Goal: Task Accomplishment & Management: Use online tool/utility

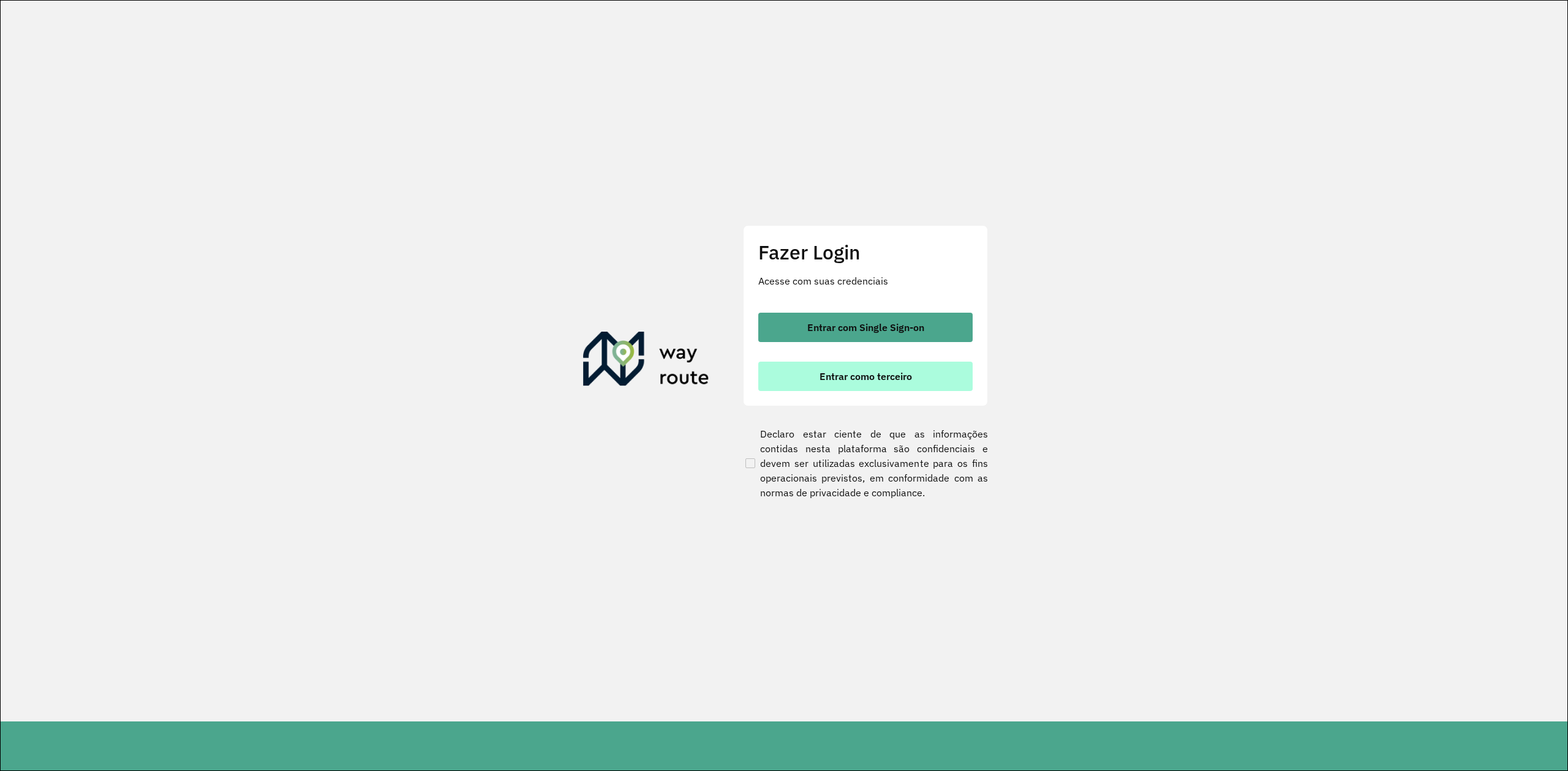
click at [777, 378] on span "Entrar como terceiro" at bounding box center [865, 376] width 92 height 9
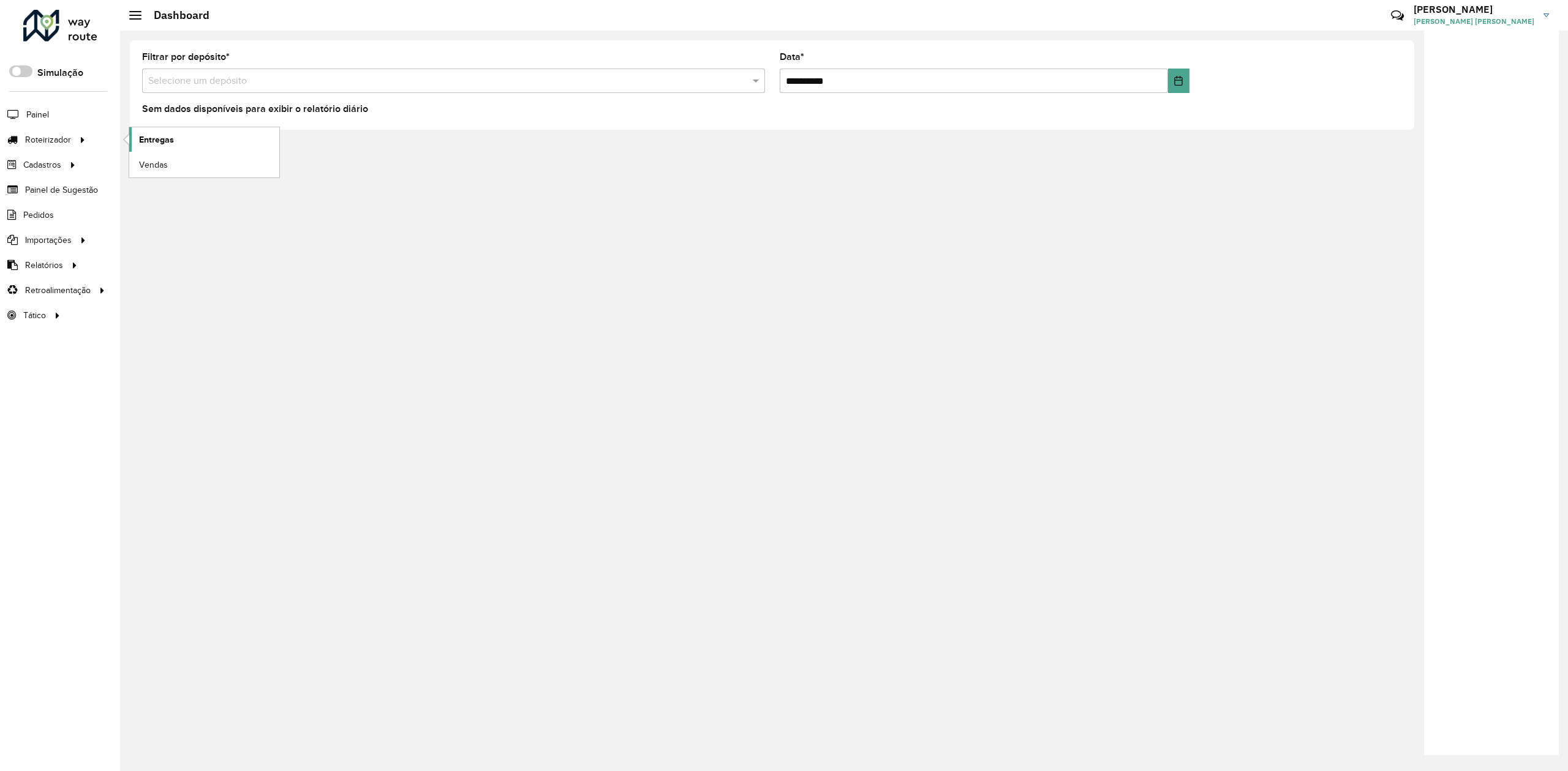
click at [147, 141] on span "Entregas" at bounding box center [156, 140] width 35 height 13
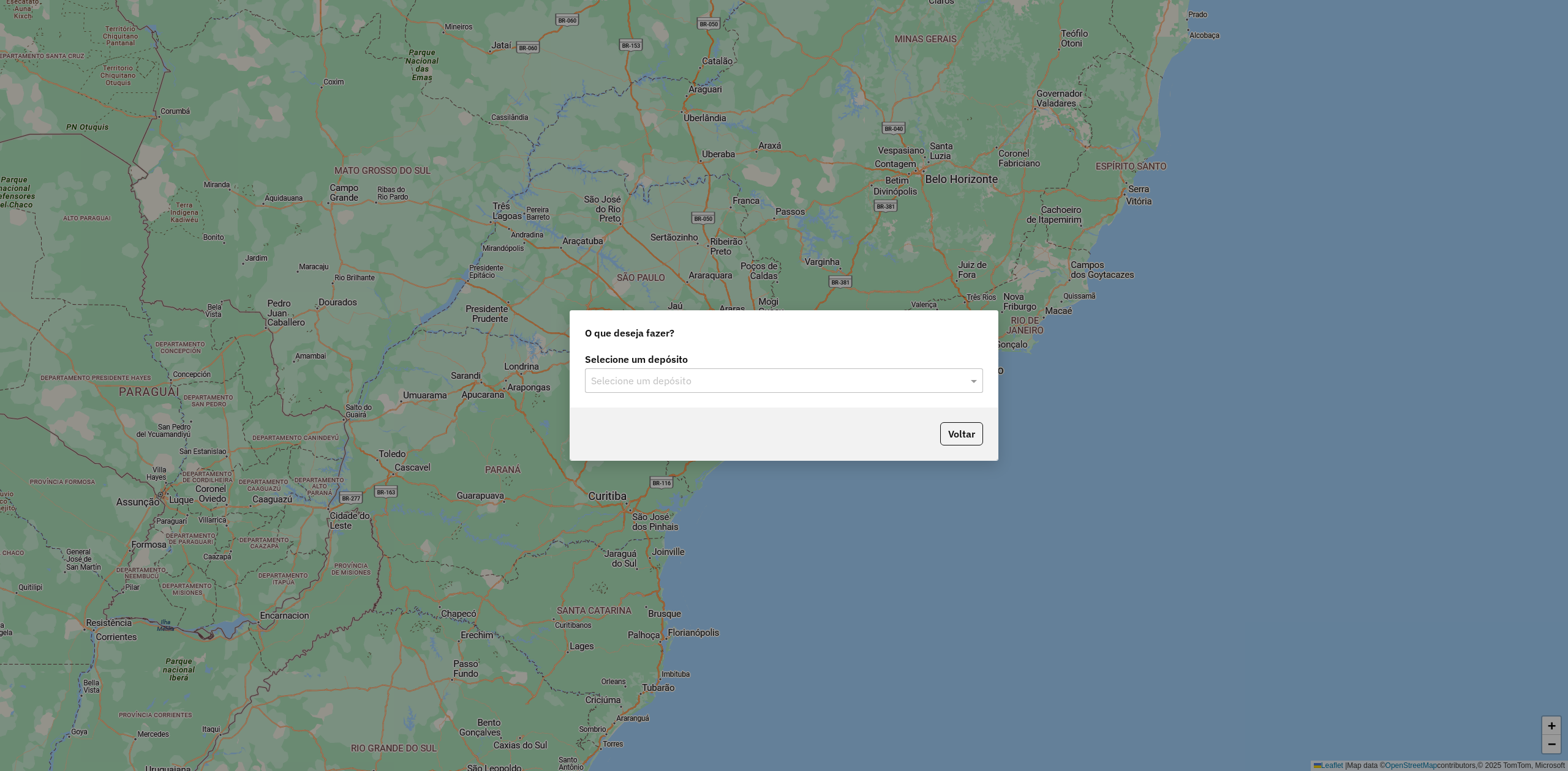
drag, startPoint x: 708, startPoint y: 380, endPoint x: 701, endPoint y: 380, distance: 7.0
click at [708, 380] on input "text" at bounding box center [771, 381] width 361 height 15
click at [659, 434] on span "Cervantes - Brasilia de Minas" at bounding box center [700, 436] width 220 height 10
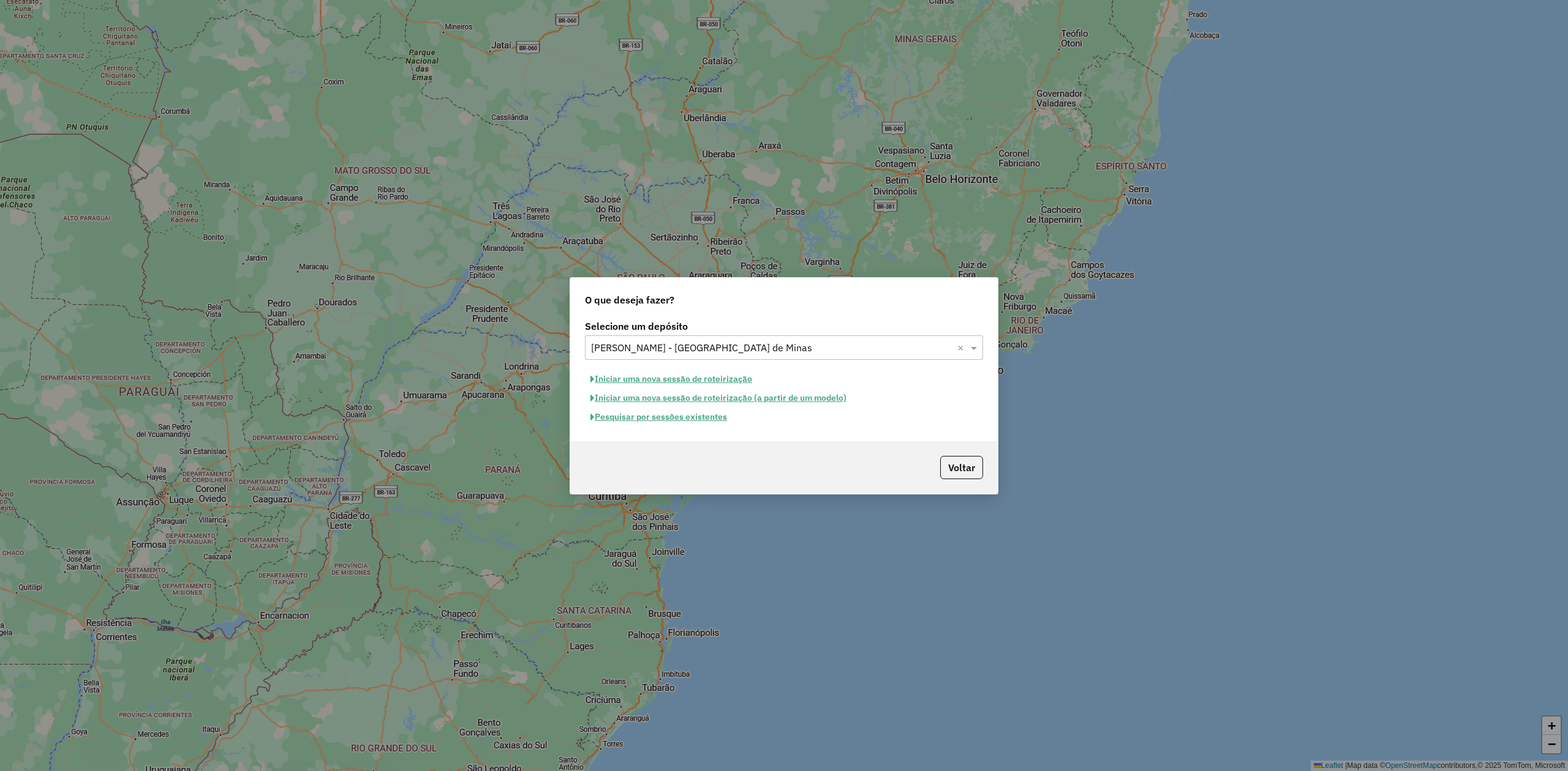
click at [711, 417] on button "Pesquisar por sessões existentes" at bounding box center [659, 417] width 147 height 19
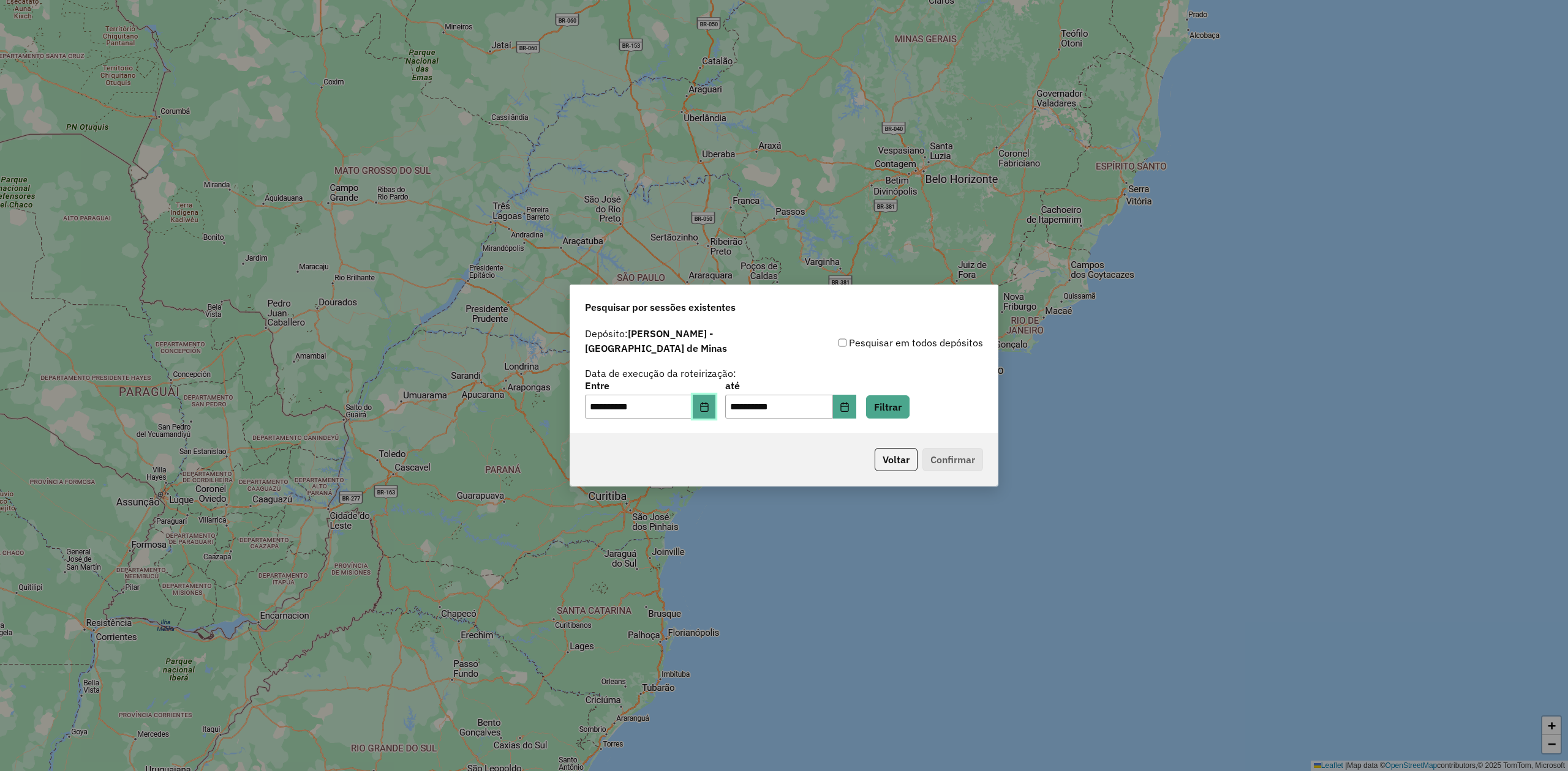
click at [709, 402] on icon "Choose Date" at bounding box center [704, 407] width 9 height 9
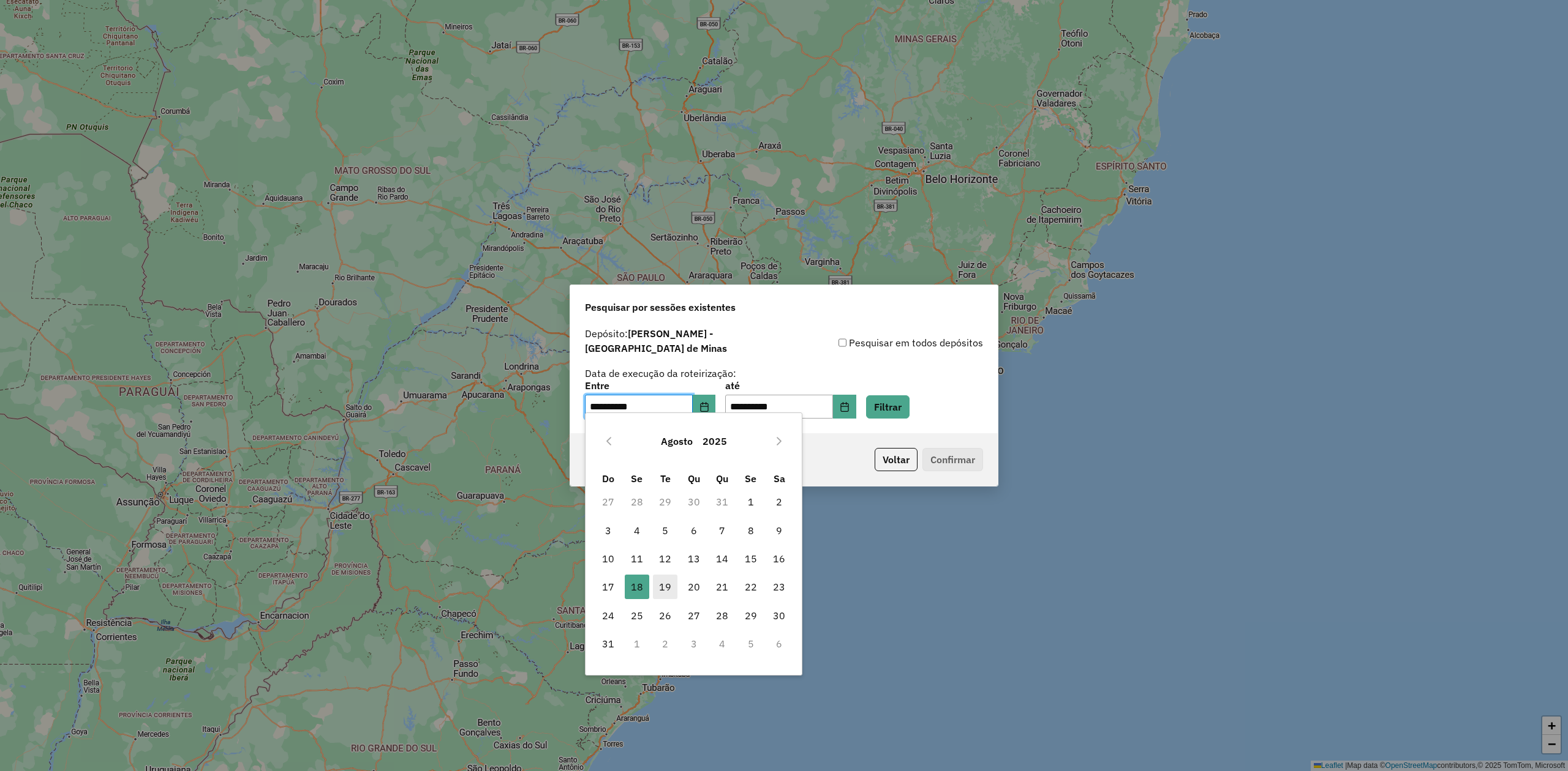
click at [666, 590] on span "19" at bounding box center [665, 587] width 24 height 24
type input "**********"
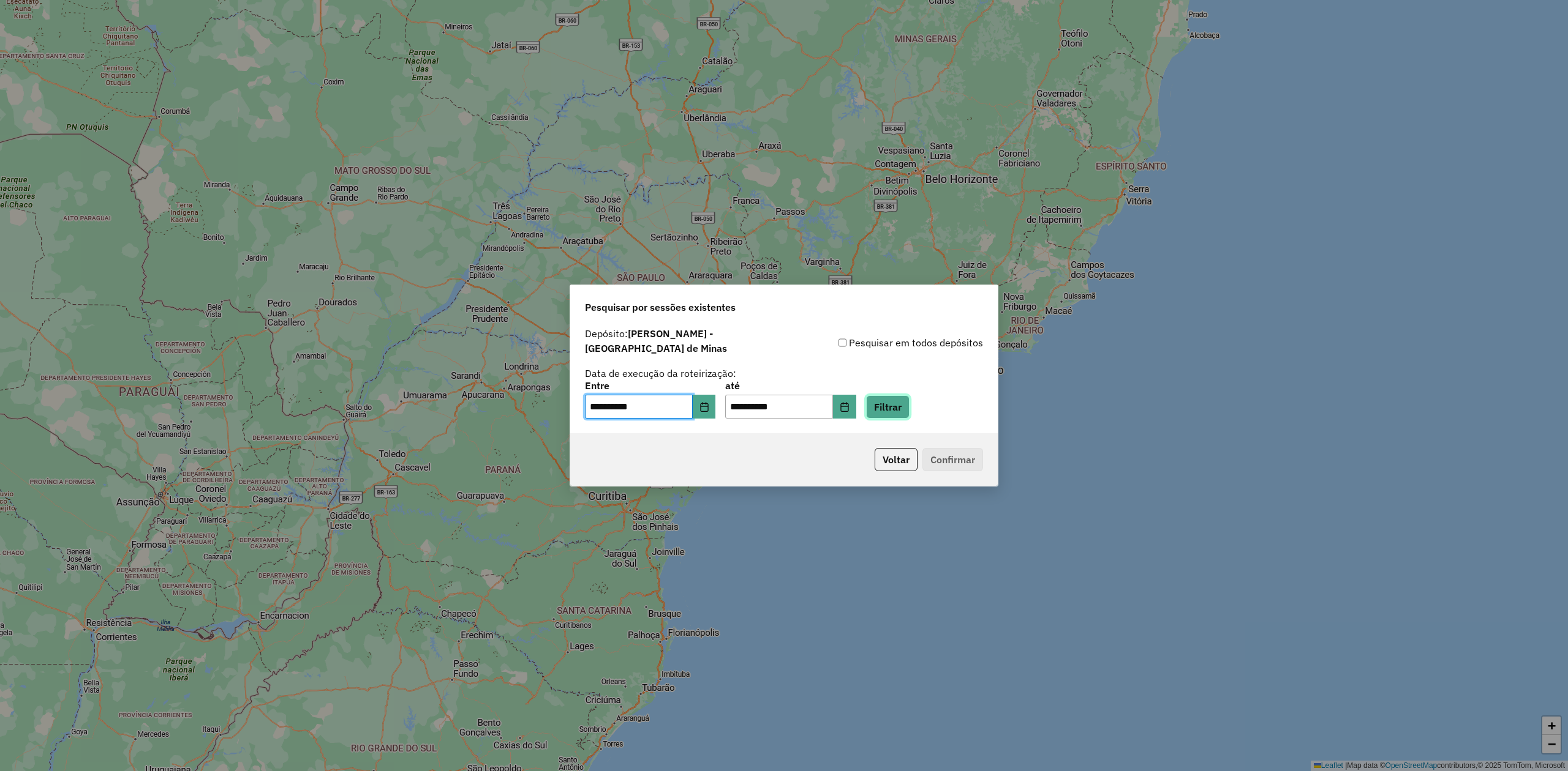
click at [902, 396] on button "Filtrar" at bounding box center [887, 408] width 43 height 24
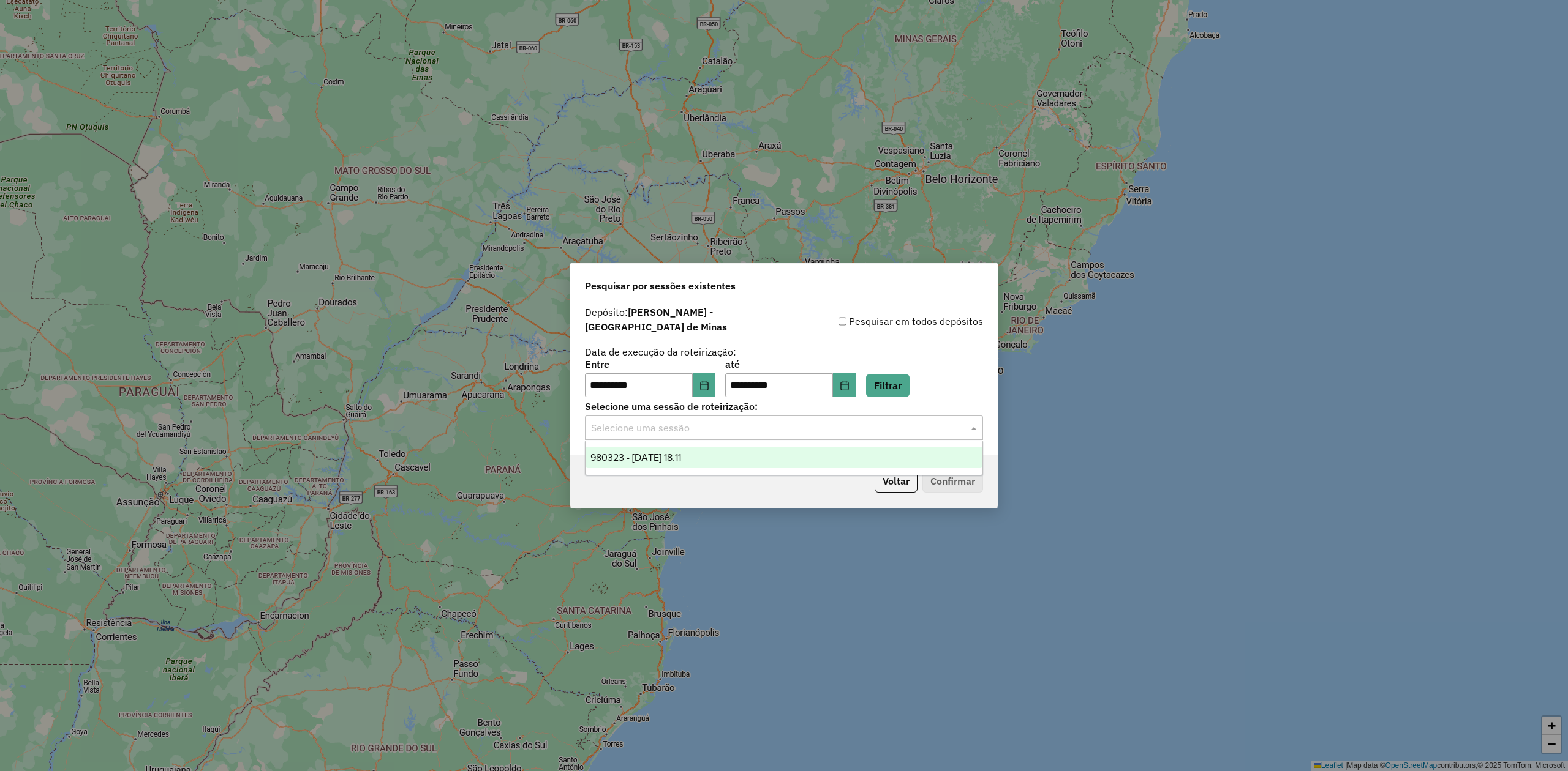
click at [777, 421] on input "text" at bounding box center [771, 428] width 361 height 15
click at [681, 456] on span "980323 - 19/08/2025 18:11" at bounding box center [636, 457] width 91 height 10
click at [958, 471] on button "Confirmar" at bounding box center [952, 482] width 61 height 24
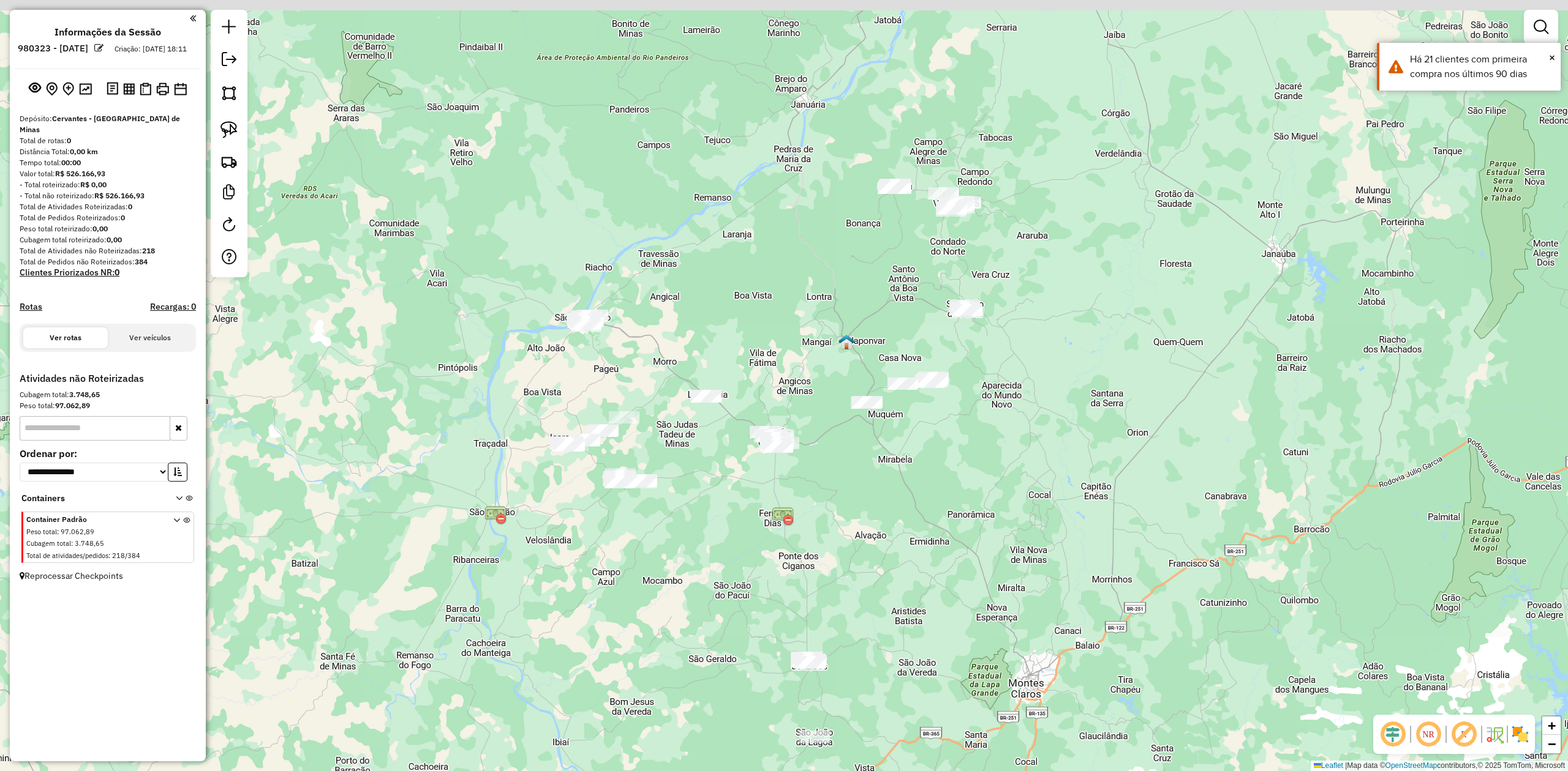
drag, startPoint x: 1029, startPoint y: 423, endPoint x: 1005, endPoint y: 518, distance: 98.0
click at [1007, 518] on div "Janela de atendimento Grade de atendimento Capacidade Transportadoras Veículos …" at bounding box center [784, 386] width 1568 height 771
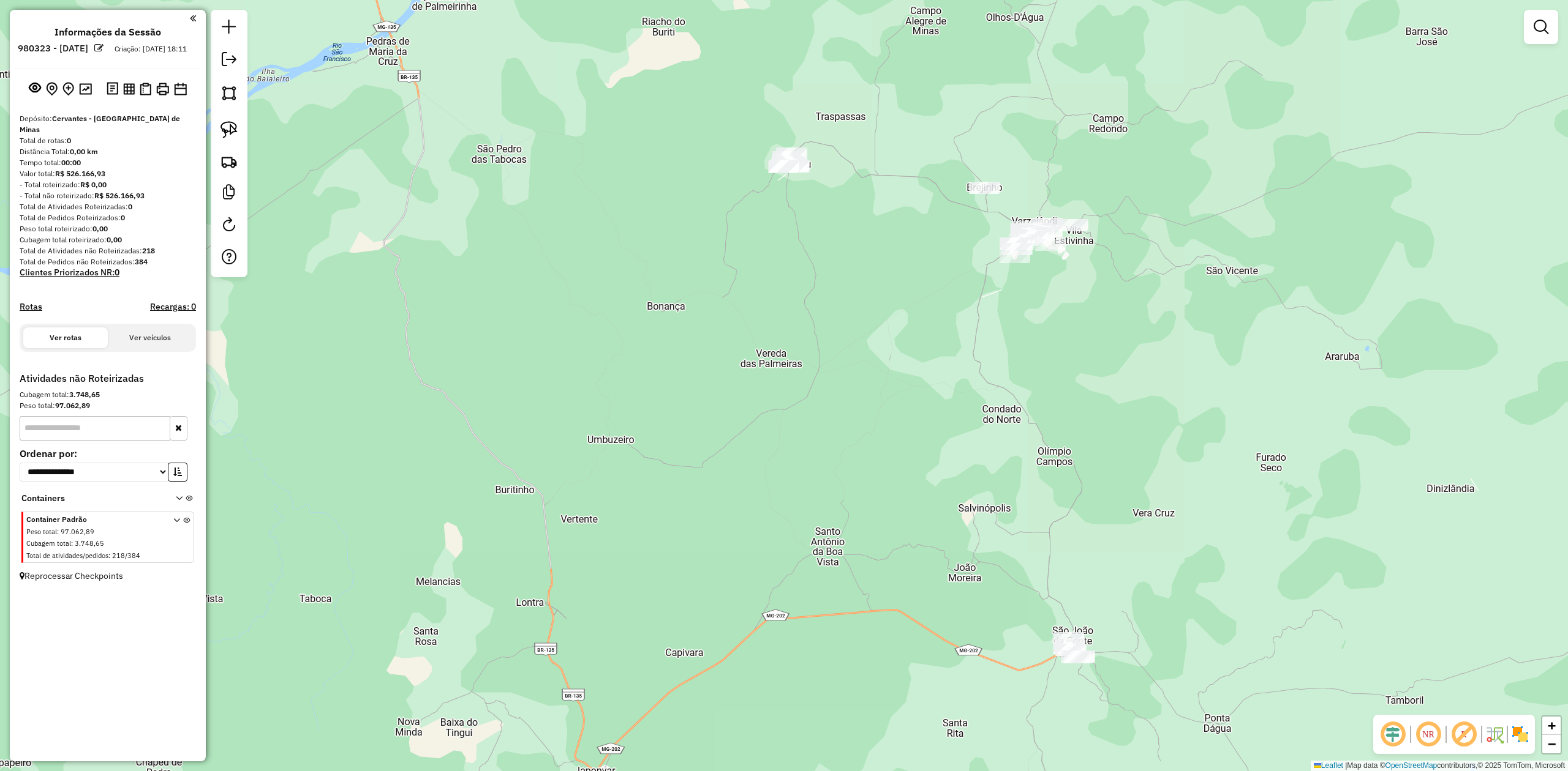
drag, startPoint x: 233, startPoint y: 128, endPoint x: 713, endPoint y: 241, distance: 493.1
click at [234, 128] on img at bounding box center [230, 130] width 17 height 17
drag, startPoint x: 782, startPoint y: 237, endPoint x: 838, endPoint y: 196, distance: 69.4
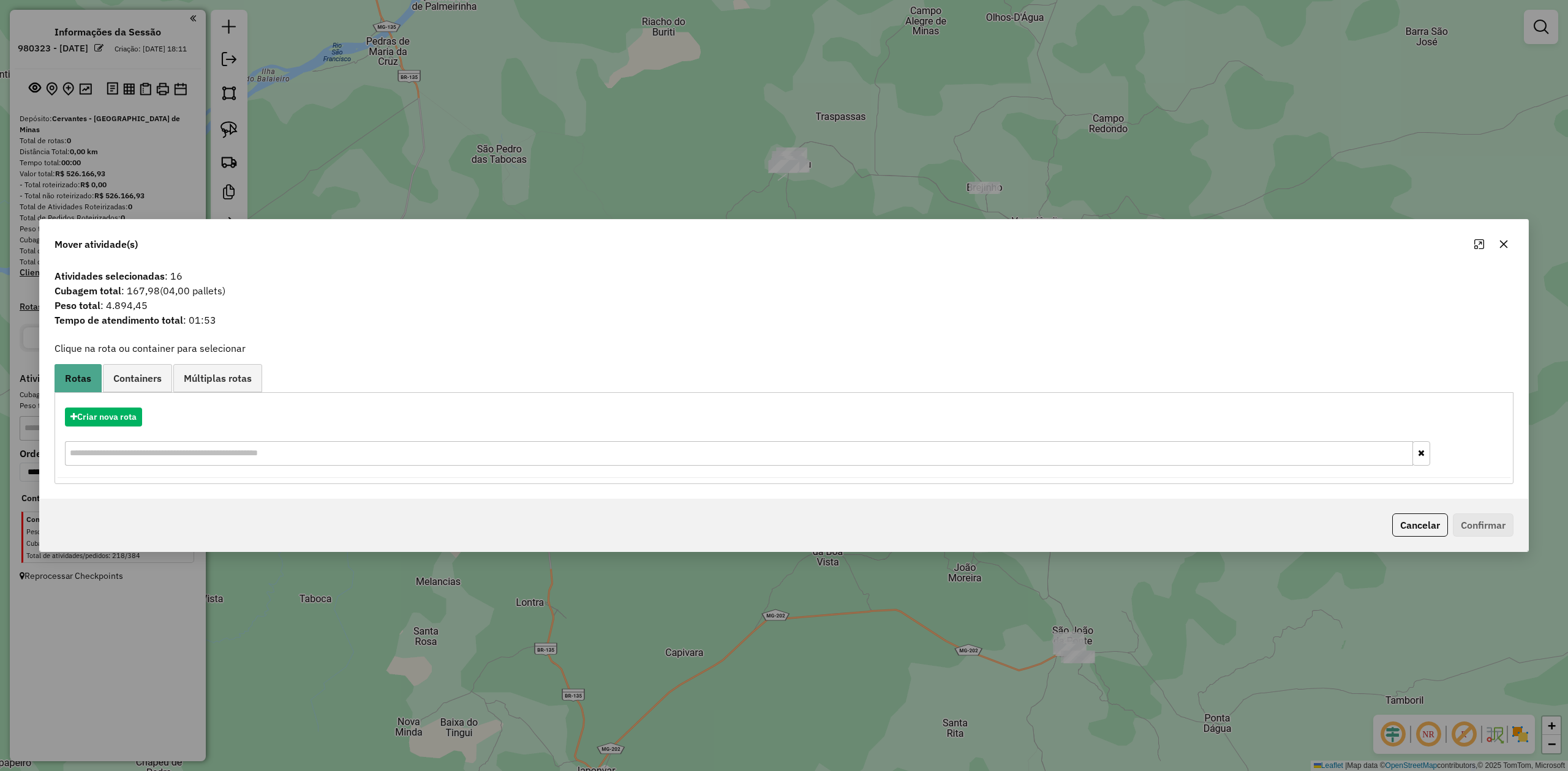
click at [1505, 240] on icon "button" at bounding box center [1503, 244] width 9 height 9
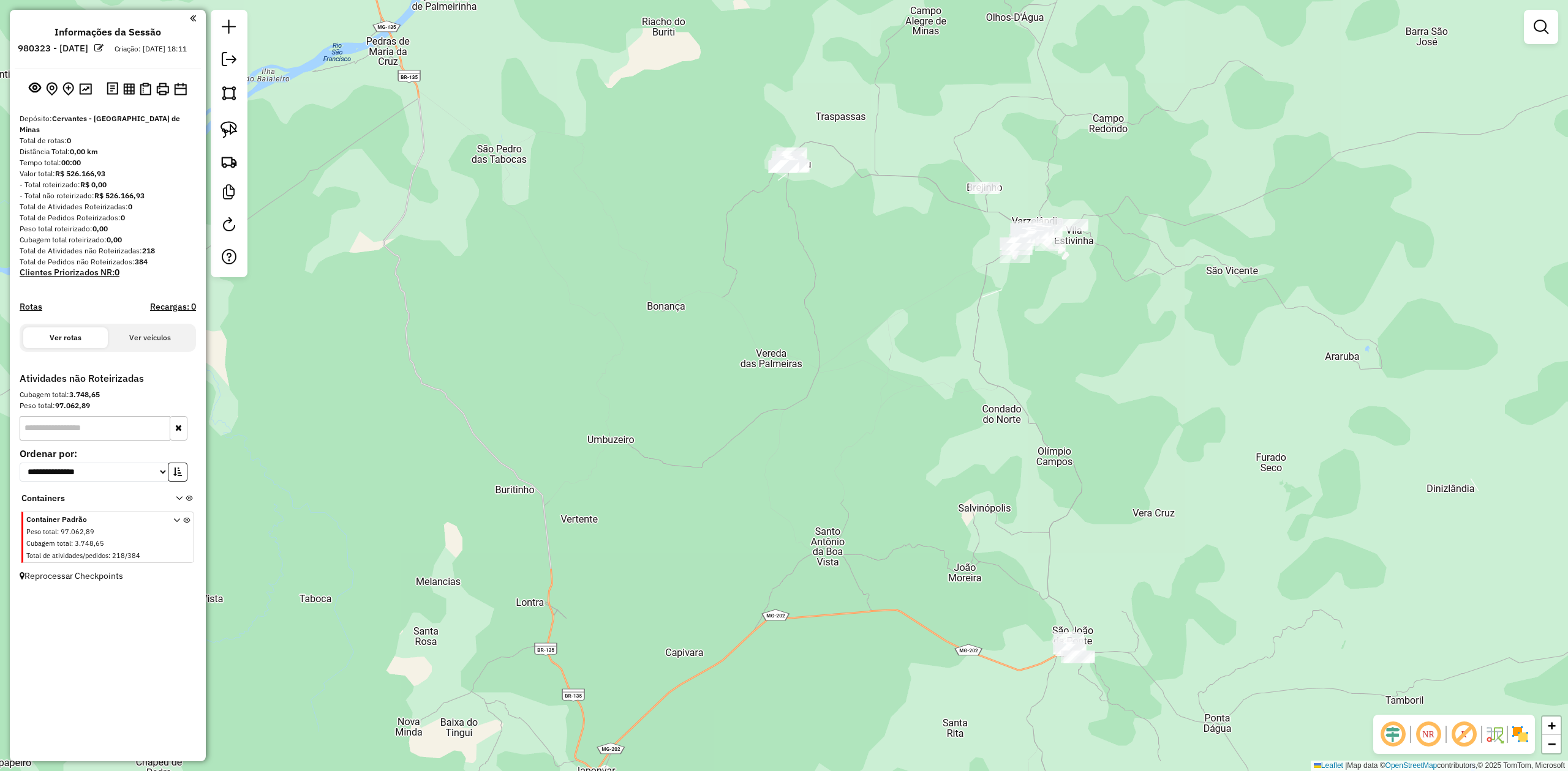
drag, startPoint x: 924, startPoint y: 514, endPoint x: 925, endPoint y: 386, distance: 128.0
click at [927, 390] on div "Janela de atendimento Grade de atendimento Capacidade Transportadoras Veículos …" at bounding box center [784, 386] width 1568 height 771
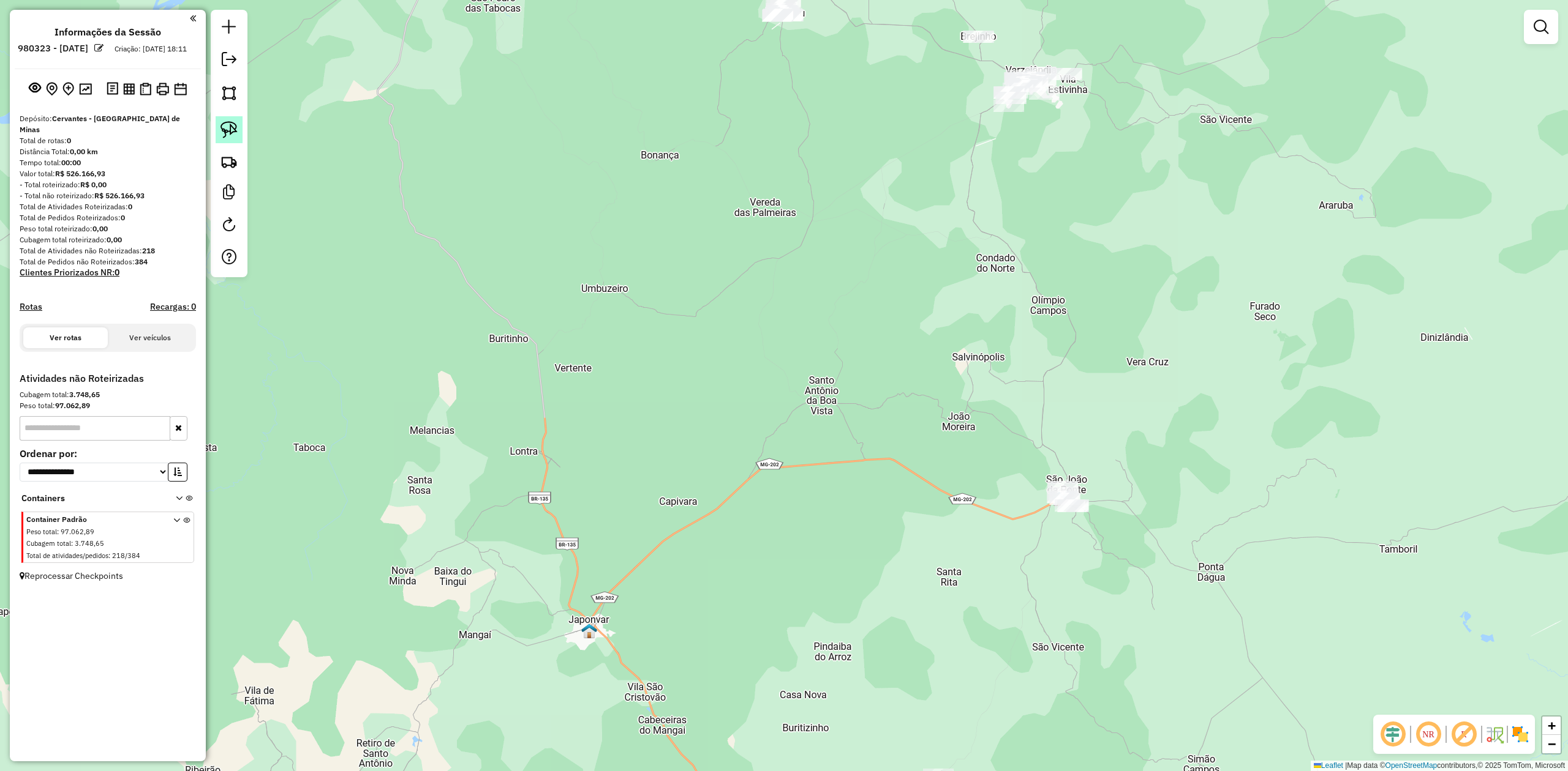
click at [234, 130] on img at bounding box center [230, 130] width 17 height 17
drag, startPoint x: 1037, startPoint y: 434, endPoint x: 1073, endPoint y: 423, distance: 37.6
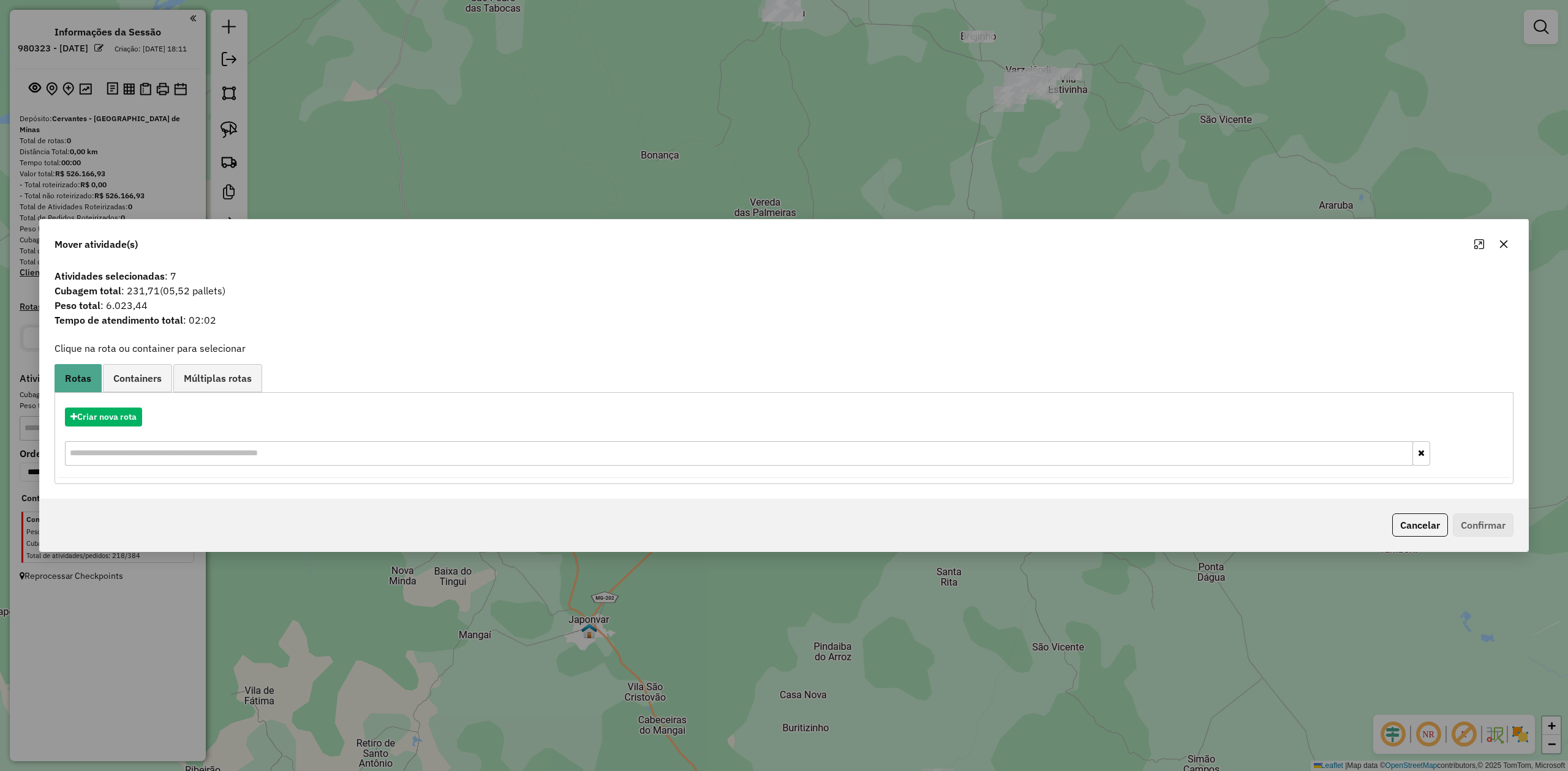
click at [1500, 246] on icon "button" at bounding box center [1504, 244] width 8 height 8
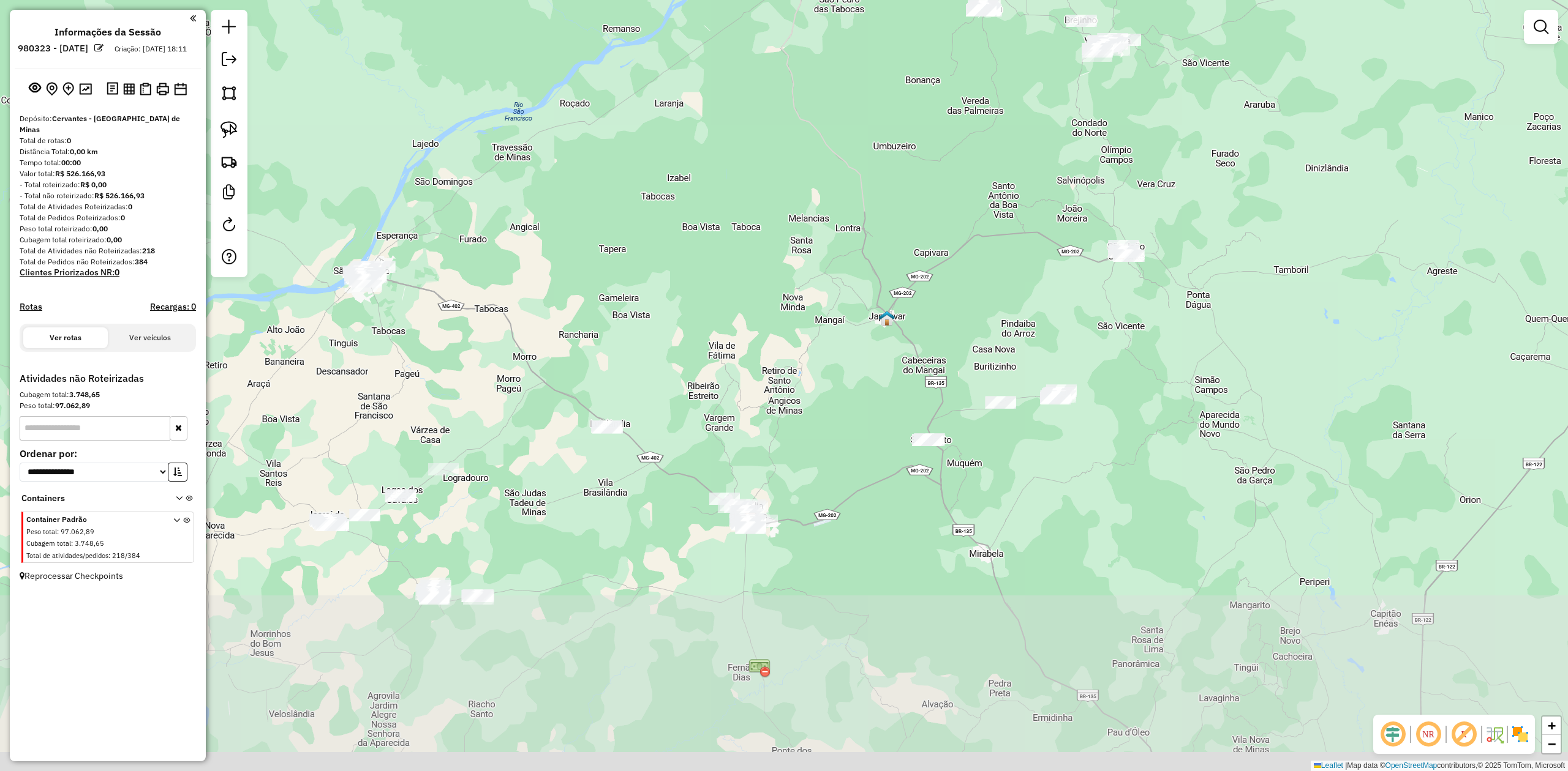
drag, startPoint x: 1005, startPoint y: 524, endPoint x: 980, endPoint y: 361, distance: 164.9
click at [980, 361] on div "Janela de atendimento Grade de atendimento Capacidade Transportadoras Veículos …" at bounding box center [784, 386] width 1568 height 771
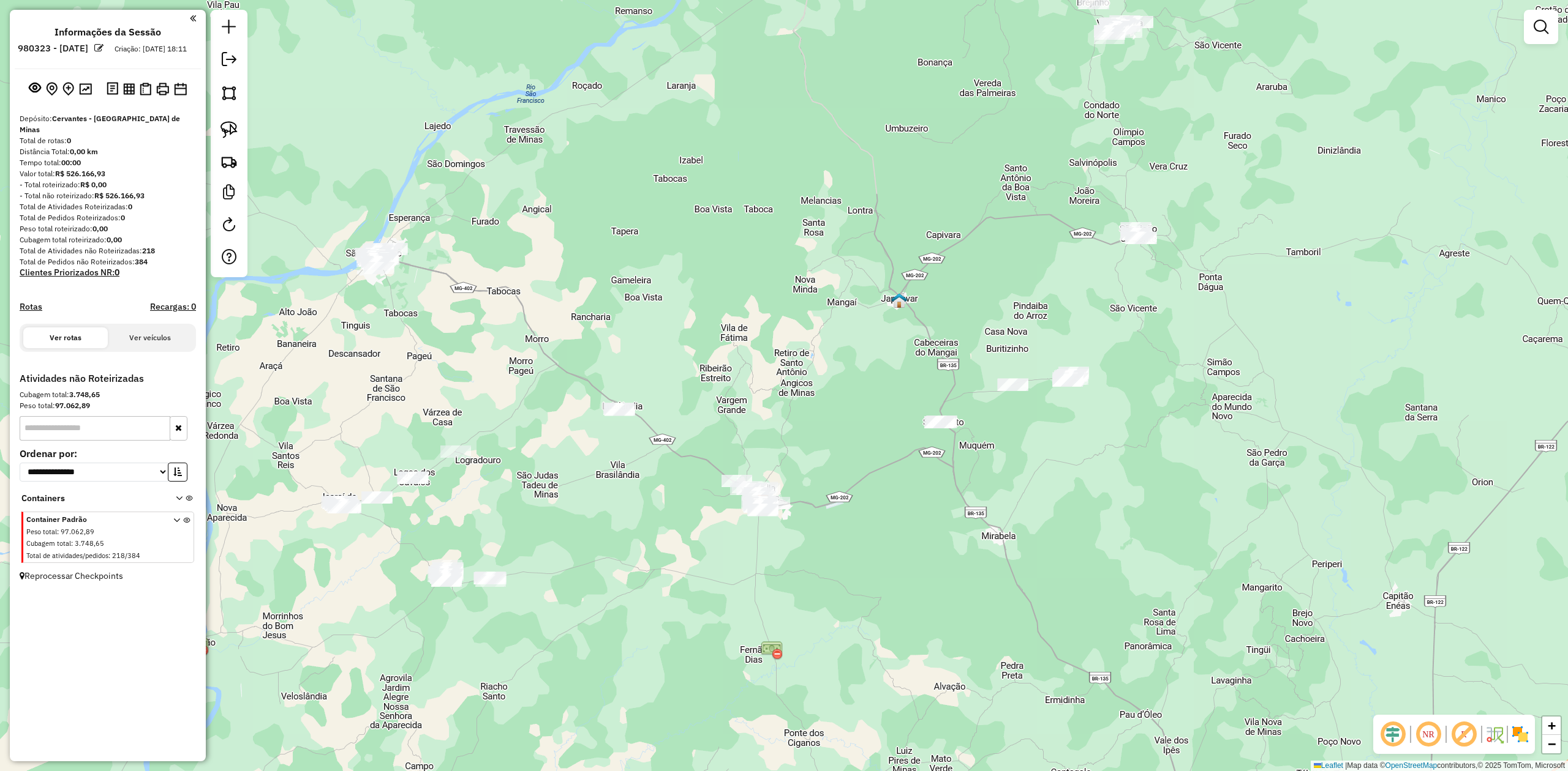
drag, startPoint x: 931, startPoint y: 537, endPoint x: 943, endPoint y: 519, distance: 21.6
click at [943, 519] on div "Janela de atendimento Grade de atendimento Capacidade Transportadoras Veículos …" at bounding box center [784, 386] width 1568 height 771
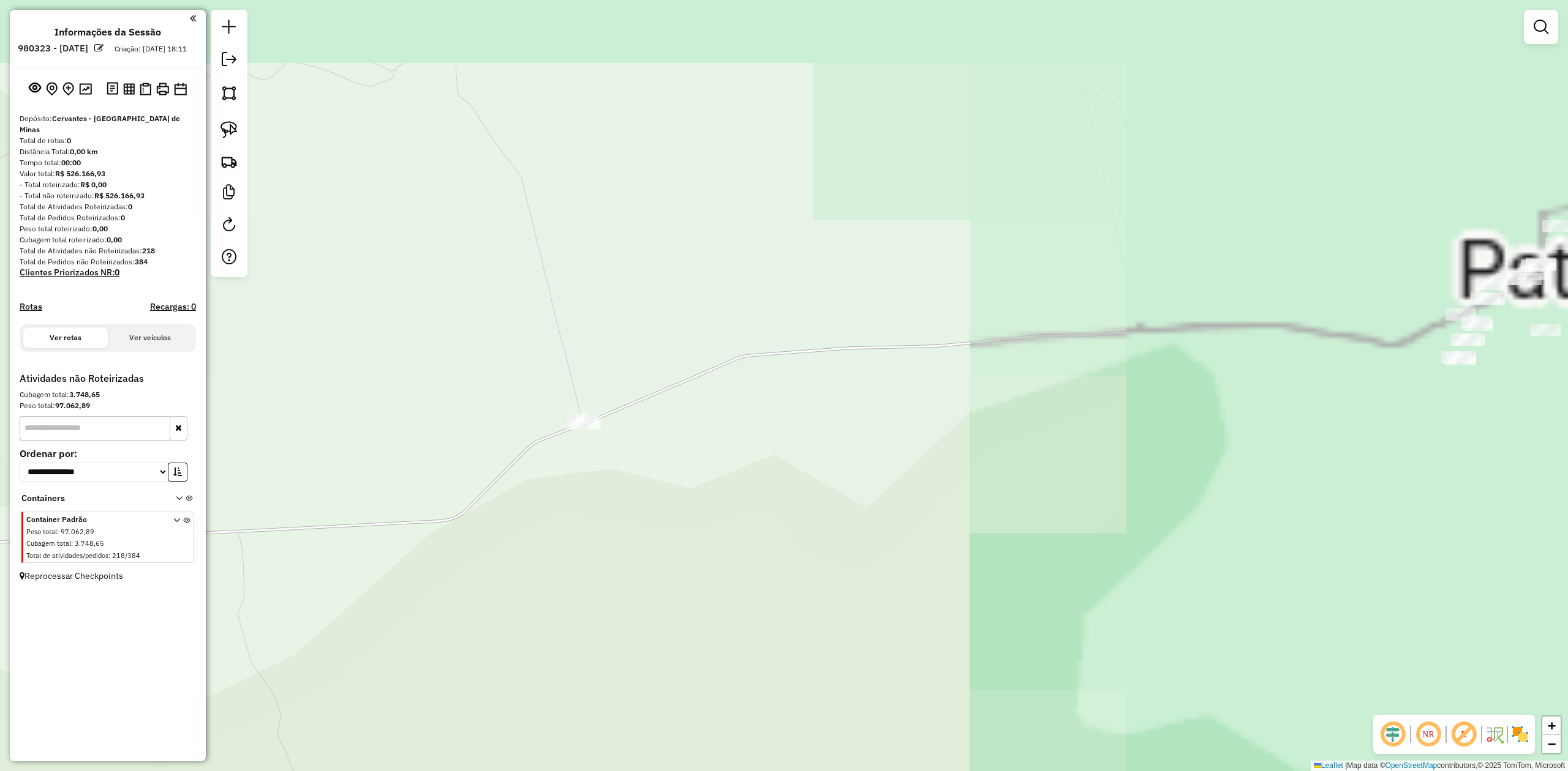
drag, startPoint x: 1269, startPoint y: 337, endPoint x: 696, endPoint y: 461, distance: 586.3
click at [696, 461] on div "Janela de atendimento Grade de atendimento Capacidade Transportadoras Veículos …" at bounding box center [784, 386] width 1568 height 771
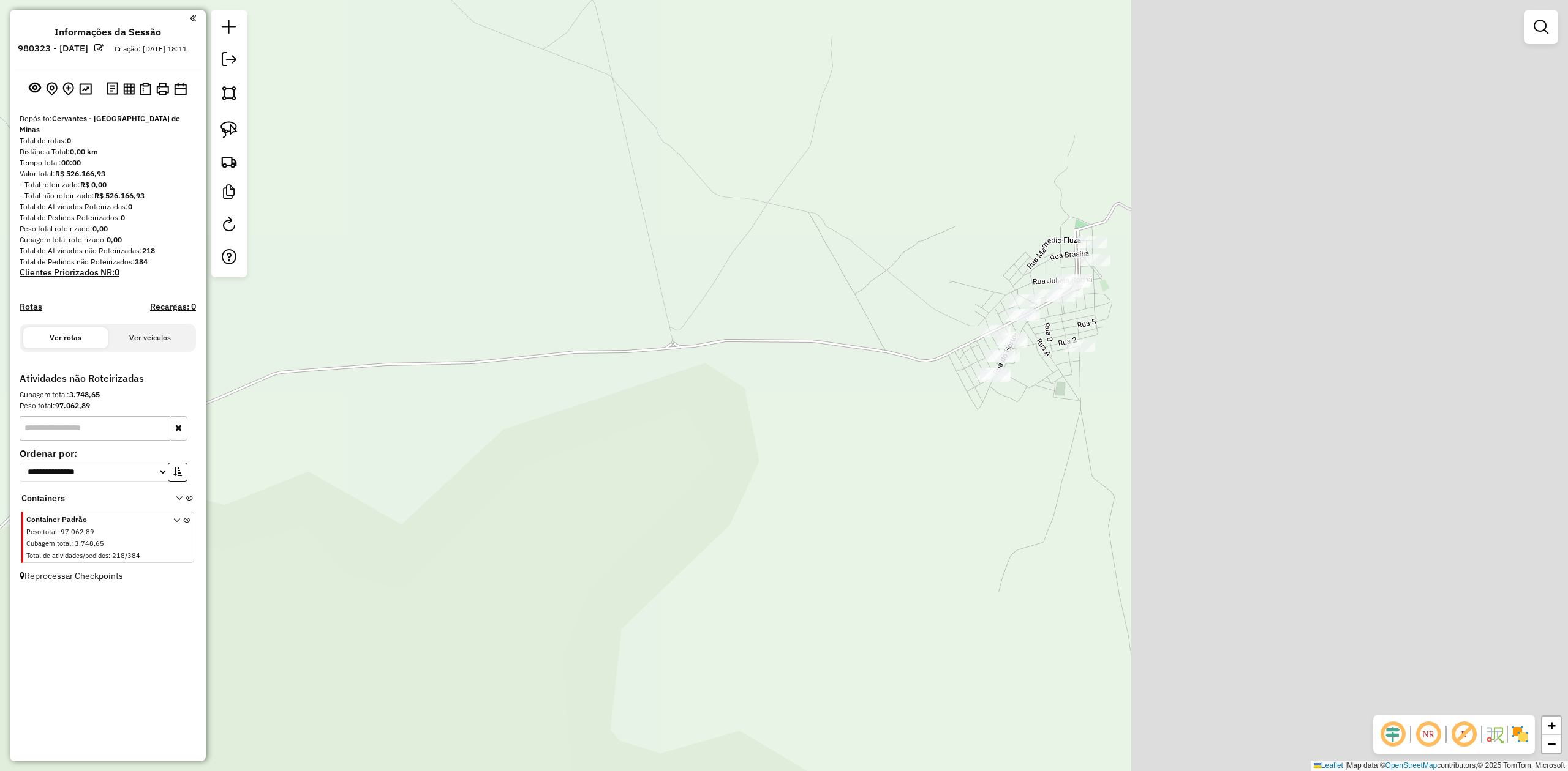
drag, startPoint x: 902, startPoint y: 423, endPoint x: 720, endPoint y: 432, distance: 182.2
click at [720, 432] on div "Janela de atendimento Grade de atendimento Capacidade Transportadoras Veículos …" at bounding box center [784, 386] width 1568 height 771
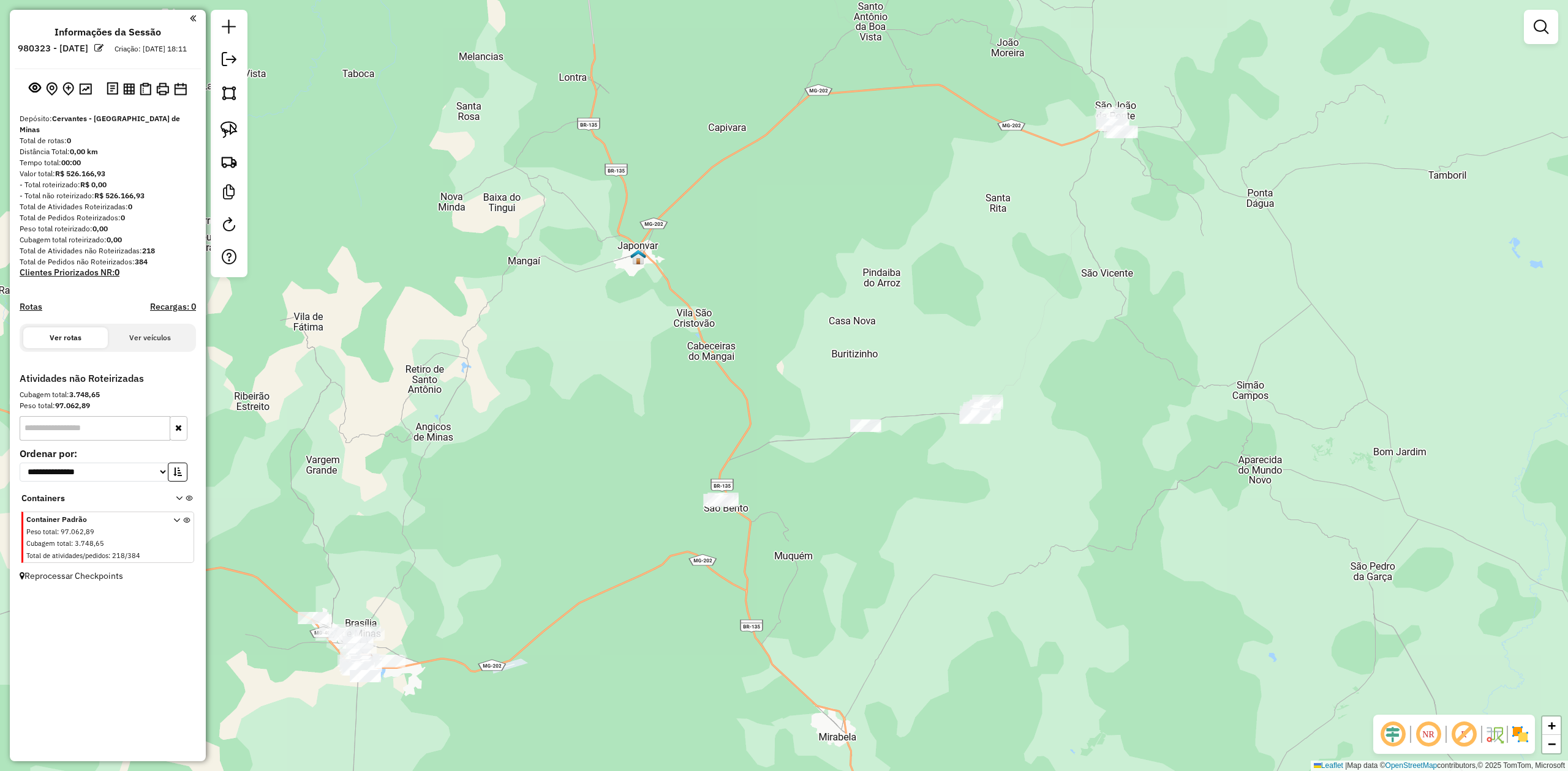
drag, startPoint x: 221, startPoint y: 131, endPoint x: 525, endPoint y: 423, distance: 421.5
click at [221, 130] on img at bounding box center [230, 130] width 17 height 17
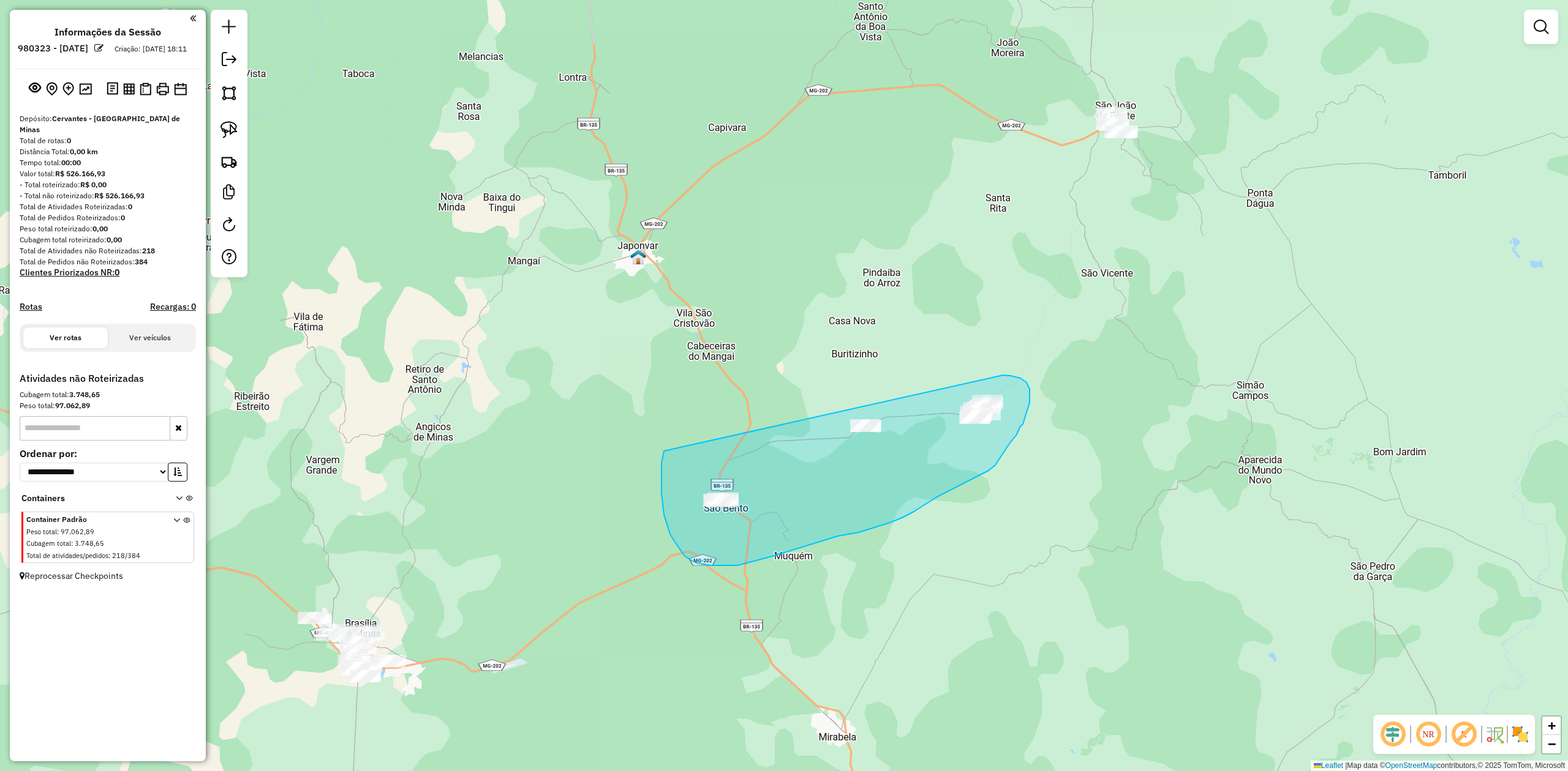
drag, startPoint x: 662, startPoint y: 464, endPoint x: 970, endPoint y: 374, distance: 320.9
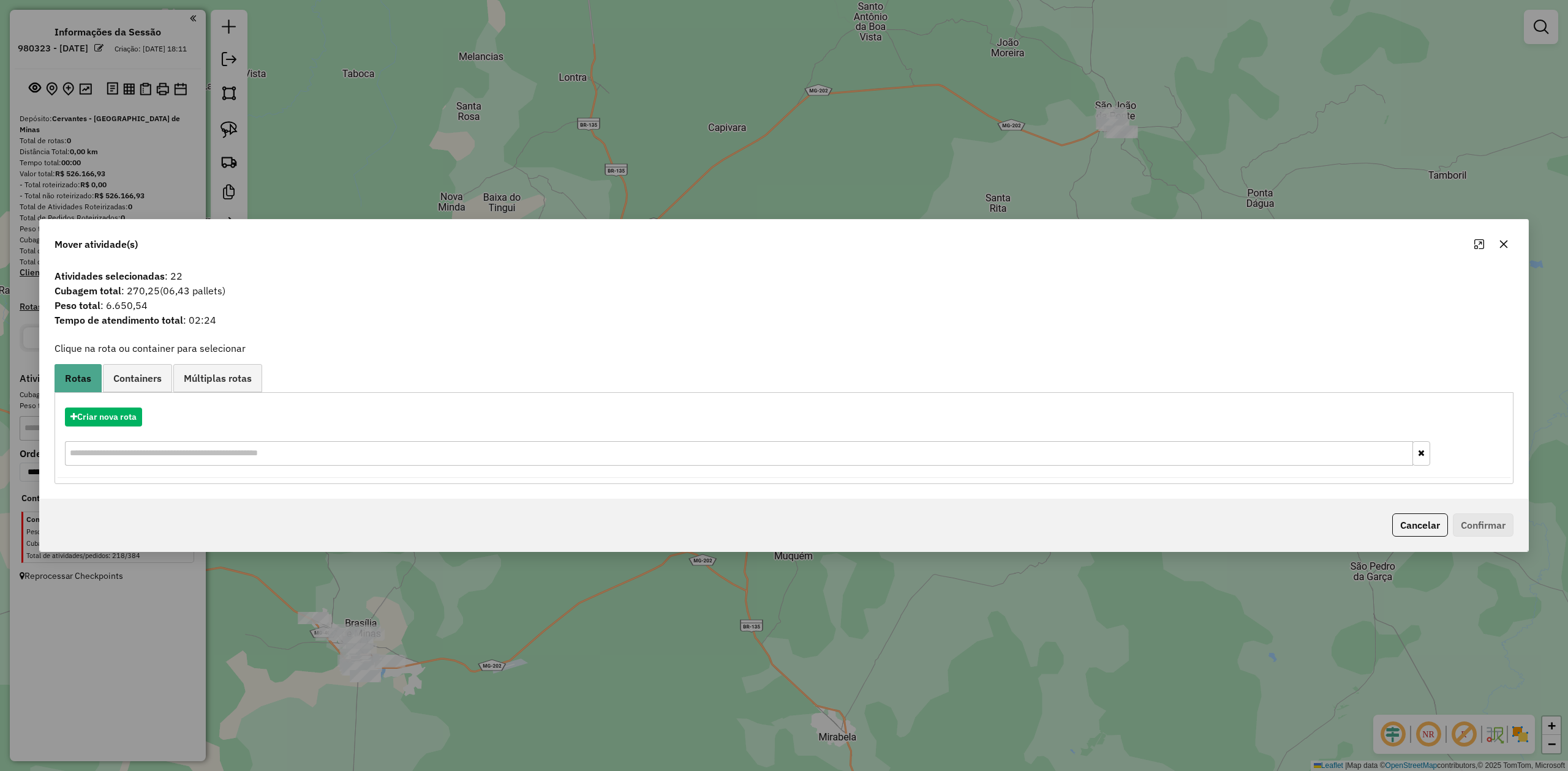
click at [1504, 245] on icon "button" at bounding box center [1504, 244] width 8 height 8
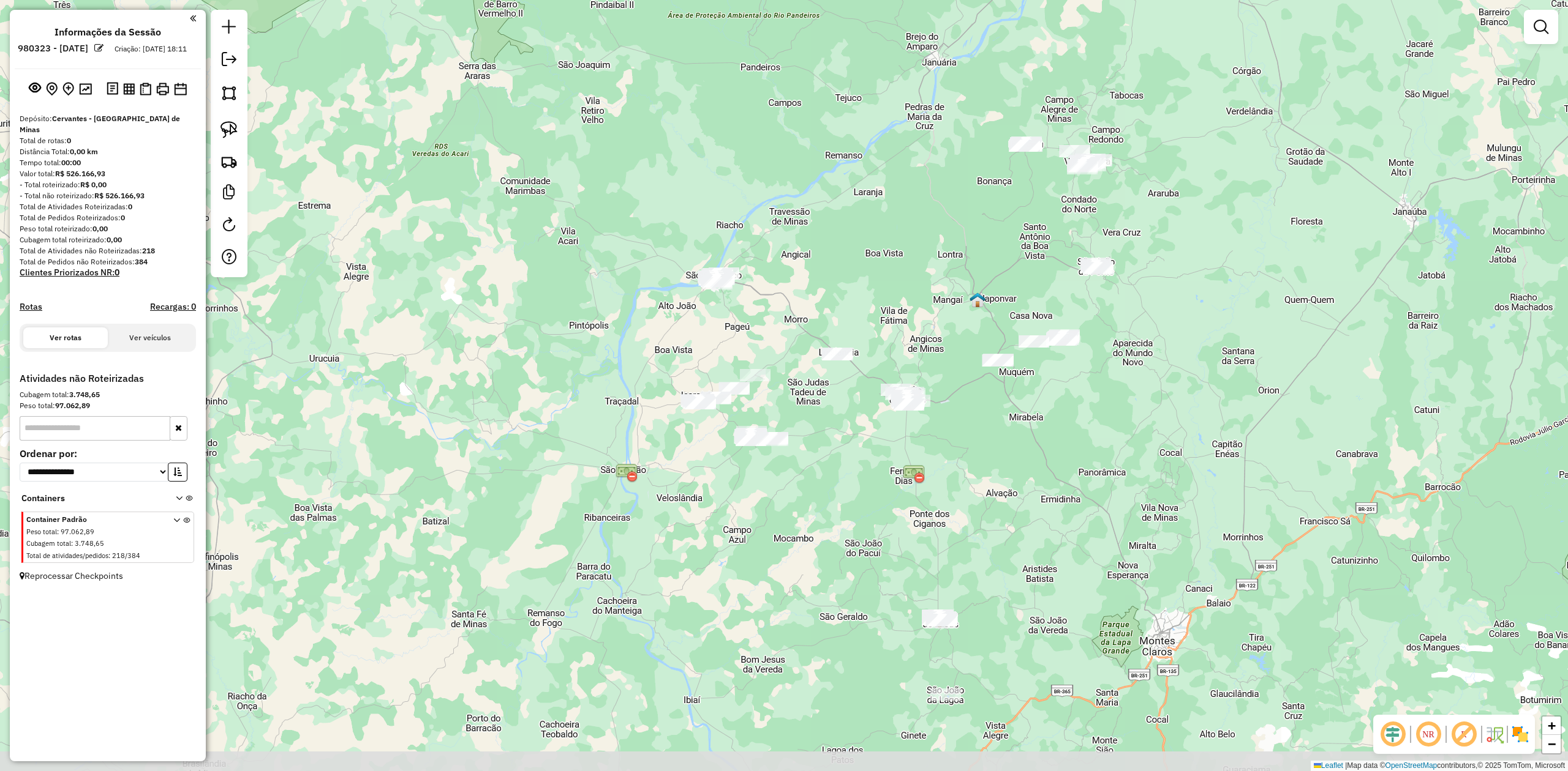
drag, startPoint x: 954, startPoint y: 426, endPoint x: 942, endPoint y: 366, distance: 61.2
click at [942, 366] on div "Janela de atendimento Grade de atendimento Capacidade Transportadoras Veículos …" at bounding box center [784, 386] width 1568 height 771
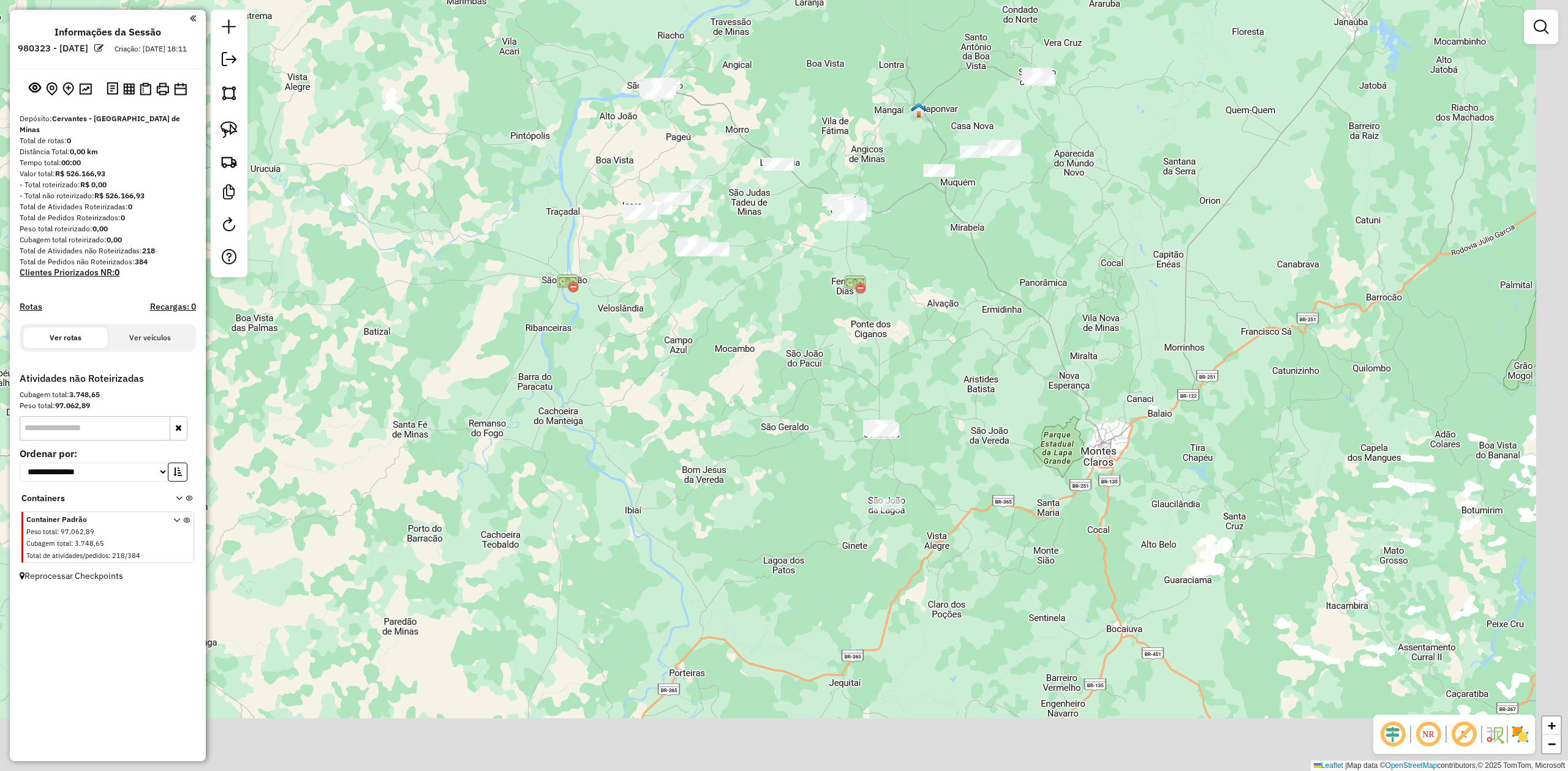
drag, startPoint x: 983, startPoint y: 583, endPoint x: 886, endPoint y: 373, distance: 231.3
click at [887, 375] on div "Janela de atendimento Grade de atendimento Capacidade Transportadoras Veículos …" at bounding box center [784, 386] width 1568 height 771
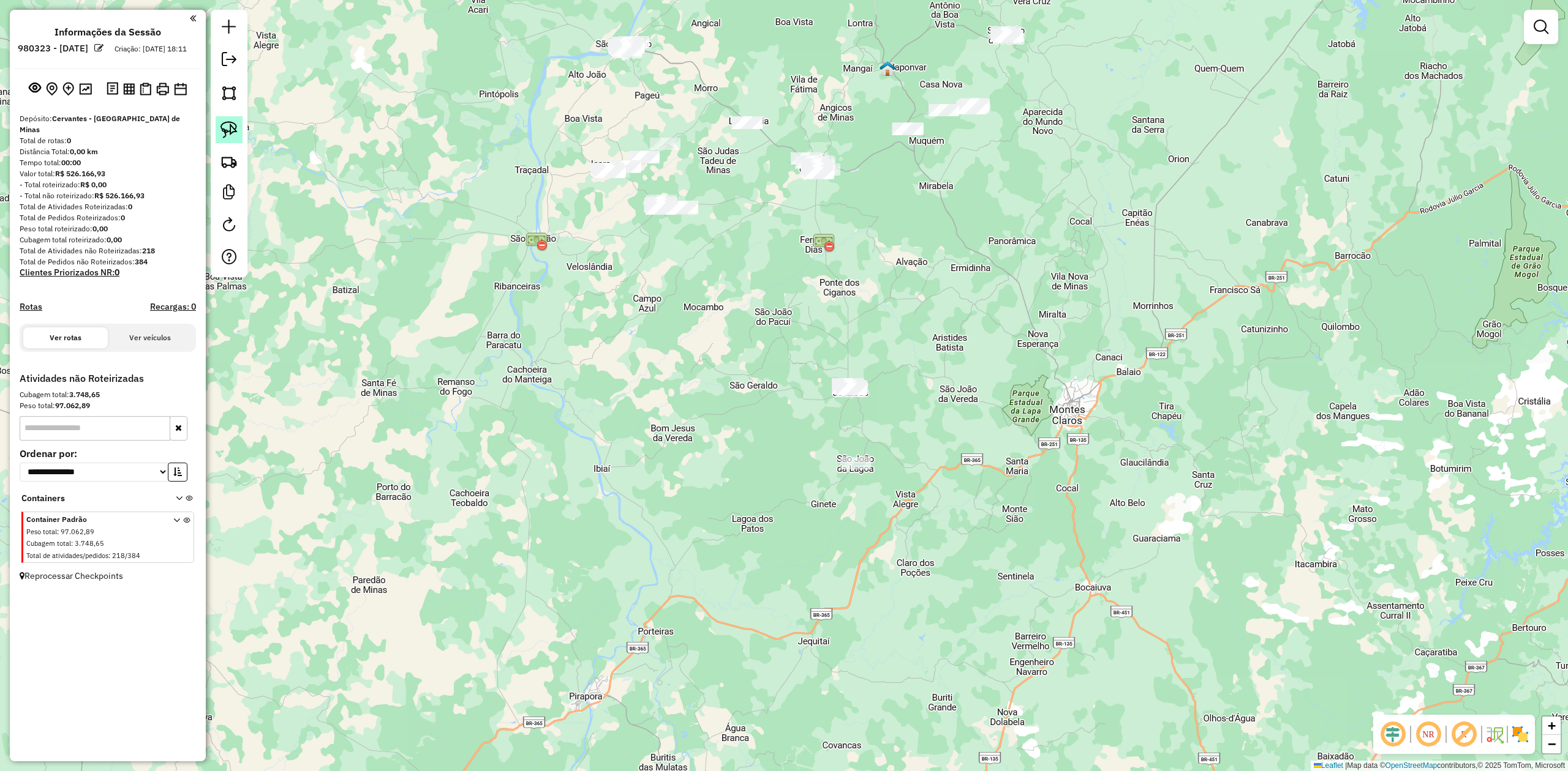
drag, startPoint x: 232, startPoint y: 135, endPoint x: 578, endPoint y: 322, distance: 393.3
click at [232, 133] on img at bounding box center [230, 130] width 17 height 17
drag, startPoint x: 797, startPoint y: 400, endPoint x: 868, endPoint y: 341, distance: 92.3
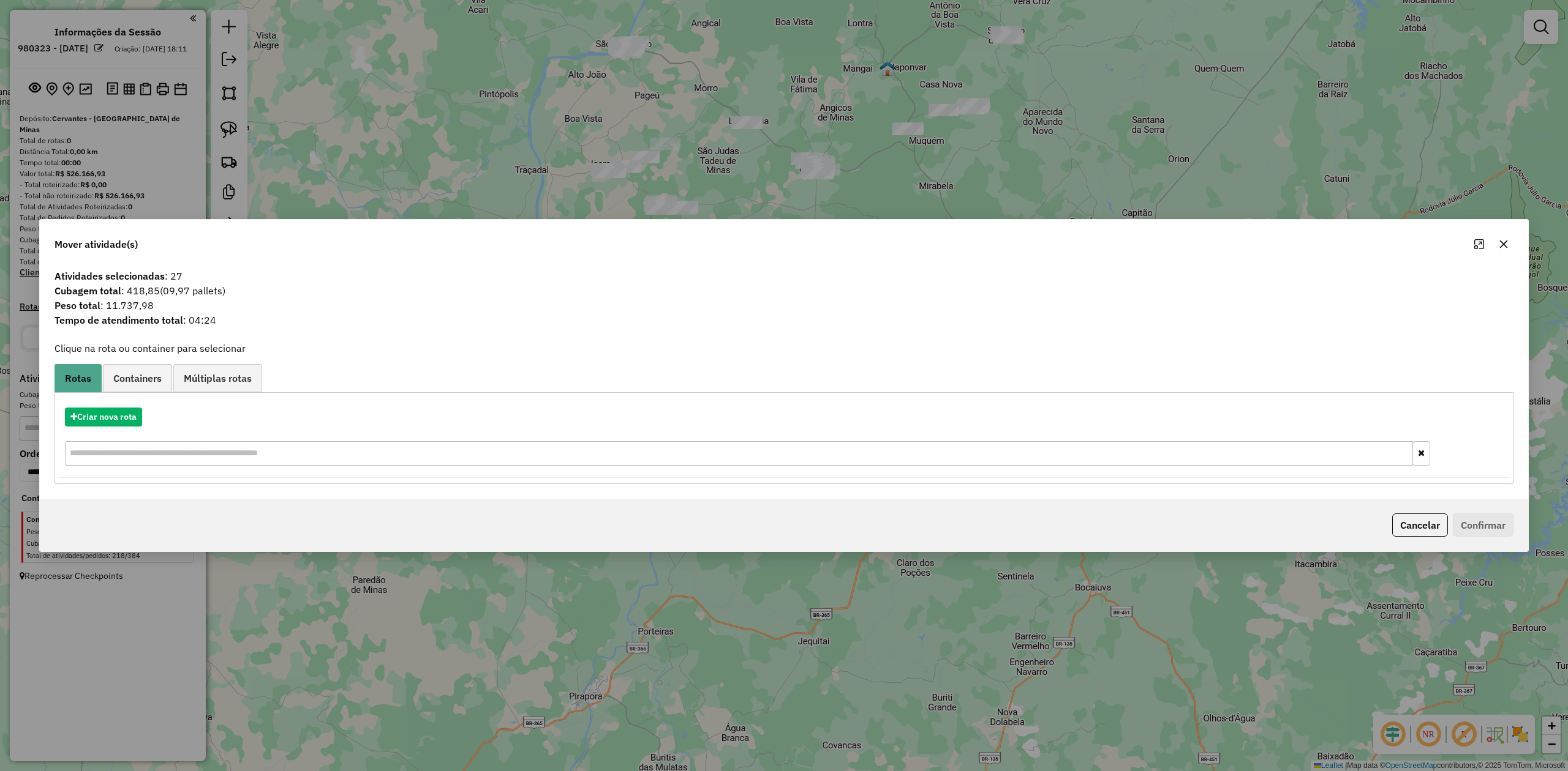
click at [1505, 241] on icon "button" at bounding box center [1504, 244] width 8 height 8
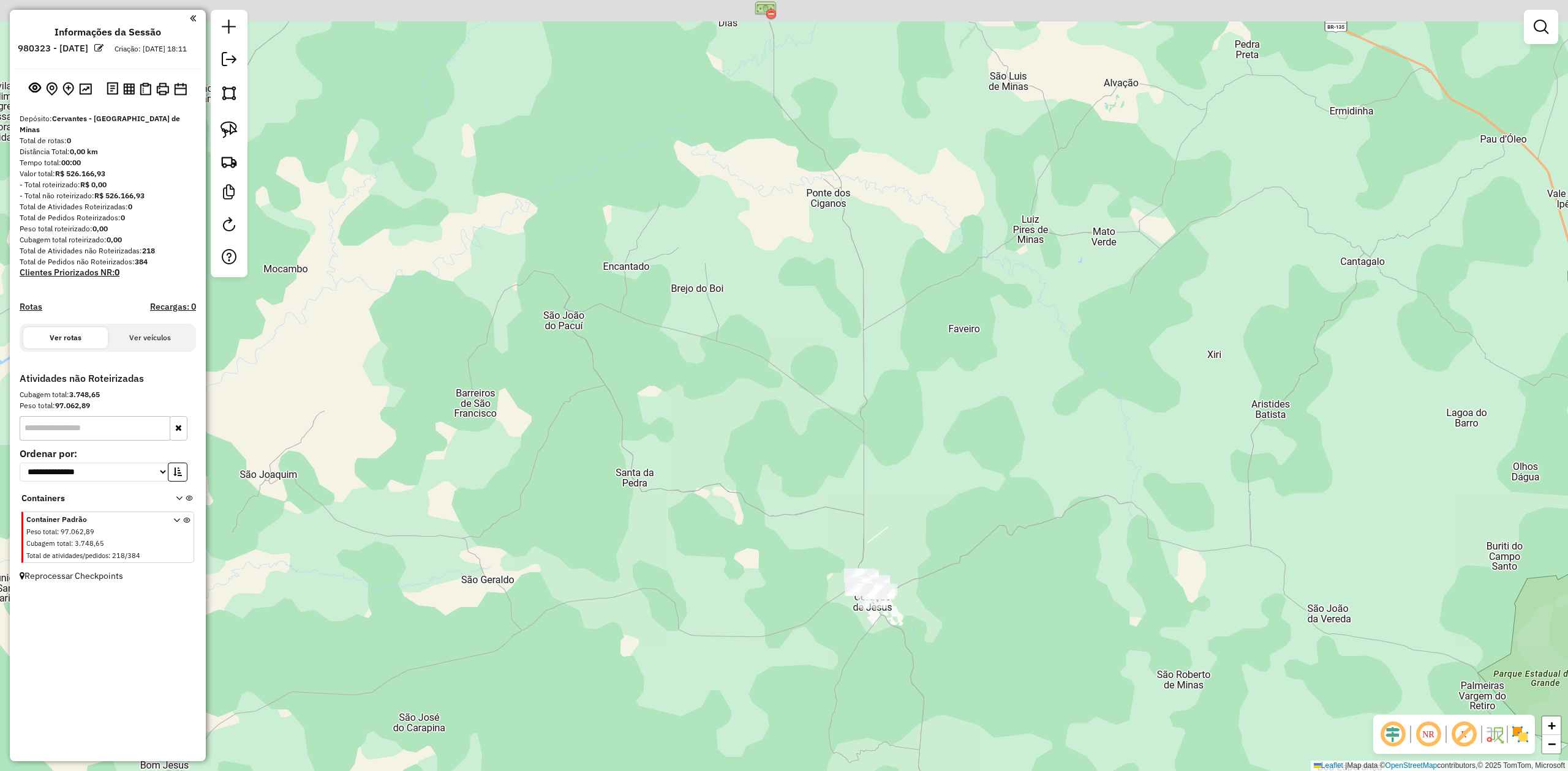
drag, startPoint x: 780, startPoint y: 236, endPoint x: 786, endPoint y: 422, distance: 186.1
click at [787, 417] on div "Janela de atendimento Grade de atendimento Capacidade Transportadoras Veículos …" at bounding box center [784, 386] width 1568 height 771
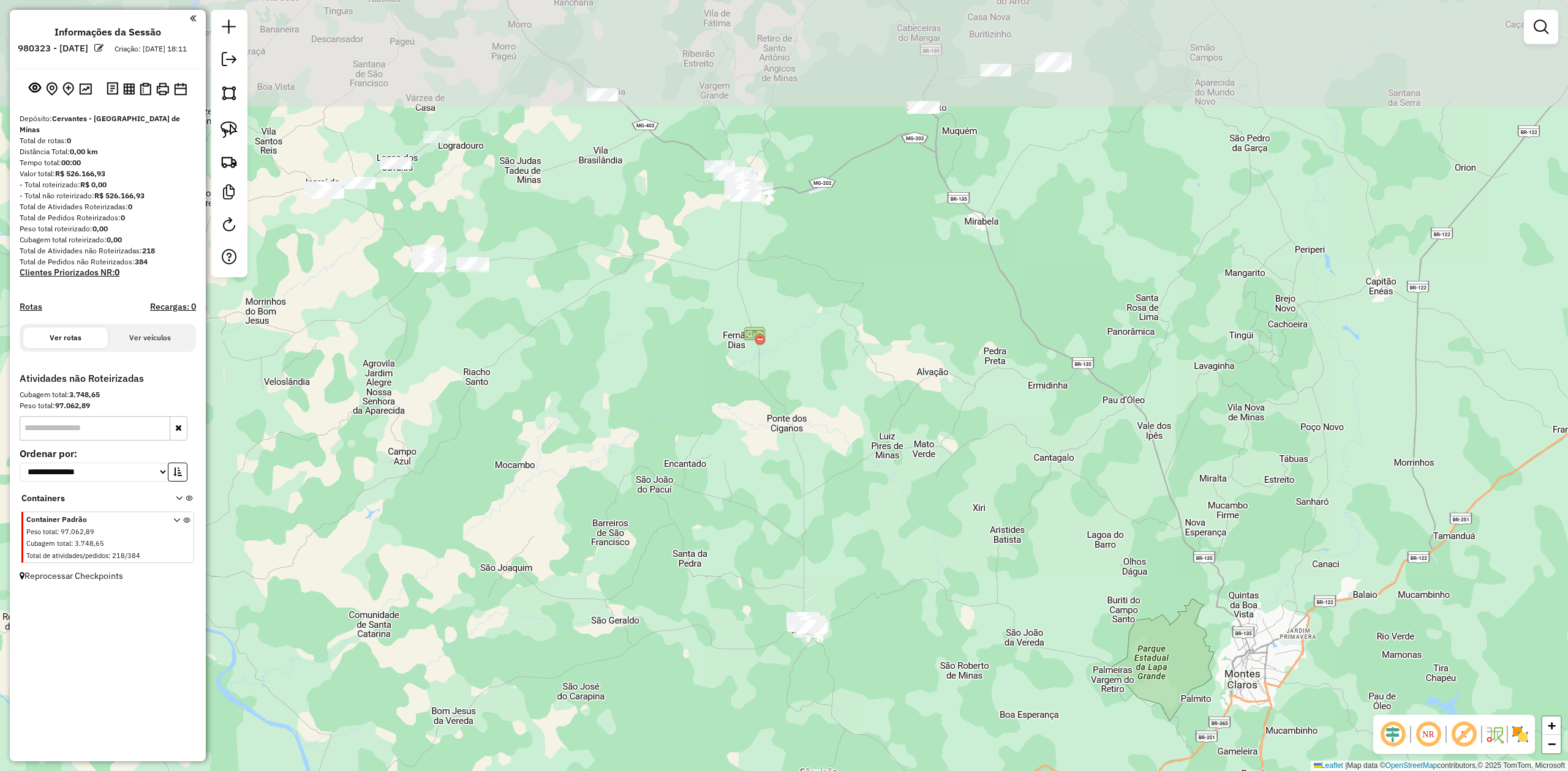
drag, startPoint x: 687, startPoint y: 260, endPoint x: 706, endPoint y: 430, distance: 171.1
click at [706, 430] on div "Janela de atendimento Grade de atendimento Capacidade Transportadoras Veículos …" at bounding box center [784, 386] width 1568 height 771
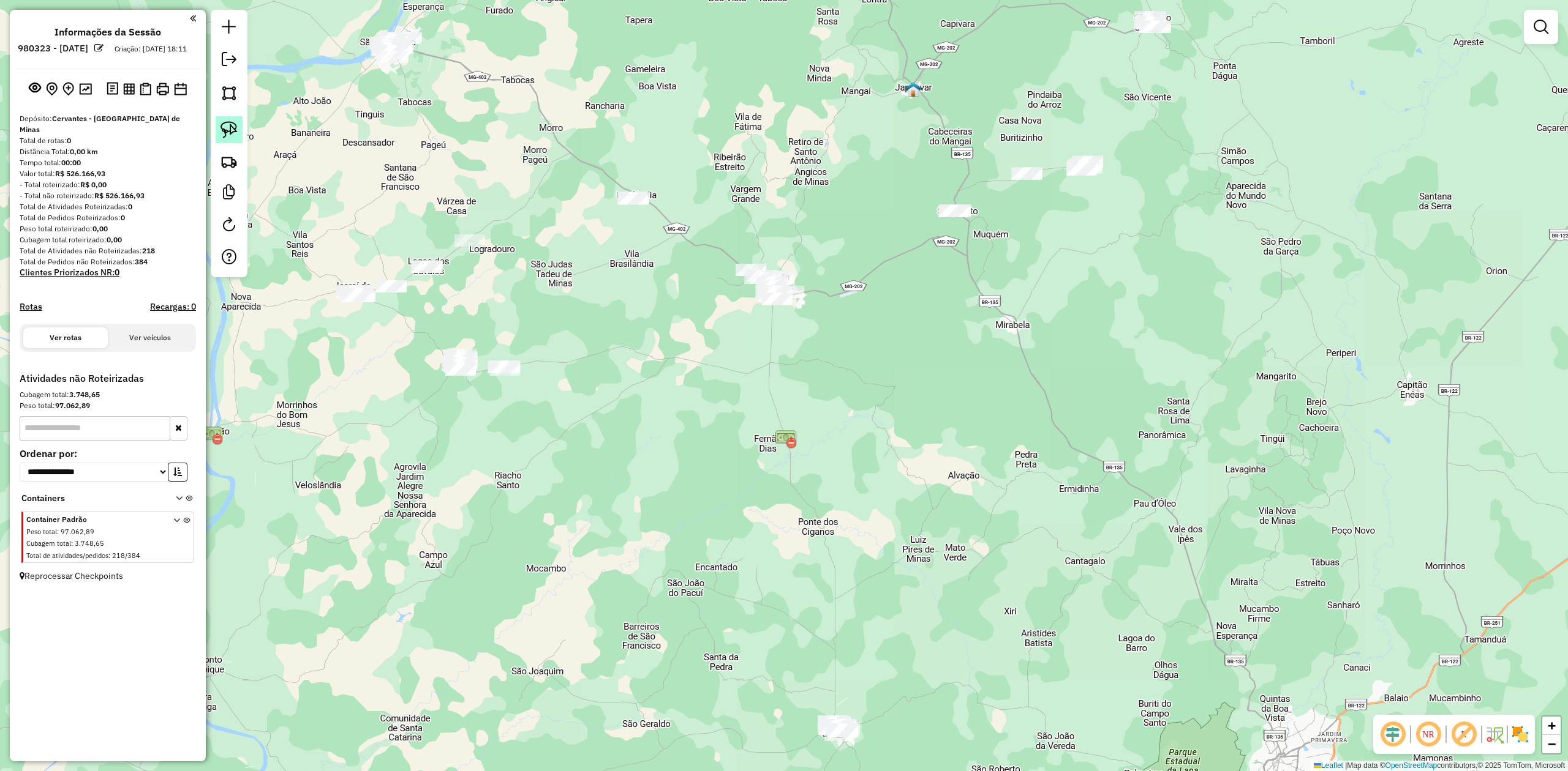
click at [223, 130] on img at bounding box center [230, 130] width 17 height 17
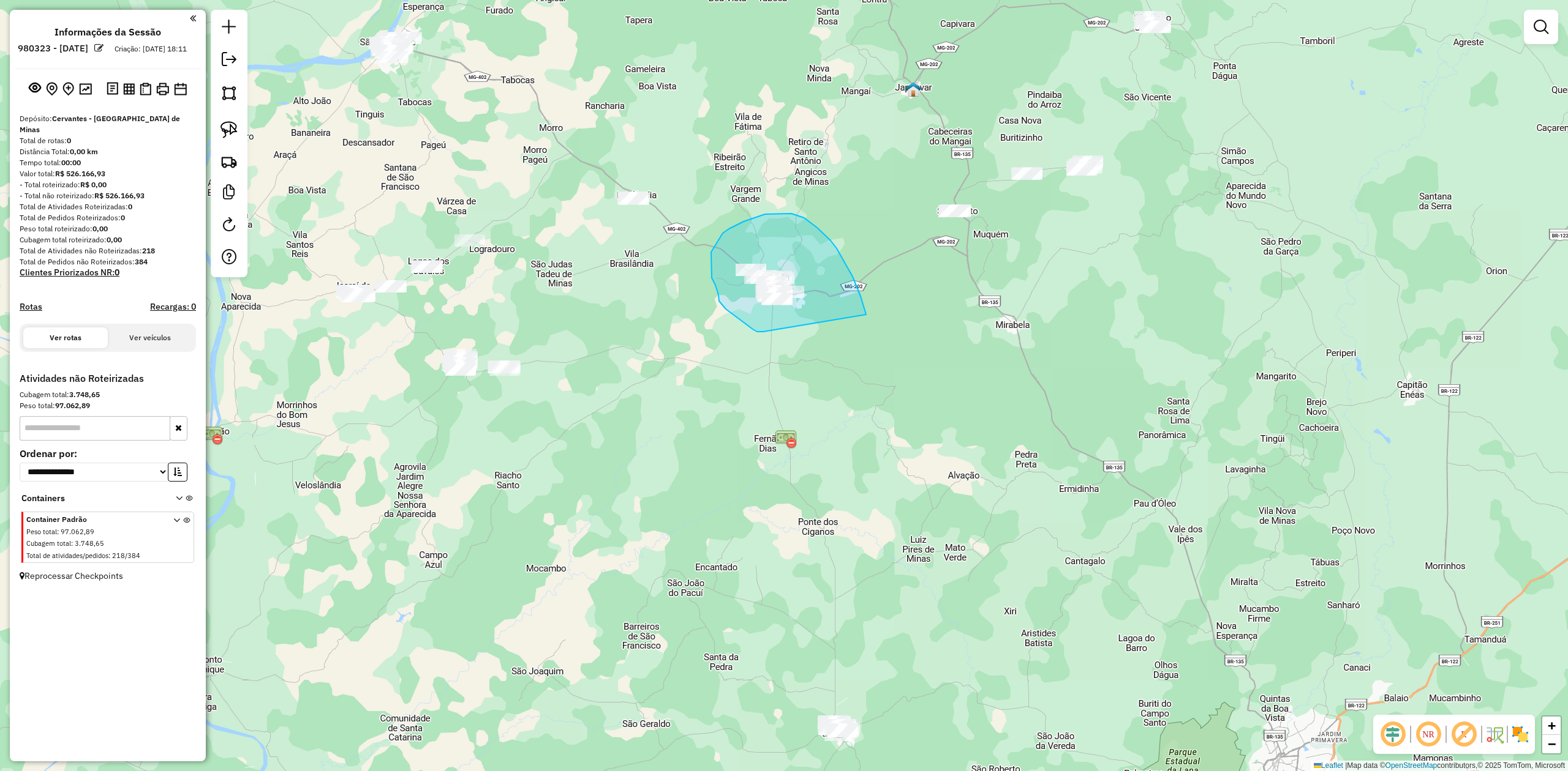
drag, startPoint x: 760, startPoint y: 332, endPoint x: 780, endPoint y: 355, distance: 30.5
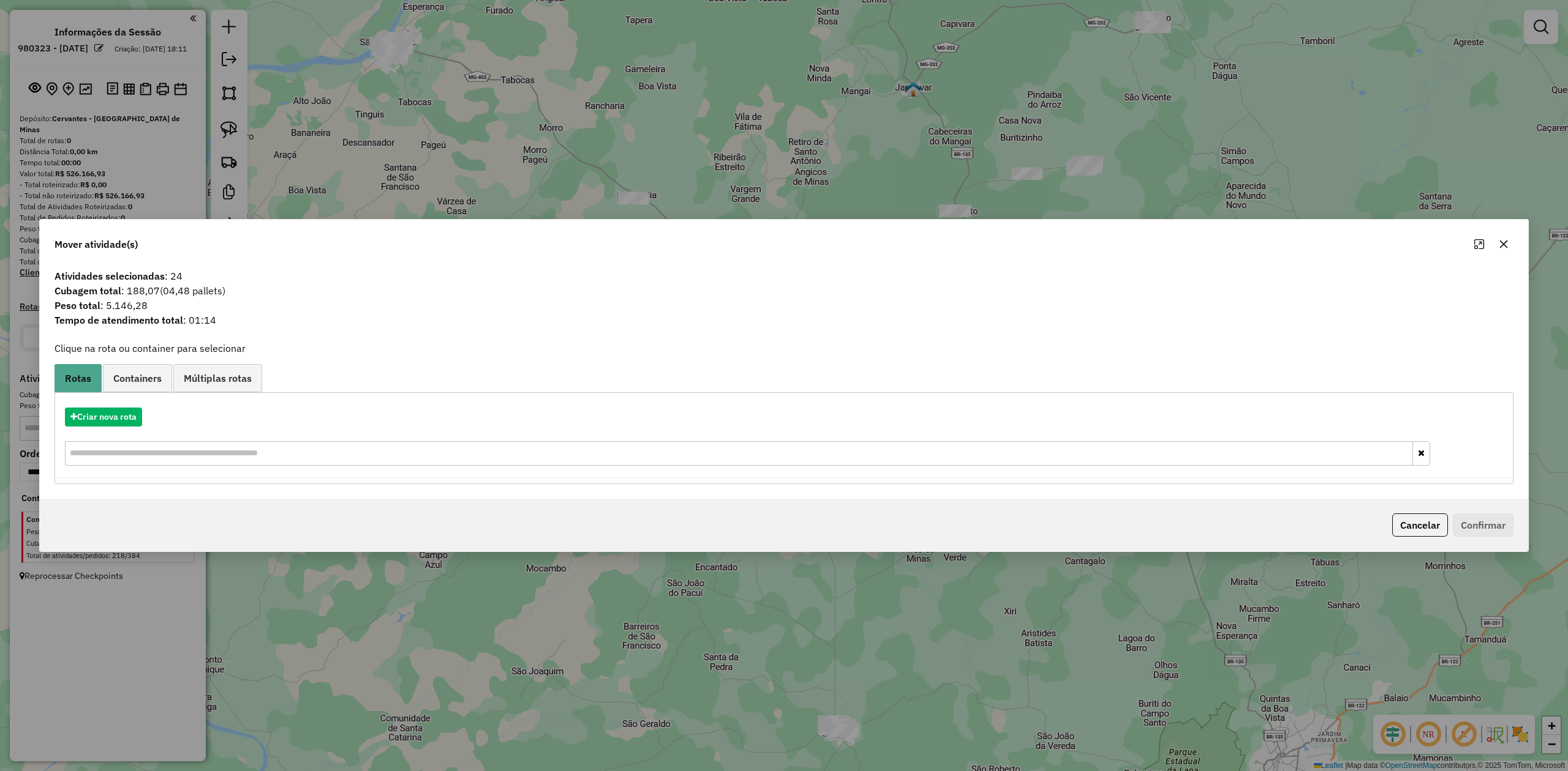
click at [1500, 240] on icon "button" at bounding box center [1504, 244] width 8 height 8
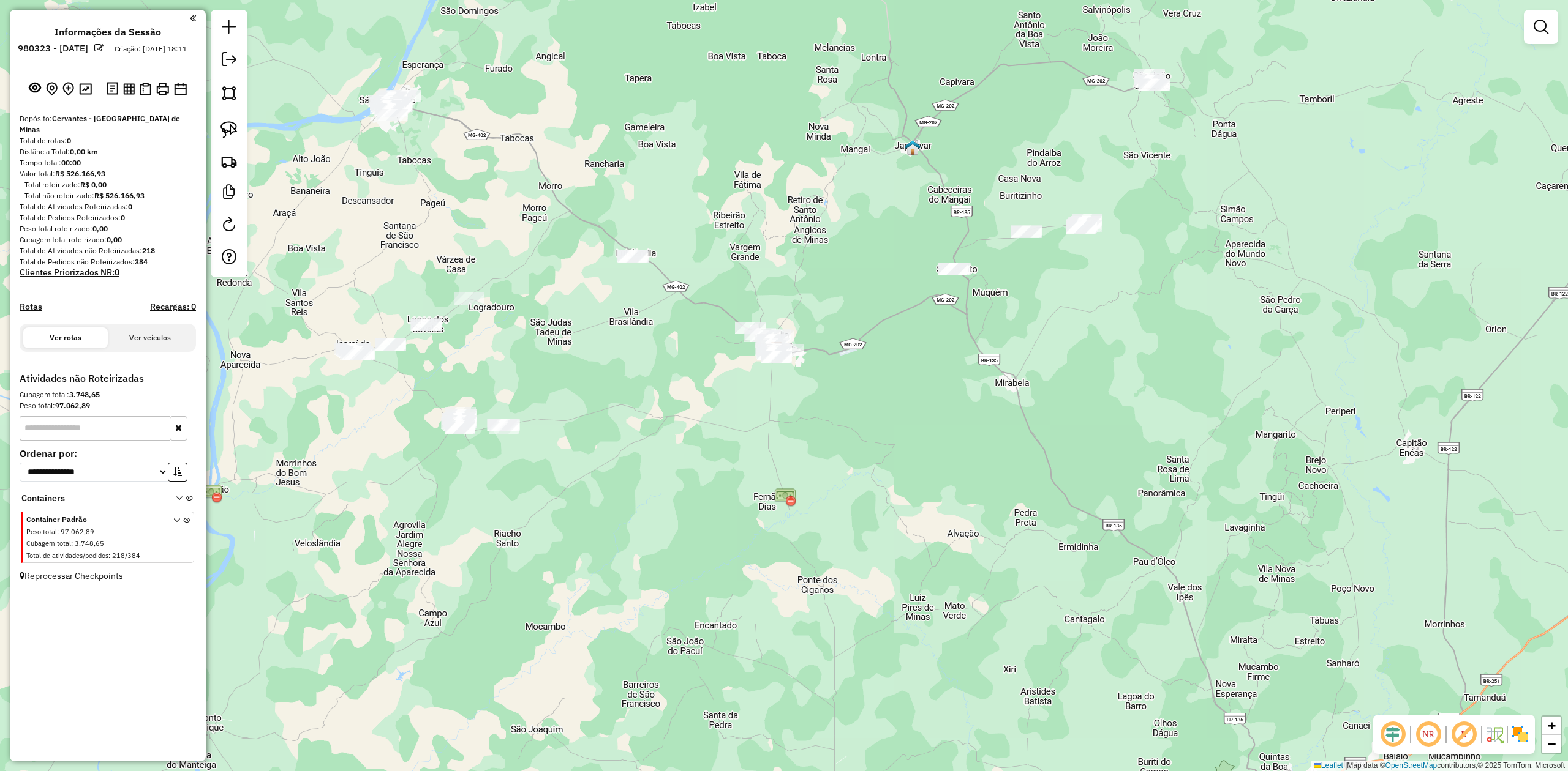
drag, startPoint x: 998, startPoint y: 322, endPoint x: 974, endPoint y: 475, distance: 154.9
click at [980, 472] on div "Janela de atendimento Grade de atendimento Capacidade Transportadoras Veículos …" at bounding box center [784, 386] width 1568 height 771
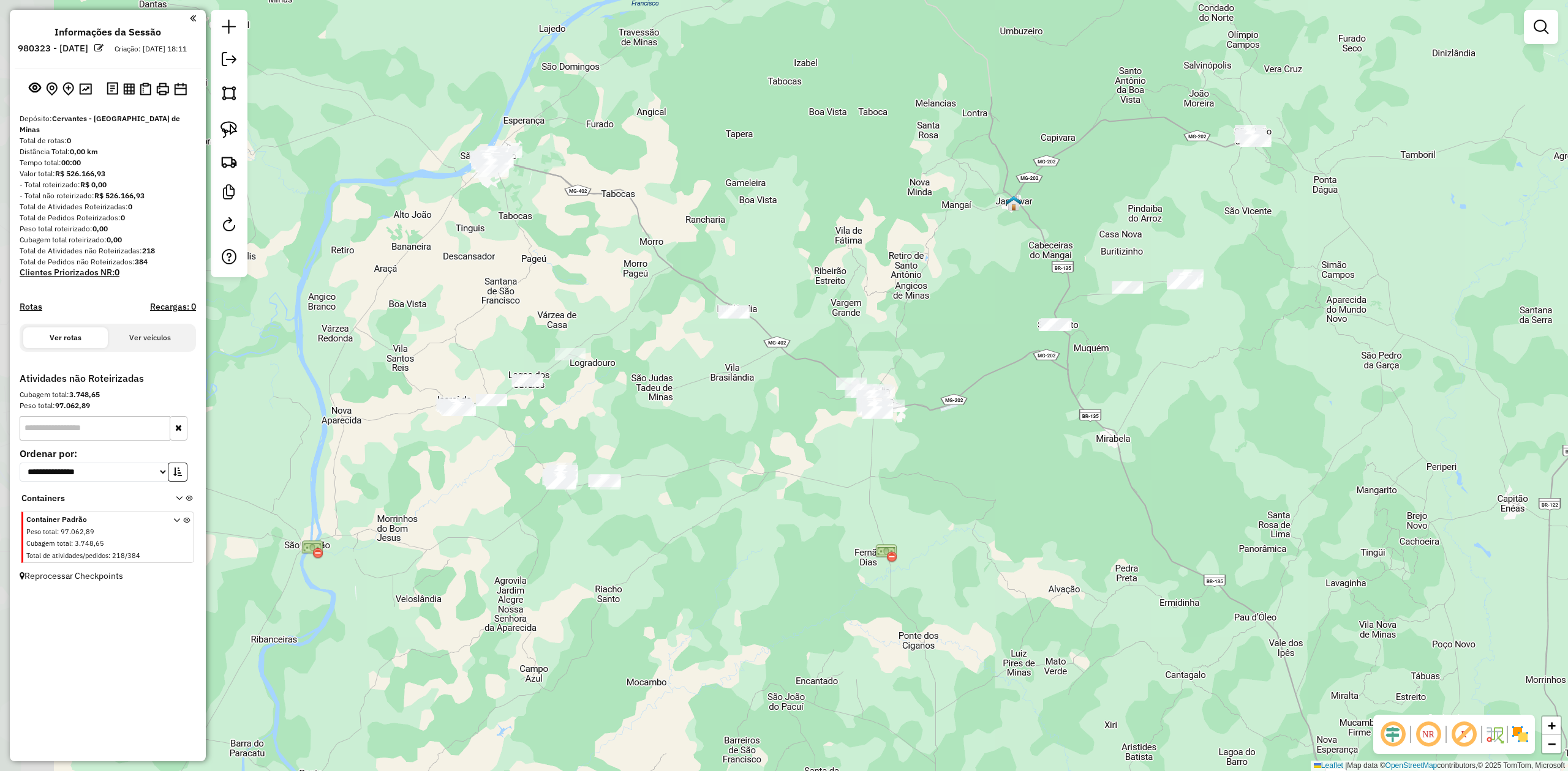
drag, startPoint x: 629, startPoint y: 397, endPoint x: 860, endPoint y: 361, distance: 233.8
click at [860, 361] on div "Janela de atendimento Grade de atendimento Capacidade Transportadoras Veículos …" at bounding box center [784, 386] width 1568 height 771
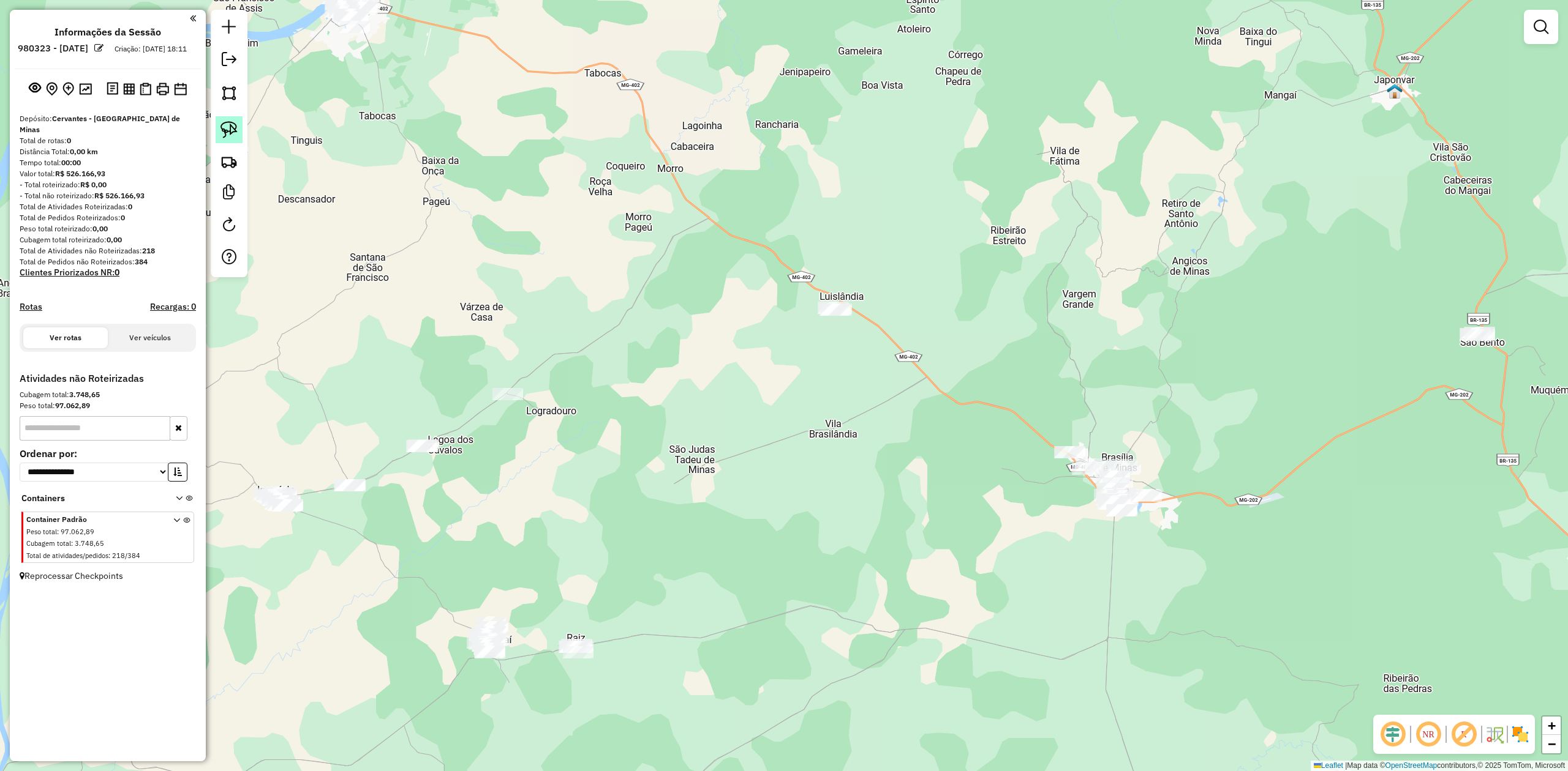
click at [238, 131] on link at bounding box center [229, 130] width 27 height 27
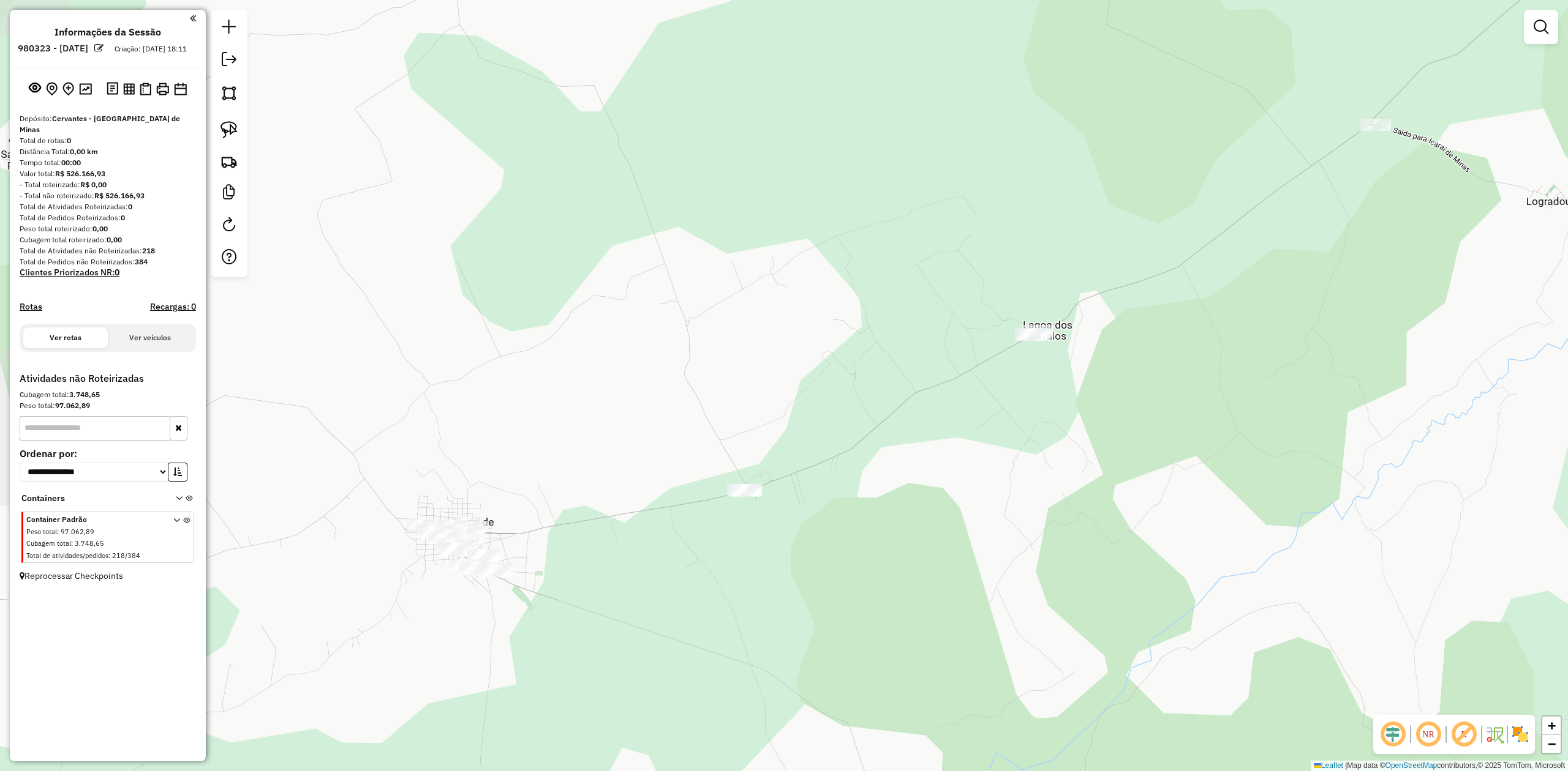
drag, startPoint x: 769, startPoint y: 557, endPoint x: 897, endPoint y: 561, distance: 128.1
click at [897, 564] on div "Janela de atendimento Grade de atendimento Capacidade Transportadoras Veículos …" at bounding box center [784, 386] width 1568 height 771
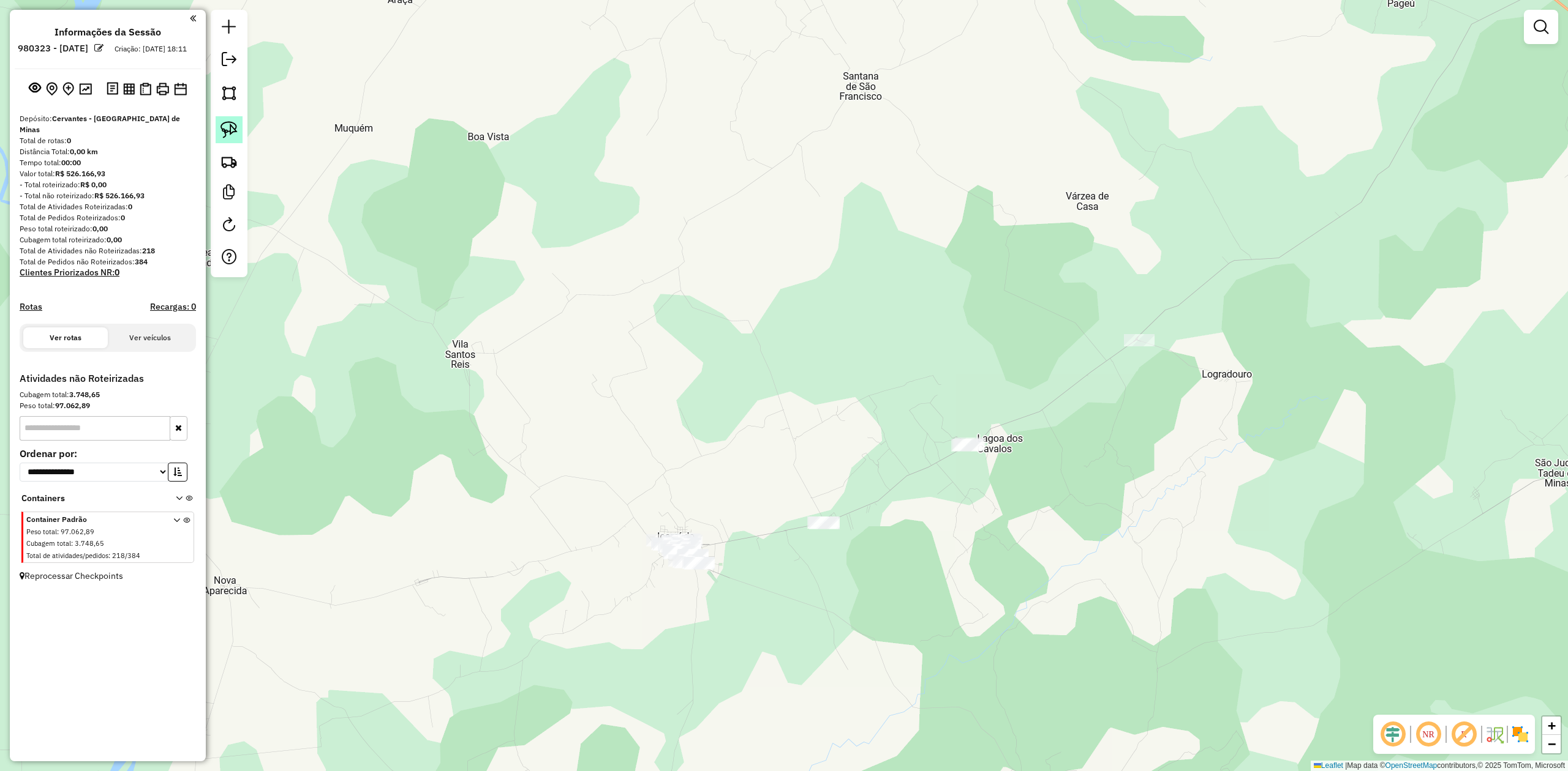
click at [226, 121] on link at bounding box center [229, 130] width 27 height 27
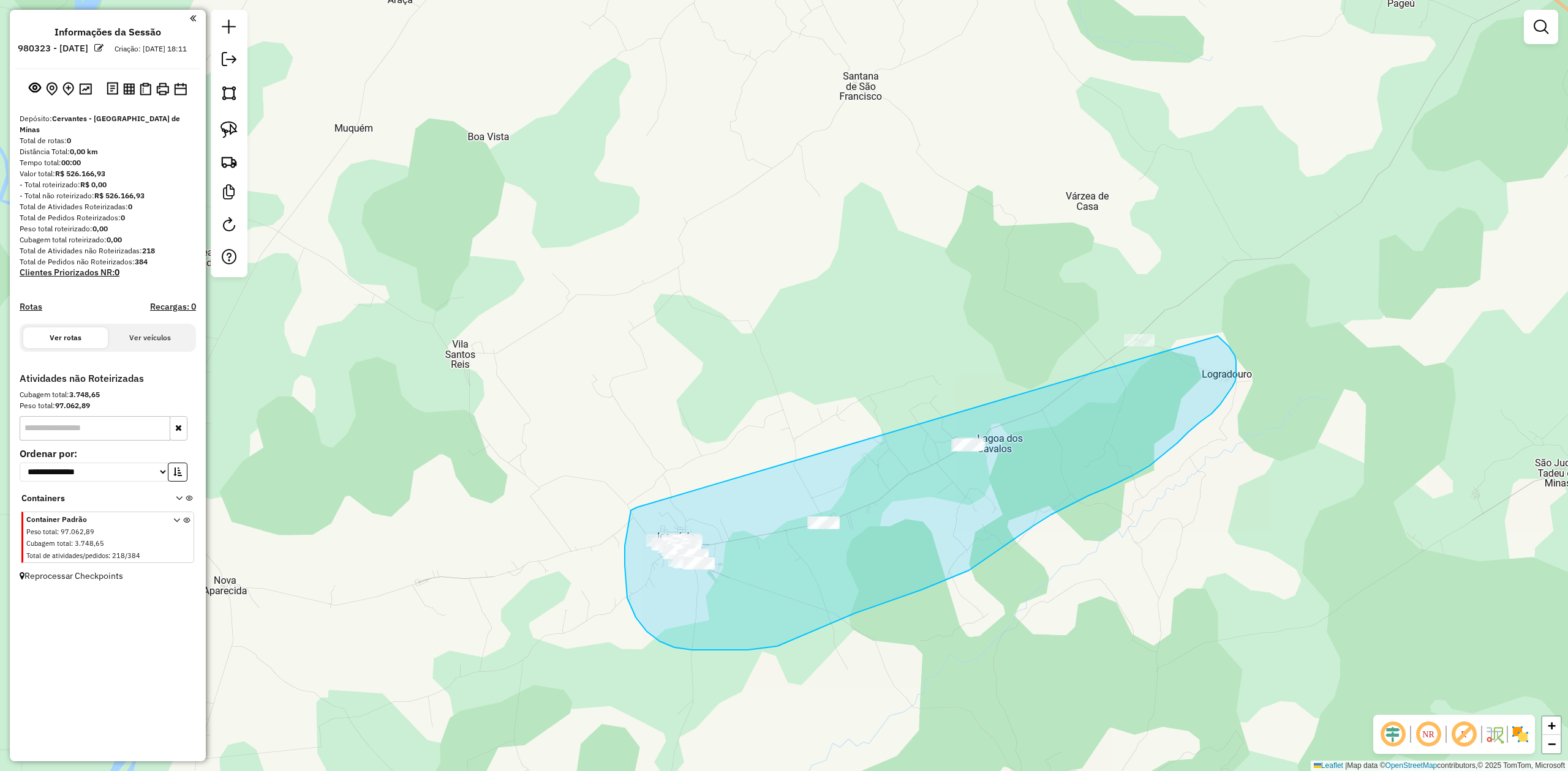
drag, startPoint x: 626, startPoint y: 538, endPoint x: 1073, endPoint y: 310, distance: 501.8
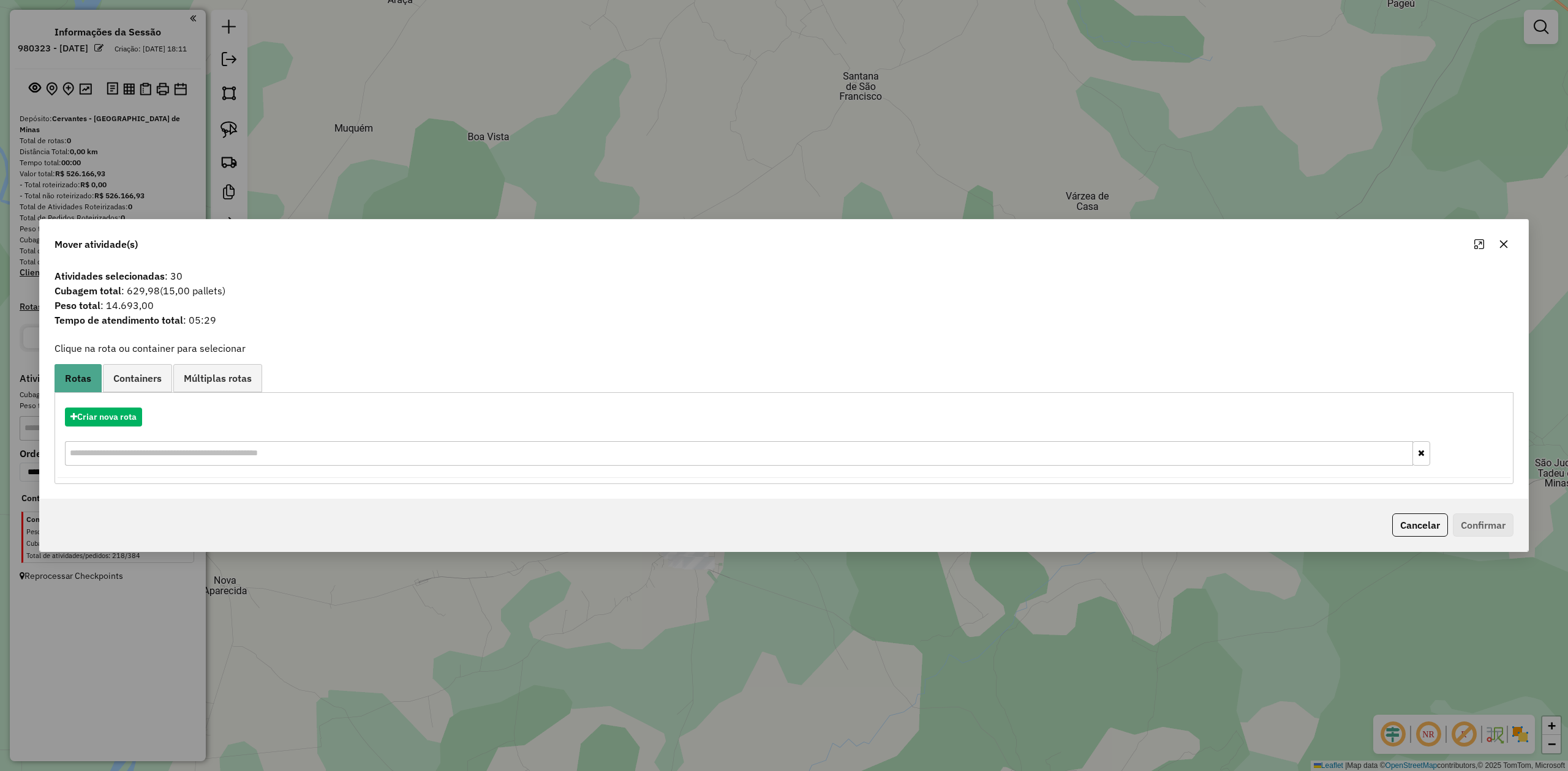
click at [1503, 245] on icon "button" at bounding box center [1503, 244] width 9 height 9
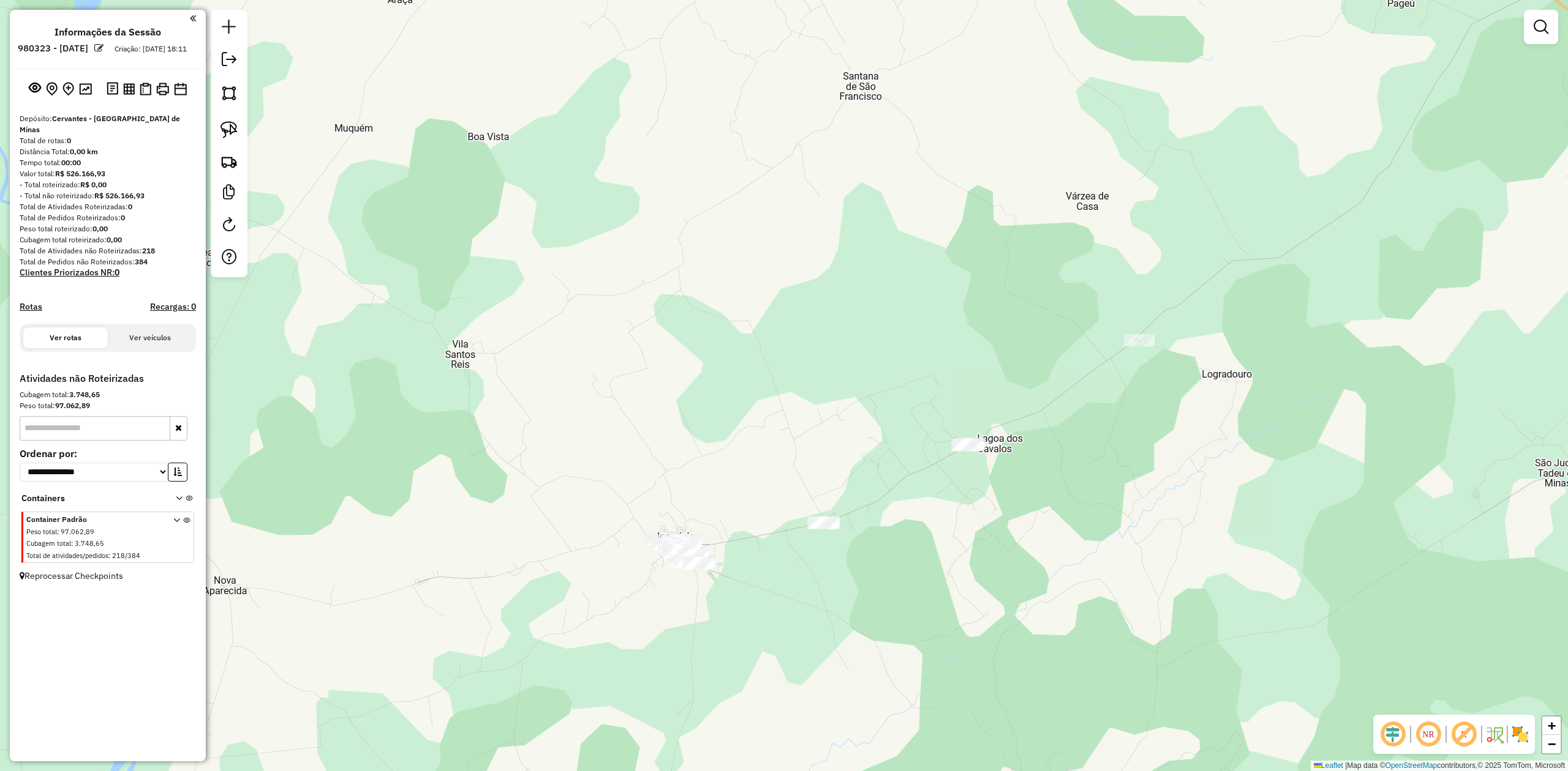
click at [1520, 728] on img at bounding box center [1520, 734] width 20 height 20
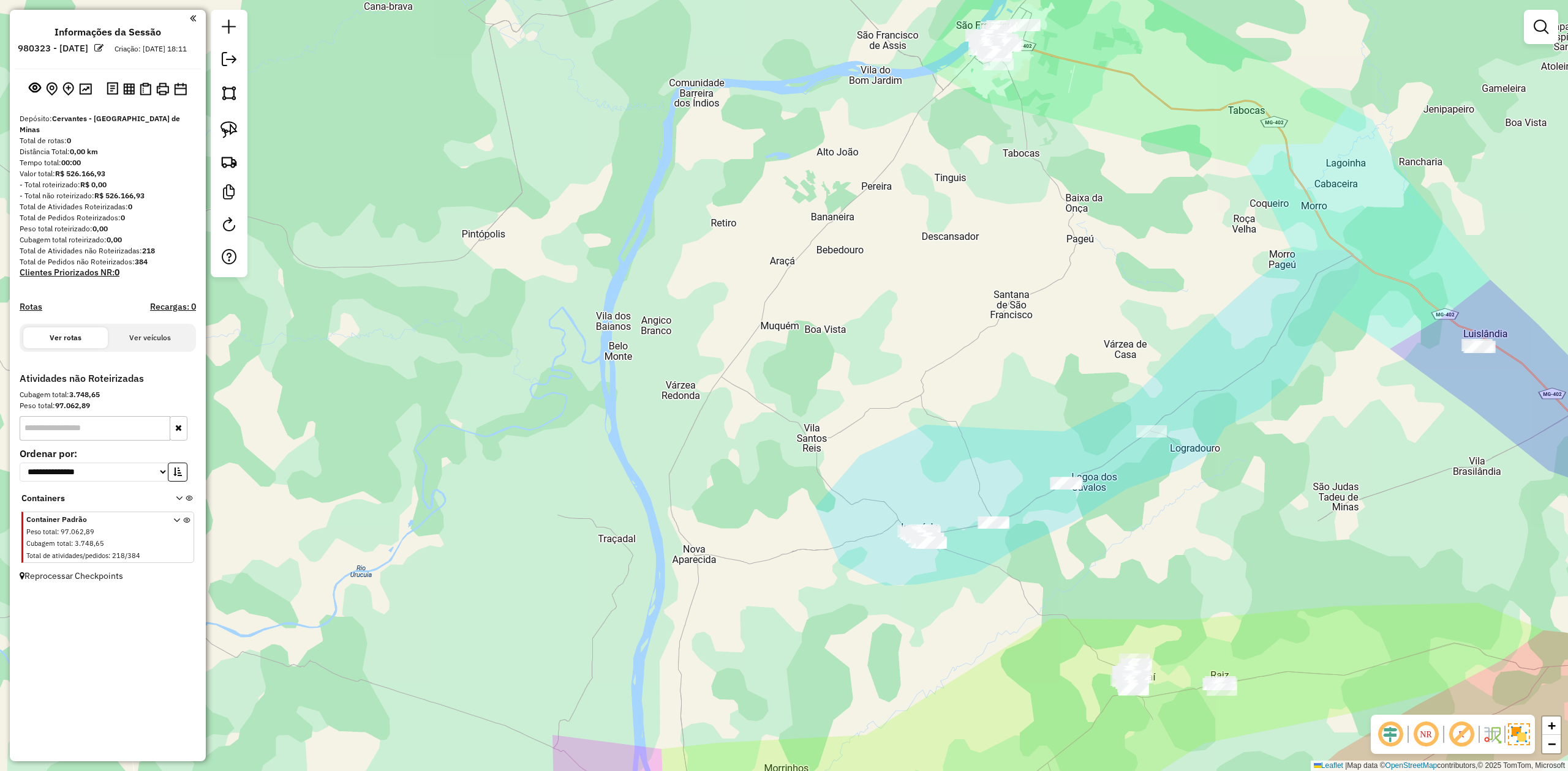
drag, startPoint x: 1002, startPoint y: 330, endPoint x: 841, endPoint y: 210, distance: 200.8
click at [841, 210] on div "Janela de atendimento Grade de atendimento Capacidade Transportadoras Veículos …" at bounding box center [784, 386] width 1568 height 771
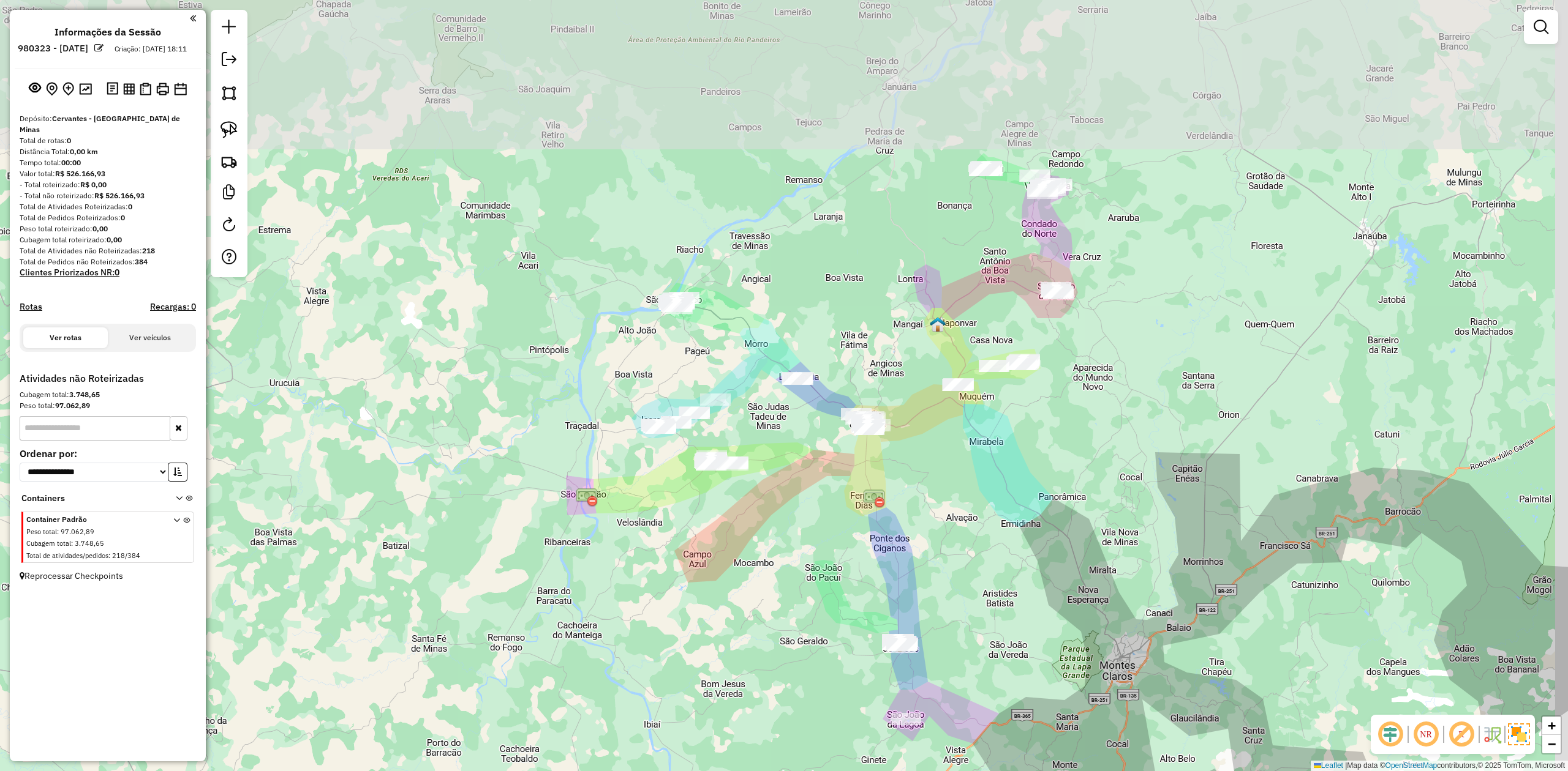
drag, startPoint x: 953, startPoint y: 350, endPoint x: 848, endPoint y: 520, distance: 199.8
click at [848, 520] on div "Janela de atendimento Grade de atendimento Capacidade Transportadoras Veículos …" at bounding box center [784, 386] width 1568 height 771
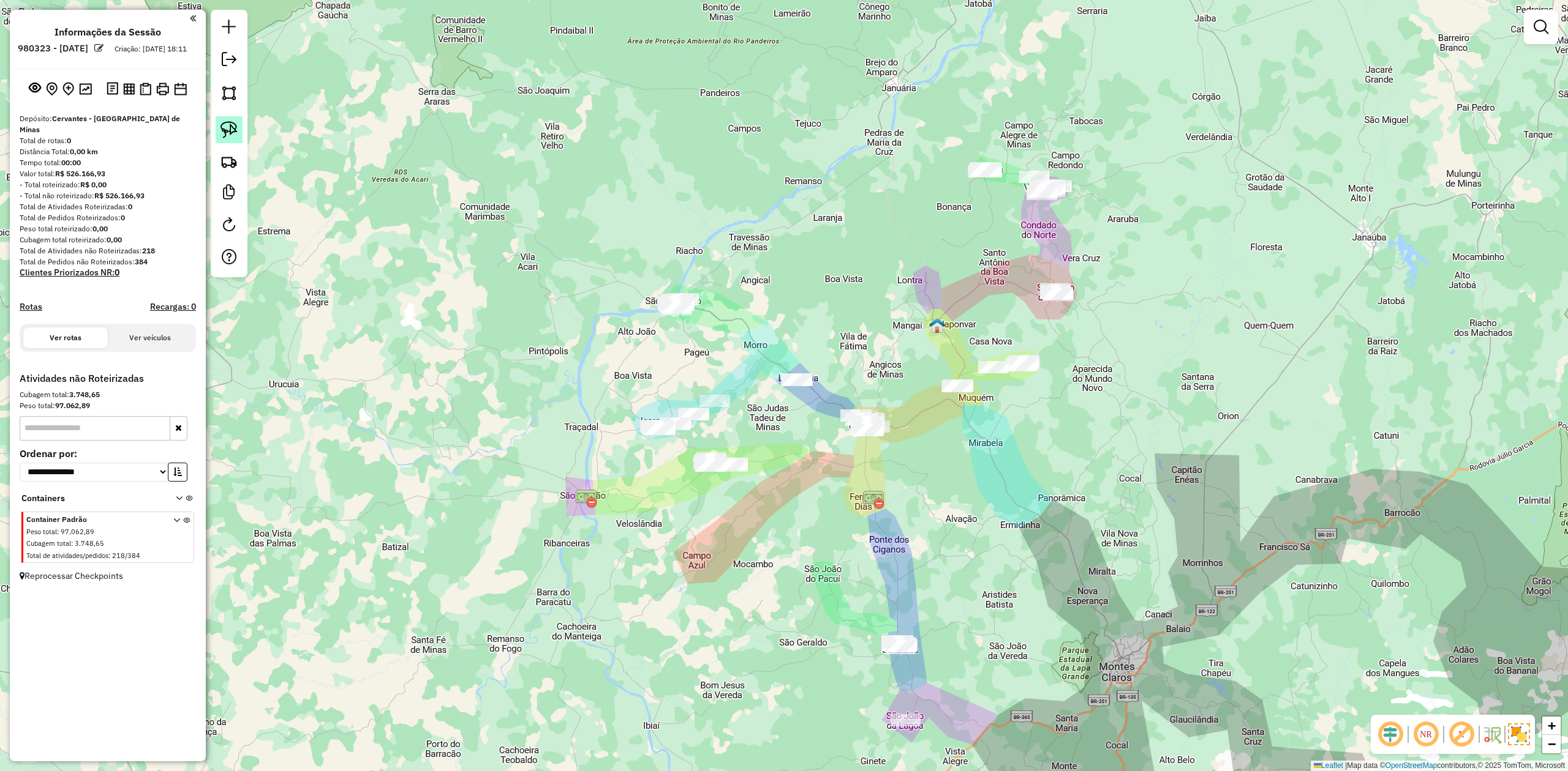
click at [231, 126] on img at bounding box center [230, 130] width 17 height 17
drag, startPoint x: 857, startPoint y: 644, endPoint x: 898, endPoint y: 587, distance: 70.2
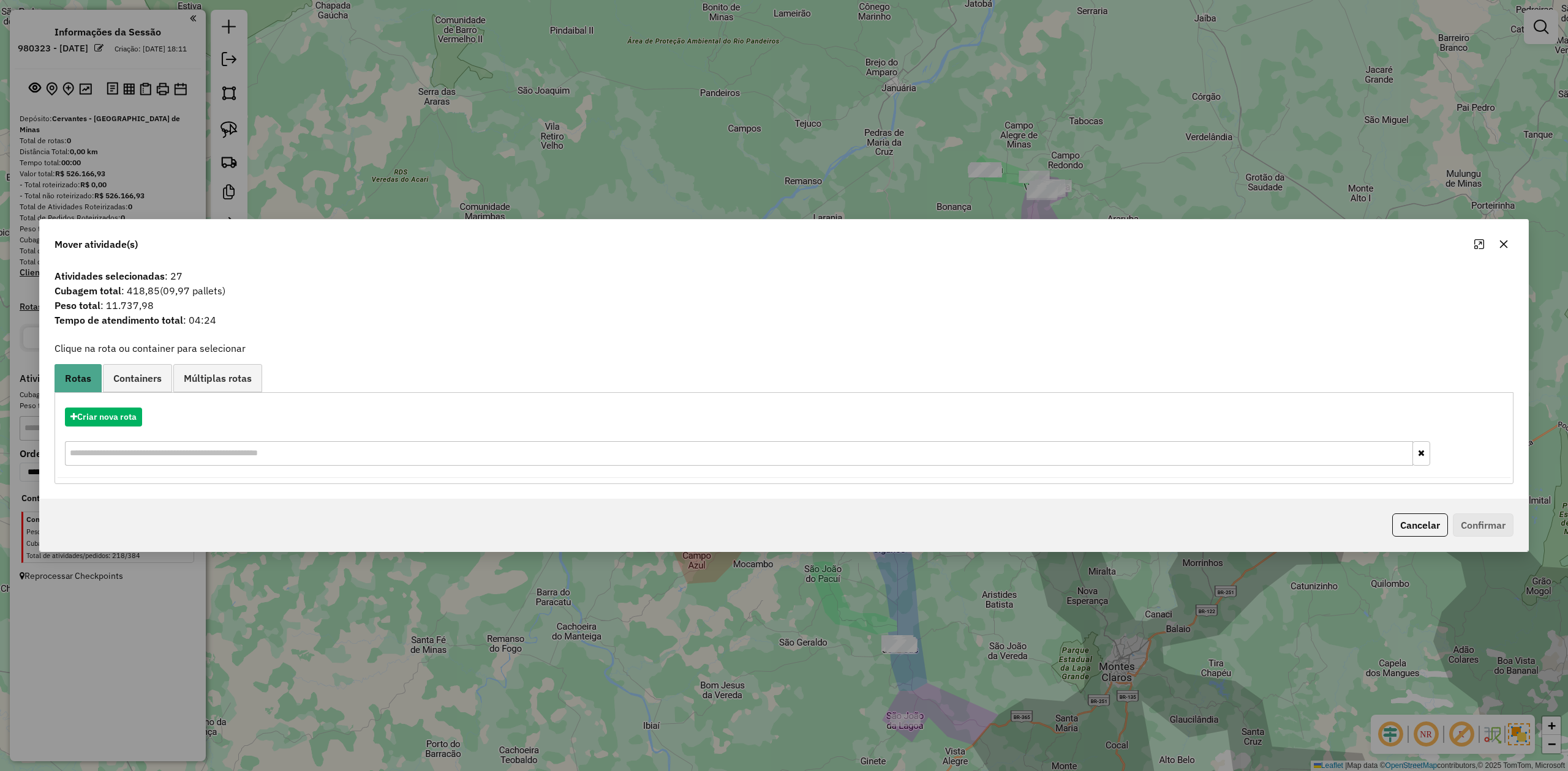
click at [1506, 240] on icon "button" at bounding box center [1503, 244] width 9 height 9
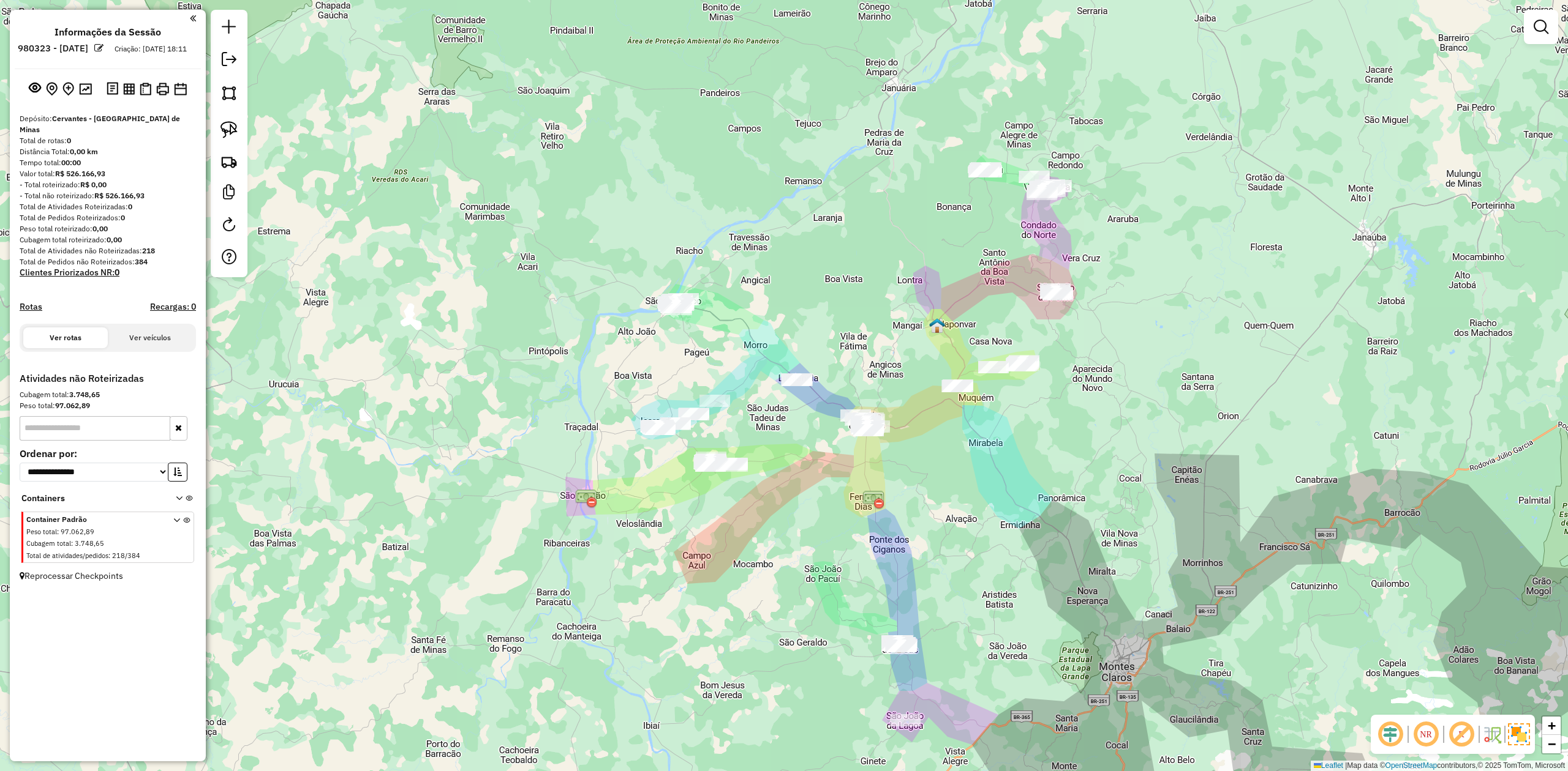
drag, startPoint x: 853, startPoint y: 571, endPoint x: 719, endPoint y: 451, distance: 179.9
click at [726, 456] on div "Janela de atendimento Grade de atendimento Capacidade Transportadoras Veículos …" at bounding box center [784, 386] width 1568 height 771
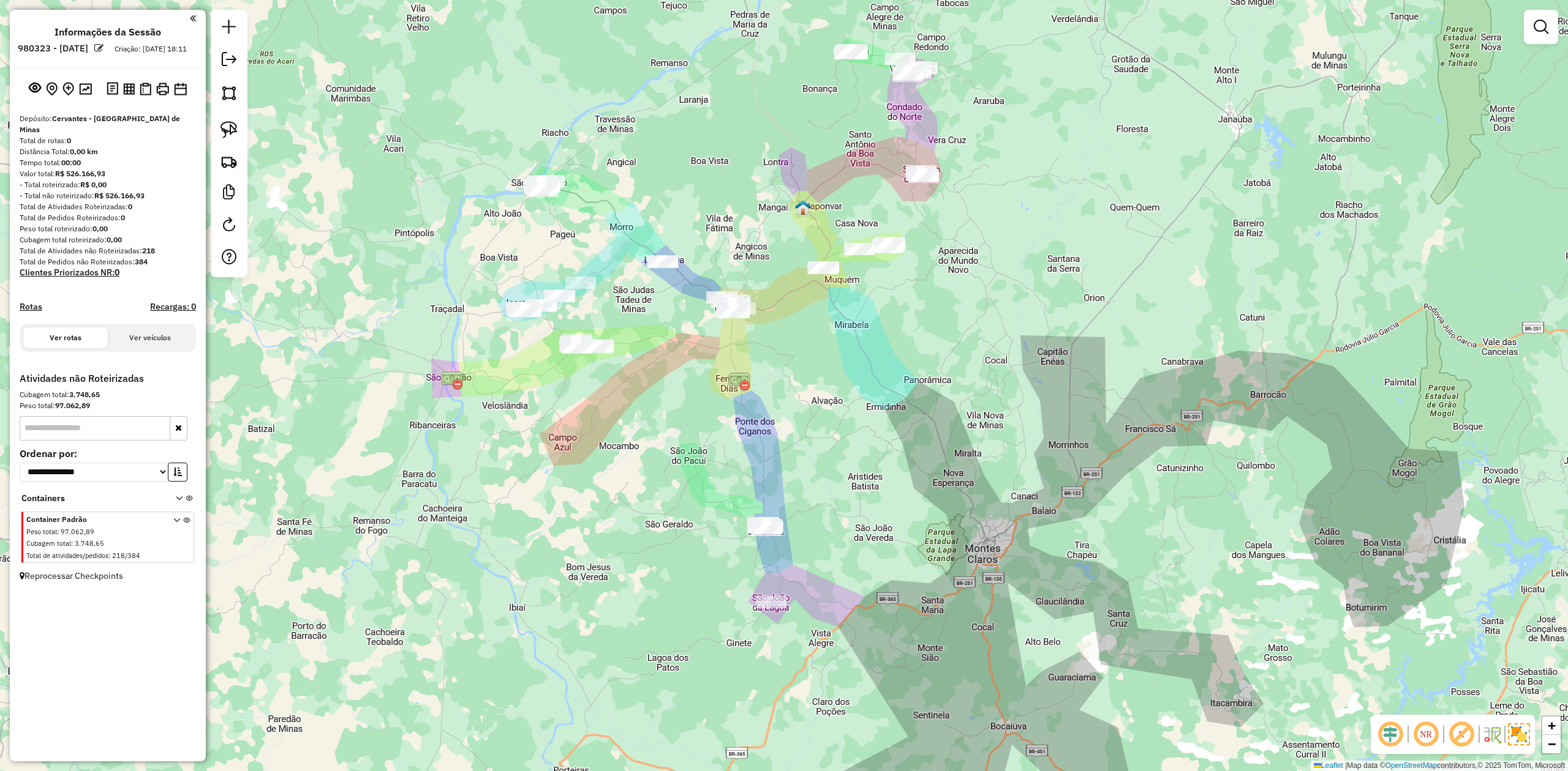
drag, startPoint x: 898, startPoint y: 348, endPoint x: 929, endPoint y: 444, distance: 100.9
click at [929, 444] on div "Janela de atendimento Grade de atendimento Capacidade Transportadoras Veículos …" at bounding box center [784, 386] width 1568 height 771
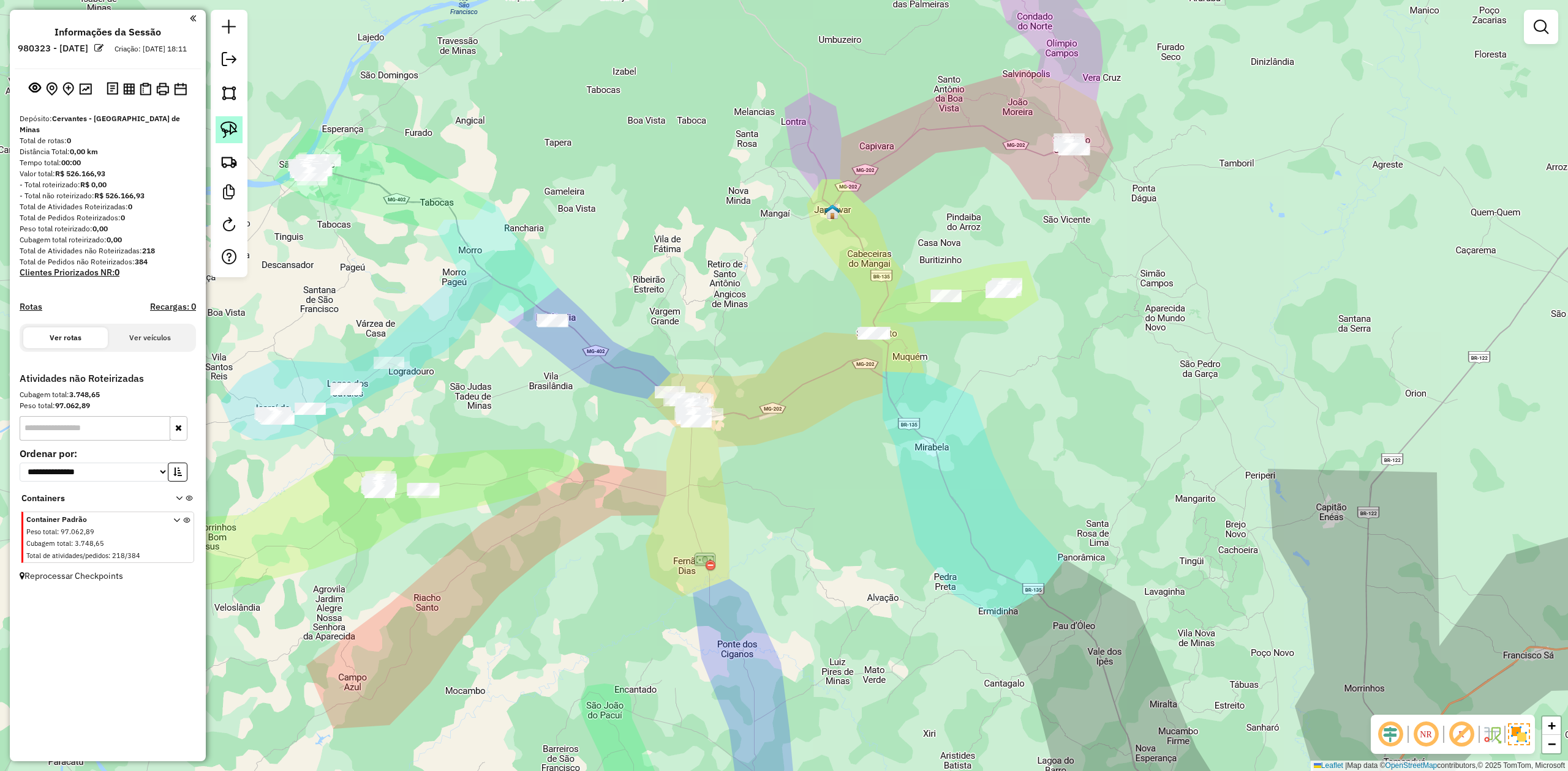
click at [233, 133] on img at bounding box center [230, 130] width 17 height 17
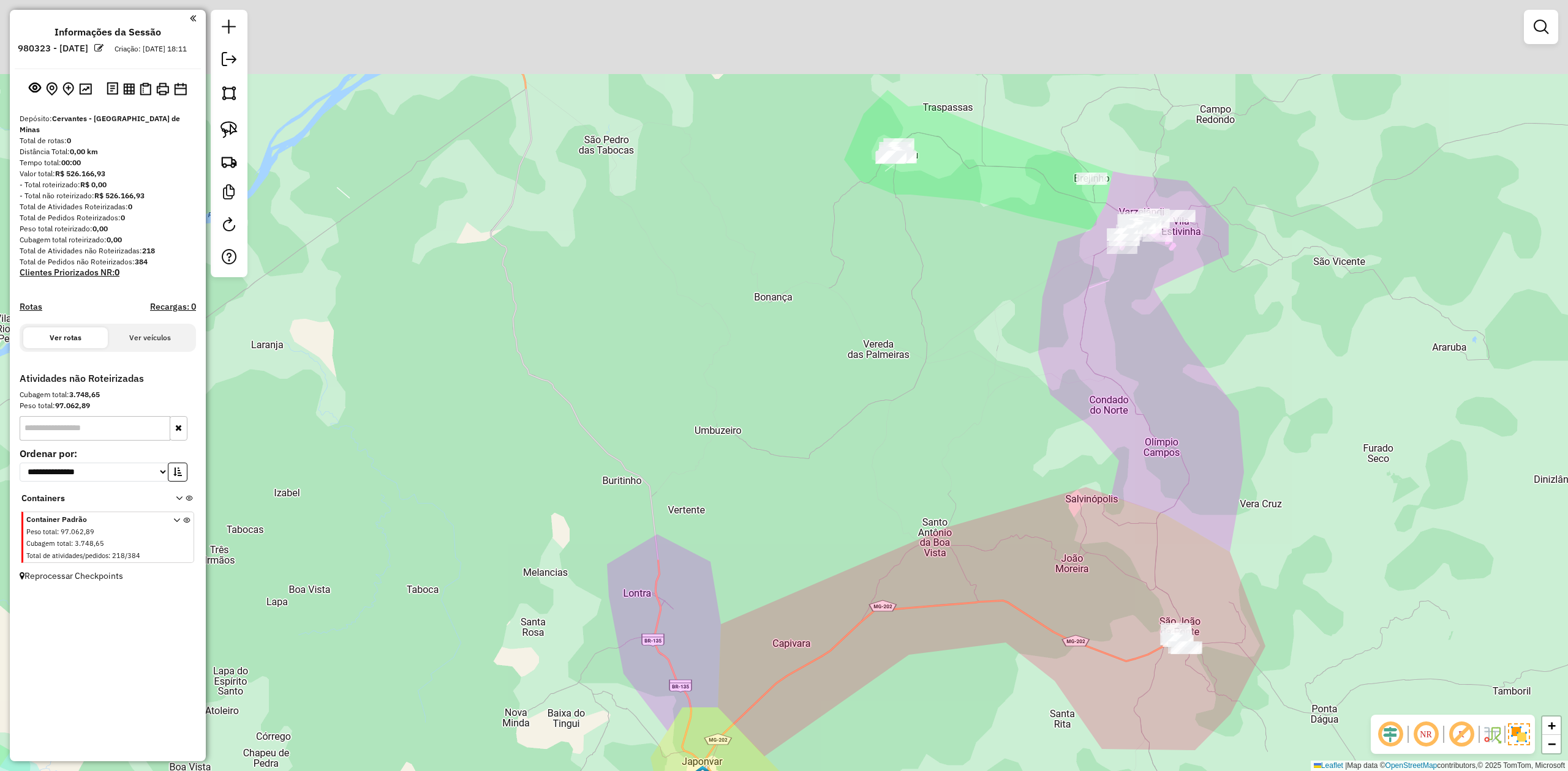
drag, startPoint x: 936, startPoint y: 158, endPoint x: 882, endPoint y: 314, distance: 165.1
click at [882, 314] on div "Janela de atendimento Grade de atendimento Capacidade Transportadoras Veículos …" at bounding box center [784, 386] width 1568 height 771
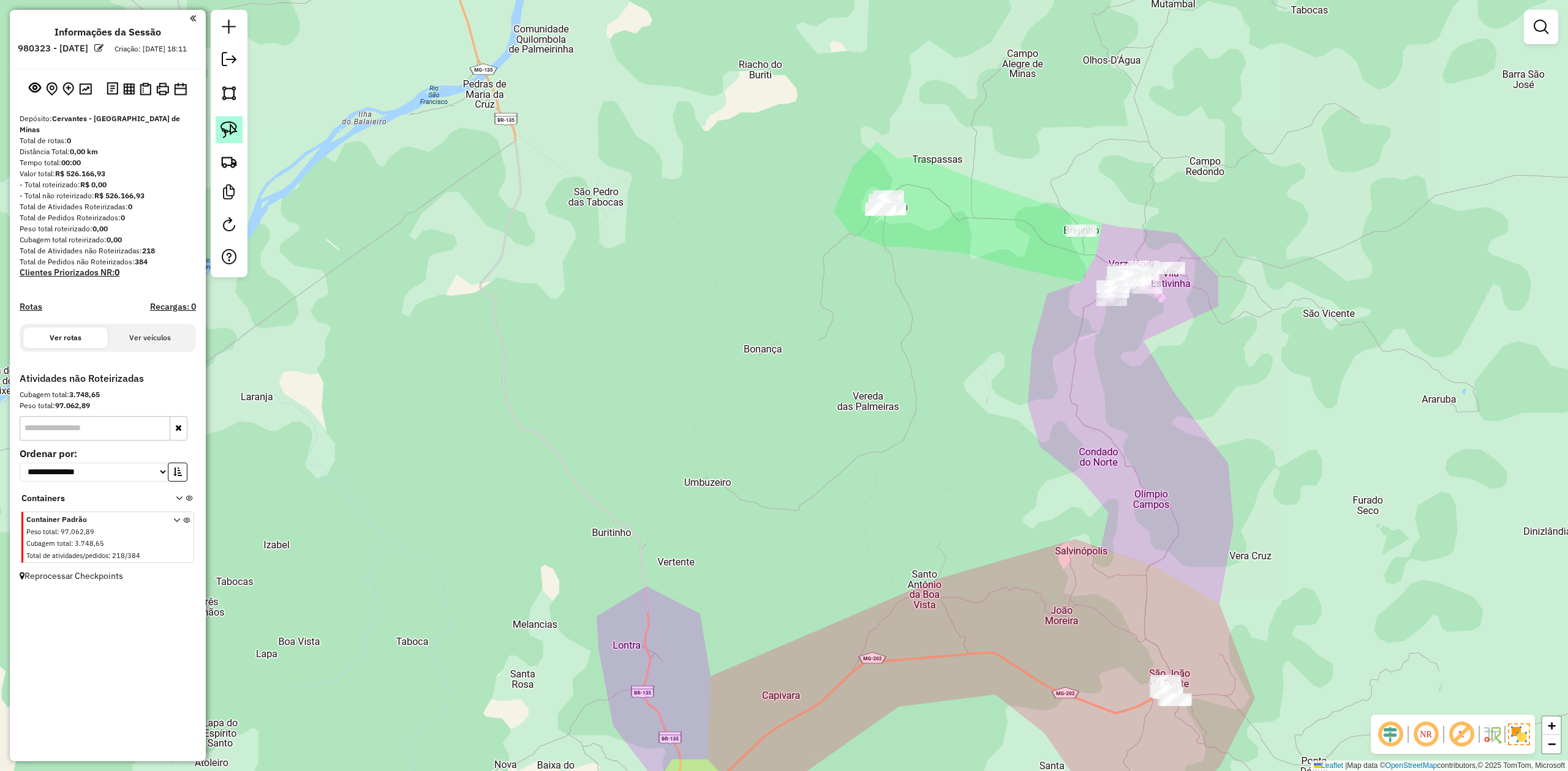
click at [228, 136] on img at bounding box center [230, 130] width 17 height 17
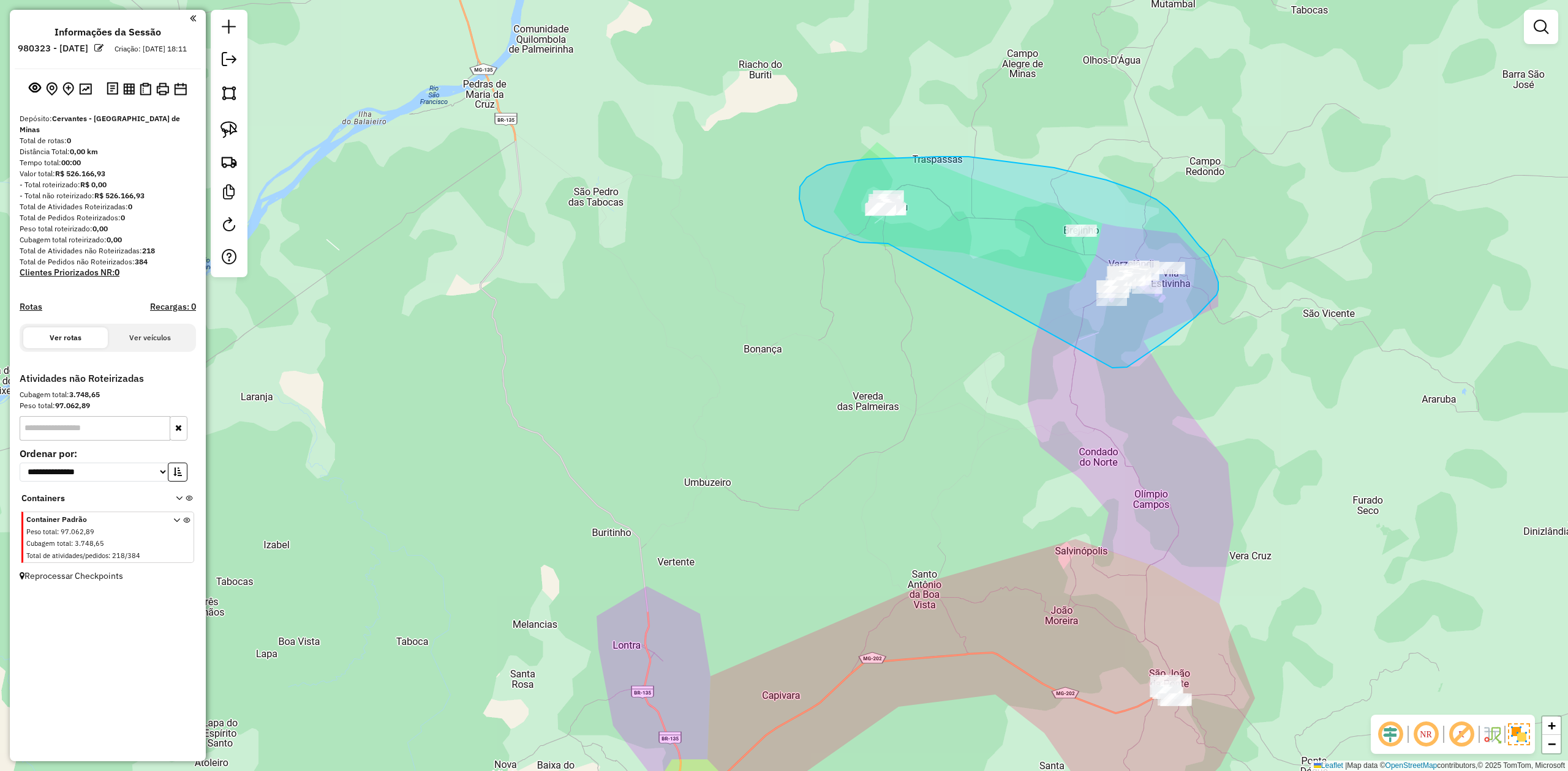
drag, startPoint x: 875, startPoint y: 244, endPoint x: 1078, endPoint y: 360, distance: 233.8
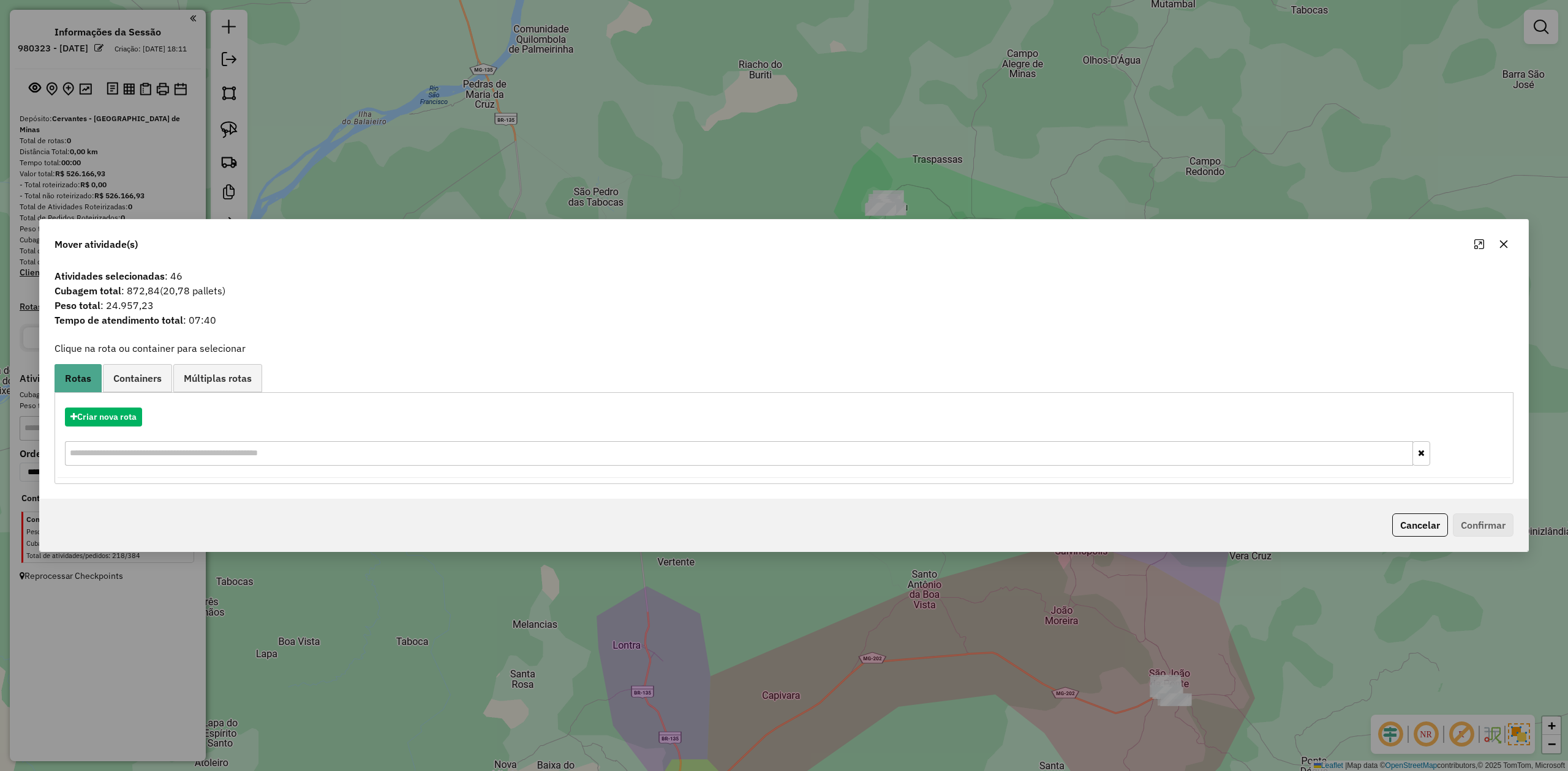
click at [1503, 243] on icon "button" at bounding box center [1504, 244] width 8 height 8
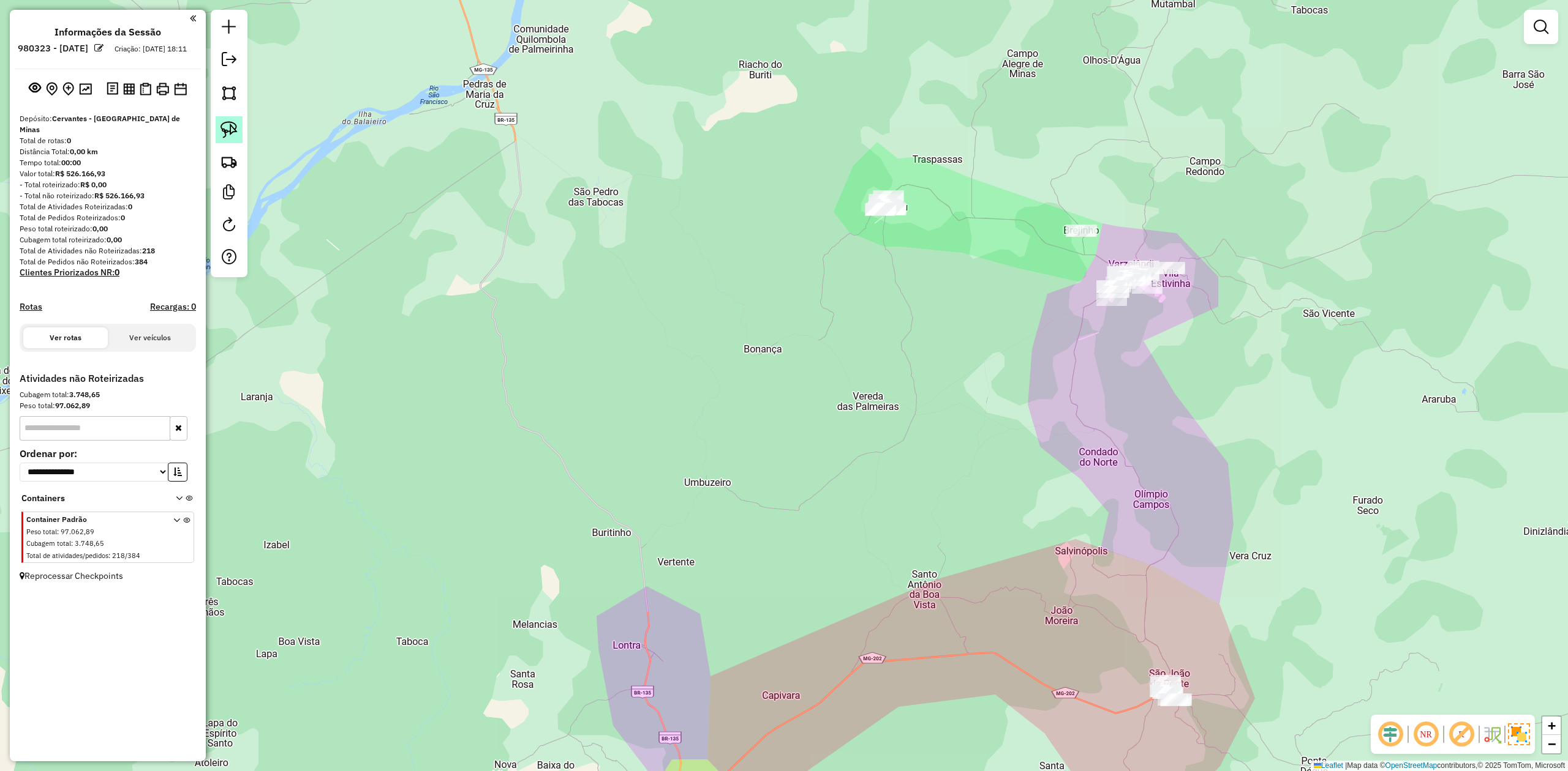
click at [226, 125] on img at bounding box center [230, 130] width 17 height 17
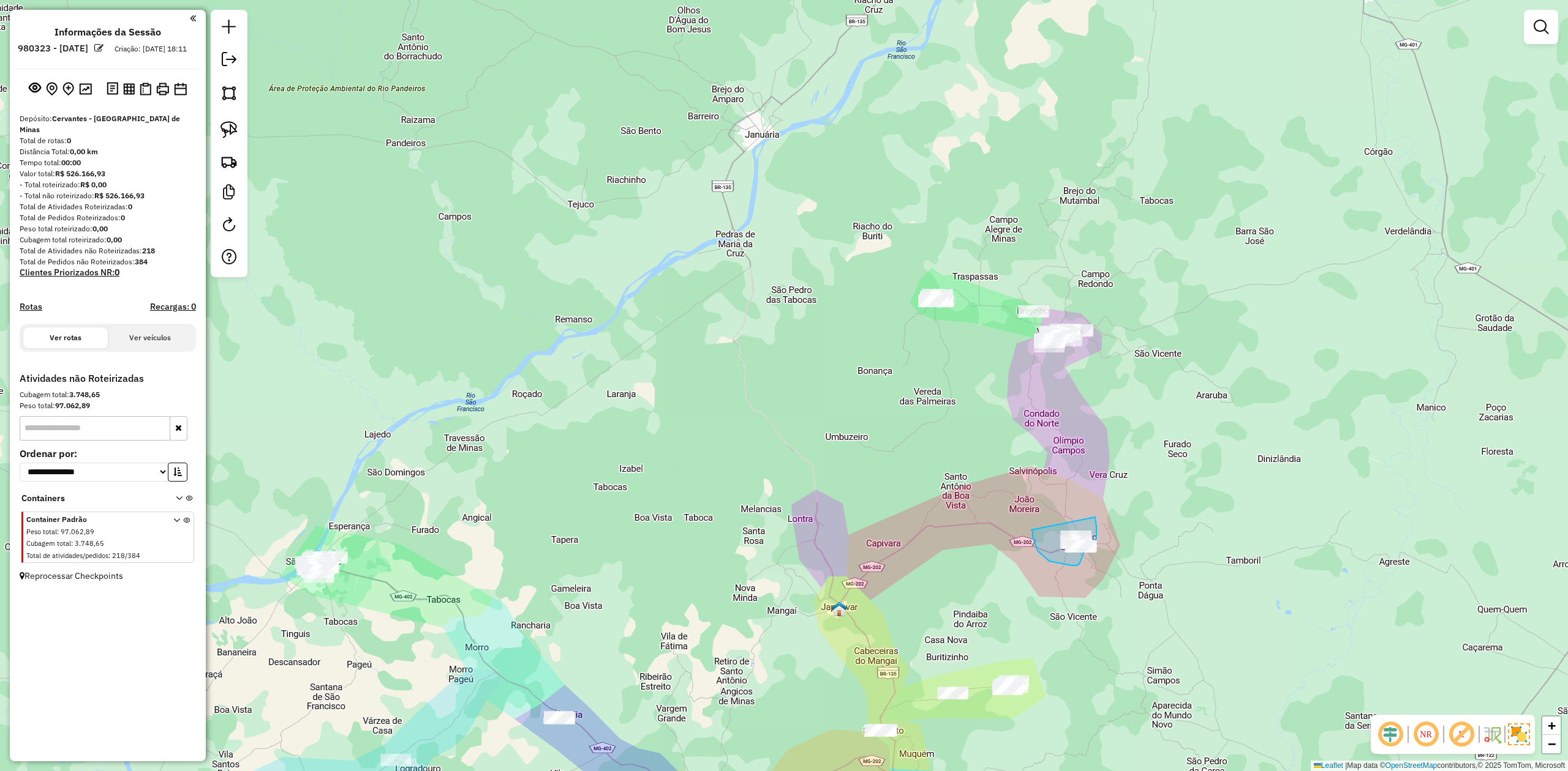
drag, startPoint x: 1037, startPoint y: 551, endPoint x: 1078, endPoint y: 490, distance: 73.5
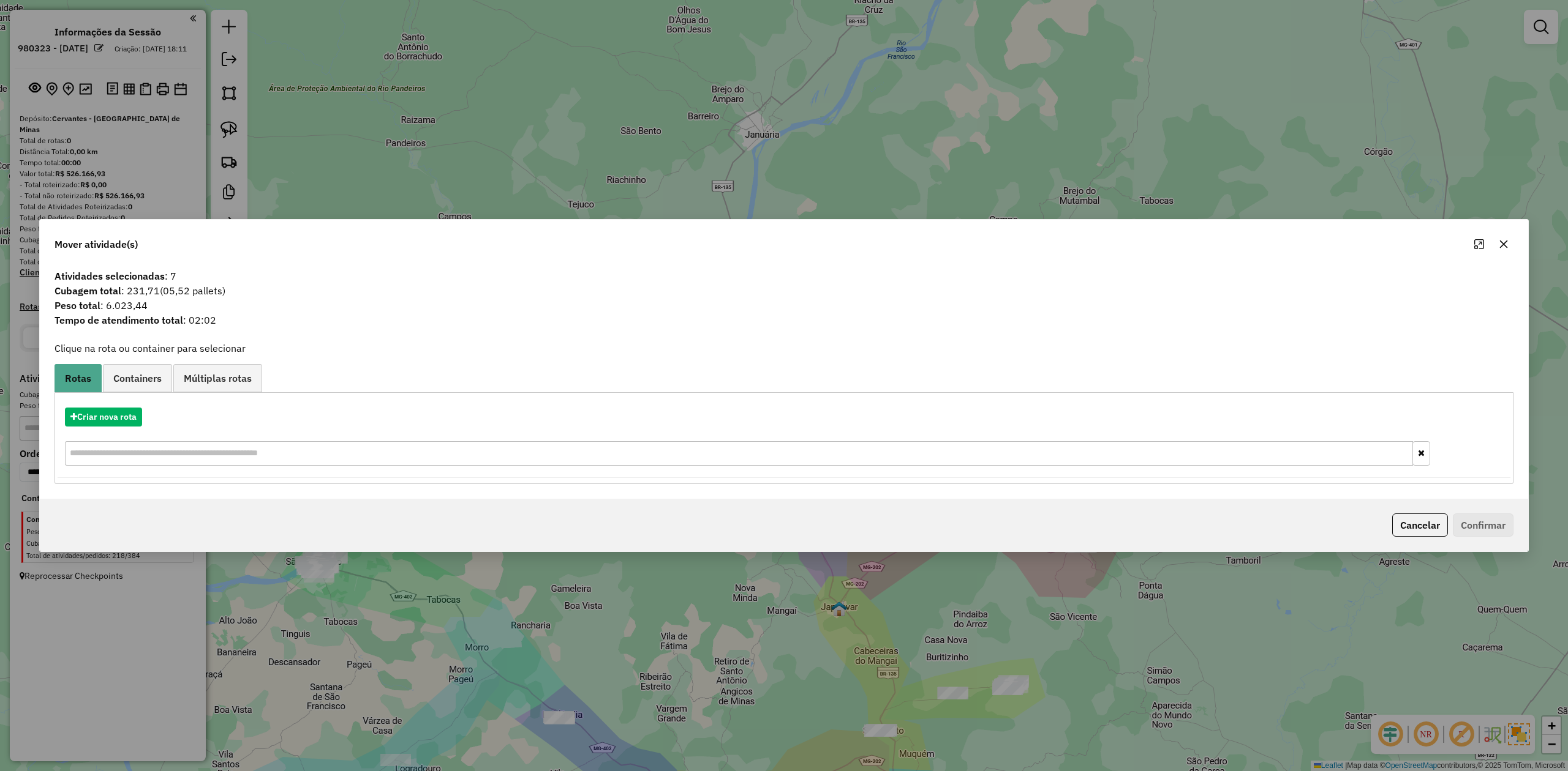
click at [1500, 240] on icon "button" at bounding box center [1503, 244] width 9 height 9
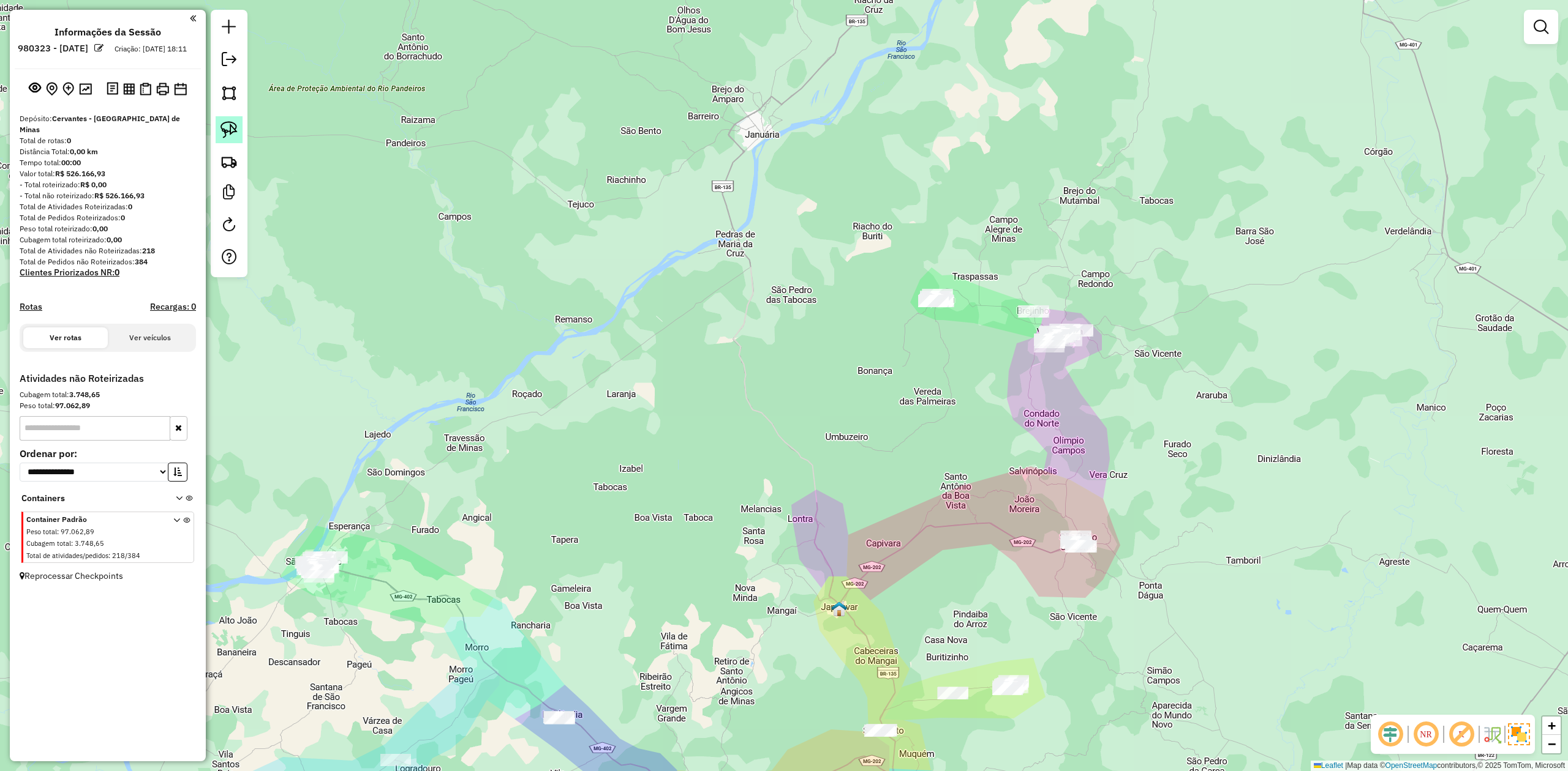
click at [232, 128] on img at bounding box center [230, 130] width 17 height 17
drag, startPoint x: 1039, startPoint y: 545, endPoint x: 1103, endPoint y: 464, distance: 103.2
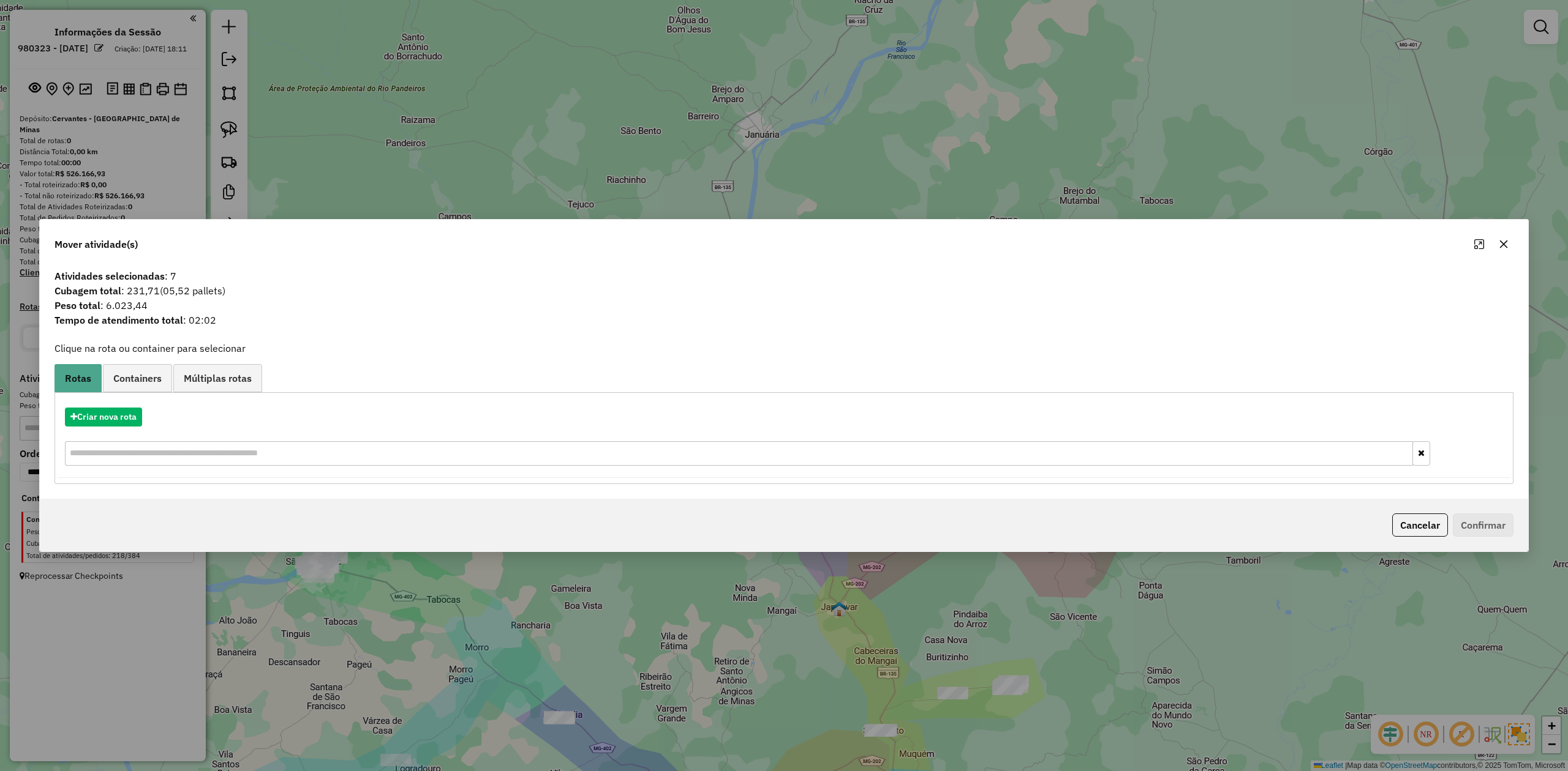
click at [1504, 240] on icon "button" at bounding box center [1503, 244] width 9 height 9
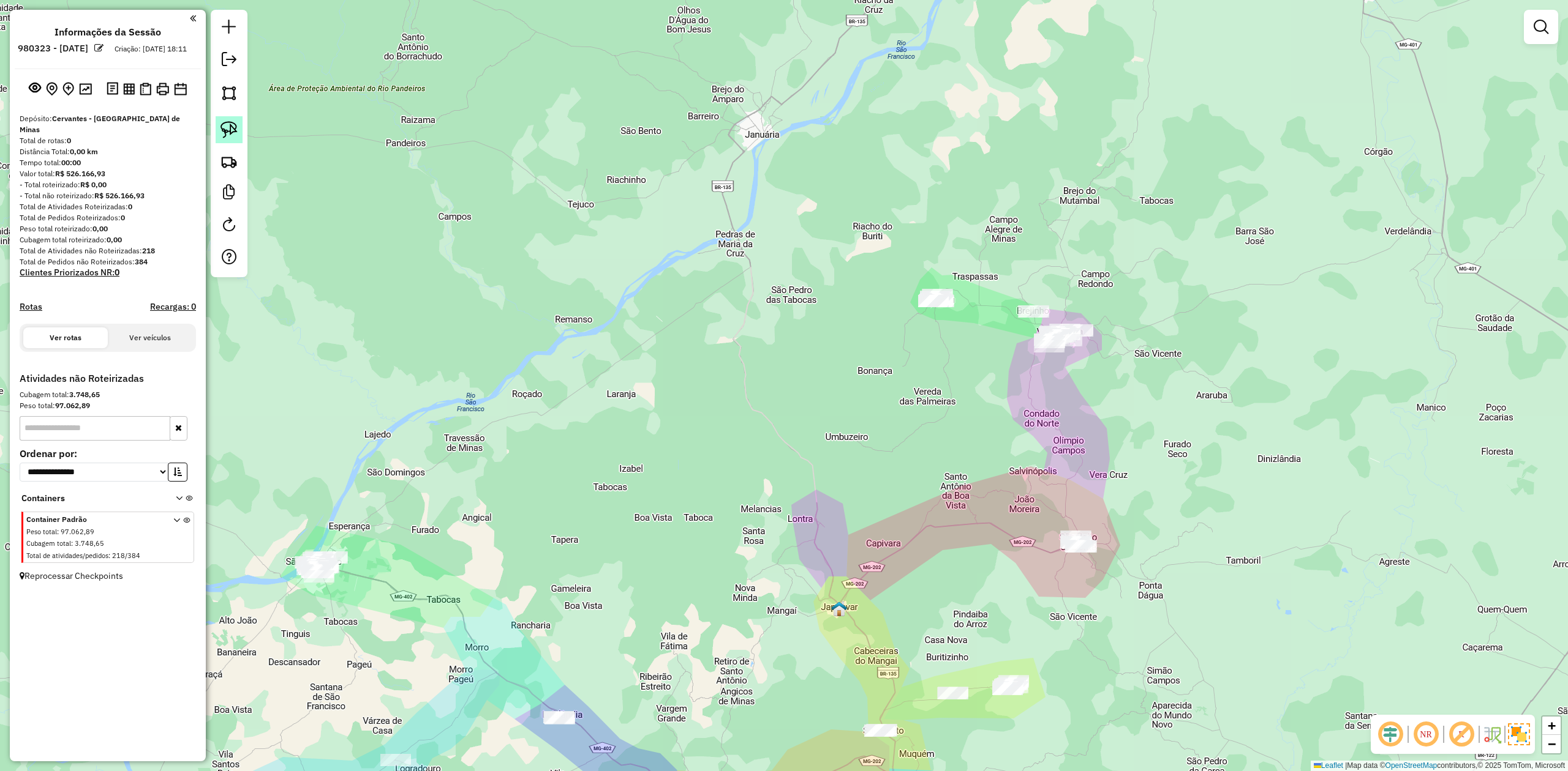
click at [233, 132] on img at bounding box center [230, 130] width 17 height 17
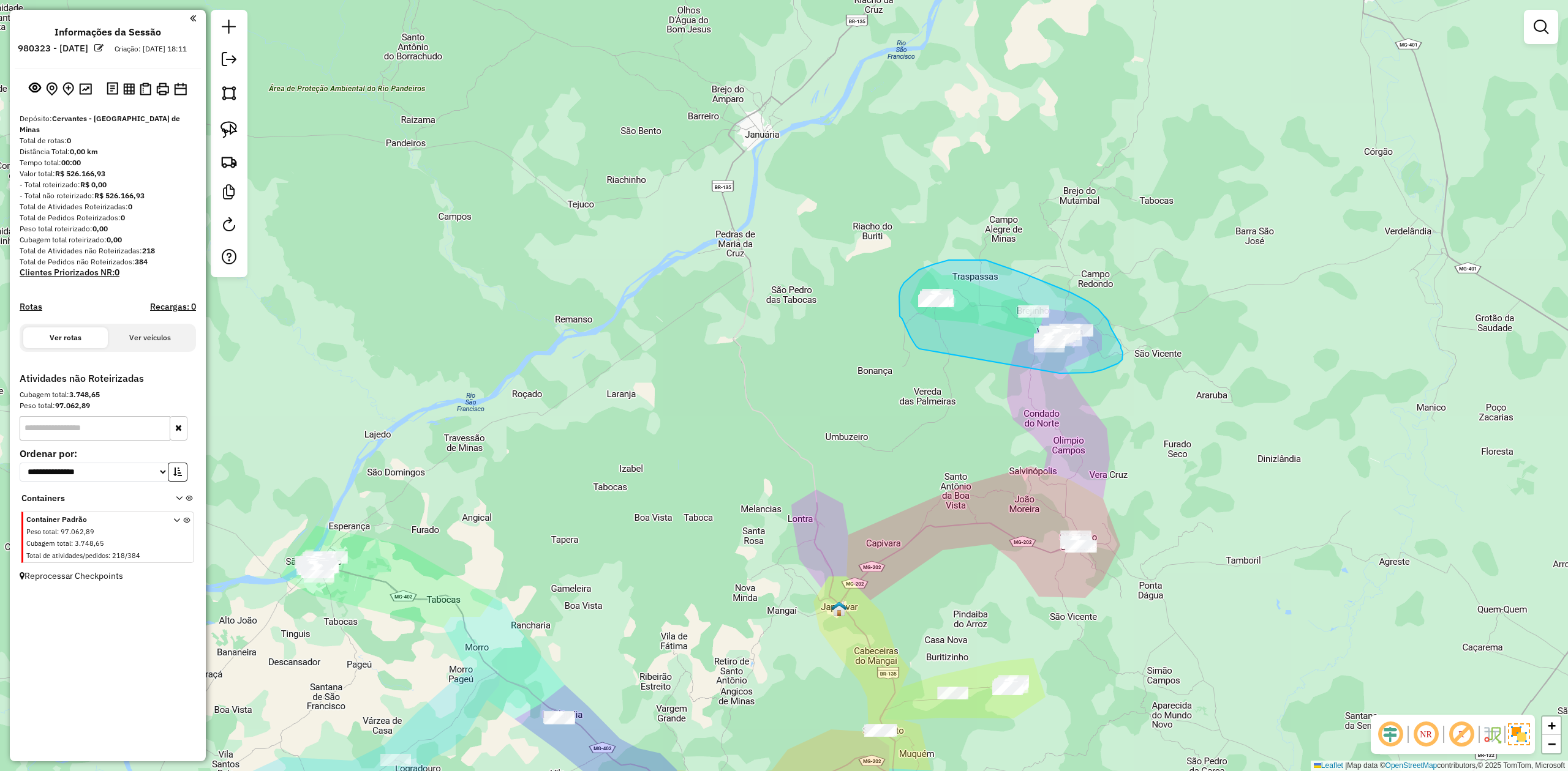
drag, startPoint x: 920, startPoint y: 349, endPoint x: 1059, endPoint y: 374, distance: 141.2
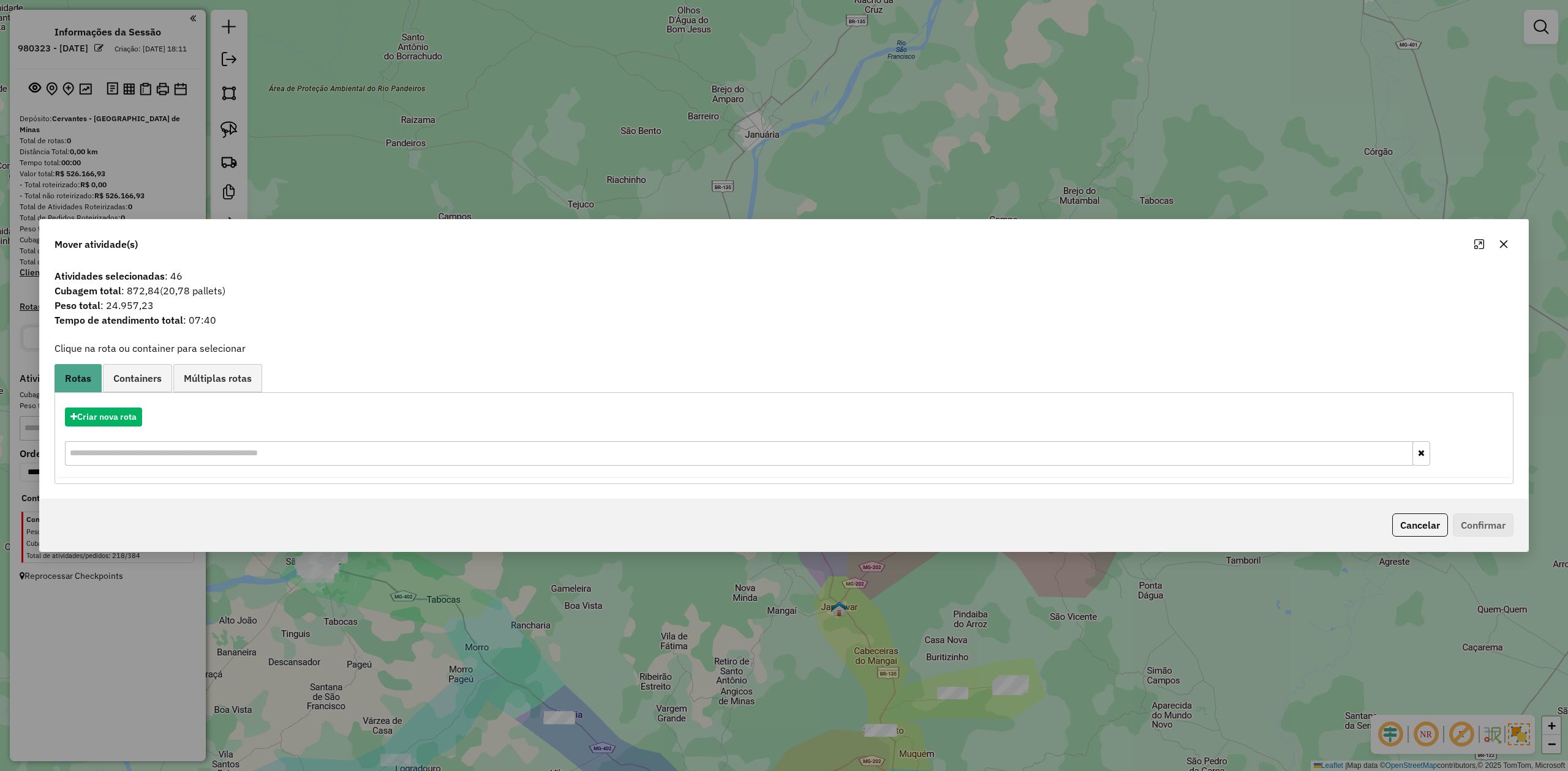
click at [1503, 240] on icon "button" at bounding box center [1503, 244] width 9 height 9
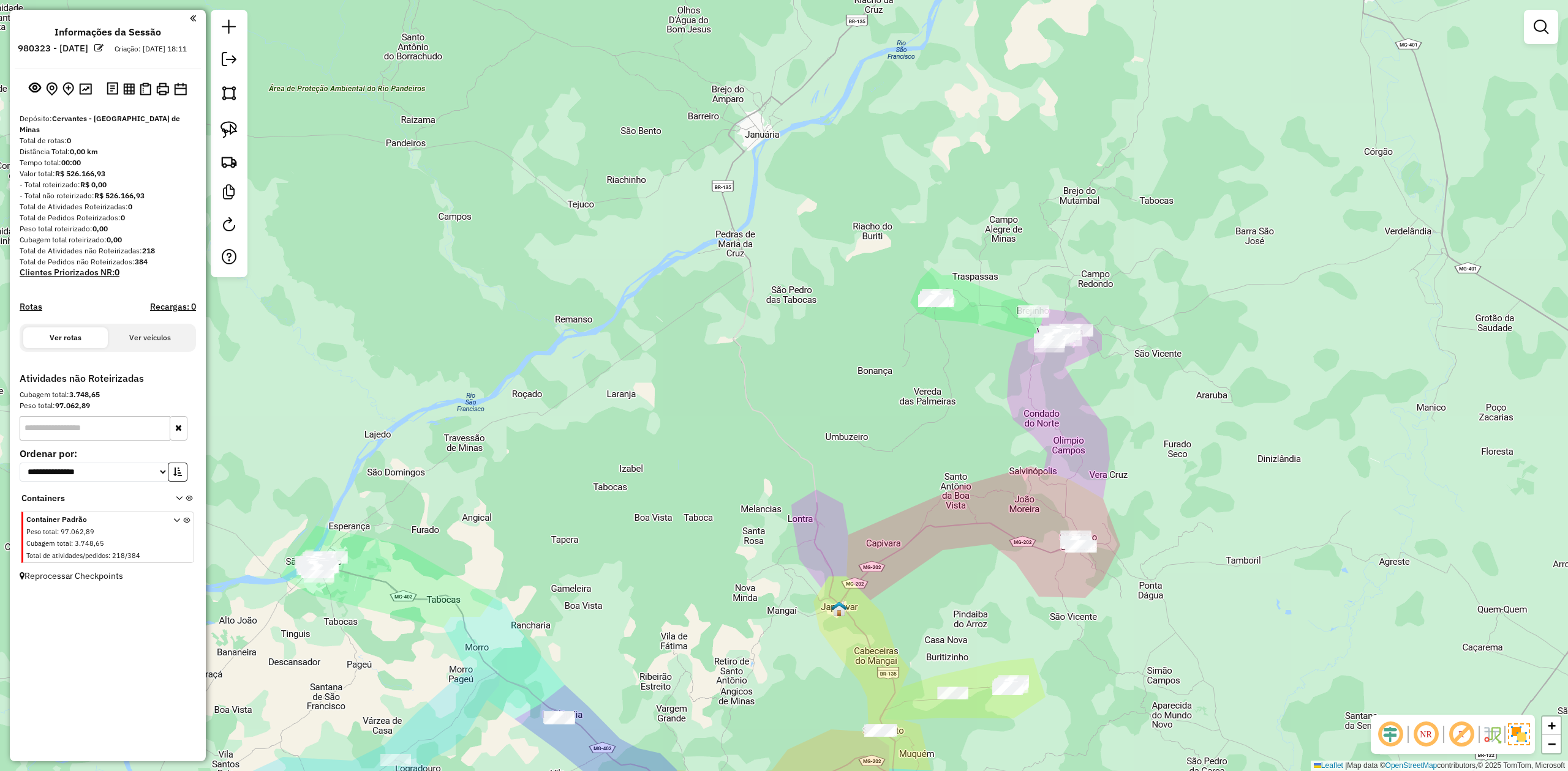
drag, startPoint x: 226, startPoint y: 128, endPoint x: 701, endPoint y: 303, distance: 506.2
click at [229, 130] on img at bounding box center [230, 130] width 17 height 17
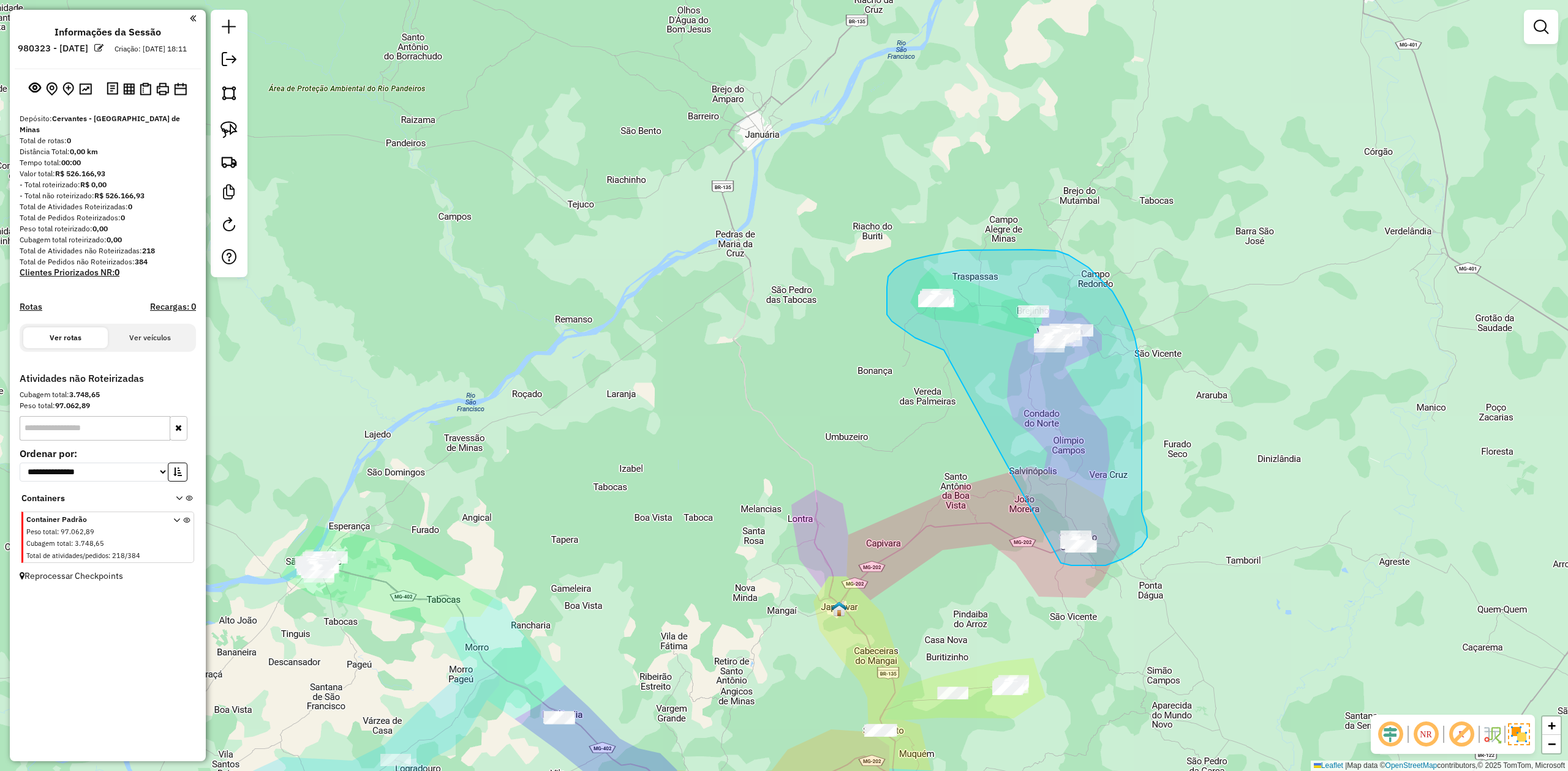
drag, startPoint x: 887, startPoint y: 315, endPoint x: 1019, endPoint y: 530, distance: 252.3
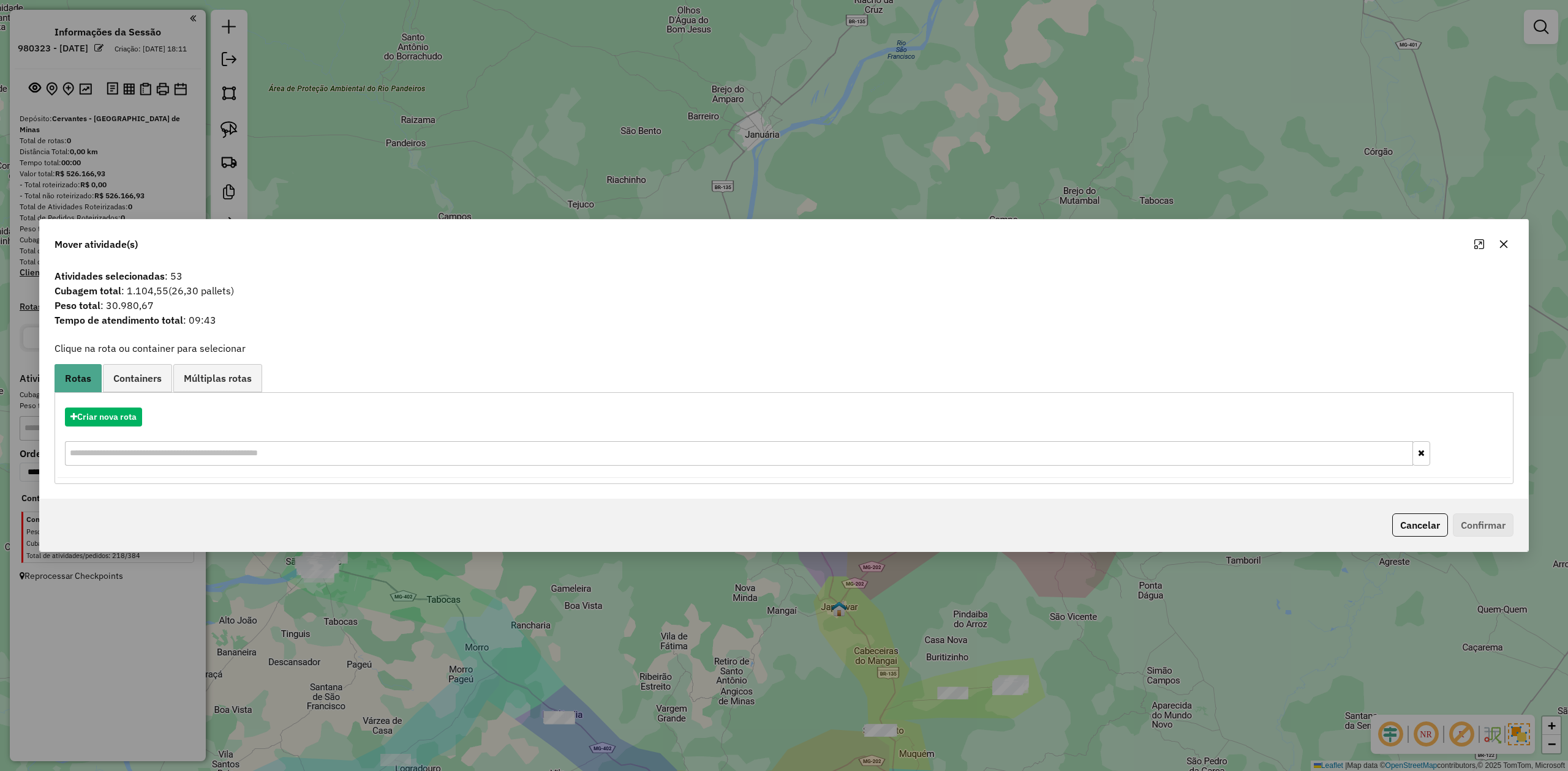
click at [1505, 241] on icon "button" at bounding box center [1504, 244] width 8 height 8
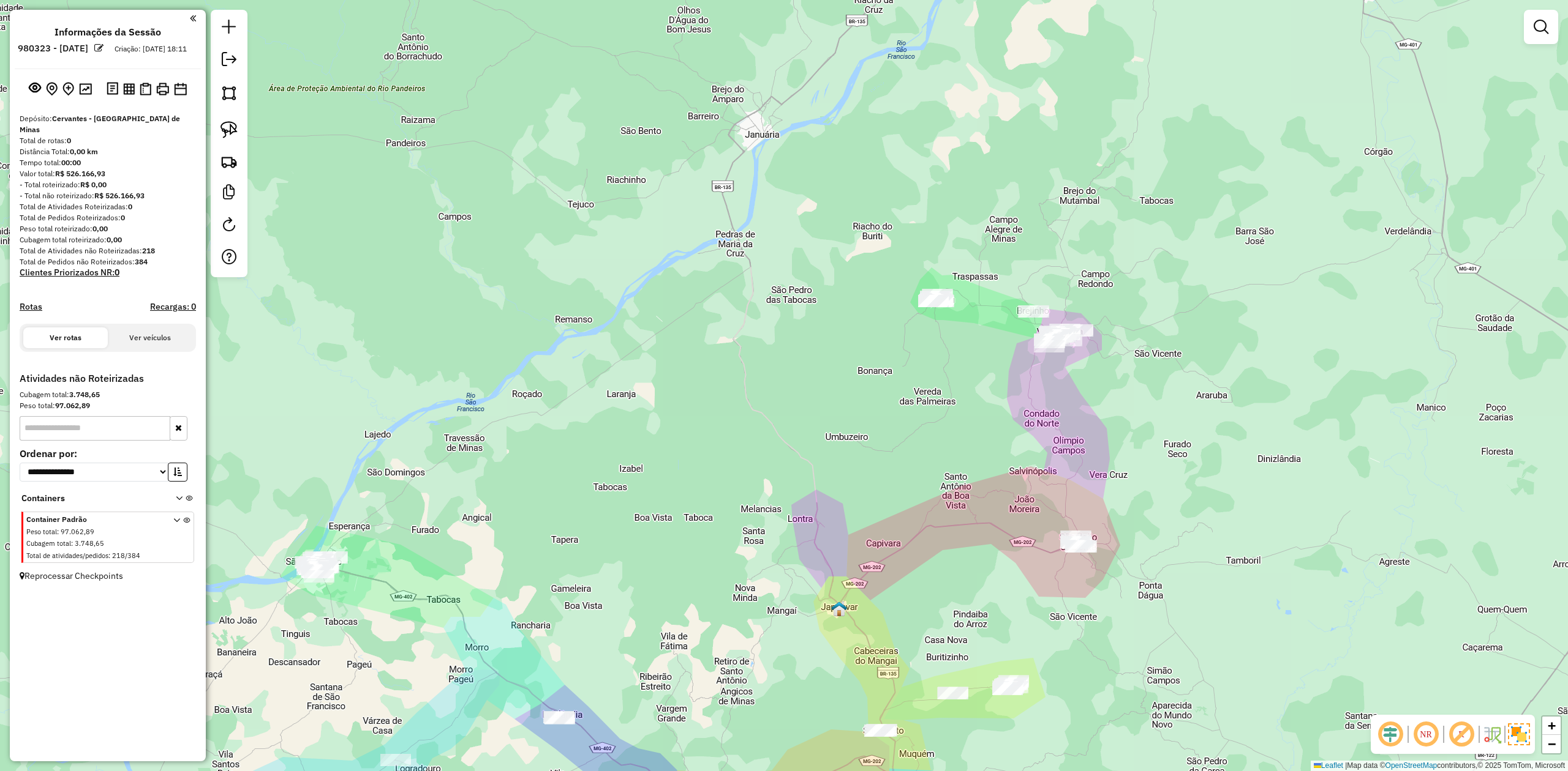
drag, startPoint x: 1018, startPoint y: 525, endPoint x: 1000, endPoint y: 283, distance: 242.7
click at [1000, 283] on div "Janela de atendimento Grade de atendimento Capacidade Transportadoras Veículos …" at bounding box center [784, 386] width 1568 height 771
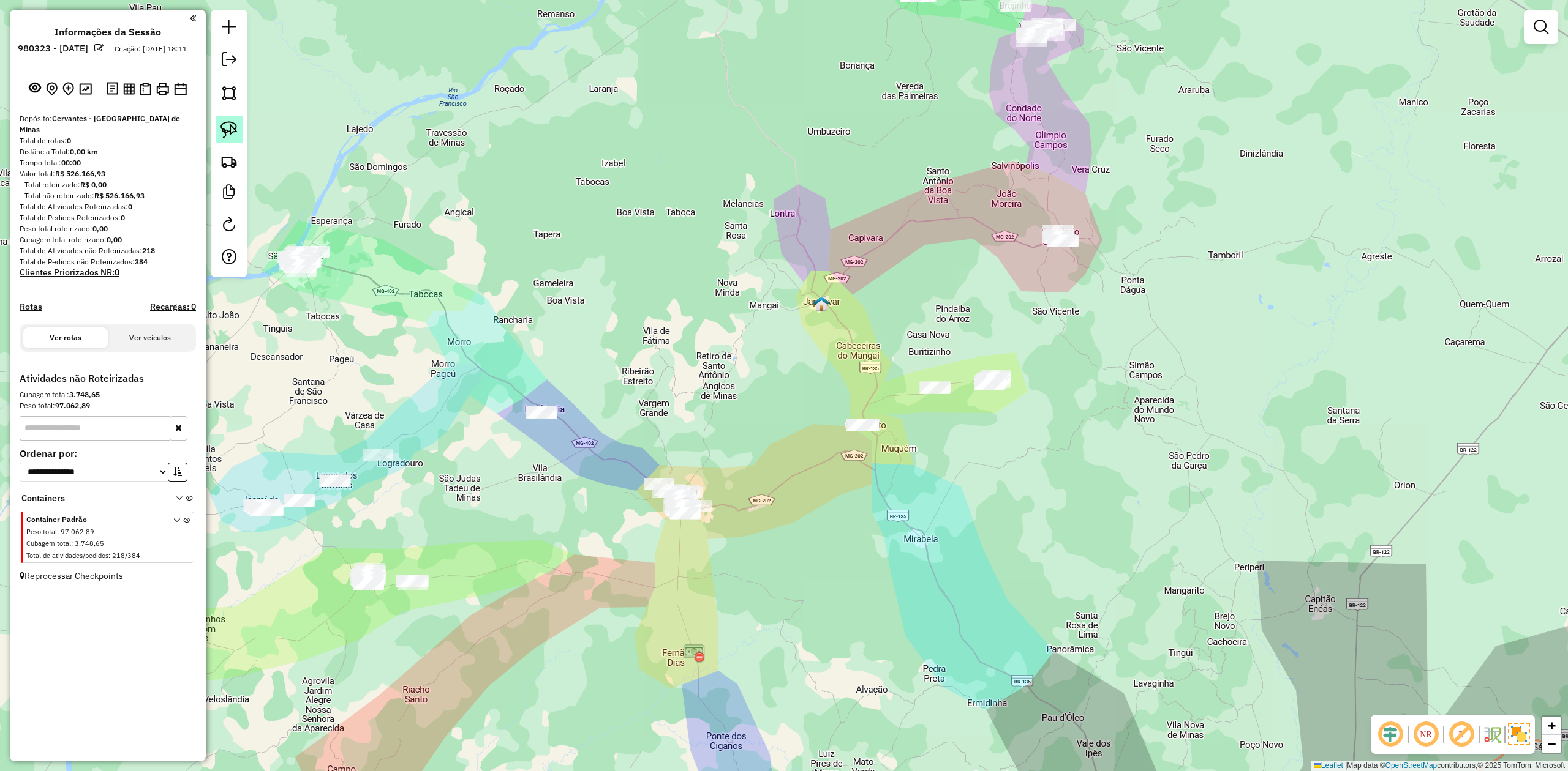
click at [237, 126] on img at bounding box center [230, 130] width 17 height 17
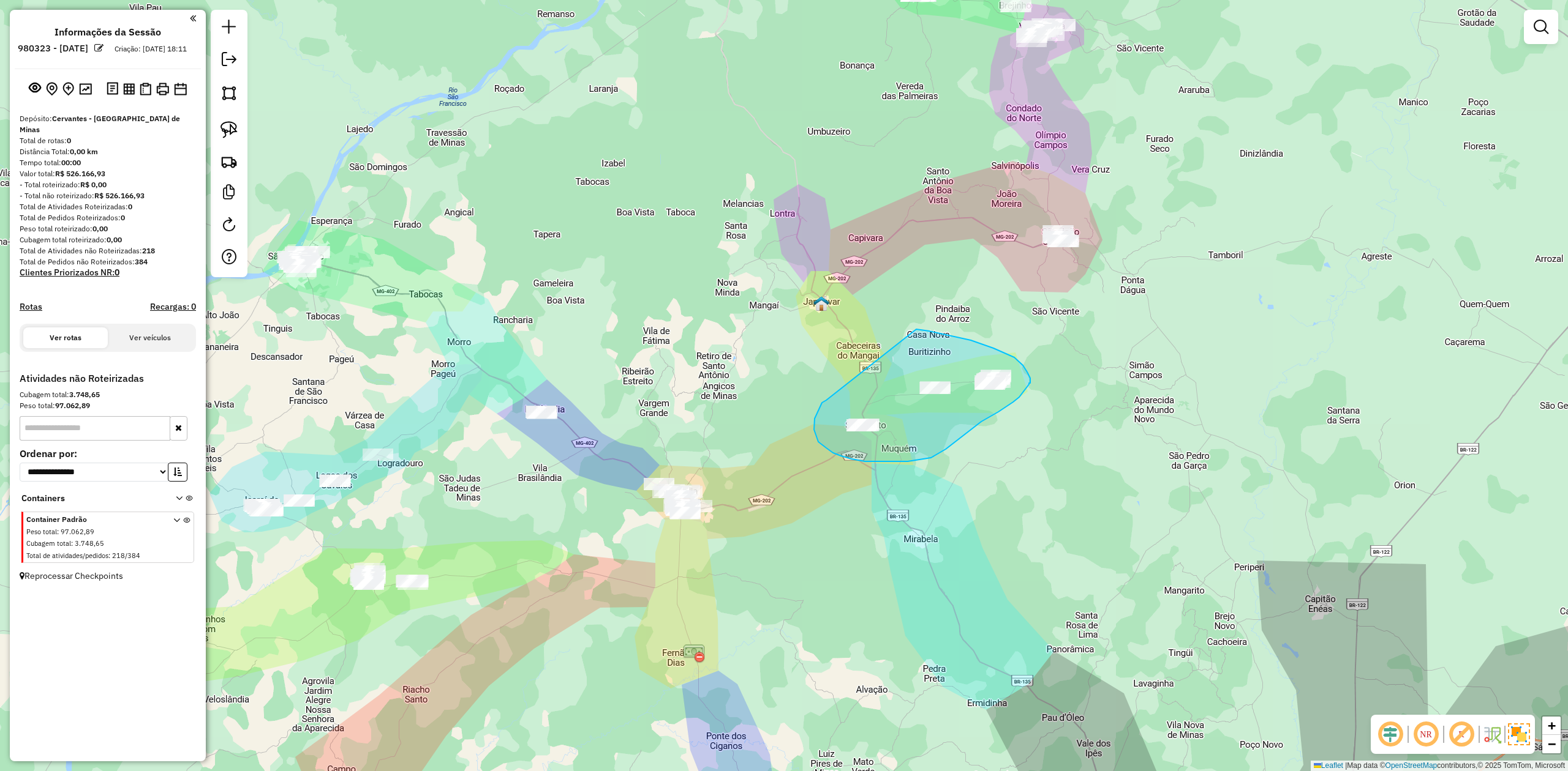
drag, startPoint x: 815, startPoint y: 423, endPoint x: 885, endPoint y: 338, distance: 110.1
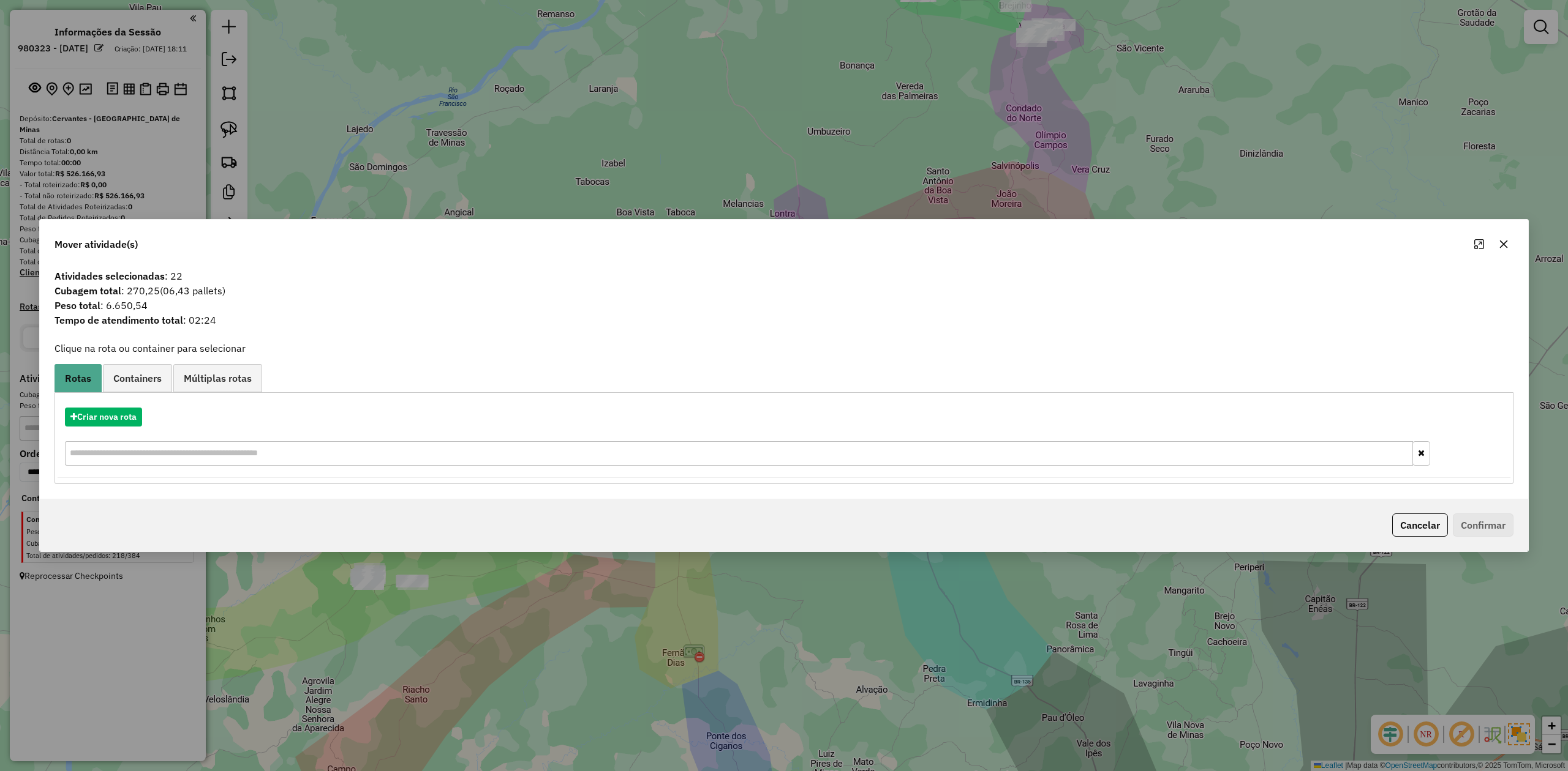
click at [1503, 244] on icon "button" at bounding box center [1504, 244] width 8 height 8
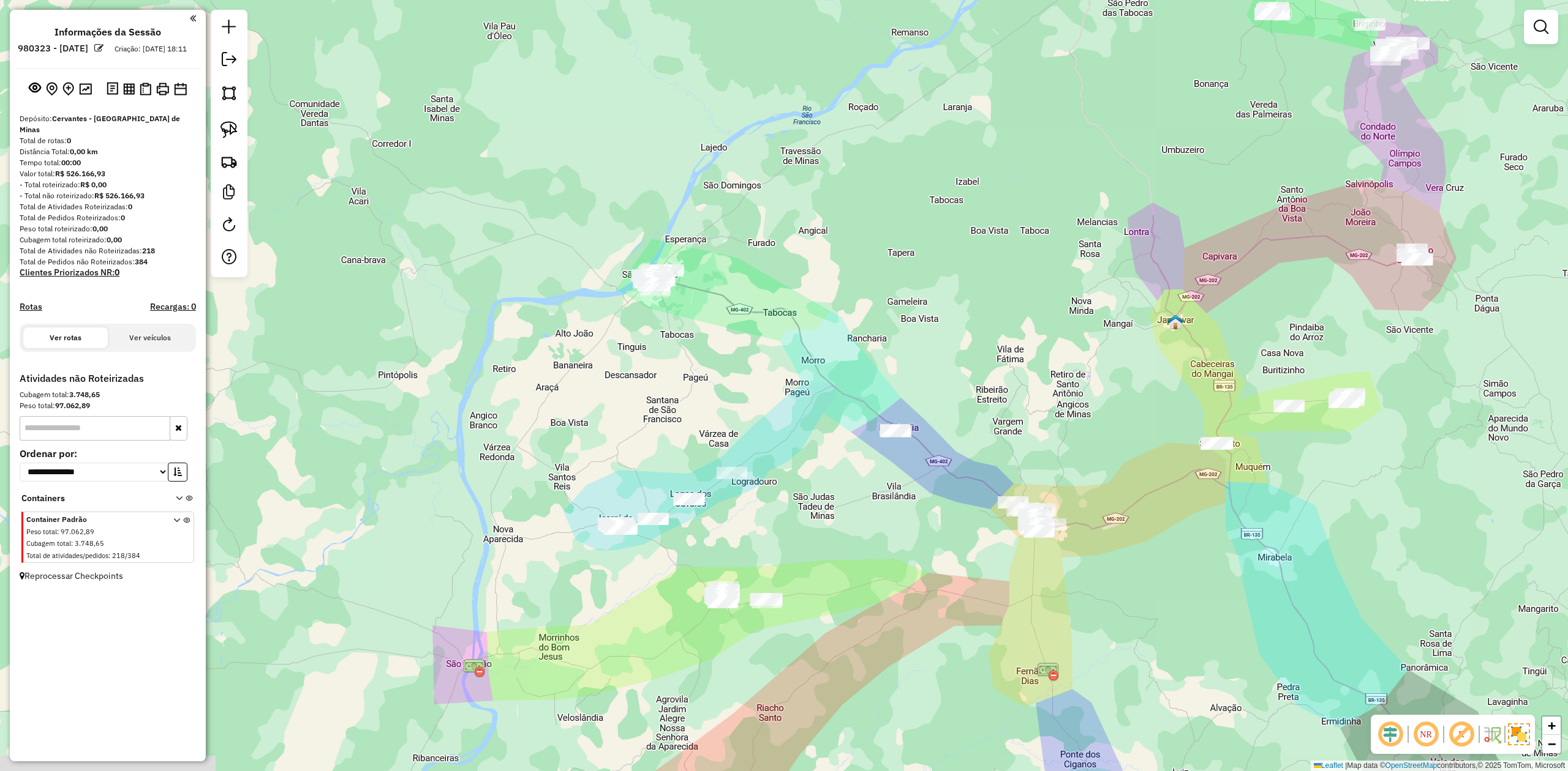
drag, startPoint x: 879, startPoint y: 501, endPoint x: 1213, endPoint y: 430, distance: 341.5
click at [1214, 439] on div "Janela de atendimento Grade de atendimento Capacidade Transportadoras Veículos …" at bounding box center [784, 386] width 1568 height 771
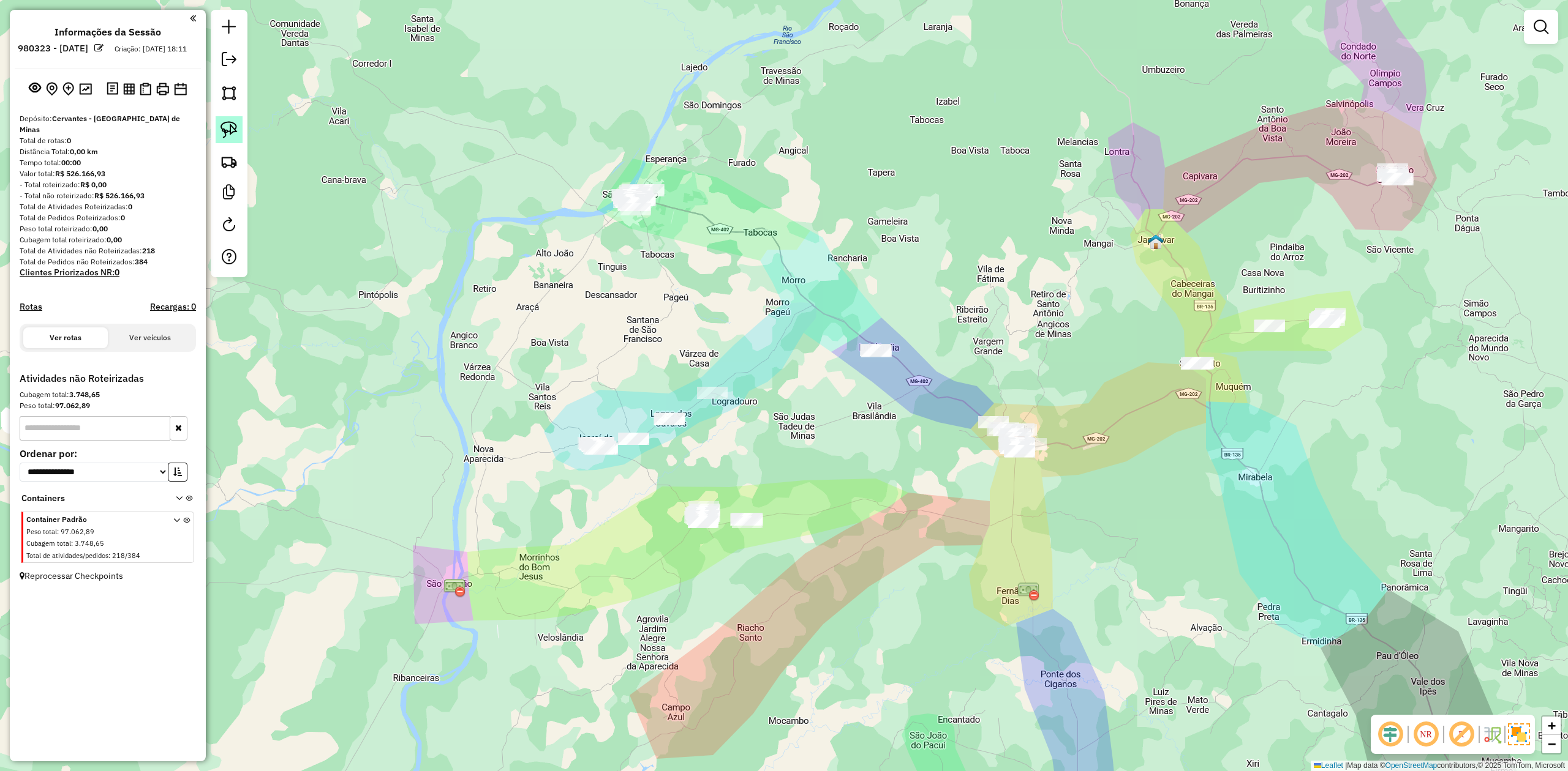
click at [231, 133] on img at bounding box center [230, 130] width 17 height 17
drag, startPoint x: 667, startPoint y: 491, endPoint x: 764, endPoint y: 485, distance: 97.2
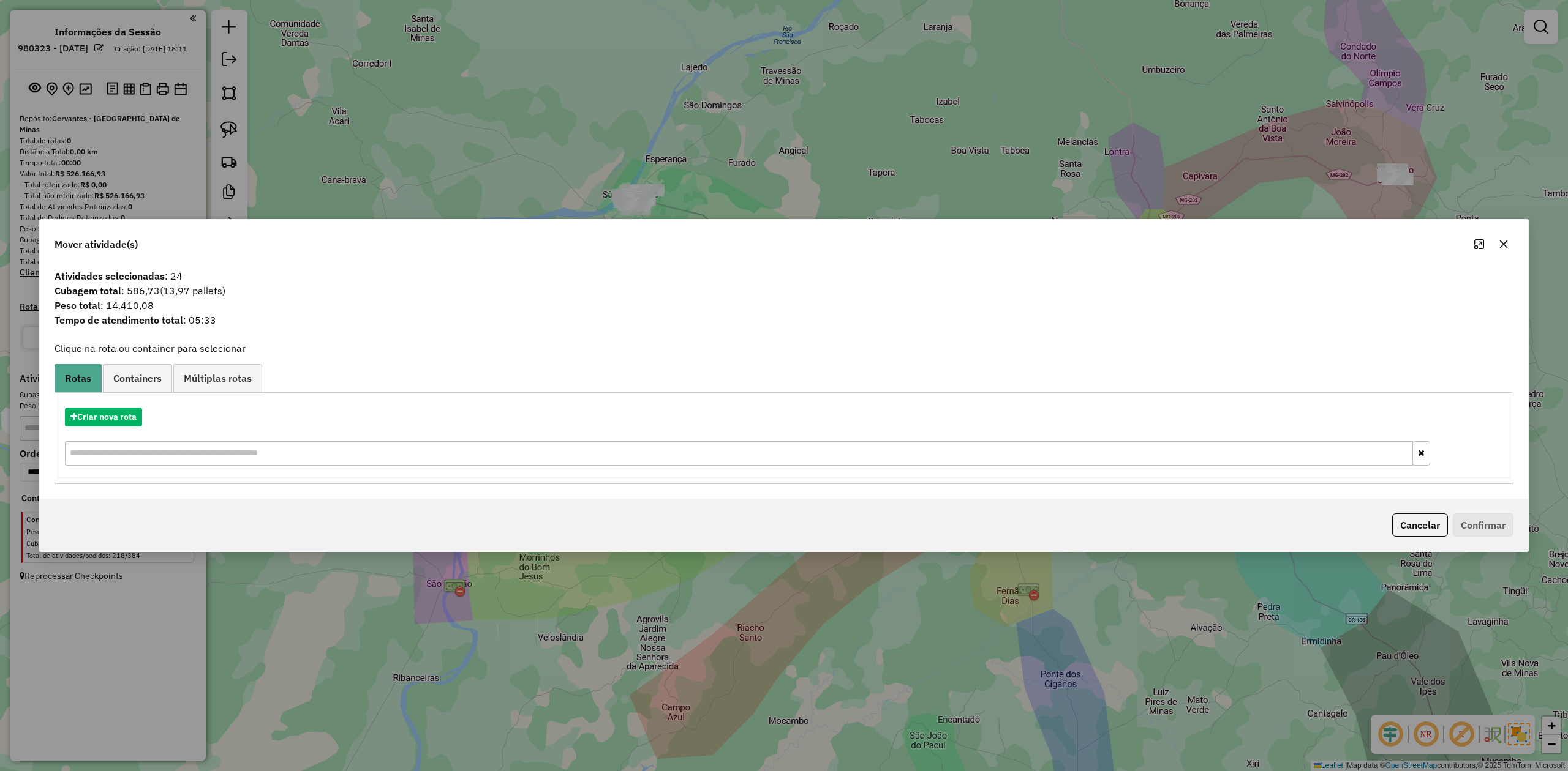
drag, startPoint x: 1499, startPoint y: 243, endPoint x: 1454, endPoint y: 244, distance: 45.0
click at [1497, 243] on button "button" at bounding box center [1503, 244] width 20 height 20
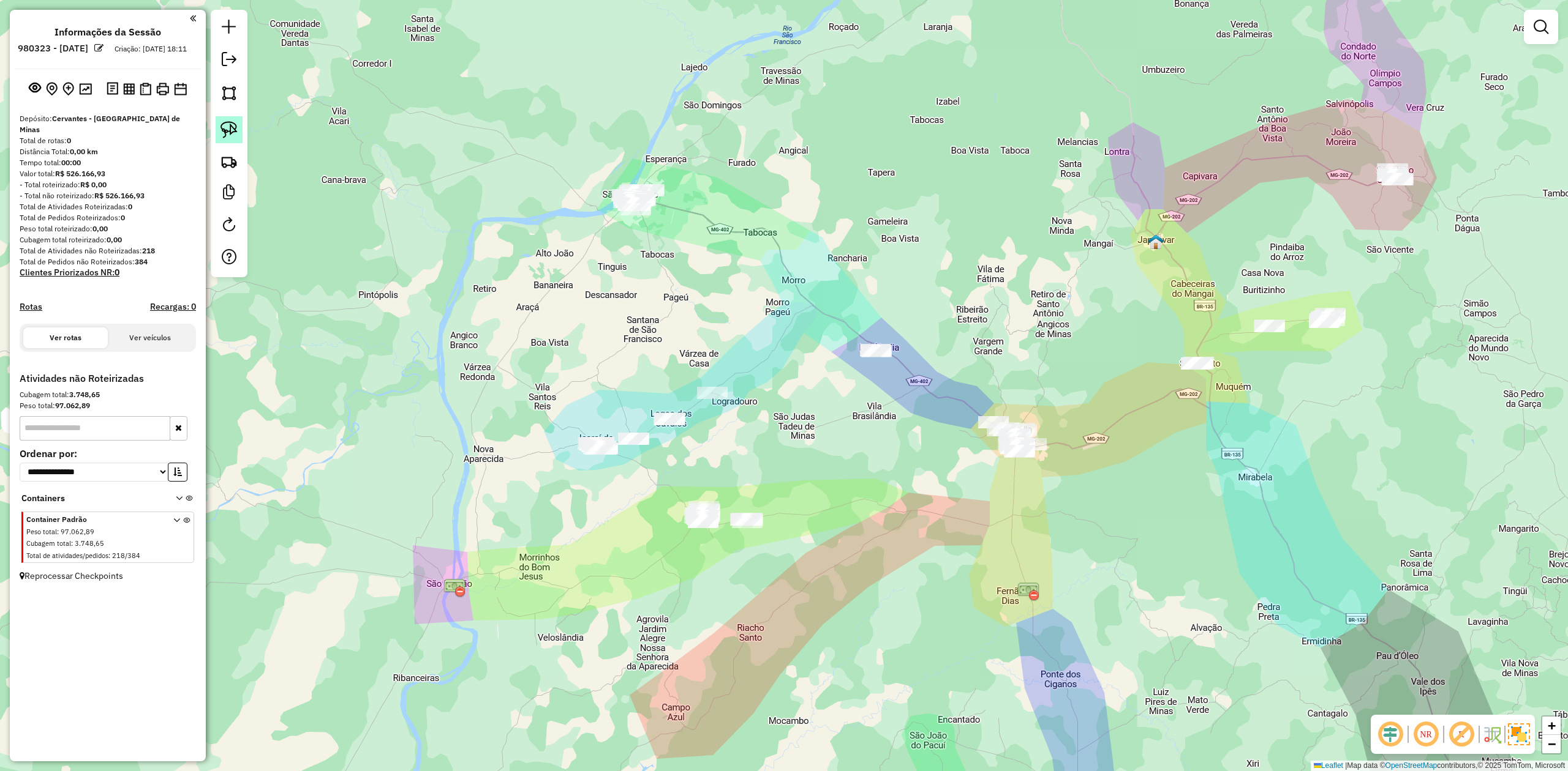
click at [237, 136] on img at bounding box center [230, 130] width 17 height 17
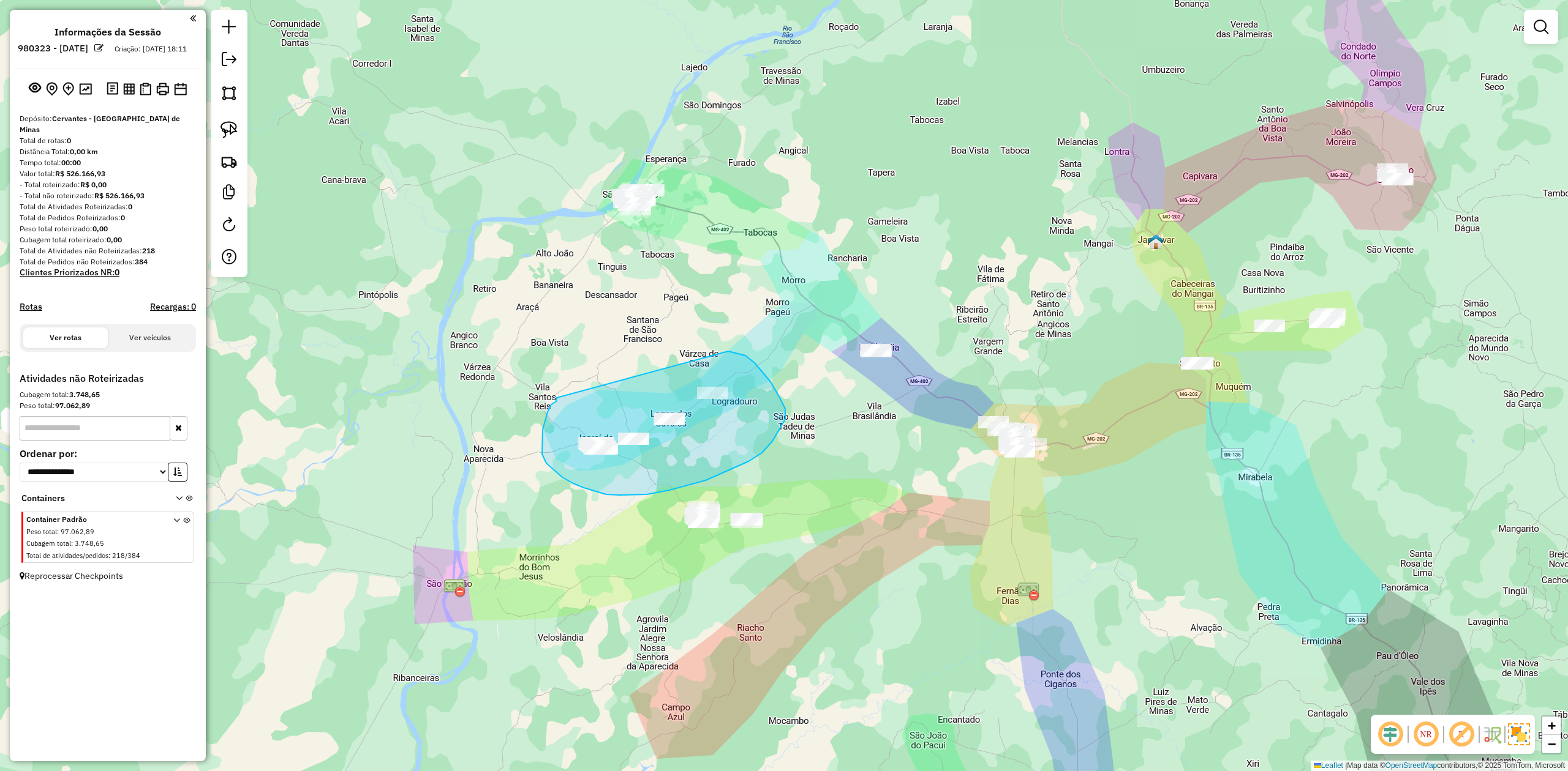
drag, startPoint x: 557, startPoint y: 398, endPoint x: 708, endPoint y: 348, distance: 159.1
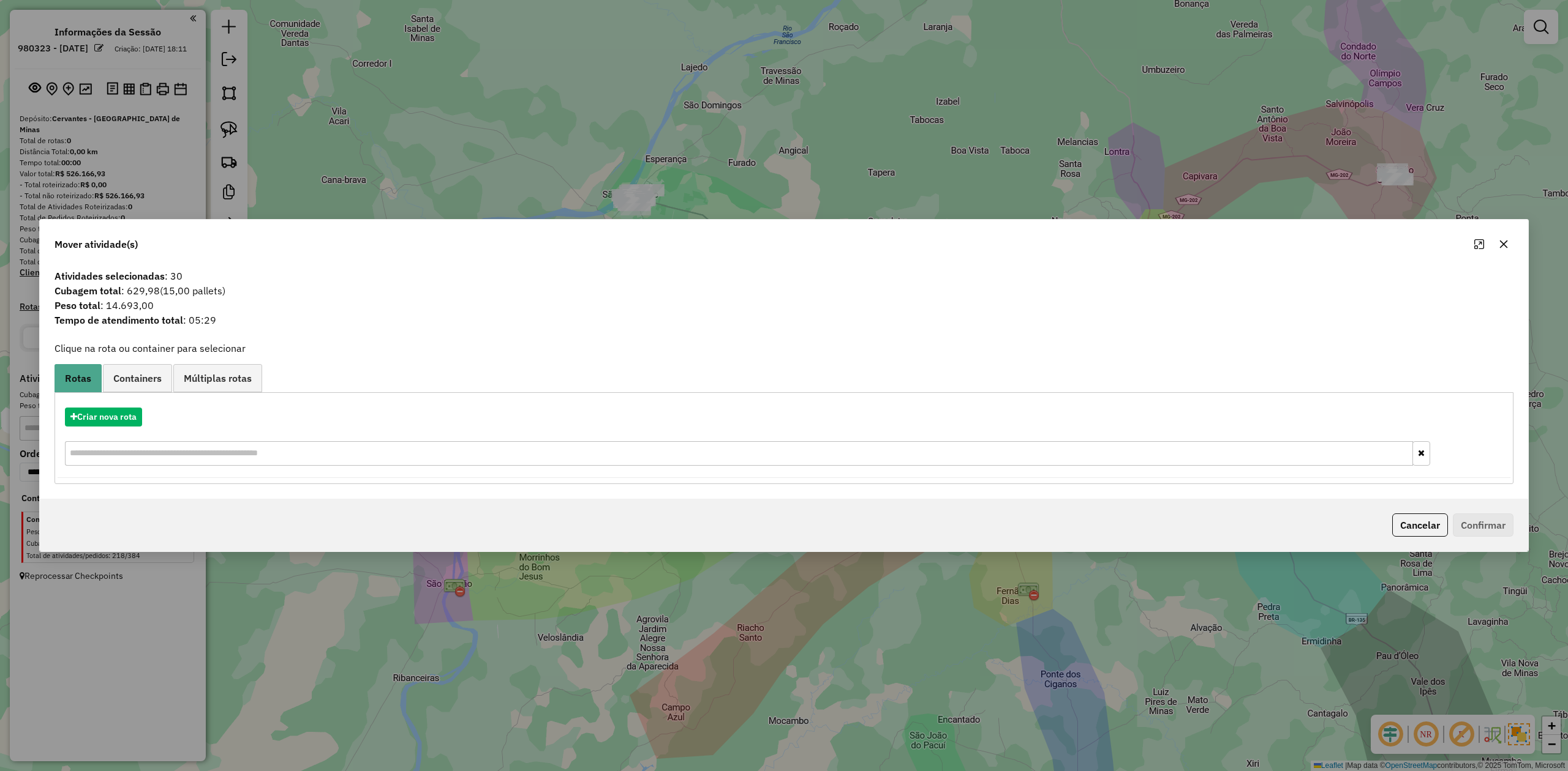
drag, startPoint x: 1500, startPoint y: 239, endPoint x: 714, endPoint y: 136, distance: 792.7
click at [1500, 240] on icon "button" at bounding box center [1503, 244] width 9 height 9
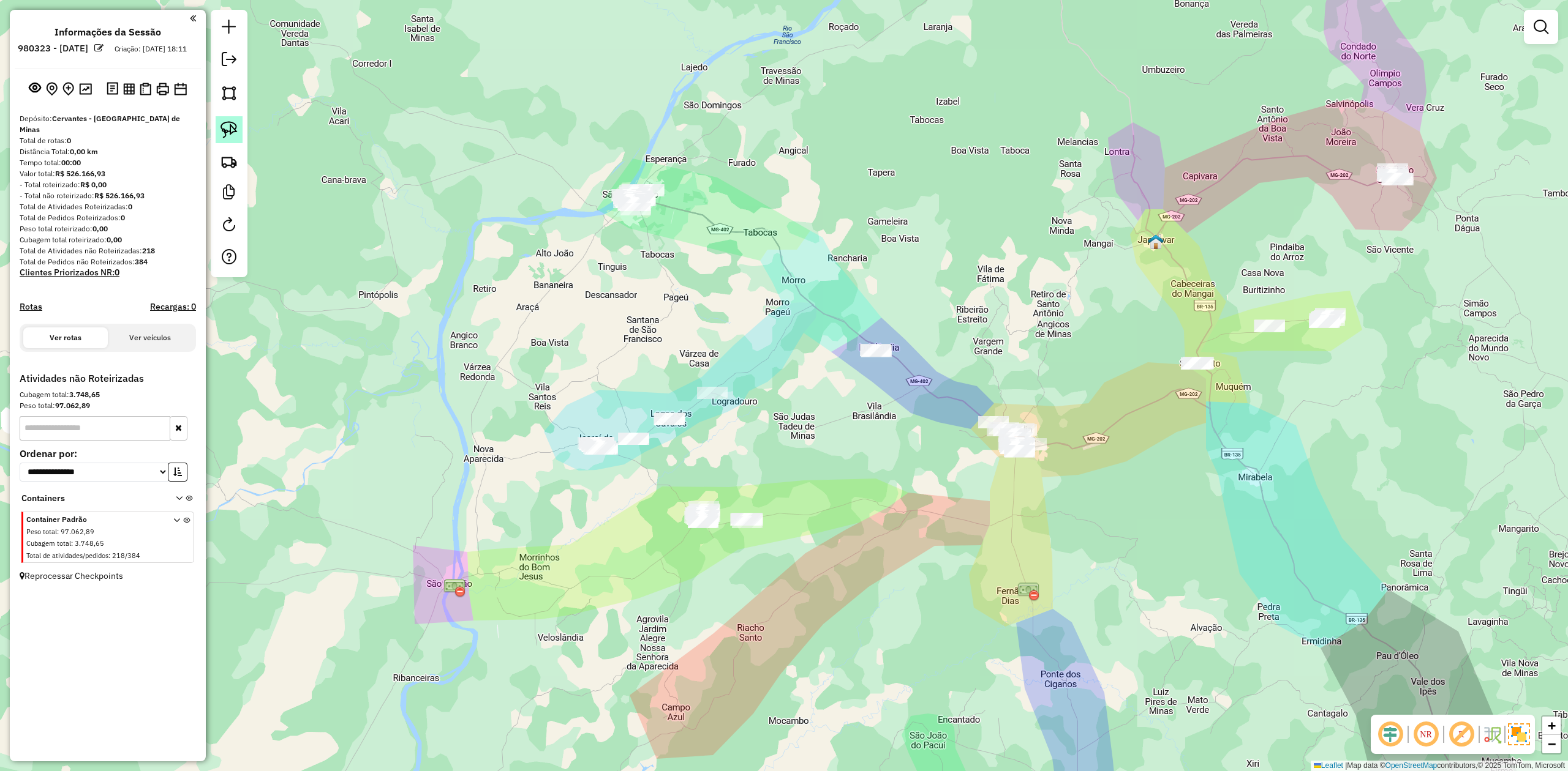
click at [229, 125] on img at bounding box center [230, 130] width 17 height 17
drag, startPoint x: 598, startPoint y: 177, endPoint x: 614, endPoint y: 133, distance: 46.8
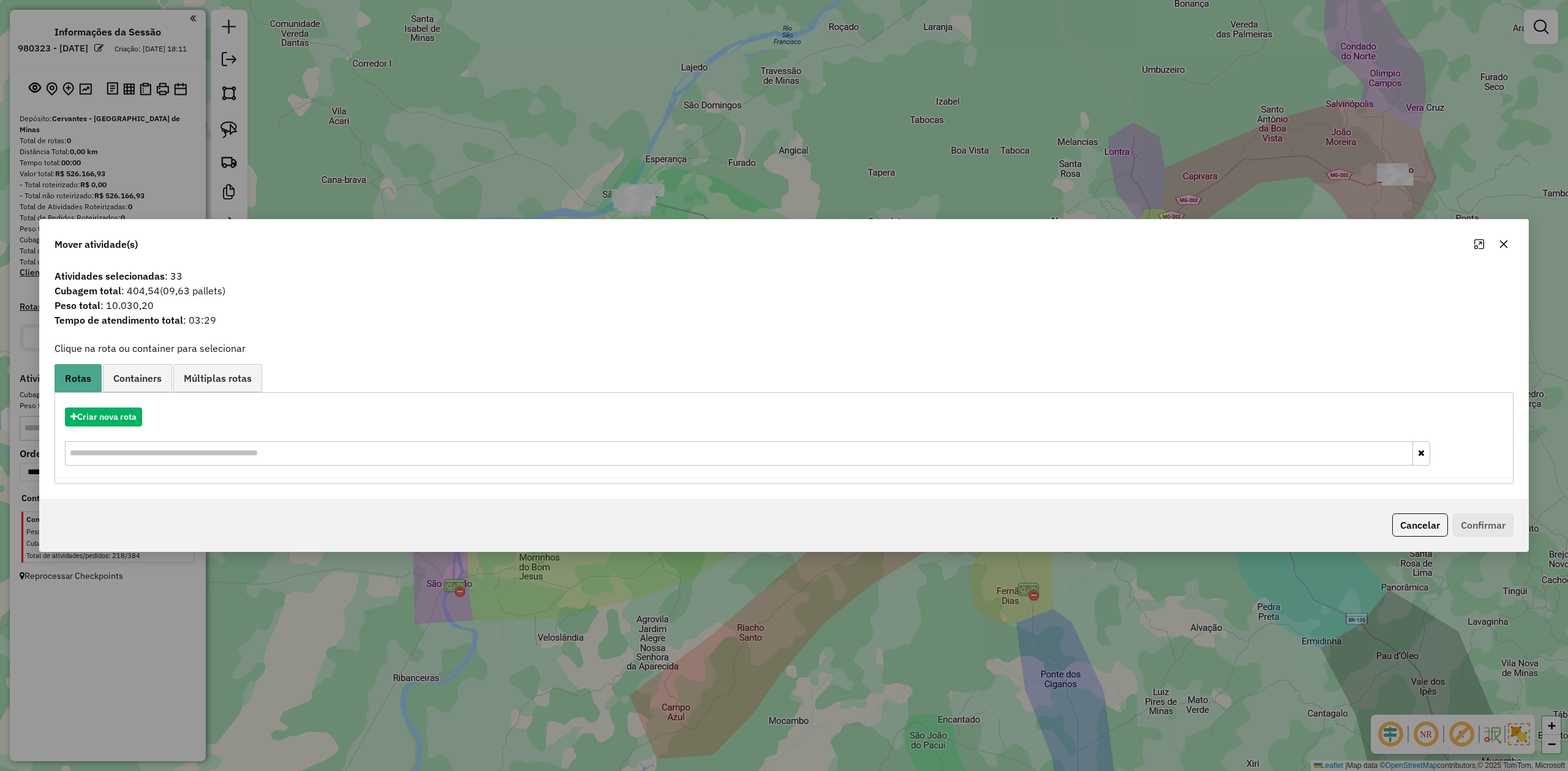
click at [1499, 240] on icon "button" at bounding box center [1503, 244] width 9 height 9
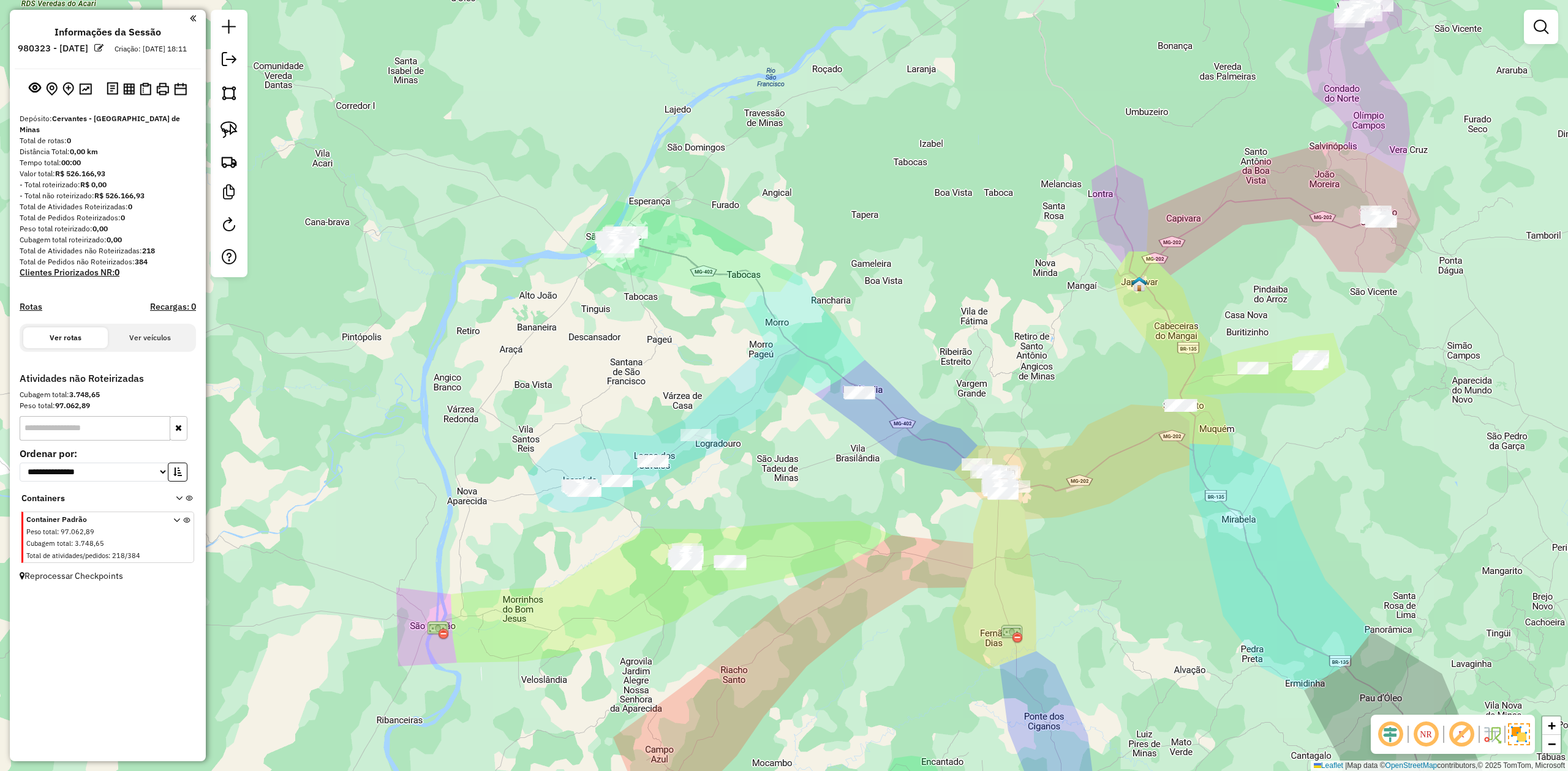
drag, startPoint x: 970, startPoint y: 393, endPoint x: 780, endPoint y: 331, distance: 199.9
click at [924, 400] on div "Janela de atendimento Grade de atendimento Capacidade Transportadoras Veículos …" at bounding box center [784, 386] width 1568 height 771
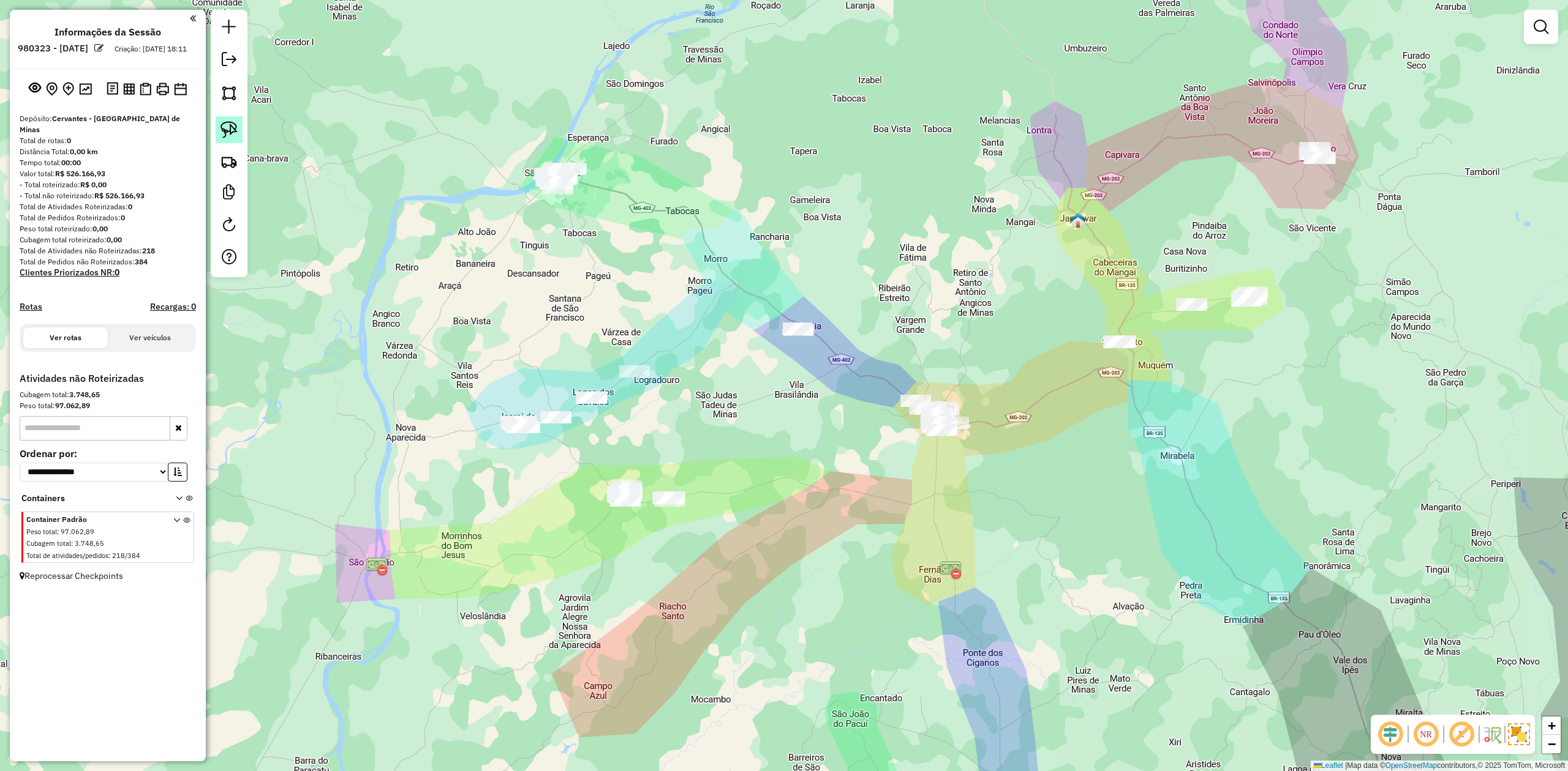
click at [236, 130] on img at bounding box center [230, 130] width 17 height 17
drag, startPoint x: 880, startPoint y: 382, endPoint x: 958, endPoint y: 360, distance: 81.0
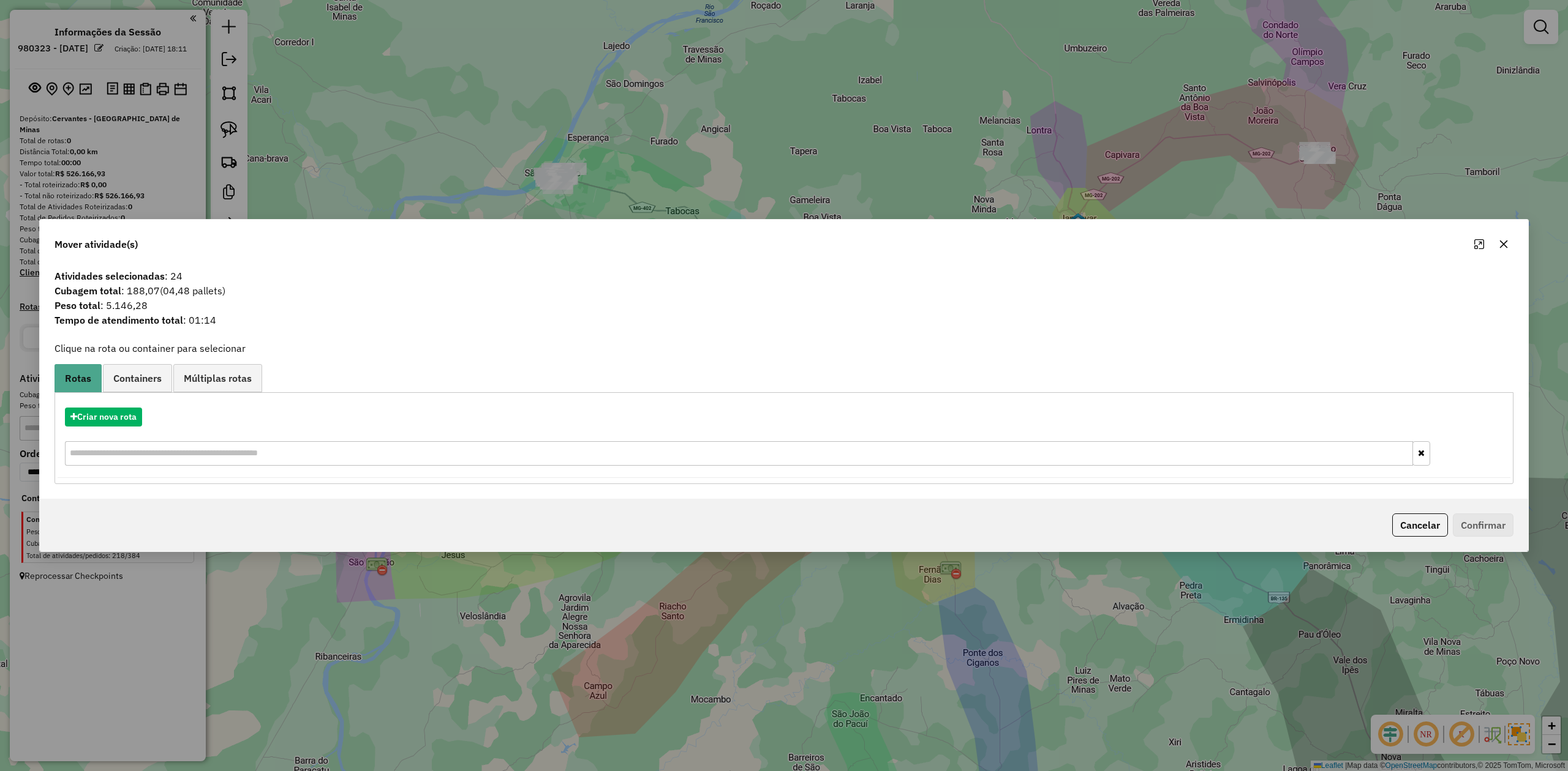
click at [1505, 240] on icon "button" at bounding box center [1503, 244] width 9 height 9
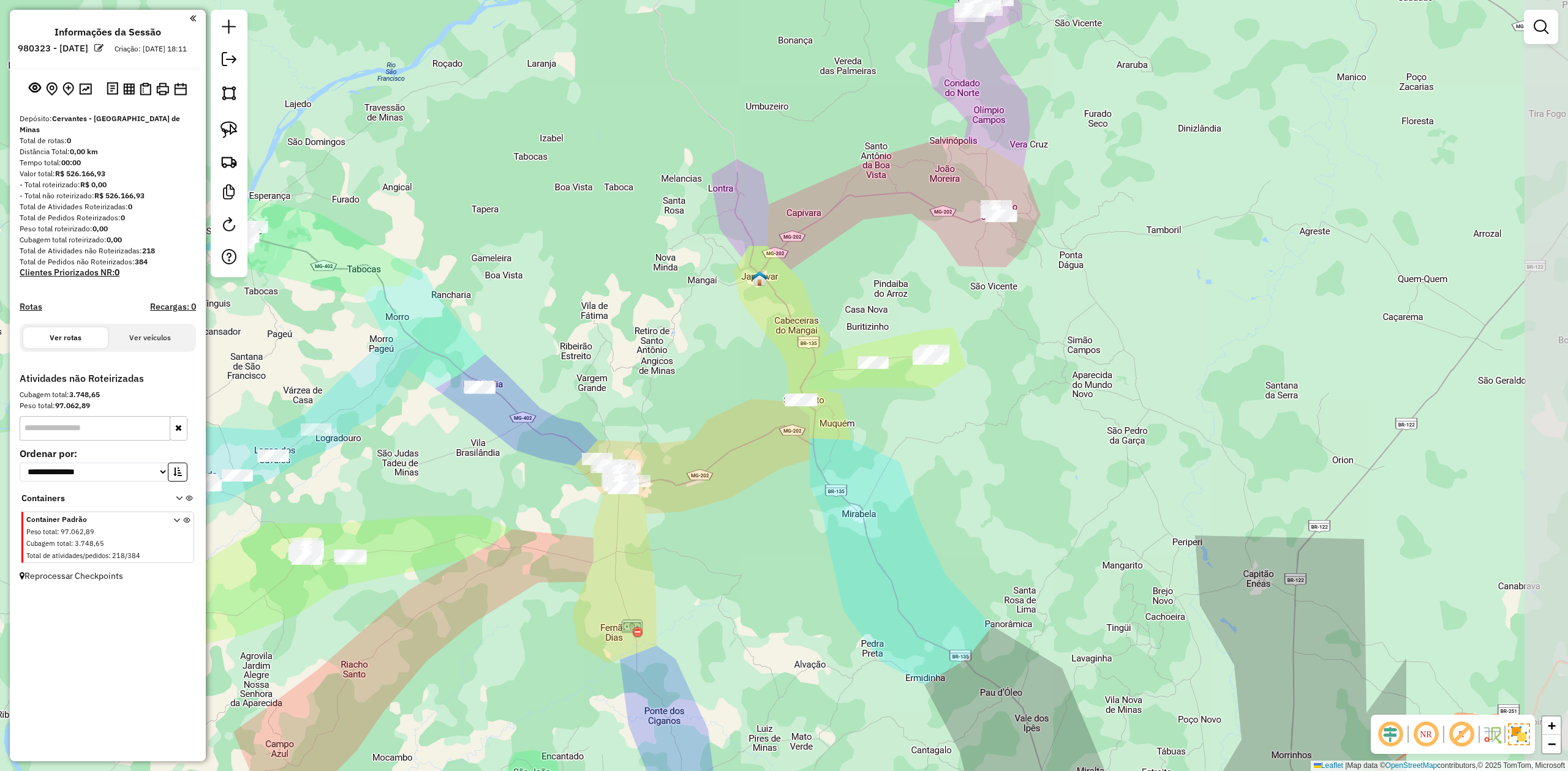
drag, startPoint x: 1156, startPoint y: 580, endPoint x: 842, endPoint y: 645, distance: 320.7
click at [842, 645] on div "Janela de atendimento Grade de atendimento Capacidade Transportadoras Veículos …" at bounding box center [784, 386] width 1568 height 771
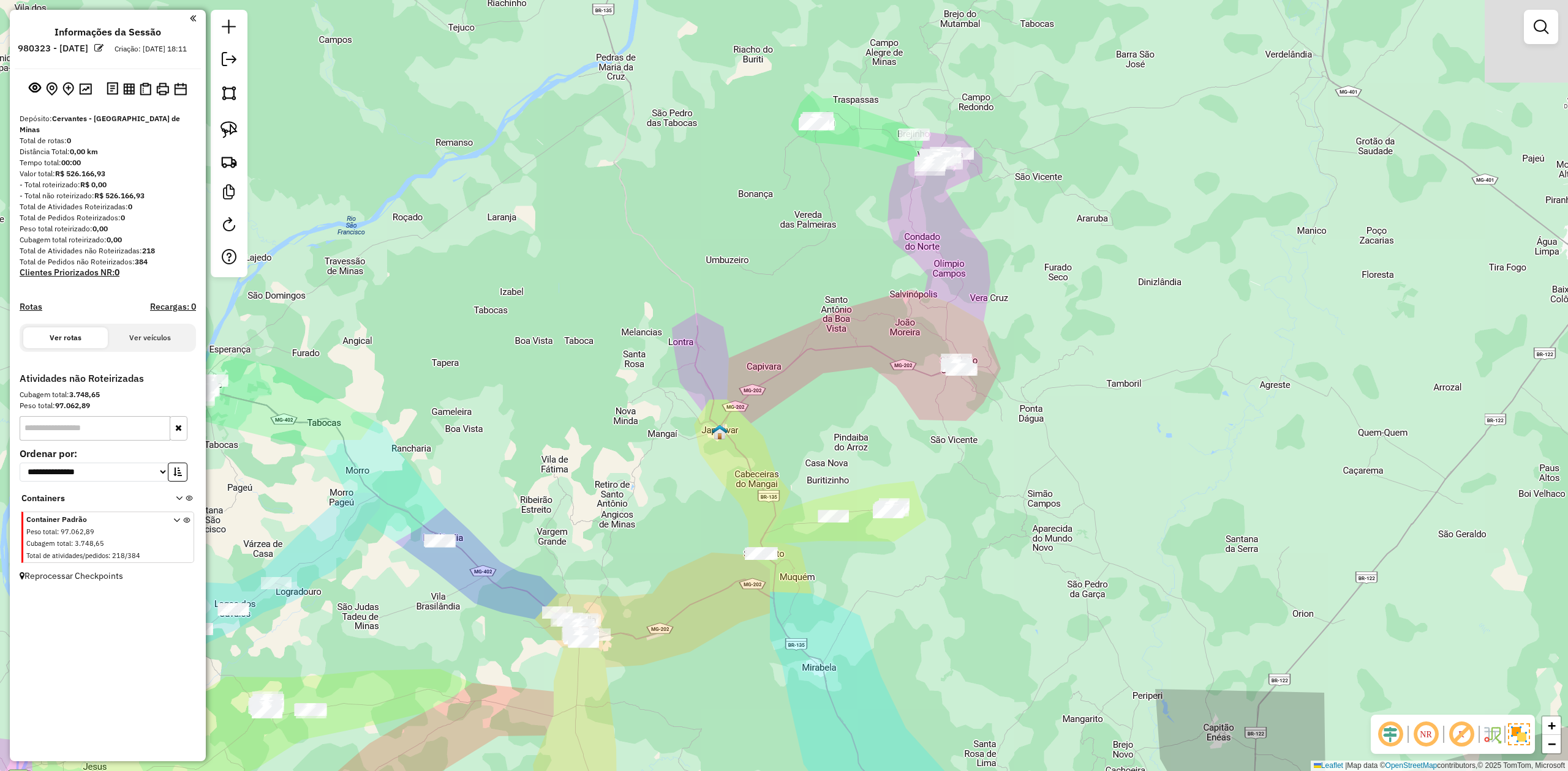
drag, startPoint x: 782, startPoint y: 281, endPoint x: 741, endPoint y: 474, distance: 197.3
click at [741, 474] on div "Janela de atendimento Grade de atendimento Capacidade Transportadoras Veículos …" at bounding box center [784, 386] width 1568 height 771
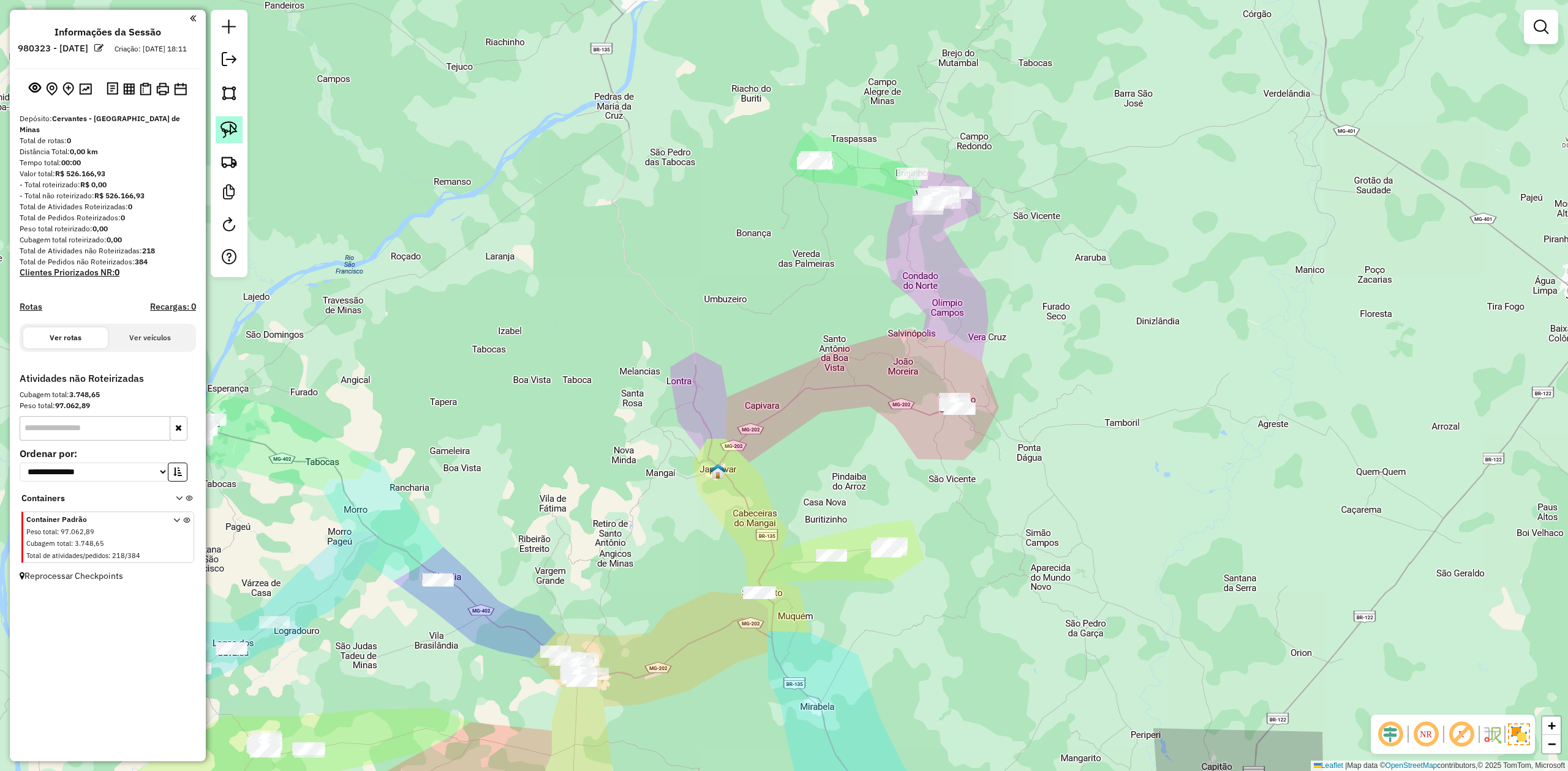
click at [232, 130] on img at bounding box center [230, 130] width 17 height 17
drag, startPoint x: 750, startPoint y: 549, endPoint x: 822, endPoint y: 492, distance: 91.8
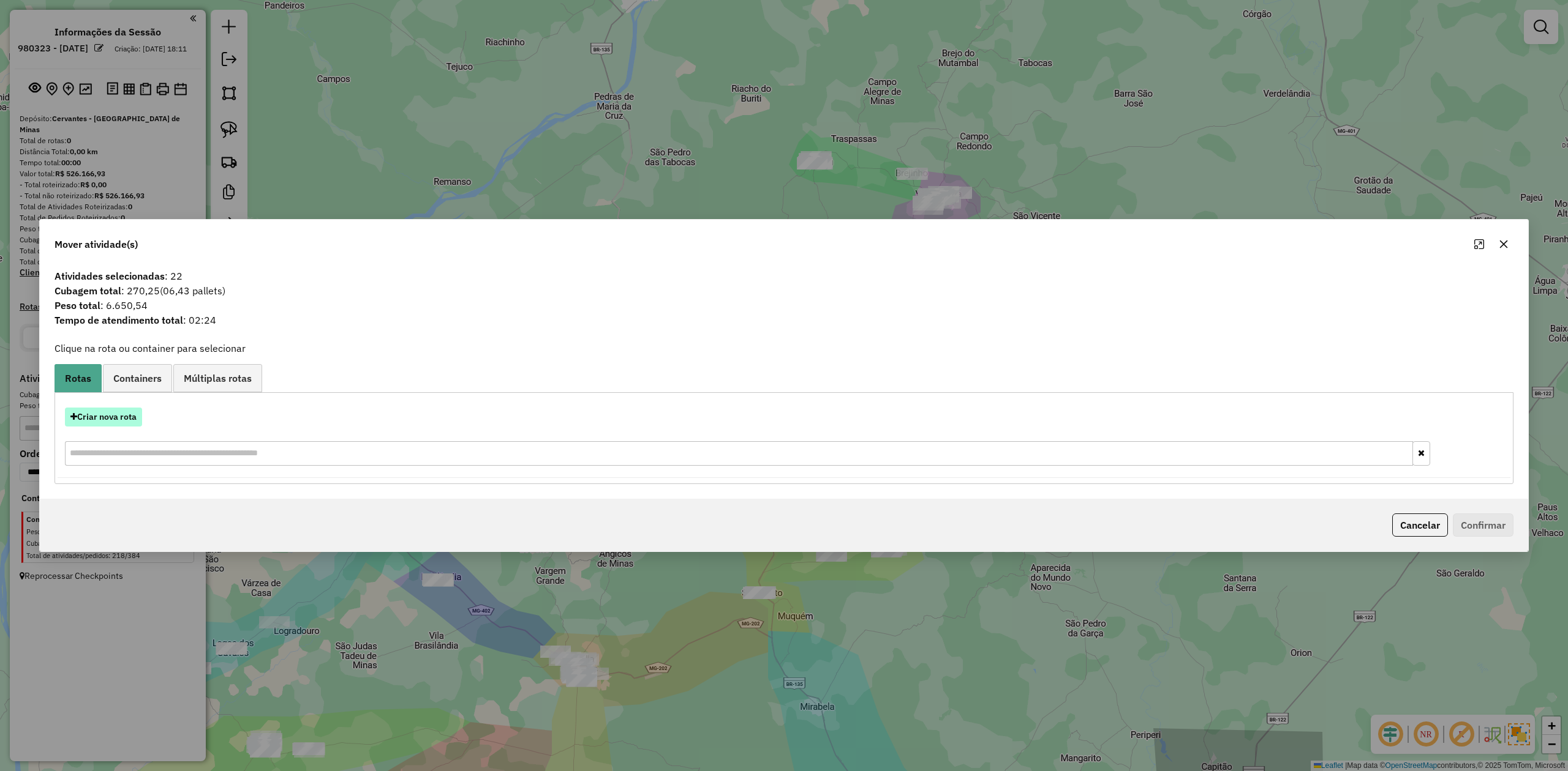
click at [125, 414] on button "Criar nova rota" at bounding box center [103, 417] width 77 height 19
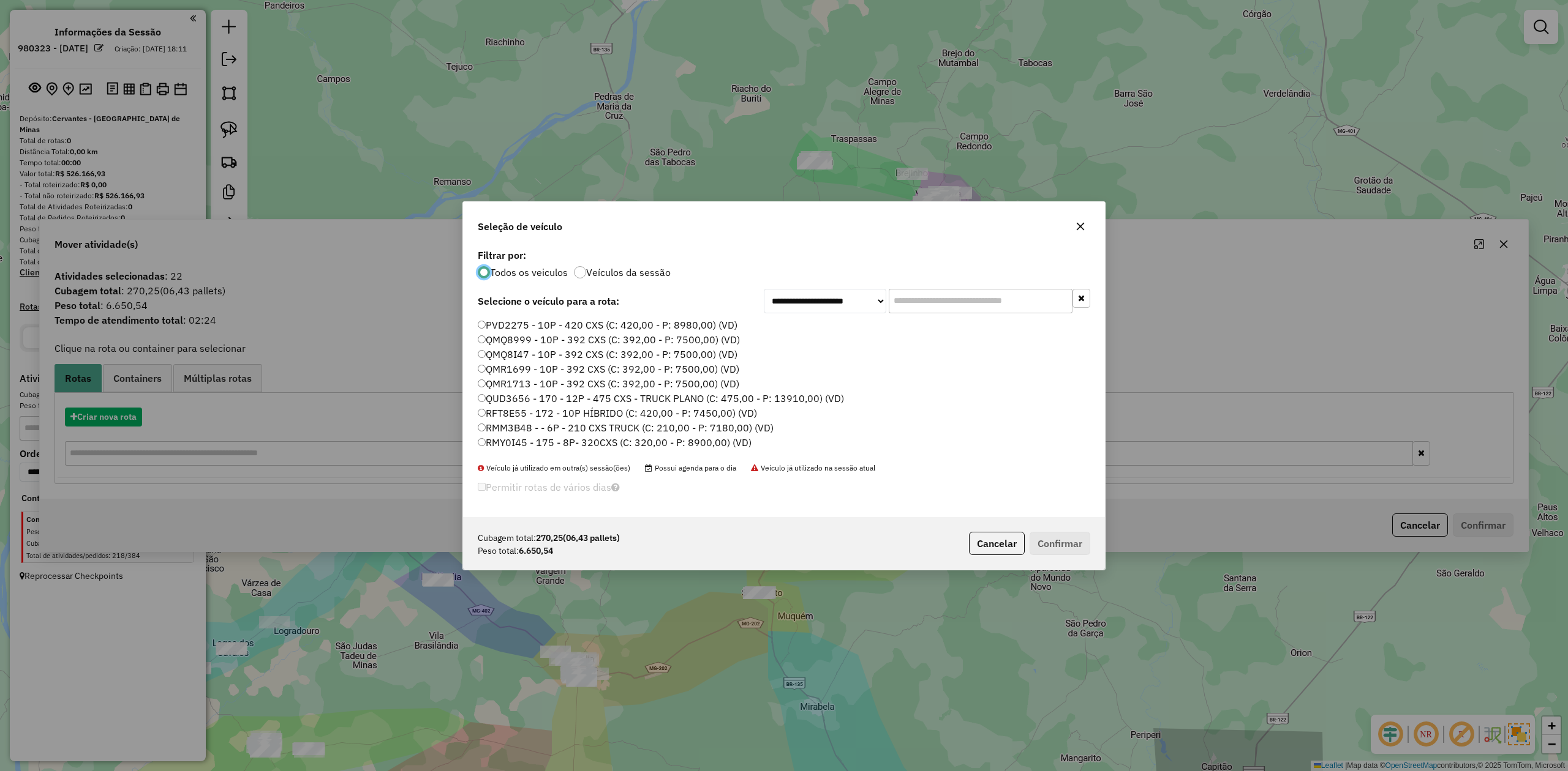
scroll to position [6, 4]
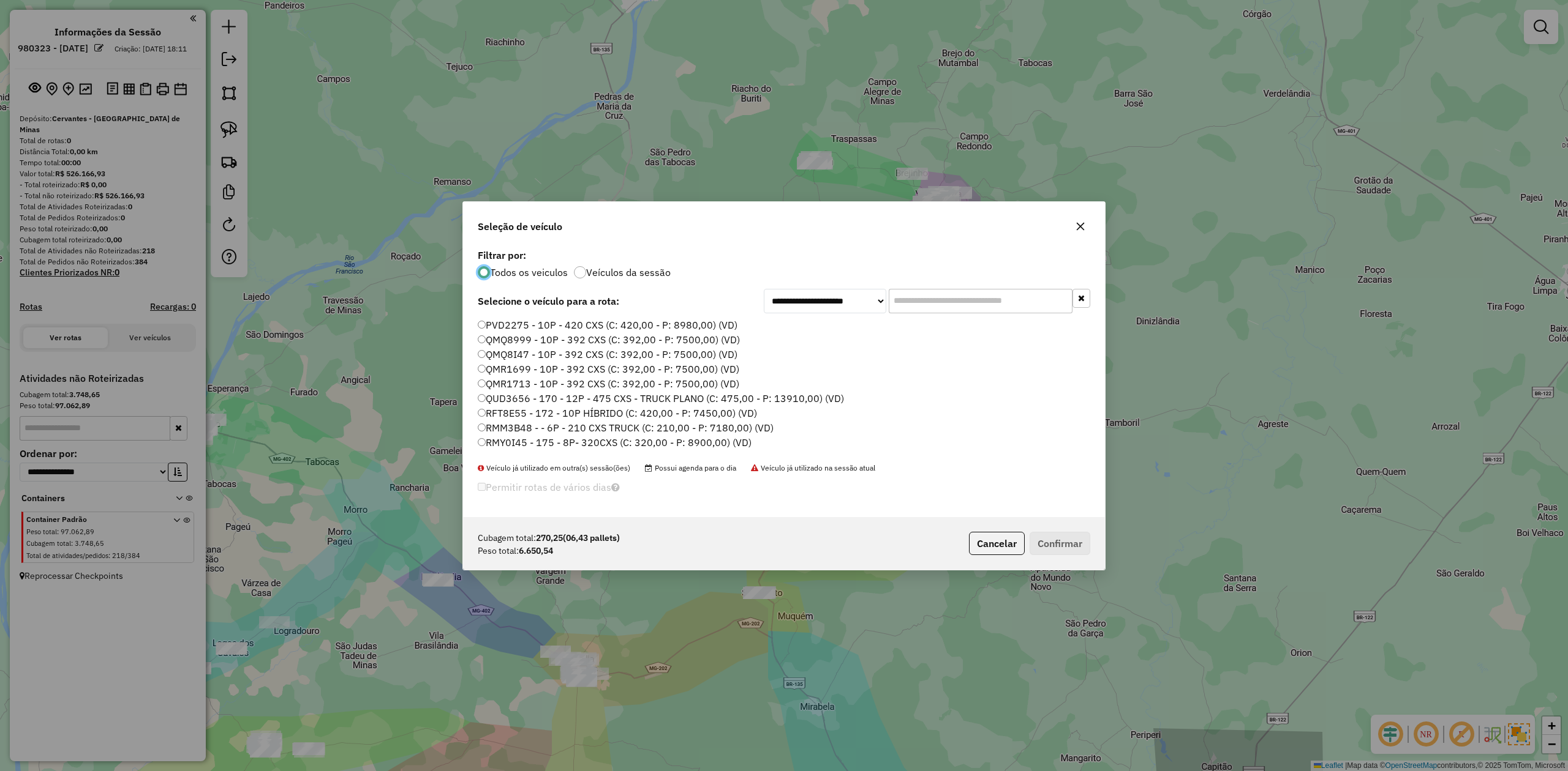
click at [522, 338] on label "QMQ8999 - 10P - 392 CXS (C: 392,00 - P: 7500,00) (VD)" at bounding box center [609, 340] width 262 height 15
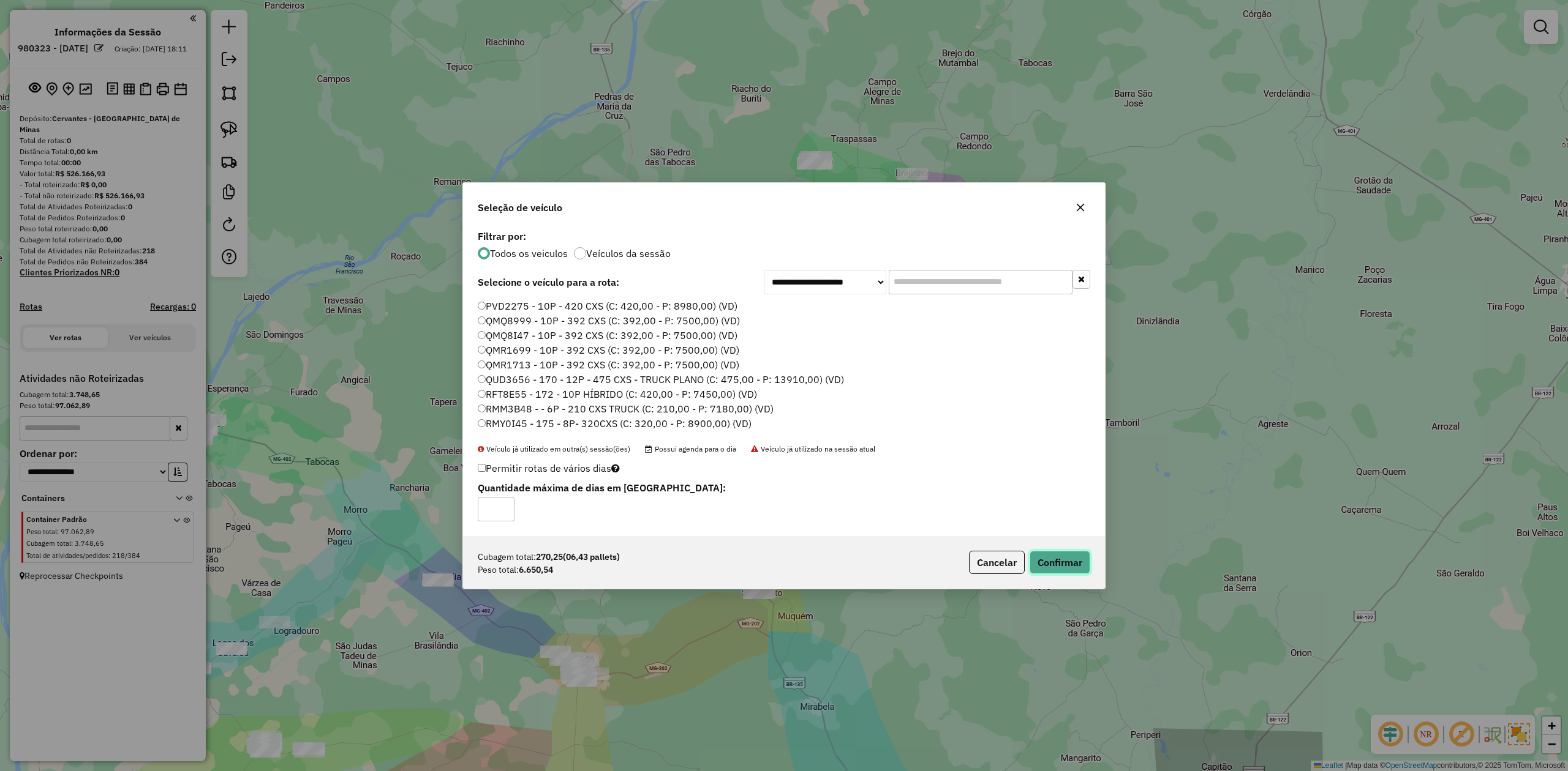
click at [1069, 561] on button "Confirmar" at bounding box center [1059, 563] width 61 height 24
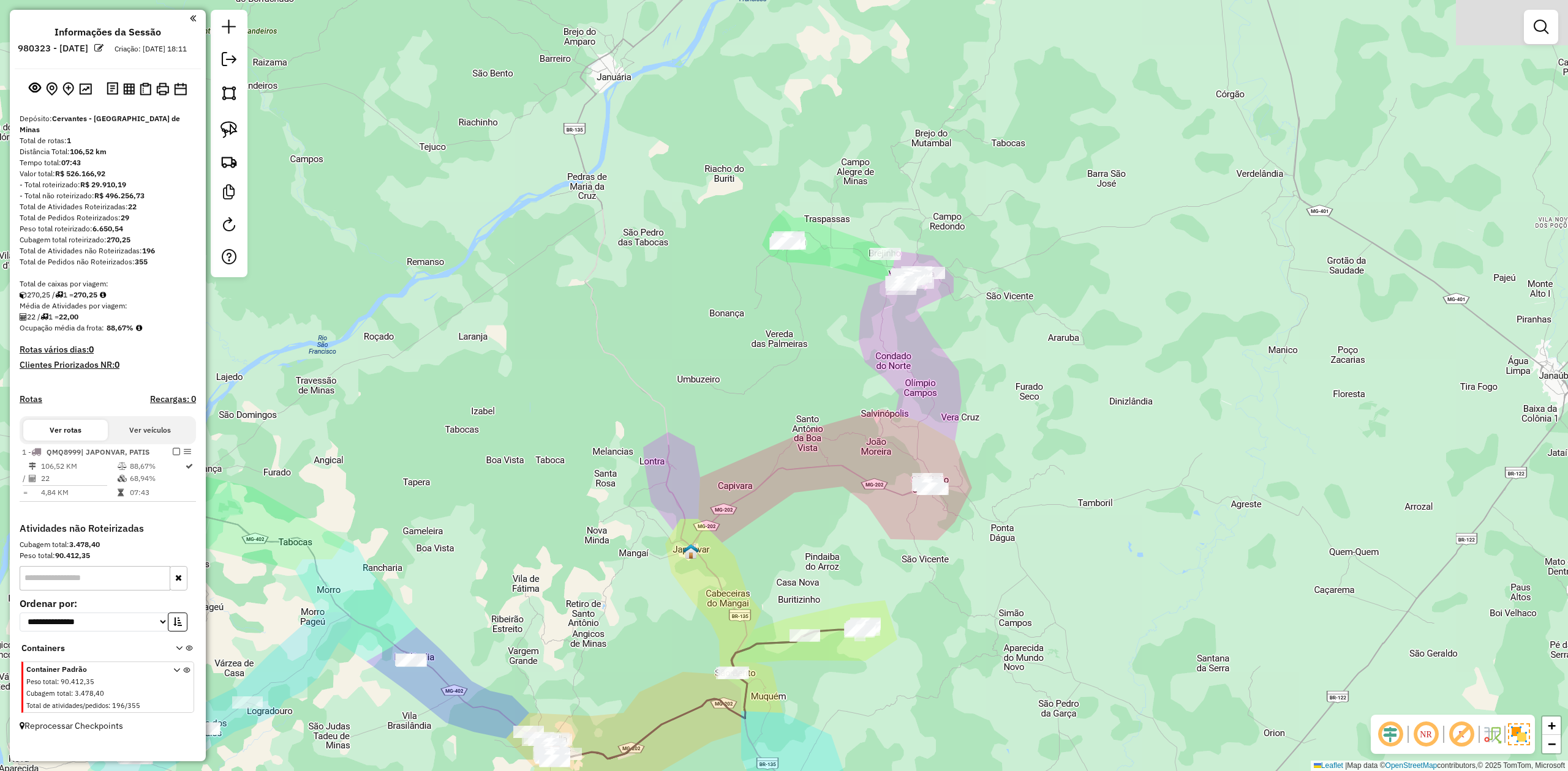
drag, startPoint x: 1058, startPoint y: 475, endPoint x: 1032, endPoint y: 574, distance: 102.4
click at [1032, 574] on div "Janela de atendimento Grade de atendimento Capacidade Transportadoras Veículos …" at bounding box center [784, 386] width 1568 height 771
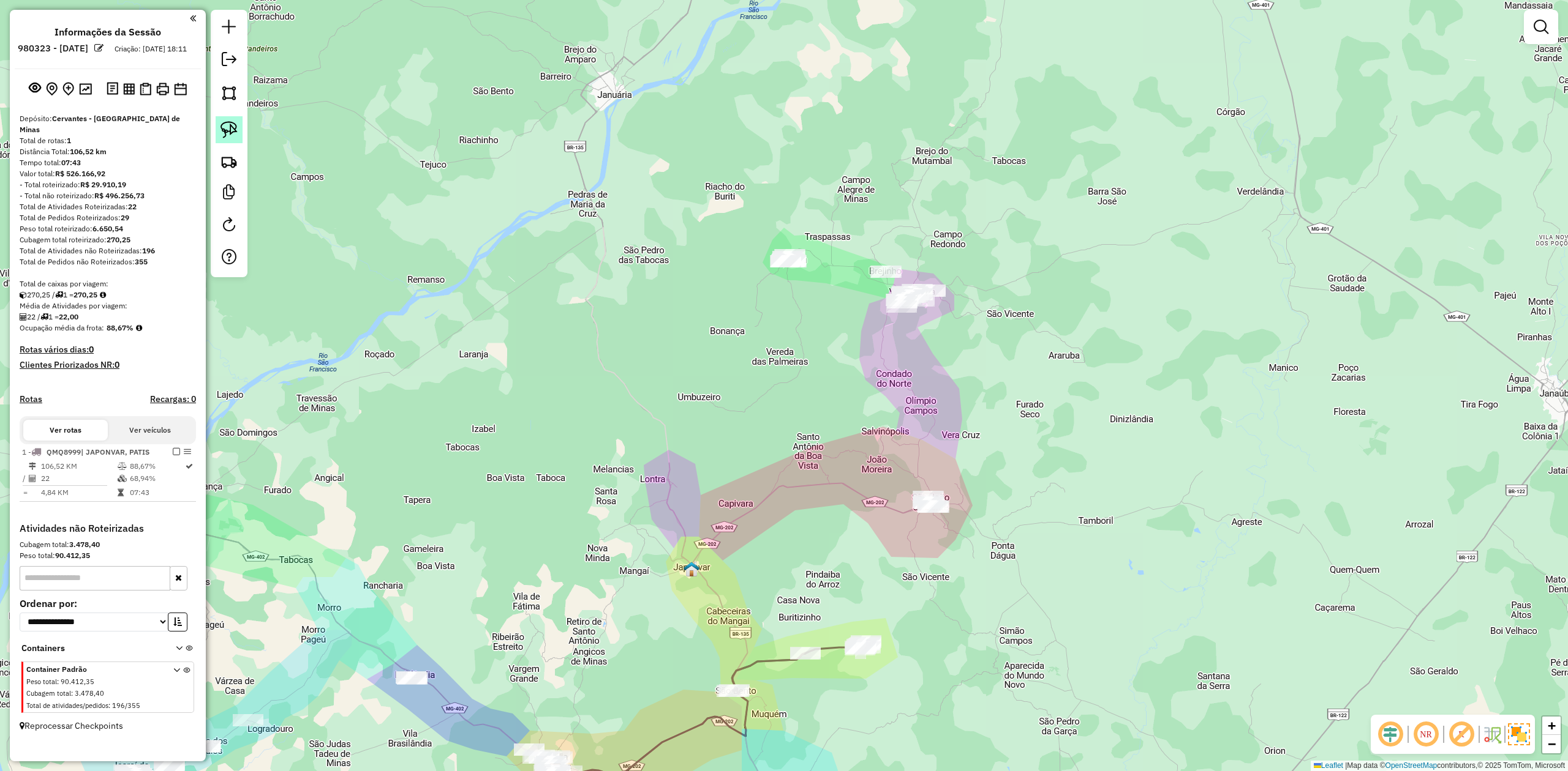
click at [223, 132] on img at bounding box center [230, 130] width 17 height 17
drag, startPoint x: 907, startPoint y: 465, endPoint x: 933, endPoint y: 453, distance: 28.6
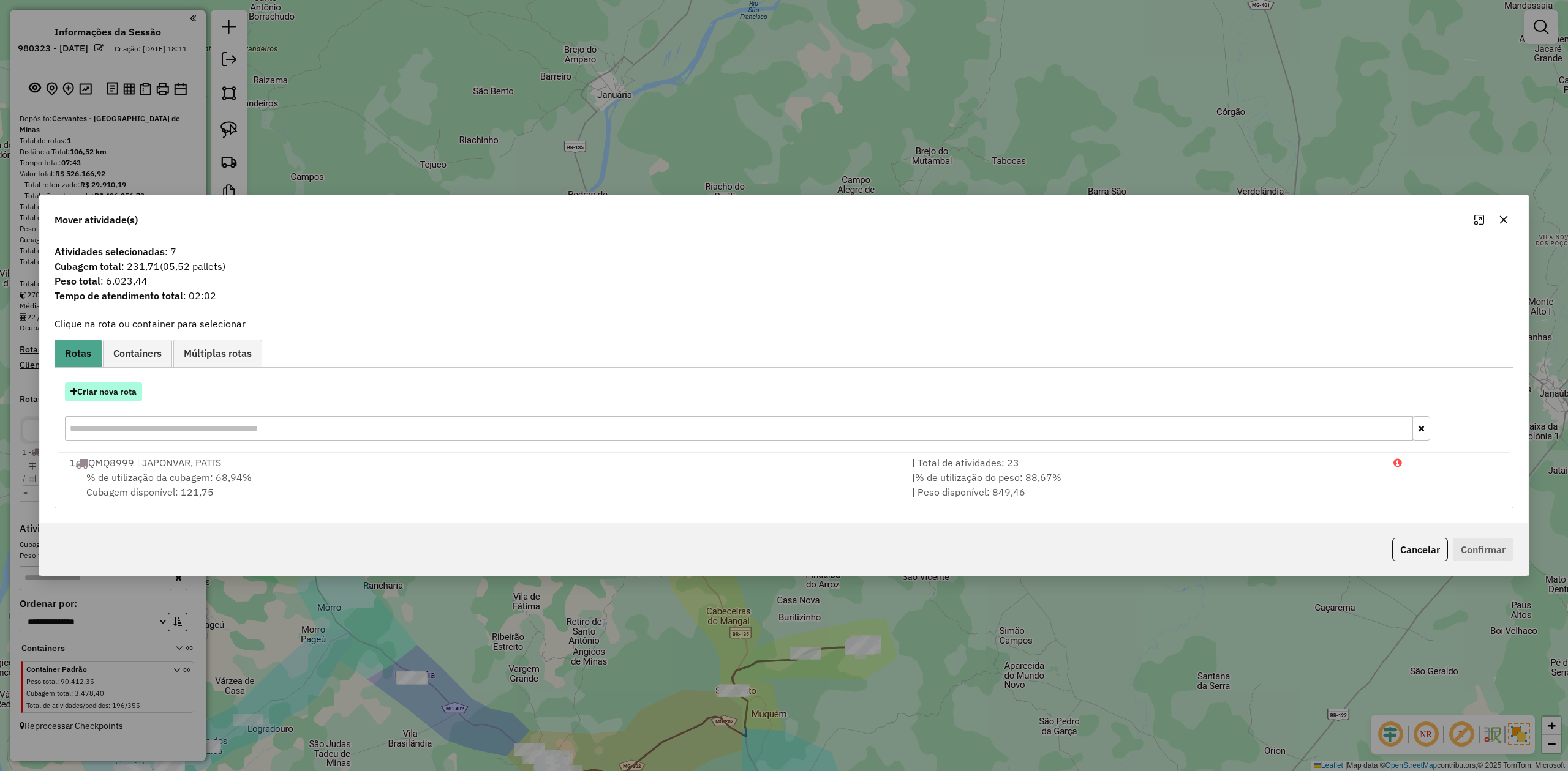
click at [84, 390] on button "Criar nova rota" at bounding box center [103, 392] width 77 height 19
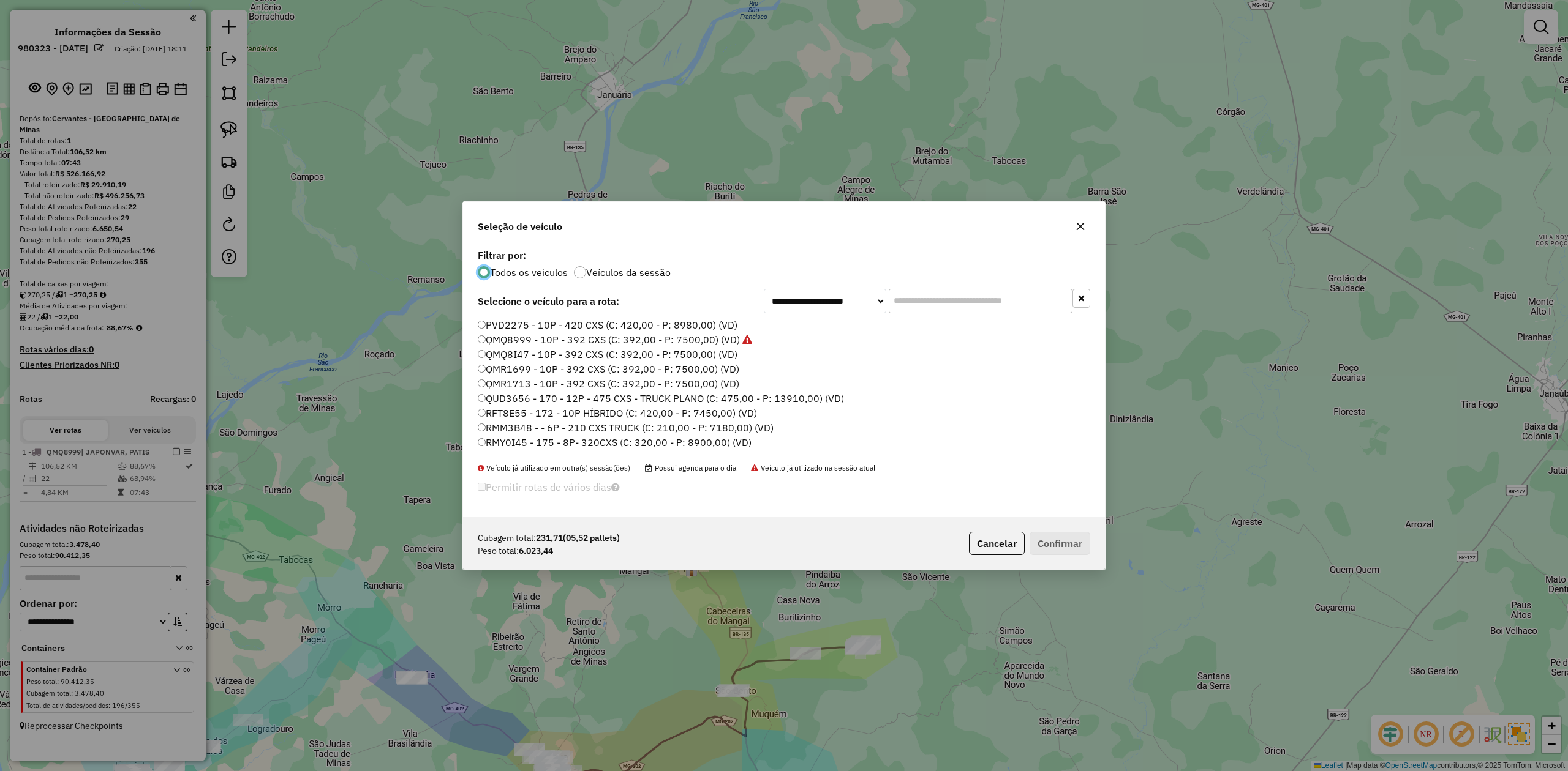
click at [662, 357] on label "QMQ8I47 - 10P - 392 CXS (C: 392,00 - P: 7500,00) (VD)" at bounding box center [607, 354] width 259 height 15
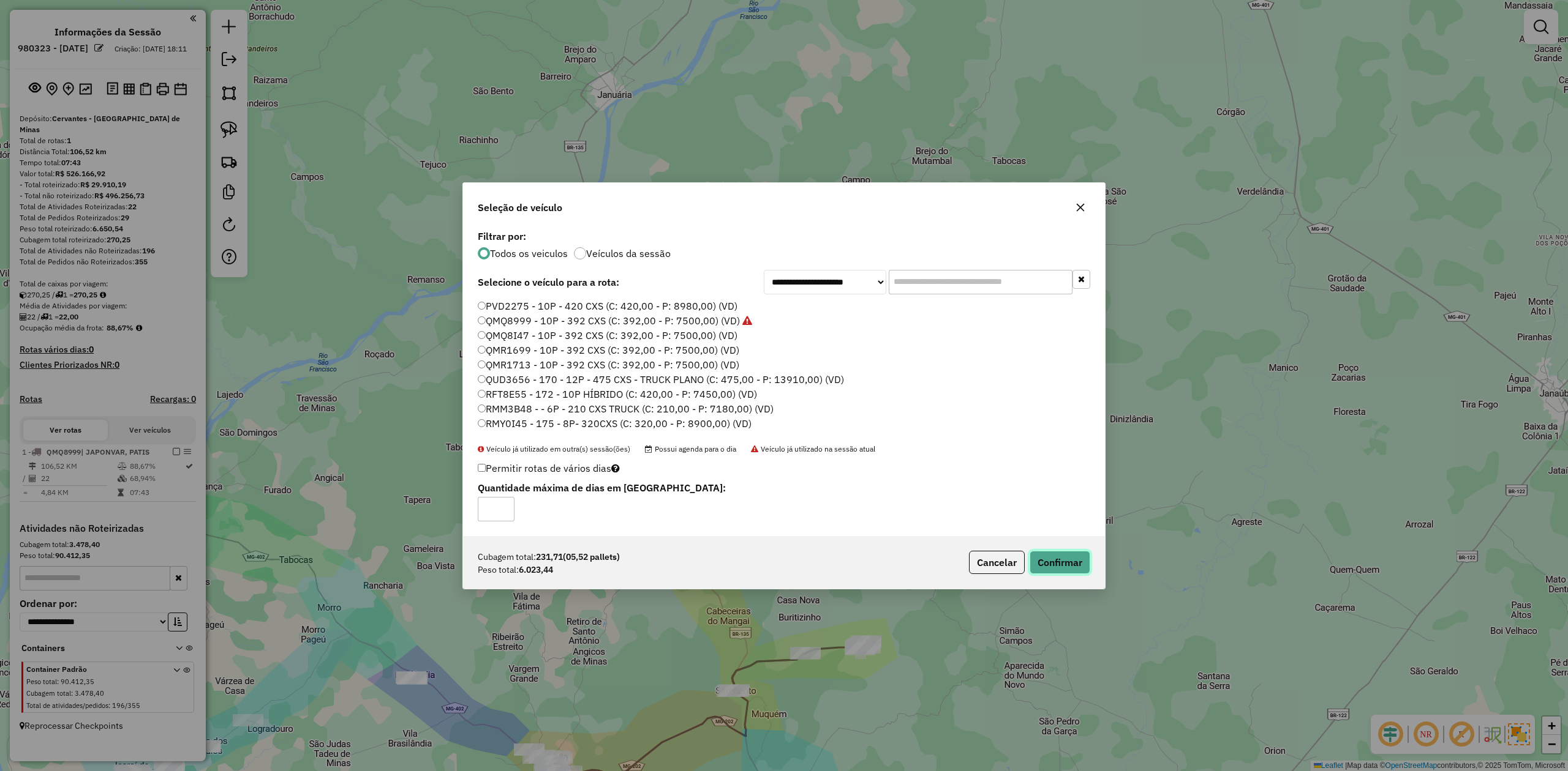
click at [1066, 562] on button "Confirmar" at bounding box center [1059, 563] width 61 height 24
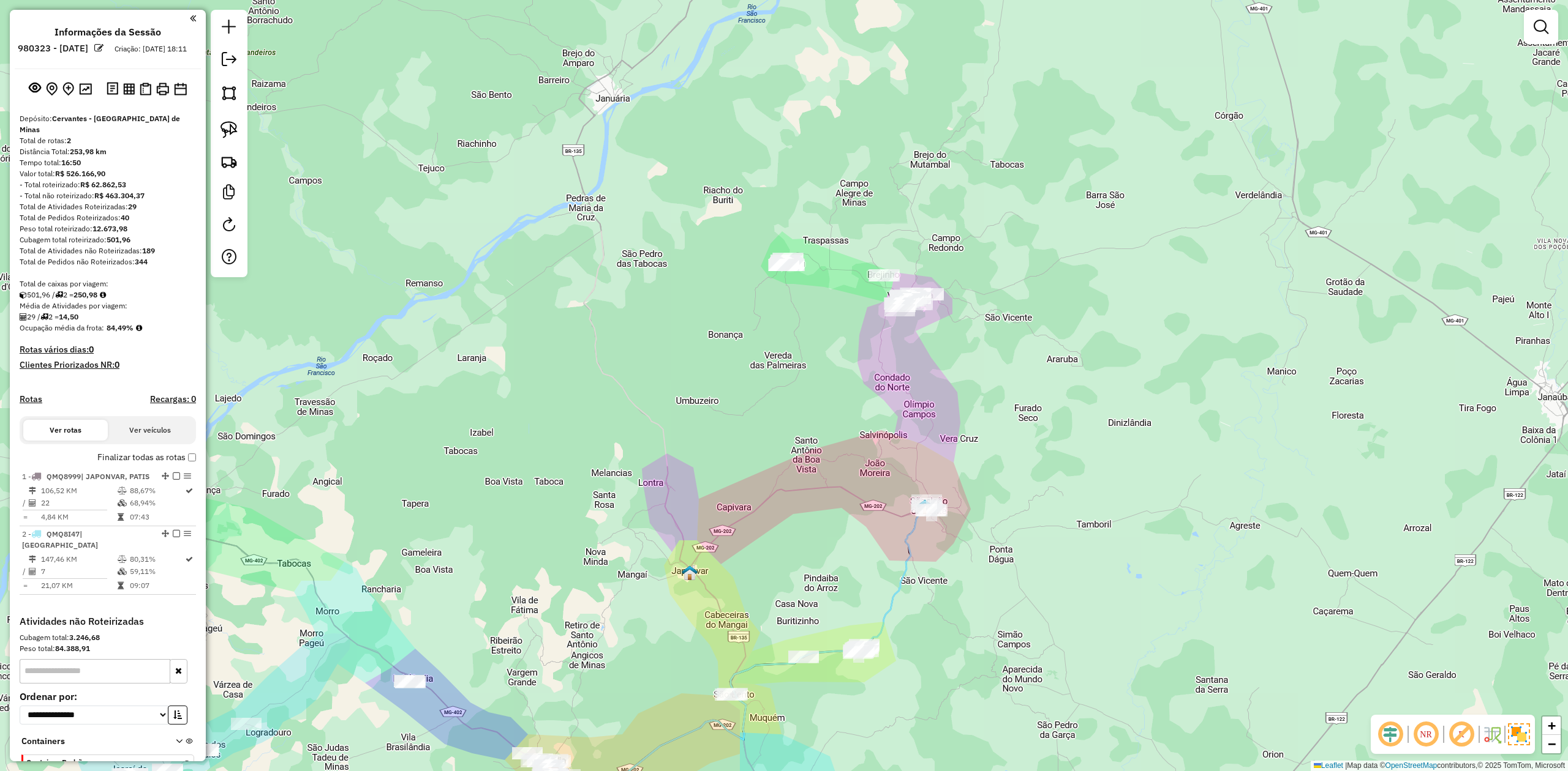
drag, startPoint x: 749, startPoint y: 321, endPoint x: 702, endPoint y: 358, distance: 59.8
click at [711, 358] on div "Janela de atendimento Grade de atendimento Capacidade Transportadoras Veículos …" at bounding box center [784, 386] width 1568 height 771
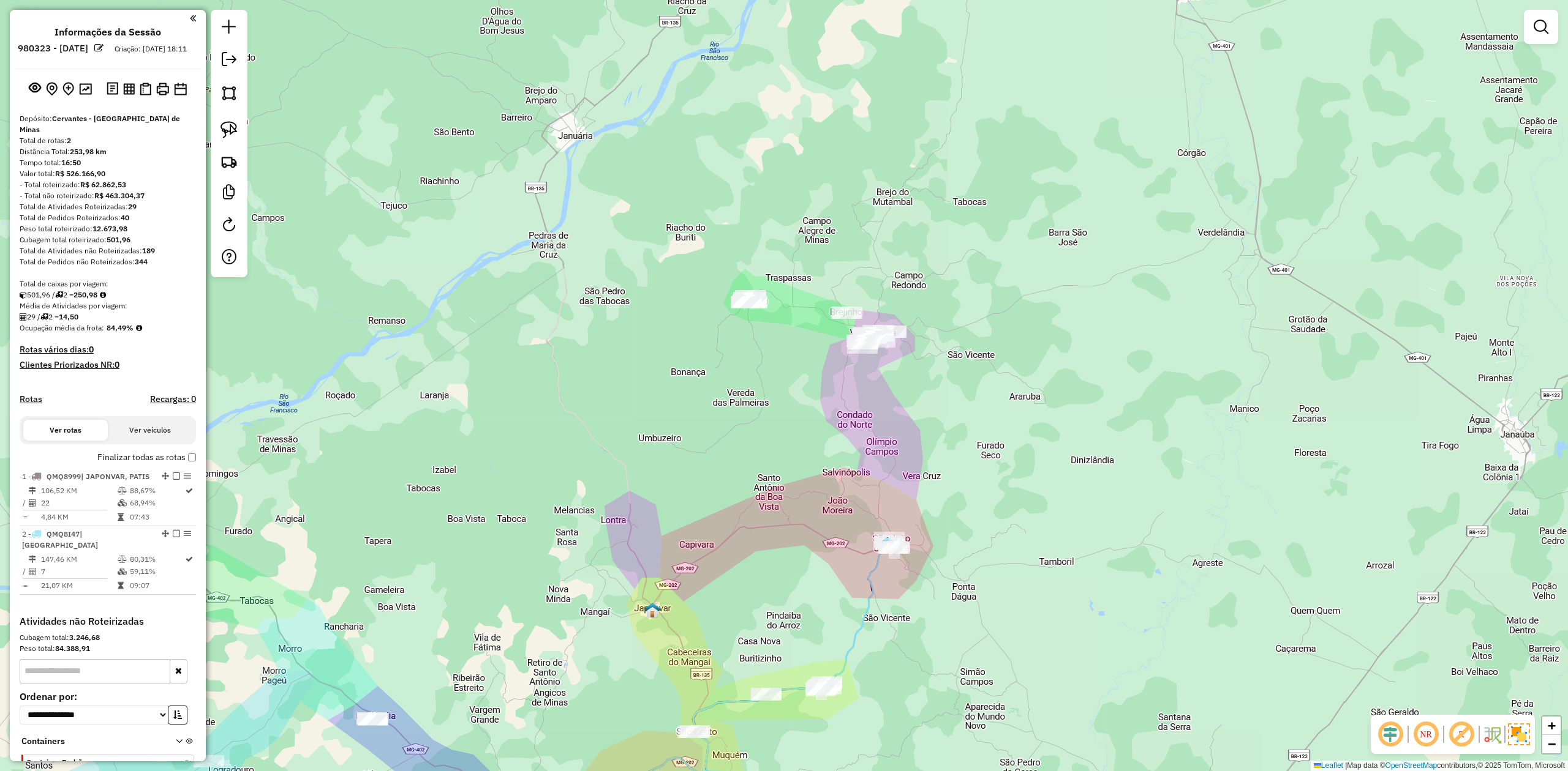
drag, startPoint x: 222, startPoint y: 131, endPoint x: 674, endPoint y: 279, distance: 475.6
click at [223, 132] on img at bounding box center [230, 130] width 17 height 17
drag, startPoint x: 771, startPoint y: 329, endPoint x: 738, endPoint y: 316, distance: 35.5
click at [233, 132] on img at bounding box center [230, 130] width 17 height 17
drag, startPoint x: 801, startPoint y: 348, endPoint x: 888, endPoint y: 367, distance: 89.1
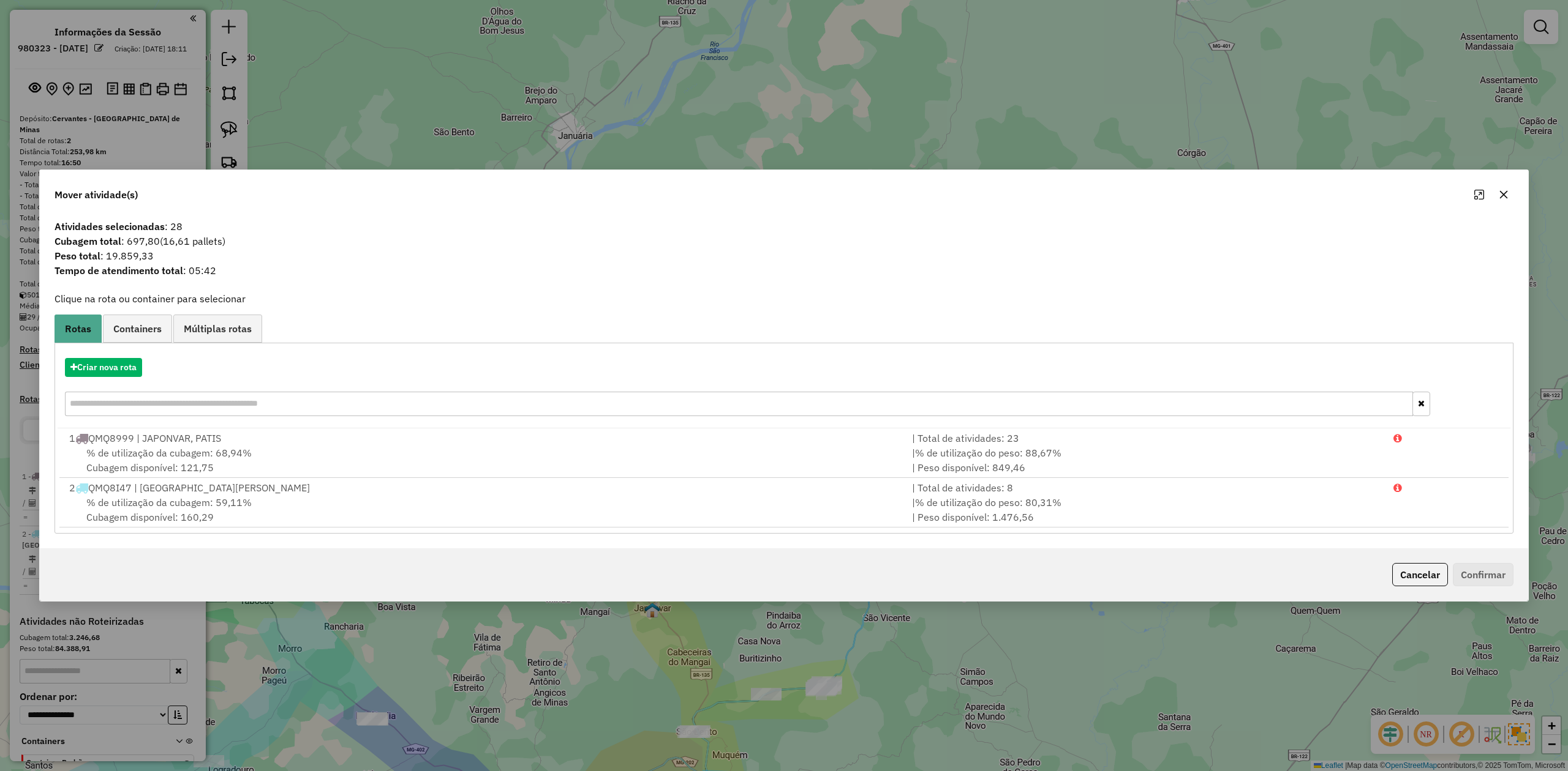
click at [1500, 190] on icon "button" at bounding box center [1503, 195] width 9 height 9
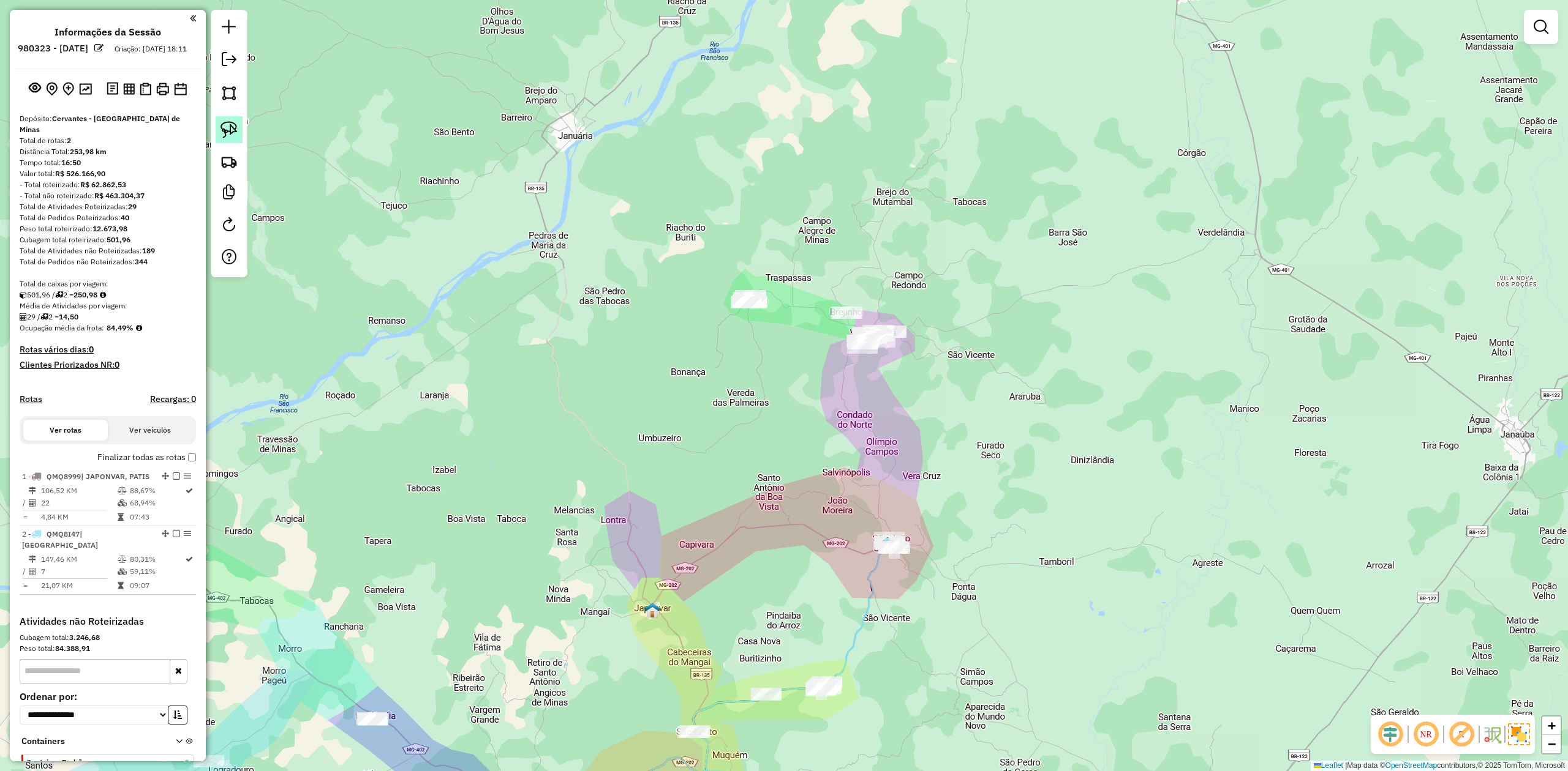
click at [233, 128] on img at bounding box center [230, 130] width 17 height 17
drag, startPoint x: 708, startPoint y: 314, endPoint x: 812, endPoint y: 270, distance: 112.9
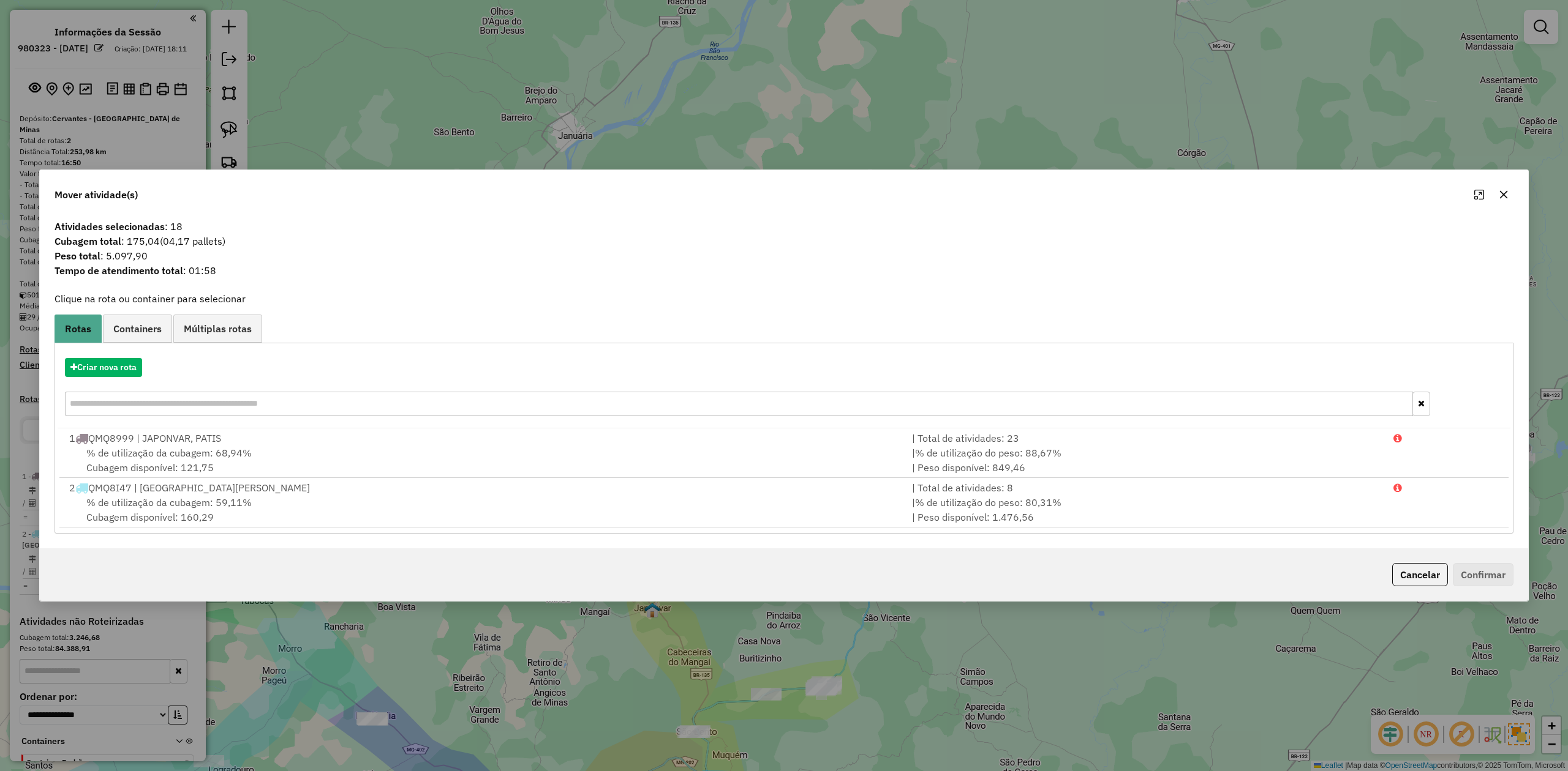
click at [1502, 195] on icon "button" at bounding box center [1504, 195] width 8 height 8
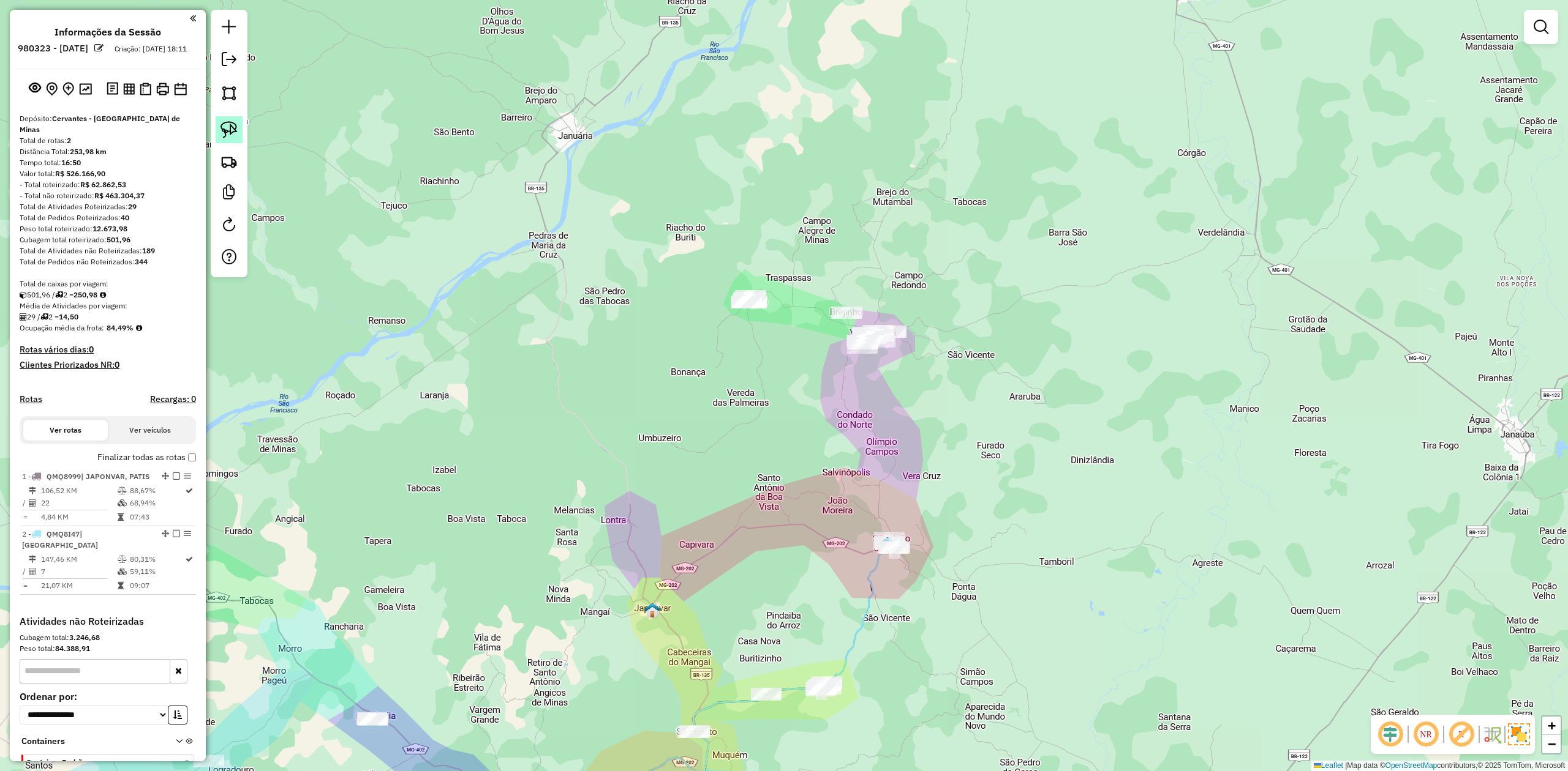
click at [234, 132] on img at bounding box center [230, 130] width 17 height 17
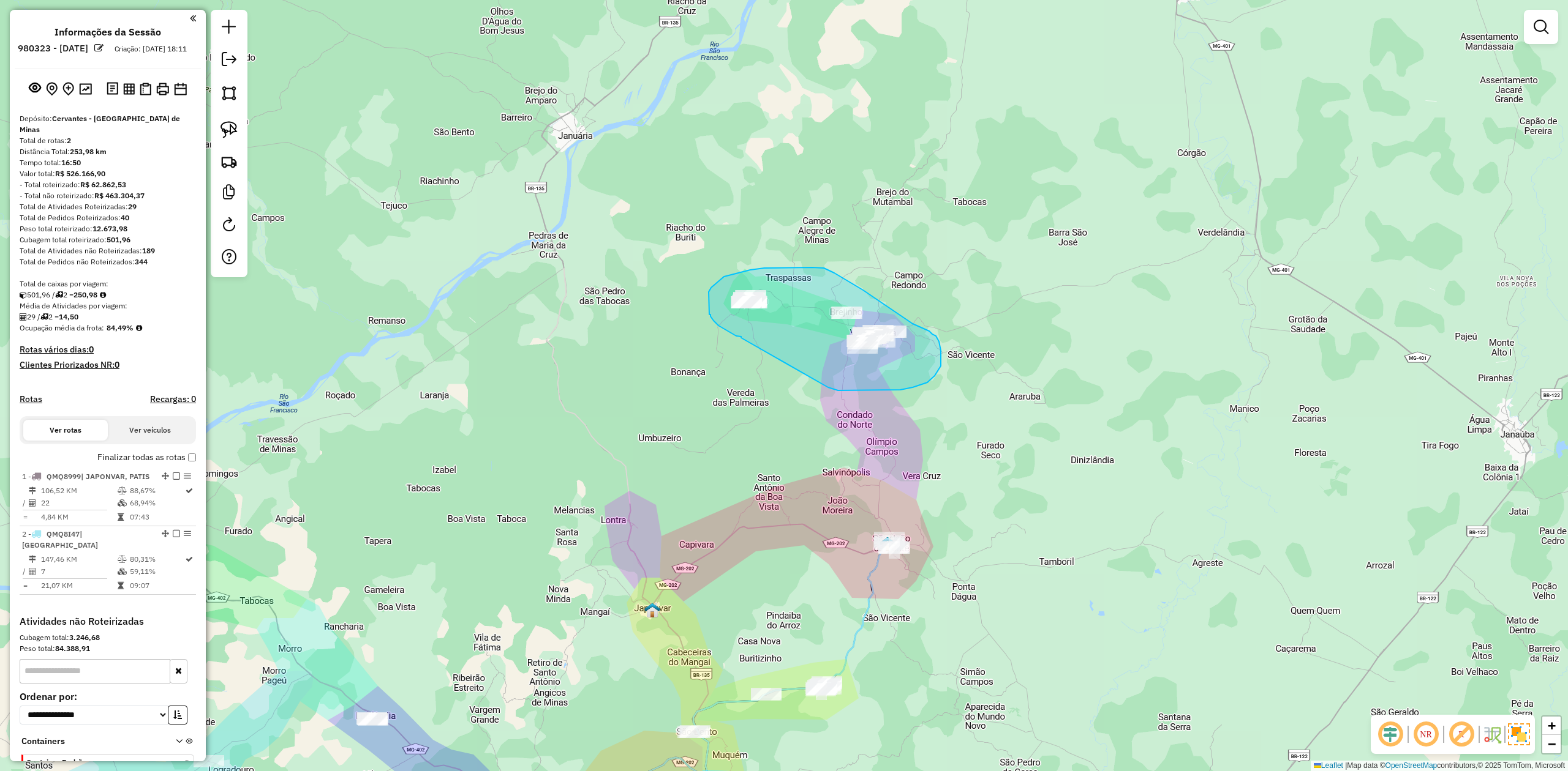
drag, startPoint x: 741, startPoint y: 338, endPoint x: 812, endPoint y: 382, distance: 83.5
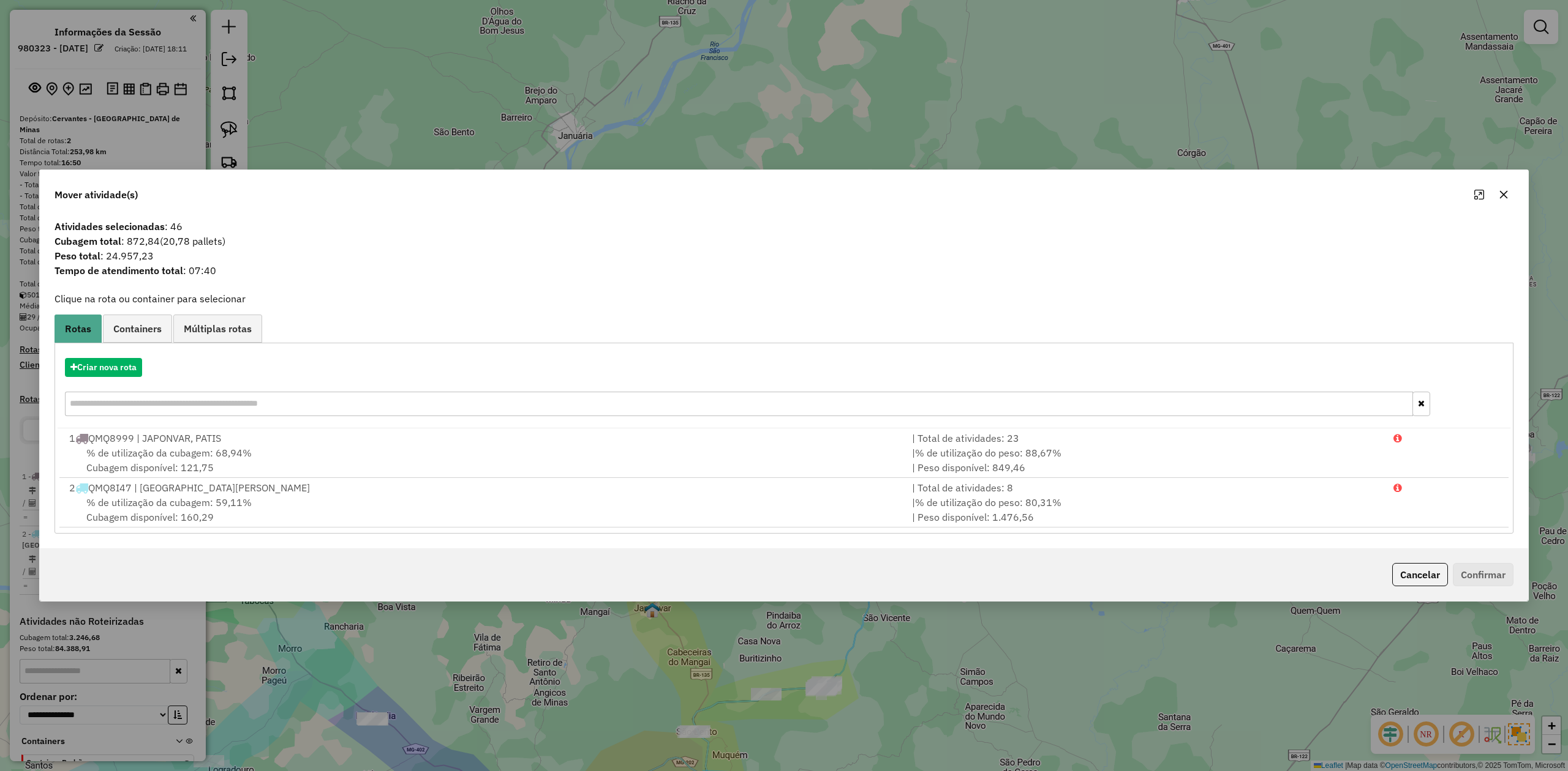
click at [1507, 192] on icon "button" at bounding box center [1503, 195] width 9 height 9
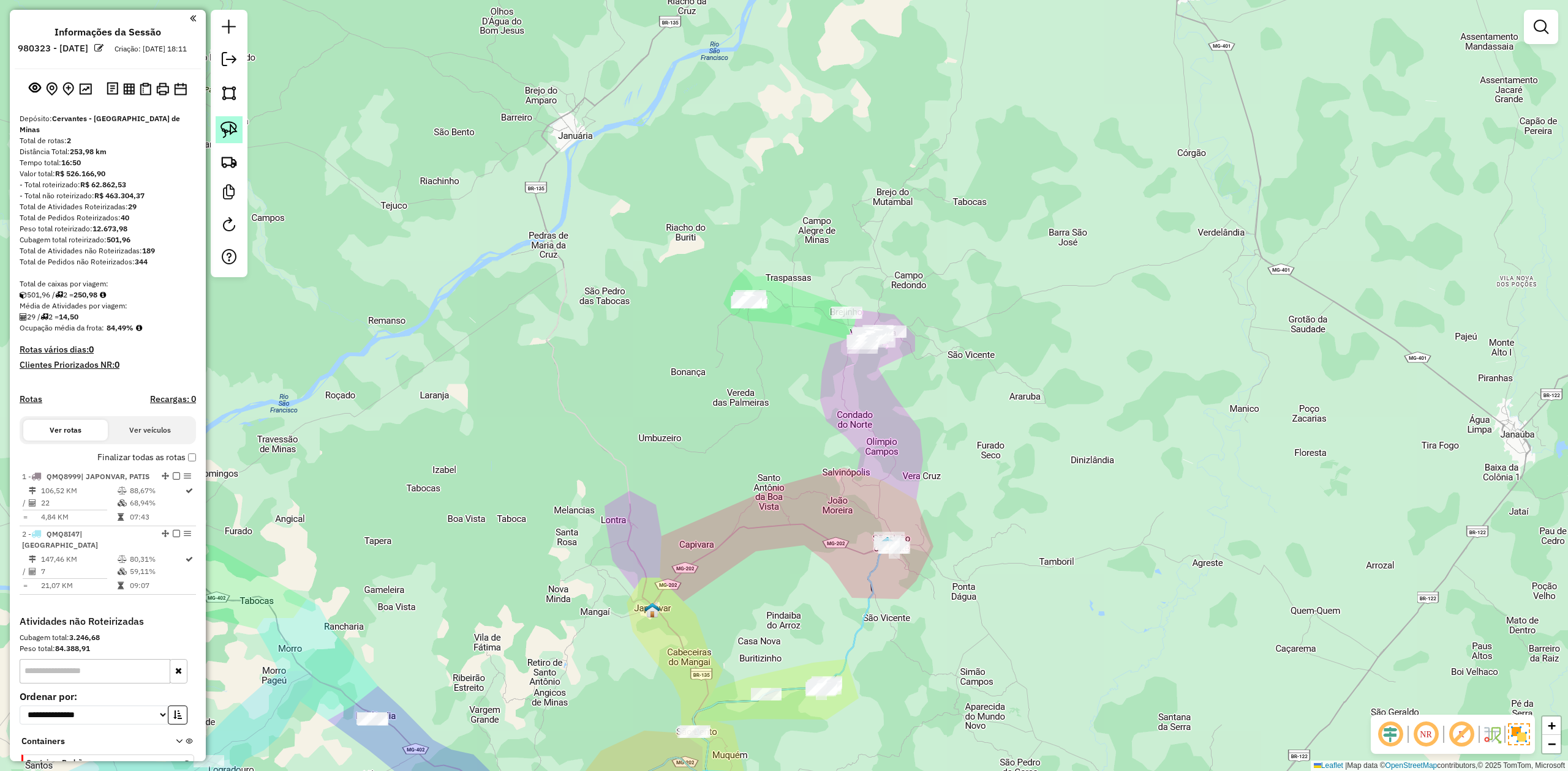
click at [230, 121] on img at bounding box center [230, 130] width 17 height 17
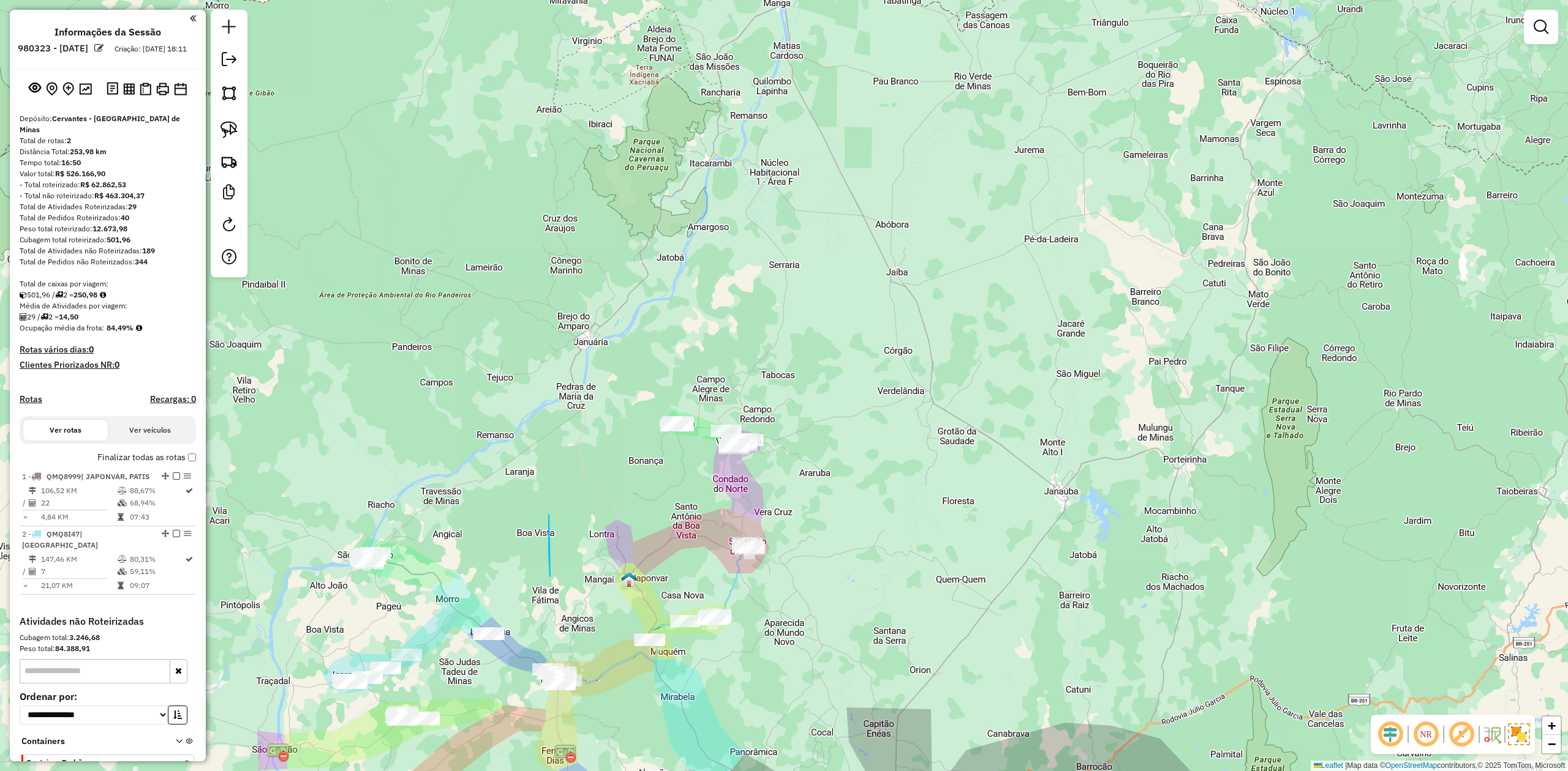
drag, startPoint x: 550, startPoint y: 576, endPoint x: 555, endPoint y: 405, distance: 171.1
drag, startPoint x: 519, startPoint y: 478, endPoint x: 562, endPoint y: 315, distance: 168.6
click at [551, 341] on div "Janela de atendimento Grade de atendimento Capacidade Transportadoras Veículos …" at bounding box center [784, 386] width 1568 height 771
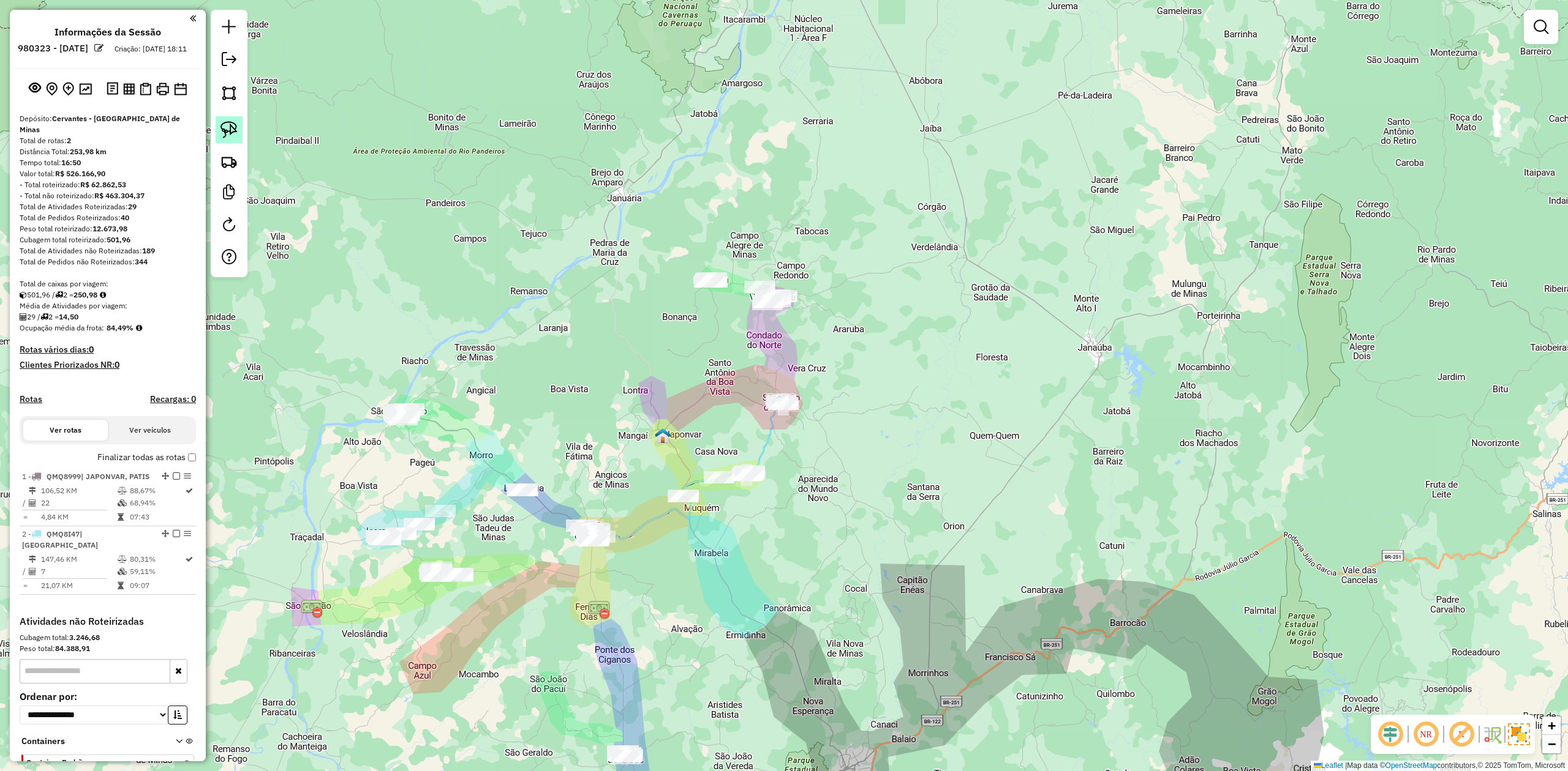
click at [234, 136] on img at bounding box center [230, 130] width 17 height 17
drag, startPoint x: 552, startPoint y: 513, endPoint x: 554, endPoint y: 493, distance: 20.1
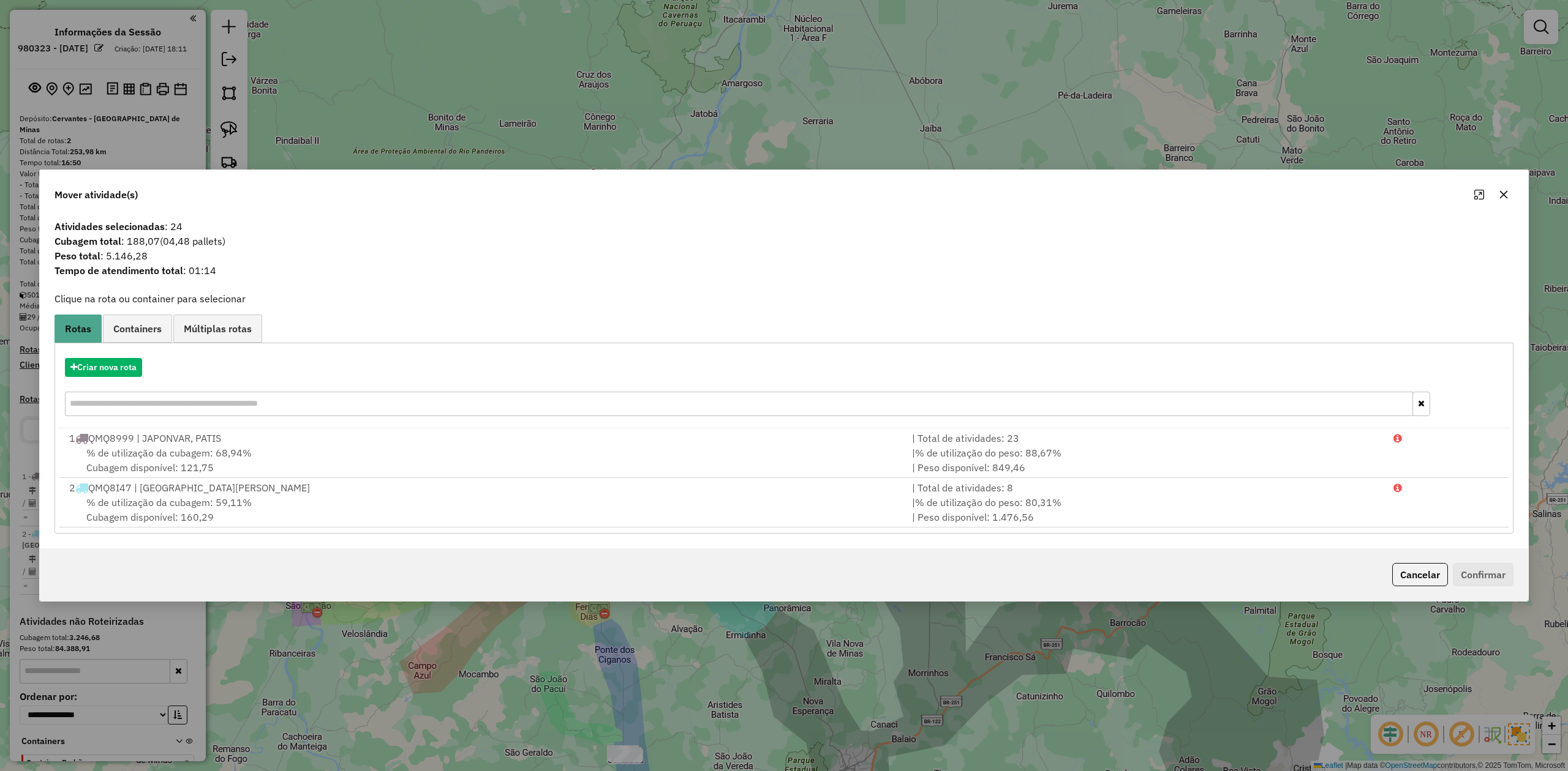
click at [1505, 191] on icon "button" at bounding box center [1503, 195] width 9 height 9
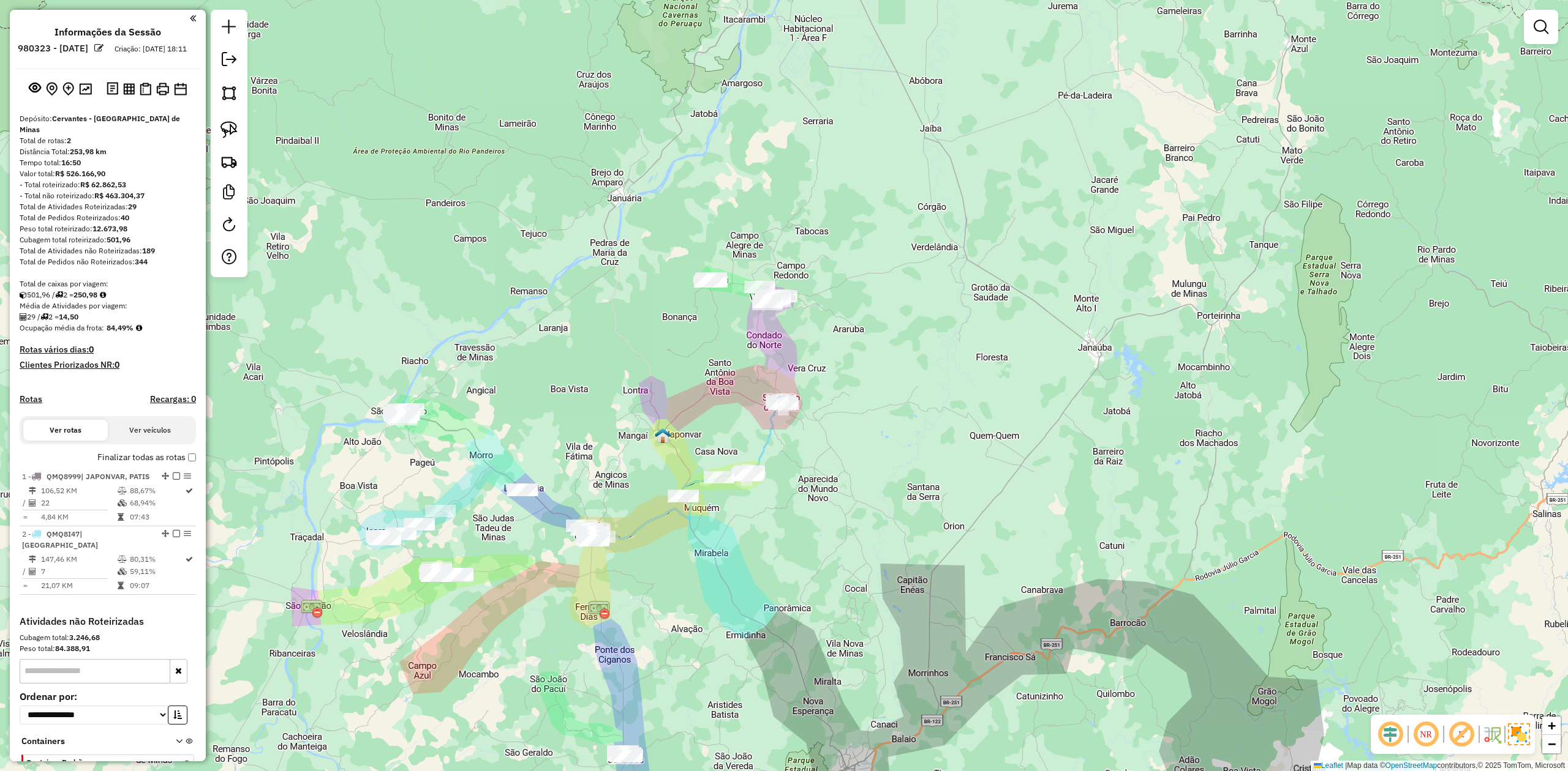
drag, startPoint x: 935, startPoint y: 316, endPoint x: 961, endPoint y: 375, distance: 64.5
click at [961, 374] on div "Janela de atendimento Grade de atendimento Capacidade Transportadoras Veículos …" at bounding box center [784, 386] width 1568 height 771
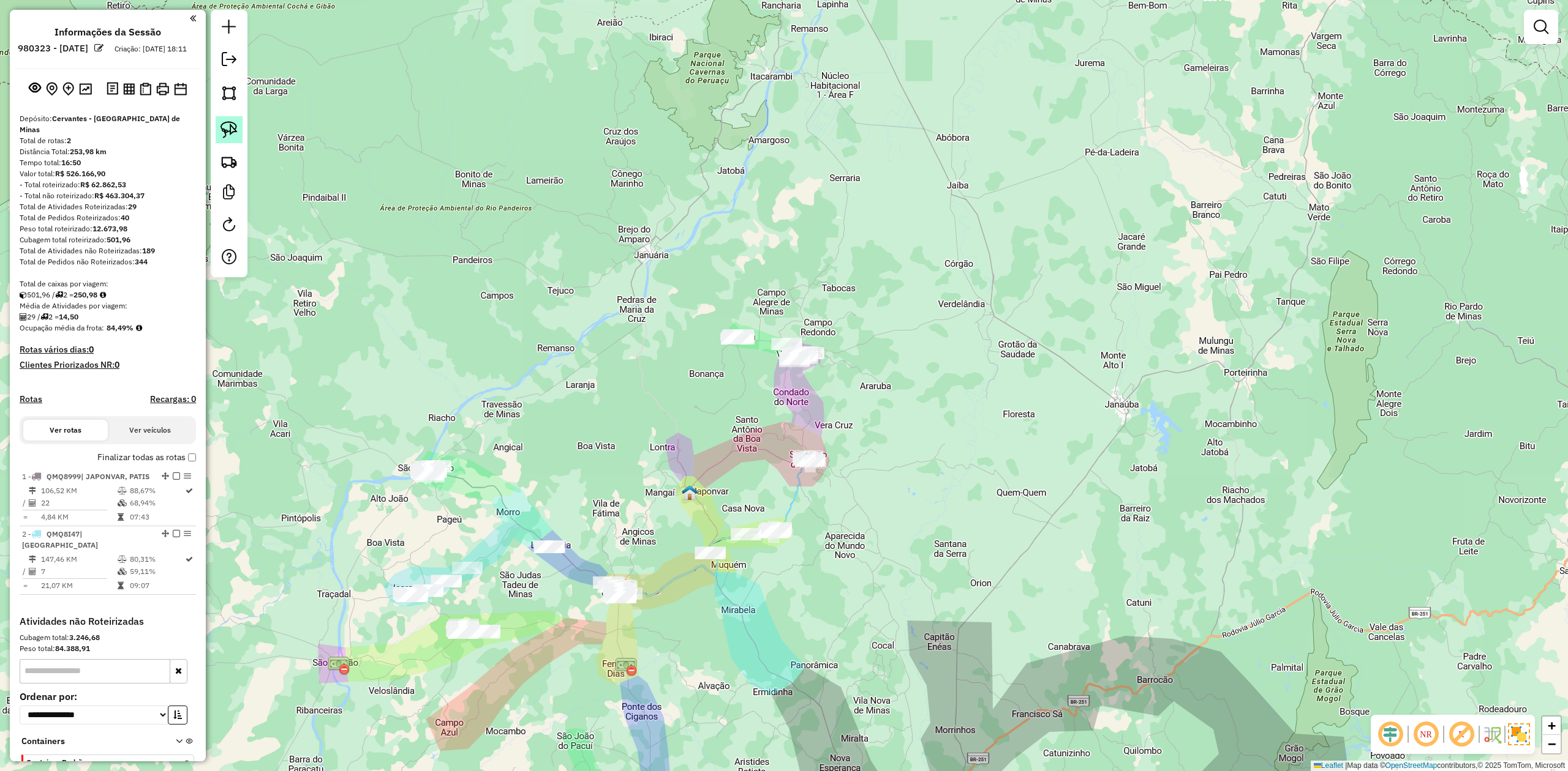
click at [231, 128] on img at bounding box center [230, 130] width 17 height 17
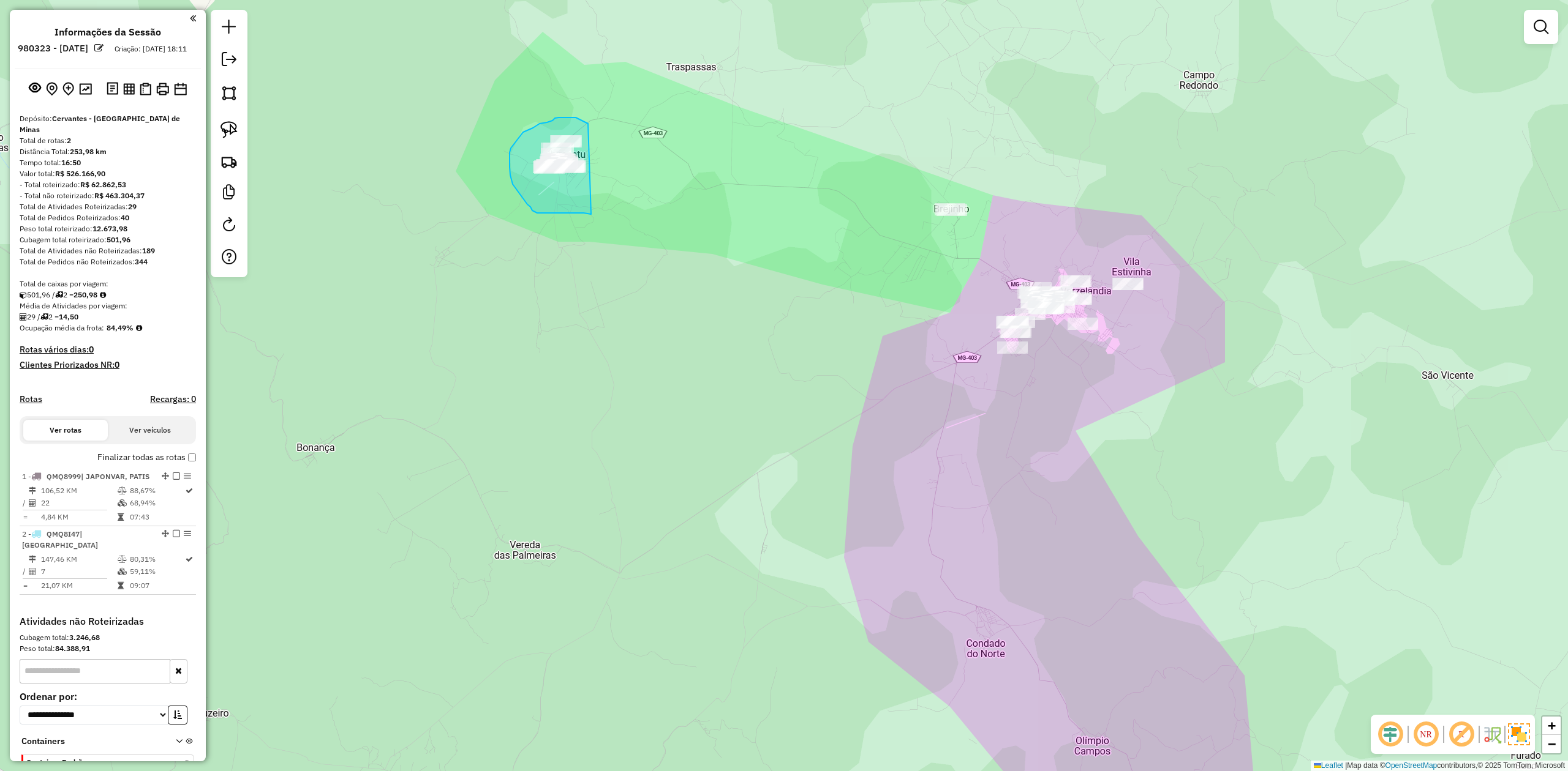
drag, startPoint x: 579, startPoint y: 213, endPoint x: 618, endPoint y: 177, distance: 53.1
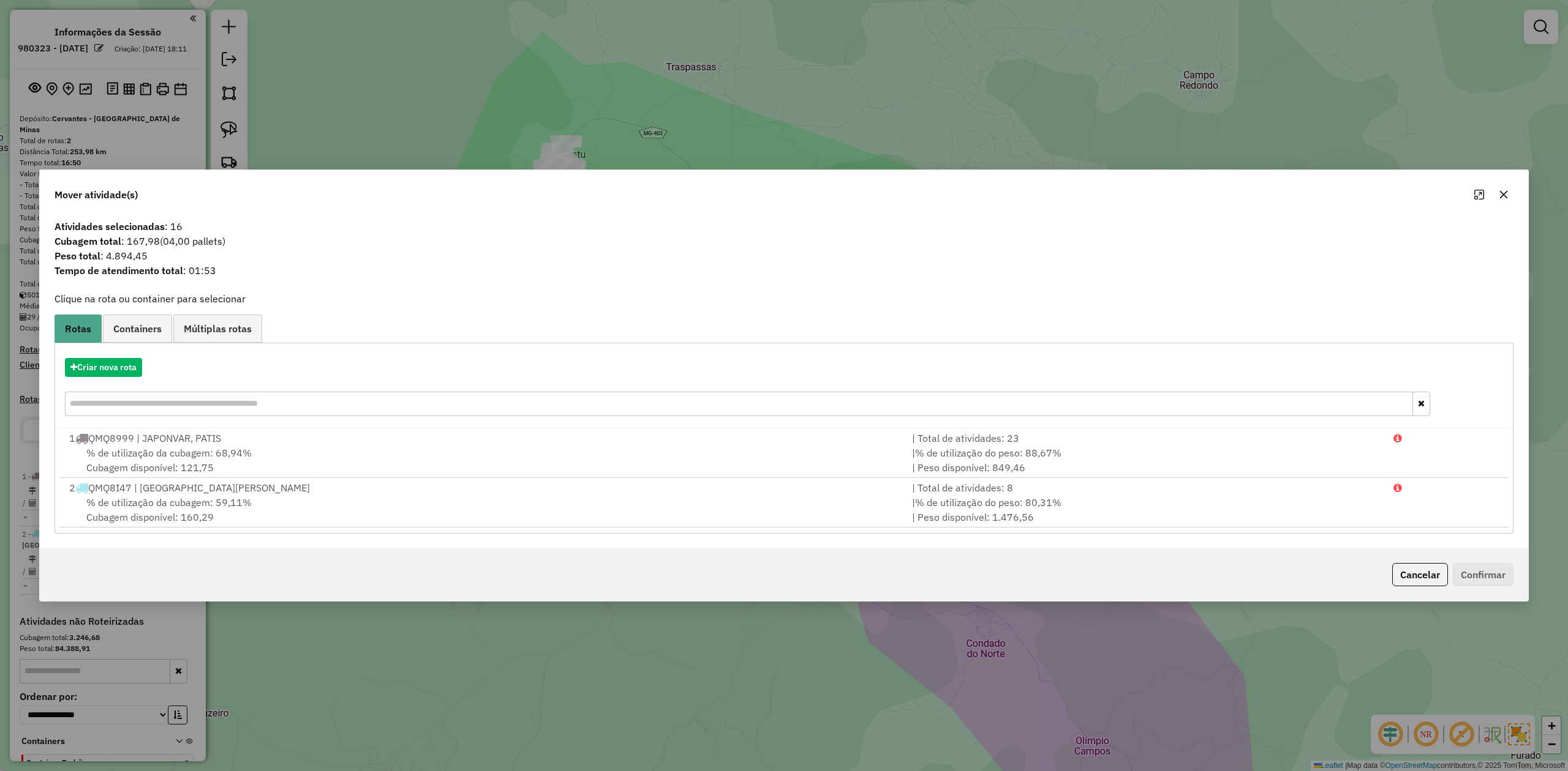
click at [1499, 192] on icon "button" at bounding box center [1503, 195] width 9 height 9
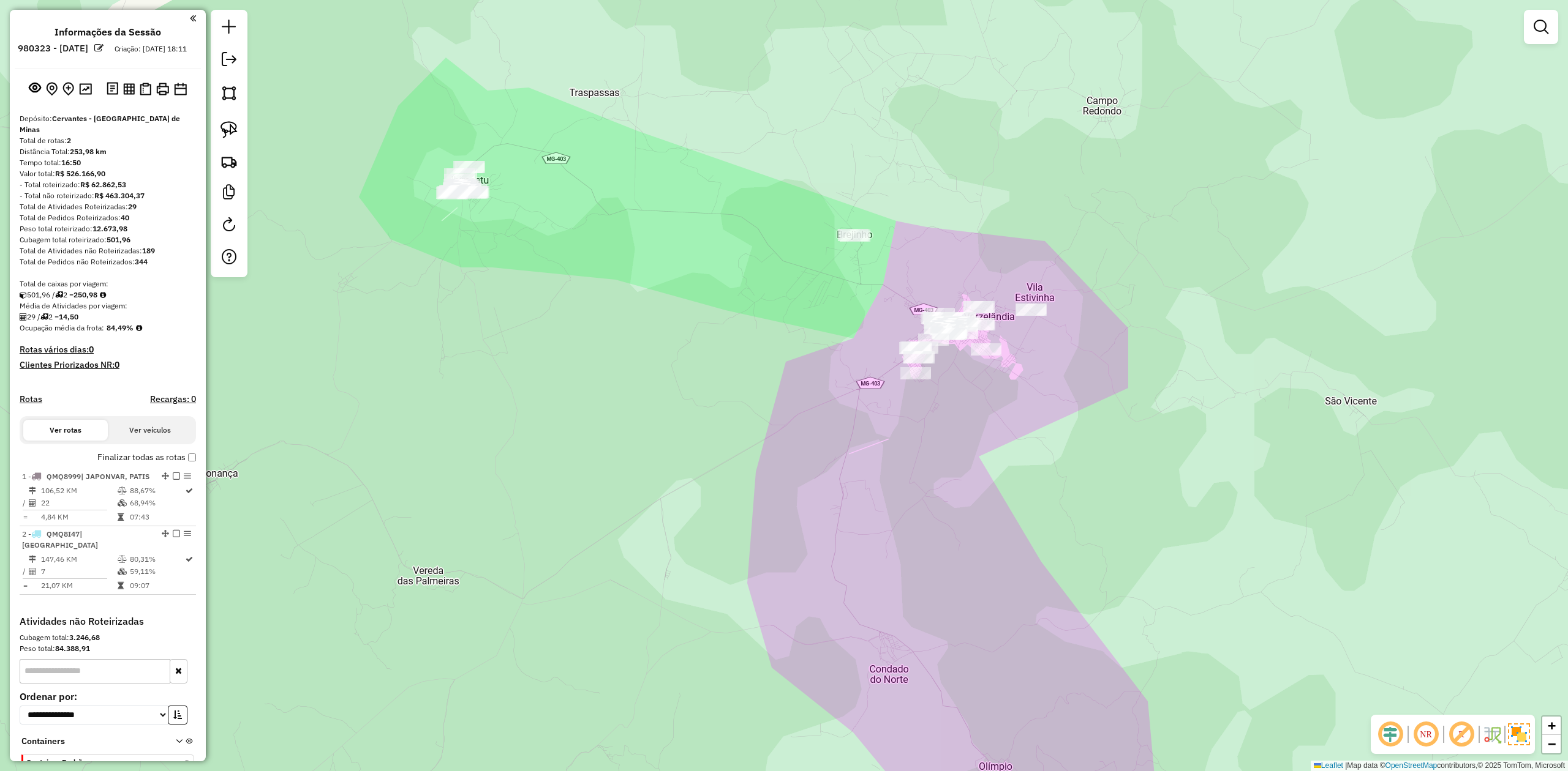
drag, startPoint x: 1094, startPoint y: 412, endPoint x: 912, endPoint y: 412, distance: 182.0
click at [963, 430] on div "Janela de atendimento Grade de atendimento Capacidade Transportadoras Veículos …" at bounding box center [784, 386] width 1568 height 771
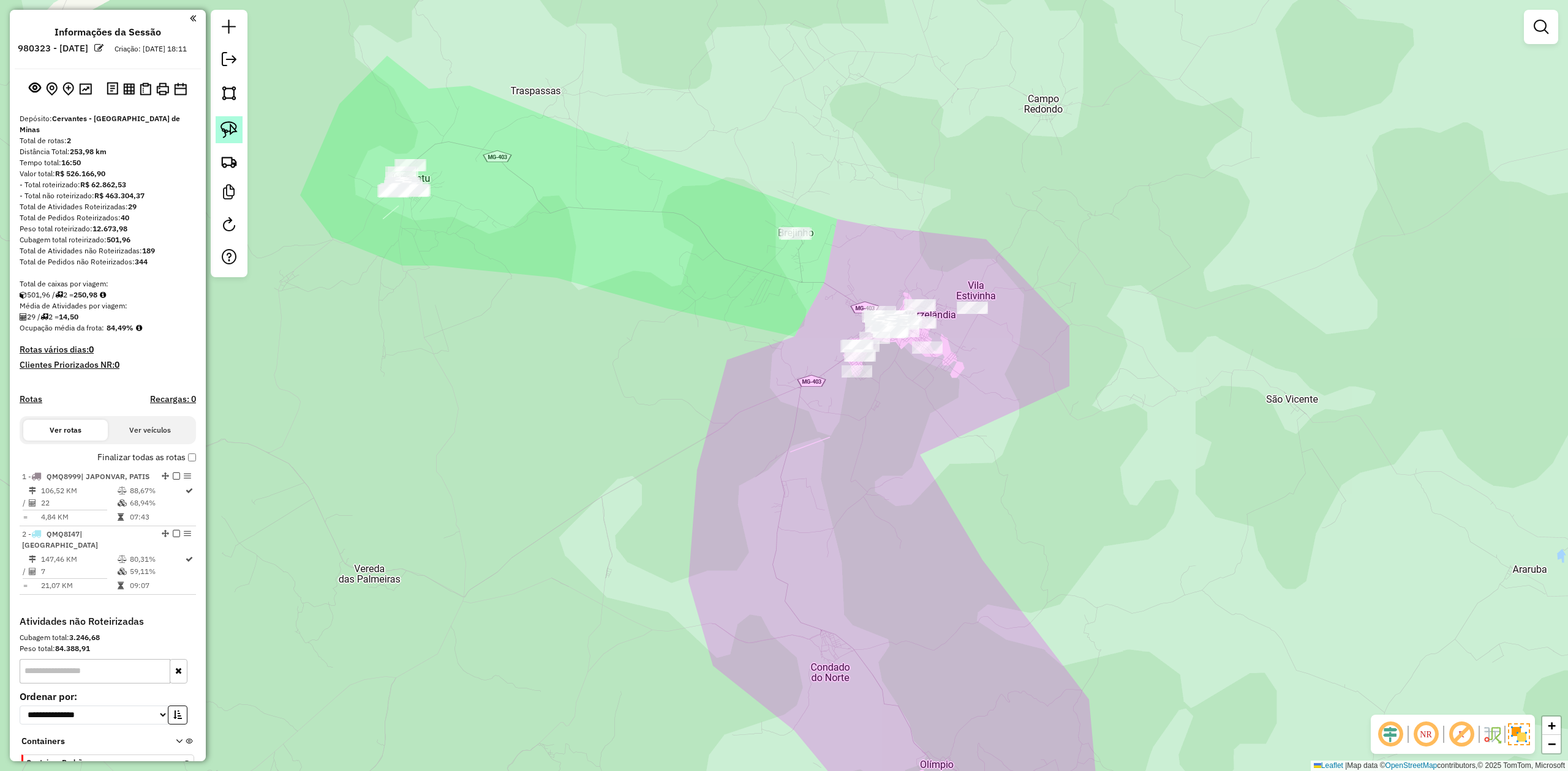
click at [229, 128] on img at bounding box center [230, 130] width 17 height 17
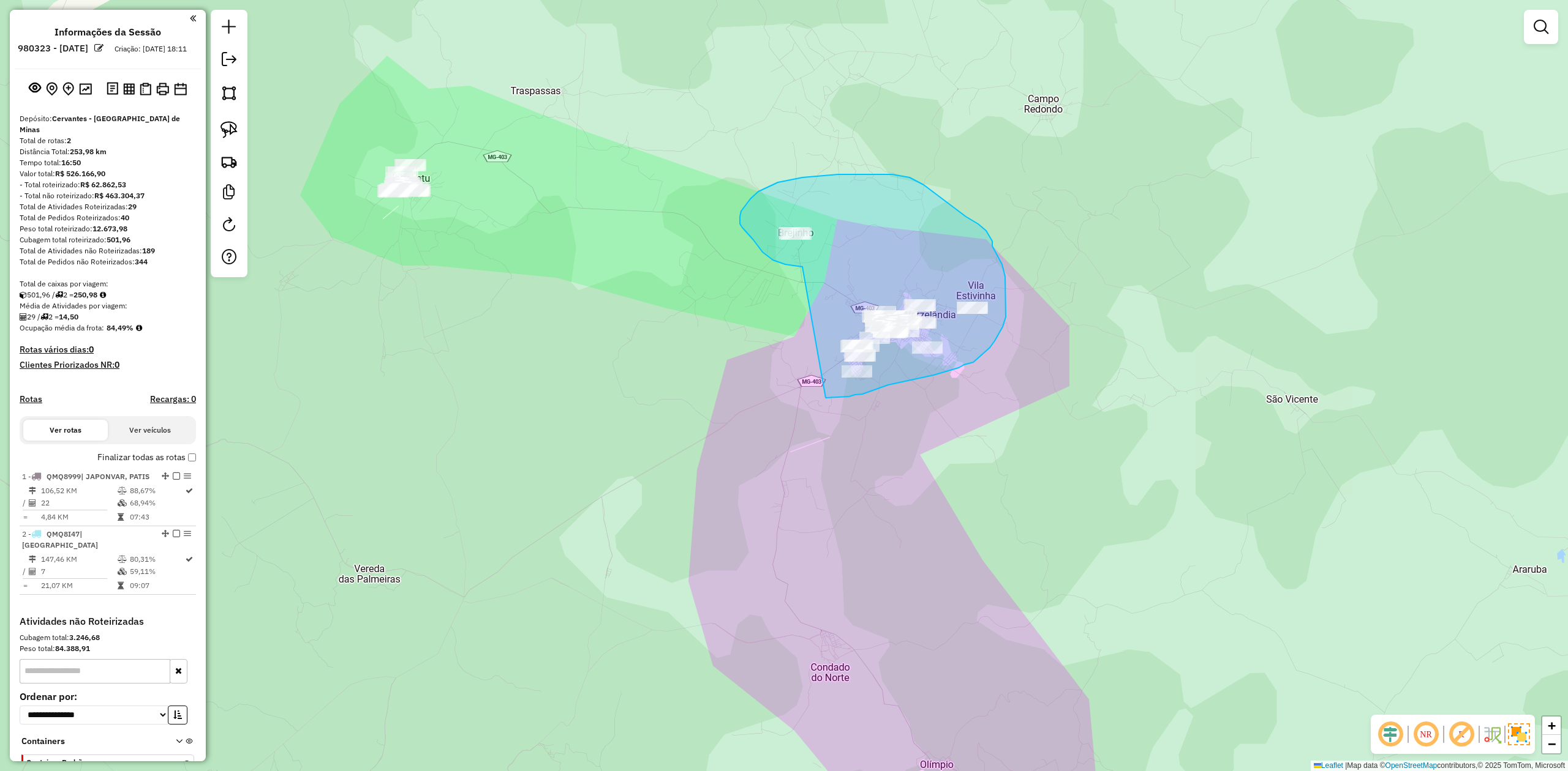
drag, startPoint x: 800, startPoint y: 267, endPoint x: 817, endPoint y: 382, distance: 116.2
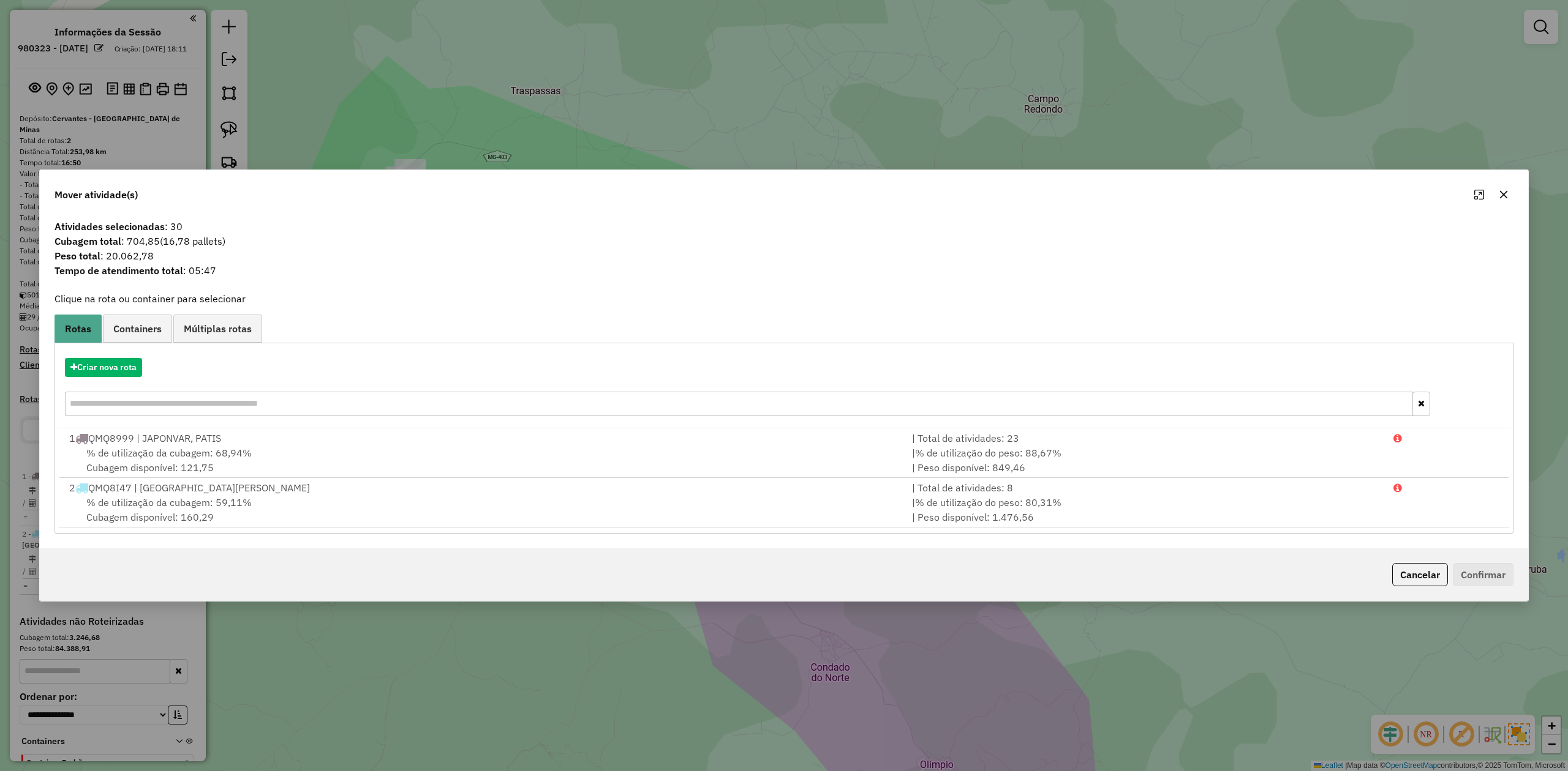
click at [1499, 193] on icon "button" at bounding box center [1503, 195] width 9 height 9
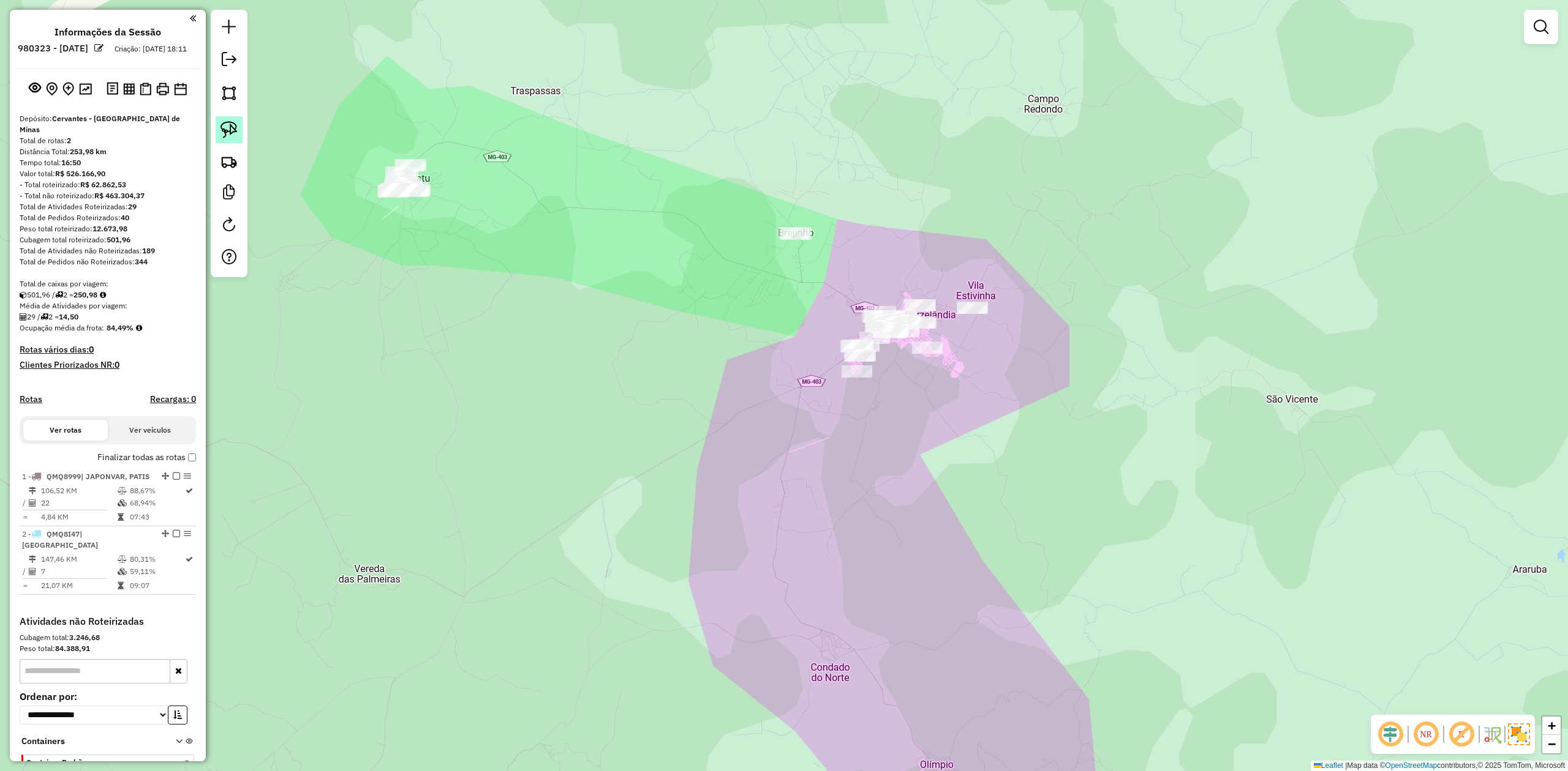
click at [228, 128] on img at bounding box center [230, 130] width 17 height 17
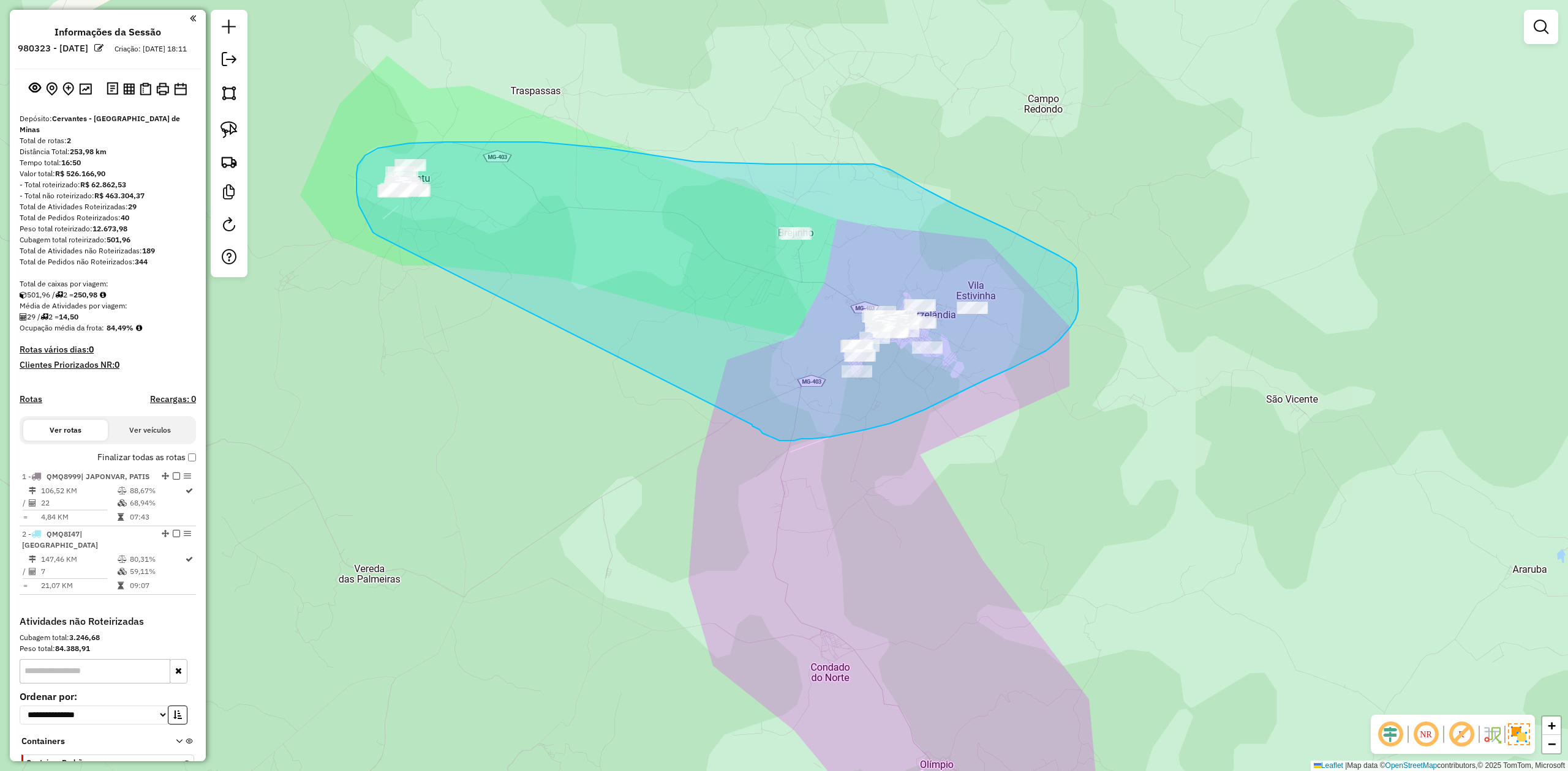
drag, startPoint x: 378, startPoint y: 236, endPoint x: 752, endPoint y: 423, distance: 418.1
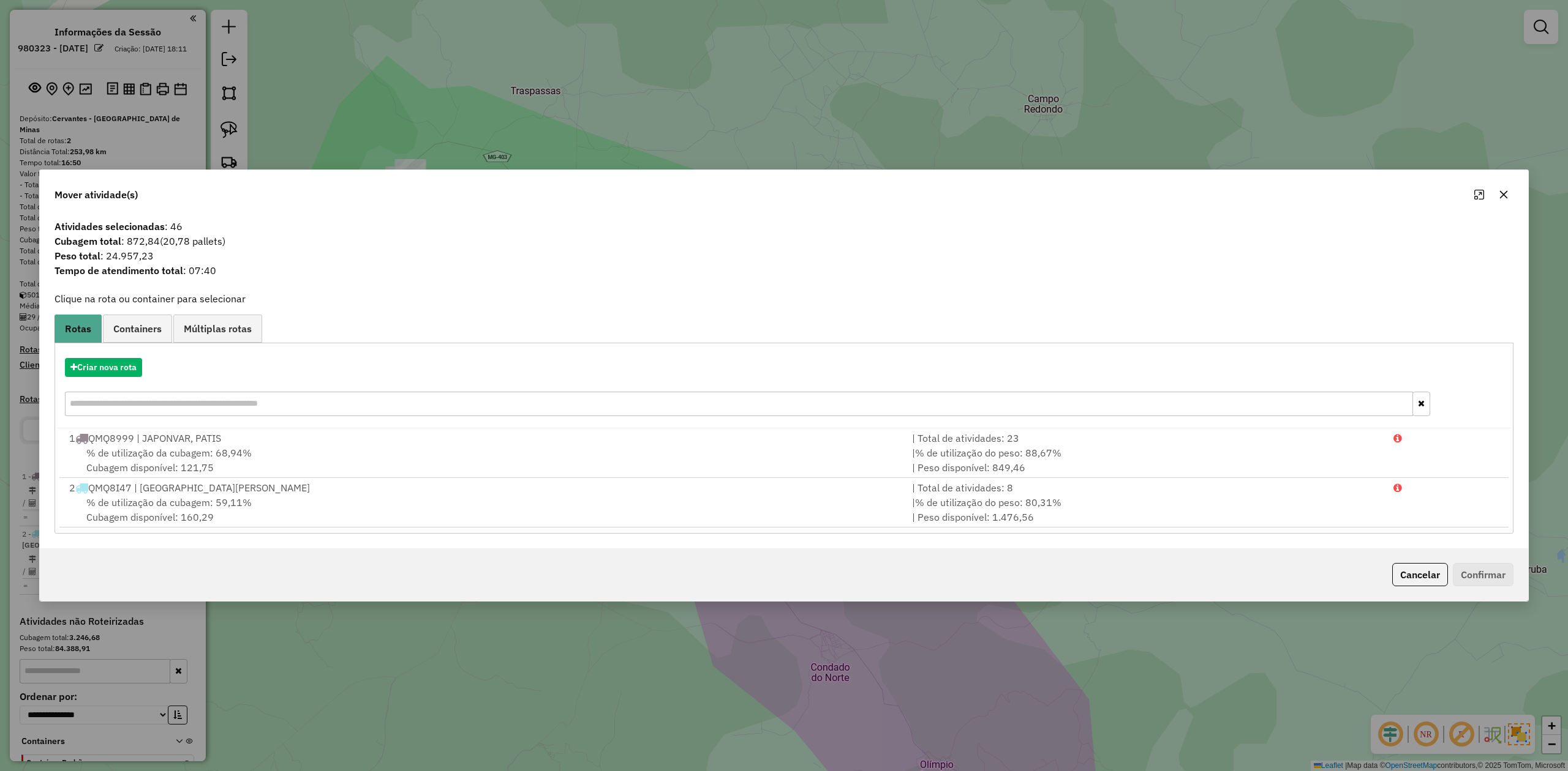
click at [1505, 195] on icon "button" at bounding box center [1504, 195] width 8 height 8
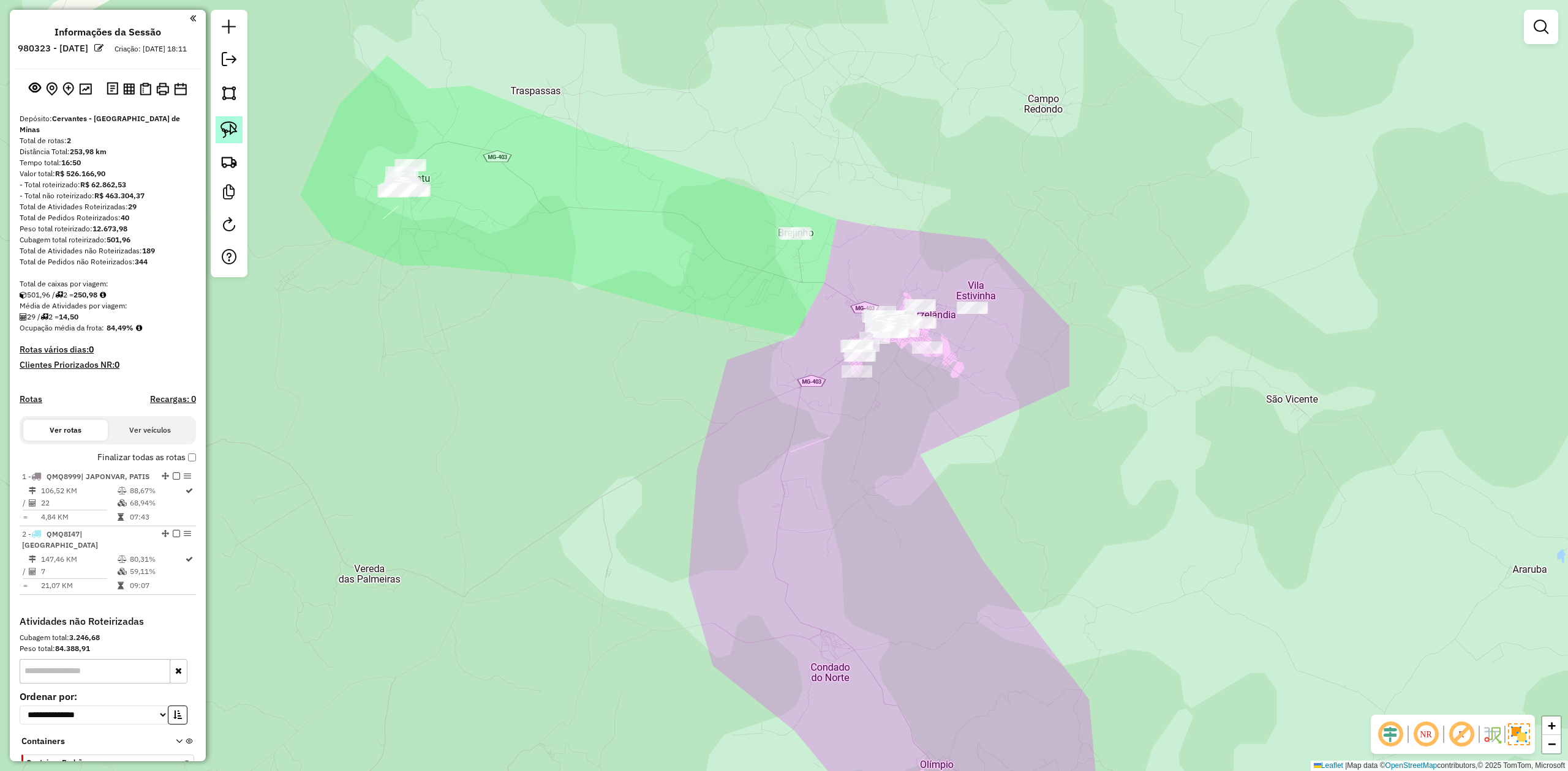
click at [232, 131] on img at bounding box center [230, 130] width 17 height 17
click at [229, 133] on img at bounding box center [230, 130] width 17 height 17
drag, startPoint x: 804, startPoint y: 334, endPoint x: 924, endPoint y: 237, distance: 154.3
click at [233, 130] on img at bounding box center [230, 130] width 17 height 17
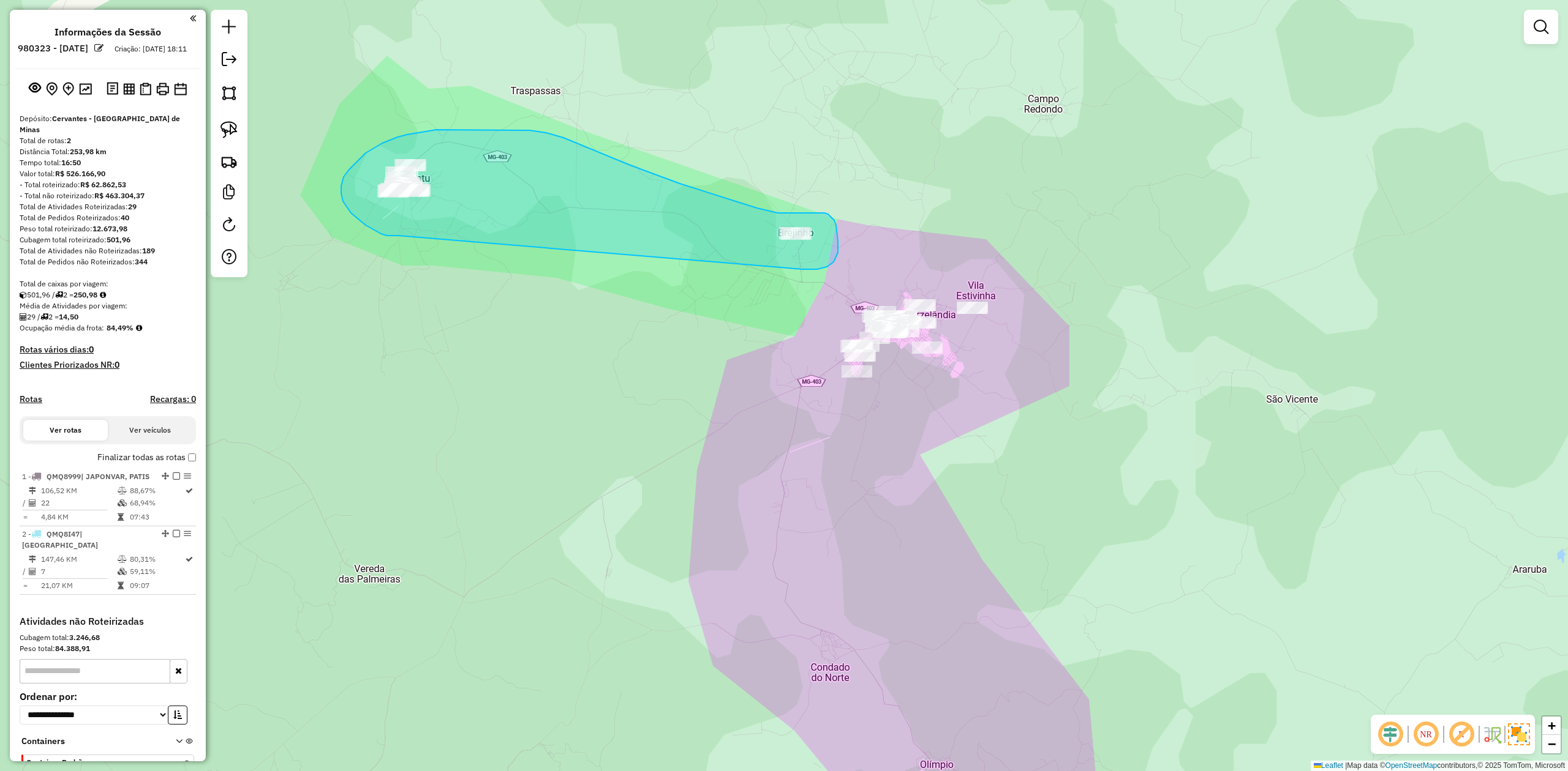
drag, startPoint x: 387, startPoint y: 236, endPoint x: 779, endPoint y: 270, distance: 393.5
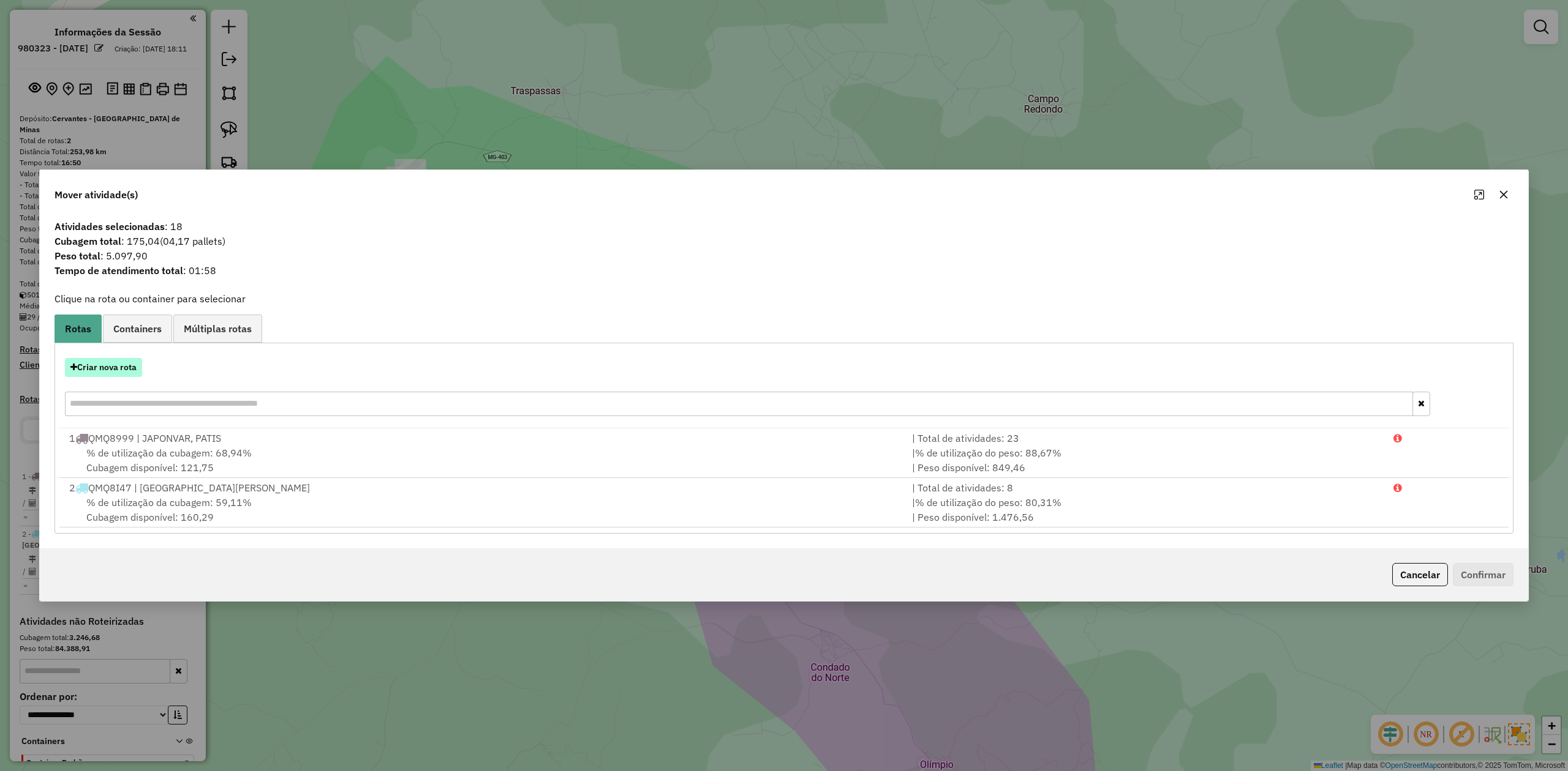
click at [109, 374] on button "Criar nova rota" at bounding box center [103, 367] width 77 height 19
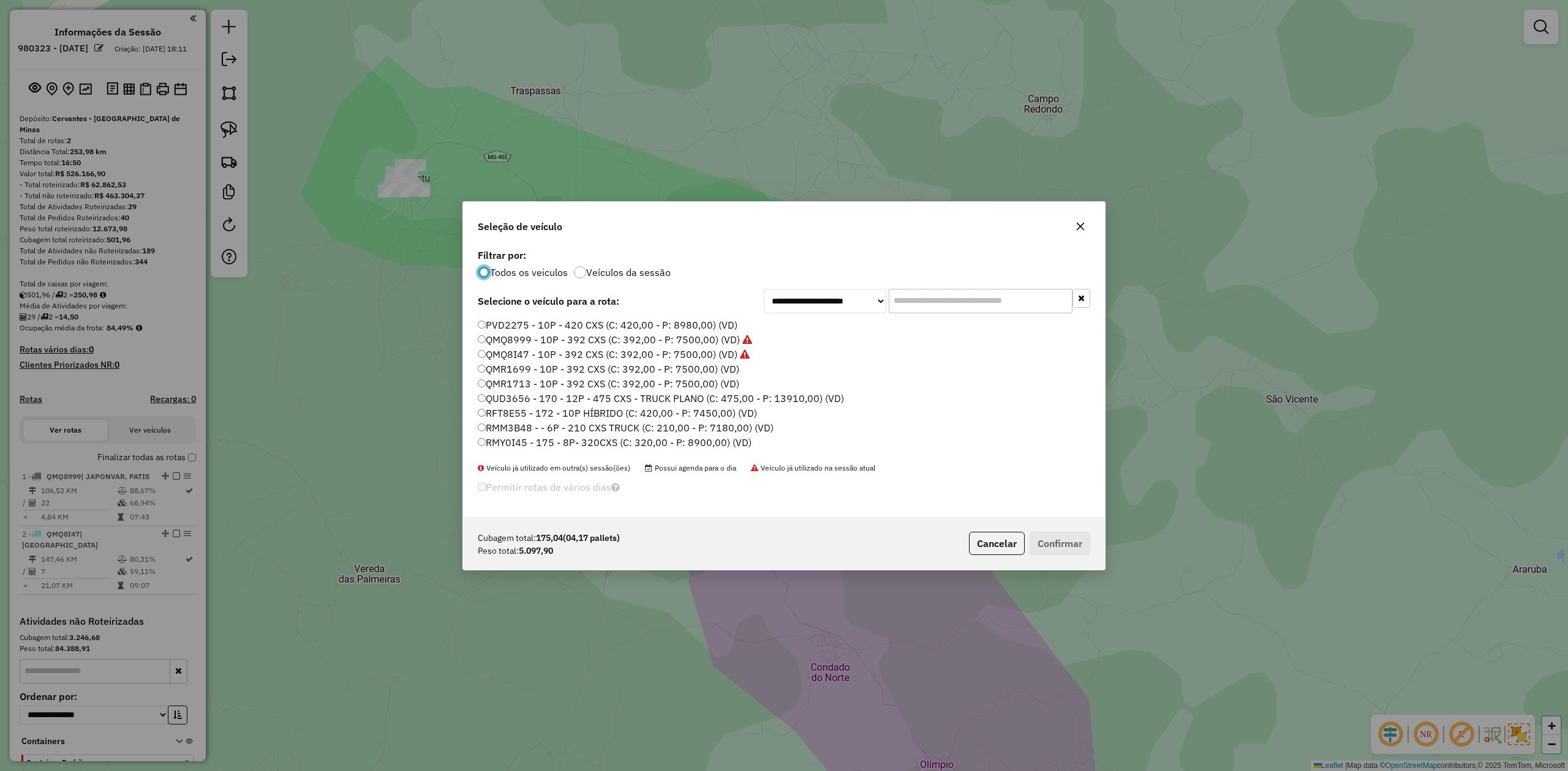
click at [618, 368] on label "QMR1699 - 10P - 392 CXS (C: 392,00 - P: 7500,00) (VD)" at bounding box center [609, 369] width 262 height 15
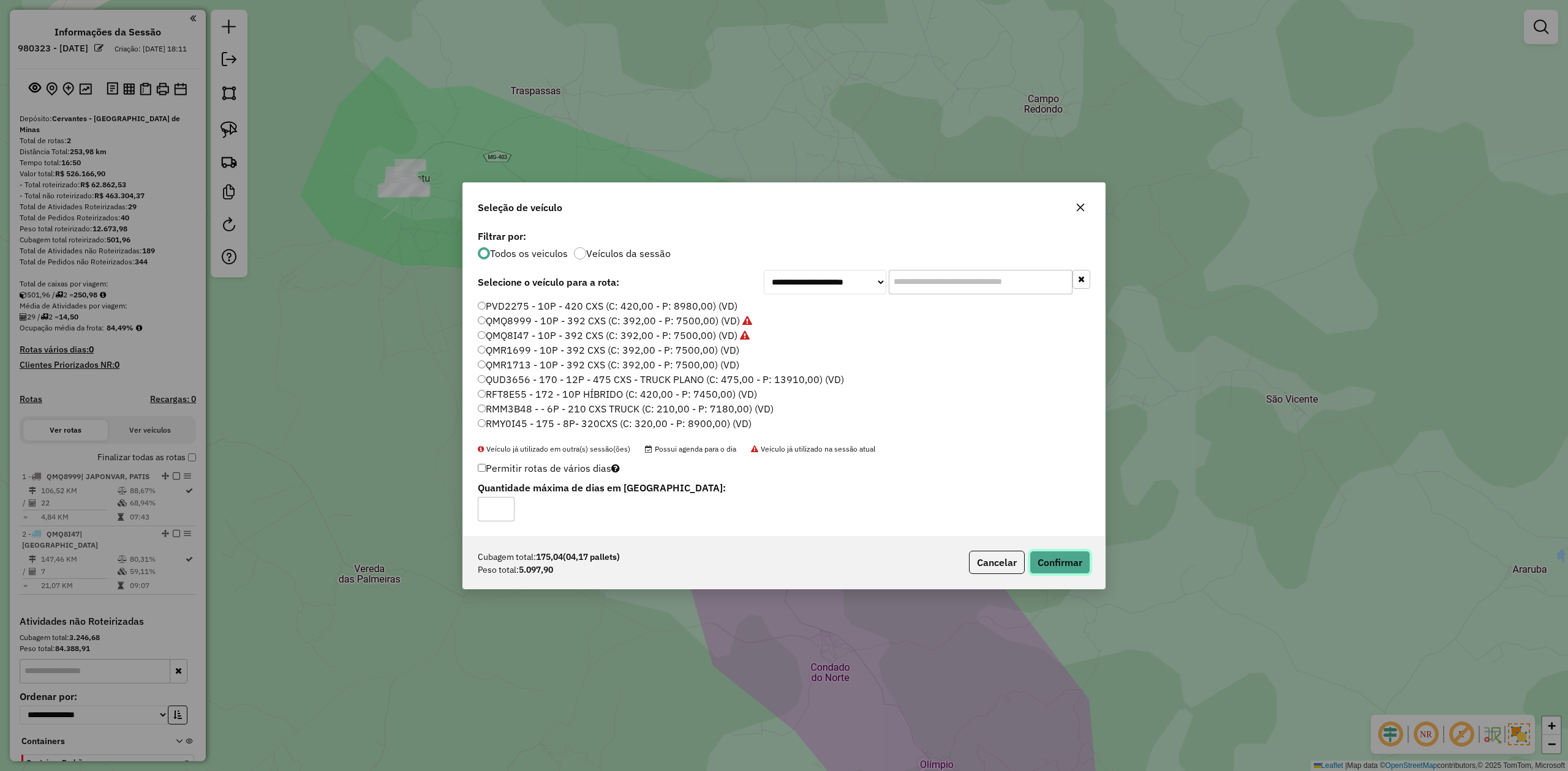
click at [1069, 564] on button "Confirmar" at bounding box center [1059, 563] width 61 height 24
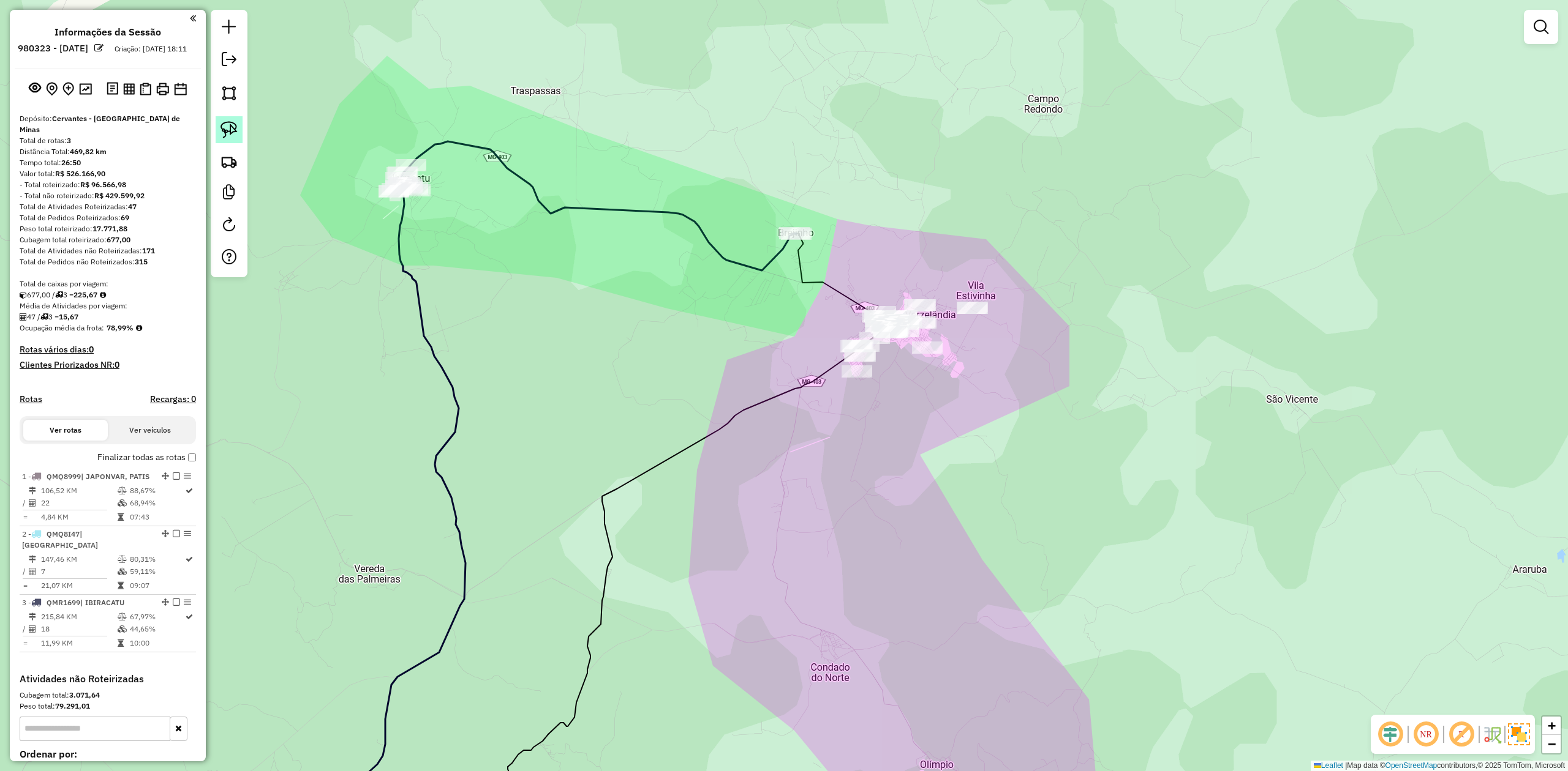
click at [218, 136] on link at bounding box center [229, 130] width 27 height 27
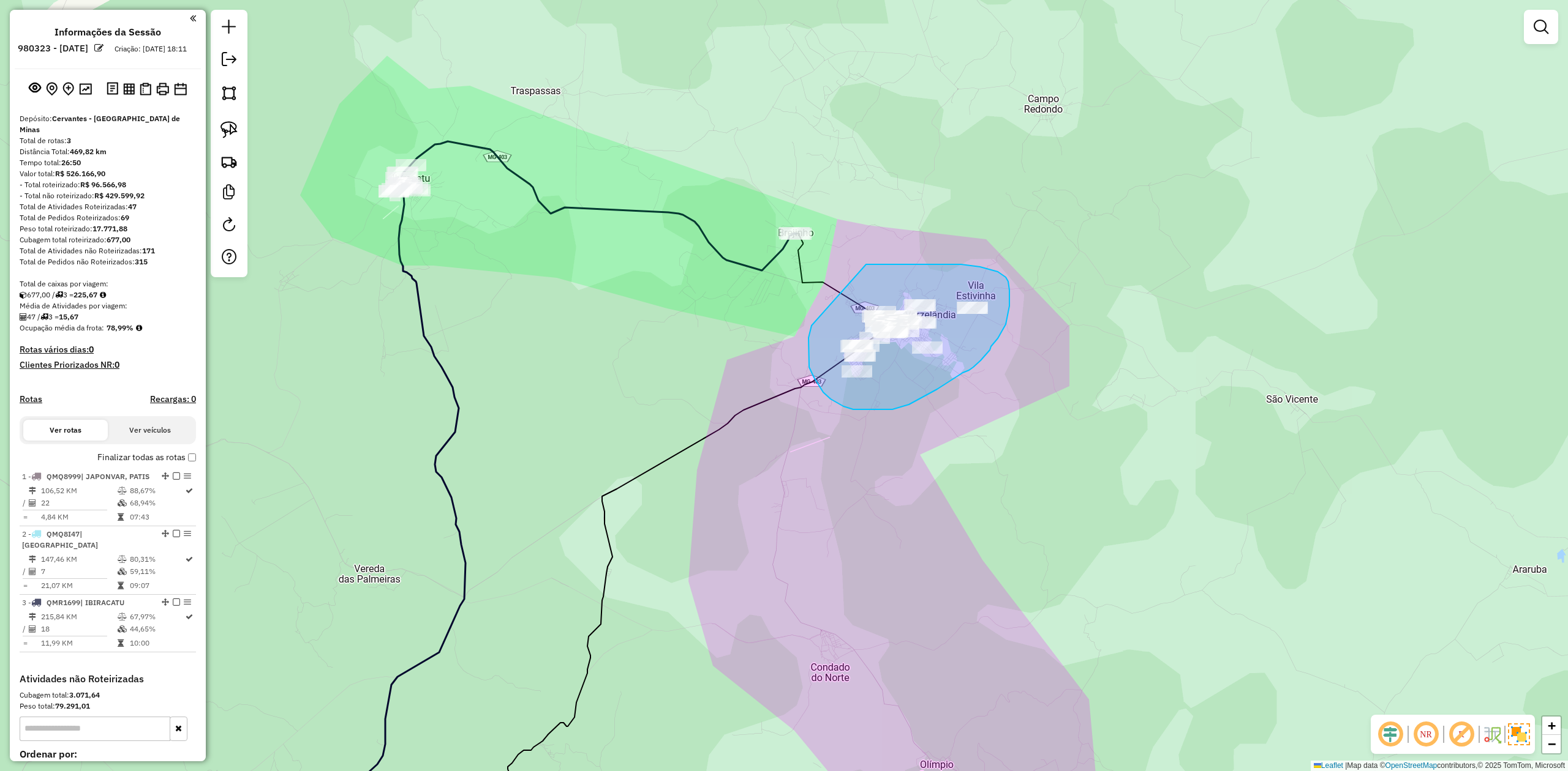
drag, startPoint x: 808, startPoint y: 352, endPoint x: 866, endPoint y: 264, distance: 105.4
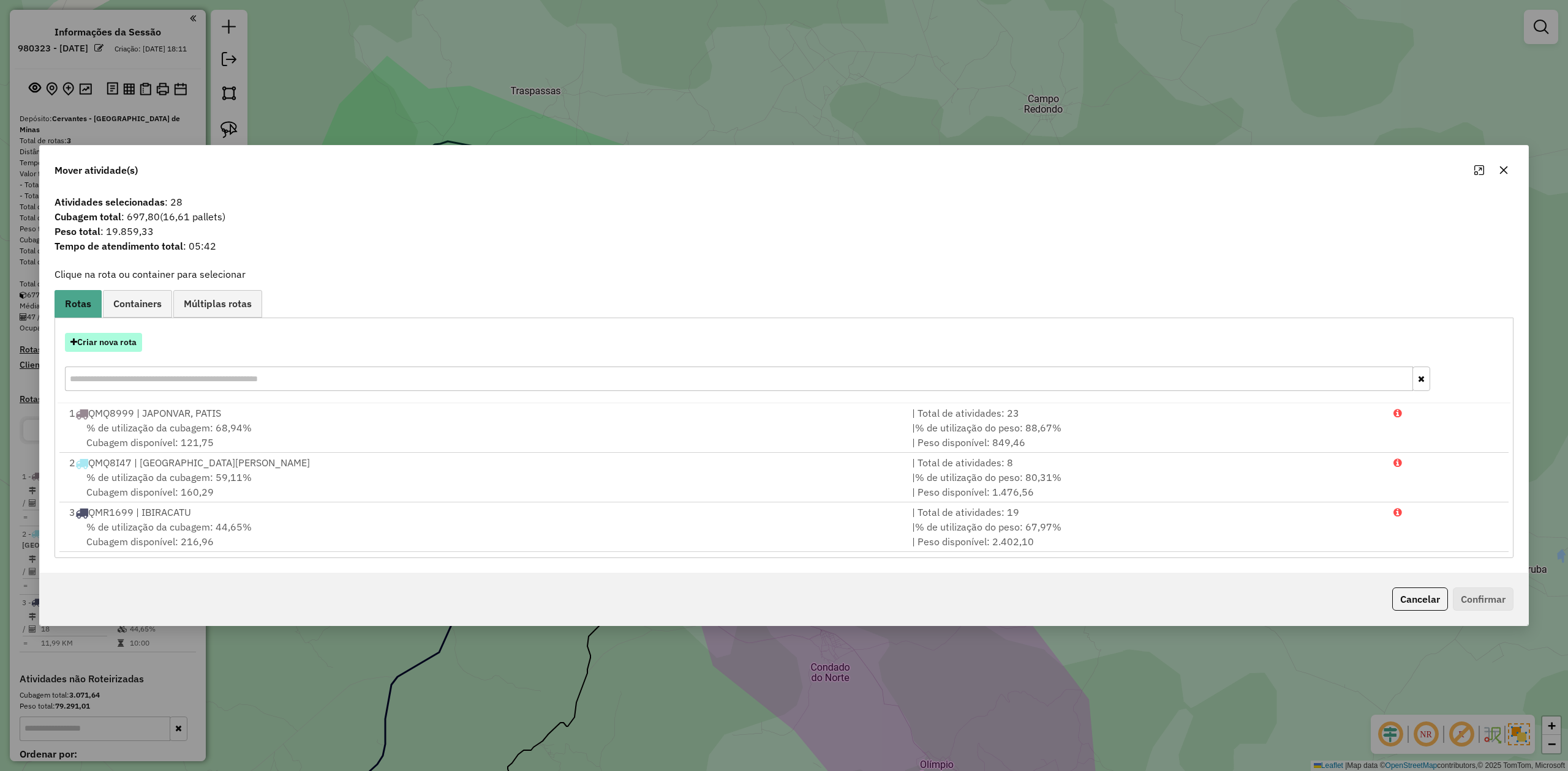
click at [114, 347] on button "Criar nova rota" at bounding box center [103, 342] width 77 height 19
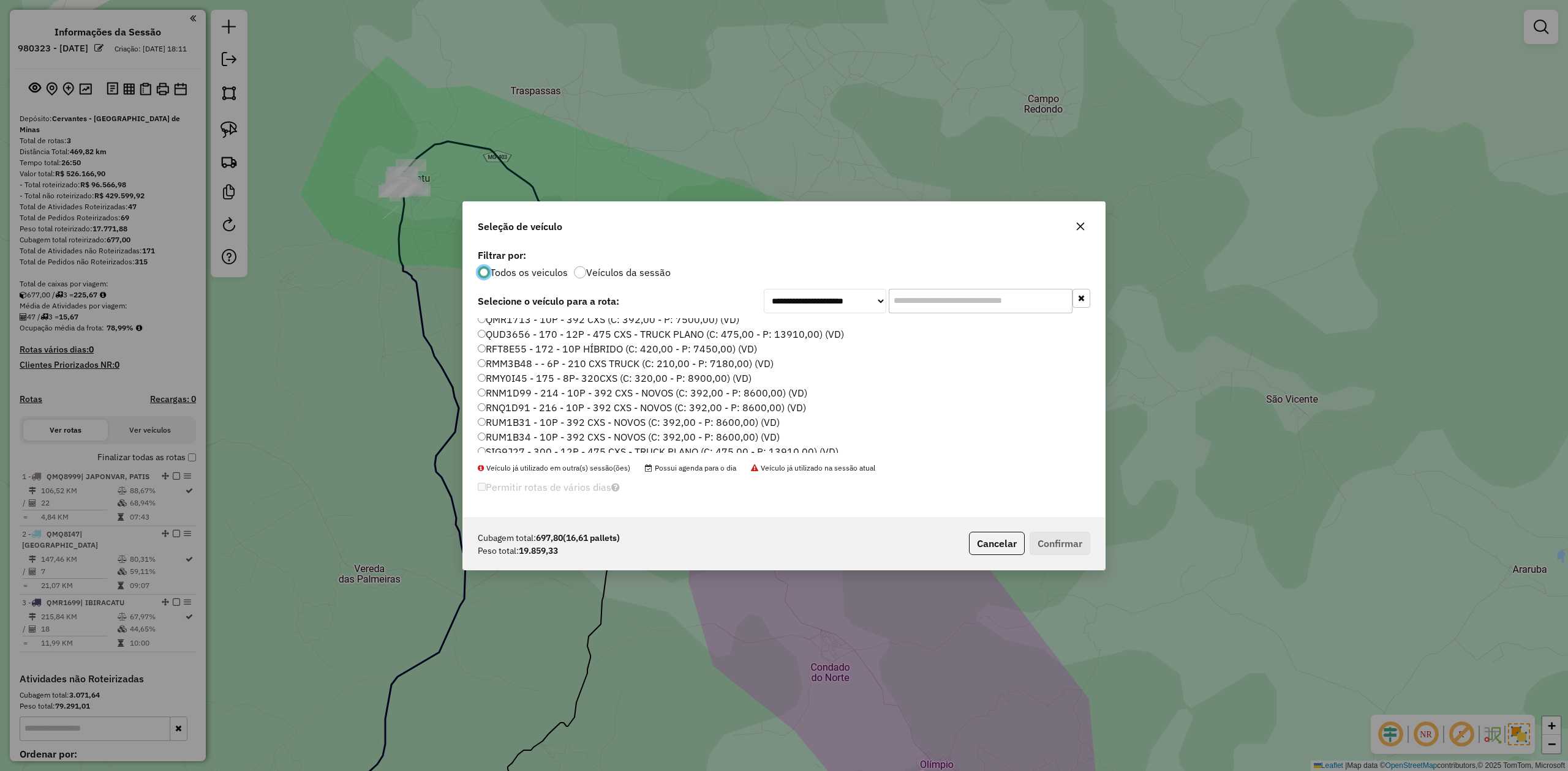
scroll to position [100, 0]
click at [525, 398] on label "RUM1B34 - 10P - 392 CXS - NOVOS (C: 392,00 - P: 8600,00) (VD)" at bounding box center [629, 400] width 302 height 15
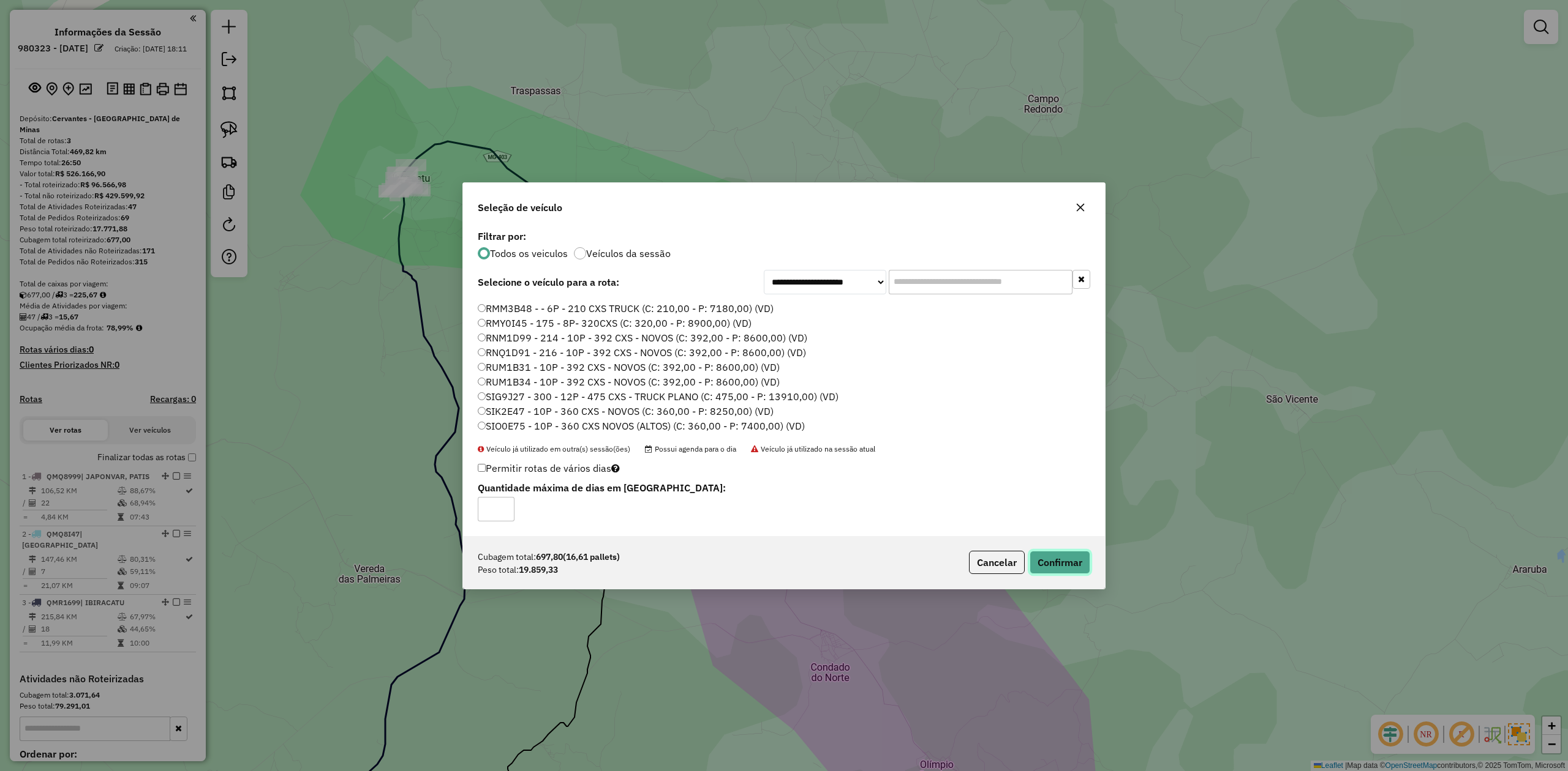
click at [1066, 561] on button "Confirmar" at bounding box center [1059, 563] width 61 height 24
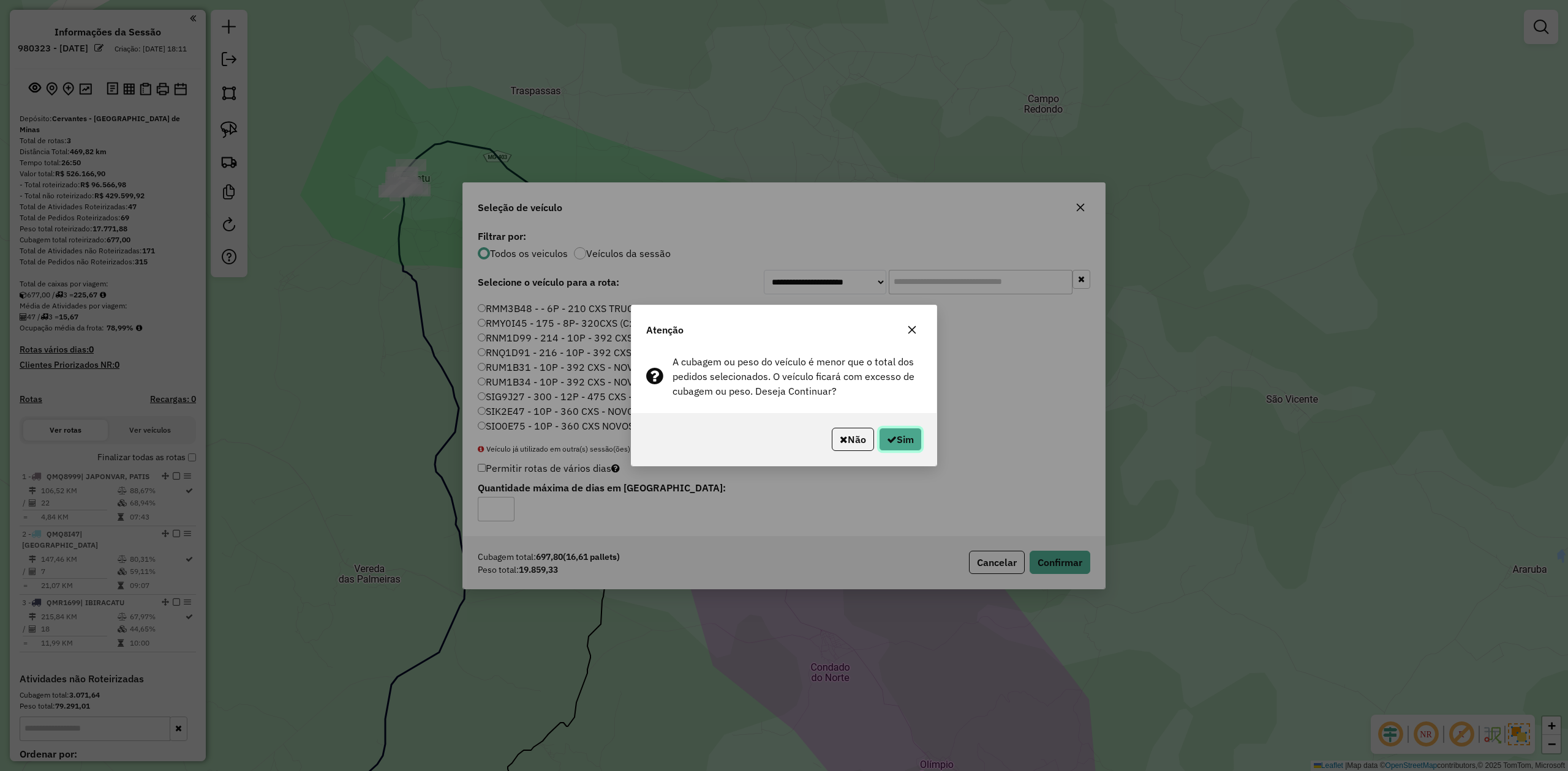
click at [905, 441] on button "Sim" at bounding box center [900, 440] width 43 height 24
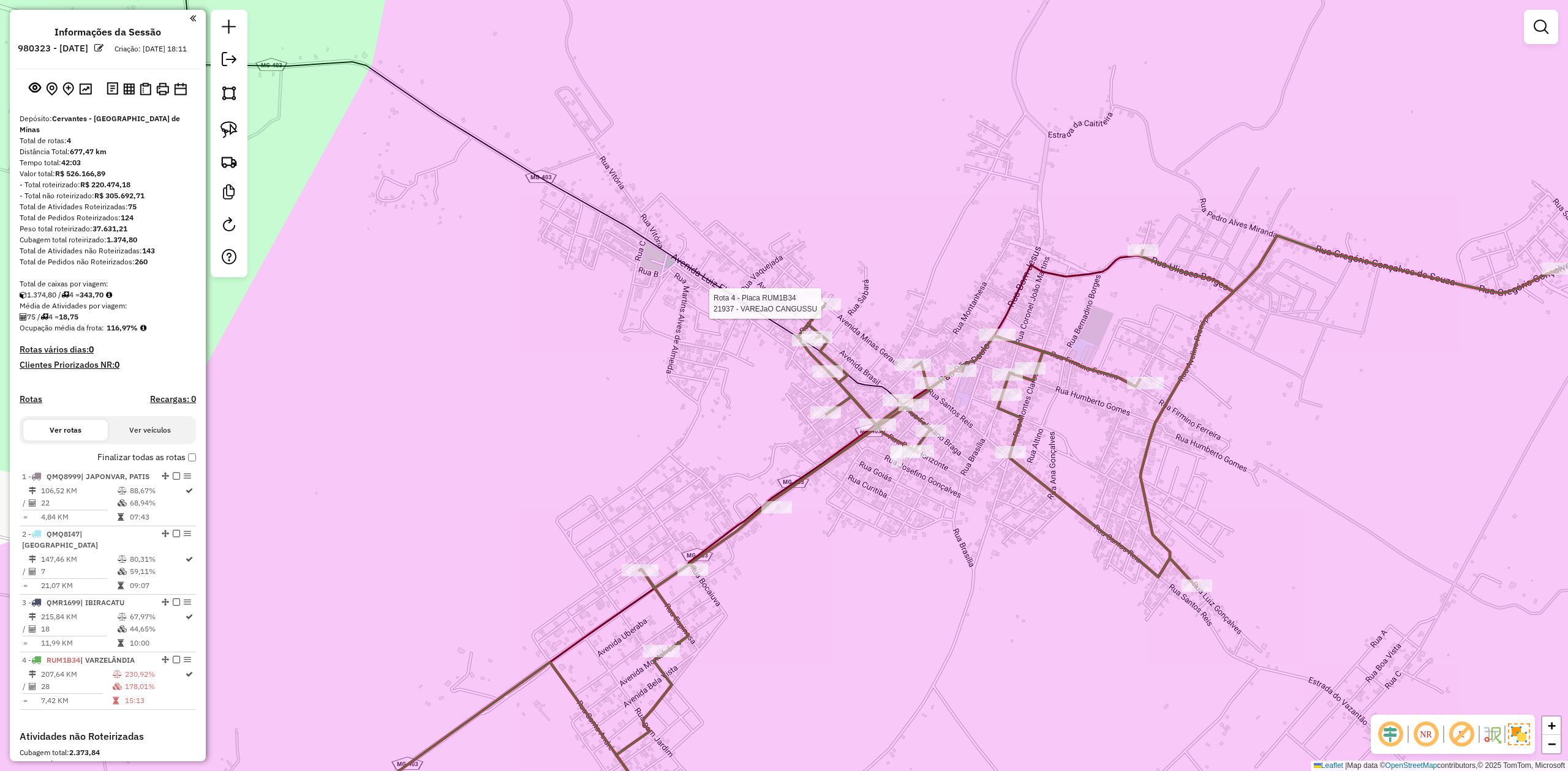
scroll to position [201, 0]
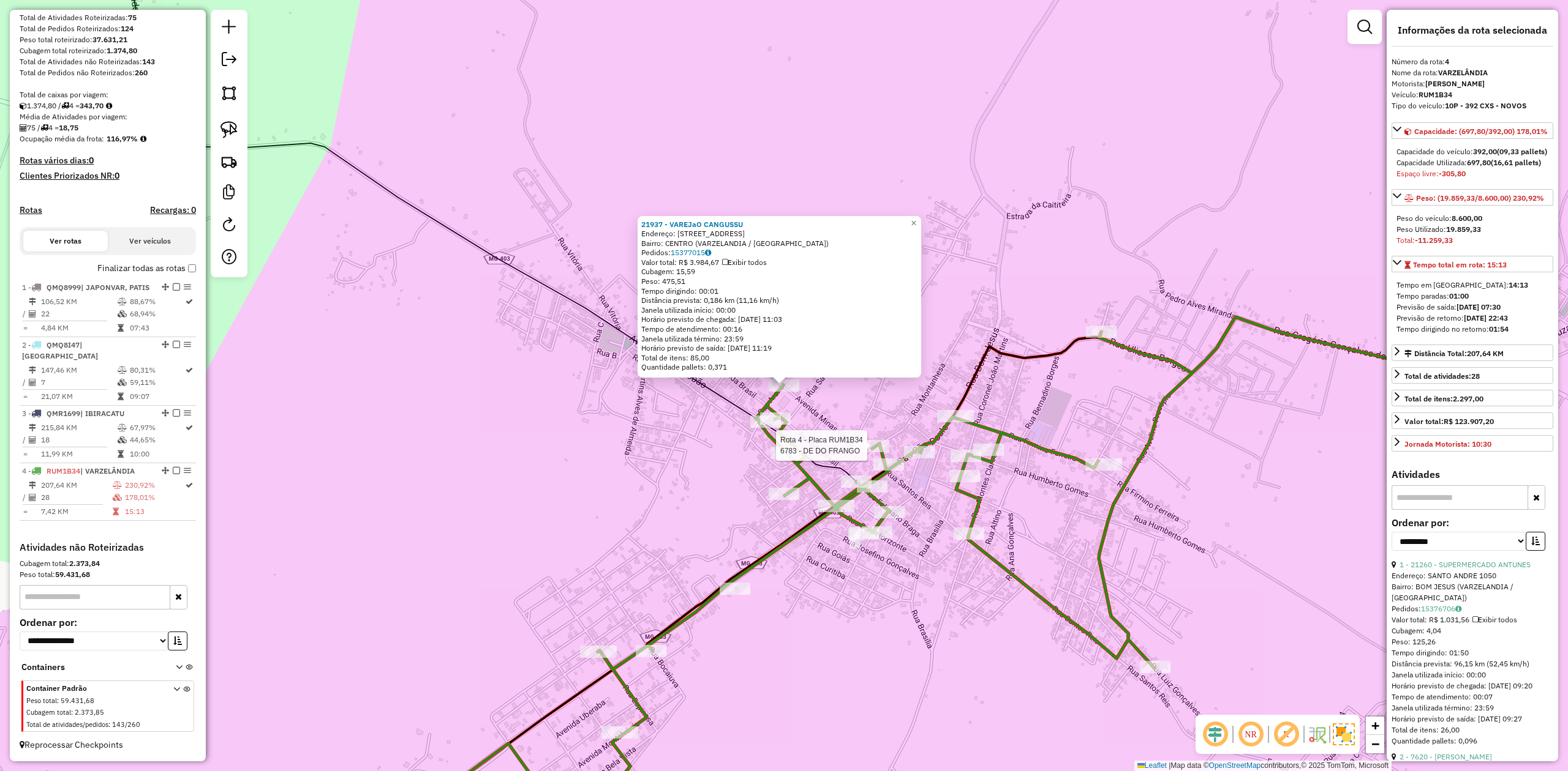
click at [868, 453] on div at bounding box center [871, 446] width 37 height 13
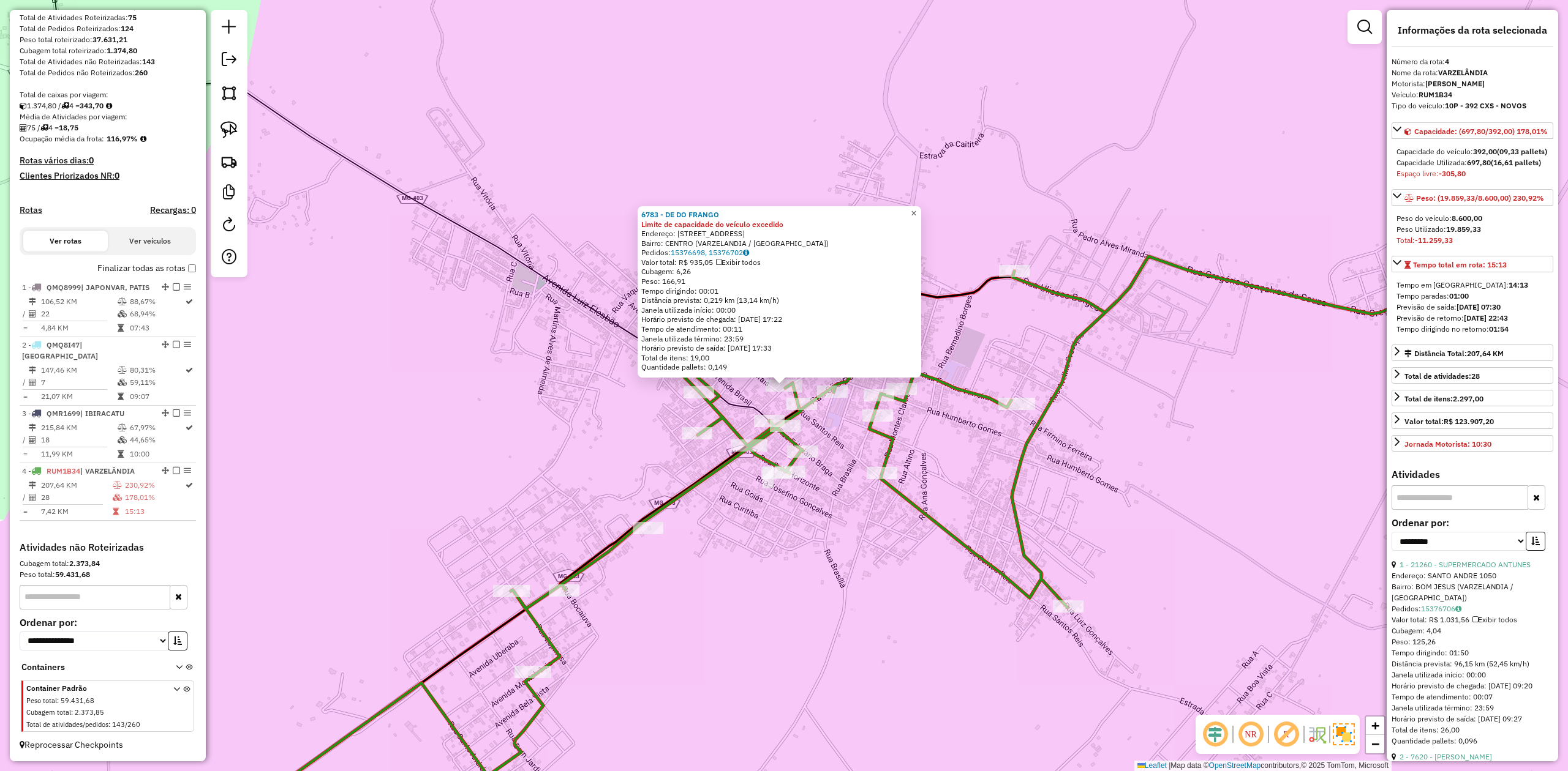
click at [917, 209] on span "×" at bounding box center [913, 213] width 6 height 10
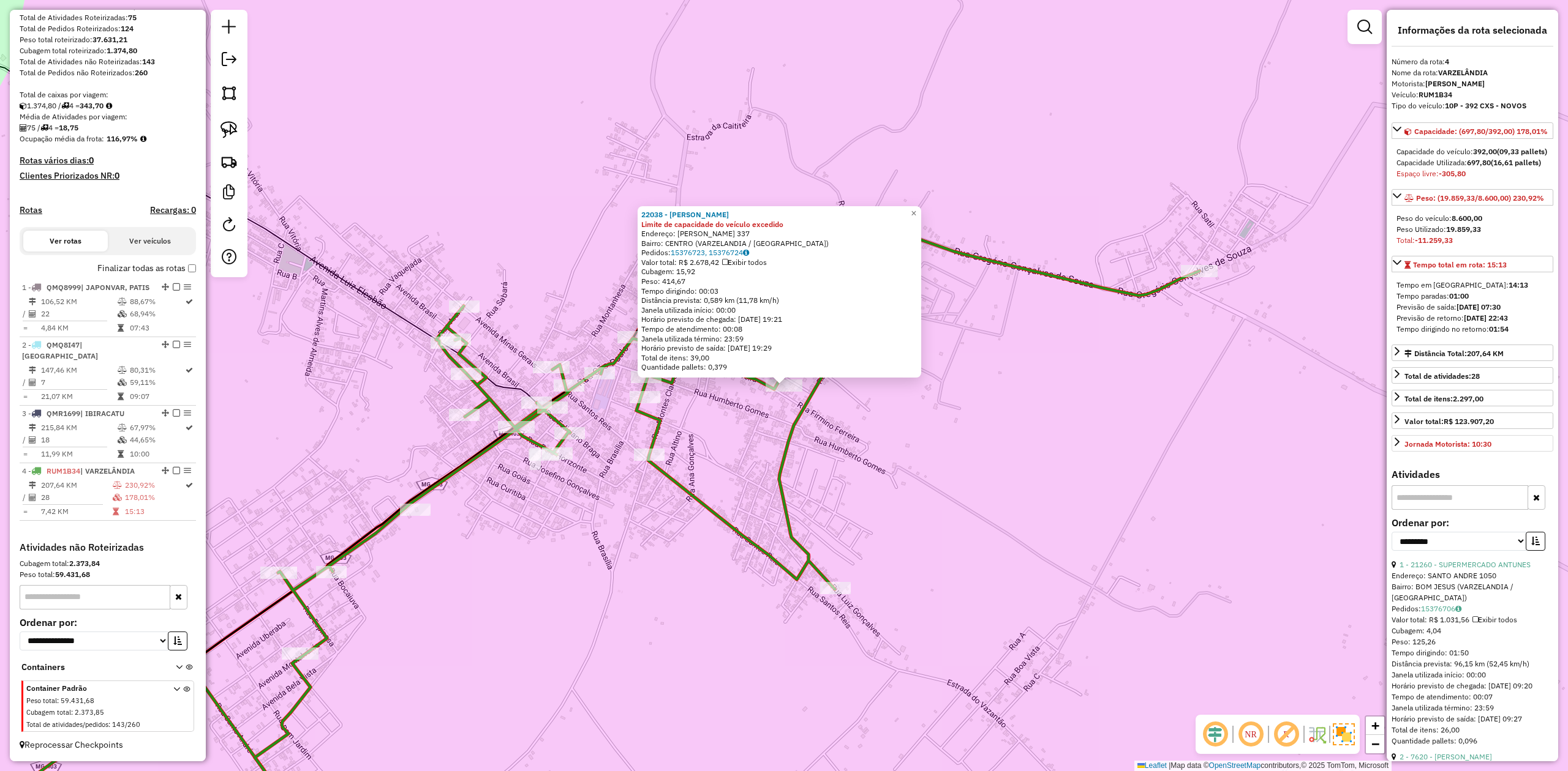
scroll to position [81, 0]
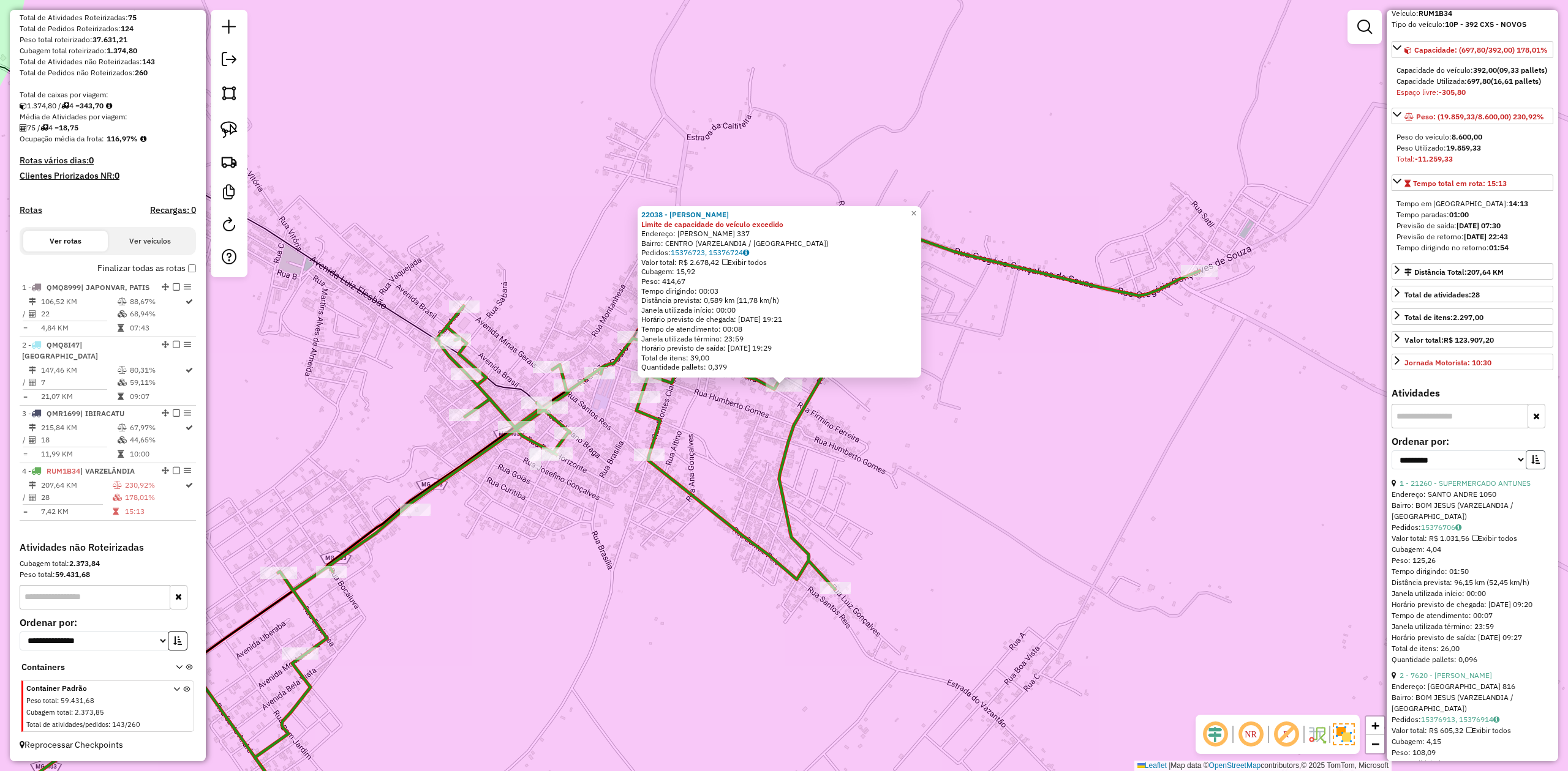
click at [1534, 470] on button "button" at bounding box center [1535, 460] width 20 height 19
click at [1485, 470] on select "**********" at bounding box center [1458, 460] width 135 height 19
select select "**********"
click at [1391, 470] on select "**********" at bounding box center [1458, 460] width 135 height 19
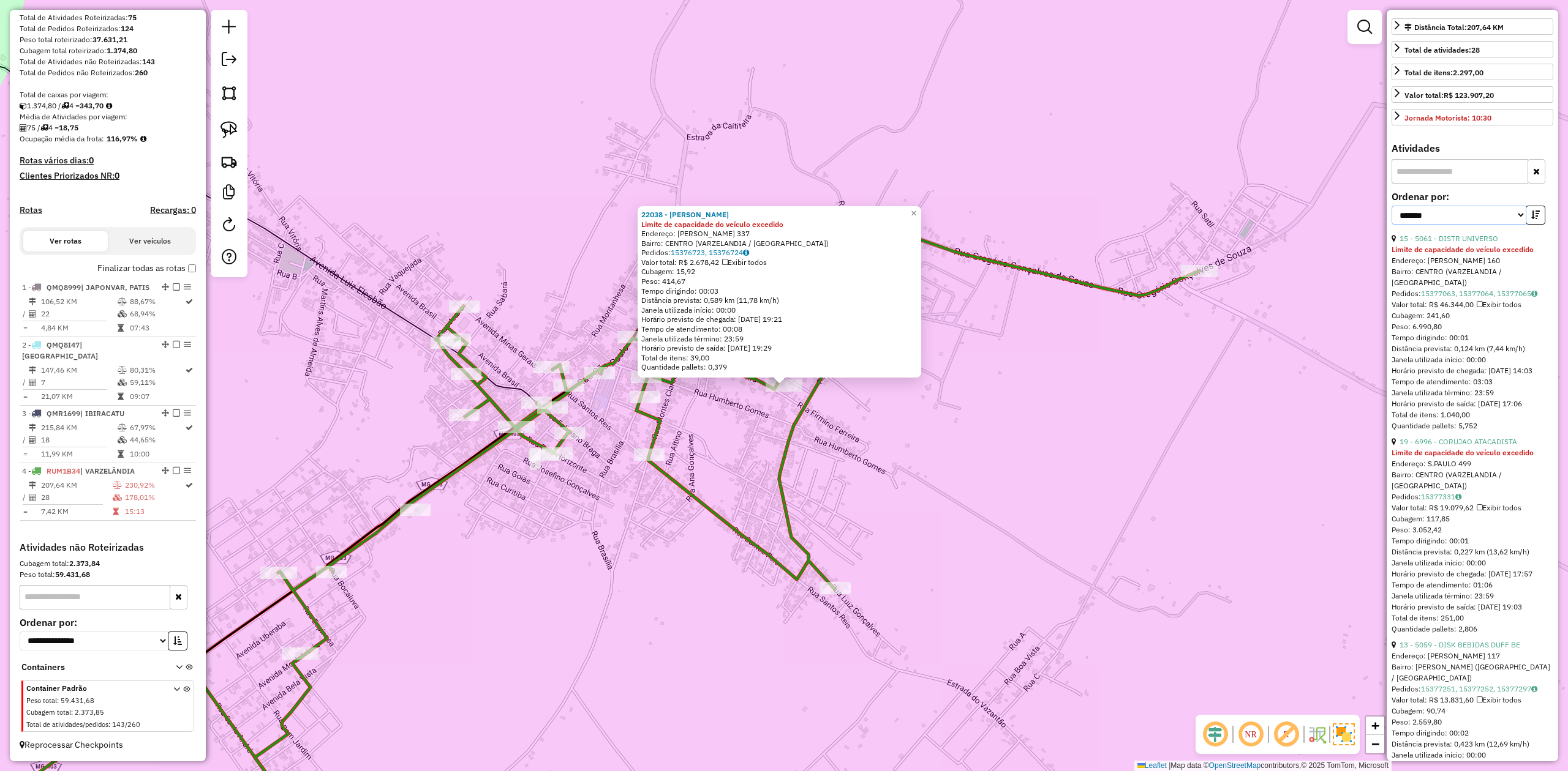
scroll to position [408, 0]
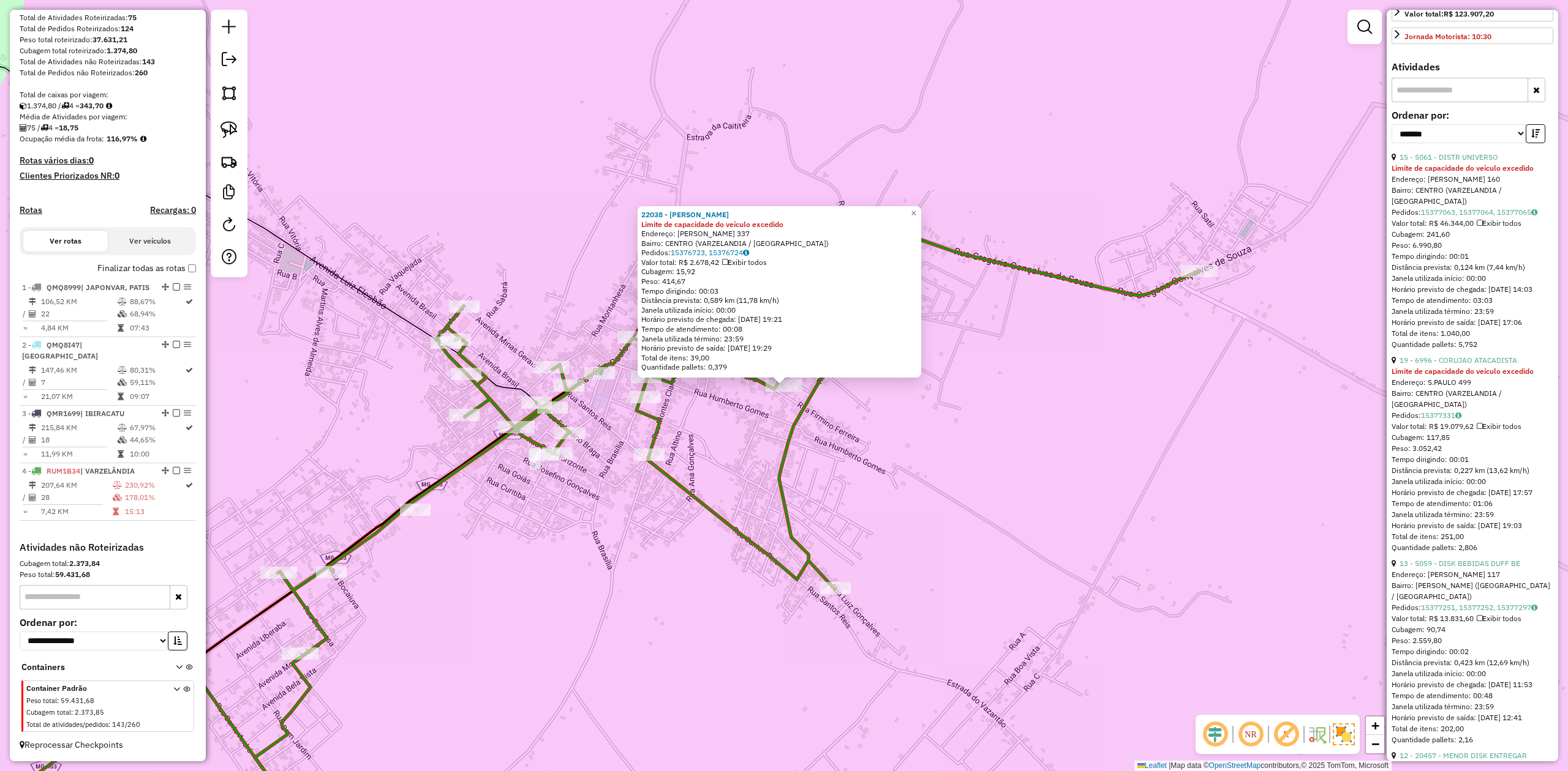
click at [673, 538] on div "22038 - ERNANDO PEREIRA PINT Limite de capacidade do veículo excedido Endereço:…" at bounding box center [784, 386] width 1568 height 771
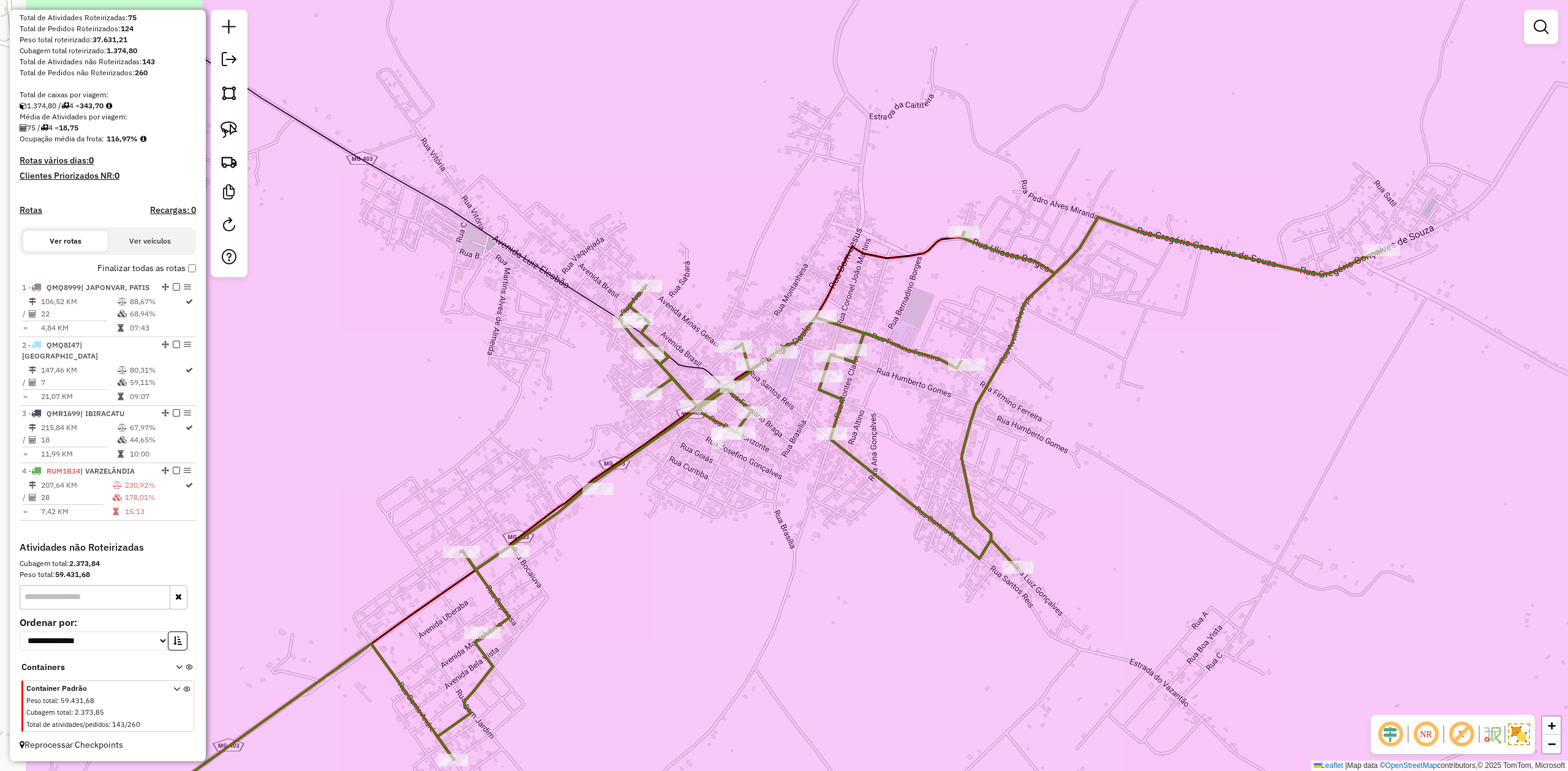
drag, startPoint x: 478, startPoint y: 587, endPoint x: 718, endPoint y: 618, distance: 242.0
click at [707, 620] on div "Janela de atendimento Grade de atendimento Capacidade Transportadoras Veículos …" at bounding box center [784, 386] width 1568 height 771
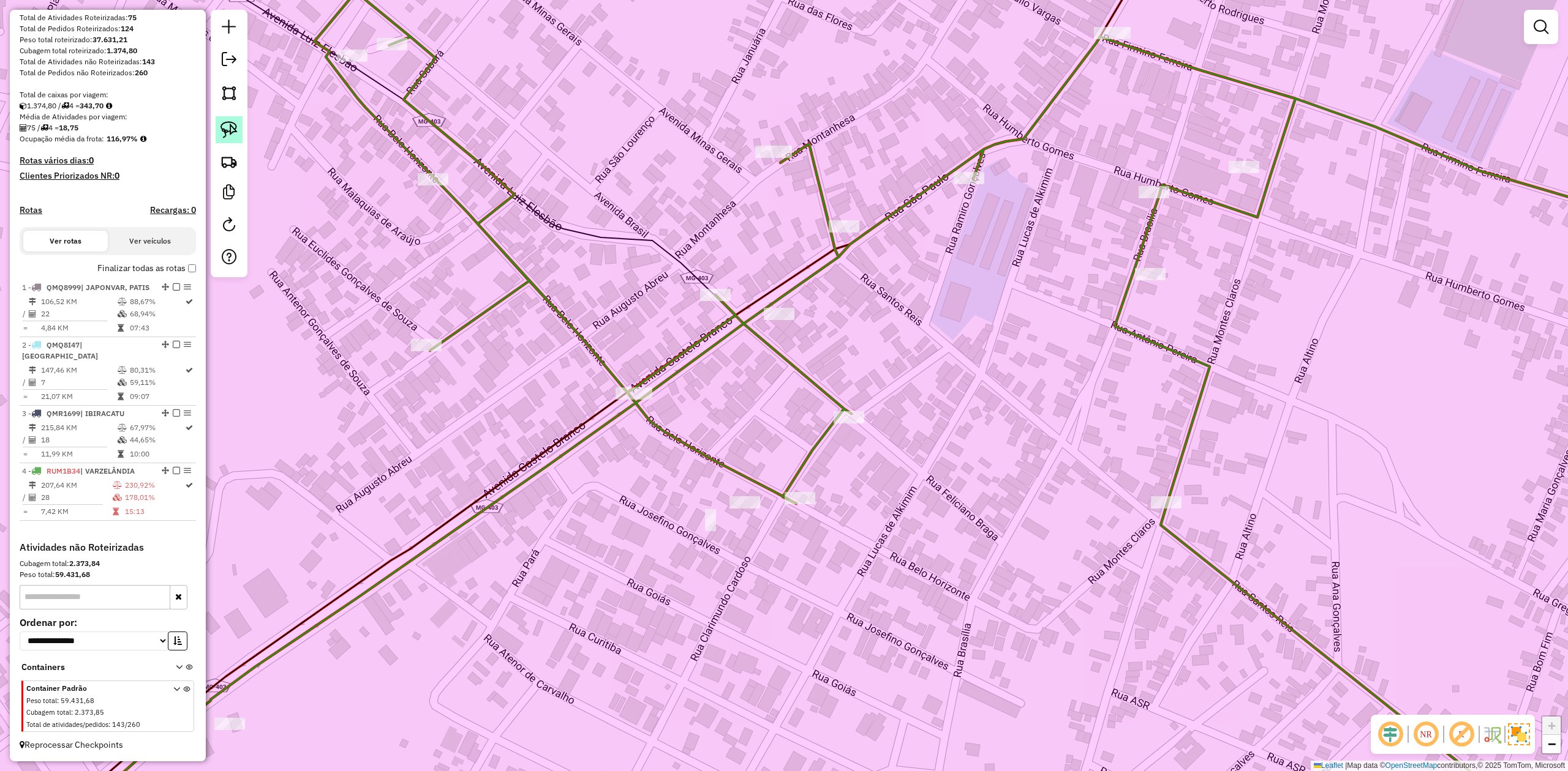
drag, startPoint x: 233, startPoint y: 126, endPoint x: 715, endPoint y: 495, distance: 607.0
click at [233, 128] on img at bounding box center [230, 130] width 17 height 17
drag, startPoint x: 725, startPoint y: 489, endPoint x: 707, endPoint y: 544, distance: 57.9
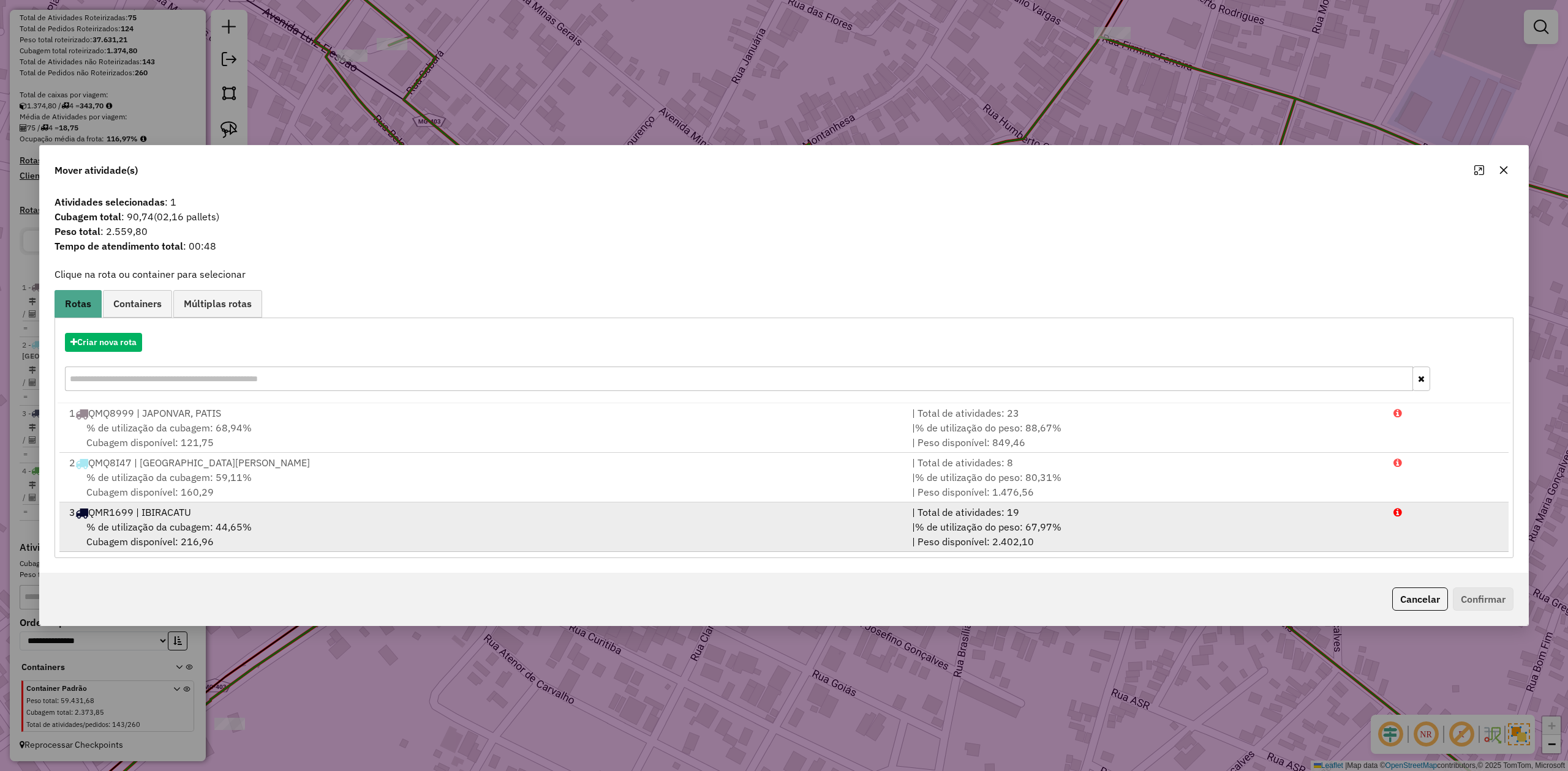
click at [158, 519] on div "3 QMR1699 | IBIRACATU" at bounding box center [483, 512] width 842 height 15
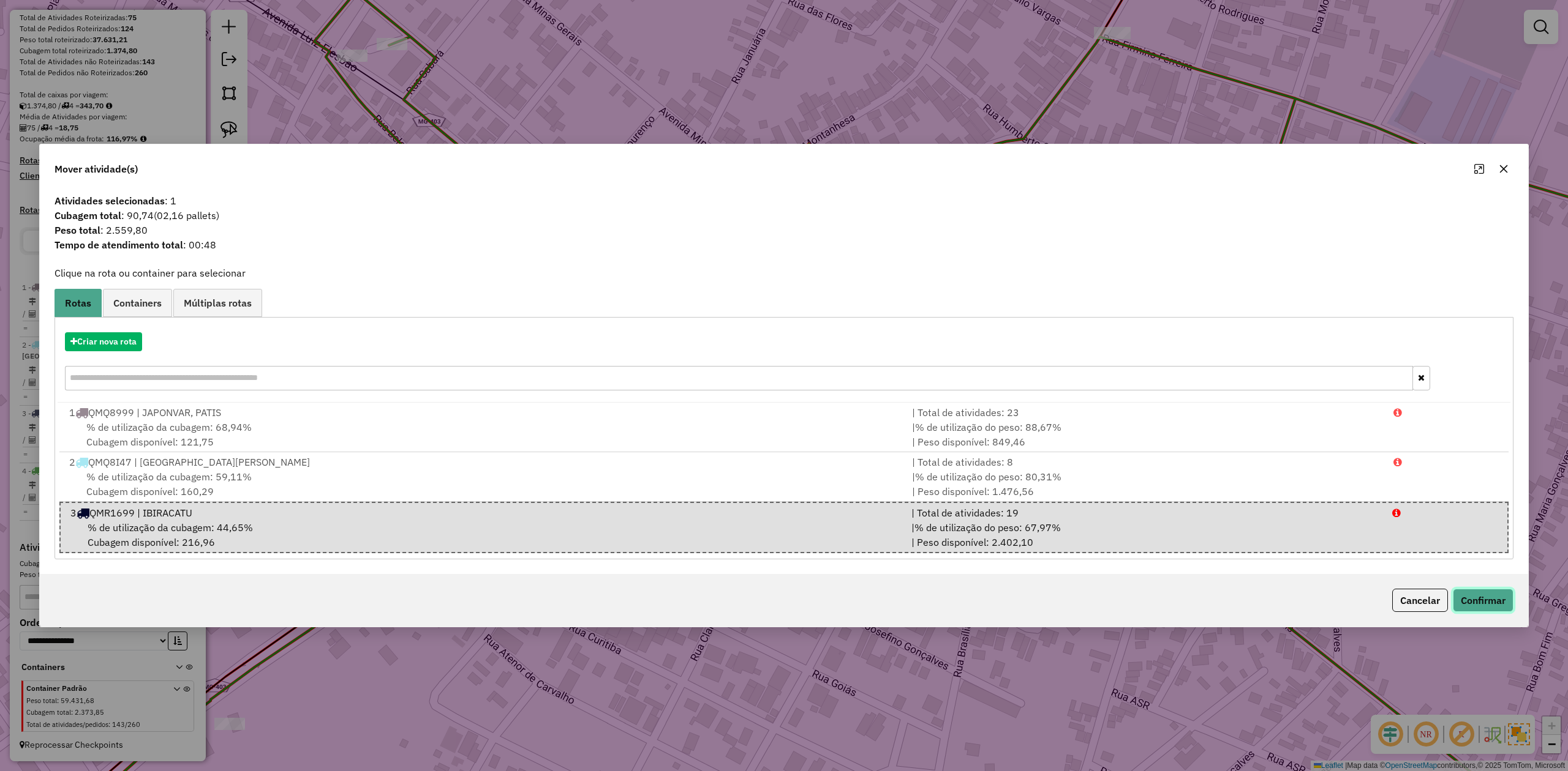
click at [1478, 602] on button "Confirmar" at bounding box center [1483, 601] width 61 height 24
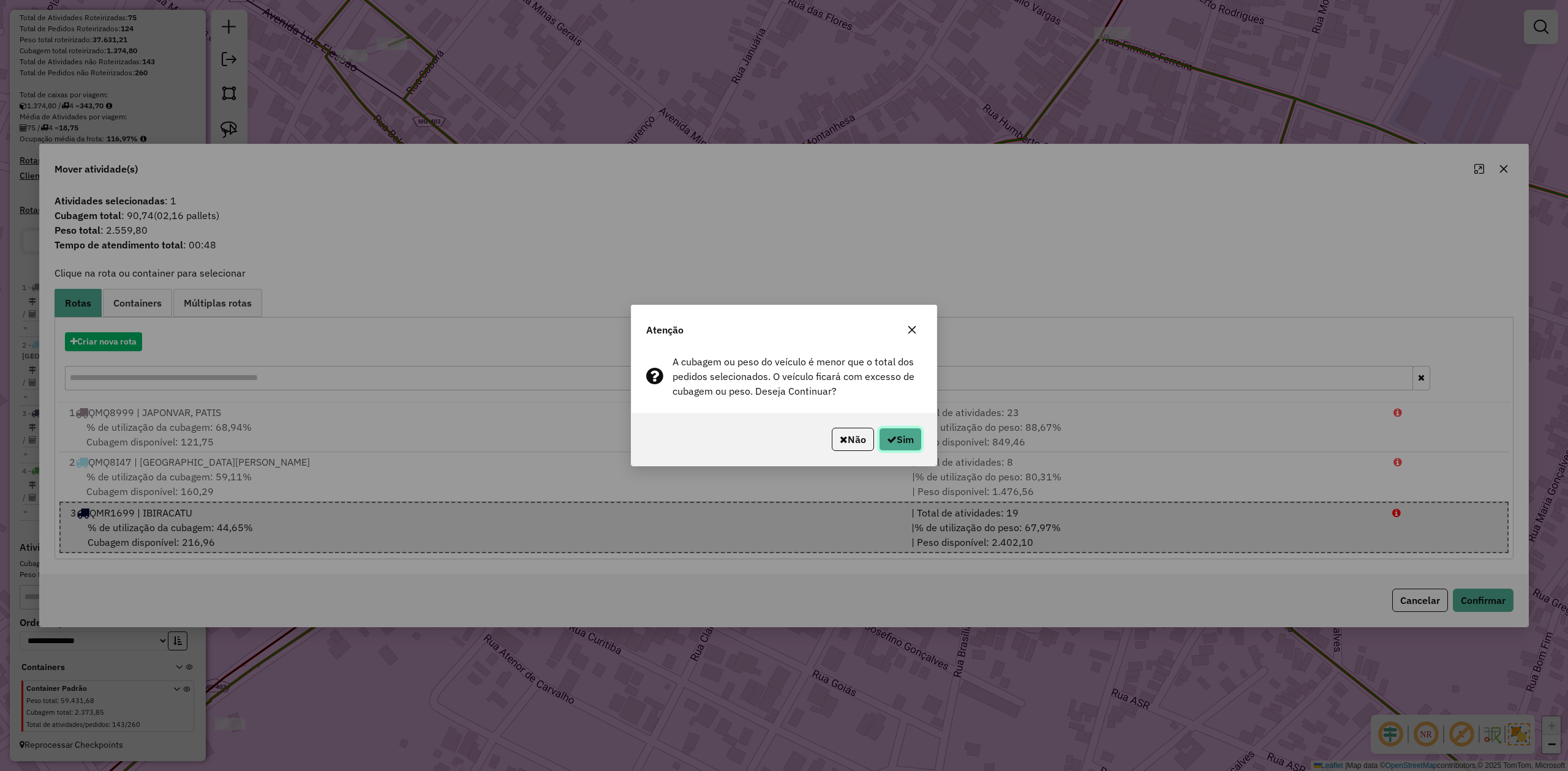
click at [887, 444] on icon "button" at bounding box center [891, 439] width 9 height 9
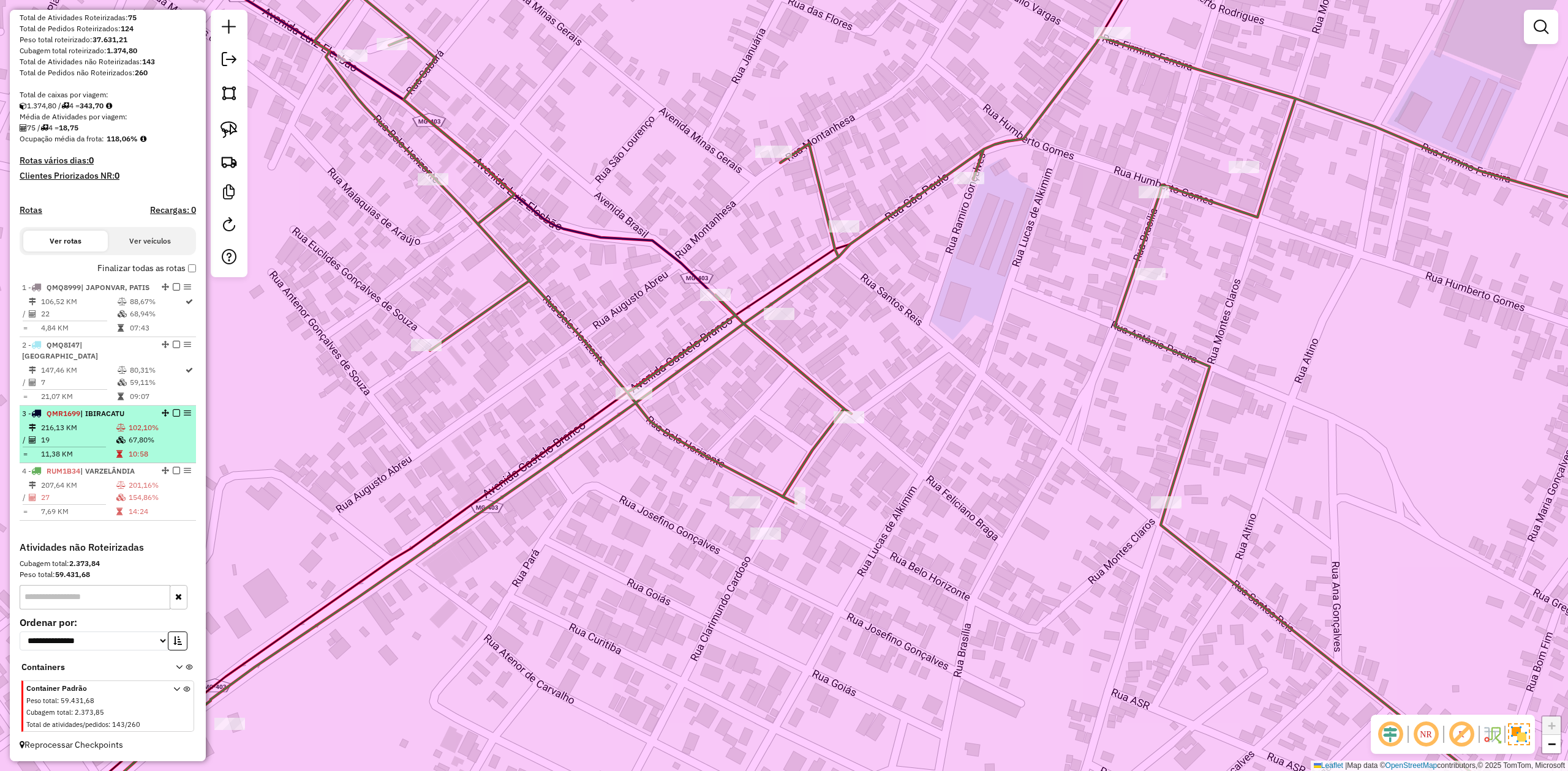
click at [111, 429] on td "216,13 KM" at bounding box center [78, 428] width 76 height 13
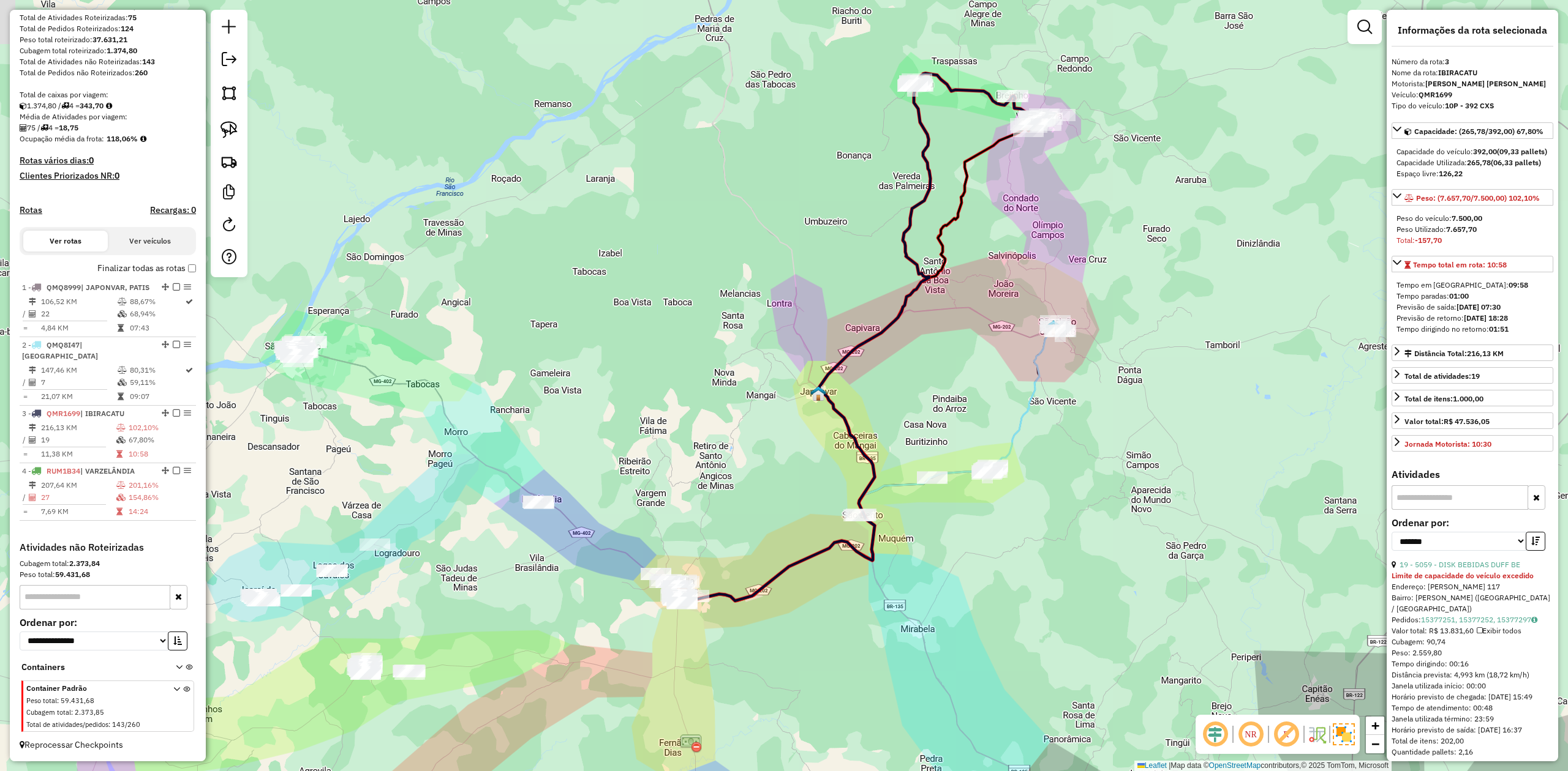
drag, startPoint x: 651, startPoint y: 407, endPoint x: 651, endPoint y: 424, distance: 17.0
click at [651, 424] on div "Janela de atendimento Grade de atendimento Capacidade Transportadoras Veículos …" at bounding box center [784, 386] width 1568 height 771
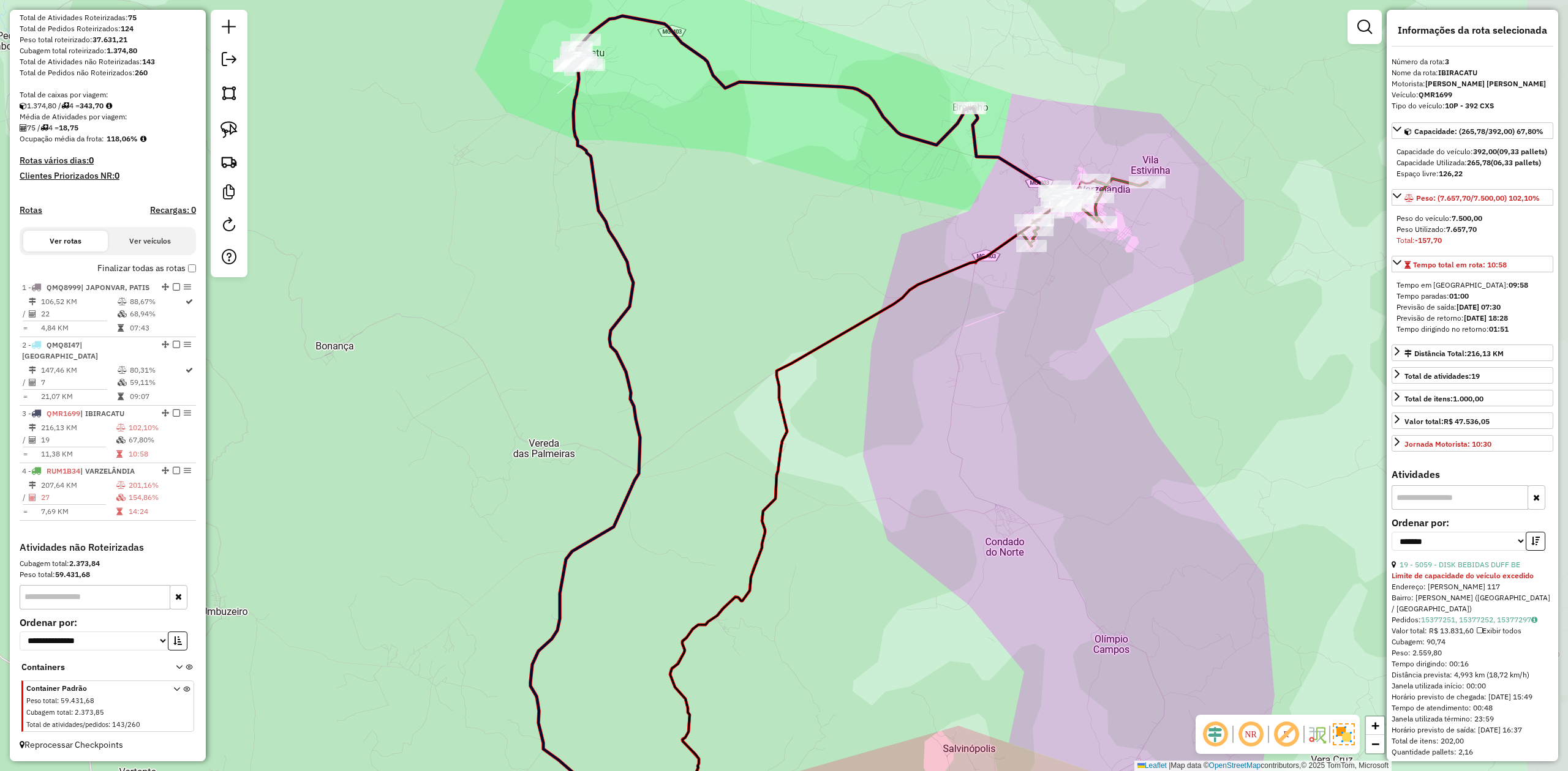
drag, startPoint x: 961, startPoint y: 208, endPoint x: 842, endPoint y: 163, distance: 127.2
click at [842, 163] on div "Janela de atendimento Grade de atendimento Capacidade Transportadoras Veículos …" at bounding box center [784, 386] width 1568 height 771
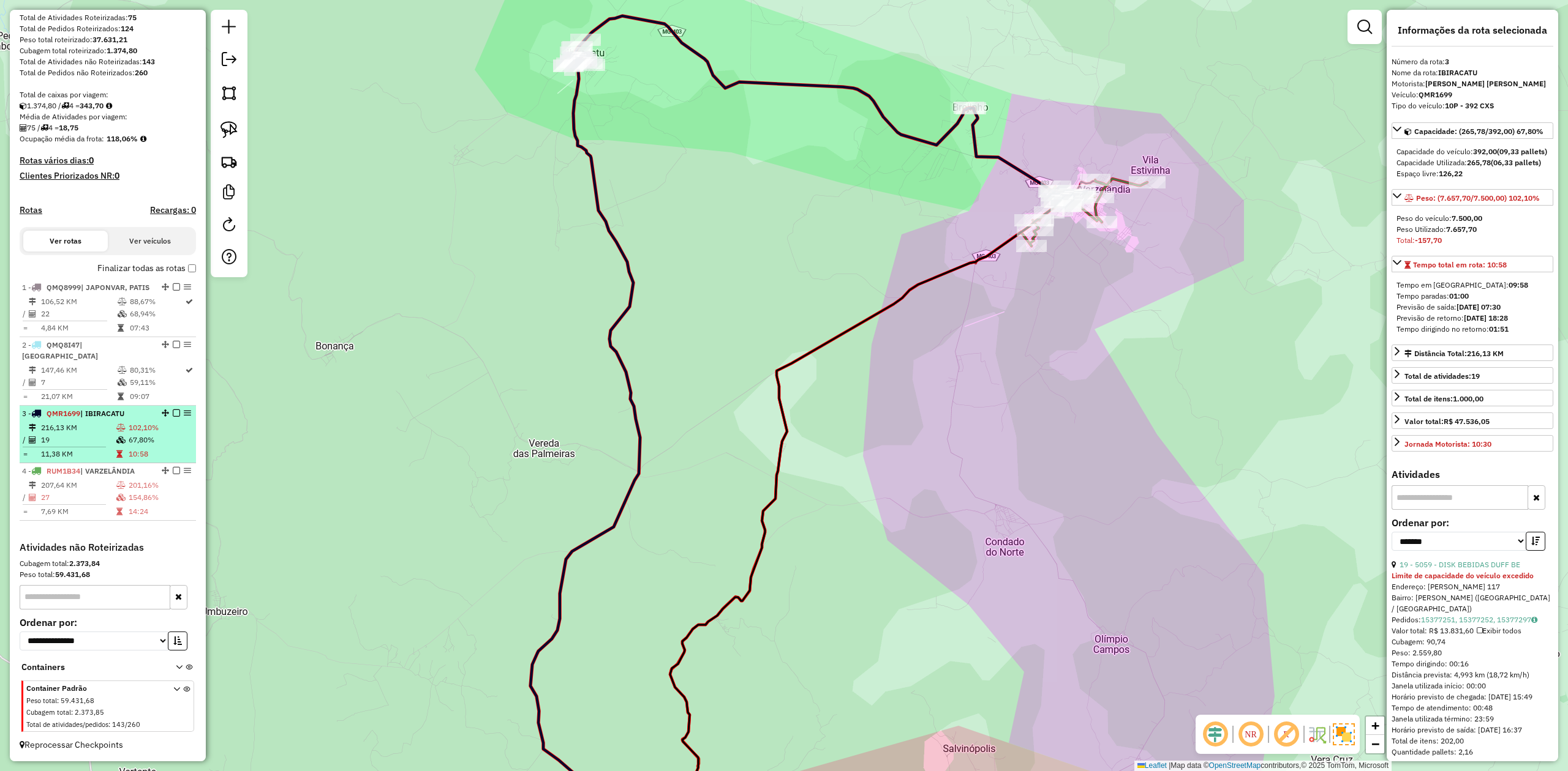
click at [91, 437] on td "19" at bounding box center [78, 441] width 76 height 13
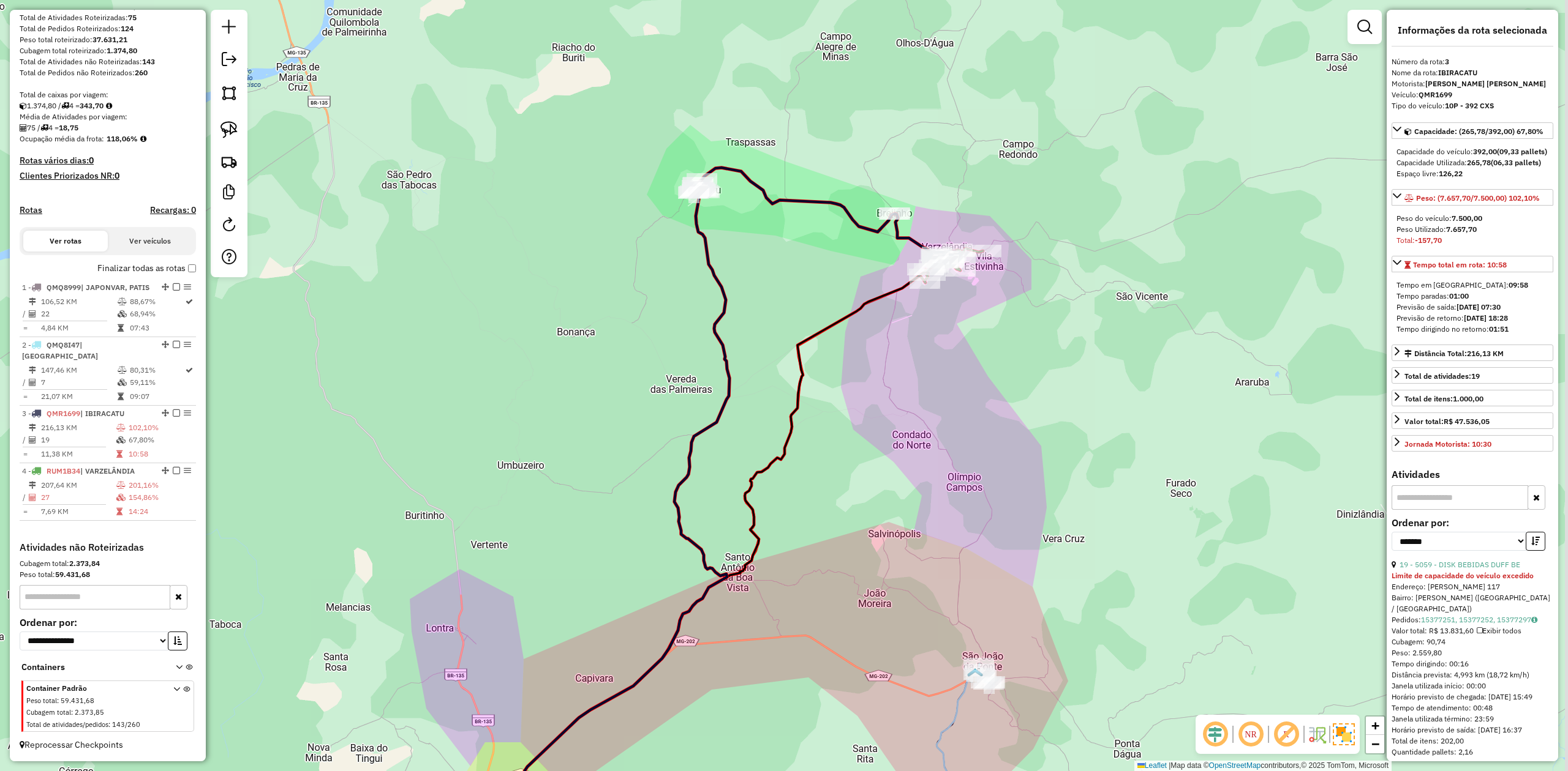
drag, startPoint x: 1001, startPoint y: 304, endPoint x: 909, endPoint y: 421, distance: 148.8
click at [909, 421] on div "Janela de atendimento Grade de atendimento Capacidade Transportadoras Veículos …" at bounding box center [784, 386] width 1568 height 771
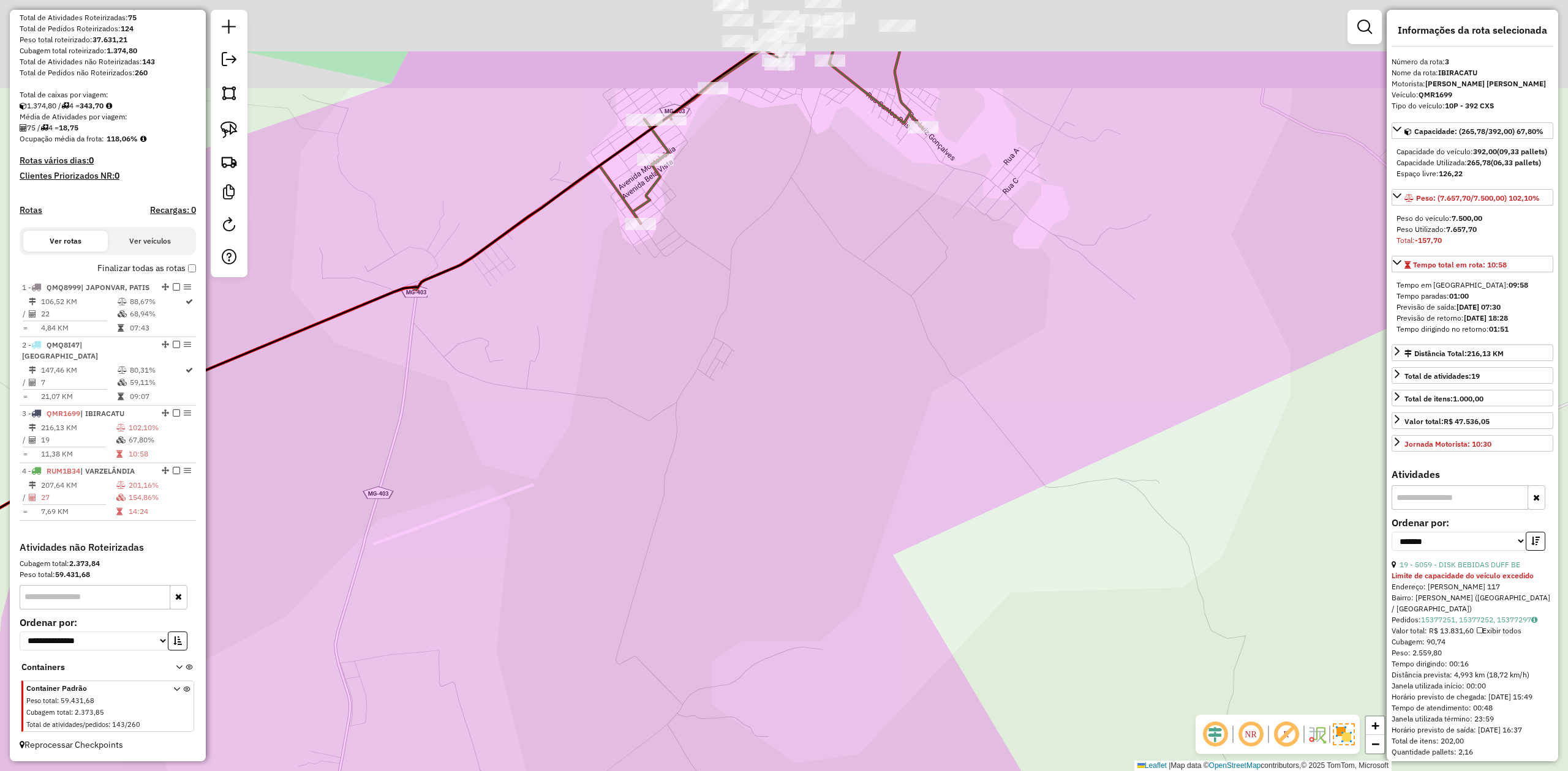
drag, startPoint x: 836, startPoint y: 289, endPoint x: 900, endPoint y: 422, distance: 147.6
click at [899, 421] on div "Janela de atendimento Grade de atendimento Capacidade Transportadoras Veículos …" at bounding box center [784, 386] width 1568 height 771
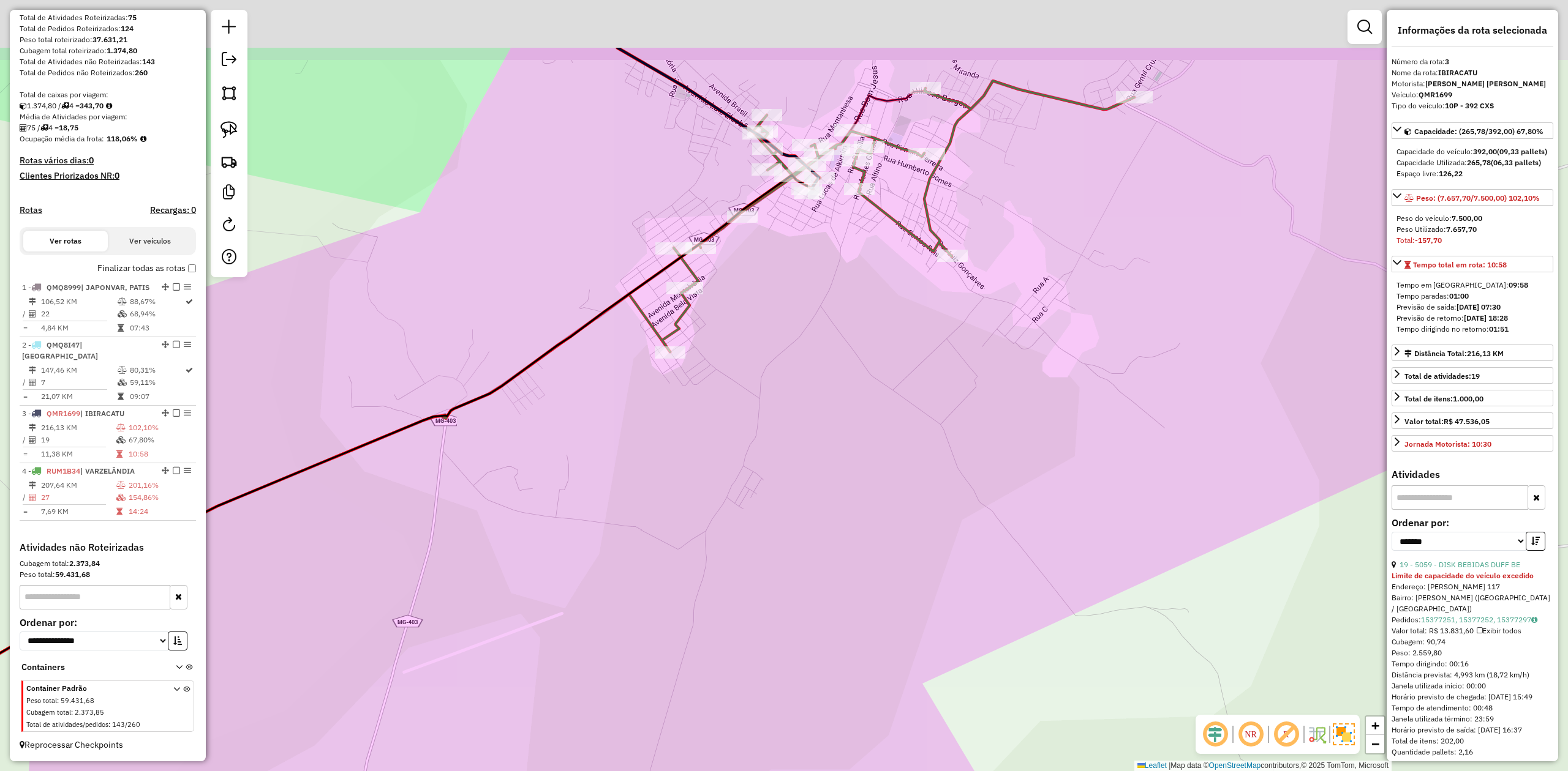
drag, startPoint x: 840, startPoint y: 378, endPoint x: 875, endPoint y: 485, distance: 112.6
click at [875, 485] on div "Janela de atendimento Grade de atendimento Capacidade Transportadoras Veículos …" at bounding box center [784, 386] width 1568 height 771
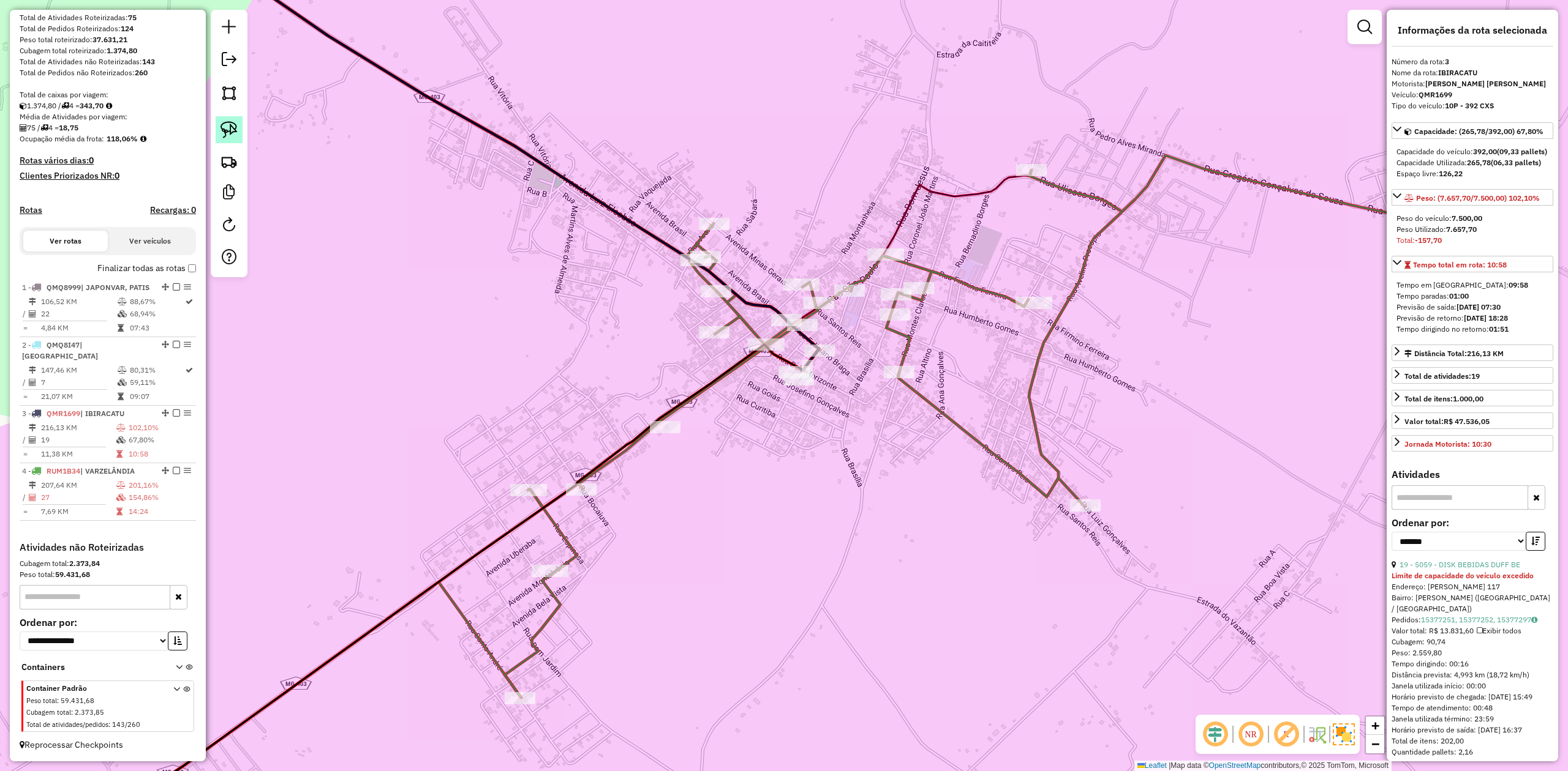
click at [233, 123] on img at bounding box center [230, 130] width 17 height 17
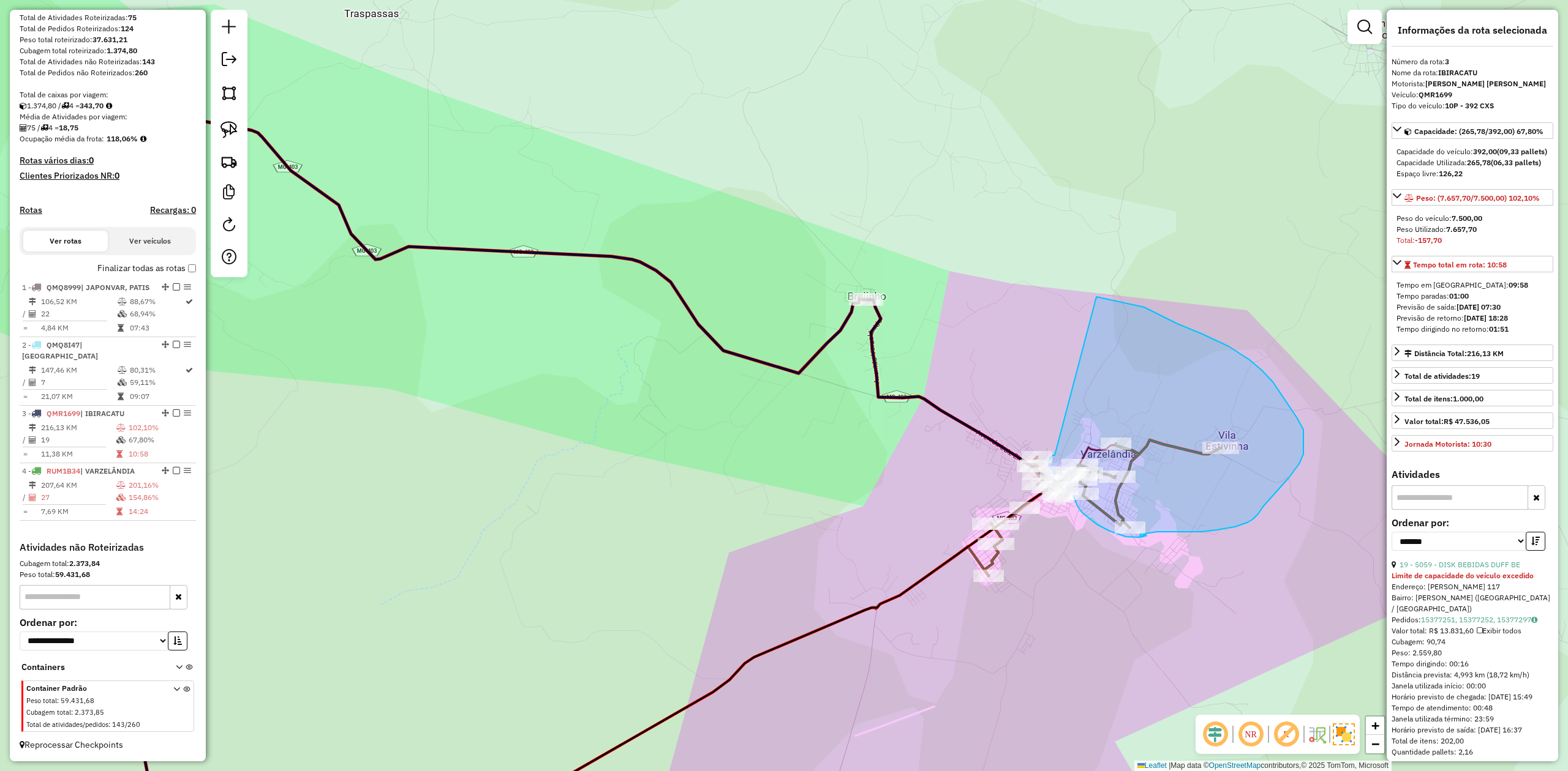
drag, startPoint x: 784, startPoint y: 217, endPoint x: 1096, endPoint y: 297, distance: 322.1
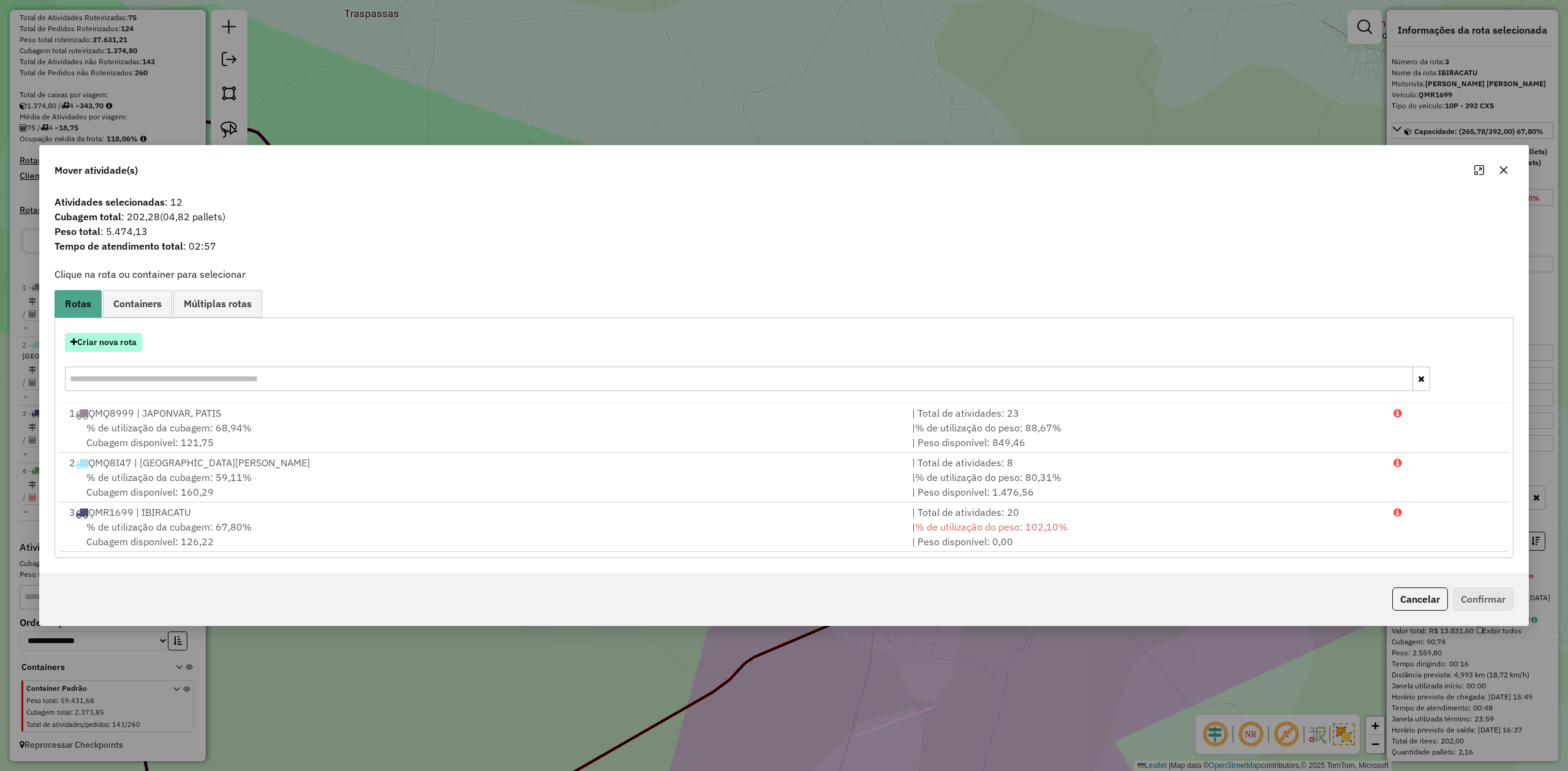
click at [111, 348] on button "Criar nova rota" at bounding box center [103, 342] width 77 height 19
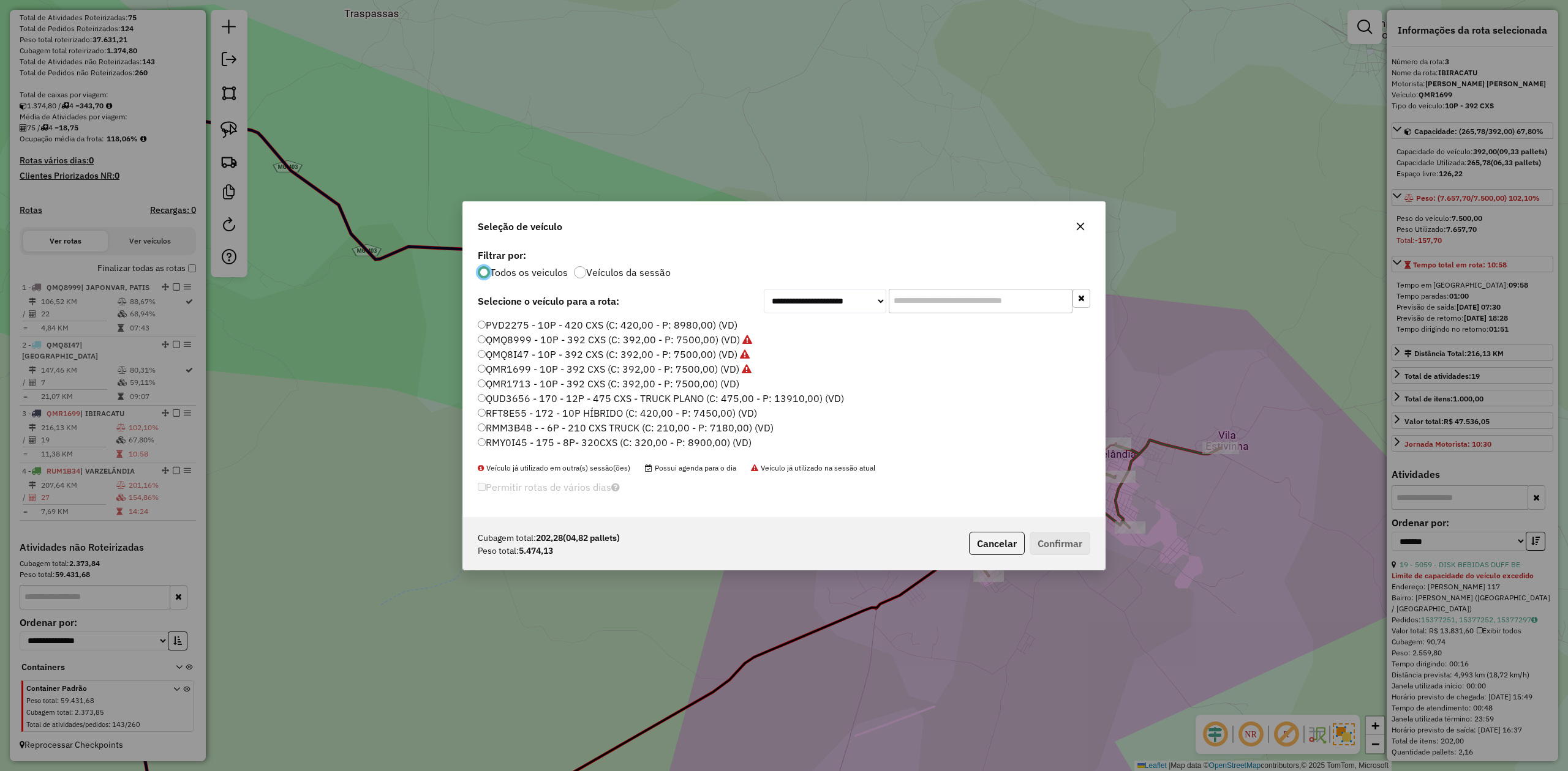
scroll to position [100, 0]
click at [662, 388] on label "RUM1B31 - 10P - 392 CXS - NOVOS (C: 392,00 - P: 8600,00) (VD)" at bounding box center [629, 386] width 302 height 15
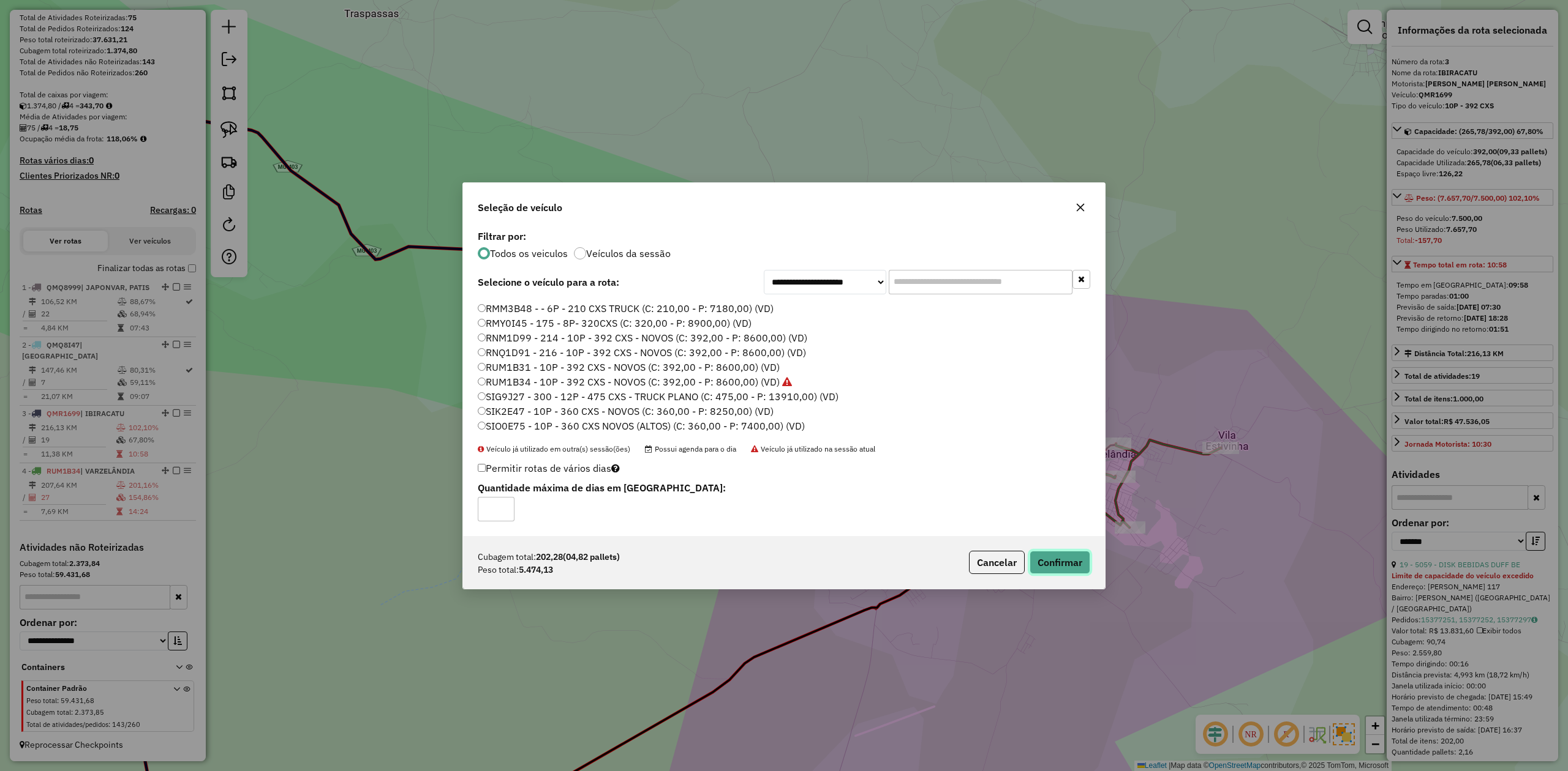
click at [1051, 564] on button "Confirmar" at bounding box center [1059, 563] width 61 height 24
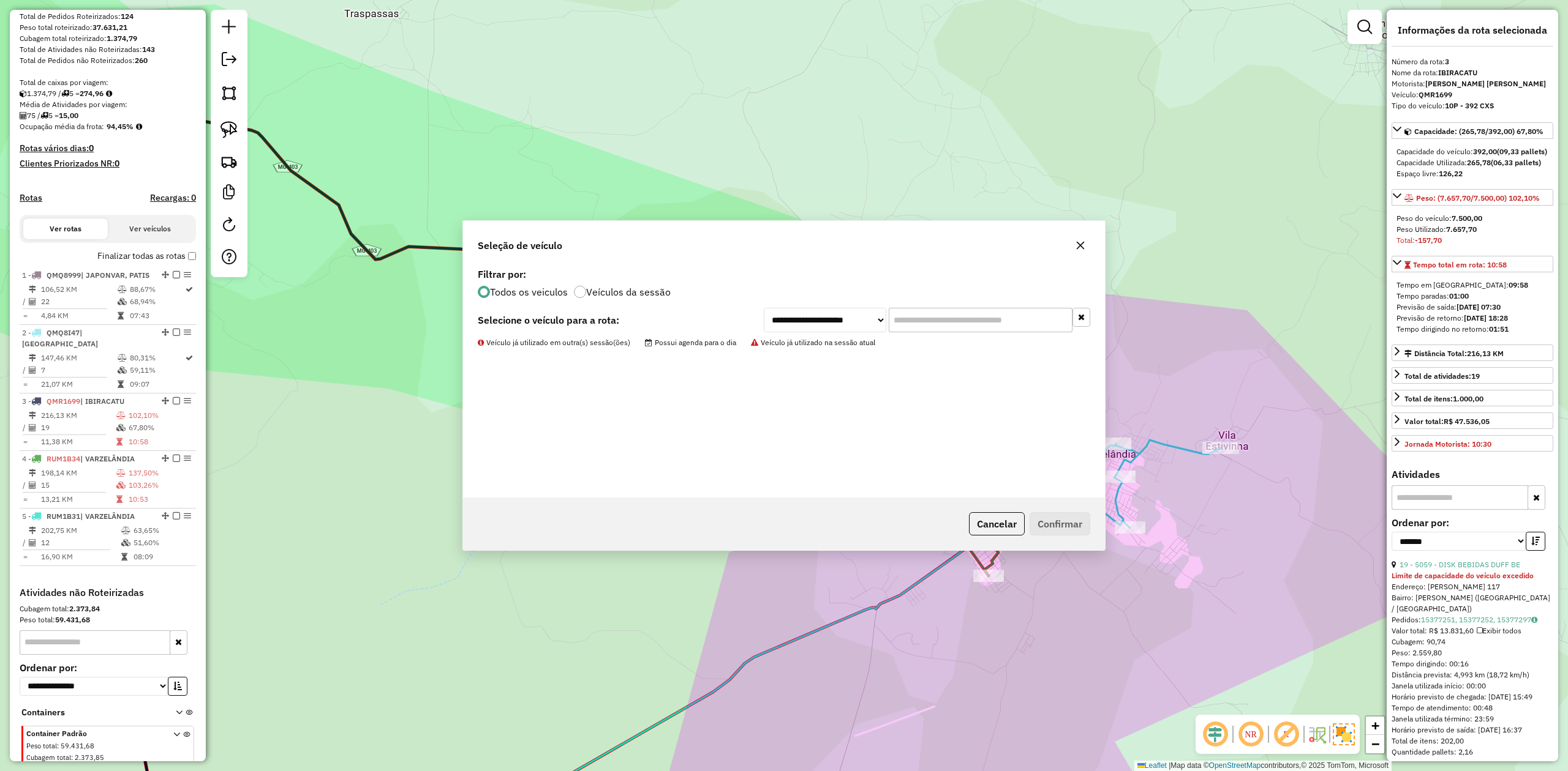
scroll to position [259, 0]
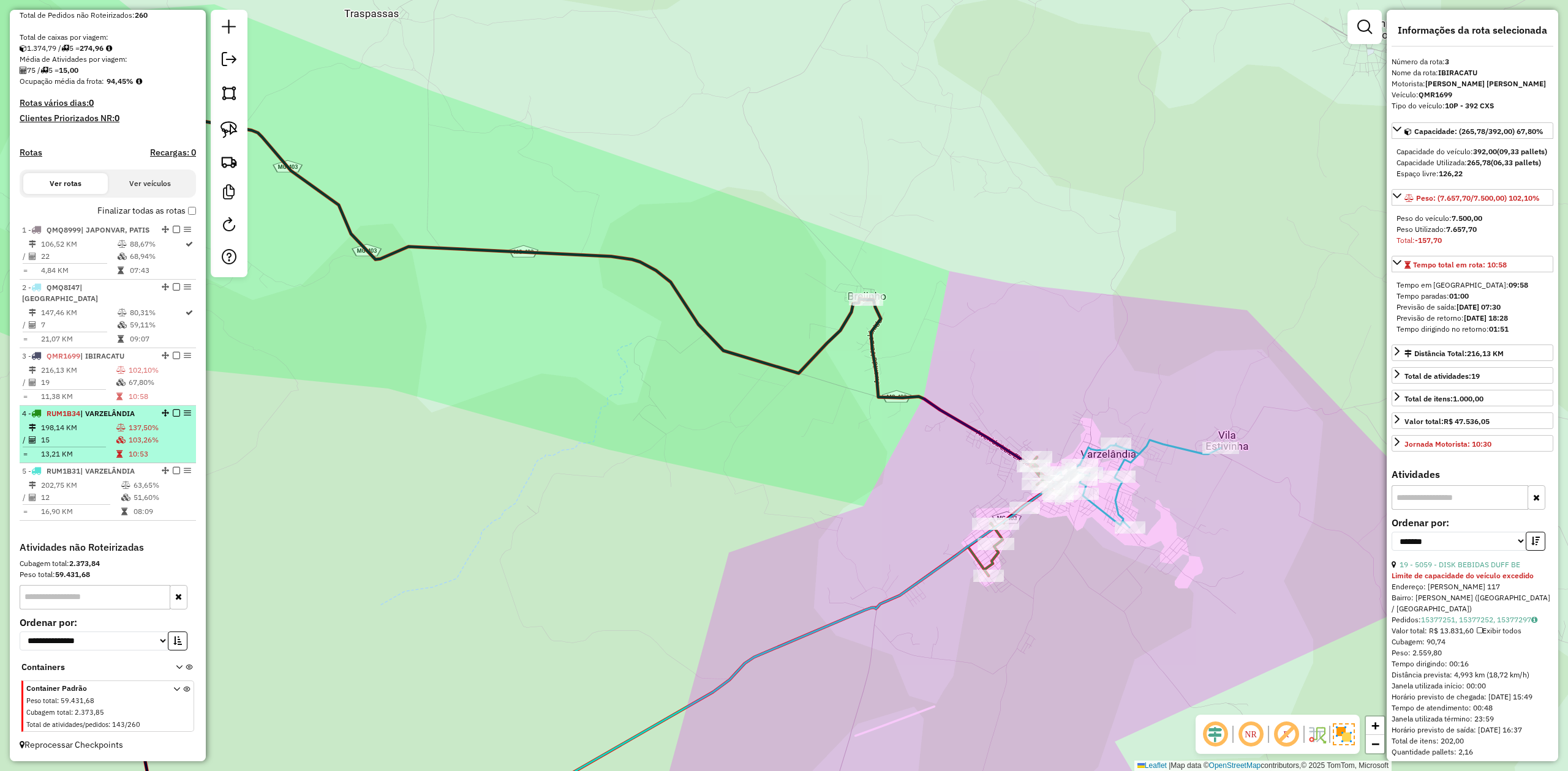
click at [77, 434] on td "15" at bounding box center [78, 441] width 76 height 13
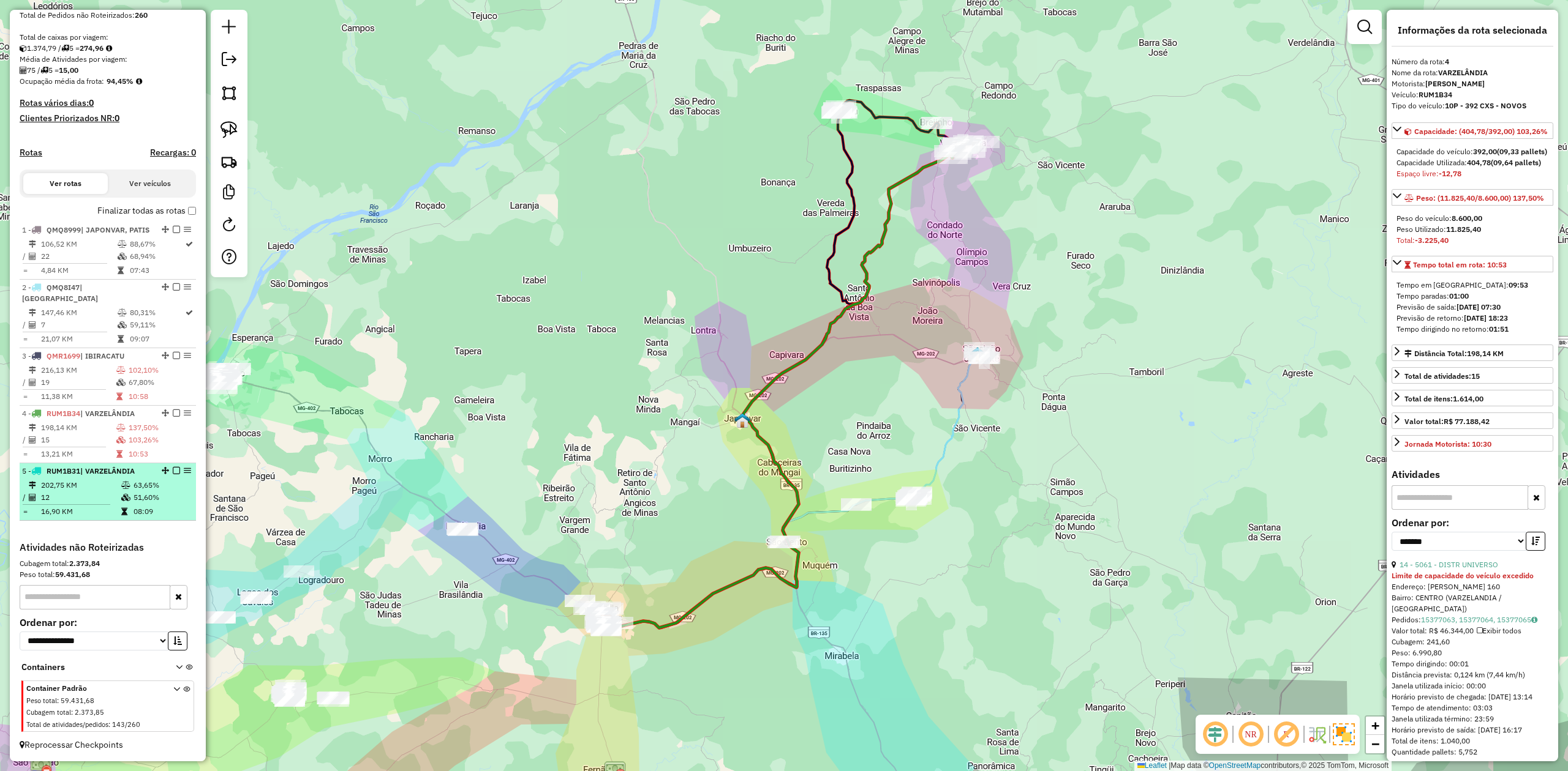
click at [78, 492] on td "12" at bounding box center [80, 498] width 80 height 13
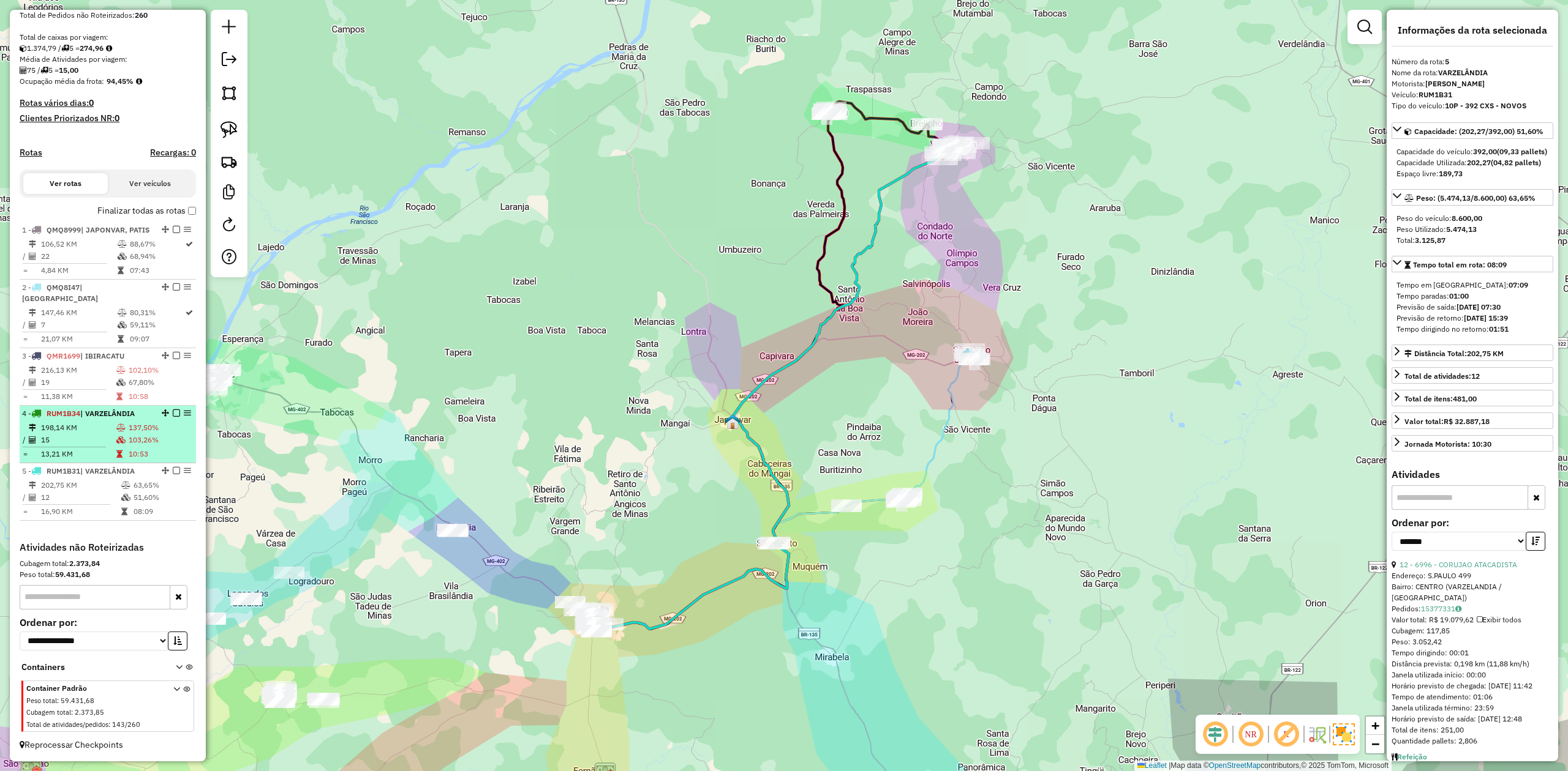
click at [80, 441] on td "15" at bounding box center [78, 441] width 76 height 13
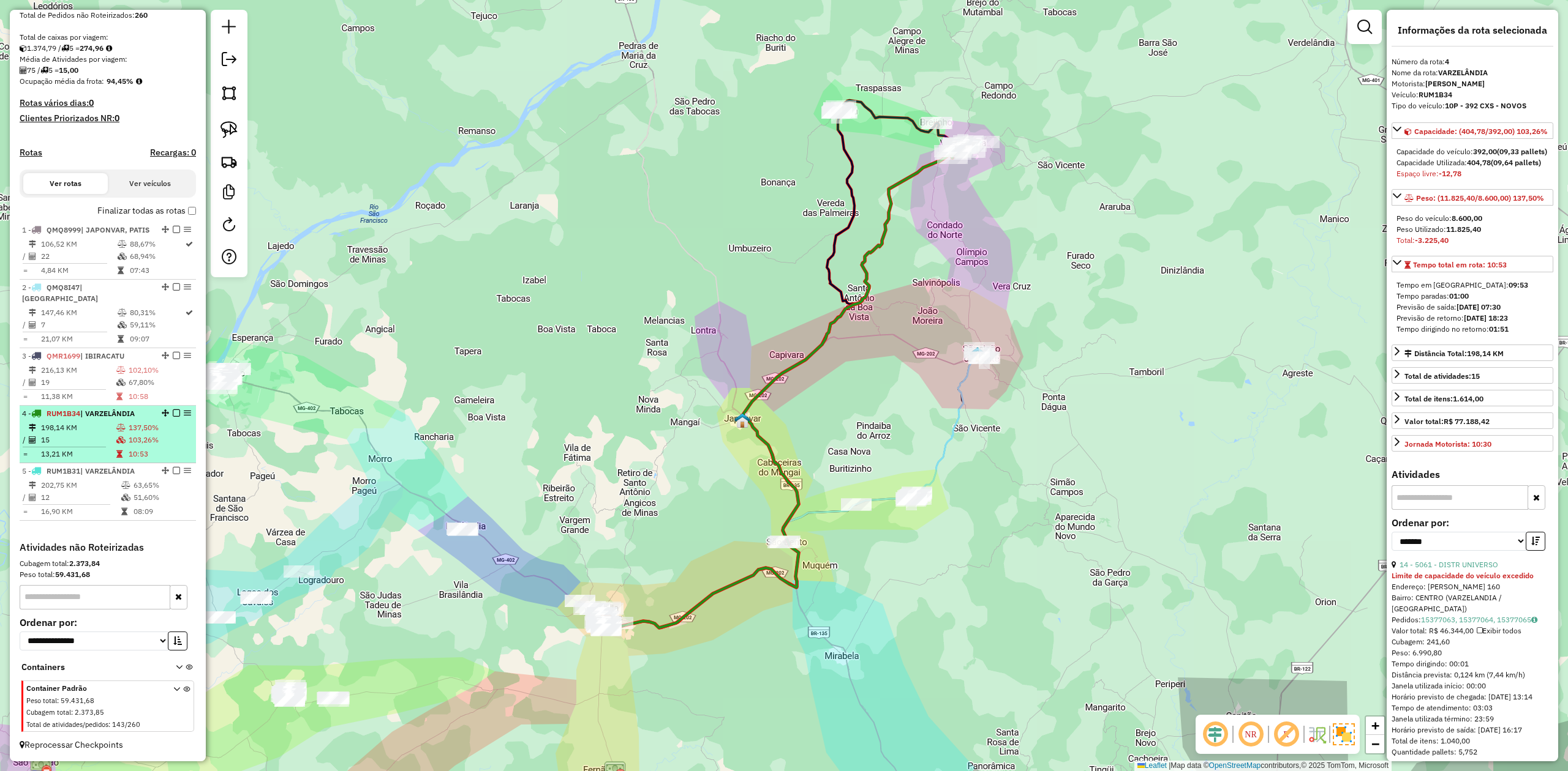
click at [65, 456] on td "13,21 KM" at bounding box center [78, 454] width 76 height 13
click at [77, 441] on td "15" at bounding box center [78, 441] width 76 height 13
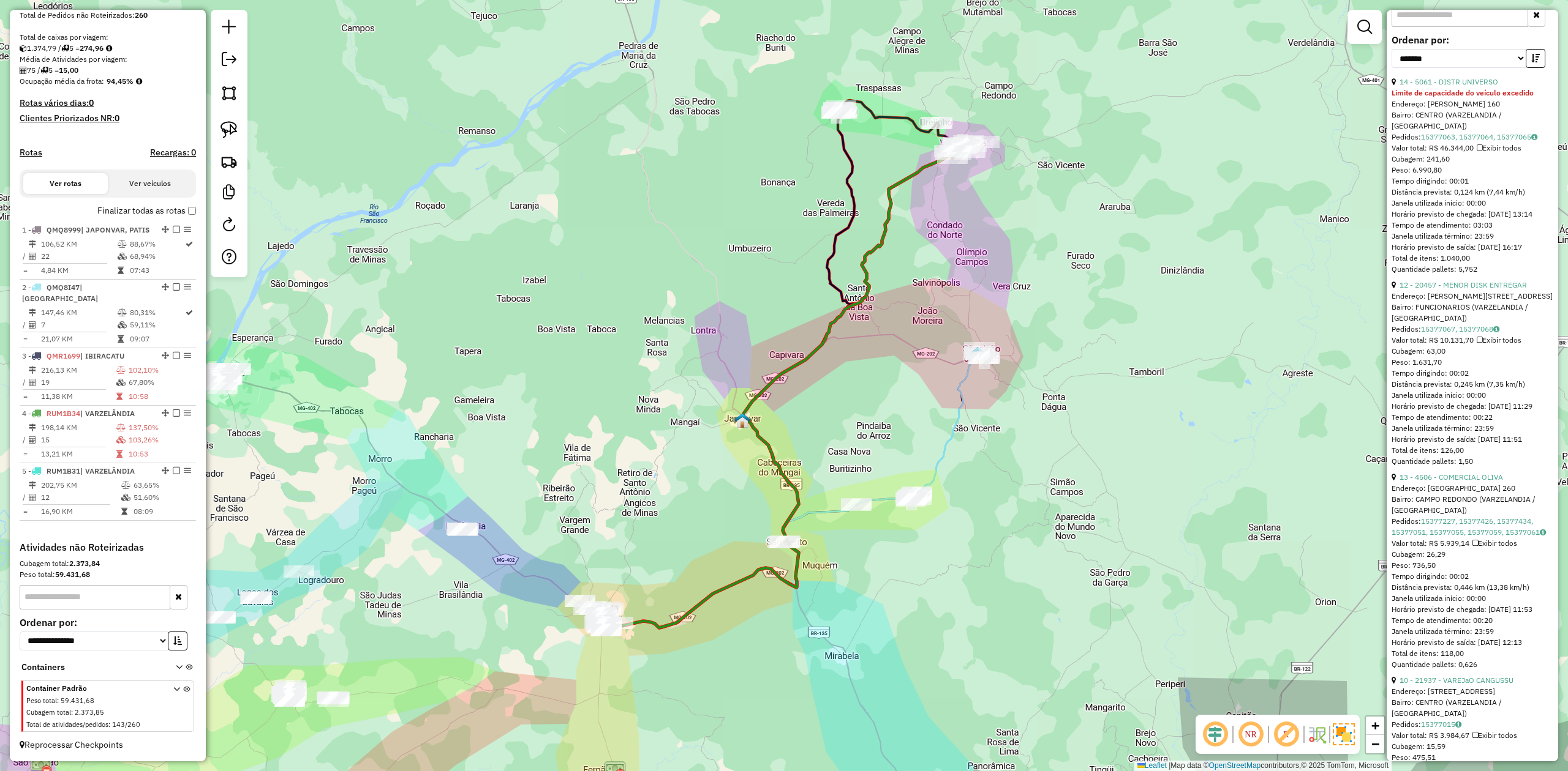
scroll to position [490, 0]
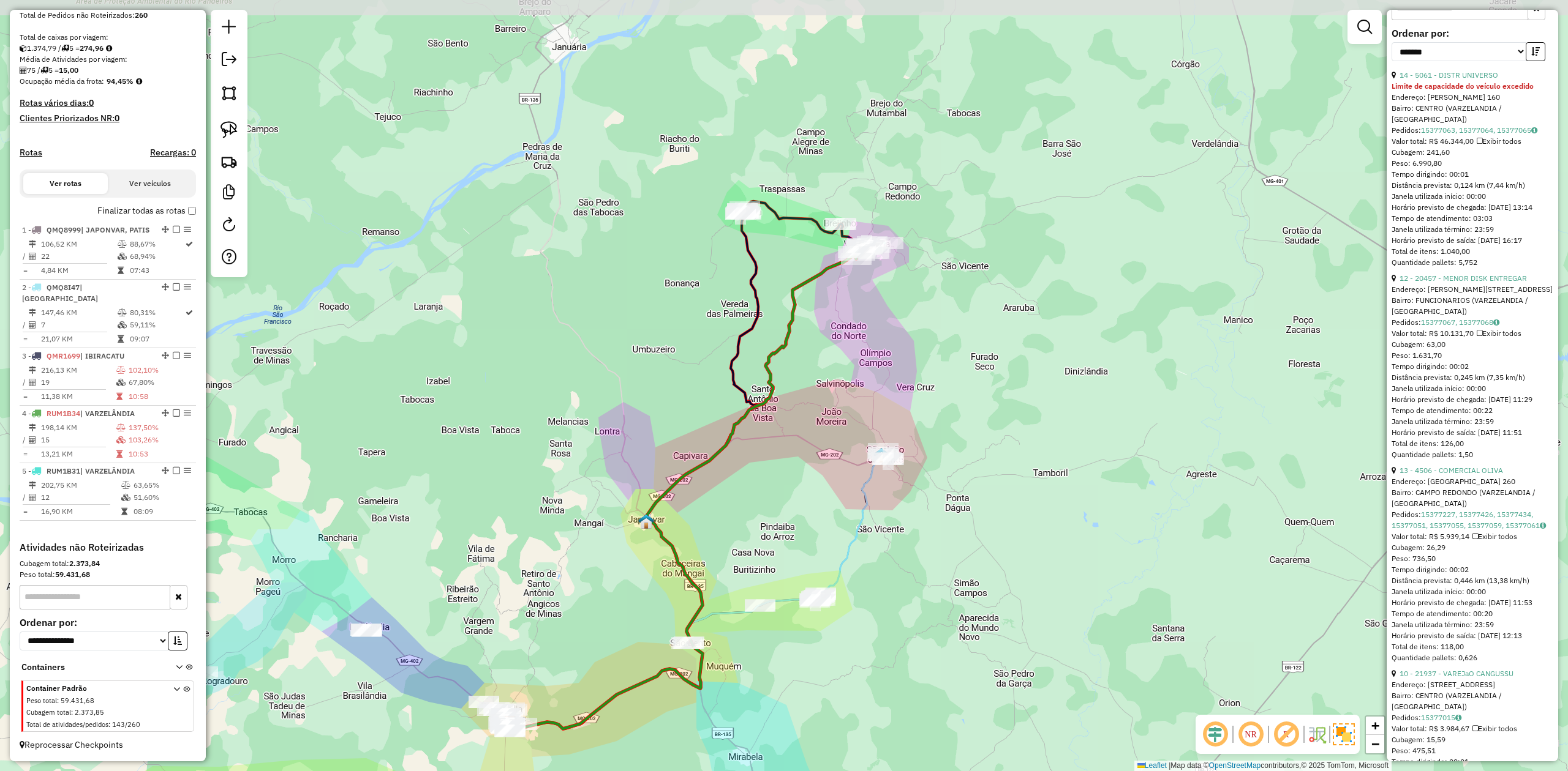
drag, startPoint x: 933, startPoint y: 221, endPoint x: 858, endPoint y: 288, distance: 100.6
click at [858, 288] on div "Janela de atendimento Grade de atendimento Capacidade Transportadoras Veículos …" at bounding box center [784, 386] width 1568 height 771
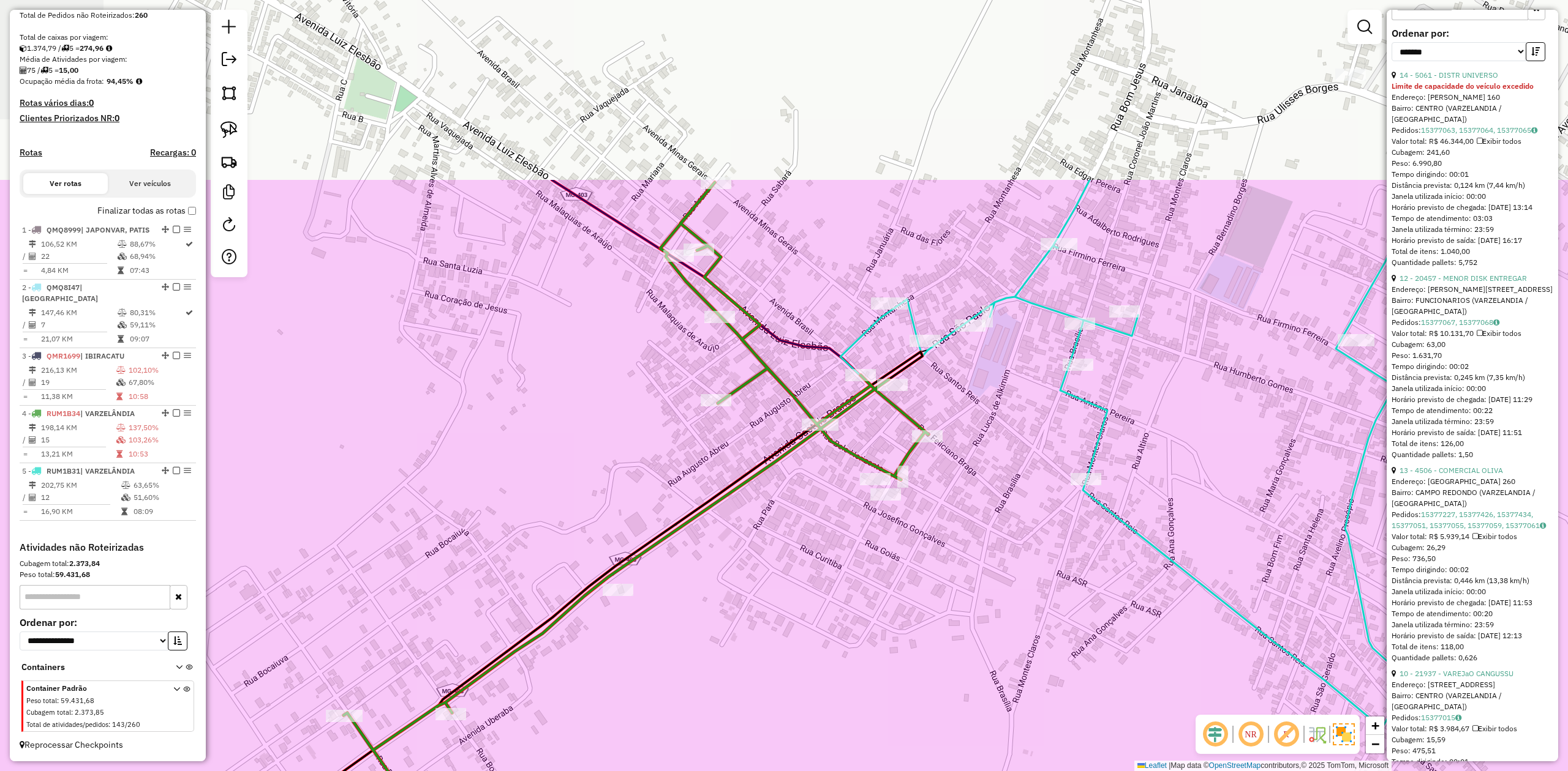
drag, startPoint x: 728, startPoint y: 268, endPoint x: 819, endPoint y: 525, distance: 272.6
click at [819, 525] on div "Janela de atendimento Grade de atendimento Capacidade Transportadoras Veículos …" at bounding box center [784, 386] width 1568 height 771
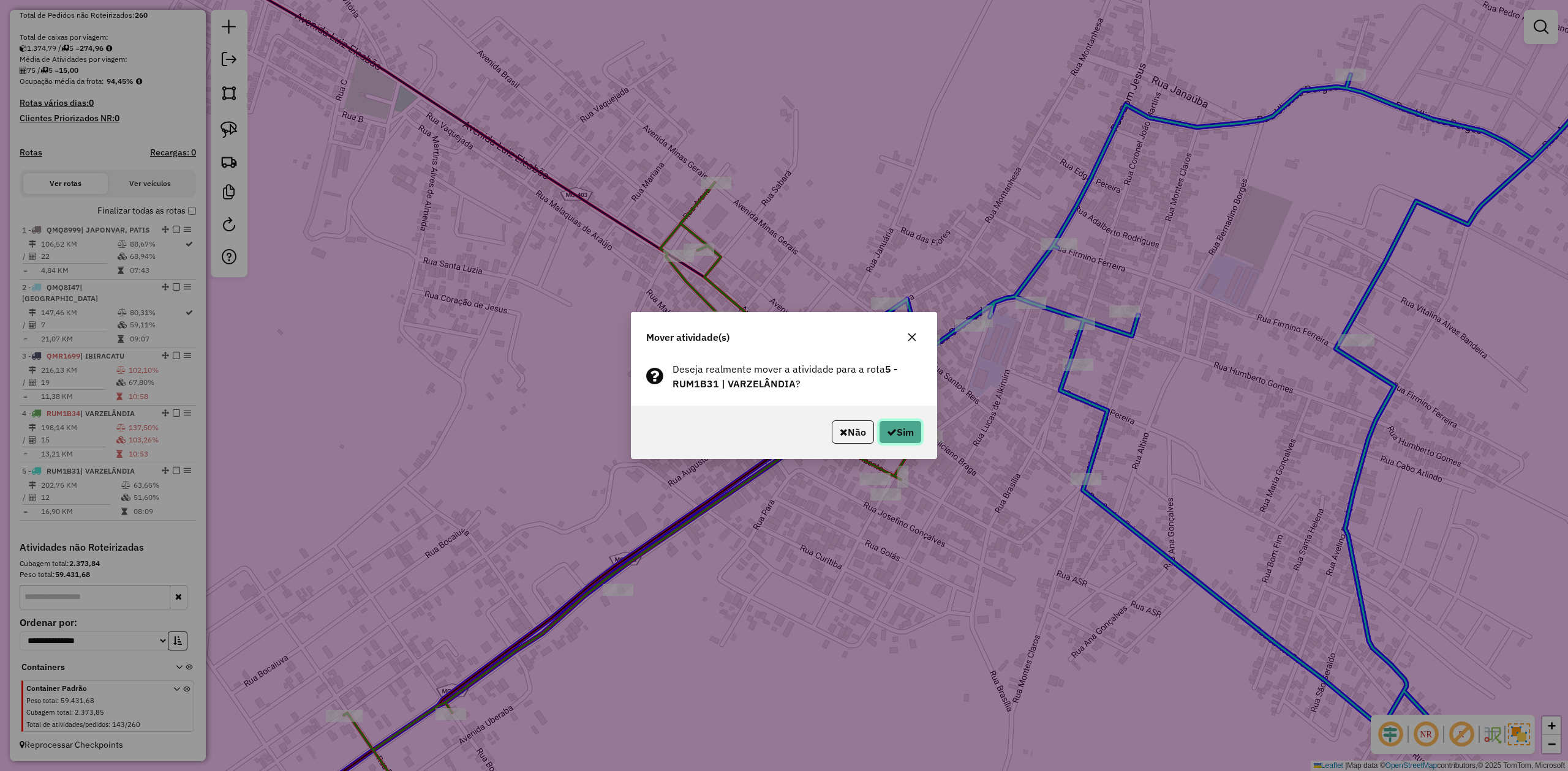
click at [902, 434] on button "Sim" at bounding box center [900, 432] width 43 height 24
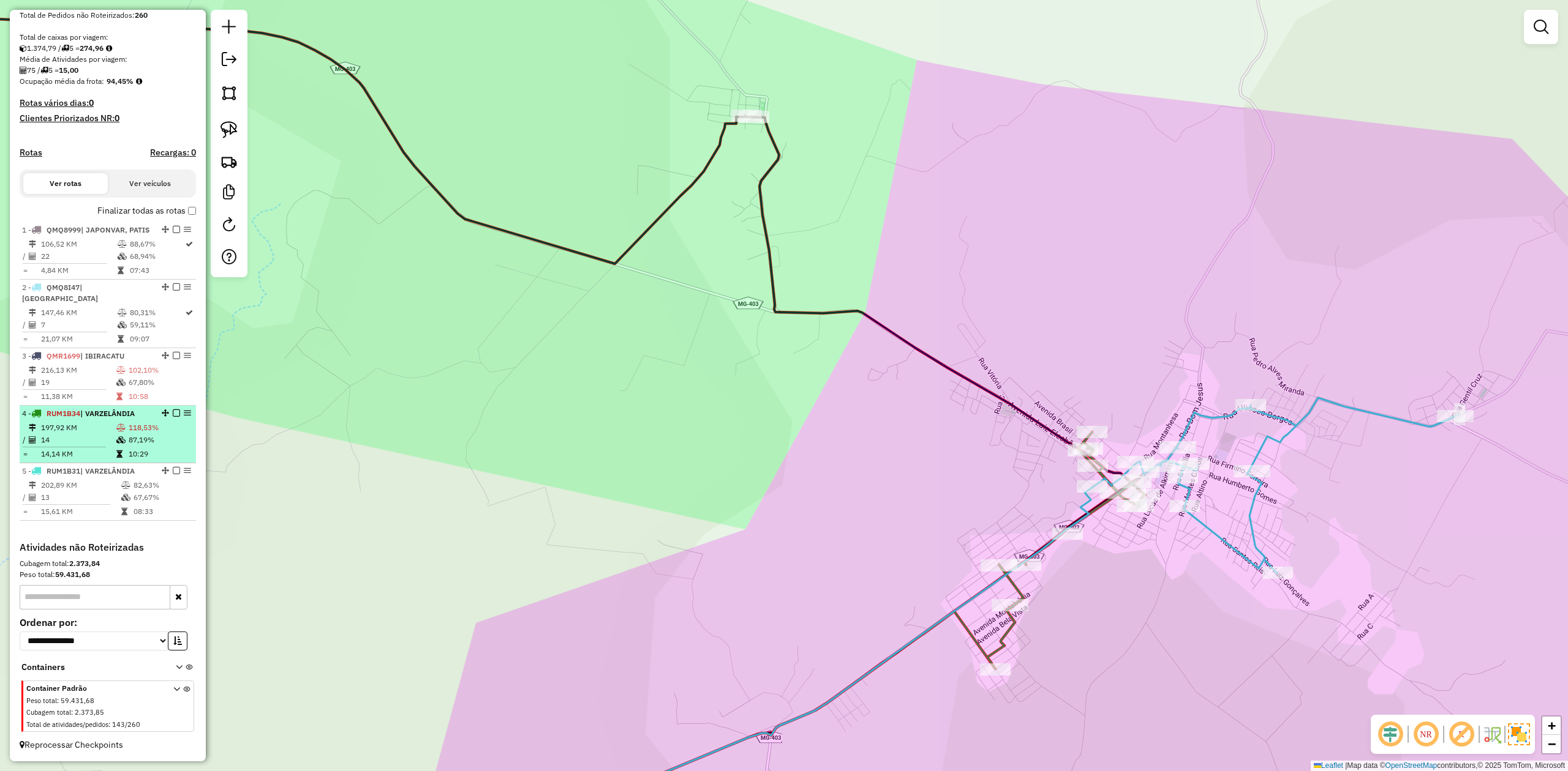
click at [77, 447] on hr at bounding box center [65, 447] width 84 height 1
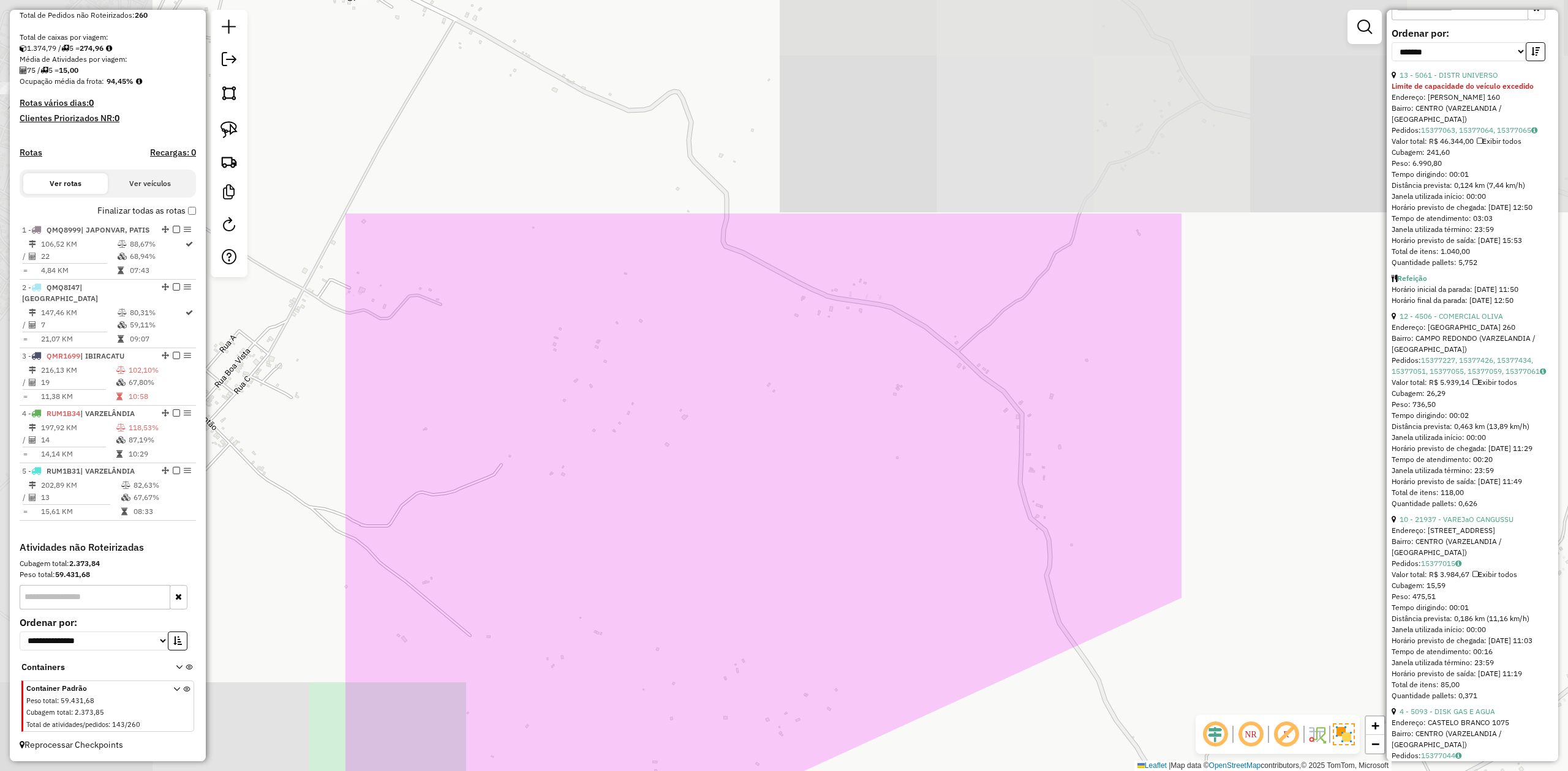
drag, startPoint x: 722, startPoint y: 188, endPoint x: 1257, endPoint y: 445, distance: 593.5
click at [1247, 453] on div "Janela de atendimento Grade de atendimento Capacidade Transportadoras Veículos …" at bounding box center [784, 386] width 1568 height 771
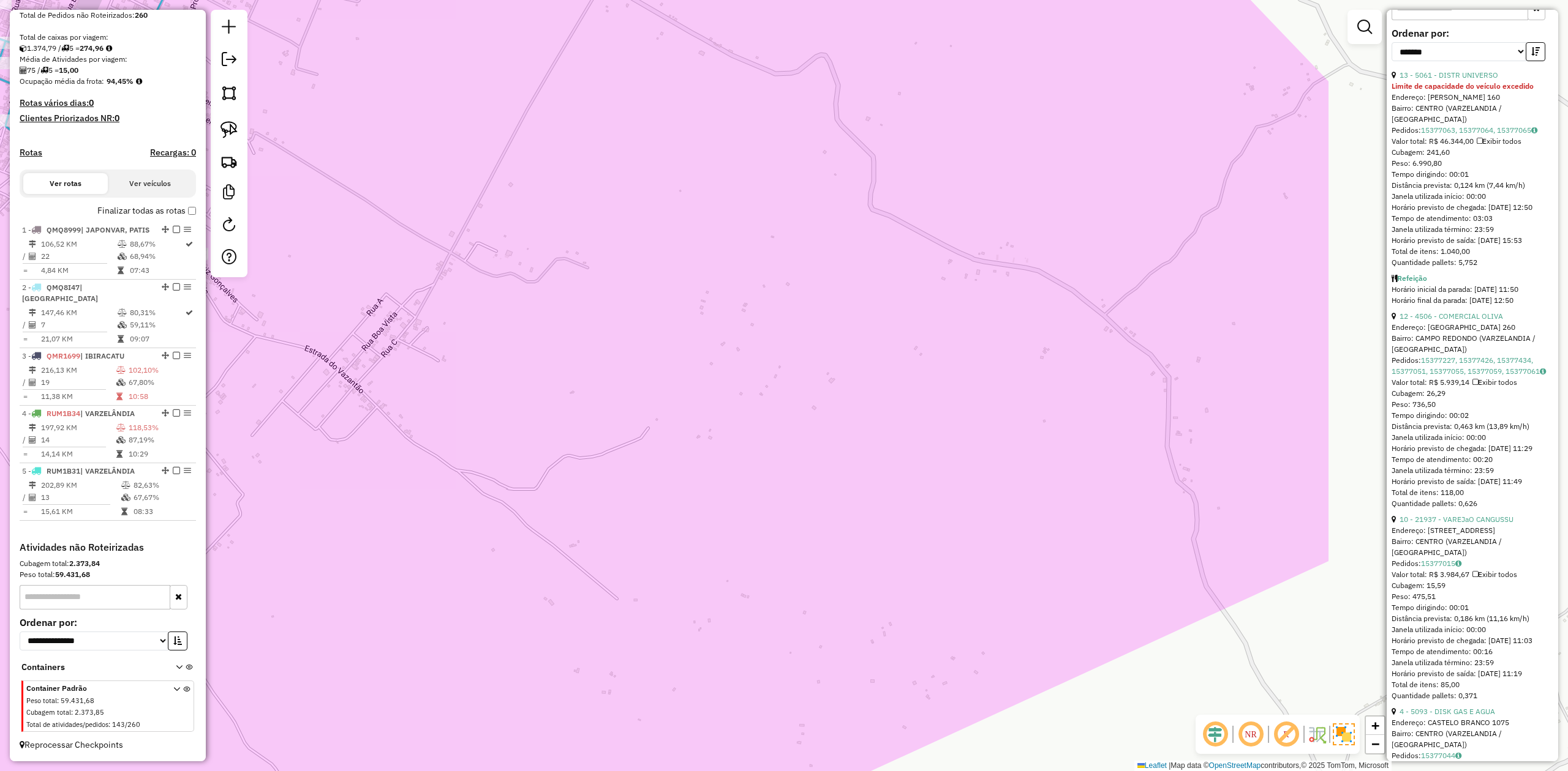
drag, startPoint x: 675, startPoint y: 444, endPoint x: 799, endPoint y: 432, distance: 124.6
click at [799, 432] on div "Janela de atendimento Grade de atendimento Capacidade Transportadoras Veículos …" at bounding box center [784, 386] width 1568 height 771
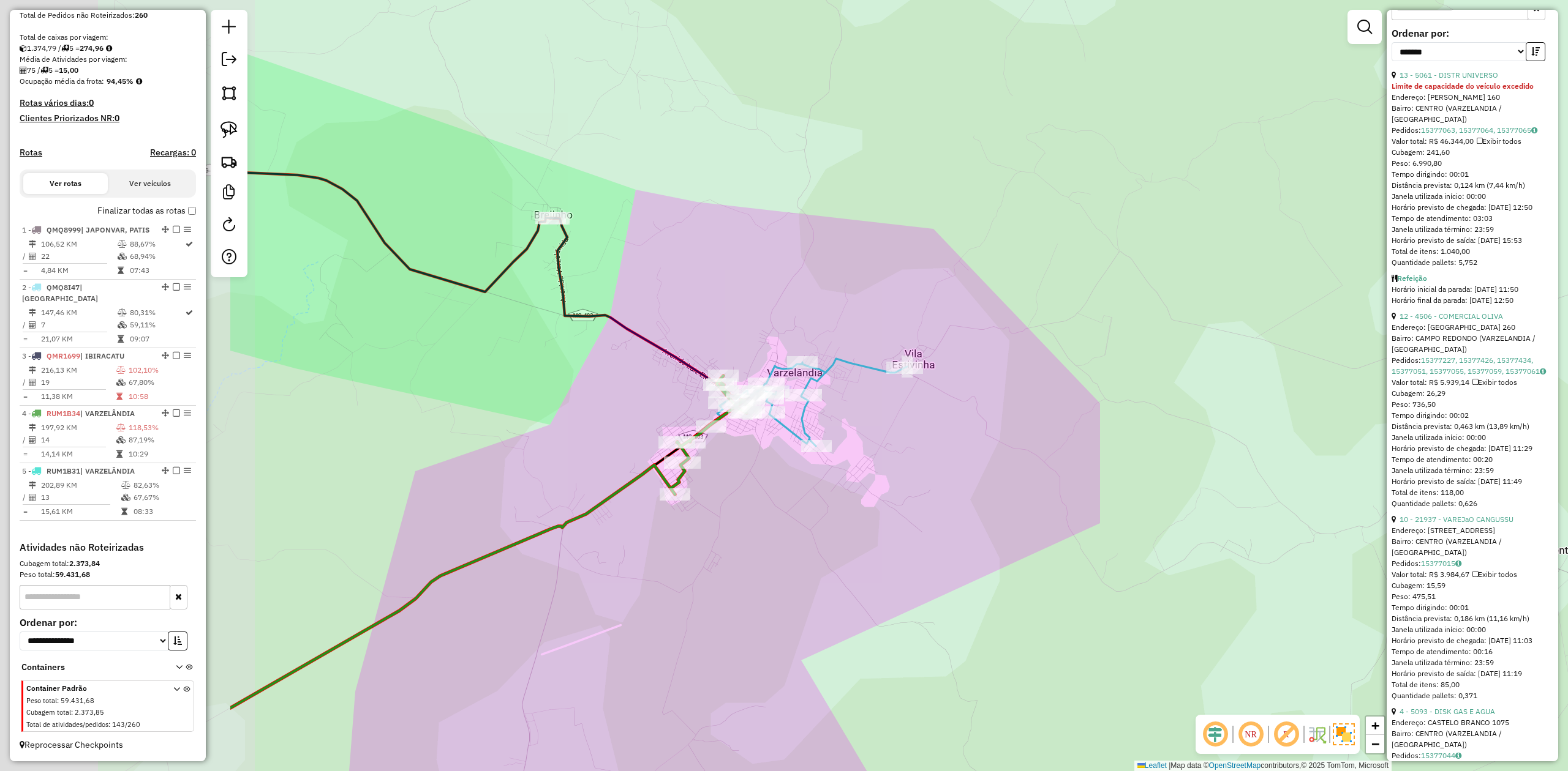
drag, startPoint x: 535, startPoint y: 396, endPoint x: 900, endPoint y: 471, distance: 372.6
click at [903, 481] on div "Janela de atendimento Grade de atendimento Capacidade Transportadoras Veículos …" at bounding box center [784, 386] width 1568 height 771
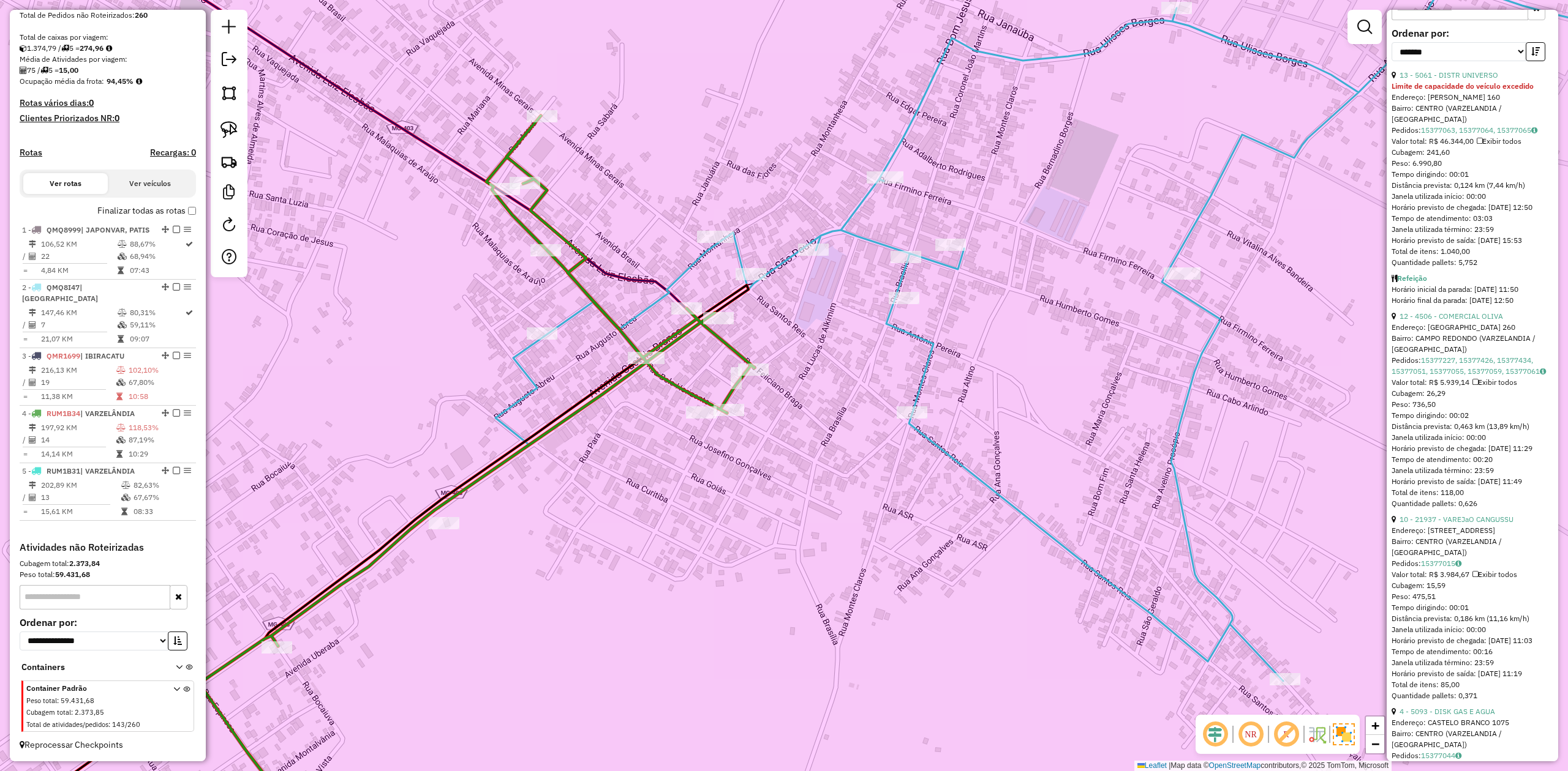
drag, startPoint x: 799, startPoint y: 424, endPoint x: 814, endPoint y: 378, distance: 48.4
click at [814, 378] on div "Janela de atendimento Grade de atendimento Capacidade Transportadoras Veículos …" at bounding box center [784, 386] width 1568 height 771
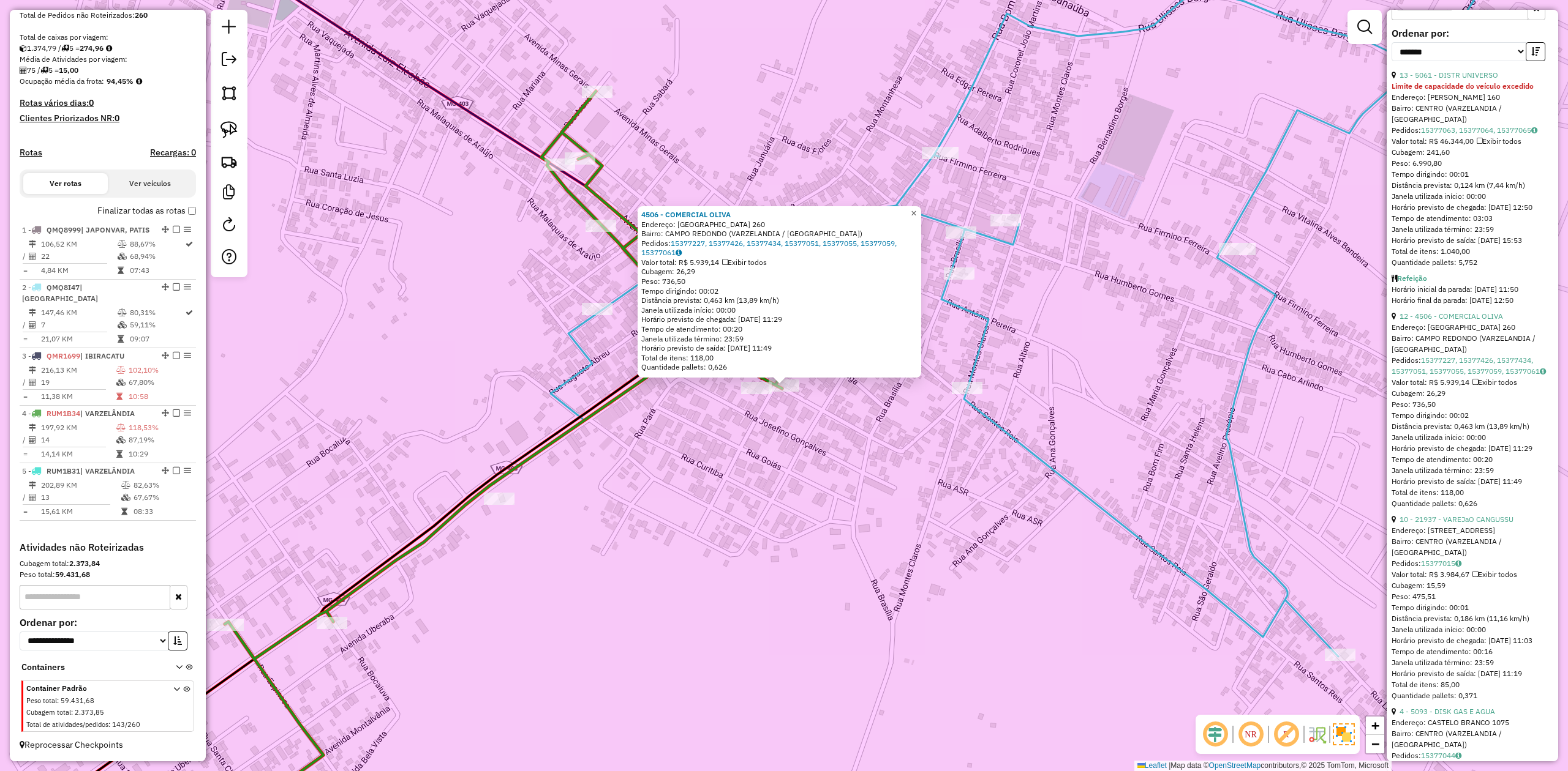
click at [917, 213] on span "×" at bounding box center [913, 213] width 6 height 10
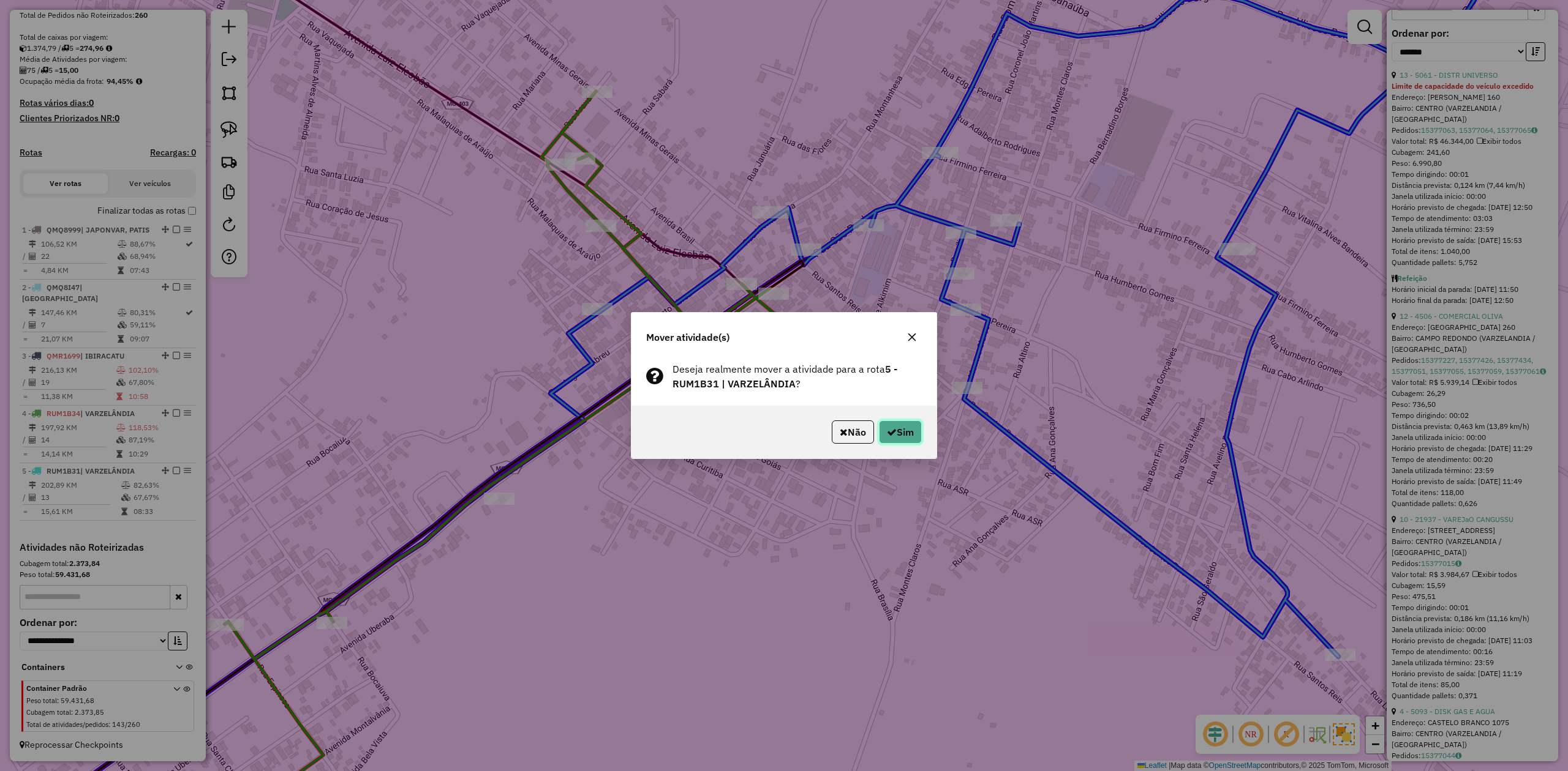
click at [905, 430] on button "Sim" at bounding box center [900, 432] width 43 height 24
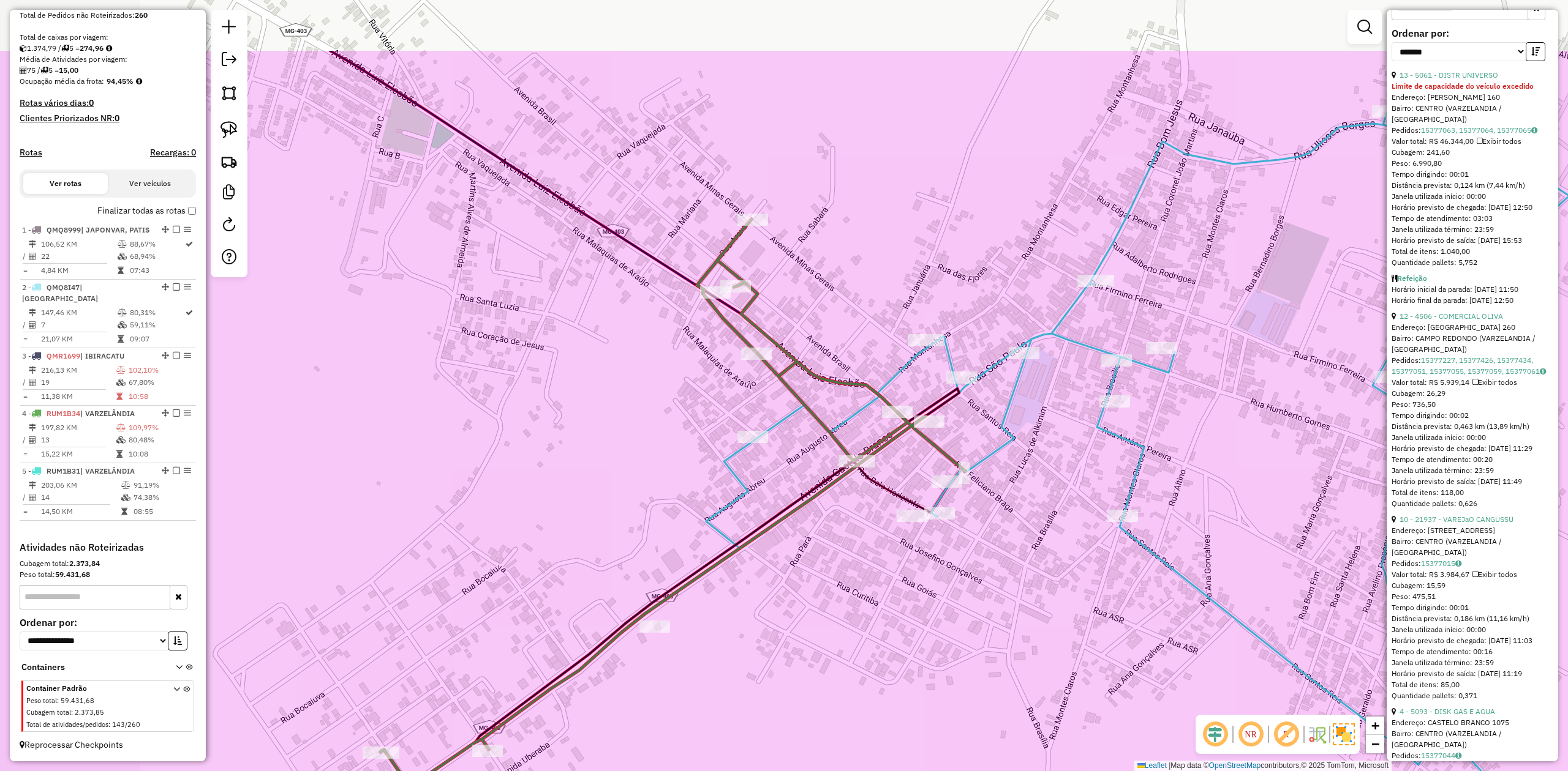
drag, startPoint x: 638, startPoint y: 165, endPoint x: 795, endPoint y: 297, distance: 205.1
click at [795, 297] on div "Janela de atendimento Grade de atendimento Capacidade Transportadoras Veículos …" at bounding box center [784, 386] width 1568 height 771
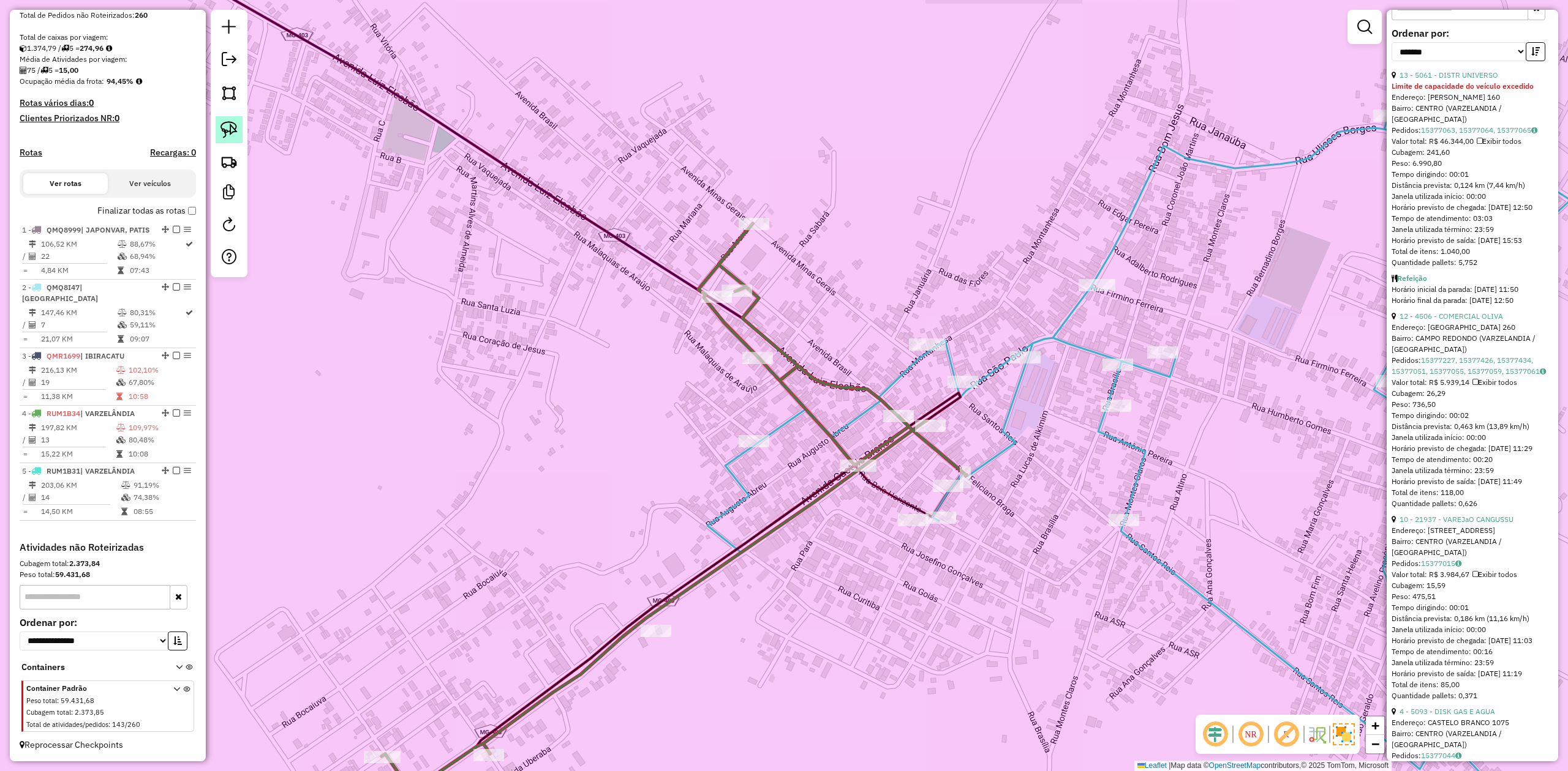
click at [236, 130] on img at bounding box center [230, 130] width 17 height 17
drag, startPoint x: 715, startPoint y: 231, endPoint x: 788, endPoint y: 180, distance: 89.1
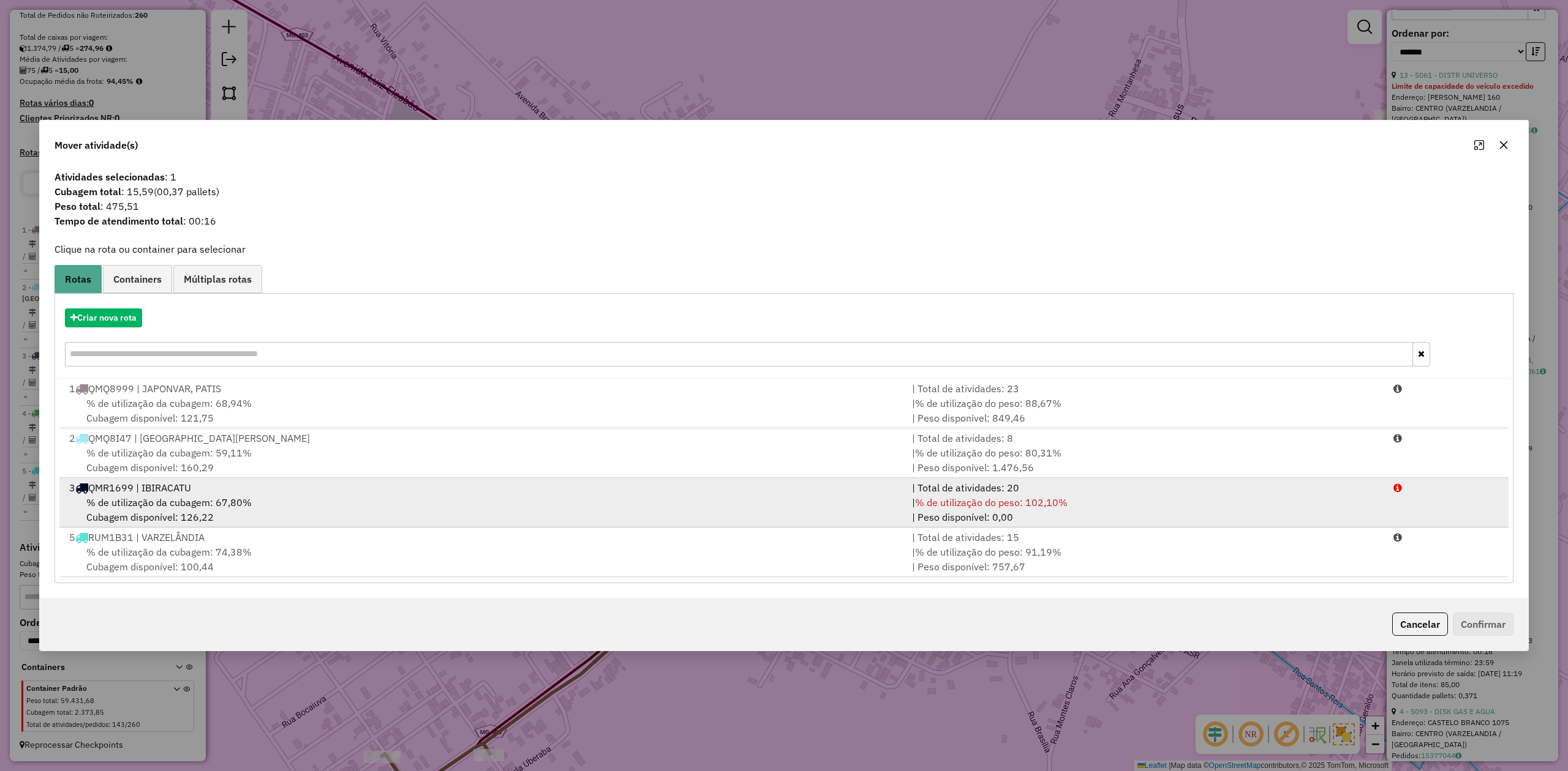
click at [168, 503] on span "% de utilização da cubagem: 67,80%" at bounding box center [169, 503] width 166 height 13
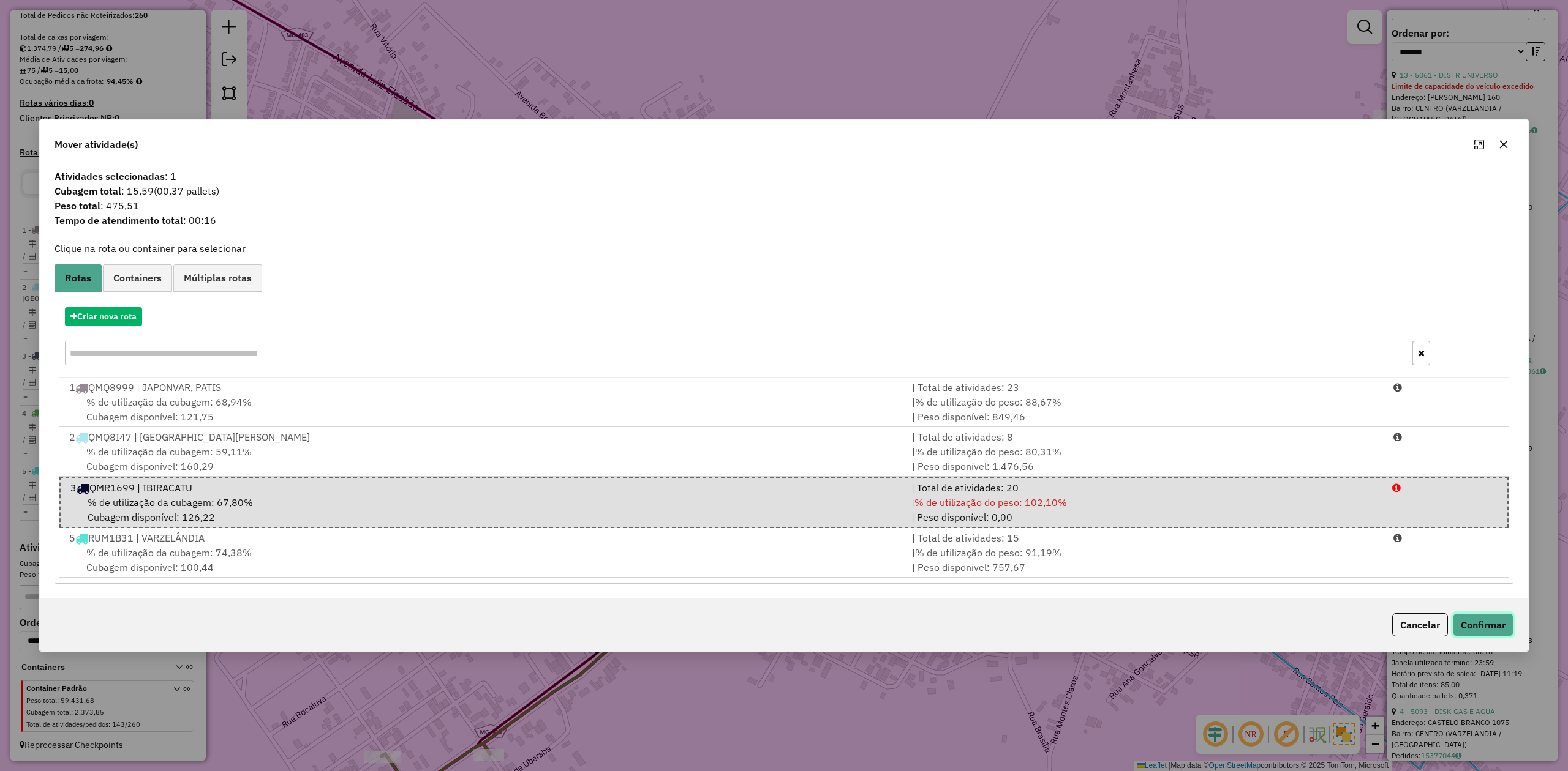
click at [1482, 626] on button "Confirmar" at bounding box center [1483, 625] width 61 height 24
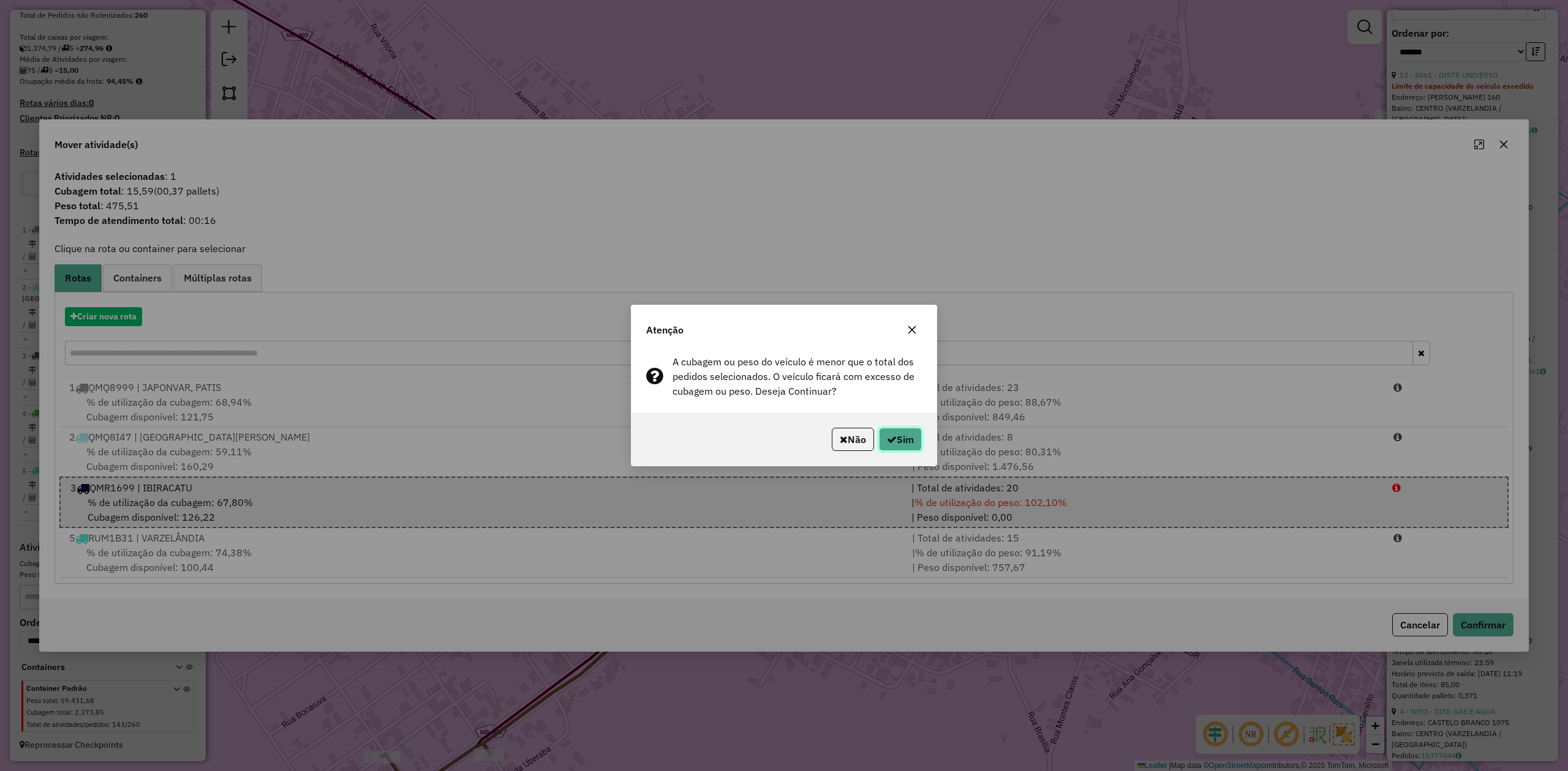
click at [908, 441] on button "Sim" at bounding box center [900, 440] width 43 height 24
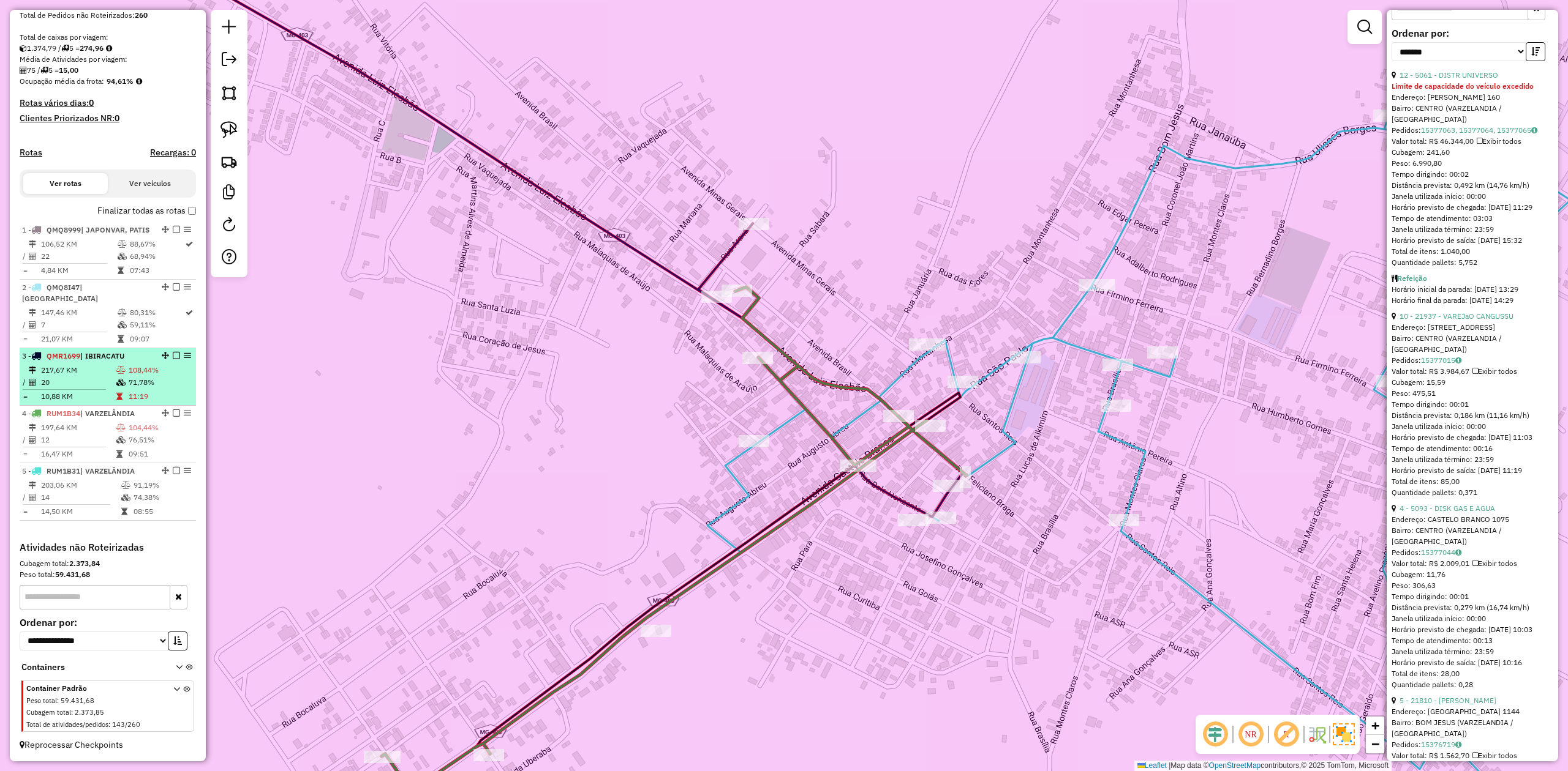
click at [91, 377] on td "20" at bounding box center [78, 383] width 76 height 13
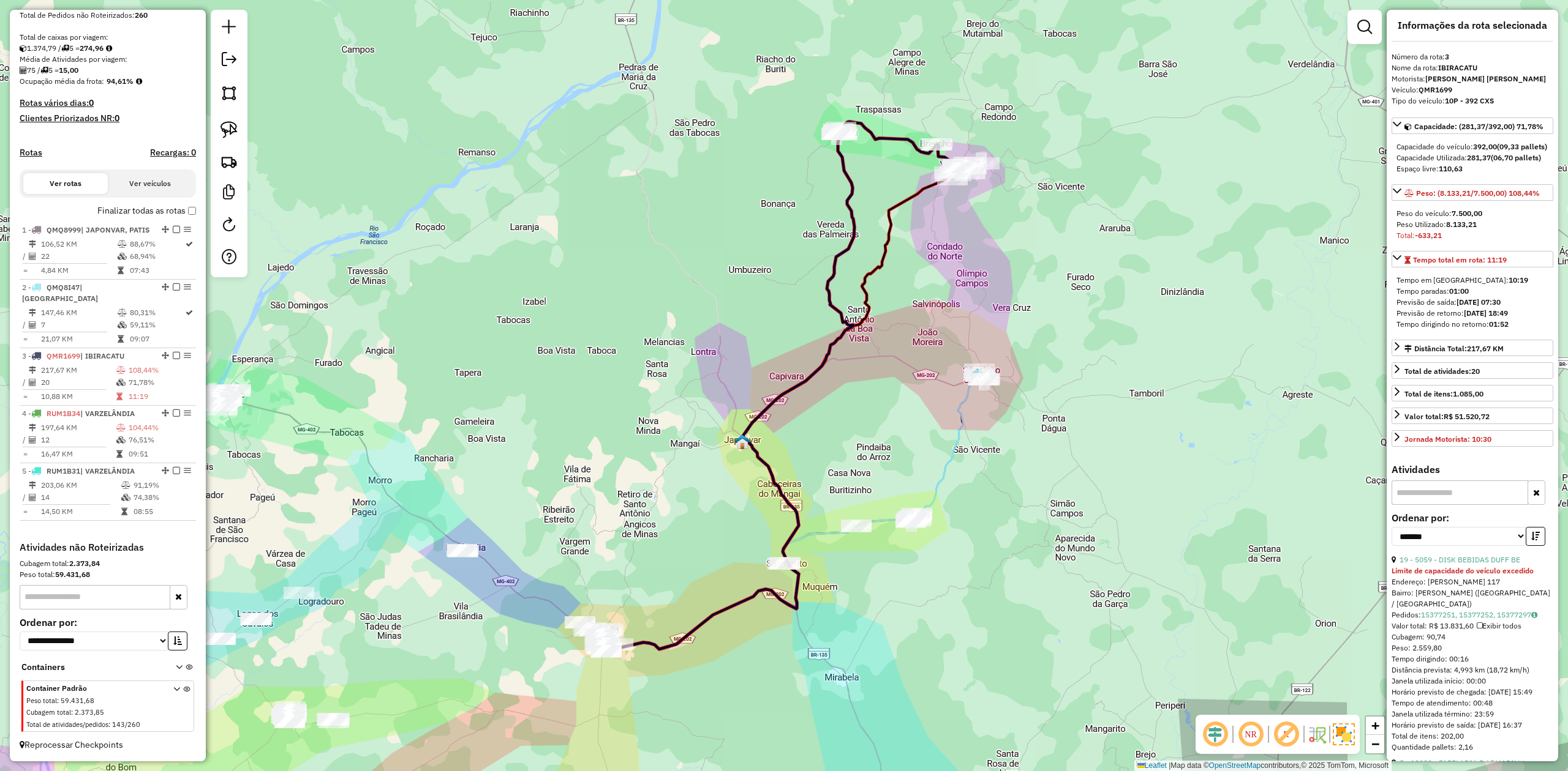
scroll to position [0, 0]
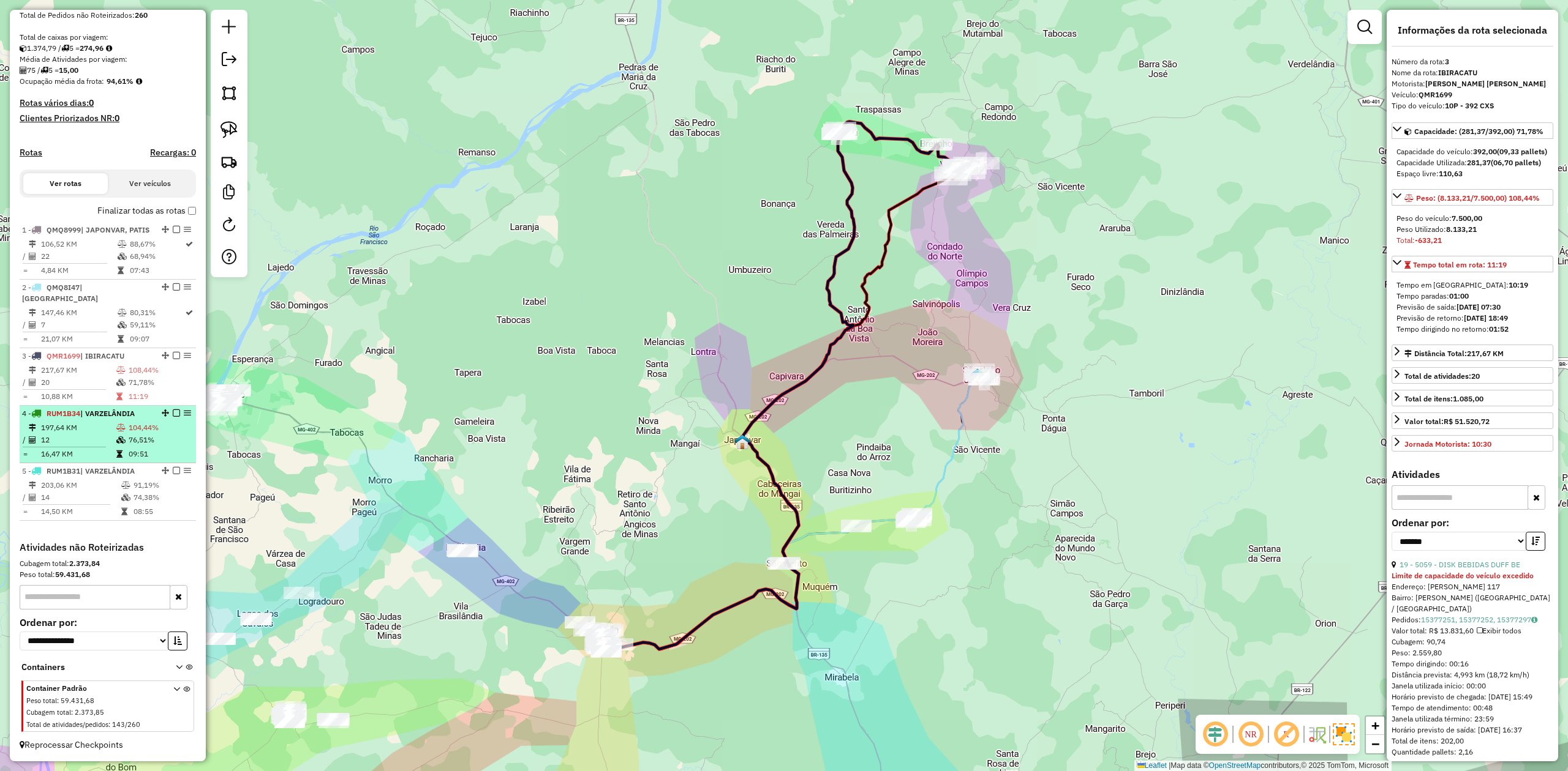
click at [120, 438] on icon at bounding box center [121, 440] width 9 height 7
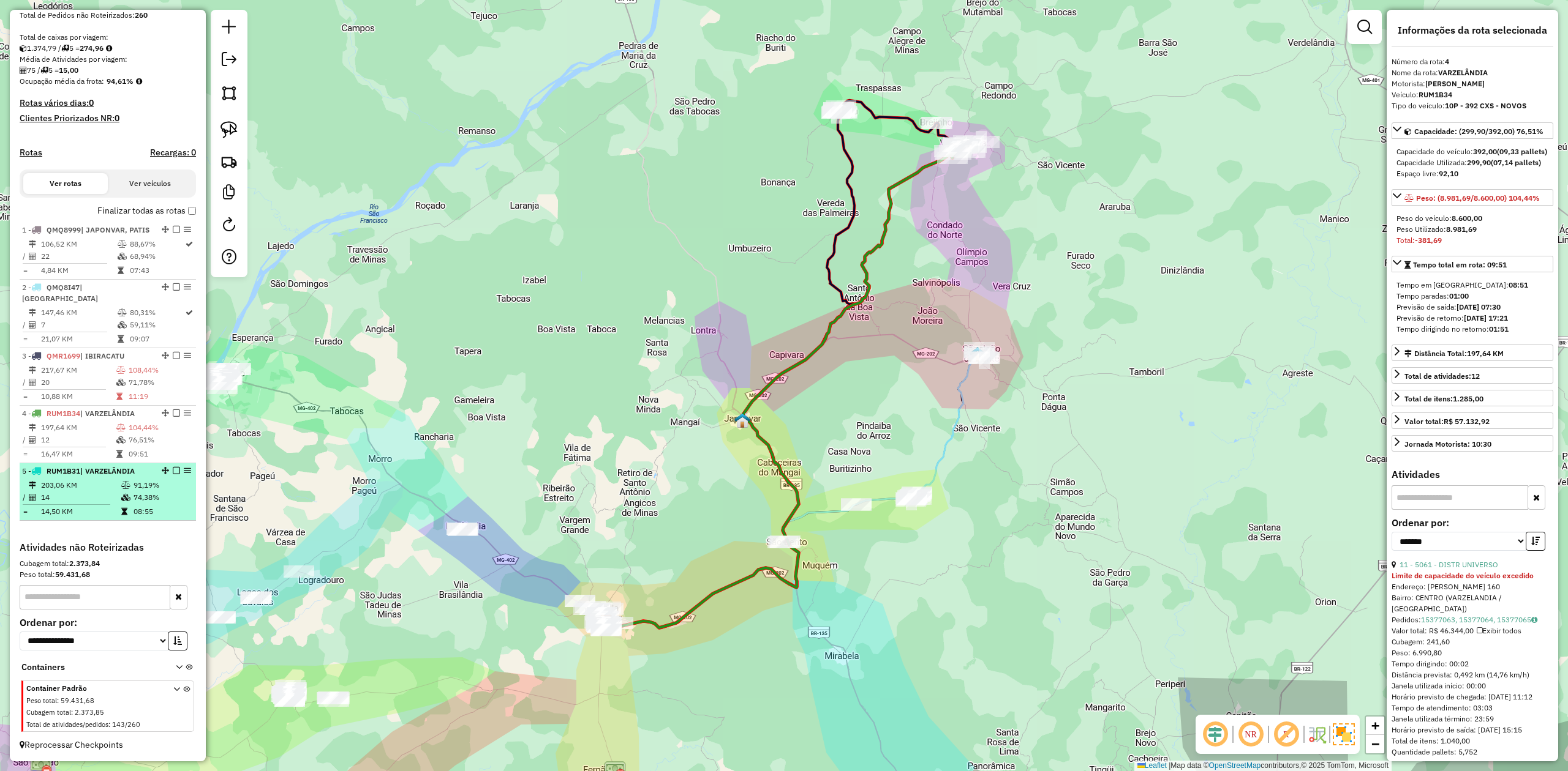
click at [101, 483] on td "203,06 KM" at bounding box center [80, 486] width 80 height 13
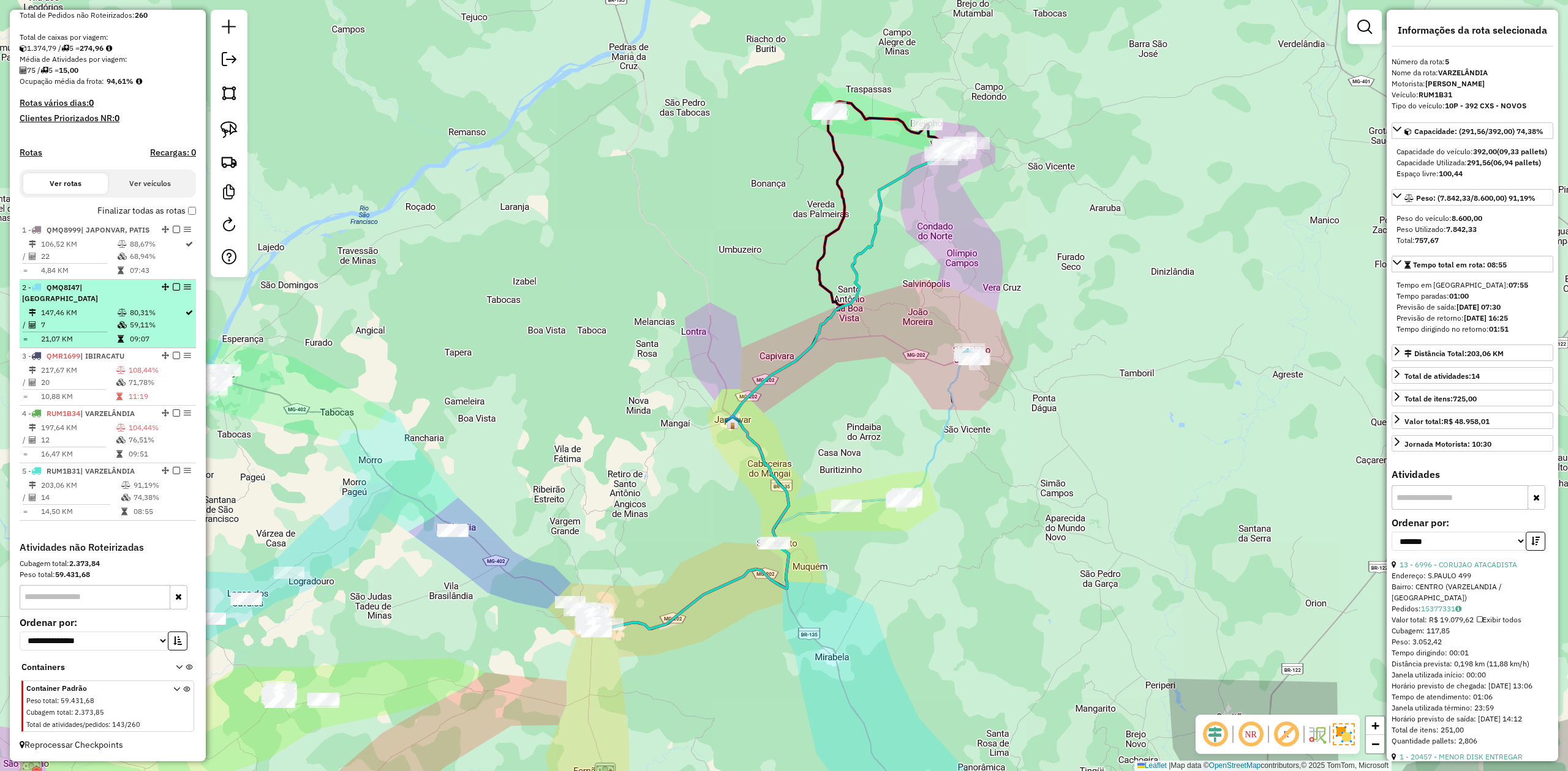
click at [106, 311] on td "147,46 KM" at bounding box center [78, 313] width 77 height 13
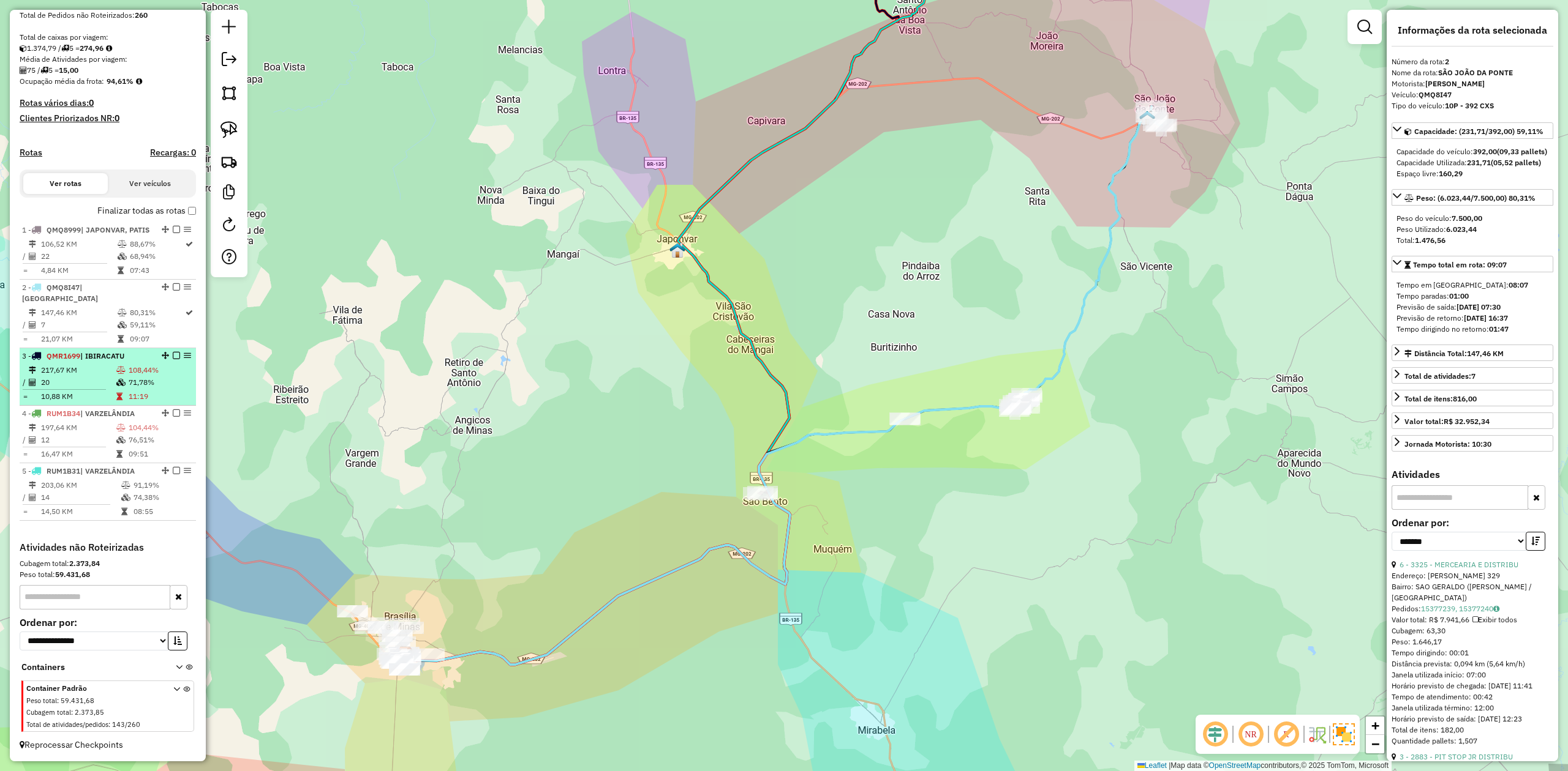
click at [94, 382] on td "20" at bounding box center [78, 383] width 76 height 13
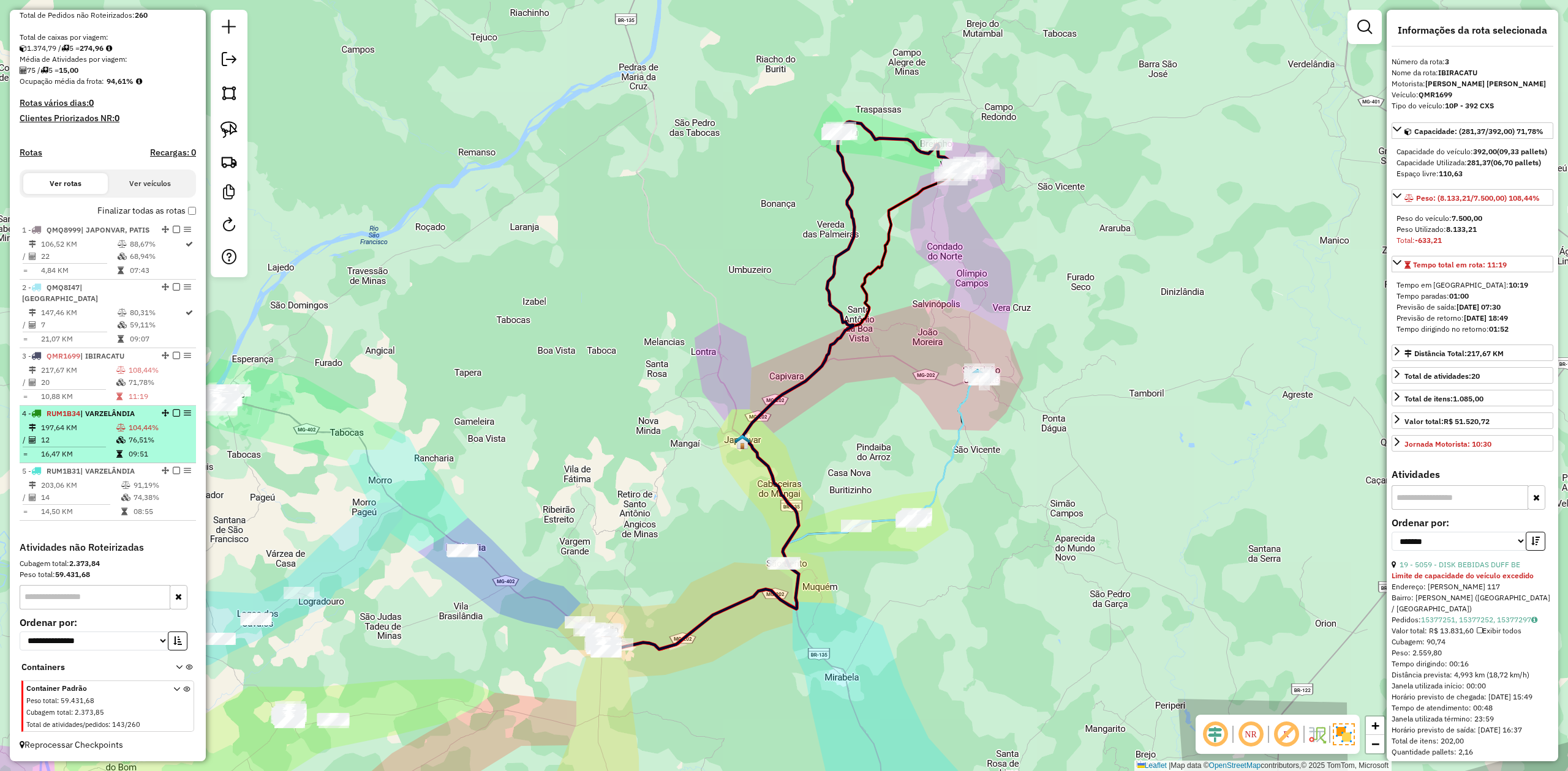
click at [71, 434] on td "12" at bounding box center [78, 441] width 76 height 13
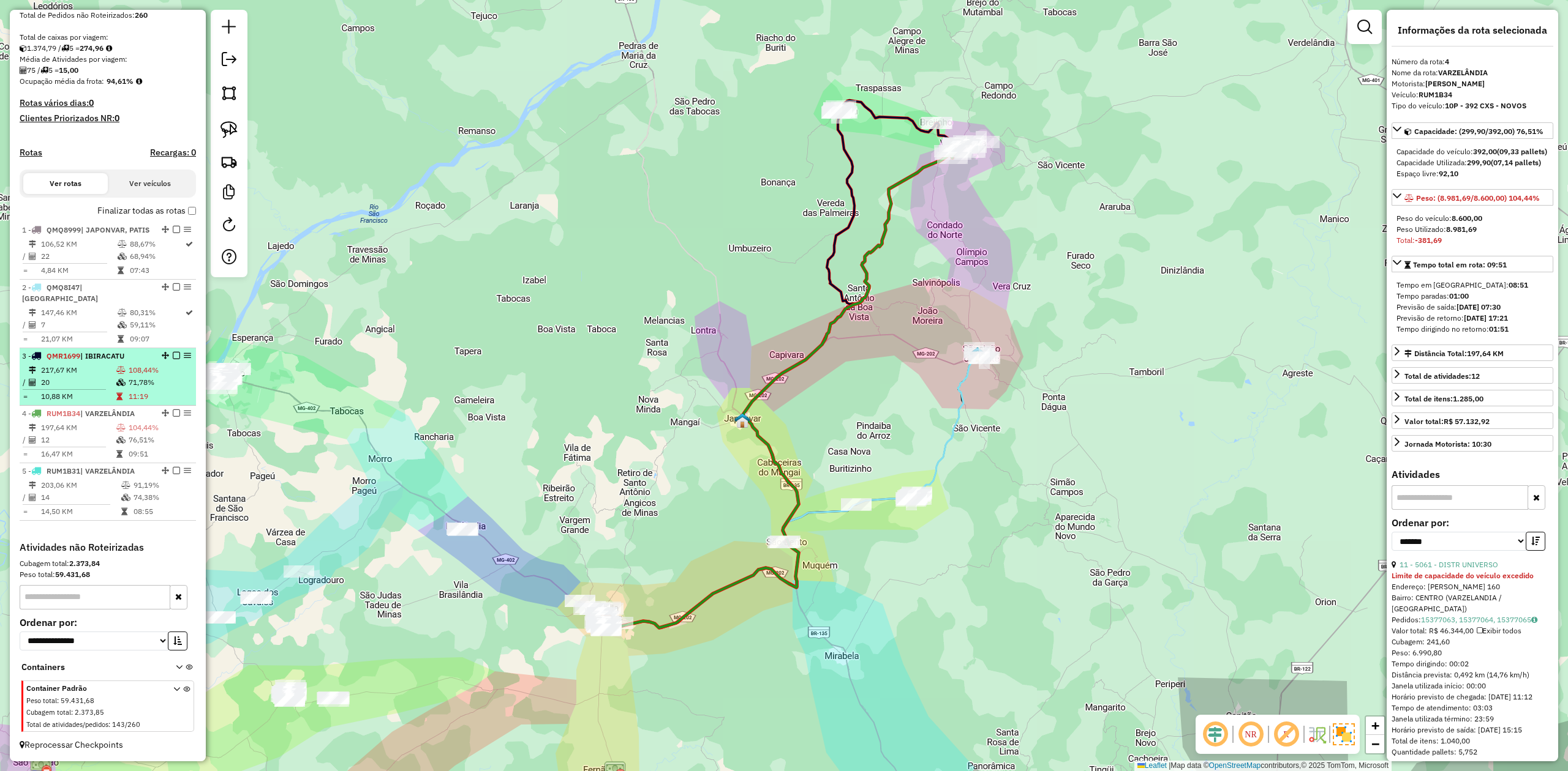
click at [99, 378] on td "20" at bounding box center [78, 383] width 76 height 13
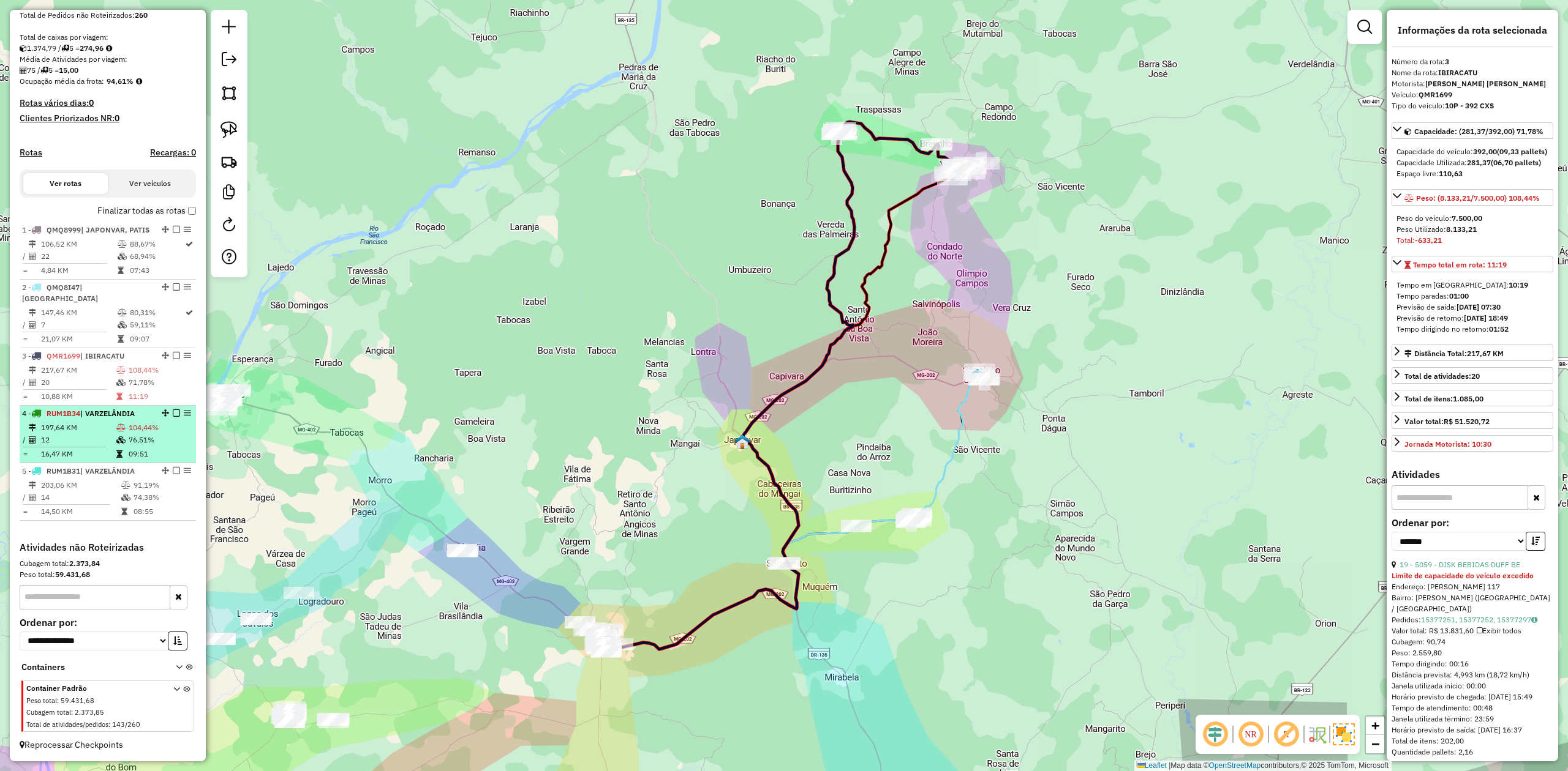
click at [84, 431] on td "197,64 KM" at bounding box center [78, 428] width 76 height 13
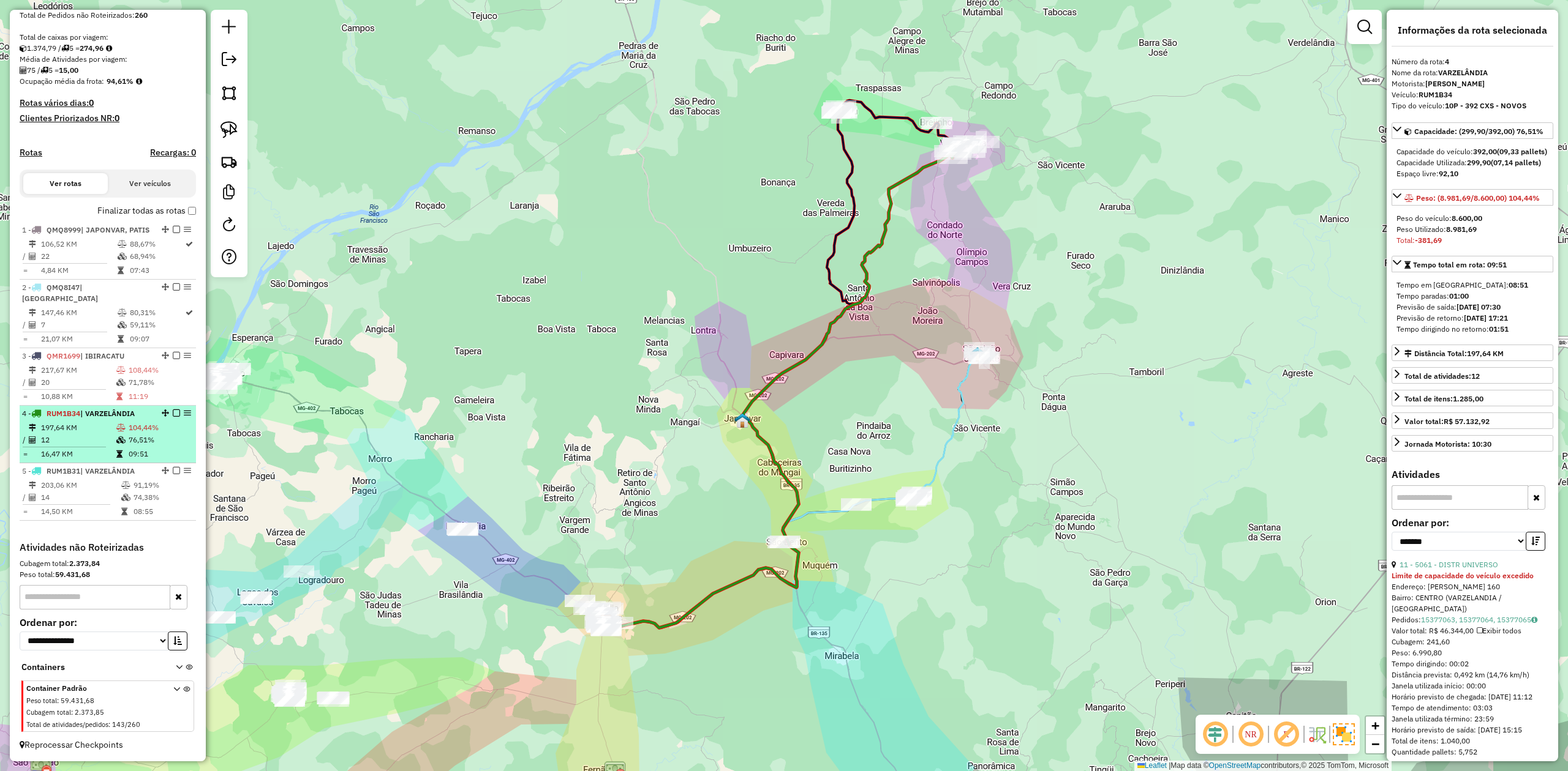
click at [106, 417] on div "4 - RUM1B34 | VARZELÂNDIA" at bounding box center [87, 414] width 130 height 11
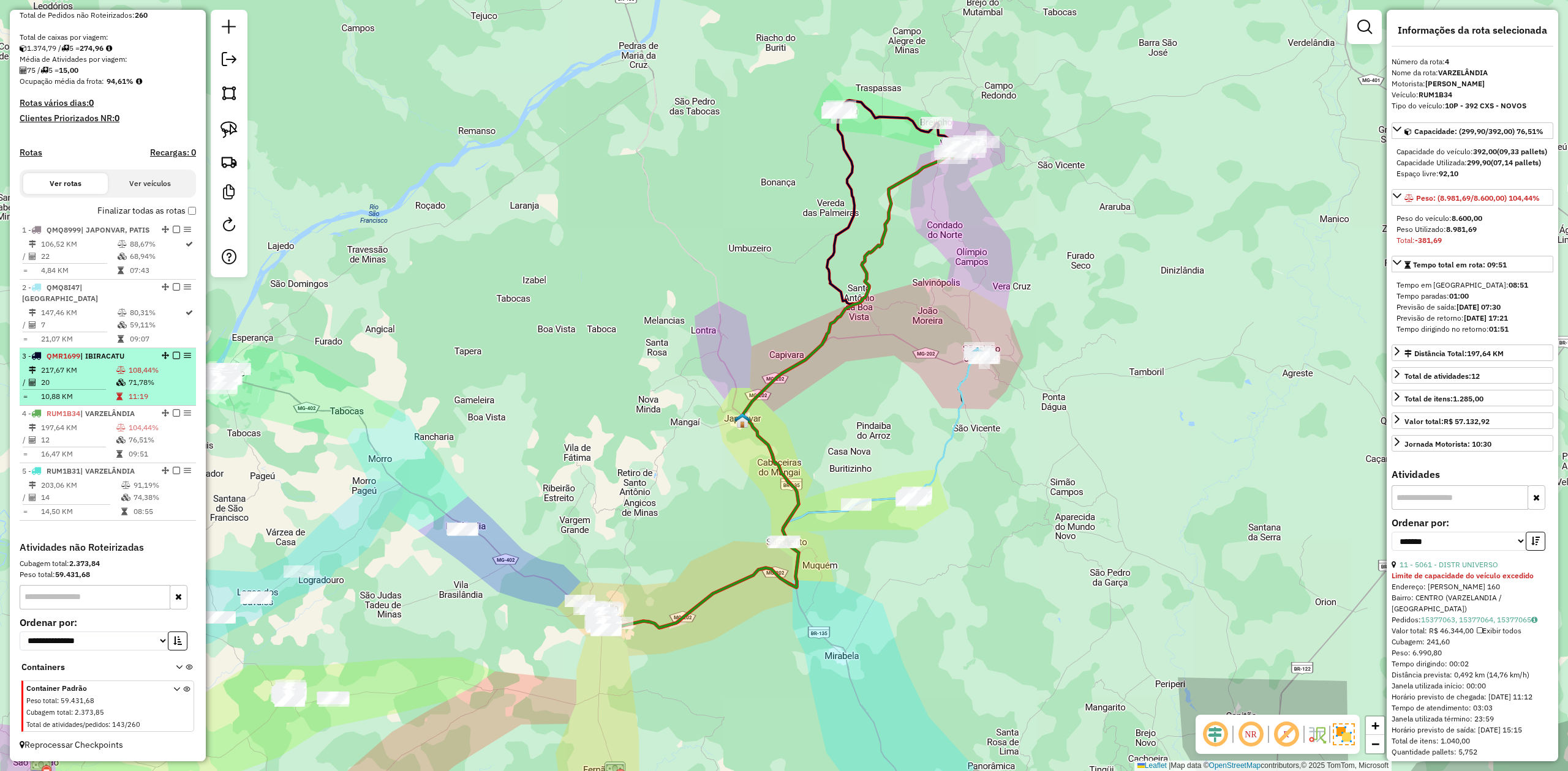
click at [89, 382] on td "20" at bounding box center [78, 383] width 76 height 13
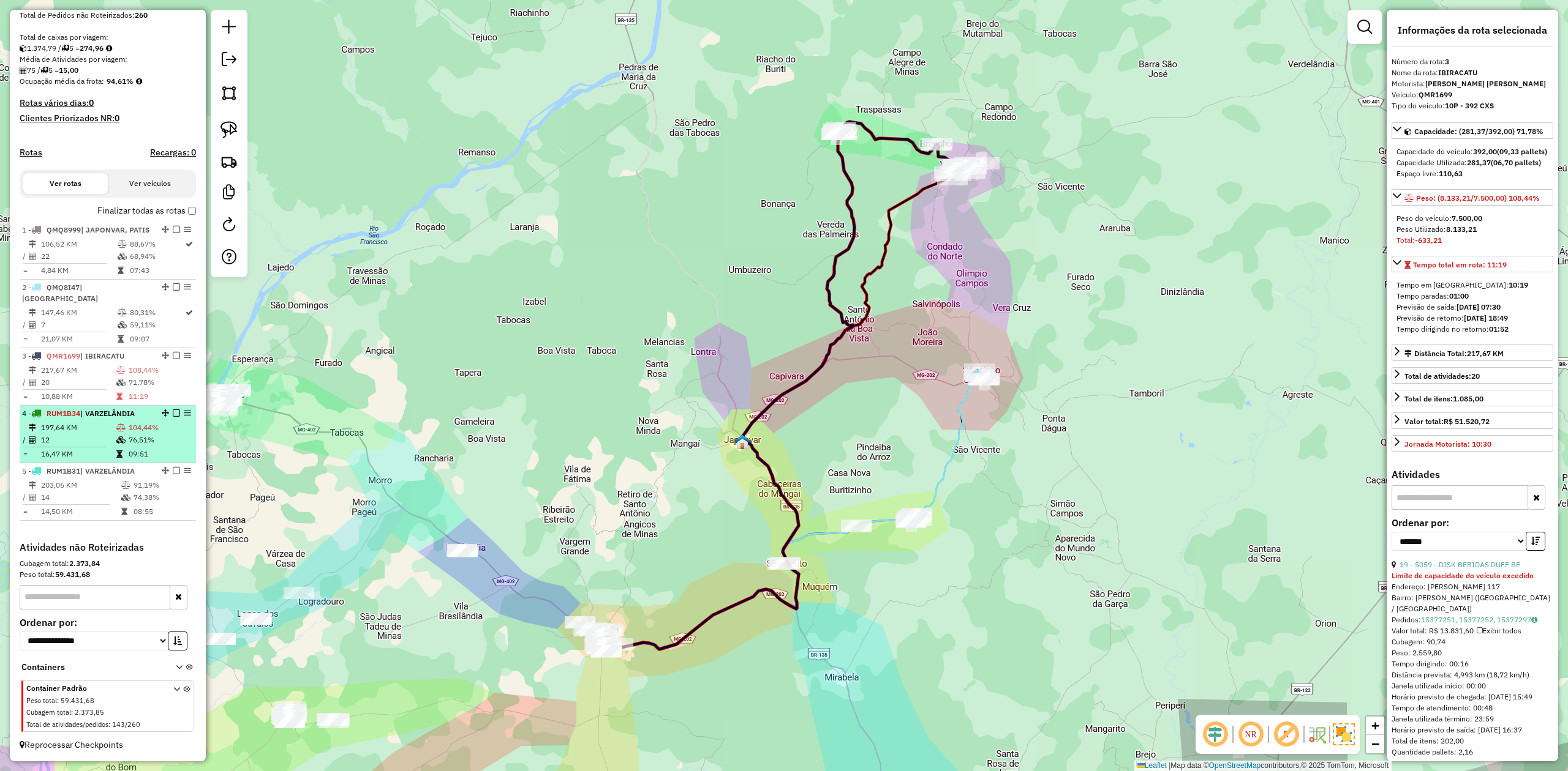
click at [77, 434] on td "12" at bounding box center [78, 441] width 76 height 13
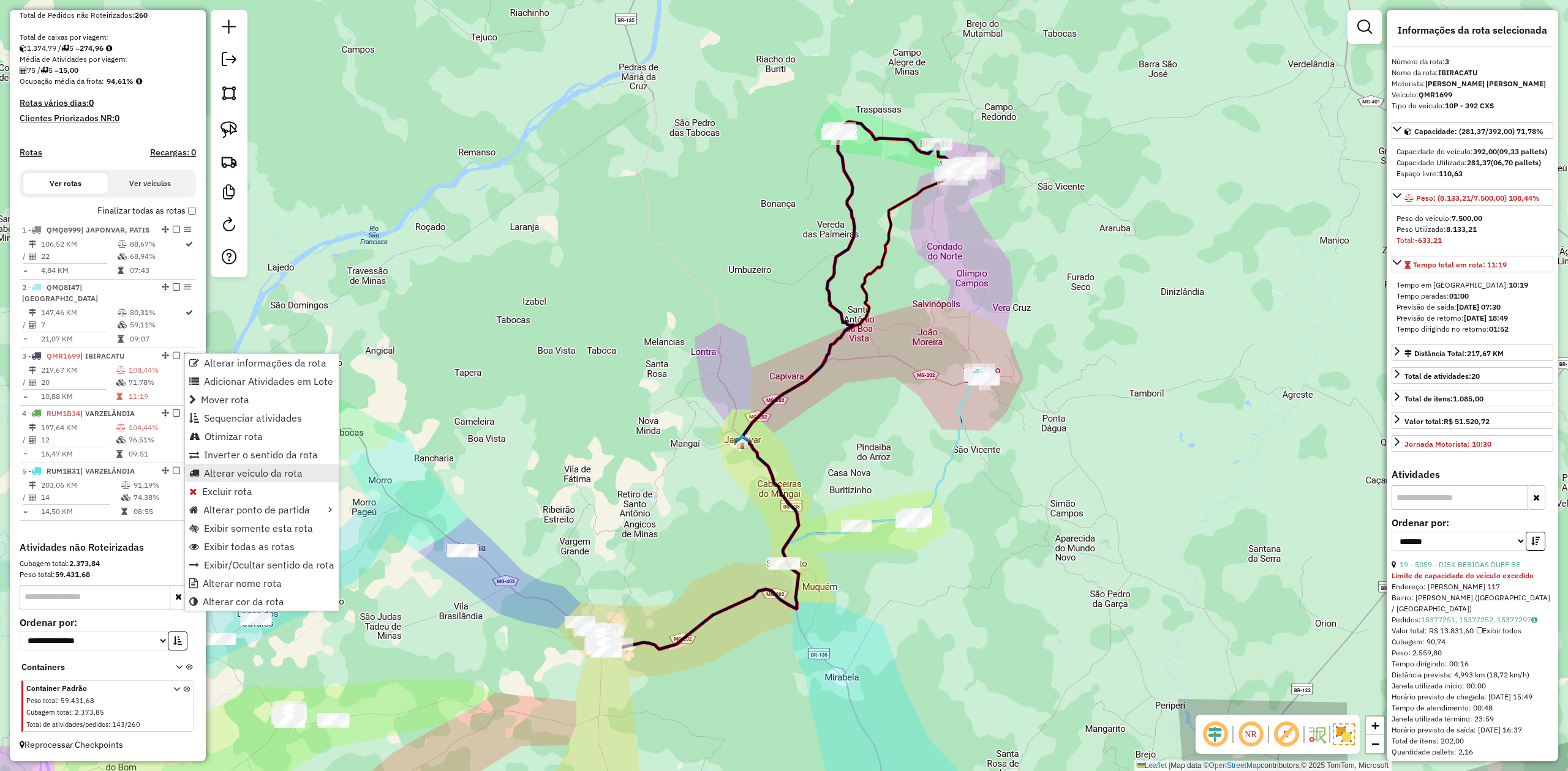
click at [238, 470] on span "Alterar veículo da rota" at bounding box center [253, 473] width 99 height 9
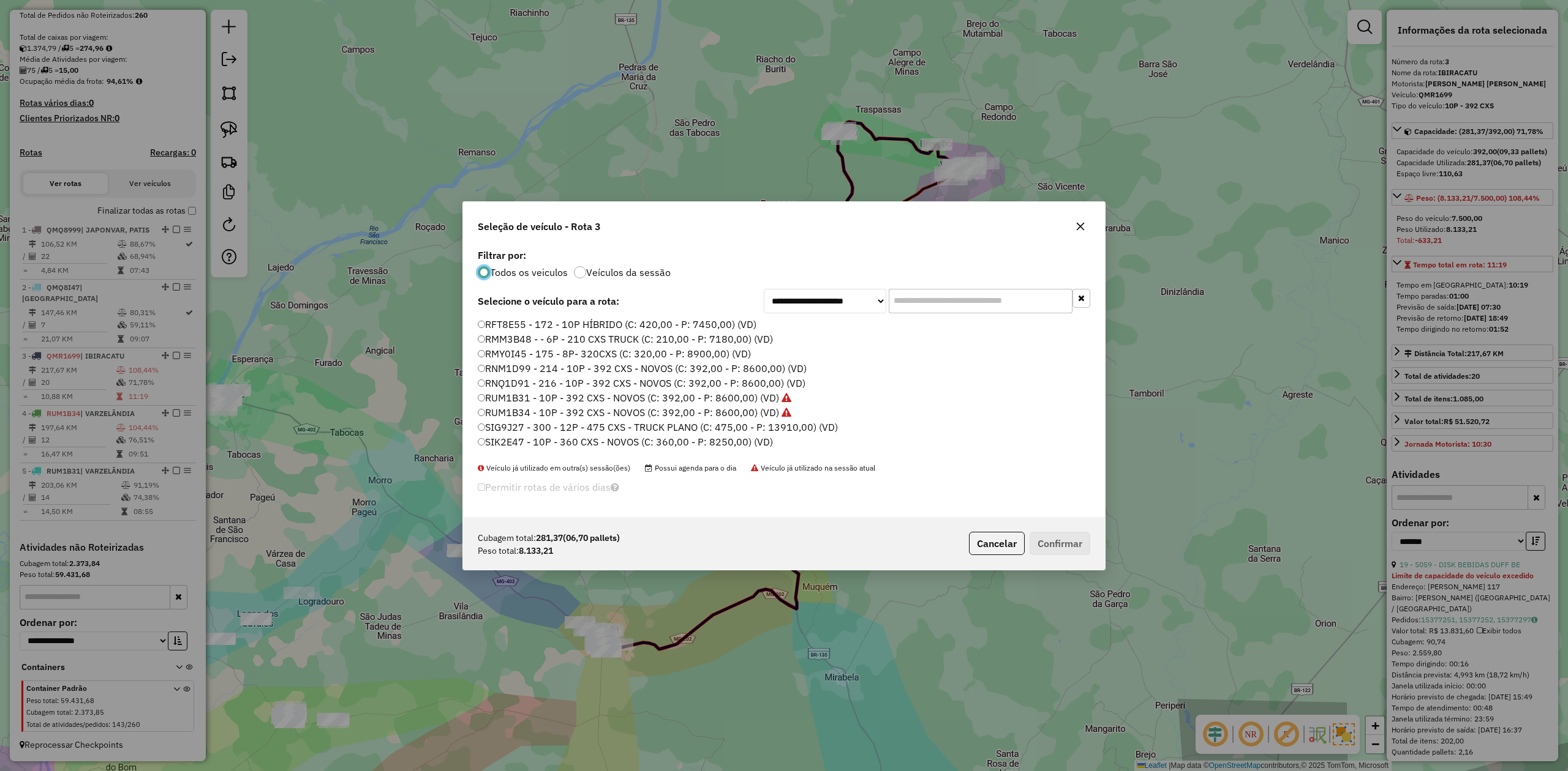
scroll to position [100, 0]
click at [599, 370] on label "RNQ1D91 - 216 - 10P - 392 CXS - NOVOS (C: 392,00 - P: 8600,00) (VD)" at bounding box center [641, 371] width 327 height 15
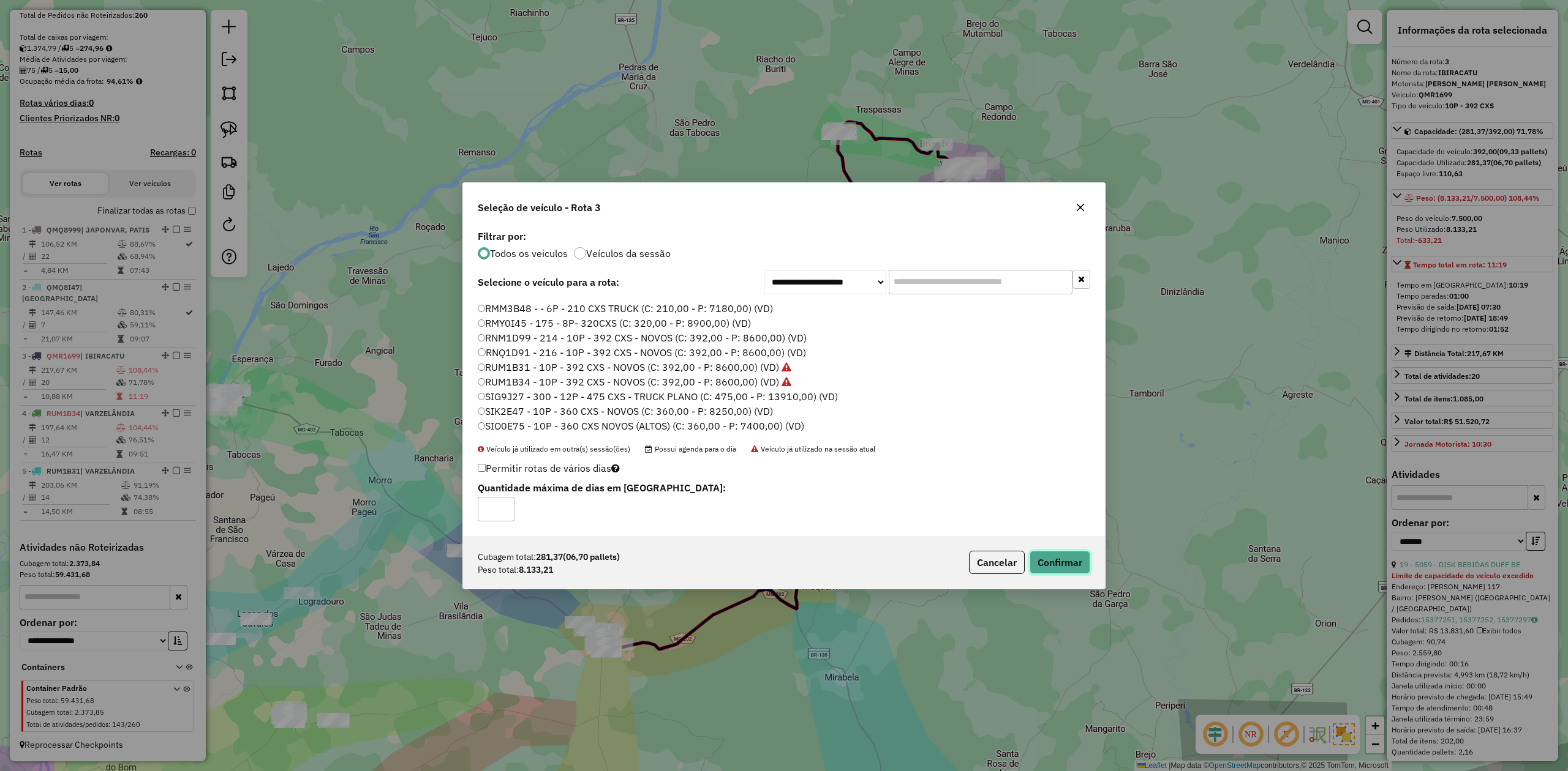
click at [1066, 563] on button "Confirmar" at bounding box center [1059, 563] width 61 height 24
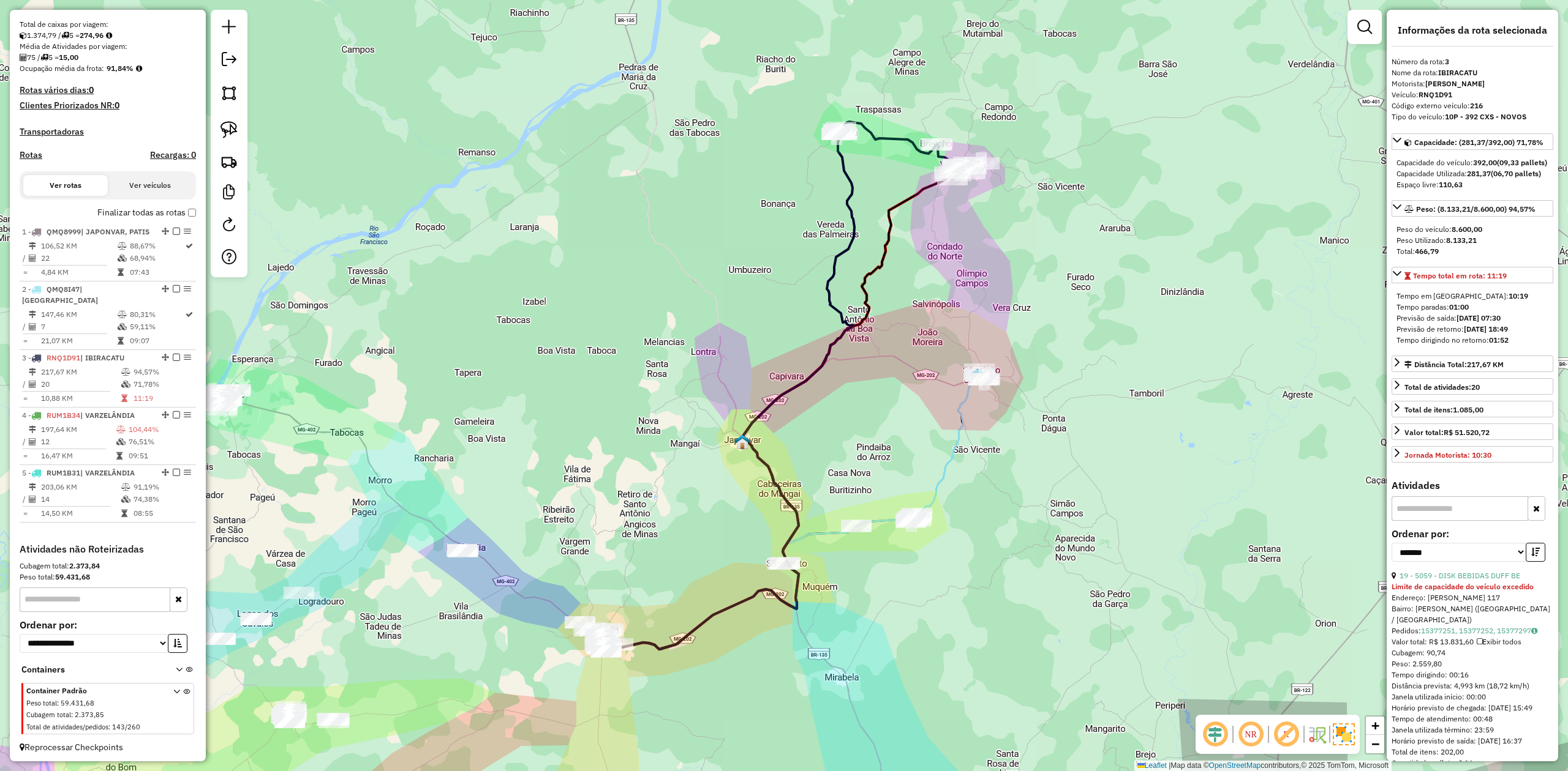
scroll to position [274, 0]
click at [102, 427] on td "197,64 KM" at bounding box center [78, 427] width 76 height 13
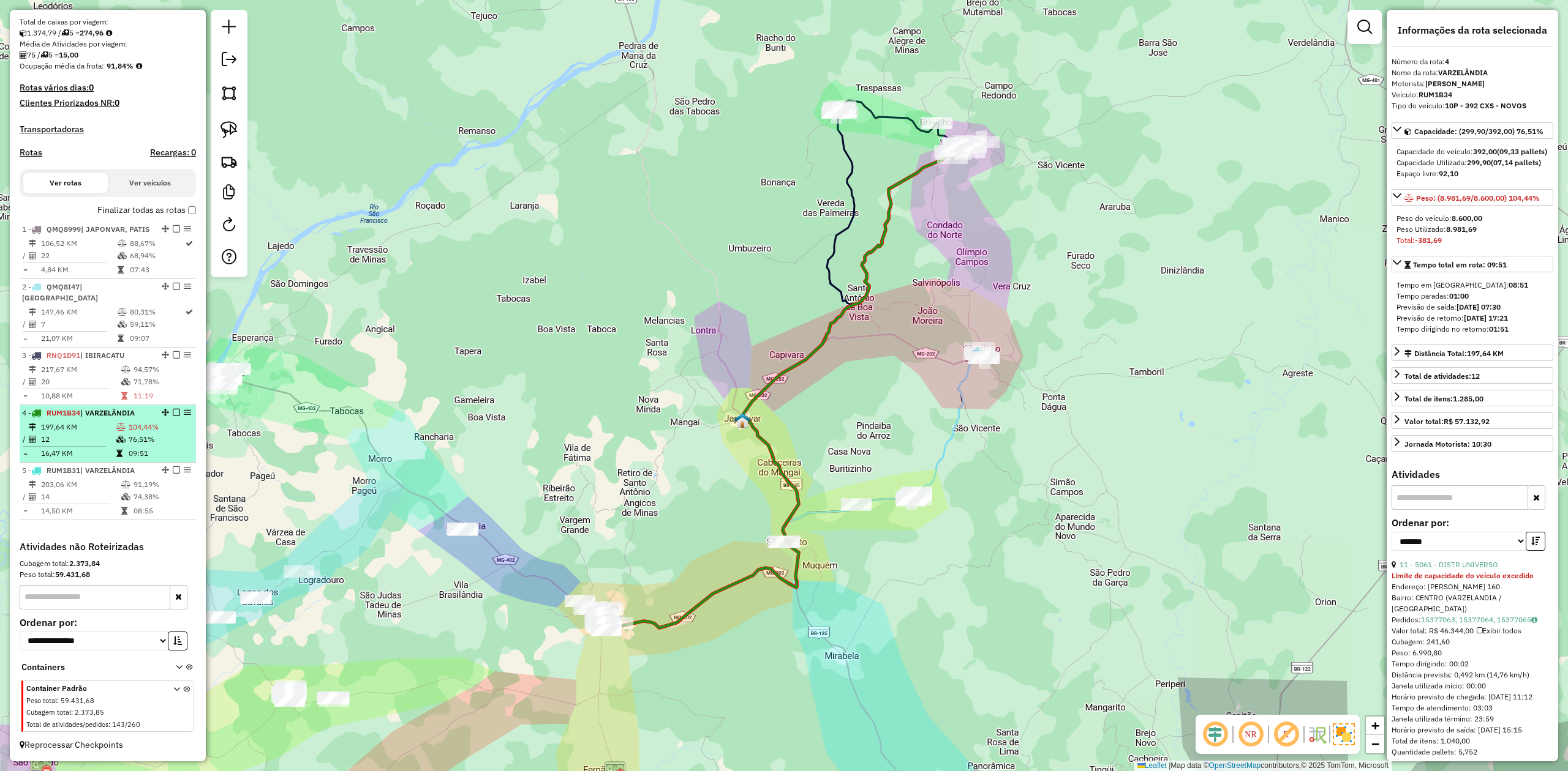
click at [86, 427] on td "197,64 KM" at bounding box center [78, 427] width 76 height 13
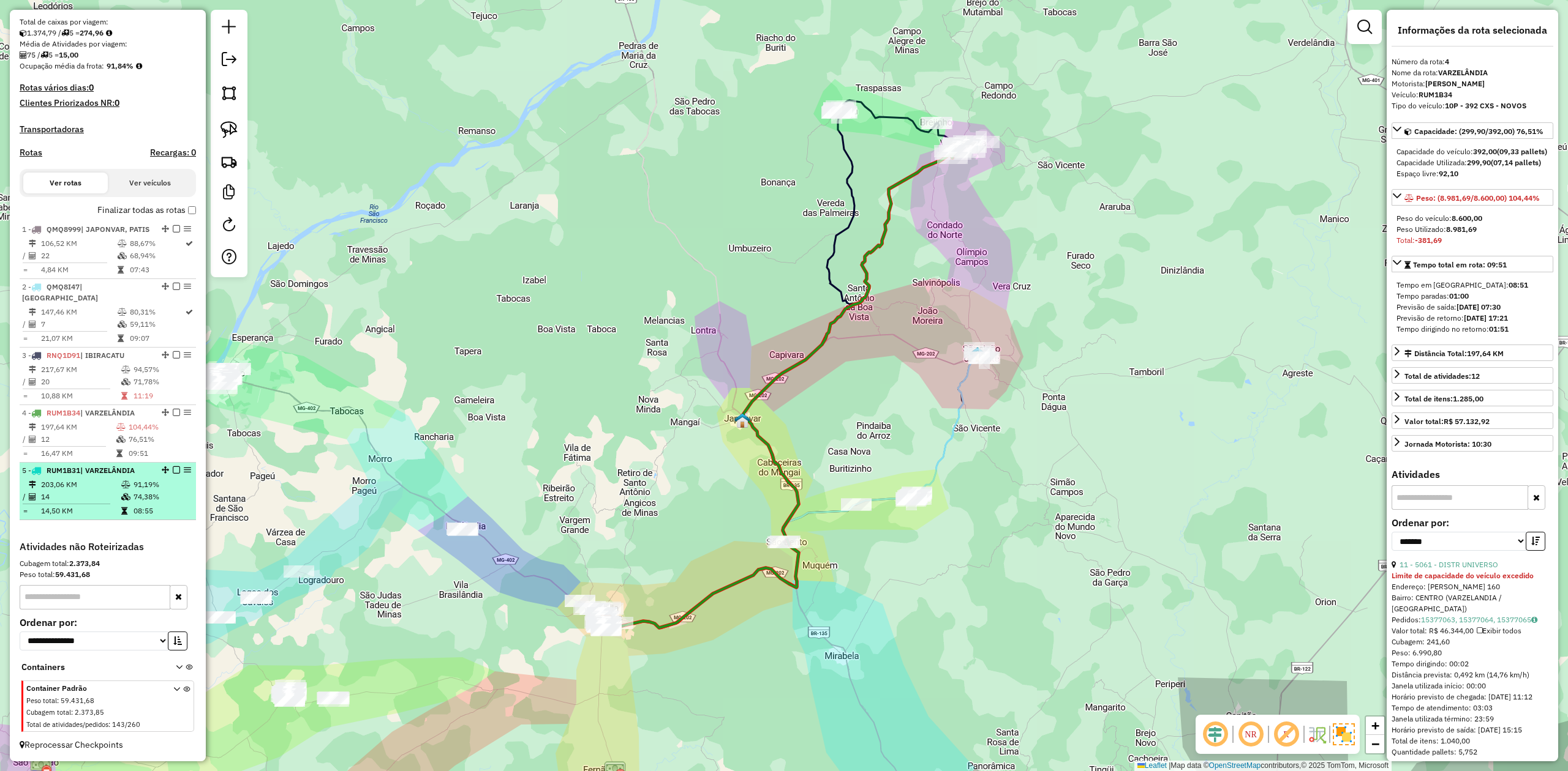
click at [84, 510] on td "14,50 KM" at bounding box center [80, 512] width 80 height 13
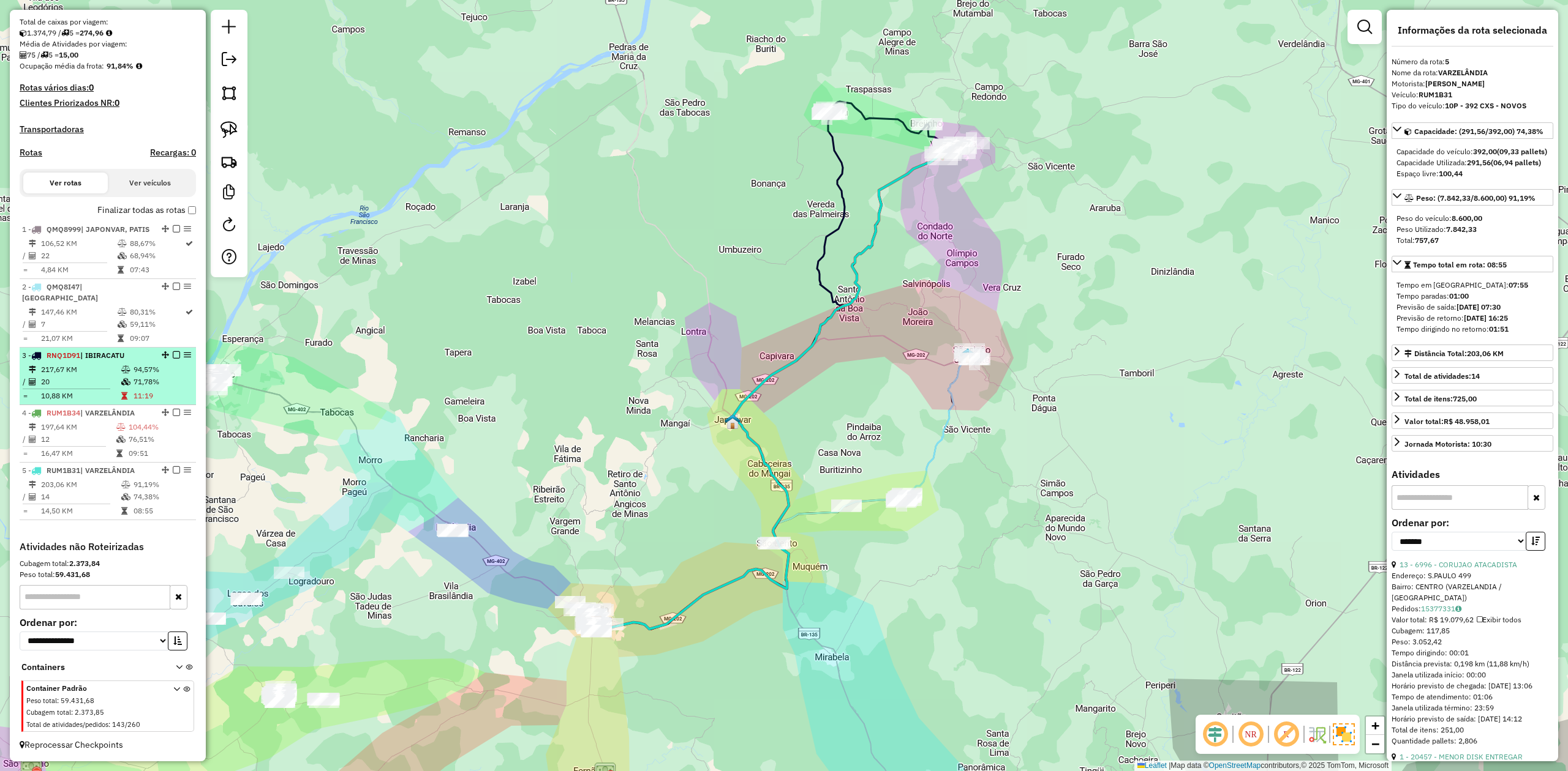
click at [89, 382] on td "20" at bounding box center [80, 382] width 80 height 13
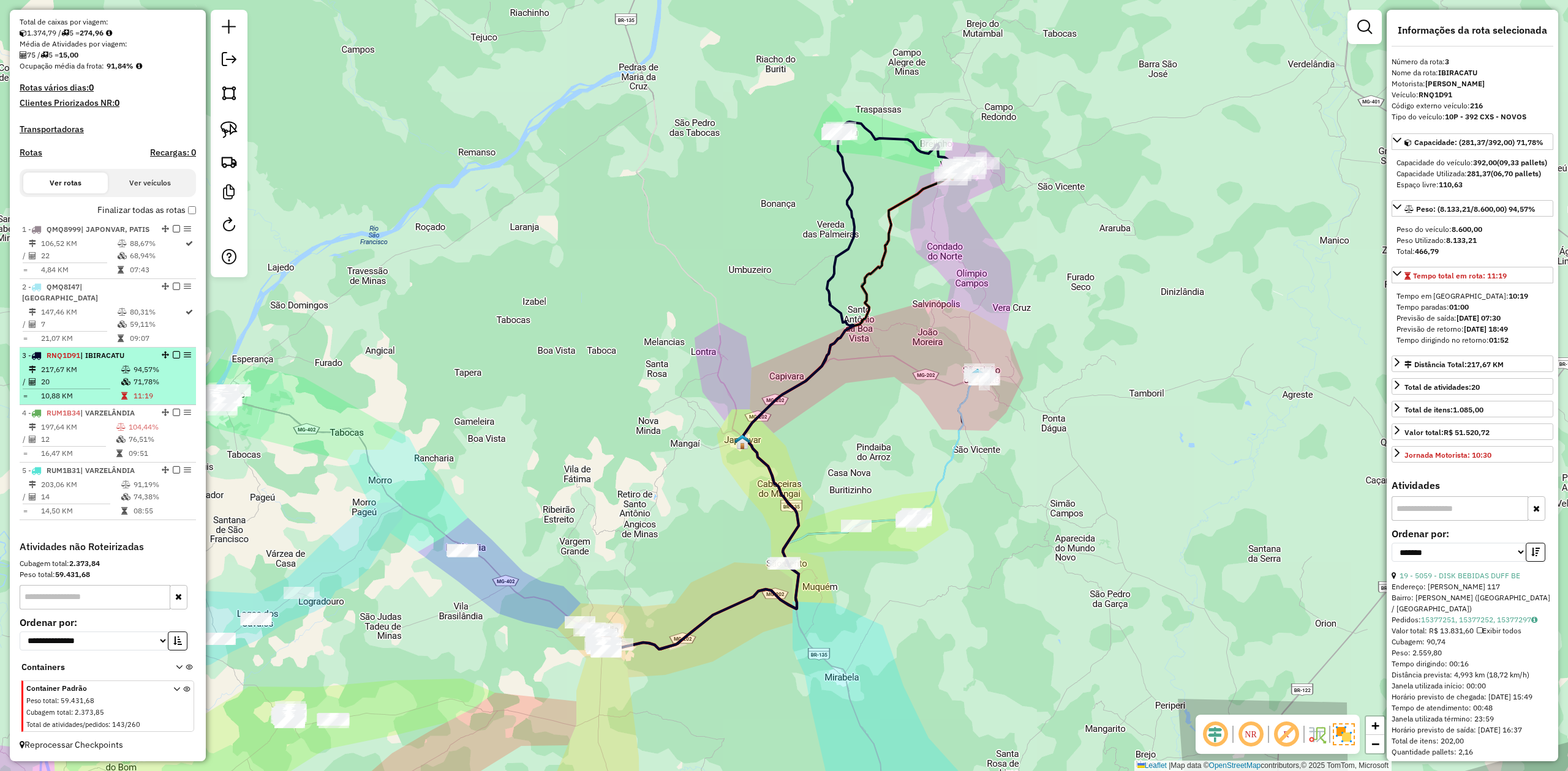
click at [106, 383] on td "20" at bounding box center [80, 382] width 80 height 13
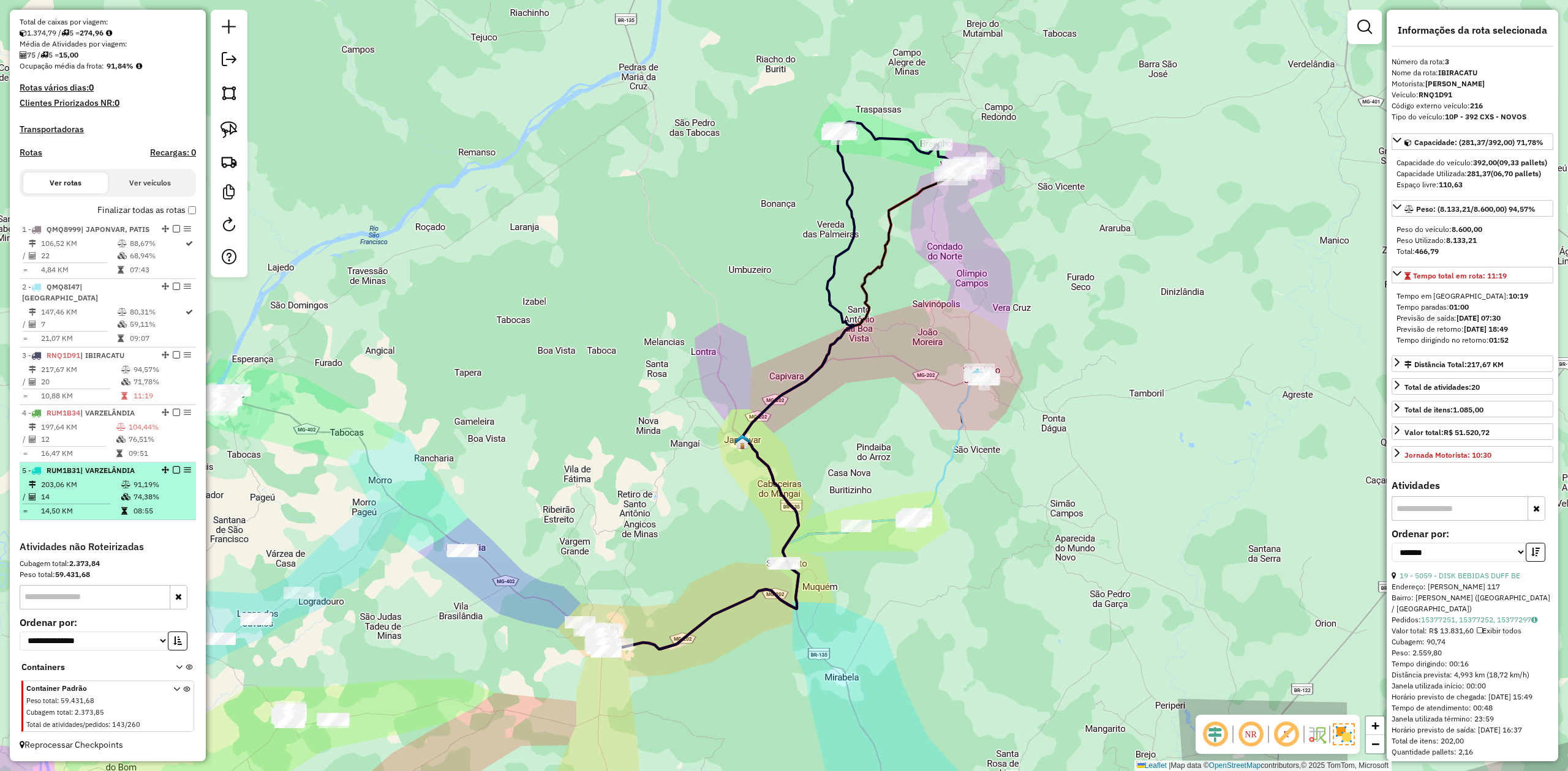
click at [94, 488] on td "203,06 KM" at bounding box center [80, 485] width 80 height 13
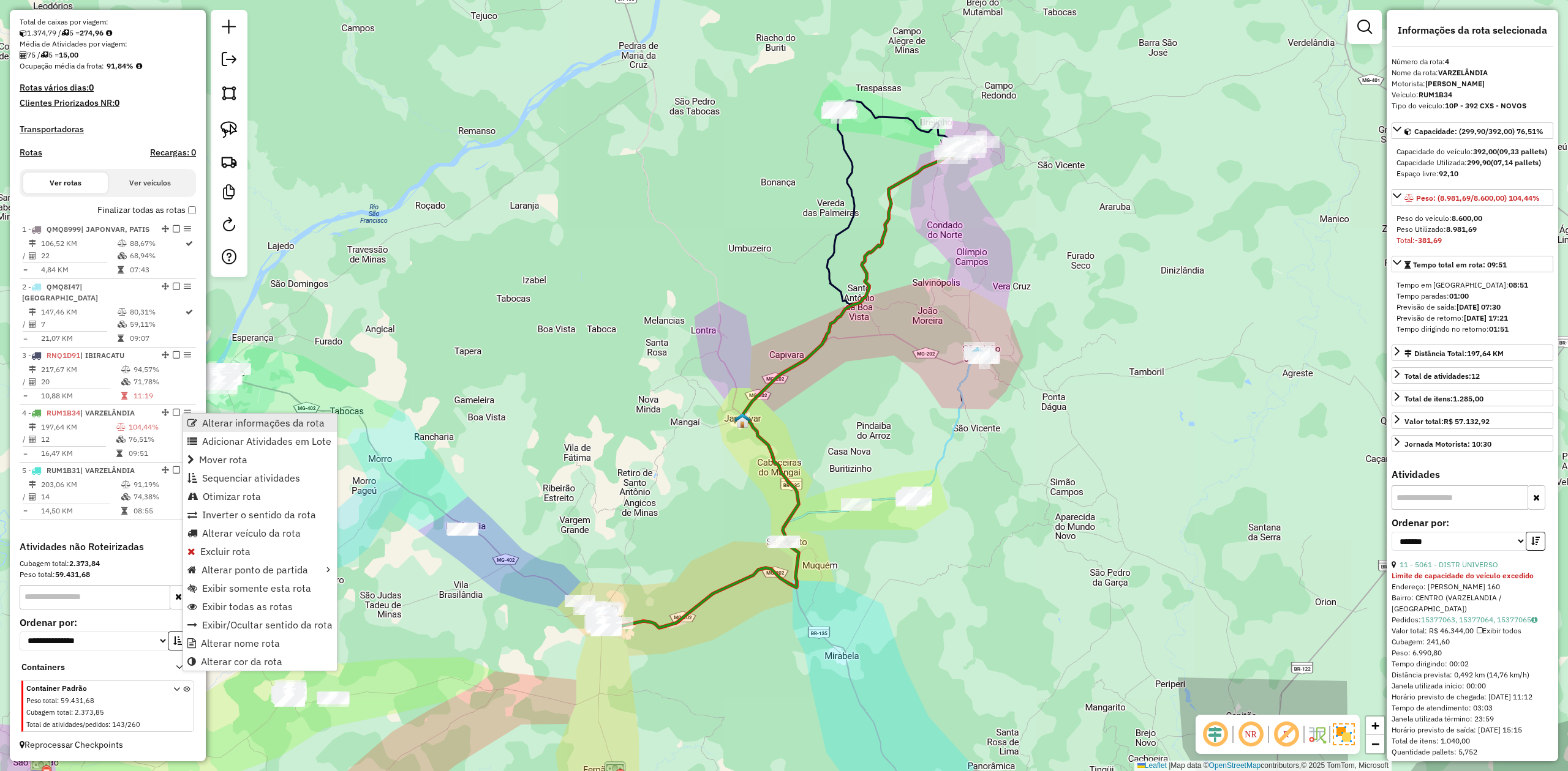
click at [223, 421] on span "Alterar informações da rota" at bounding box center [263, 423] width 122 height 9
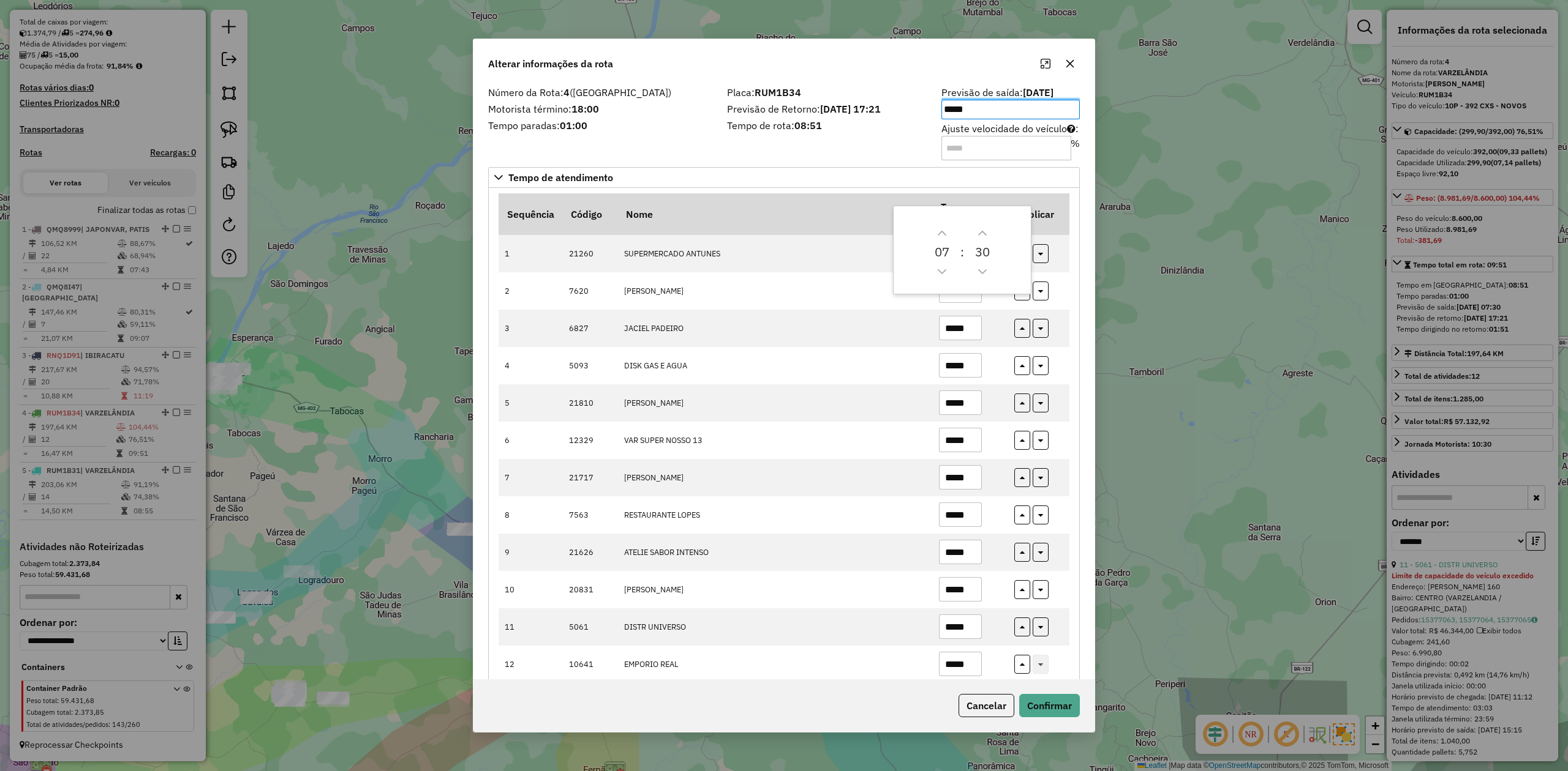
click at [1066, 67] on icon "button" at bounding box center [1070, 64] width 9 height 9
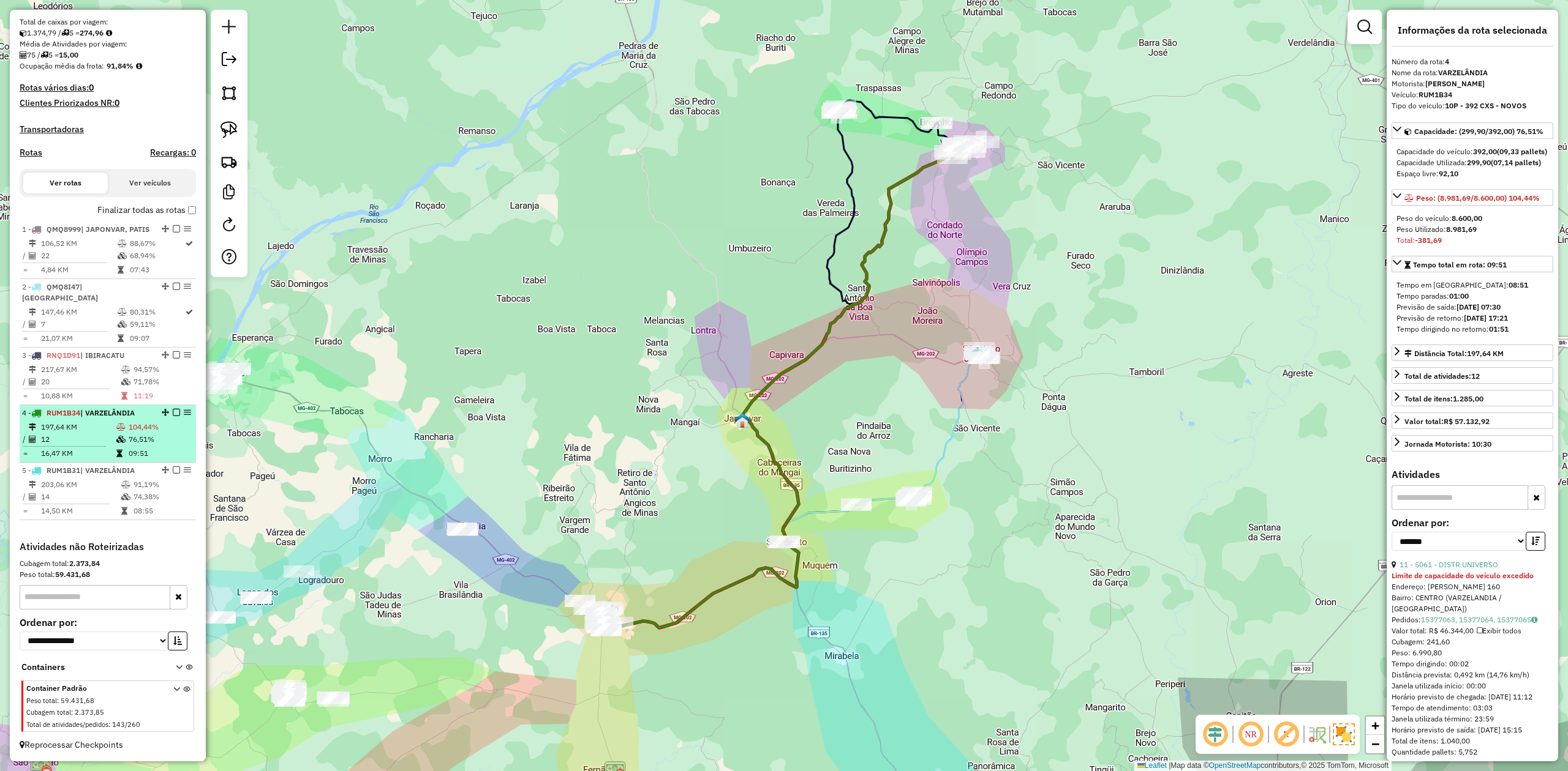
click at [187, 409] on em at bounding box center [187, 412] width 7 height 7
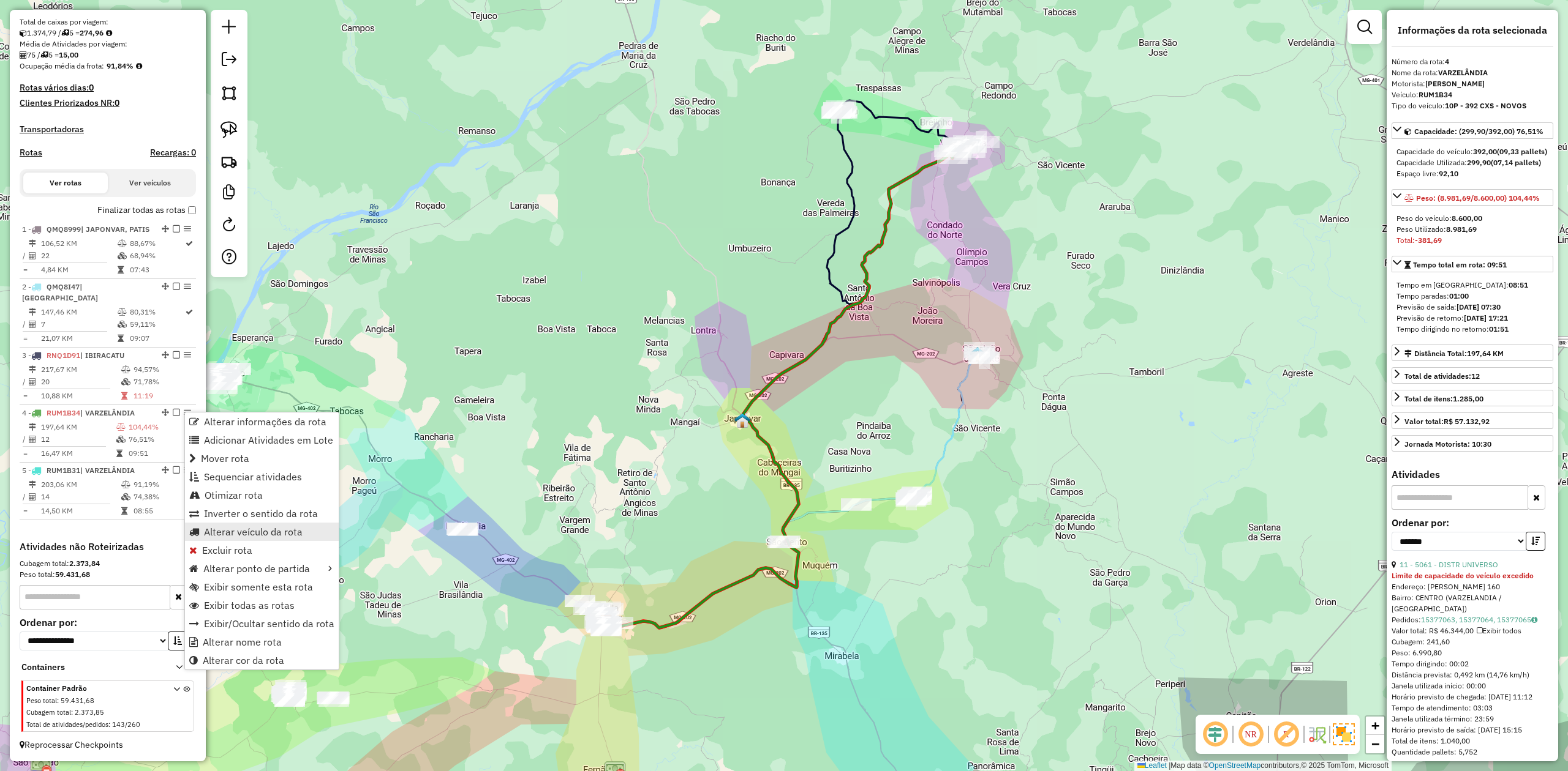
click at [221, 534] on span "Alterar veículo da rota" at bounding box center [253, 532] width 99 height 9
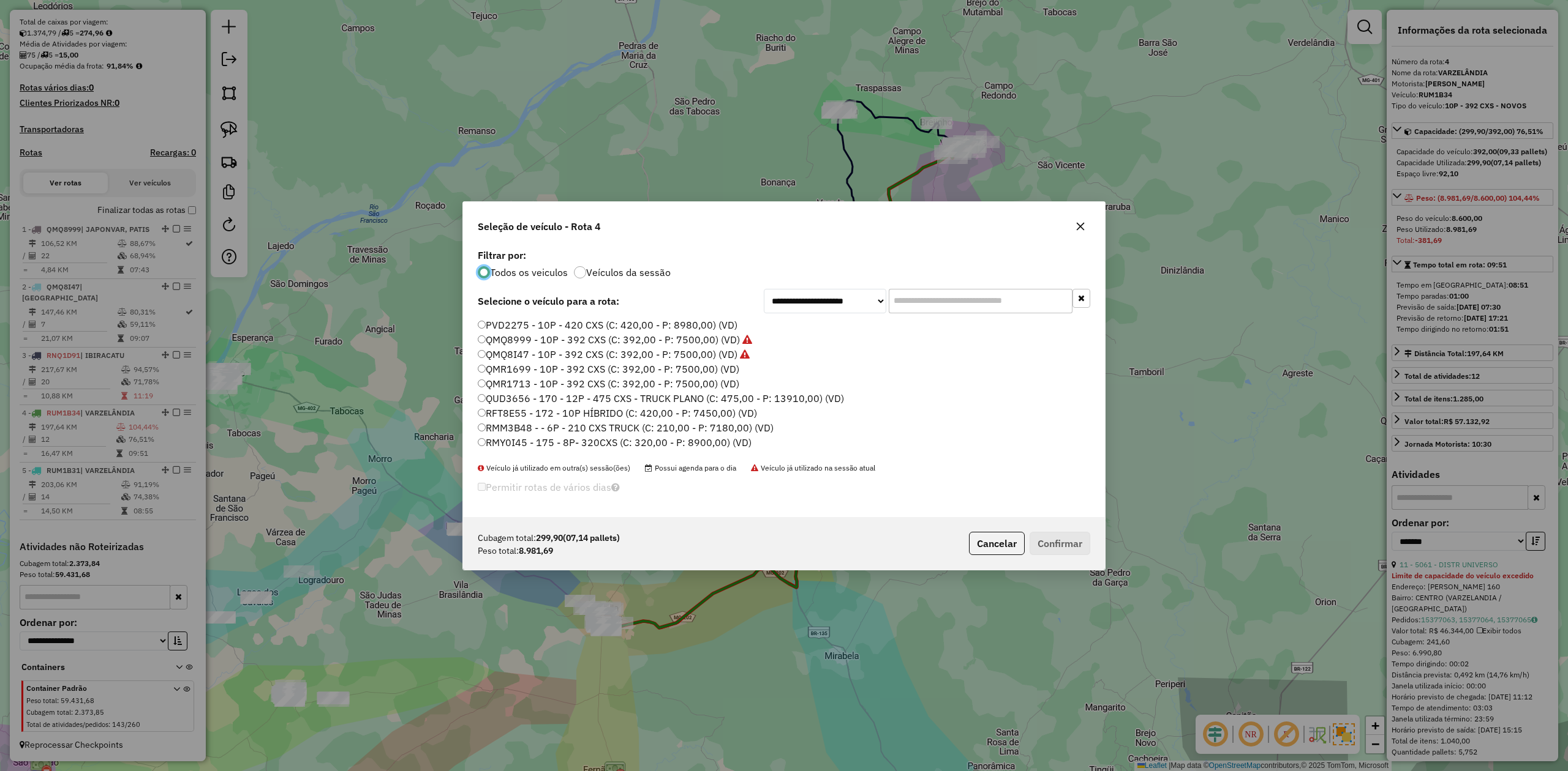
scroll to position [6, 4]
click at [537, 327] on label "PVD2275 - 10P - 420 CXS (C: 420,00 - P: 8980,00) (VD)" at bounding box center [607, 325] width 259 height 15
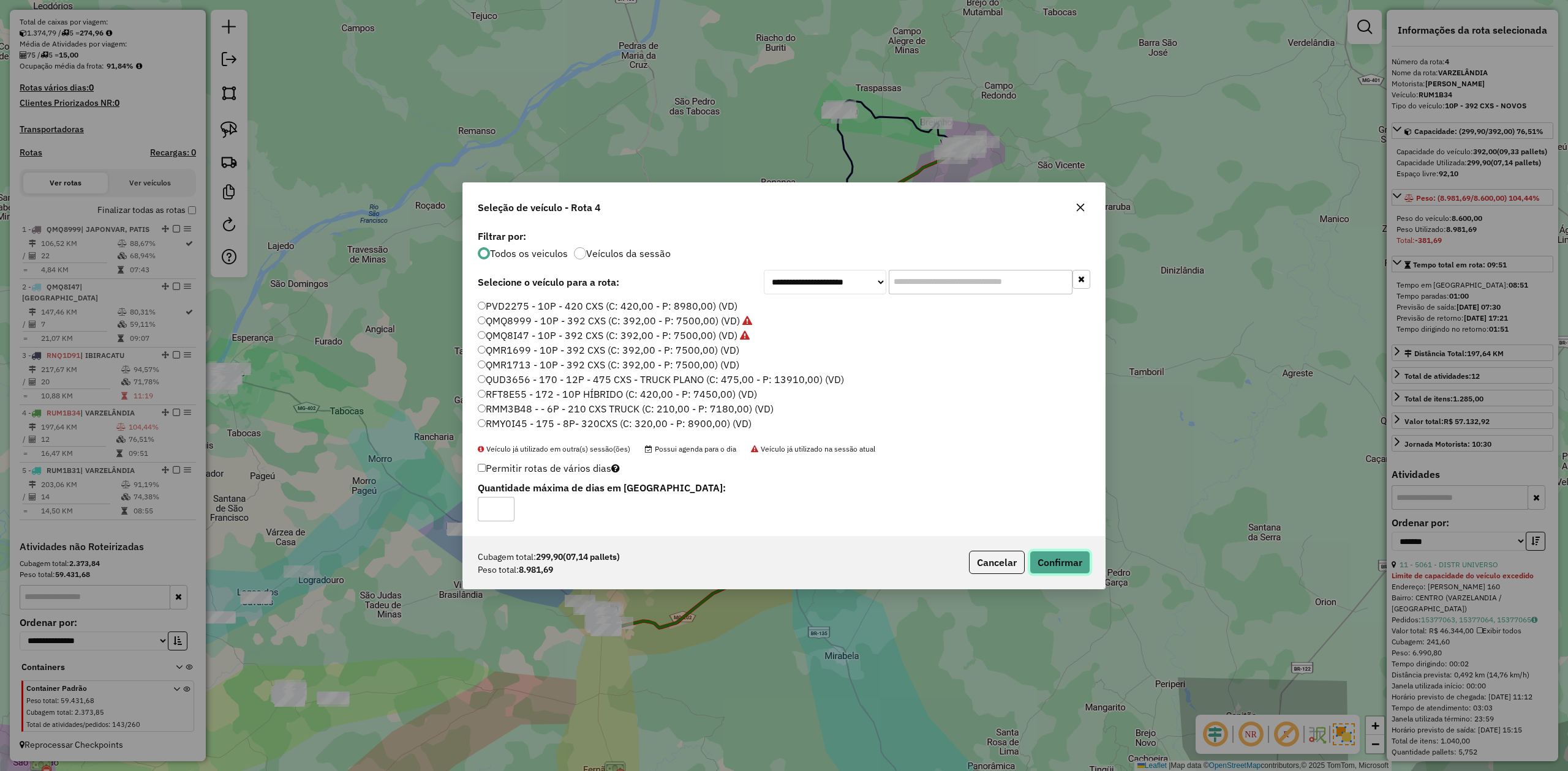
click at [1070, 563] on button "Confirmar" at bounding box center [1059, 563] width 61 height 24
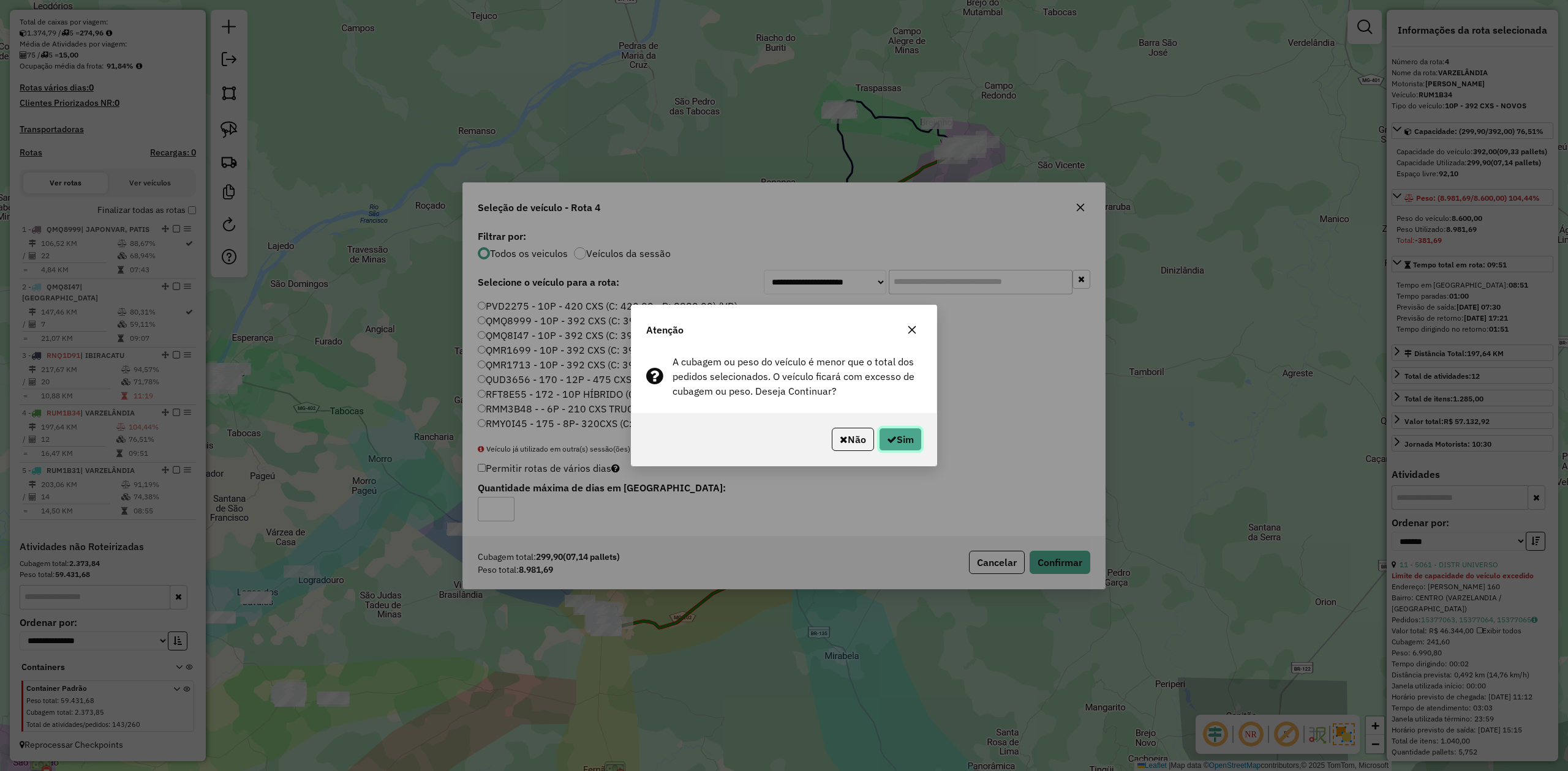
click at [890, 449] on button "Sim" at bounding box center [900, 440] width 43 height 24
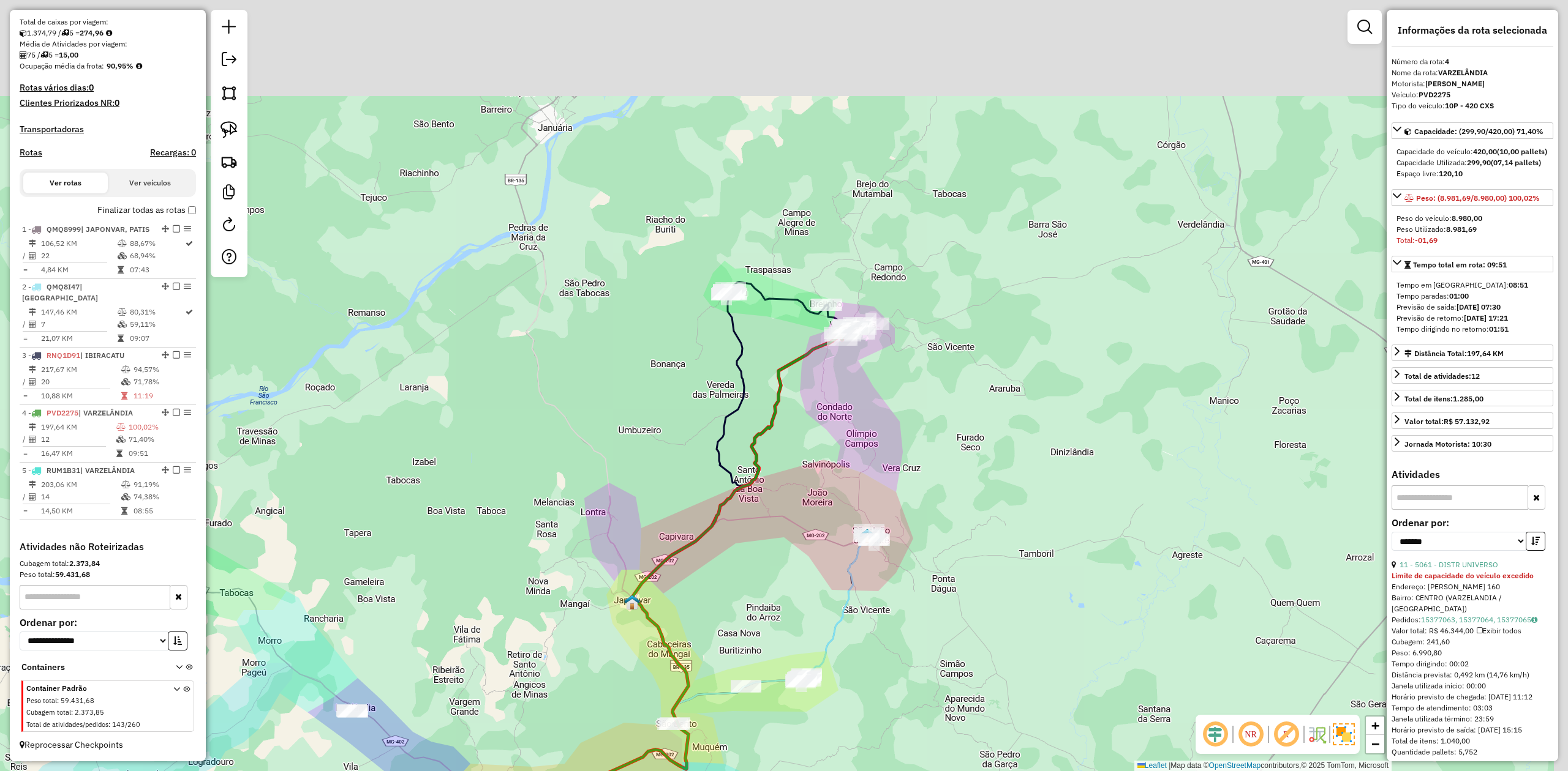
drag, startPoint x: 943, startPoint y: 244, endPoint x: 756, endPoint y: 579, distance: 383.7
click at [756, 585] on div "Janela de atendimento Grade de atendimento Capacidade Transportadoras Veículos …" at bounding box center [784, 386] width 1568 height 771
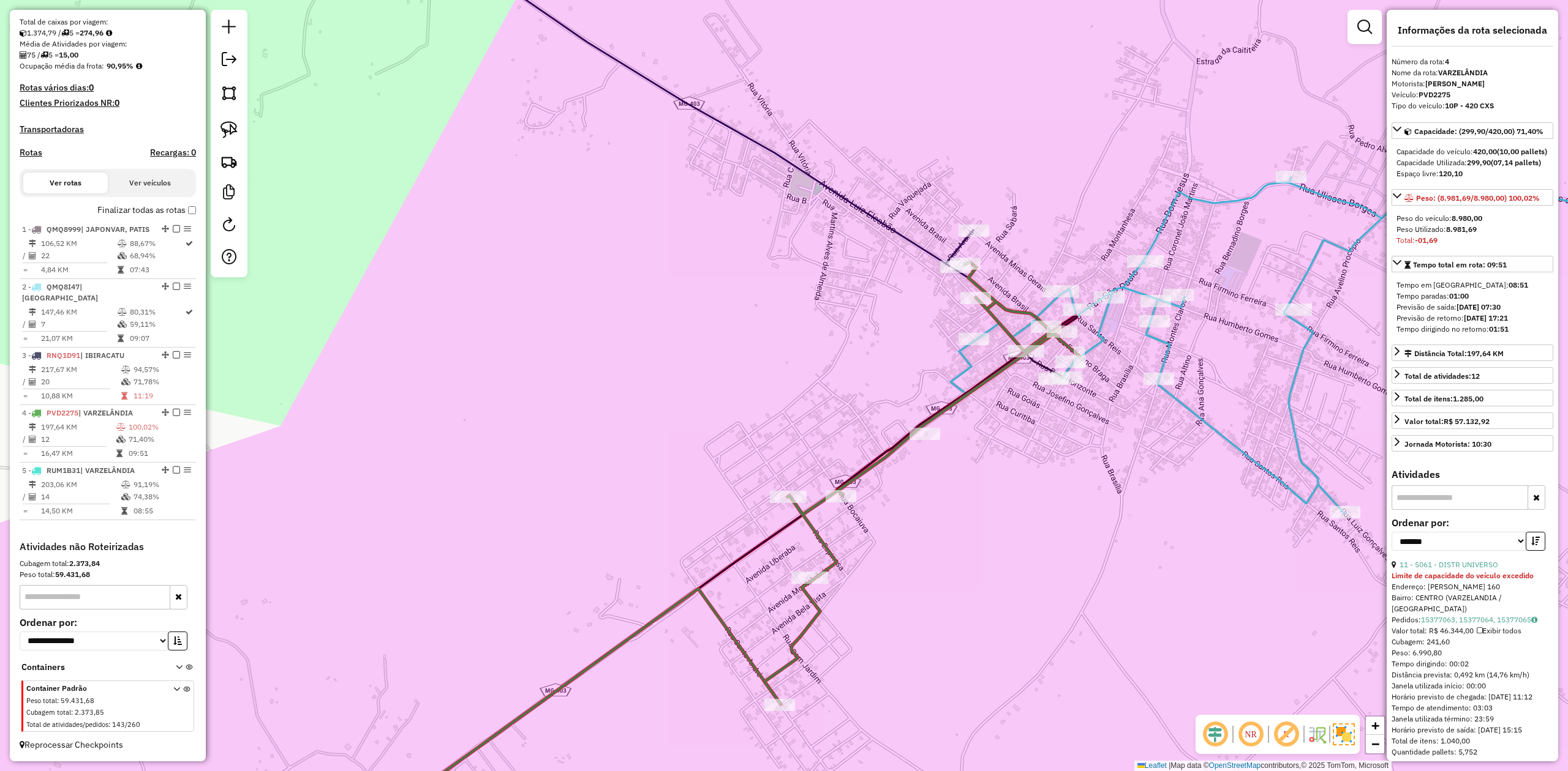
drag, startPoint x: 1105, startPoint y: 394, endPoint x: 1076, endPoint y: 459, distance: 71.2
click at [1081, 458] on div "Janela de atendimento Grade de atendimento Capacidade Transportadoras Veículos …" at bounding box center [784, 386] width 1568 height 771
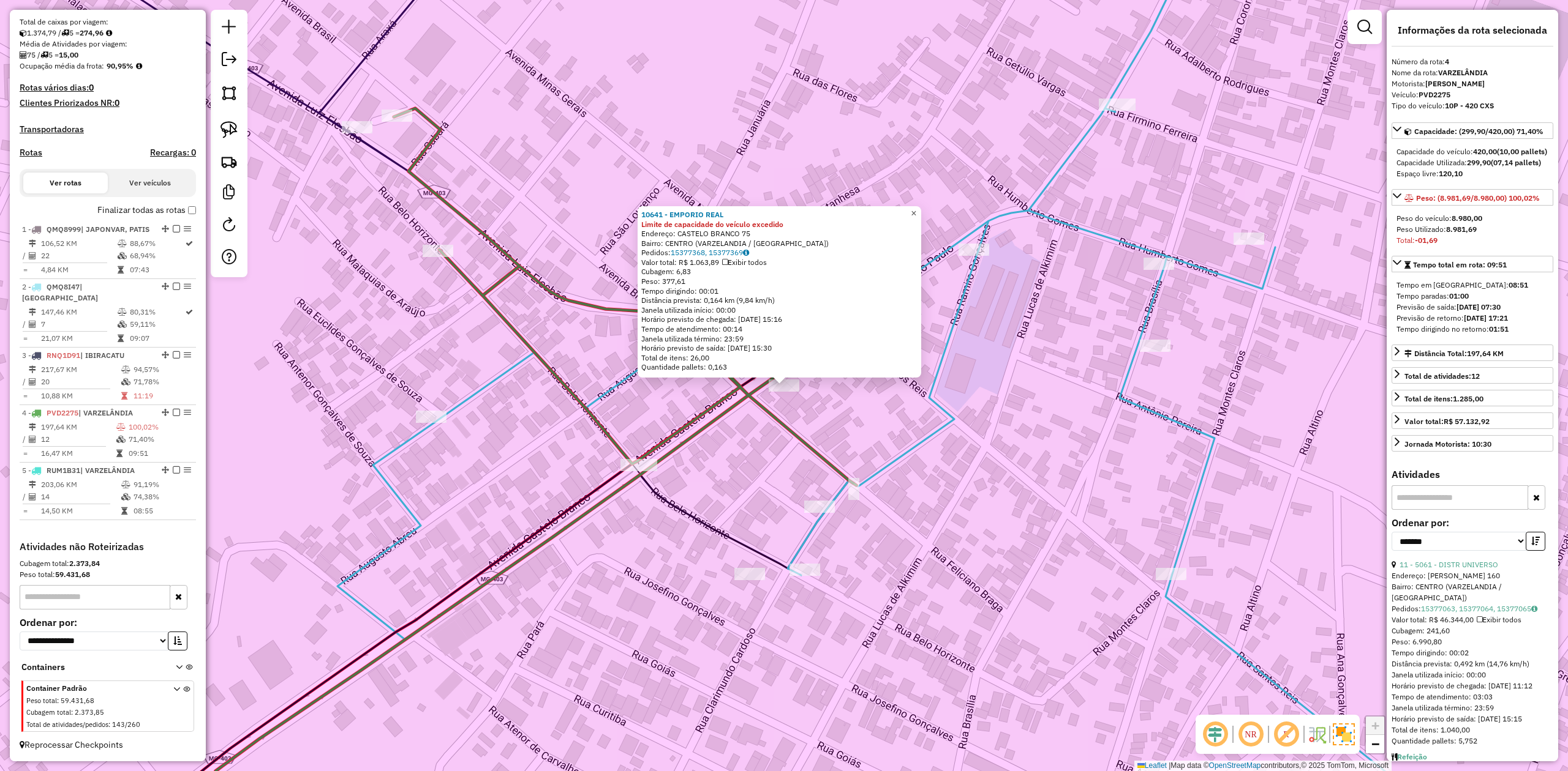
click at [917, 214] on span "×" at bounding box center [913, 213] width 6 height 10
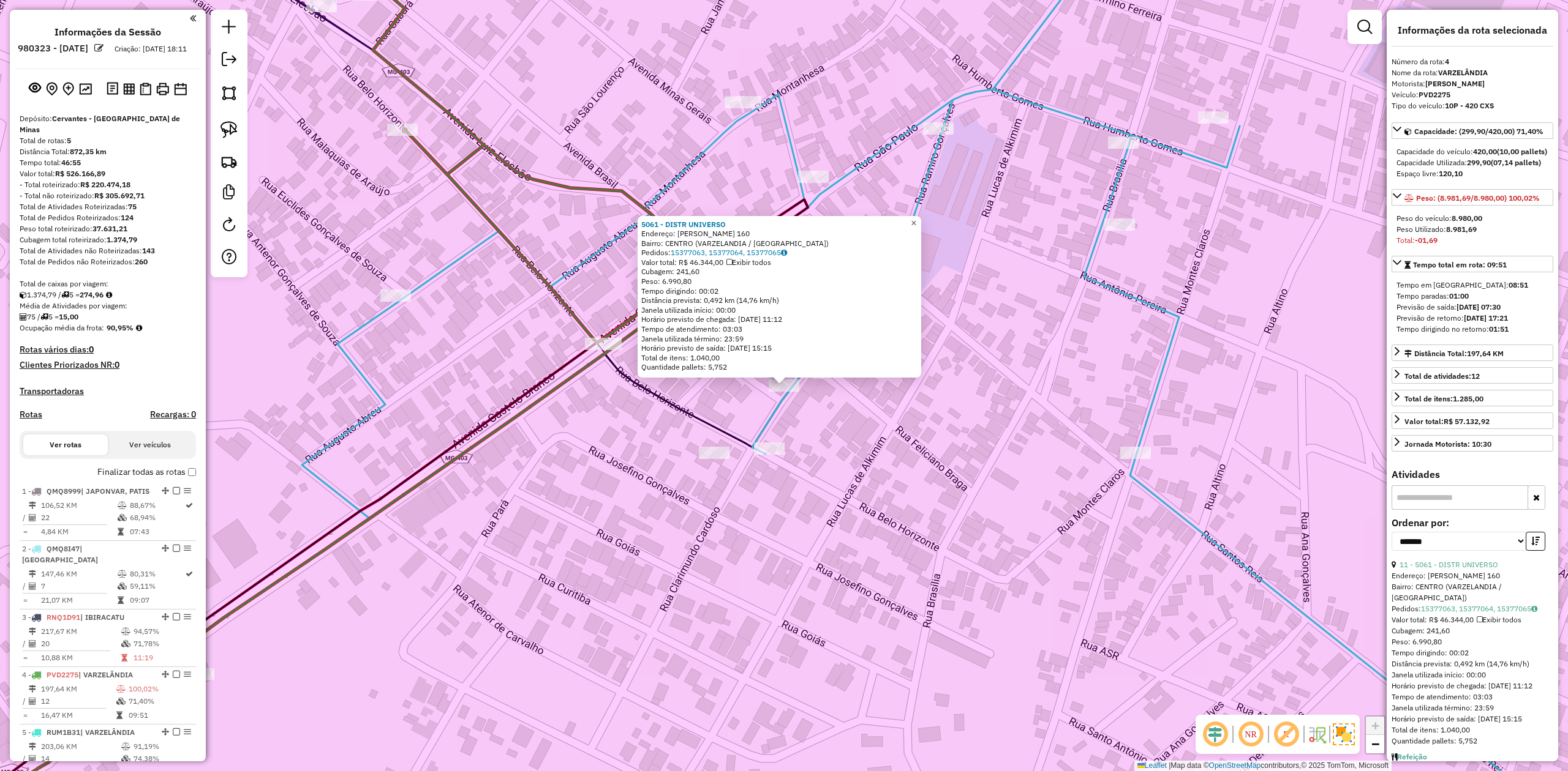
scroll to position [274, 0]
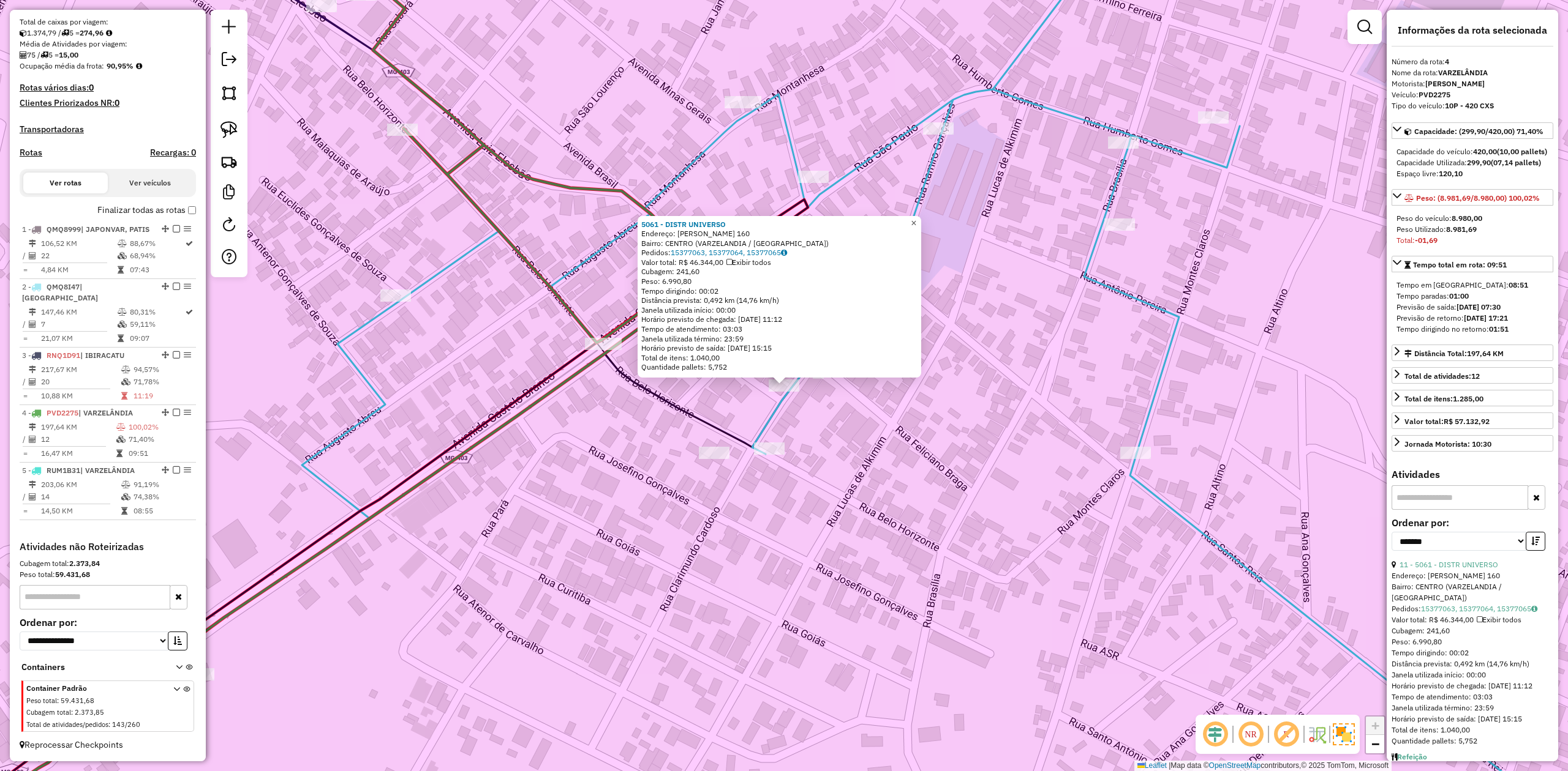
click at [917, 223] on span "×" at bounding box center [913, 222] width 6 height 10
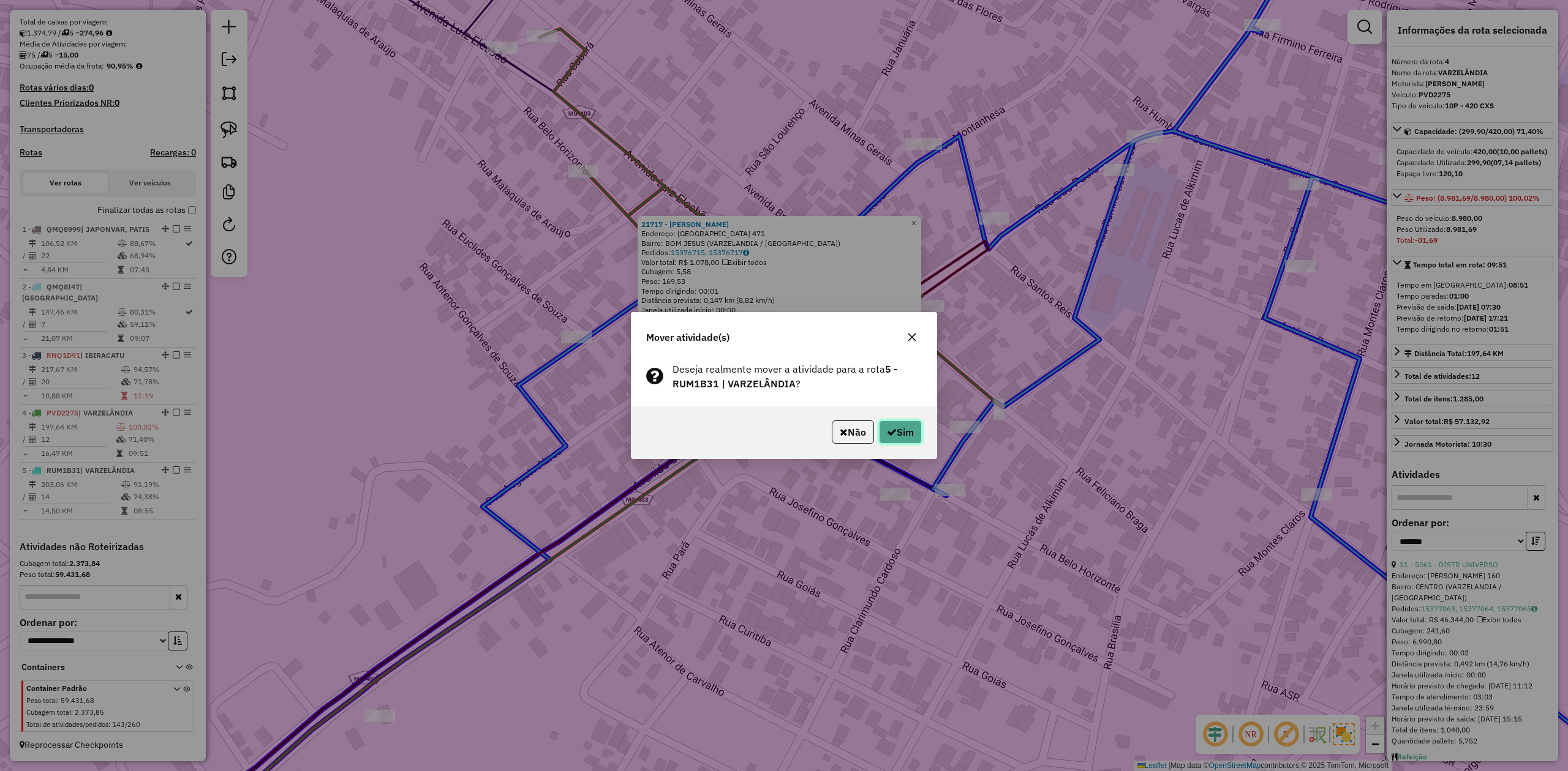
click at [905, 434] on button "Sim" at bounding box center [900, 432] width 43 height 24
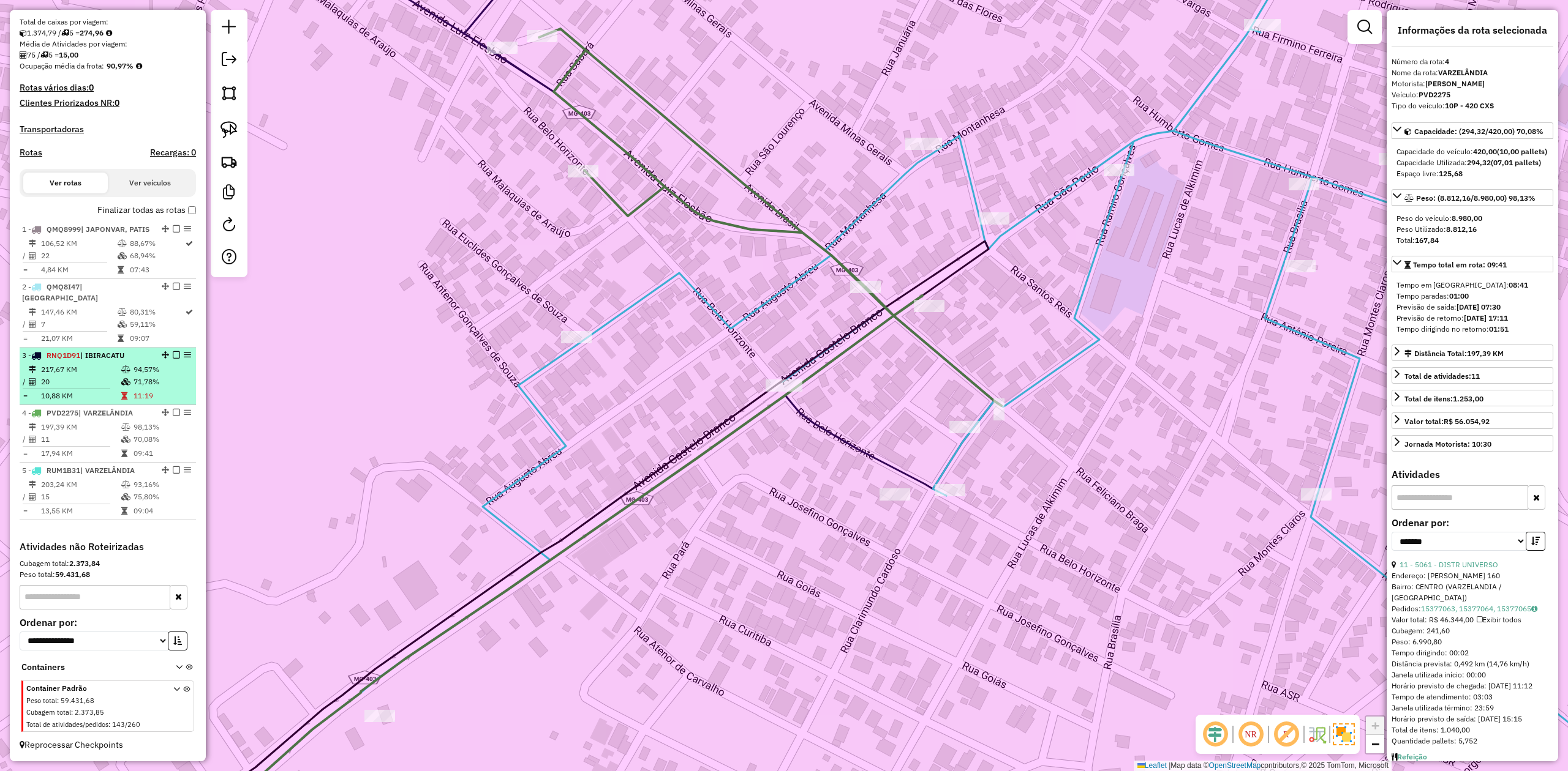
click at [76, 386] on td "20" at bounding box center [80, 382] width 80 height 13
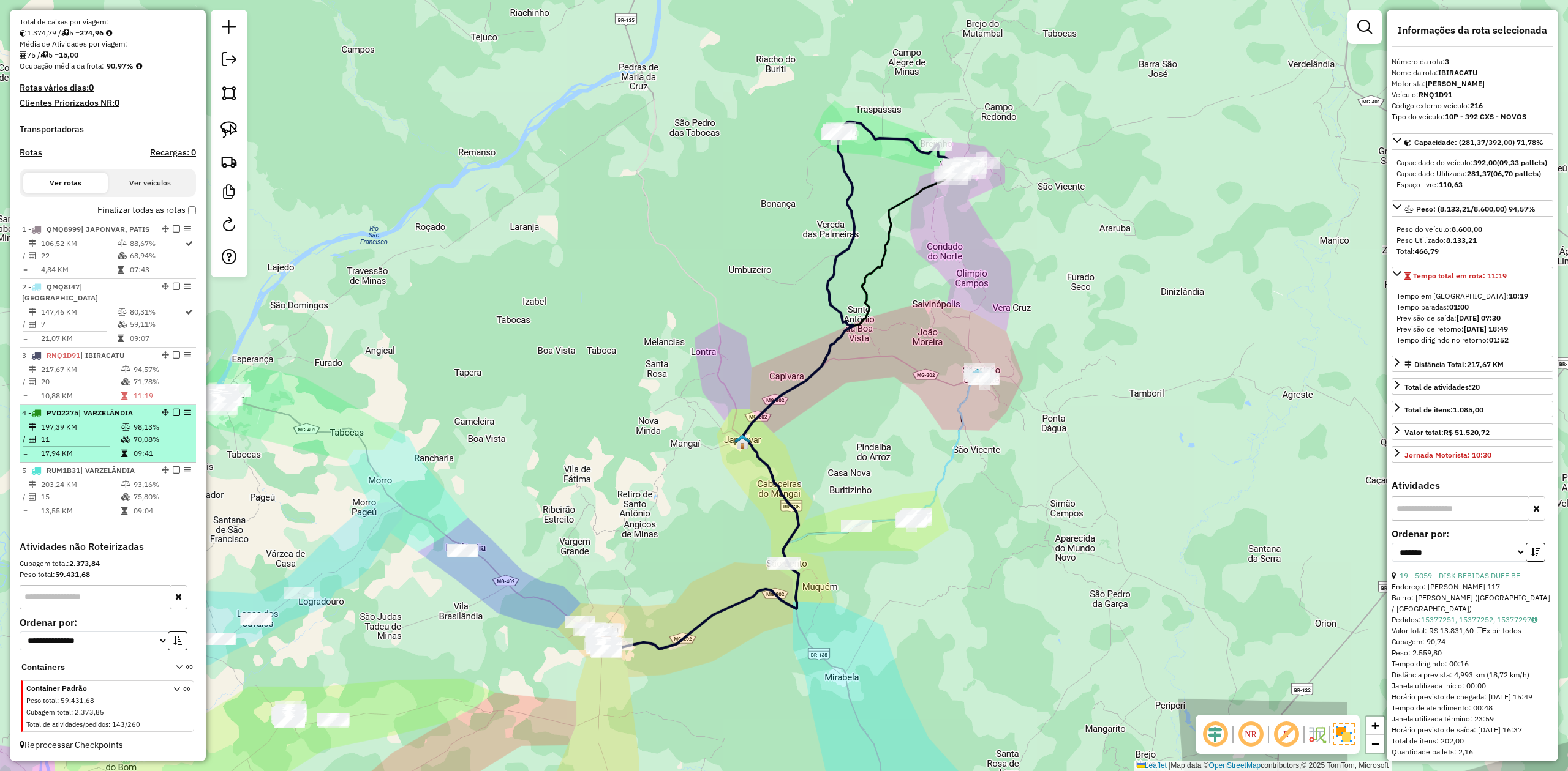
click at [72, 437] on td "11" at bounding box center [80, 440] width 80 height 13
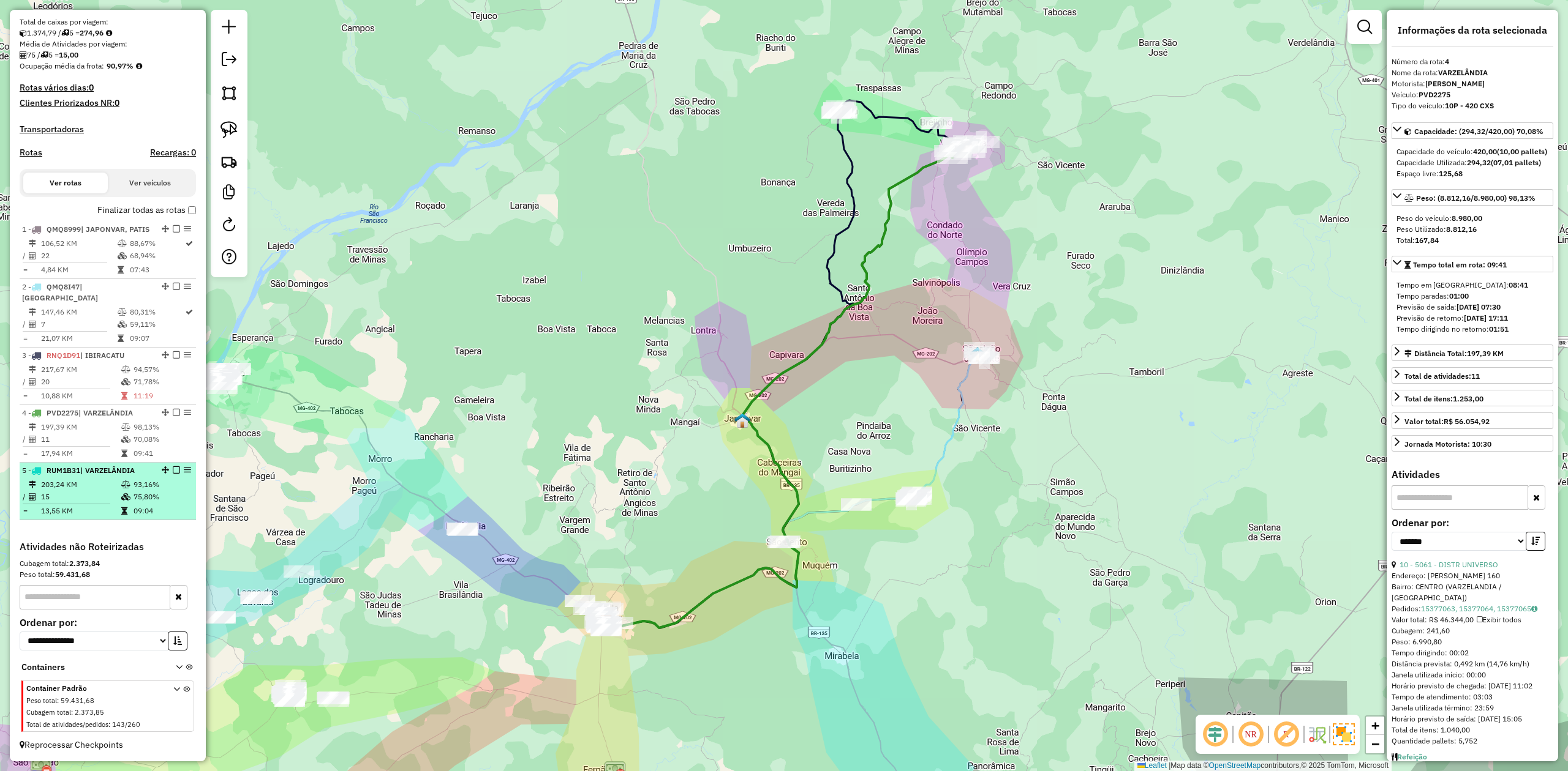
click at [75, 493] on td "15" at bounding box center [80, 497] width 80 height 13
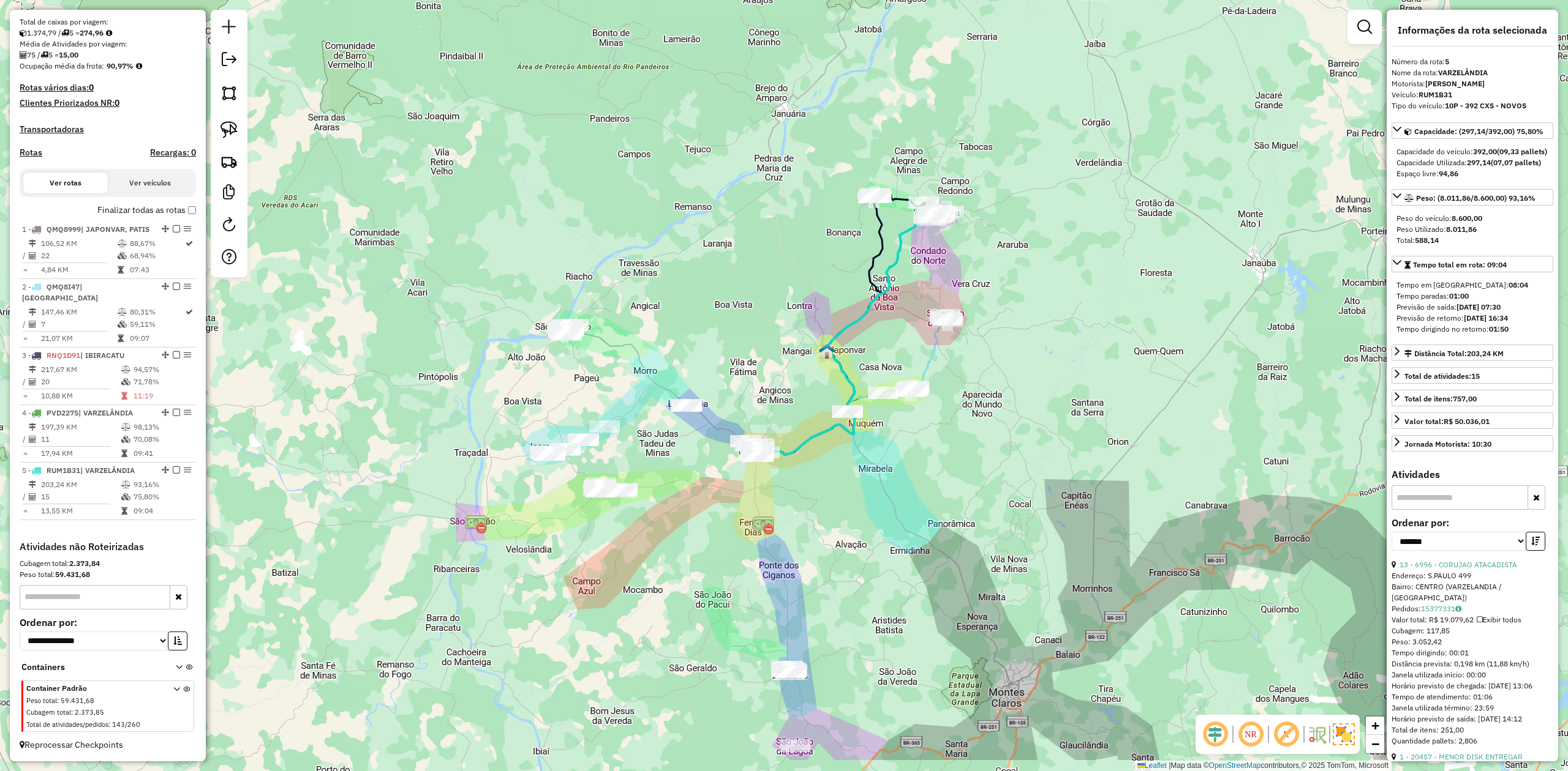
drag, startPoint x: 951, startPoint y: 574, endPoint x: 921, endPoint y: 481, distance: 97.7
click at [924, 483] on div "Janela de atendimento Grade de atendimento Capacidade Transportadoras Veículos …" at bounding box center [784, 386] width 1568 height 771
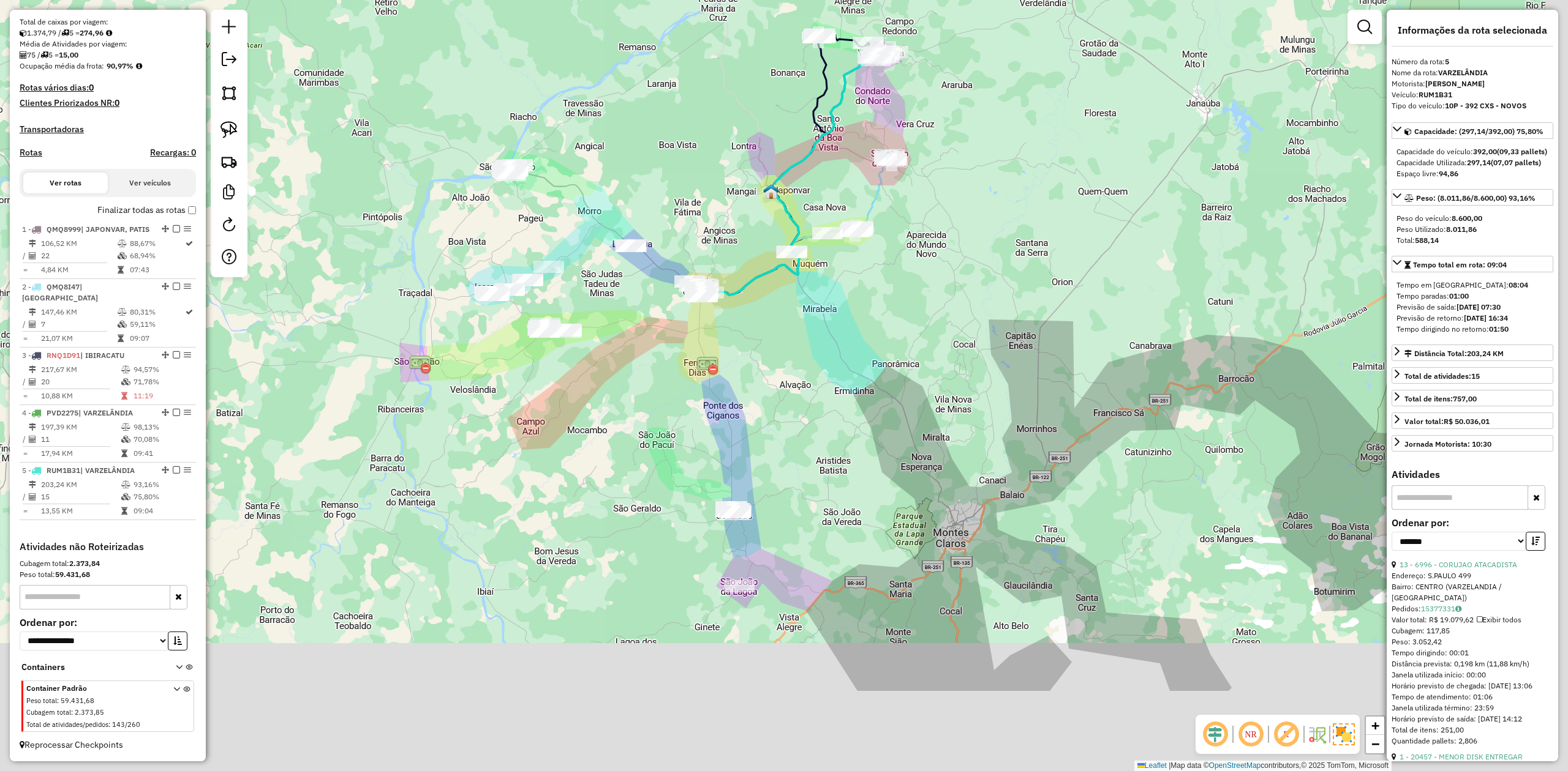
drag, startPoint x: 716, startPoint y: 524, endPoint x: 647, endPoint y: 317, distance: 218.2
click at [658, 356] on div "Janela de atendimento Grade de atendimento Capacidade Transportadoras Veículos …" at bounding box center [784, 386] width 1568 height 771
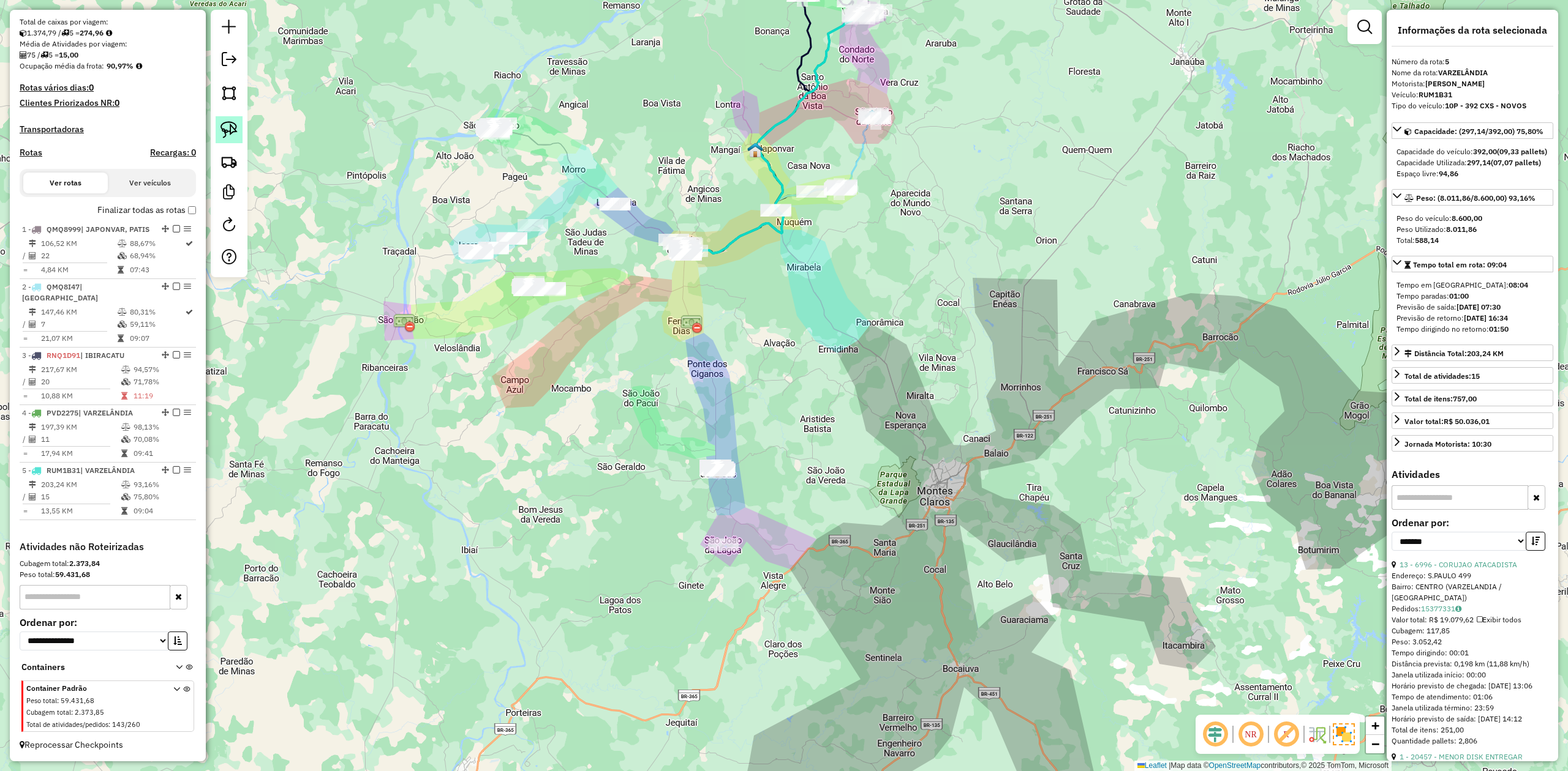
click at [241, 135] on div at bounding box center [229, 143] width 37 height 267
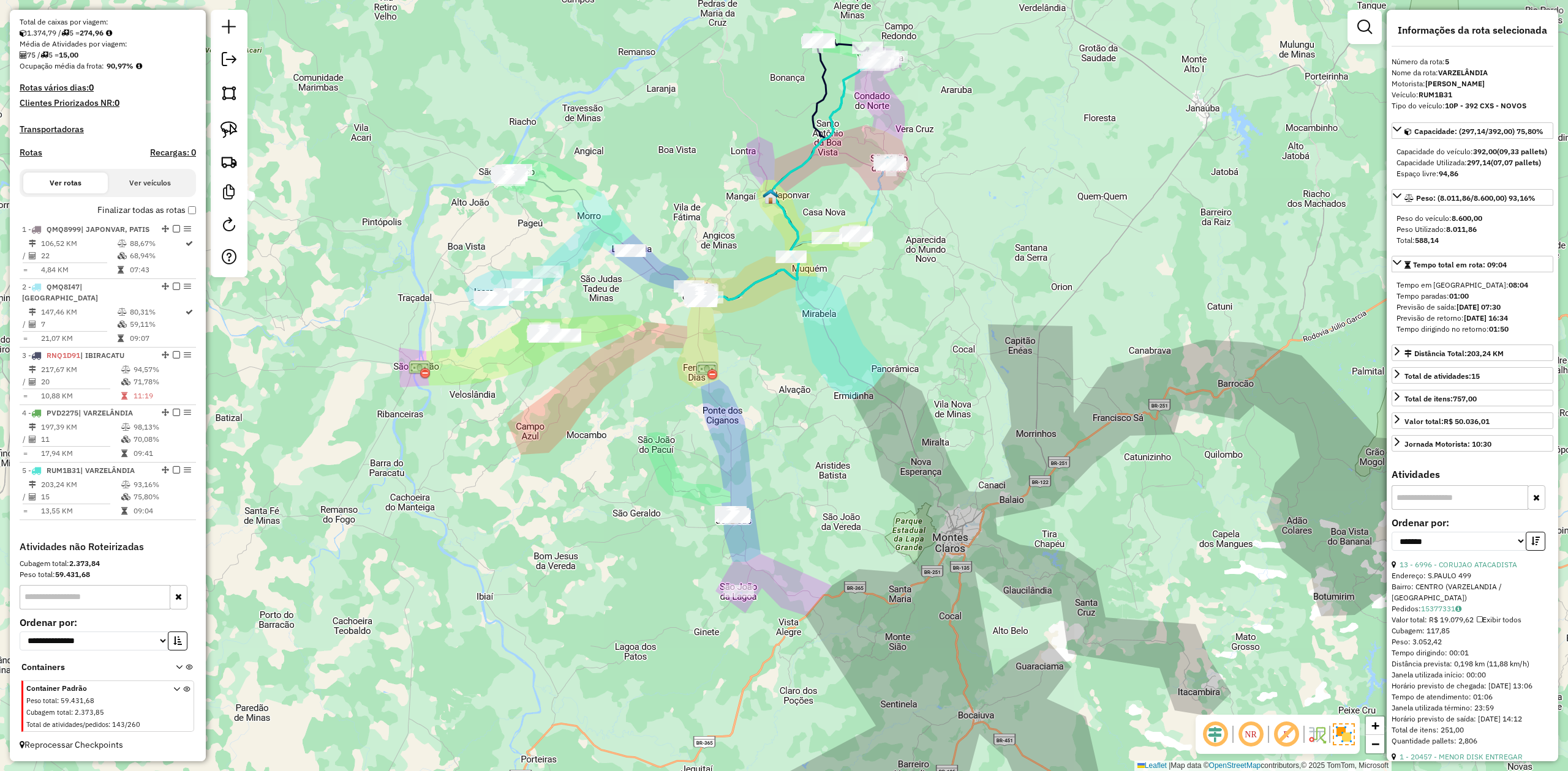
drag, startPoint x: 681, startPoint y: 475, endPoint x: 672, endPoint y: 438, distance: 38.1
click at [692, 459] on div "Janela de atendimento Grade de atendimento Capacidade Transportadoras Veículos …" at bounding box center [784, 386] width 1568 height 771
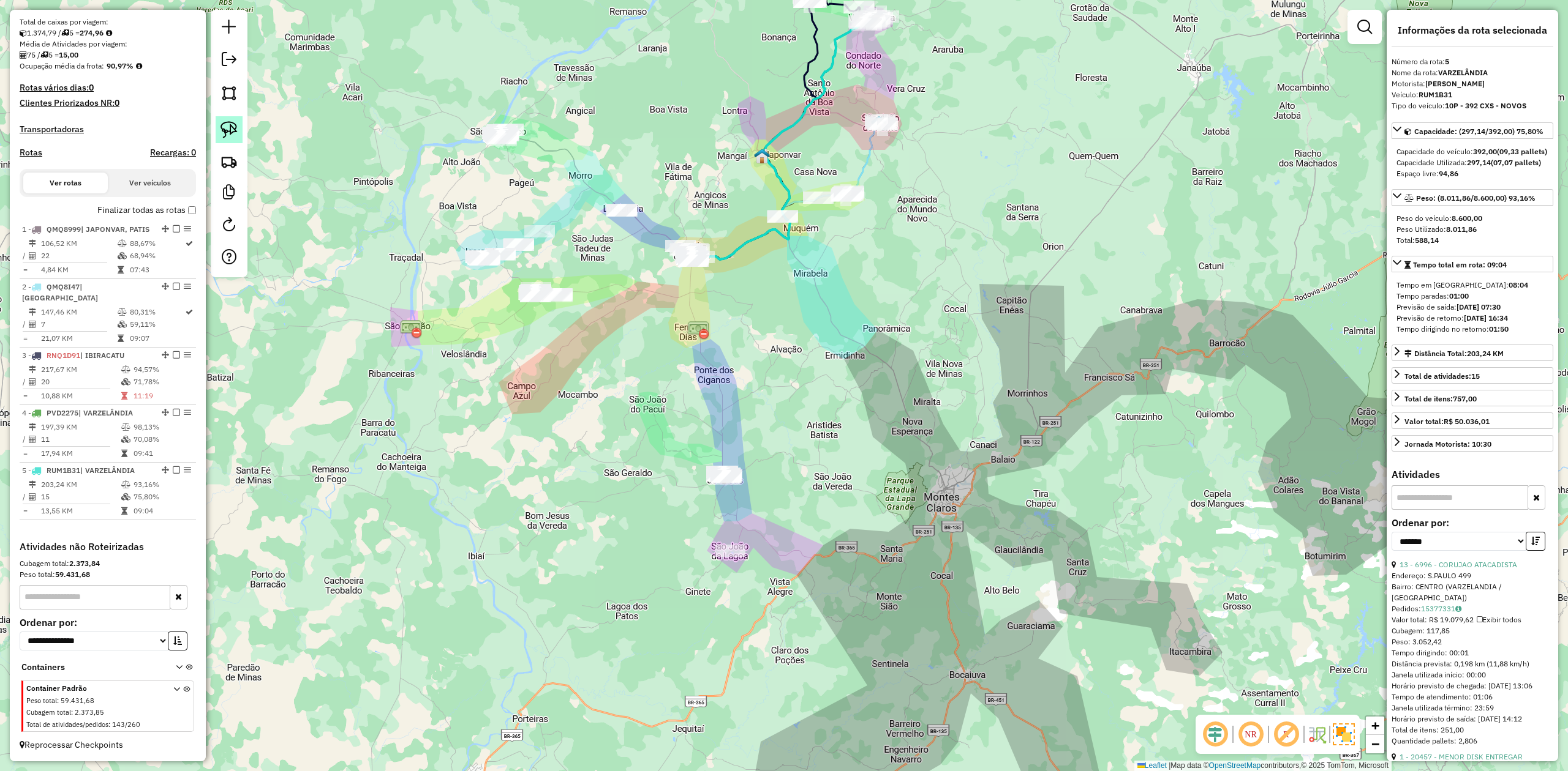
click at [240, 130] on link at bounding box center [229, 130] width 27 height 27
drag, startPoint x: 662, startPoint y: 434, endPoint x: 733, endPoint y: 397, distance: 80.1
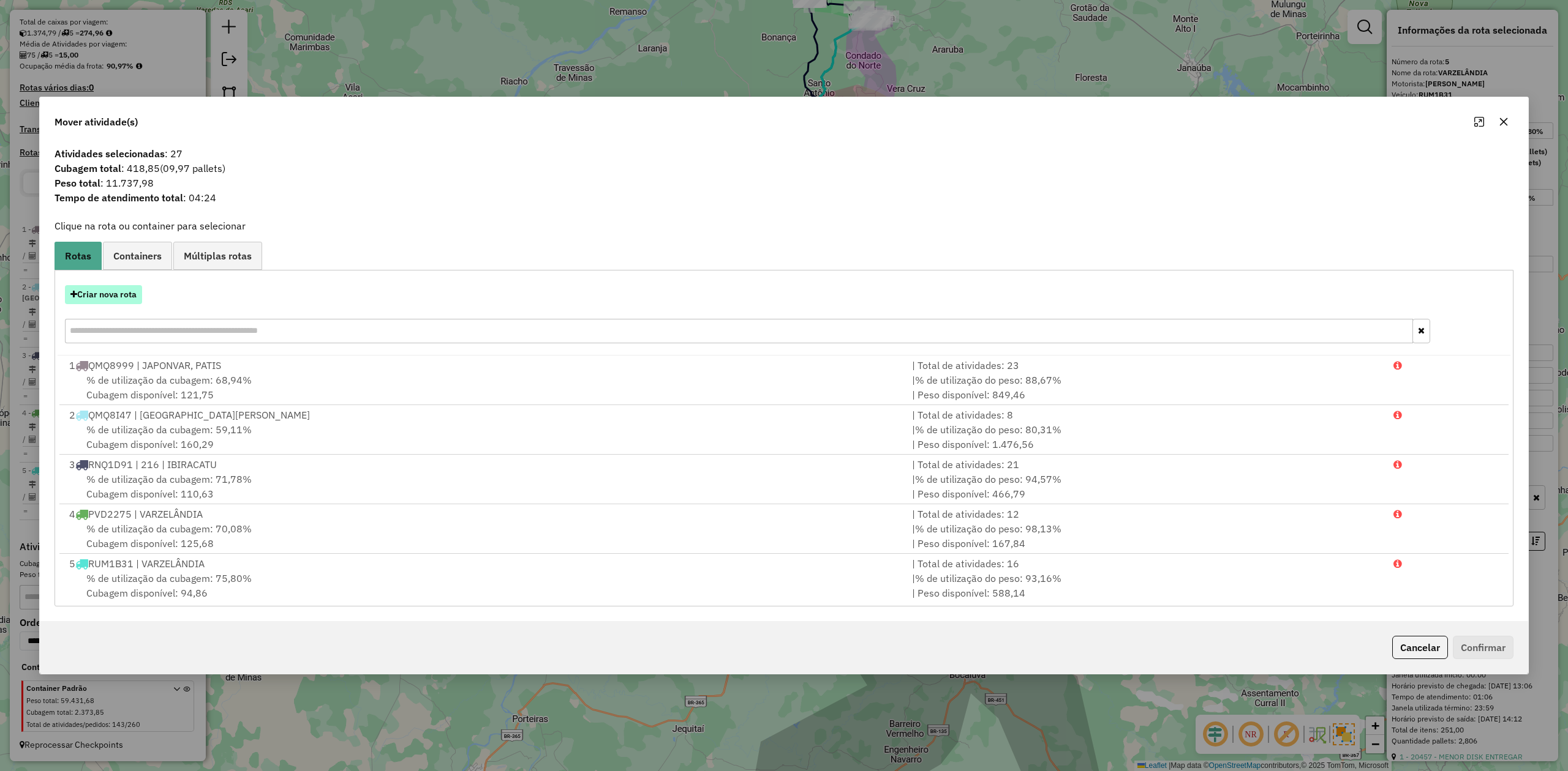
click at [99, 294] on button "Criar nova rota" at bounding box center [103, 295] width 77 height 19
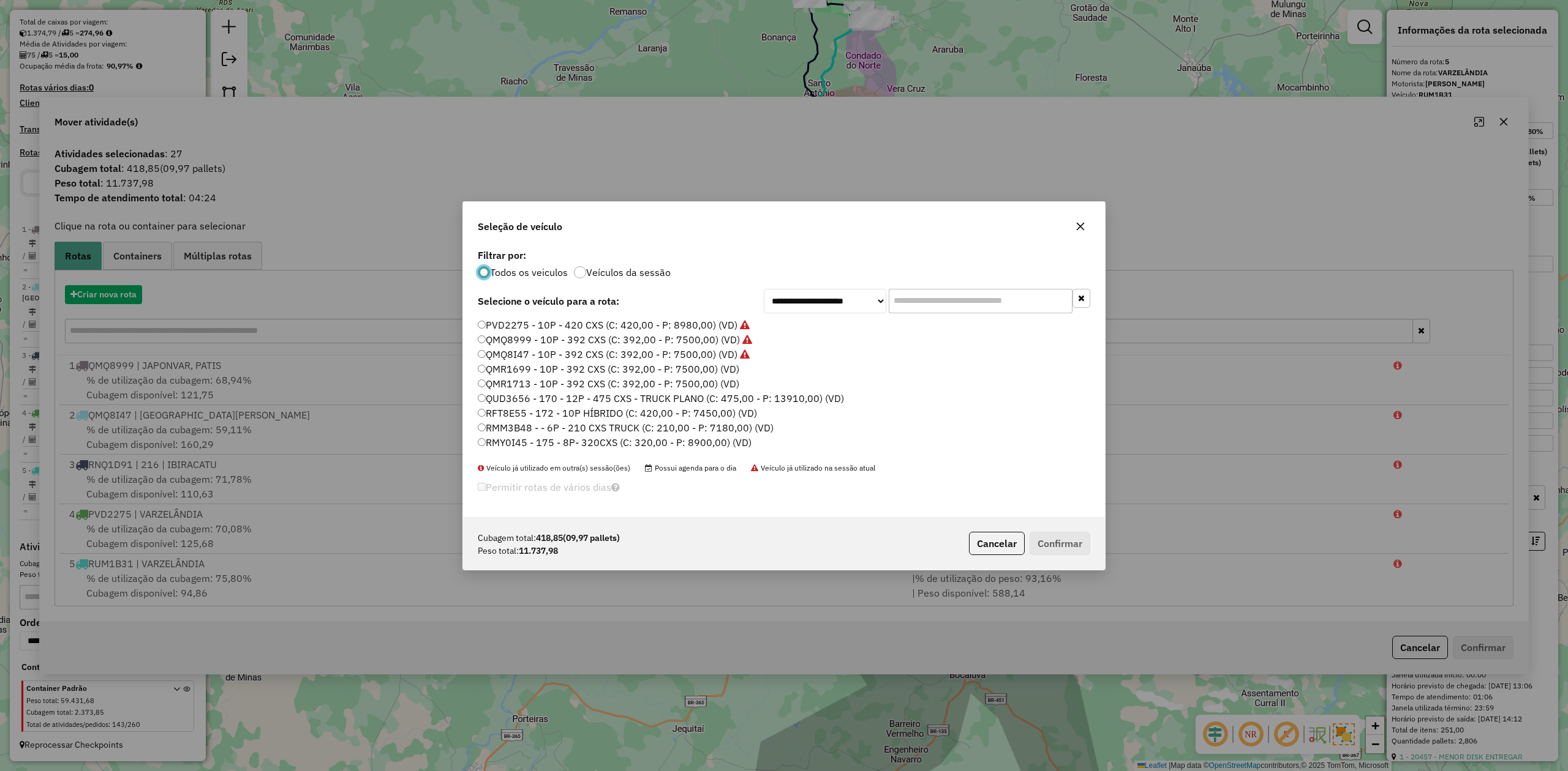
scroll to position [6, 4]
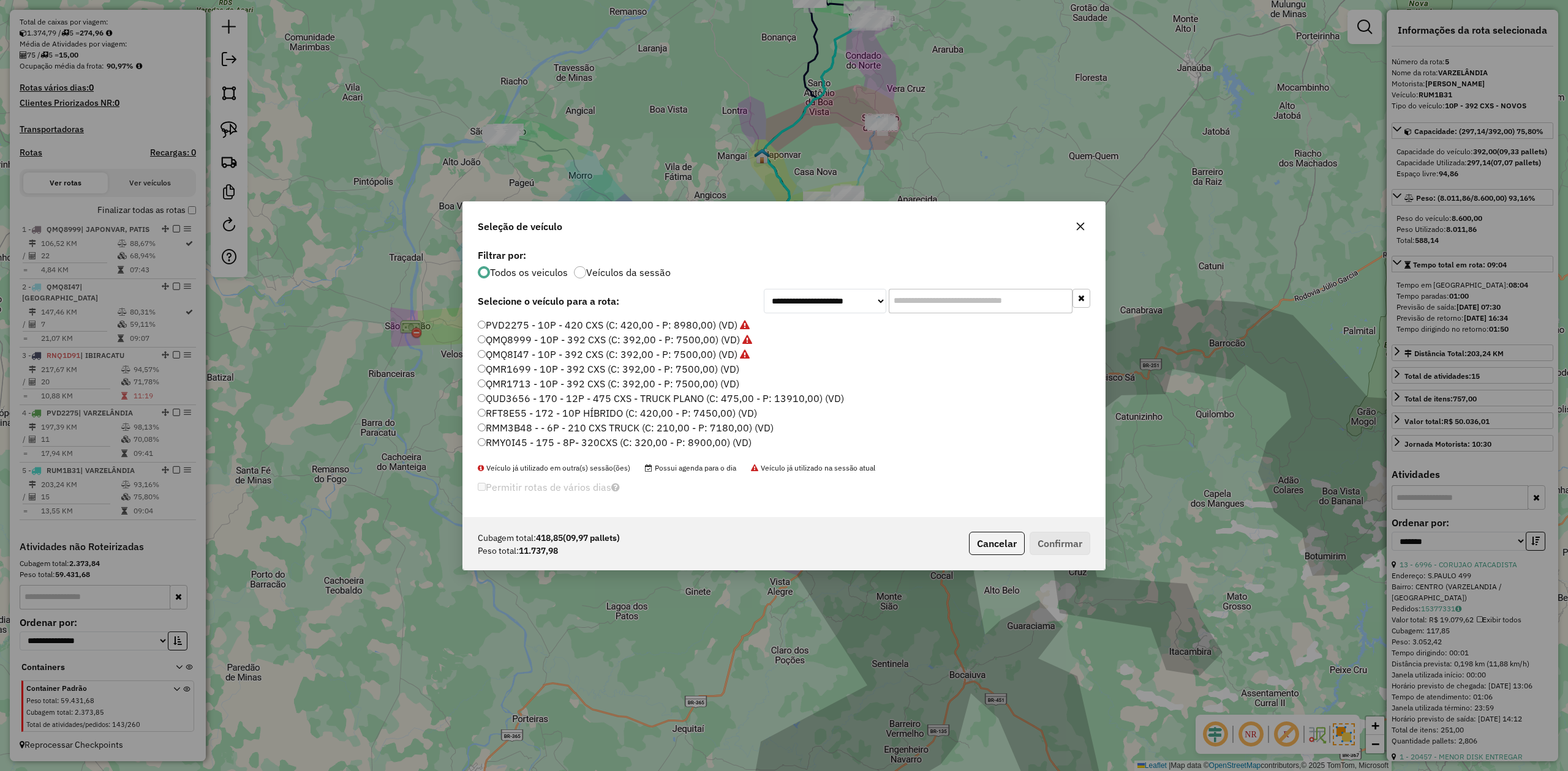
click at [536, 366] on label "QMR1699 - 10P - 392 CXS (C: 392,00 - P: 7500,00) (VD)" at bounding box center [609, 369] width 262 height 15
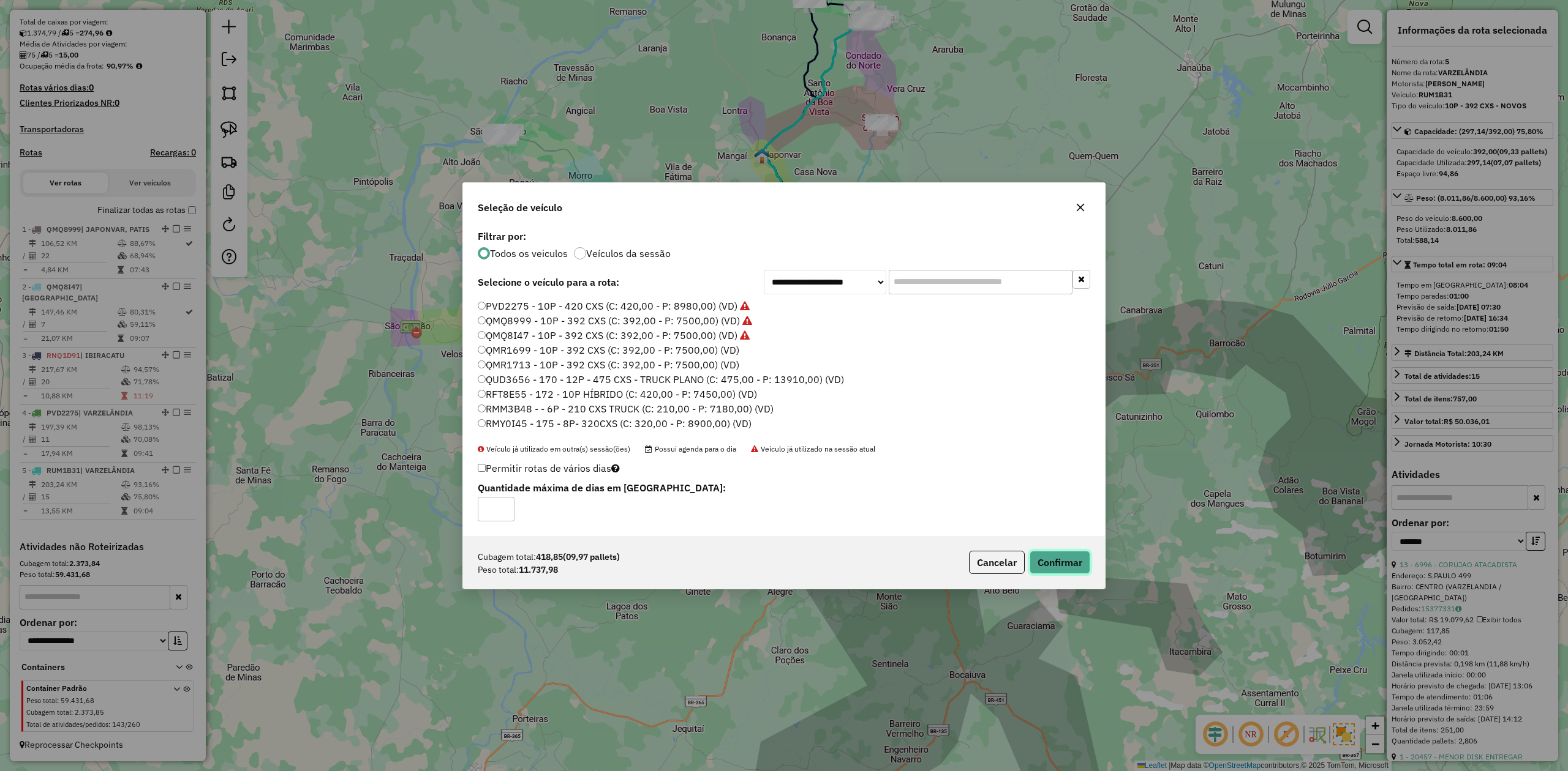
click at [1058, 564] on button "Confirmar" at bounding box center [1059, 563] width 61 height 24
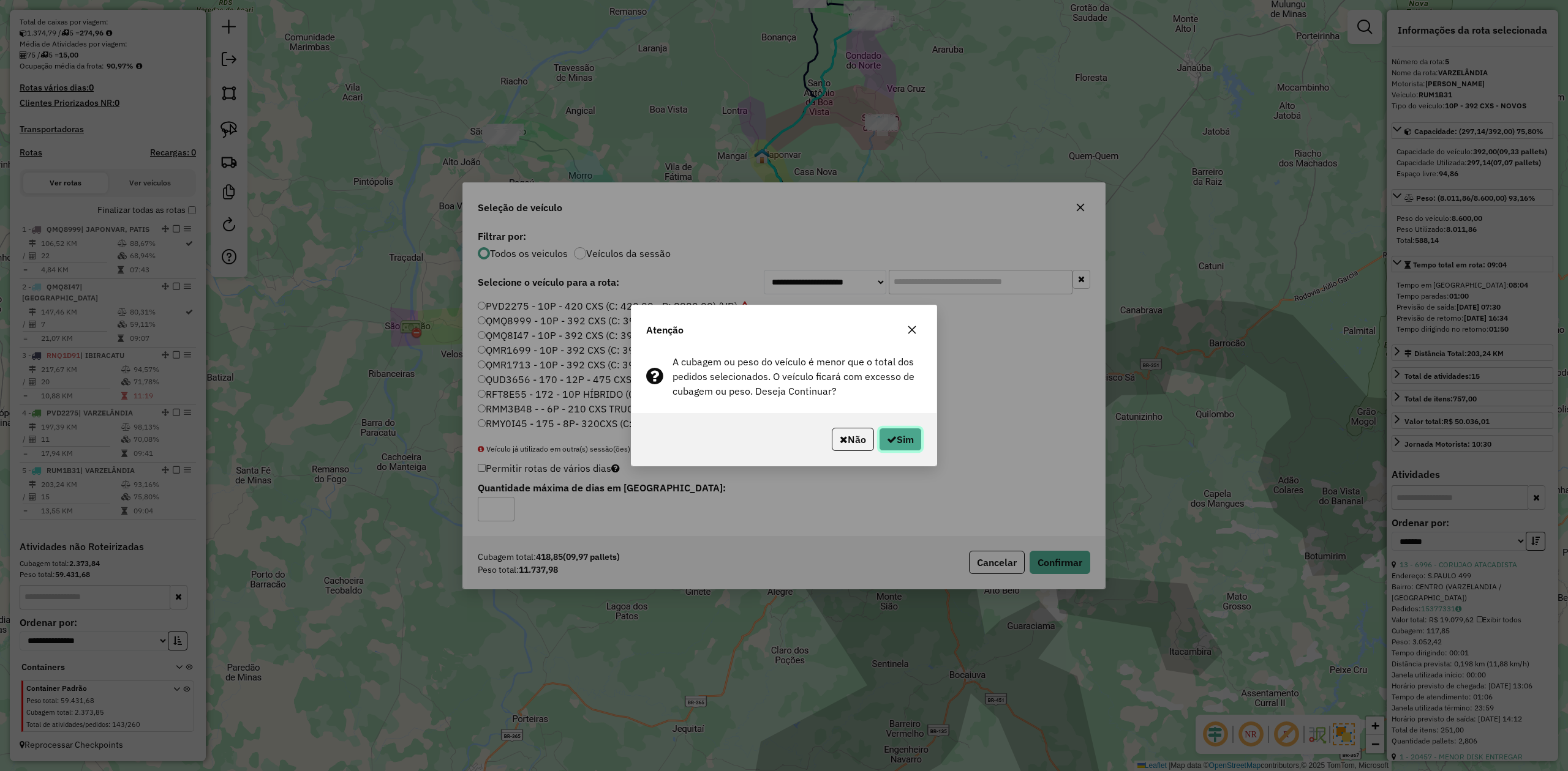
click at [898, 434] on button "Sim" at bounding box center [900, 440] width 43 height 24
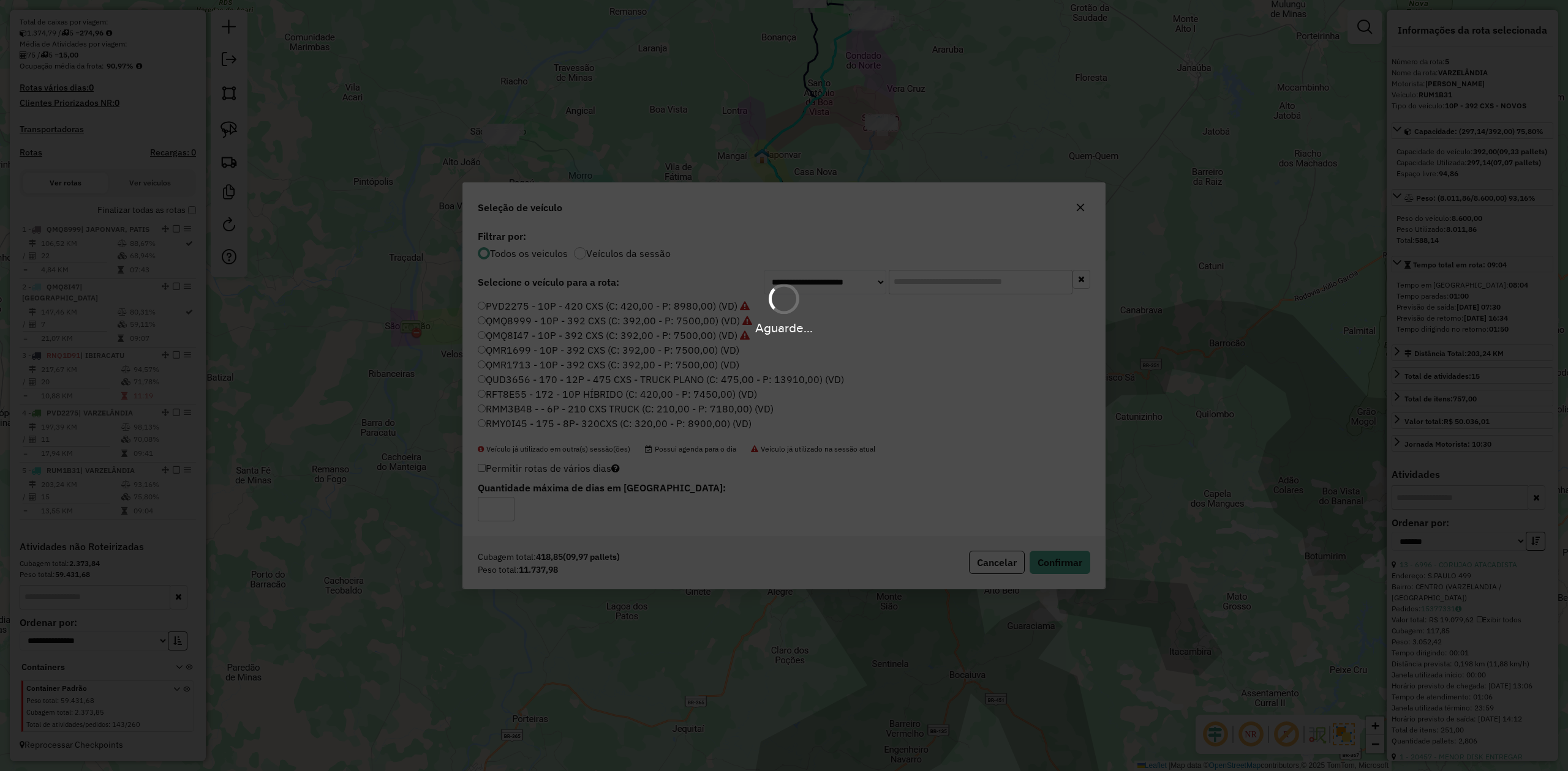
scroll to position [344, 0]
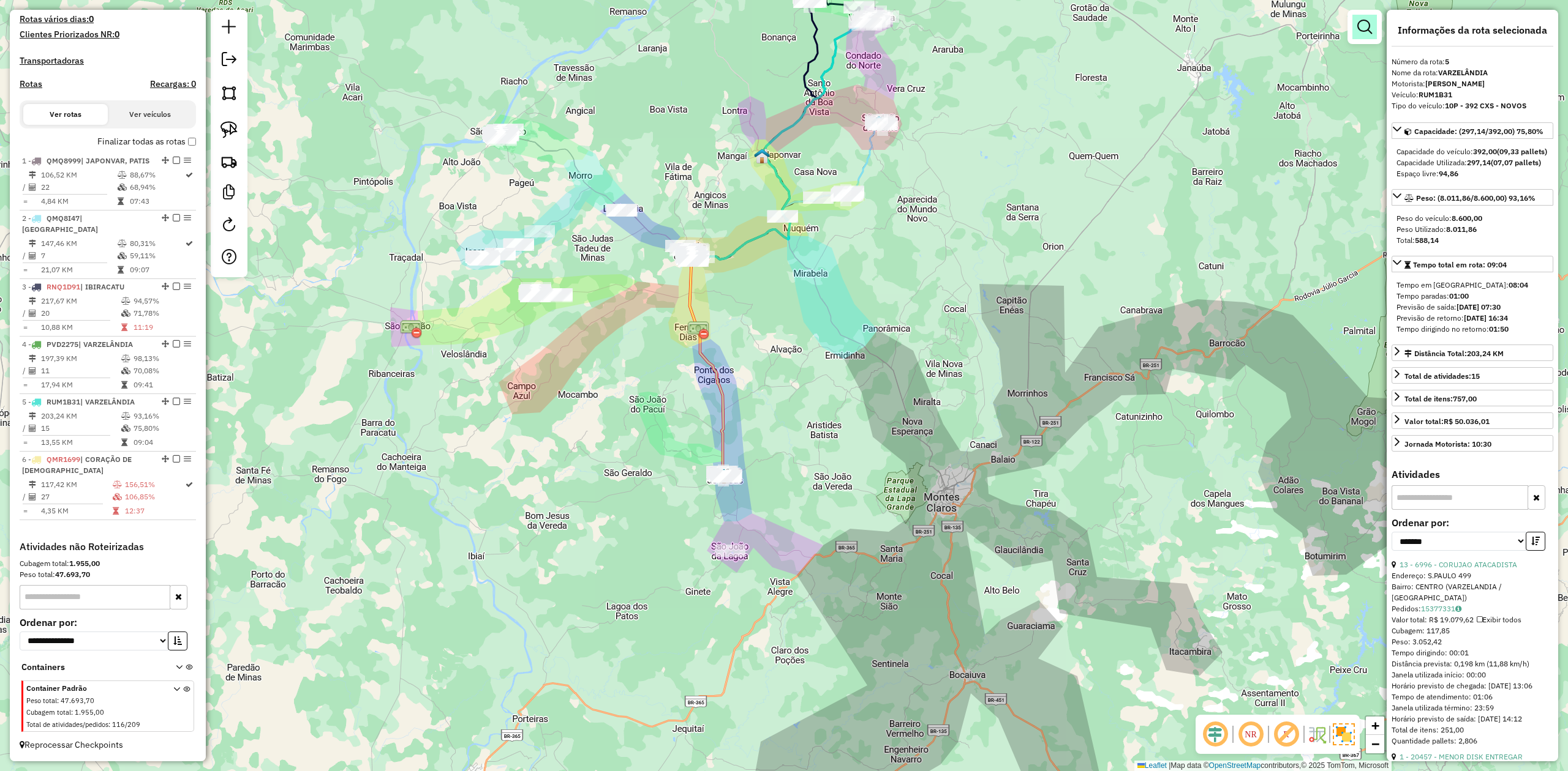
click at [1361, 28] on em at bounding box center [1365, 27] width 15 height 15
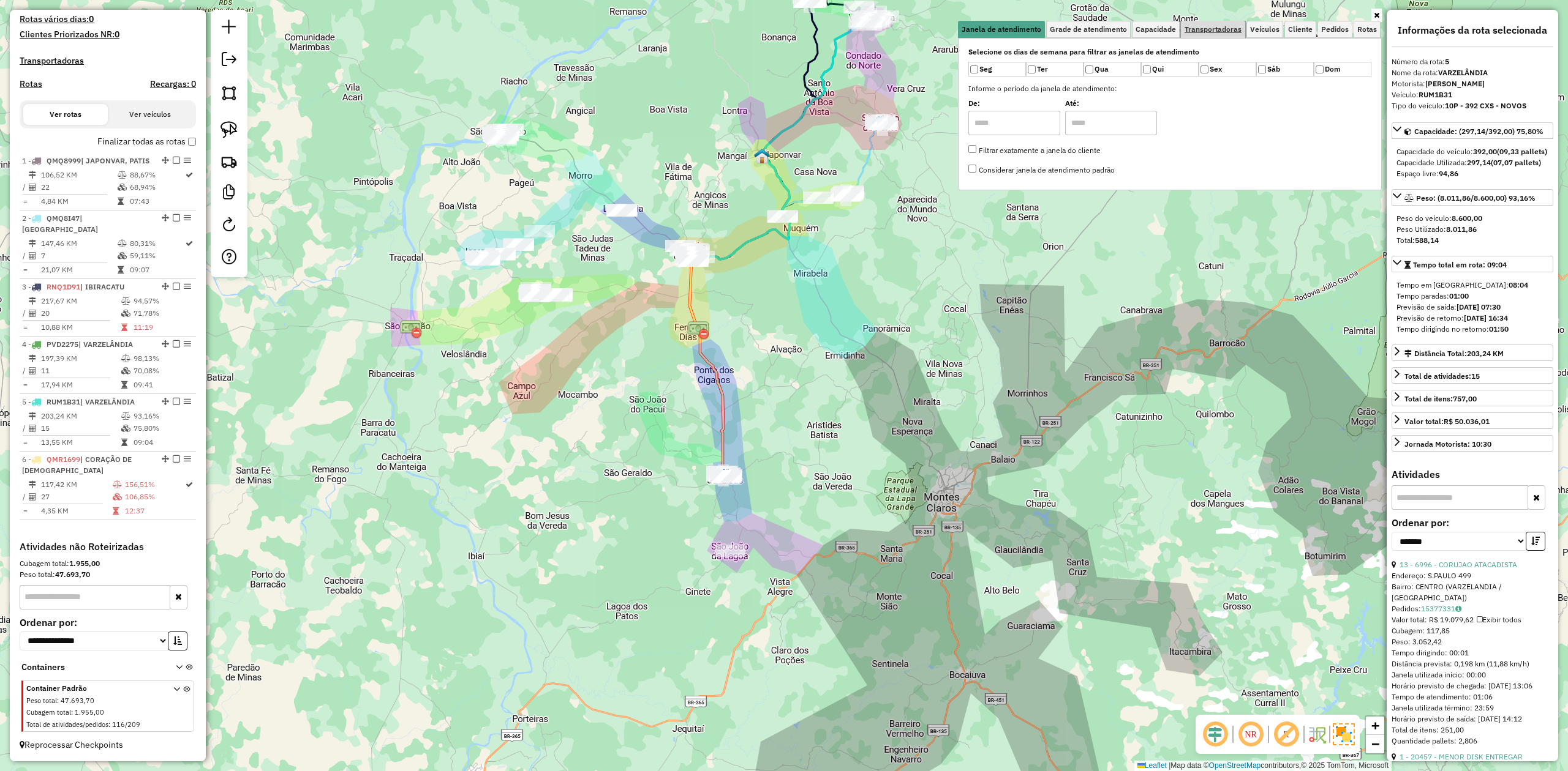
click at [1221, 28] on span "Transportadoras" at bounding box center [1213, 29] width 57 height 7
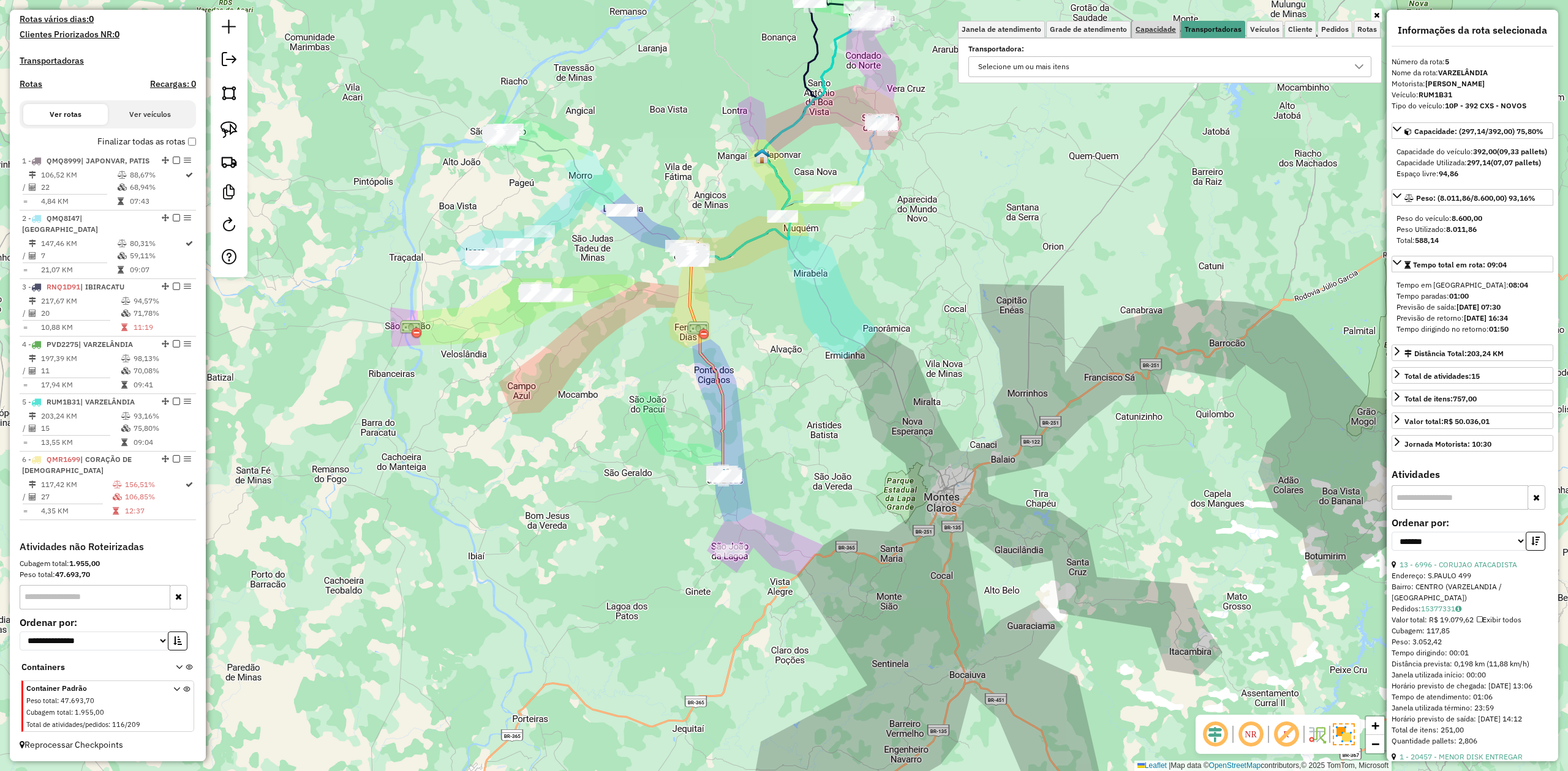
click at [1155, 30] on span "Capacidade" at bounding box center [1155, 29] width 40 height 7
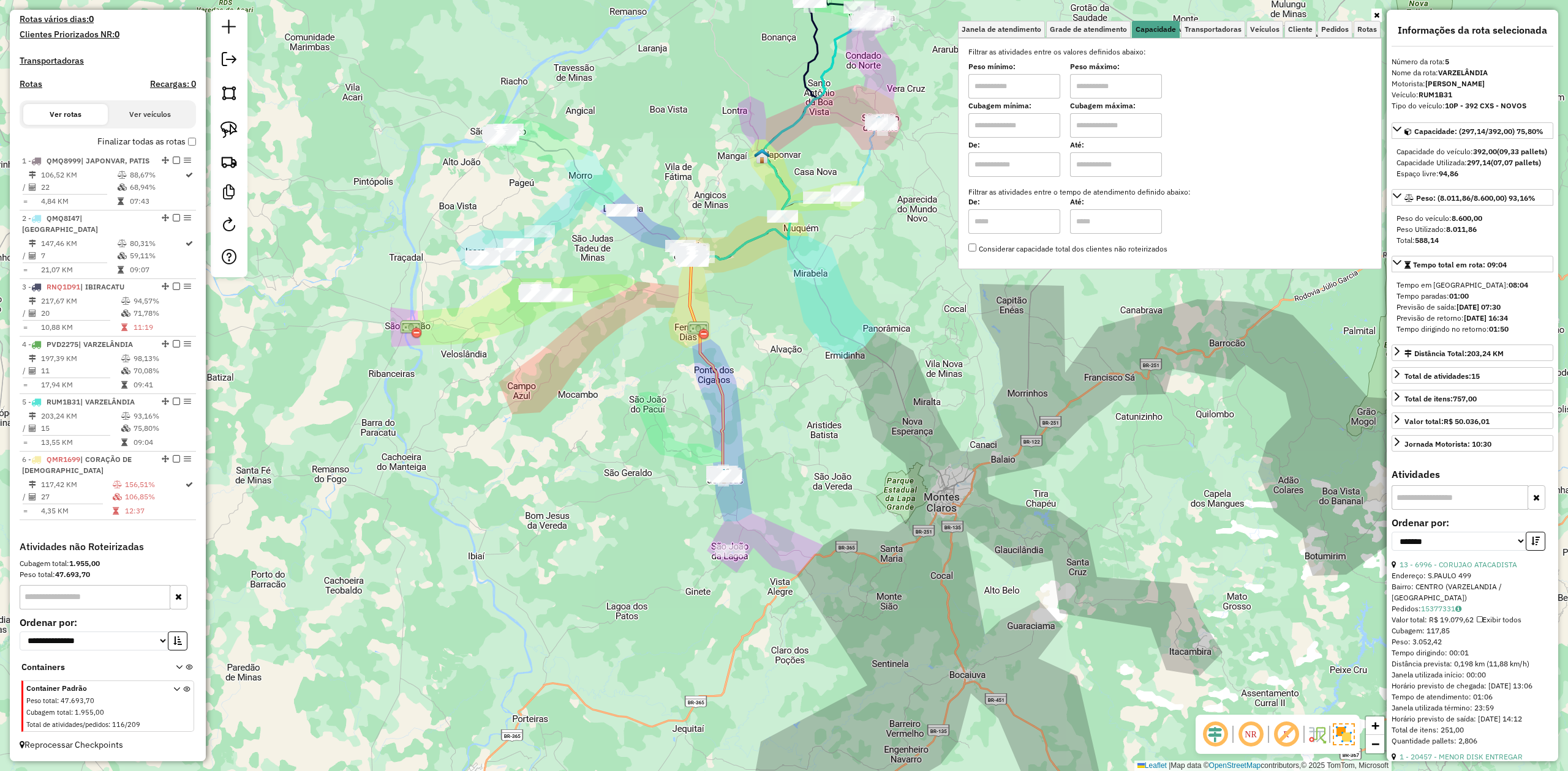
click at [1015, 130] on input "text" at bounding box center [1014, 125] width 91 height 24
type input "*****"
click at [1090, 138] on div "Filtrar as atividades entre os valores definidos abaixo: Peso mínimo: Peso máxi…" at bounding box center [1170, 151] width 403 height 208
click at [1101, 130] on input "text" at bounding box center [1116, 125] width 91 height 24
type input "********"
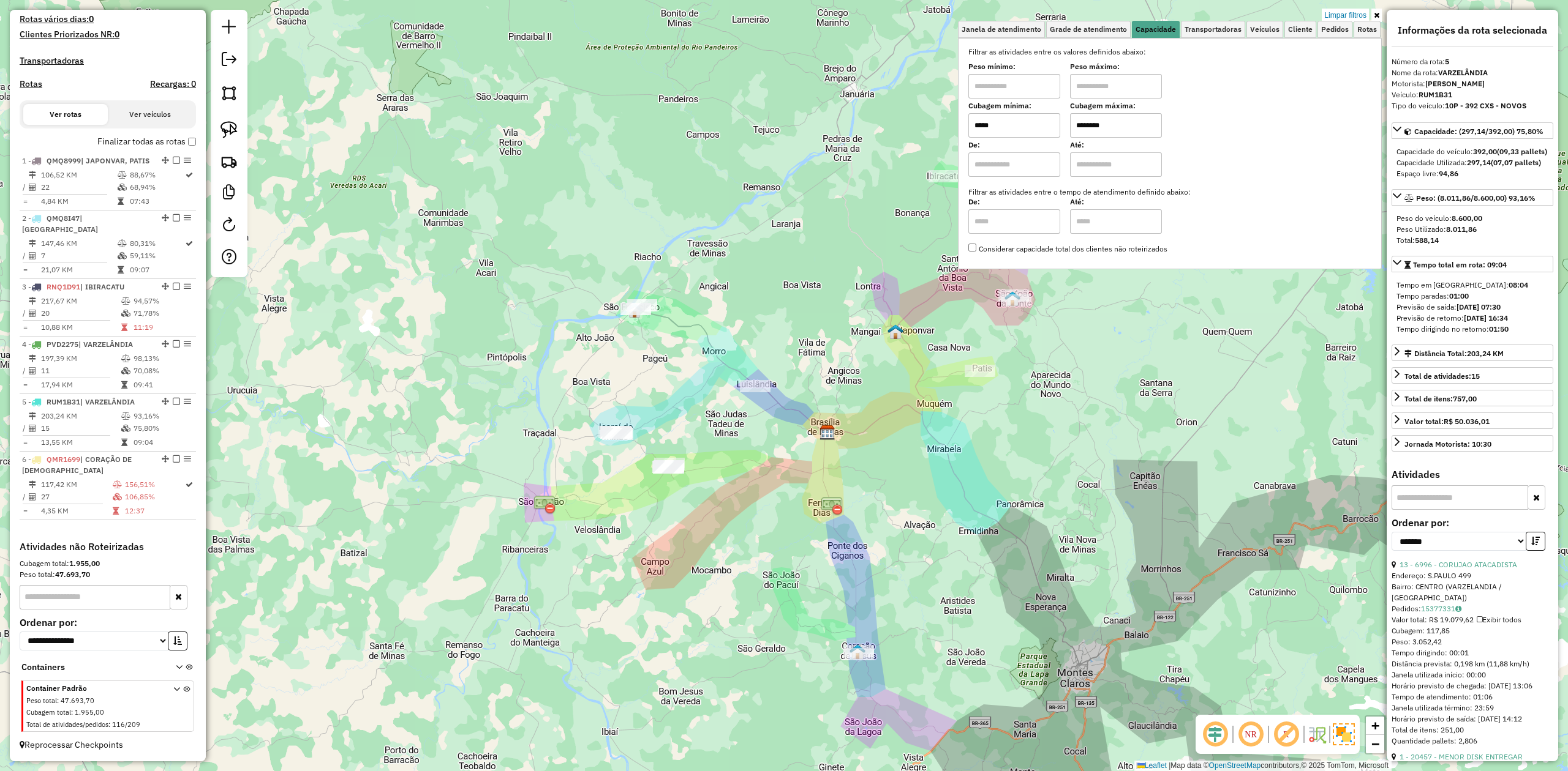
drag, startPoint x: 767, startPoint y: 182, endPoint x: 794, endPoint y: 374, distance: 193.9
click at [816, 371] on div "Limpar filtros Janela de atendimento Grade de atendimento Capacidade Transporta…" at bounding box center [784, 386] width 1568 height 771
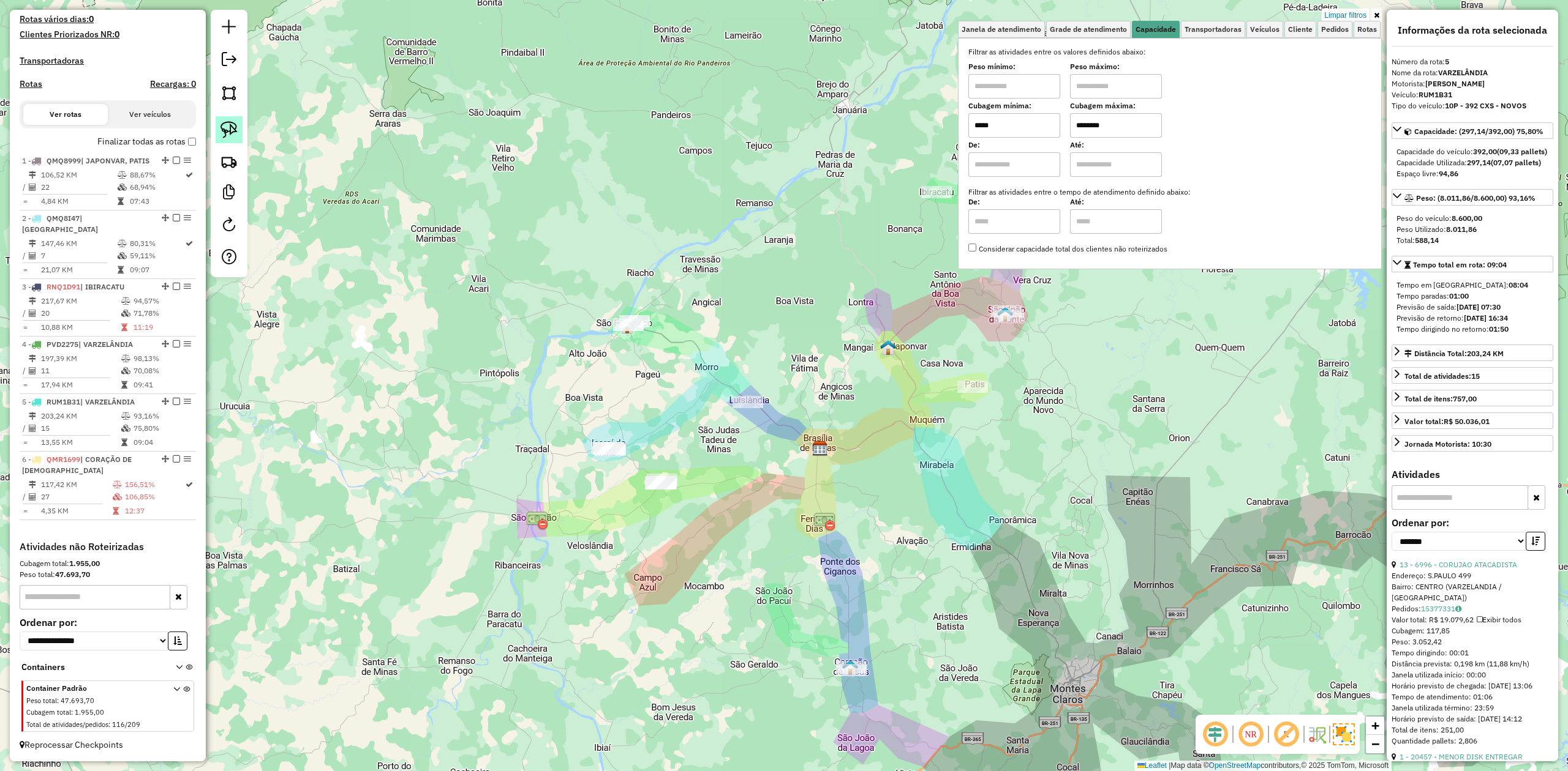
click at [231, 131] on img at bounding box center [230, 130] width 17 height 17
drag, startPoint x: 593, startPoint y: 306, endPoint x: 640, endPoint y: 275, distance: 56.3
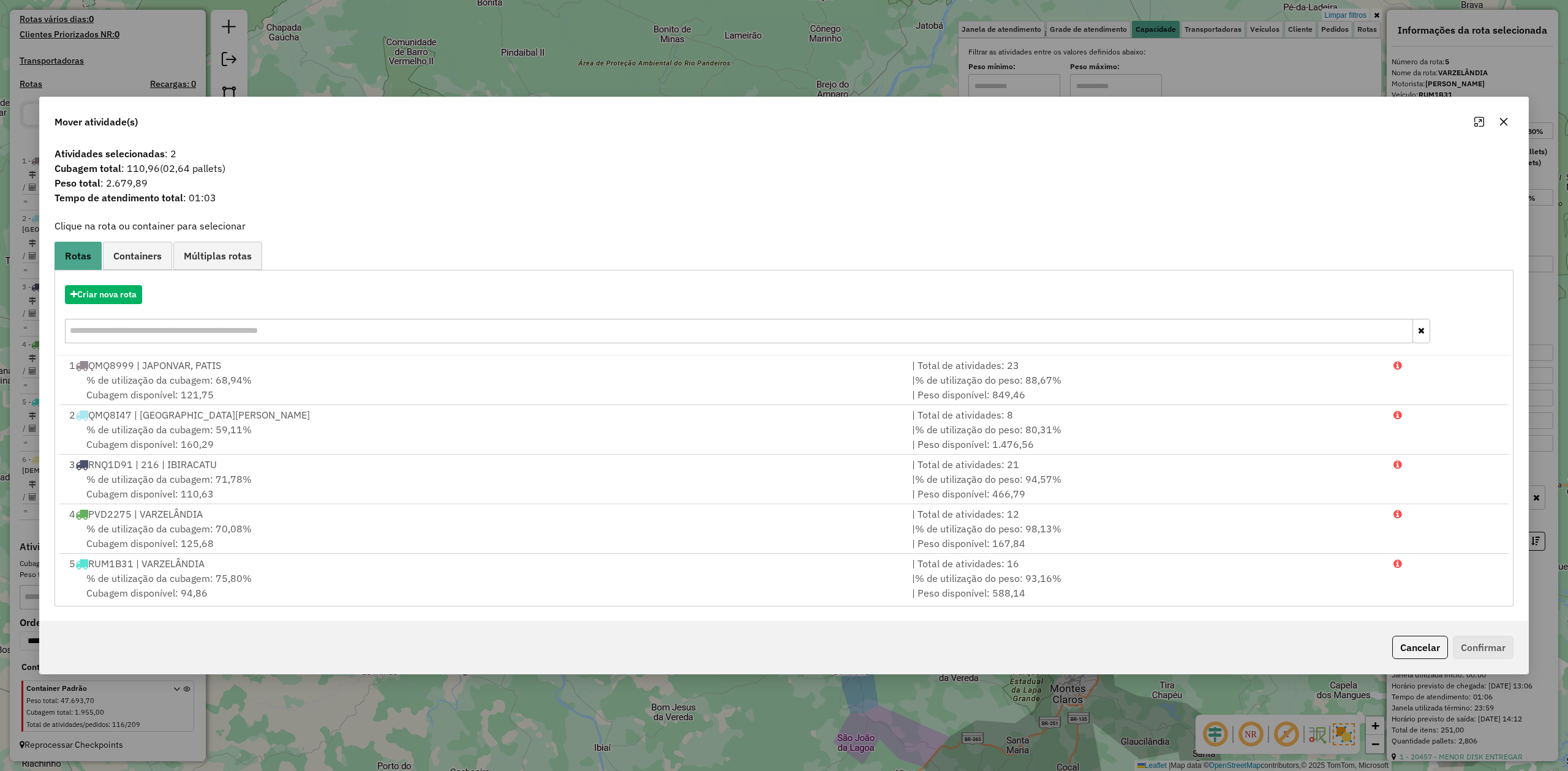
click at [1500, 121] on icon "button" at bounding box center [1503, 121] width 9 height 9
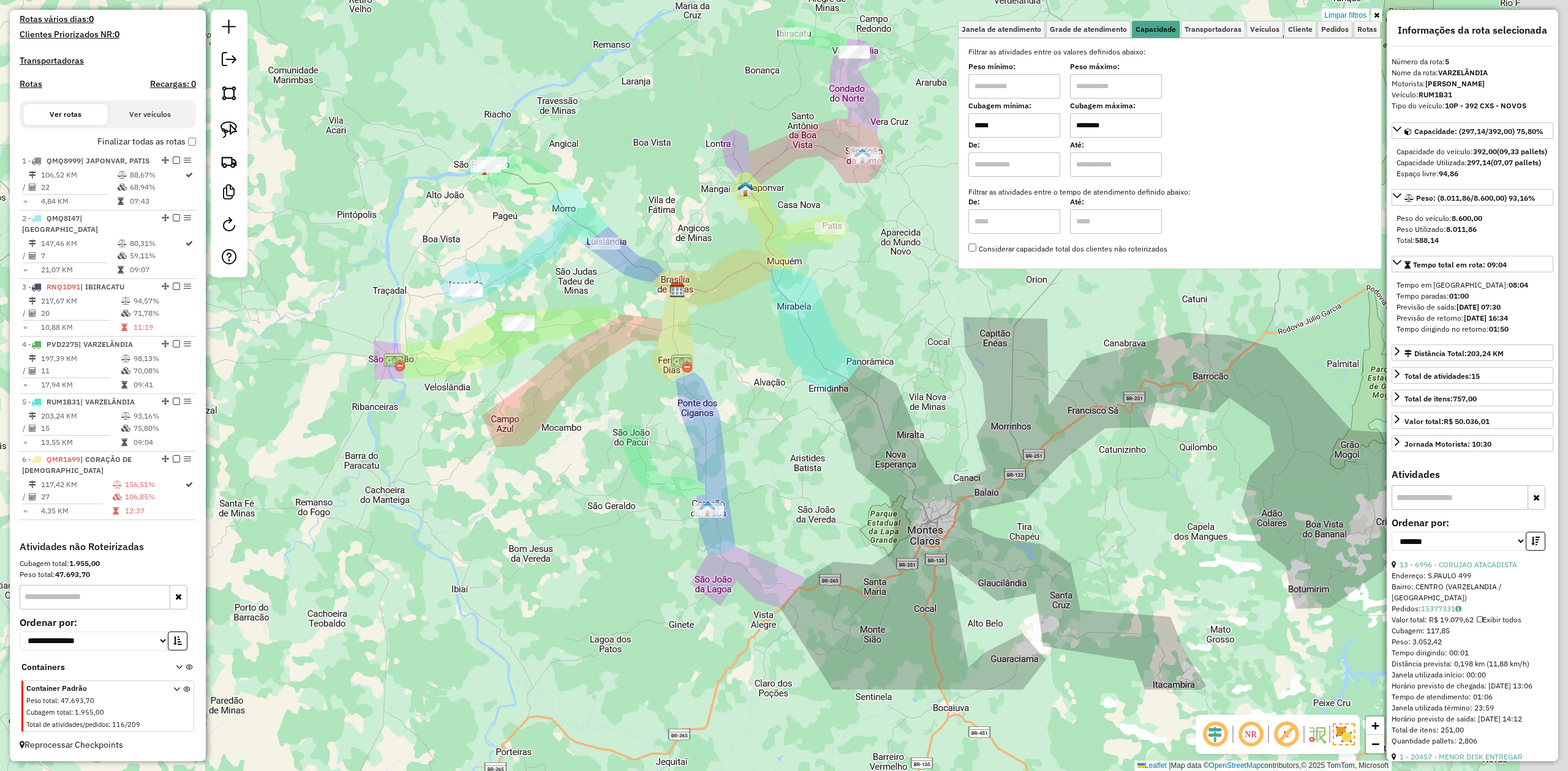
drag, startPoint x: 881, startPoint y: 418, endPoint x: 793, endPoint y: 282, distance: 162.0
click at [793, 296] on div "Limpar filtros Janela de atendimento Grade de atendimento Capacidade Transporta…" at bounding box center [784, 386] width 1568 height 771
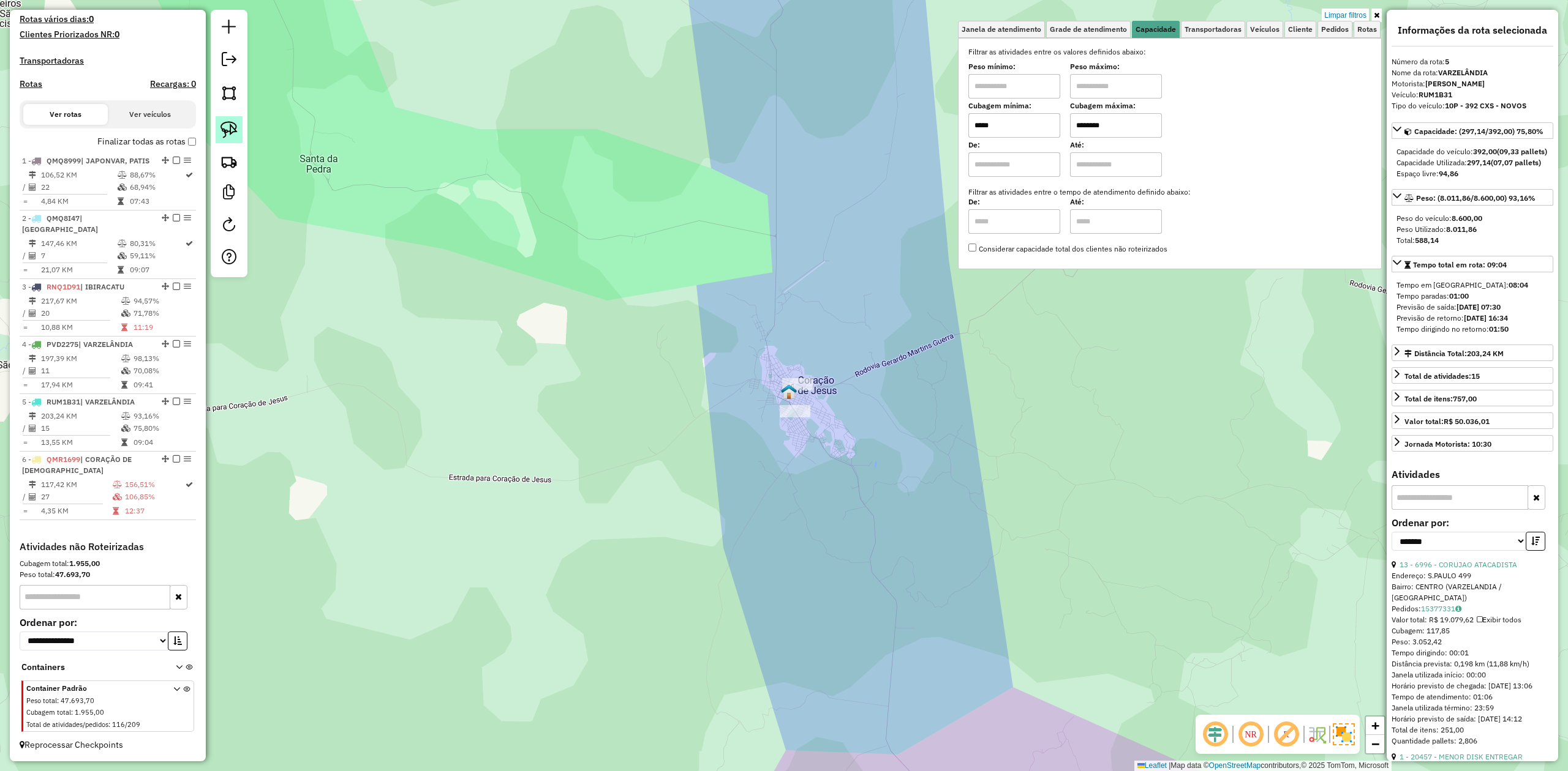
click at [229, 125] on img at bounding box center [230, 130] width 17 height 17
drag, startPoint x: 730, startPoint y: 331, endPoint x: 772, endPoint y: 314, distance: 45.3
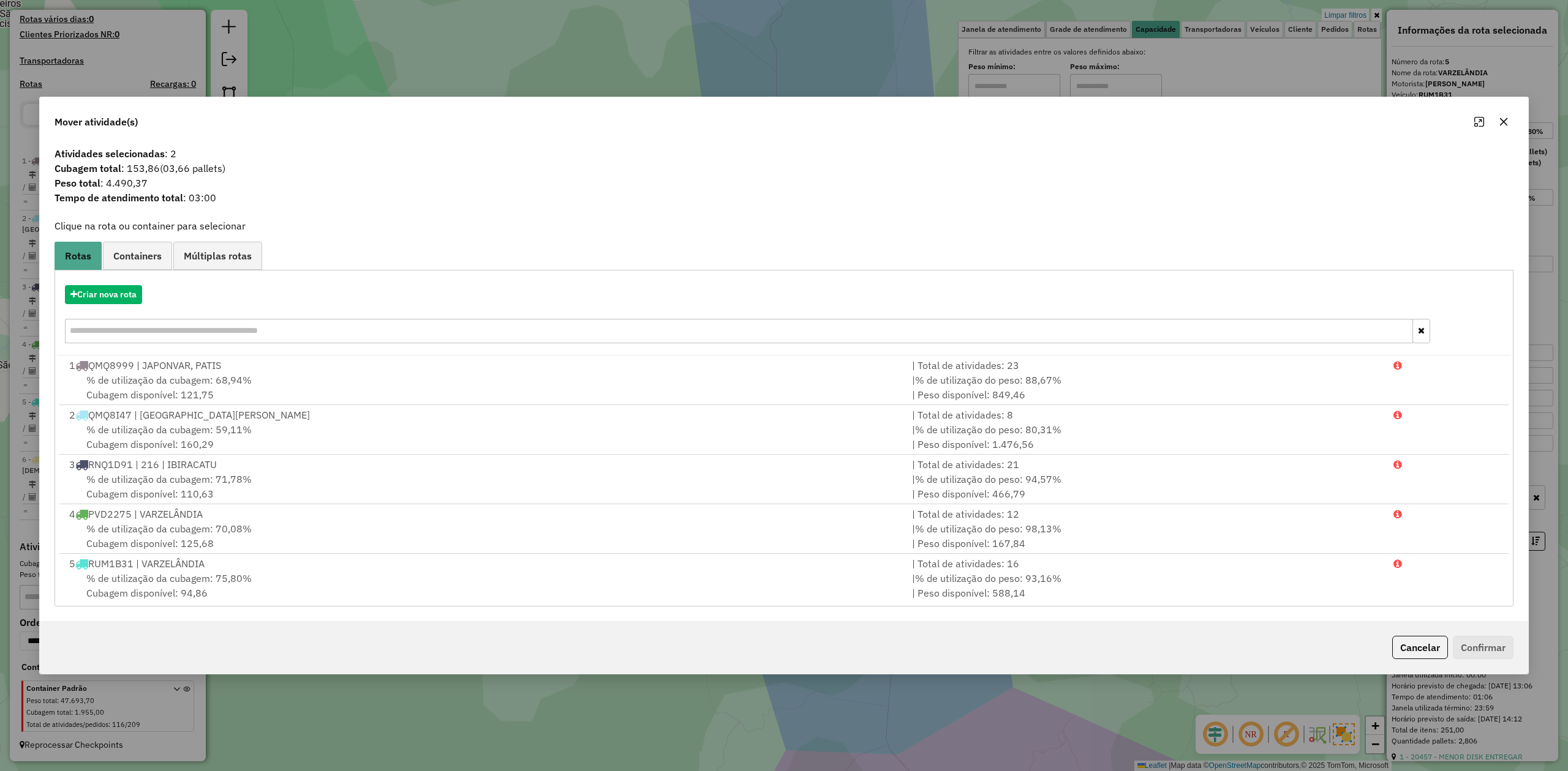
click at [1506, 118] on icon "button" at bounding box center [1504, 122] width 8 height 8
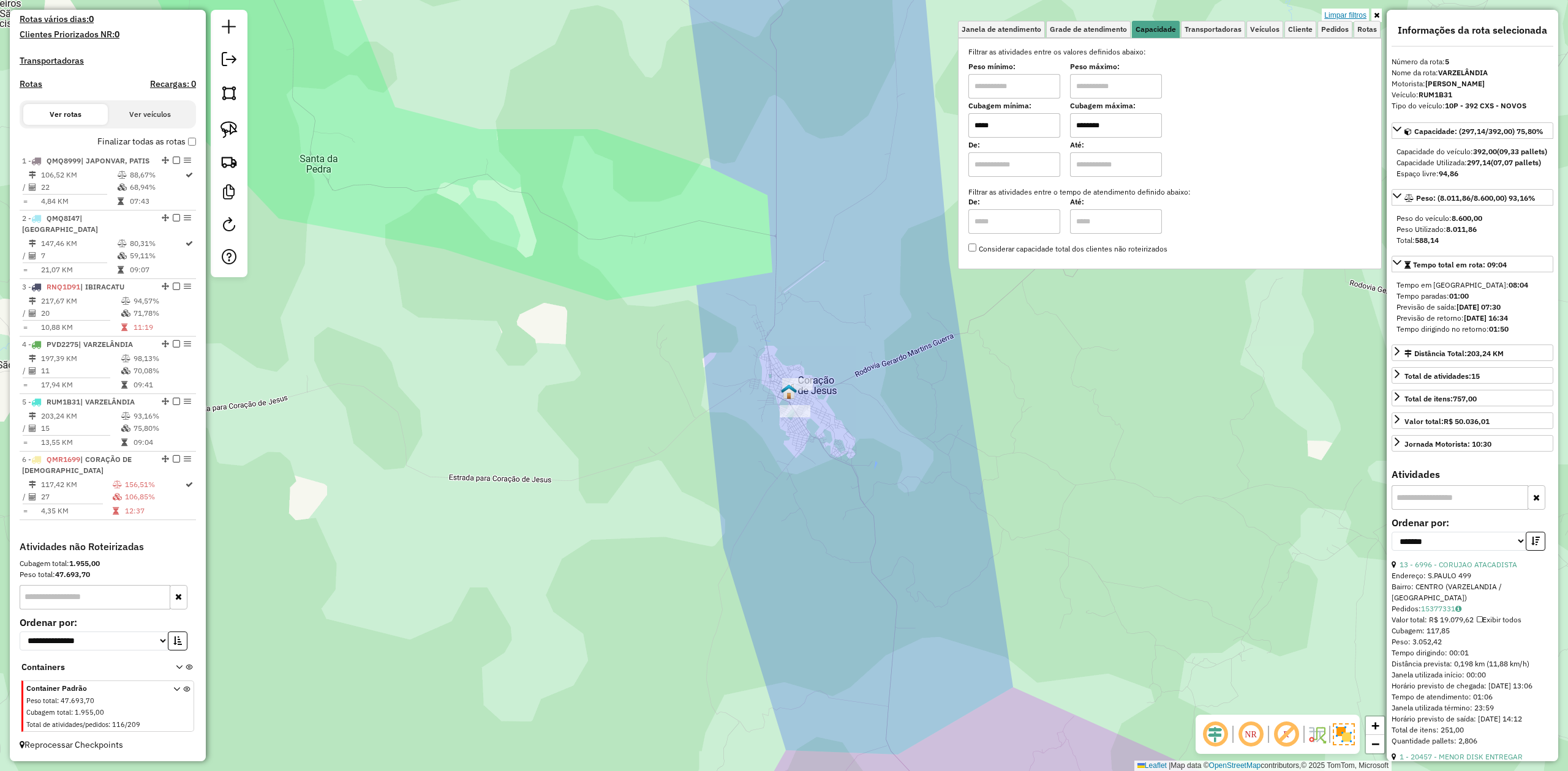
click at [1355, 13] on link "Limpar filtros" at bounding box center [1346, 15] width 47 height 13
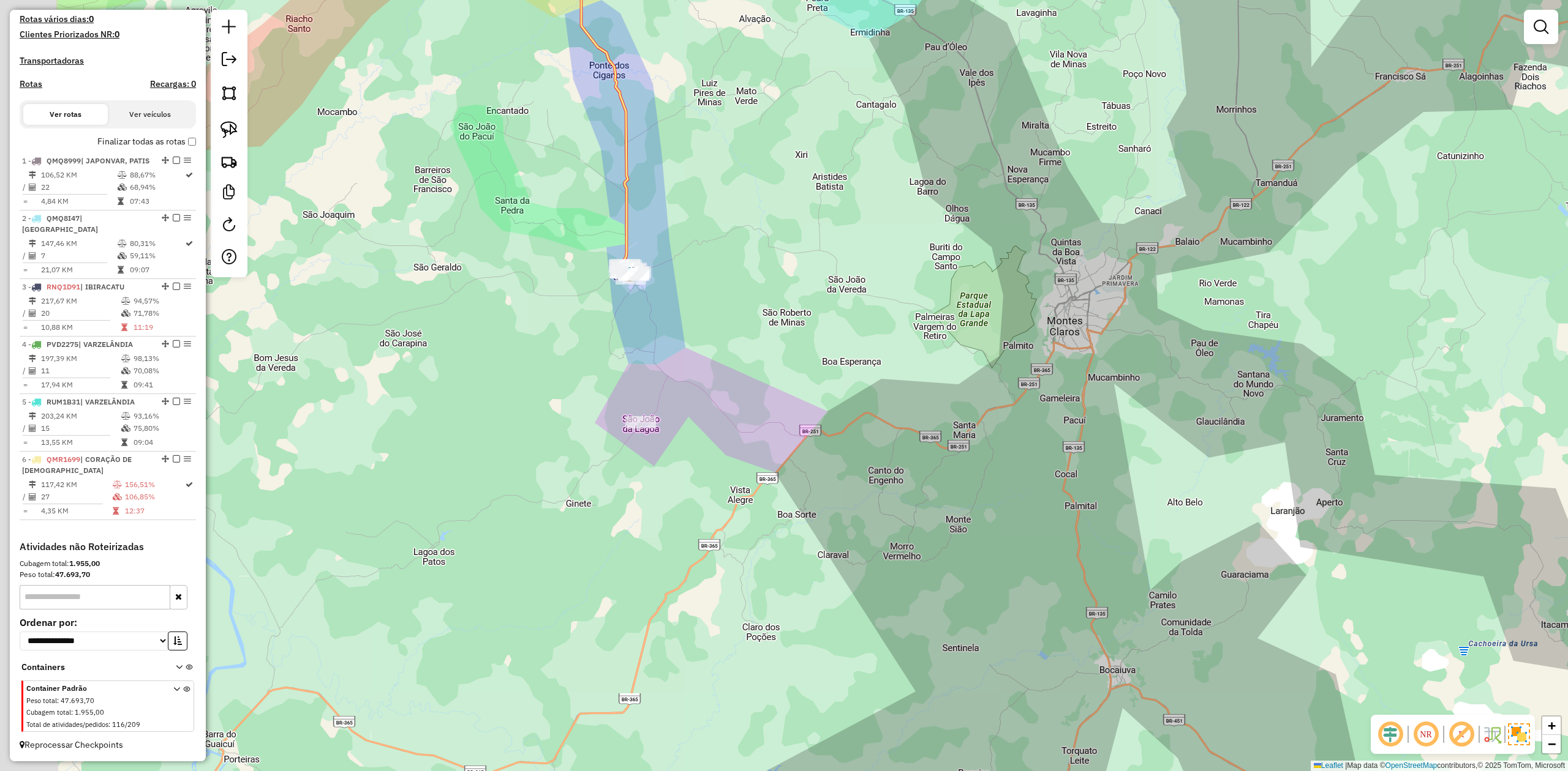
drag, startPoint x: 344, startPoint y: 263, endPoint x: 717, endPoint y: 380, distance: 390.9
click at [722, 379] on div "Janela de atendimento Grade de atendimento Capacidade Transportadoras Veículos …" at bounding box center [784, 386] width 1568 height 771
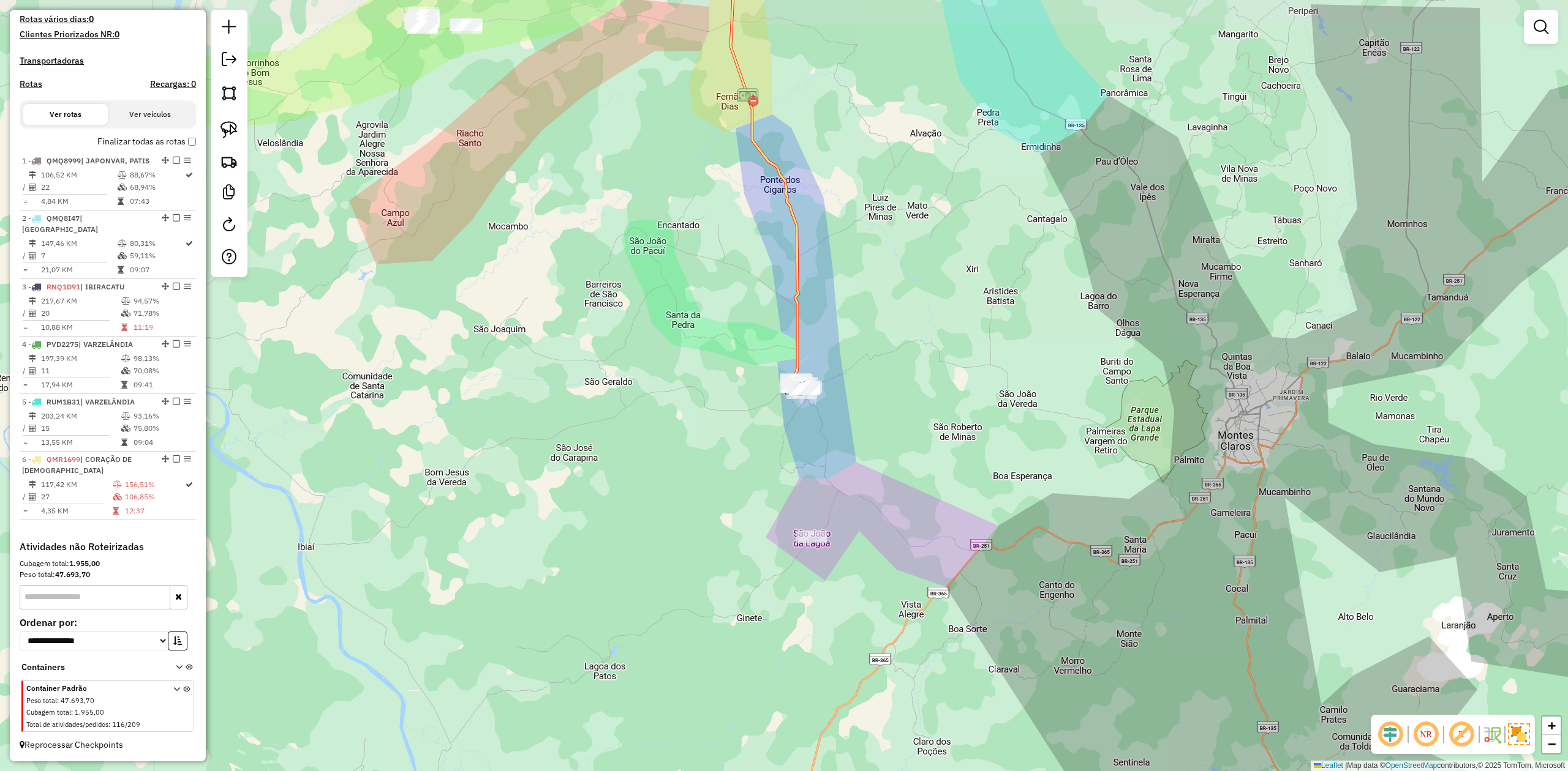
drag, startPoint x: 748, startPoint y: 312, endPoint x: 349, endPoint y: 180, distance: 420.3
click at [760, 345] on div "Janela de atendimento Grade de atendimento Capacidade Transportadoras Veículos …" at bounding box center [784, 386] width 1568 height 771
click at [222, 124] on img at bounding box center [230, 130] width 17 height 17
drag, startPoint x: 733, startPoint y: 367, endPoint x: 811, endPoint y: 319, distance: 91.6
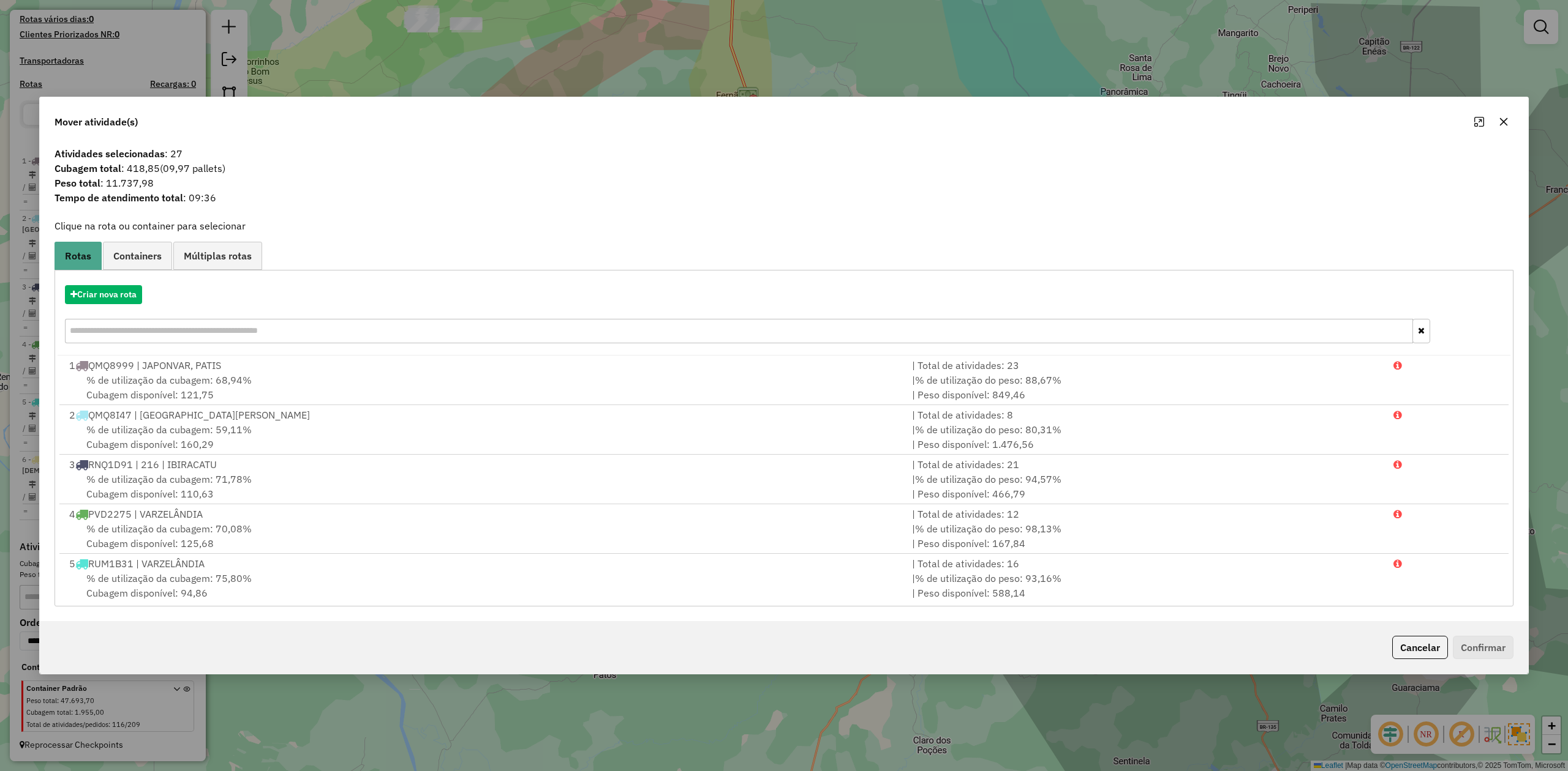
click at [1503, 117] on icon "button" at bounding box center [1503, 121] width 9 height 9
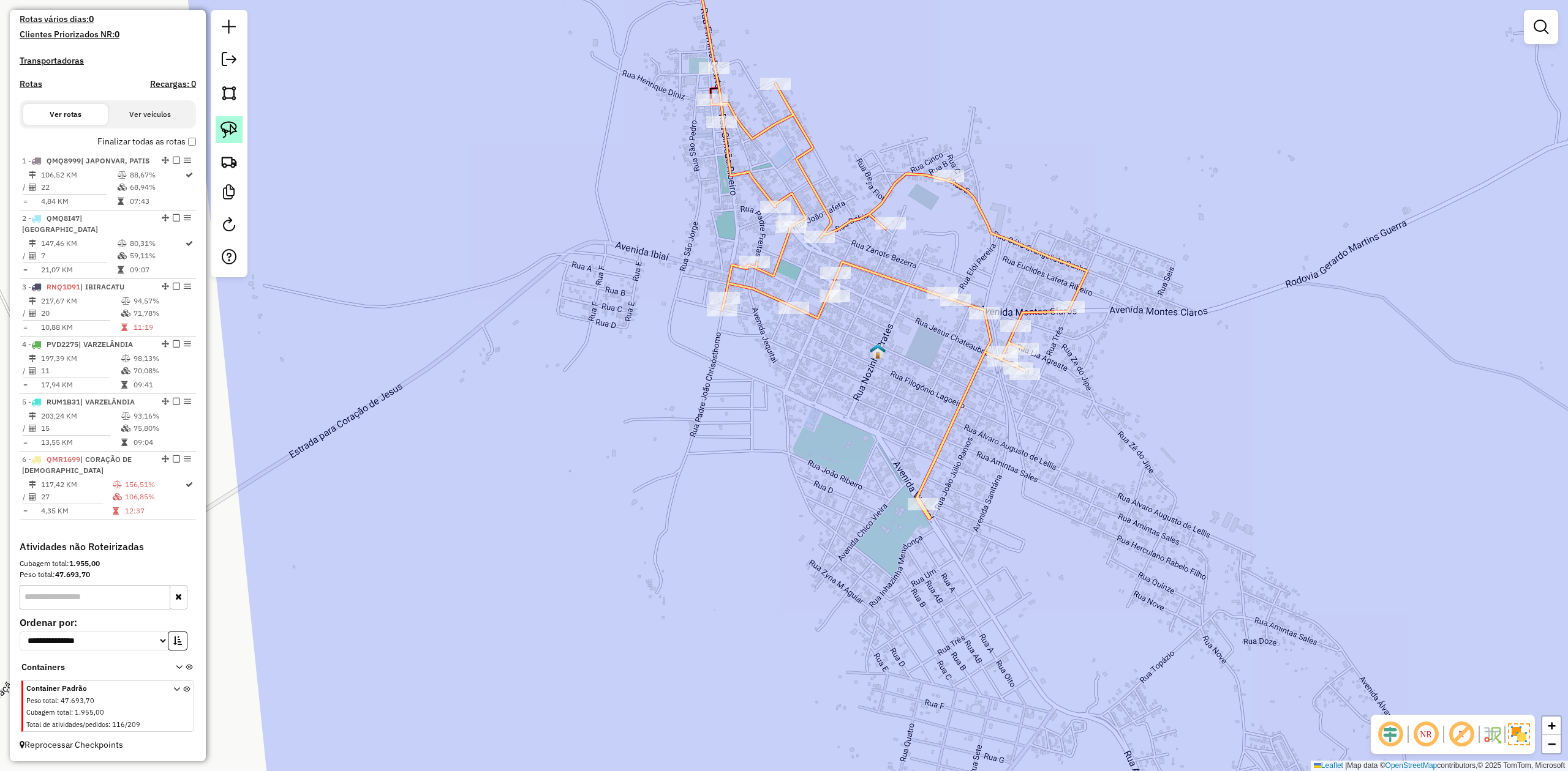
click at [233, 124] on img at bounding box center [230, 130] width 17 height 17
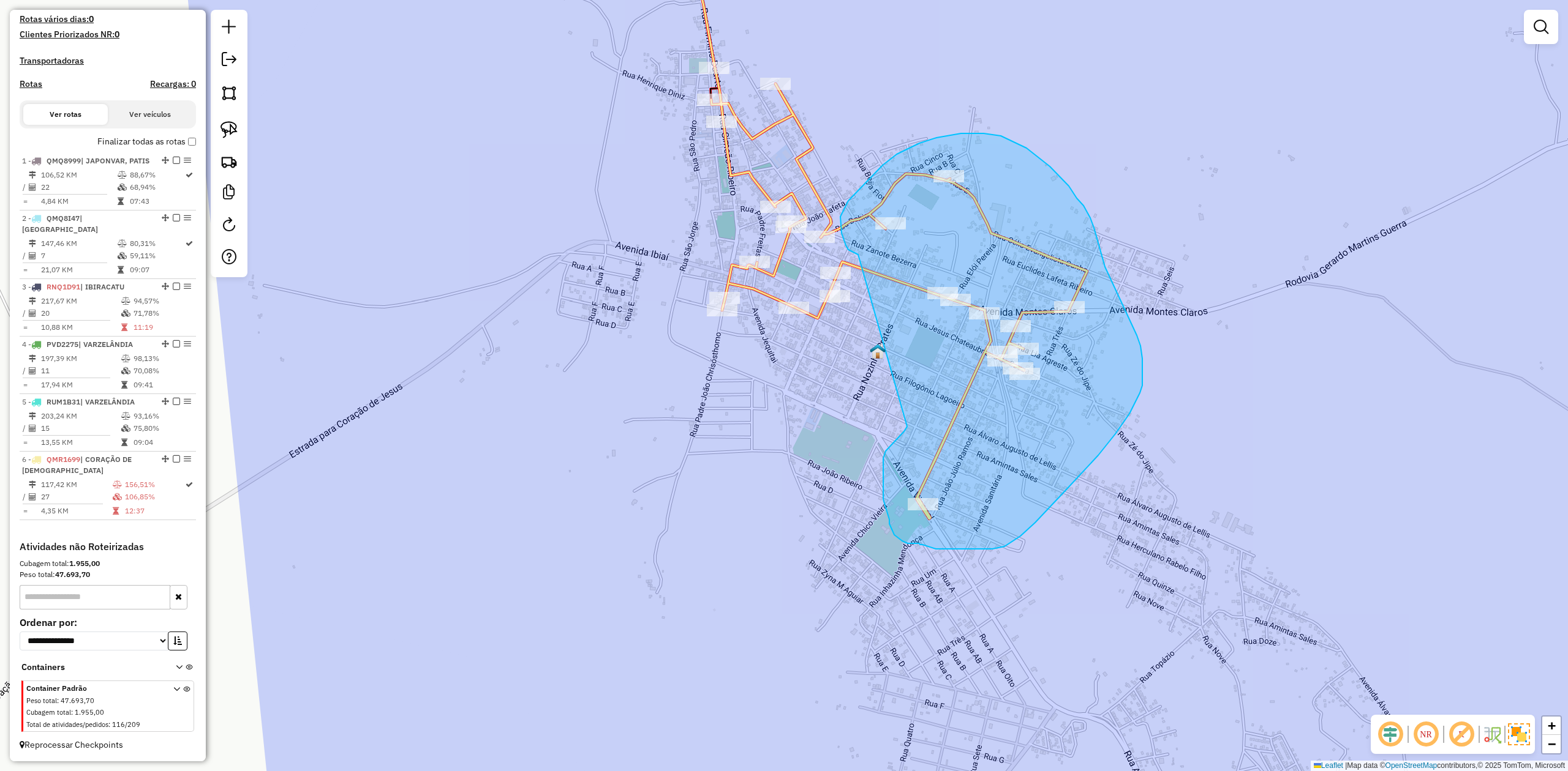
drag, startPoint x: 846, startPoint y: 245, endPoint x: 906, endPoint y: 381, distance: 148.6
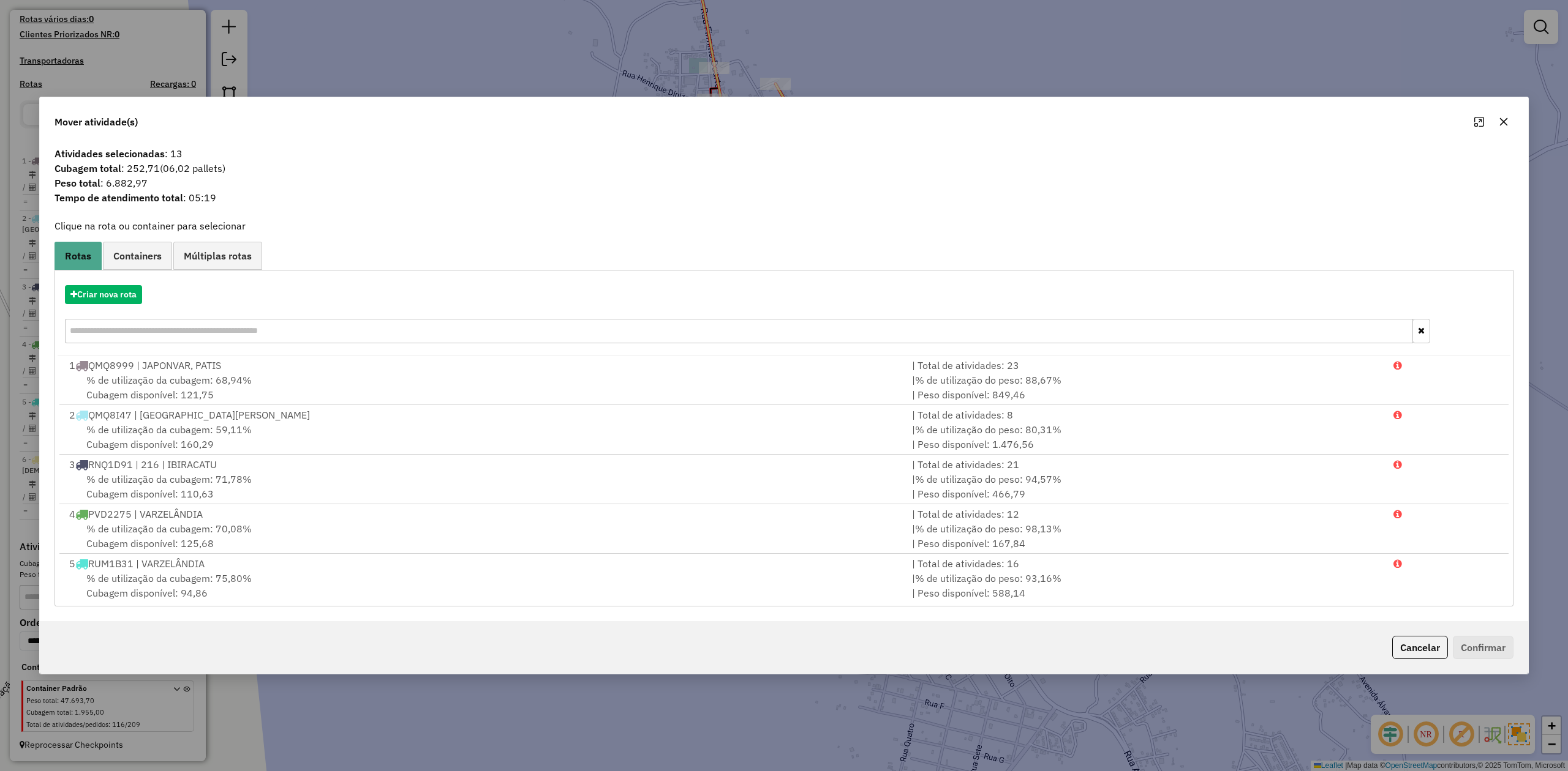
click at [1503, 118] on icon "button" at bounding box center [1503, 121] width 9 height 9
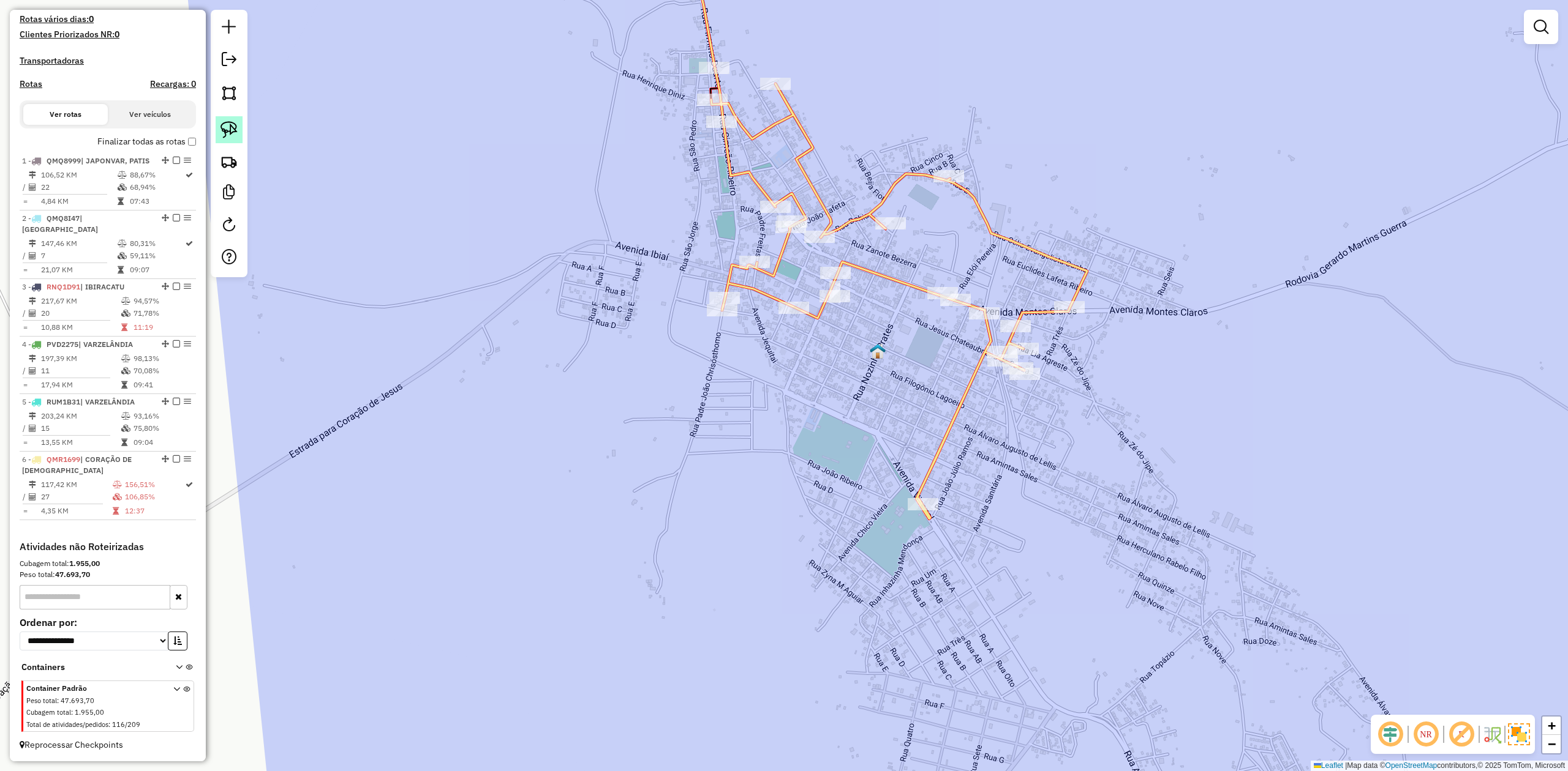
click at [232, 128] on img at bounding box center [230, 130] width 17 height 17
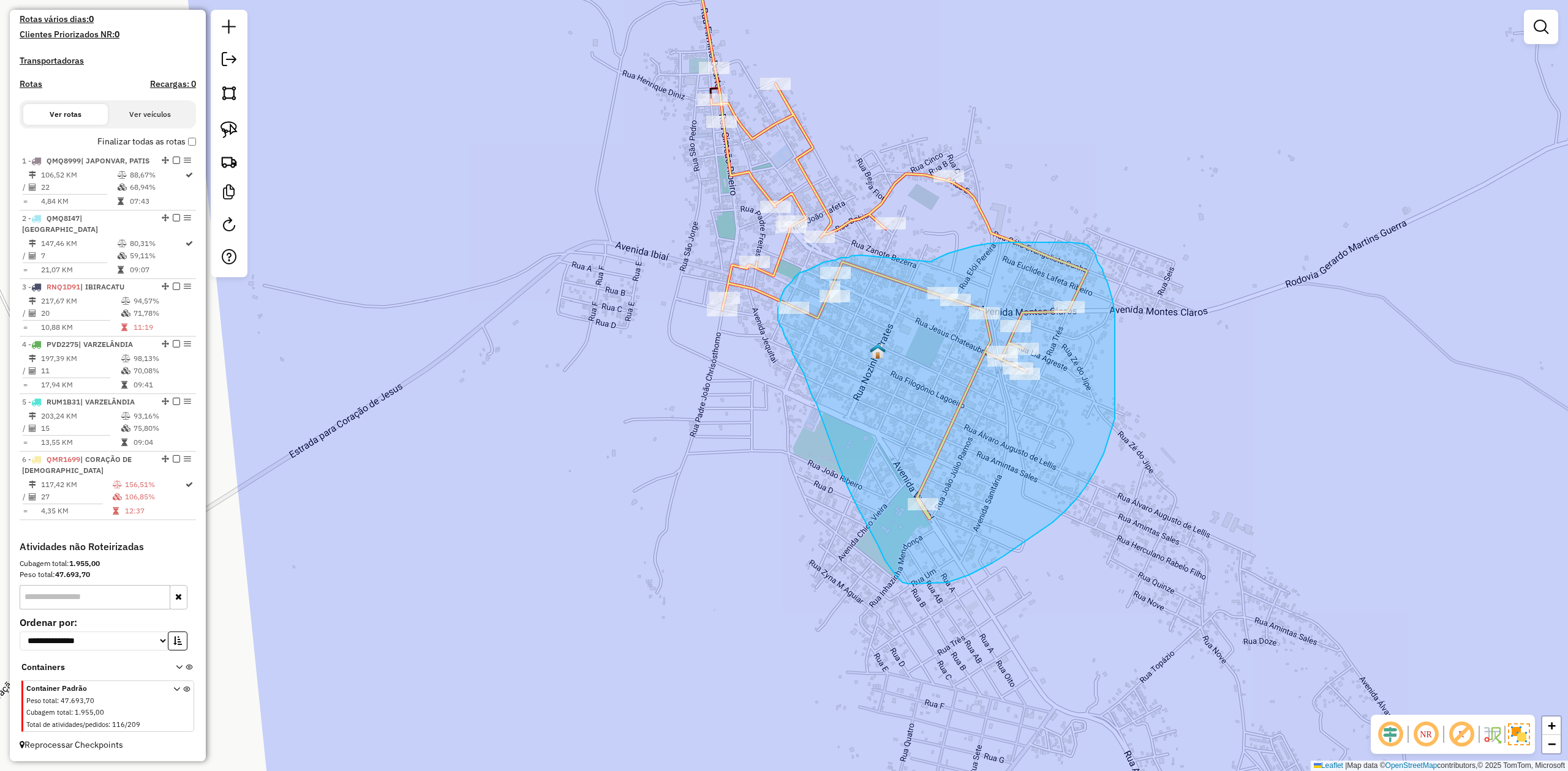
drag, startPoint x: 931, startPoint y: 262, endPoint x: 879, endPoint y: 266, distance: 52.2
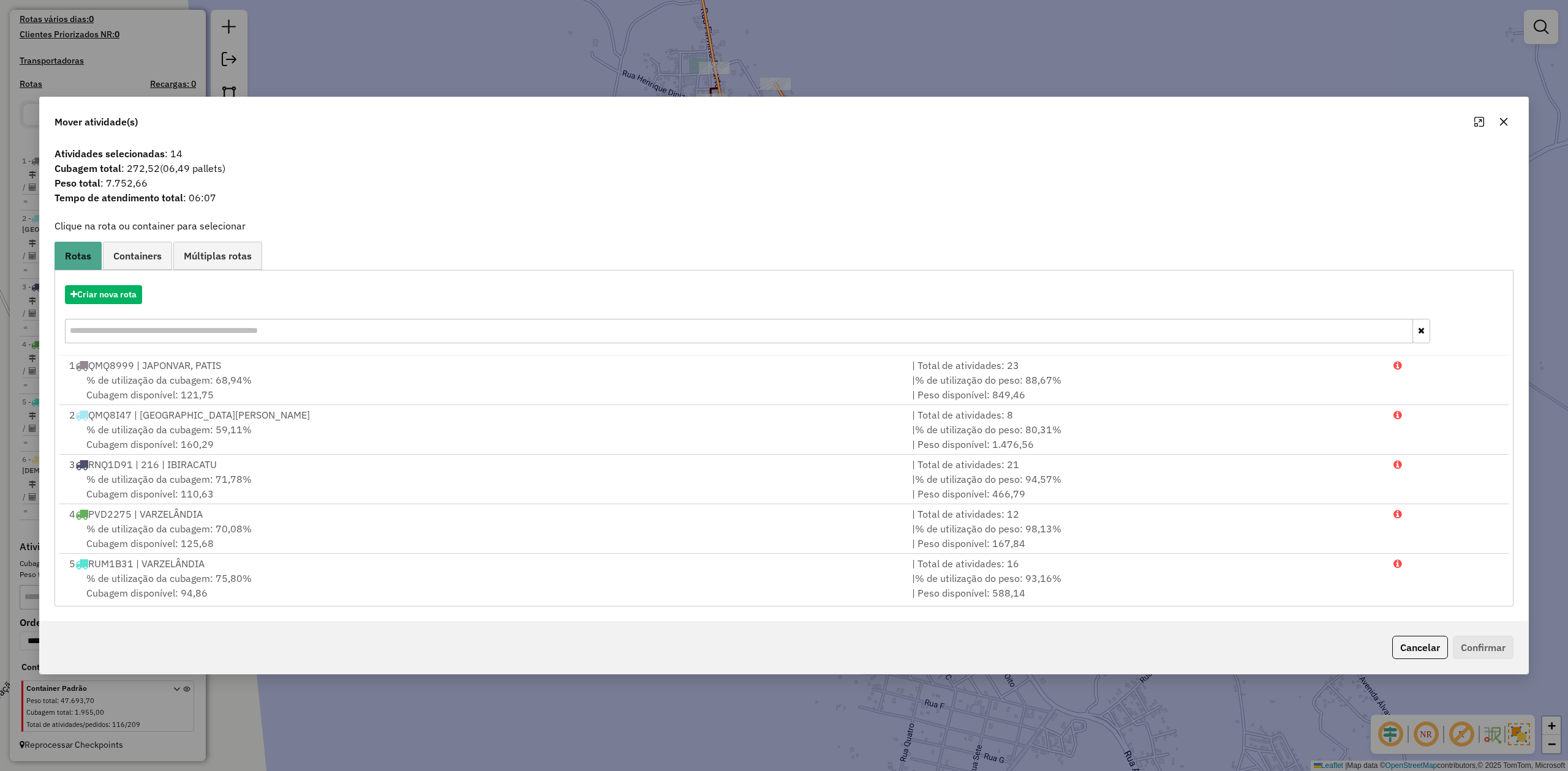
drag, startPoint x: 1503, startPoint y: 120, endPoint x: 914, endPoint y: 122, distance: 589.0
click at [1503, 118] on icon "button" at bounding box center [1503, 121] width 9 height 9
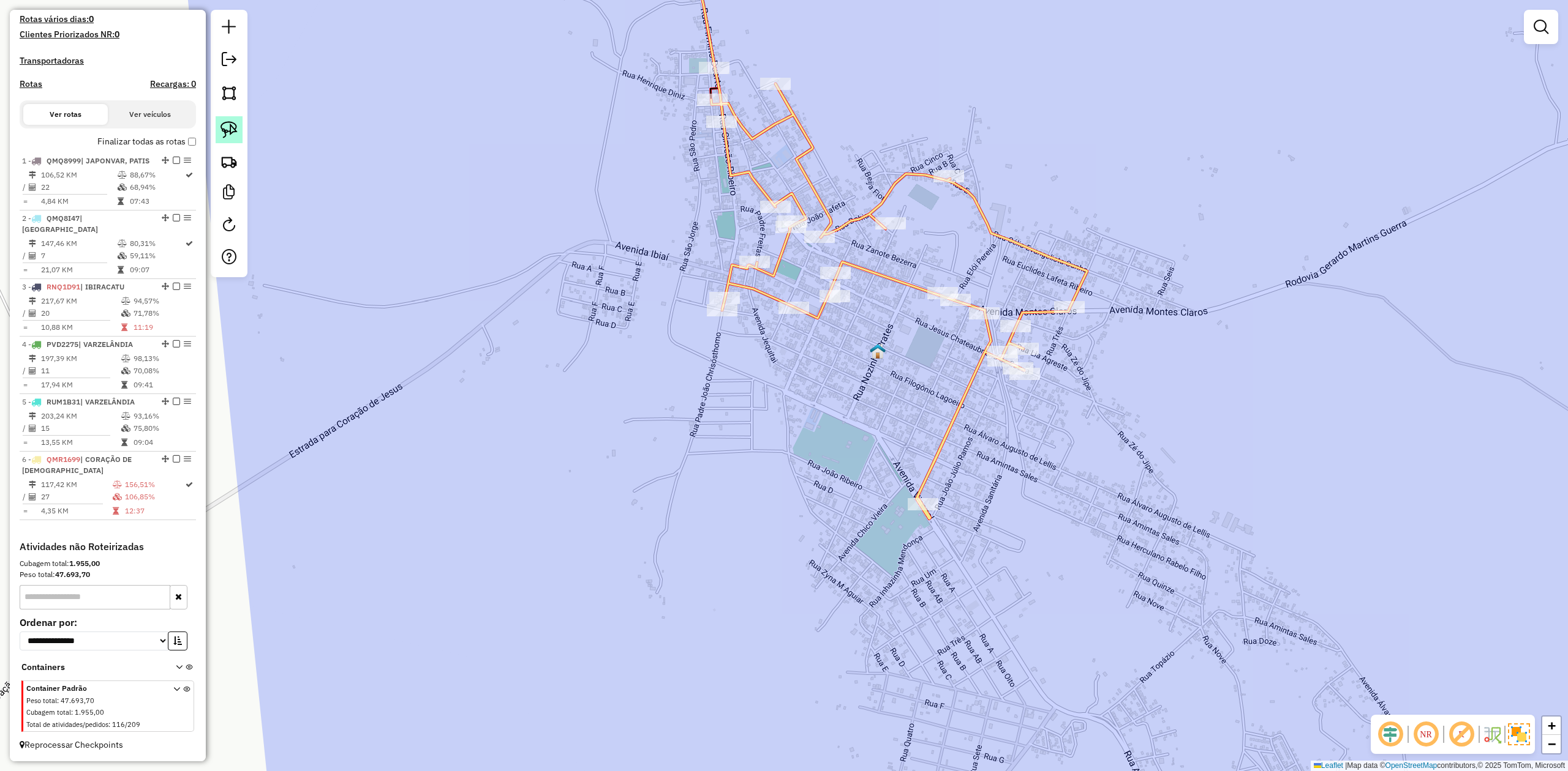
click at [229, 130] on img at bounding box center [230, 130] width 17 height 17
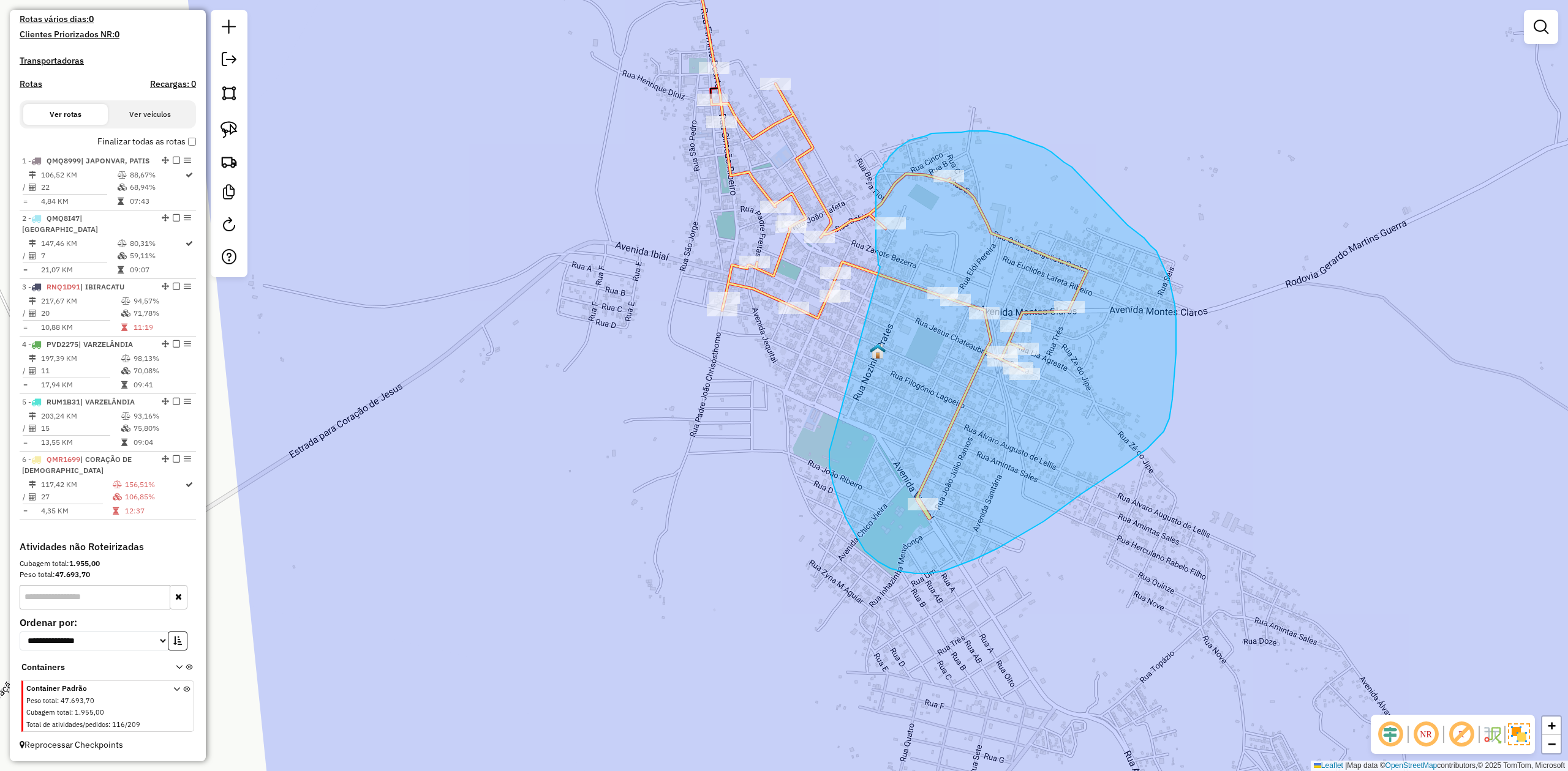
drag, startPoint x: 846, startPoint y: 520, endPoint x: 883, endPoint y: 284, distance: 238.9
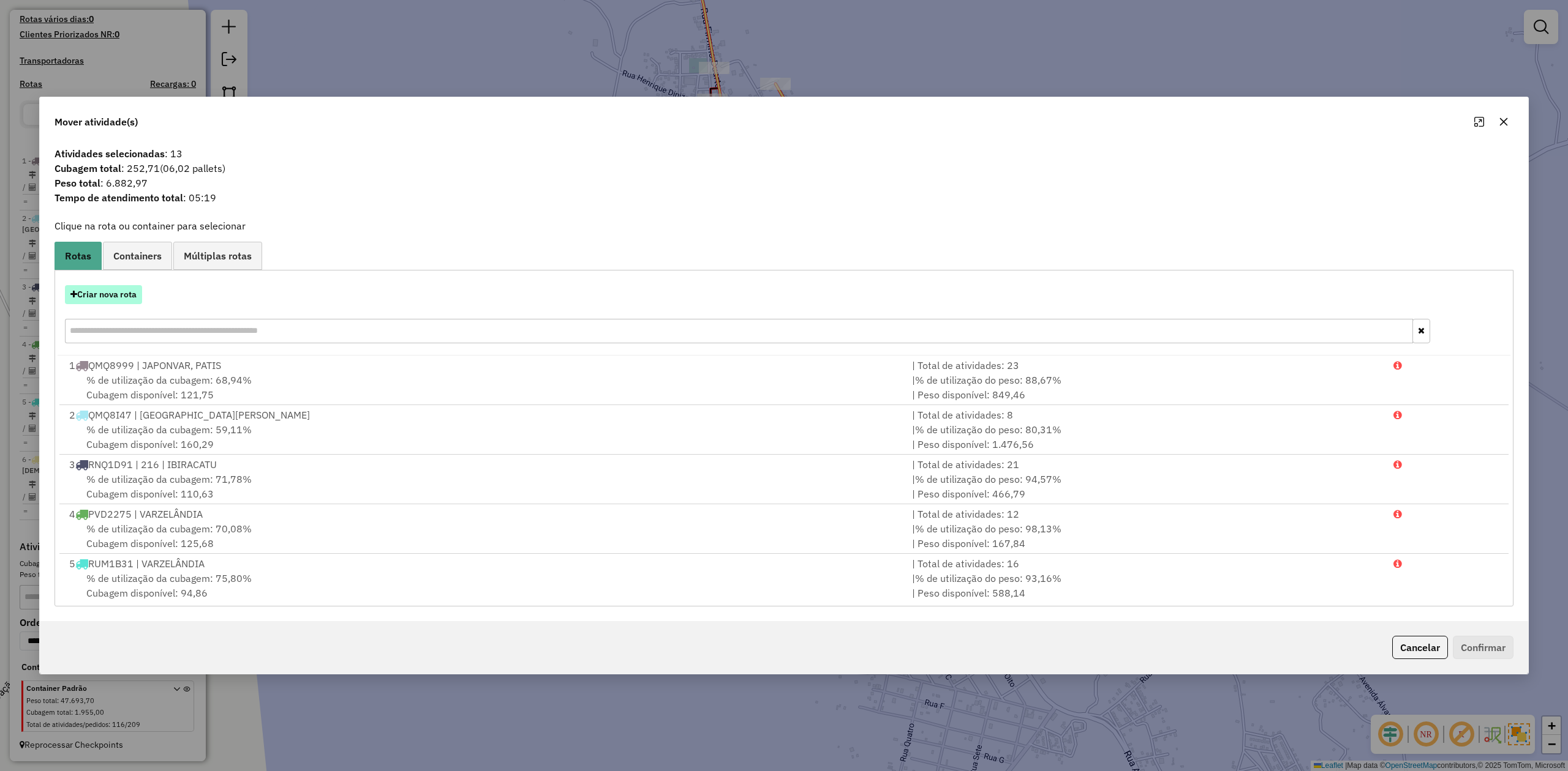
click at [106, 299] on button "Criar nova rota" at bounding box center [103, 295] width 77 height 19
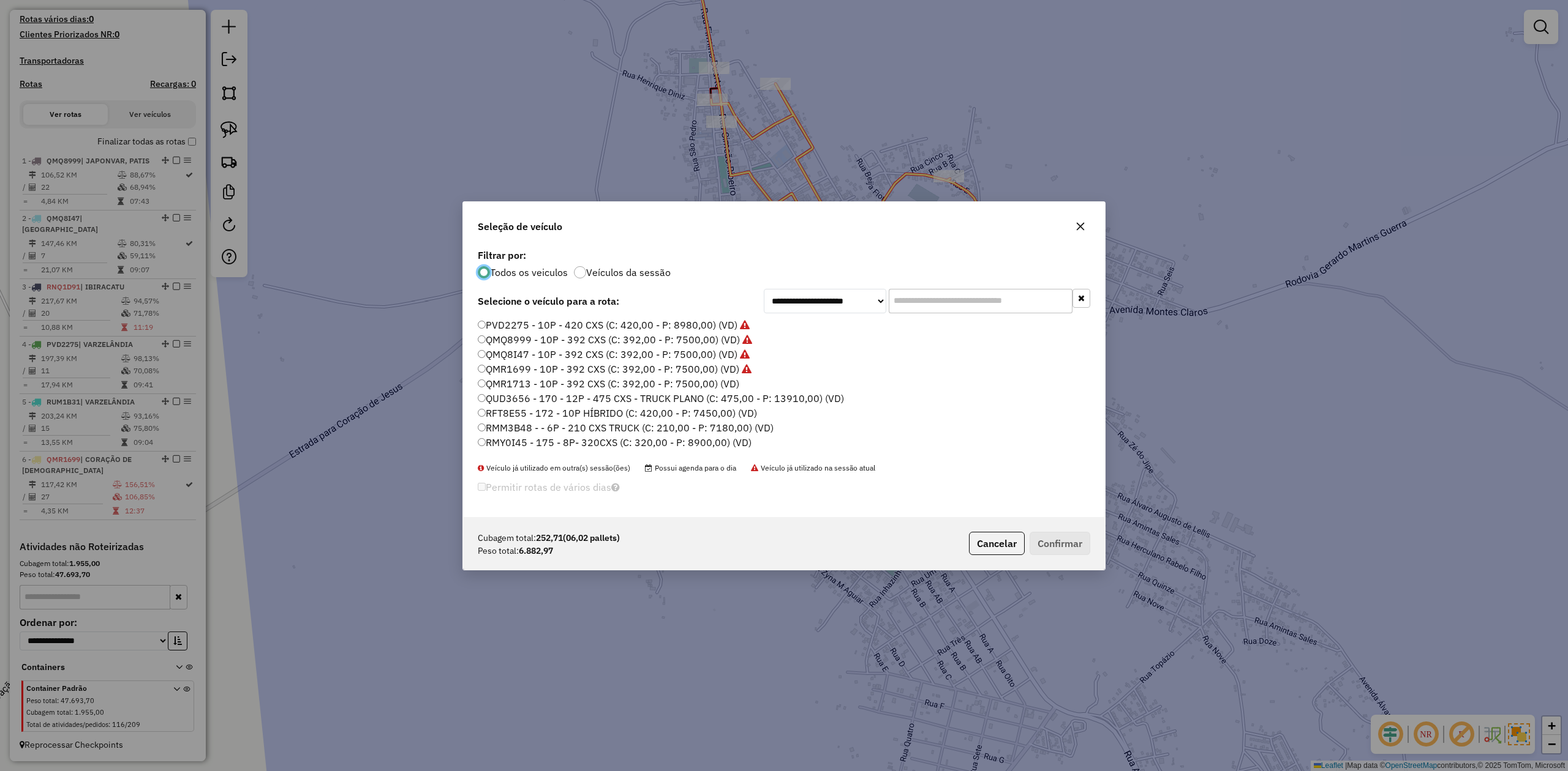
scroll to position [6, 4]
click at [658, 385] on label "QMR1713 - 10P - 392 CXS (C: 392,00 - P: 7500,00) (VD)" at bounding box center [609, 384] width 262 height 15
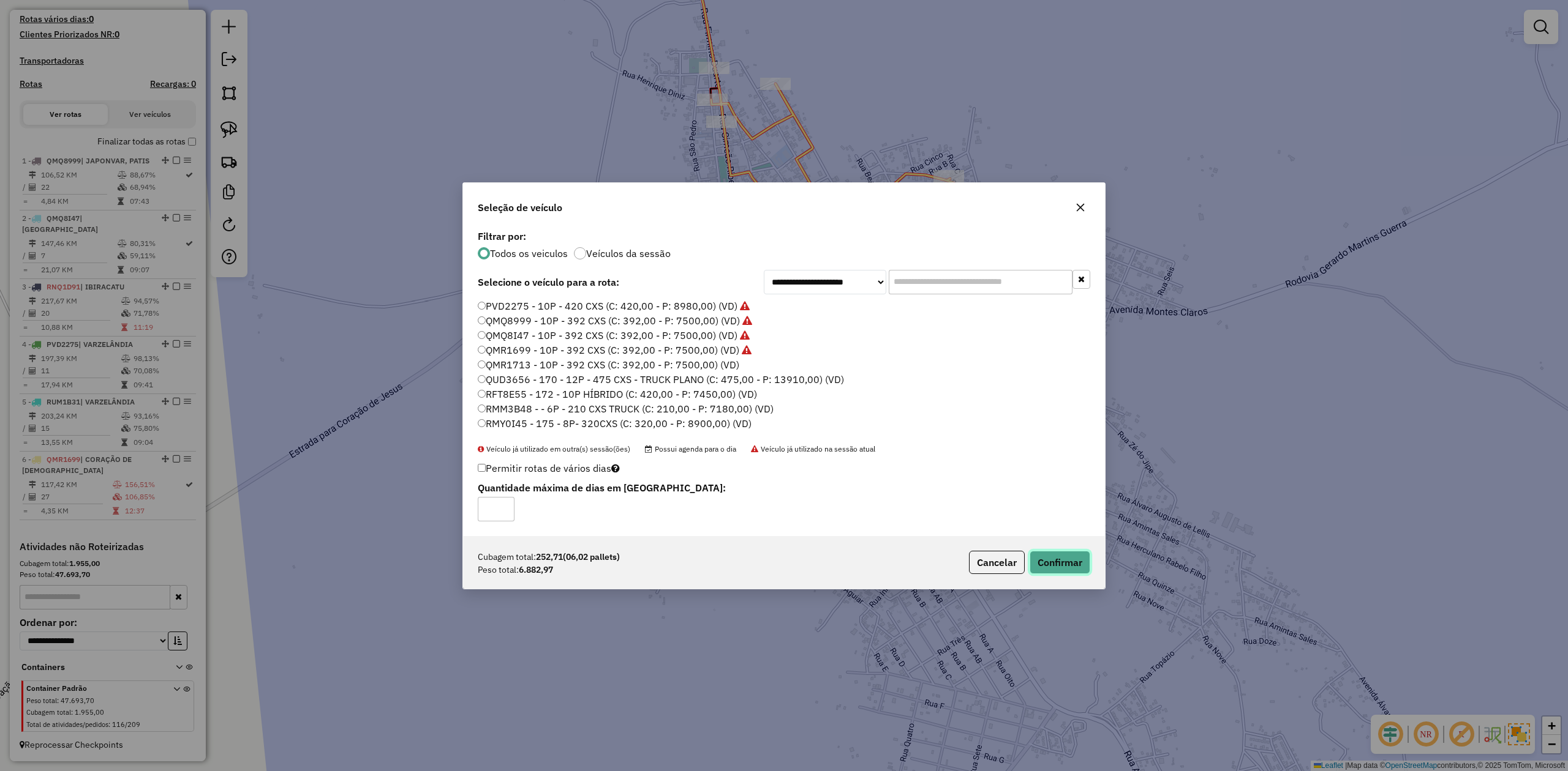
click at [1076, 566] on button "Confirmar" at bounding box center [1059, 563] width 61 height 24
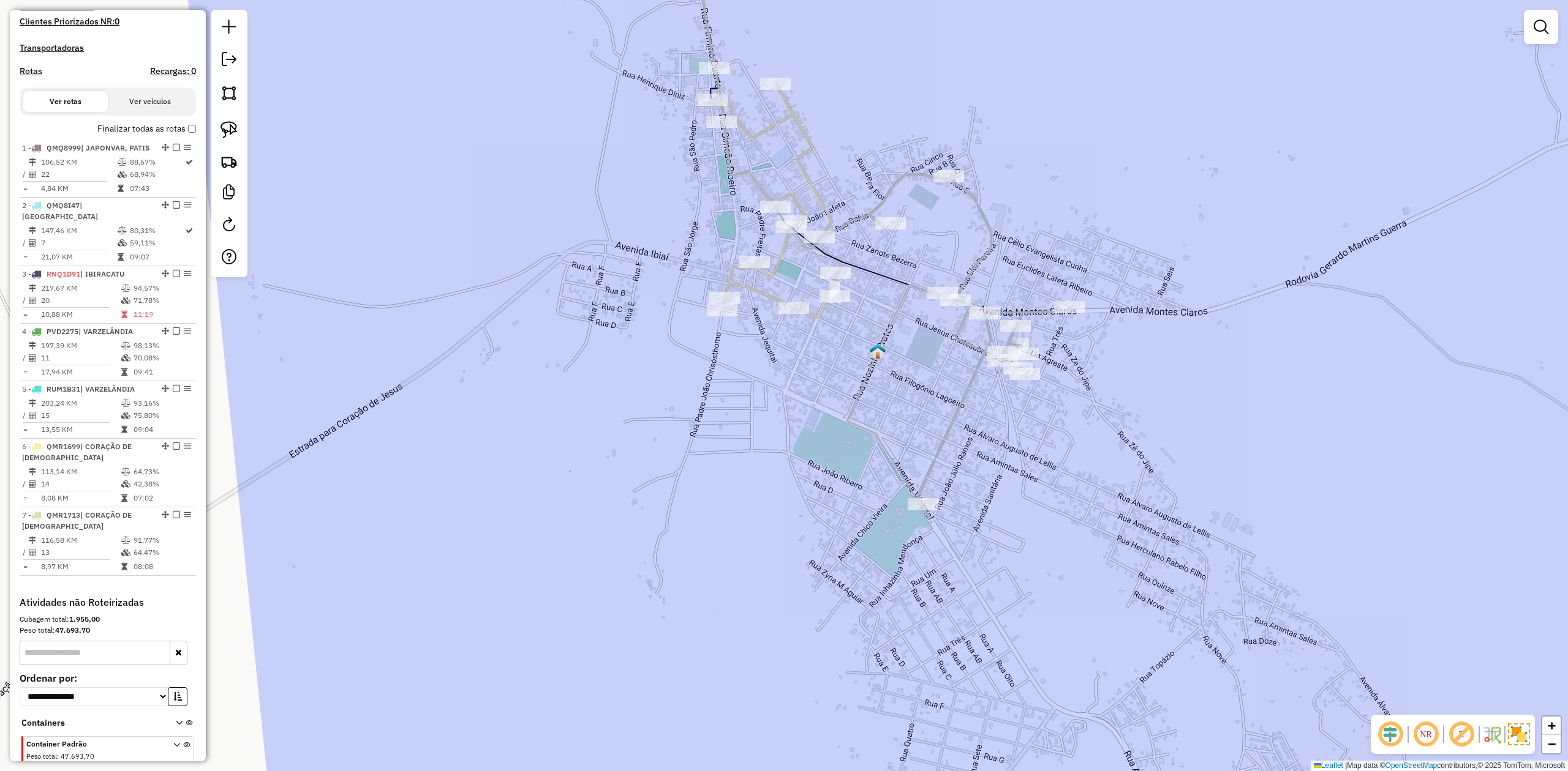
click at [975, 263] on icon at bounding box center [958, 347] width 223 height 345
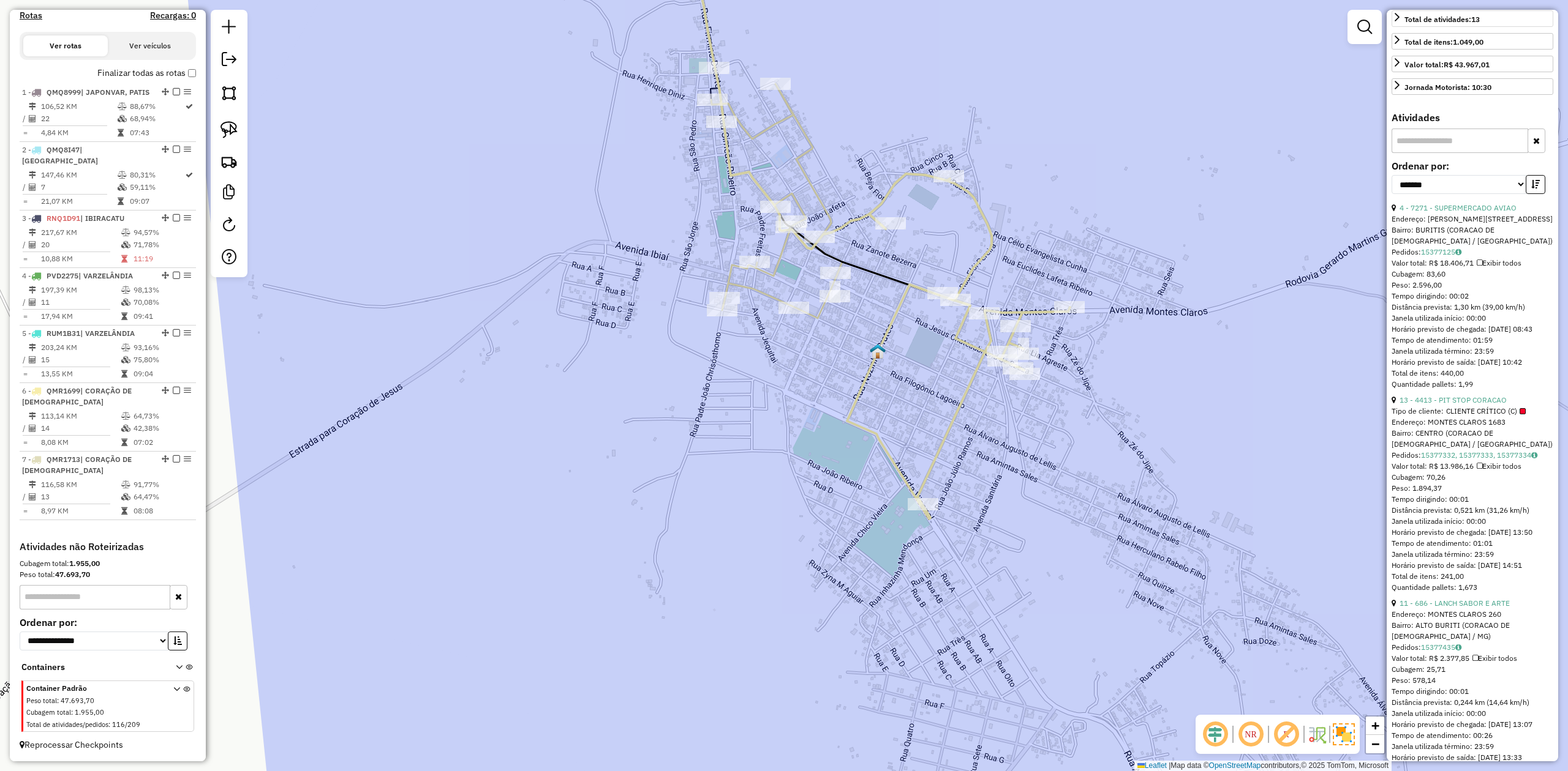
scroll to position [408, 0]
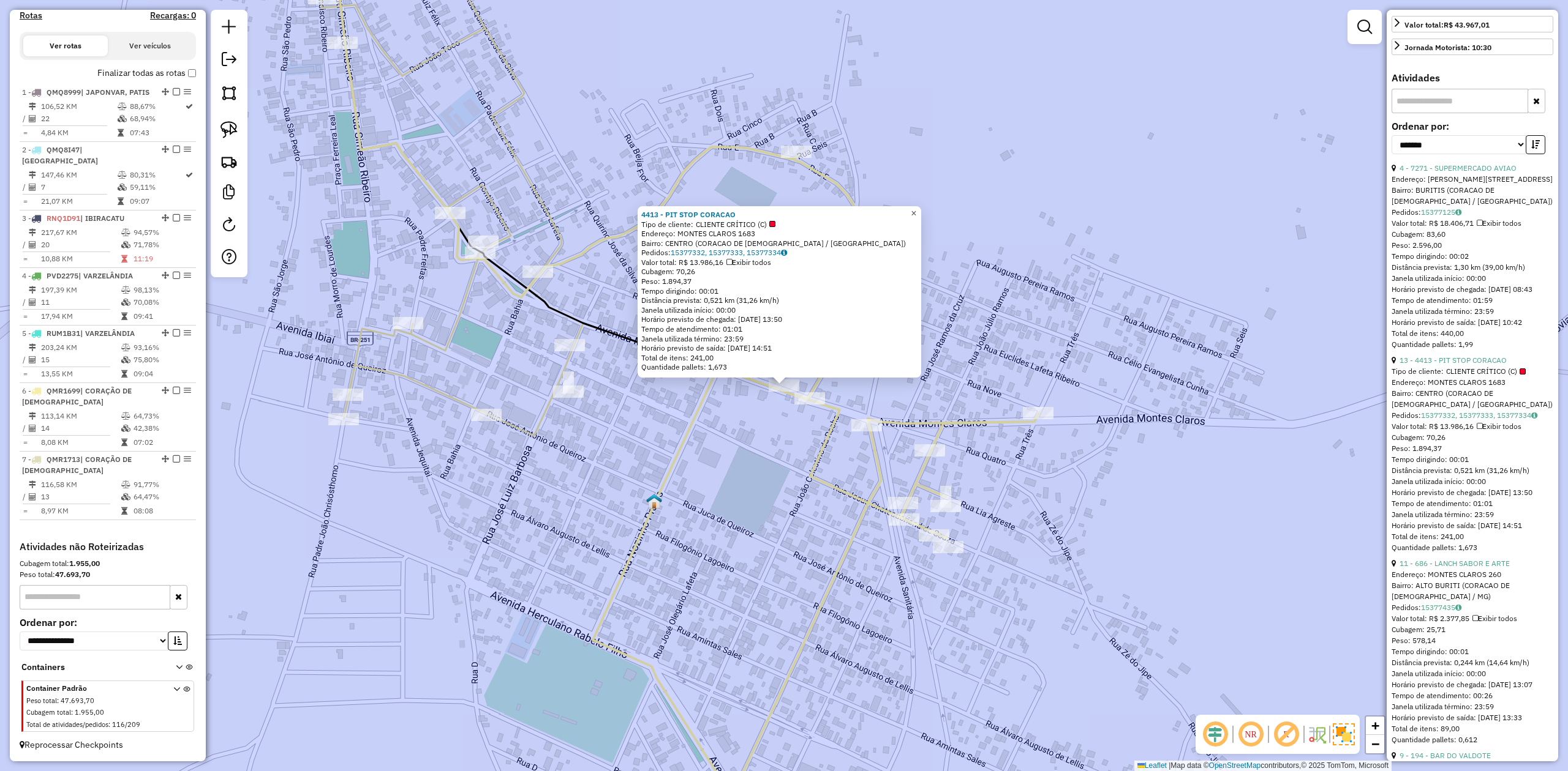
click at [917, 213] on span "×" at bounding box center [913, 213] width 6 height 10
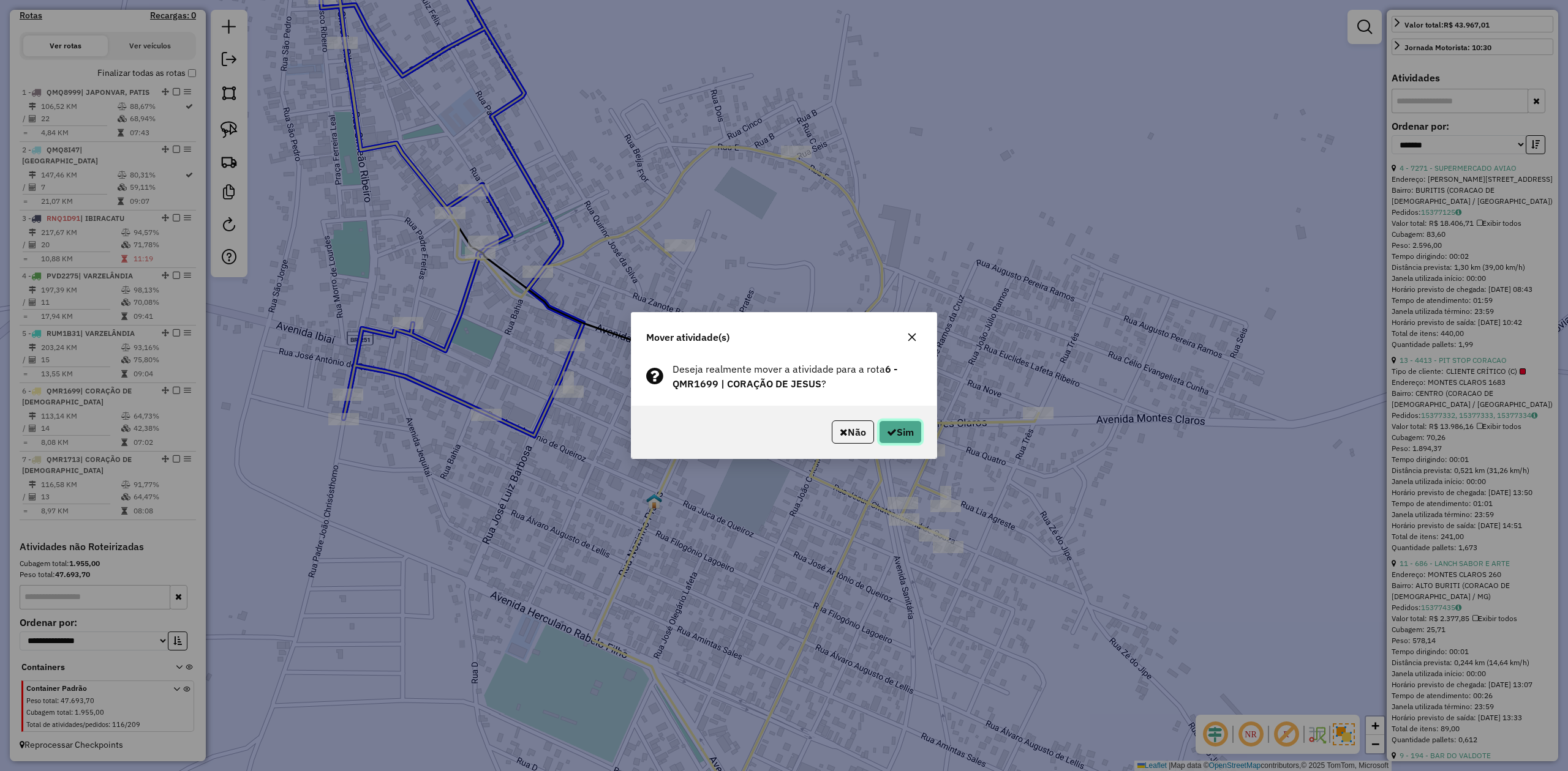
click at [899, 432] on button "Sim" at bounding box center [900, 432] width 43 height 24
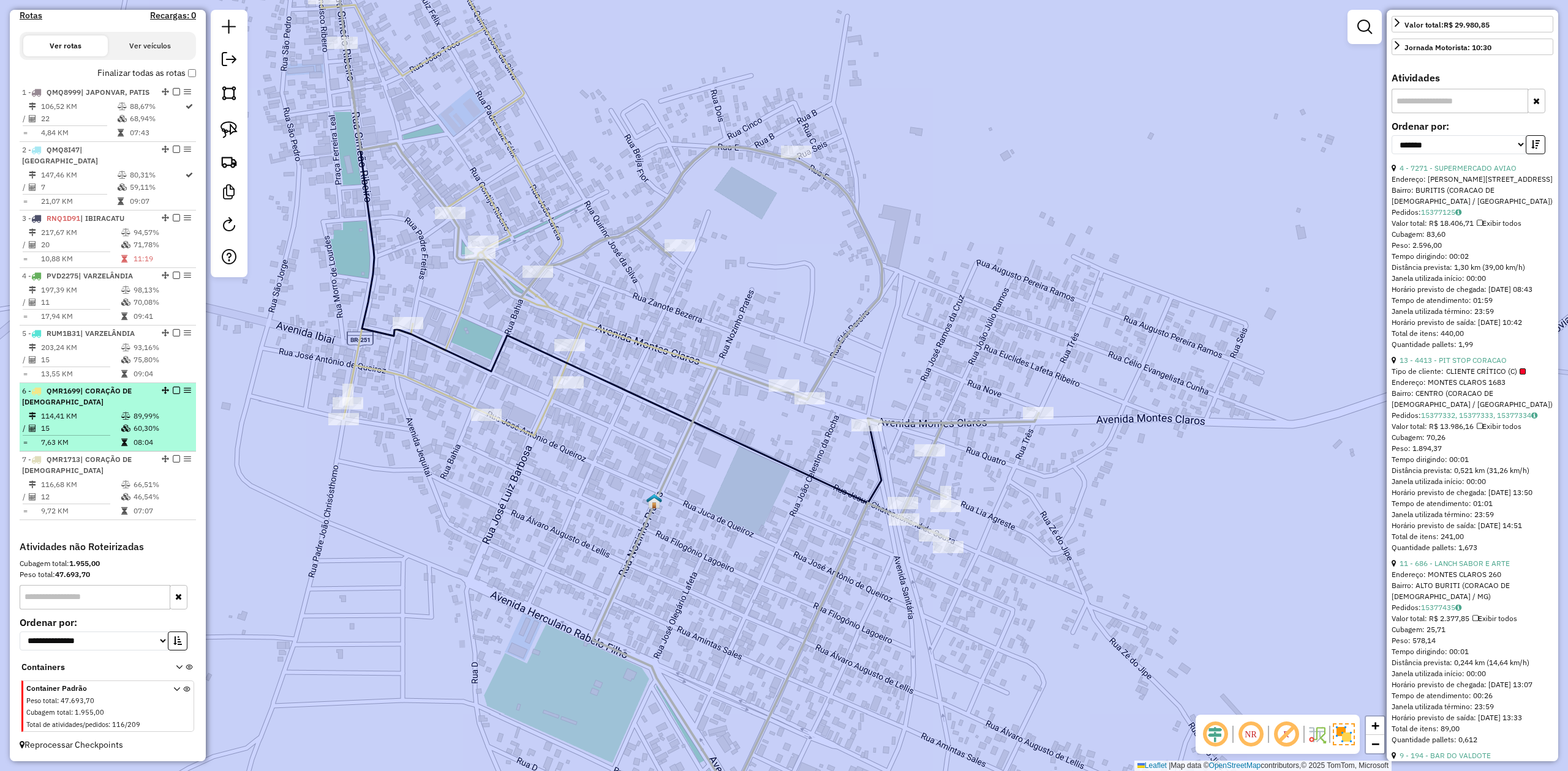
click at [87, 426] on td "15" at bounding box center [80, 429] width 80 height 13
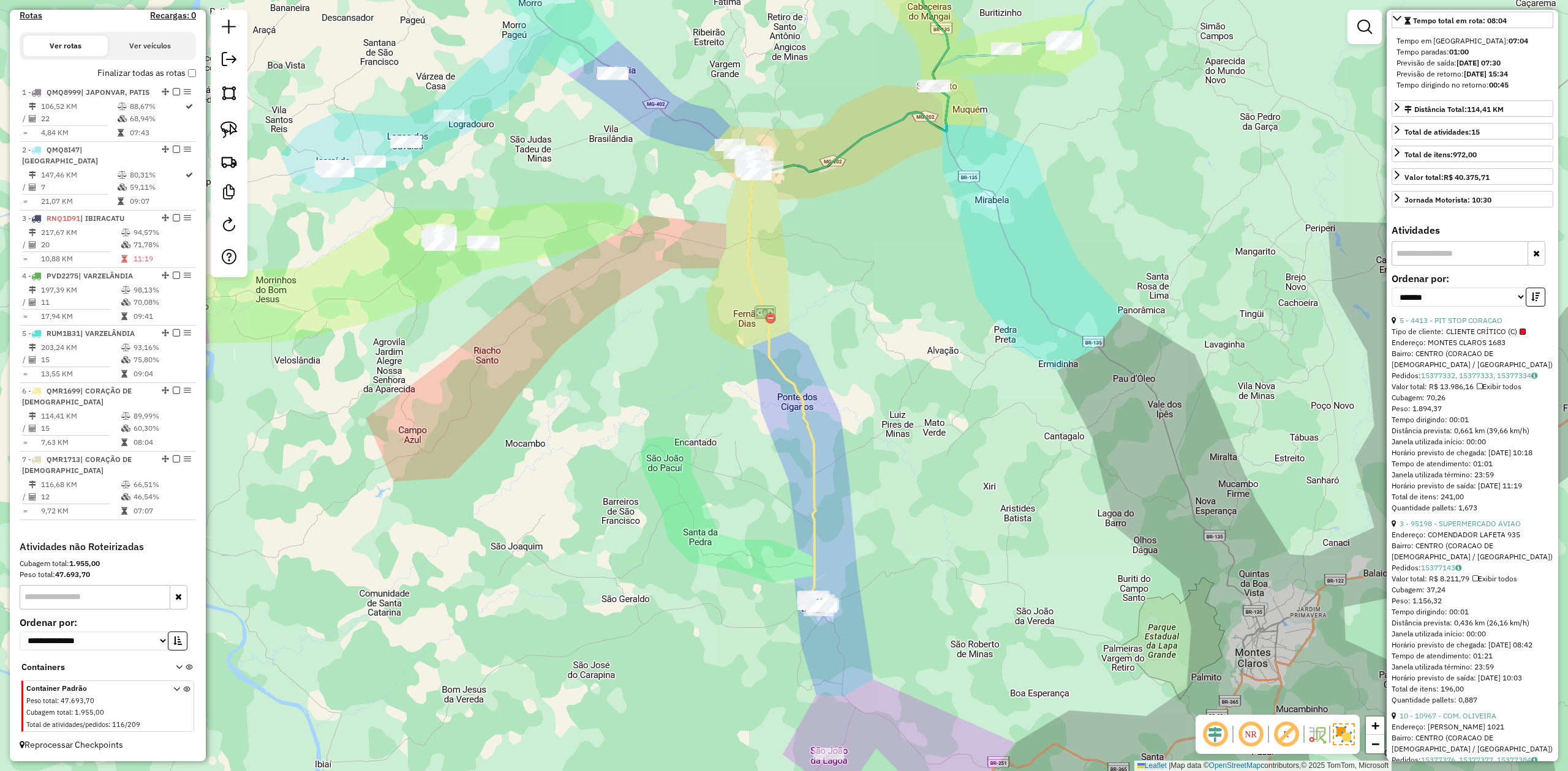
scroll to position [10, 0]
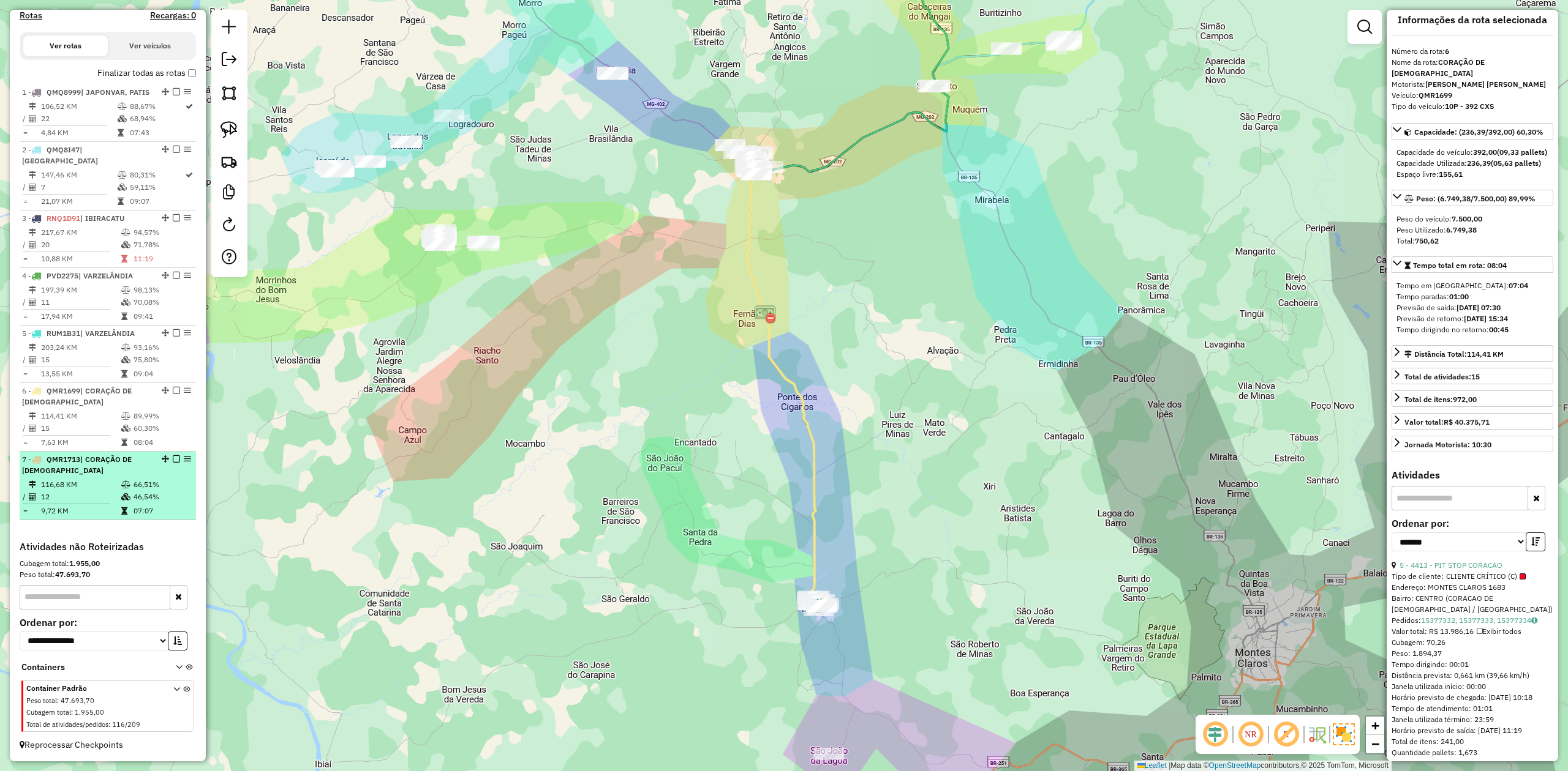
click at [84, 488] on td "116,68 KM" at bounding box center [80, 485] width 80 height 13
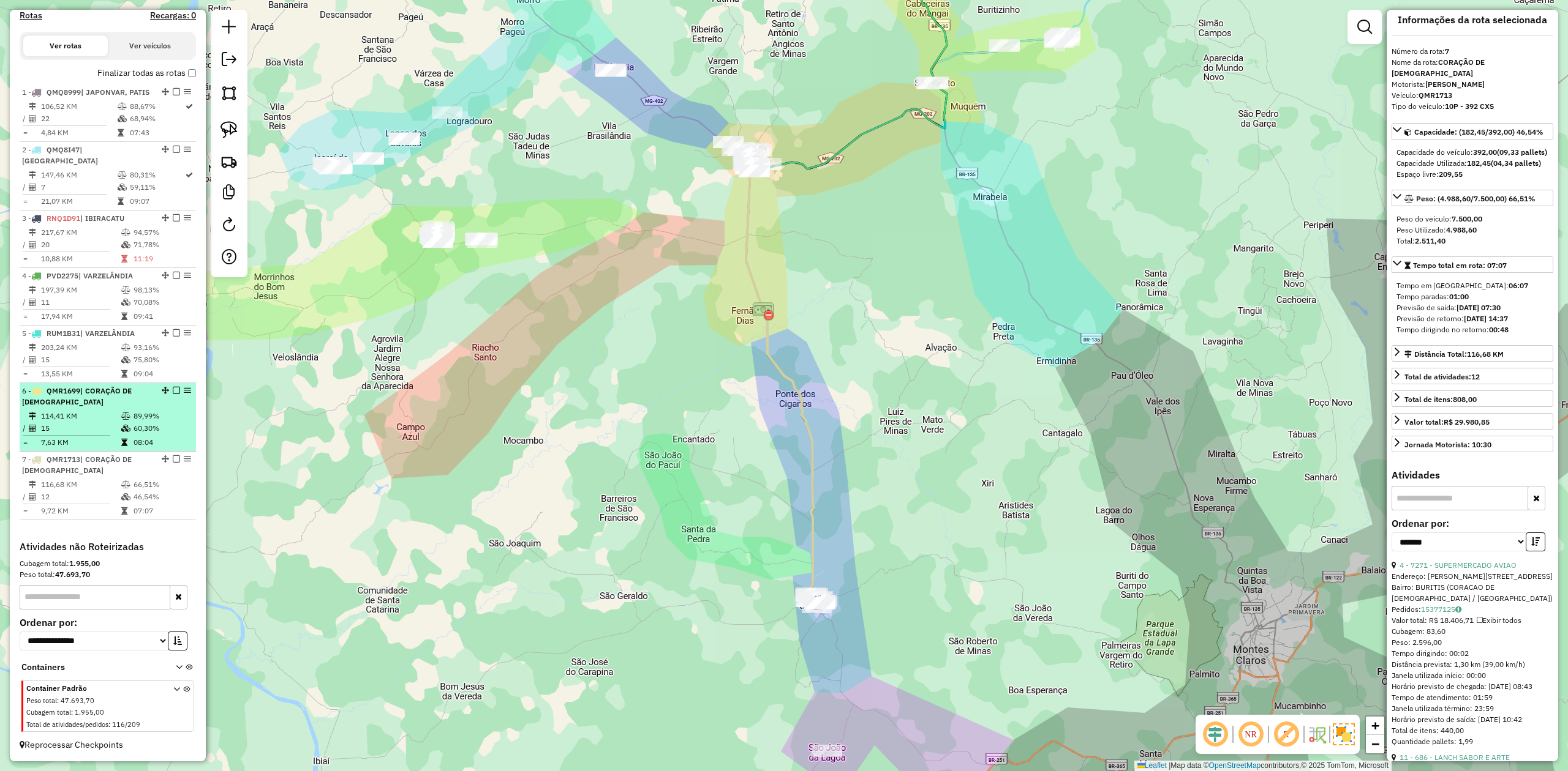
click at [104, 423] on td "15" at bounding box center [80, 429] width 80 height 13
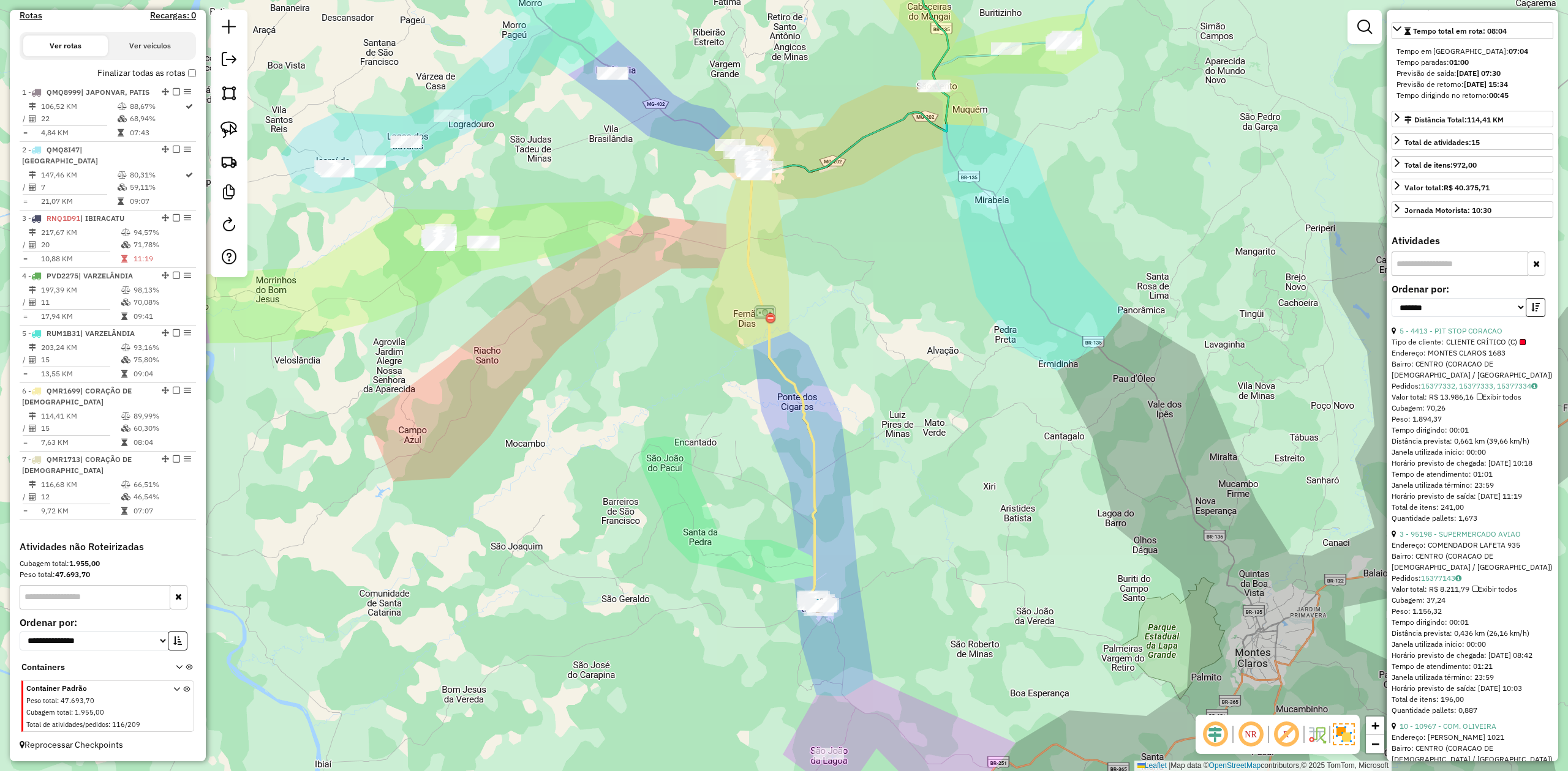
scroll to position [255, 0]
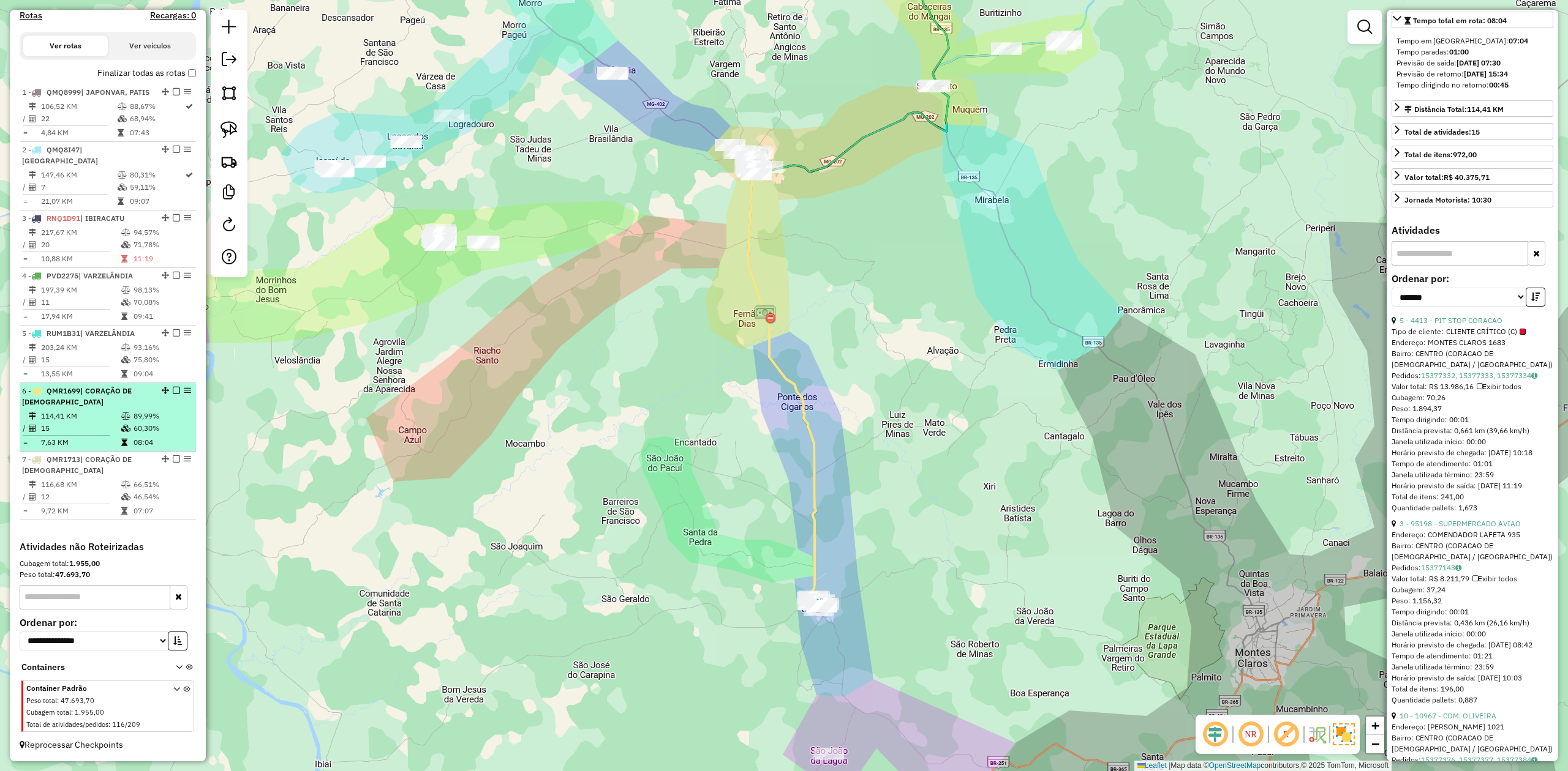
click at [74, 423] on td "15" at bounding box center [80, 429] width 80 height 13
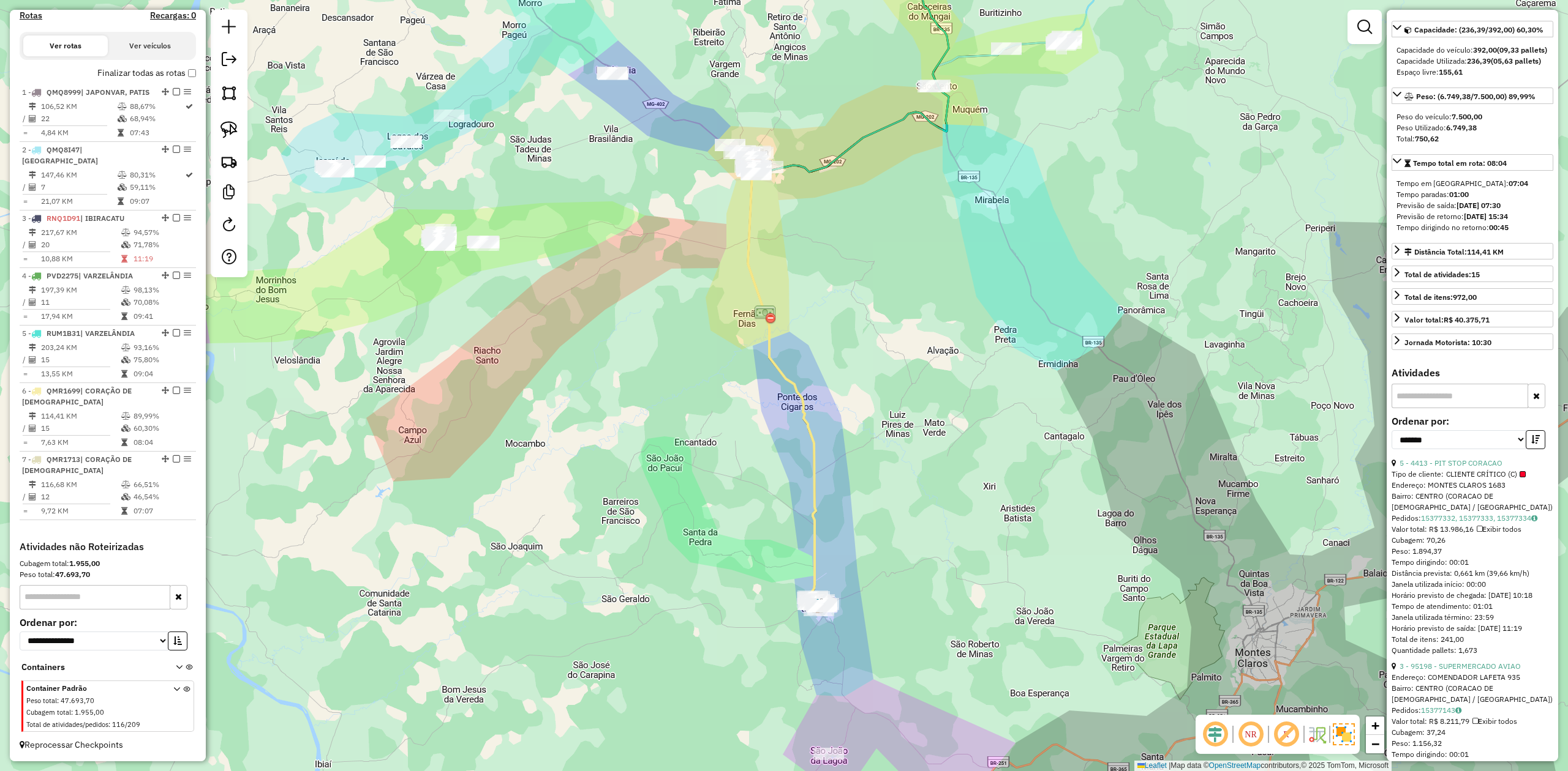
scroll to position [0, 0]
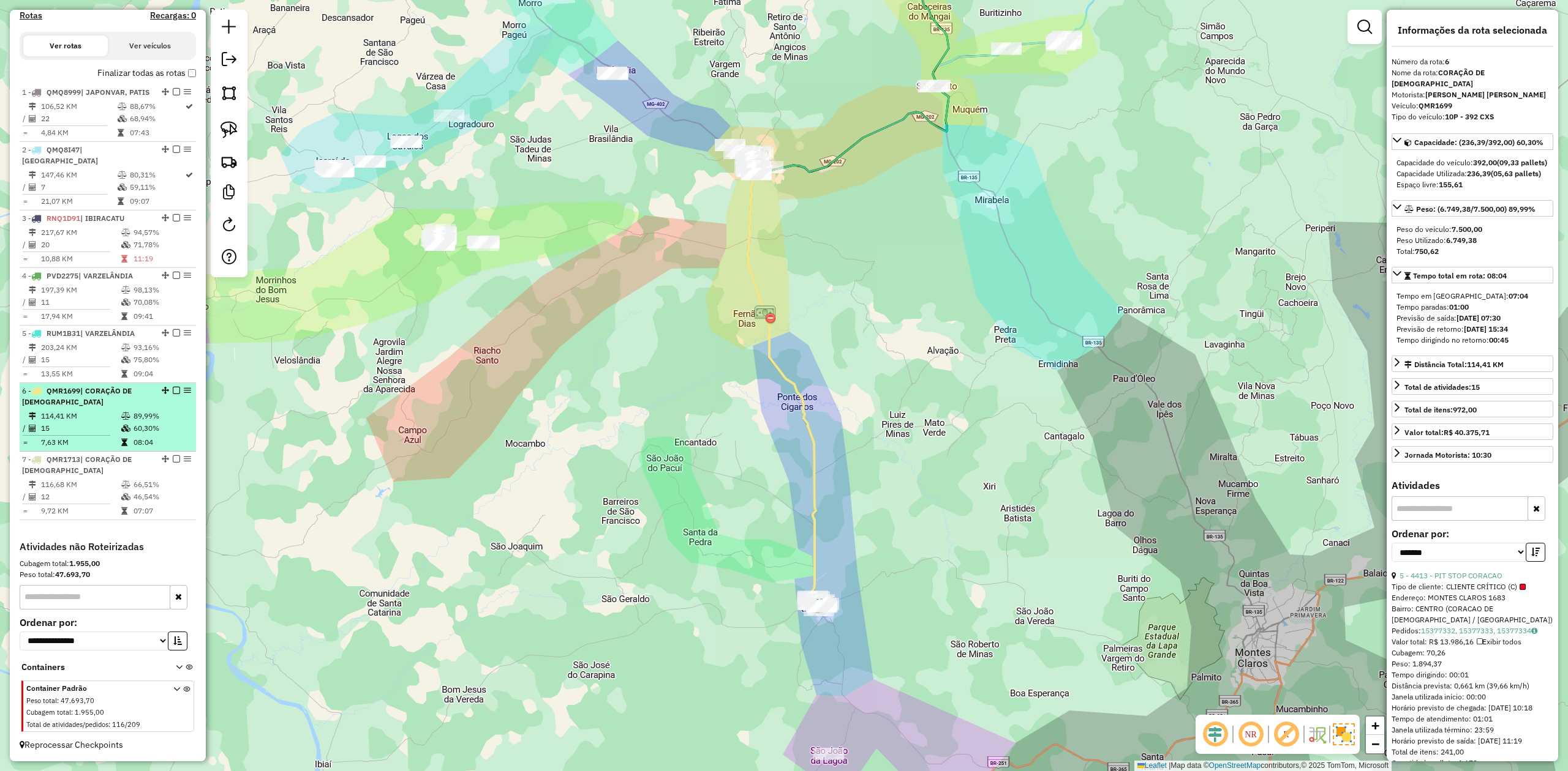
click at [72, 407] on li "6 - QMR1699 | CORAÇÃO DE JESUS 114,41 KM 89,99% / 15 60,30% = 7,63 KM 08:04" at bounding box center [108, 417] width 177 height 69
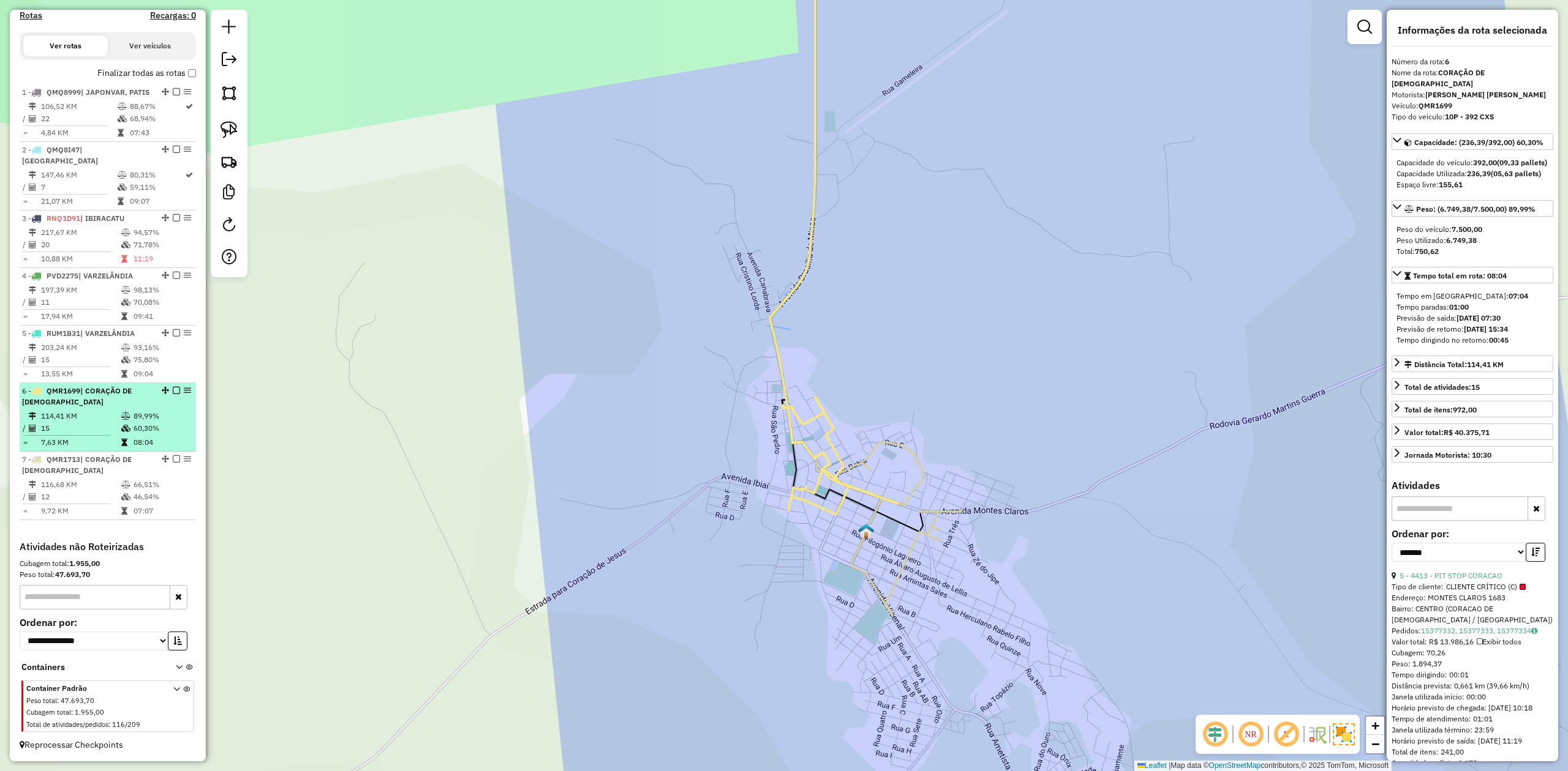
click at [62, 415] on td "114,41 KM" at bounding box center [80, 416] width 80 height 13
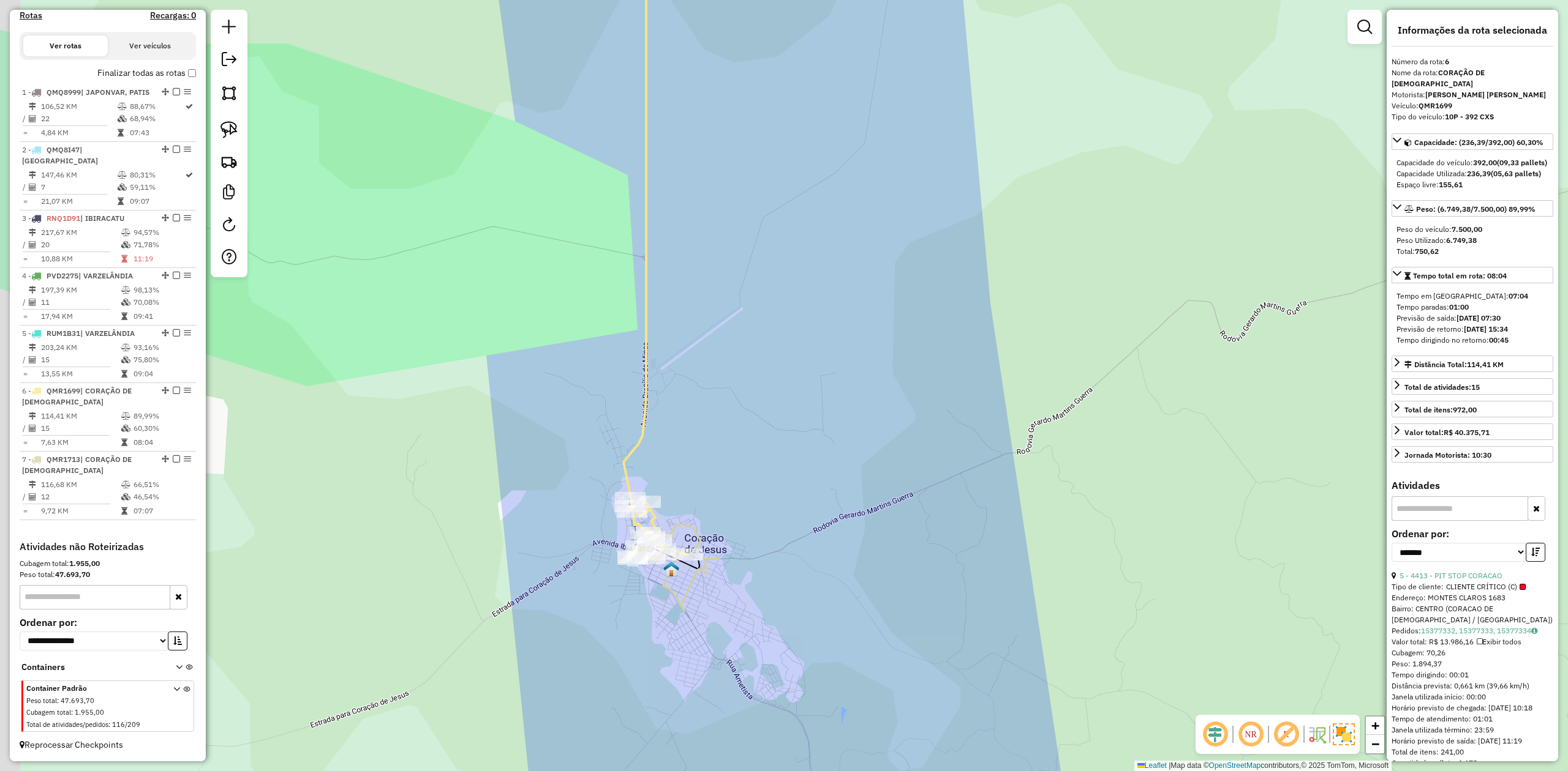
drag, startPoint x: 730, startPoint y: 616, endPoint x: 795, endPoint y: 546, distance: 95.5
click at [821, 542] on div "Janela de atendimento Grade de atendimento Capacidade Transportadoras Veículos …" at bounding box center [784, 386] width 1568 height 771
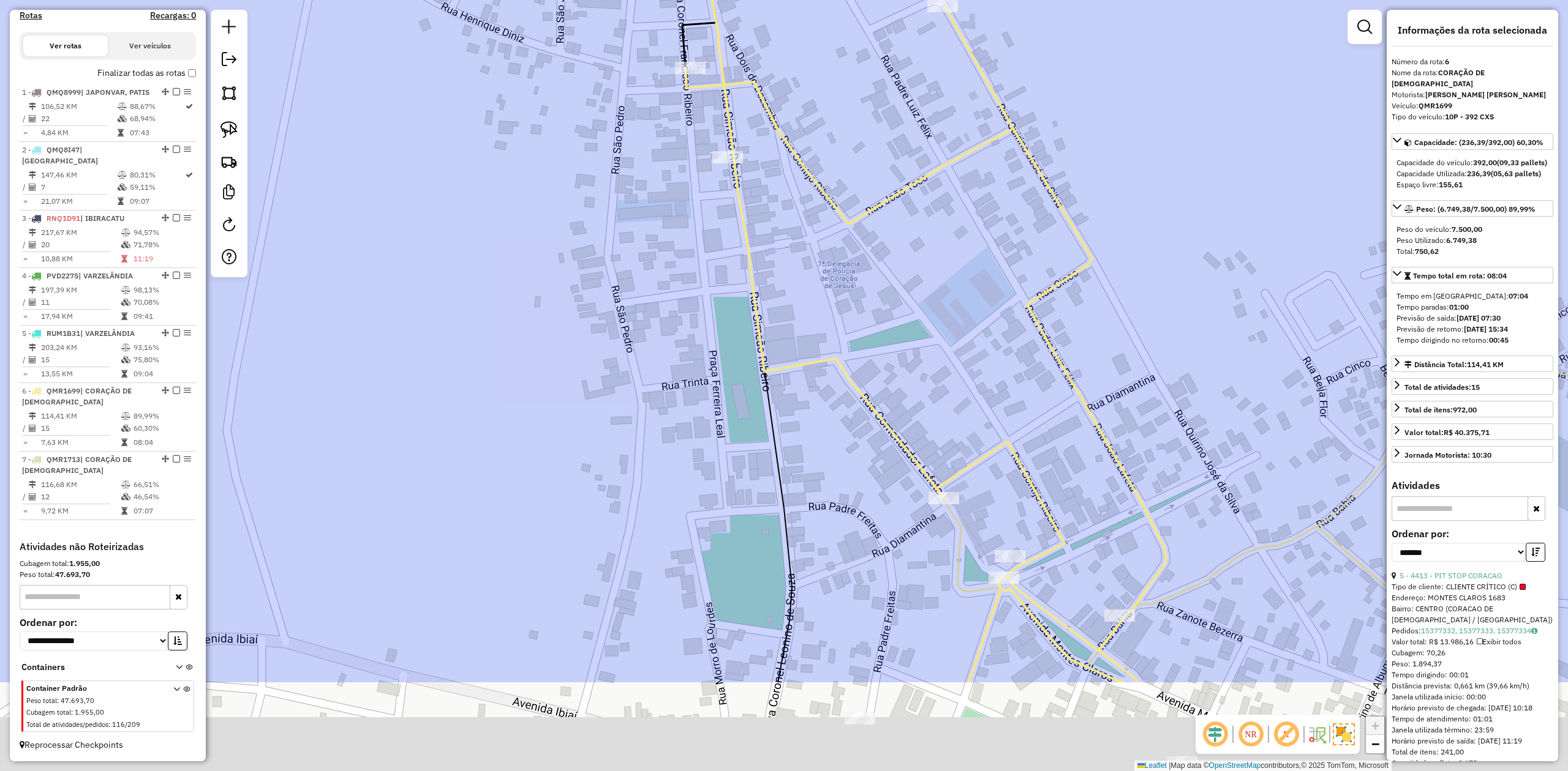
drag, startPoint x: 999, startPoint y: 558, endPoint x: 890, endPoint y: 378, distance: 210.4
click at [890, 378] on div "Janela de atendimento Grade de atendimento Capacidade Transportadoras Veículos …" at bounding box center [784, 386] width 1568 height 771
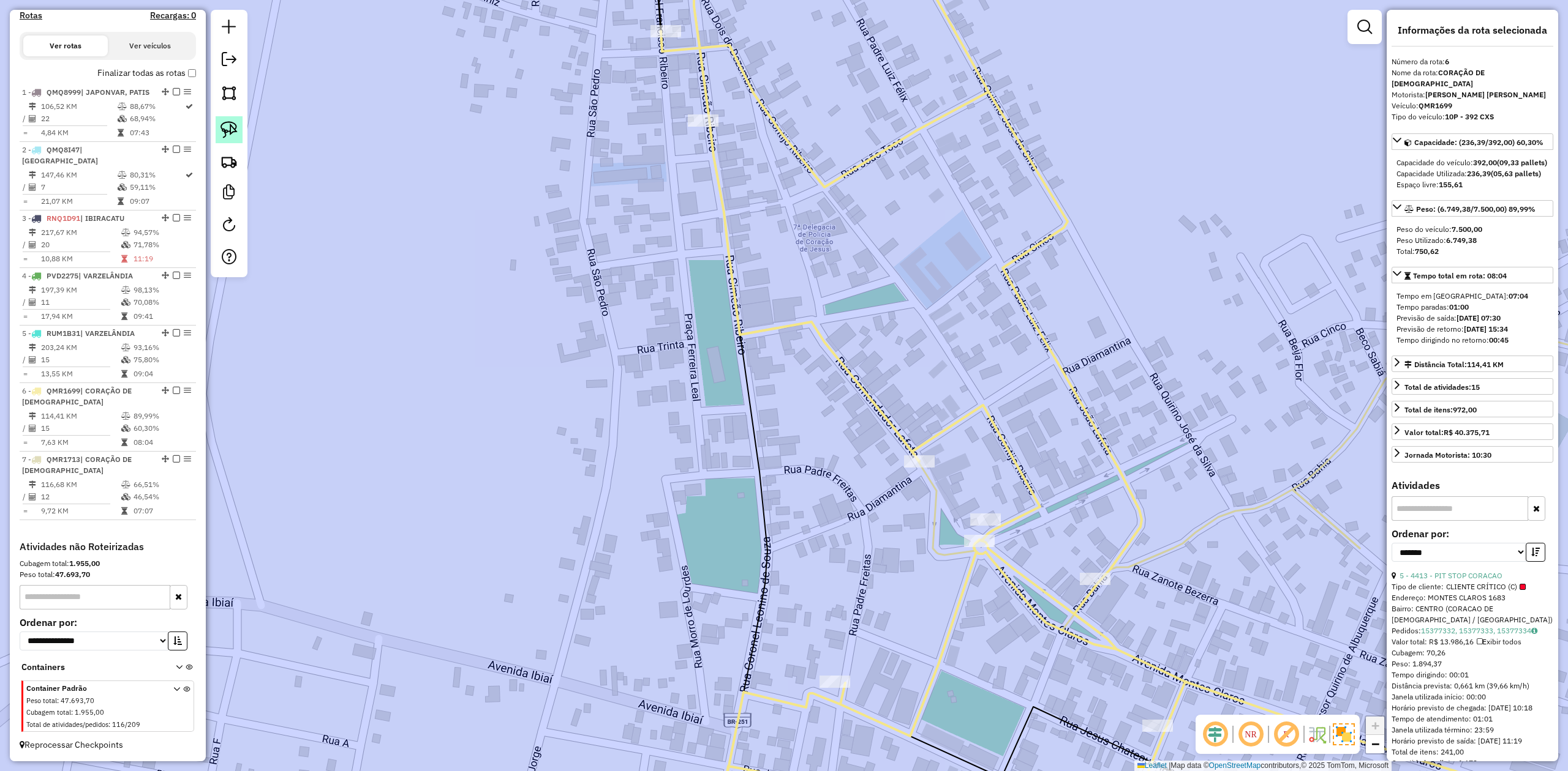
click at [233, 132] on img at bounding box center [230, 130] width 17 height 17
drag, startPoint x: 899, startPoint y: 399, endPoint x: 954, endPoint y: 401, distance: 55.0
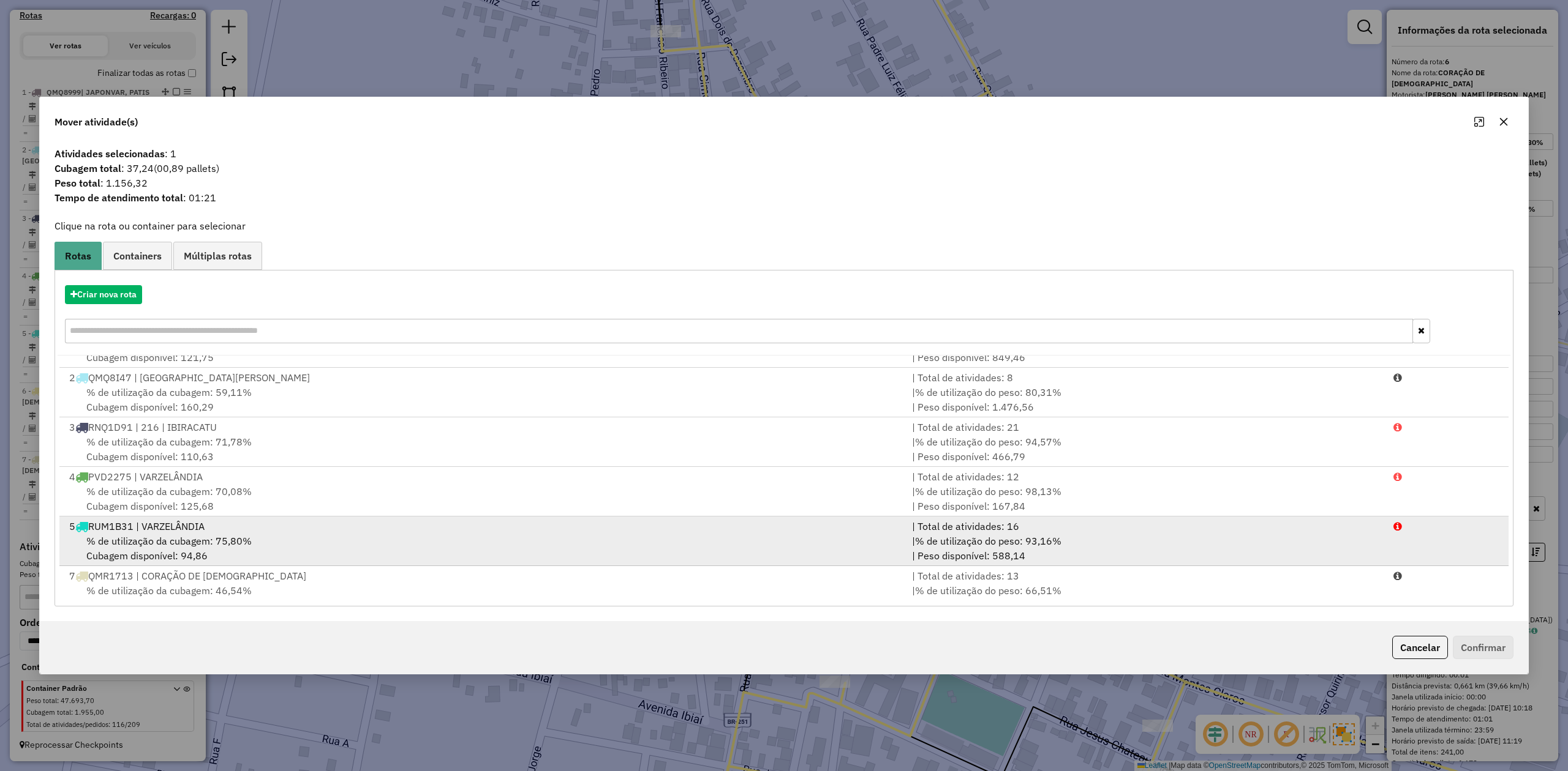
scroll to position [54, 0]
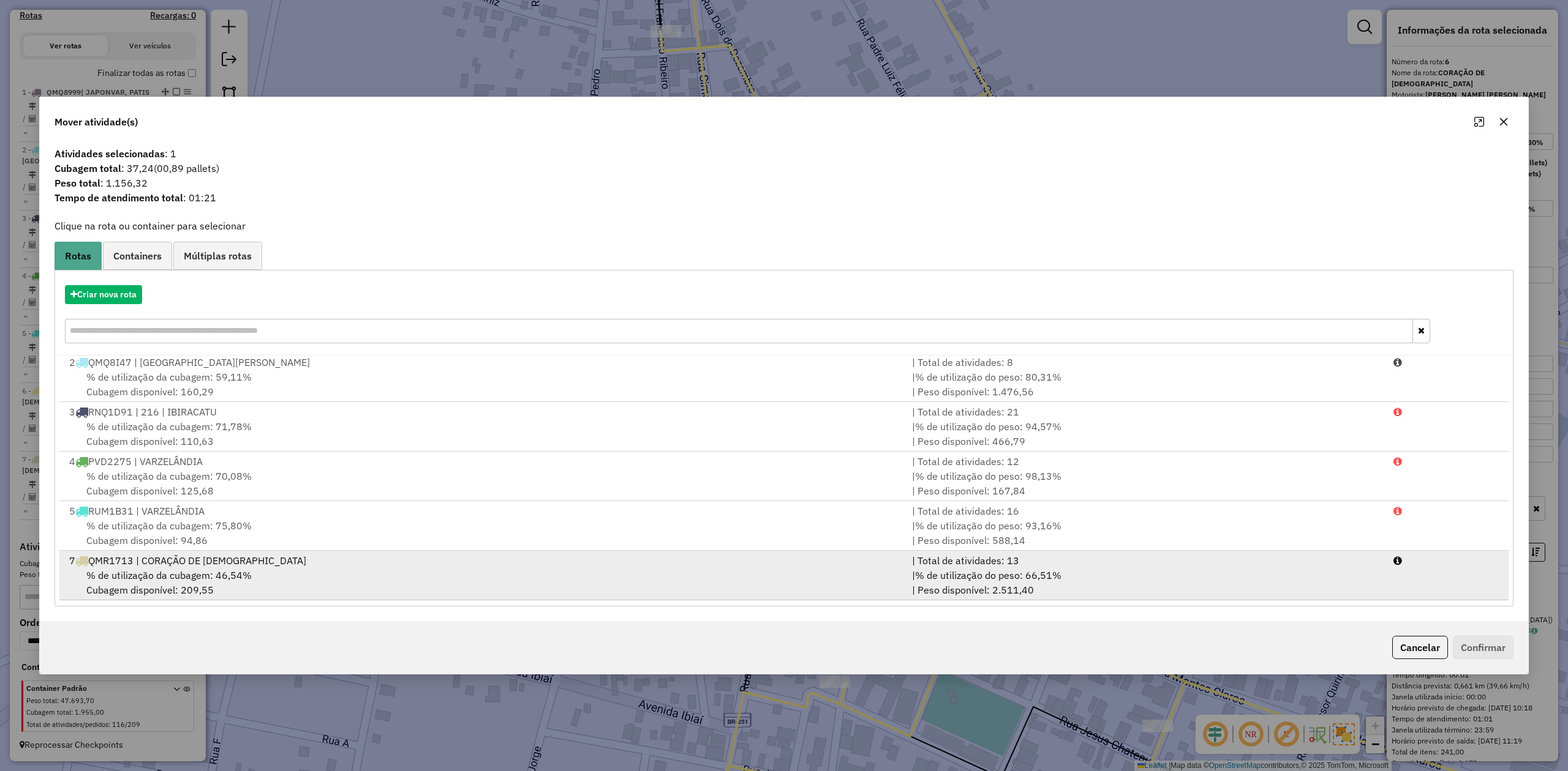
click at [182, 571] on span "% de utilização da cubagem: 46,54%" at bounding box center [169, 575] width 166 height 13
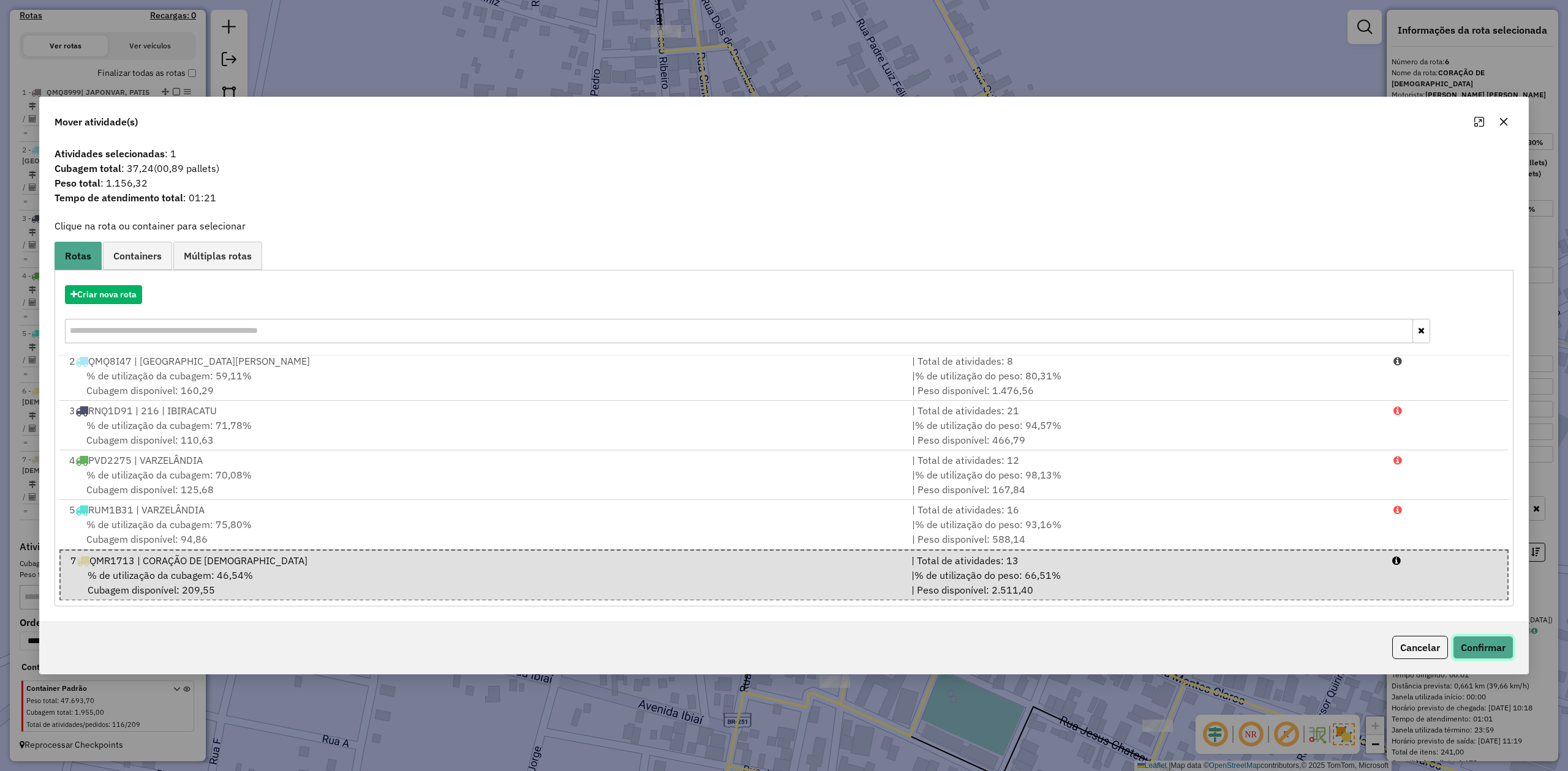
click at [1476, 653] on button "Confirmar" at bounding box center [1483, 648] width 61 height 24
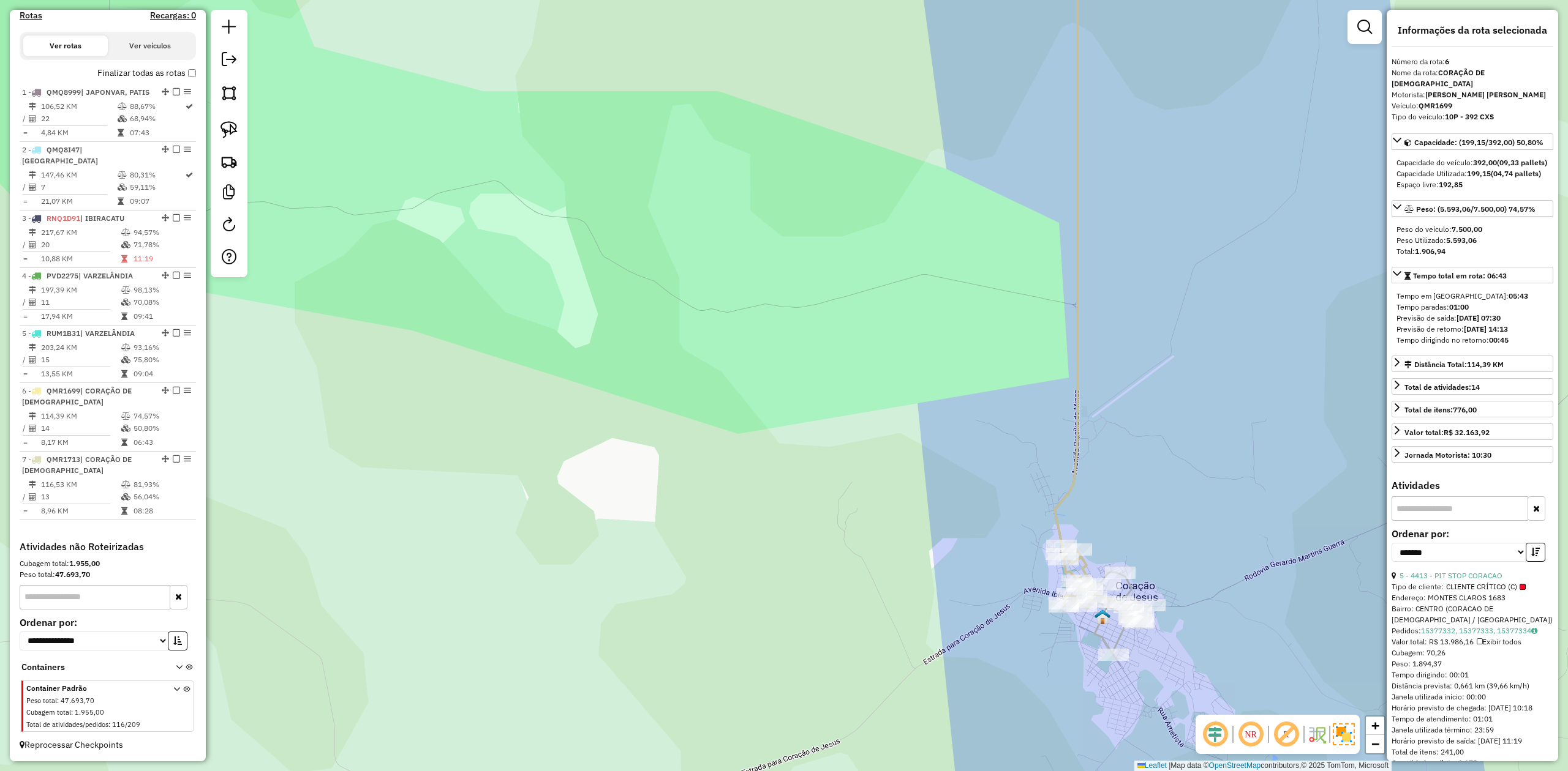
drag, startPoint x: 951, startPoint y: 485, endPoint x: 948, endPoint y: 449, distance: 36.1
click at [948, 454] on div "Janela de atendimento Grade de atendimento Capacidade Transportadoras Veículos …" at bounding box center [784, 386] width 1568 height 771
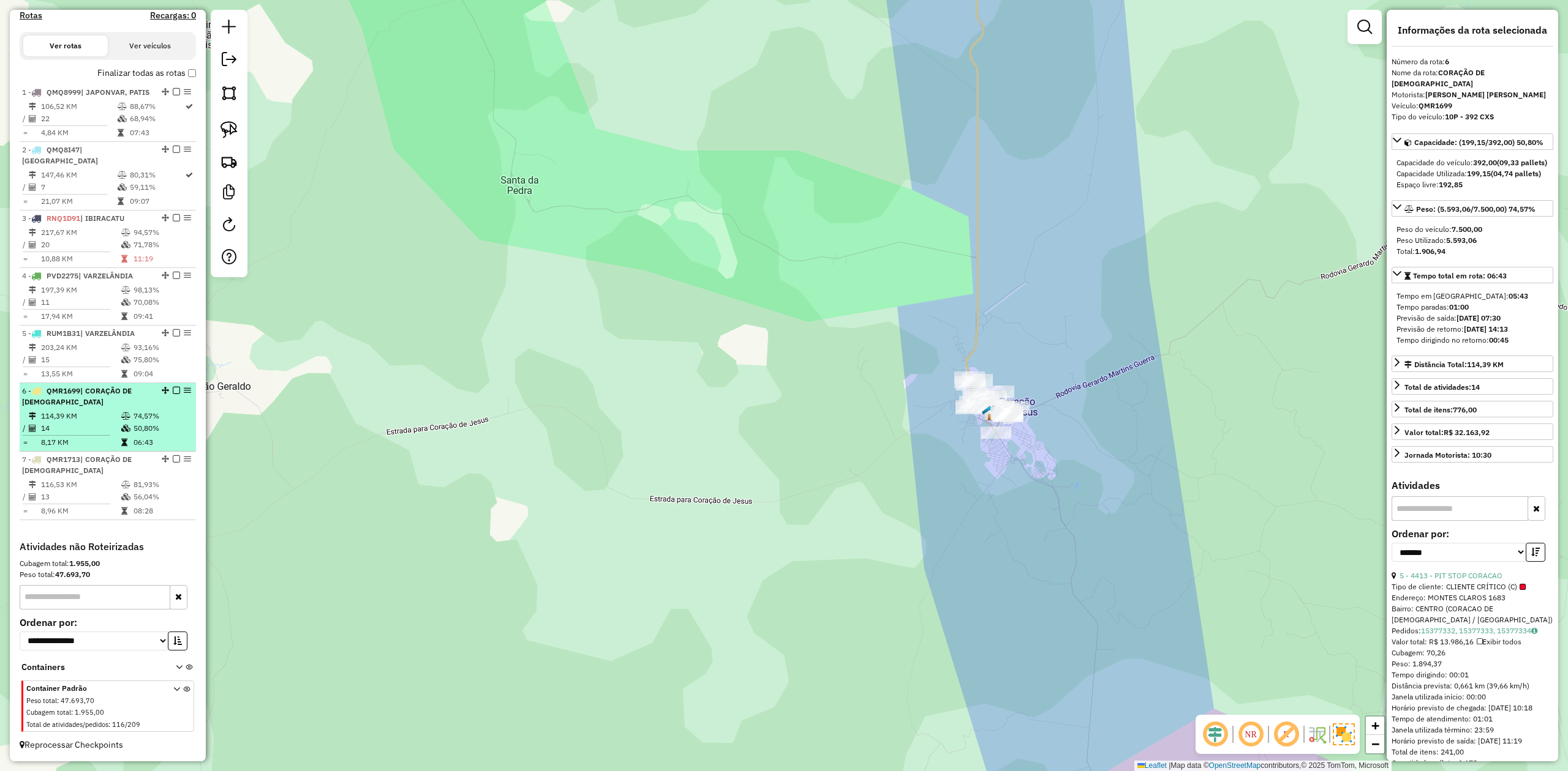
click at [84, 416] on td "114,39 KM" at bounding box center [80, 416] width 80 height 13
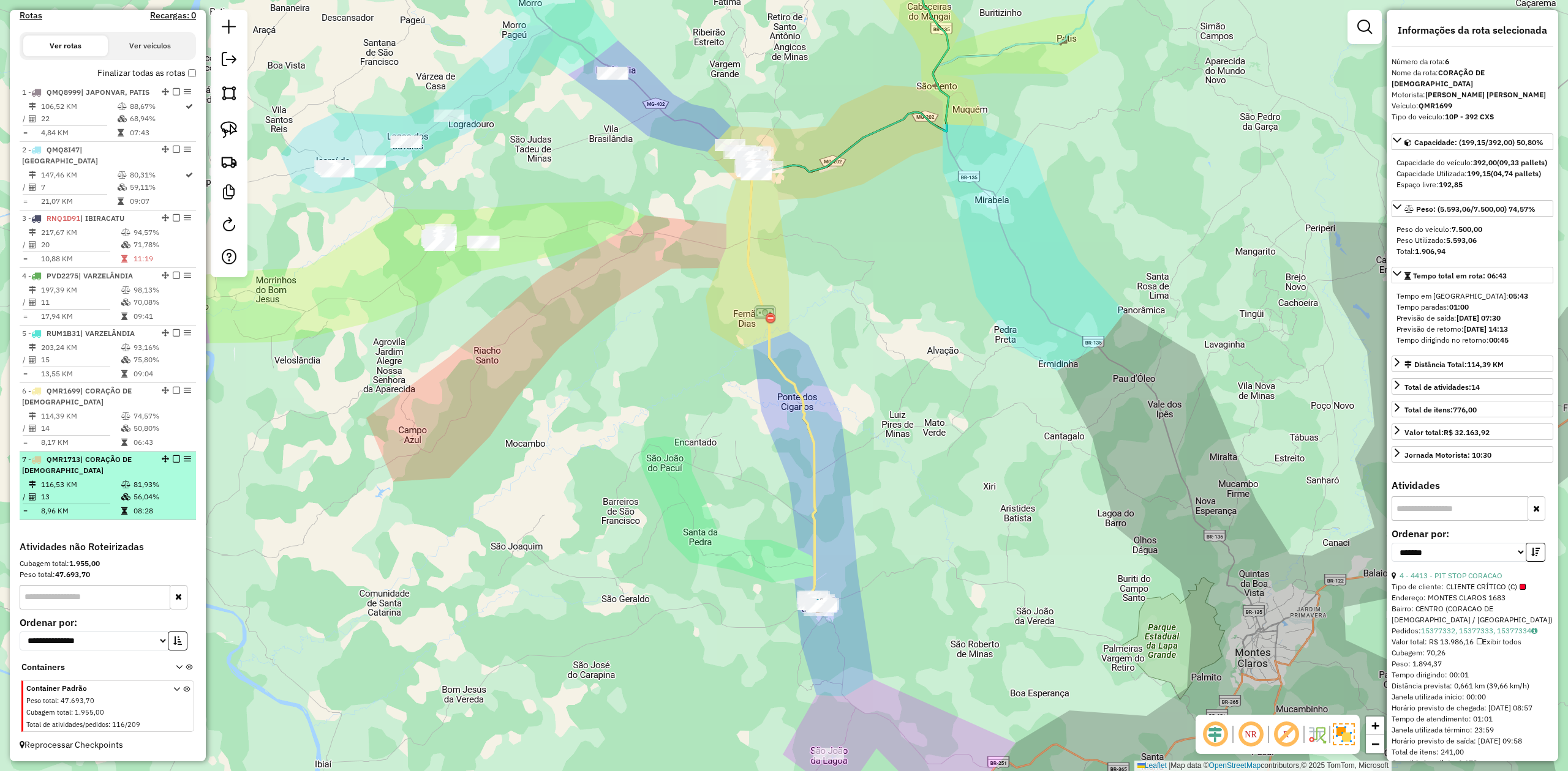
click at [77, 488] on td "116,53 KM" at bounding box center [80, 485] width 80 height 13
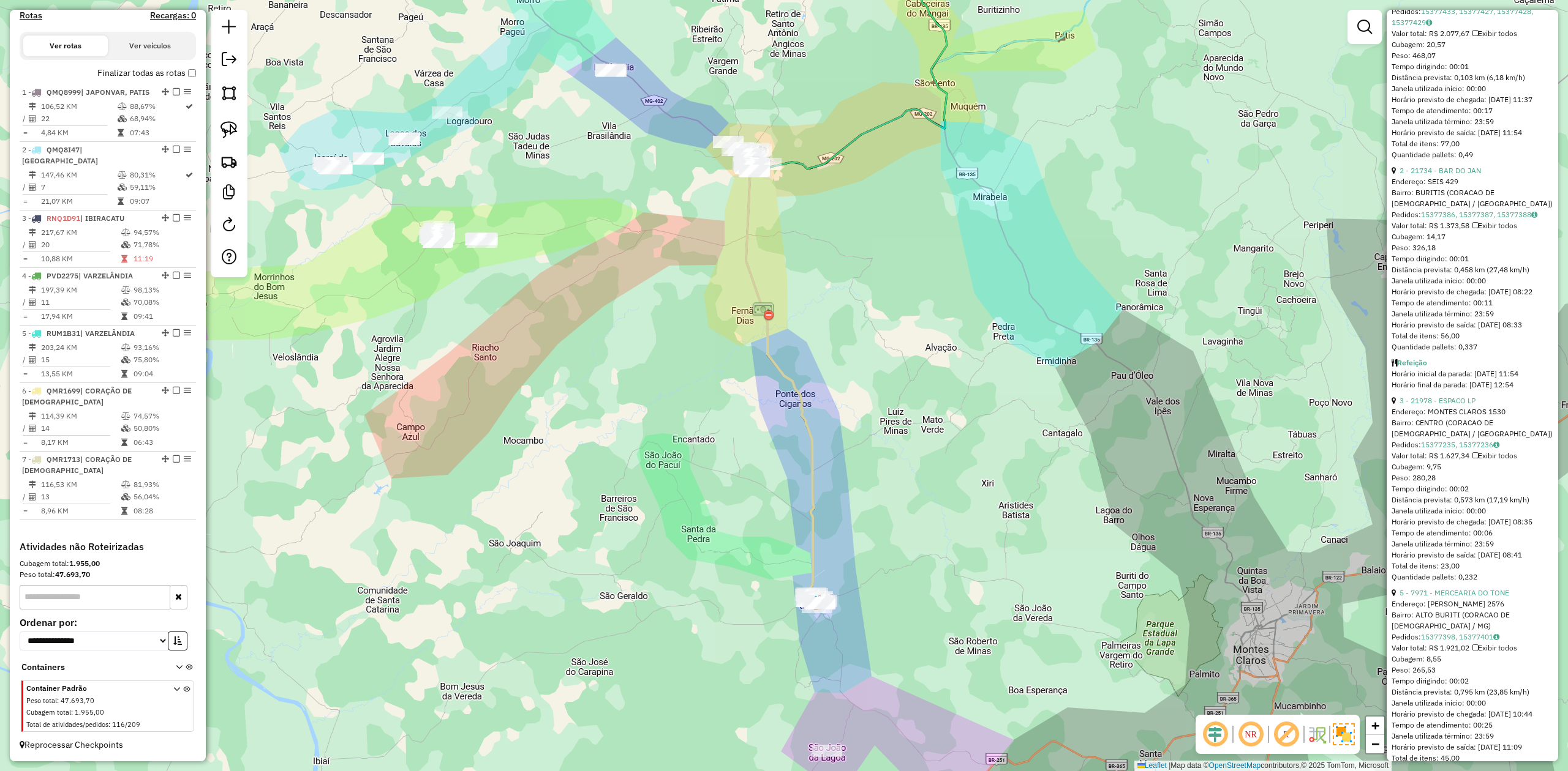
scroll to position [1224, 0]
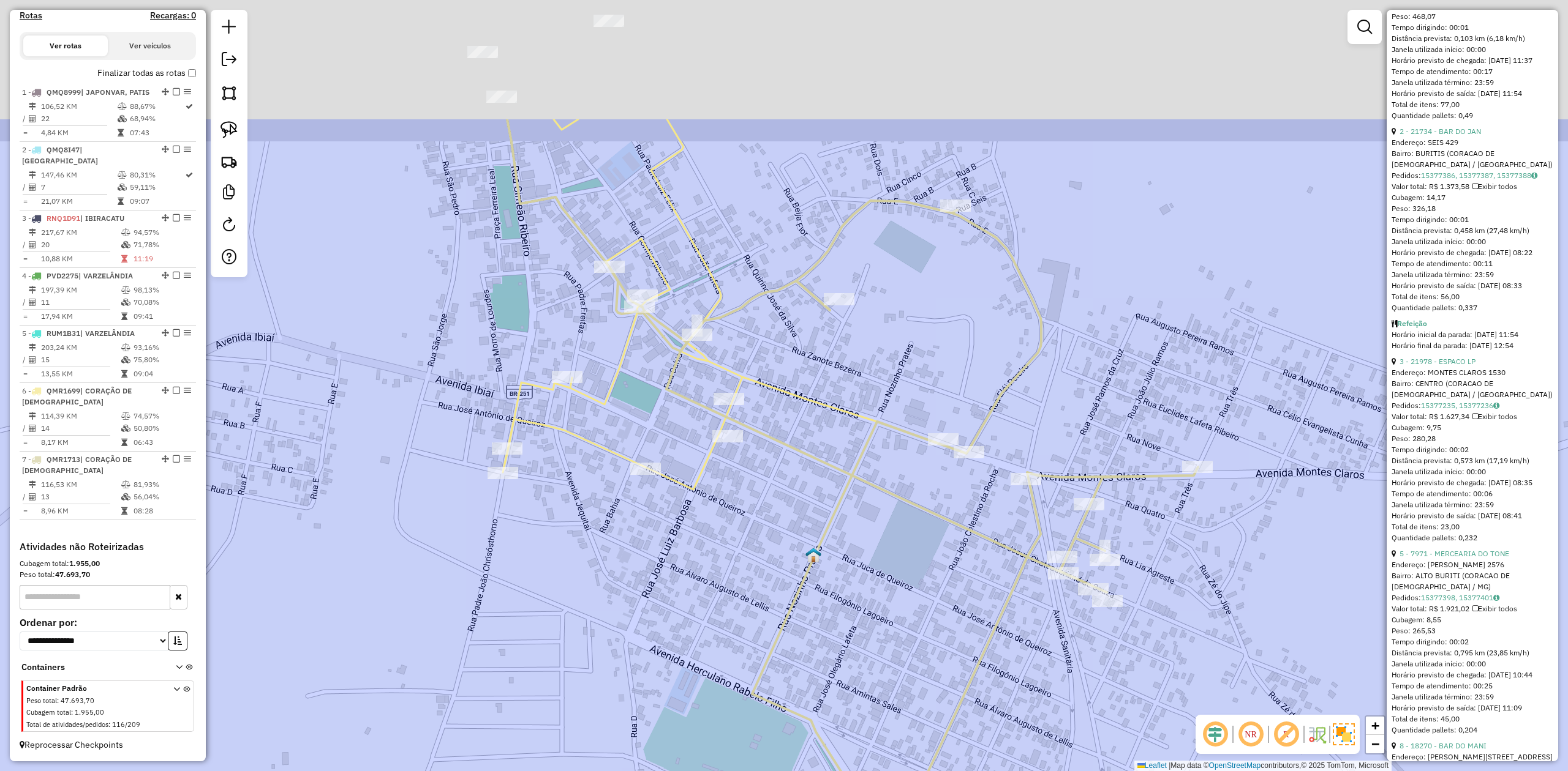
drag, startPoint x: 777, startPoint y: 465, endPoint x: 814, endPoint y: 662, distance: 200.4
click at [814, 662] on div "Janela de atendimento Grade de atendimento Capacidade Transportadoras Veículos …" at bounding box center [784, 386] width 1568 height 771
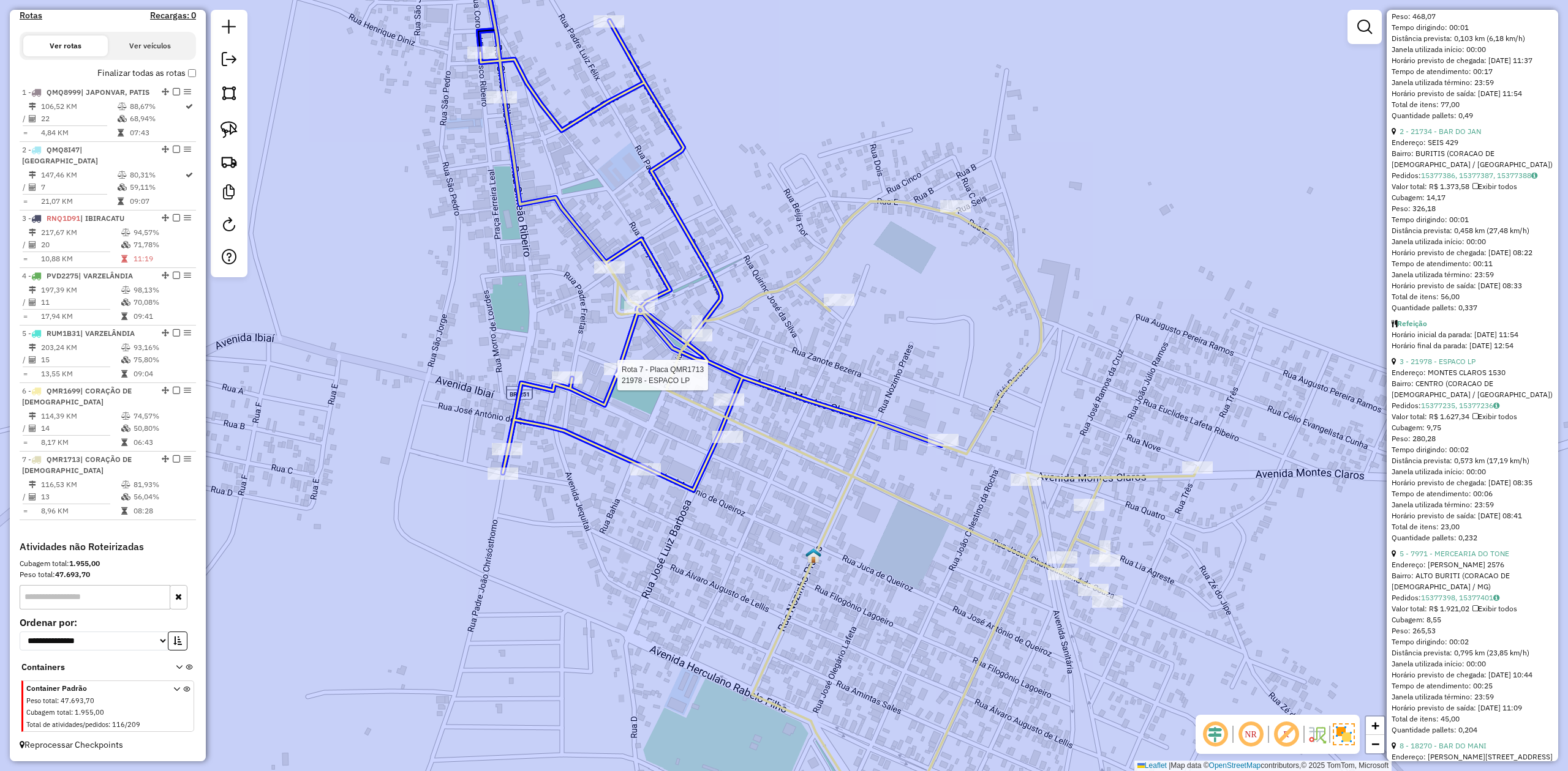
drag, startPoint x: 973, startPoint y: 460, endPoint x: 615, endPoint y: 382, distance: 366.4
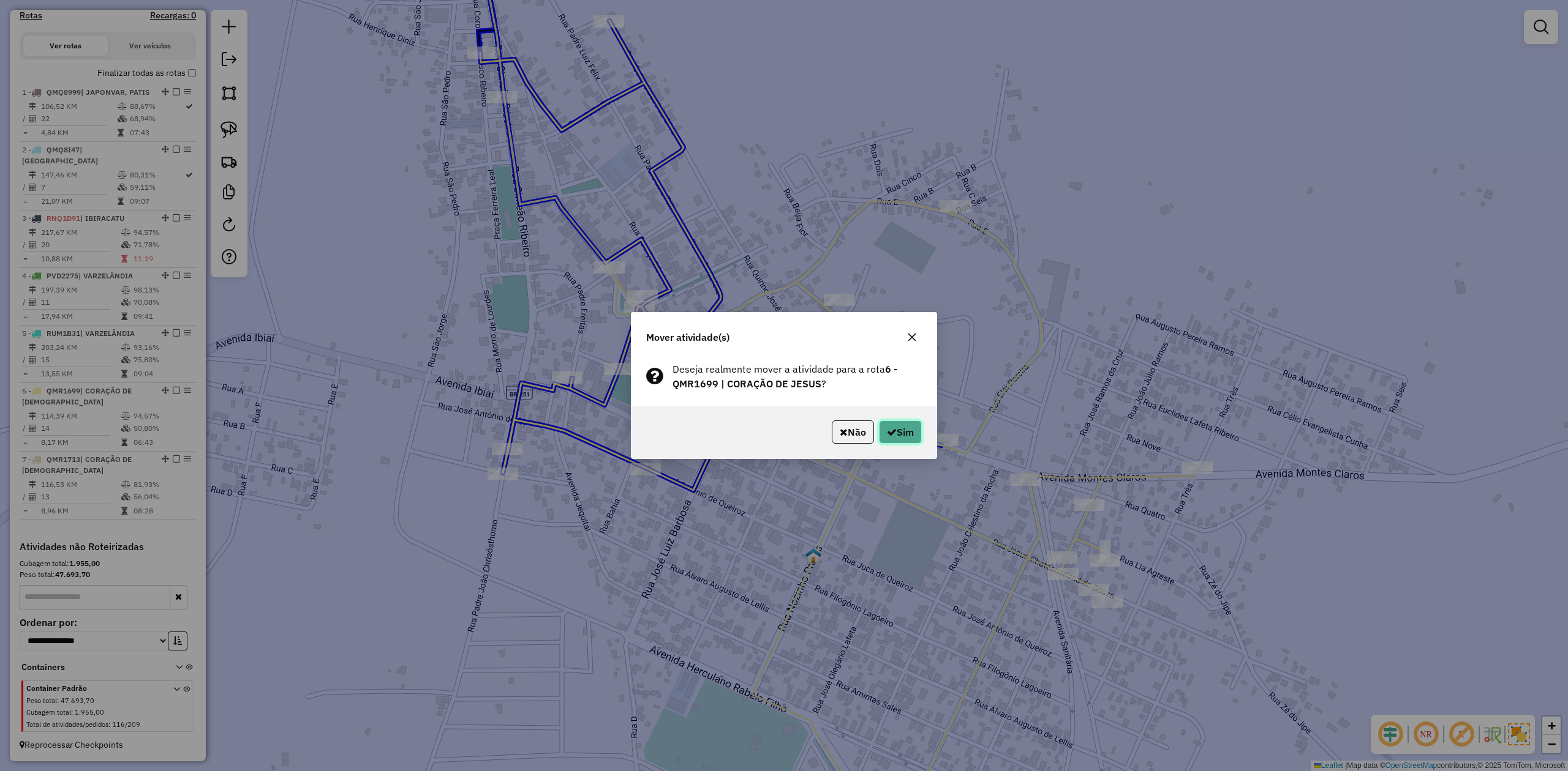
click at [880, 426] on button "Sim" at bounding box center [900, 432] width 43 height 24
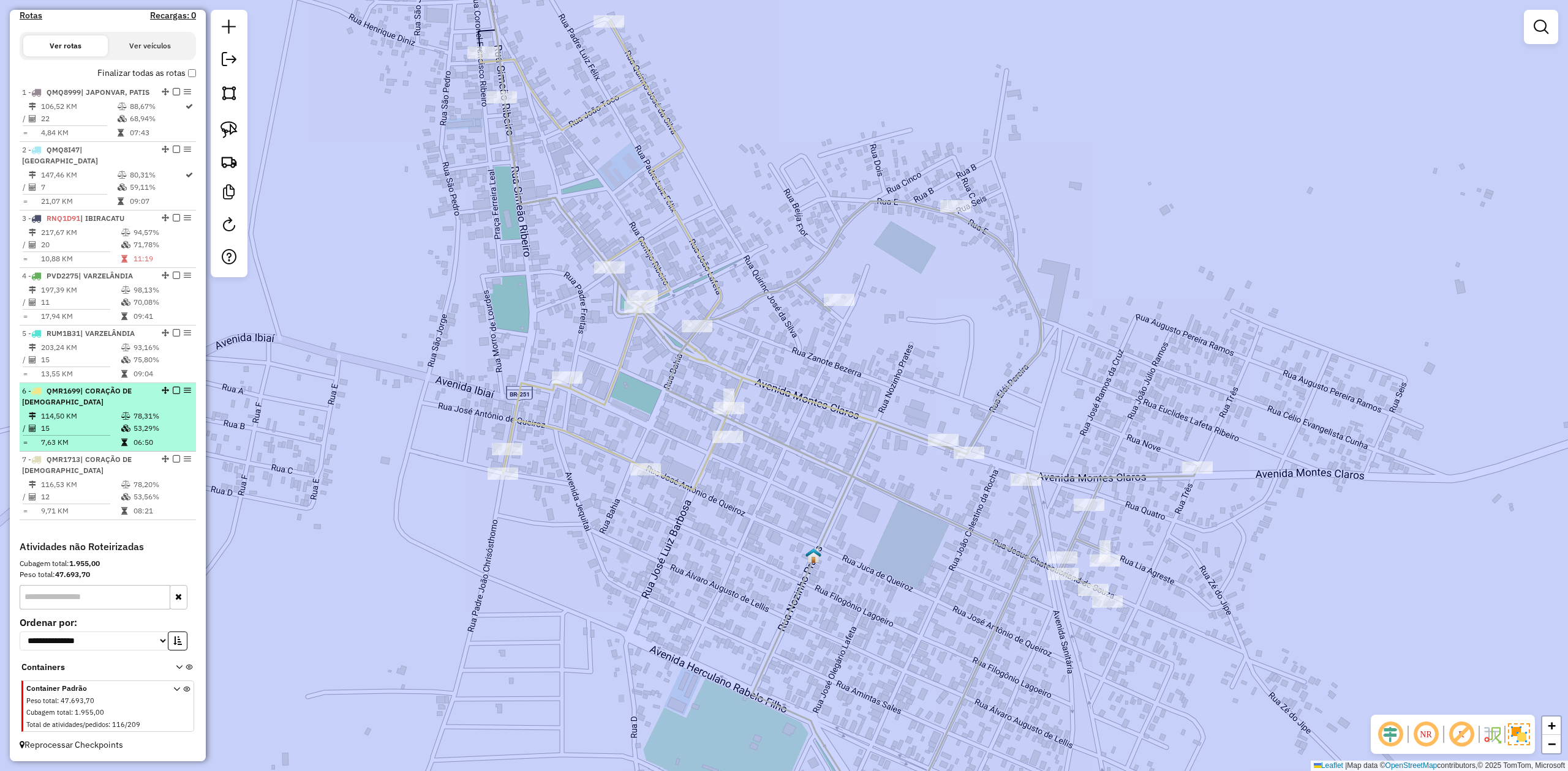
click at [77, 426] on td "15" at bounding box center [80, 429] width 80 height 13
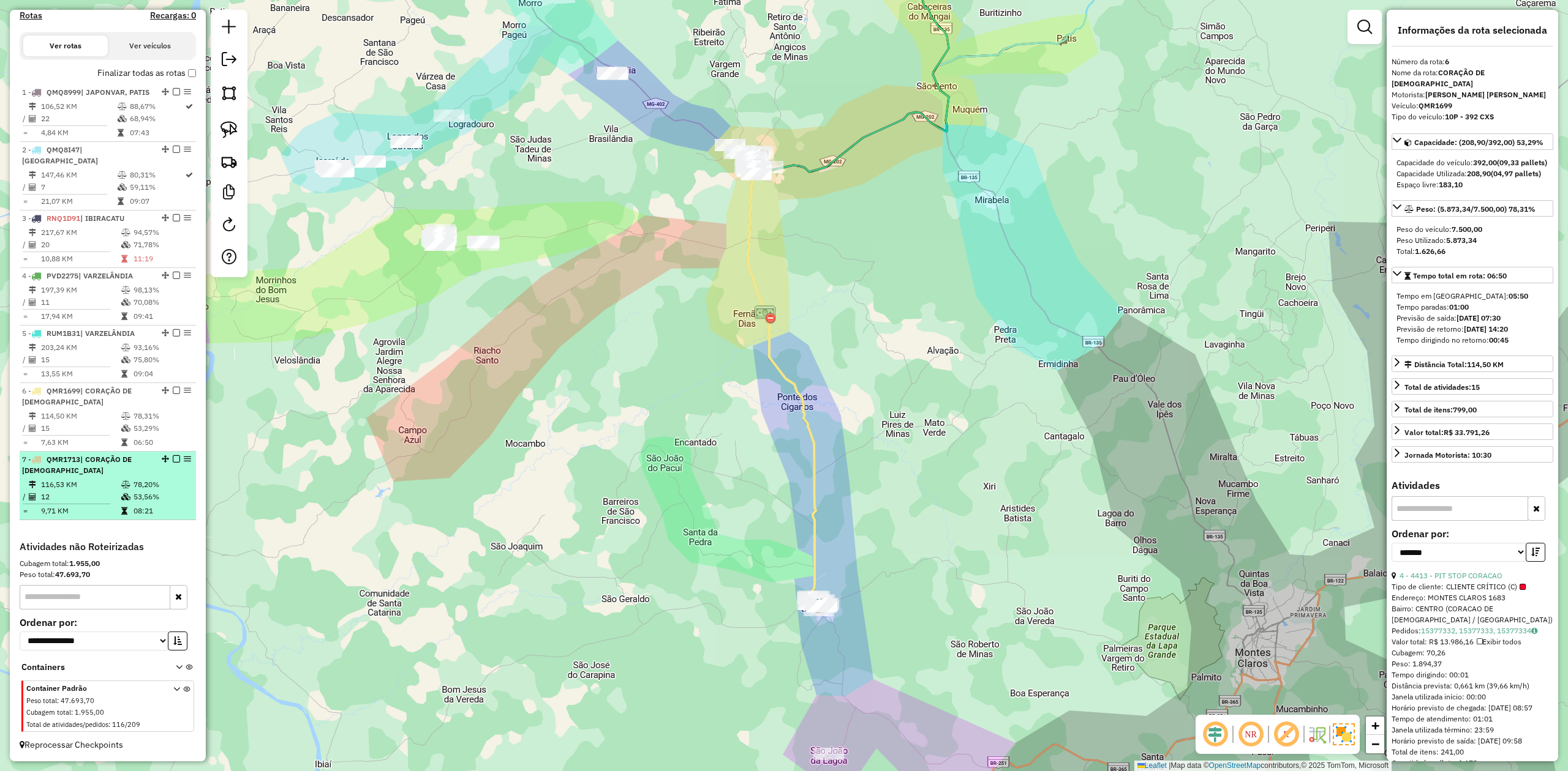
click at [75, 505] on td "9,71 KM" at bounding box center [80, 512] width 80 height 13
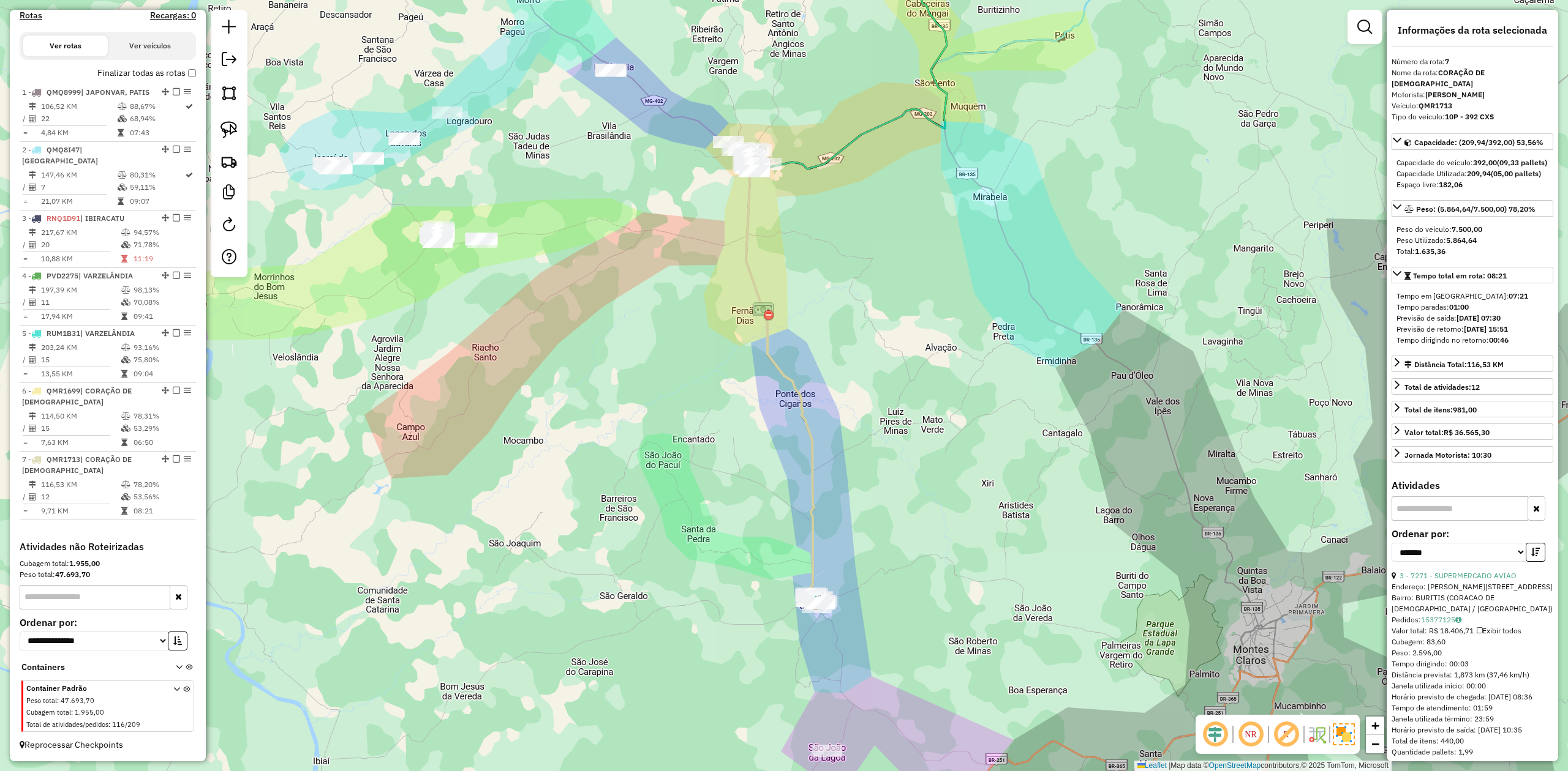
click at [644, 290] on div "Janela de atendimento Grade de atendimento Capacidade Transportadoras Veículos …" at bounding box center [784, 386] width 1568 height 771
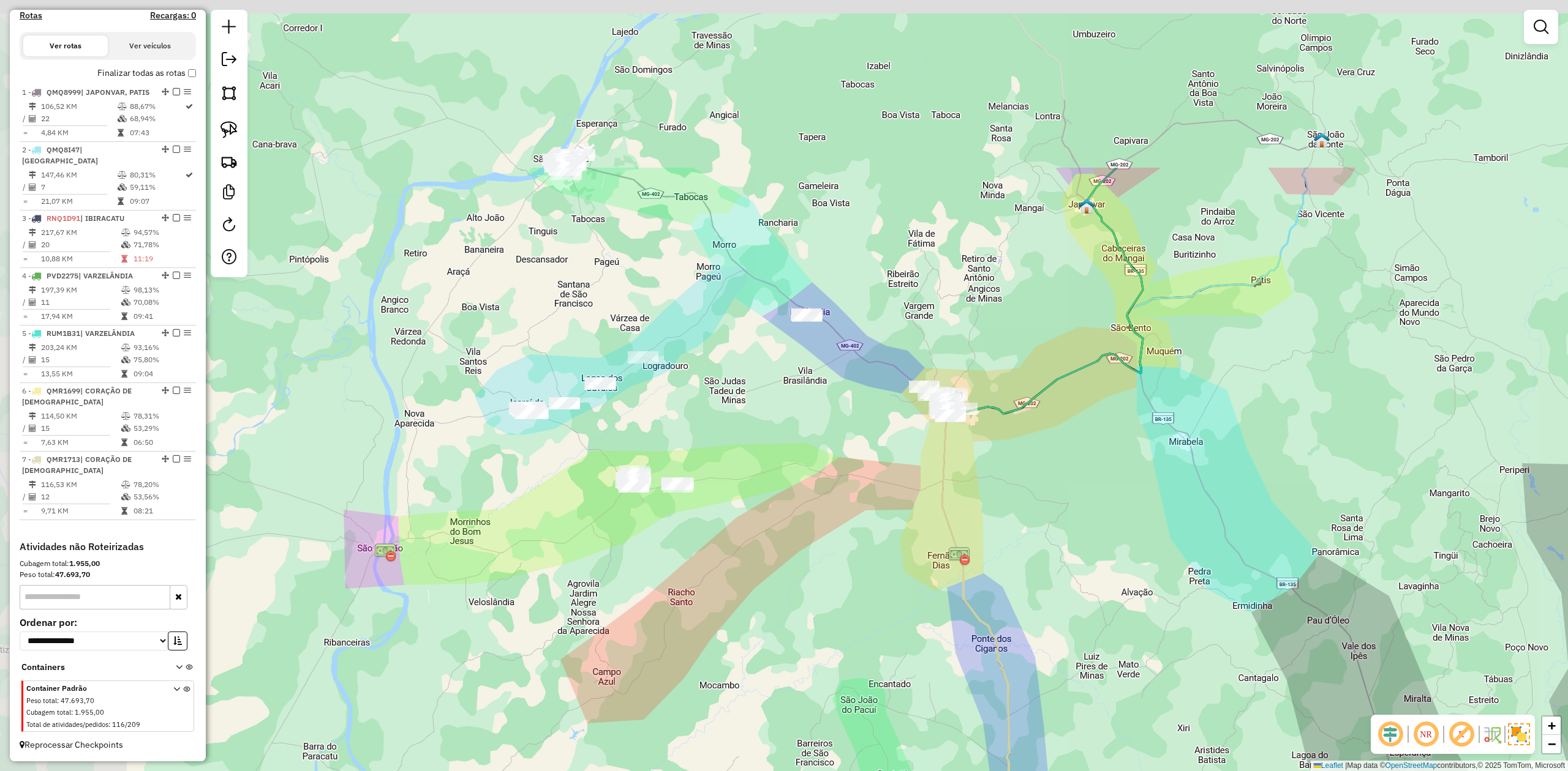
drag, startPoint x: 648, startPoint y: 251, endPoint x: 895, endPoint y: 524, distance: 368.2
click at [894, 527] on div "Janela de atendimento Grade de atendimento Capacidade Transportadoras Veículos …" at bounding box center [784, 386] width 1568 height 771
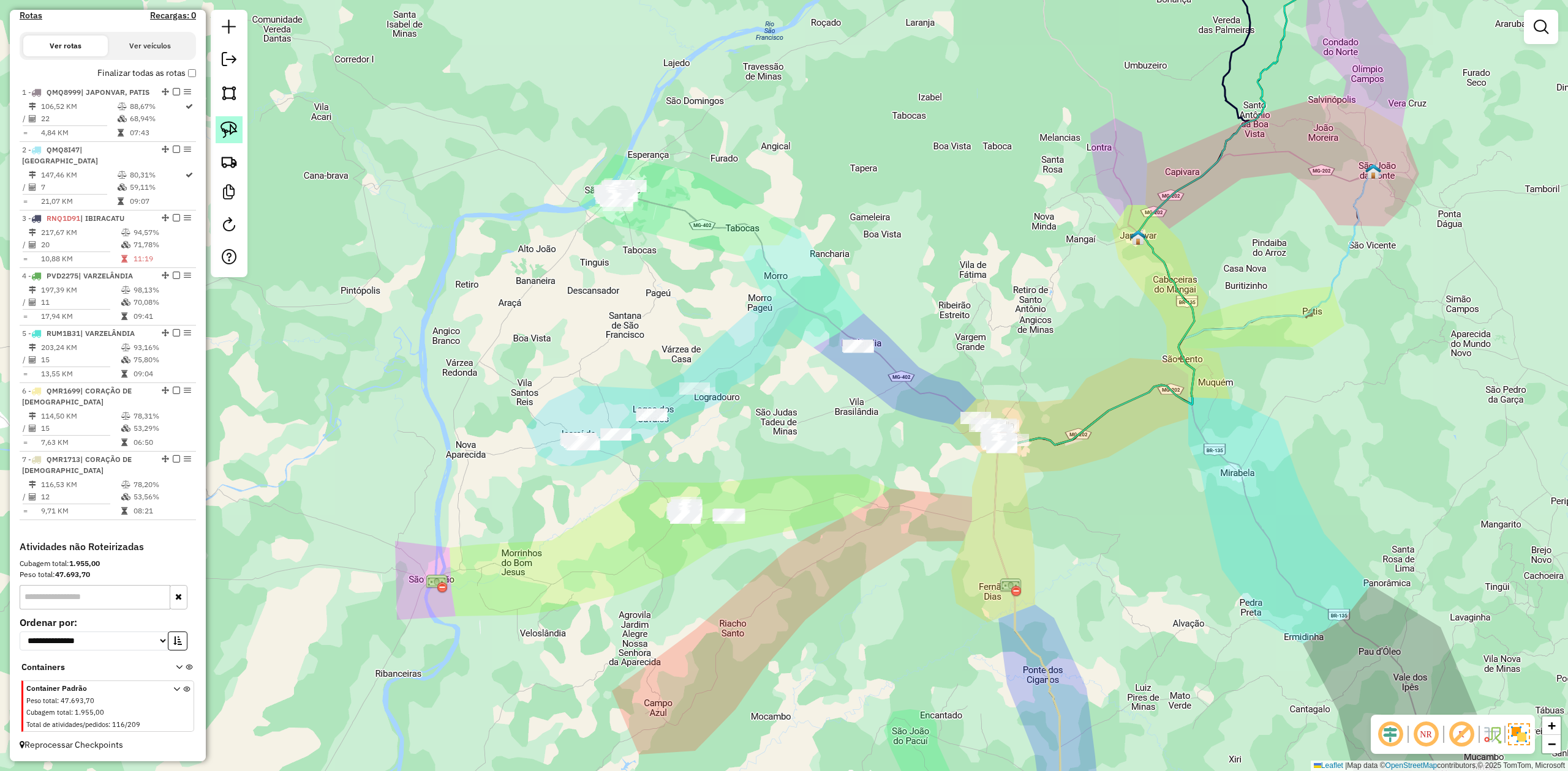
click at [236, 128] on img at bounding box center [230, 130] width 17 height 17
drag, startPoint x: 642, startPoint y: 483, endPoint x: 780, endPoint y: 485, distance: 138.0
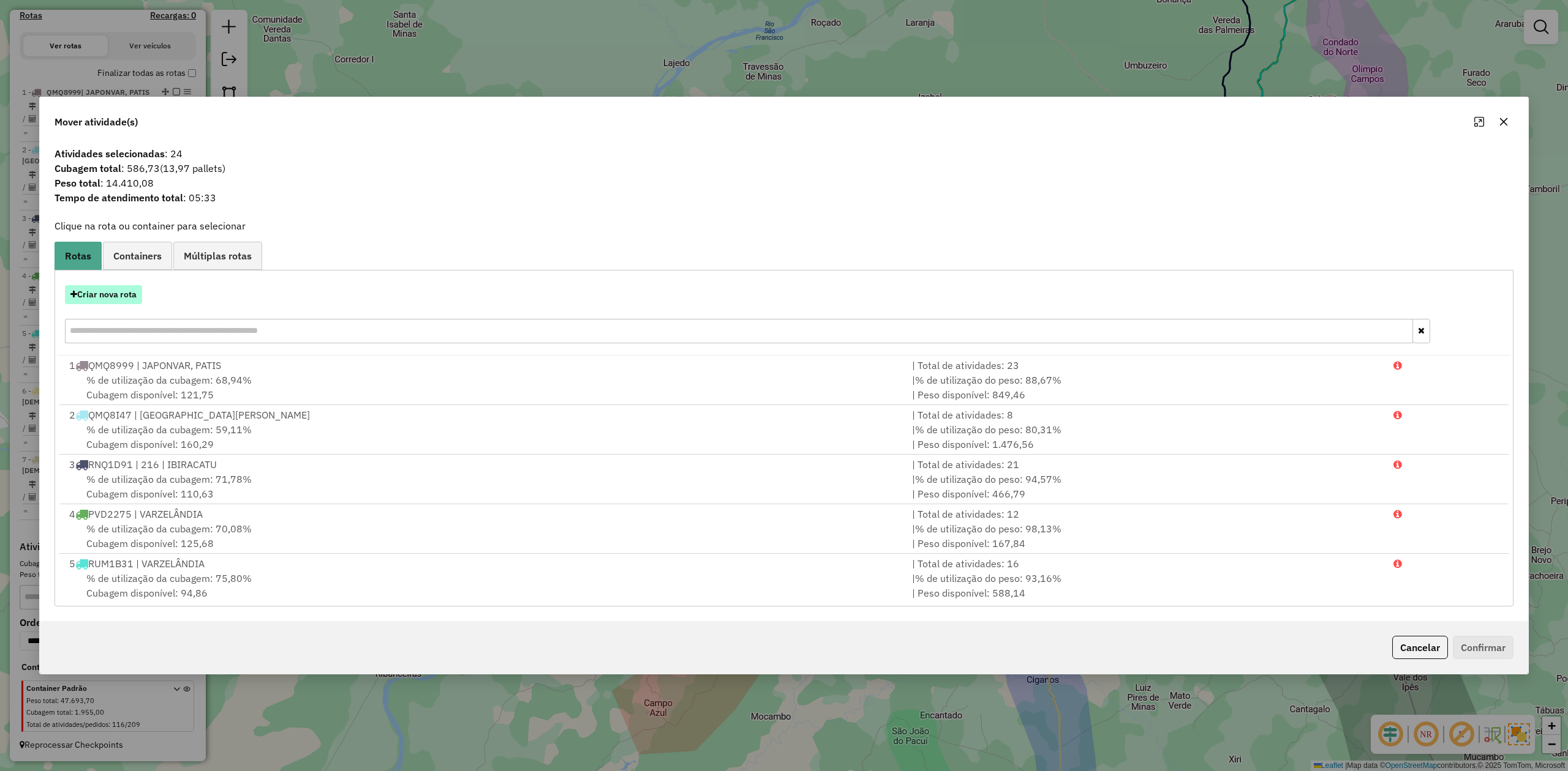
click at [96, 295] on button "Criar nova rota" at bounding box center [103, 295] width 77 height 19
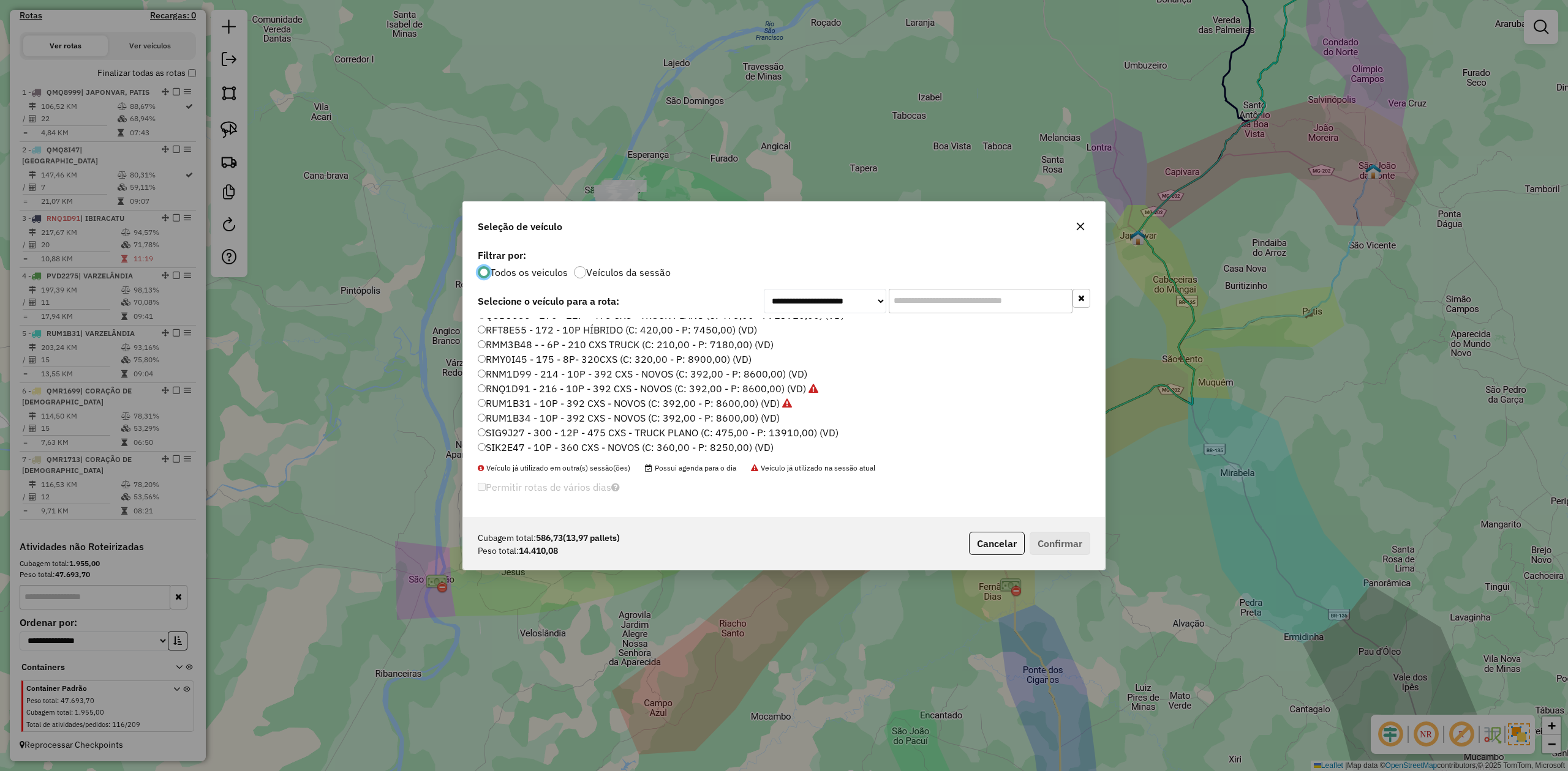
scroll to position [100, 0]
click at [588, 398] on label "RUM1B34 - 10P - 392 CXS - NOVOS (C: 392,00 - P: 8600,00) (VD)" at bounding box center [629, 400] width 302 height 15
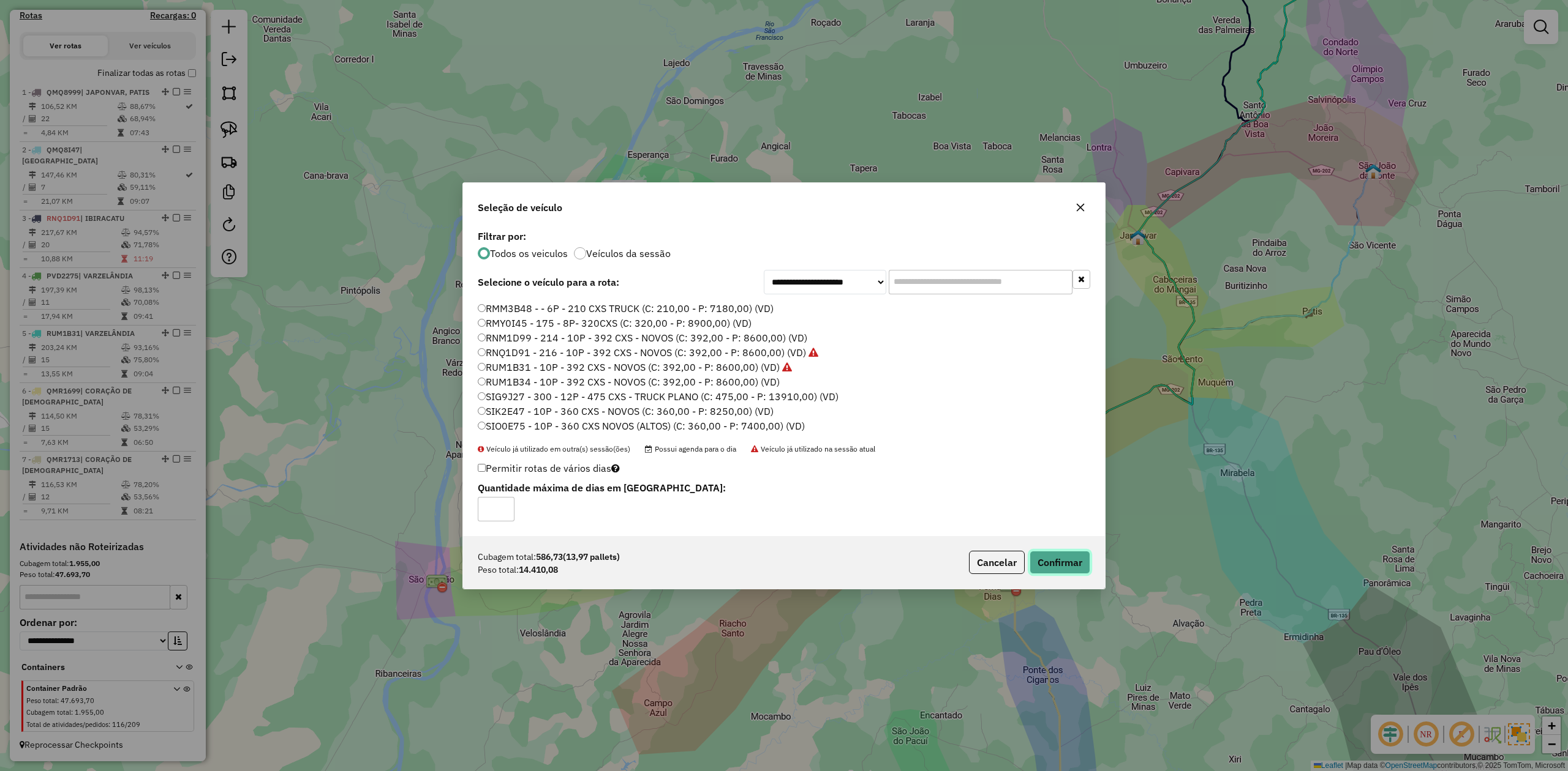
click at [1070, 561] on button "Confirmar" at bounding box center [1059, 563] width 61 height 24
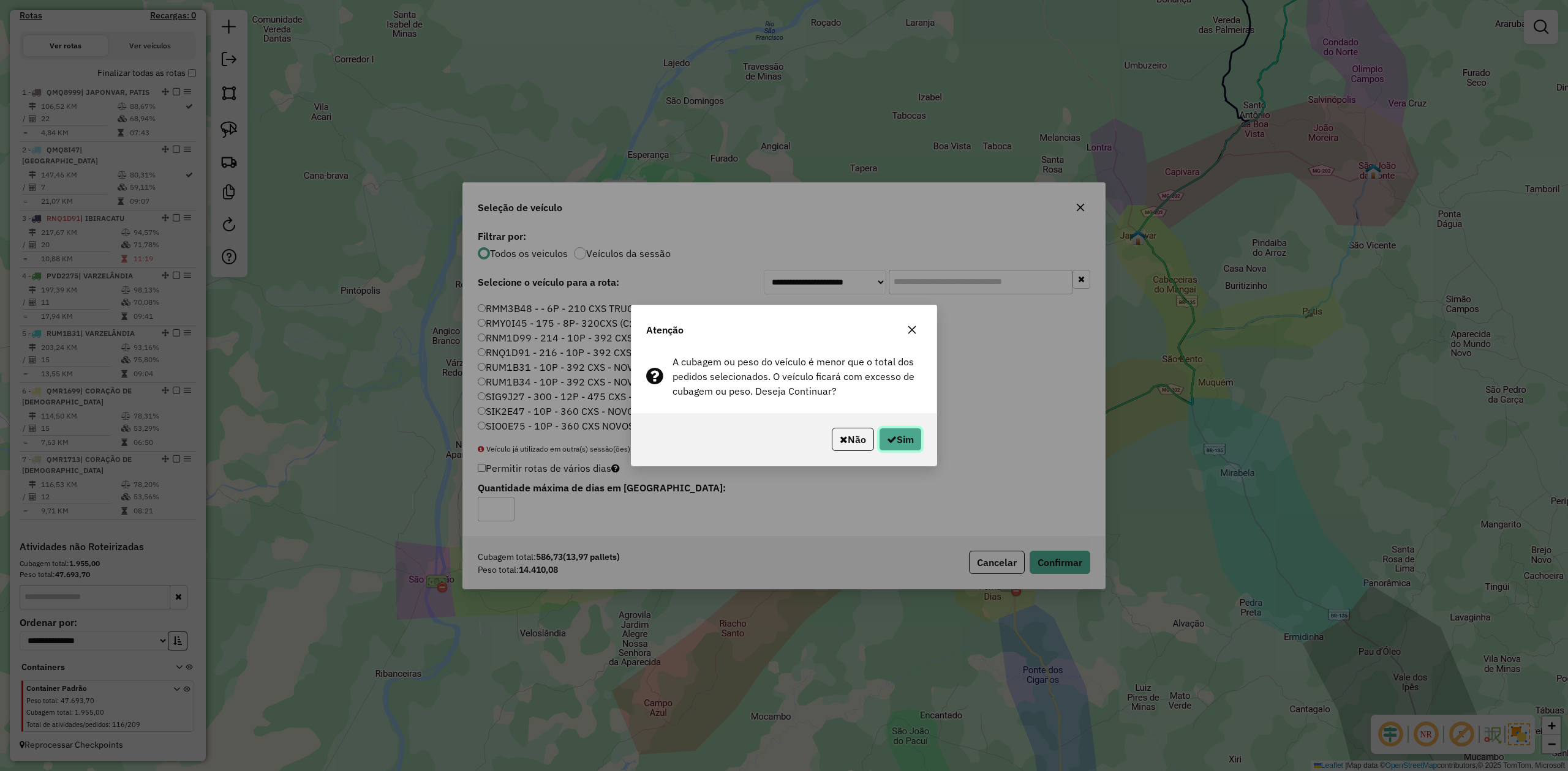
click at [904, 445] on button "Sim" at bounding box center [900, 440] width 43 height 24
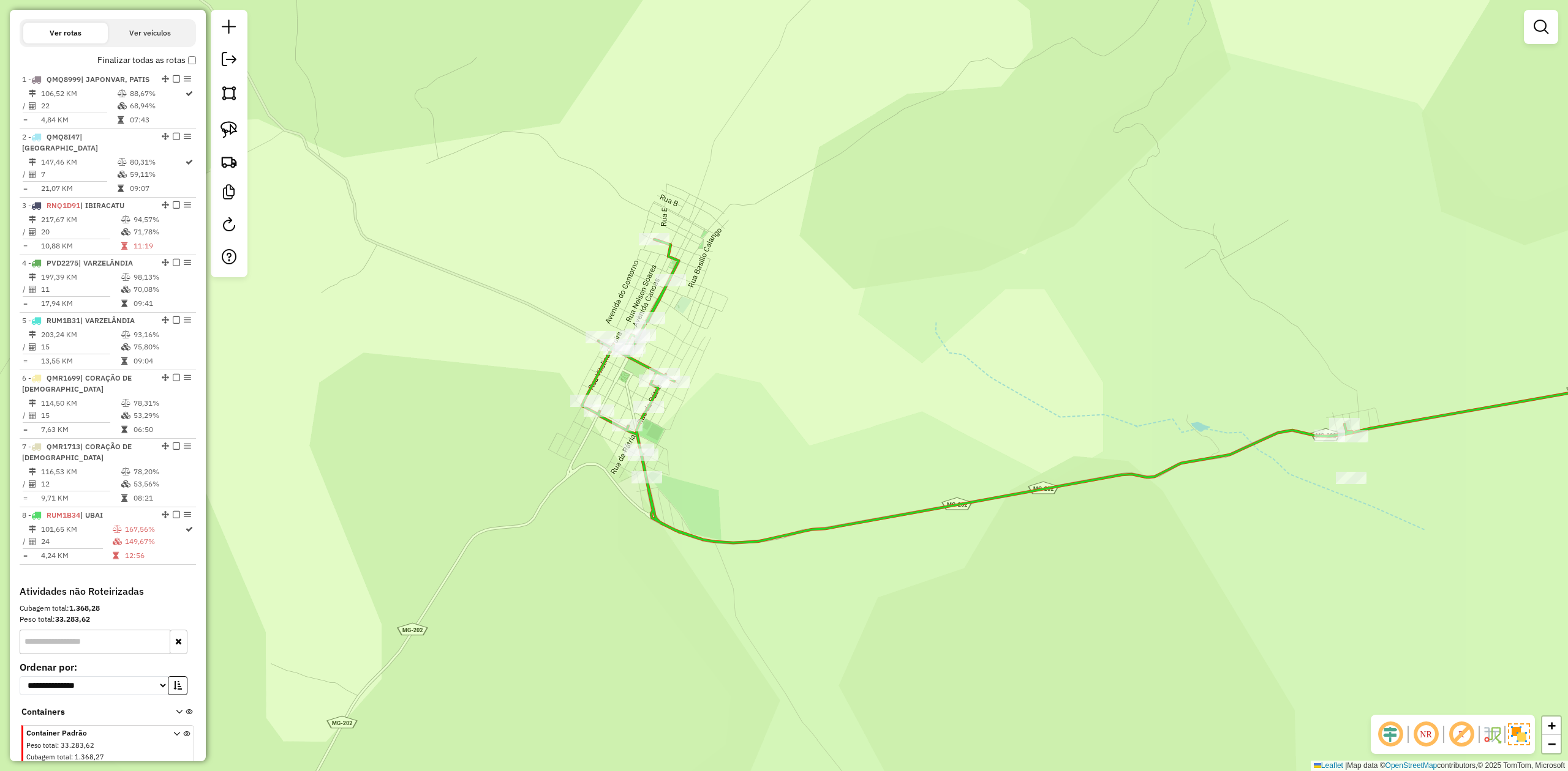
drag, startPoint x: 723, startPoint y: 441, endPoint x: 809, endPoint y: 416, distance: 89.6
click at [807, 416] on div "Janela de atendimento Grade de atendimento Capacidade Transportadoras Veículos …" at bounding box center [784, 386] width 1568 height 771
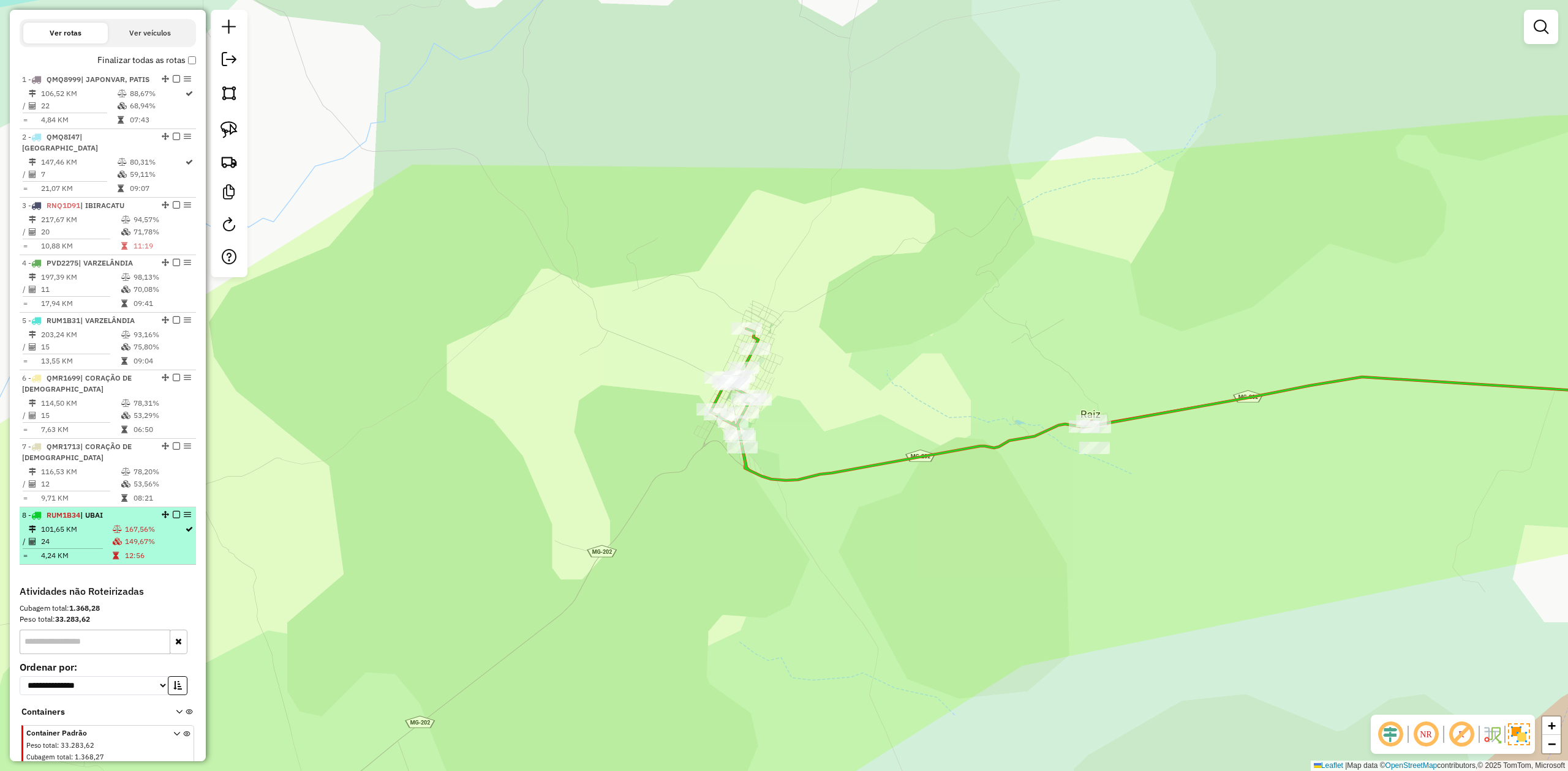
click at [95, 548] on td "24" at bounding box center [76, 542] width 72 height 13
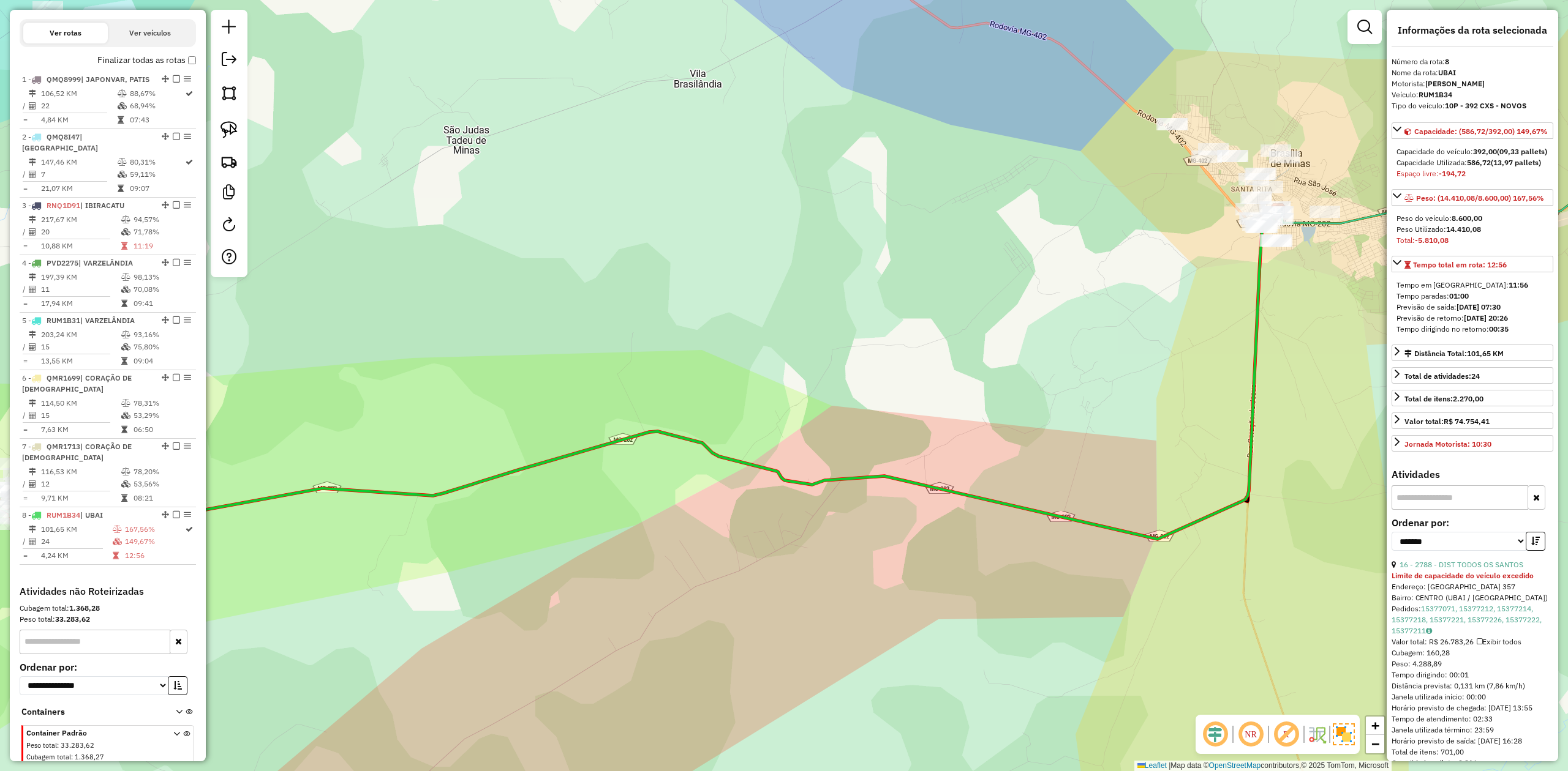
drag, startPoint x: 1243, startPoint y: 267, endPoint x: 1078, endPoint y: 266, distance: 165.0
click at [1078, 266] on div "Janela de atendimento Grade de atendimento Capacidade Transportadoras Veículos …" at bounding box center [784, 386] width 1568 height 771
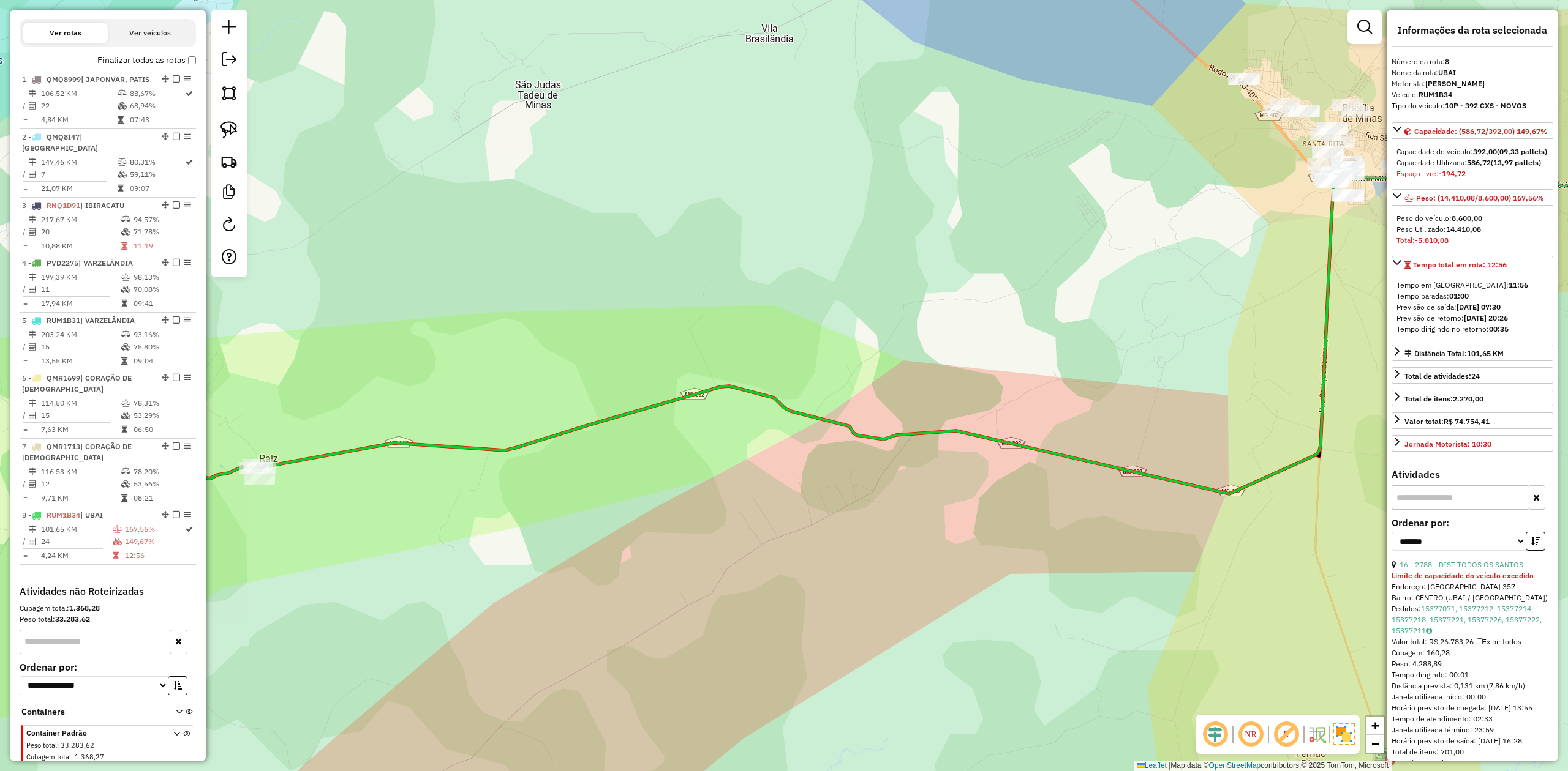
drag, startPoint x: 1073, startPoint y: 267, endPoint x: 1169, endPoint y: 210, distance: 111.6
click at [1165, 213] on div "Janela de atendimento Grade de atendimento Capacidade Transportadoras Veículos …" at bounding box center [784, 386] width 1568 height 771
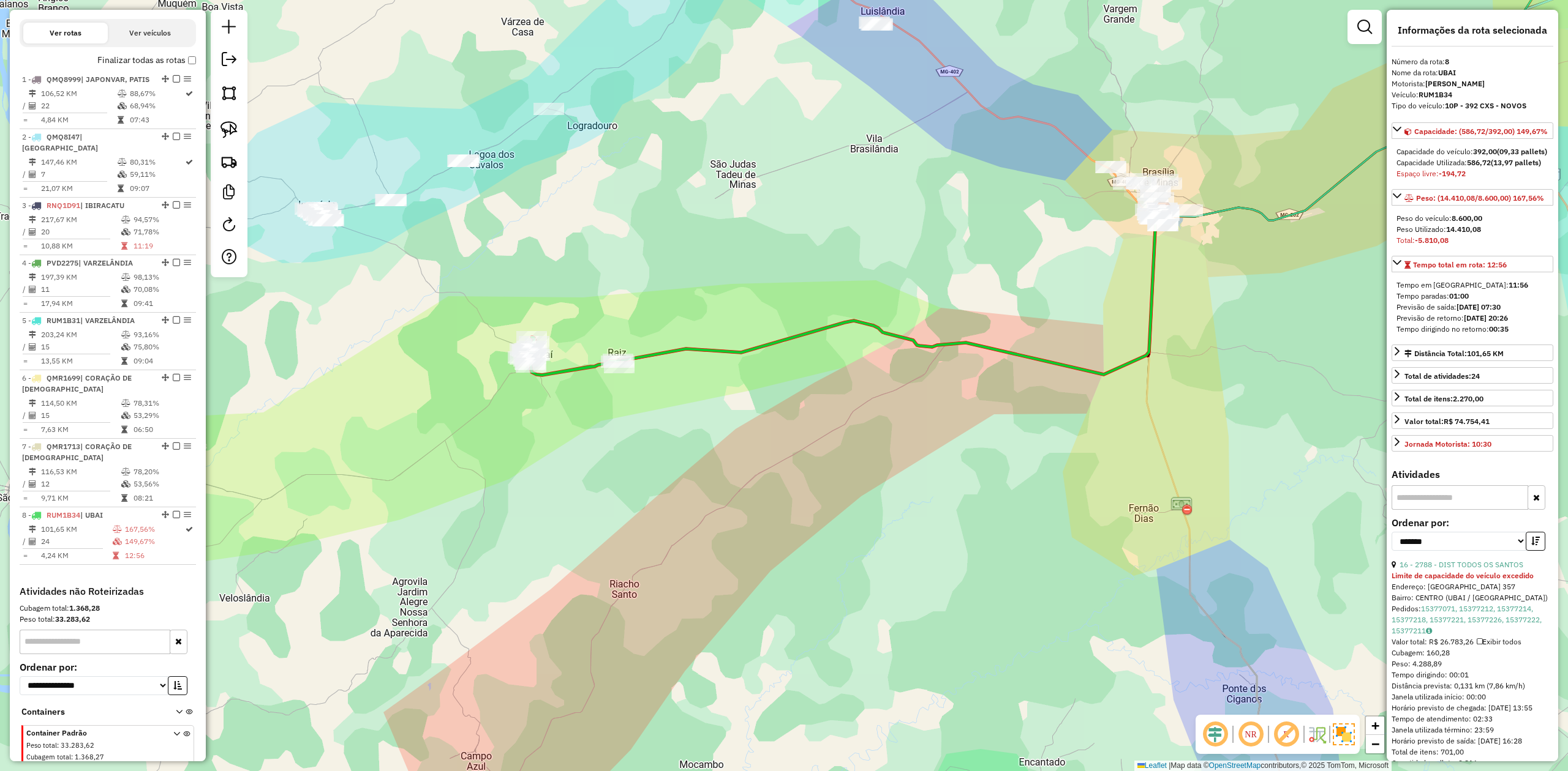
drag, startPoint x: 459, startPoint y: 339, endPoint x: 708, endPoint y: 304, distance: 251.4
click at [708, 304] on div "Janela de atendimento Grade de atendimento Capacidade Transportadoras Veículos …" at bounding box center [784, 386] width 1568 height 771
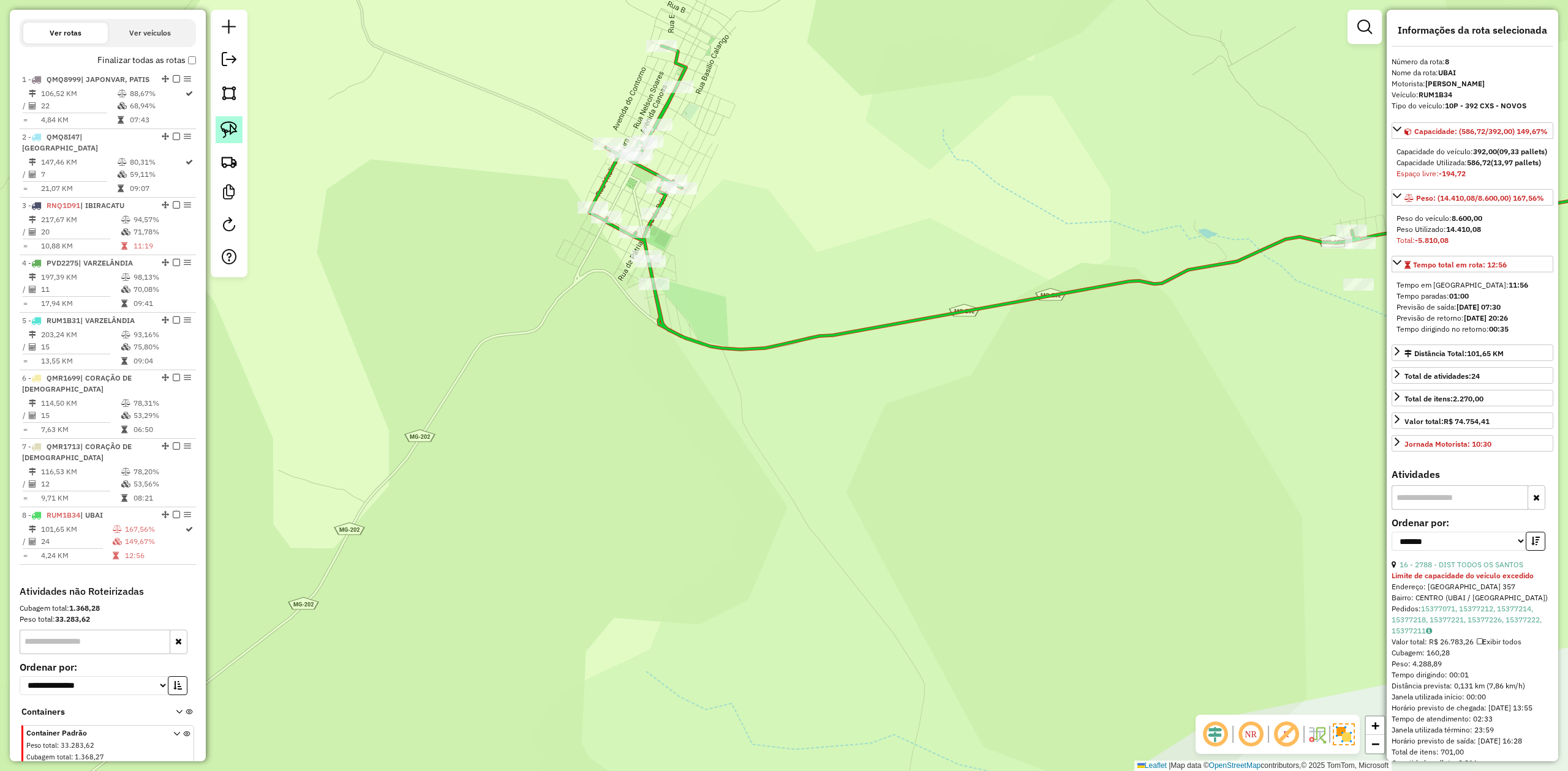
click at [231, 128] on img at bounding box center [230, 130] width 17 height 17
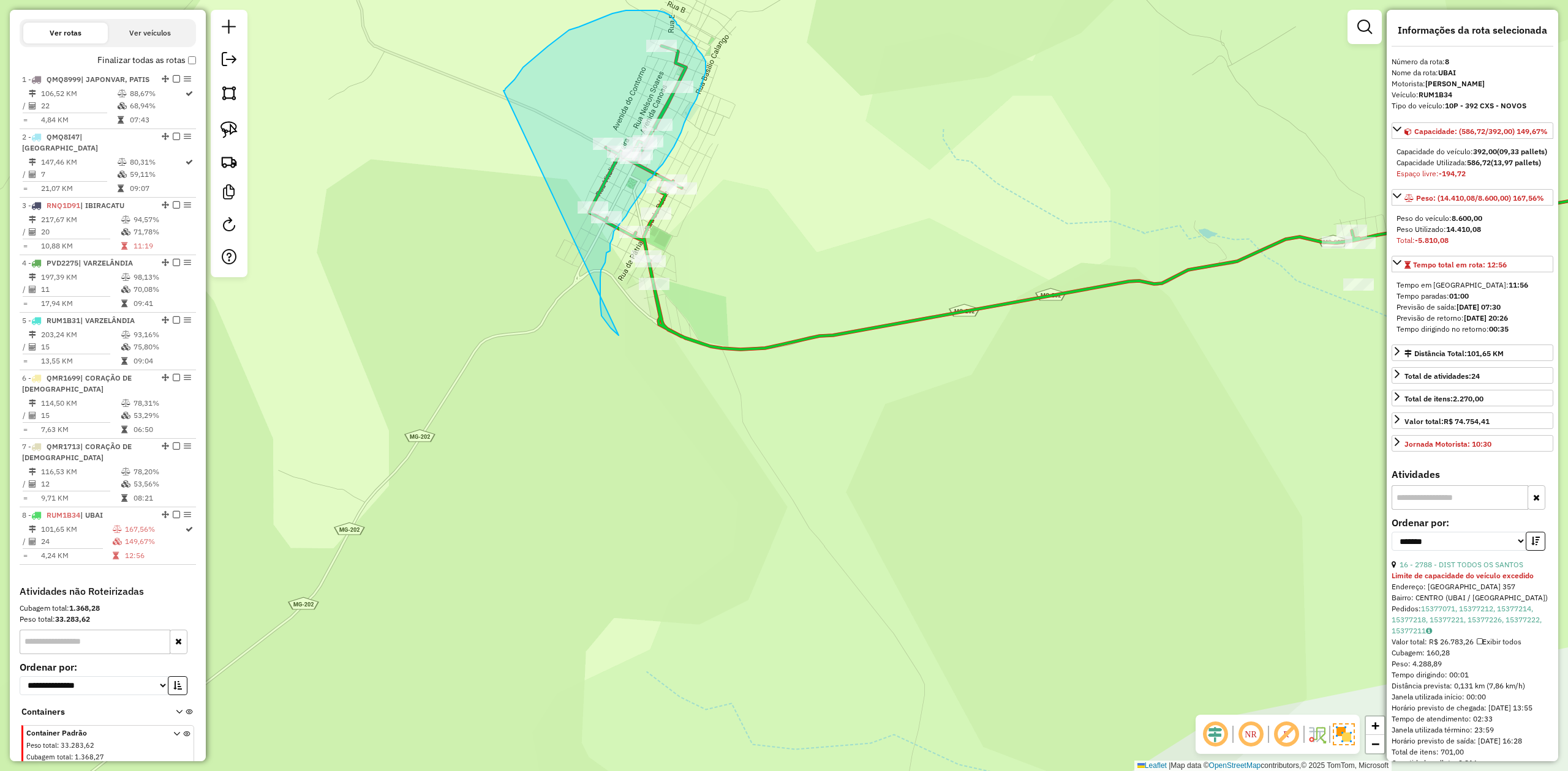
drag, startPoint x: 618, startPoint y: 334, endPoint x: 503, endPoint y: 91, distance: 268.8
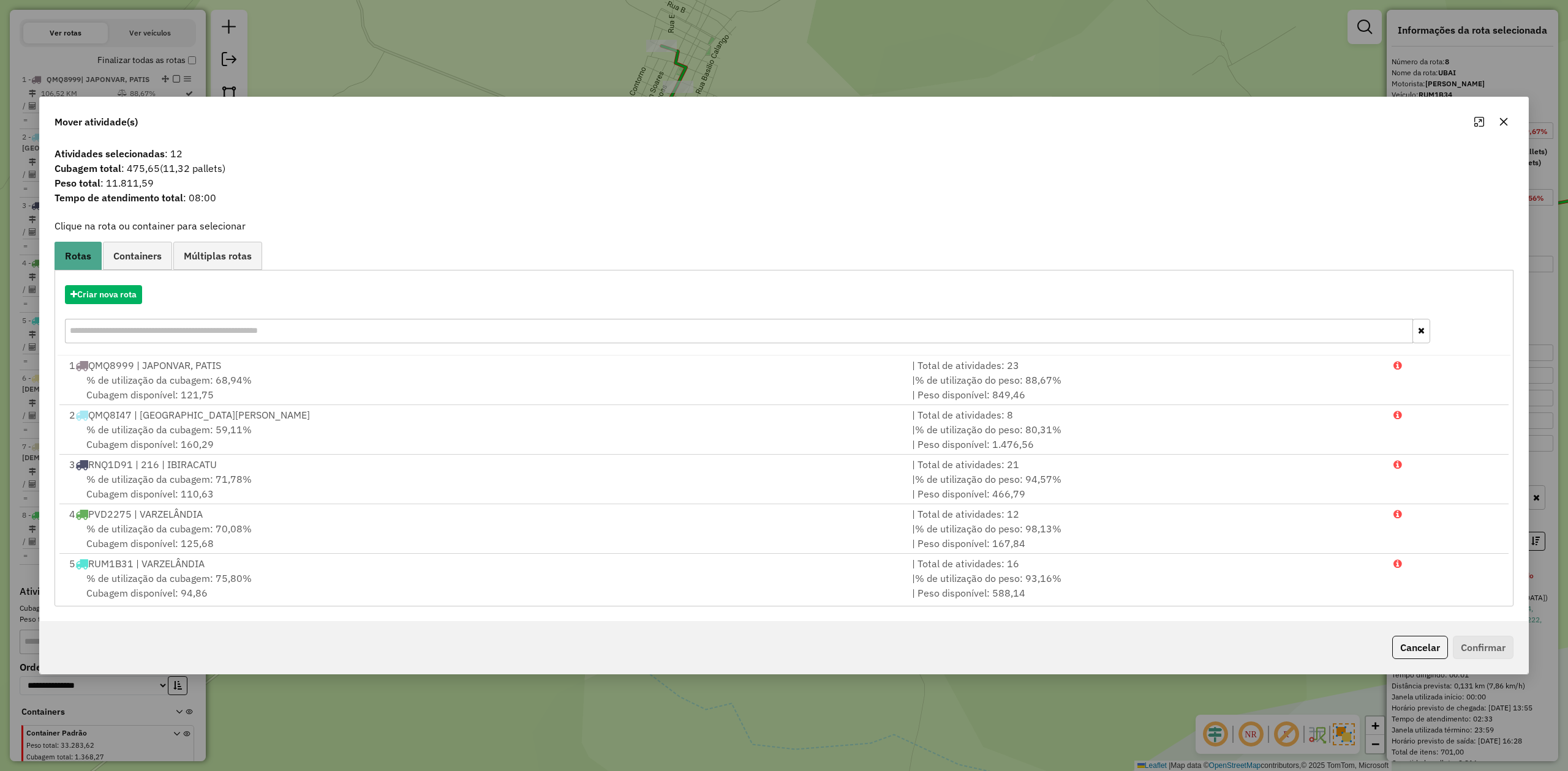
click at [1505, 115] on button "button" at bounding box center [1503, 121] width 20 height 20
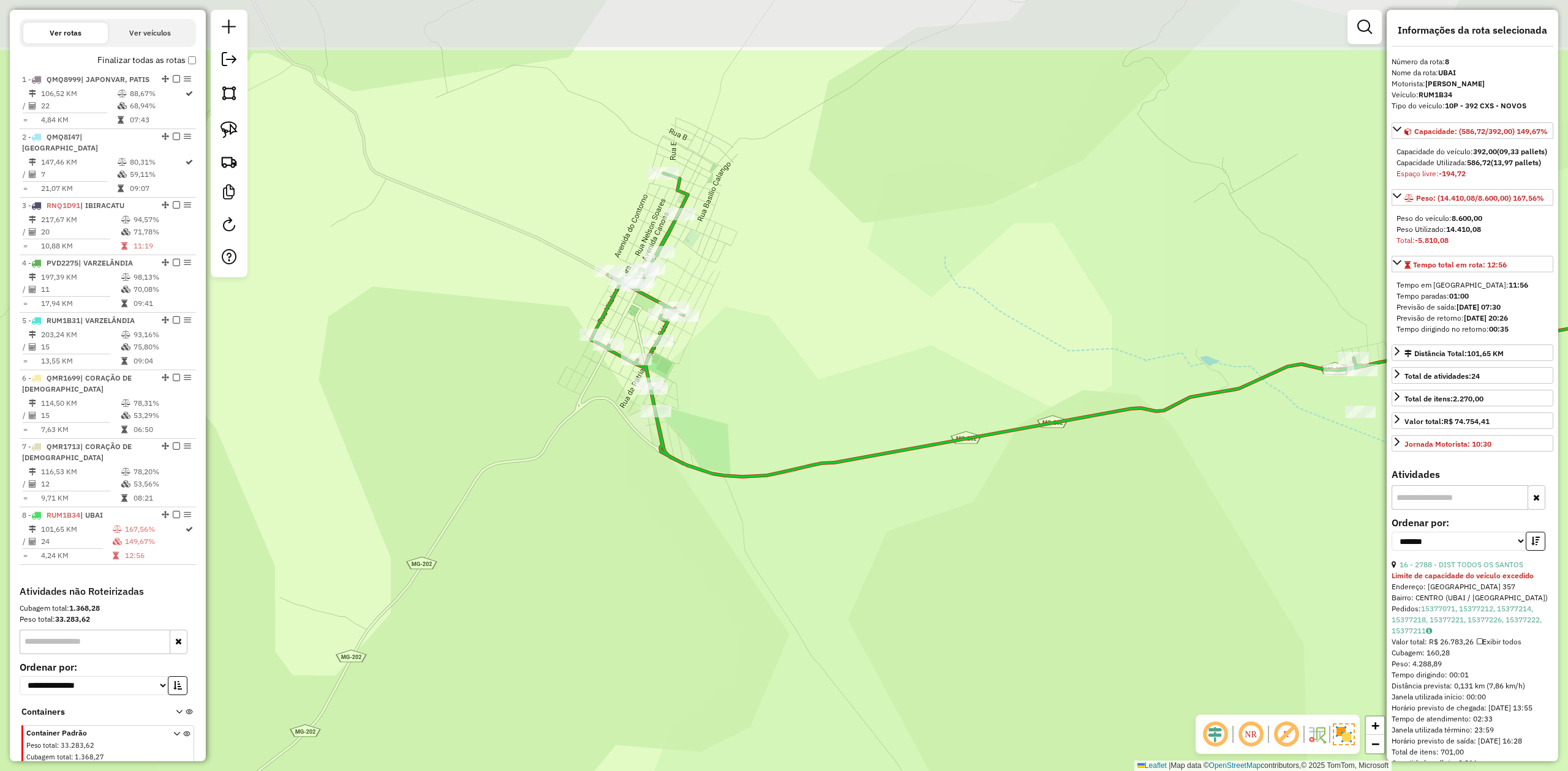
drag, startPoint x: 785, startPoint y: 431, endPoint x: 790, endPoint y: 552, distance: 121.1
click at [790, 552] on div "Janela de atendimento Grade de atendimento Capacidade Transportadoras Veículos …" at bounding box center [784, 386] width 1568 height 771
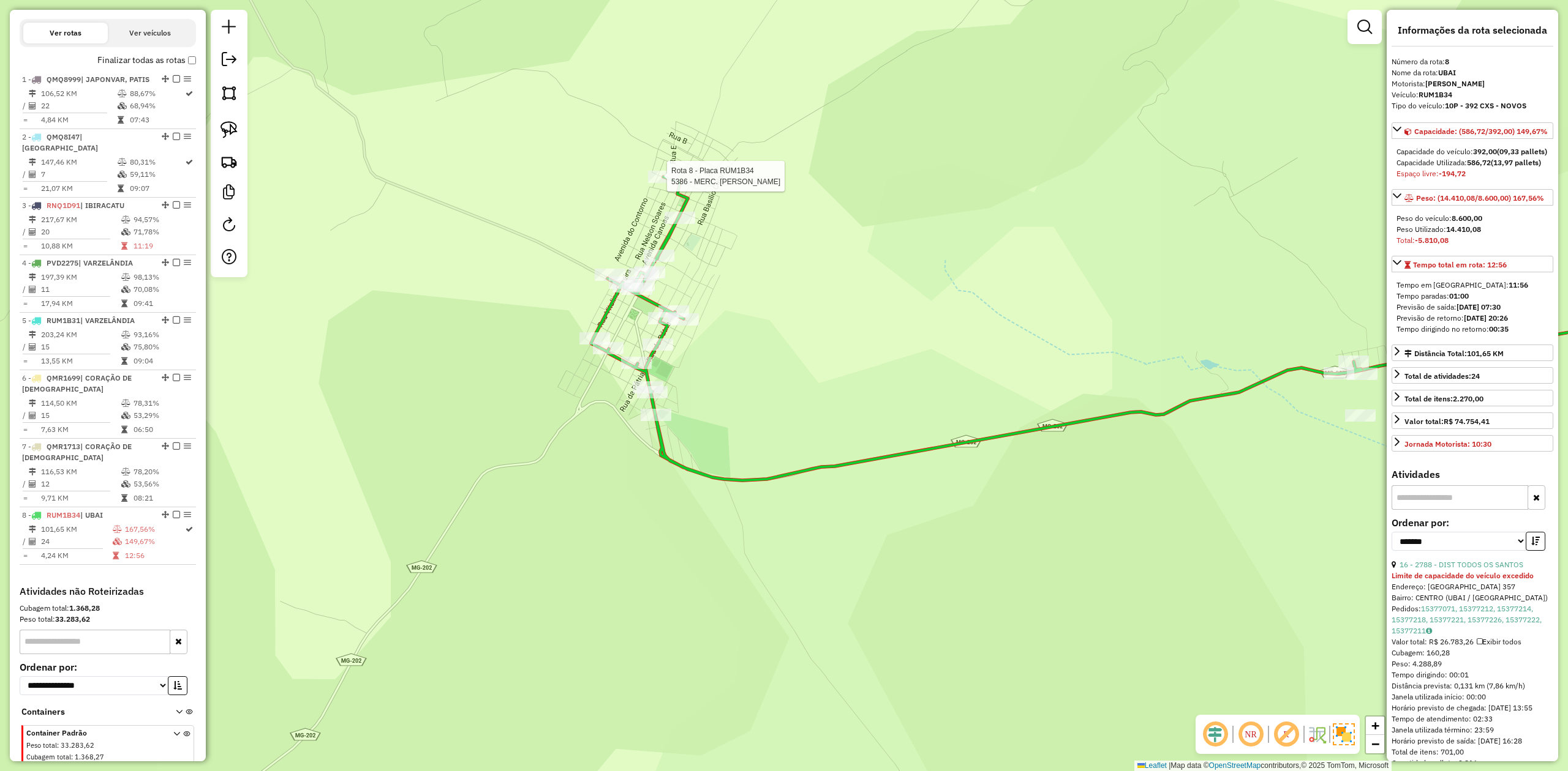
scroll to position [470, 0]
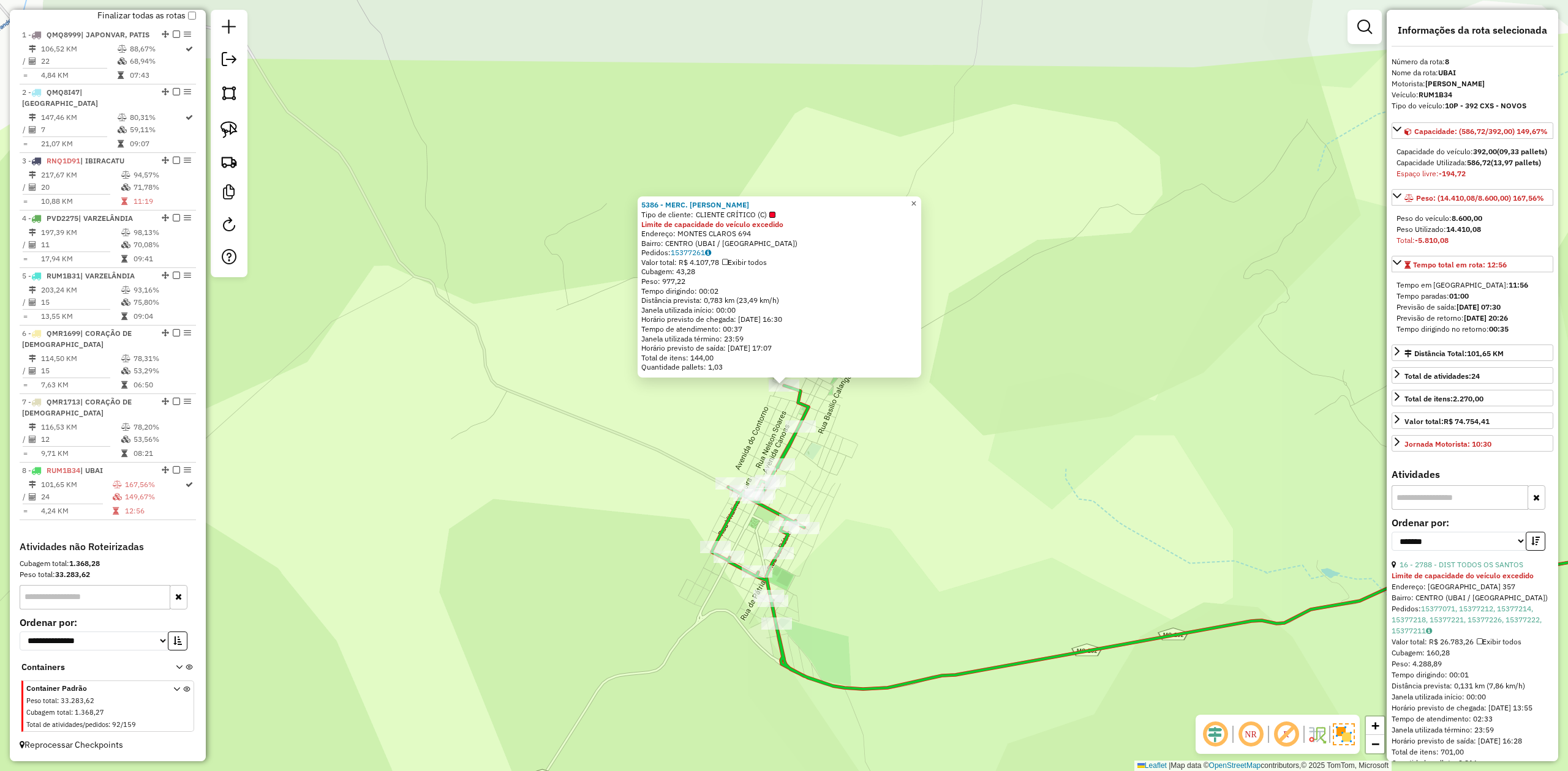
click at [917, 202] on span "×" at bounding box center [913, 203] width 6 height 10
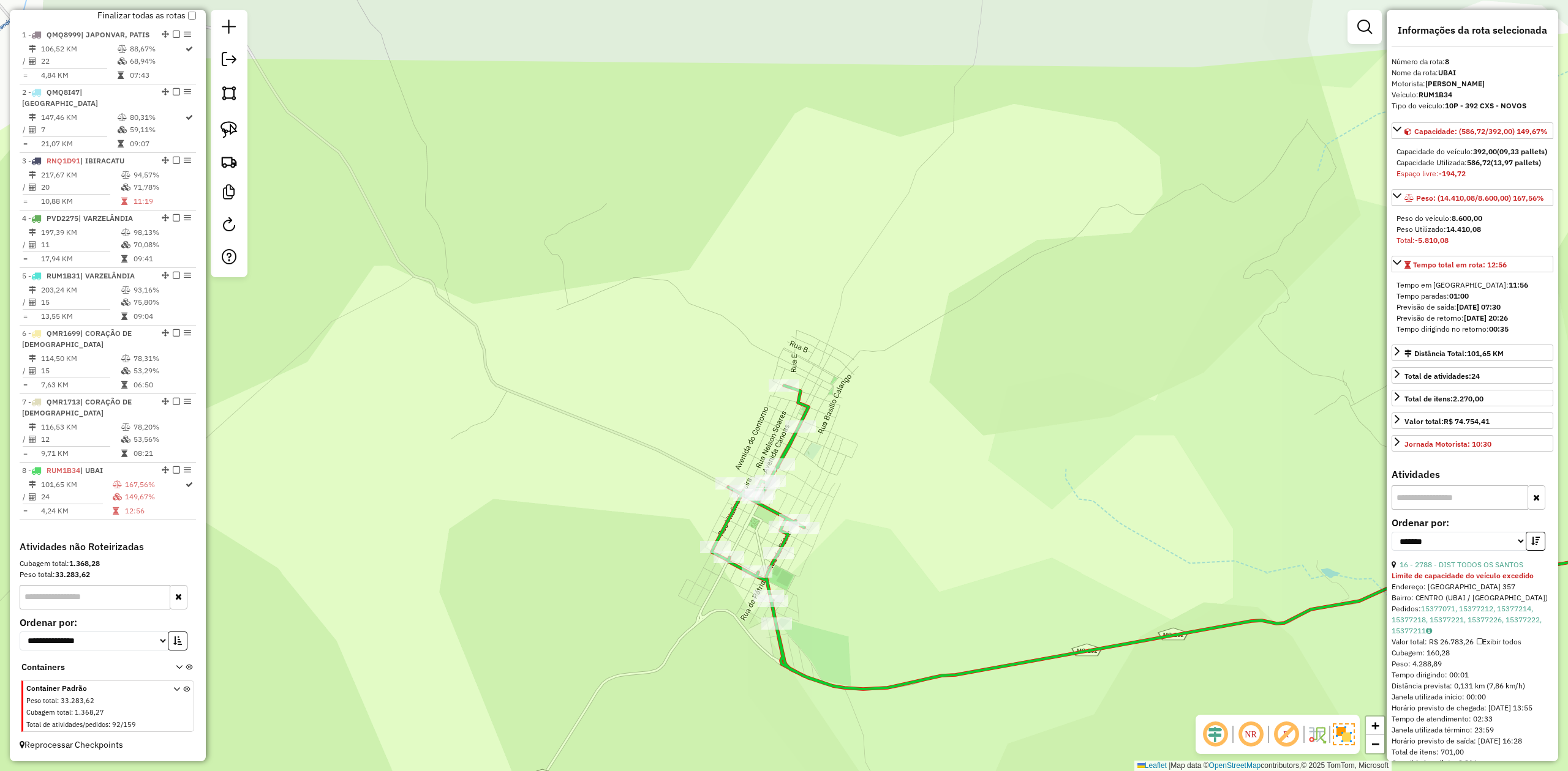
drag, startPoint x: 924, startPoint y: 488, endPoint x: 924, endPoint y: 361, distance: 127.0
click at [924, 363] on div "Janela de atendimento Grade de atendimento Capacidade Transportadoras Veículos …" at bounding box center [784, 386] width 1568 height 771
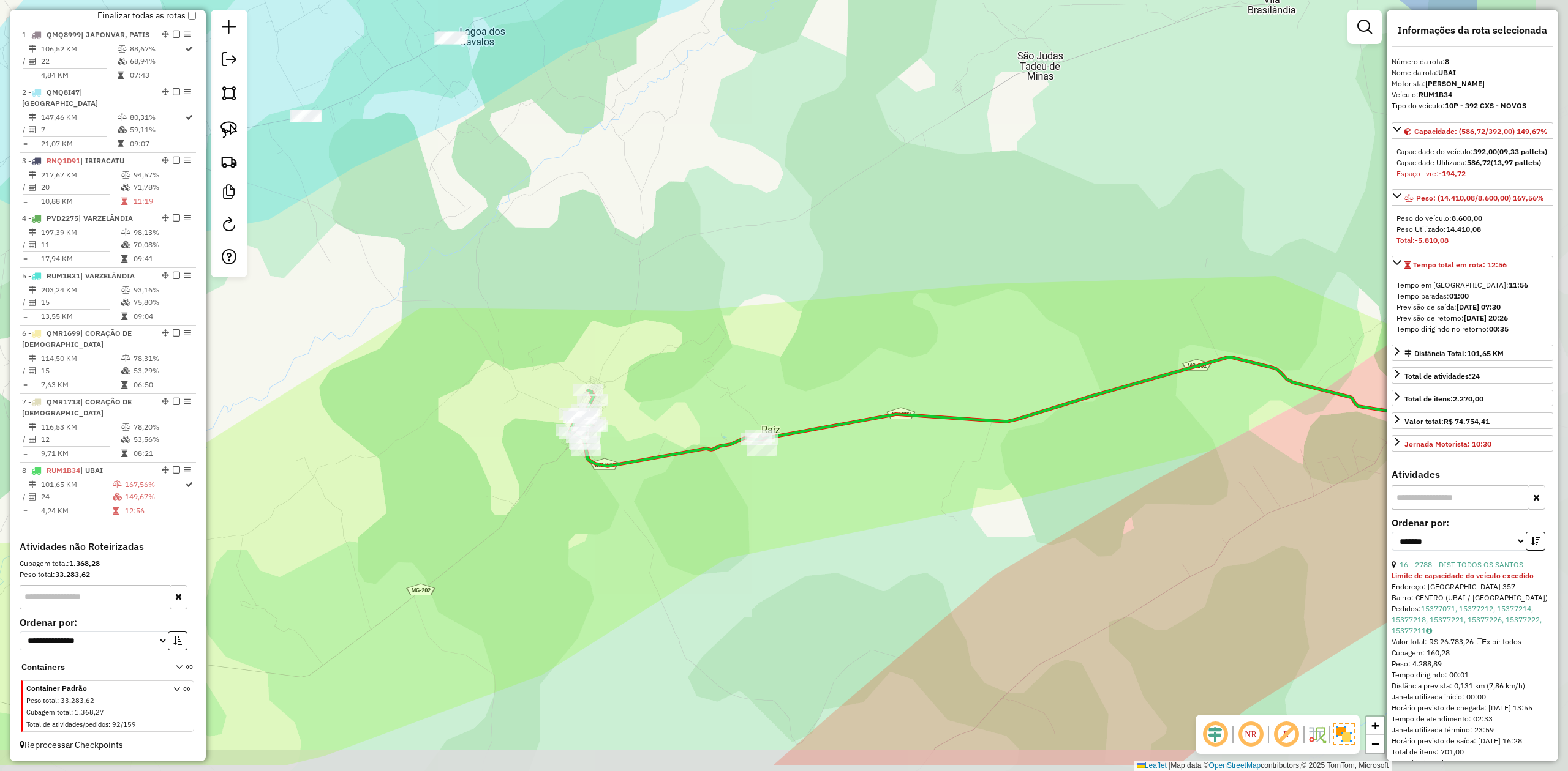
drag, startPoint x: 949, startPoint y: 618, endPoint x: 696, endPoint y: 534, distance: 266.6
click at [697, 535] on div "Janela de atendimento Grade de atendimento Capacidade Transportadoras Veículos …" at bounding box center [784, 386] width 1568 height 771
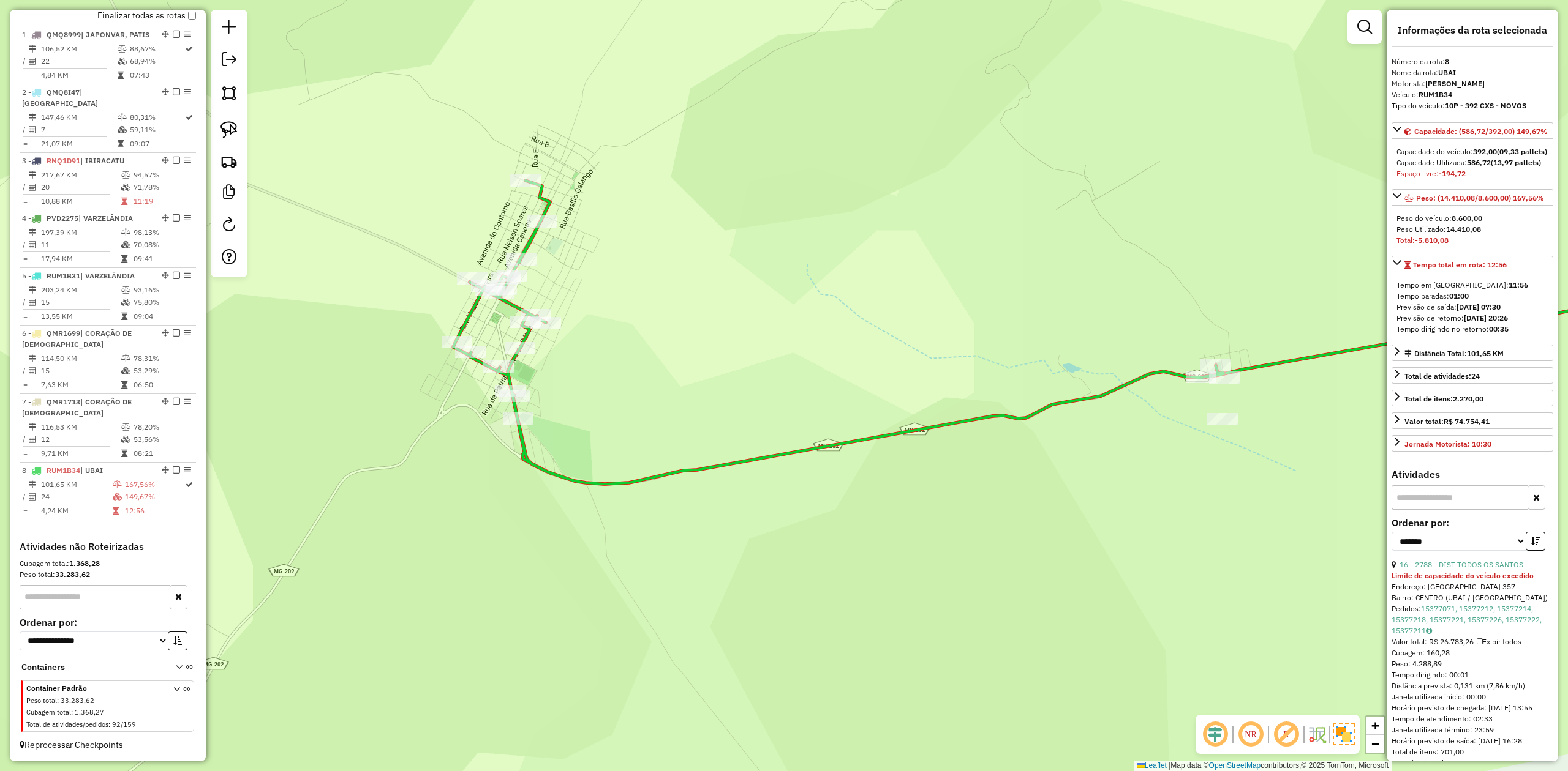
drag, startPoint x: 444, startPoint y: 383, endPoint x: 439, endPoint y: 412, distance: 29.4
click at [439, 412] on div "Janela de atendimento Grade de atendimento Capacidade Transportadoras Veículos …" at bounding box center [784, 386] width 1568 height 771
click at [228, 125] on img at bounding box center [230, 130] width 17 height 17
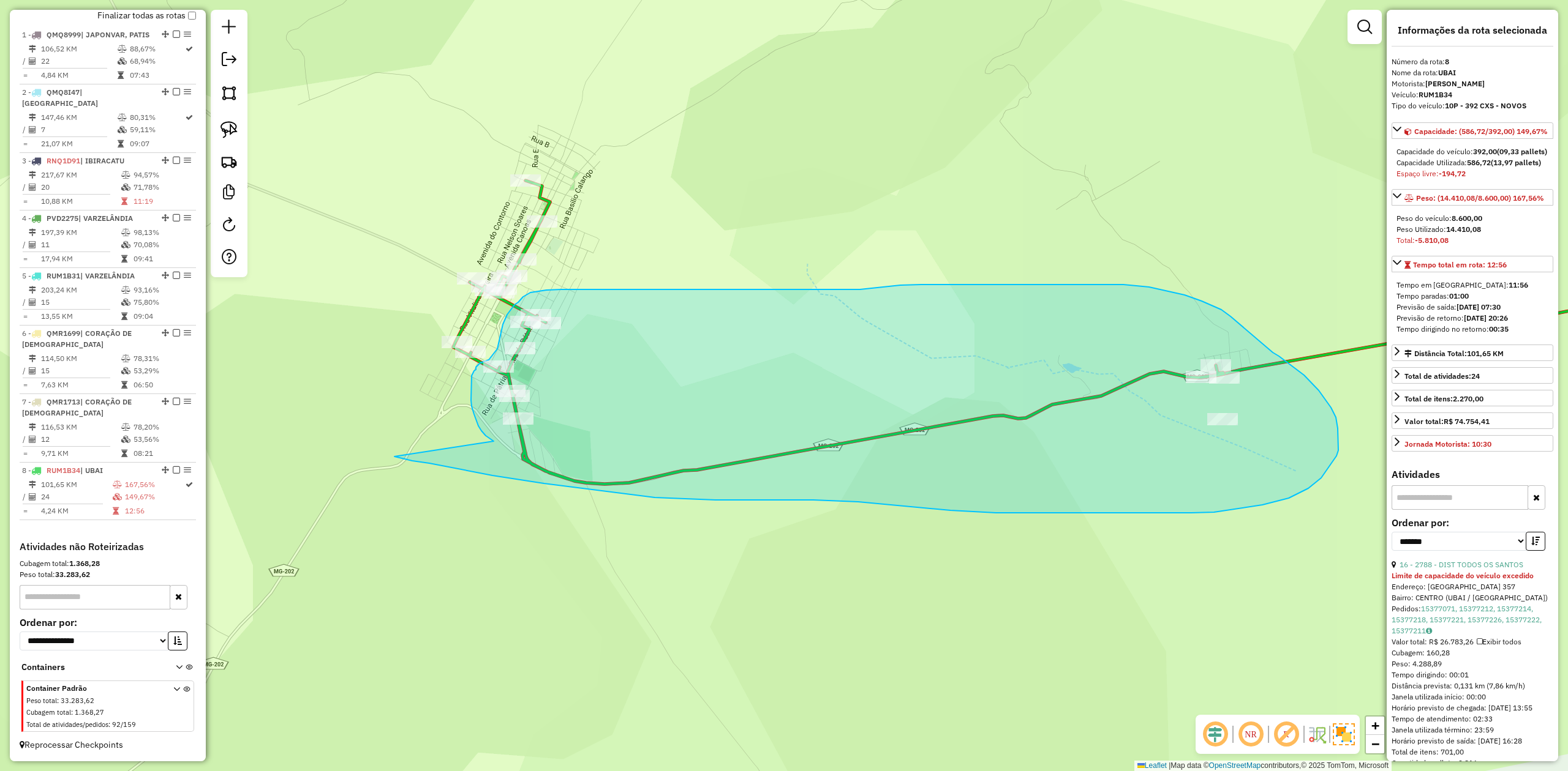
drag, startPoint x: 486, startPoint y: 436, endPoint x: 394, endPoint y: 456, distance: 94.1
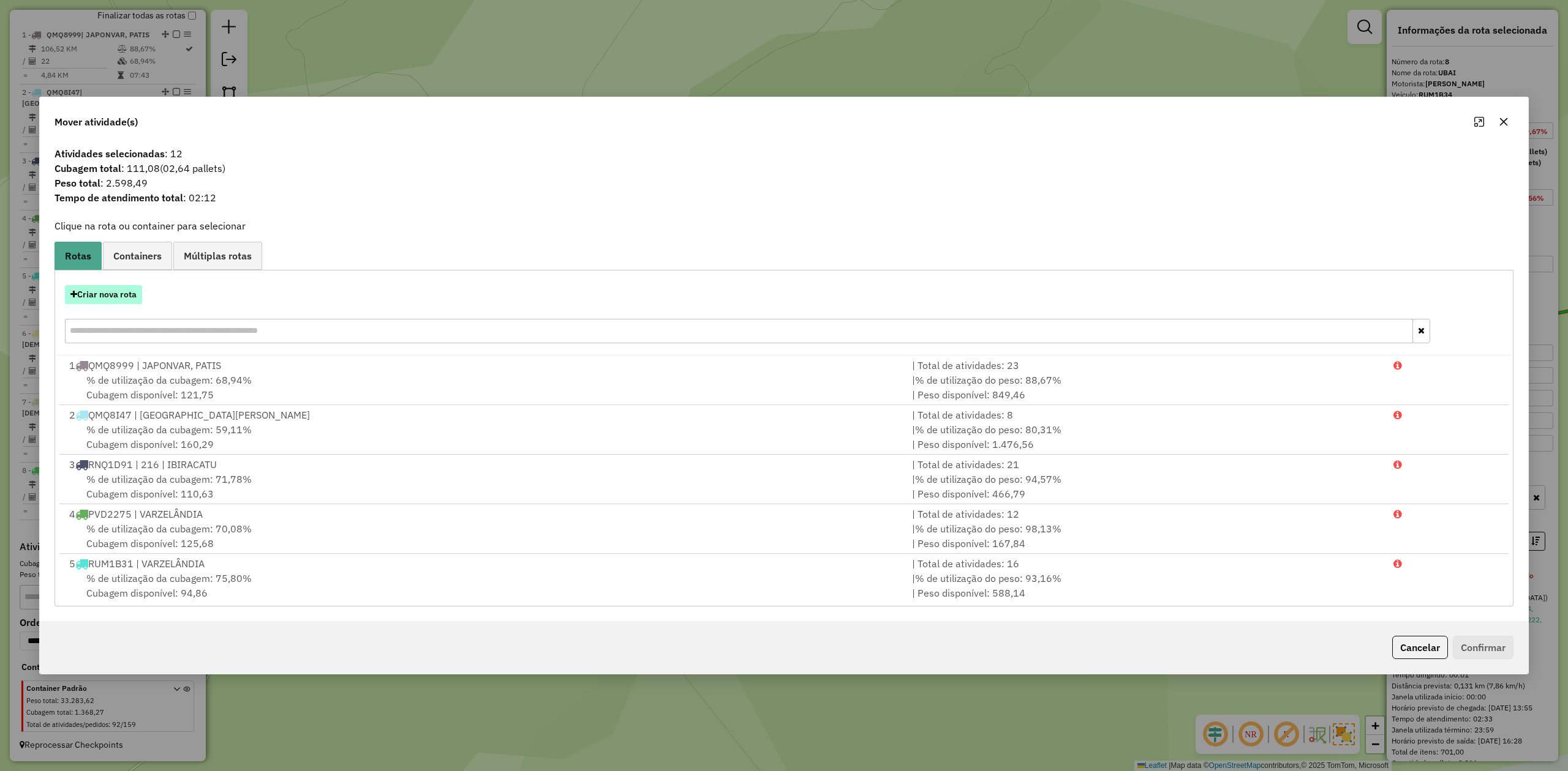
click at [111, 297] on button "Criar nova rota" at bounding box center [103, 295] width 77 height 19
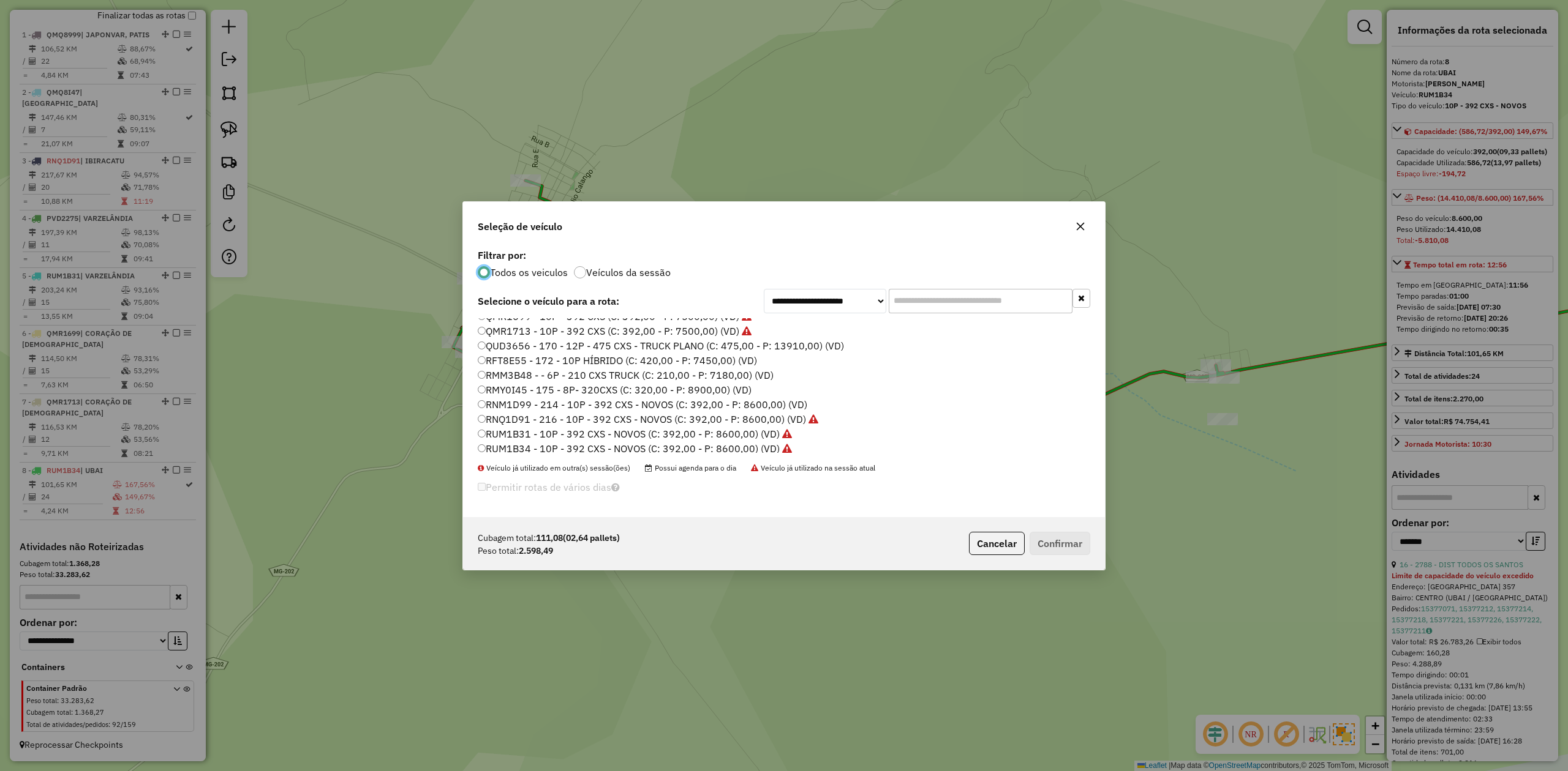
scroll to position [81, 0]
click at [729, 377] on label "RNM1D99 - 214 - 10P - 392 CXS - NOVOS (C: 392,00 - P: 8600,00) (VD)" at bounding box center [643, 375] width 330 height 15
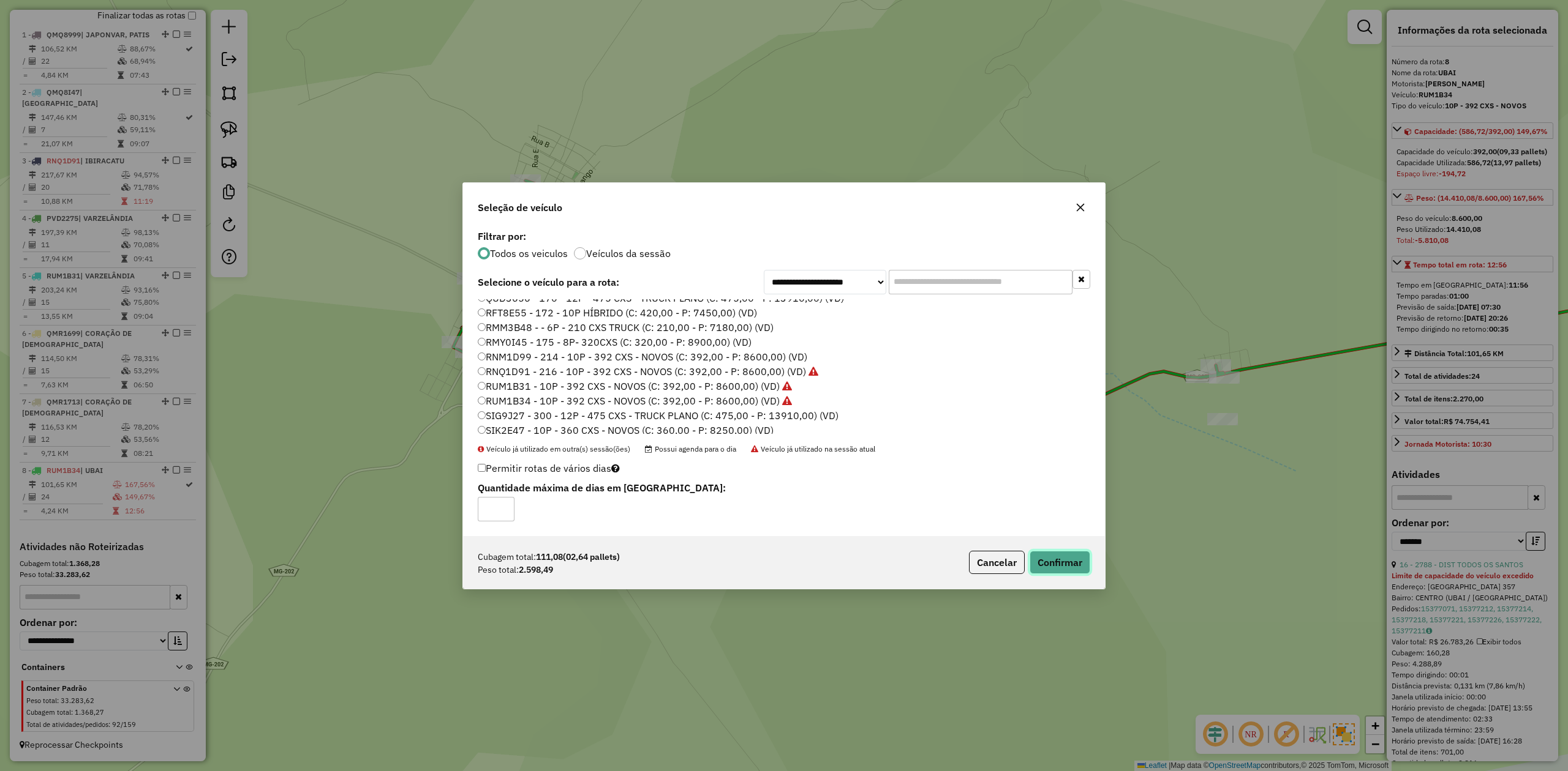
click at [1062, 561] on button "Confirmar" at bounding box center [1059, 563] width 61 height 24
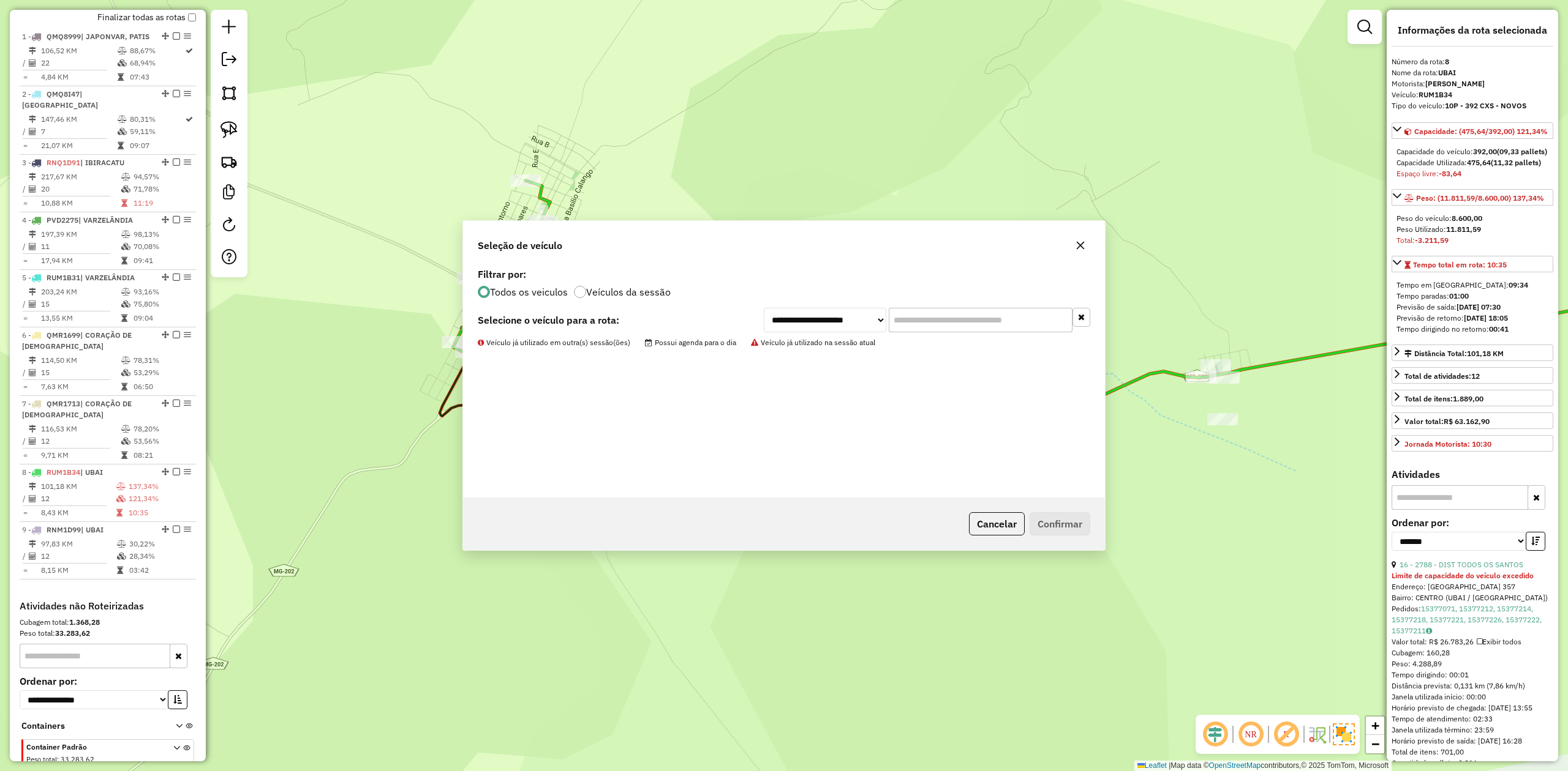
scroll to position [542, 0]
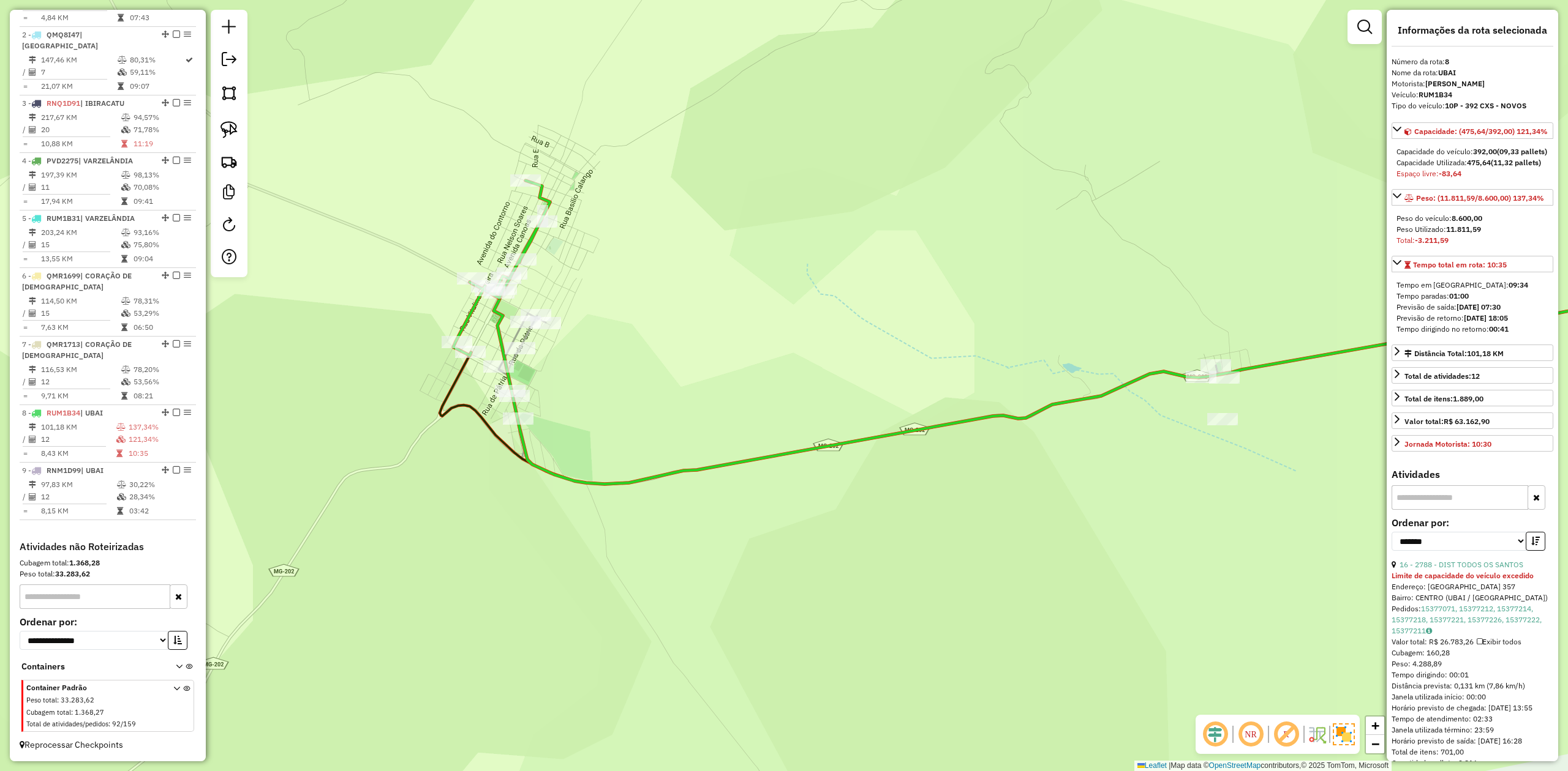
click at [466, 314] on icon at bounding box center [502, 268] width 97 height 175
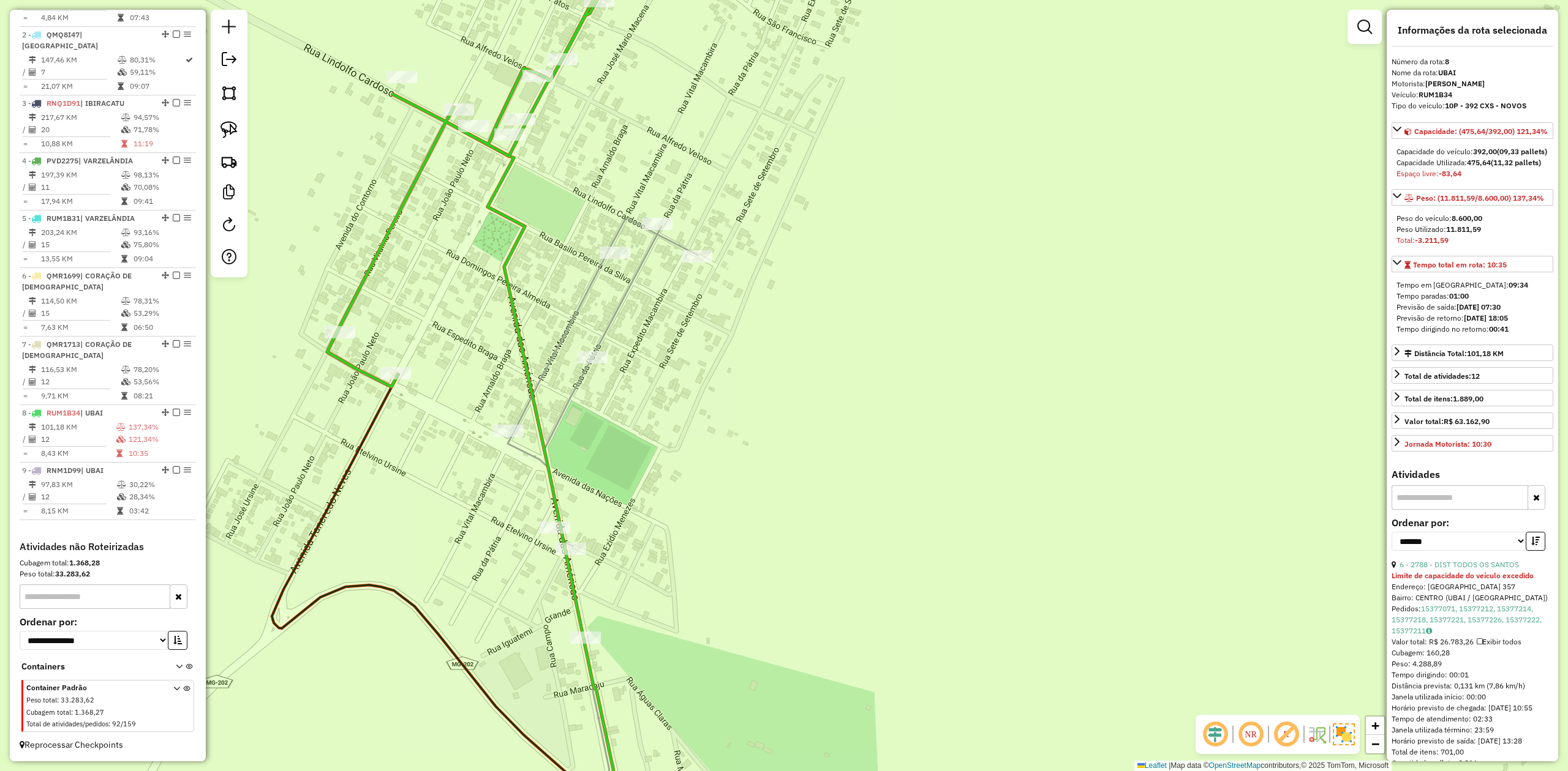
click at [581, 299] on icon at bounding box center [1116, 533] width 1217 height 631
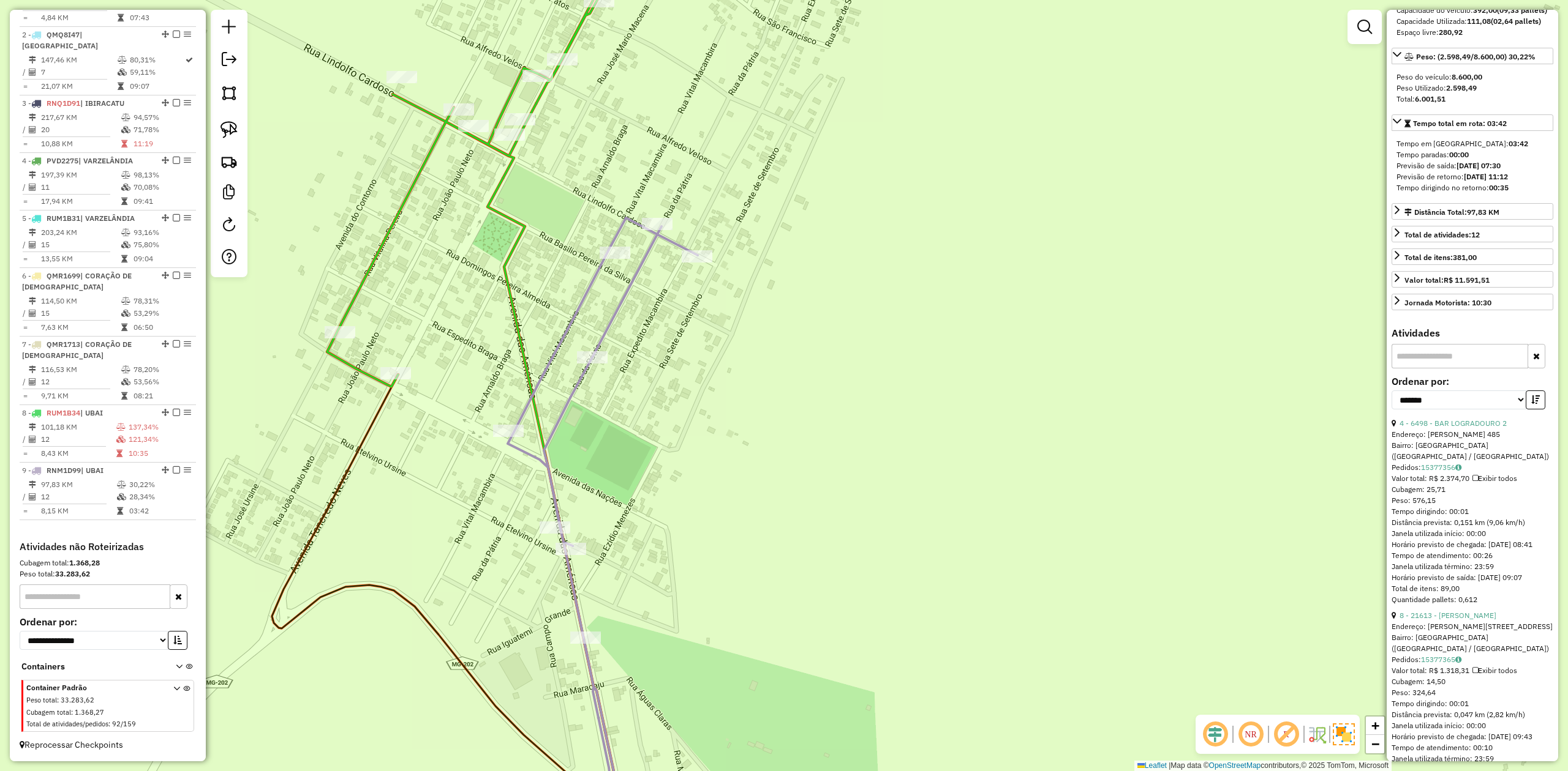
scroll to position [163, 0]
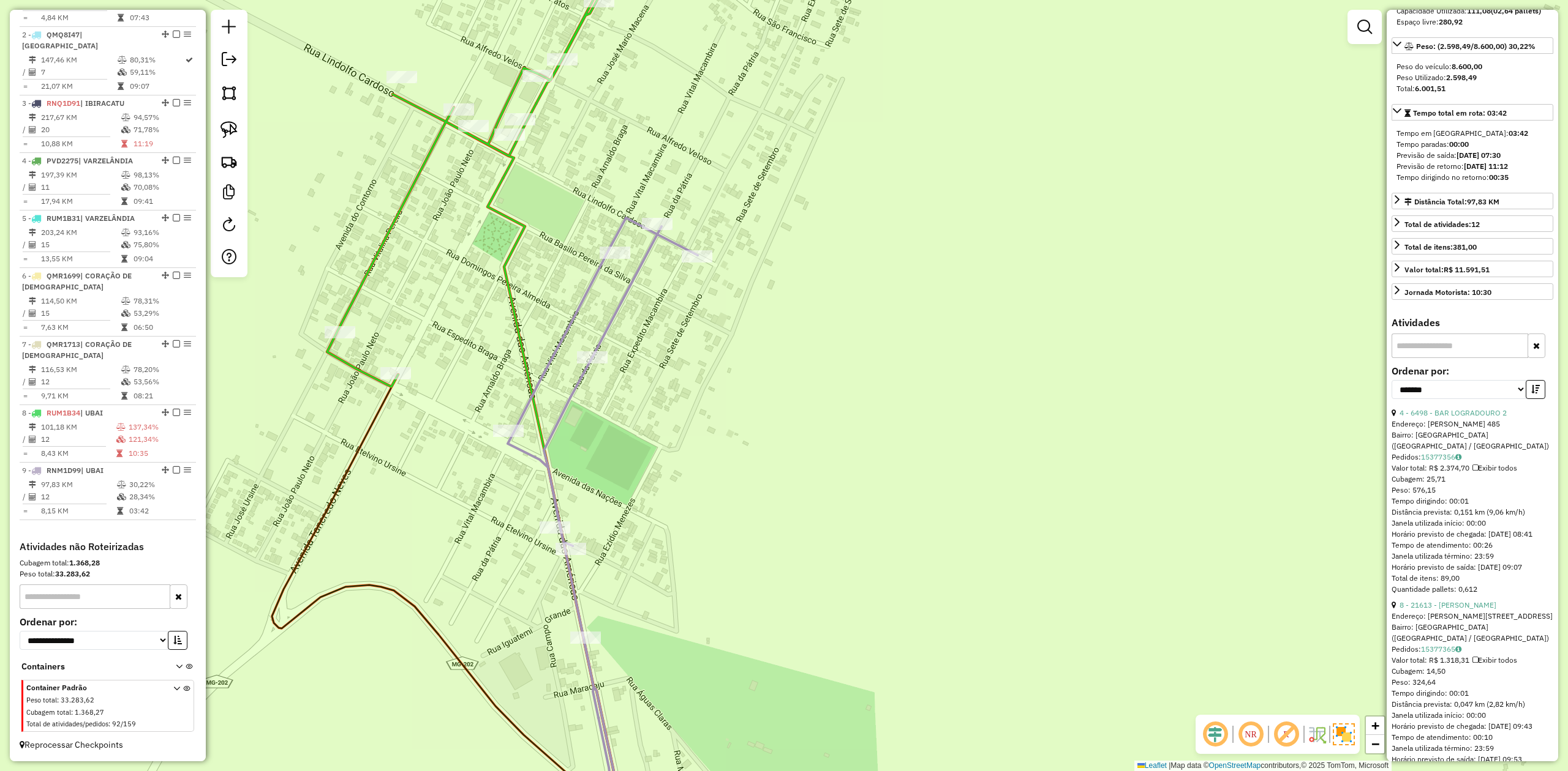
click at [487, 145] on icon at bounding box center [481, 155] width 308 height 464
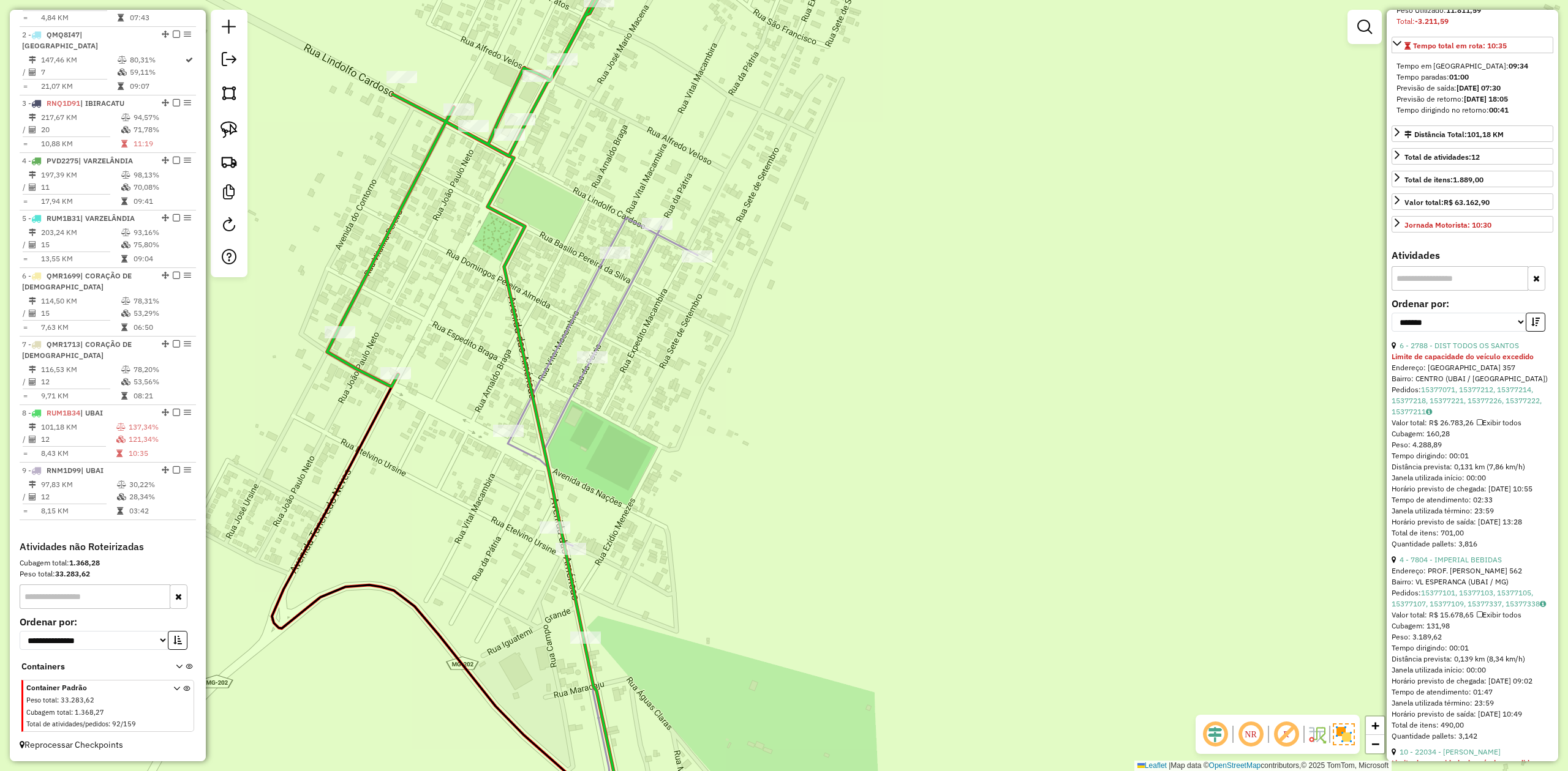
scroll to position [245, 0]
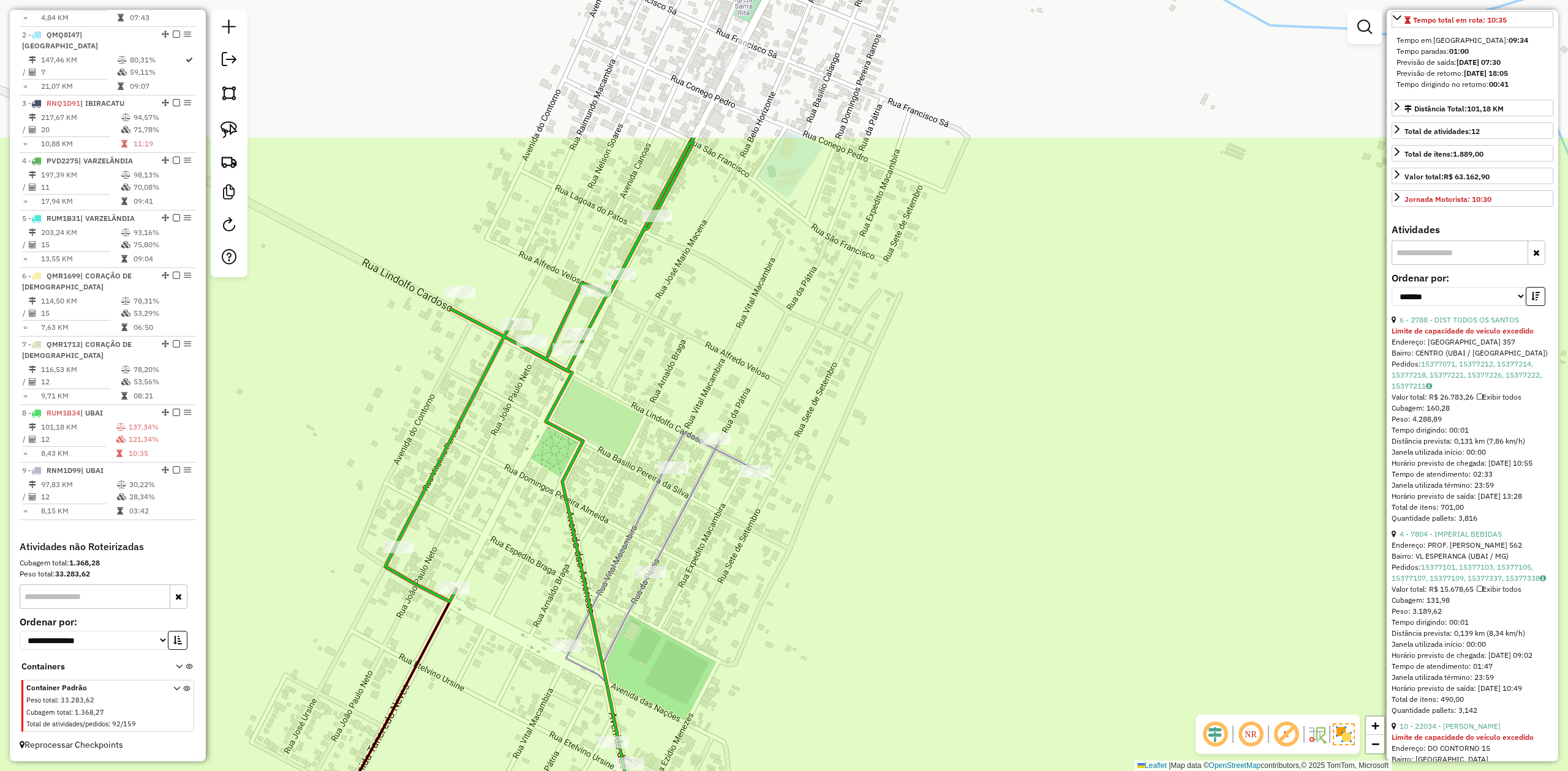
drag, startPoint x: 454, startPoint y: 295, endPoint x: 512, endPoint y: 511, distance: 223.7
click at [512, 511] on div "Janela de atendimento Grade de atendimento Capacidade Transportadoras Veículos …" at bounding box center [784, 386] width 1568 height 771
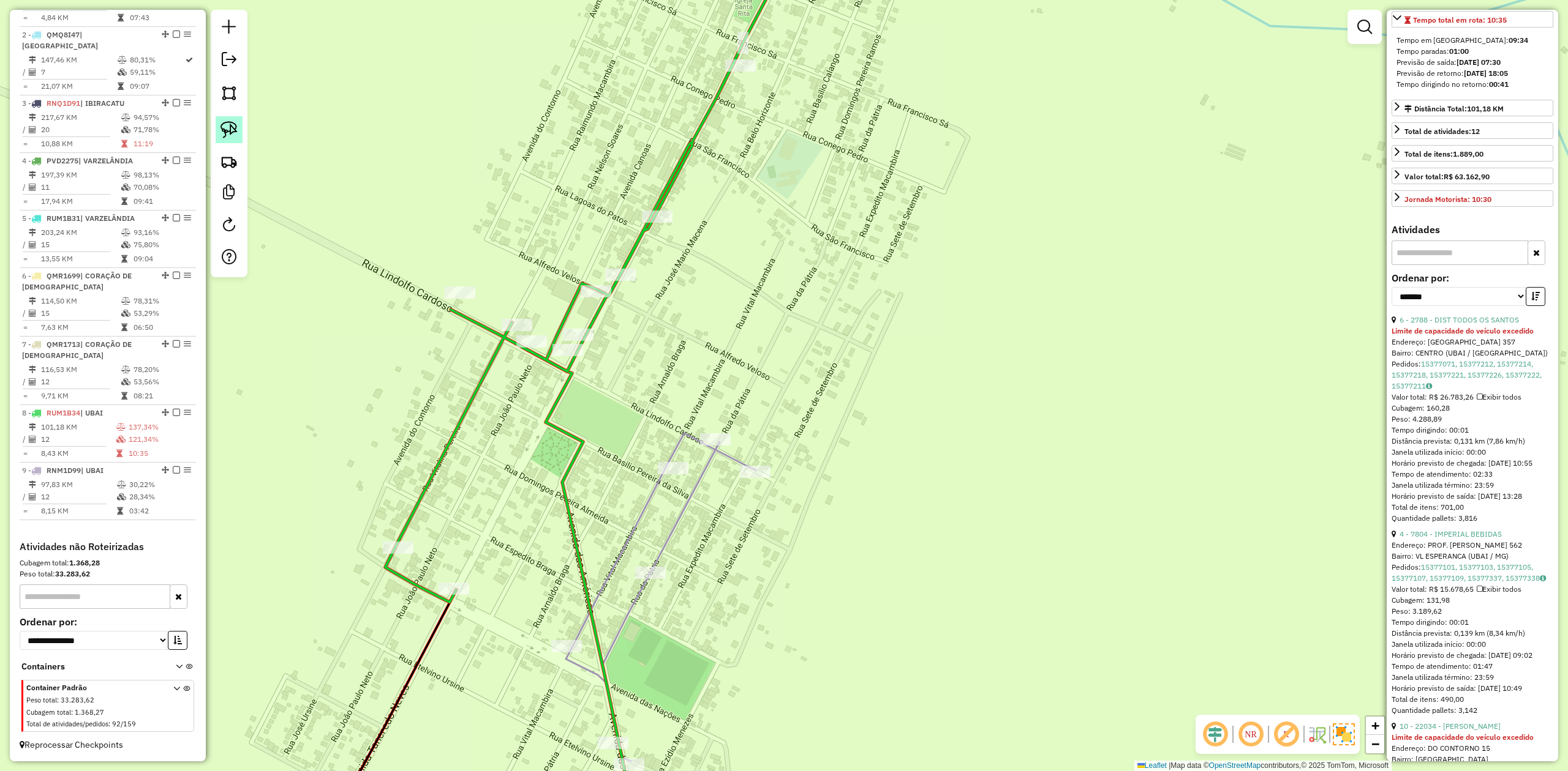
click at [218, 125] on link at bounding box center [229, 130] width 27 height 27
drag, startPoint x: 621, startPoint y: 188, endPoint x: 696, endPoint y: 189, distance: 75.0
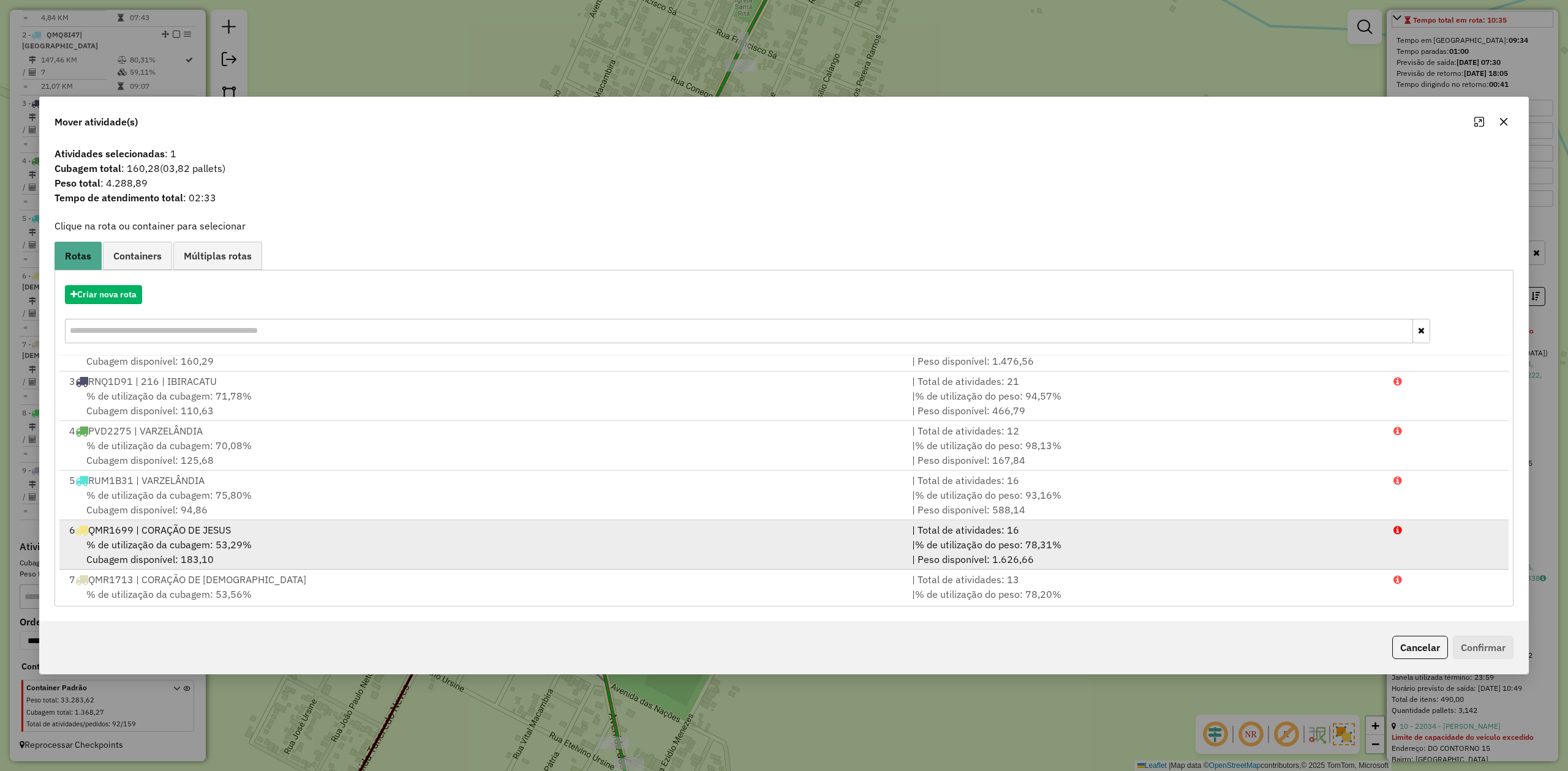
scroll to position [153, 0]
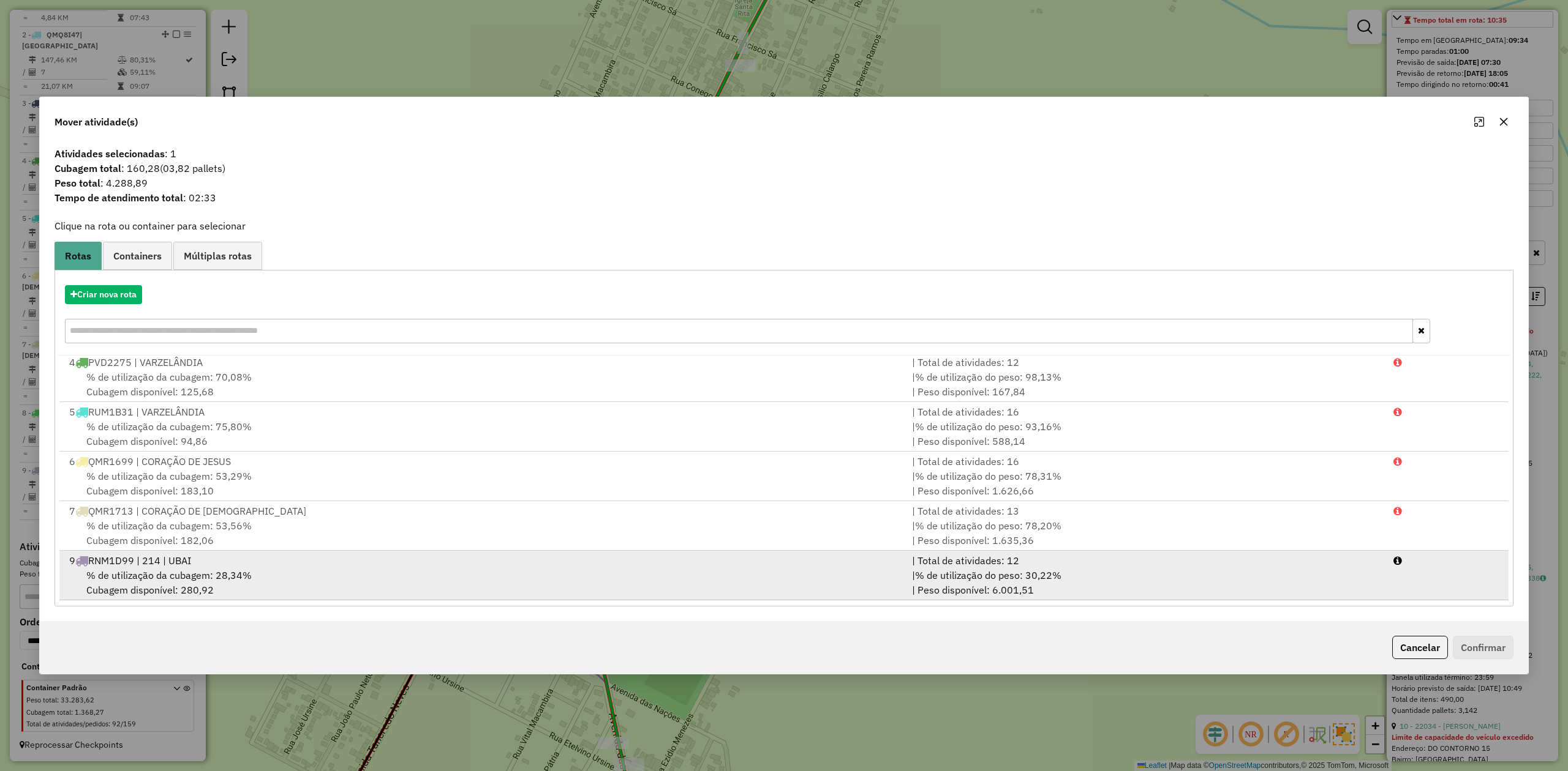
click at [218, 569] on span "% de utilização da cubagem: 28,34%" at bounding box center [169, 575] width 166 height 13
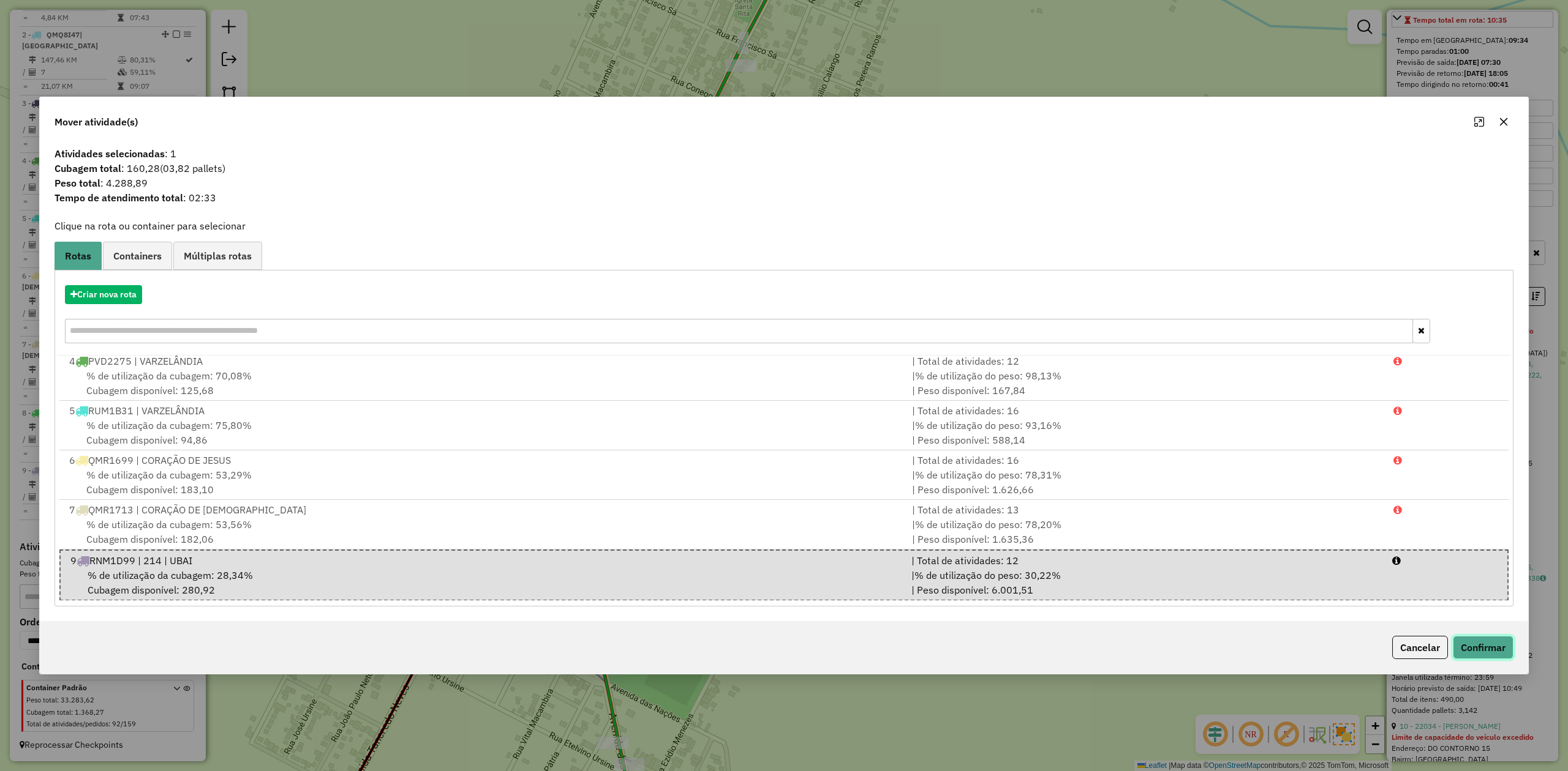
click at [1476, 655] on button "Confirmar" at bounding box center [1483, 648] width 61 height 24
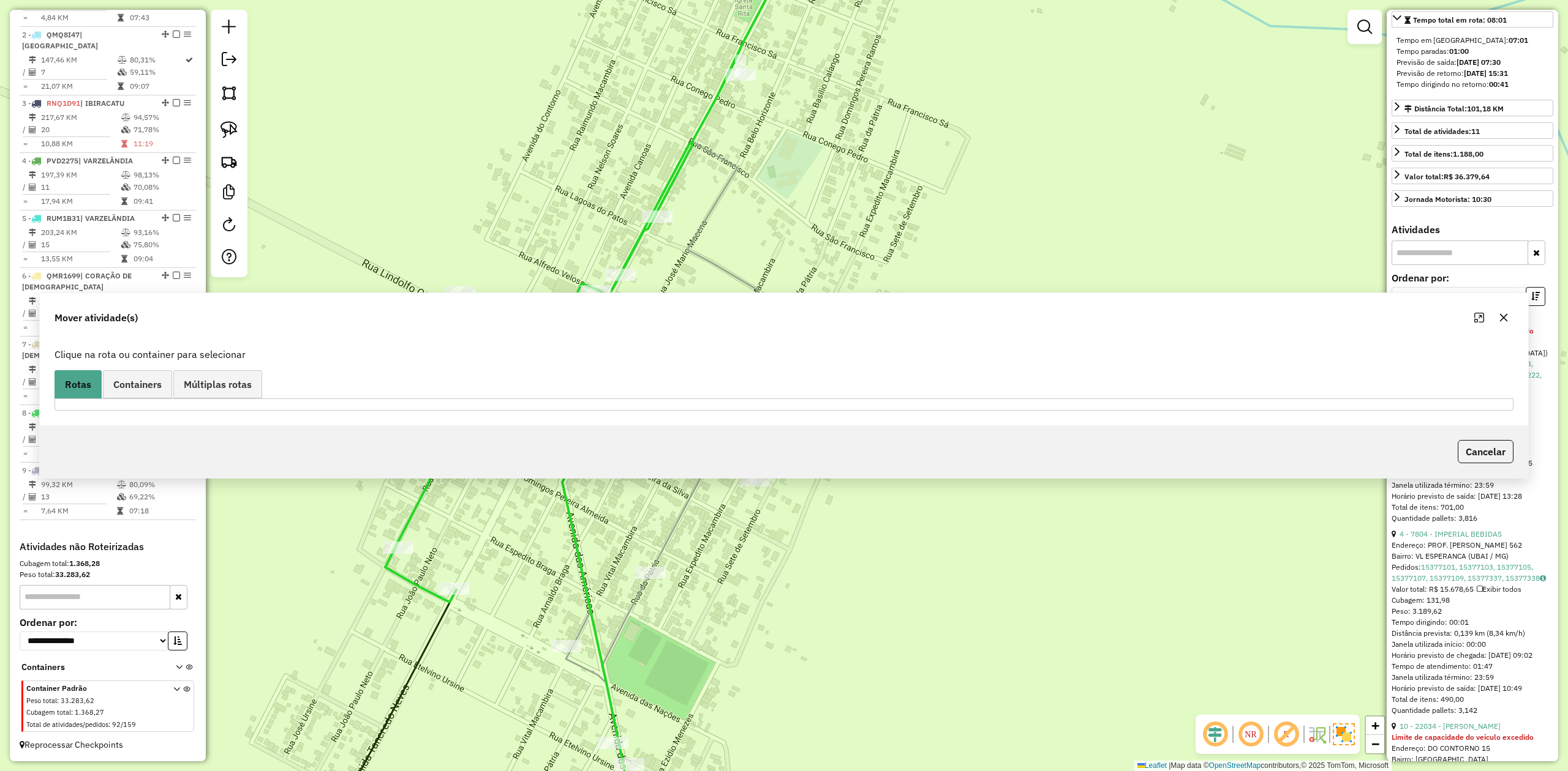
scroll to position [527, 0]
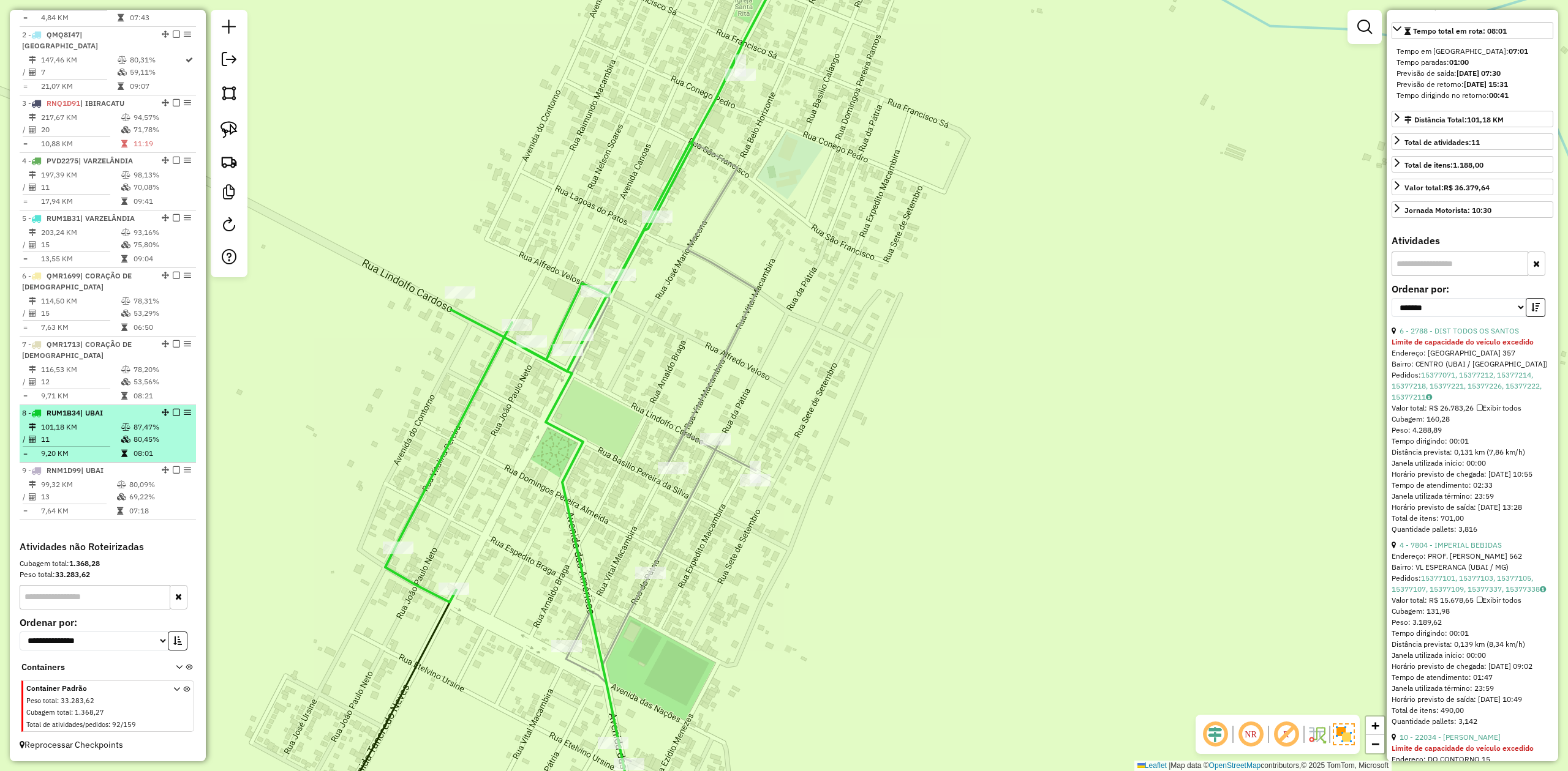
click at [75, 425] on td "101,18 KM" at bounding box center [80, 427] width 80 height 13
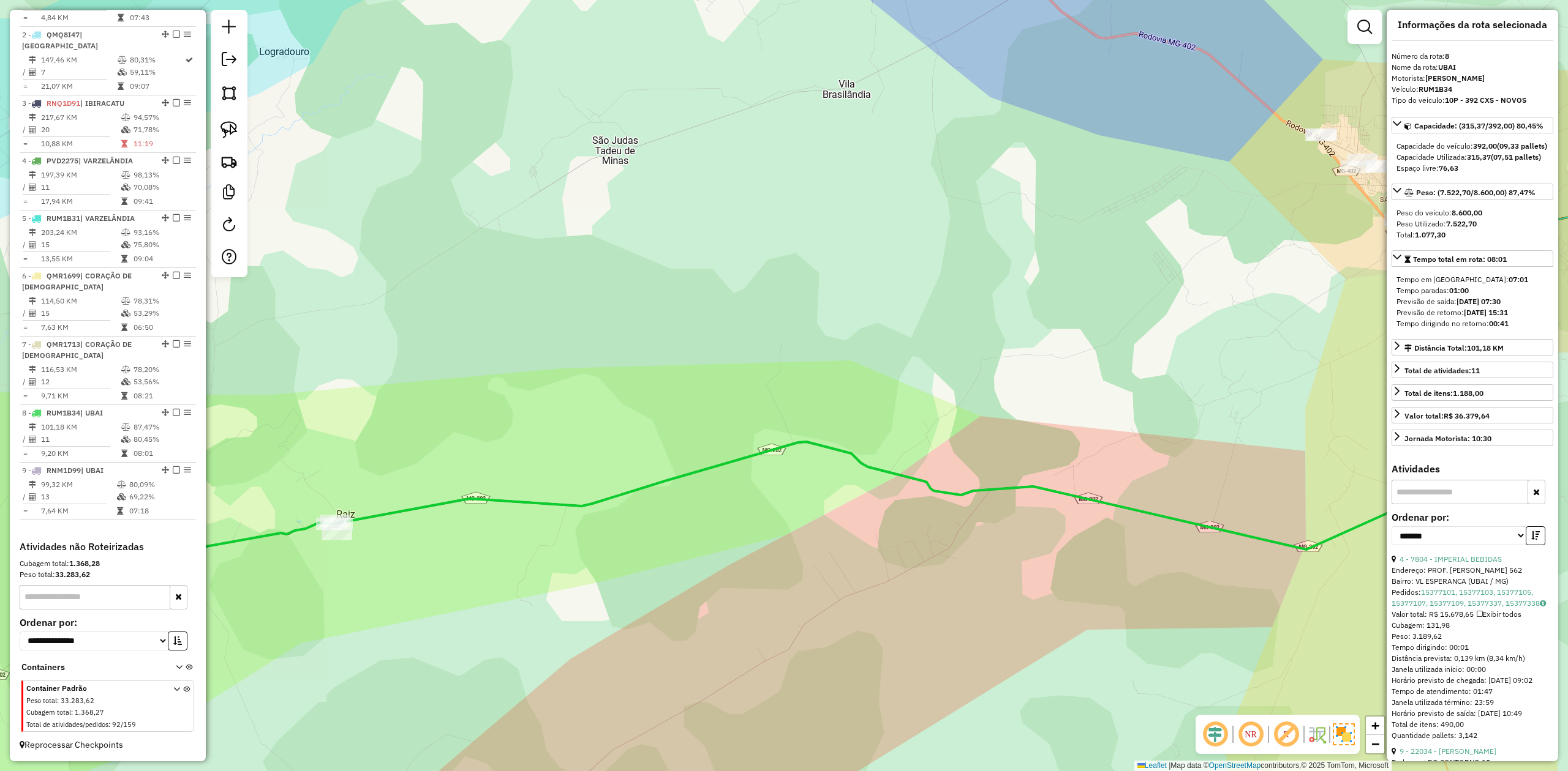
scroll to position [0, 0]
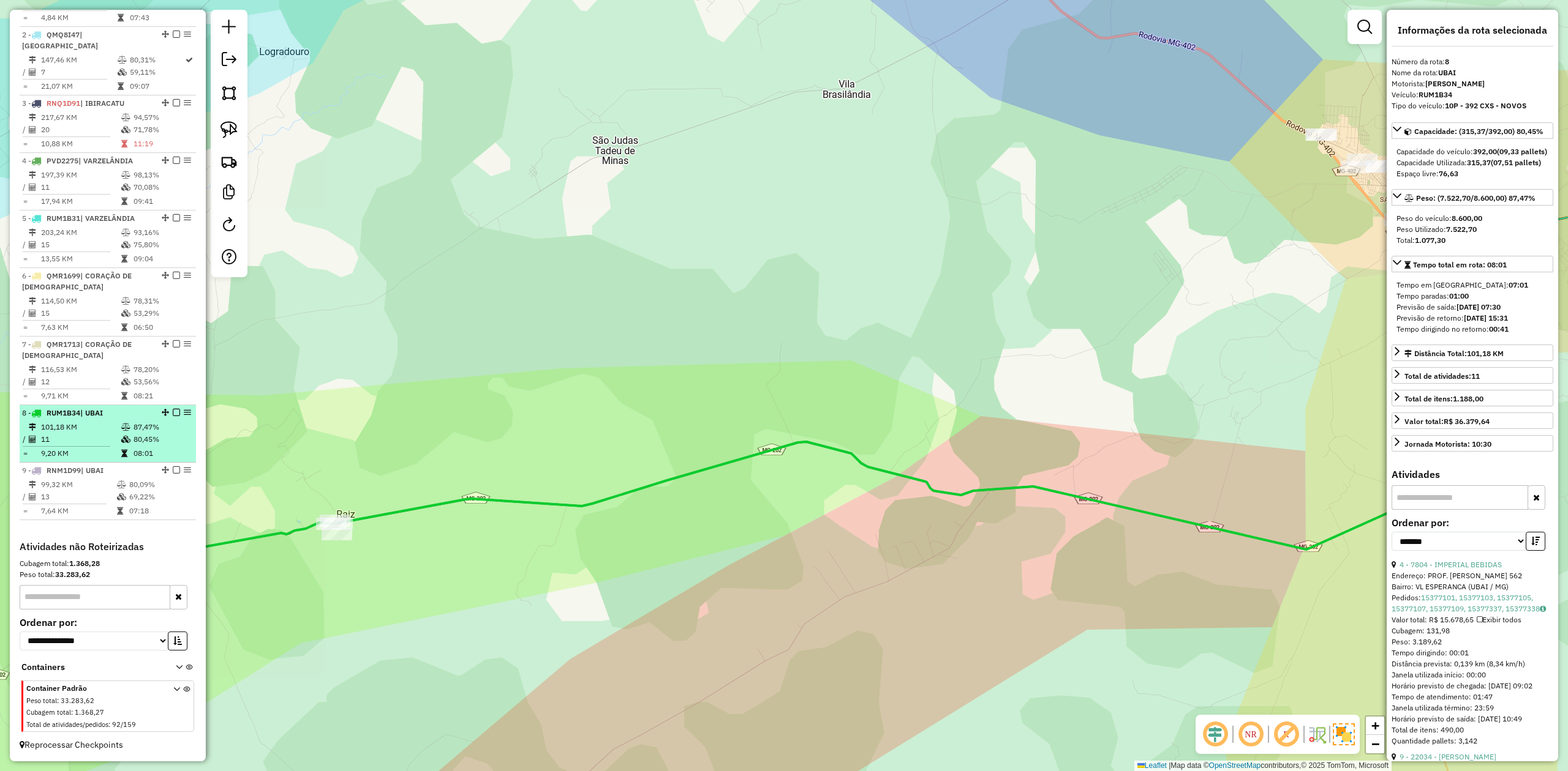
click at [88, 436] on td "11" at bounding box center [80, 440] width 80 height 13
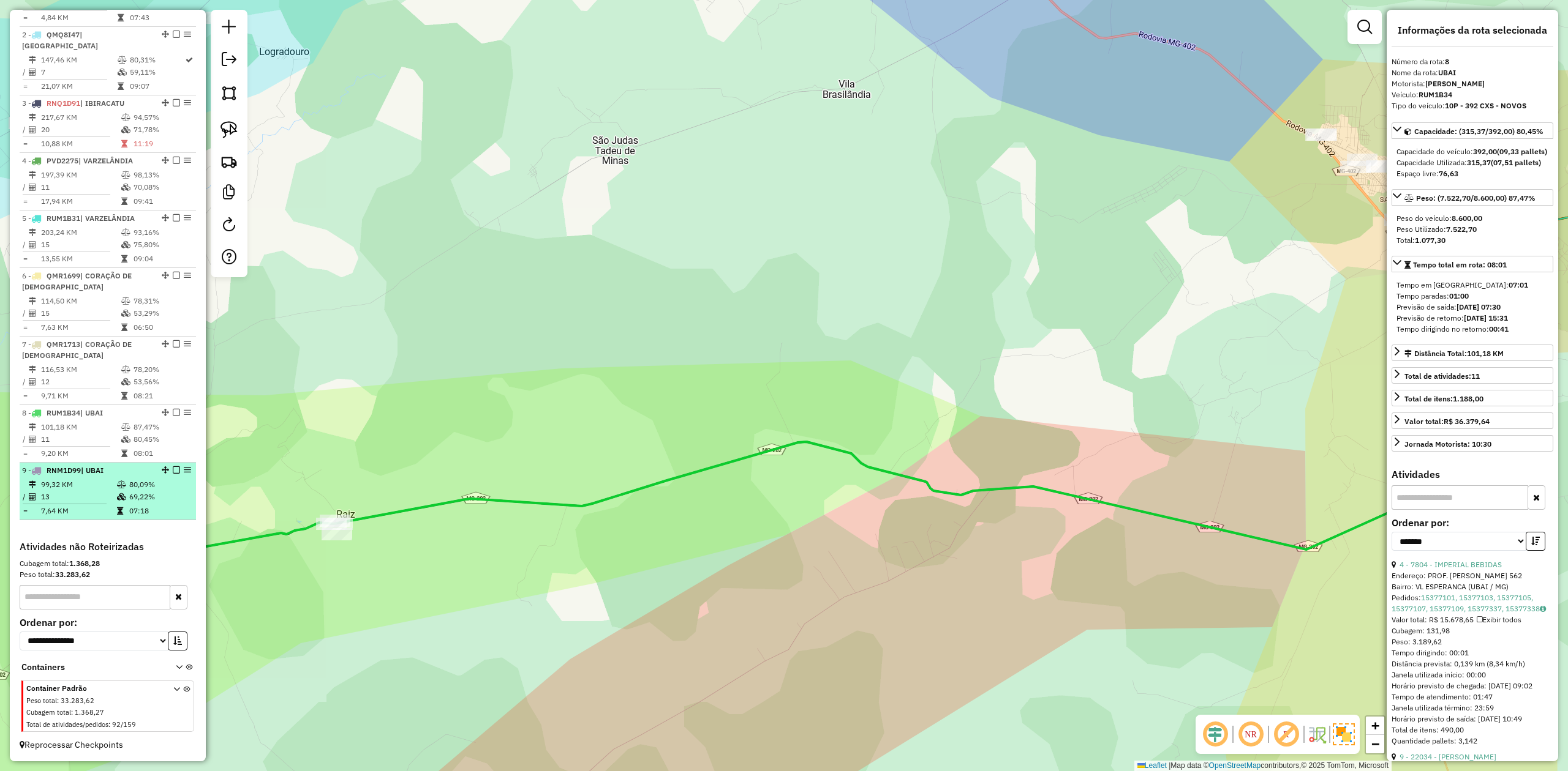
click at [80, 495] on td "13" at bounding box center [78, 497] width 76 height 13
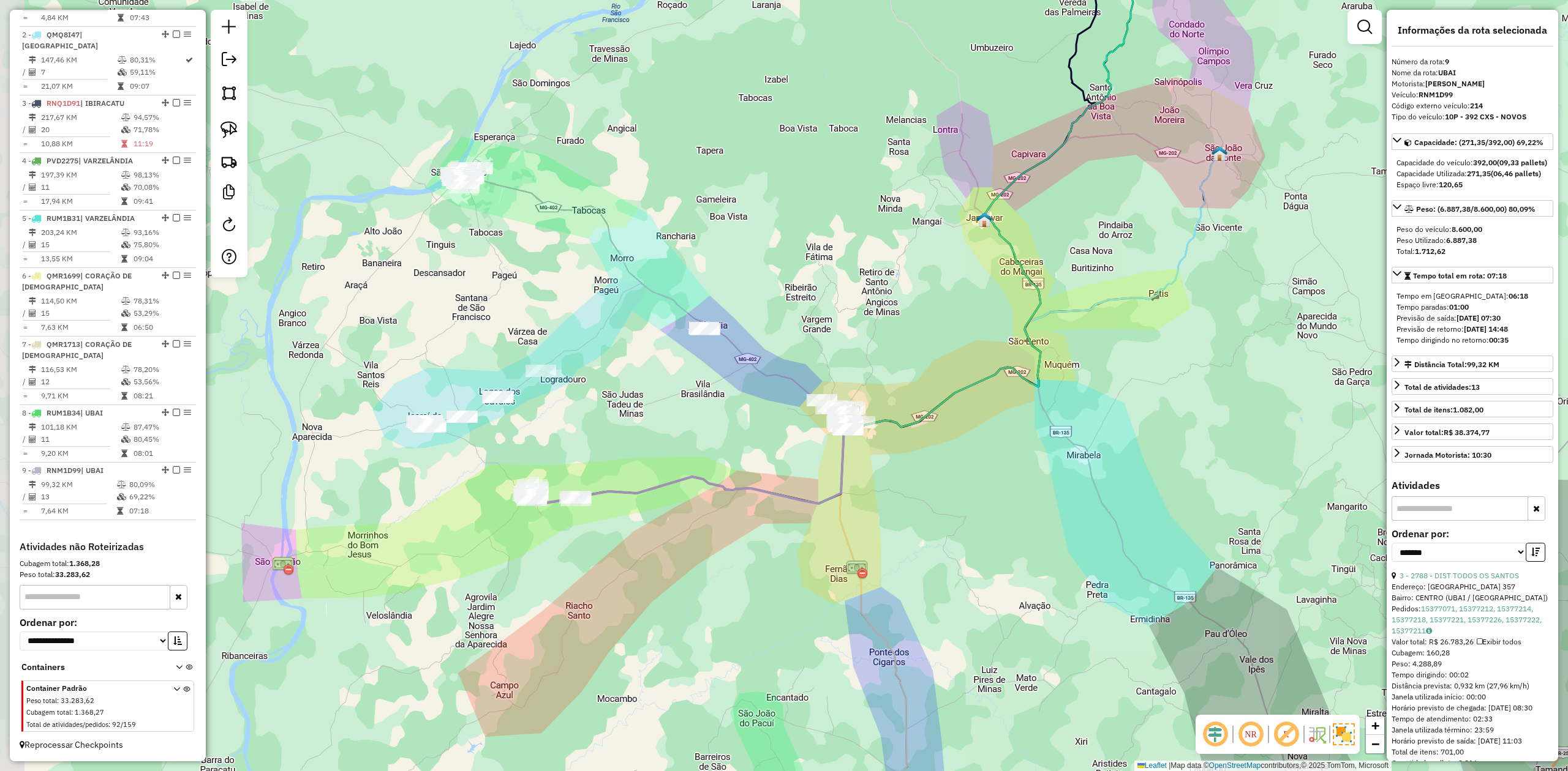
drag, startPoint x: 456, startPoint y: 487, endPoint x: 630, endPoint y: 452, distance: 177.5
click at [625, 454] on div "Janela de atendimento Grade de atendimento Capacidade Transportadoras Veículos …" at bounding box center [784, 386] width 1568 height 771
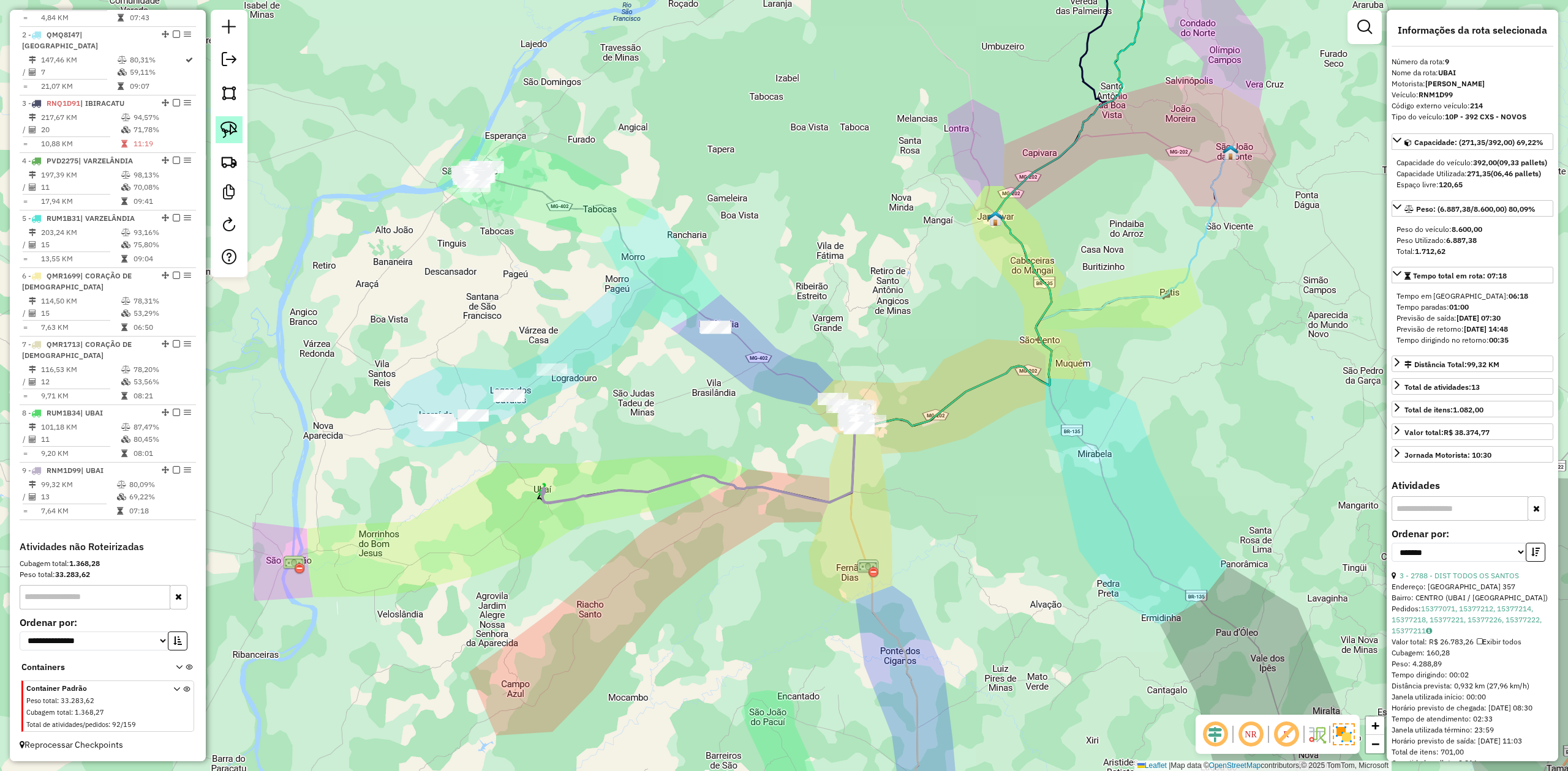
click at [226, 126] on img at bounding box center [230, 130] width 17 height 17
drag, startPoint x: 442, startPoint y: 443, endPoint x: 588, endPoint y: 344, distance: 176.4
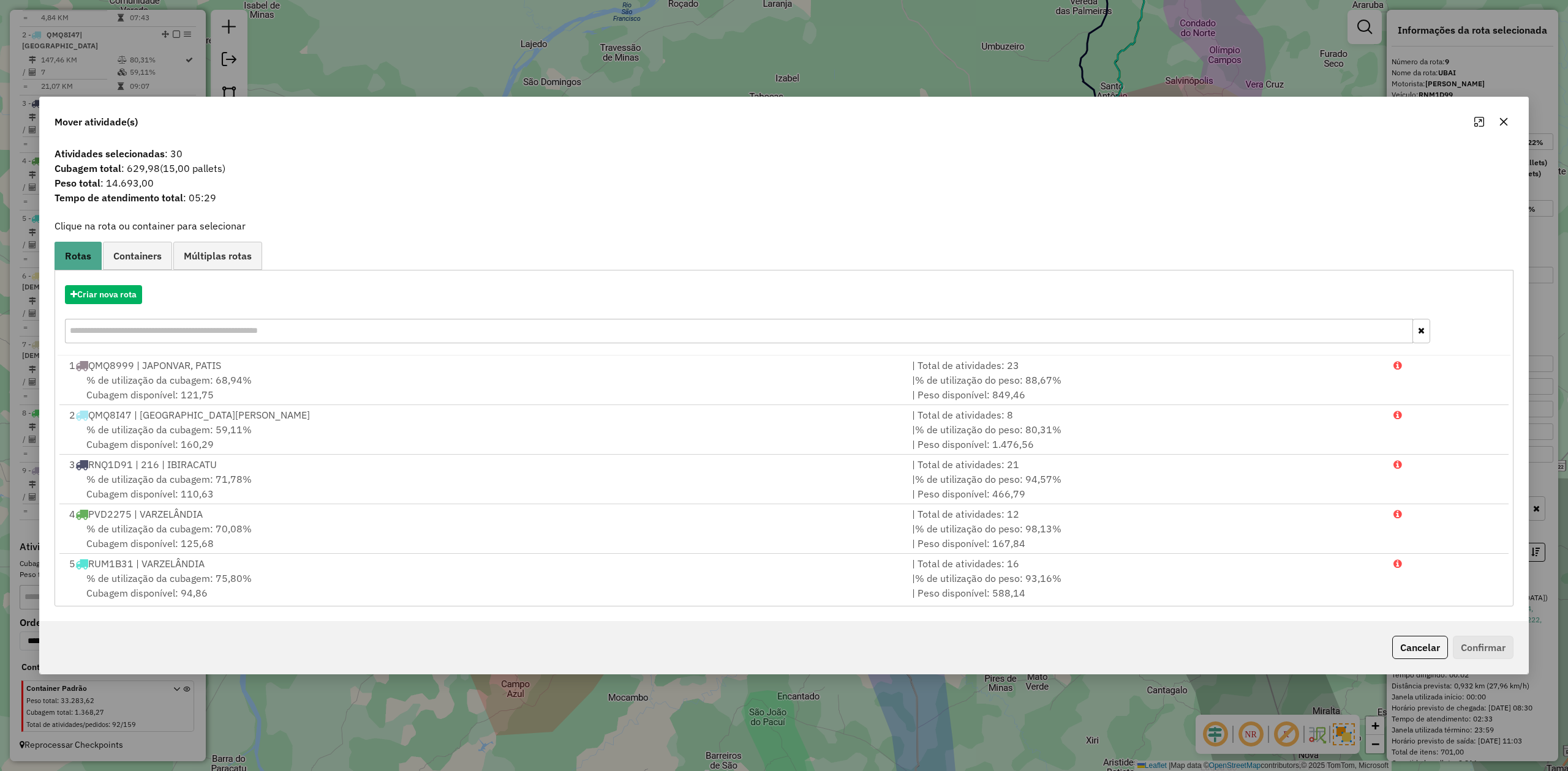
click at [1500, 119] on icon "button" at bounding box center [1503, 121] width 9 height 9
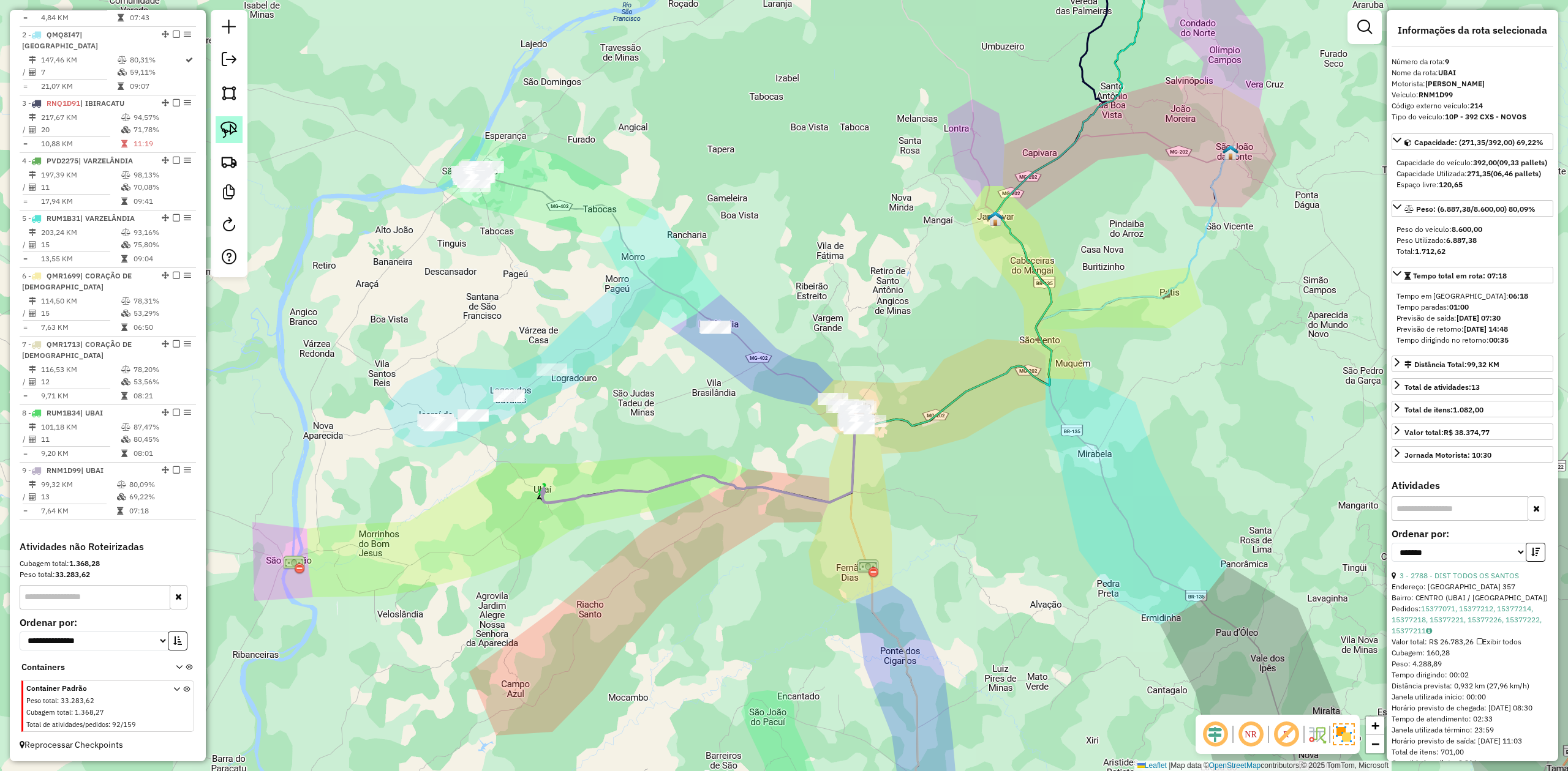
click at [230, 124] on img at bounding box center [230, 130] width 17 height 17
drag, startPoint x: 472, startPoint y: 210, endPoint x: 465, endPoint y: 149, distance: 61.4
drag, startPoint x: 525, startPoint y: 157, endPoint x: 539, endPoint y: 175, distance: 22.8
click at [538, 173] on div "Janela de atendimento Grade de atendimento Capacidade Transportadoras Veículos …" at bounding box center [784, 386] width 1568 height 771
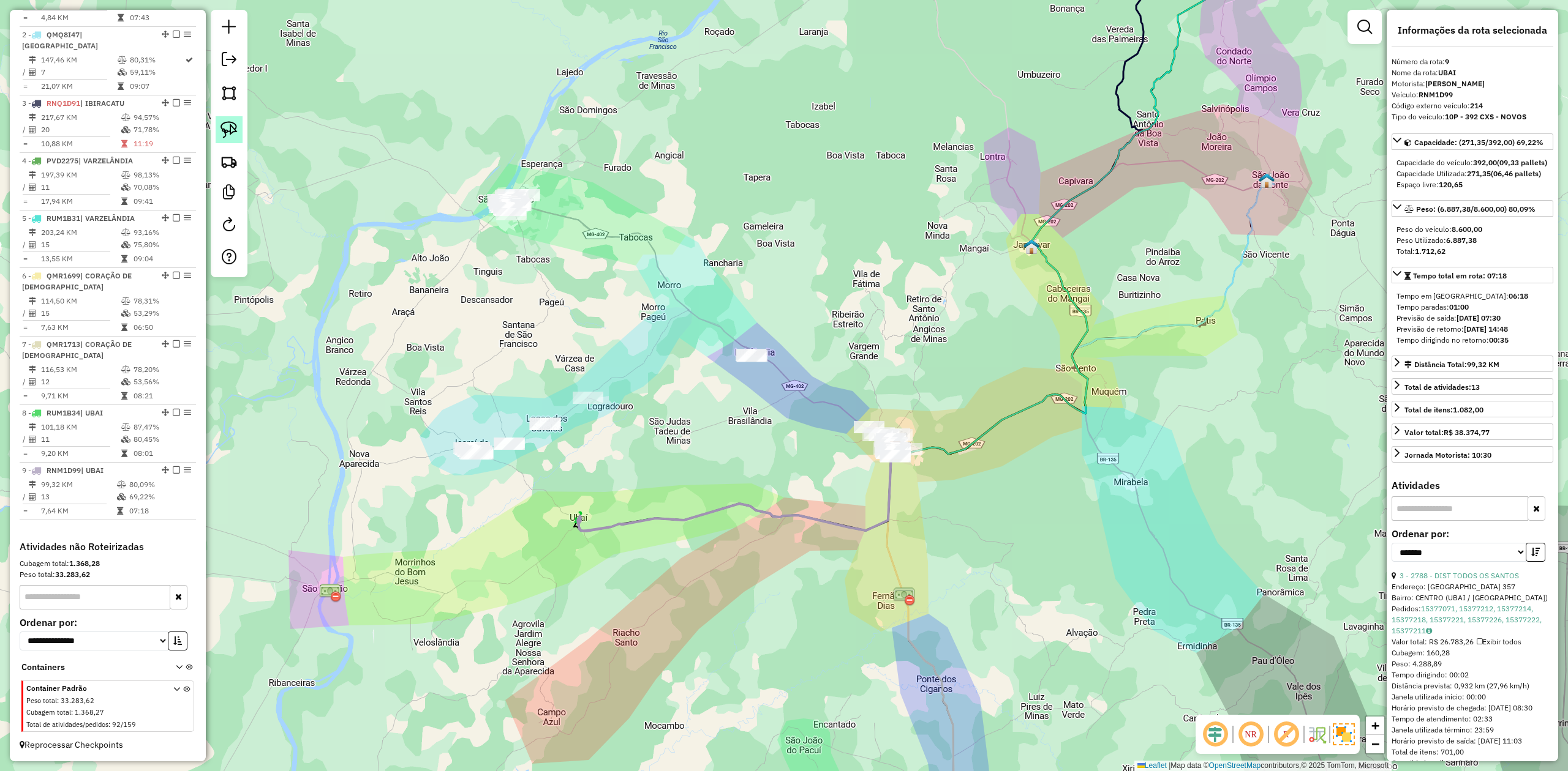
click at [233, 130] on img at bounding box center [230, 130] width 17 height 17
click at [232, 128] on img at bounding box center [230, 130] width 17 height 17
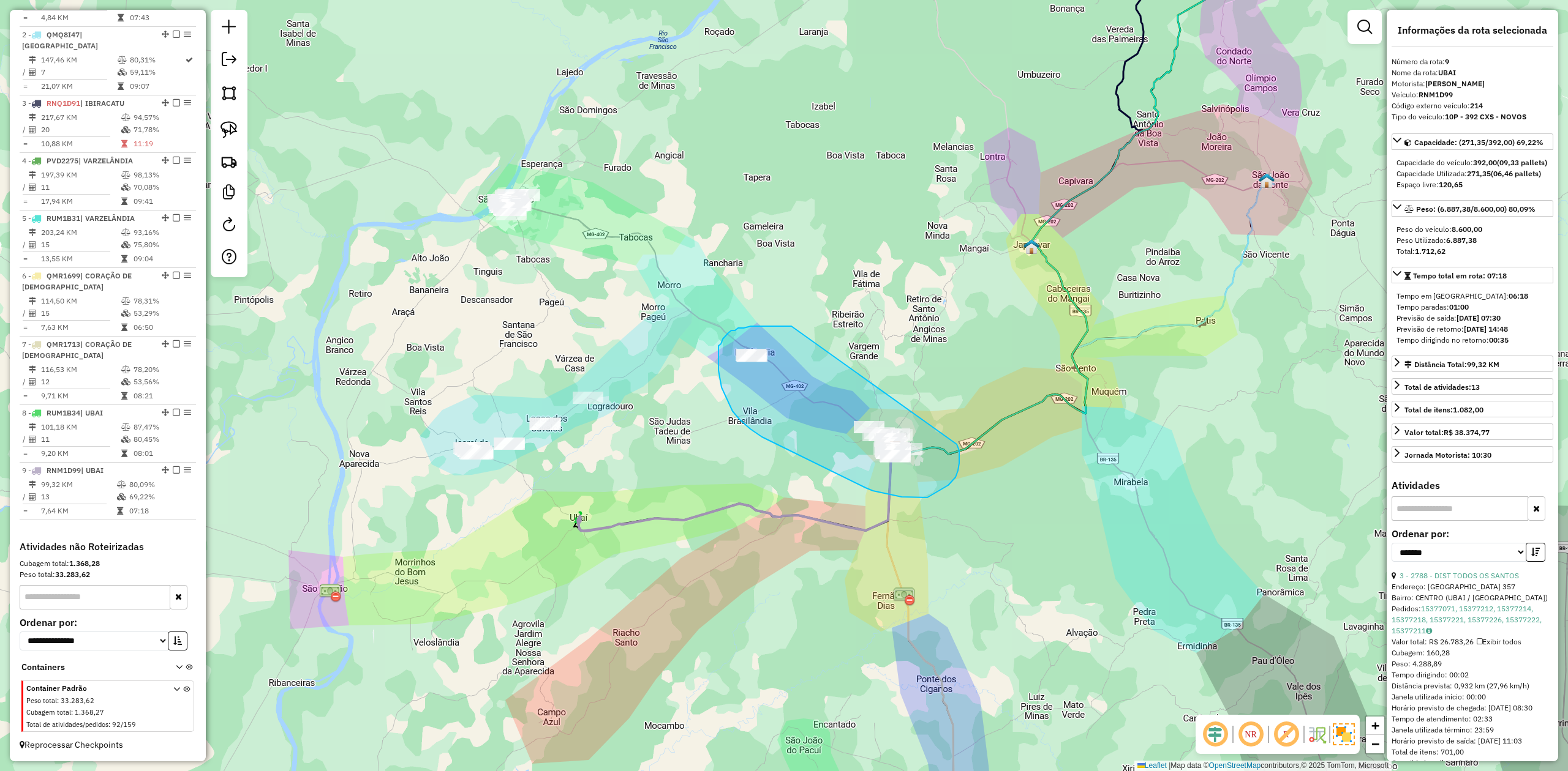
drag, startPoint x: 791, startPoint y: 326, endPoint x: 768, endPoint y: 324, distance: 23.1
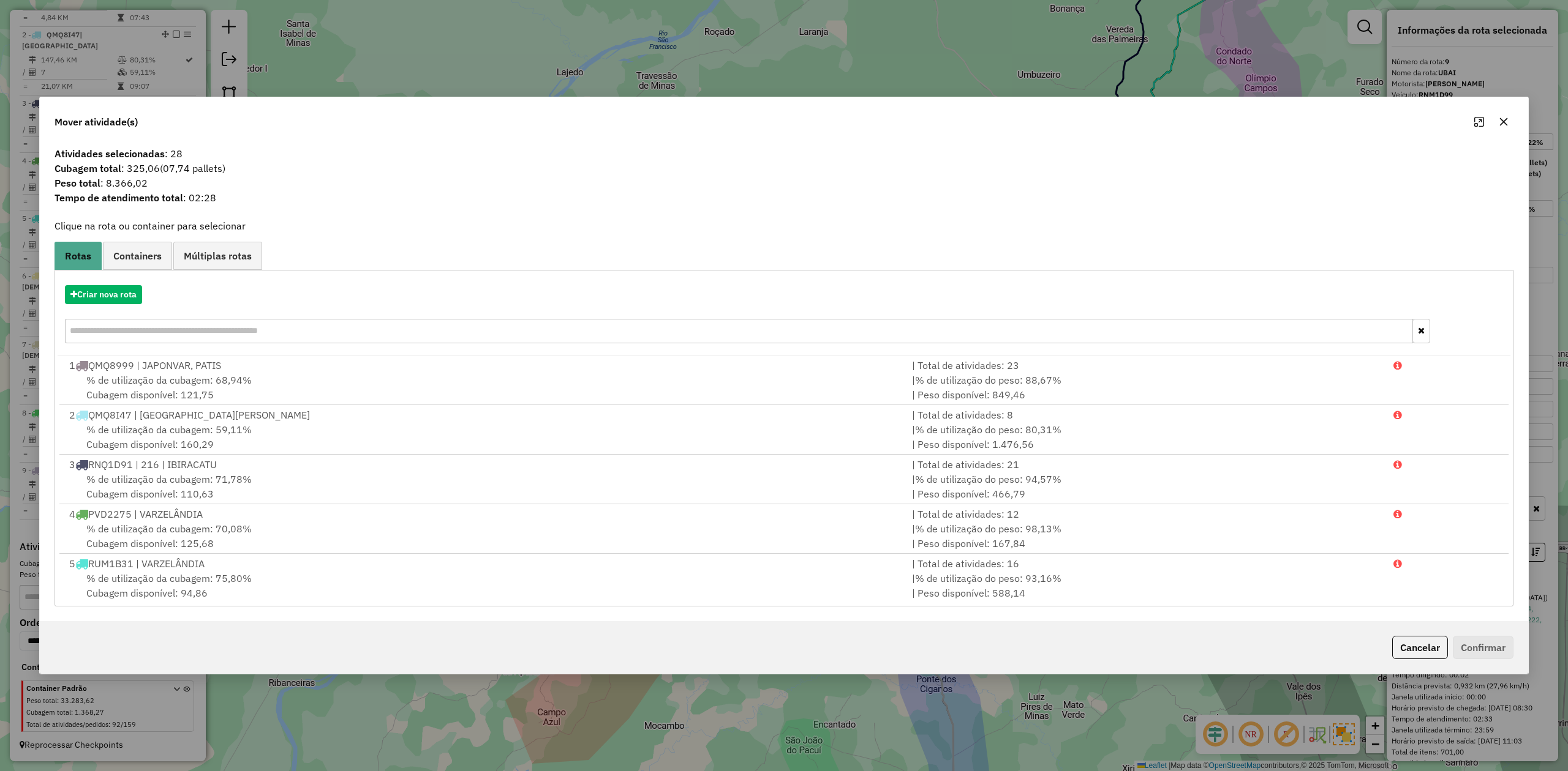
click at [1500, 117] on icon "button" at bounding box center [1503, 121] width 9 height 9
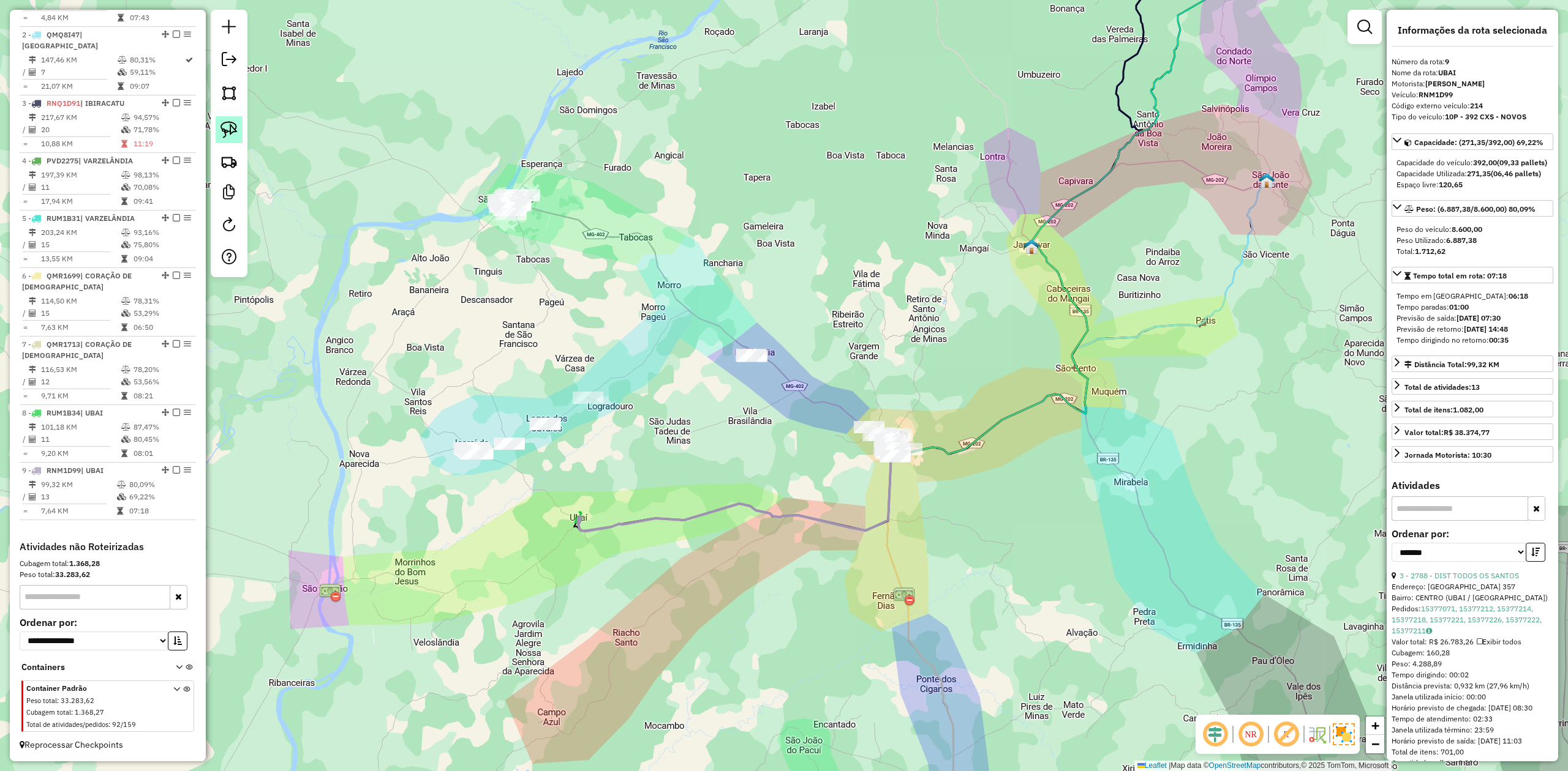
click at [232, 132] on img at bounding box center [230, 130] width 17 height 17
drag, startPoint x: 894, startPoint y: 377, endPoint x: 952, endPoint y: 402, distance: 63.2
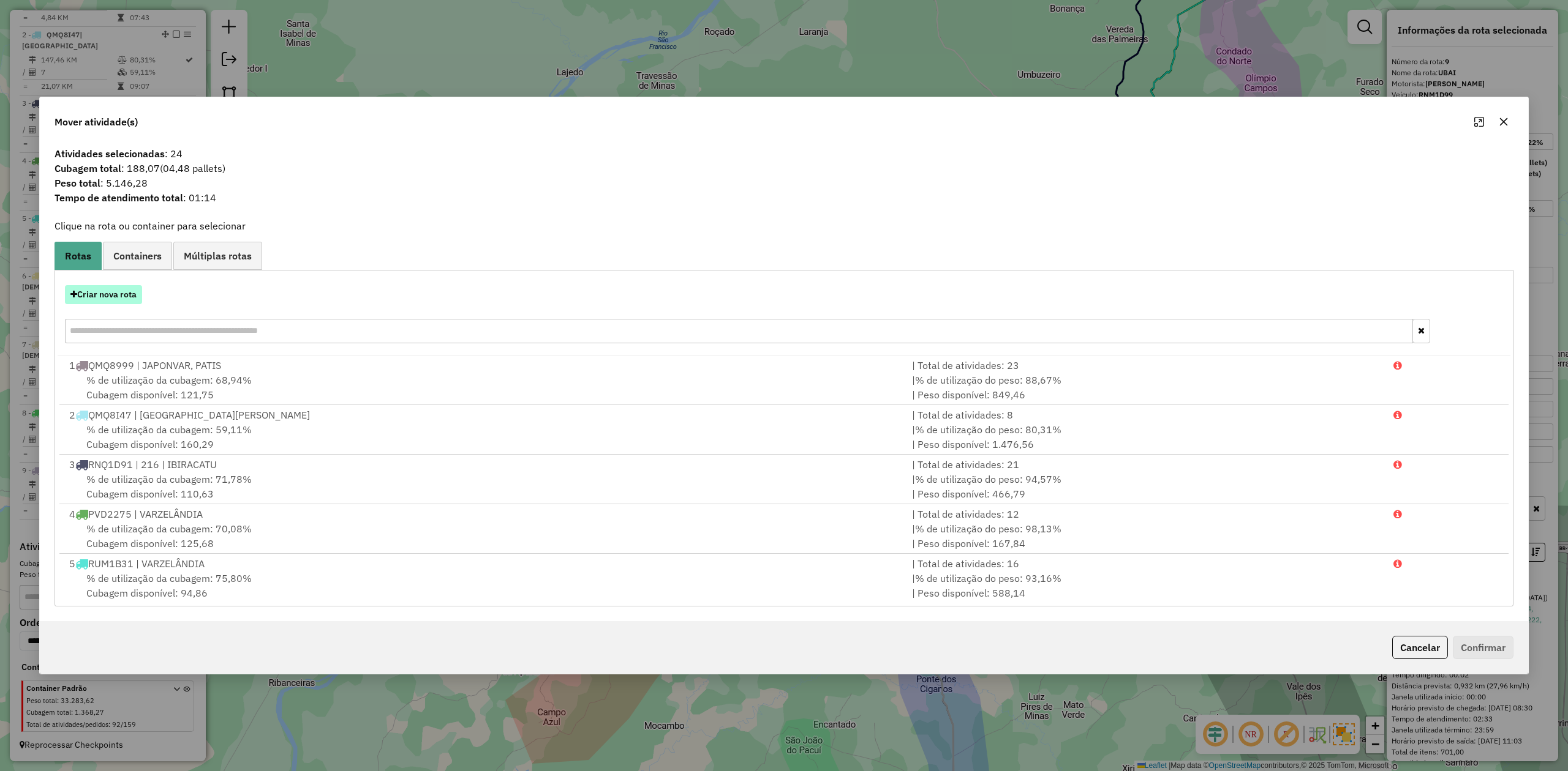
click at [108, 292] on button "Criar nova rota" at bounding box center [103, 295] width 77 height 19
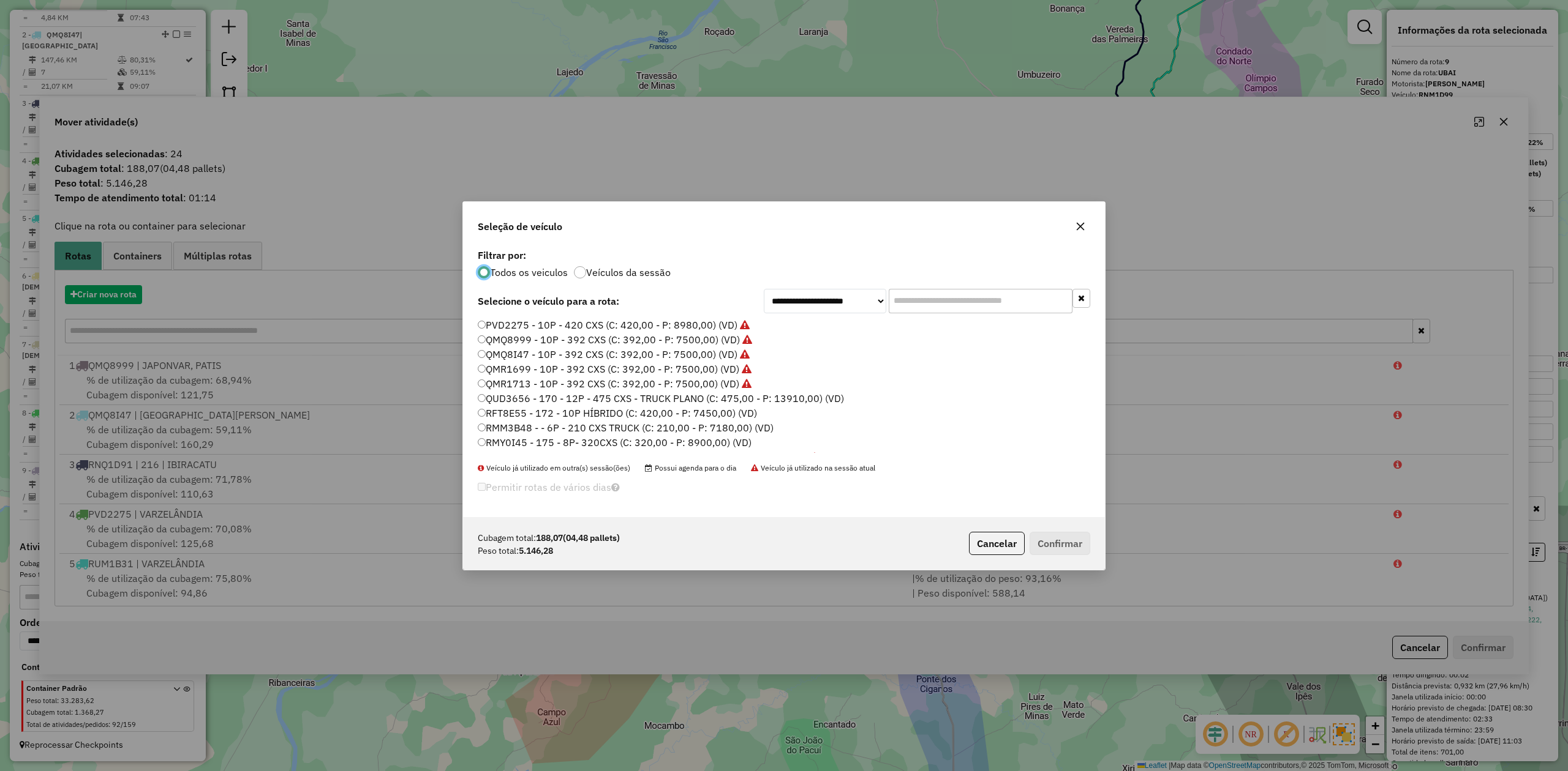
scroll to position [6, 4]
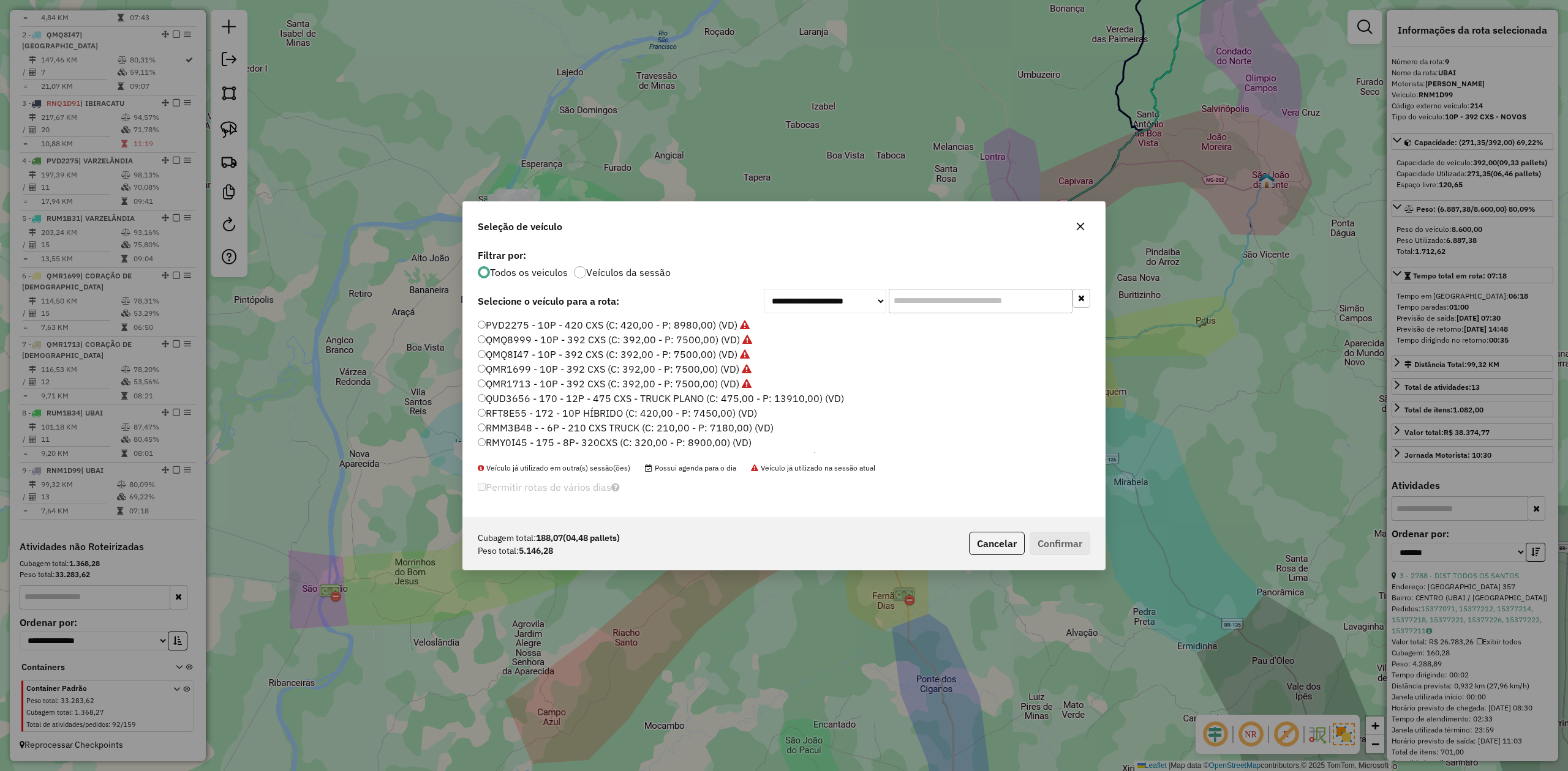
click at [508, 429] on label "RMM3B48 - - 6P - 210 CXS TRUCK (C: 210,00 - P: 7180,00) (VD)" at bounding box center [625, 427] width 296 height 15
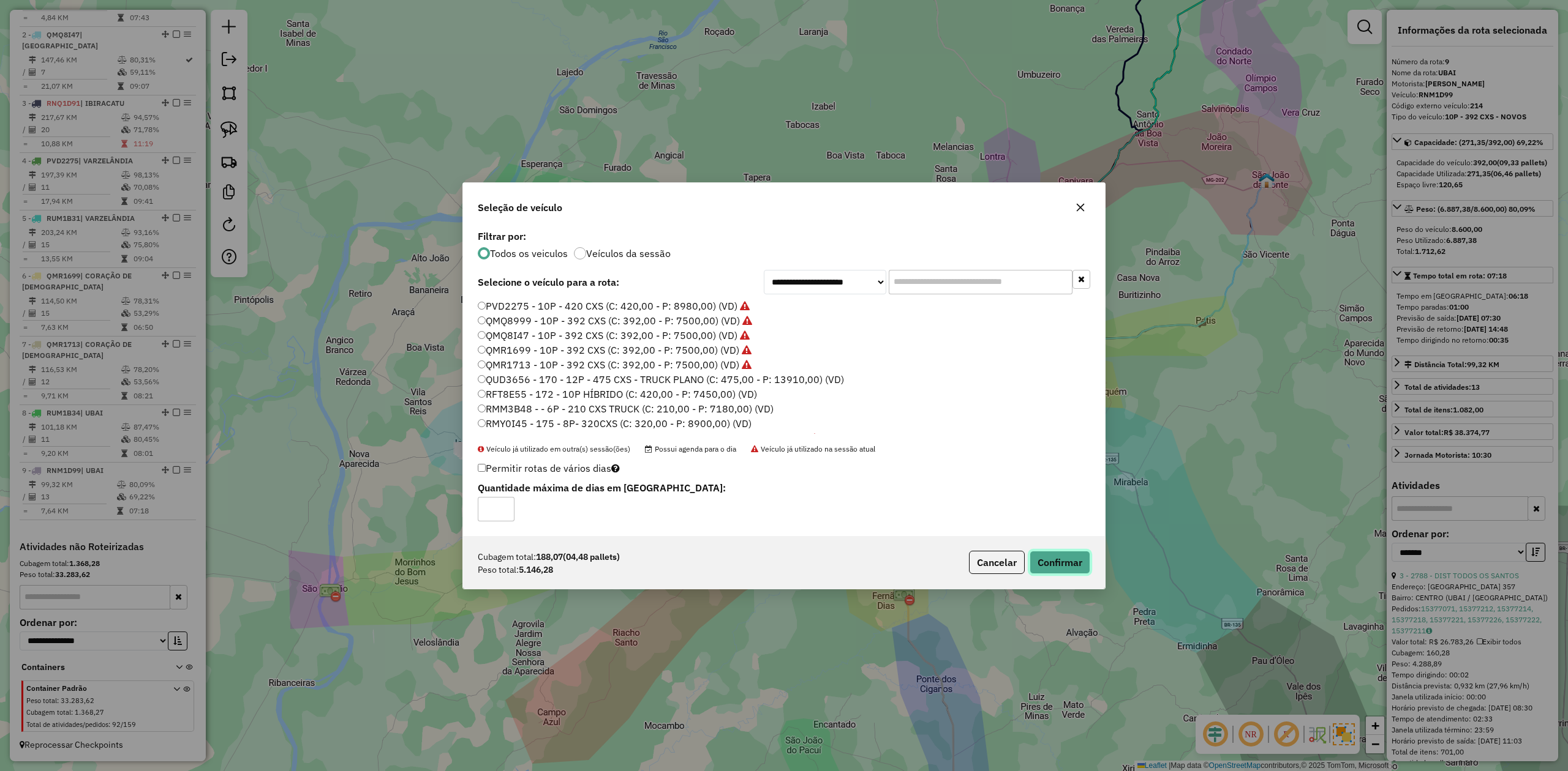
click at [1063, 561] on button "Confirmar" at bounding box center [1059, 563] width 61 height 24
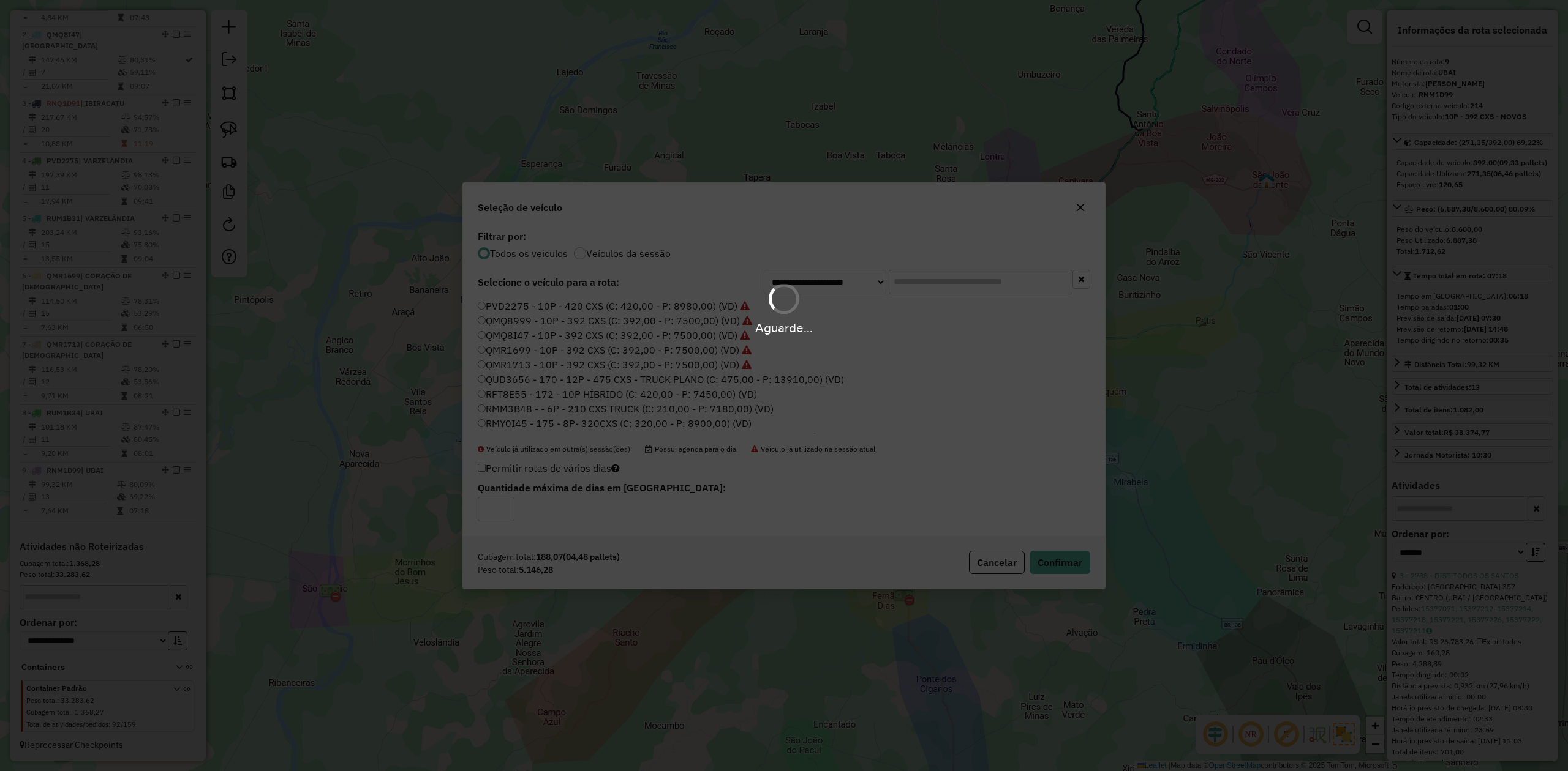
scroll to position [596, 0]
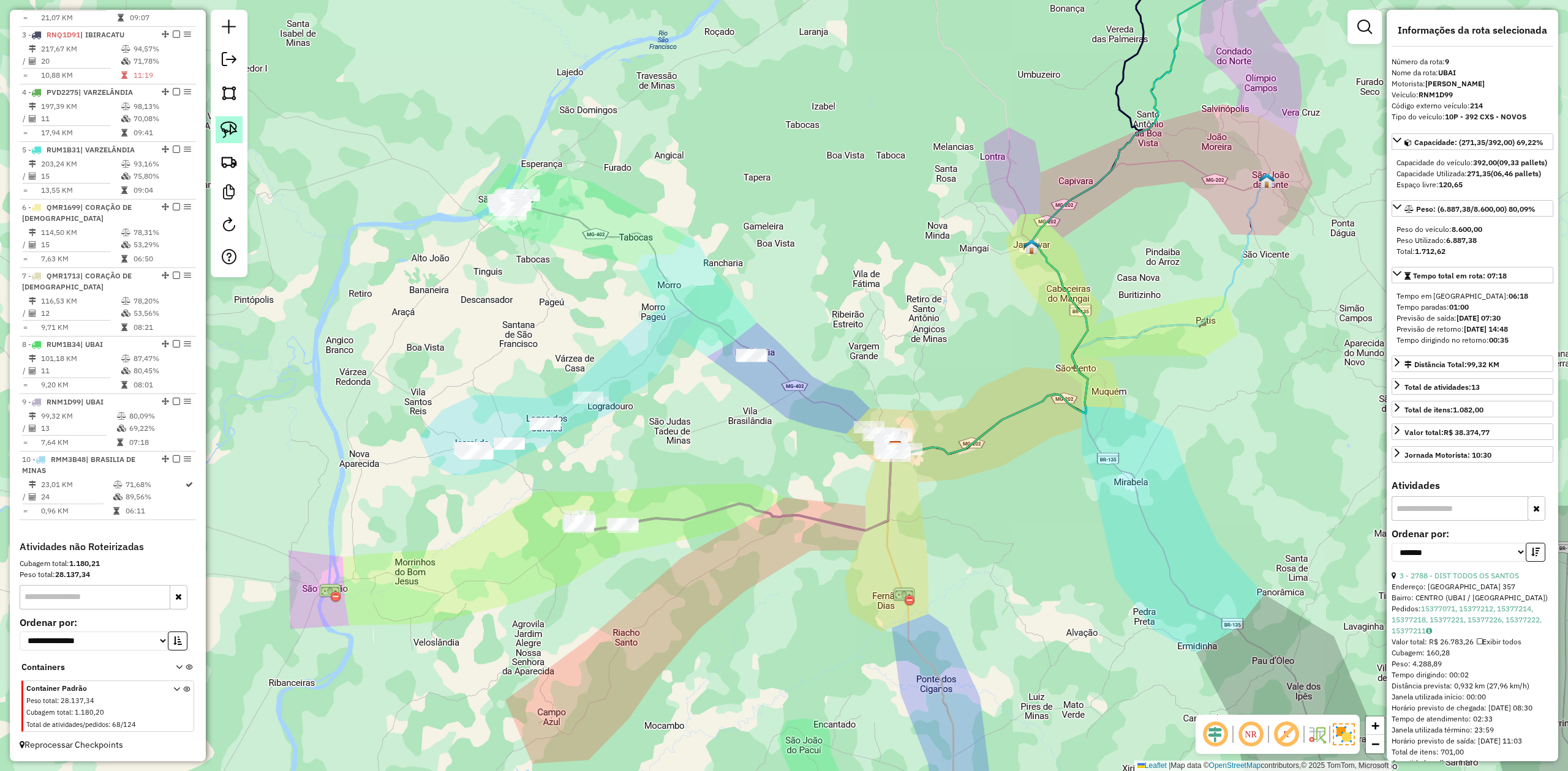
click at [229, 128] on img at bounding box center [230, 130] width 17 height 17
drag, startPoint x: 467, startPoint y: 184, endPoint x: 544, endPoint y: 168, distance: 78.6
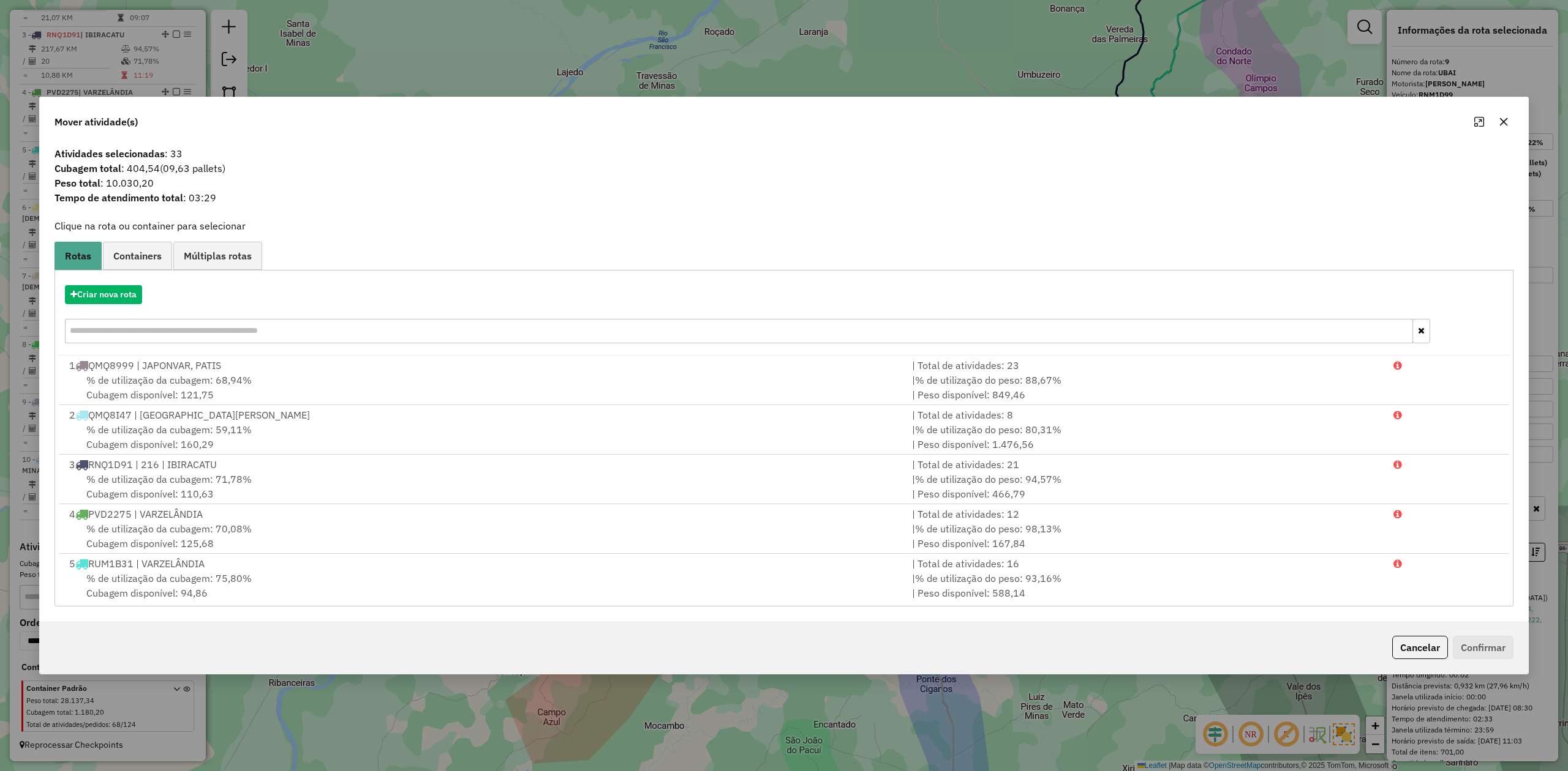
click at [1503, 118] on icon "button" at bounding box center [1503, 121] width 9 height 9
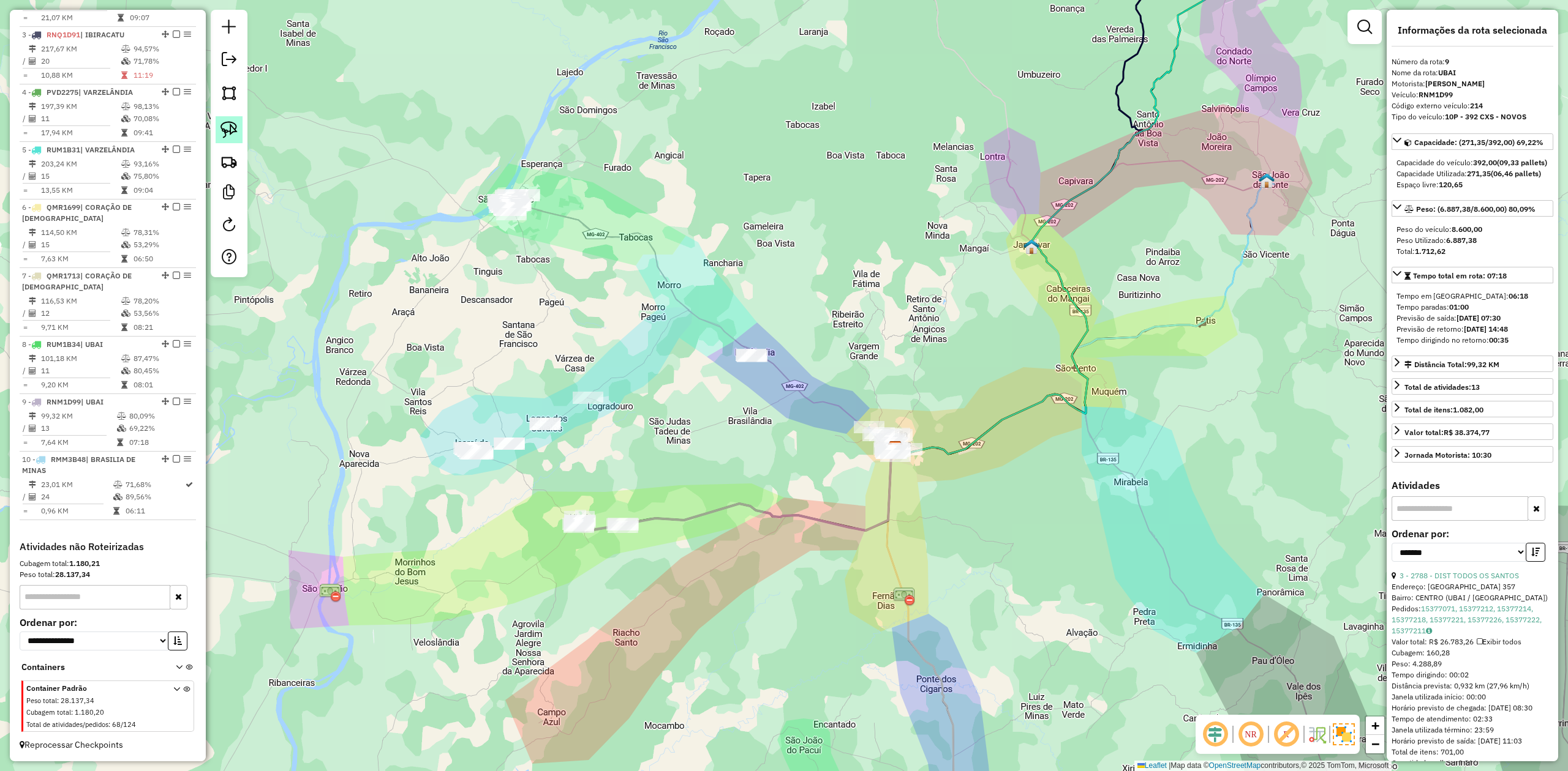
click at [231, 131] on img at bounding box center [230, 130] width 17 height 17
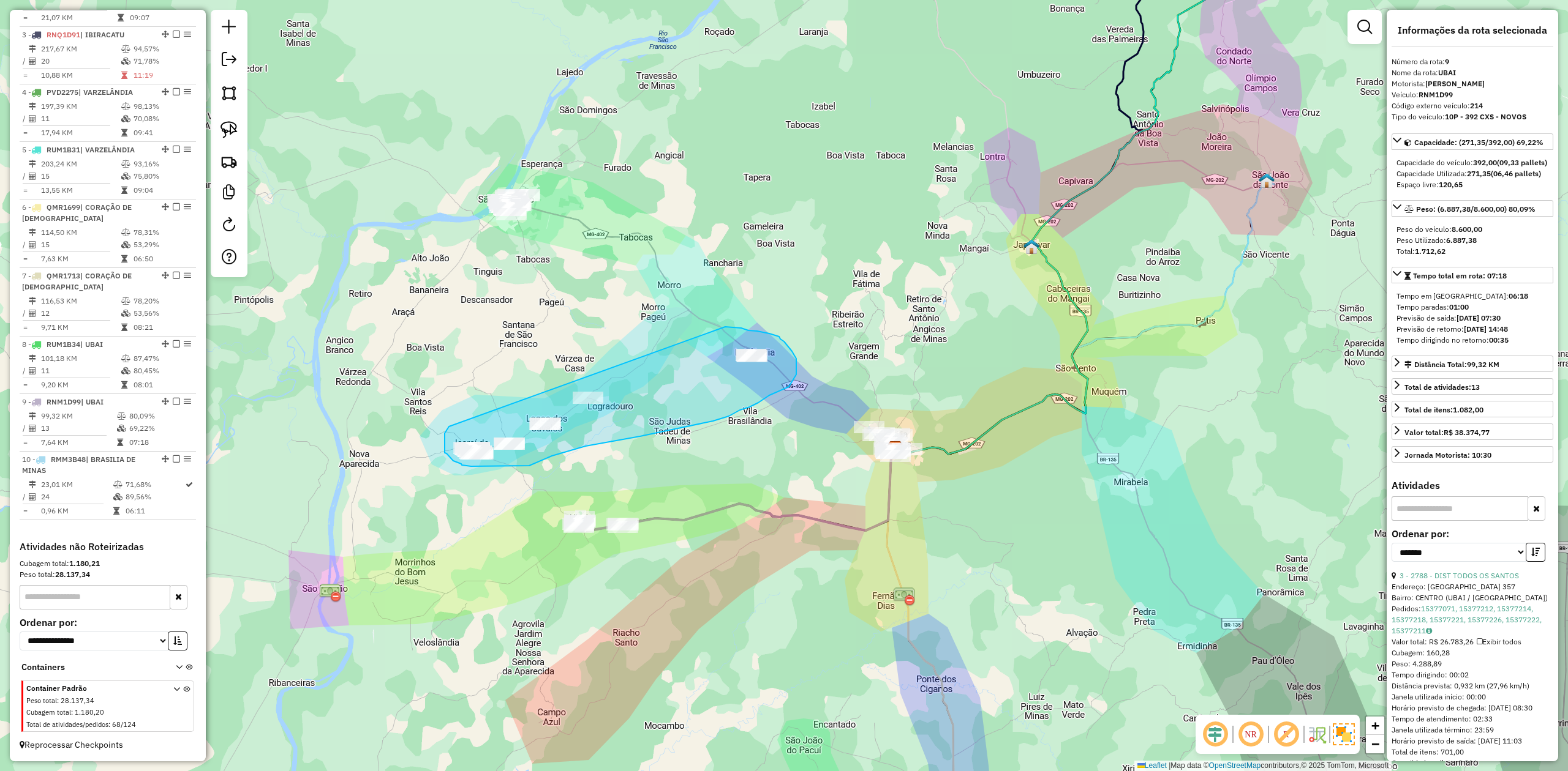
drag, startPoint x: 445, startPoint y: 434, endPoint x: 725, endPoint y: 327, distance: 299.7
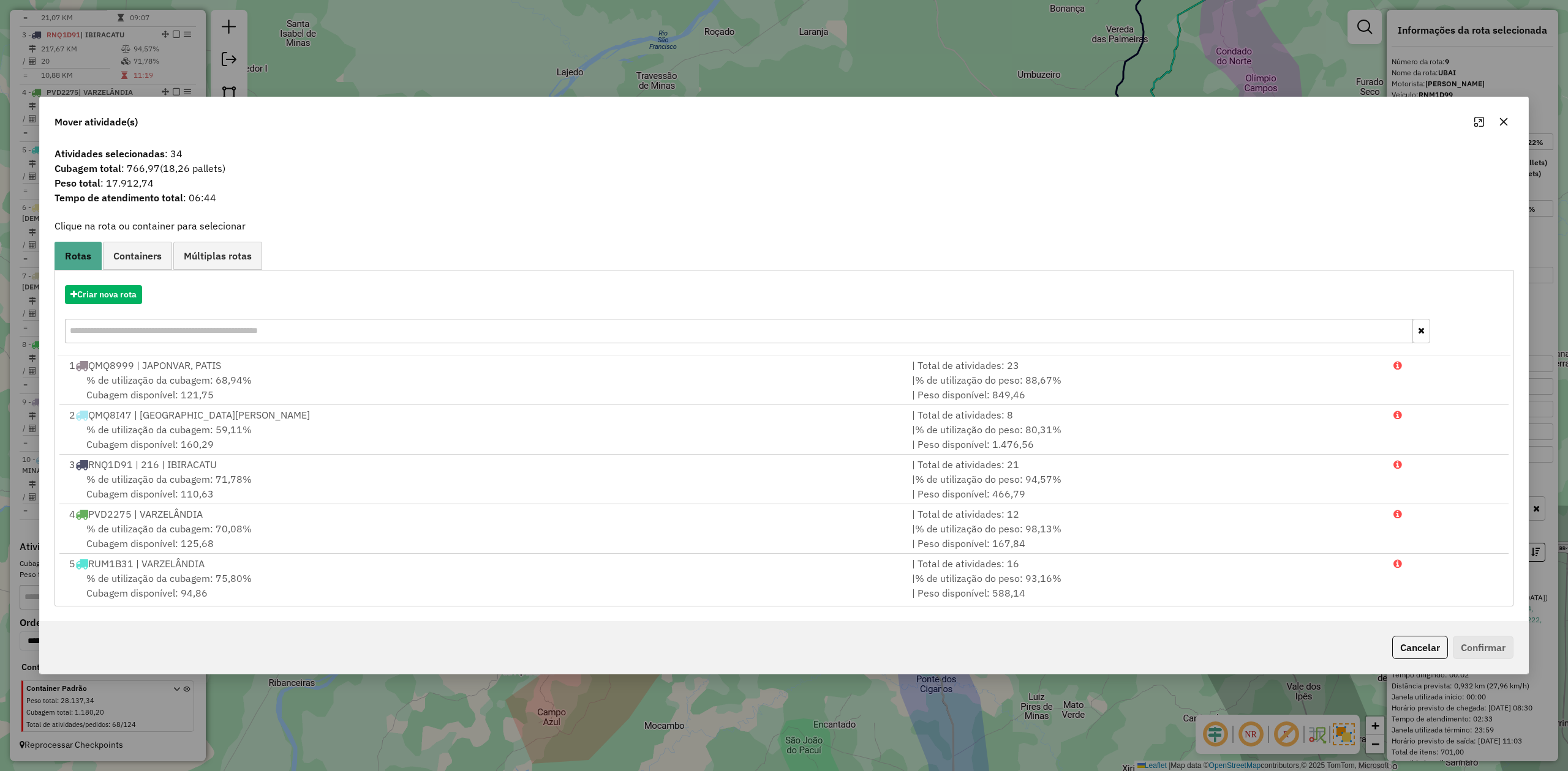
click at [1500, 118] on icon "button" at bounding box center [1504, 122] width 8 height 8
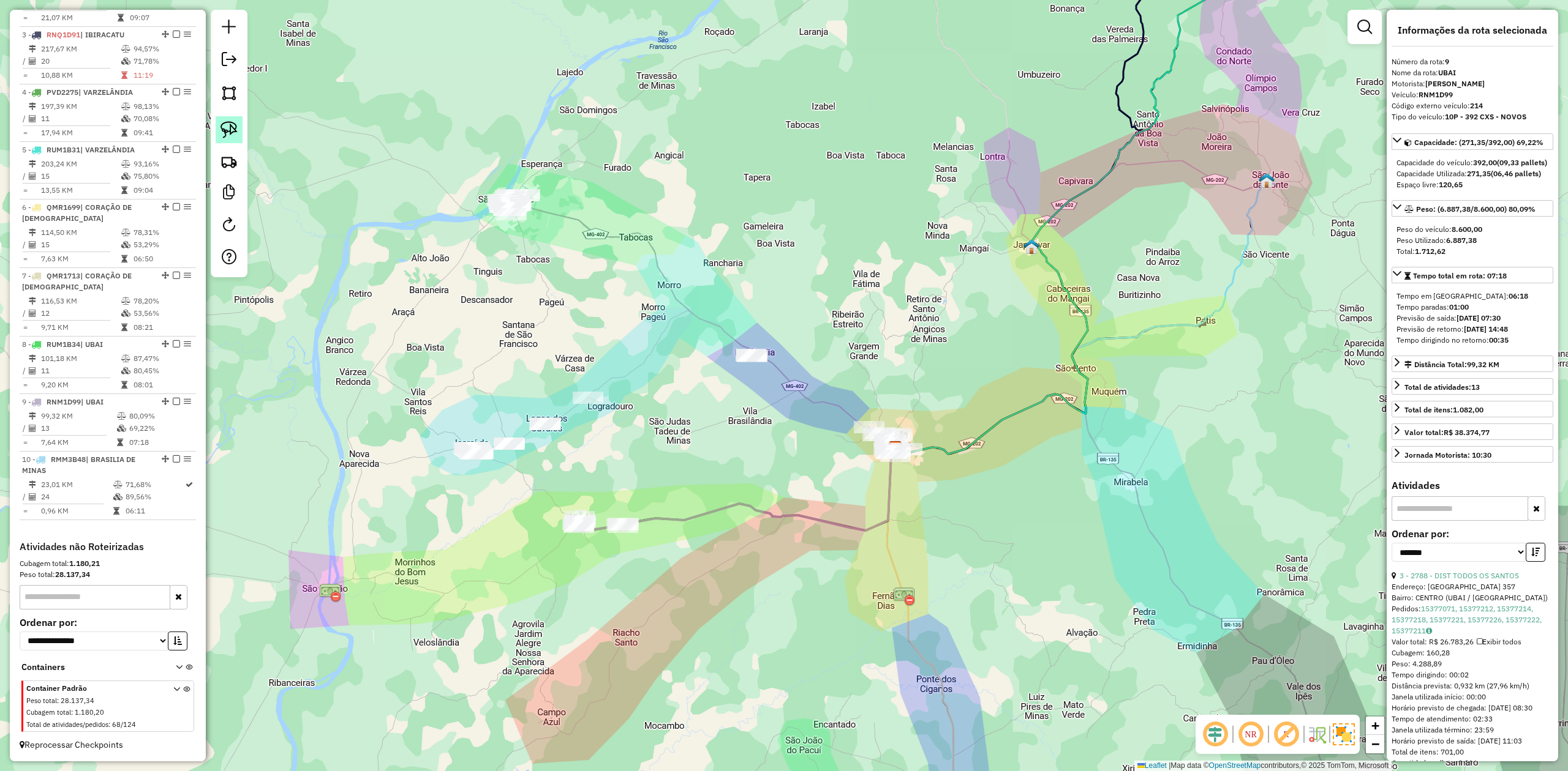
click at [223, 128] on img at bounding box center [230, 130] width 17 height 17
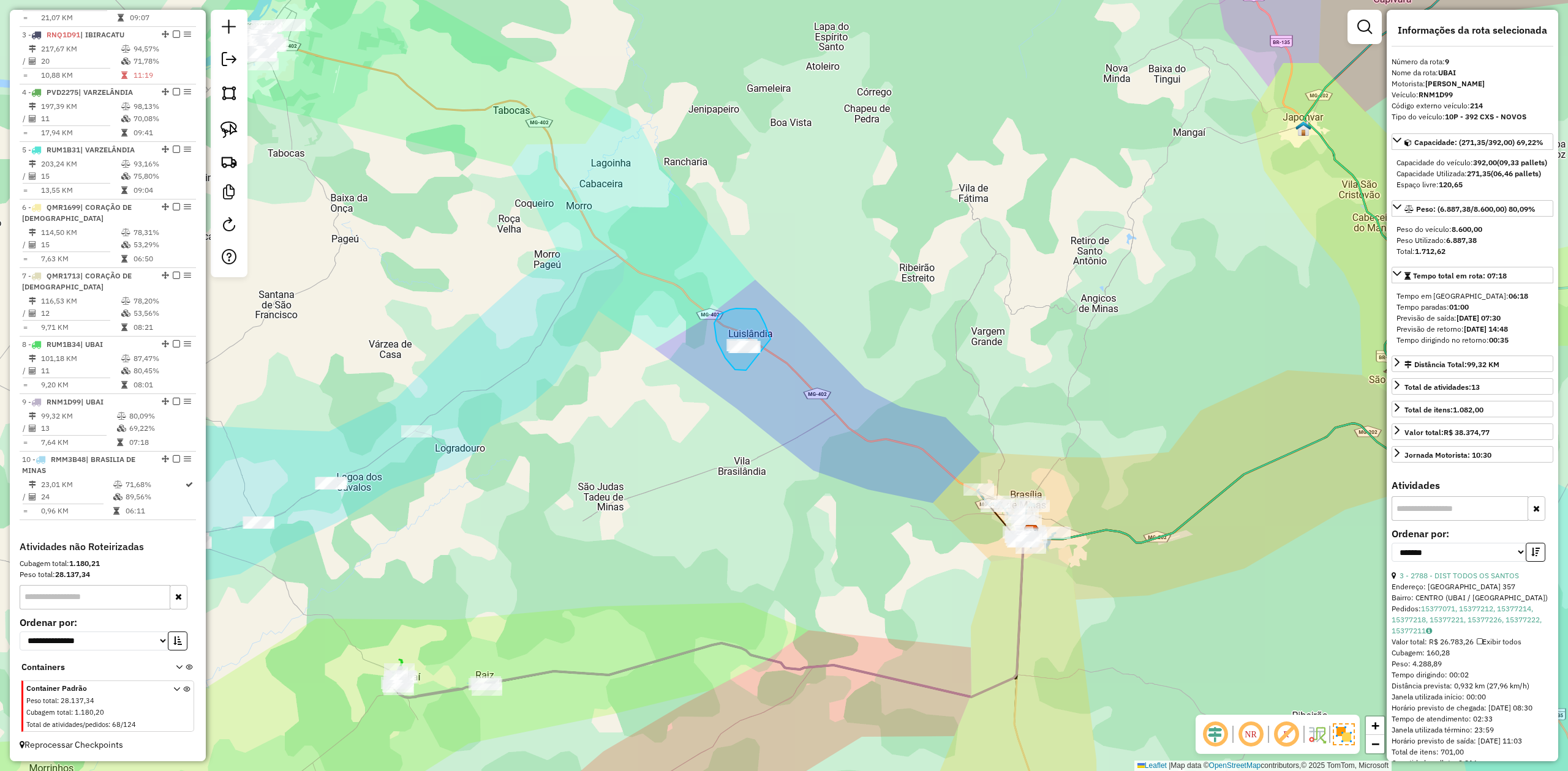
drag, startPoint x: 746, startPoint y: 371, endPoint x: 752, endPoint y: 372, distance: 6.1
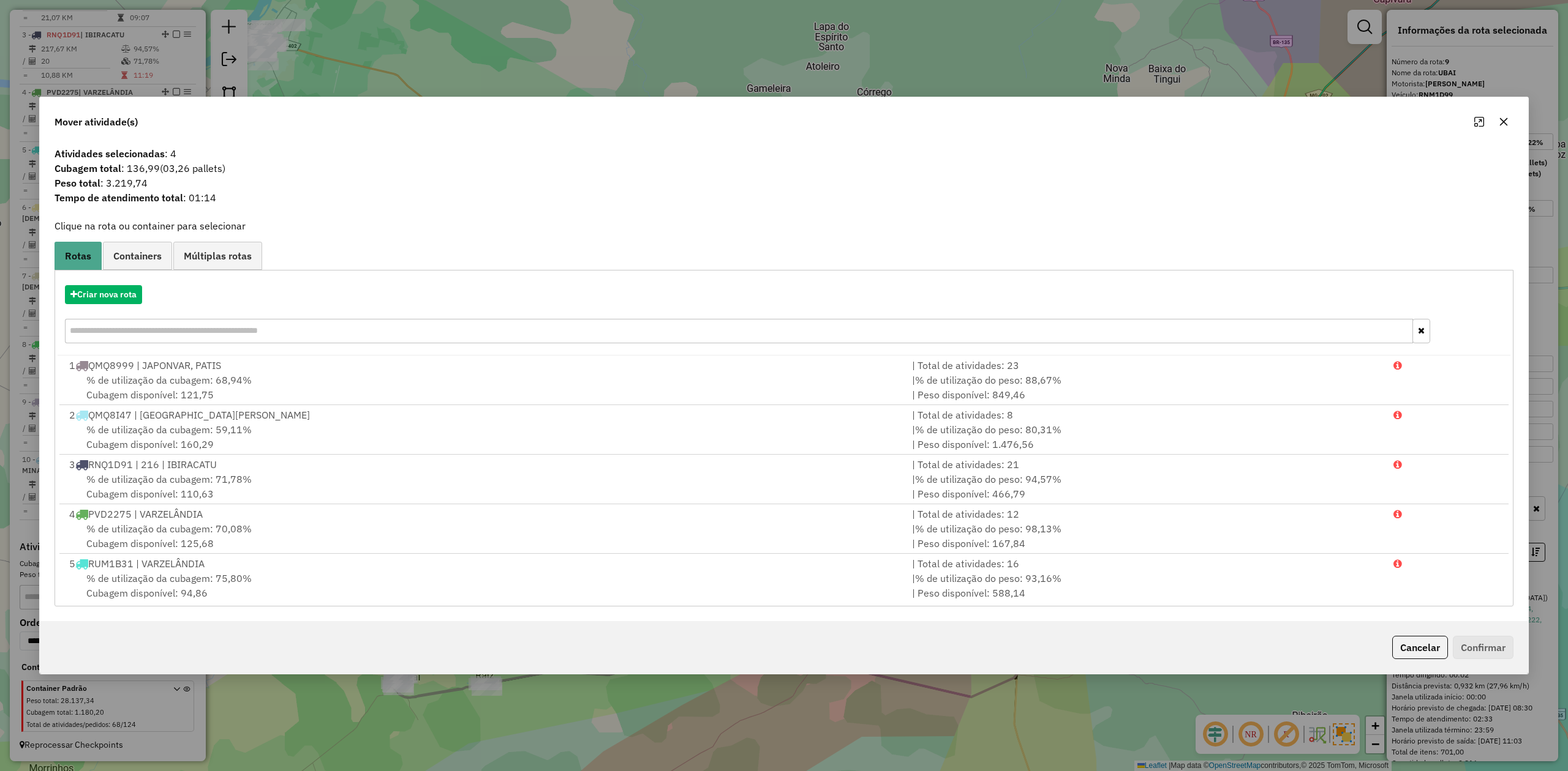
click at [1502, 120] on icon "button" at bounding box center [1504, 122] width 8 height 8
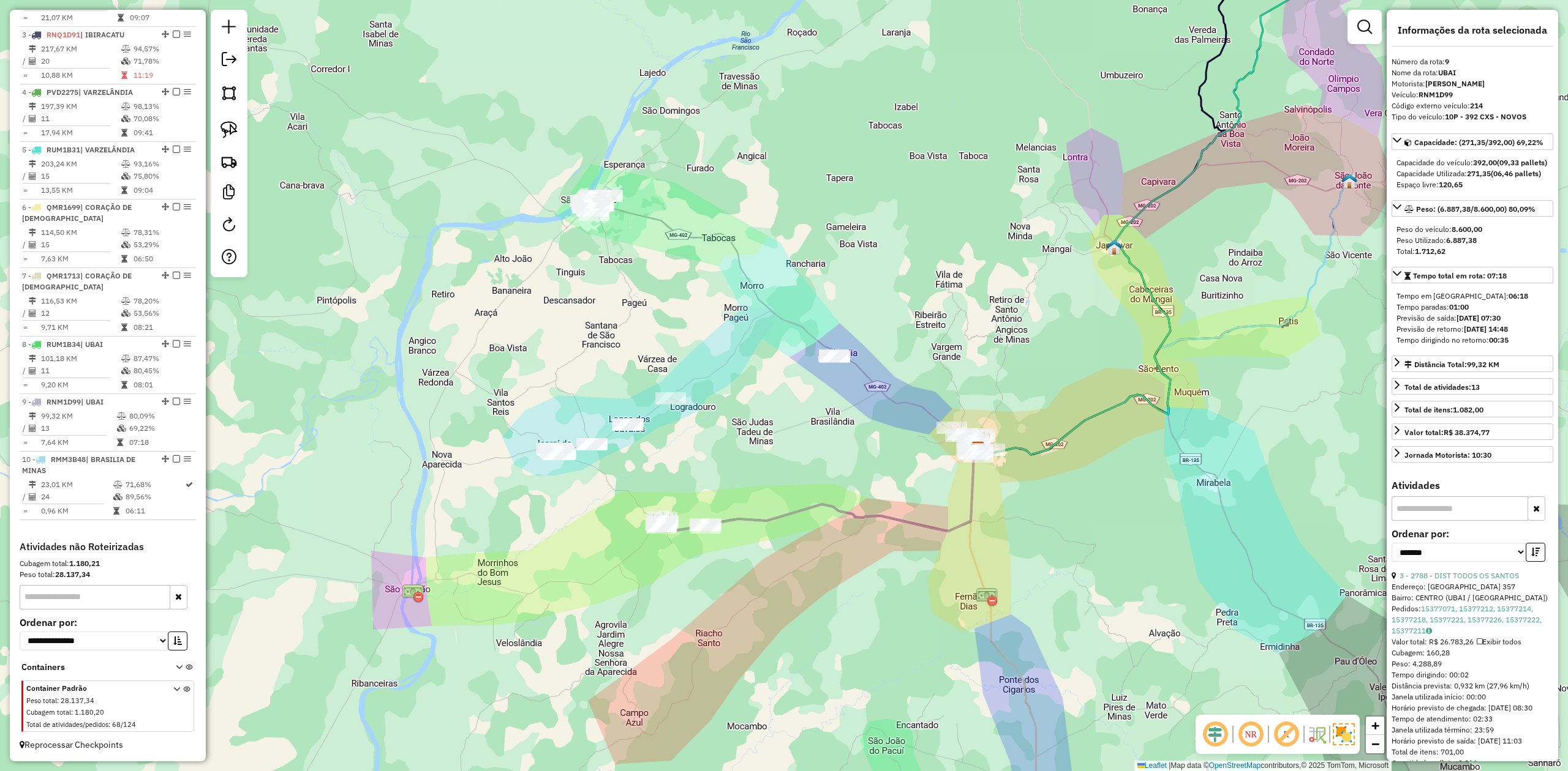
drag, startPoint x: 618, startPoint y: 474, endPoint x: 765, endPoint y: 412, distance: 159.5
click at [772, 423] on div "Janela de atendimento Grade de atendimento Capacidade Transportadoras Veículos …" at bounding box center [784, 386] width 1568 height 771
click at [221, 130] on img at bounding box center [230, 130] width 17 height 17
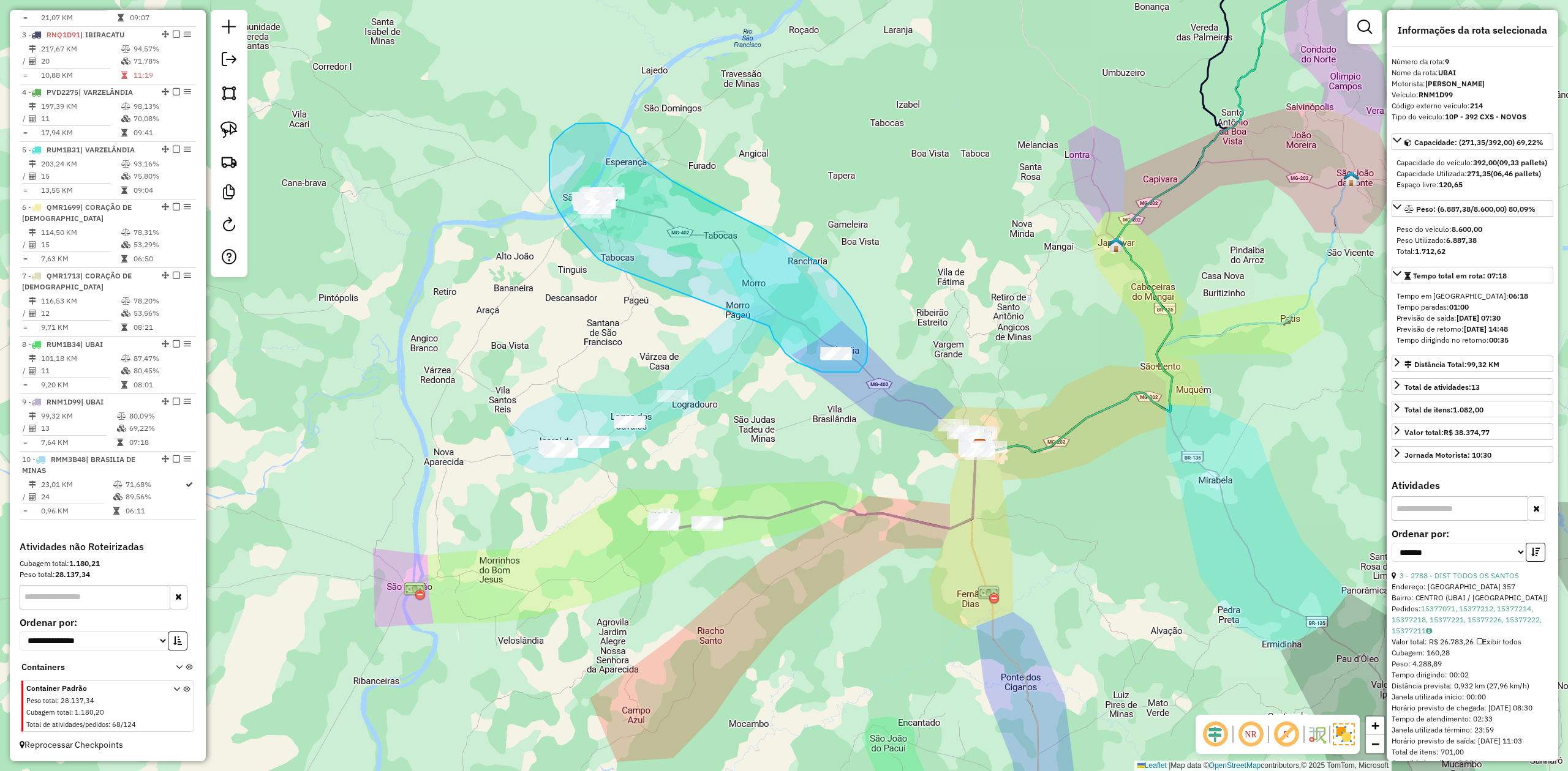
drag, startPoint x: 779, startPoint y: 344, endPoint x: 659, endPoint y: 270, distance: 141.0
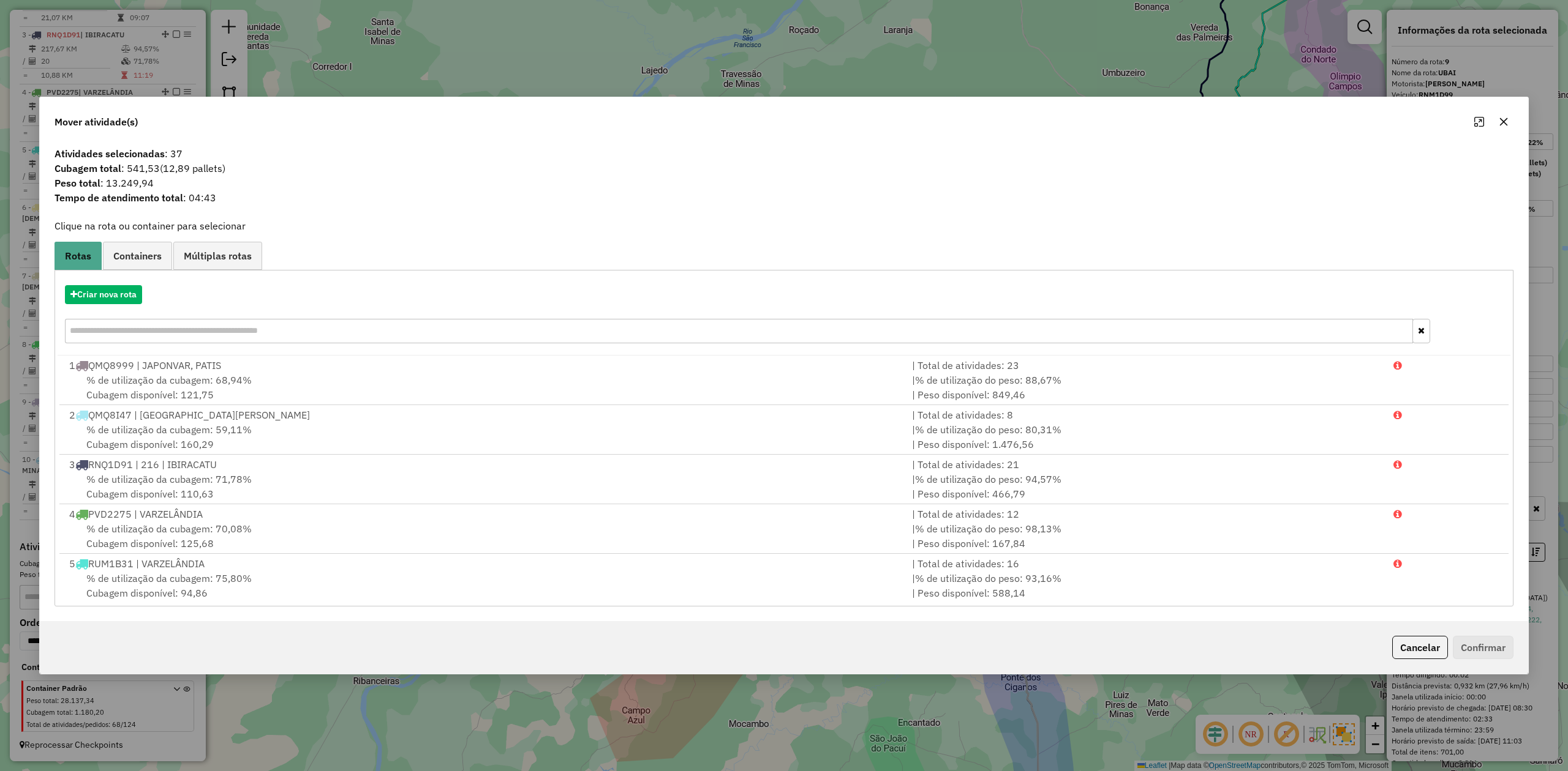
click at [1507, 121] on icon "button" at bounding box center [1503, 121] width 9 height 9
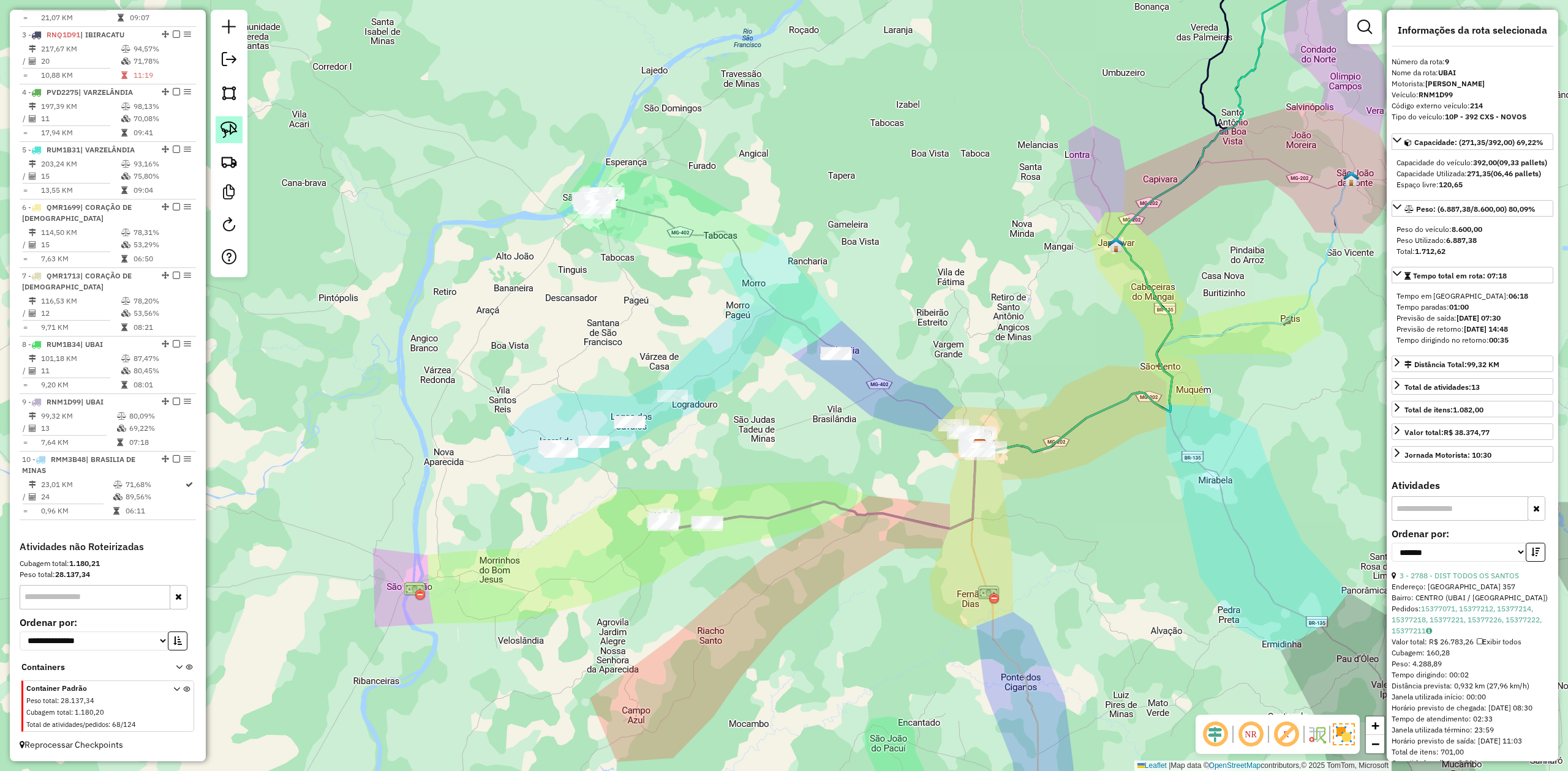
click at [234, 128] on img at bounding box center [230, 130] width 17 height 17
drag, startPoint x: 535, startPoint y: 423, endPoint x: 645, endPoint y: 352, distance: 130.9
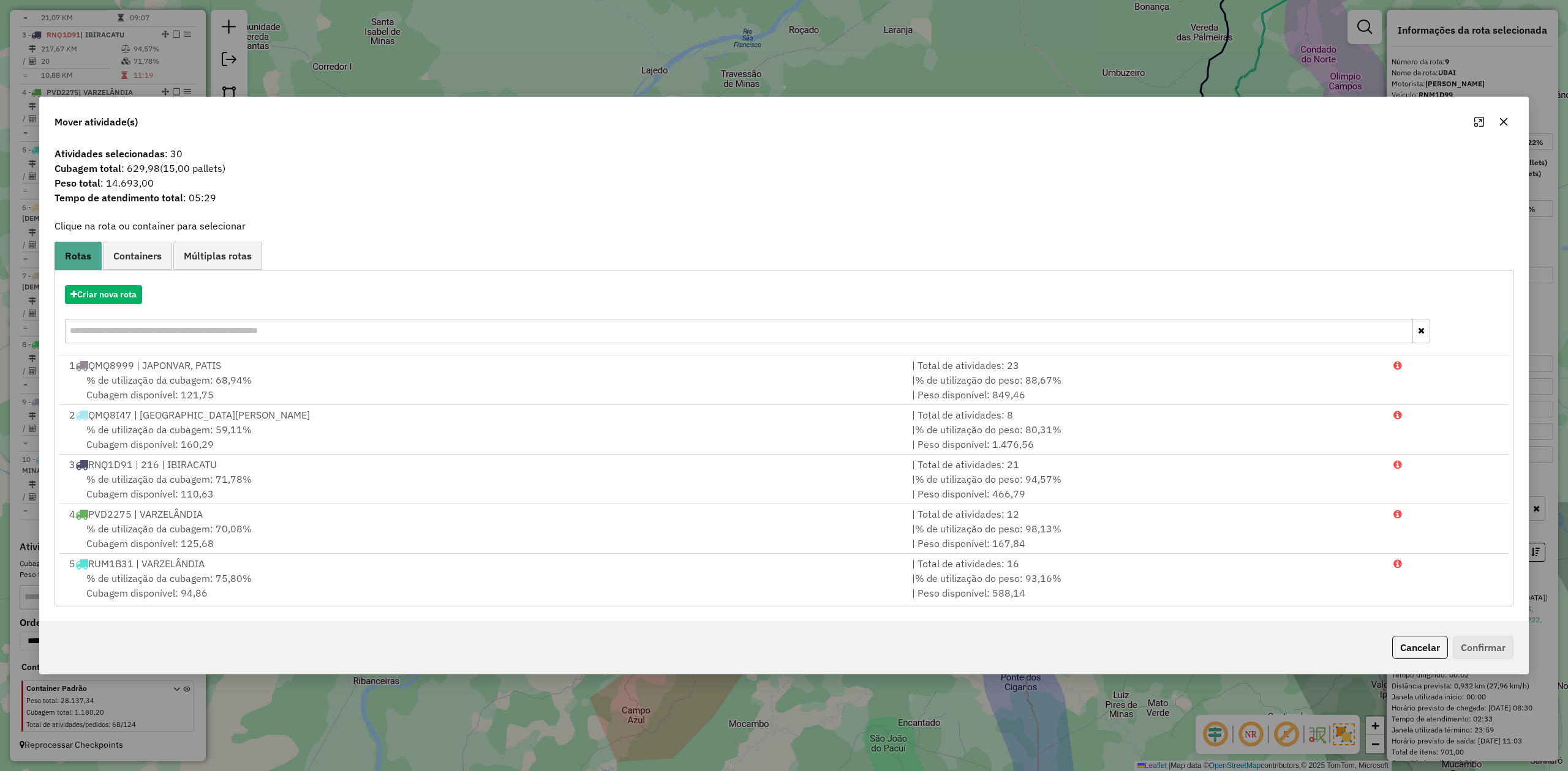
click at [1500, 121] on icon "button" at bounding box center [1503, 121] width 9 height 9
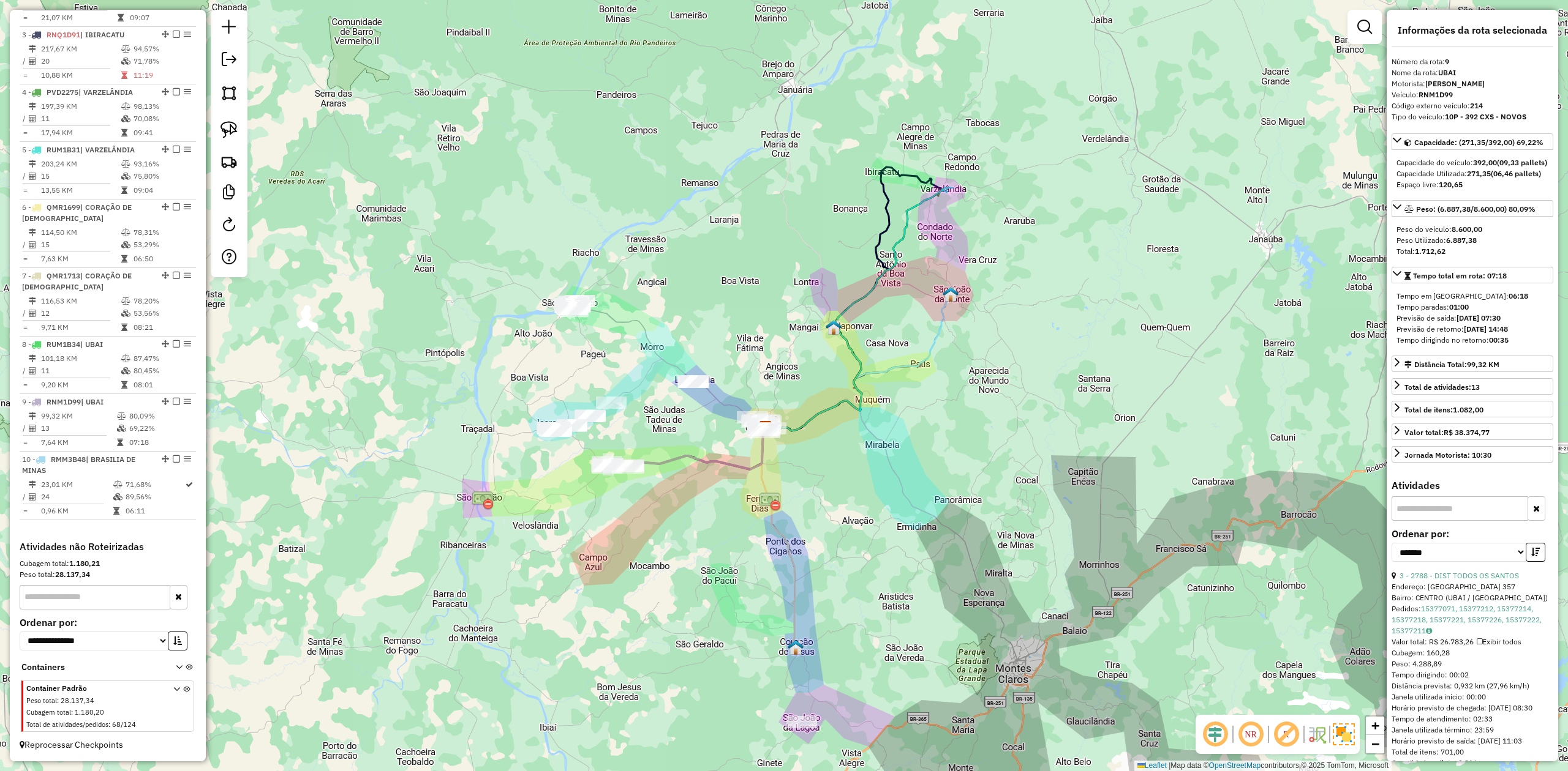
drag, startPoint x: 725, startPoint y: 600, endPoint x: 704, endPoint y: 508, distance: 94.4
click at [709, 514] on div "Janela de atendimento Grade de atendimento Capacidade Transportadoras Veículos …" at bounding box center [784, 386] width 1568 height 771
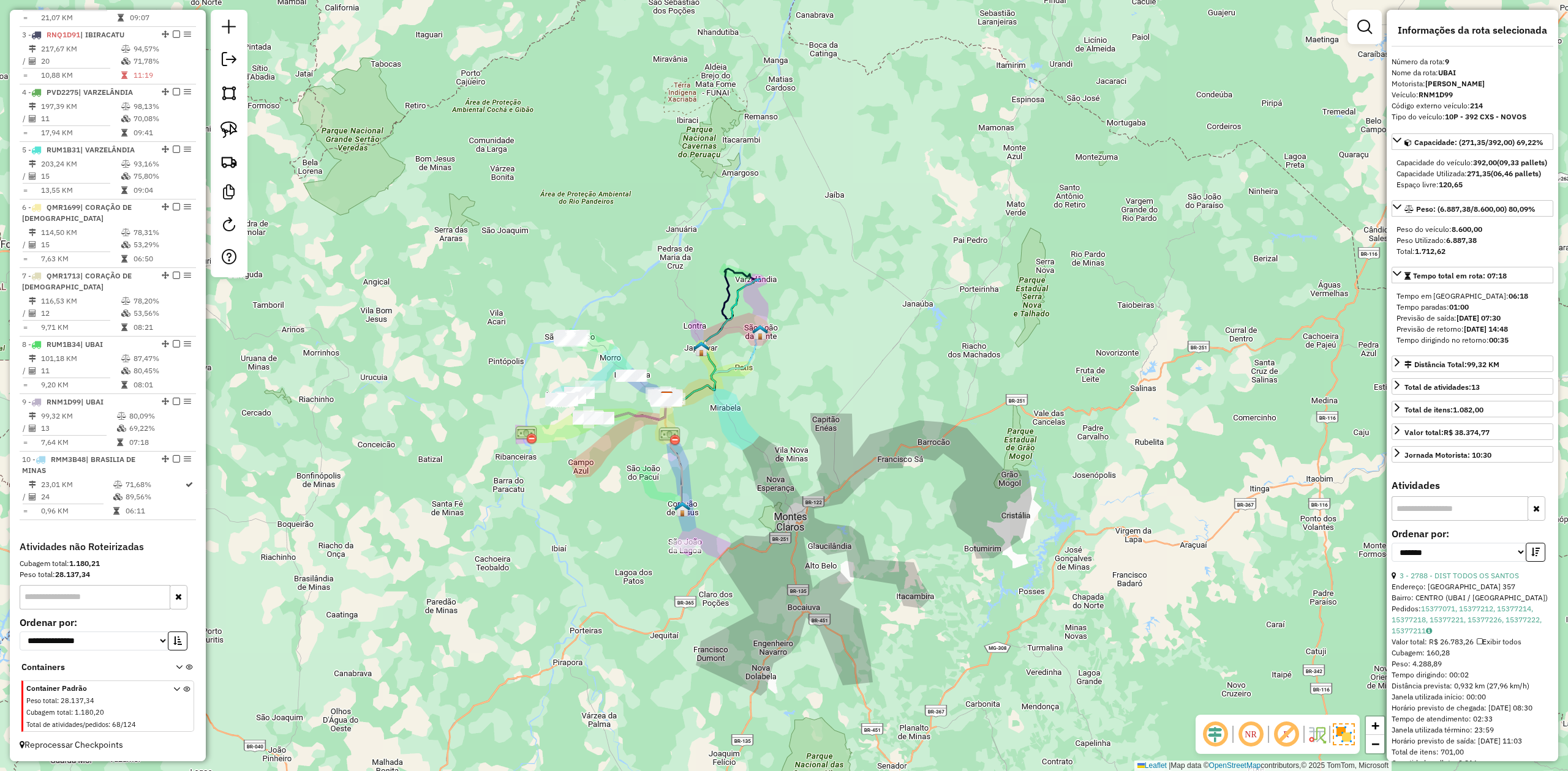
drag, startPoint x: 687, startPoint y: 522, endPoint x: 618, endPoint y: 439, distance: 107.9
click at [618, 439] on div "Janela de atendimento Grade de atendimento Capacidade Transportadoras Veículos …" at bounding box center [784, 386] width 1568 height 771
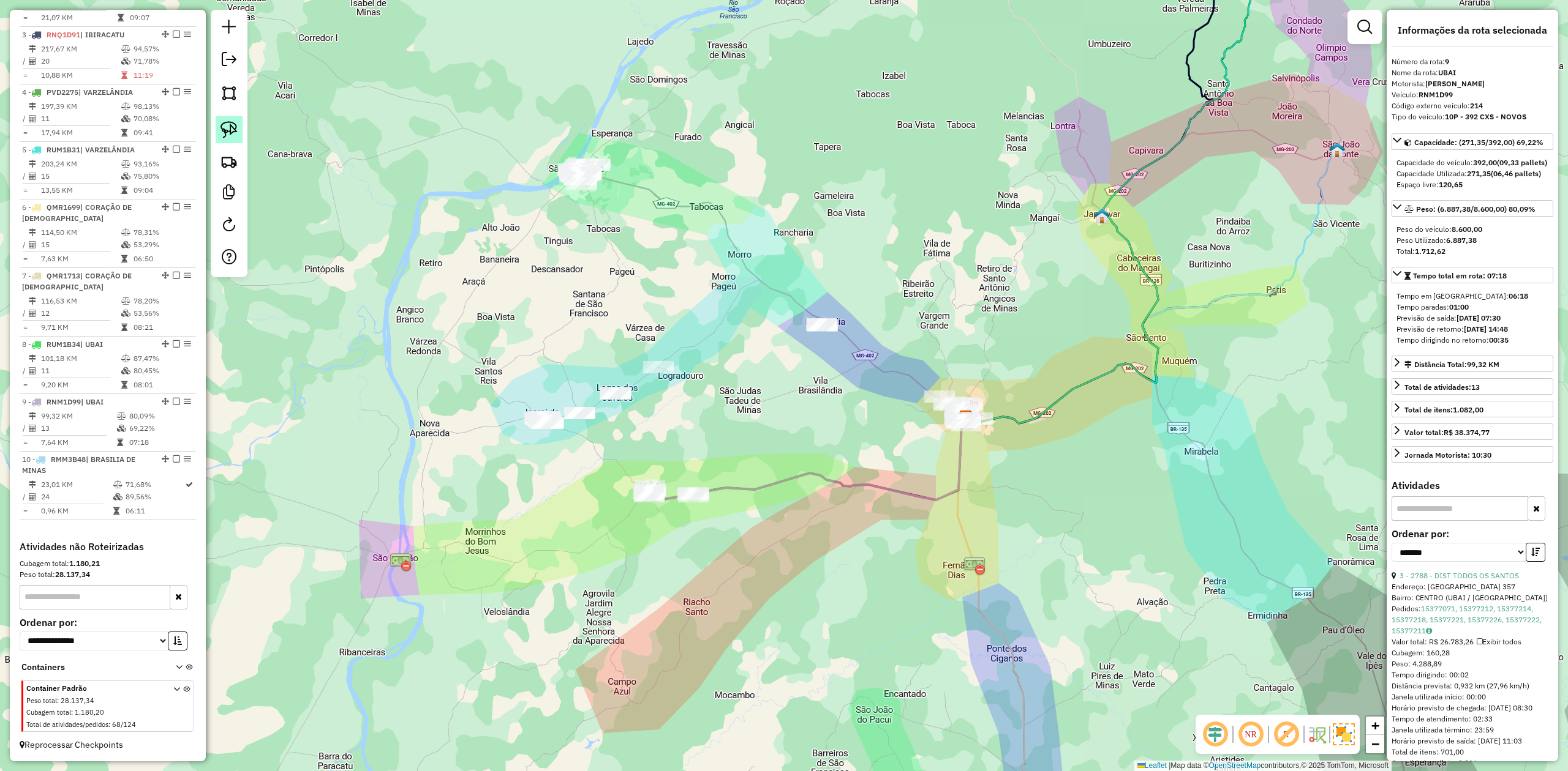
click at [229, 130] on img at bounding box center [230, 130] width 17 height 17
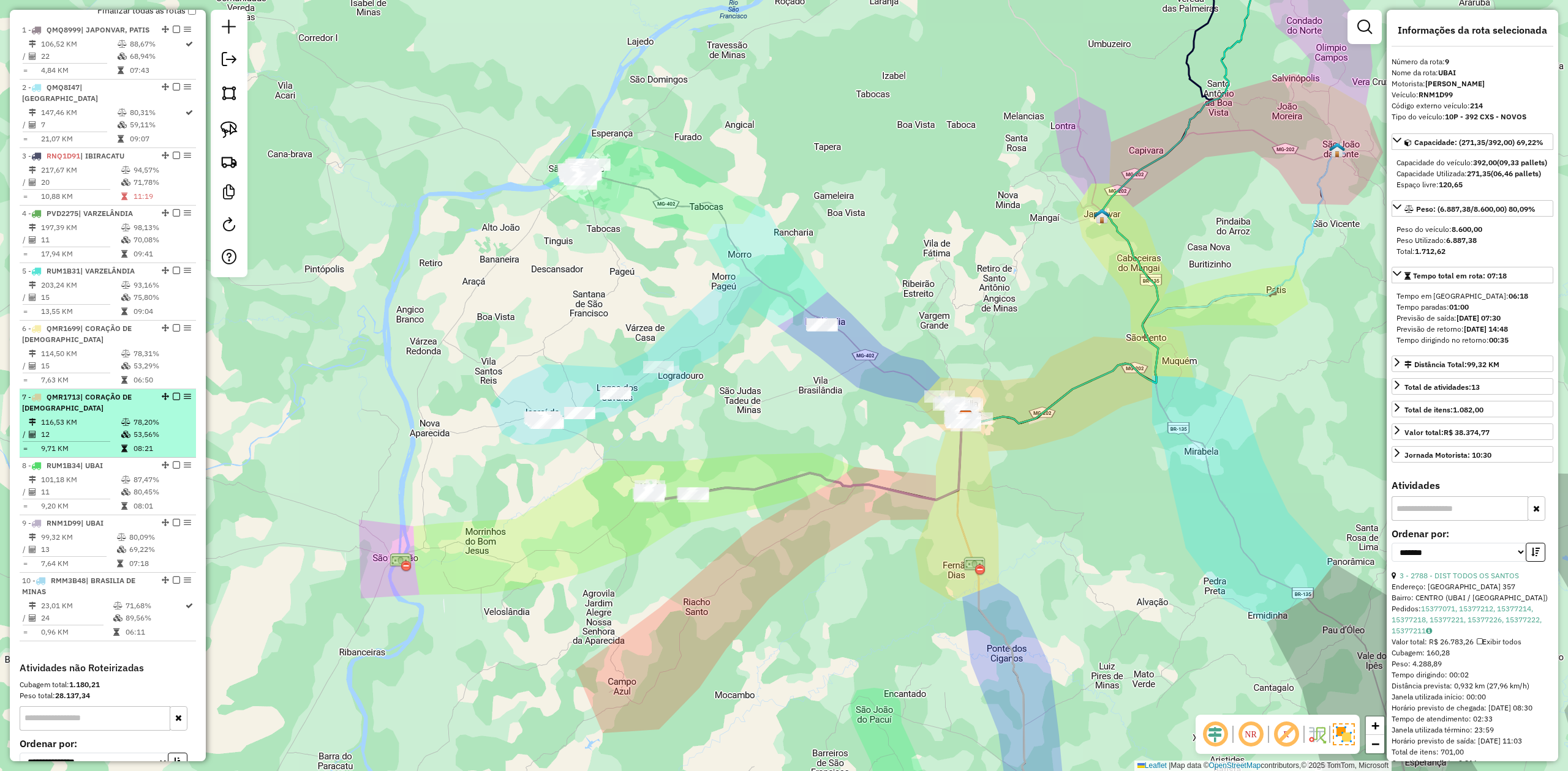
scroll to position [434, 0]
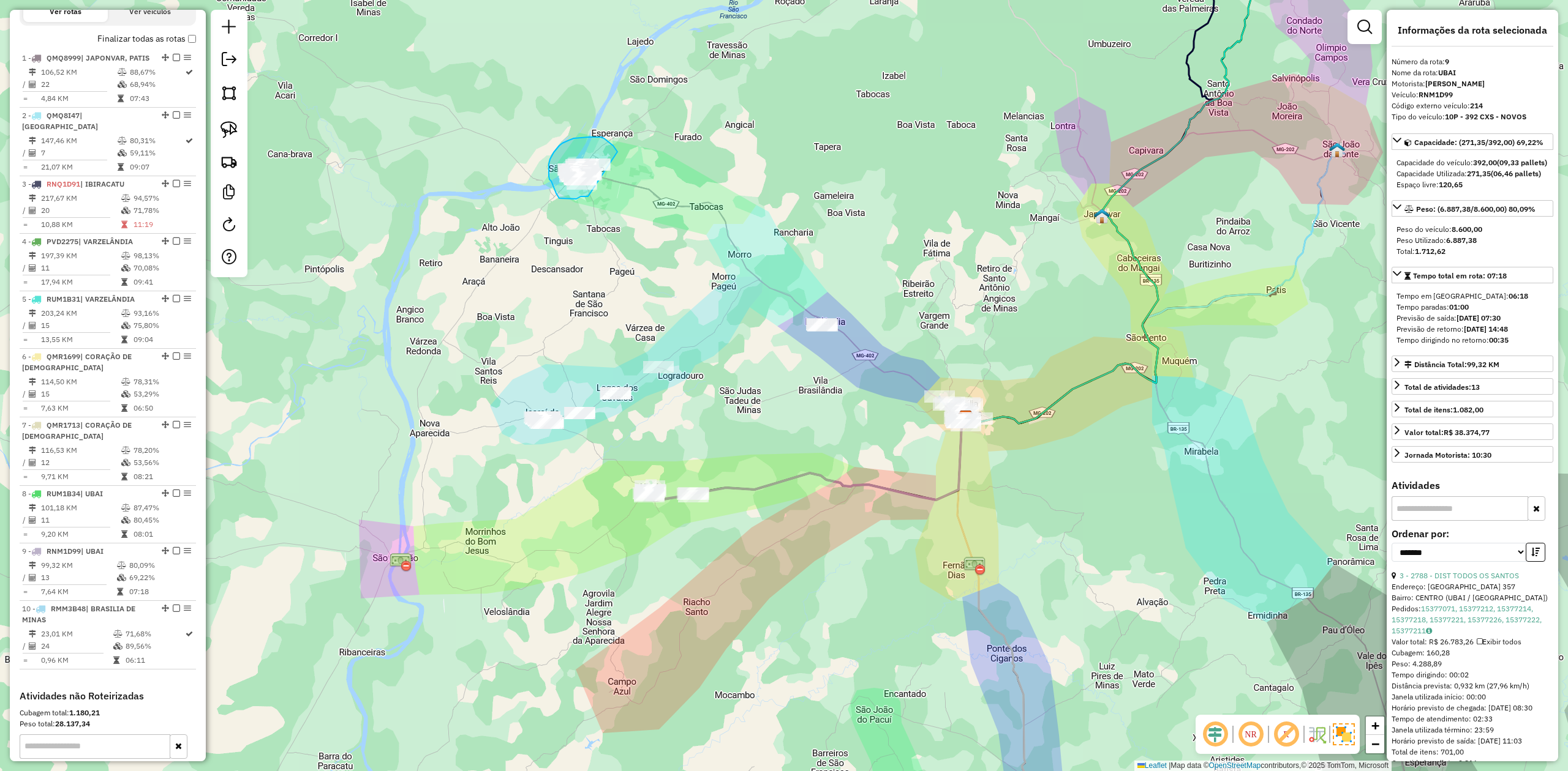
drag, startPoint x: 588, startPoint y: 196, endPoint x: 618, endPoint y: 182, distance: 33.1
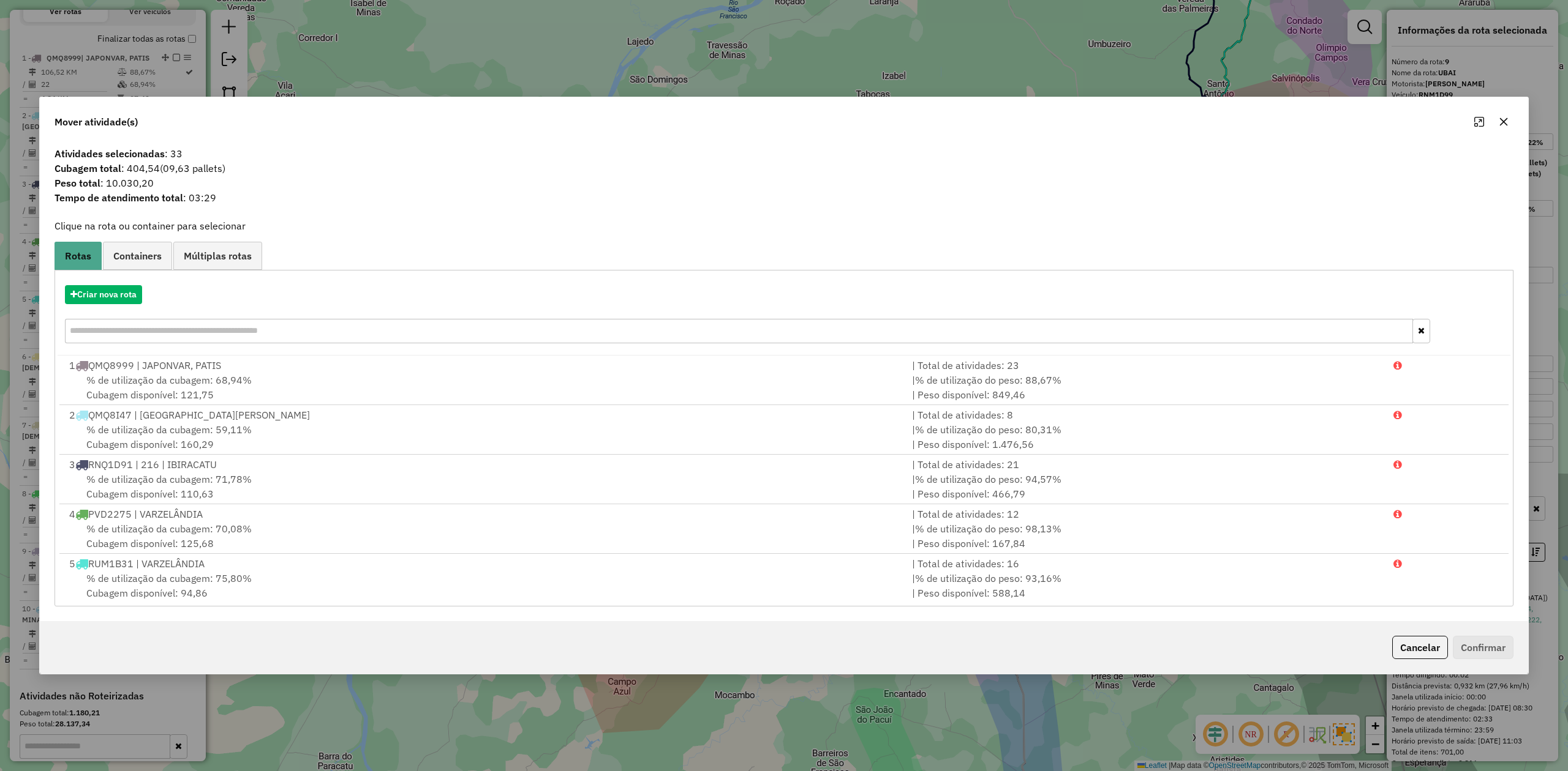
click at [1499, 119] on icon "button" at bounding box center [1503, 121] width 9 height 9
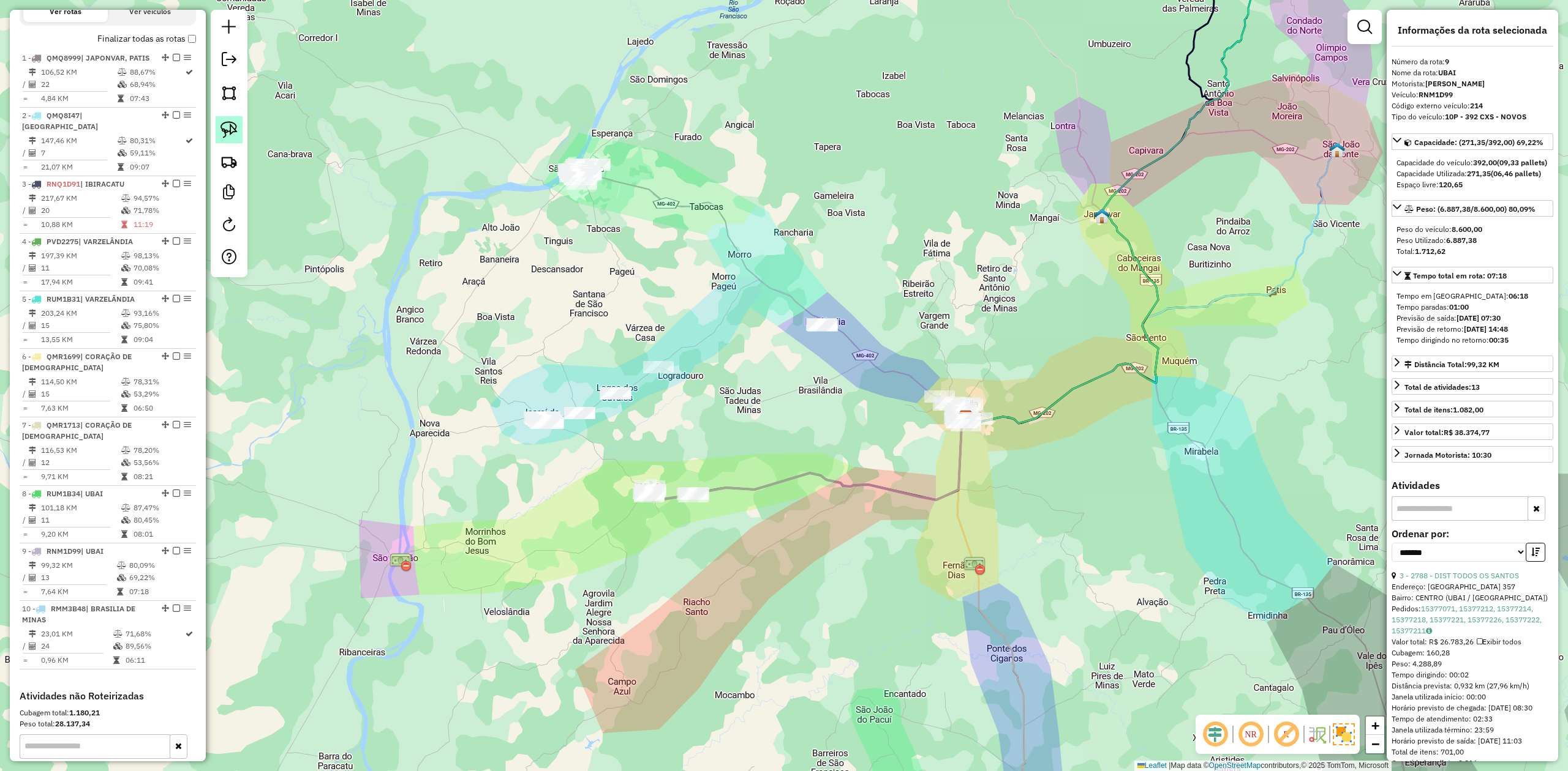
click at [226, 131] on img at bounding box center [230, 130] width 17 height 17
drag, startPoint x: 556, startPoint y: 214, endPoint x: 610, endPoint y: 225, distance: 55.1
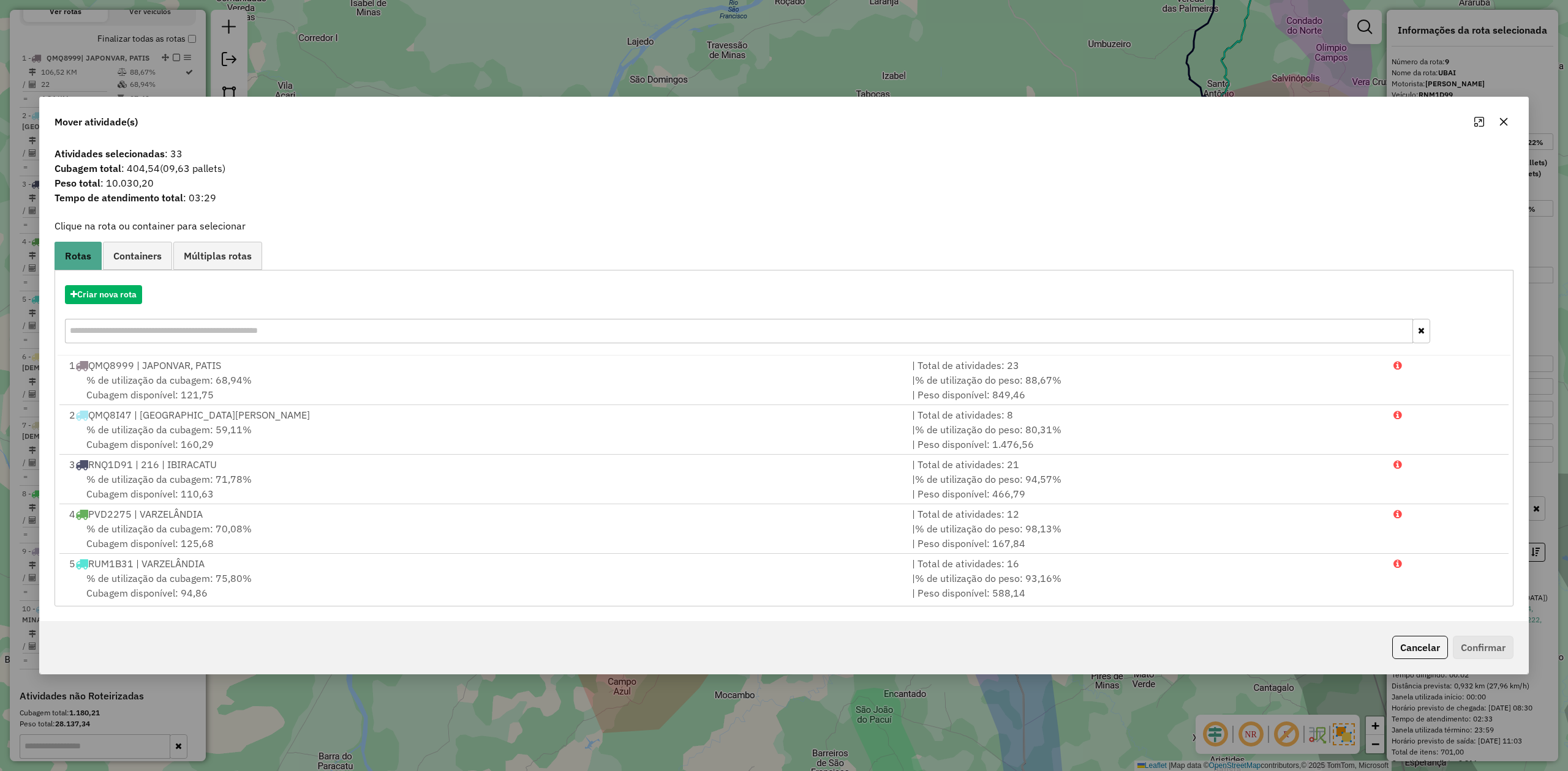
click at [1503, 120] on icon "button" at bounding box center [1504, 122] width 8 height 8
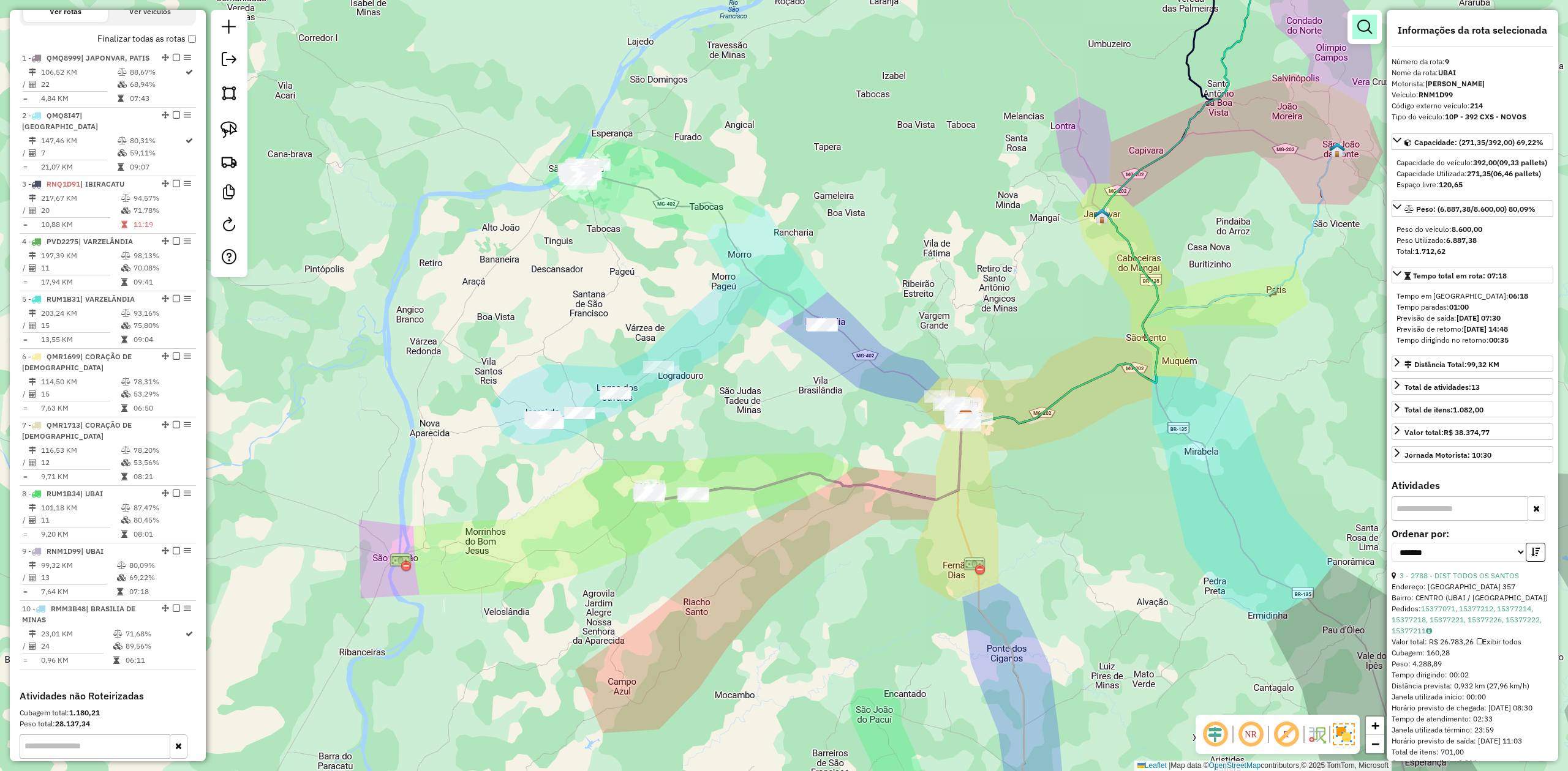
click at [1365, 24] on em at bounding box center [1365, 27] width 15 height 15
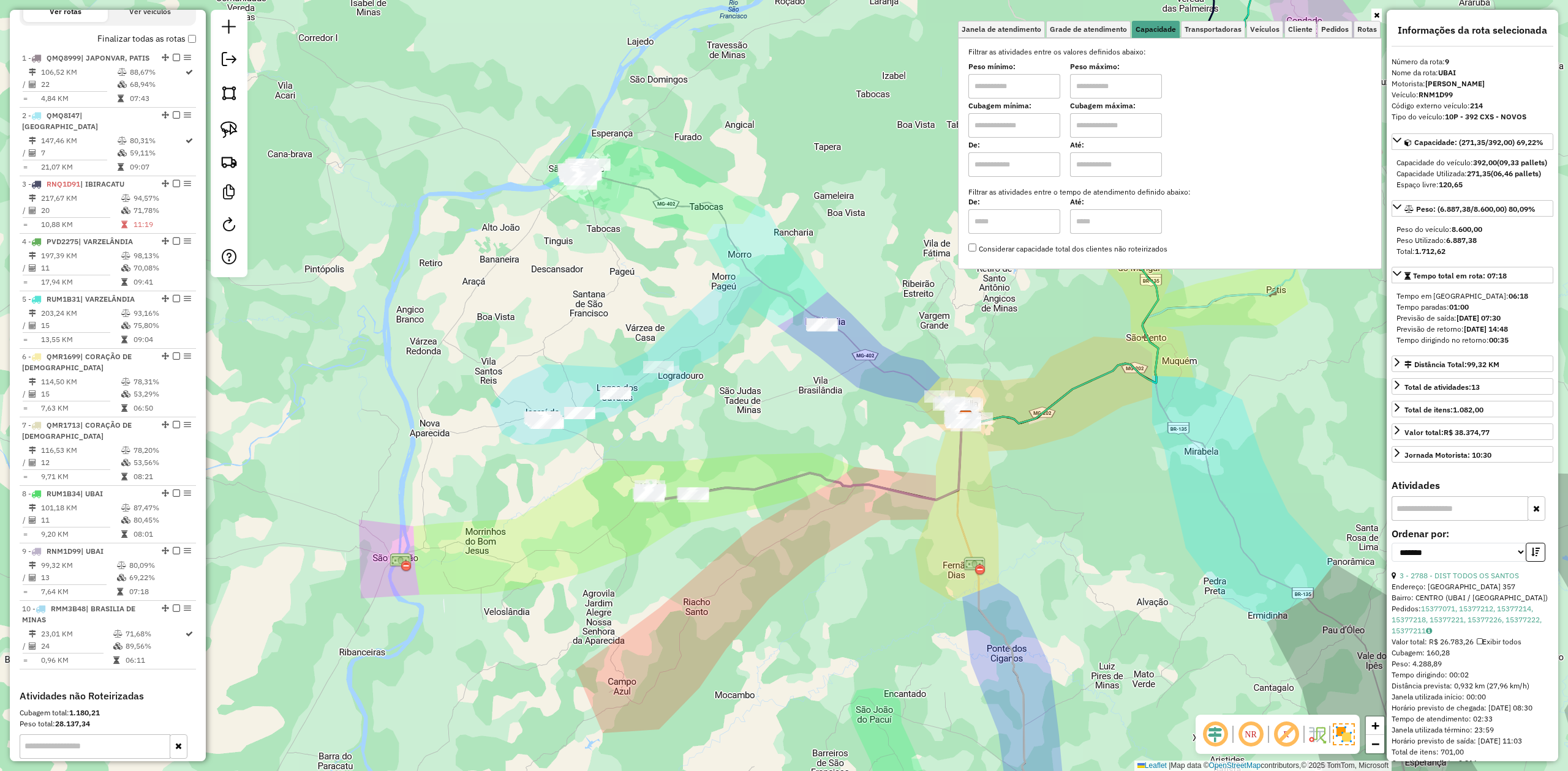
click at [984, 126] on input "text" at bounding box center [1014, 125] width 91 height 24
type input "*****"
click at [1116, 125] on input "text" at bounding box center [1116, 125] width 91 height 24
type input "********"
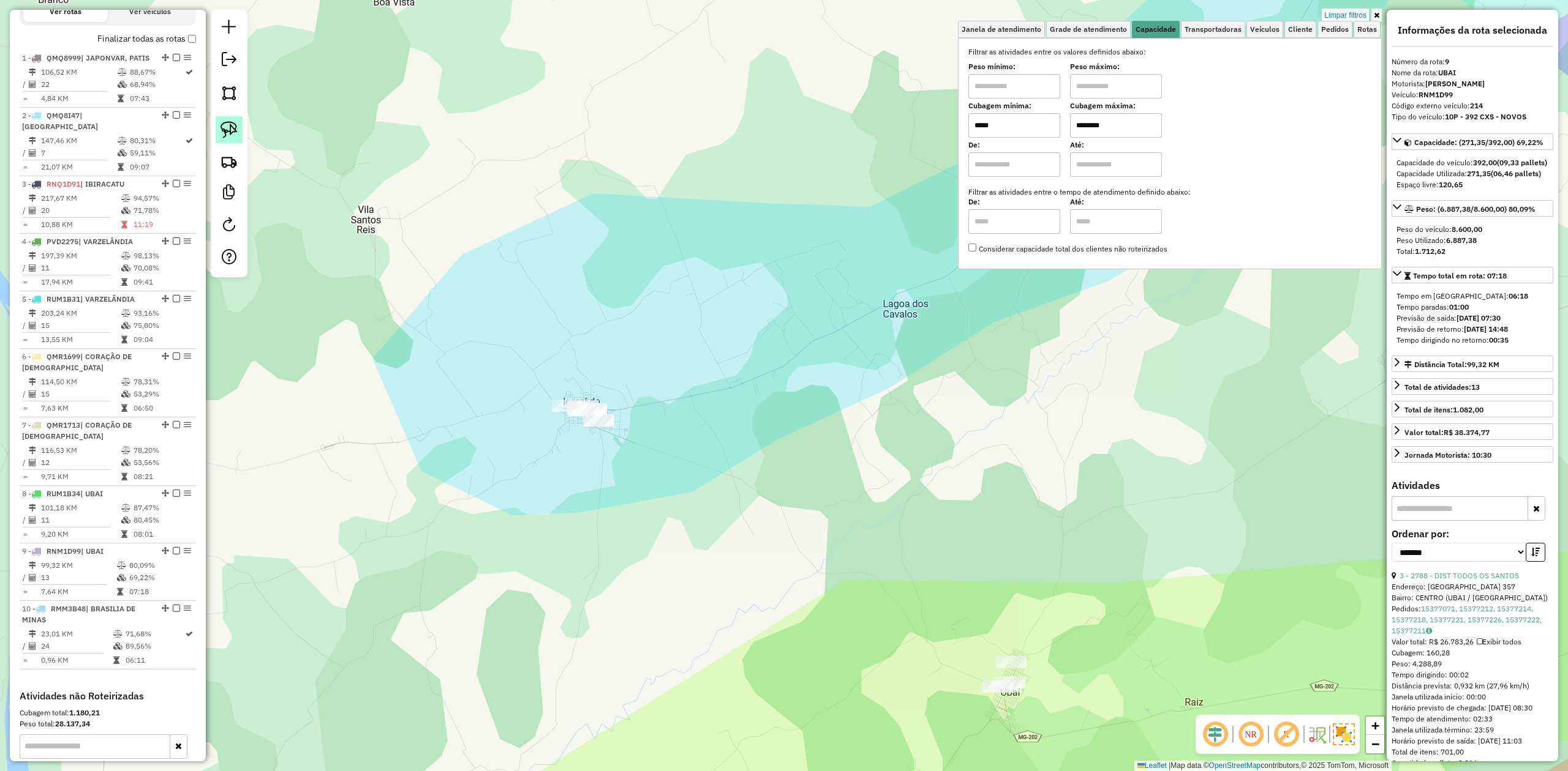
click at [232, 135] on img at bounding box center [230, 130] width 17 height 17
drag, startPoint x: 519, startPoint y: 429, endPoint x: 562, endPoint y: 341, distance: 97.9
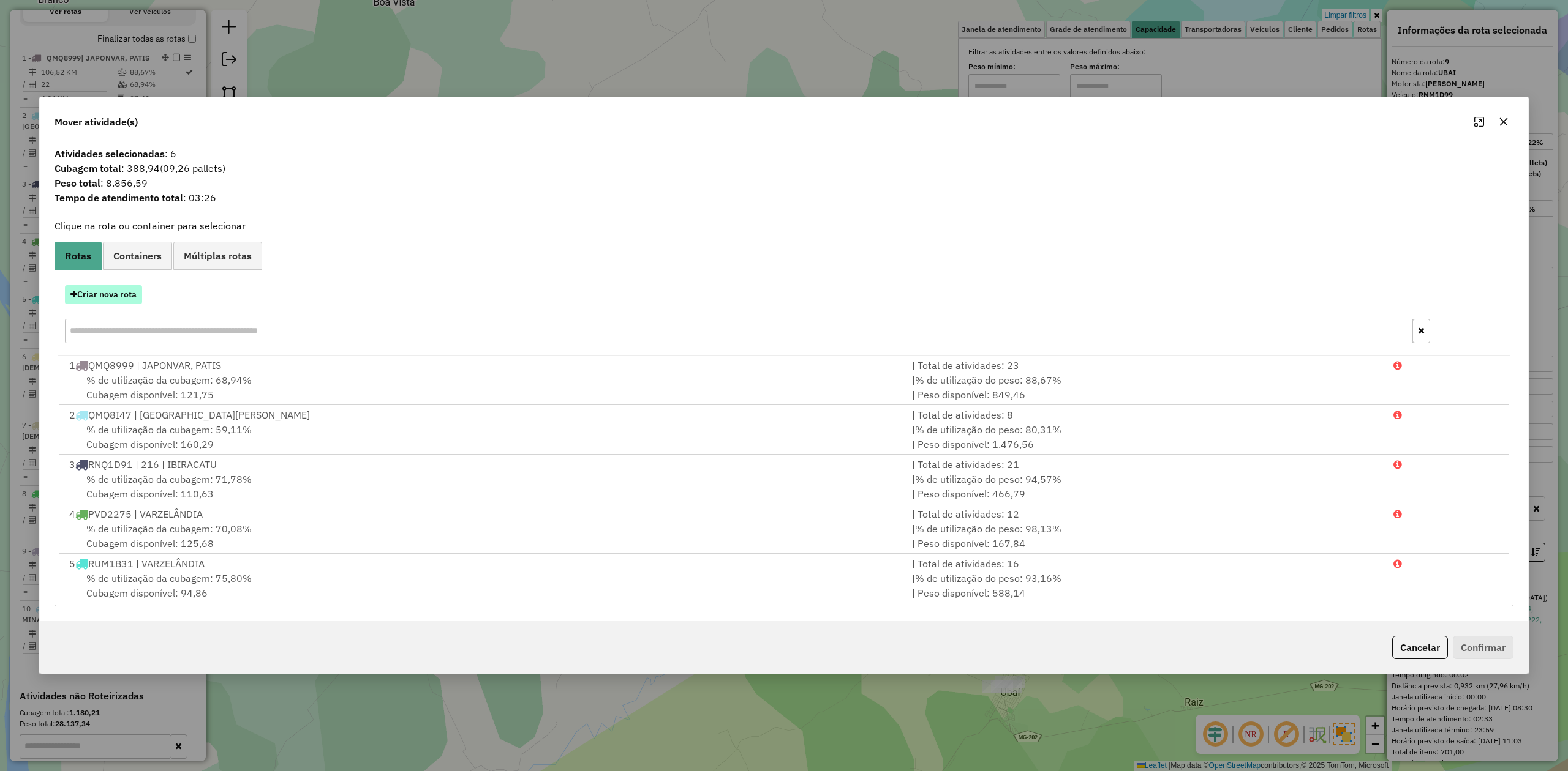
click at [116, 296] on button "Criar nova rota" at bounding box center [103, 295] width 77 height 19
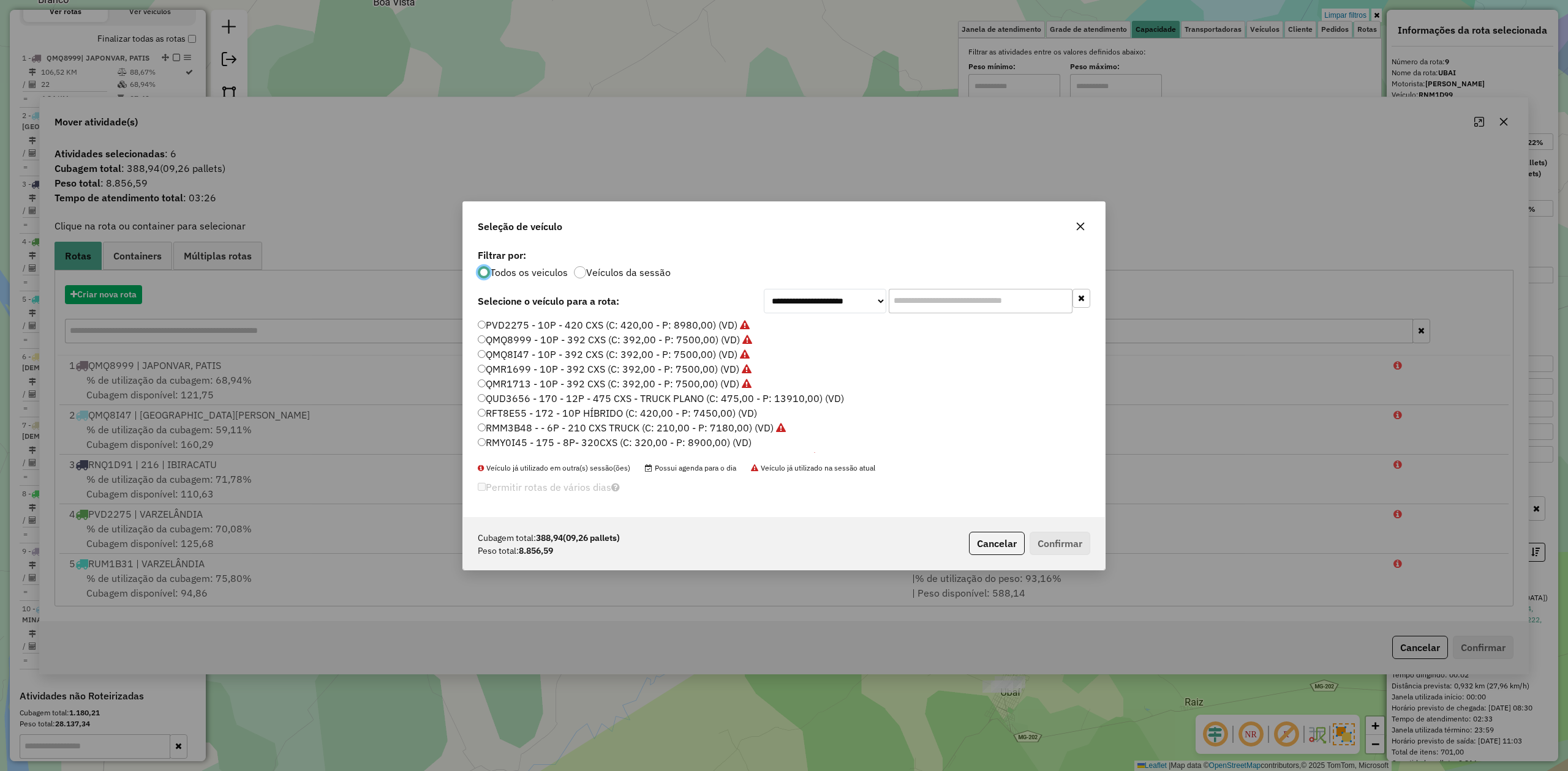
scroll to position [6, 4]
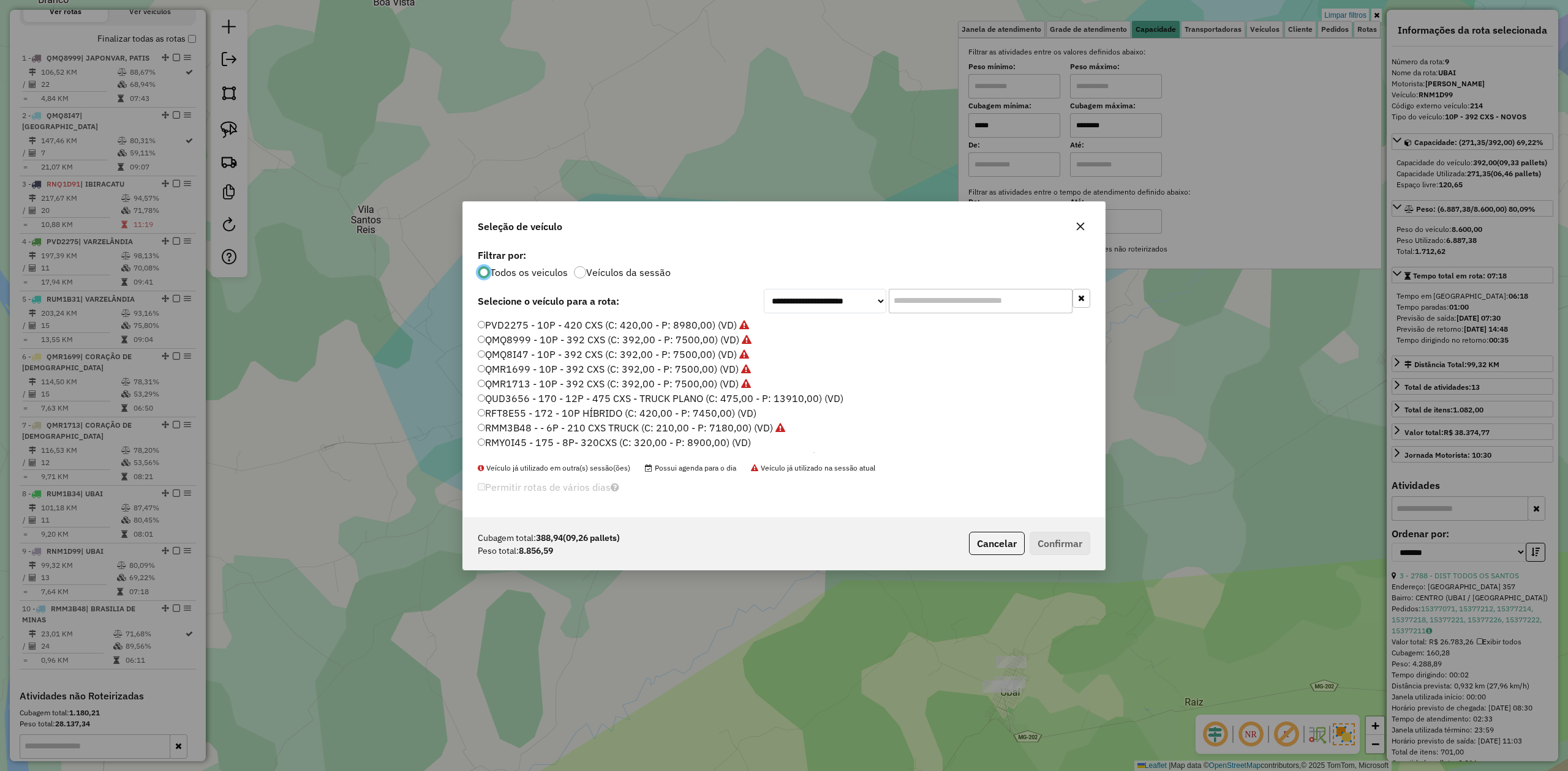
click at [636, 397] on label "QUD3656 - 170 - 12P - 475 CXS - TRUCK PLANO (C: 475,00 - P: 13910,00) (VD)" at bounding box center [661, 398] width 366 height 15
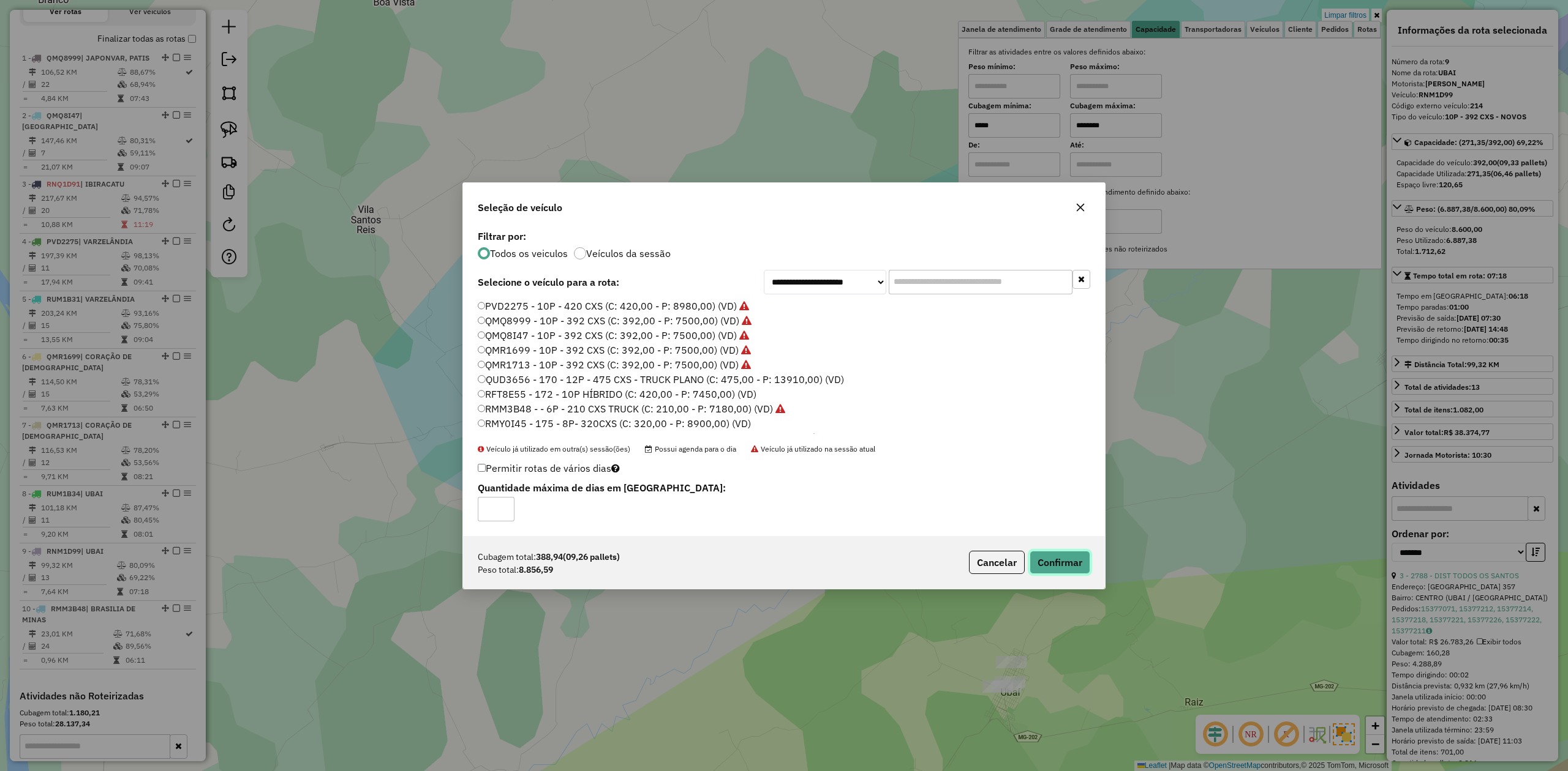
click at [1073, 564] on button "Confirmar" at bounding box center [1059, 563] width 61 height 24
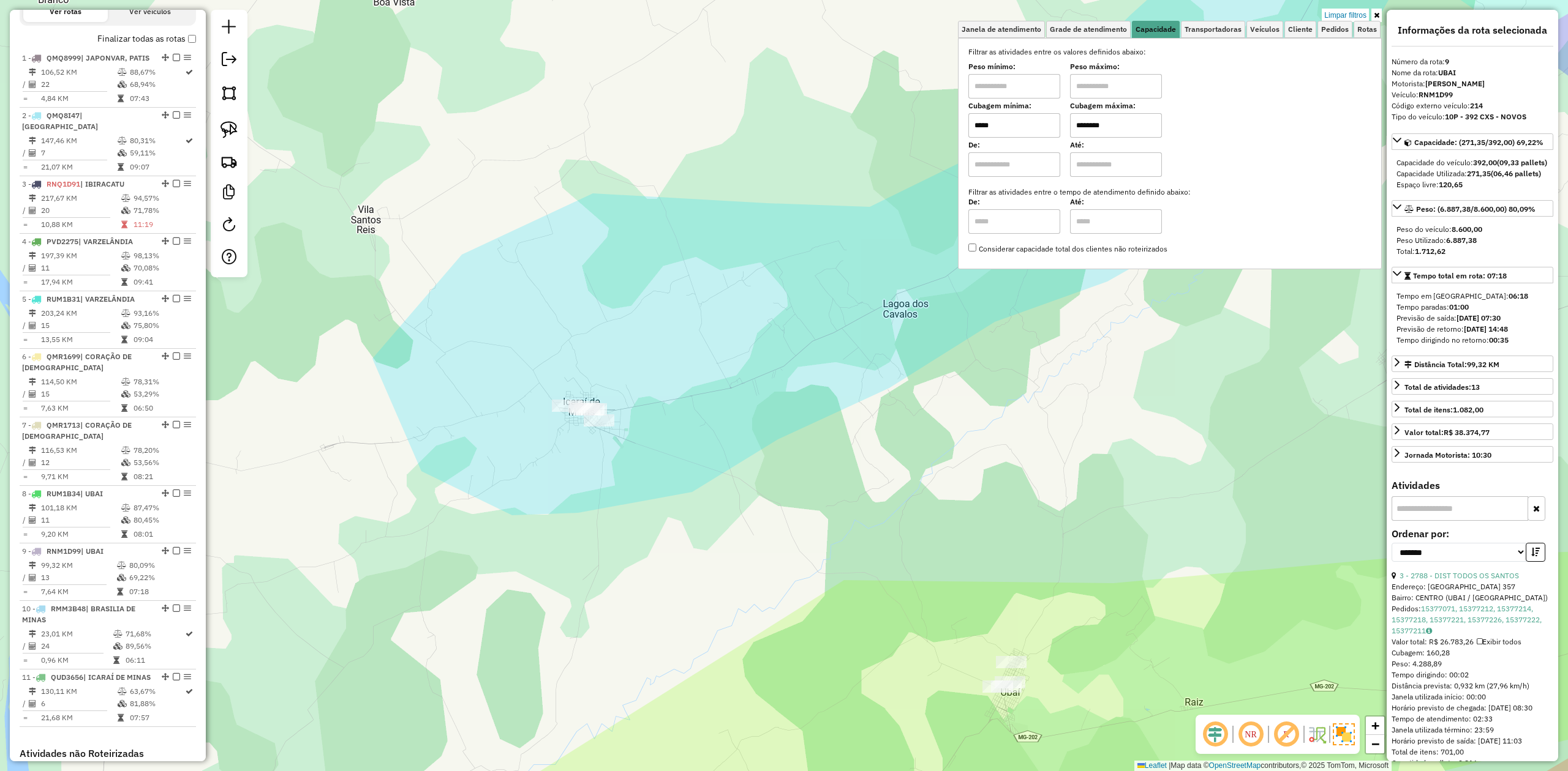
click at [890, 440] on div "Limpar filtros Janela de atendimento Grade de atendimento Capacidade Transporta…" at bounding box center [784, 386] width 1568 height 771
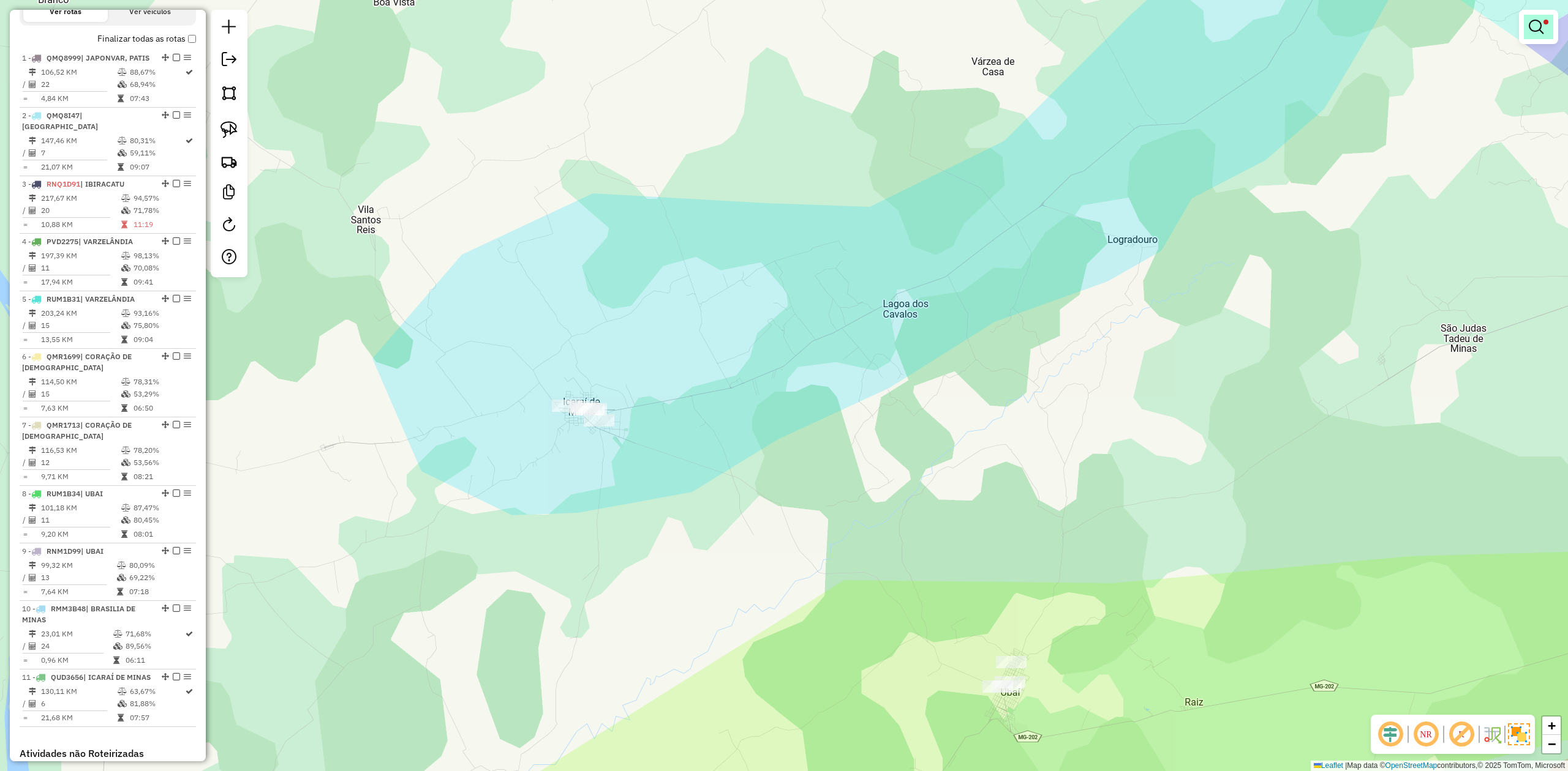
click at [1535, 29] on em at bounding box center [1536, 27] width 15 height 15
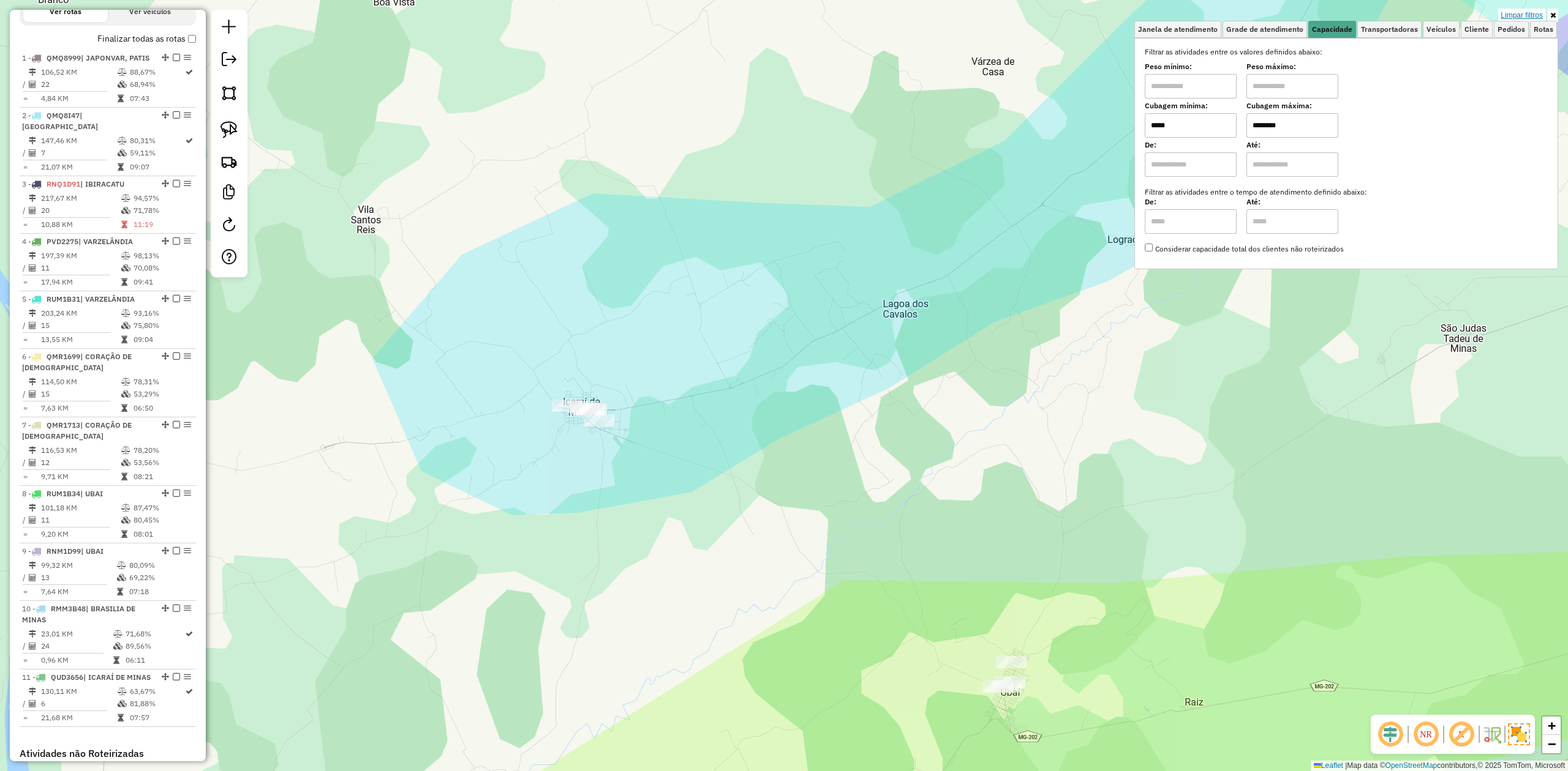
click at [1522, 17] on link "Limpar filtros" at bounding box center [1521, 15] width 47 height 13
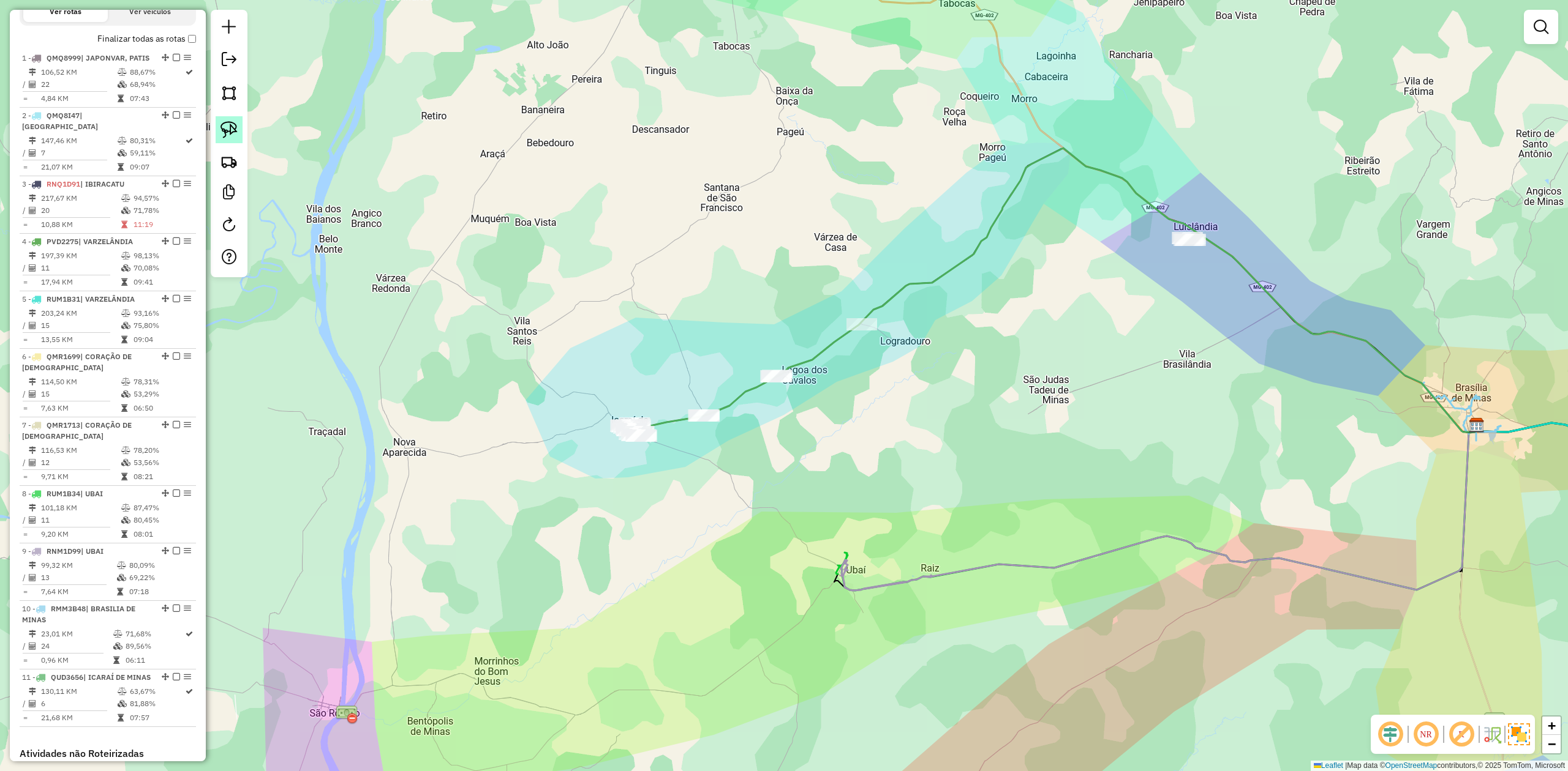
click at [231, 125] on img at bounding box center [230, 130] width 17 height 17
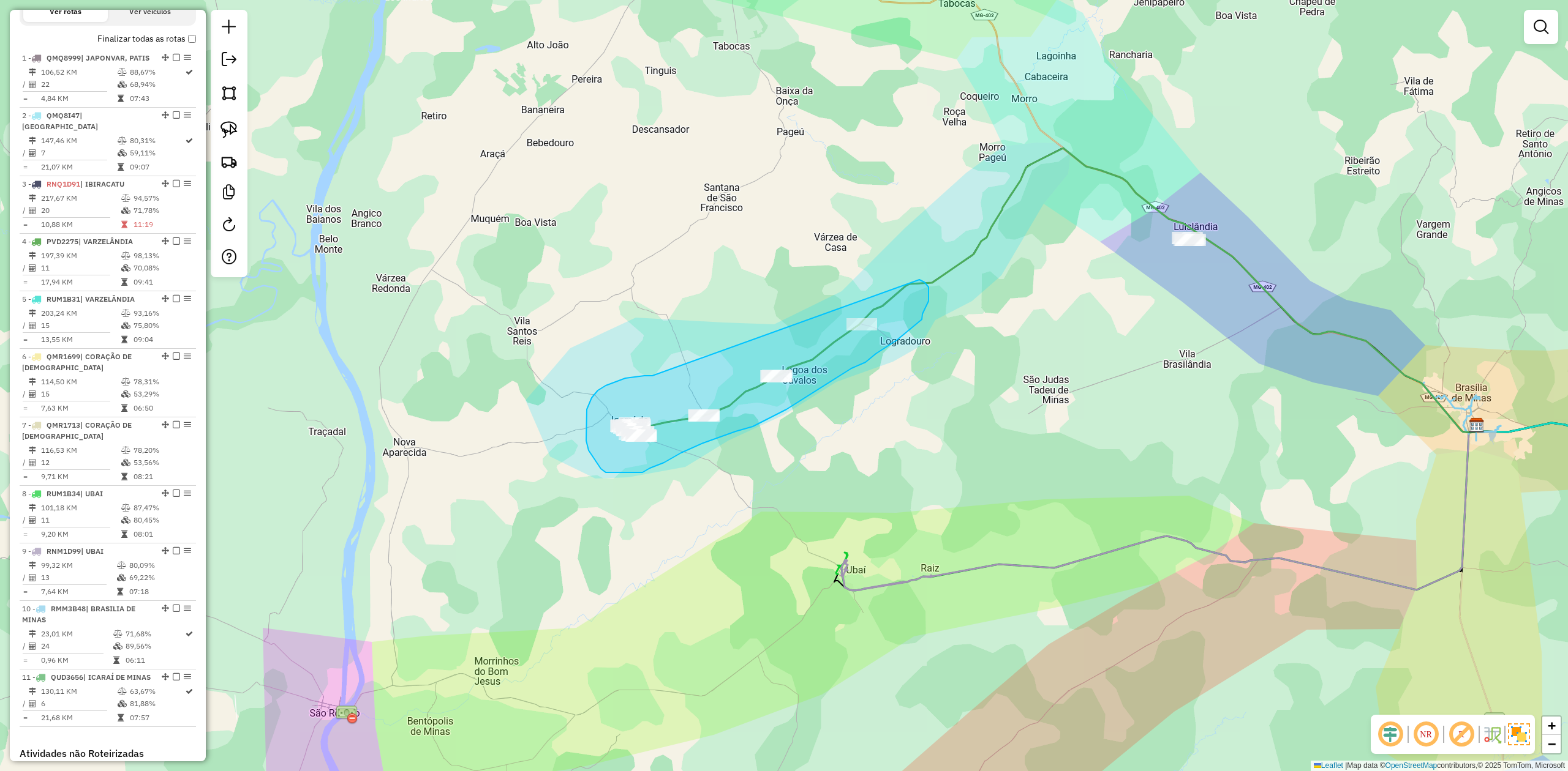
drag, startPoint x: 601, startPoint y: 389, endPoint x: 872, endPoint y: 272, distance: 295.2
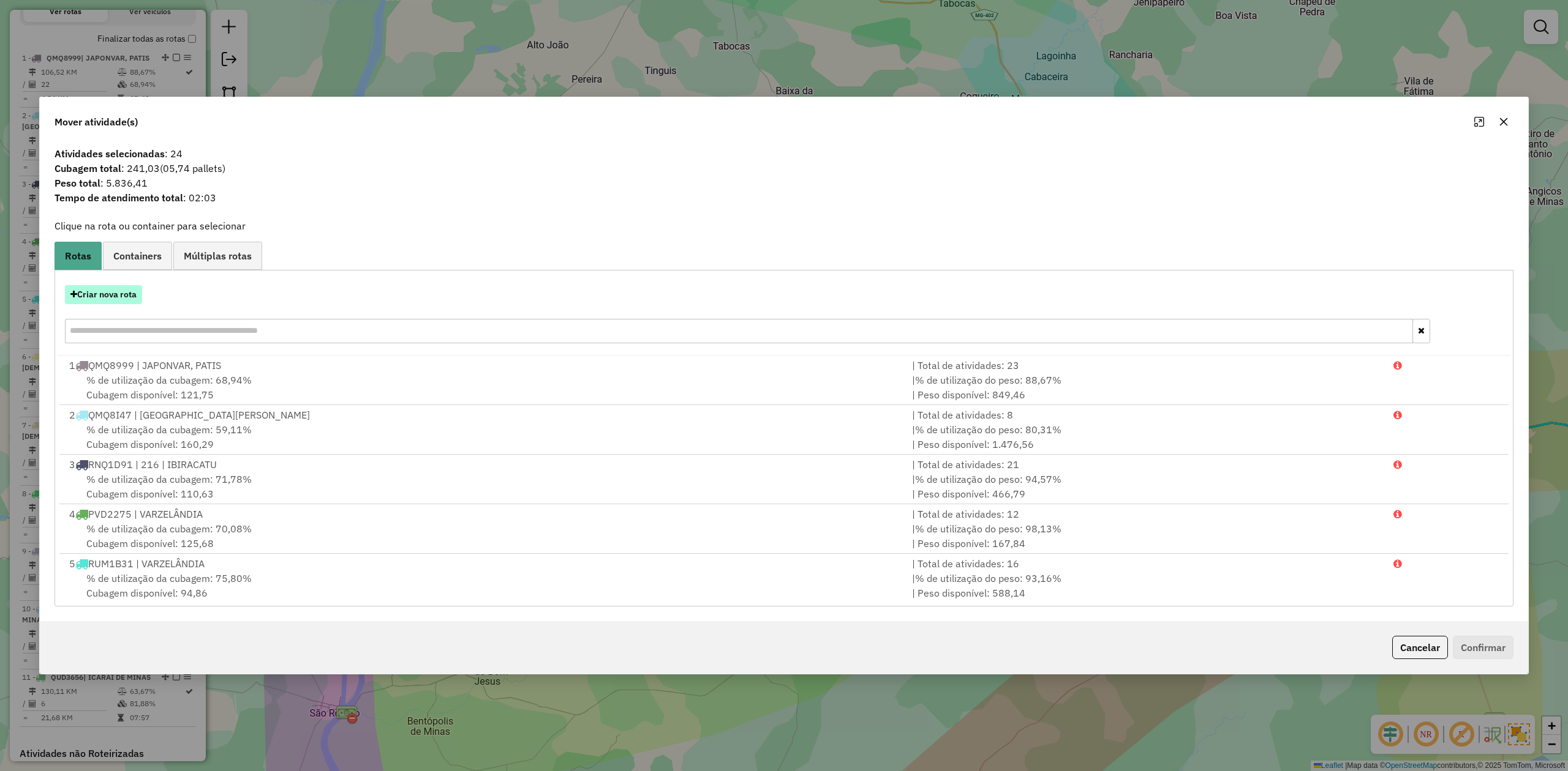
click at [99, 294] on button "Criar nova rota" at bounding box center [103, 295] width 77 height 19
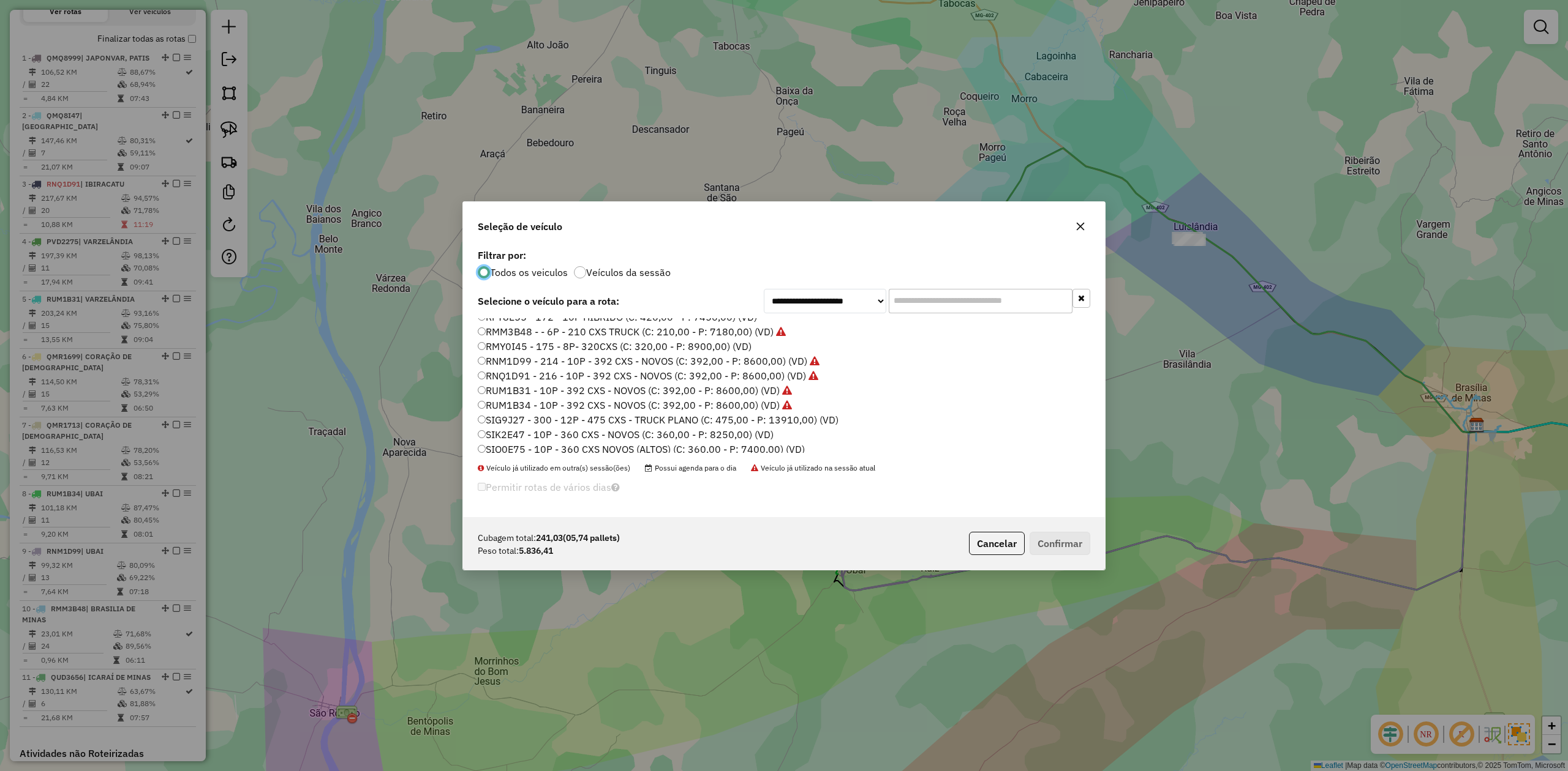
scroll to position [100, 0]
click at [744, 429] on label "SIK2E47 - 10P - 360 CXS - NOVOS (C: 360,00 - P: 8250,00) (VD)" at bounding box center [625, 430] width 296 height 15
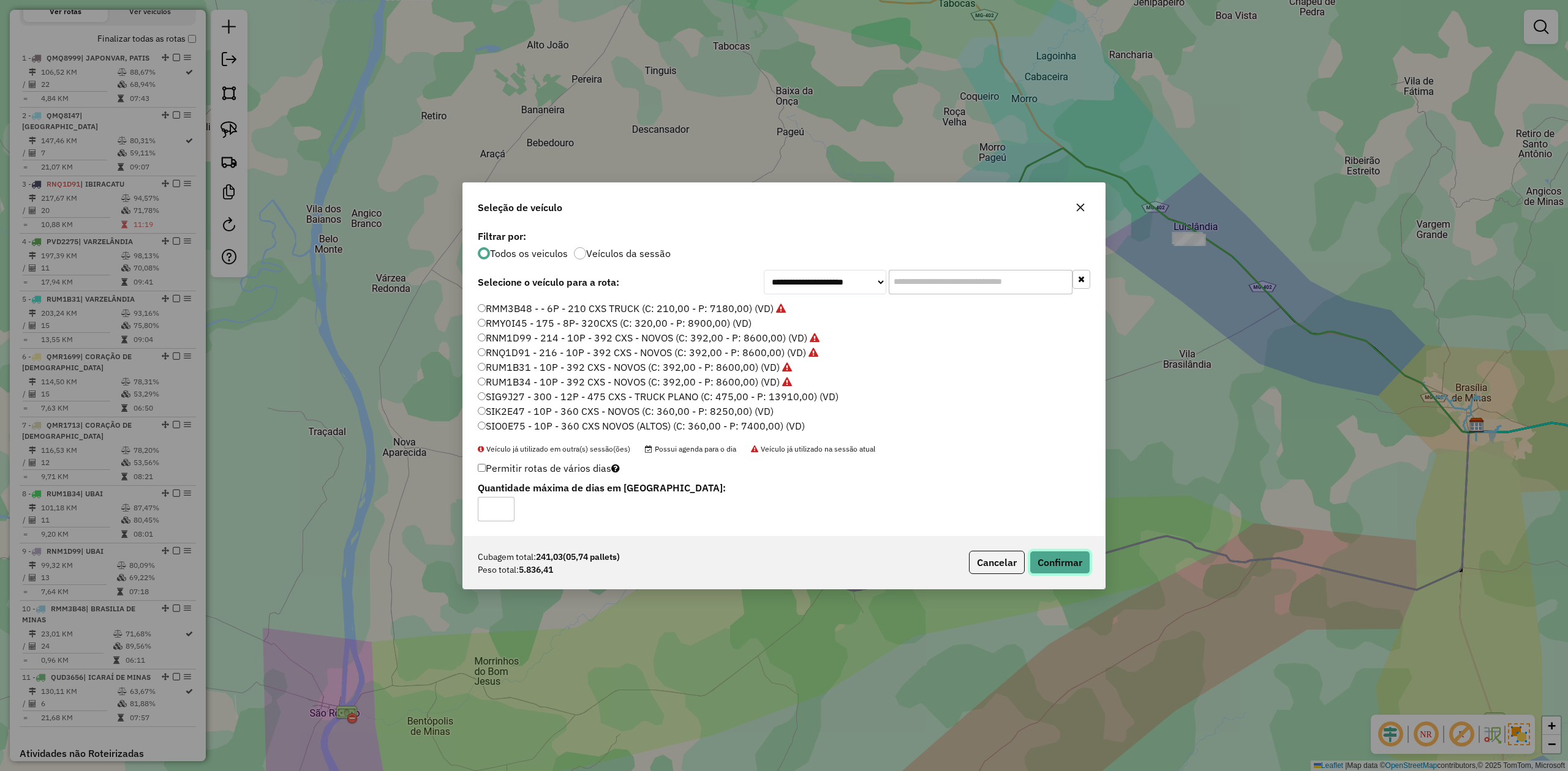
click at [1055, 561] on button "Confirmar" at bounding box center [1059, 563] width 61 height 24
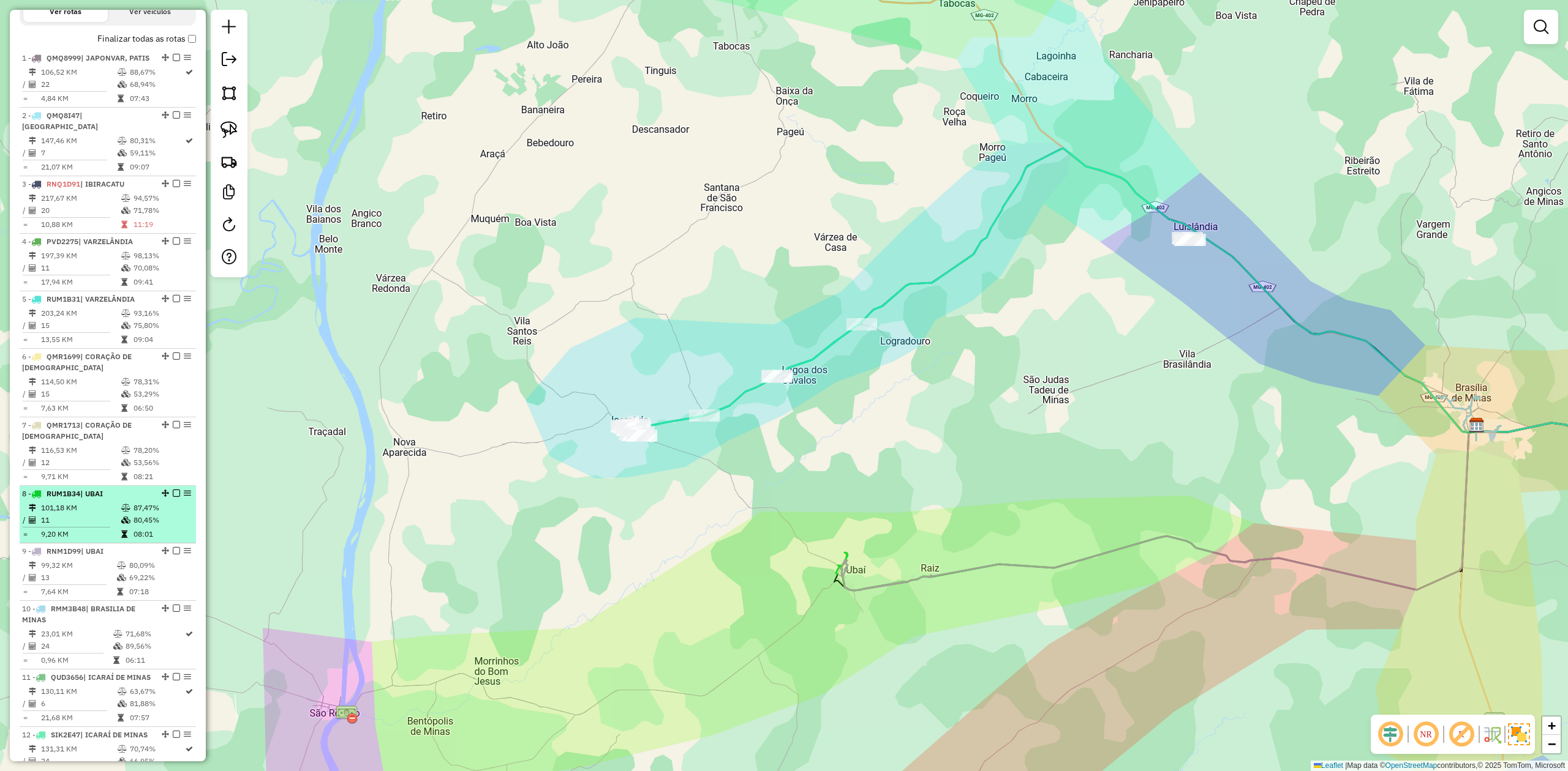
scroll to position [733, 0]
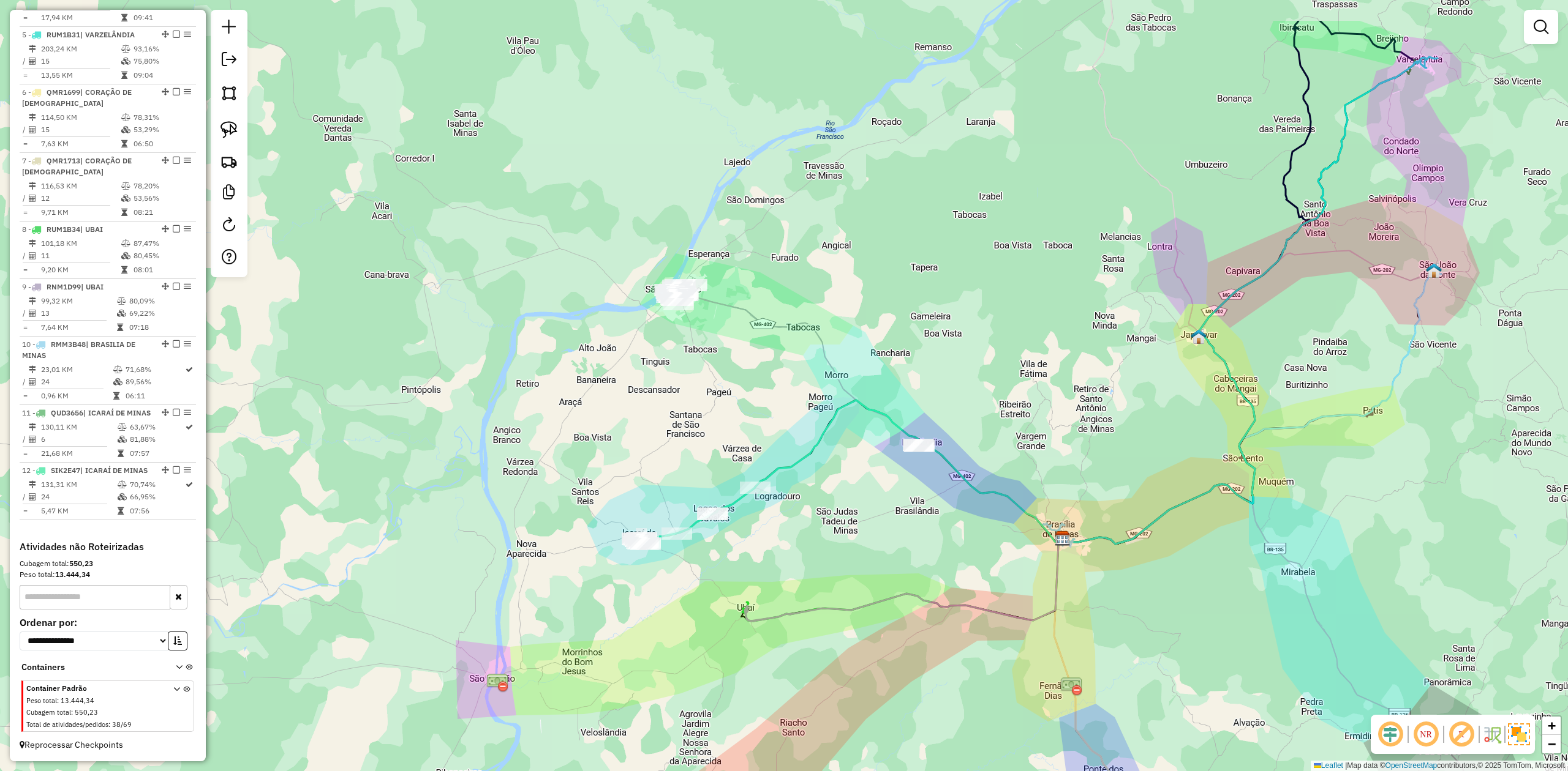
drag, startPoint x: 861, startPoint y: 399, endPoint x: 807, endPoint y: 530, distance: 141.7
click at [816, 530] on div "Janela de atendimento Grade de atendimento Capacidade Transportadoras Veículos …" at bounding box center [784, 386] width 1568 height 771
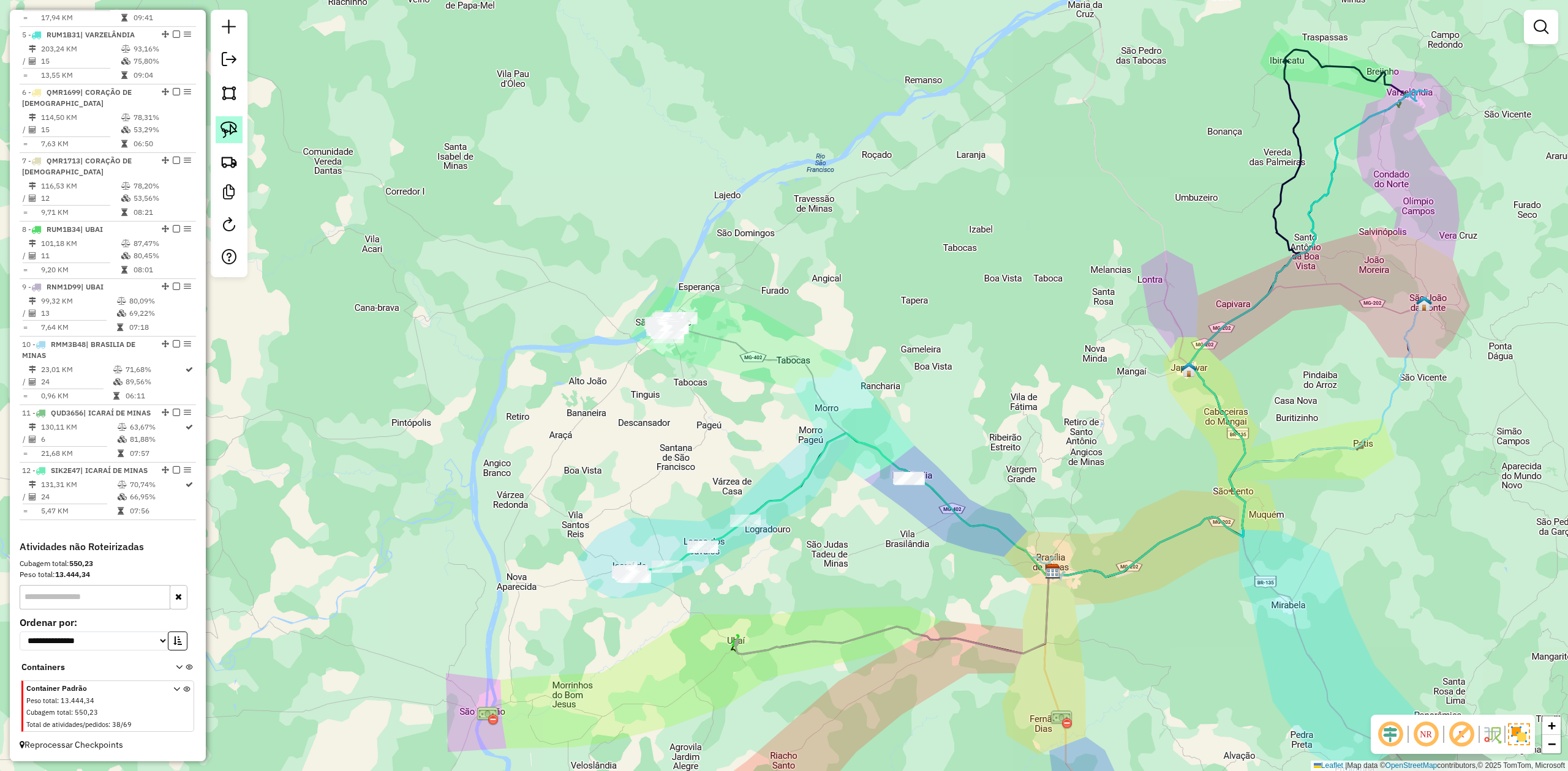
click at [222, 120] on link at bounding box center [229, 130] width 27 height 27
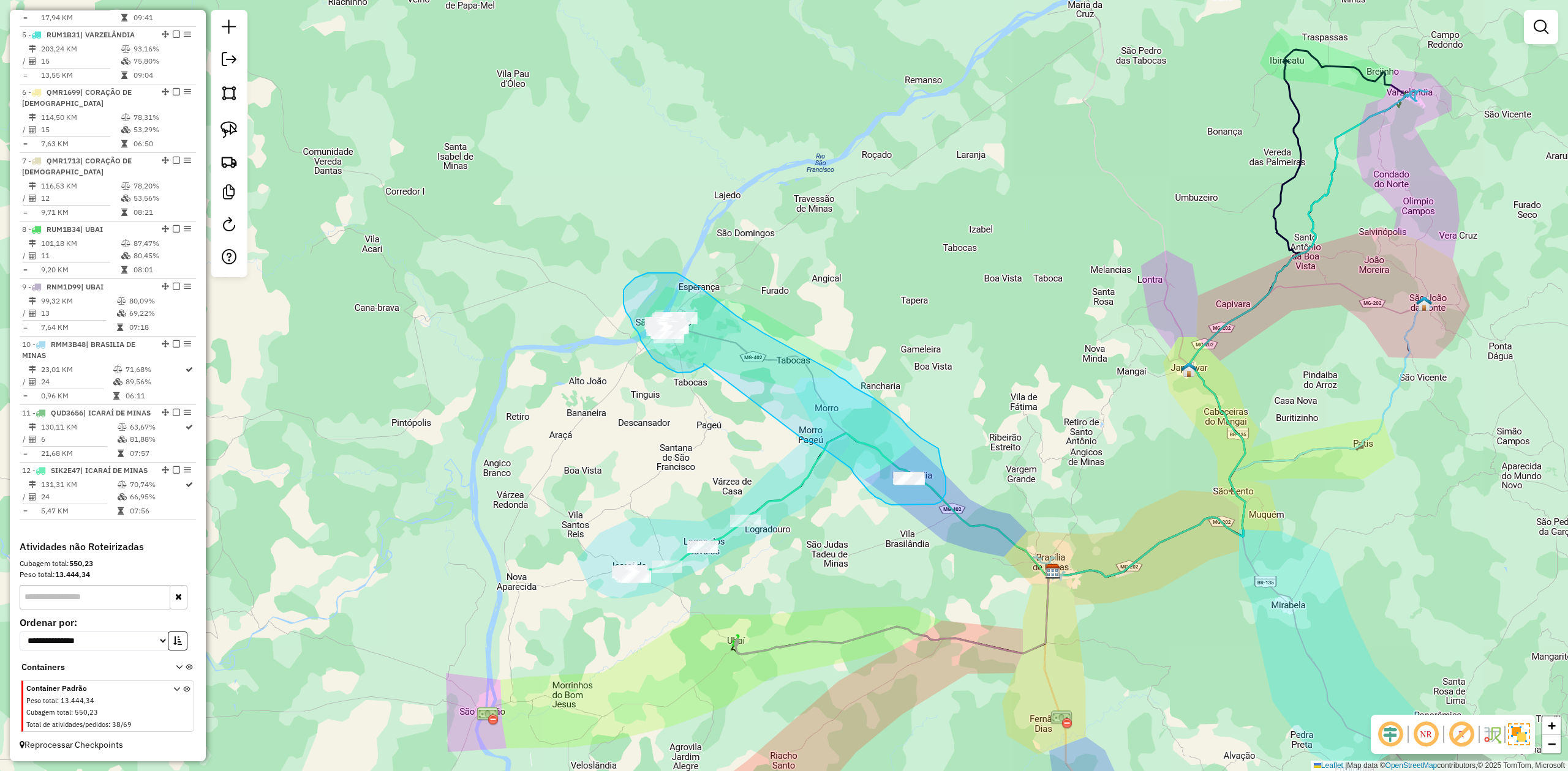
drag, startPoint x: 678, startPoint y: 373, endPoint x: 784, endPoint y: 432, distance: 121.3
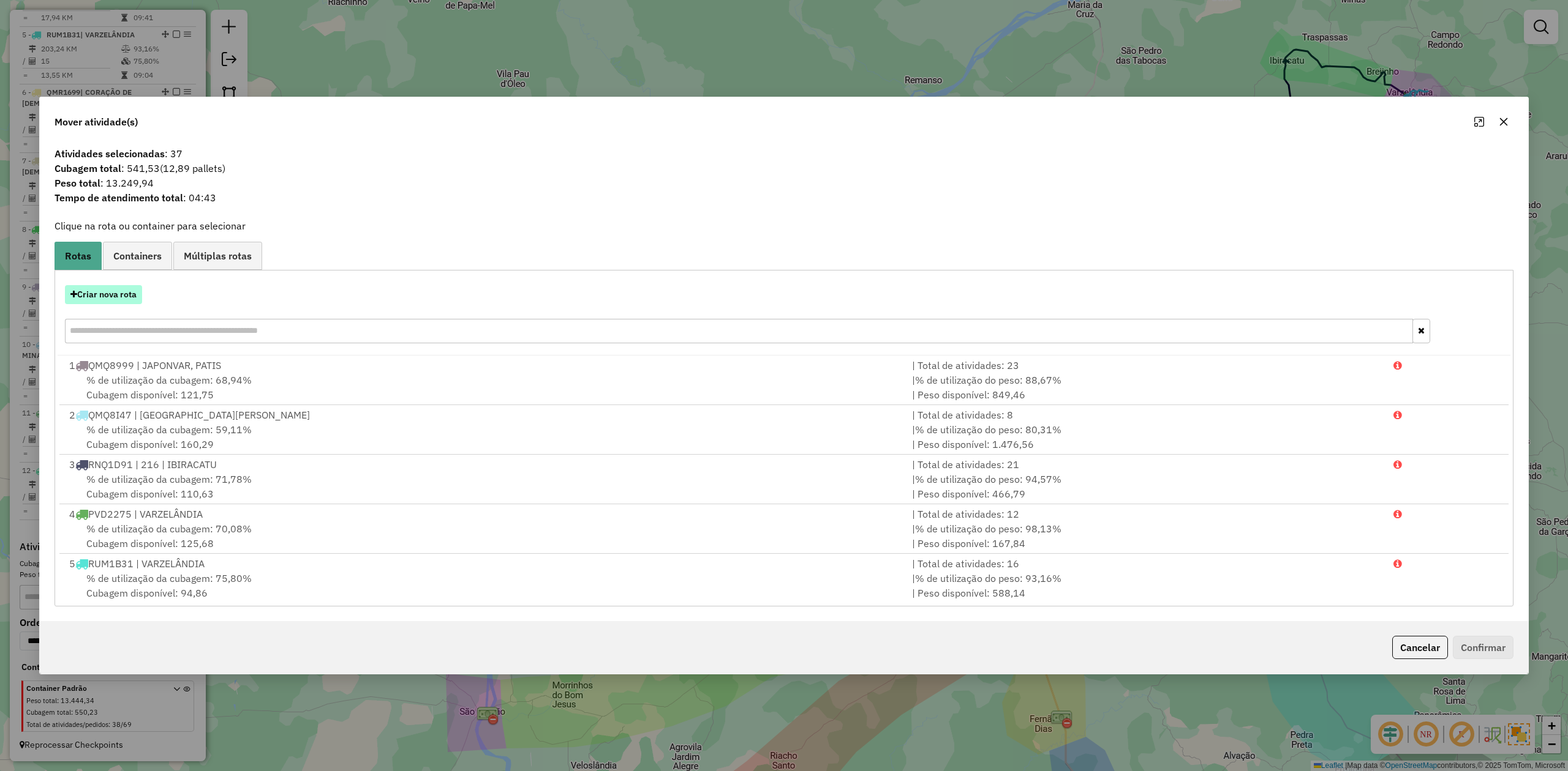
click at [99, 297] on button "Criar nova rota" at bounding box center [103, 295] width 77 height 19
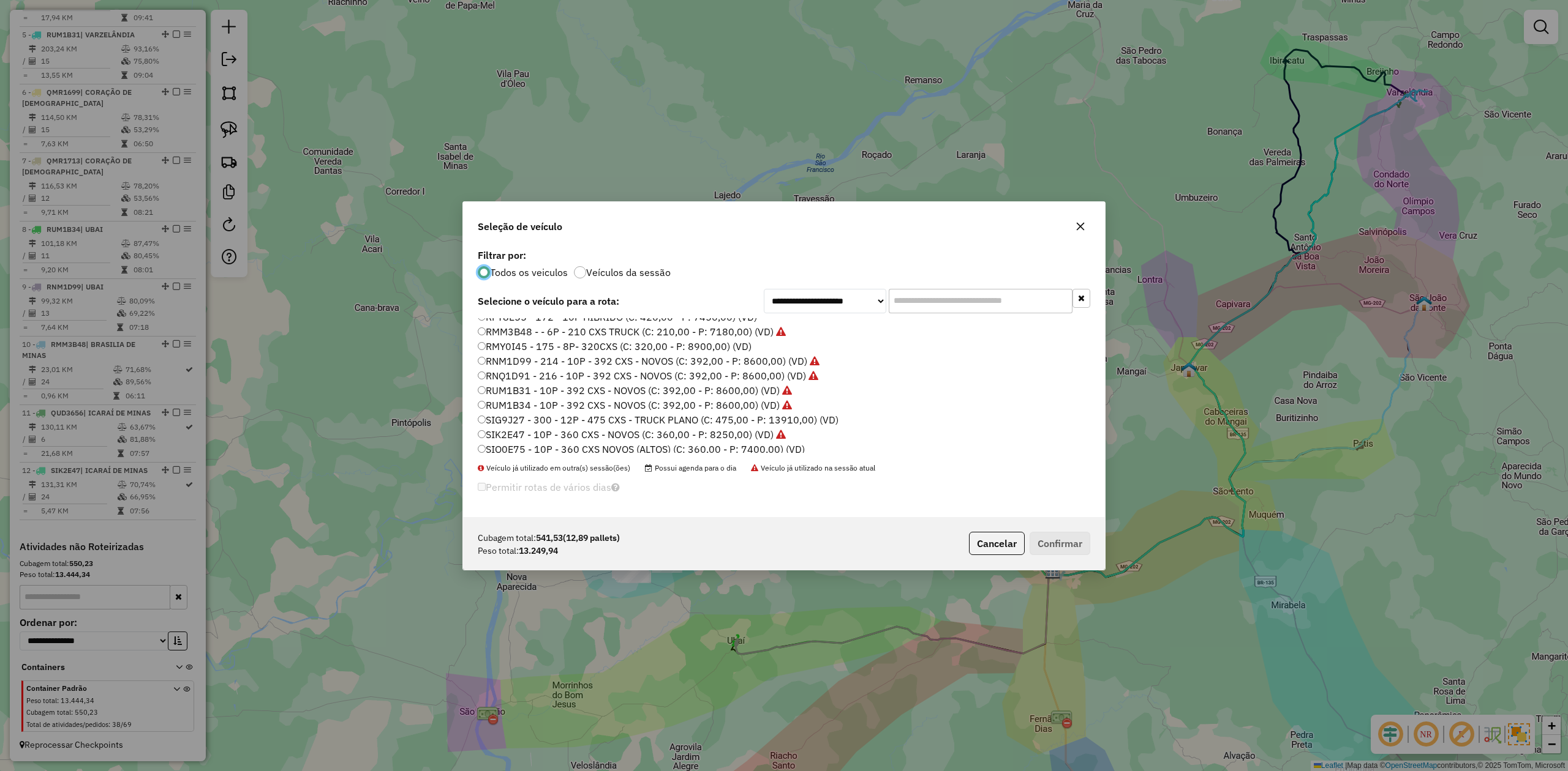
scroll to position [100, 0]
click at [995, 542] on button "Cancelar" at bounding box center [996, 544] width 56 height 24
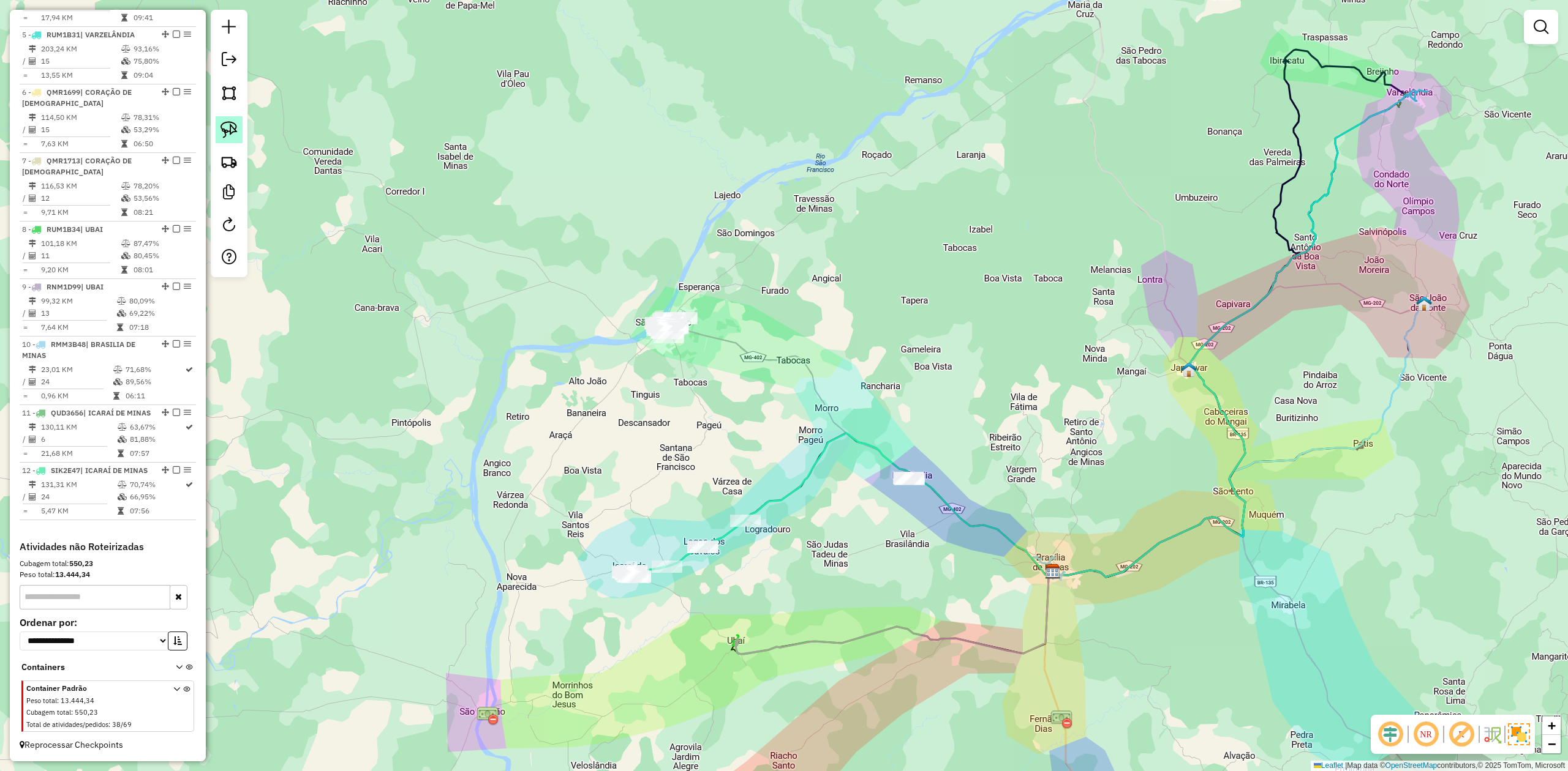
click at [226, 125] on img at bounding box center [230, 130] width 17 height 17
click at [233, 131] on img at bounding box center [230, 130] width 17 height 17
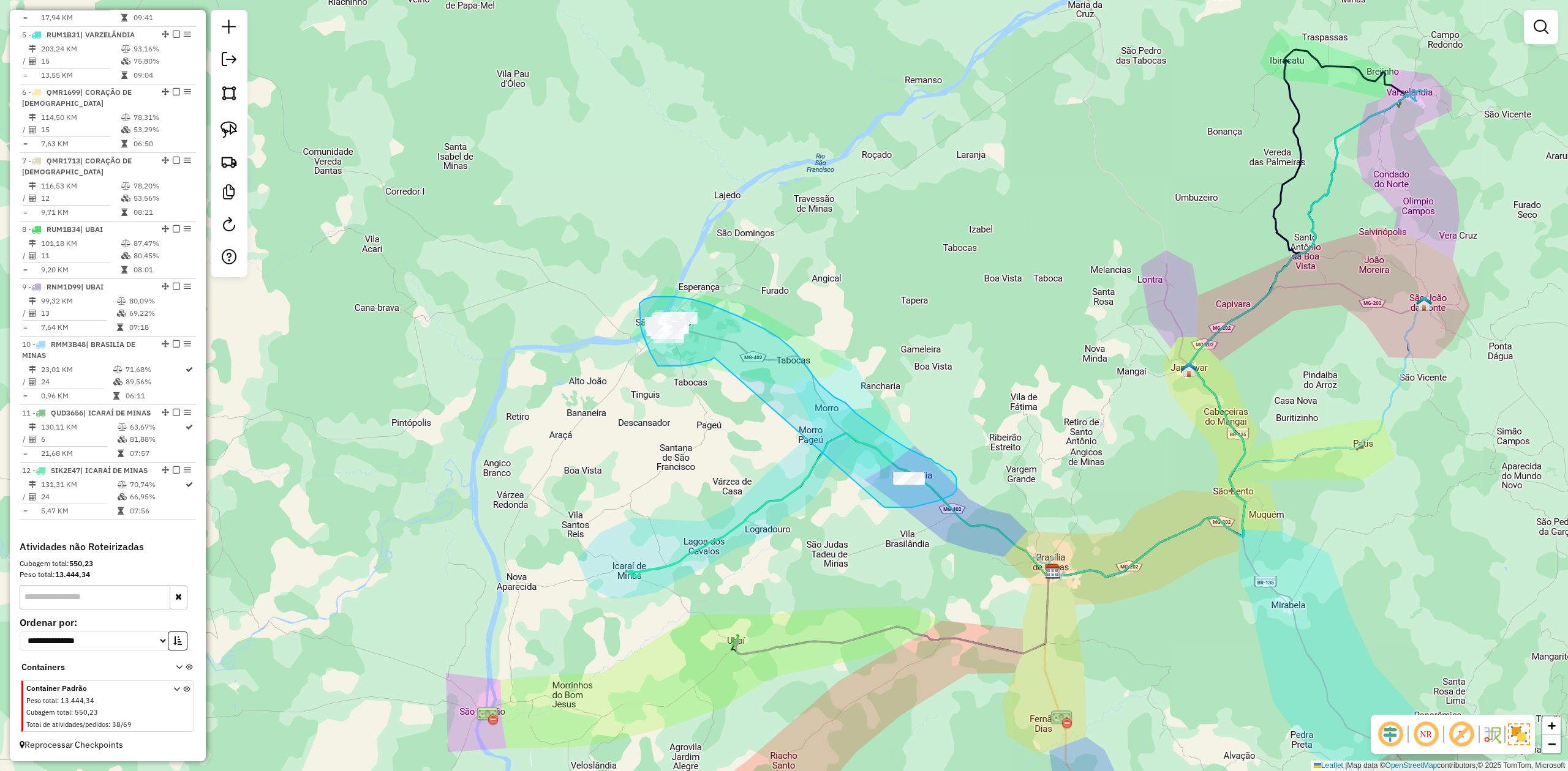
drag, startPoint x: 714, startPoint y: 357, endPoint x: 853, endPoint y: 492, distance: 193.8
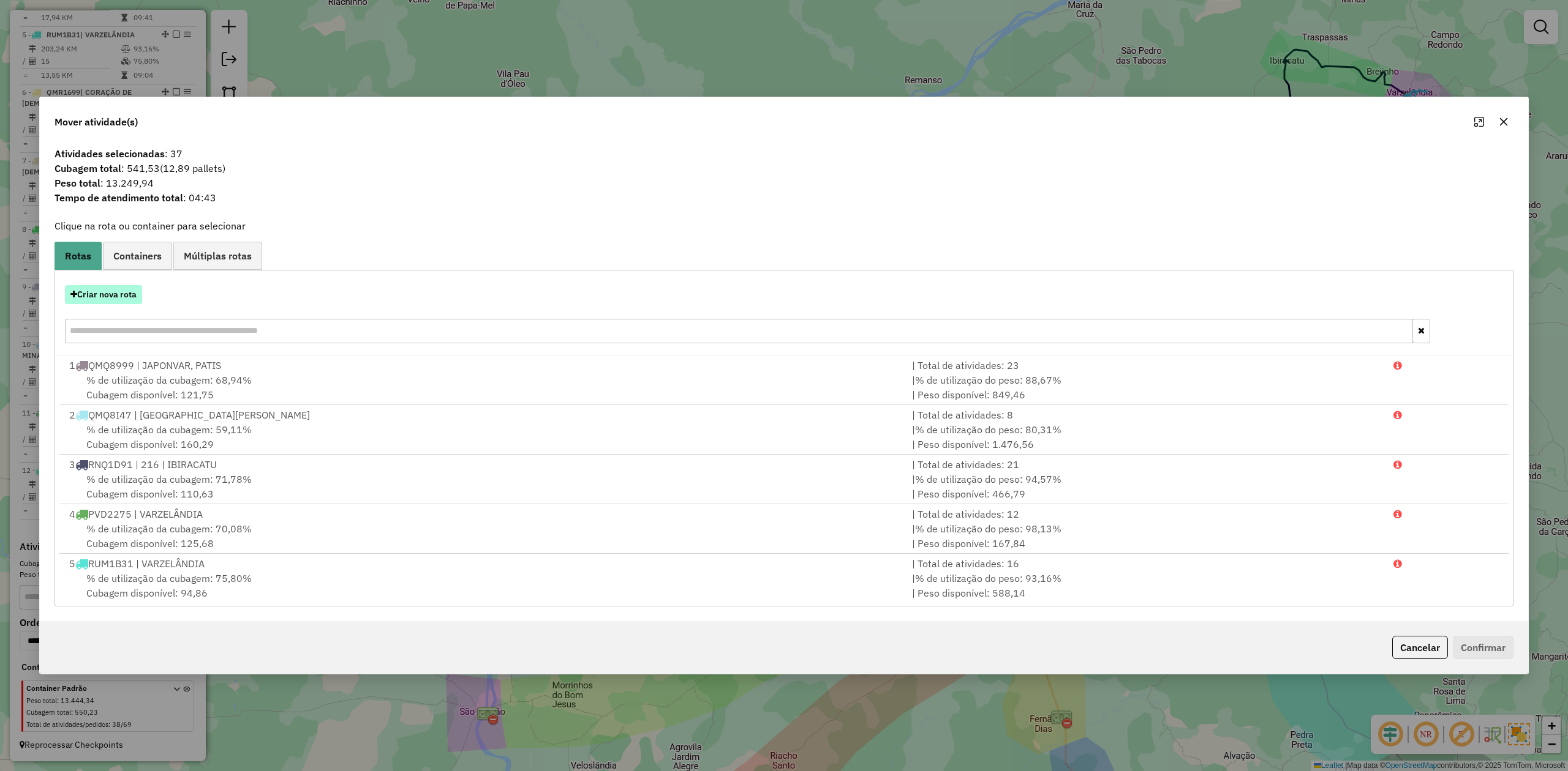
click at [103, 299] on button "Criar nova rota" at bounding box center [103, 295] width 77 height 19
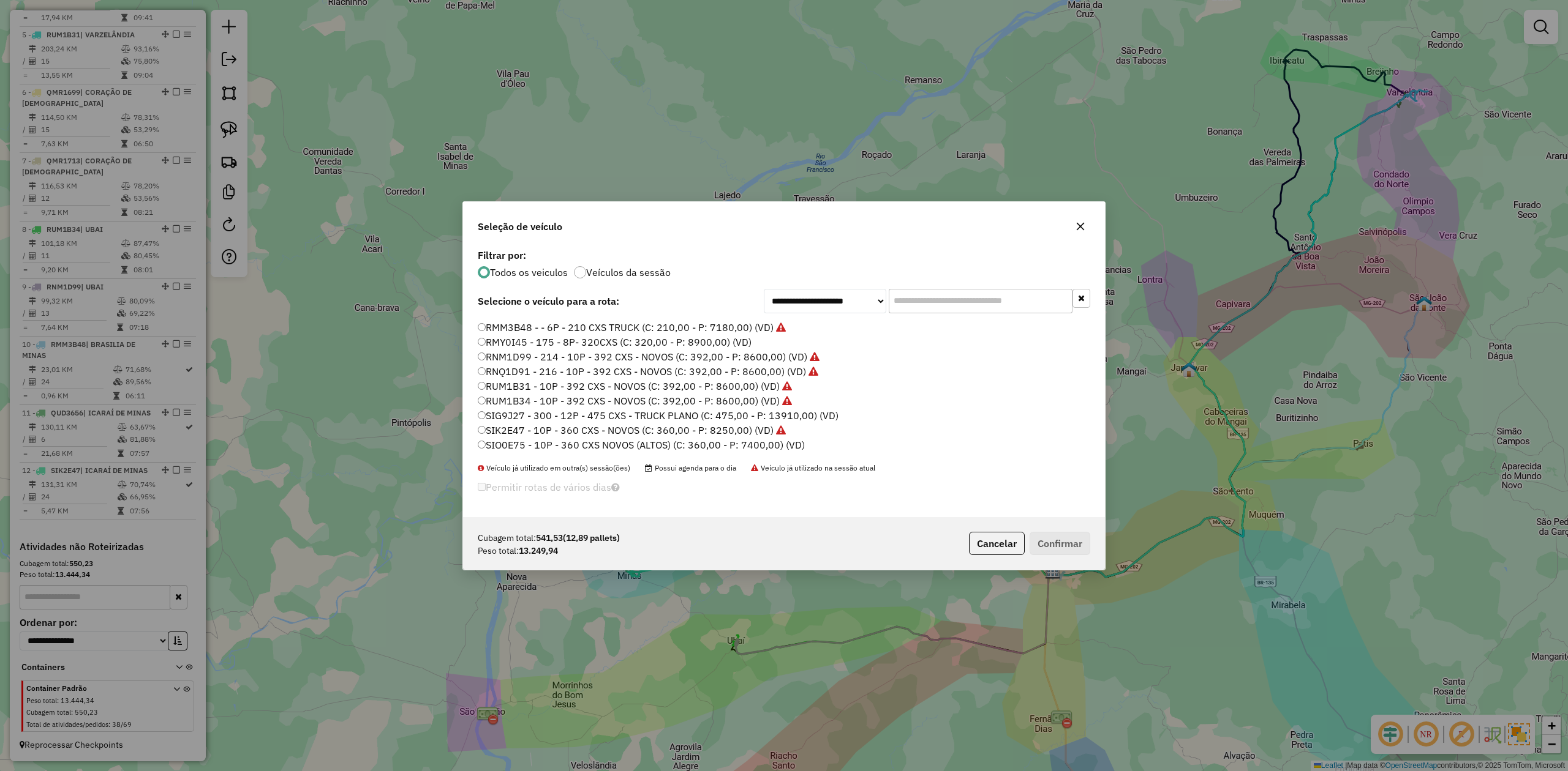
click at [729, 445] on label "SIO0E75 - 10P - 360 CXS NOVOS (ALTOS) (C: 360,00 - P: 7400,00) (VD)" at bounding box center [641, 445] width 327 height 15
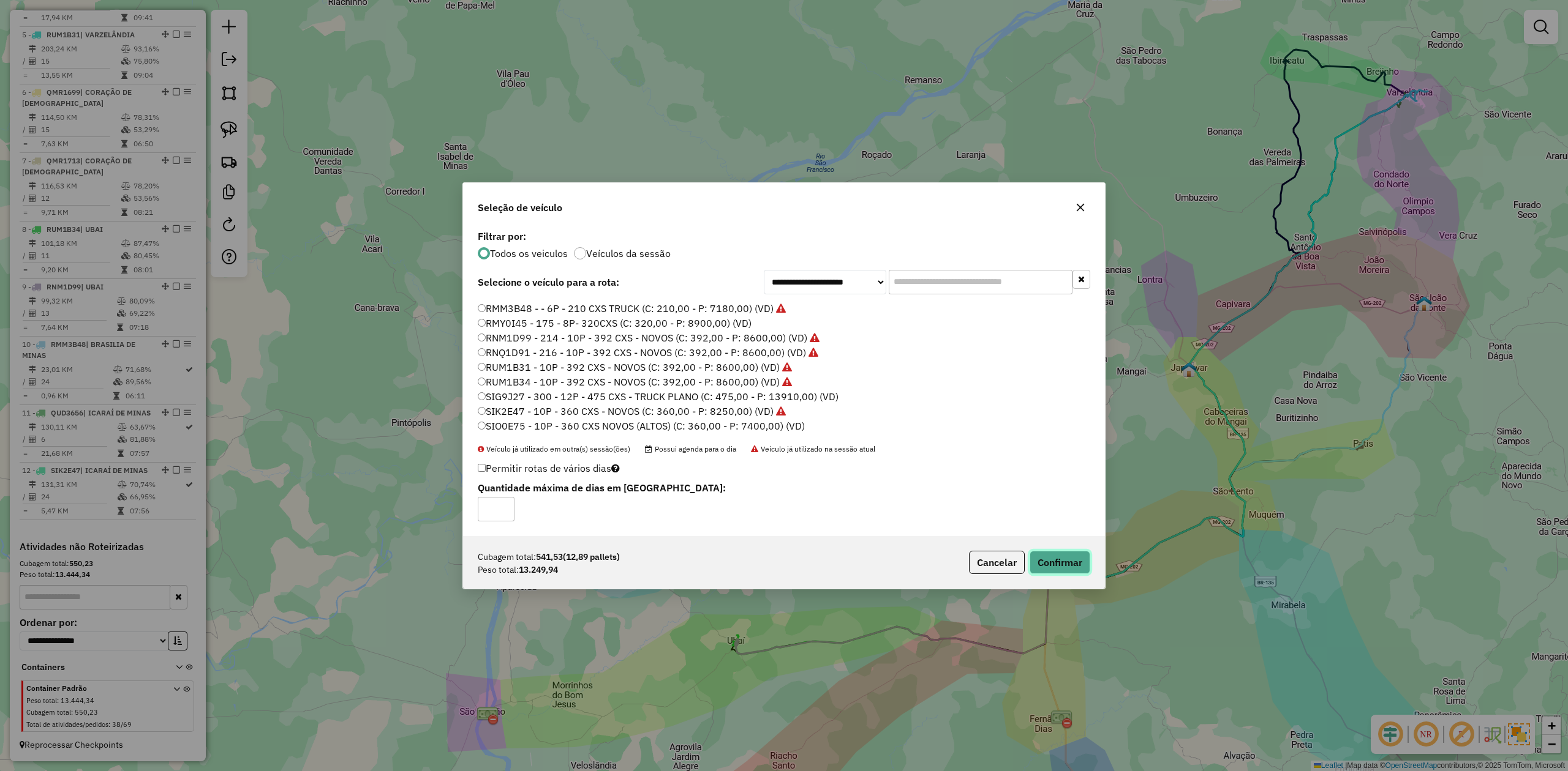
click at [1052, 561] on button "Confirmar" at bounding box center [1059, 563] width 61 height 24
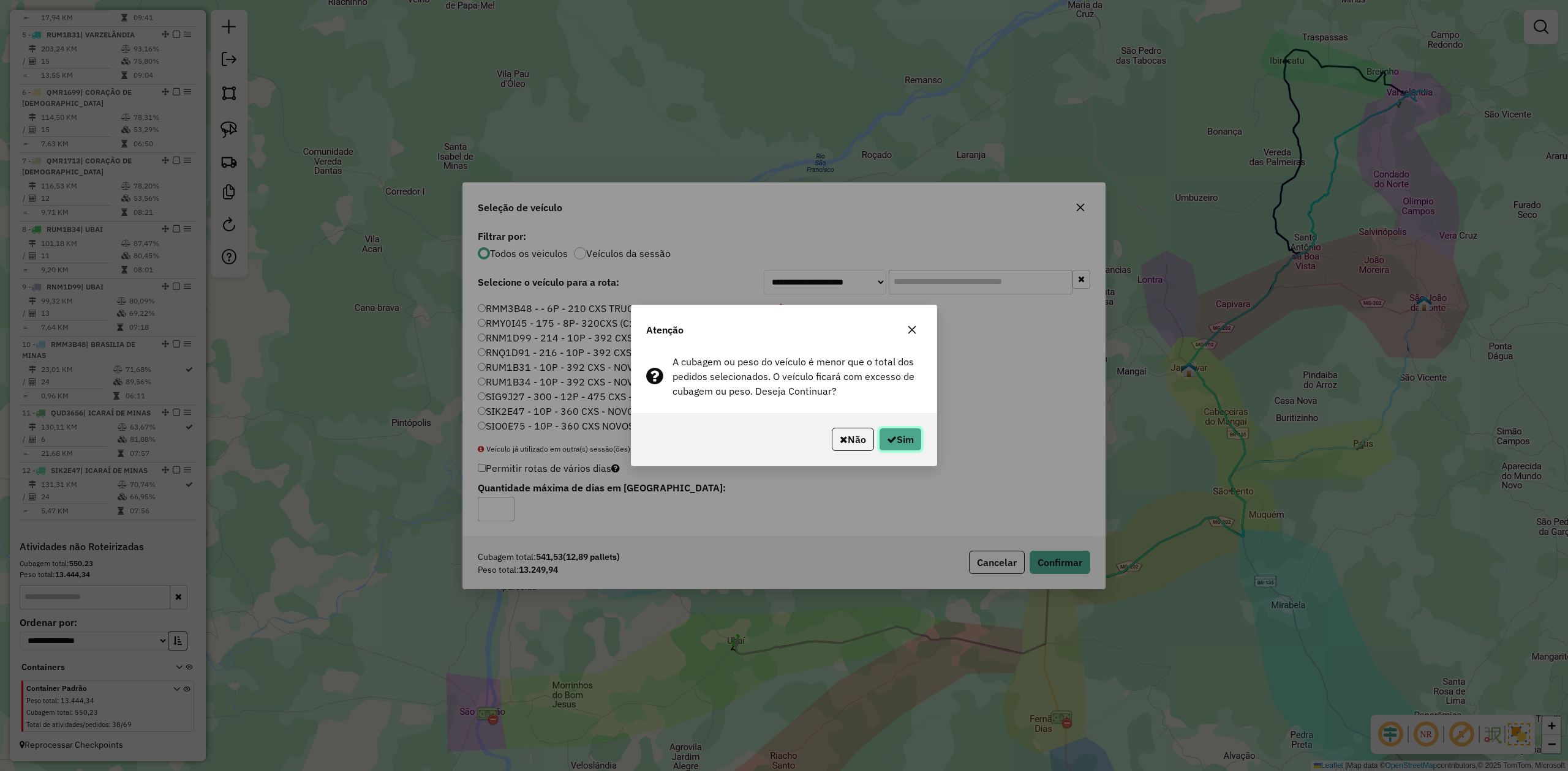
click at [902, 439] on button "Sim" at bounding box center [900, 440] width 43 height 24
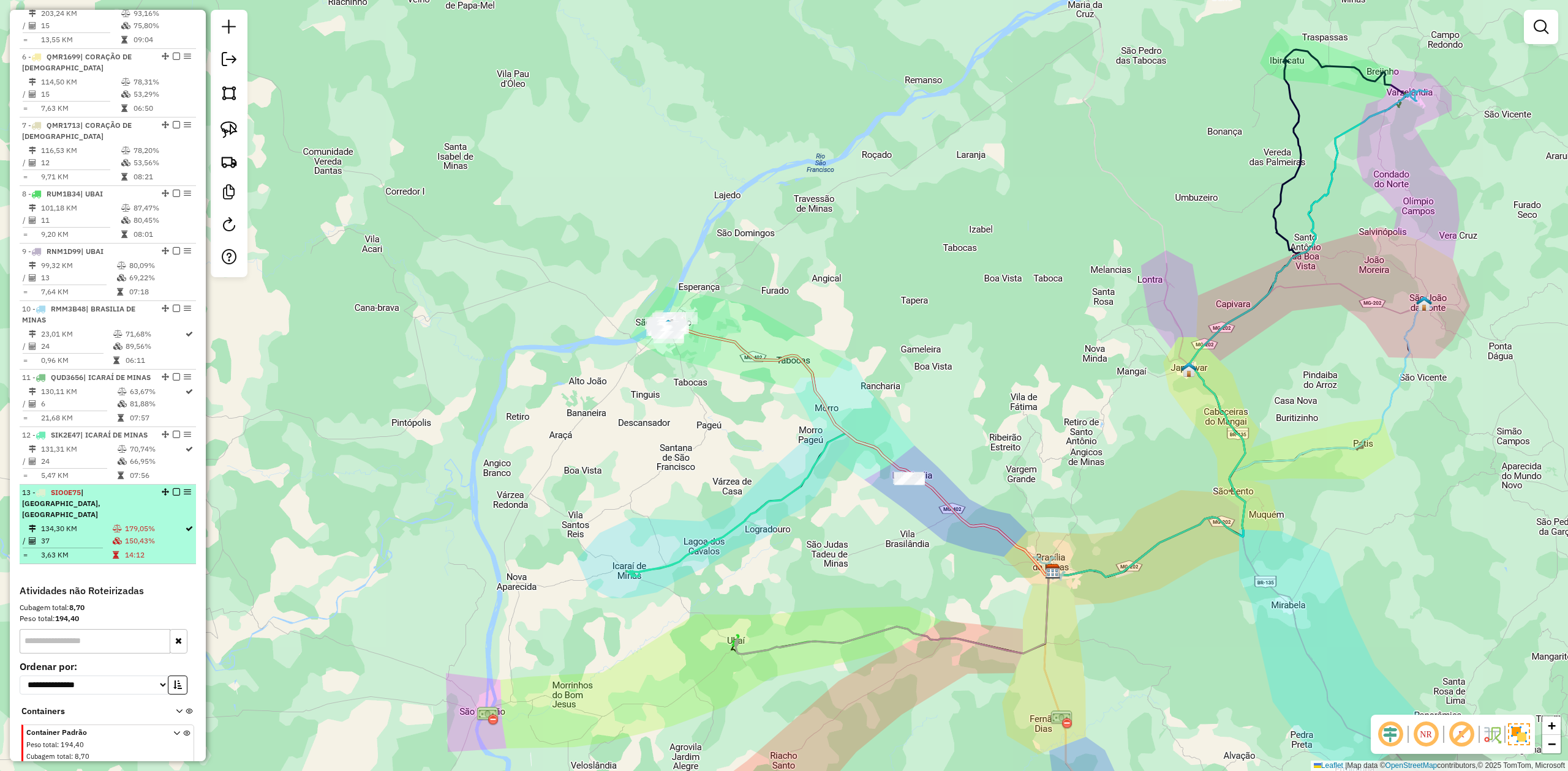
click at [54, 547] on td "37" at bounding box center [76, 542] width 72 height 13
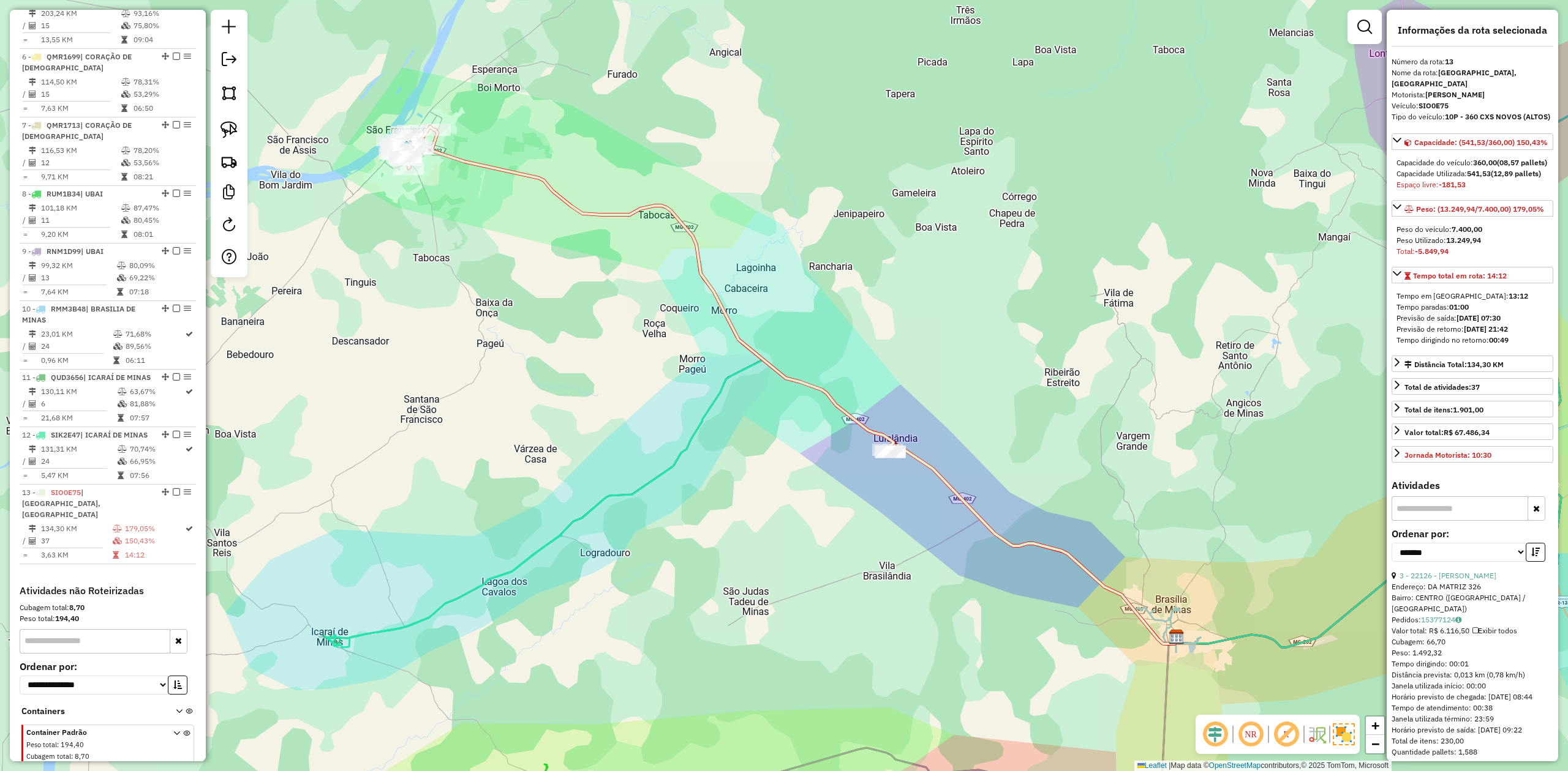
drag, startPoint x: 500, startPoint y: 270, endPoint x: 611, endPoint y: 341, distance: 131.8
click at [611, 341] on div "Janela de atendimento Grade de atendimento Capacidade Transportadoras Veículos …" at bounding box center [784, 386] width 1568 height 771
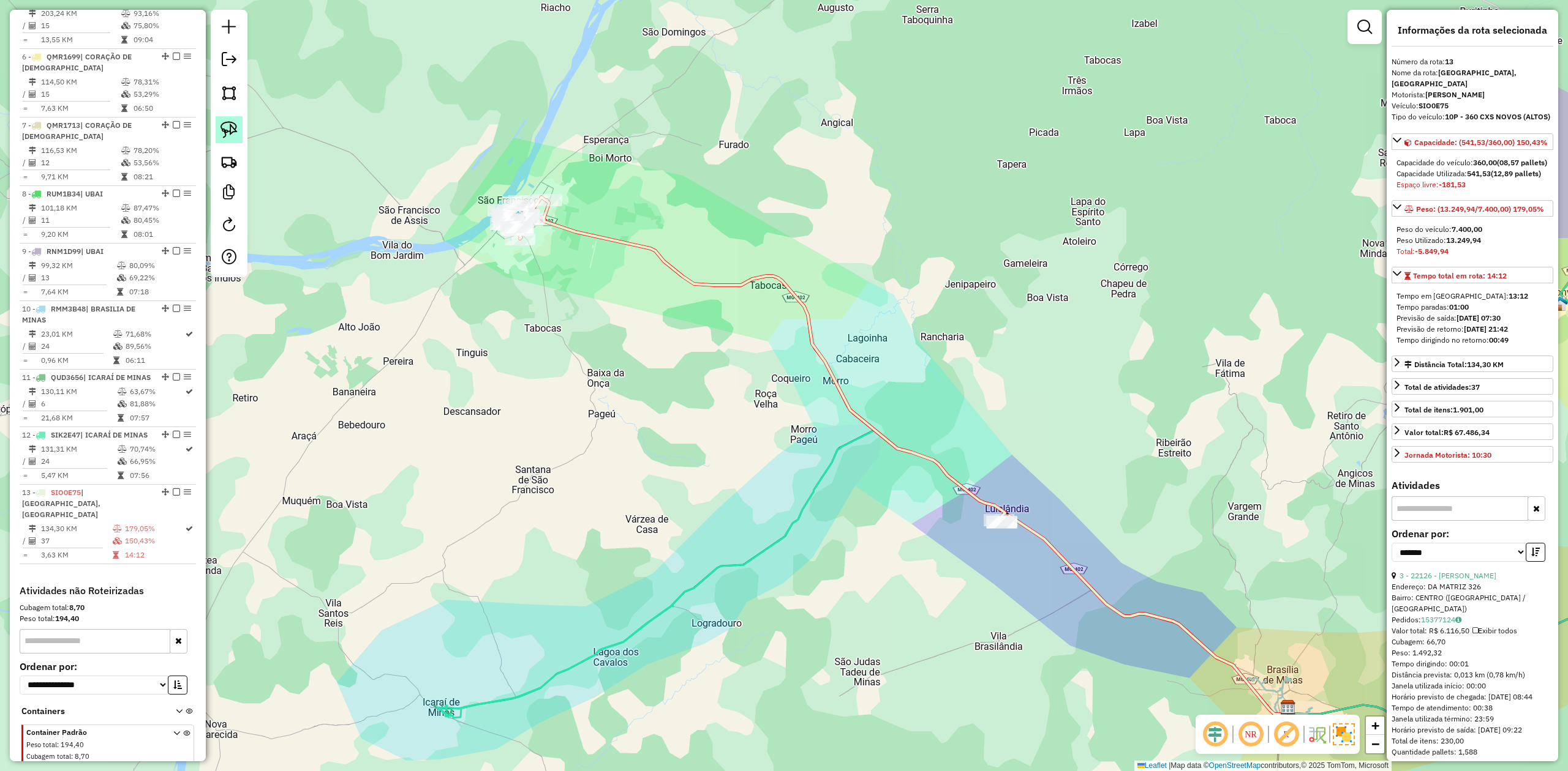
click at [236, 128] on img at bounding box center [230, 130] width 17 height 17
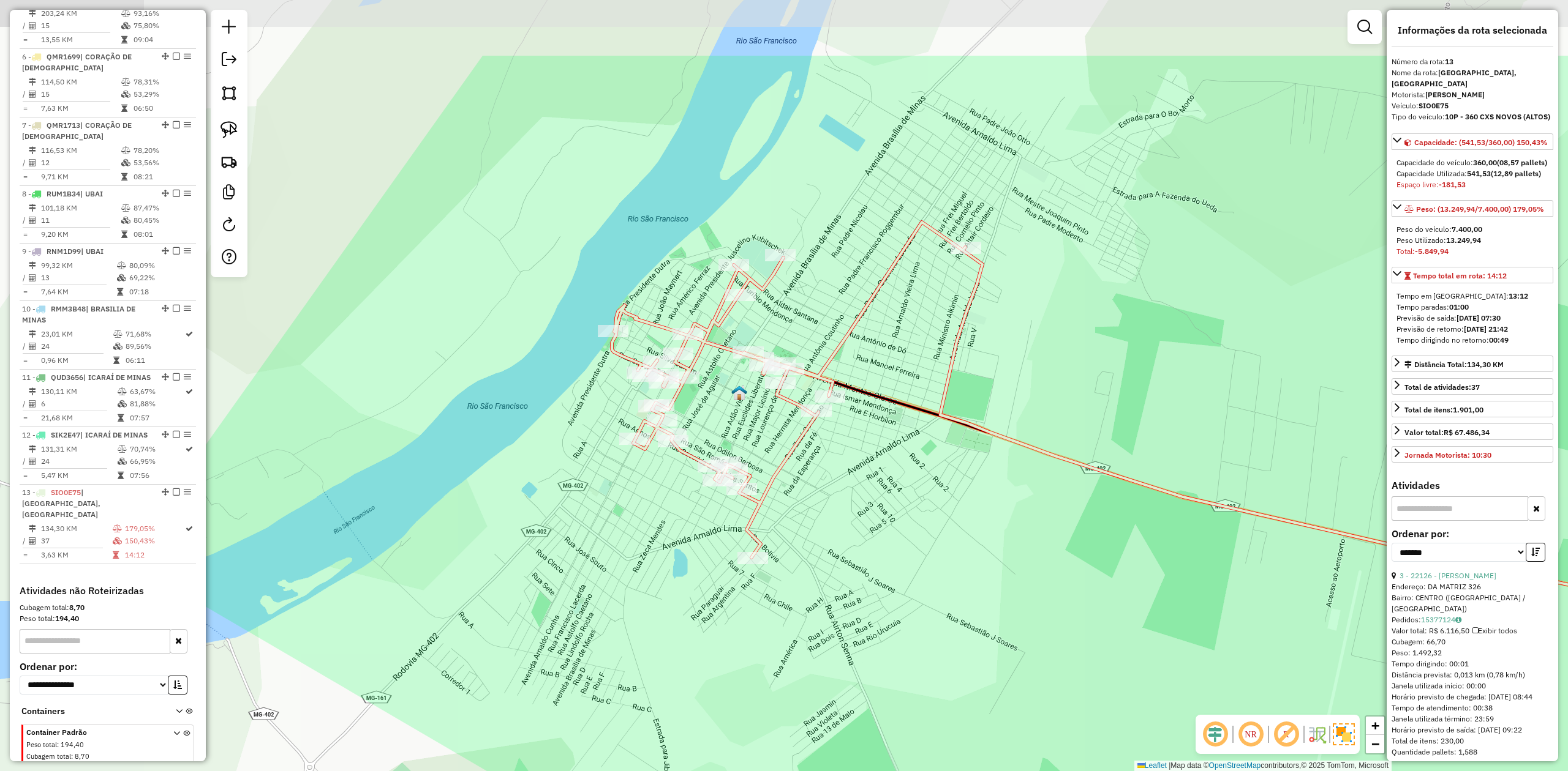
drag, startPoint x: 549, startPoint y: 216, endPoint x: 898, endPoint y: 349, distance: 373.5
click at [898, 349] on div "Janela de atendimento Grade de atendimento Capacidade Transportadoras Veículos …" at bounding box center [784, 386] width 1568 height 771
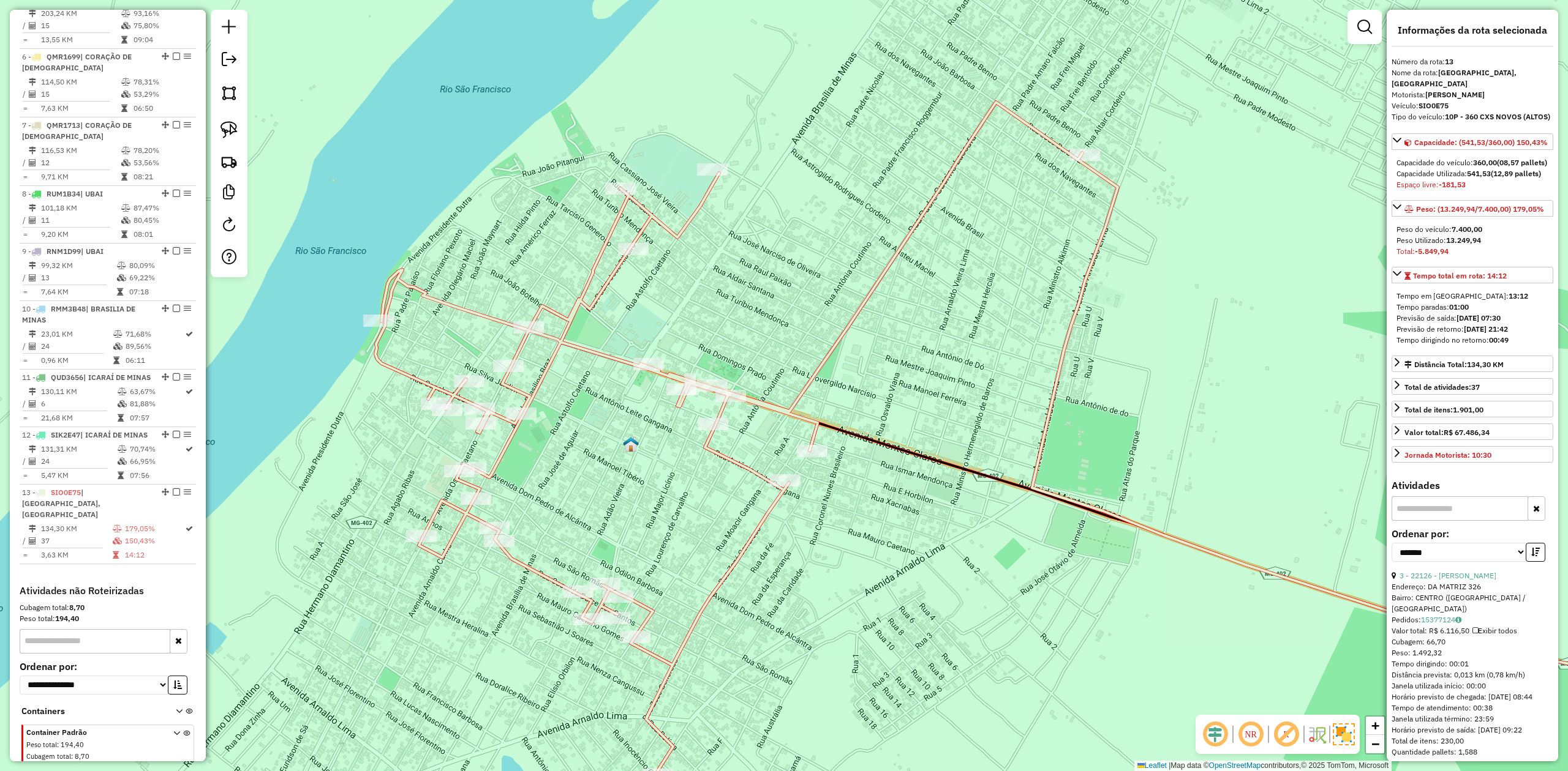
drag, startPoint x: 659, startPoint y: 316, endPoint x: 721, endPoint y: 326, distance: 62.8
click at [721, 326] on div "Janela de atendimento Grade de atendimento Capacidade Transportadoras Veículos …" at bounding box center [784, 386] width 1568 height 771
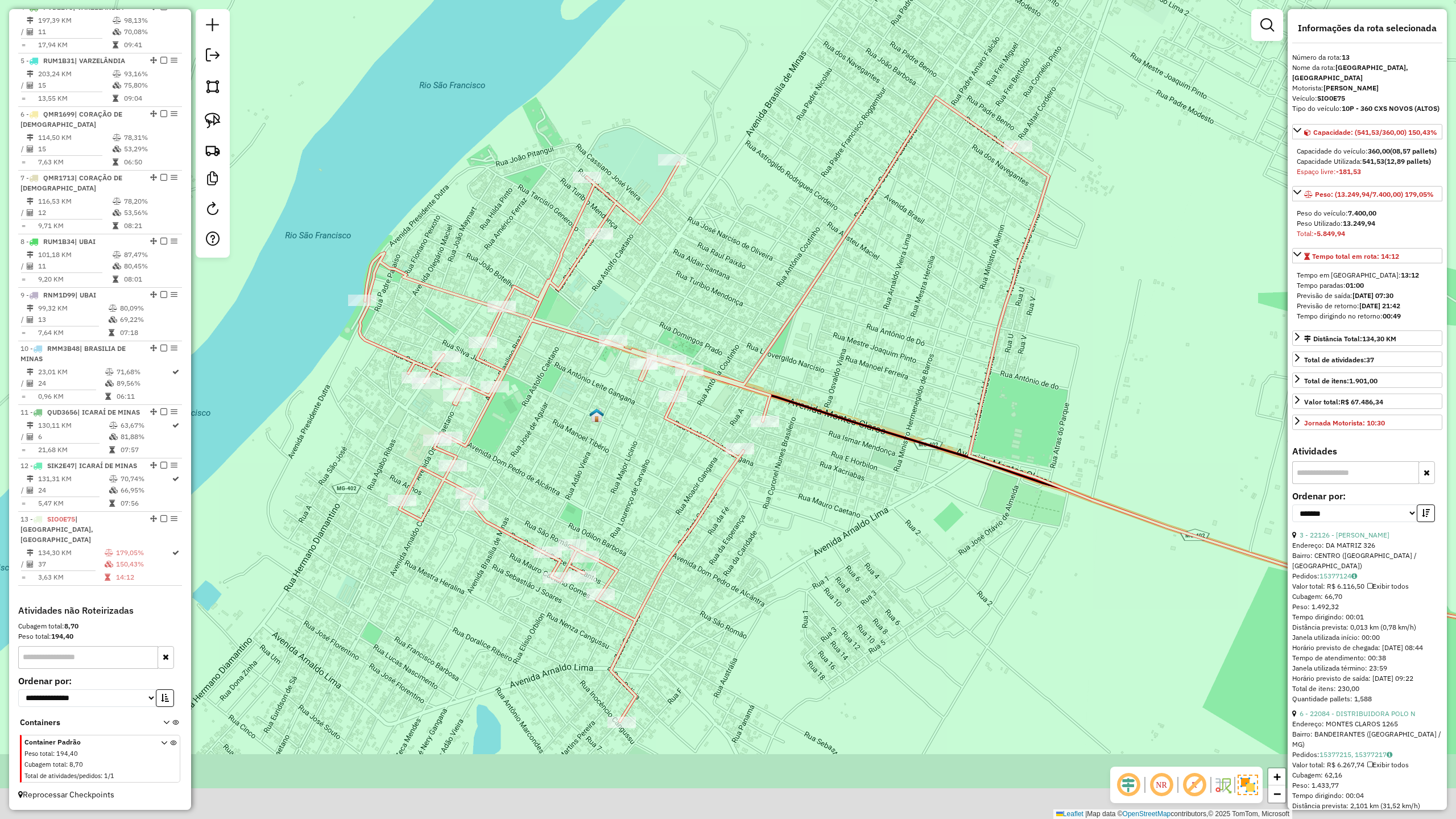
scroll to position [642, 0]
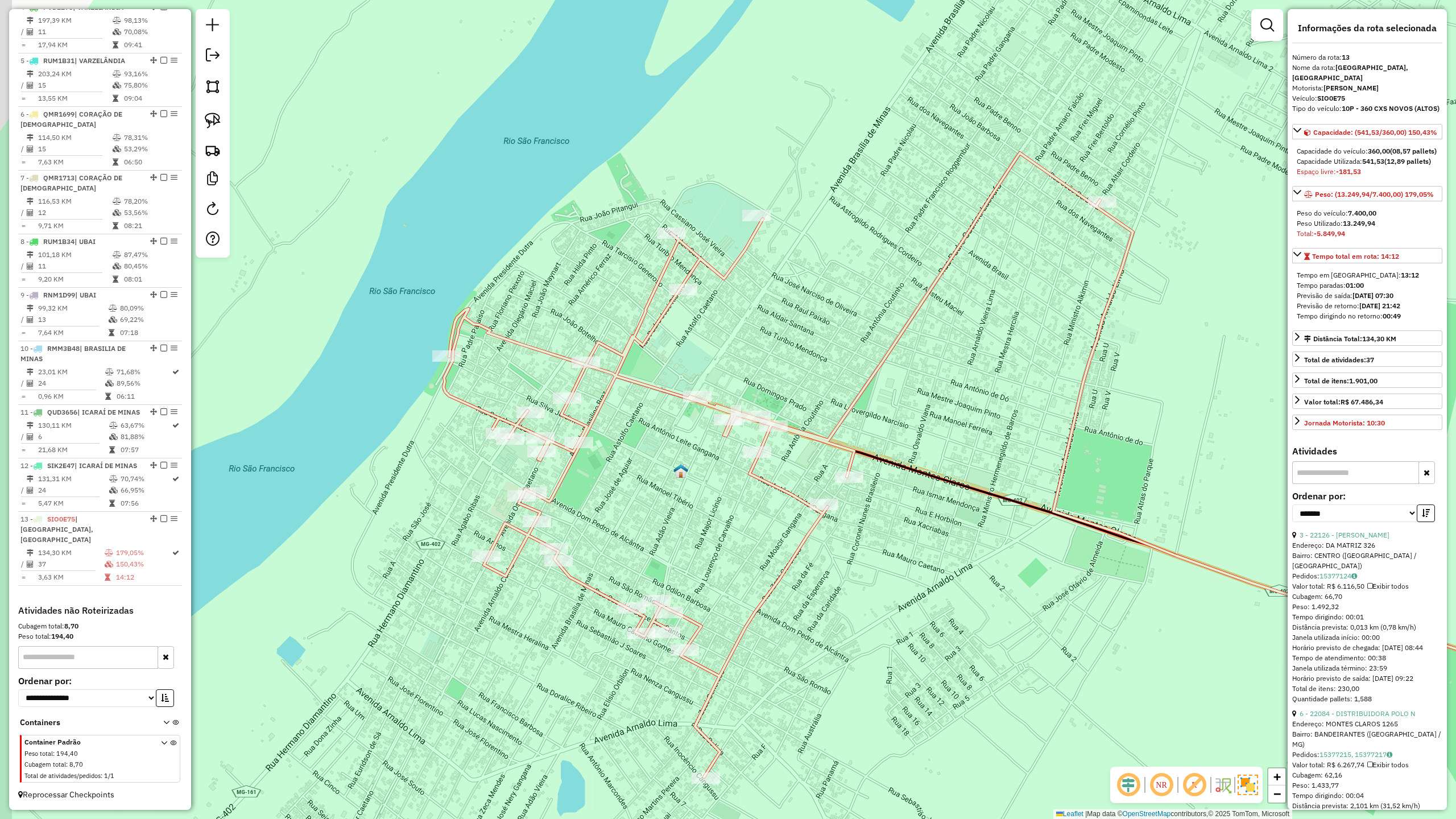
drag, startPoint x: 720, startPoint y: 346, endPoint x: 780, endPoint y: 342, distance: 60.1
click at [774, 344] on div "Janela de atendimento Grade de atendimento Capacidade Transportadoras Veículos …" at bounding box center [728, 410] width 1456 height 819
click at [208, 119] on img at bounding box center [213, 121] width 16 height 16
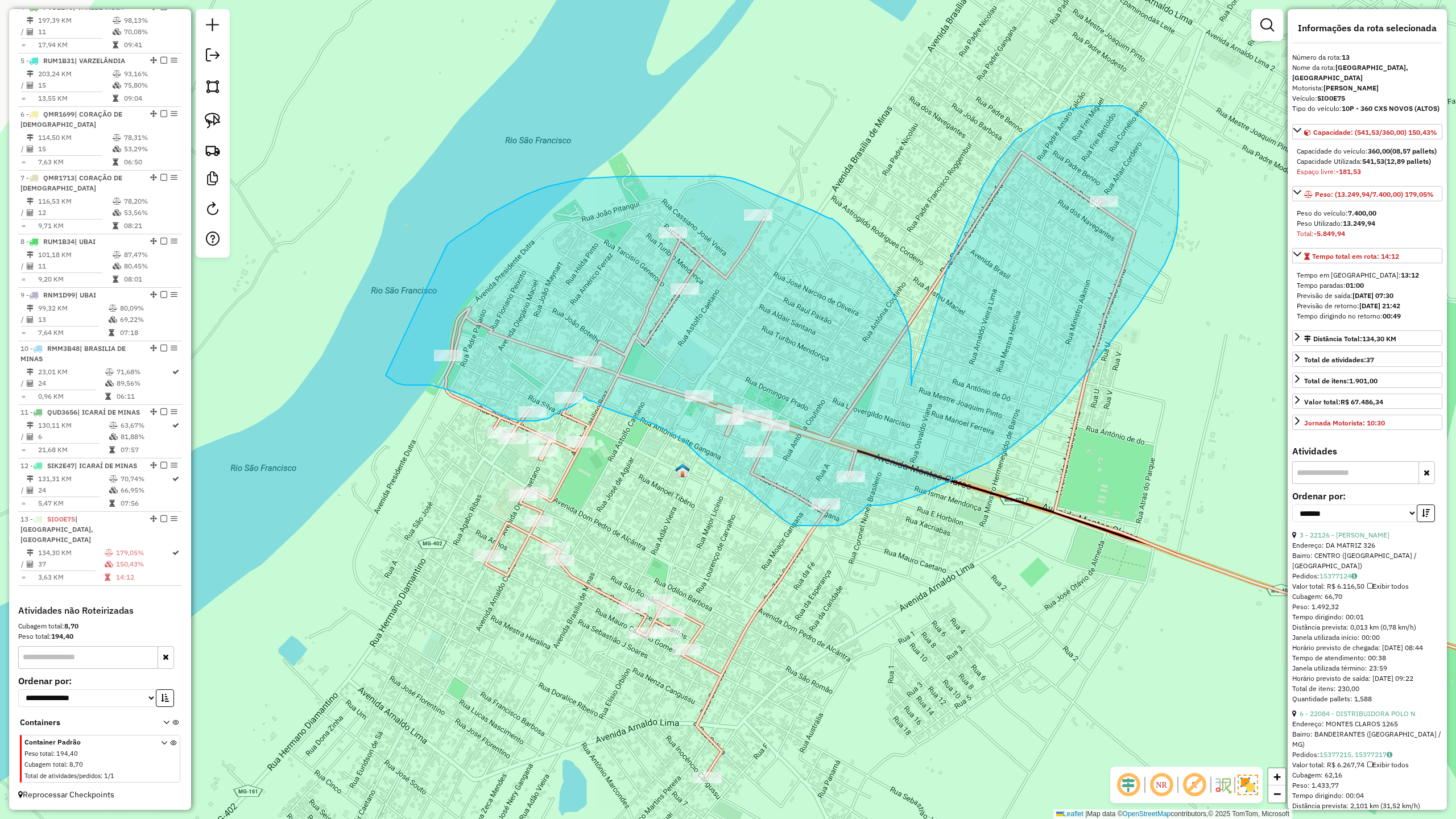
drag, startPoint x: 462, startPoint y: 234, endPoint x: 365, endPoint y: 332, distance: 137.9
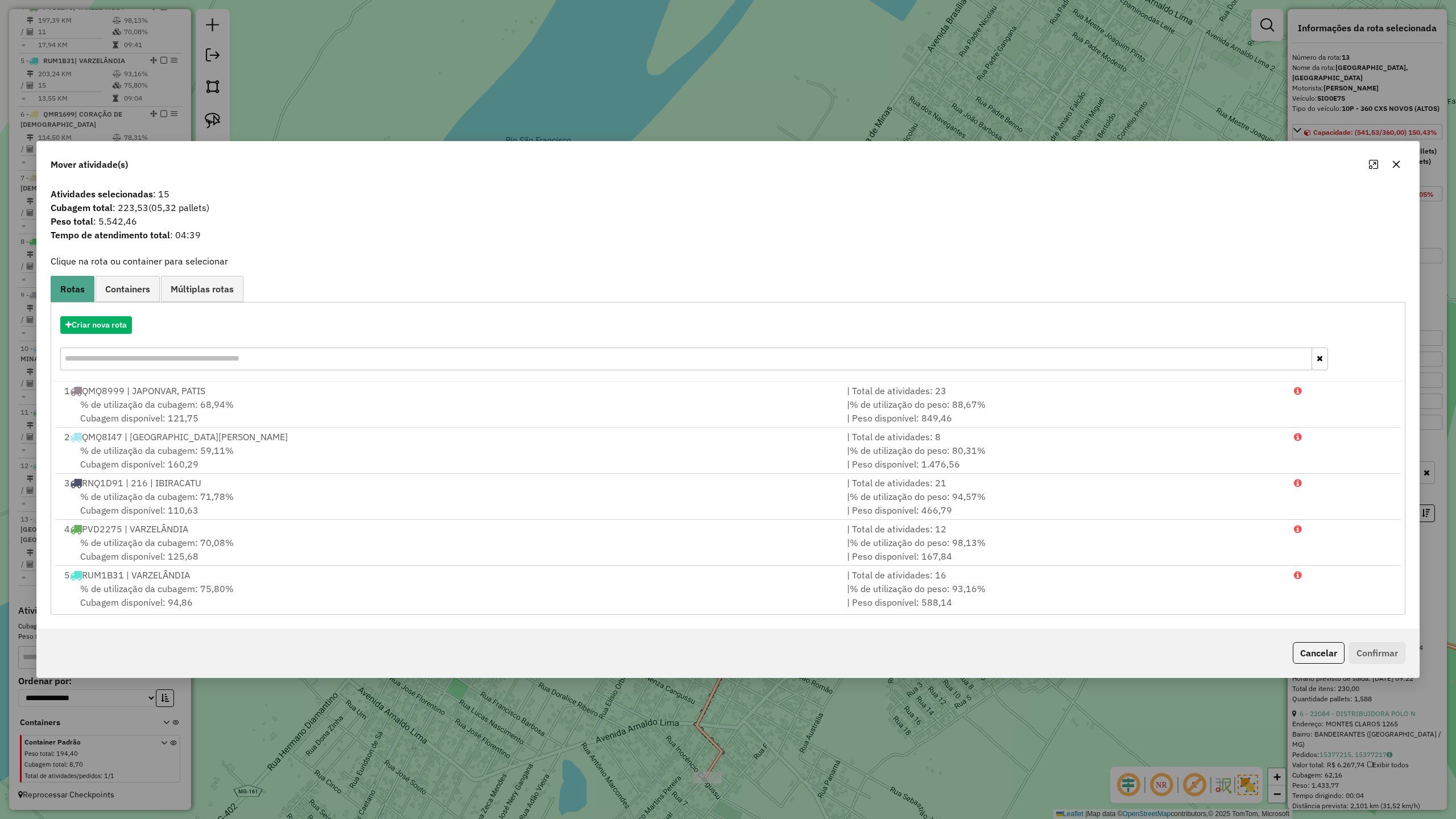
click at [1392, 163] on icon "button" at bounding box center [1396, 164] width 9 height 9
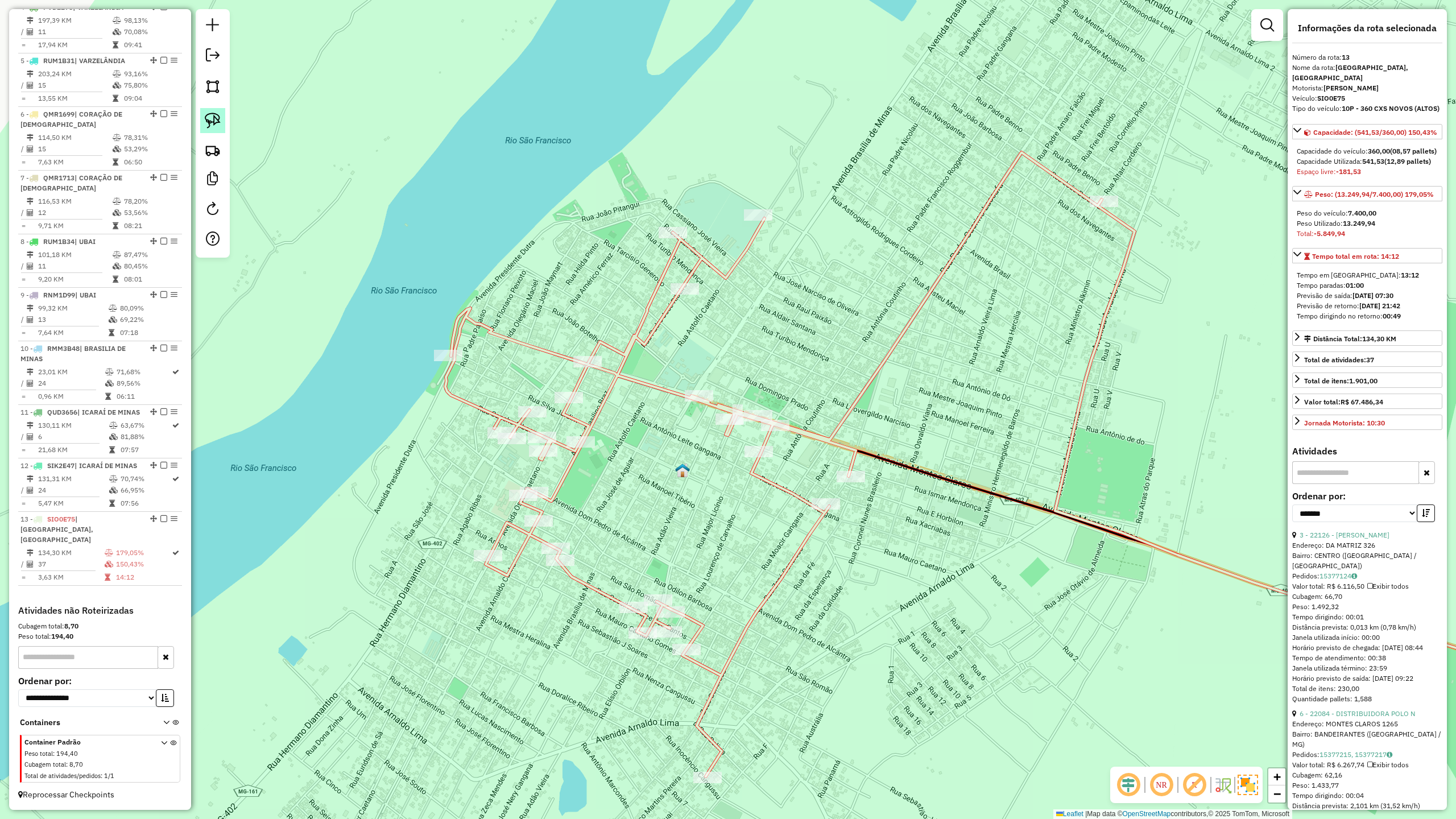
click at [216, 123] on img at bounding box center [213, 121] width 16 height 16
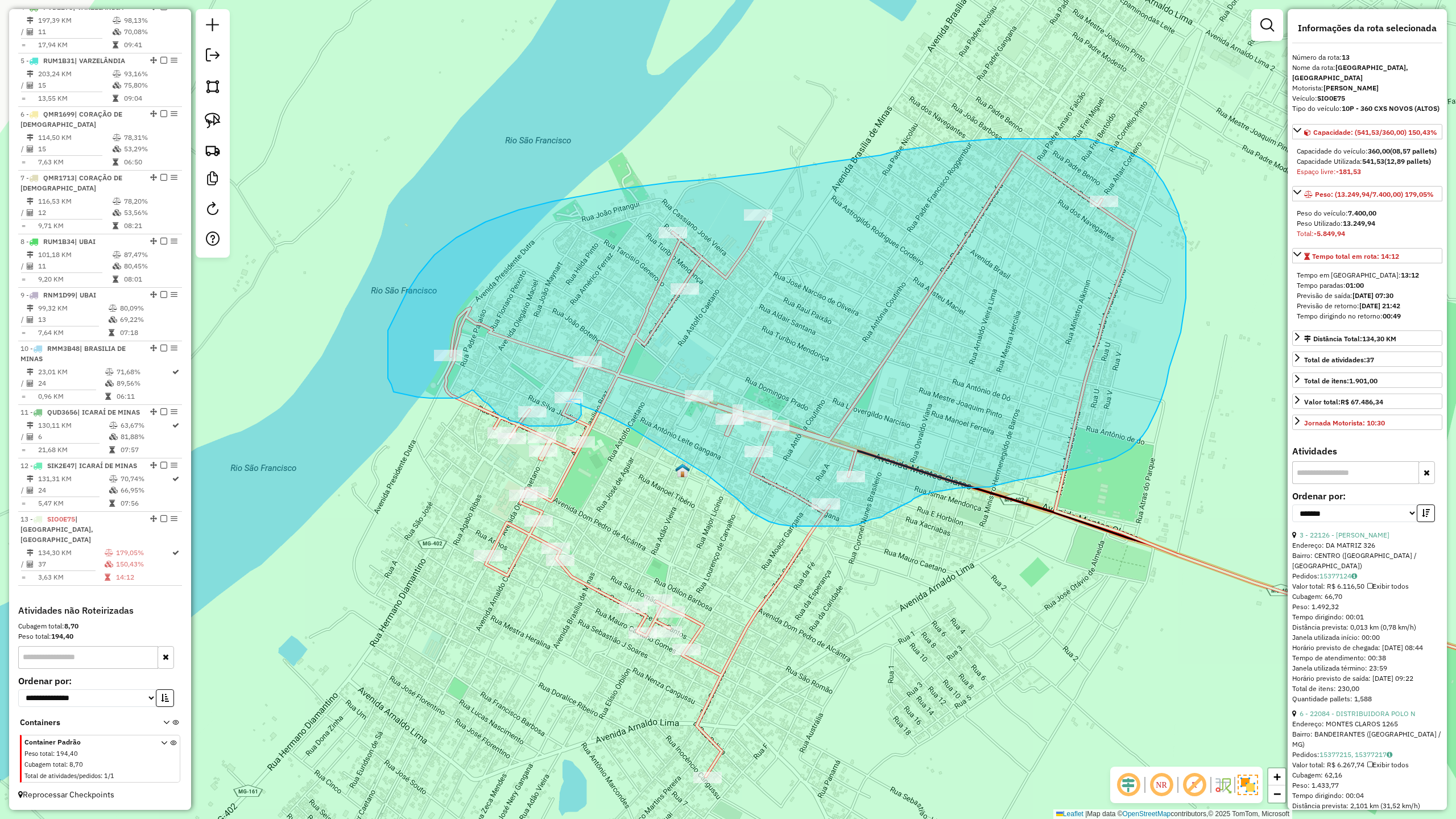
drag, startPoint x: 417, startPoint y: 397, endPoint x: 464, endPoint y: 383, distance: 49.0
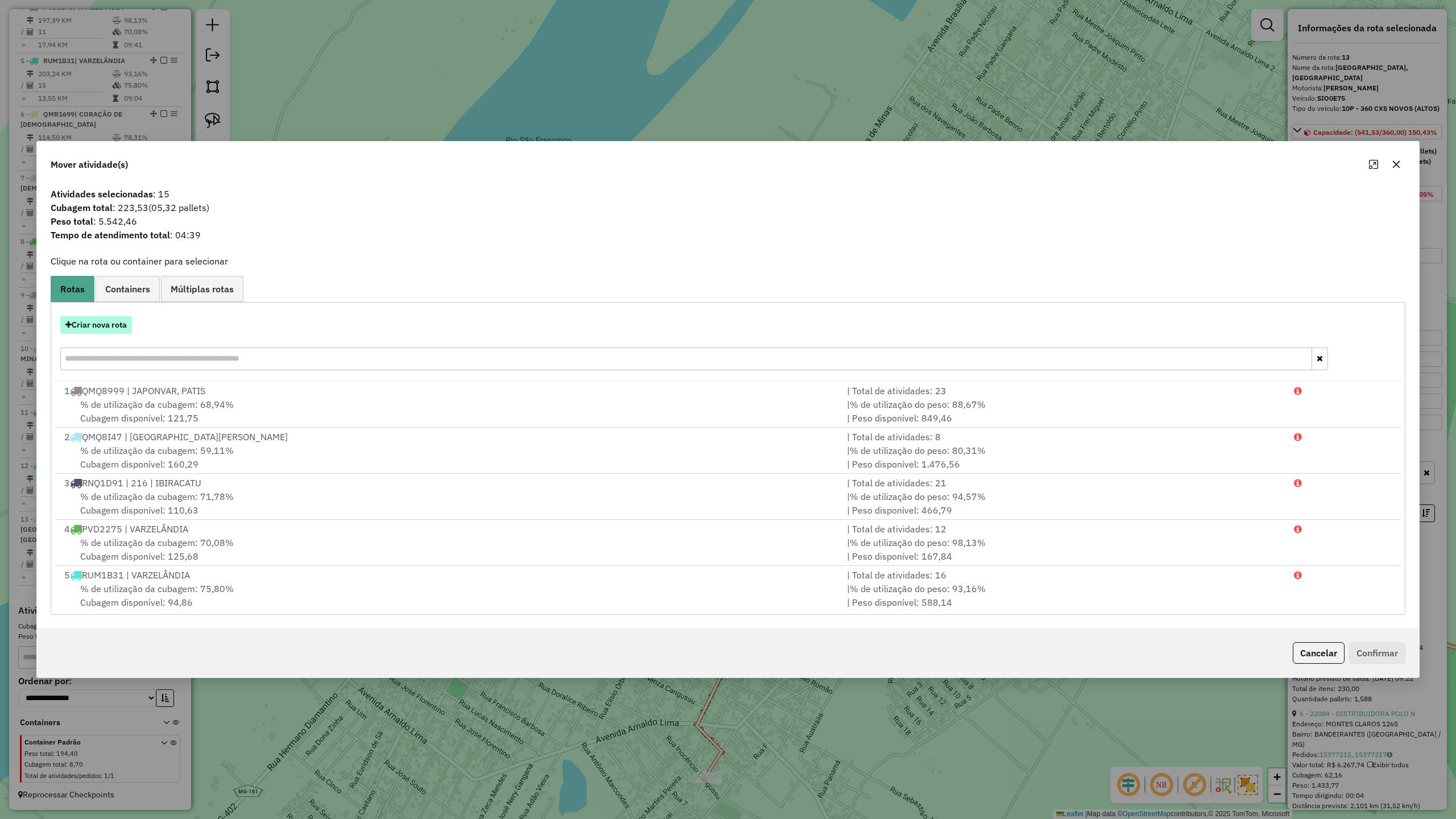
click at [84, 328] on button "Criar nova rota" at bounding box center [96, 325] width 72 height 18
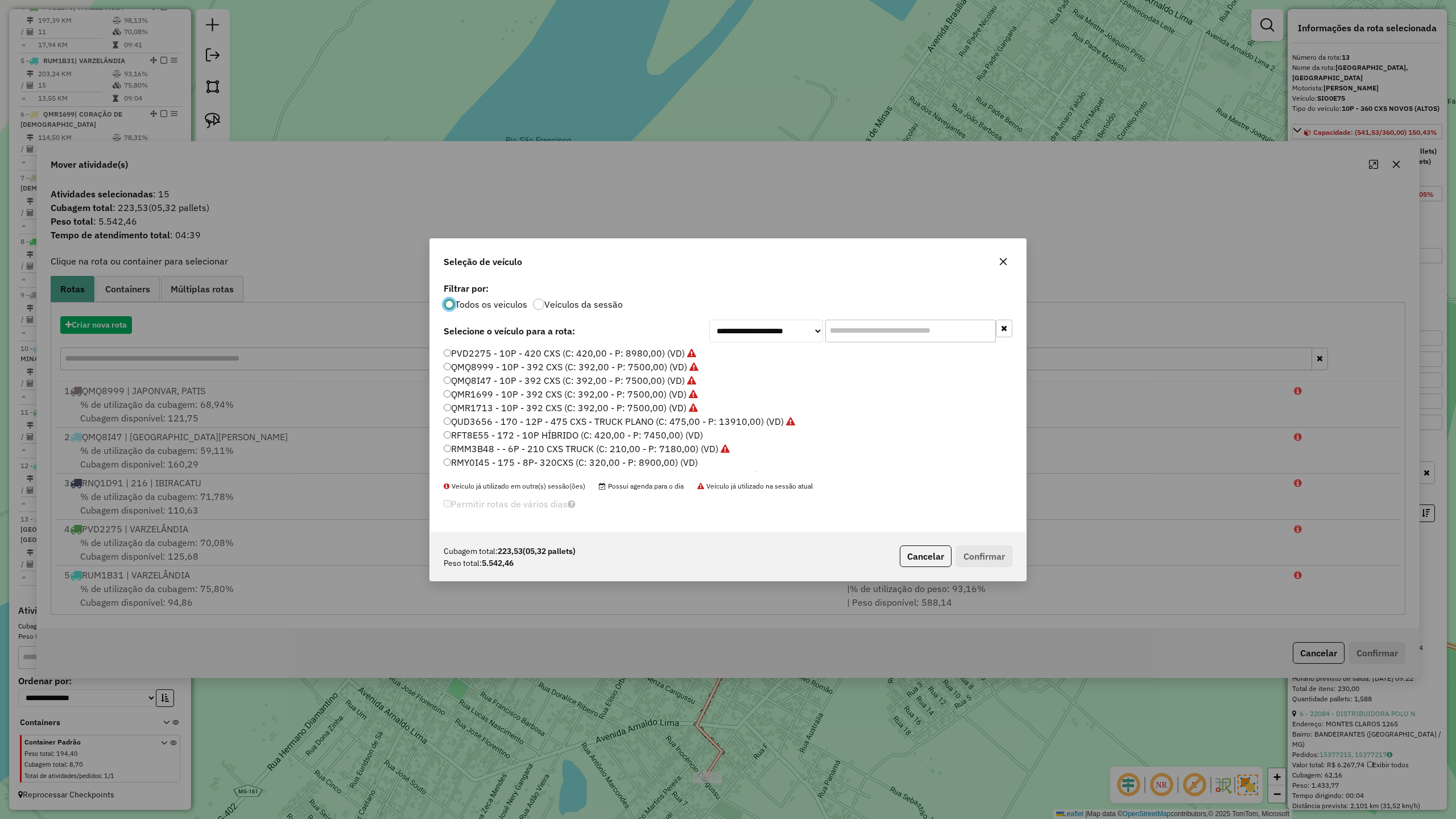
scroll to position [6, 4]
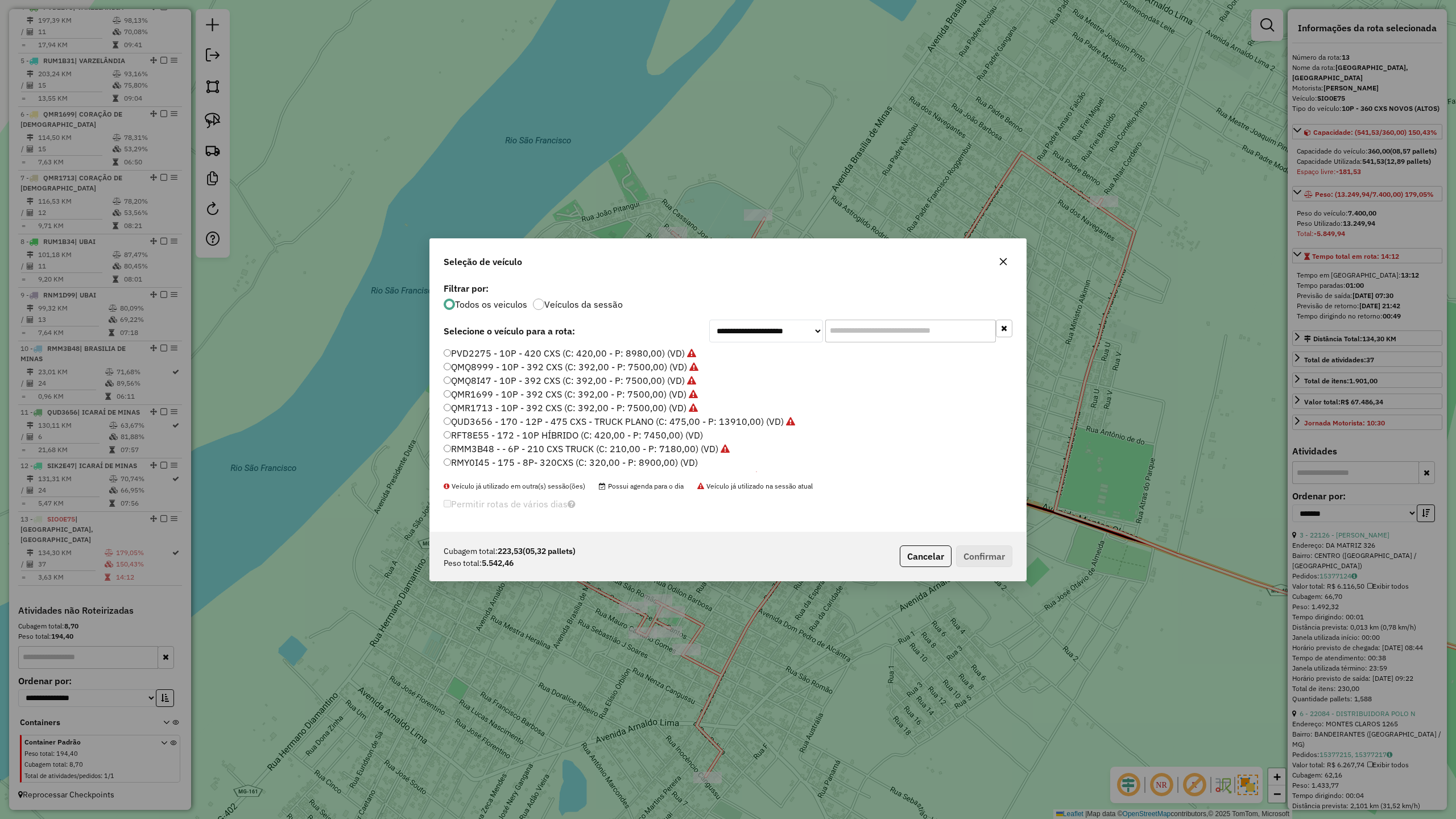
click at [678, 434] on label "RFT8E55 - 172 - 10P HÍBRIDO (C: 420,00 - P: 7450,00) (VD)" at bounding box center [573, 435] width 259 height 14
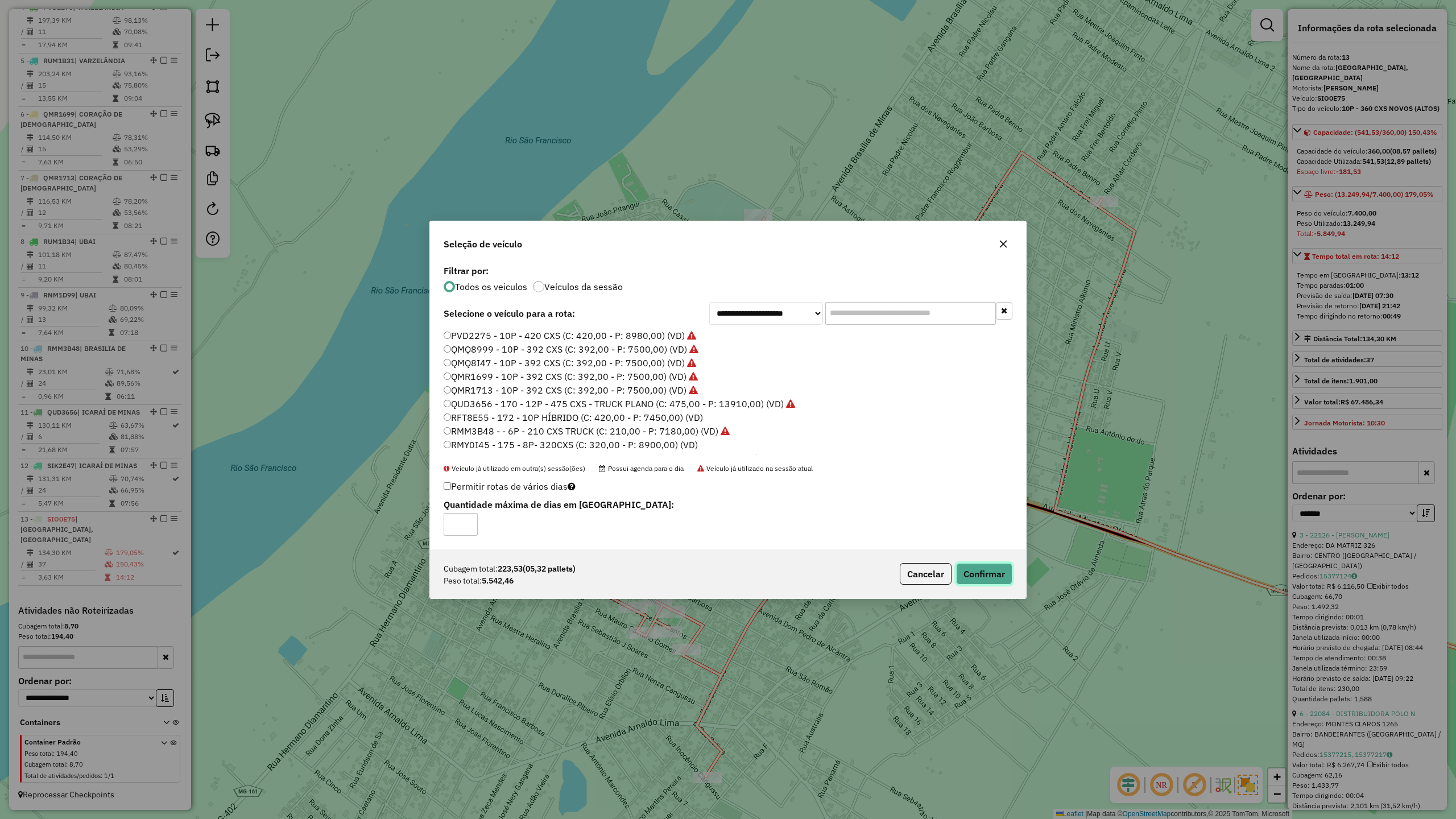
click at [985, 574] on button "Confirmar" at bounding box center [984, 574] width 56 height 22
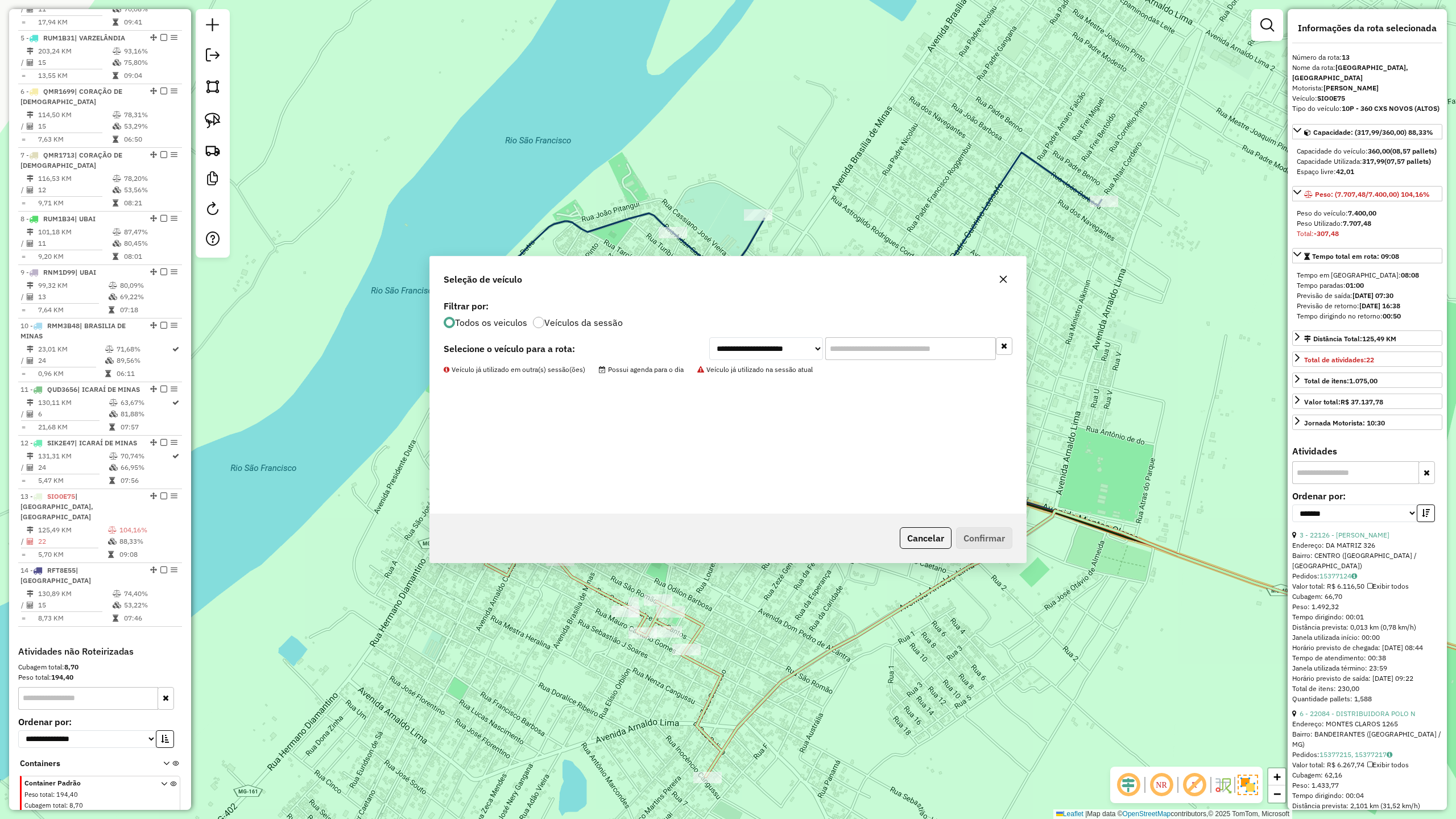
scroll to position [697, 0]
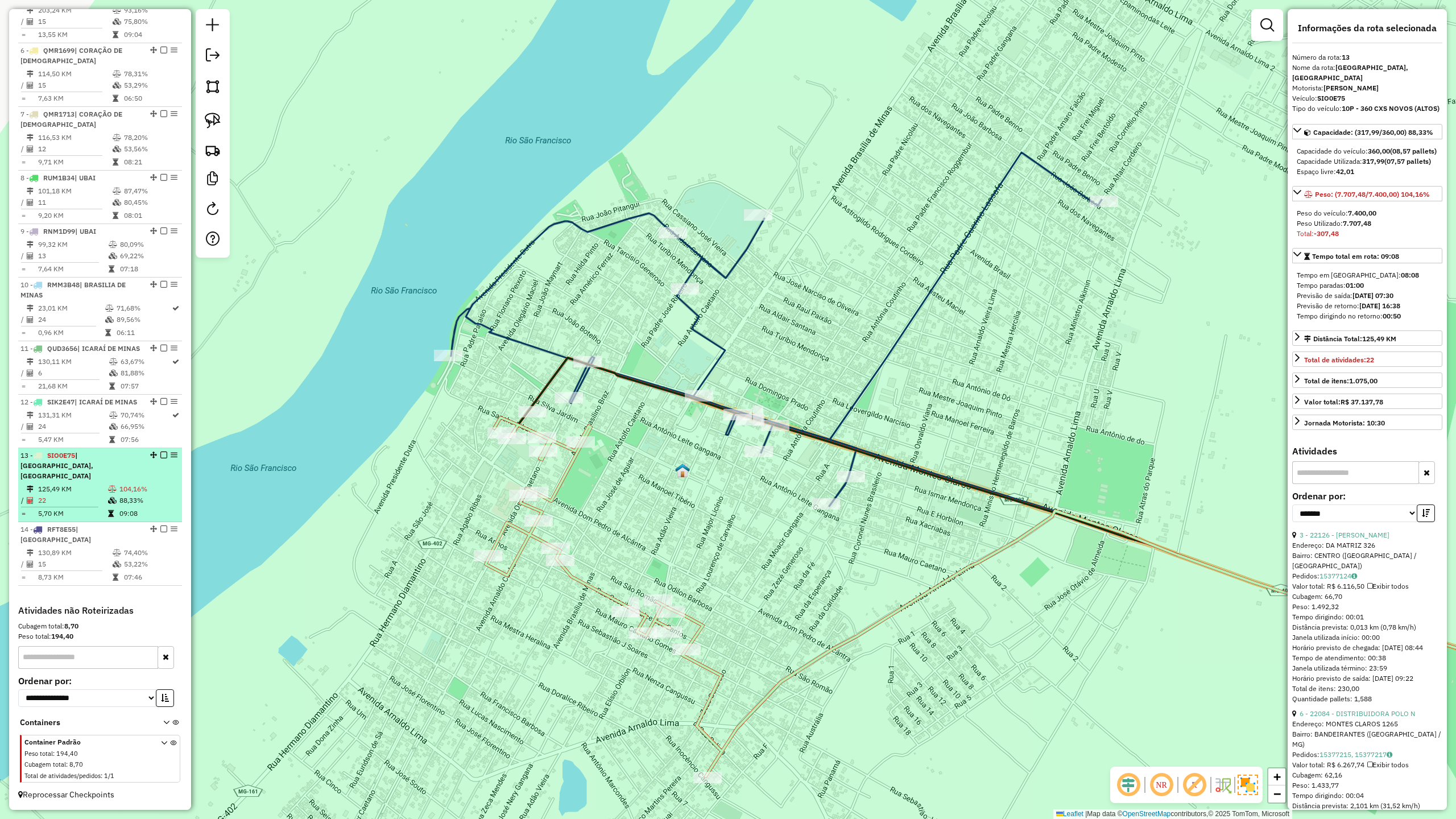
click at [68, 495] on td "125,49 KM" at bounding box center [73, 489] width 70 height 12
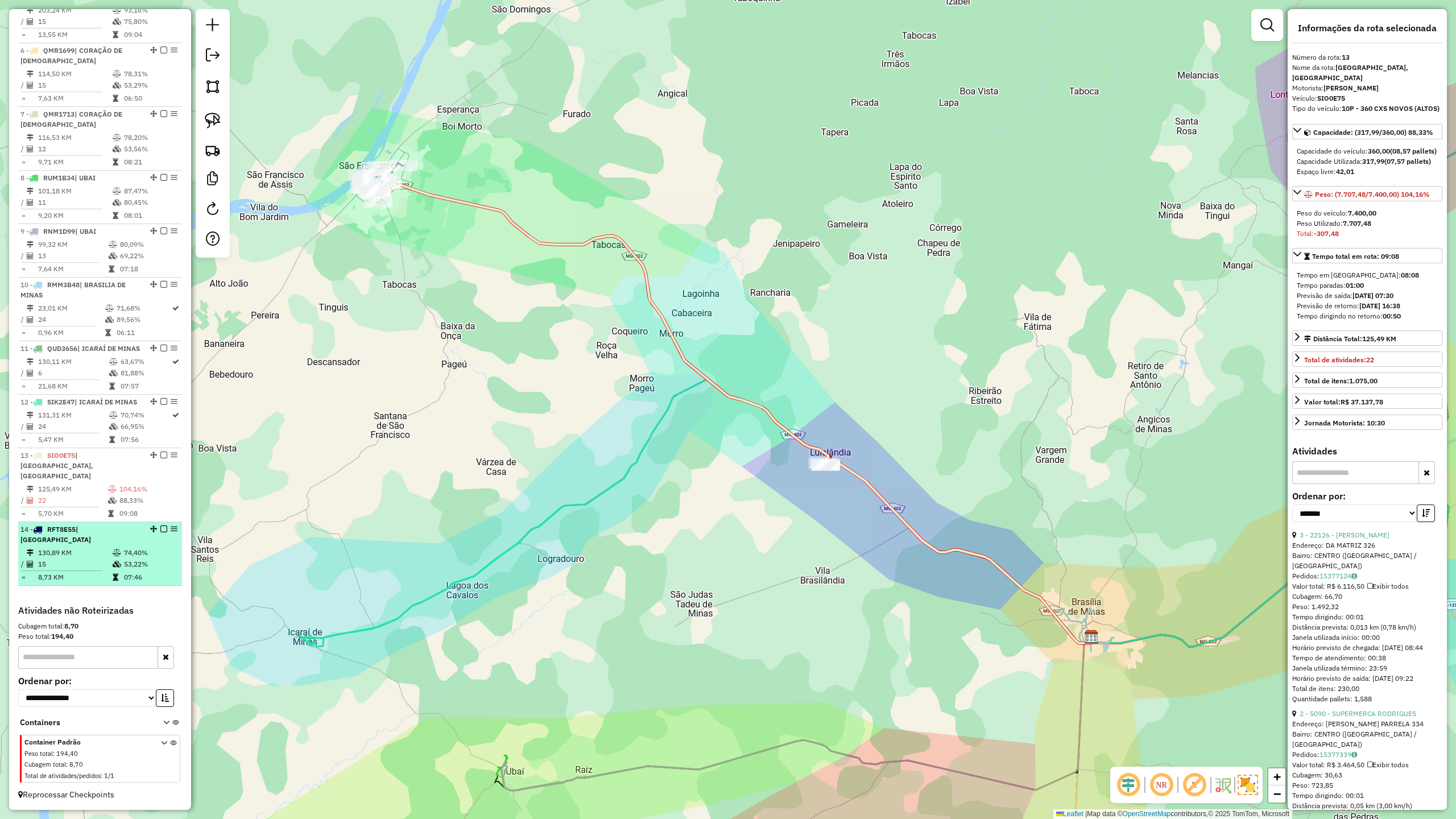
click at [71, 559] on td "15" at bounding box center [75, 565] width 75 height 12
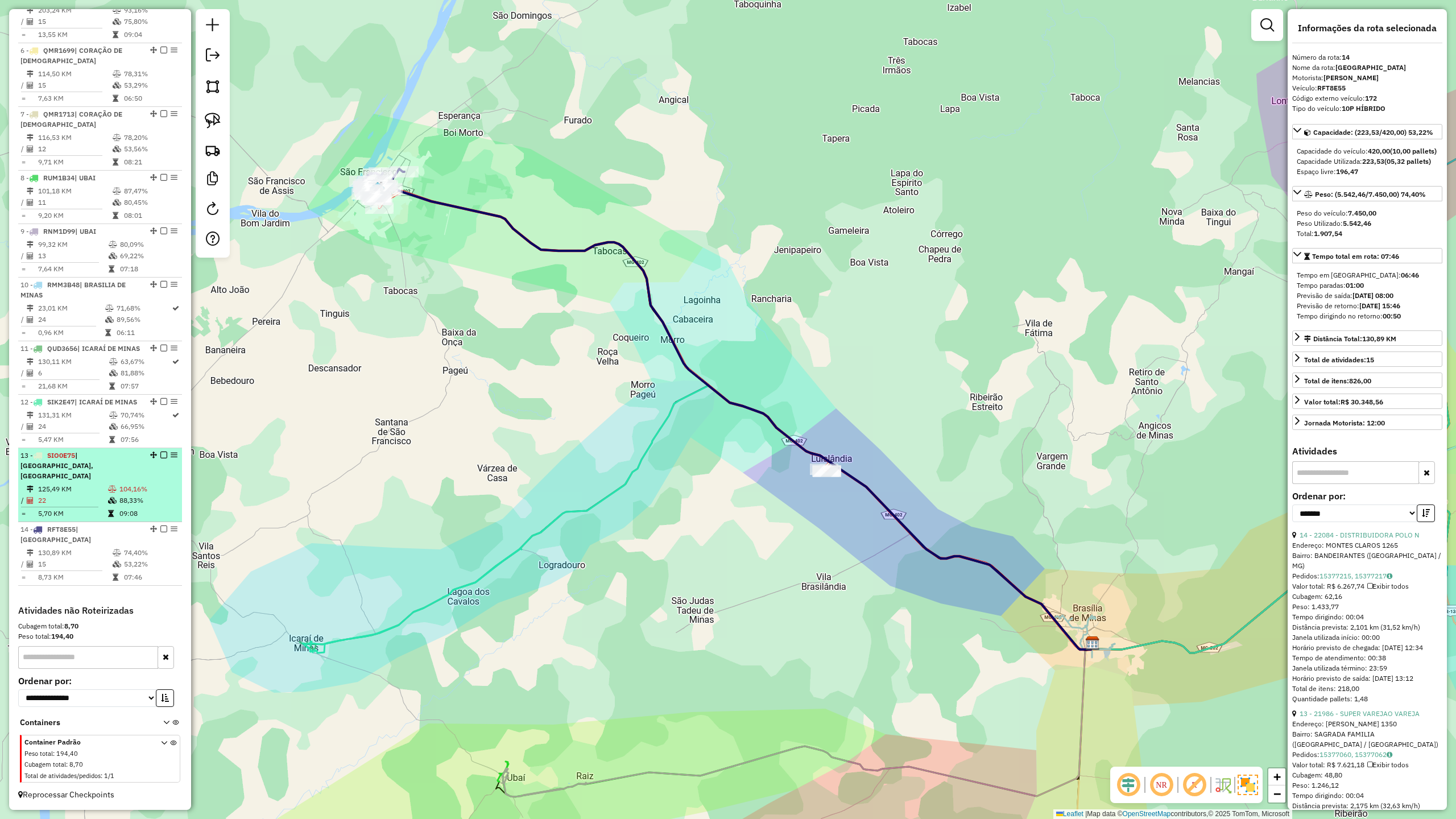
click at [59, 495] on td "125,49 KM" at bounding box center [73, 489] width 70 height 12
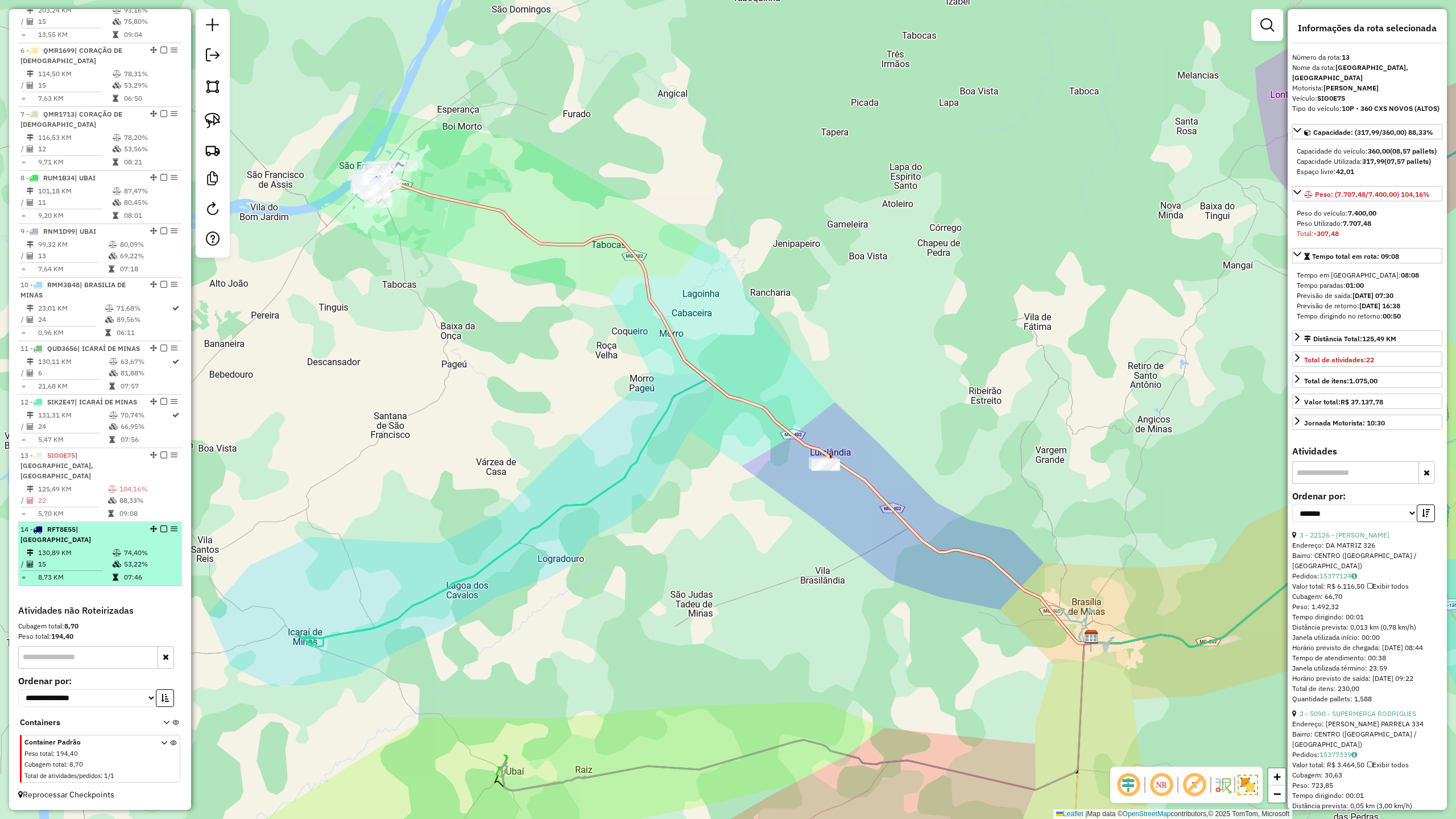
click at [68, 554] on td "130,89 KM" at bounding box center [75, 553] width 75 height 12
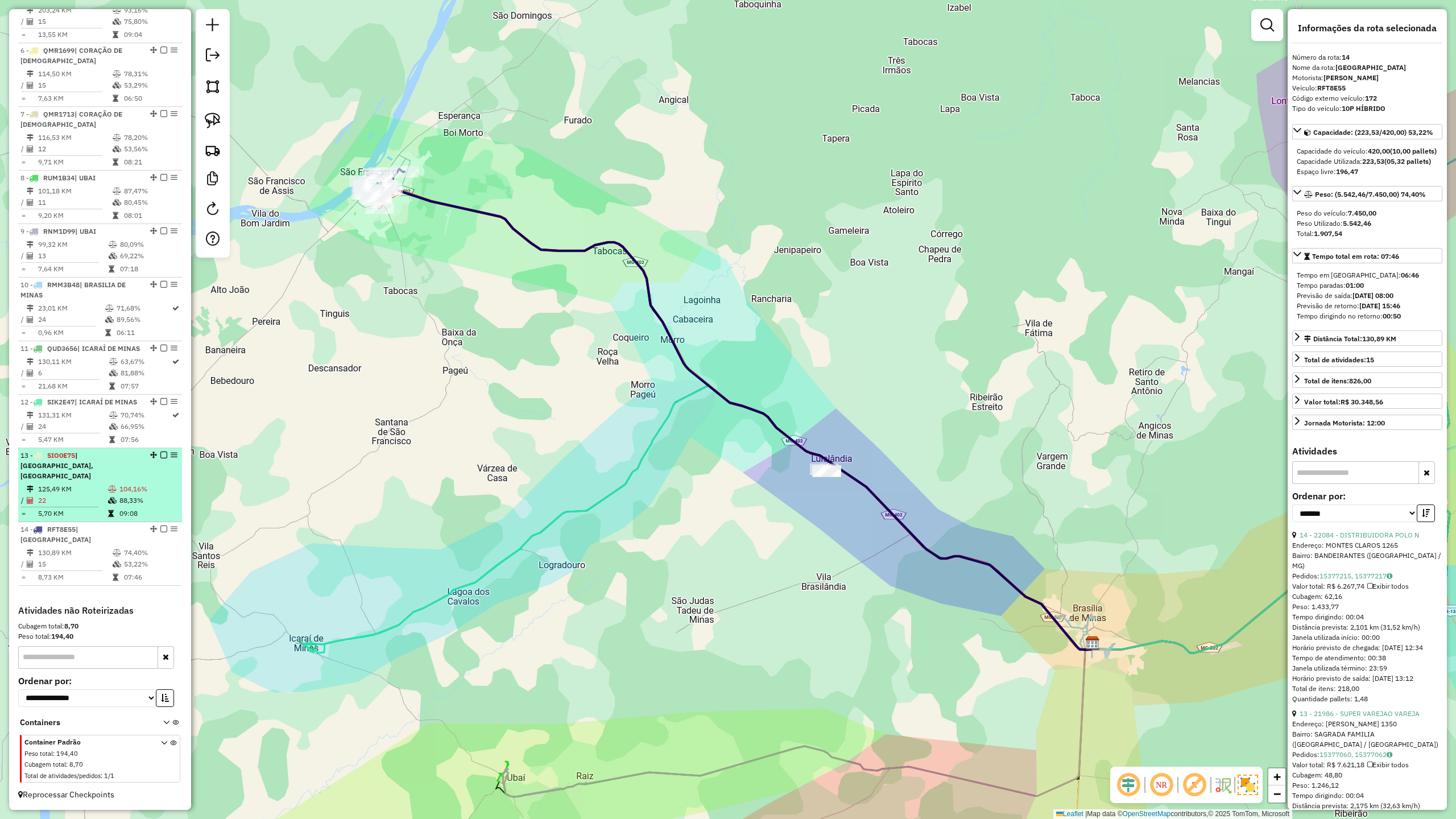
click at [109, 517] on icon at bounding box center [111, 514] width 6 height 7
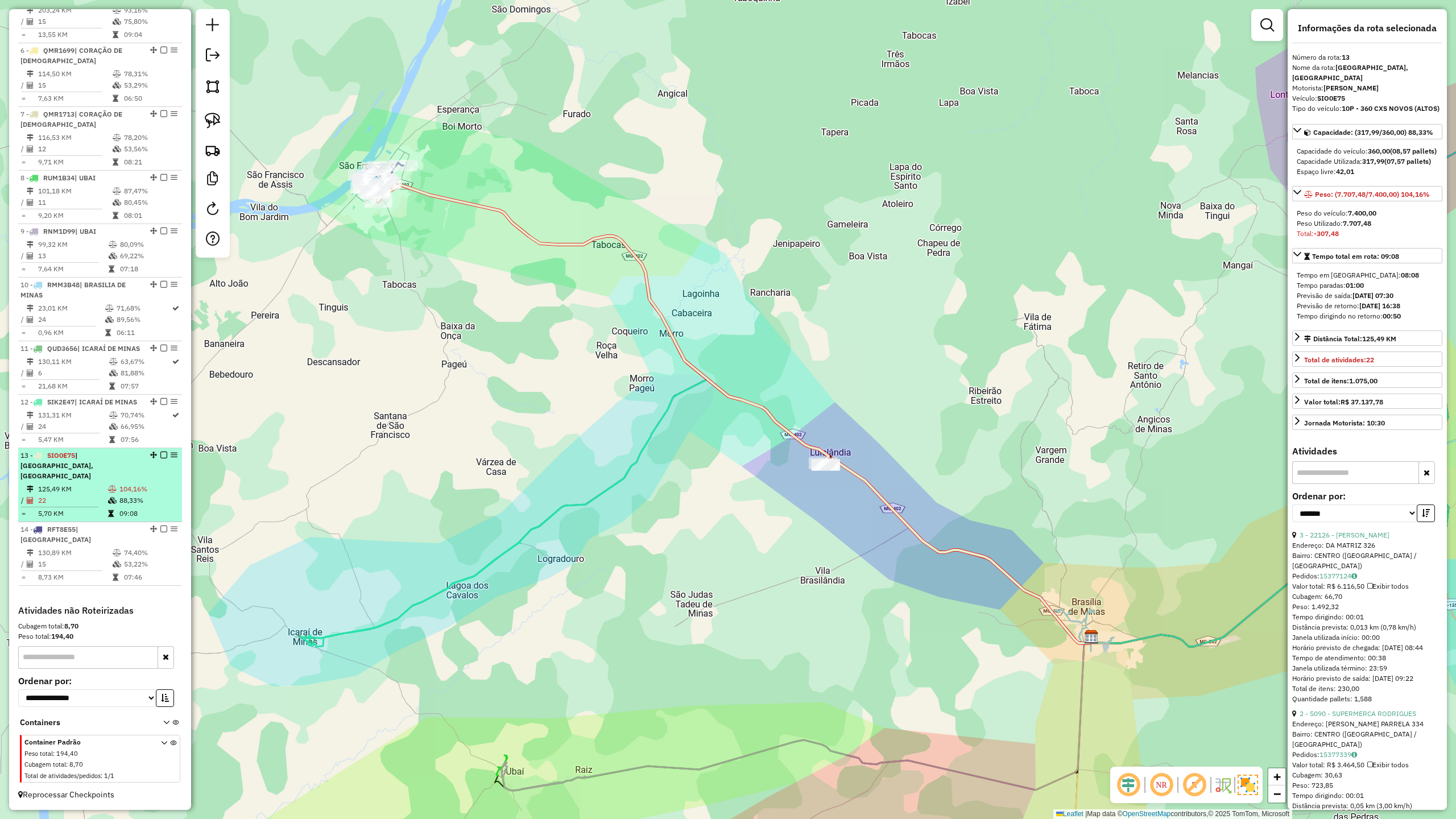
click at [86, 481] on div "13 - SIO0E75 | LUISLÂNDIA, SÃO FRANCISCO" at bounding box center [81, 466] width 121 height 31
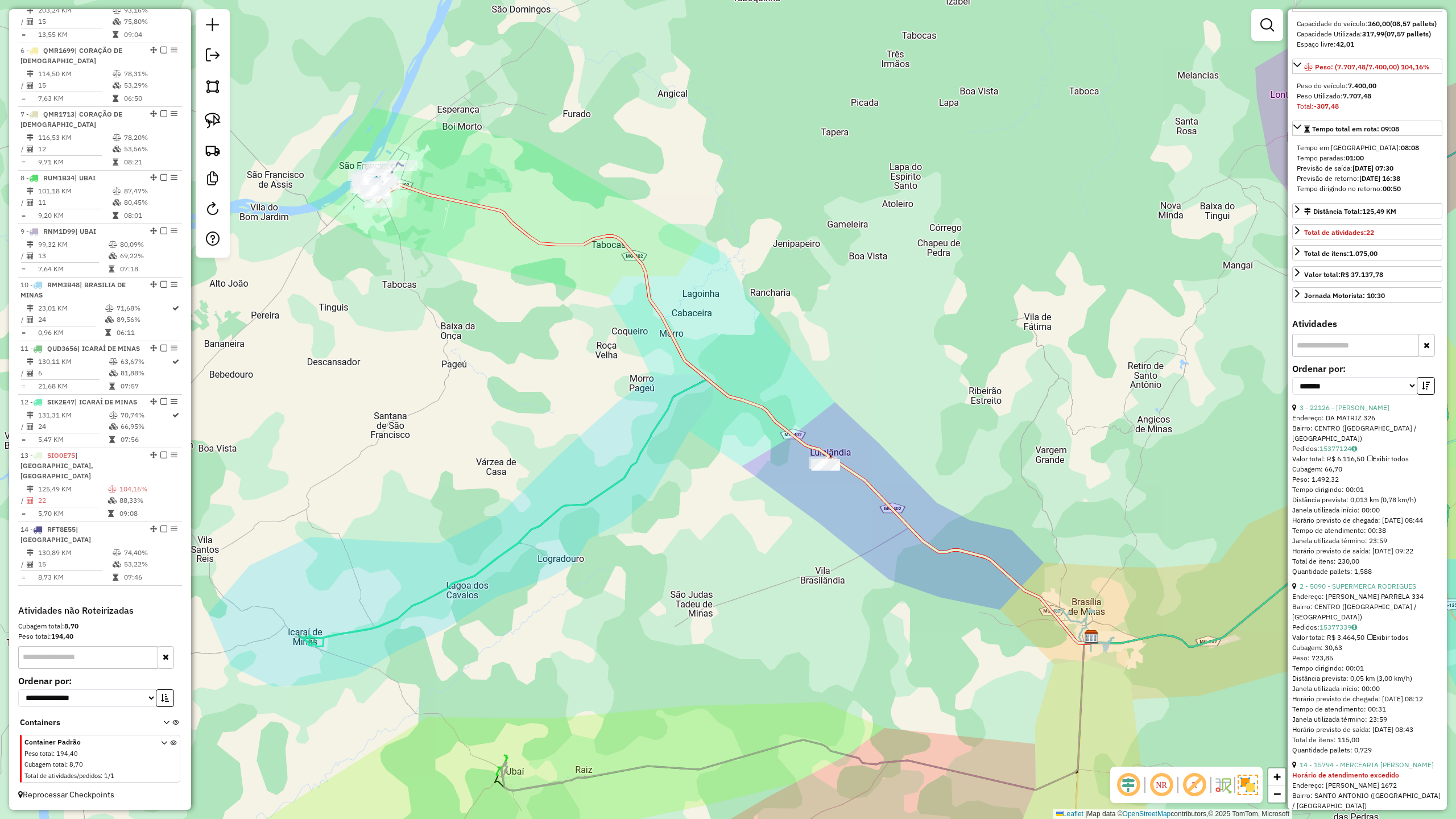
scroll to position [152, 0]
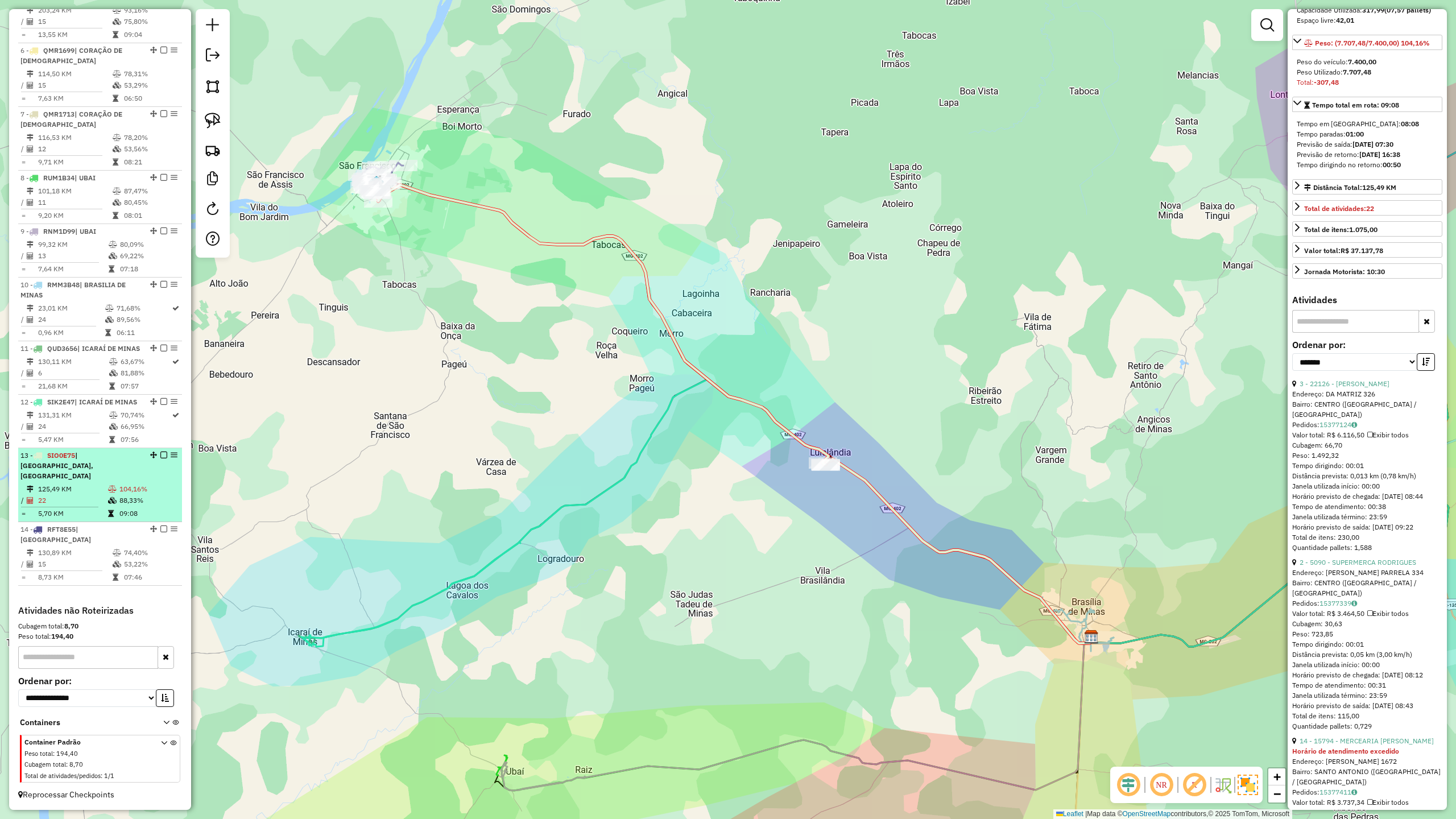
click at [100, 481] on div "13 - SIO0E75 | LUISLÂNDIA, SÃO FRANCISCO" at bounding box center [81, 466] width 121 height 31
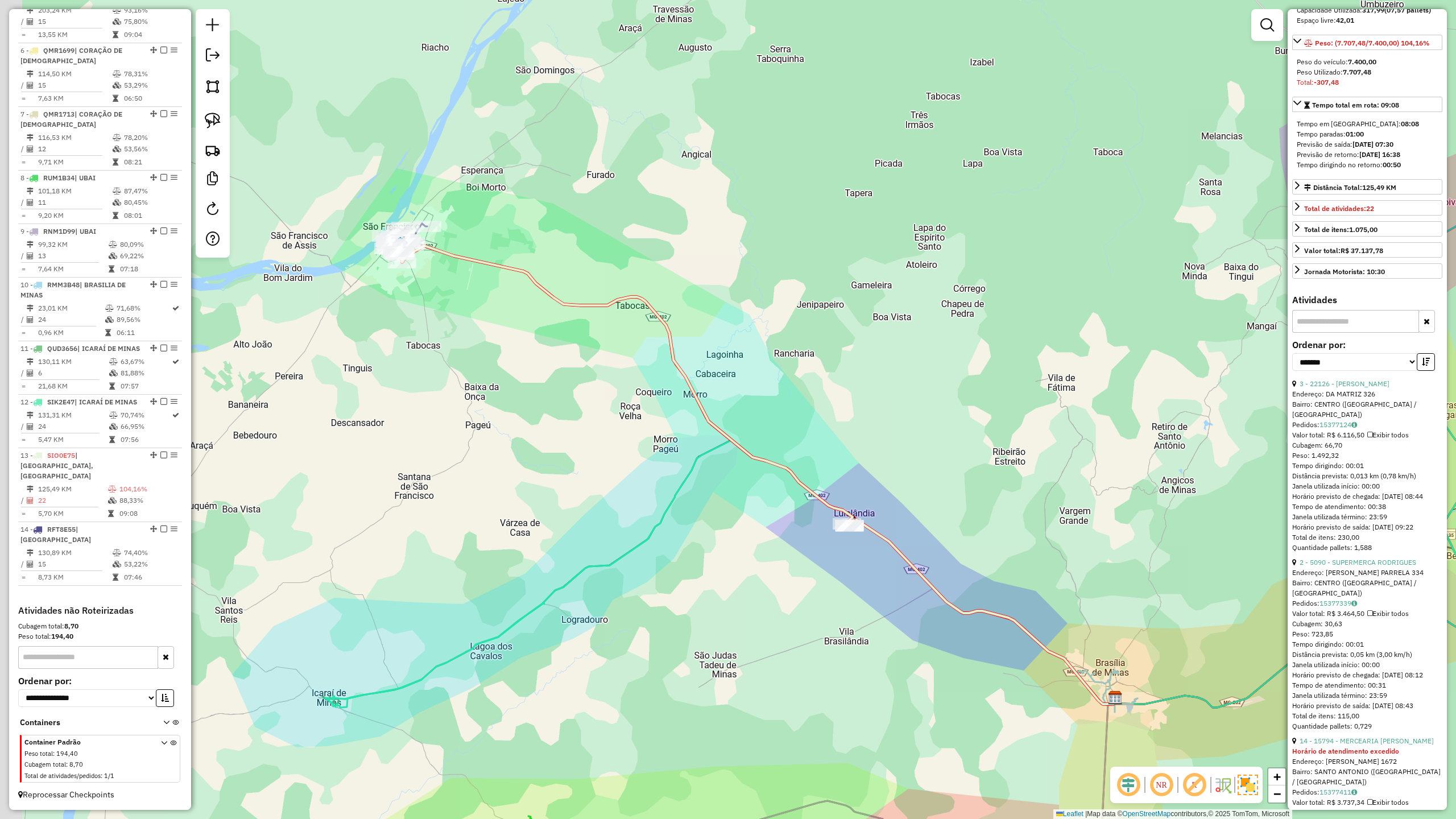
drag, startPoint x: 335, startPoint y: 342, endPoint x: 417, endPoint y: 487, distance: 166.6
click at [399, 521] on div "Janela de atendimento Grade de atendimento Capacidade Transportadoras Veículos …" at bounding box center [728, 410] width 1456 height 819
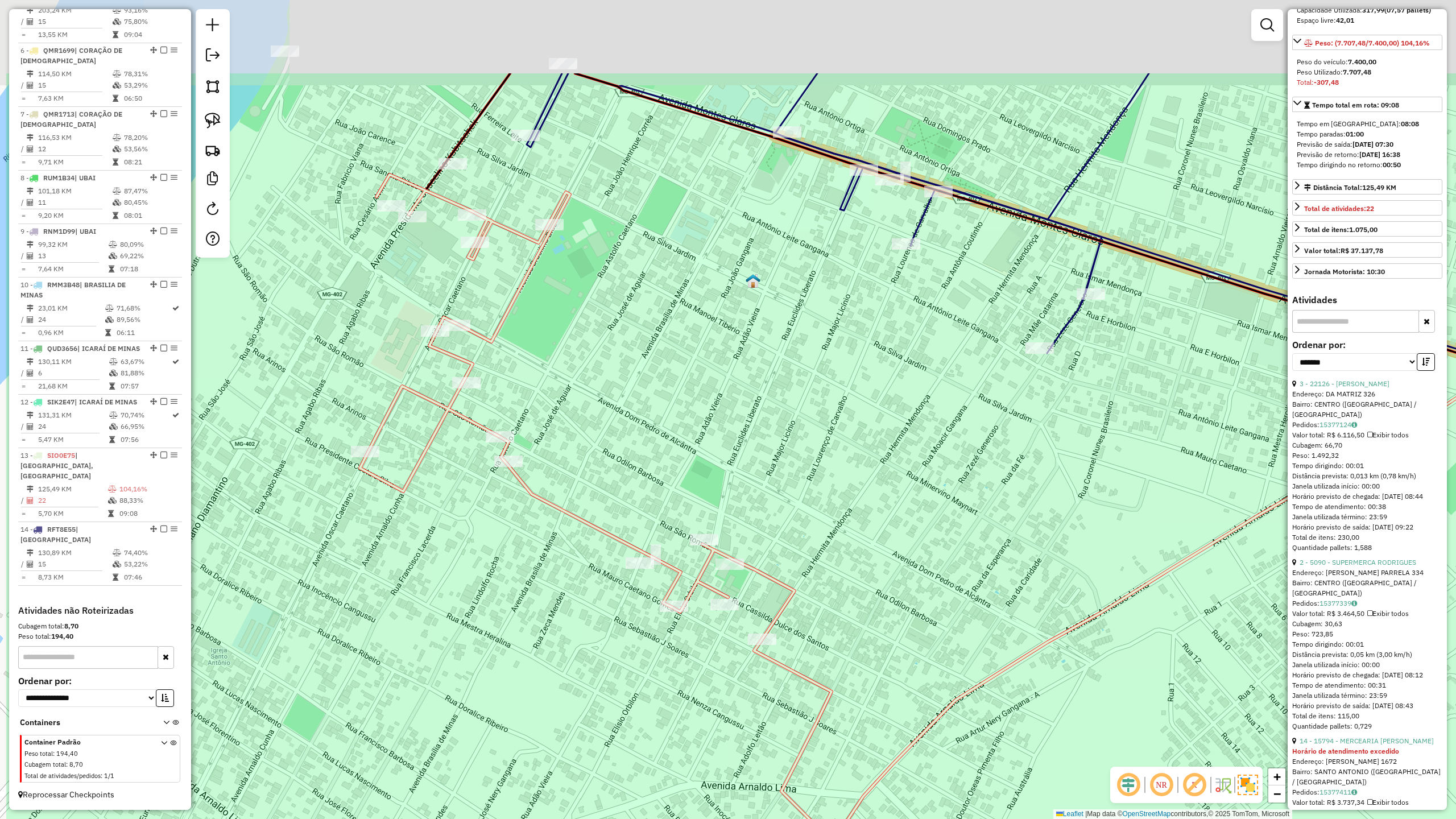
drag, startPoint x: 517, startPoint y: 324, endPoint x: 669, endPoint y: 479, distance: 217.1
click at [669, 479] on div "Janela de atendimento Grade de atendimento Capacidade Transportadoras Veículos …" at bounding box center [728, 410] width 1456 height 819
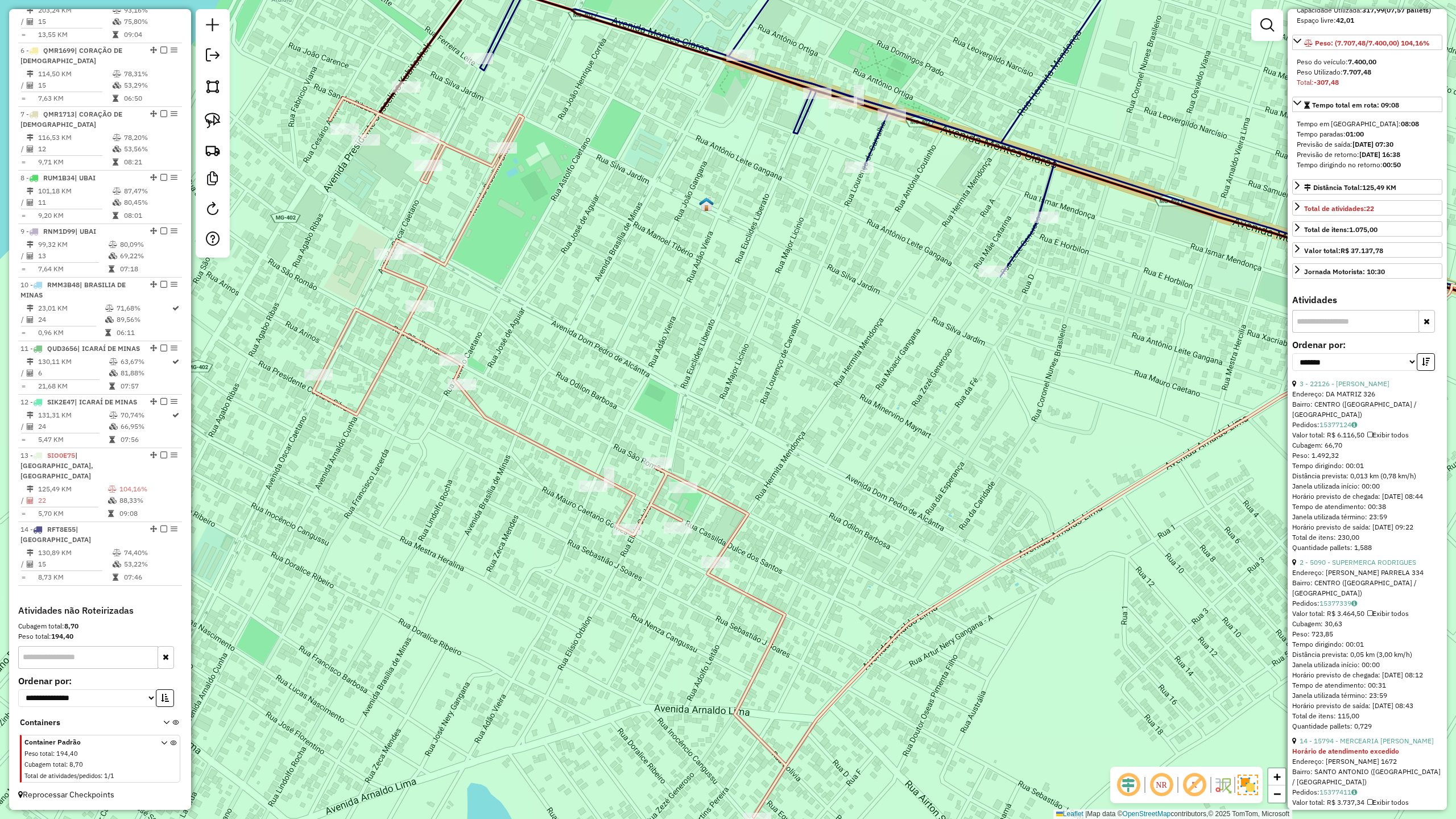
drag, startPoint x: 664, startPoint y: 428, endPoint x: 597, endPoint y: 300, distance: 144.5
click at [599, 319] on div "Janela de atendimento Grade de atendimento Capacidade Transportadoras Veículos …" at bounding box center [728, 410] width 1456 height 819
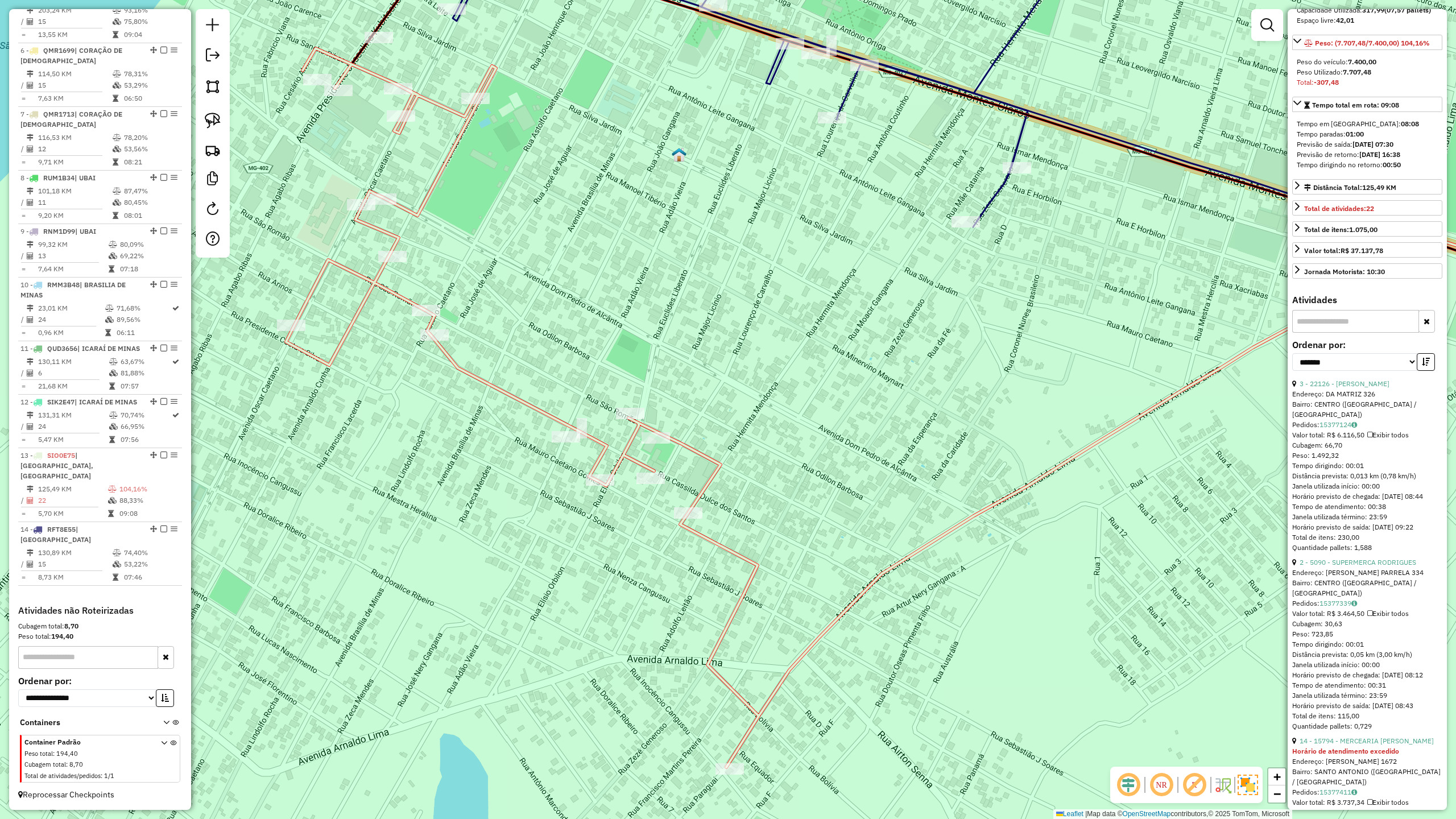
drag, startPoint x: 763, startPoint y: 406, endPoint x: 721, endPoint y: 340, distance: 78.2
click at [721, 340] on div "Janela de atendimento Grade de atendimento Capacidade Transportadoras Veículos …" at bounding box center [728, 410] width 1456 height 819
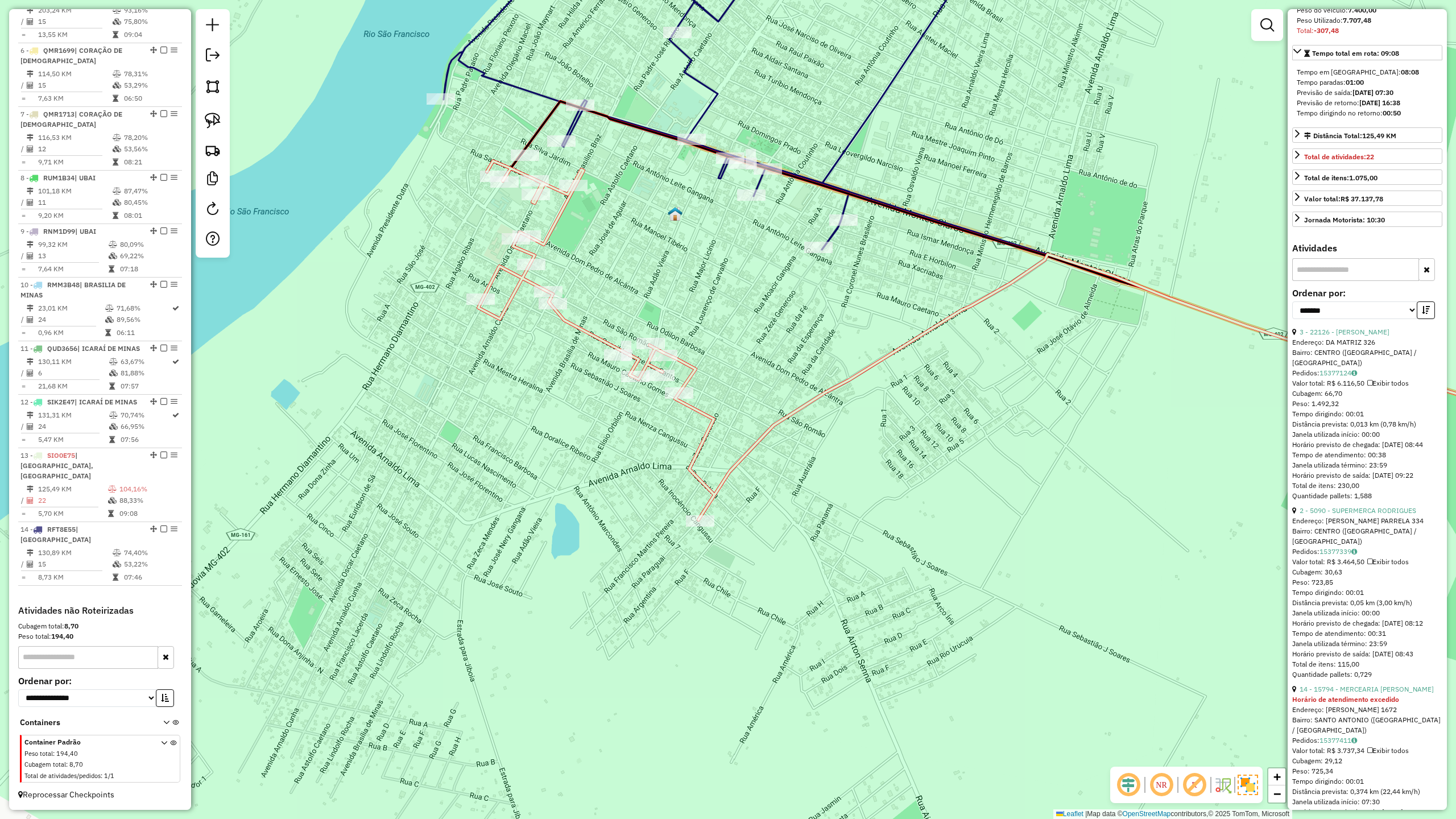
scroll to position [228, 0]
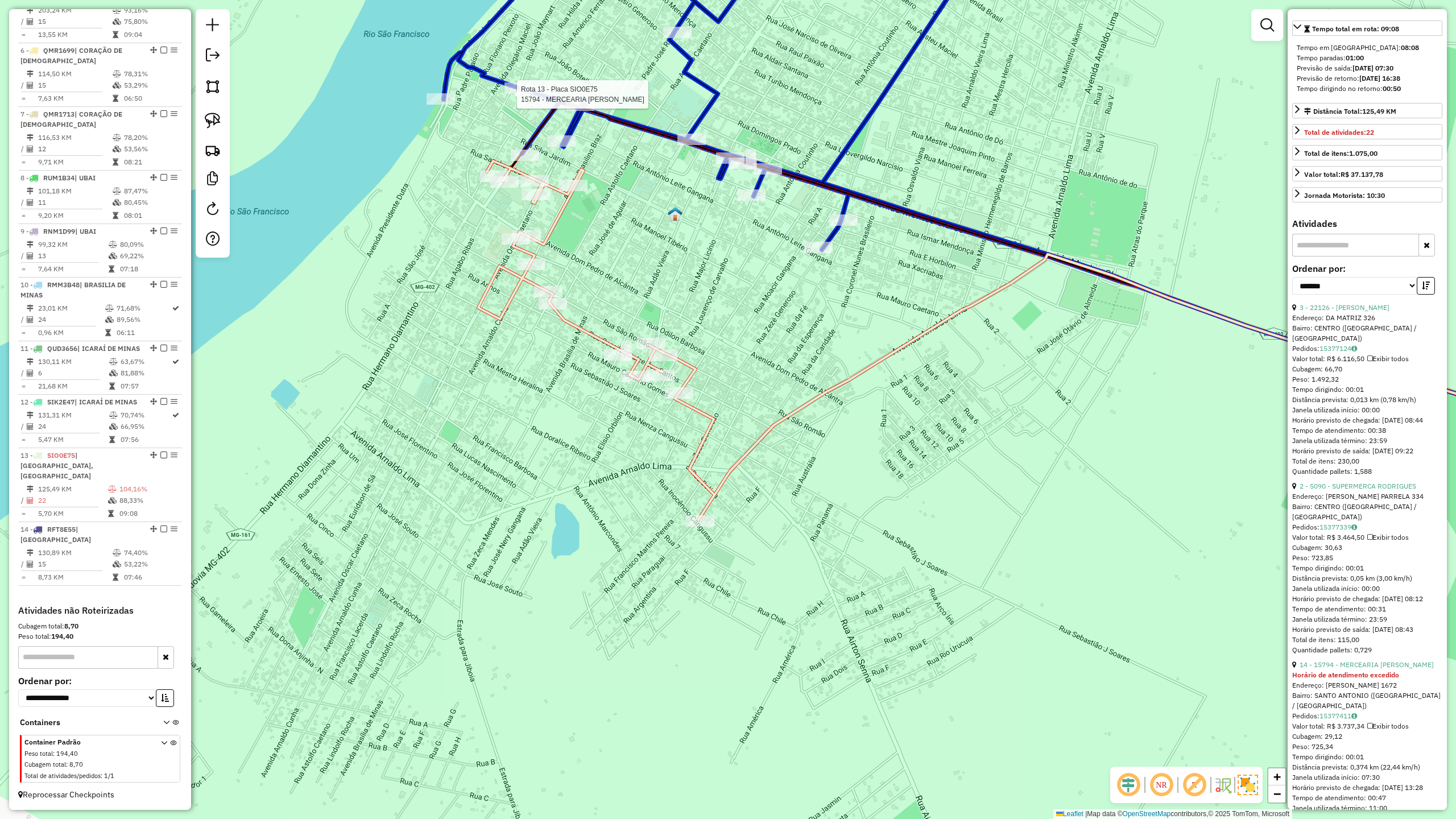
click at [508, 94] on div at bounding box center [519, 89] width 29 height 12
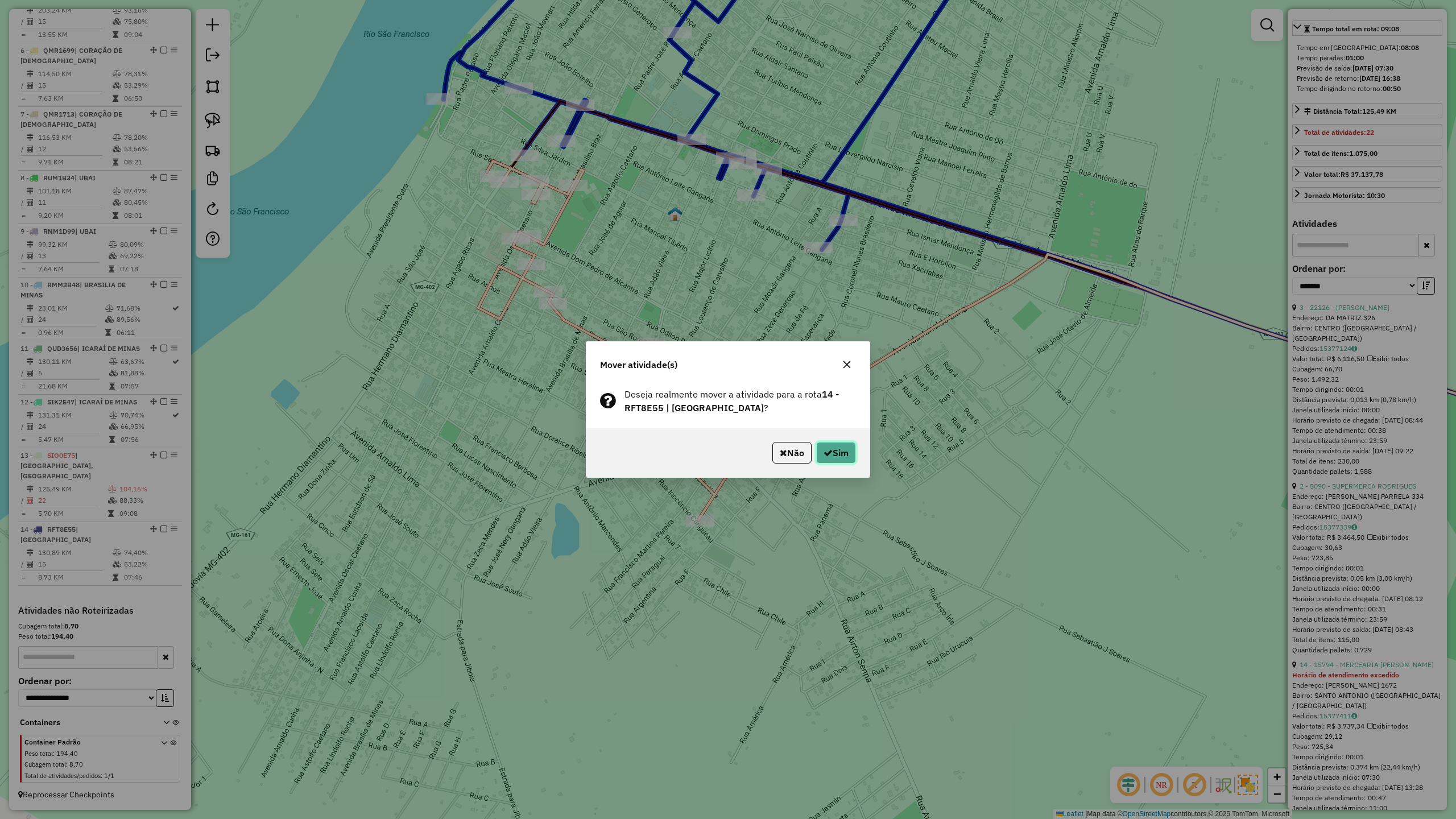
click at [833, 461] on button "Sim" at bounding box center [836, 453] width 40 height 22
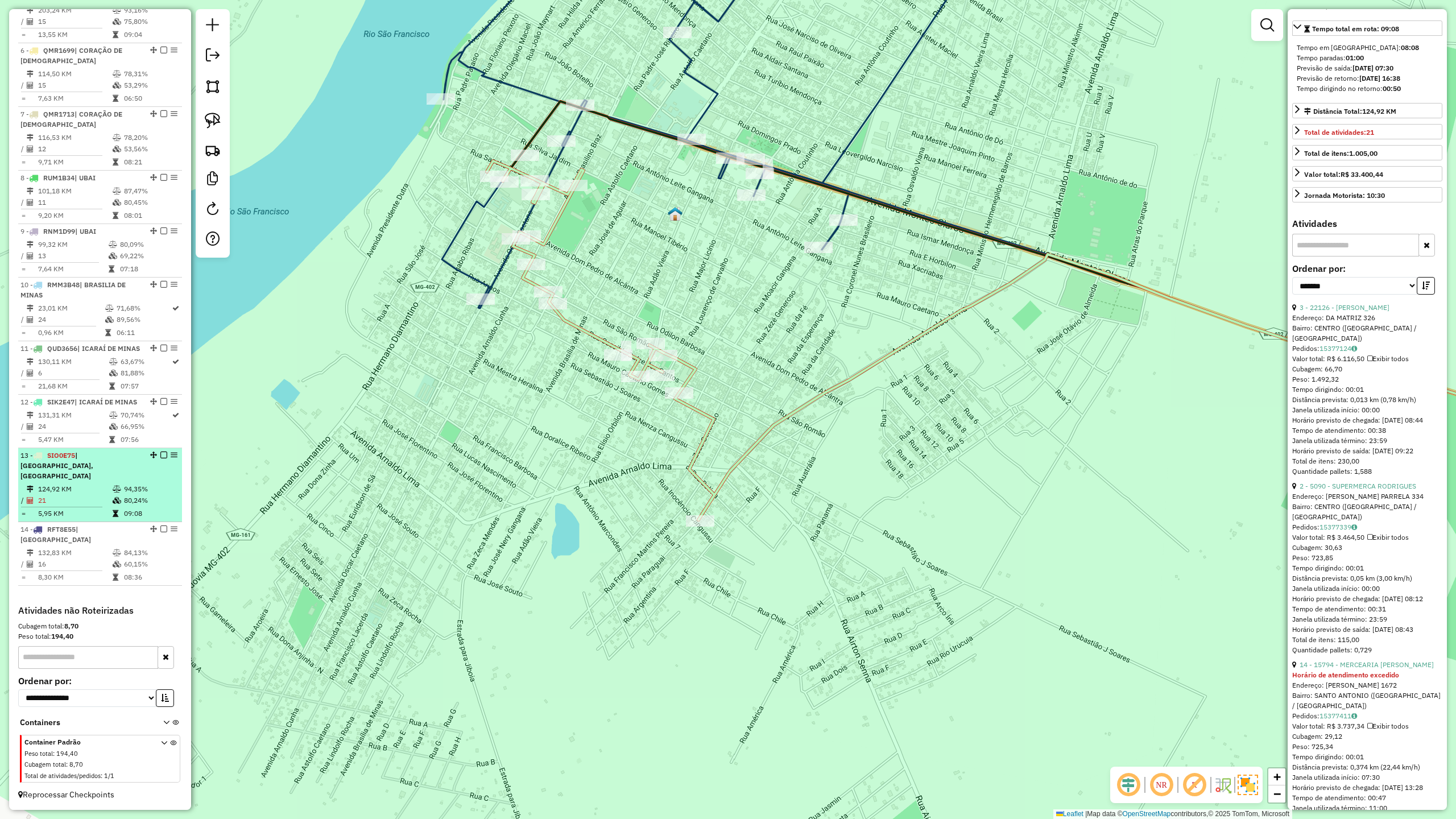
click at [80, 495] on td "124,92 KM" at bounding box center [75, 489] width 75 height 12
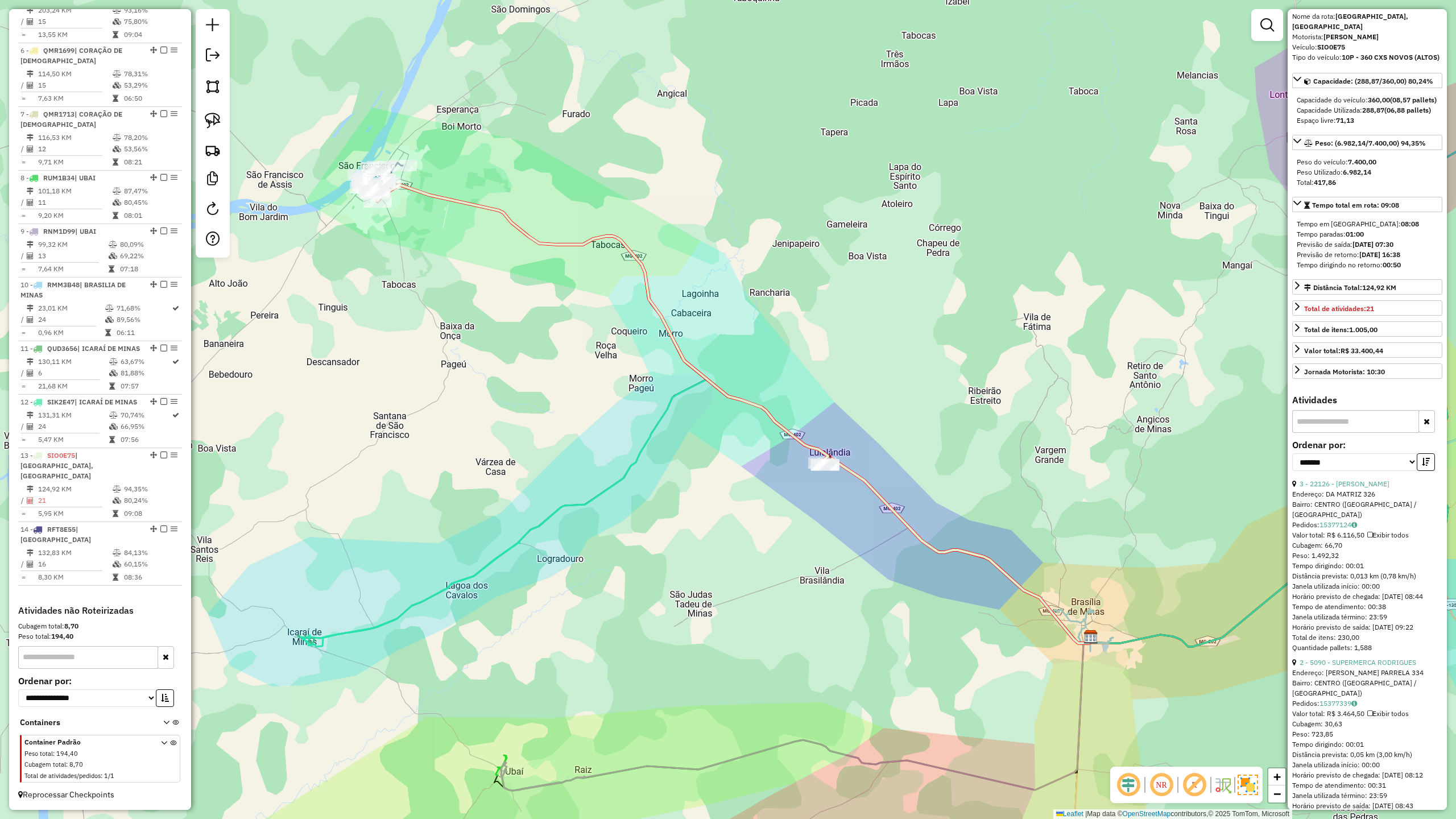
scroll to position [0, 0]
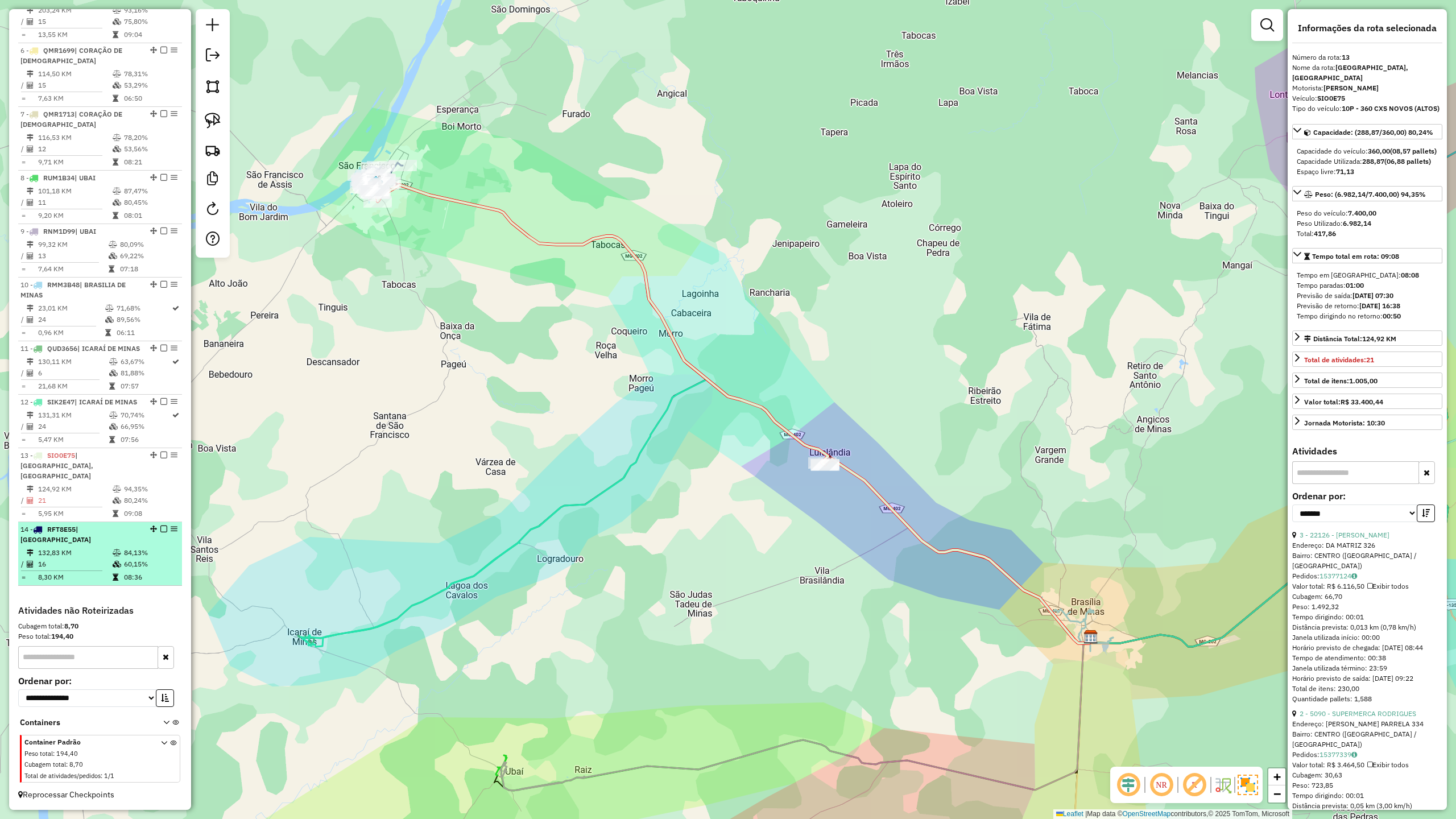
click at [57, 549] on td "132,83 KM" at bounding box center [75, 553] width 75 height 12
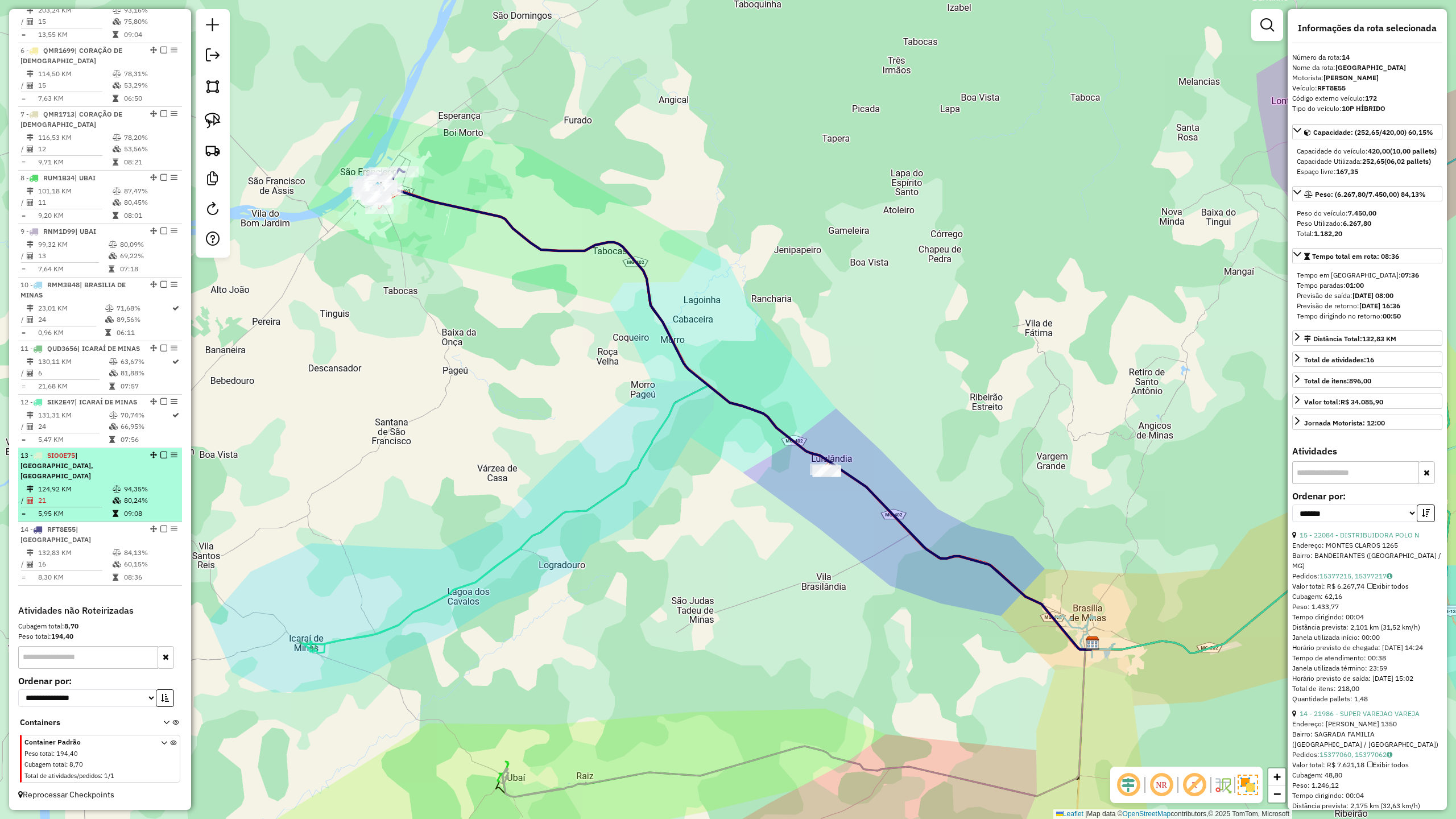
click at [70, 508] on td at bounding box center [66, 507] width 92 height 1
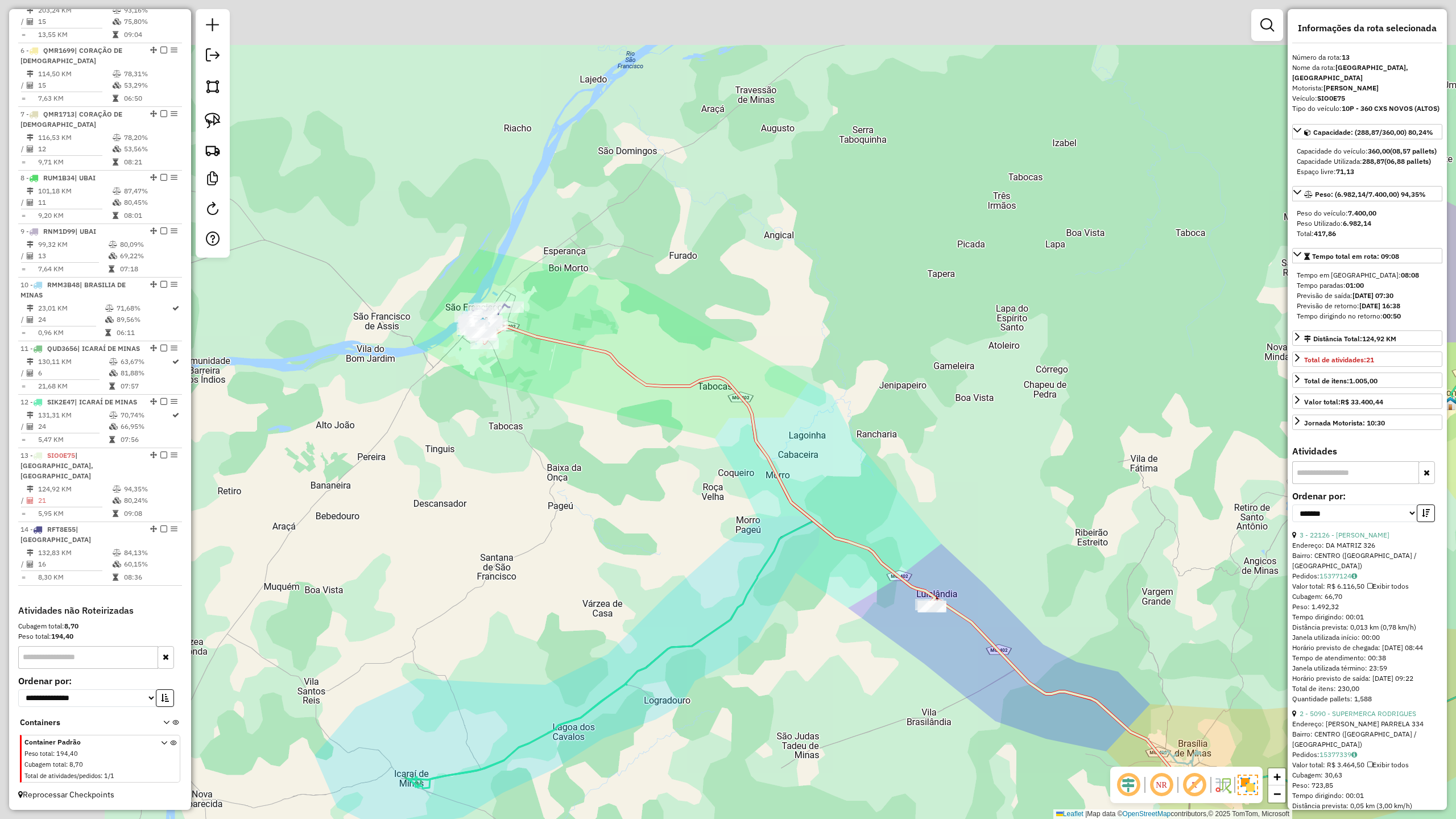
drag, startPoint x: 555, startPoint y: 406, endPoint x: 653, endPoint y: 535, distance: 162.0
click at [672, 557] on div "Janela de atendimento Grade de atendimento Capacidade Transportadoras Veículos …" at bounding box center [728, 410] width 1456 height 819
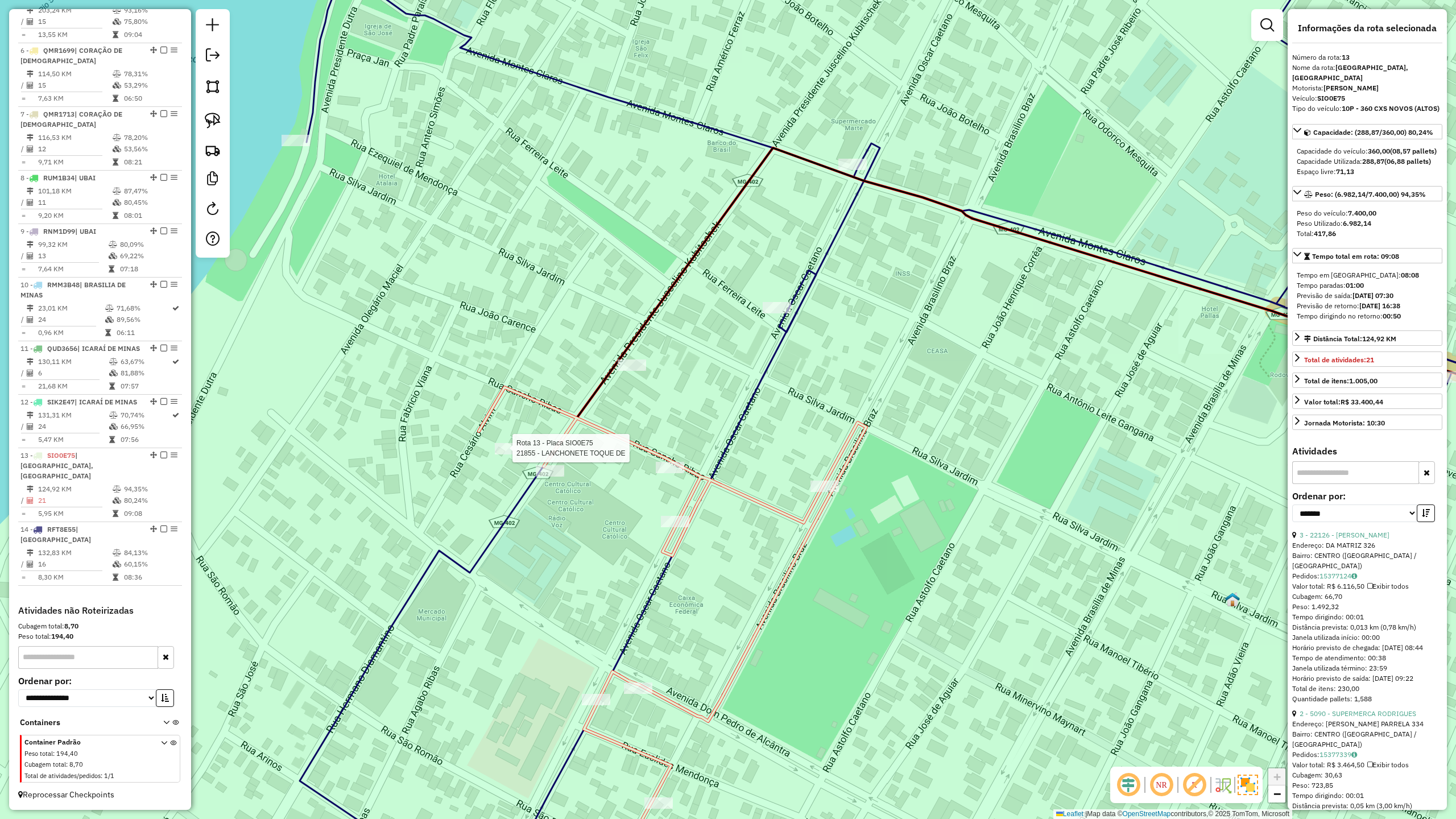
click at [500, 454] on div at bounding box center [509, 449] width 29 height 12
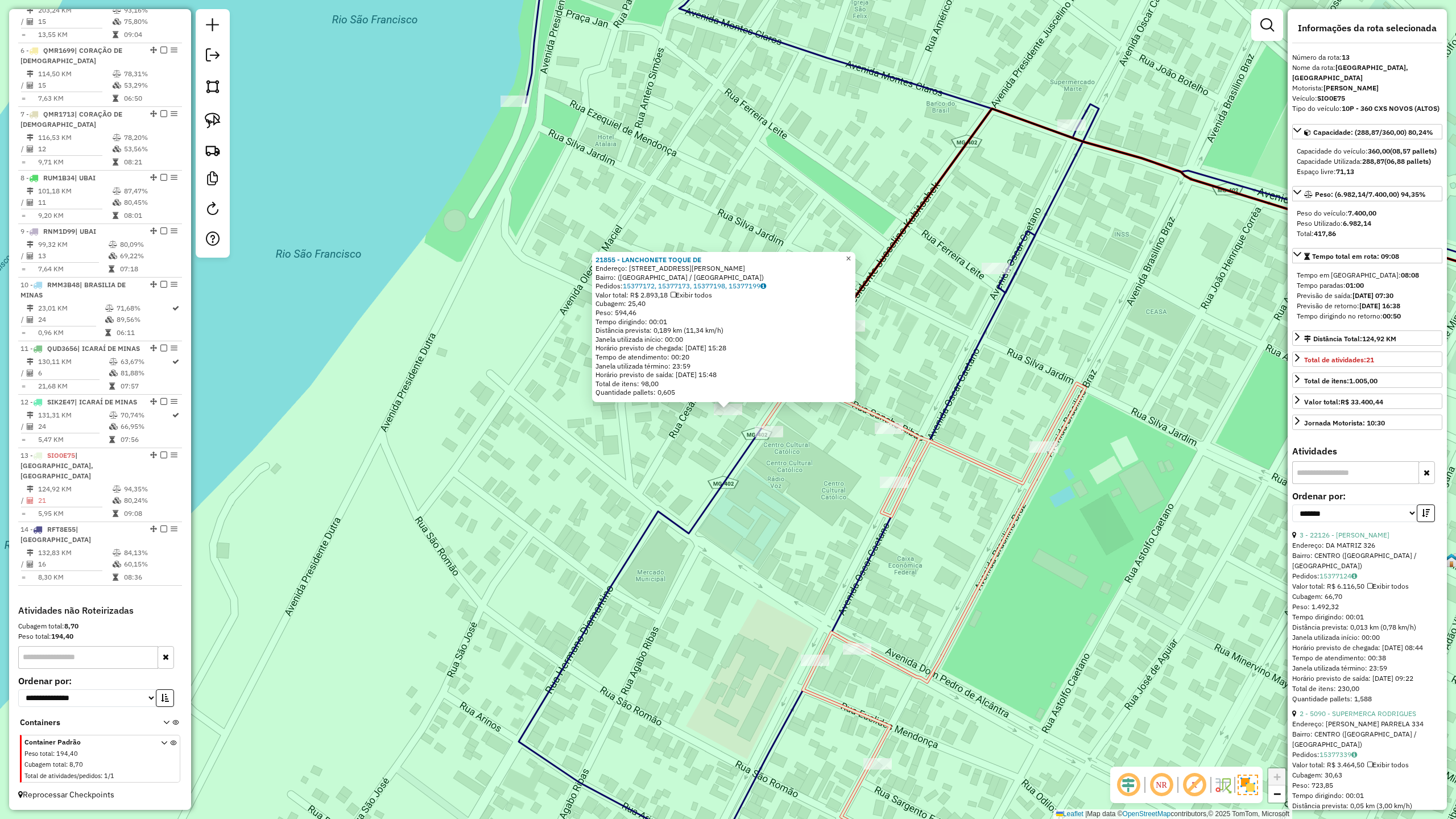
click at [851, 259] on span "×" at bounding box center [848, 258] width 5 height 10
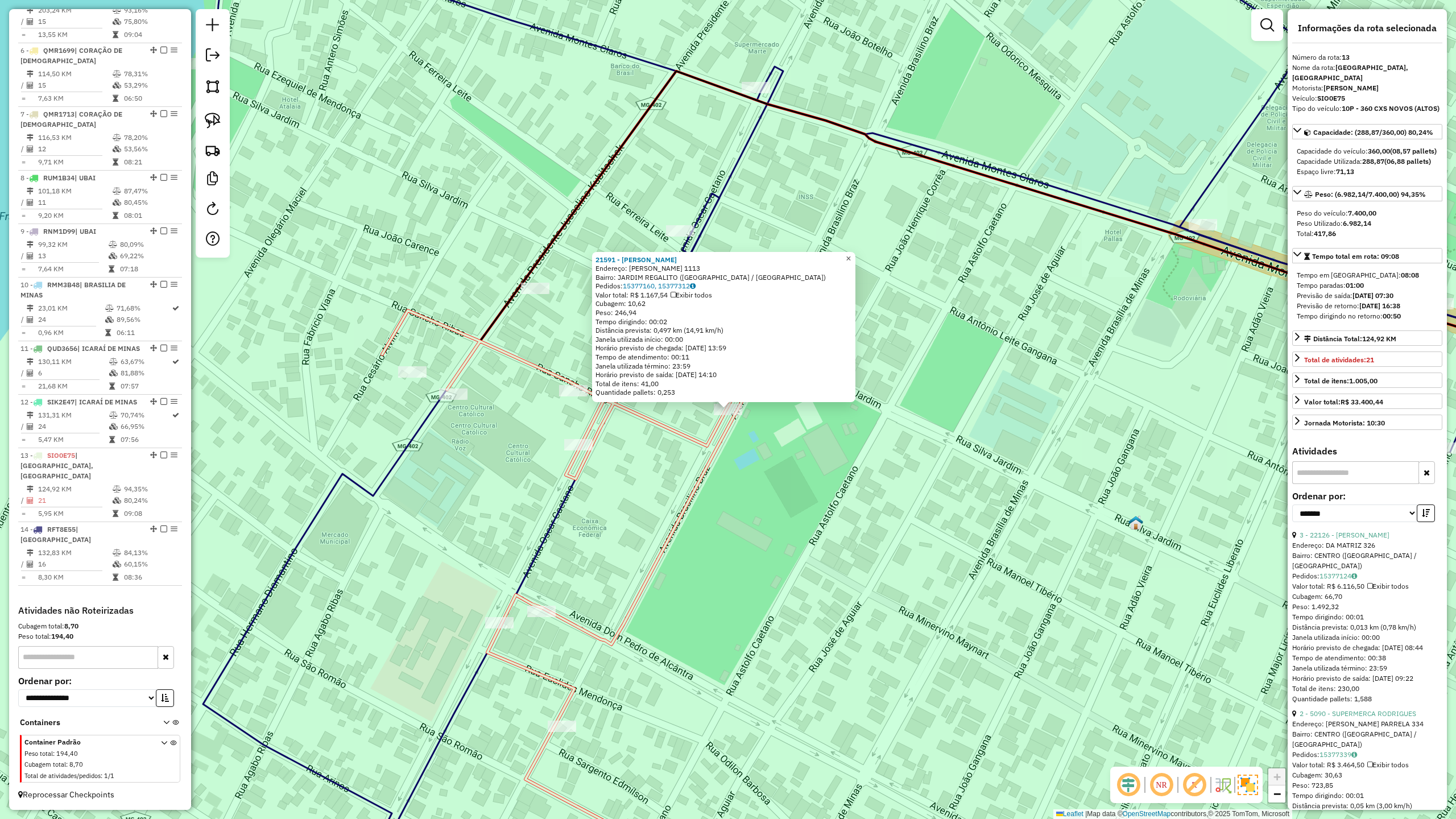
click at [851, 257] on span "×" at bounding box center [848, 258] width 5 height 10
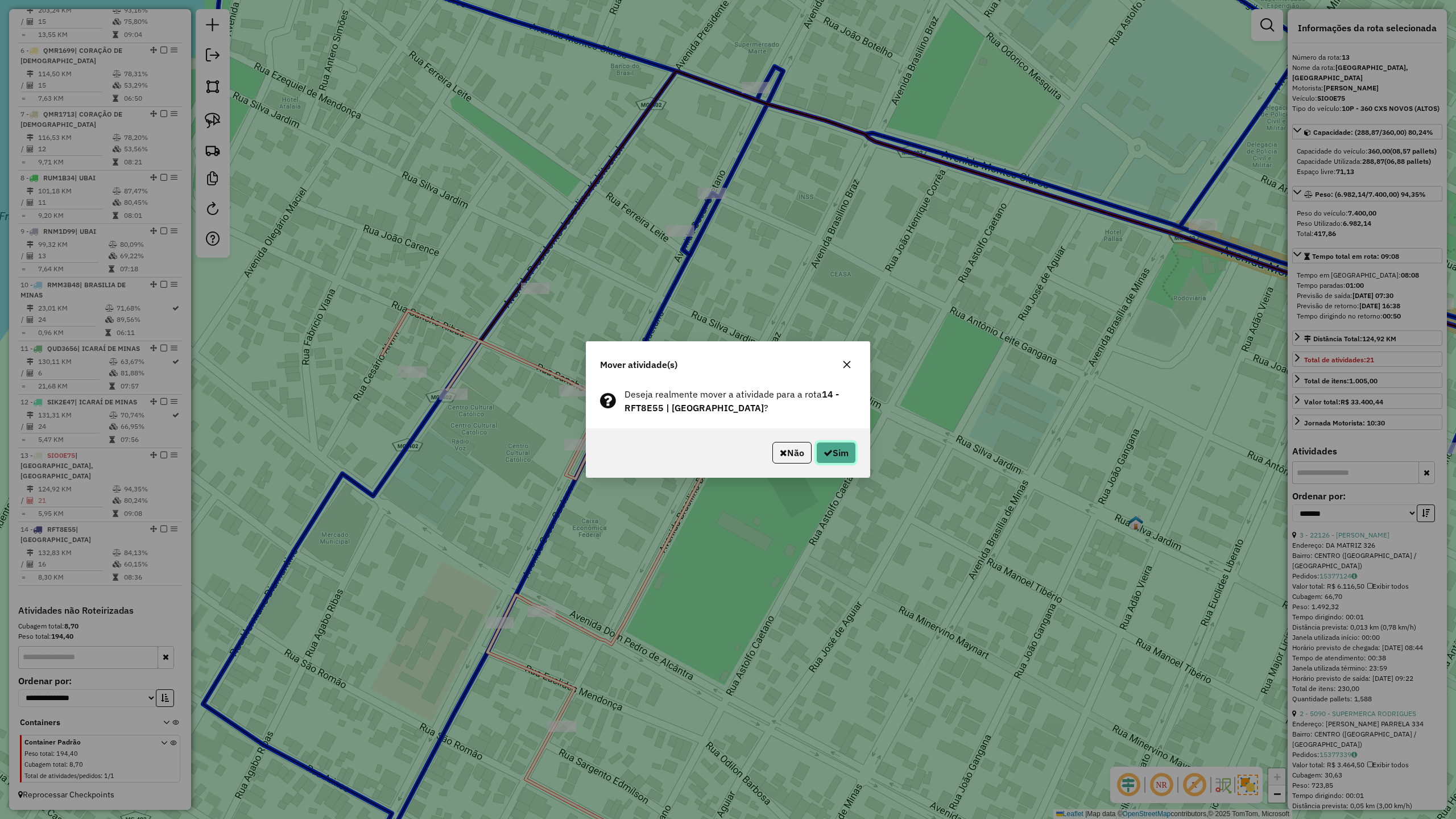
click at [831, 456] on button "Sim" at bounding box center [836, 453] width 40 height 22
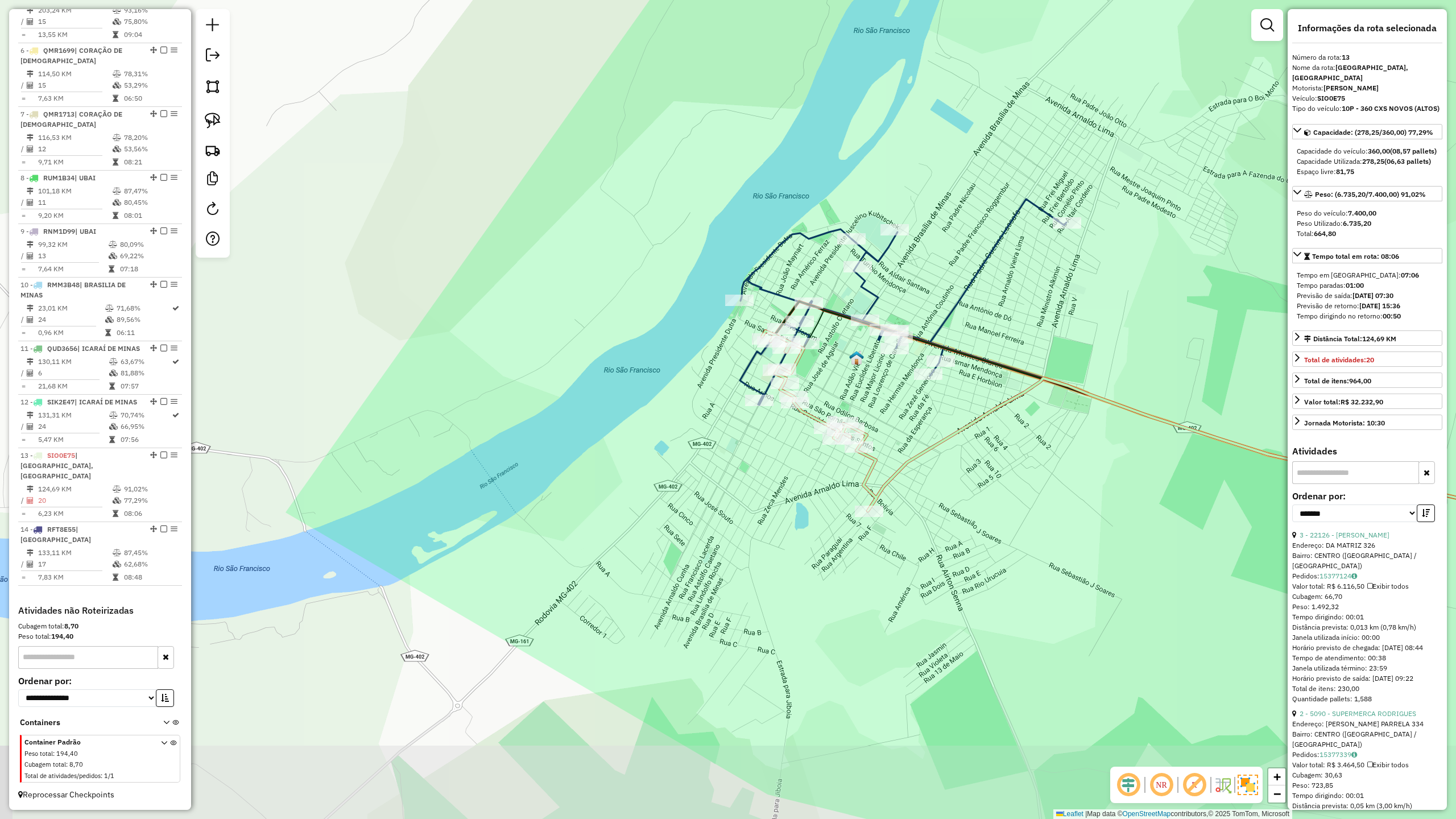
drag, startPoint x: 935, startPoint y: 454, endPoint x: 841, endPoint y: 368, distance: 127.4
click at [841, 368] on div "Janela de atendimento Grade de atendimento Capacidade Transportadoras Veículos …" at bounding box center [728, 410] width 1456 height 819
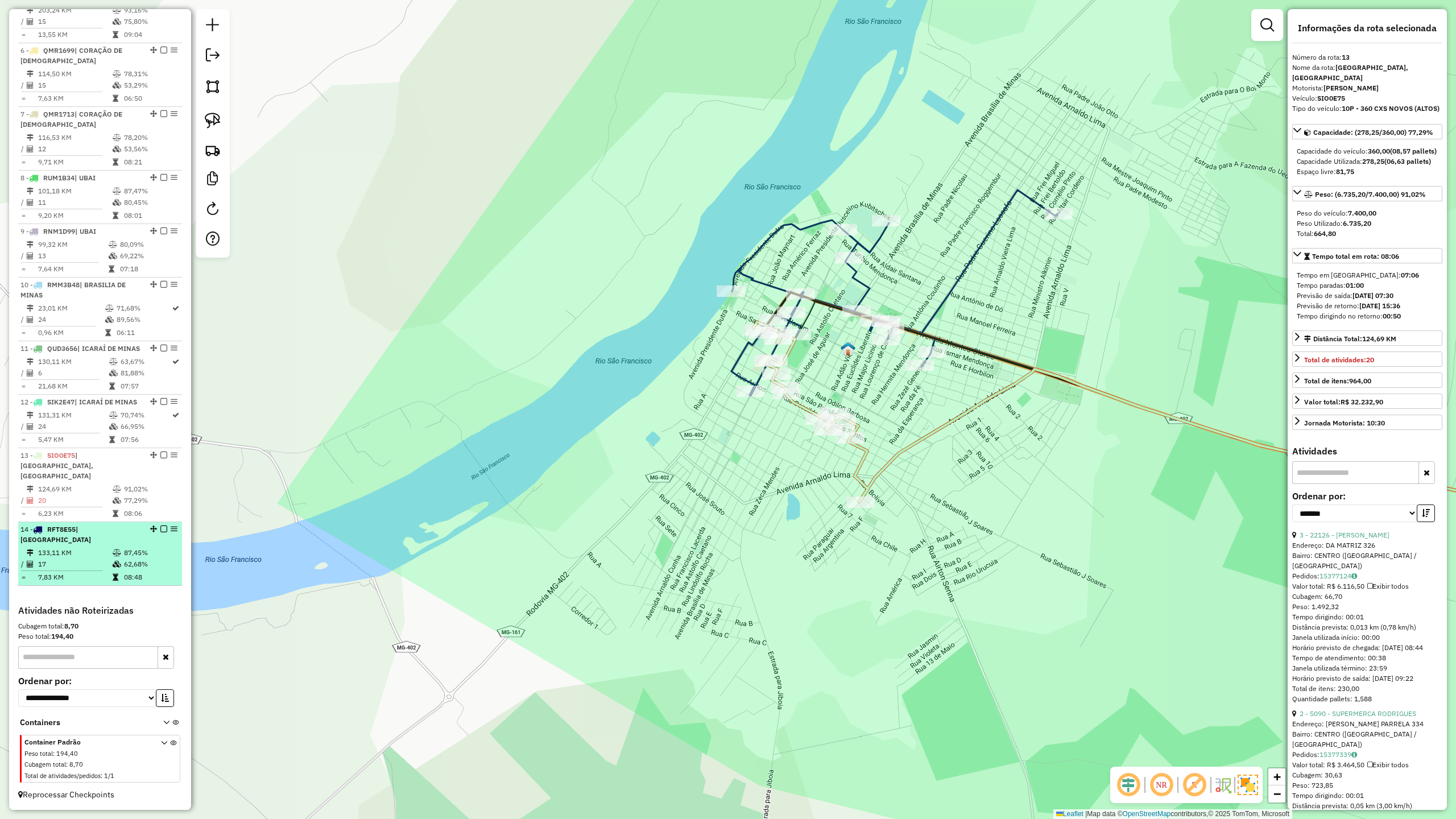
click at [59, 554] on td "133,11 KM" at bounding box center [75, 553] width 75 height 12
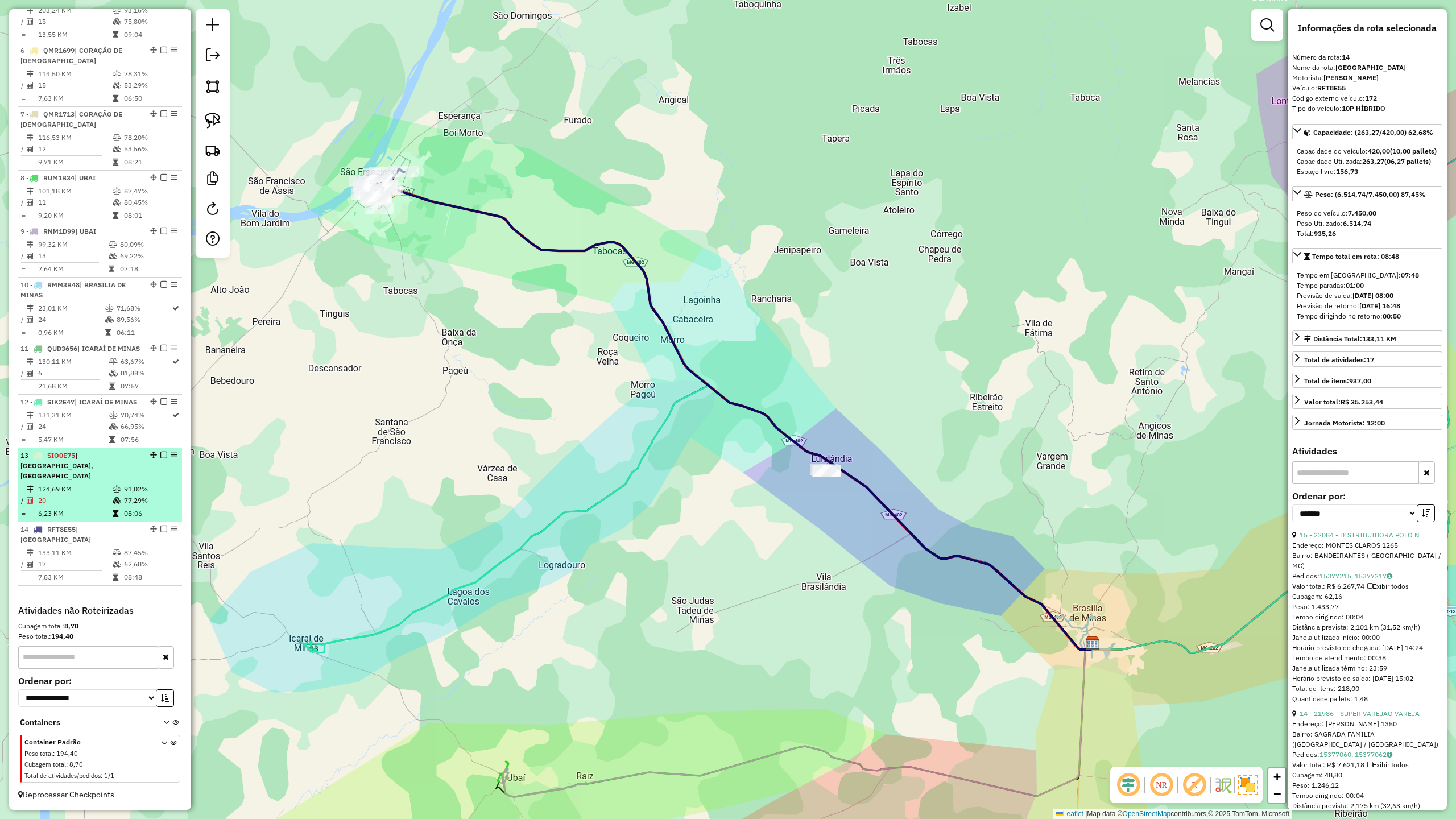
click at [68, 506] on td "20" at bounding box center [75, 501] width 75 height 12
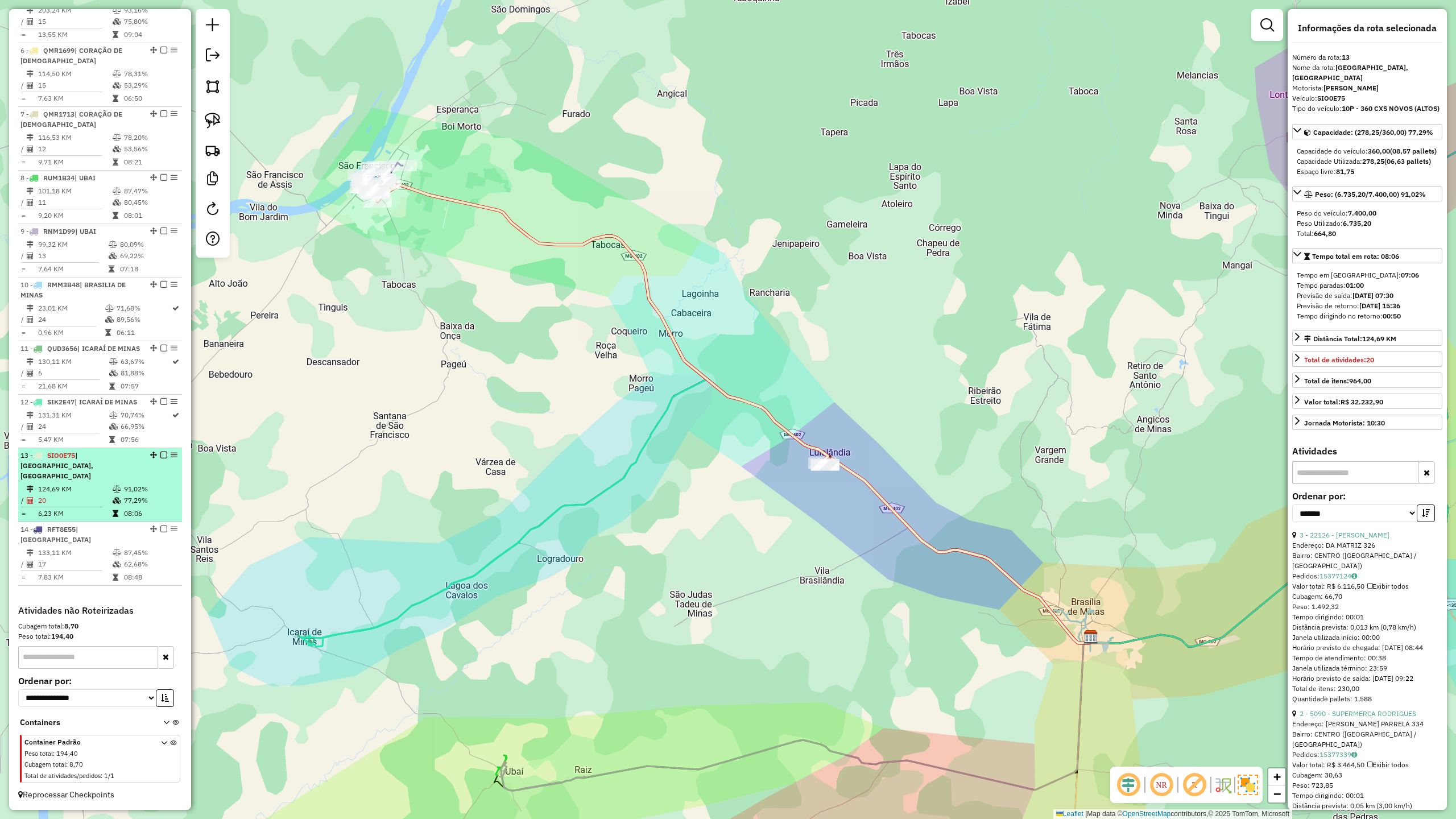
click at [74, 481] on div "13 - SIO0E75 | LUISLÂNDIA, SÃO FRANCISCO" at bounding box center [81, 466] width 121 height 31
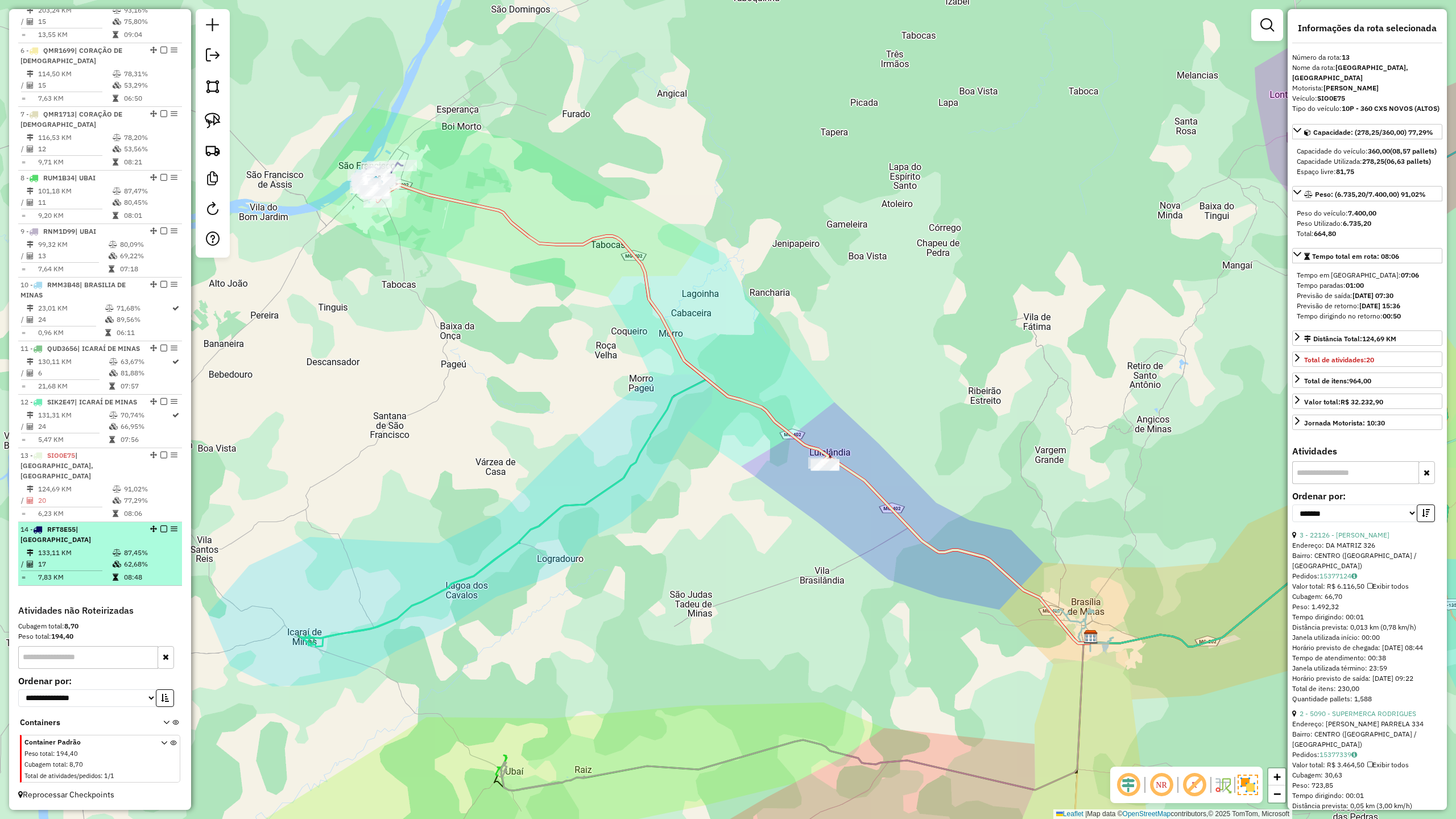
click at [70, 552] on td "133,11 KM" at bounding box center [75, 553] width 75 height 12
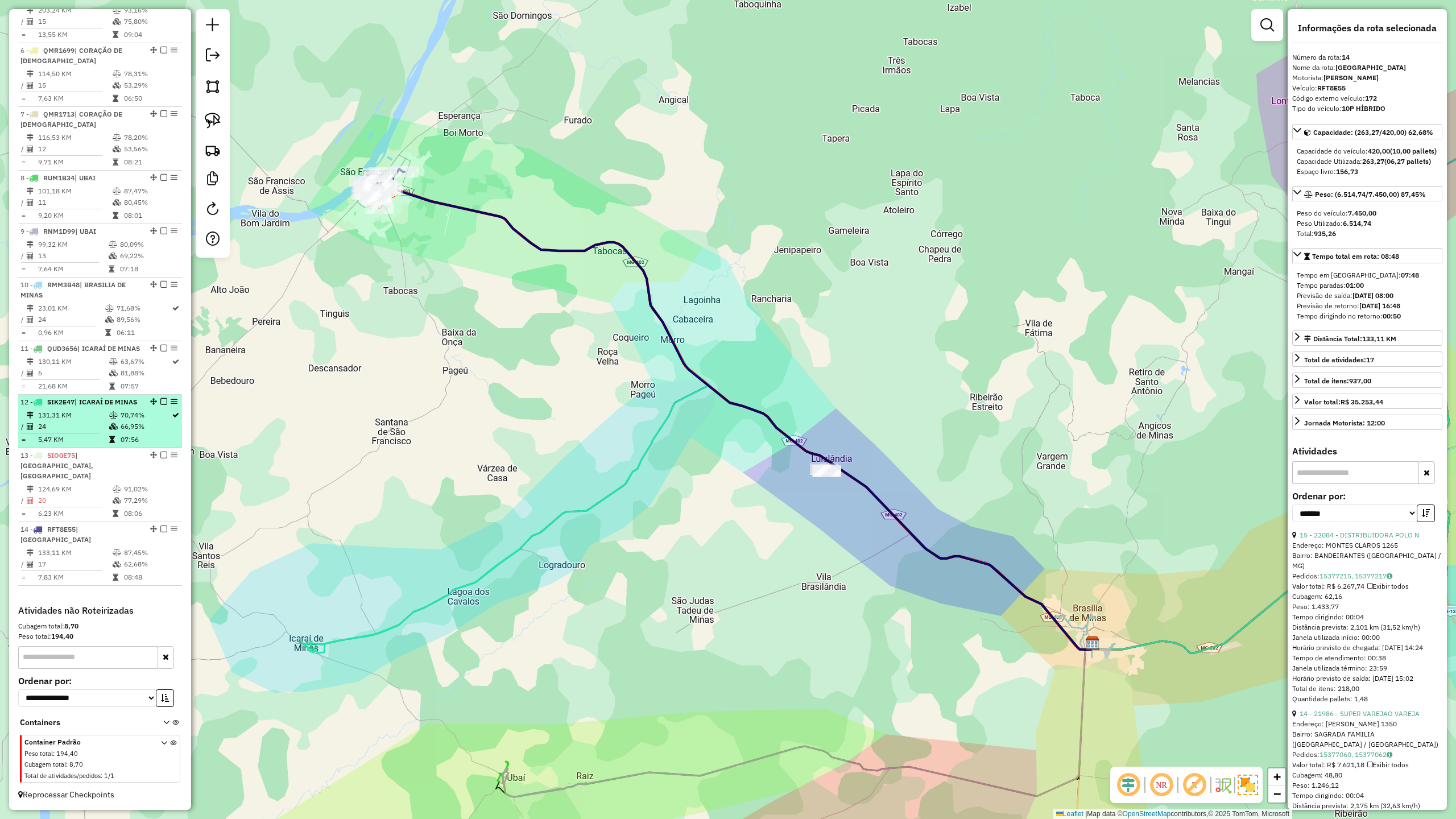
click at [84, 428] on li "12 - SIK2E47 | ICARAÍ DE MINAS 131,31 KM 70,74% / 24 66,95% = 5,47 KM 07:56" at bounding box center [100, 421] width 164 height 53
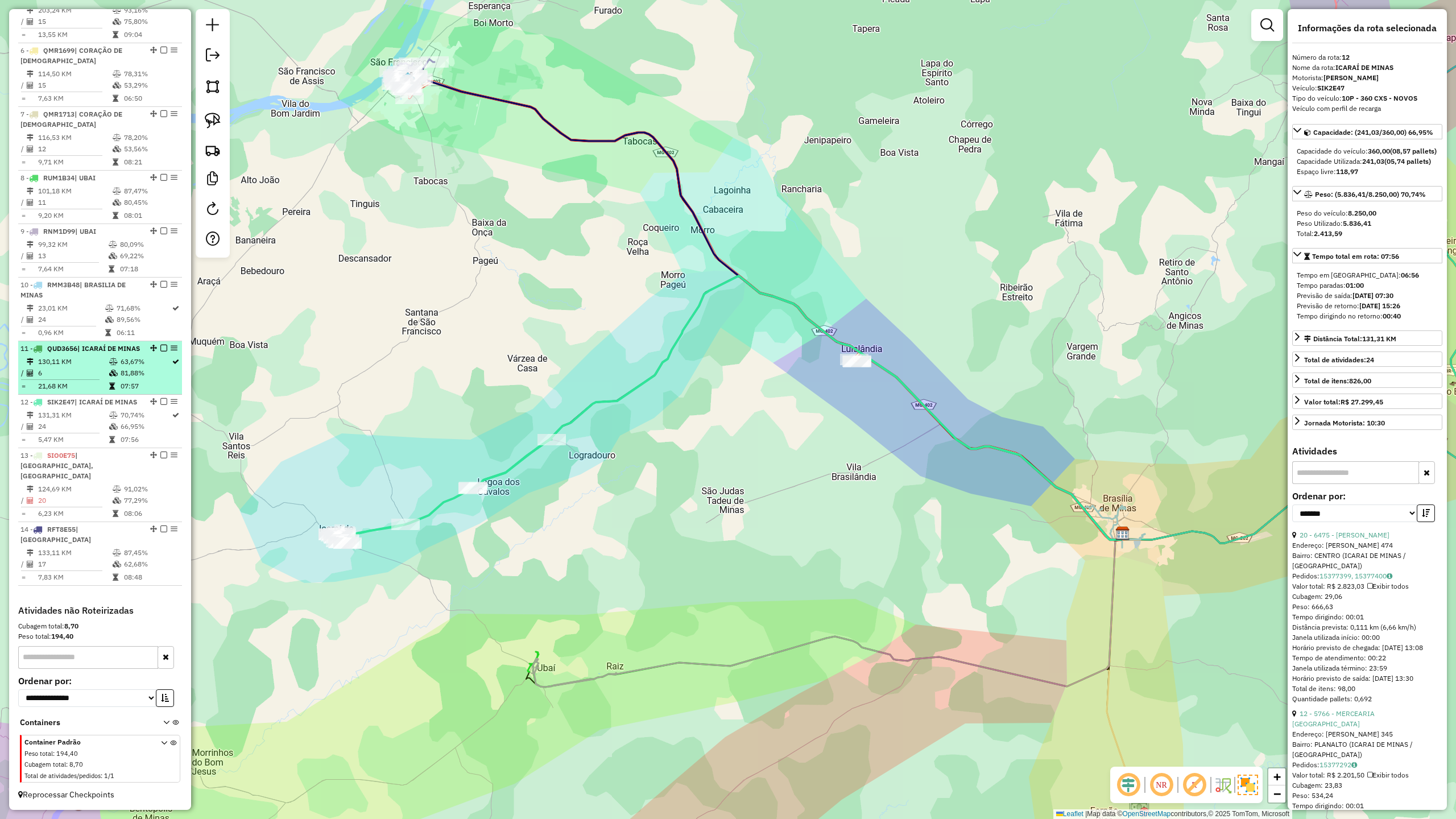
click at [91, 354] on div "11 - QUD3656 | ICARAÍ DE MINAS" at bounding box center [81, 349] width 121 height 10
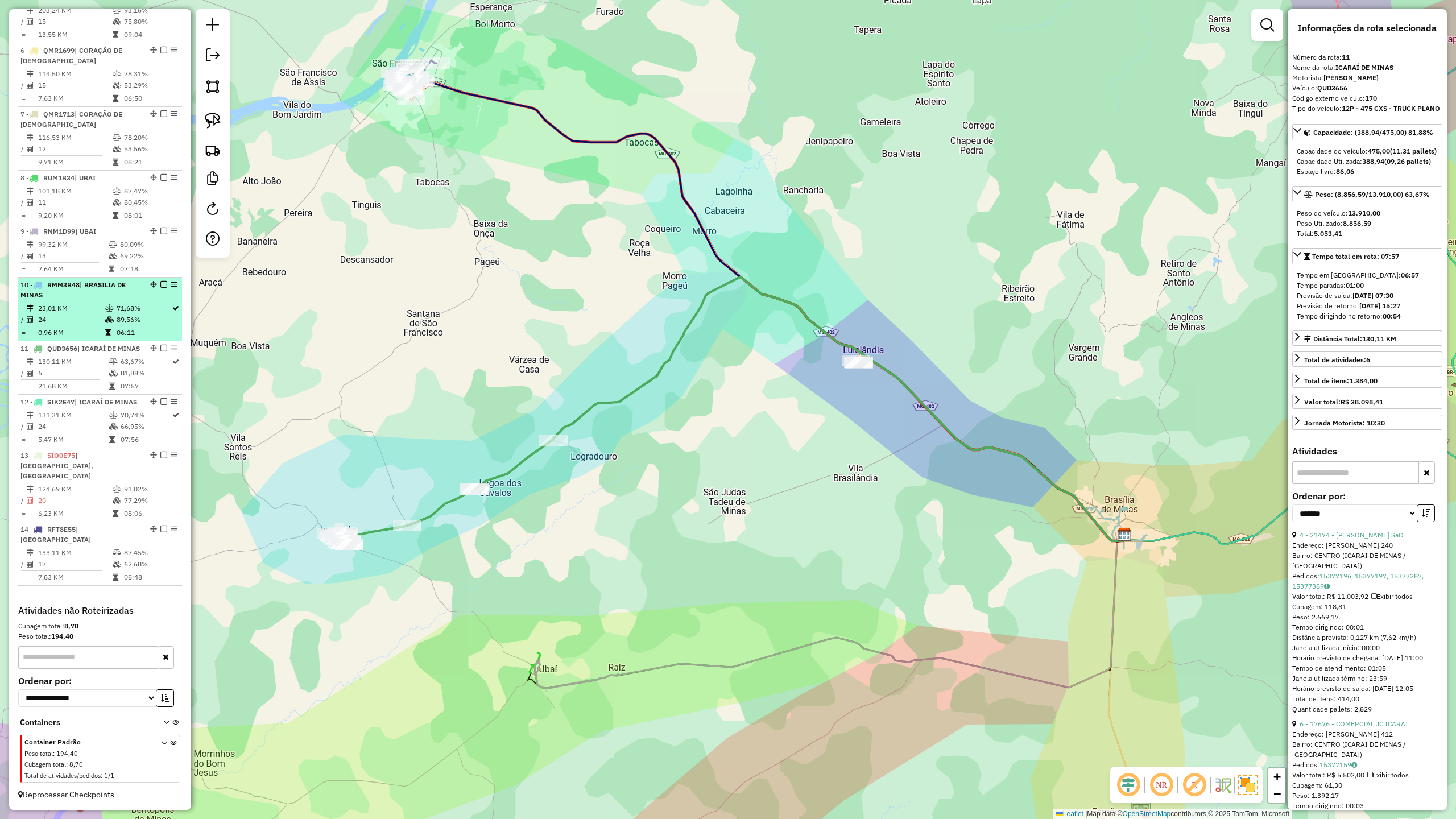
click at [81, 303] on td "23,01 KM" at bounding box center [71, 308] width 67 height 12
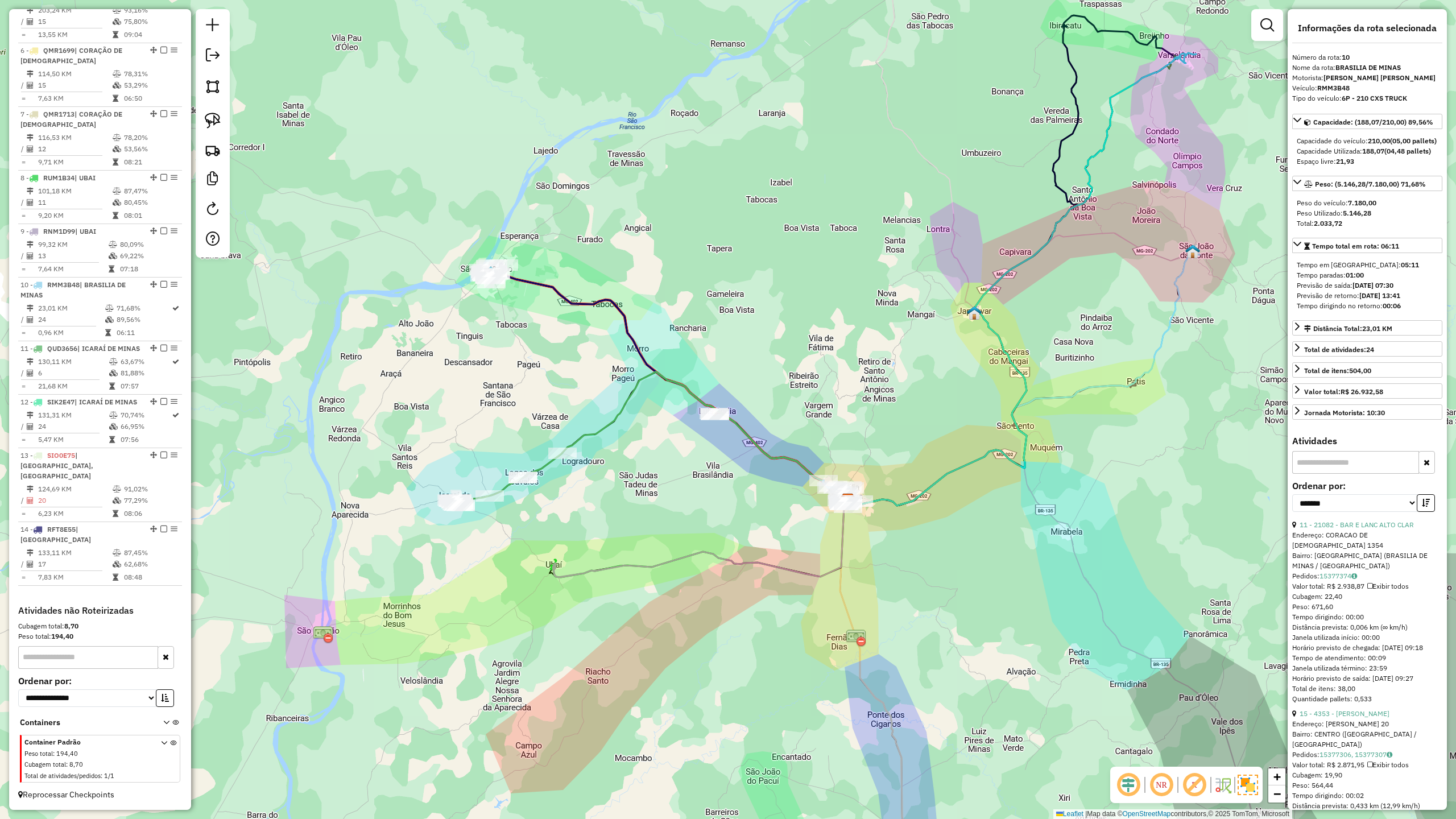
drag, startPoint x: 786, startPoint y: 453, endPoint x: 861, endPoint y: 424, distance: 80.4
click at [861, 424] on div "Janela de atendimento Grade de atendimento Capacidade Transportadoras Veículos …" at bounding box center [728, 410] width 1456 height 819
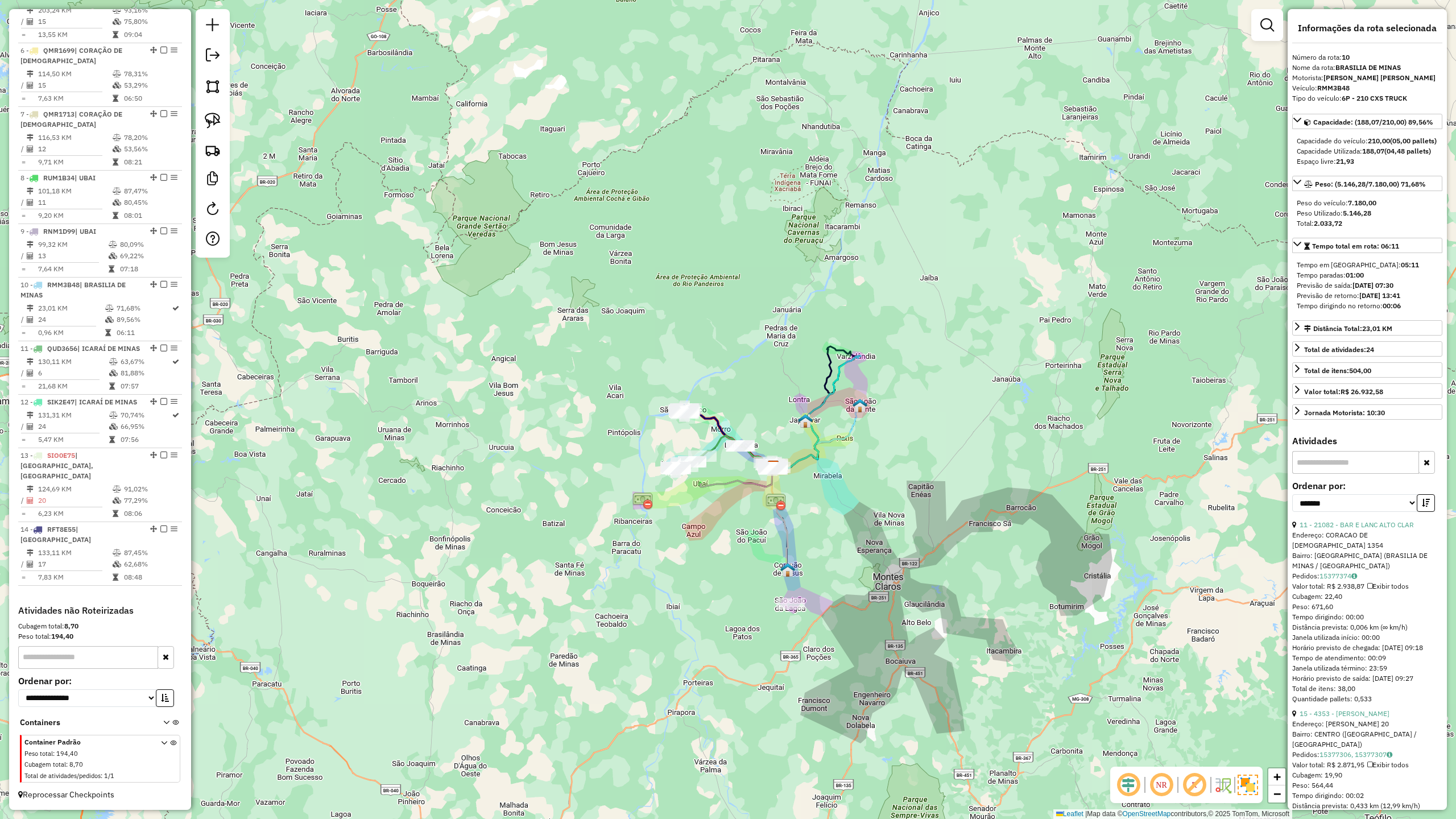
drag, startPoint x: 882, startPoint y: 635, endPoint x: 799, endPoint y: 461, distance: 192.8
click at [815, 467] on div "Janela de atendimento Grade de atendimento Capacidade Transportadoras Veículos …" at bounding box center [728, 410] width 1456 height 819
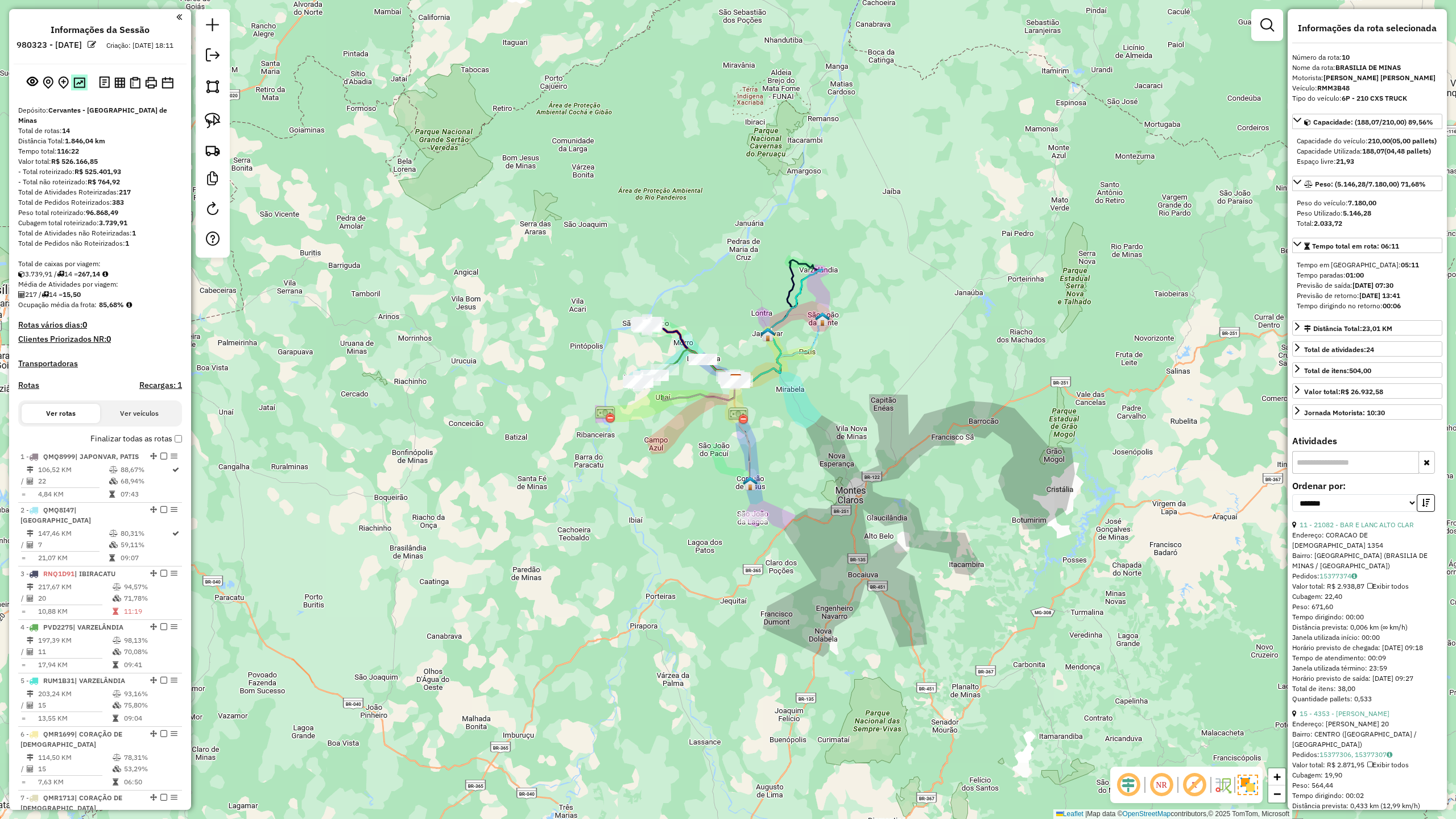
click at [75, 88] on img at bounding box center [79, 83] width 12 height 11
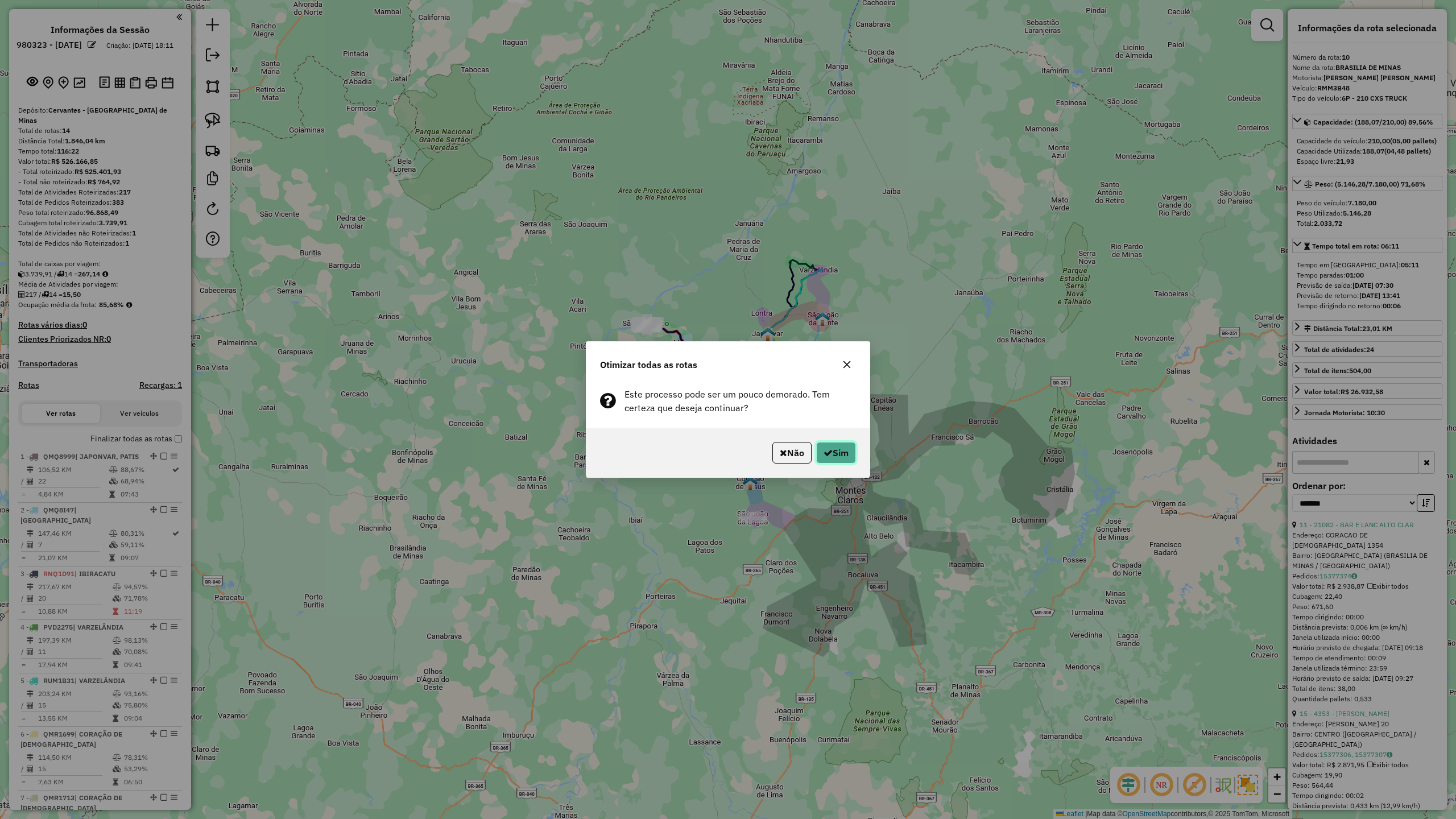
click at [842, 456] on button "Sim" at bounding box center [836, 453] width 40 height 22
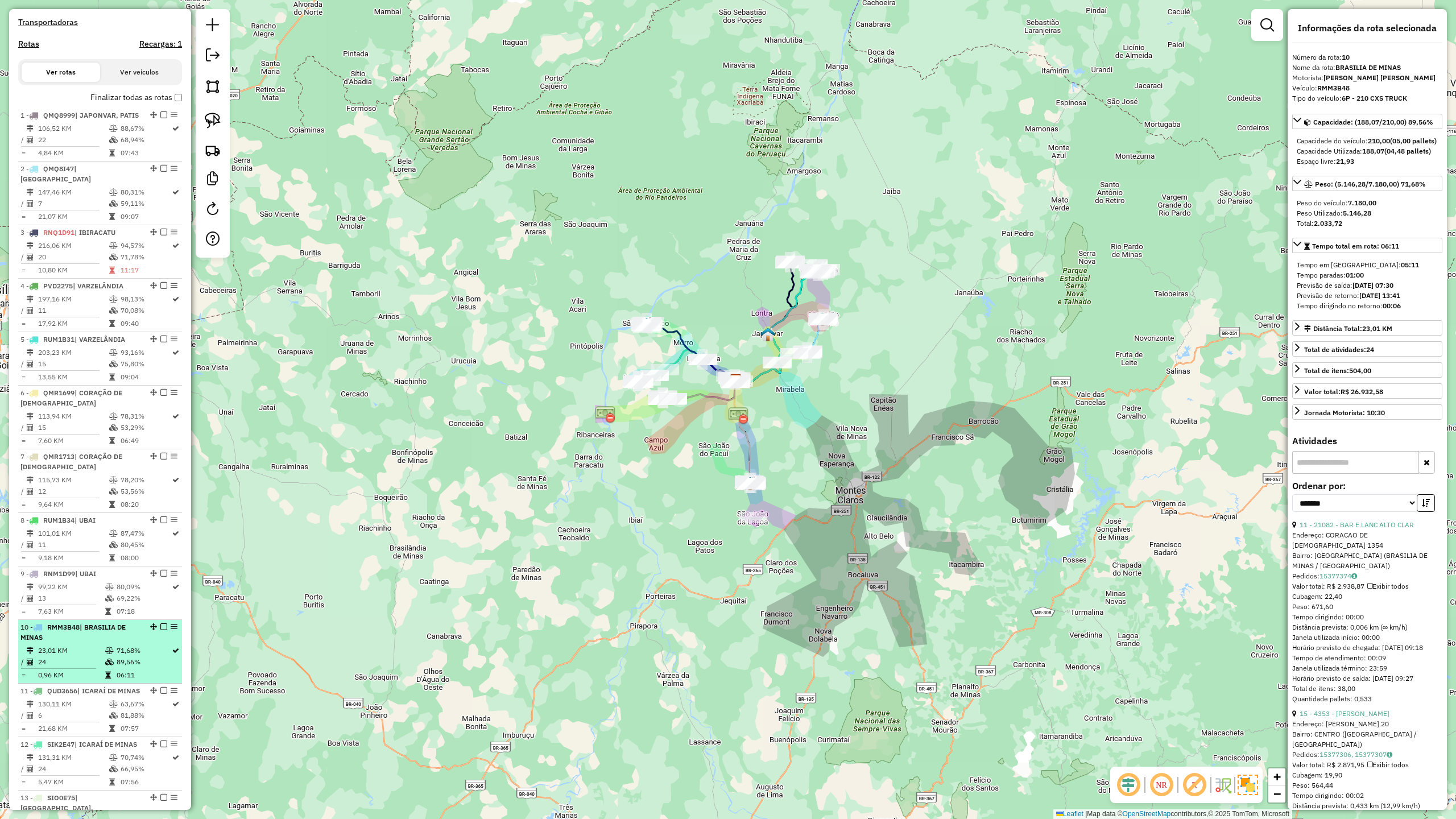
scroll to position [317, 0]
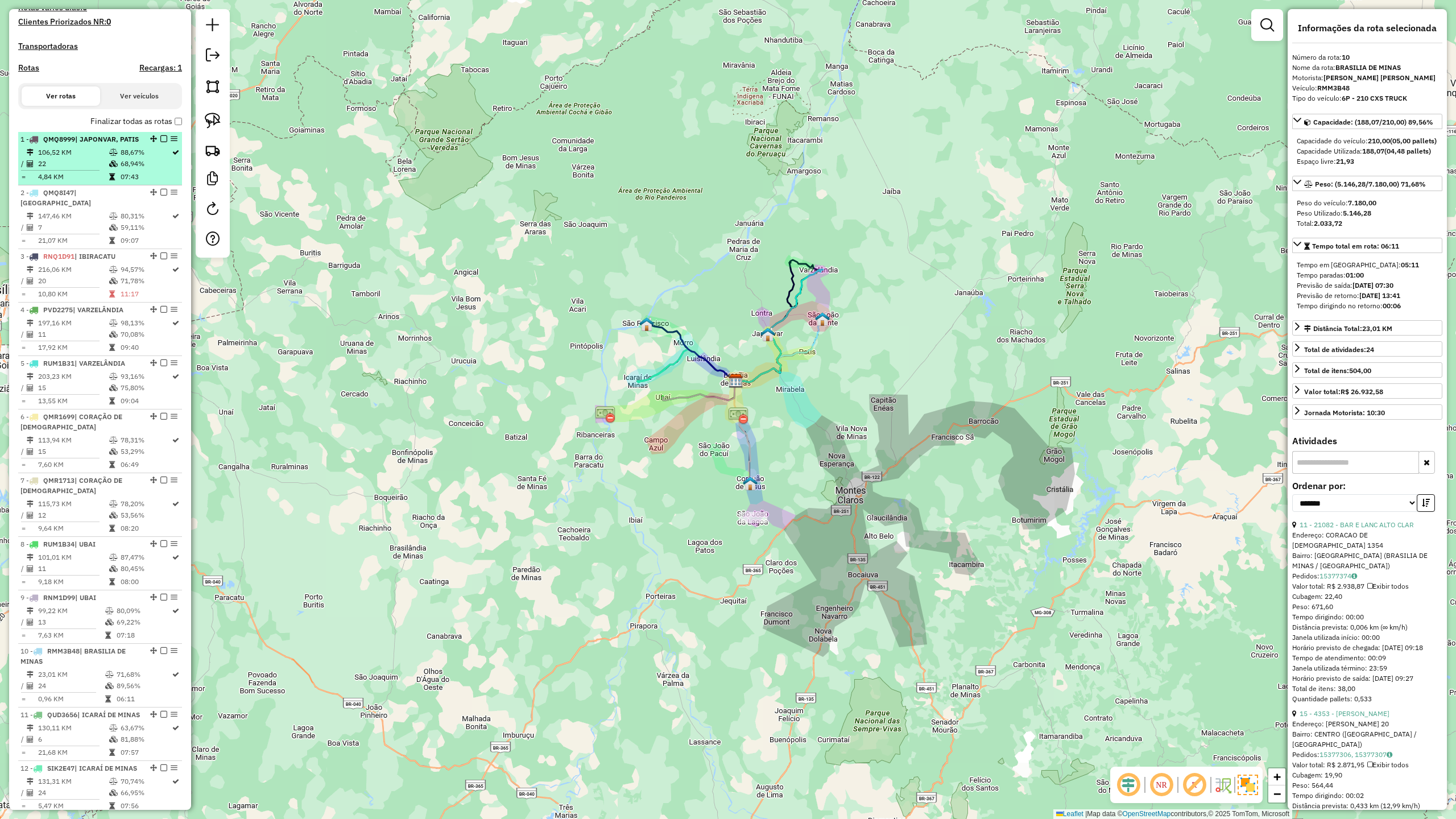
click at [80, 167] on td "22" at bounding box center [73, 164] width 71 height 12
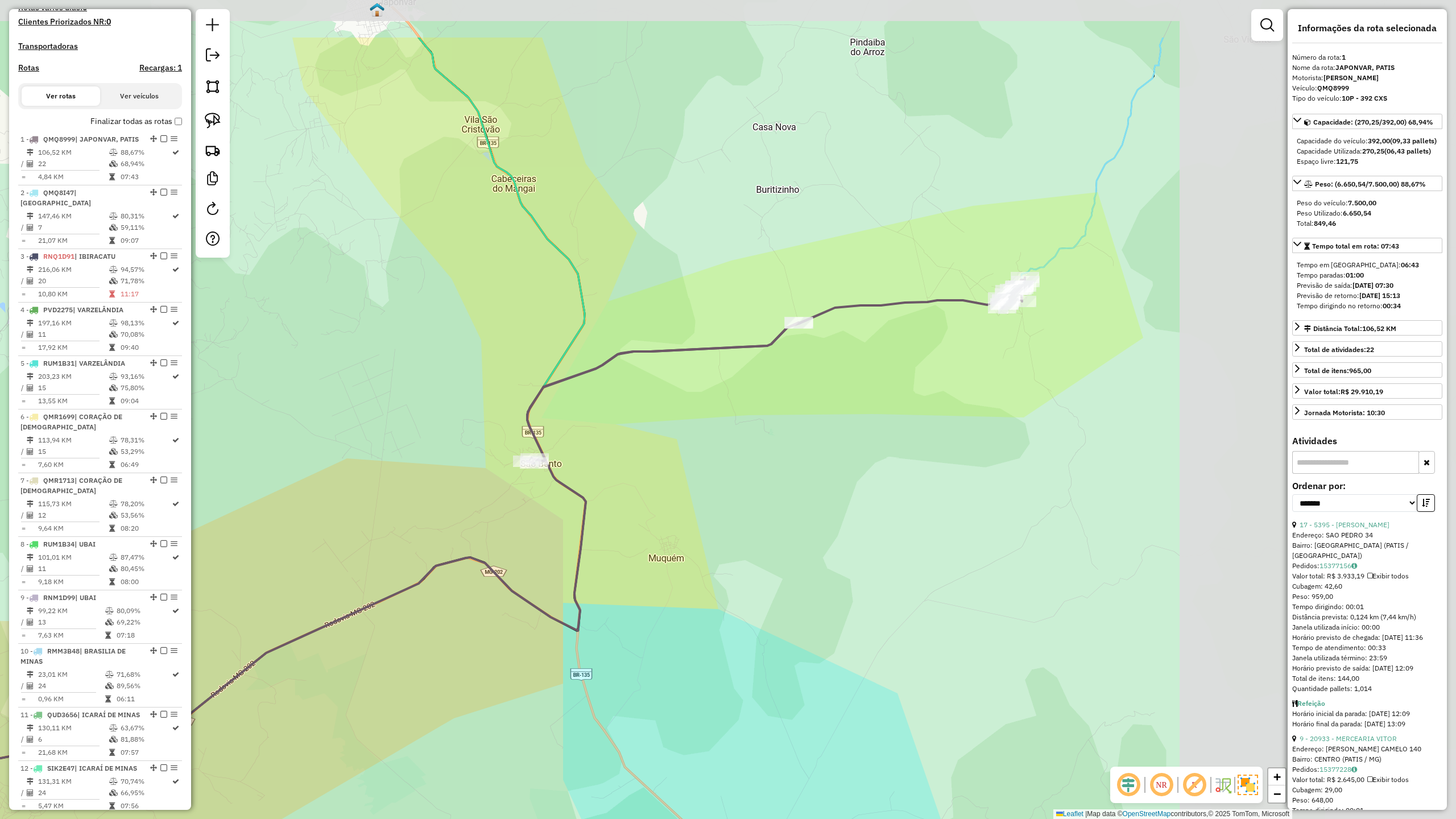
drag, startPoint x: 981, startPoint y: 403, endPoint x: 671, endPoint y: 536, distance: 337.3
click at [676, 536] on div "Janela de atendimento Grade de atendimento Capacidade Transportadoras Veículos …" at bounding box center [728, 410] width 1456 height 819
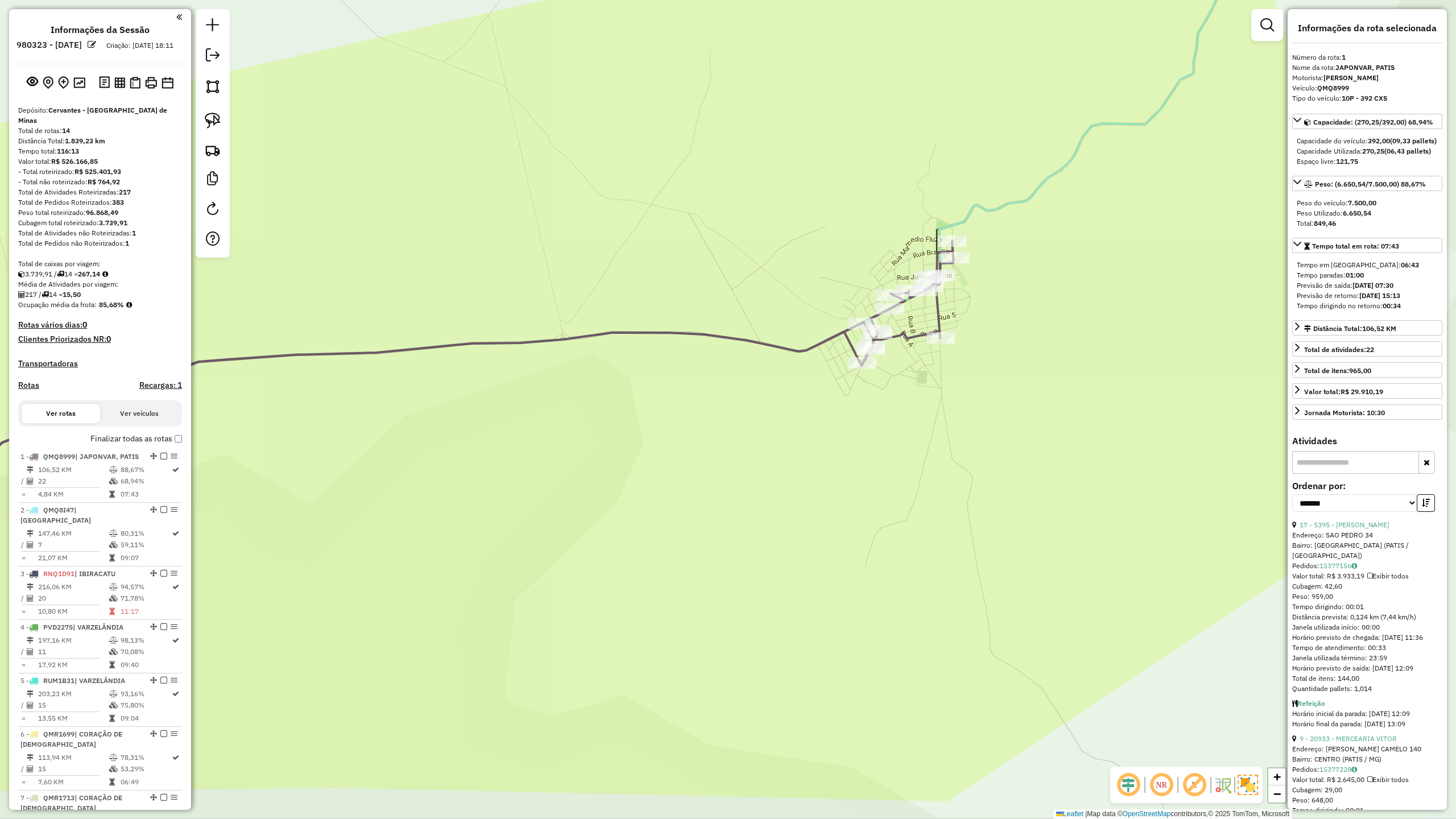
scroll to position [317, 0]
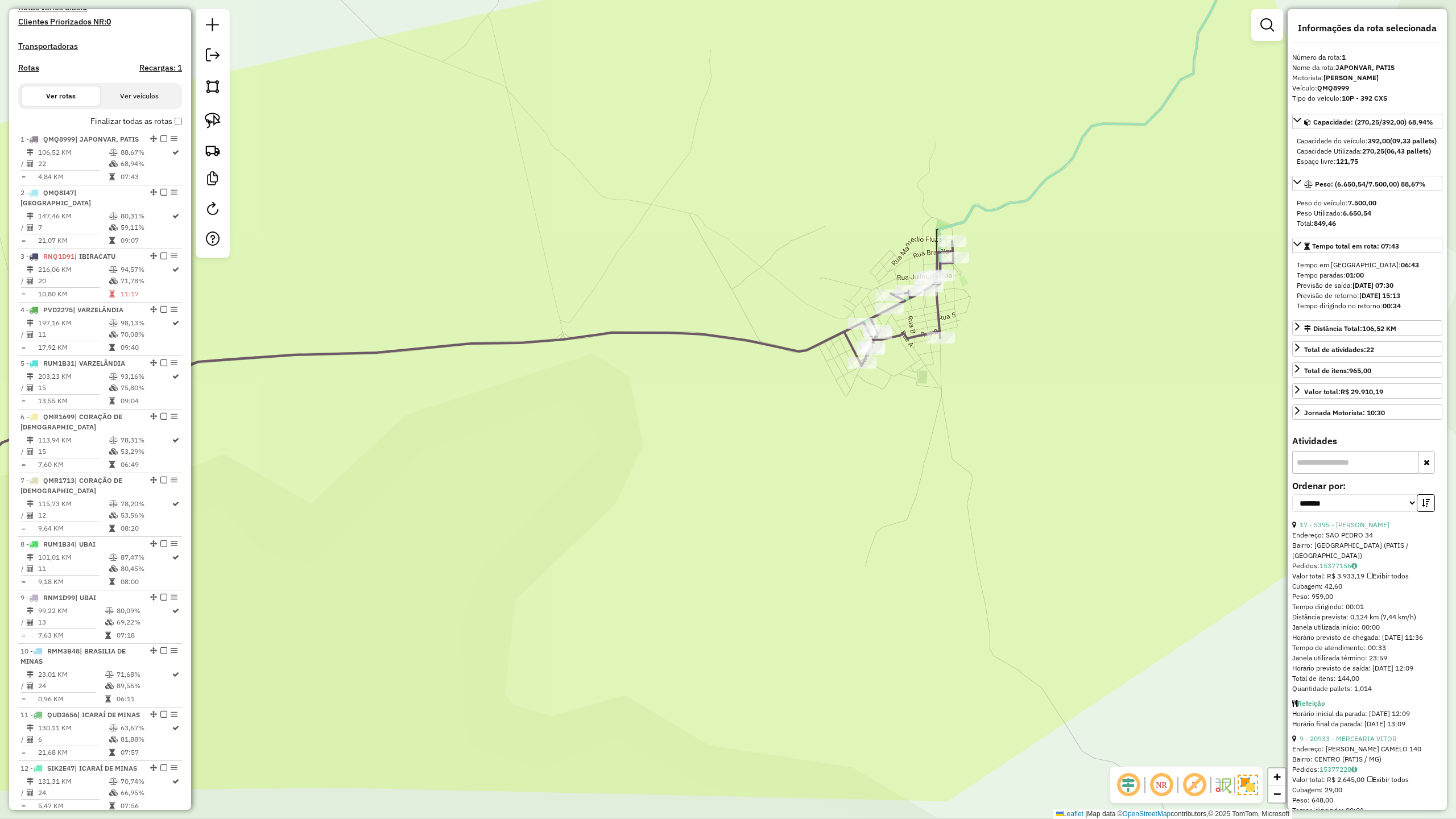
click at [803, 451] on div "Janela de atendimento Grade de atendimento Capacidade Transportadoras Veículos …" at bounding box center [728, 410] width 1456 height 819
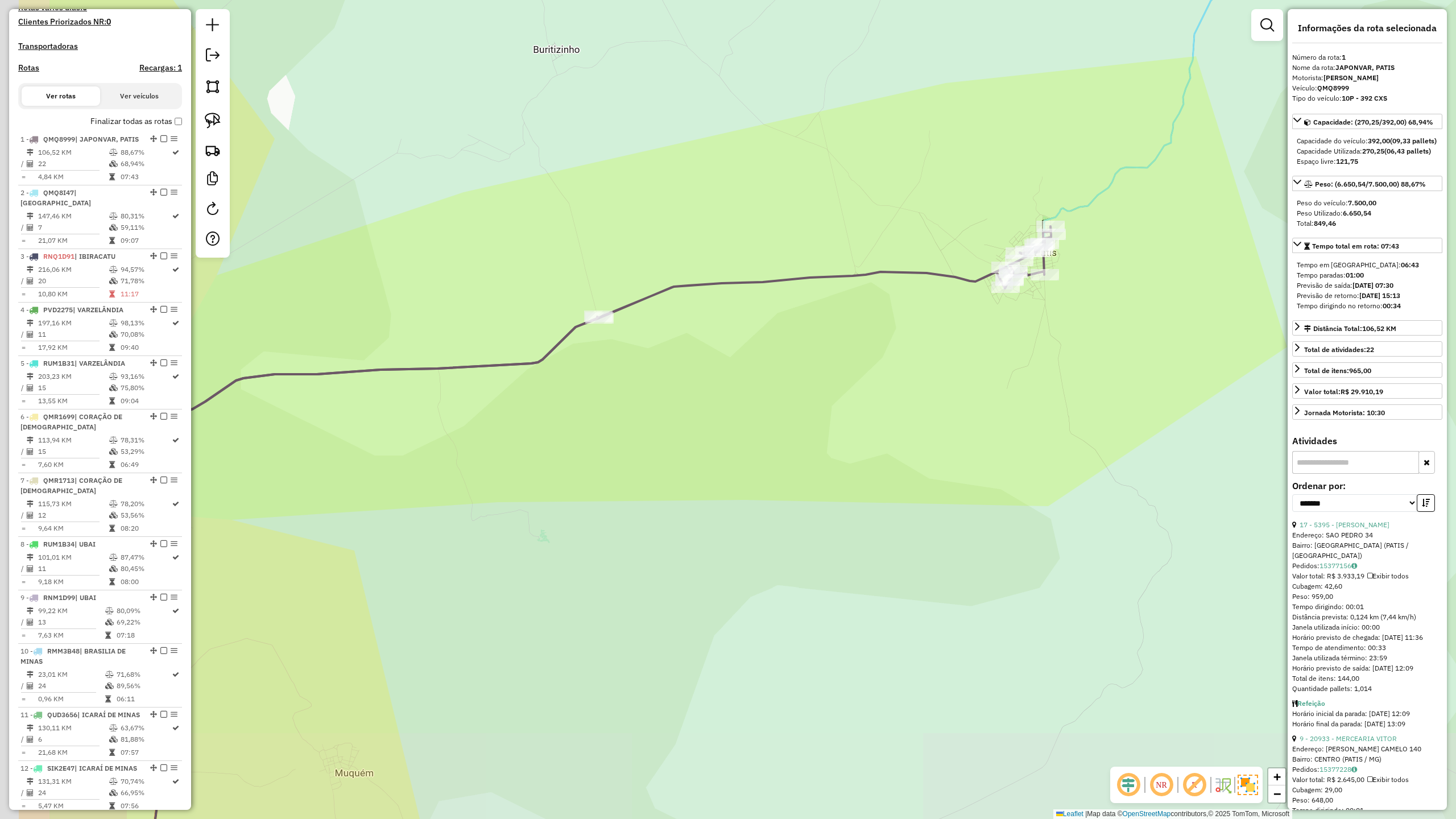
drag, startPoint x: 598, startPoint y: 495, endPoint x: 909, endPoint y: 404, distance: 324.0
click at [895, 408] on div "Janela de atendimento Grade de atendimento Capacidade Transportadoras Veículos …" at bounding box center [728, 410] width 1456 height 819
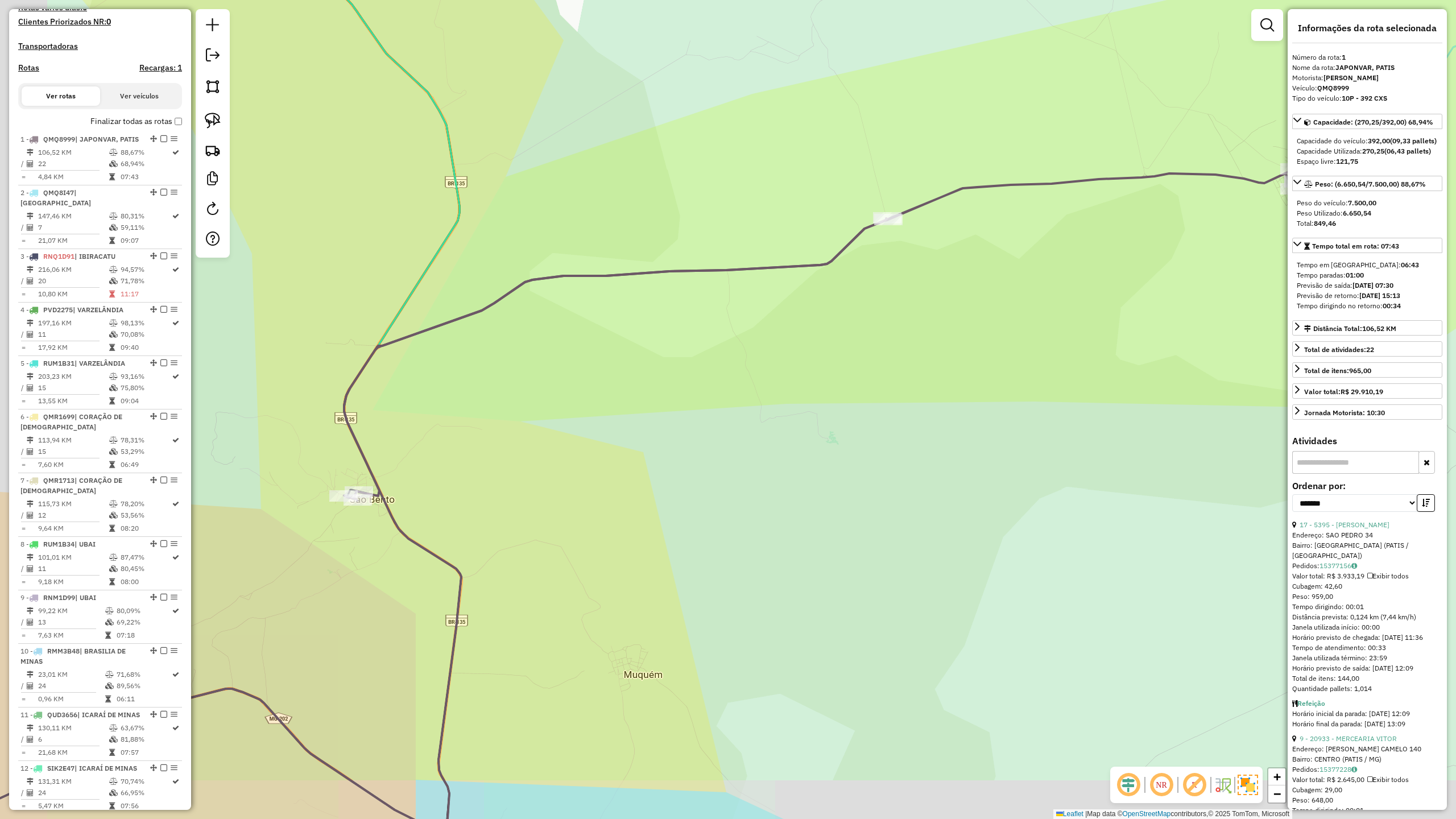
drag, startPoint x: 457, startPoint y: 554, endPoint x: 529, endPoint y: 500, distance: 90.0
click at [567, 500] on div "Janela de atendimento Grade de atendimento Capacidade Transportadoras Veículos …" at bounding box center [728, 410] width 1456 height 819
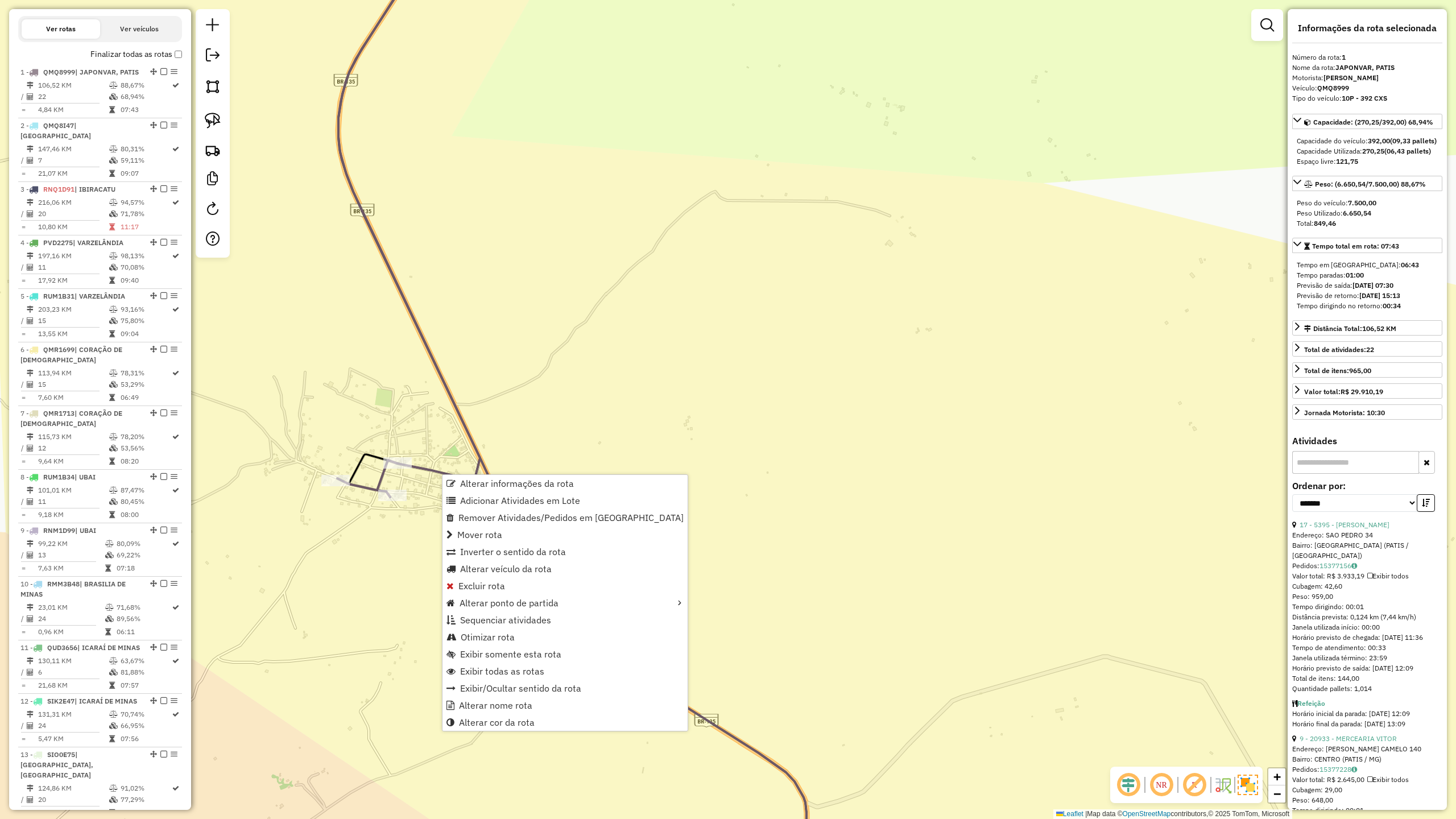
scroll to position [440, 0]
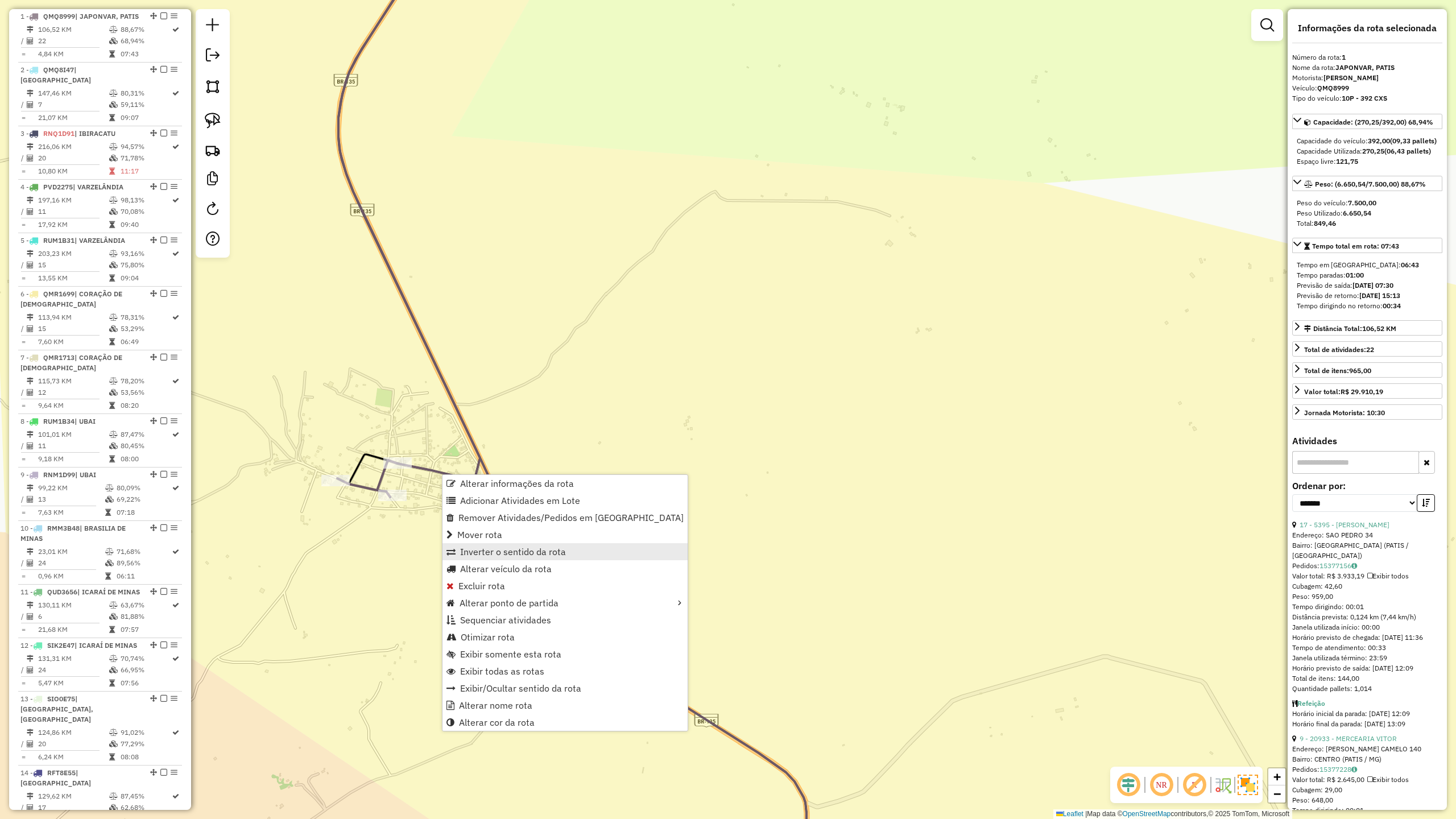
click at [490, 555] on span "Inverter o sentido da rota" at bounding box center [513, 552] width 105 height 9
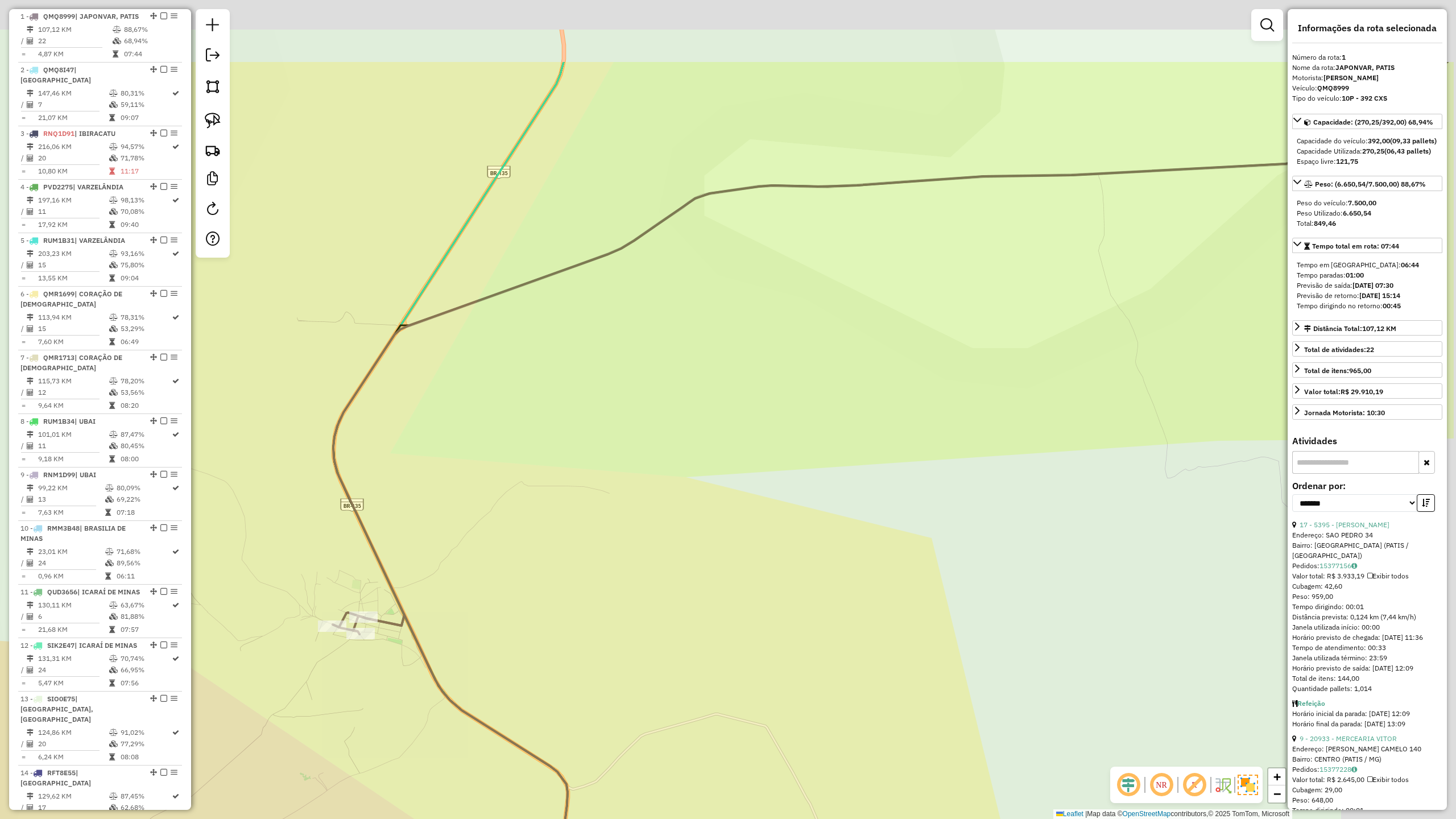
drag, startPoint x: 592, startPoint y: 495, endPoint x: 556, endPoint y: 546, distance: 62.4
click at [528, 569] on div "Janela de atendimento Grade de atendimento Capacidade Transportadoras Veículos …" at bounding box center [728, 410] width 1456 height 819
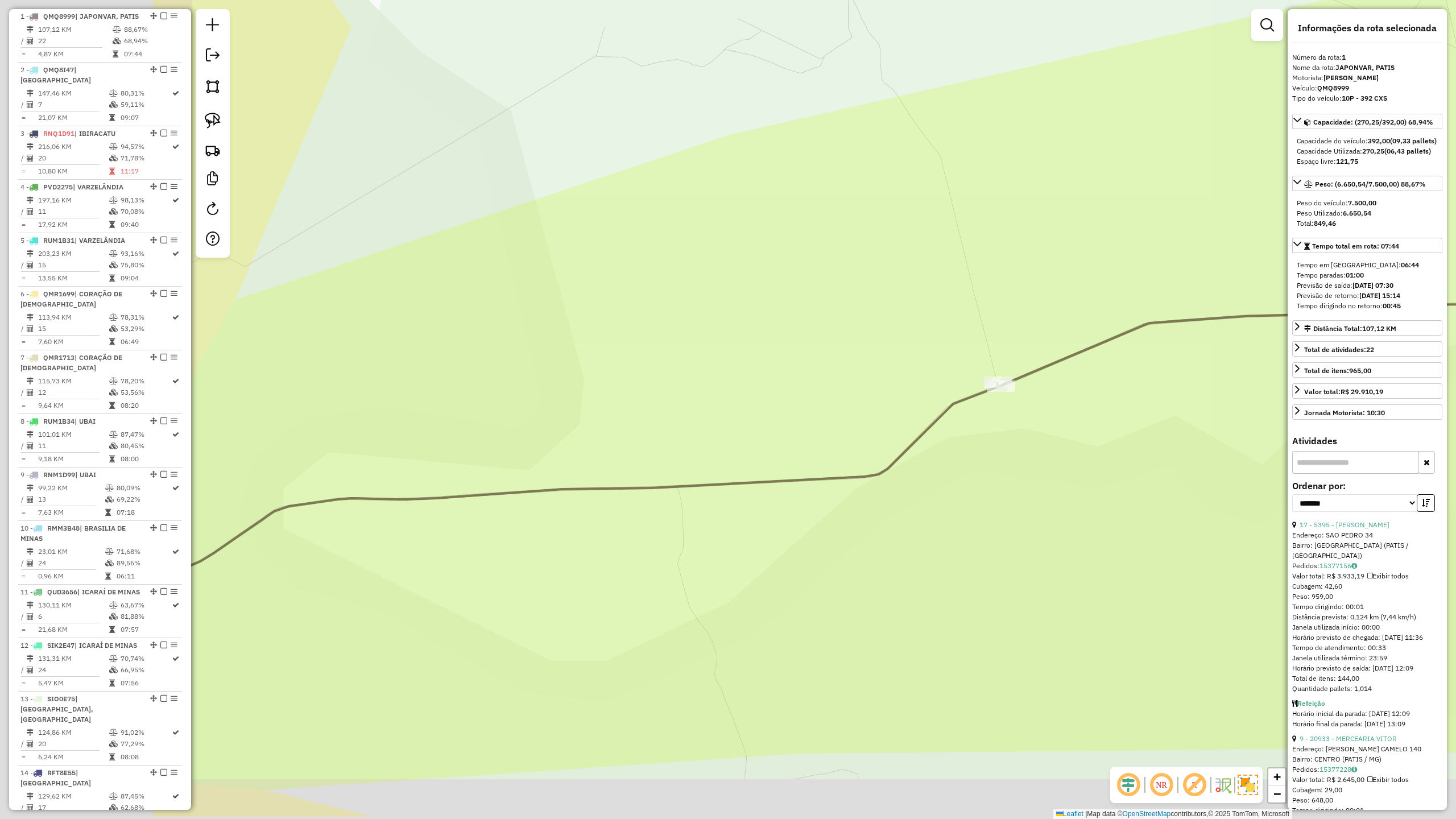
drag, startPoint x: 581, startPoint y: 624, endPoint x: 963, endPoint y: 535, distance: 392.2
click at [911, 536] on div "Janela de atendimento Grade de atendimento Capacidade Transportadoras Veículos …" at bounding box center [728, 410] width 1456 height 819
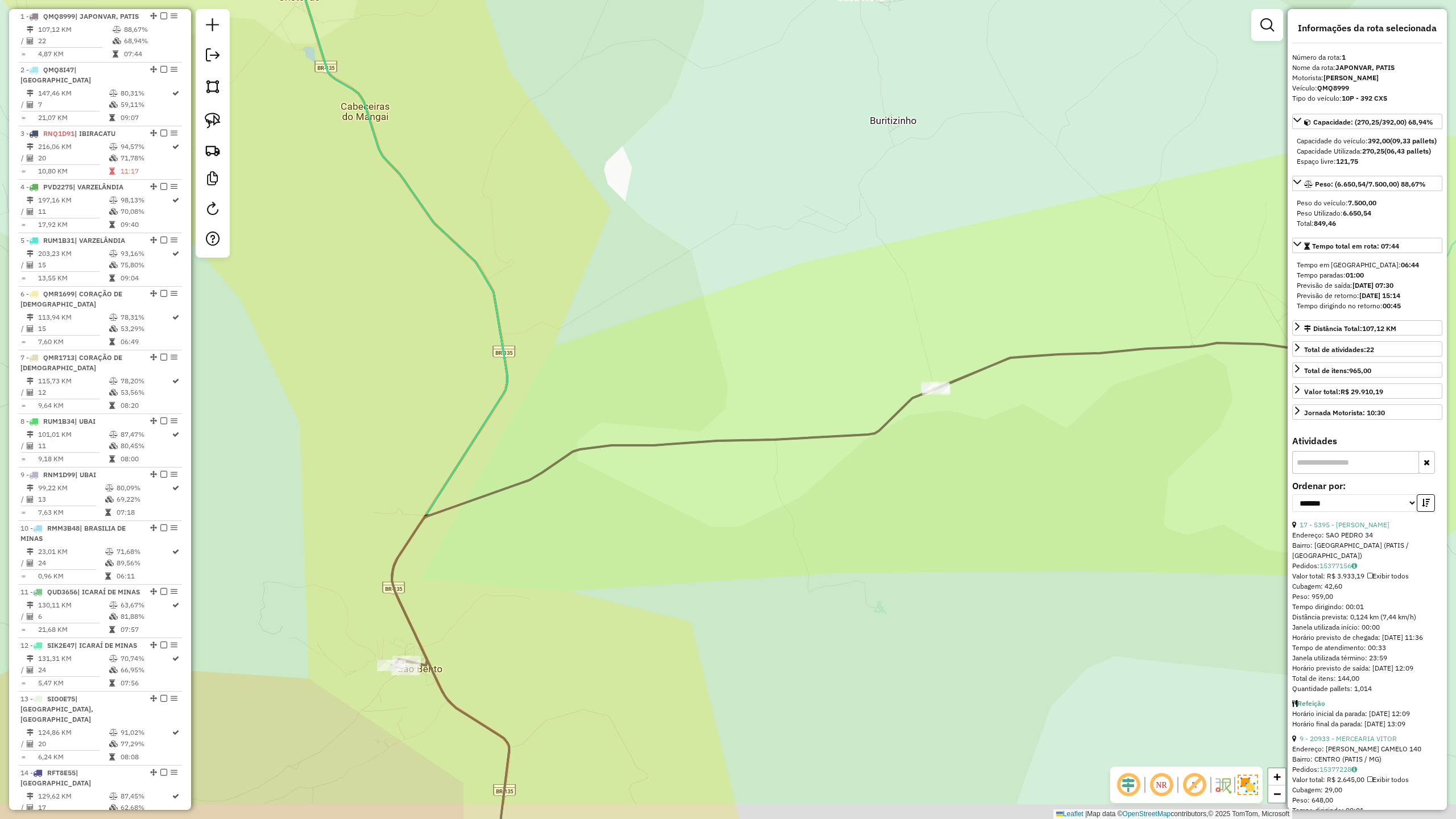
drag, startPoint x: 570, startPoint y: 609, endPoint x: 749, endPoint y: 476, distance: 223.0
click at [749, 469] on div "Janela de atendimento Grade de atendimento Capacidade Transportadoras Veículos …" at bounding box center [728, 410] width 1456 height 819
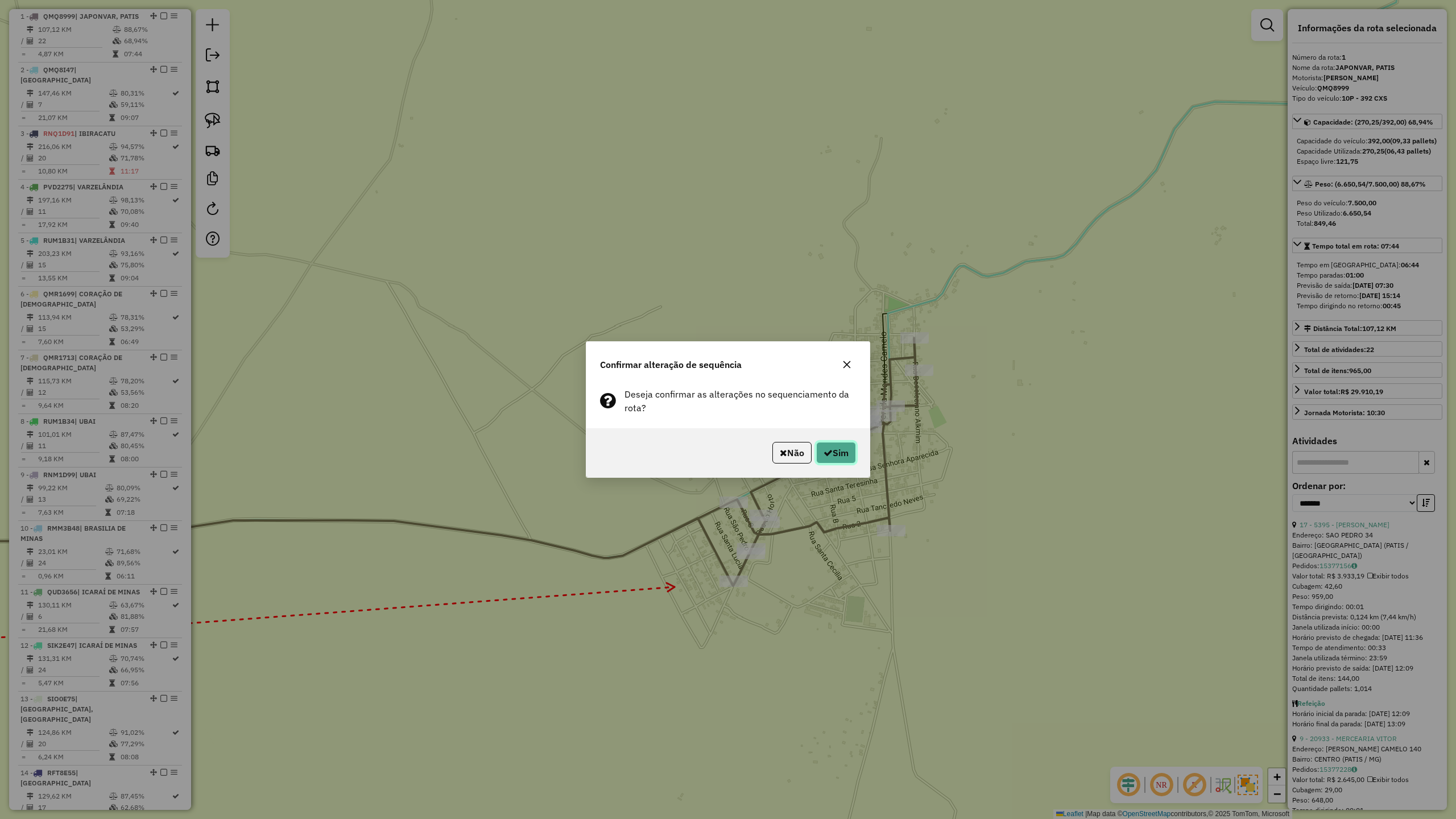
click at [836, 452] on button "Sim" at bounding box center [836, 453] width 40 height 22
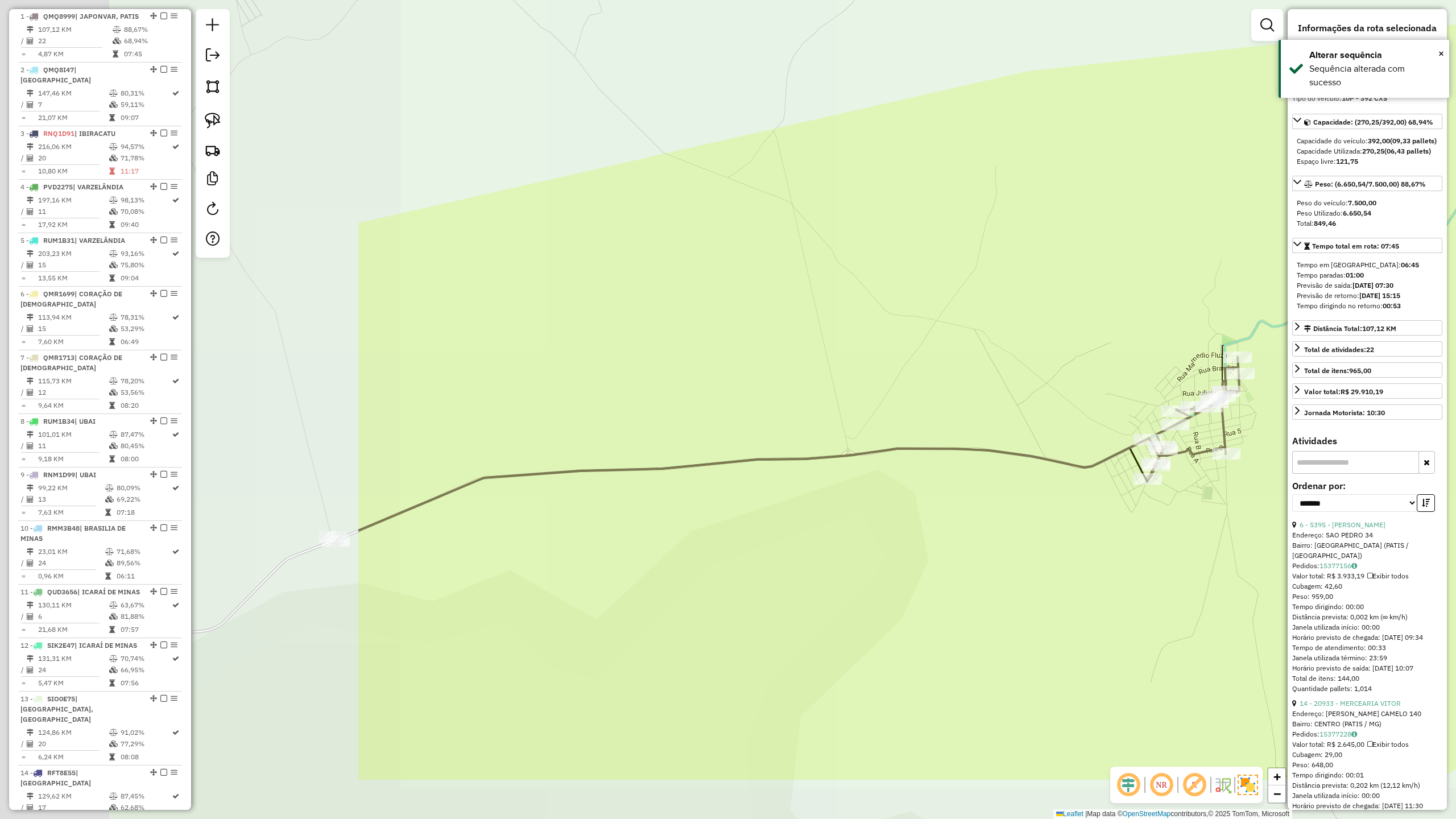
drag, startPoint x: 482, startPoint y: 648, endPoint x: 1011, endPoint y: 522, distance: 543.8
click at [1011, 522] on div "Janela de atendimento Grade de atendimento Capacidade Transportadoras Veículos …" at bounding box center [728, 410] width 1456 height 819
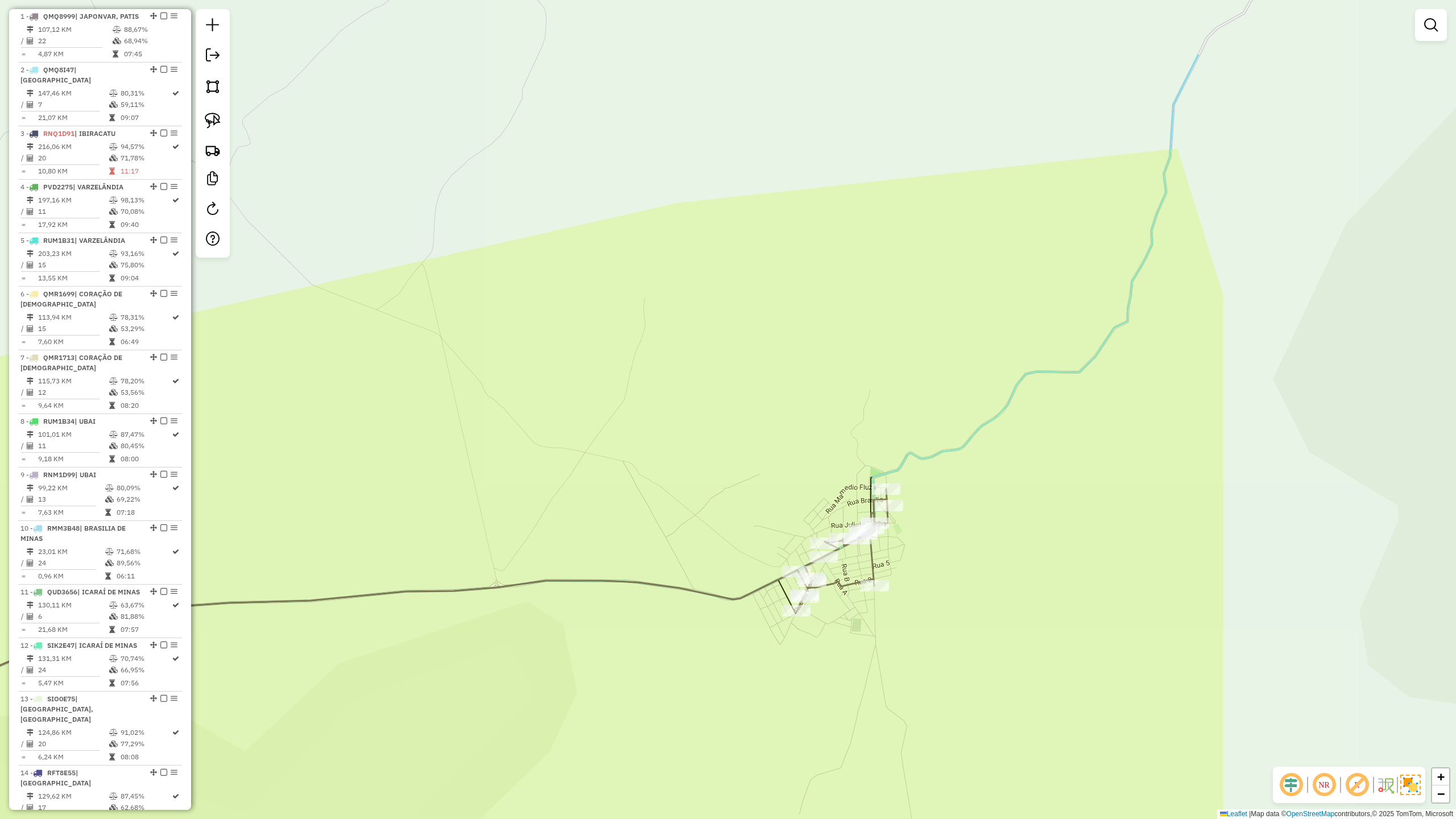
drag, startPoint x: 1042, startPoint y: 517, endPoint x: 612, endPoint y: 653, distance: 451.0
click at [617, 661] on div "Janela de atendimento Grade de atendimento Capacidade Transportadoras Veículos …" at bounding box center [728, 410] width 1456 height 819
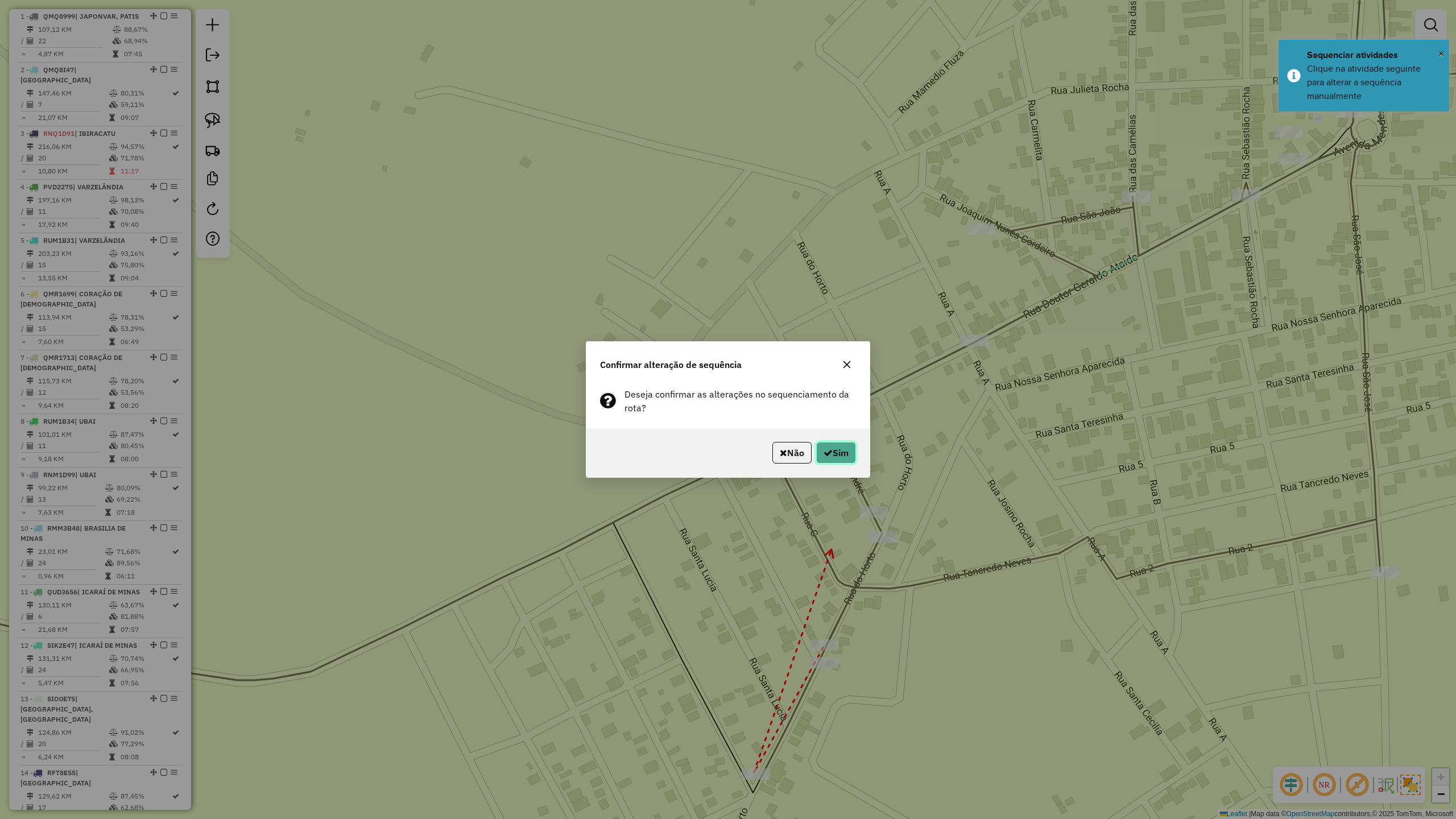
click at [833, 461] on button "Sim" at bounding box center [836, 453] width 40 height 22
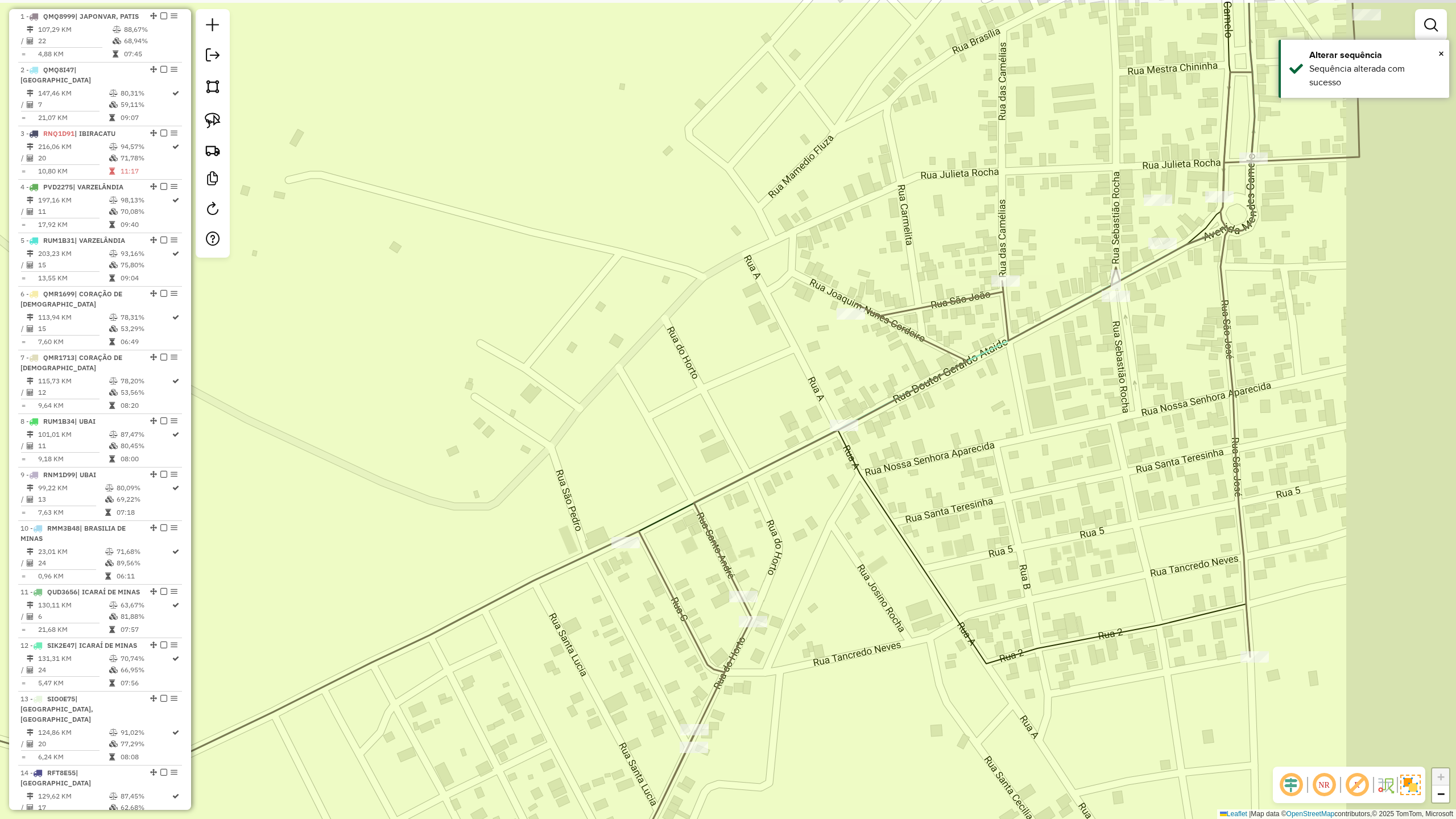
drag, startPoint x: 974, startPoint y: 453, endPoint x: 831, endPoint y: 544, distance: 169.5
click at [831, 543] on div "Janela de atendimento Grade de atendimento Capacidade Transportadoras Veículos …" at bounding box center [728, 410] width 1456 height 819
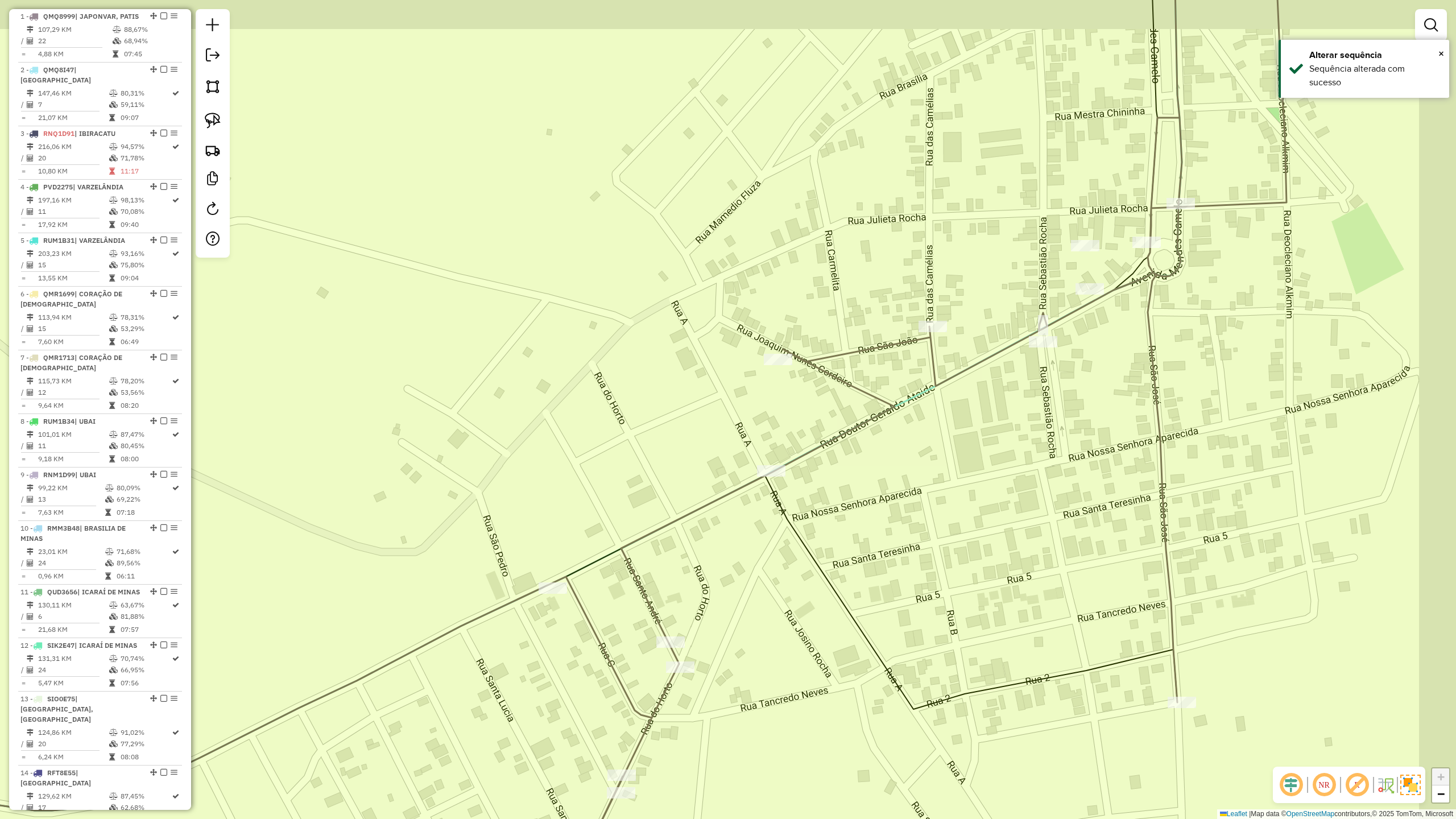
drag, startPoint x: 956, startPoint y: 476, endPoint x: 849, endPoint y: 552, distance: 131.2
click at [851, 549] on div "Janela de atendimento Grade de atendimento Capacidade Transportadoras Veículos …" at bounding box center [728, 410] width 1456 height 819
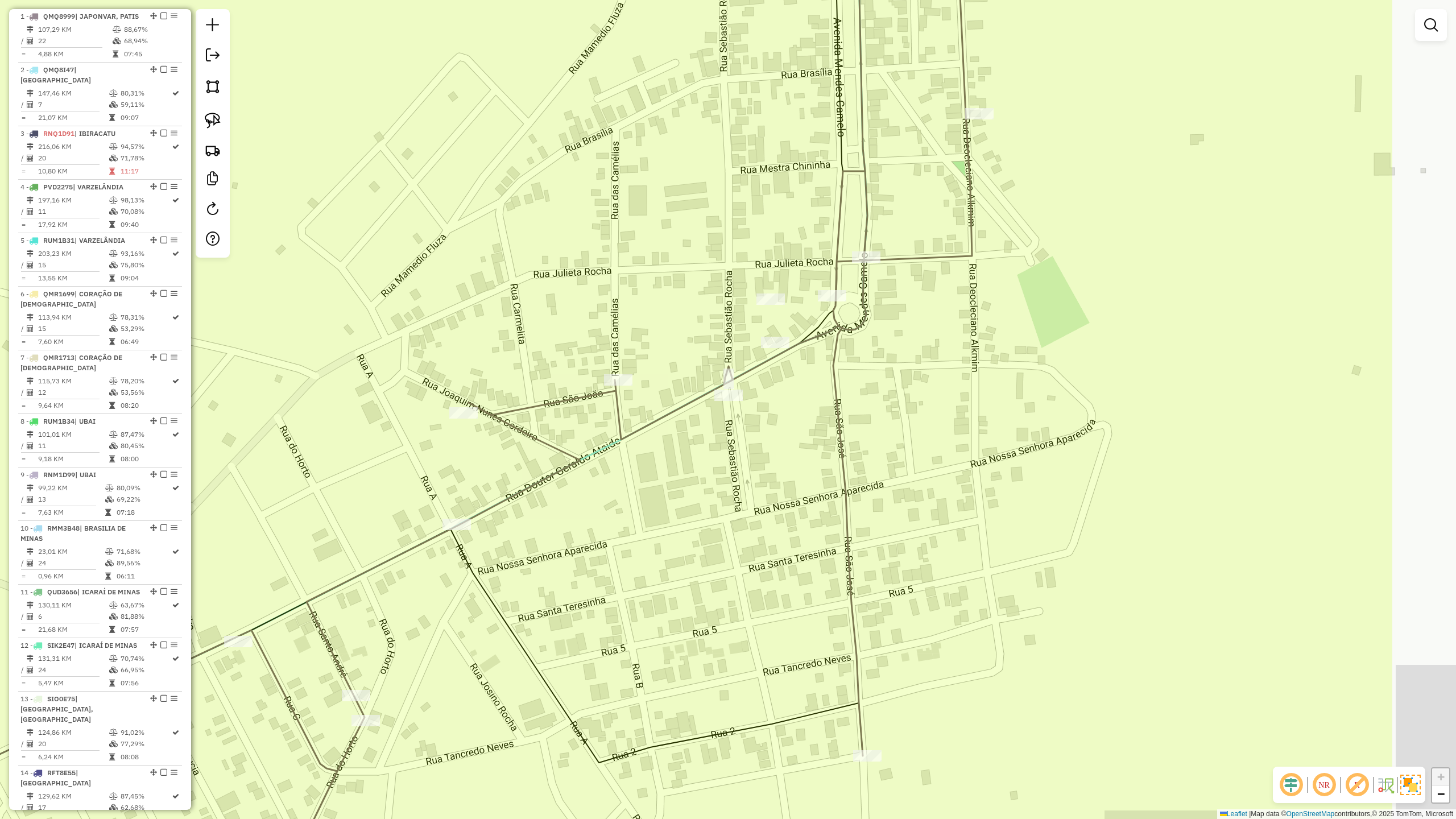
drag, startPoint x: 1001, startPoint y: 475, endPoint x: 796, endPoint y: 433, distance: 209.3
click at [796, 433] on div "Janela de atendimento Grade de atendimento Capacidade Transportadoras Veículos …" at bounding box center [728, 410] width 1456 height 819
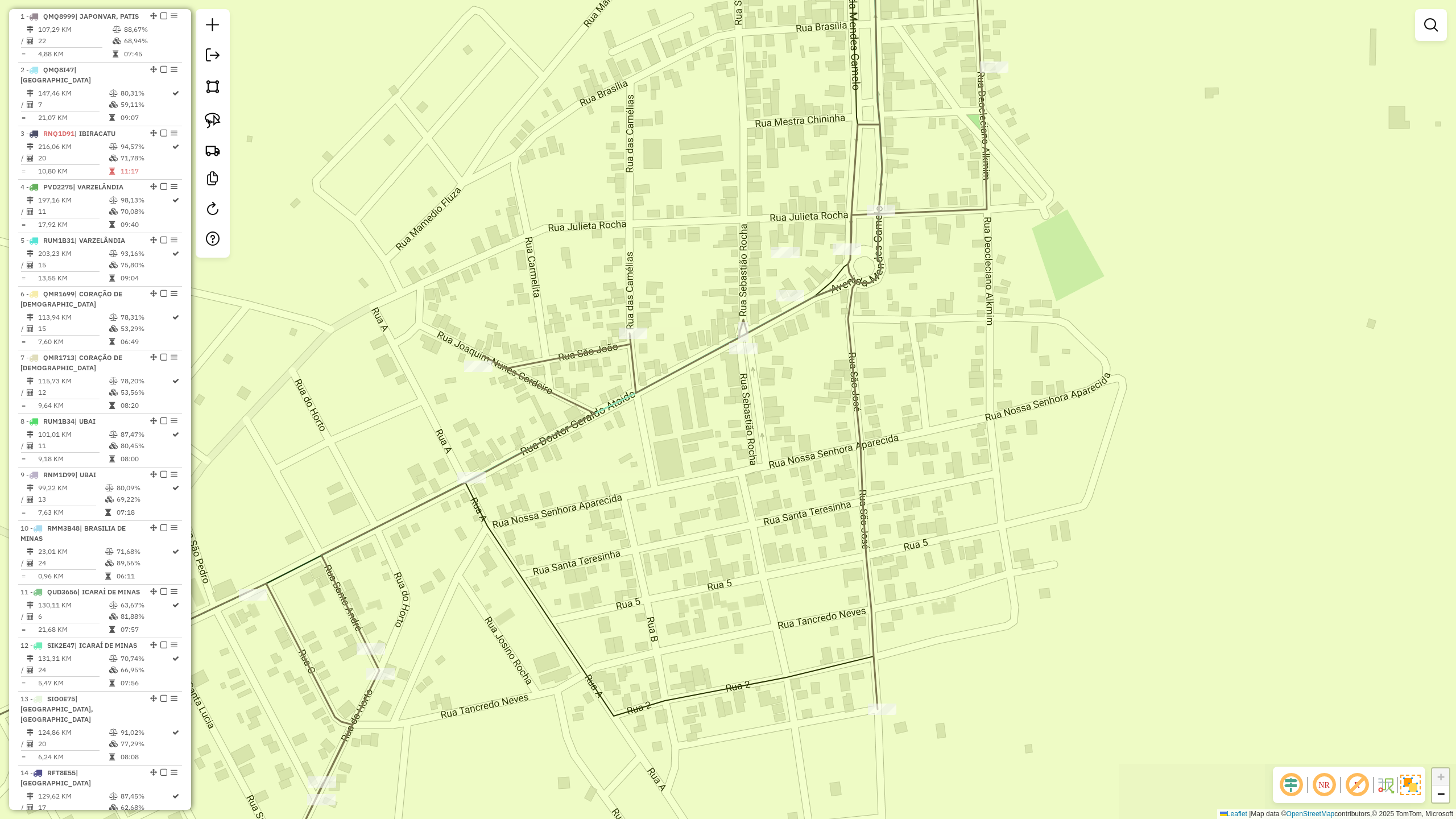
drag, startPoint x: 876, startPoint y: 556, endPoint x: 890, endPoint y: 355, distance: 201.5
click at [884, 385] on div "Janela de atendimento Grade de atendimento Capacidade Transportadoras Veículos …" at bounding box center [728, 410] width 1456 height 819
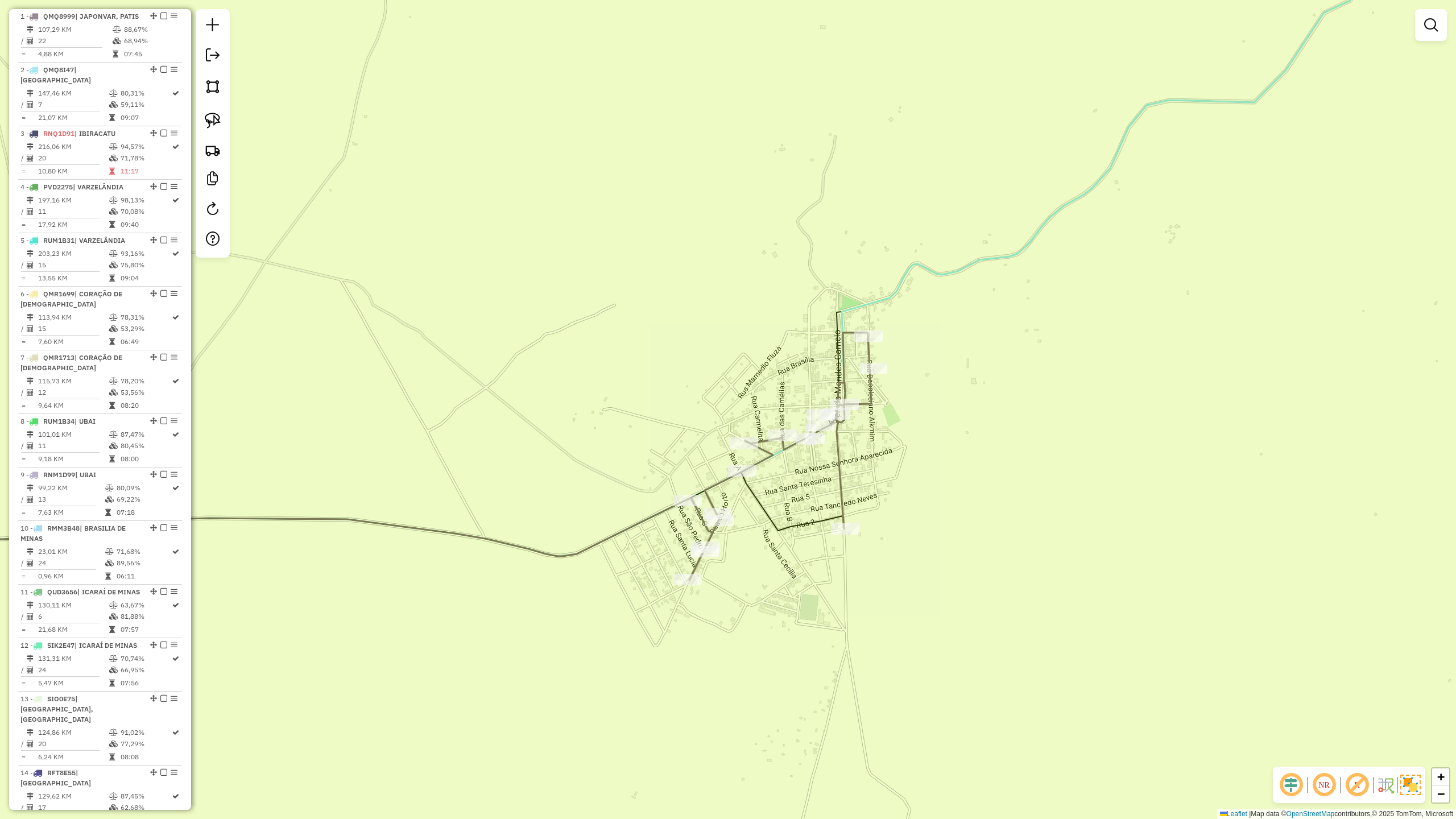
click at [630, 526] on icon at bounding box center [363, 456] width 1017 height 248
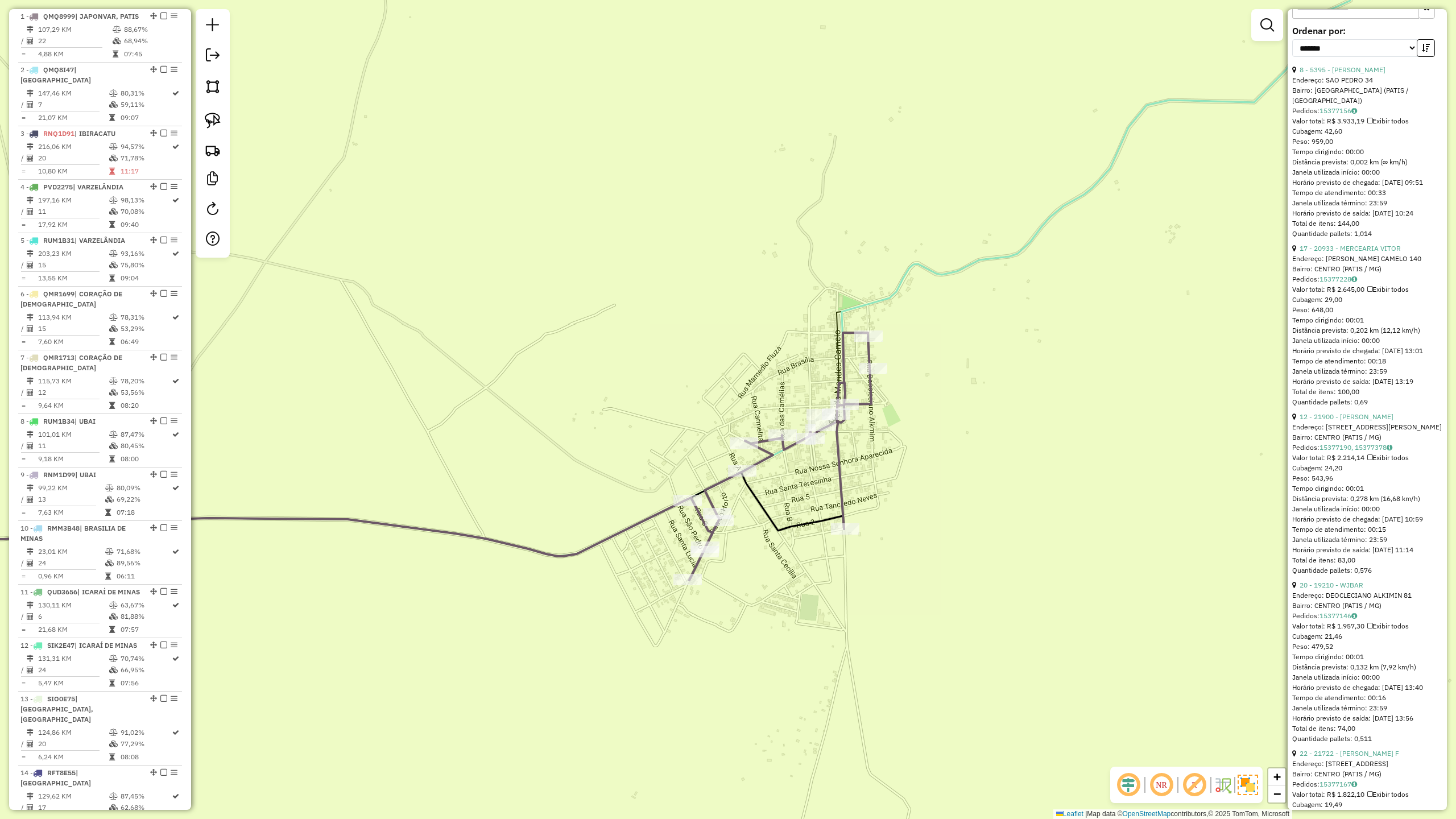
scroll to position [530, 0]
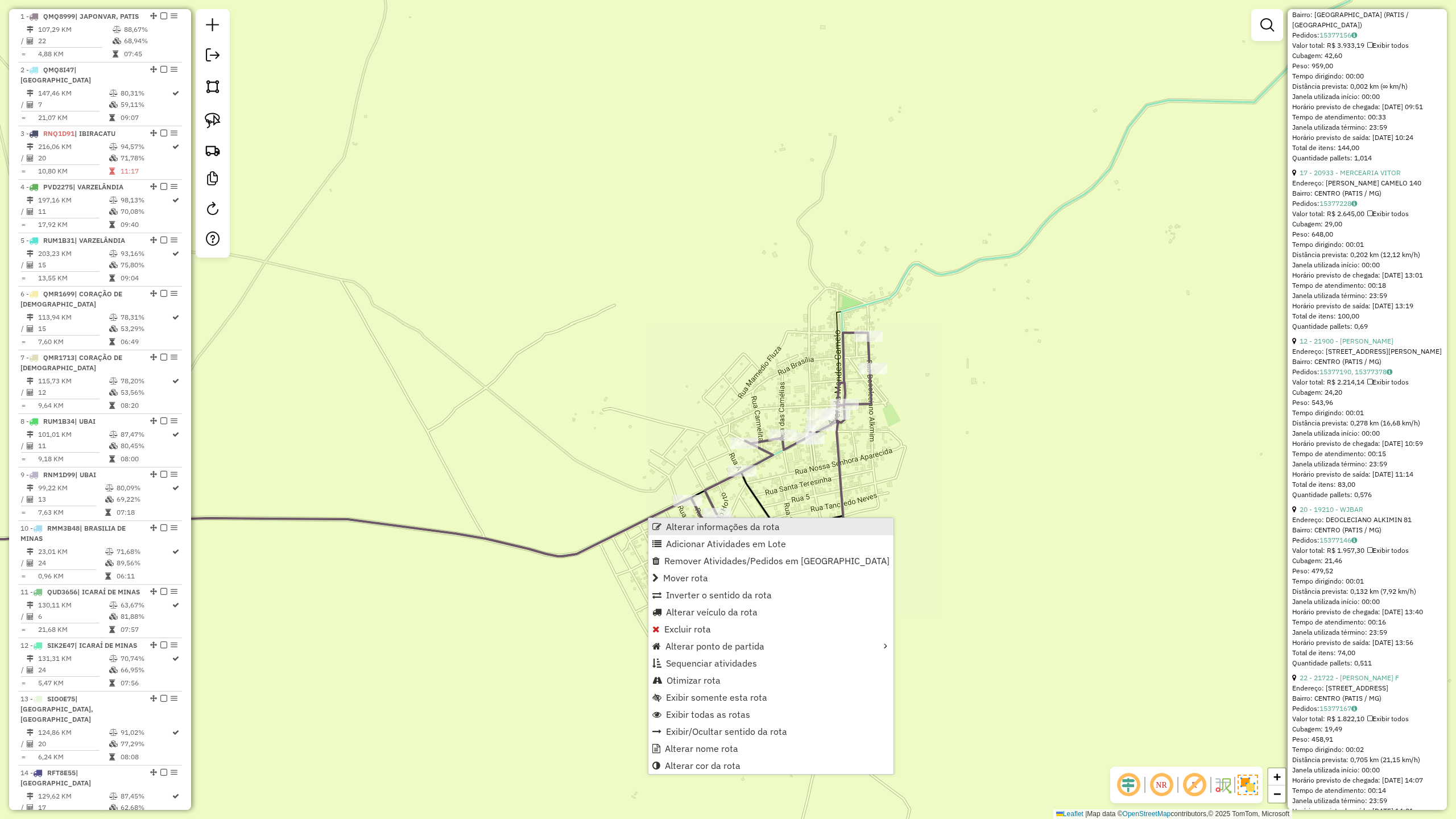
click at [702, 523] on span "Alterar informações da rota" at bounding box center [722, 527] width 114 height 9
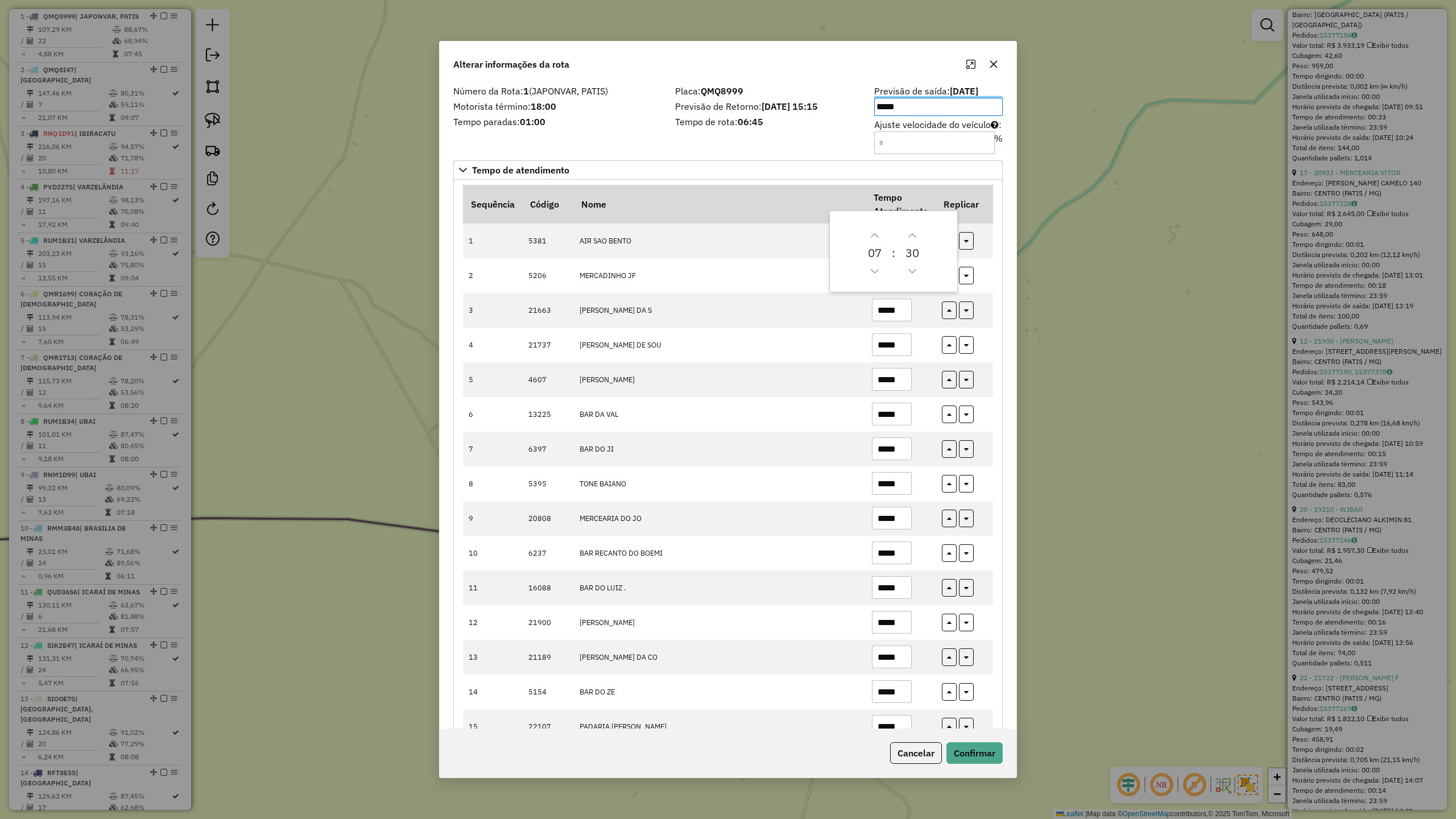
click at [611, 105] on label "Motorista término: 18:00" at bounding box center [557, 106] width 208 height 14
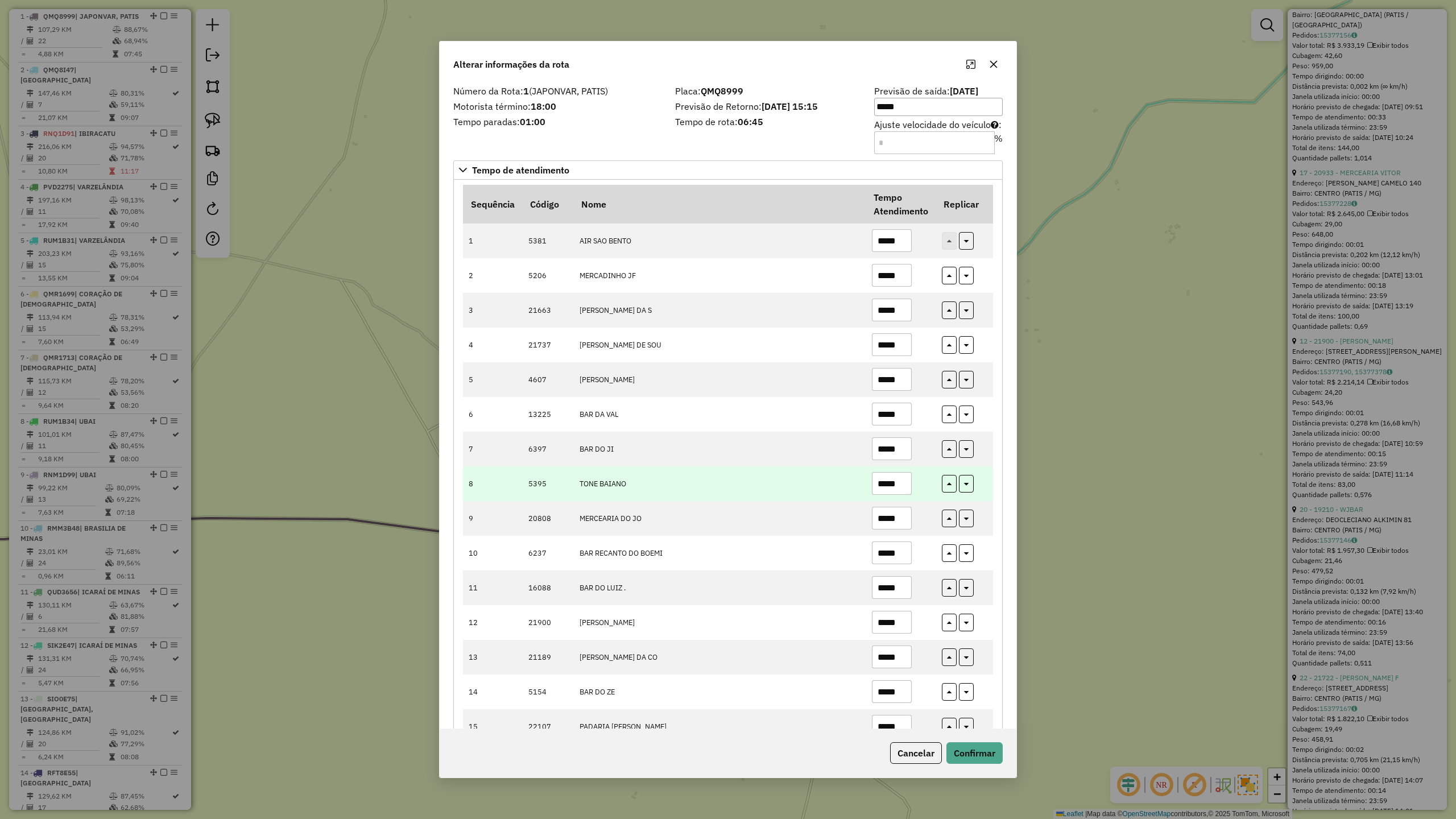
click at [899, 485] on input "*****" at bounding box center [891, 483] width 40 height 23
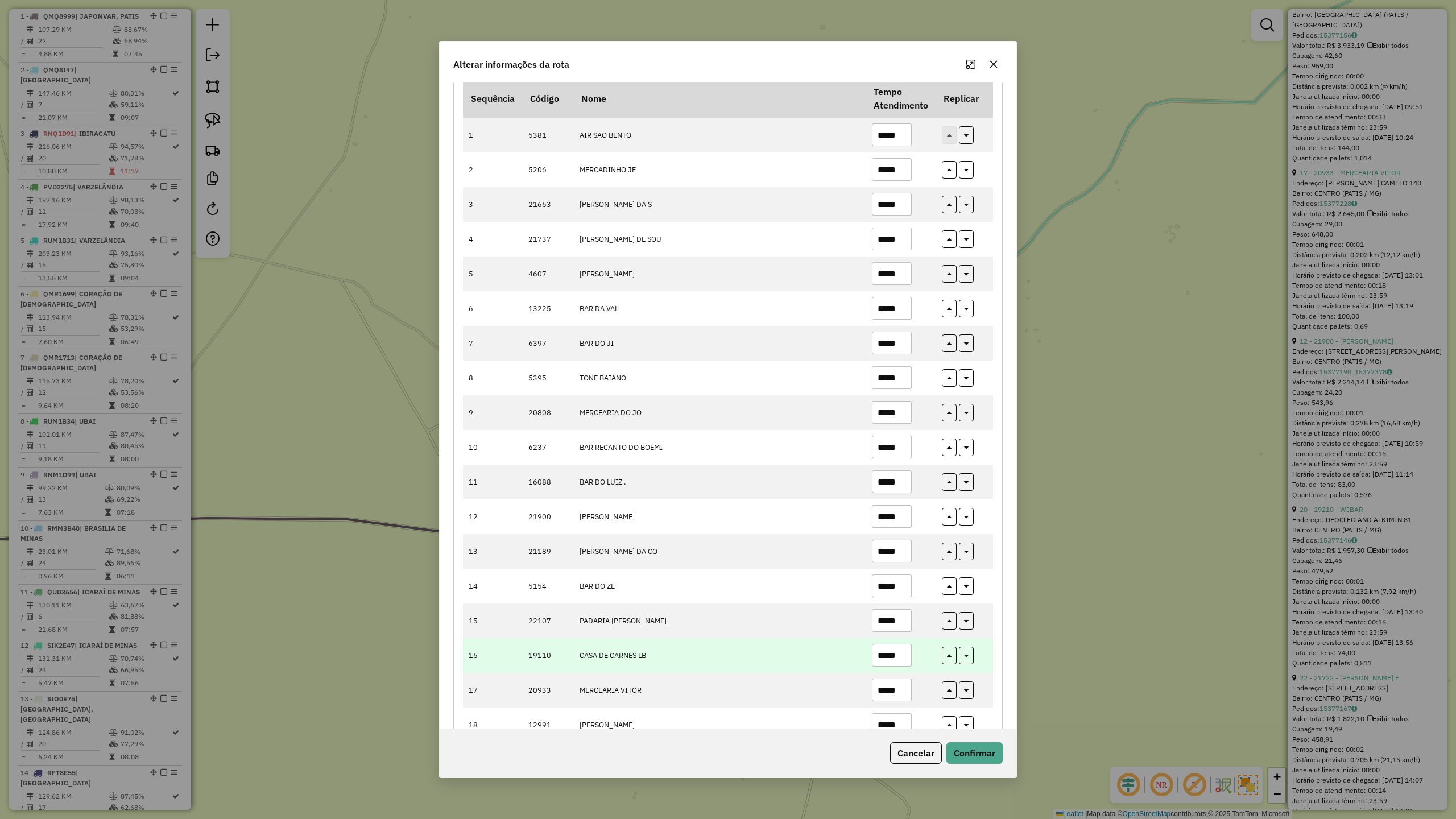
scroll to position [285, 0]
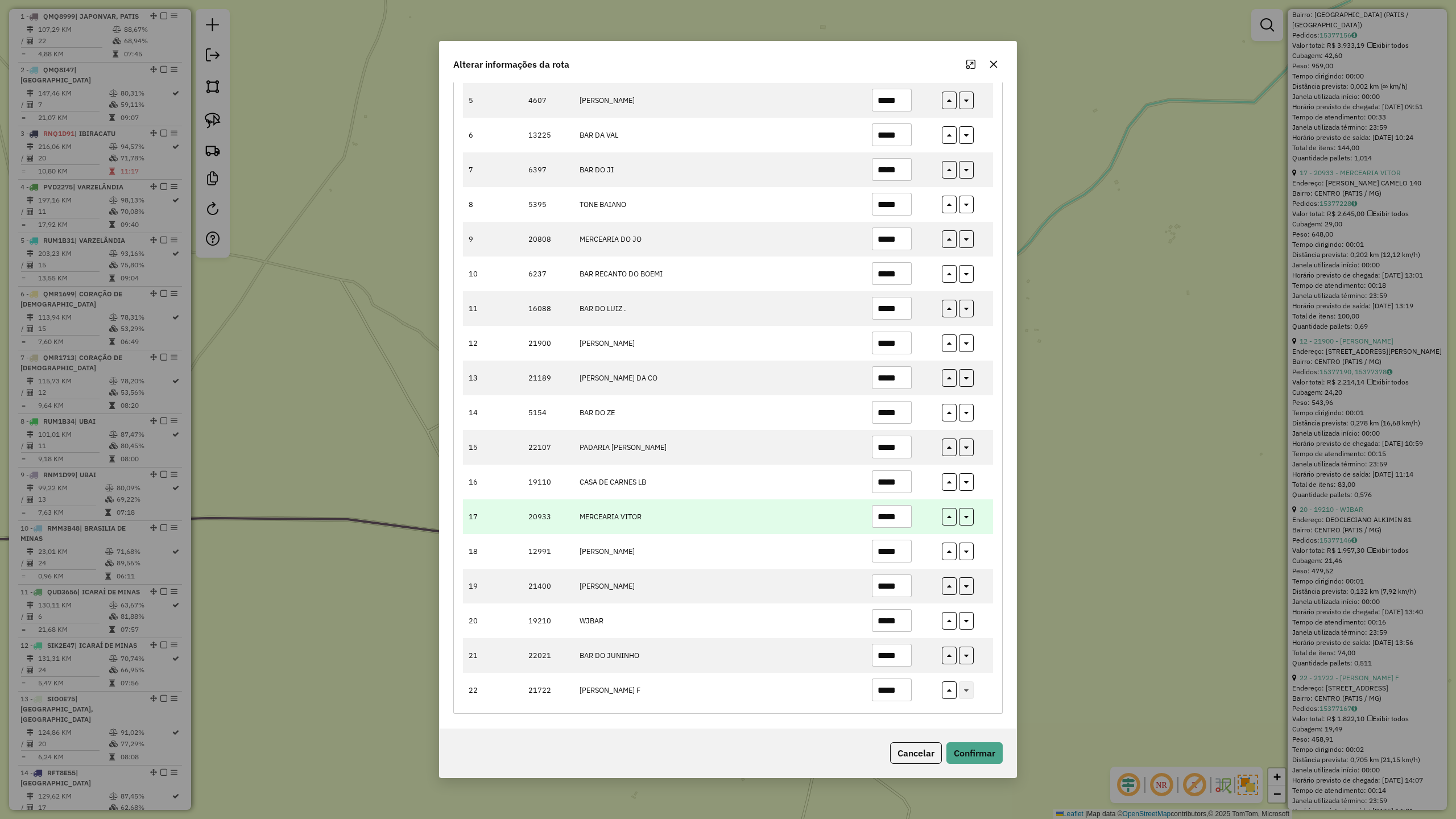
type input "*****"
click at [899, 516] on input "*****" at bounding box center [891, 516] width 40 height 23
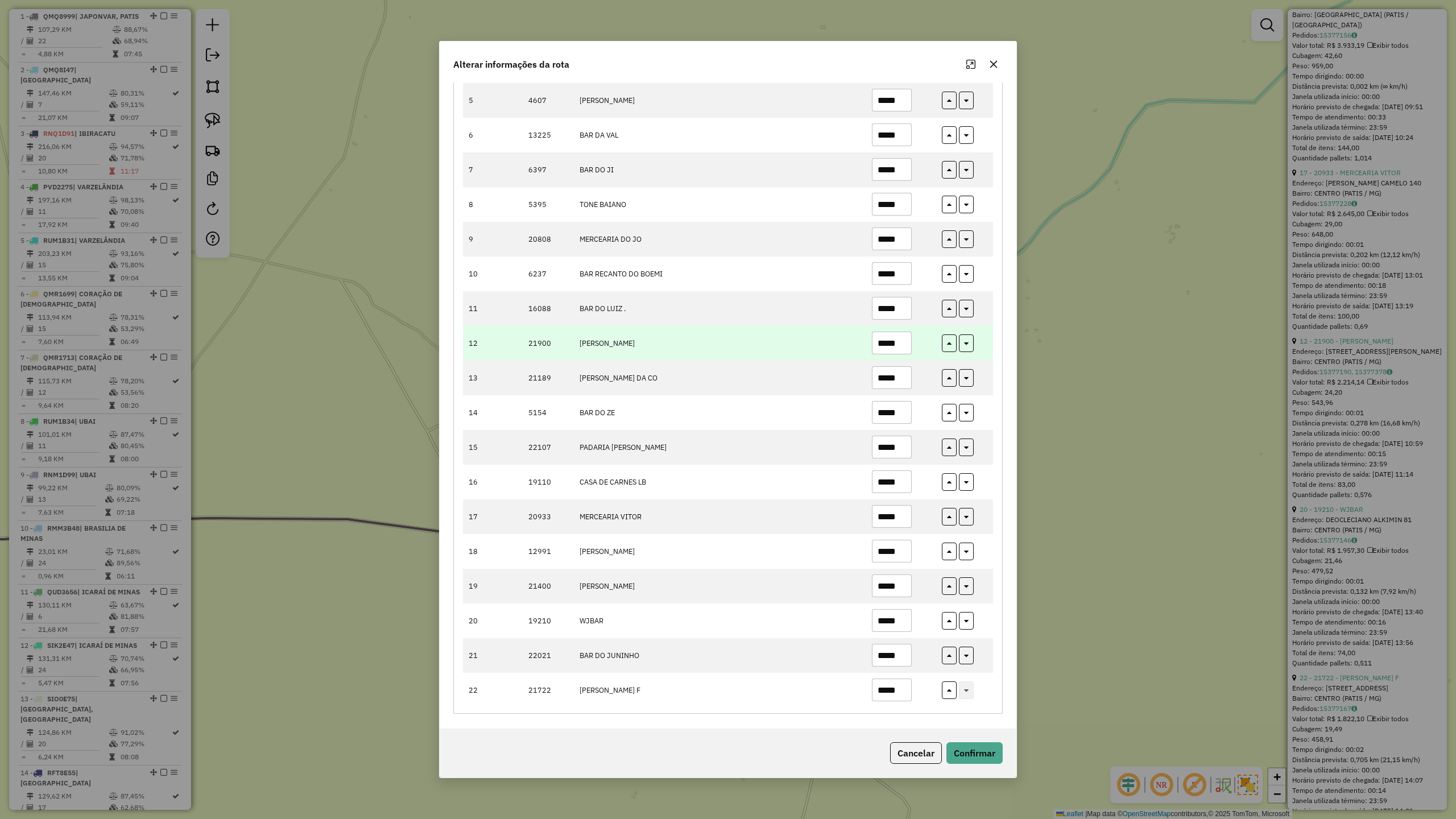
type input "*****"
click at [906, 340] on input "*****" at bounding box center [891, 343] width 40 height 23
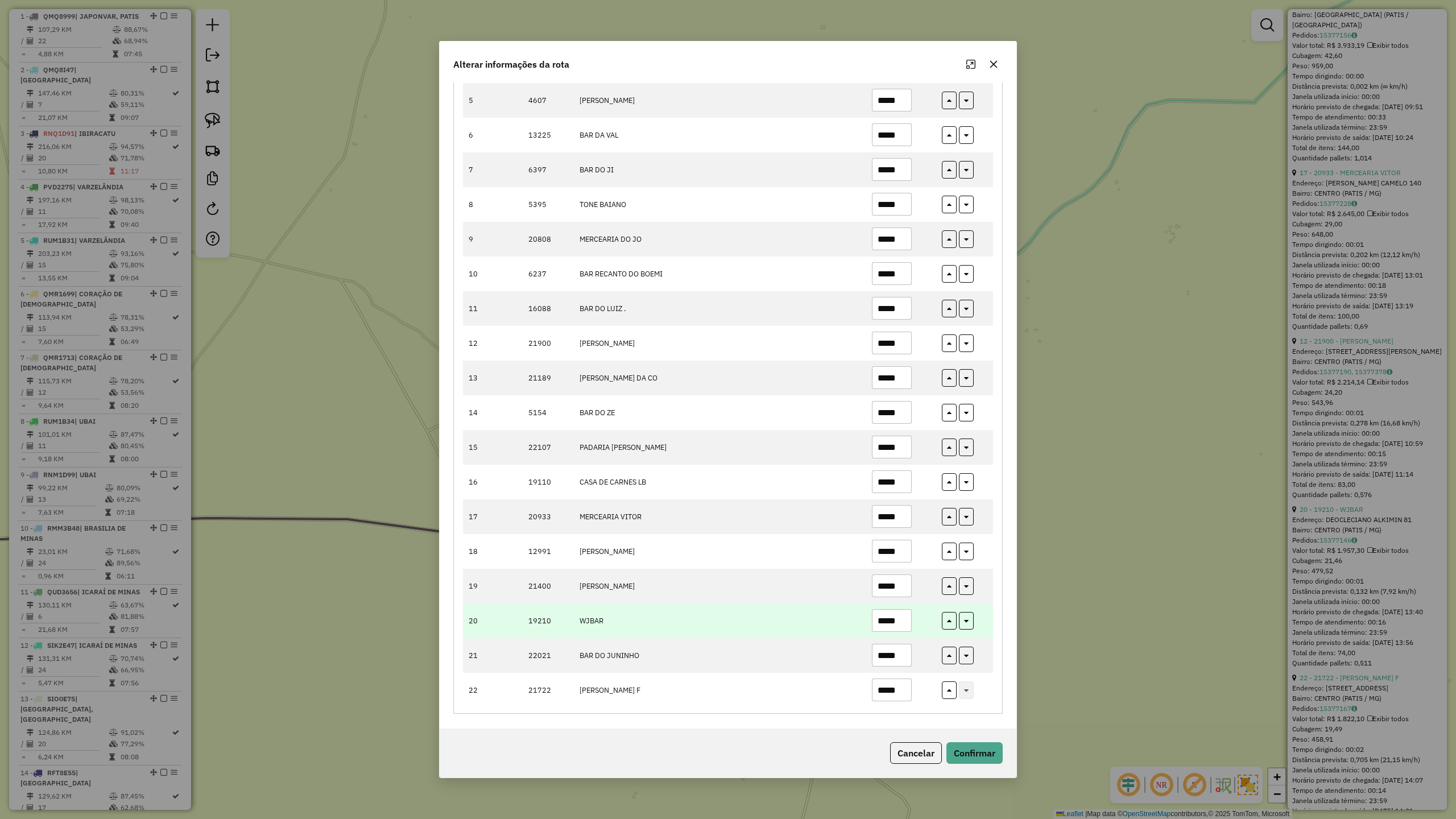
type input "*****"
click at [905, 620] on input "*****" at bounding box center [891, 620] width 40 height 23
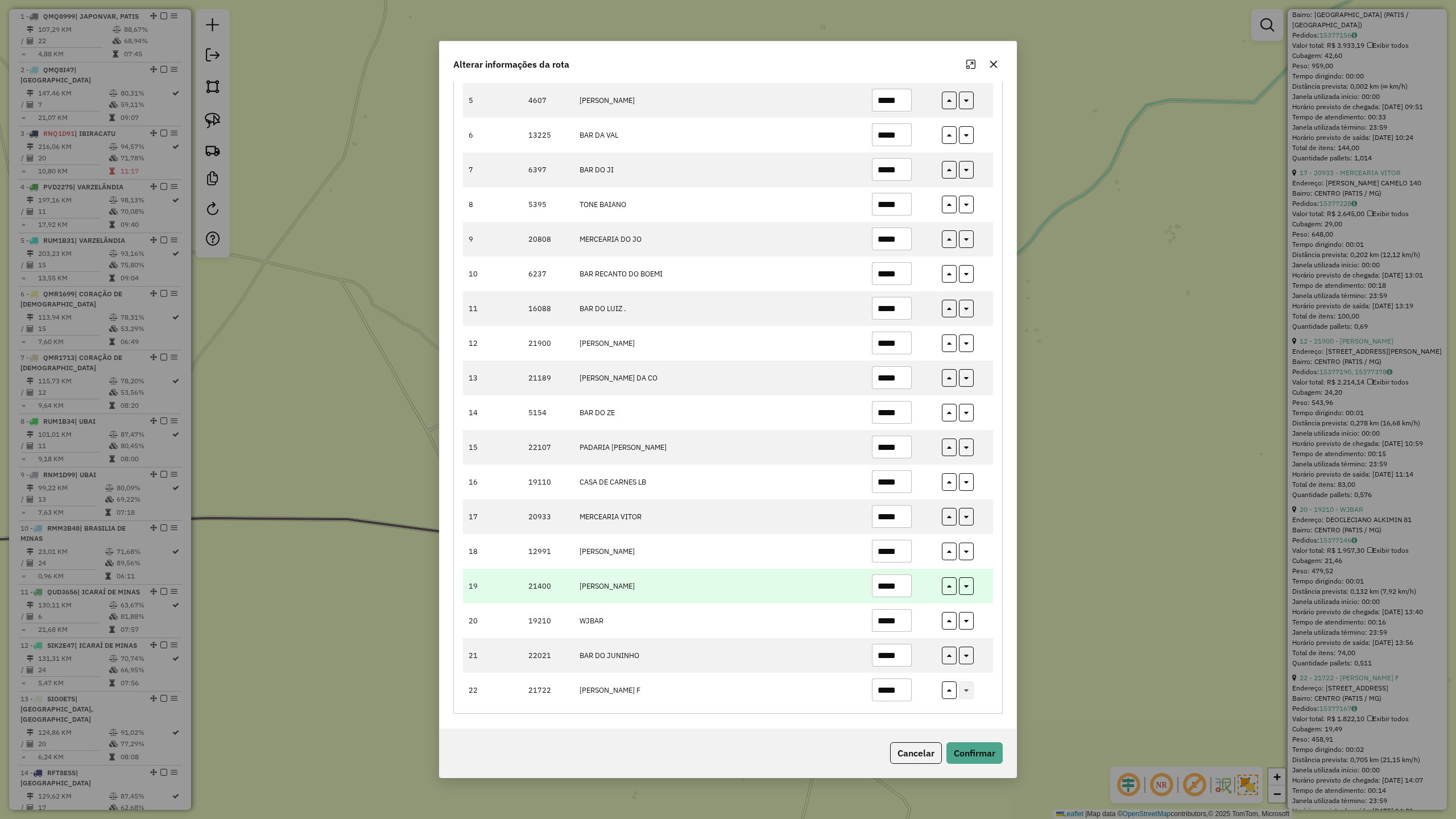
type input "*****"
click at [902, 585] on input "*****" at bounding box center [891, 585] width 40 height 23
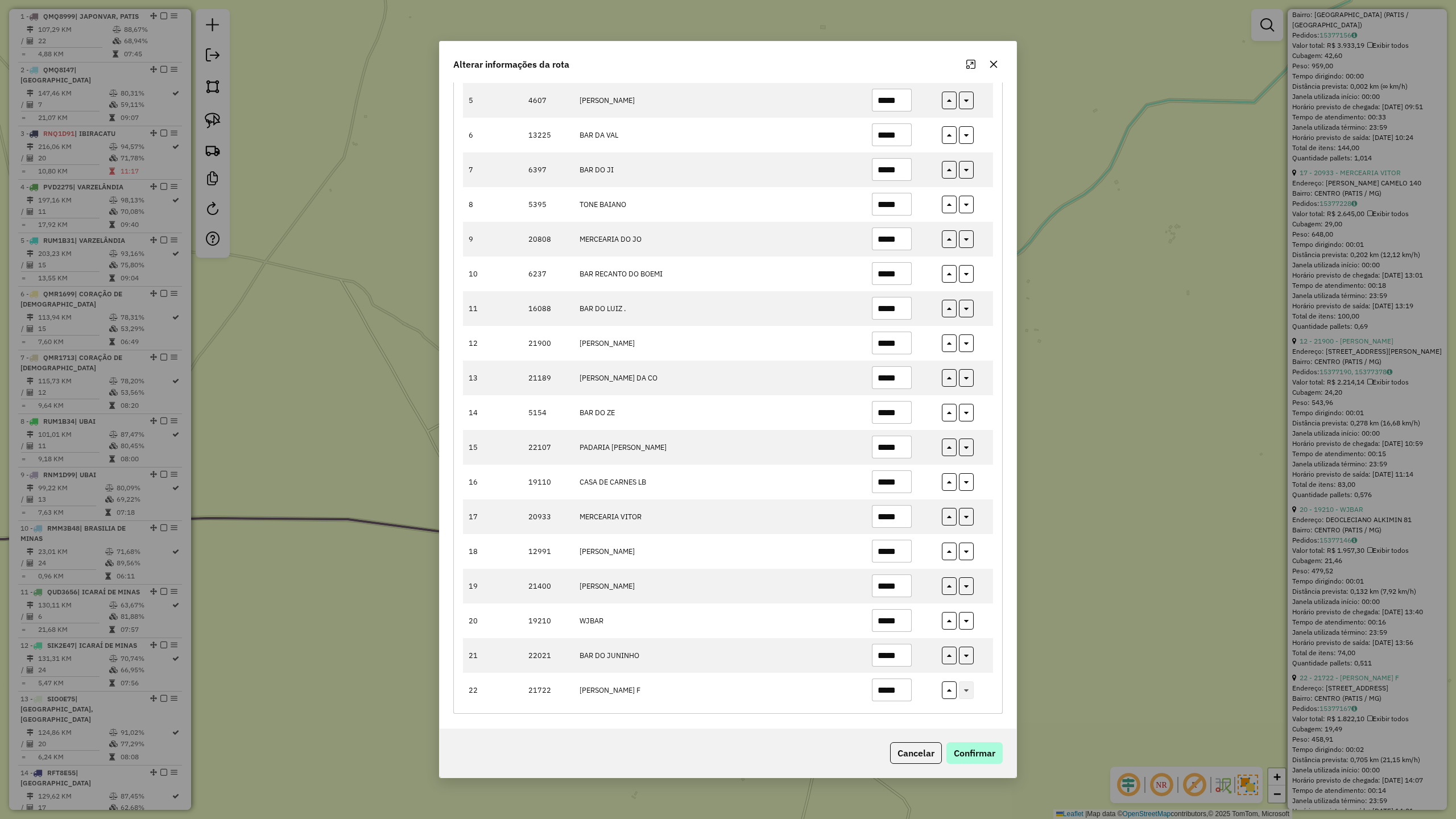
type input "*****"
click at [984, 757] on button "Confirmar" at bounding box center [974, 753] width 56 height 22
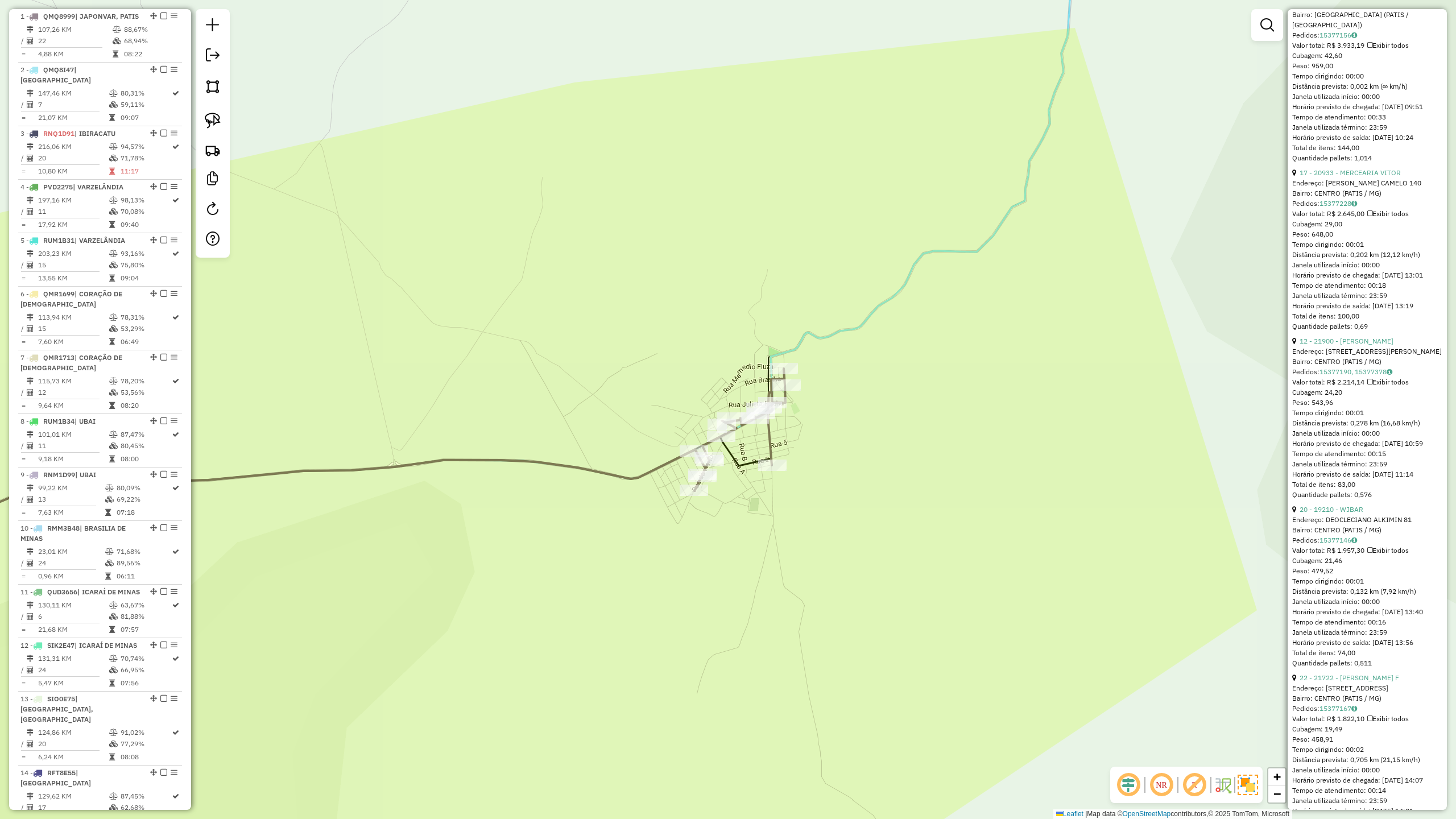
click at [768, 437] on icon at bounding box center [319, 465] width 931 height 193
click at [111, 108] on icon at bounding box center [114, 104] width 9 height 7
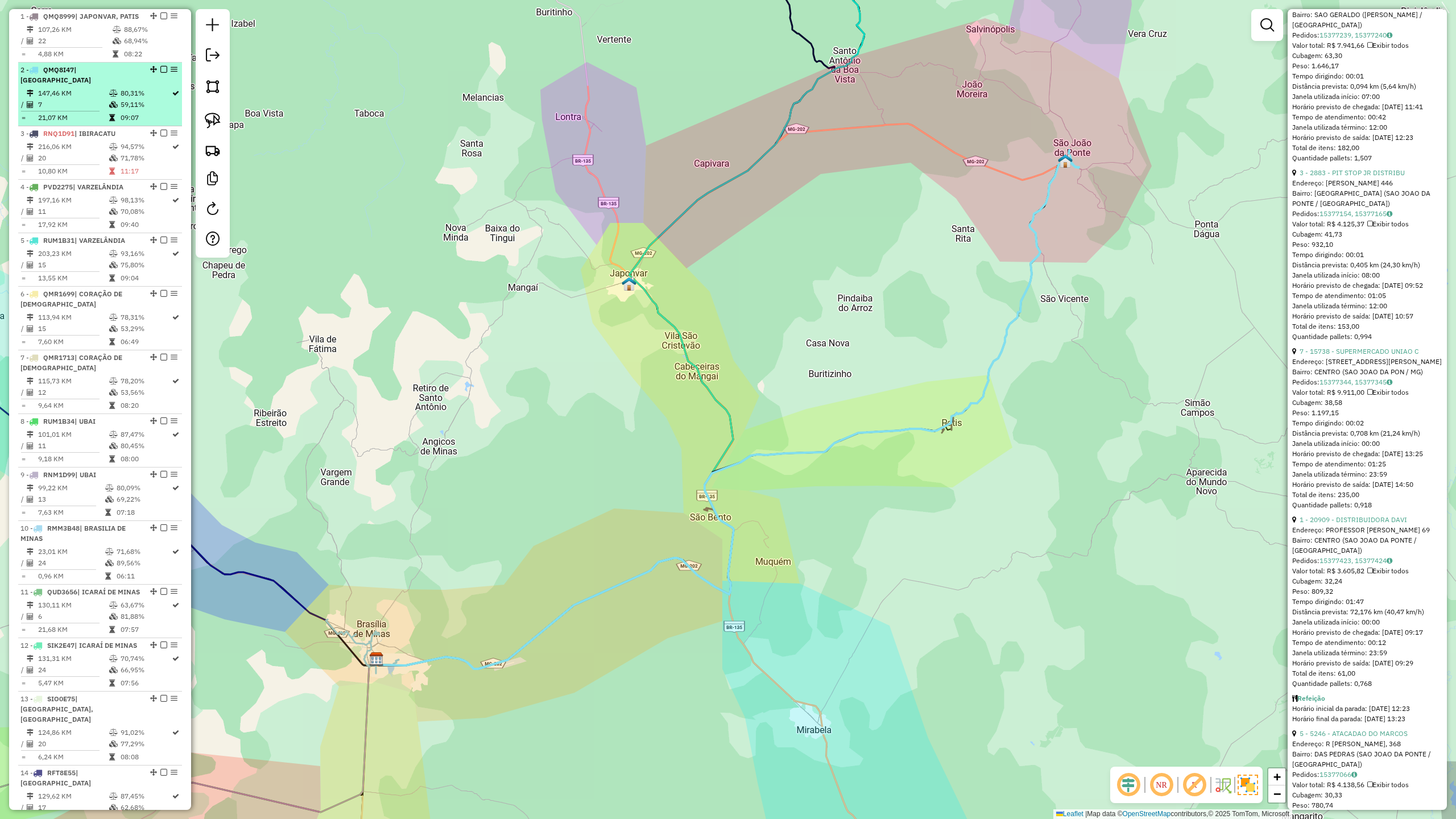
click at [70, 85] on div "2 - QMQ8I47 | SÃO JOÃO DA PONTE" at bounding box center [81, 75] width 121 height 21
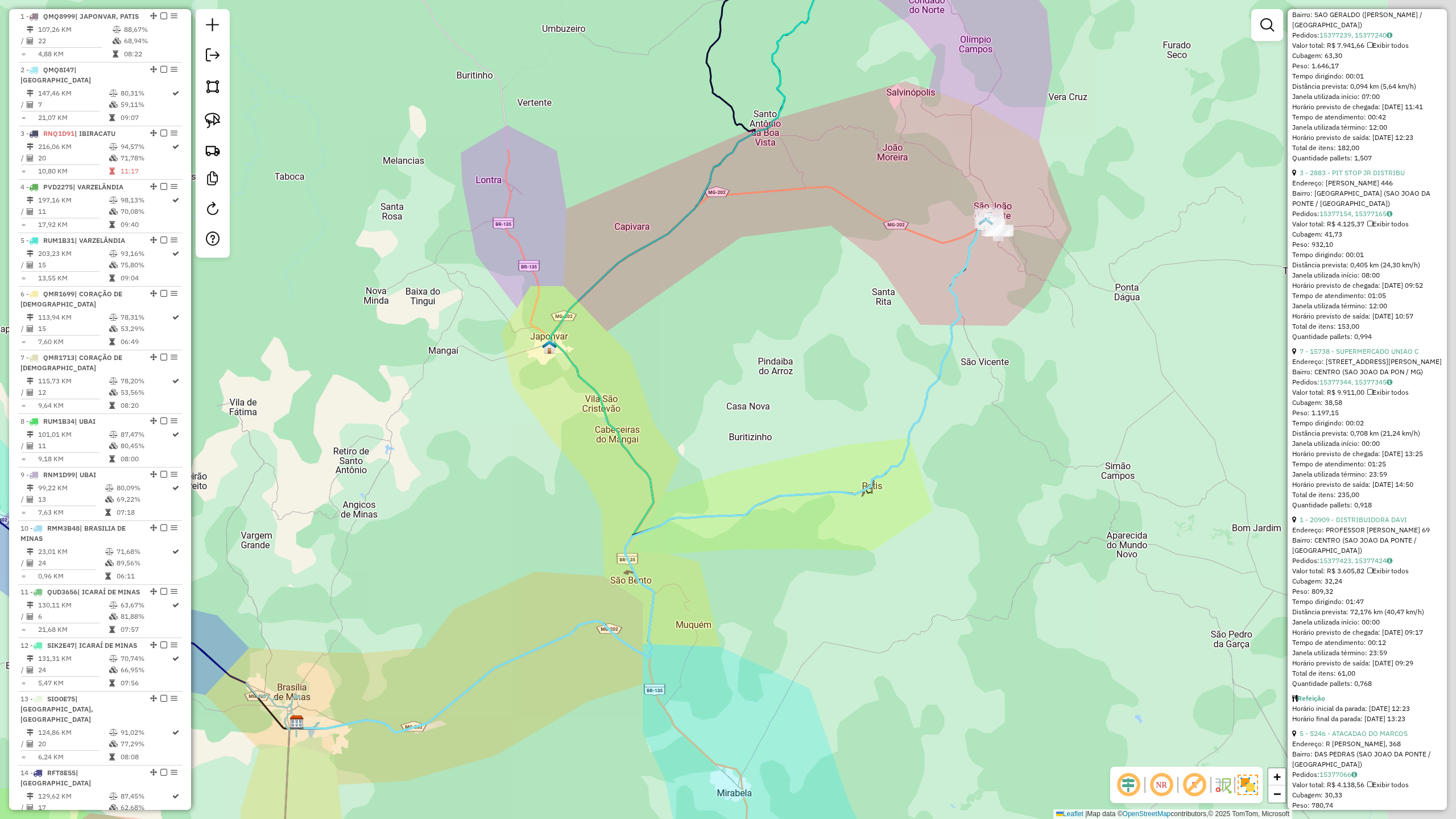
drag, startPoint x: 1093, startPoint y: 215, endPoint x: 1036, endPoint y: 266, distance: 76.5
click at [1036, 266] on div "Janela de atendimento Grade de atendimento Capacidade Transportadoras Veículos …" at bounding box center [728, 410] width 1456 height 819
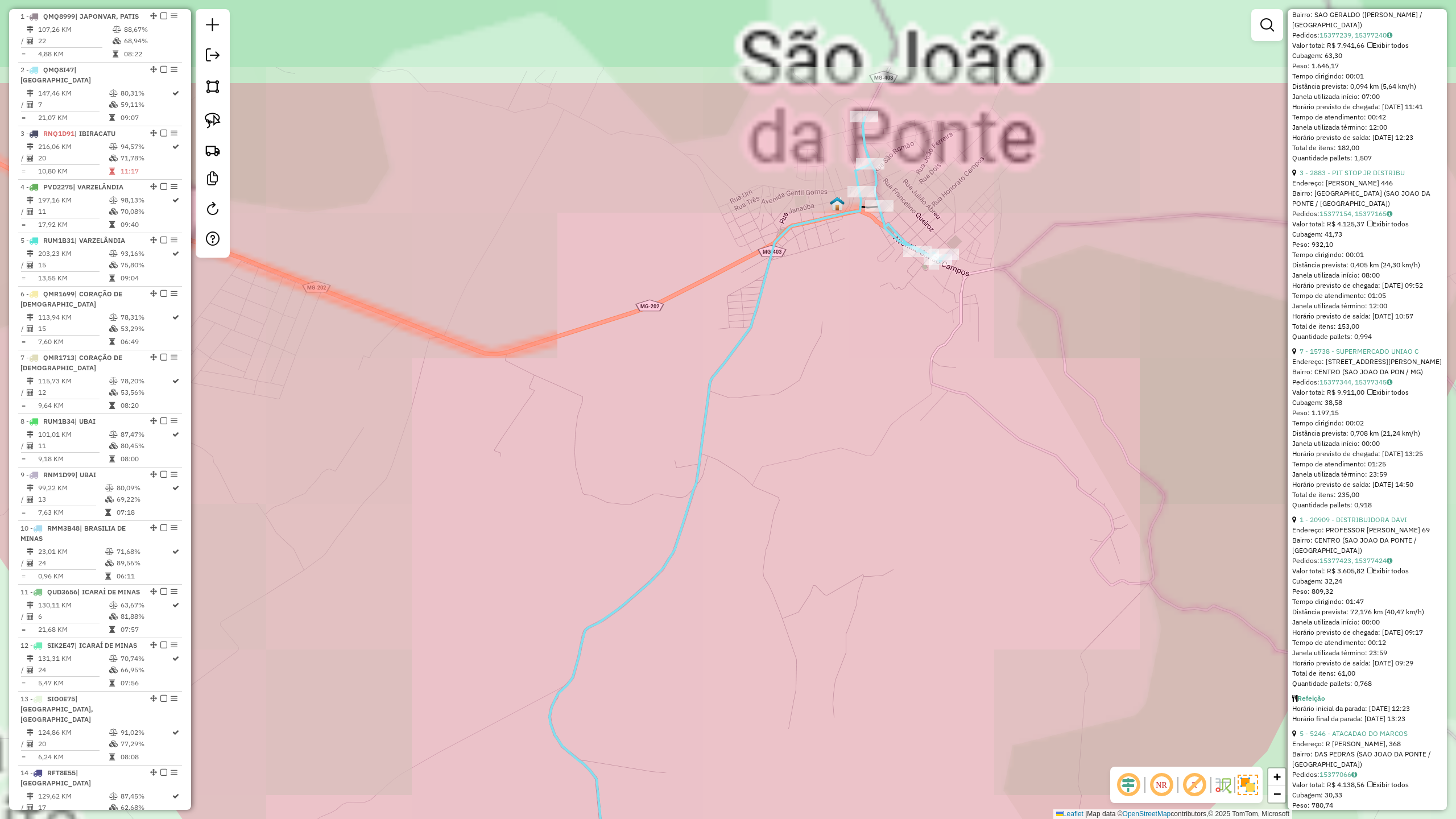
drag, startPoint x: 880, startPoint y: 272, endPoint x: 880, endPoint y: 424, distance: 152.0
click at [880, 424] on div "Janela de atendimento Grade de atendimento Capacidade Transportadoras Veículos …" at bounding box center [728, 410] width 1456 height 819
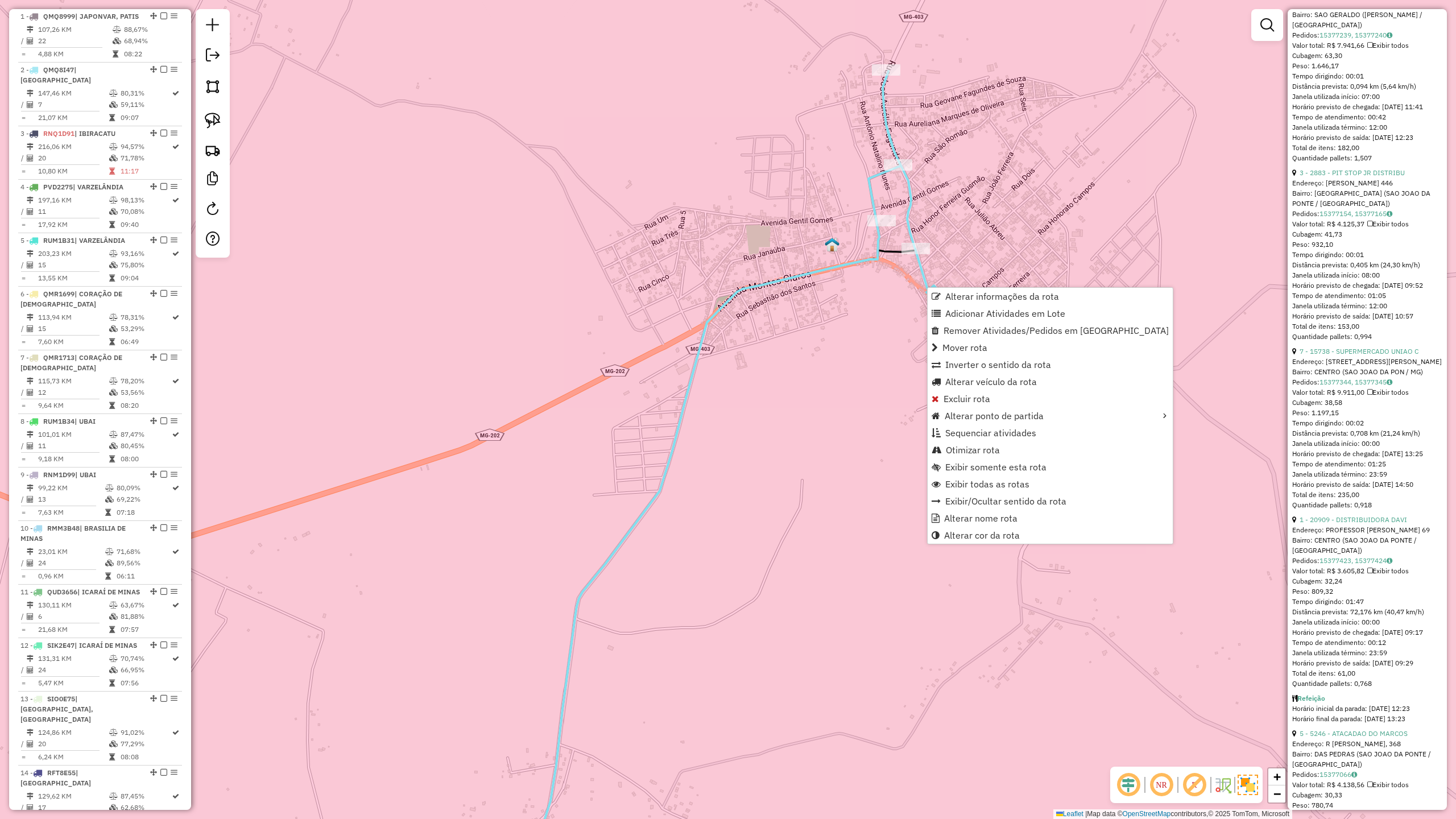
scroll to position [504, 0]
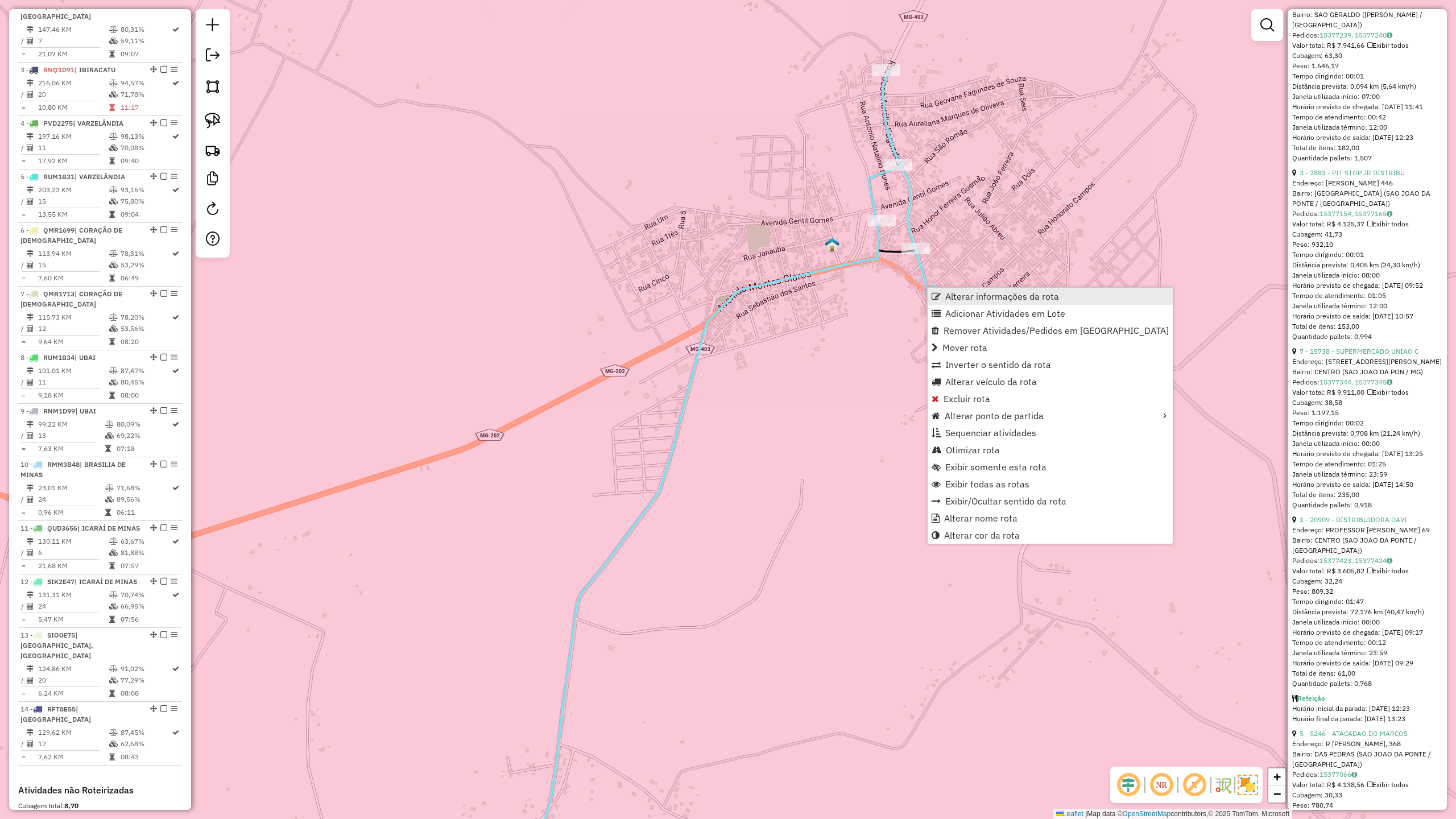
click at [975, 294] on span "Alterar informações da rota" at bounding box center [1002, 296] width 114 height 9
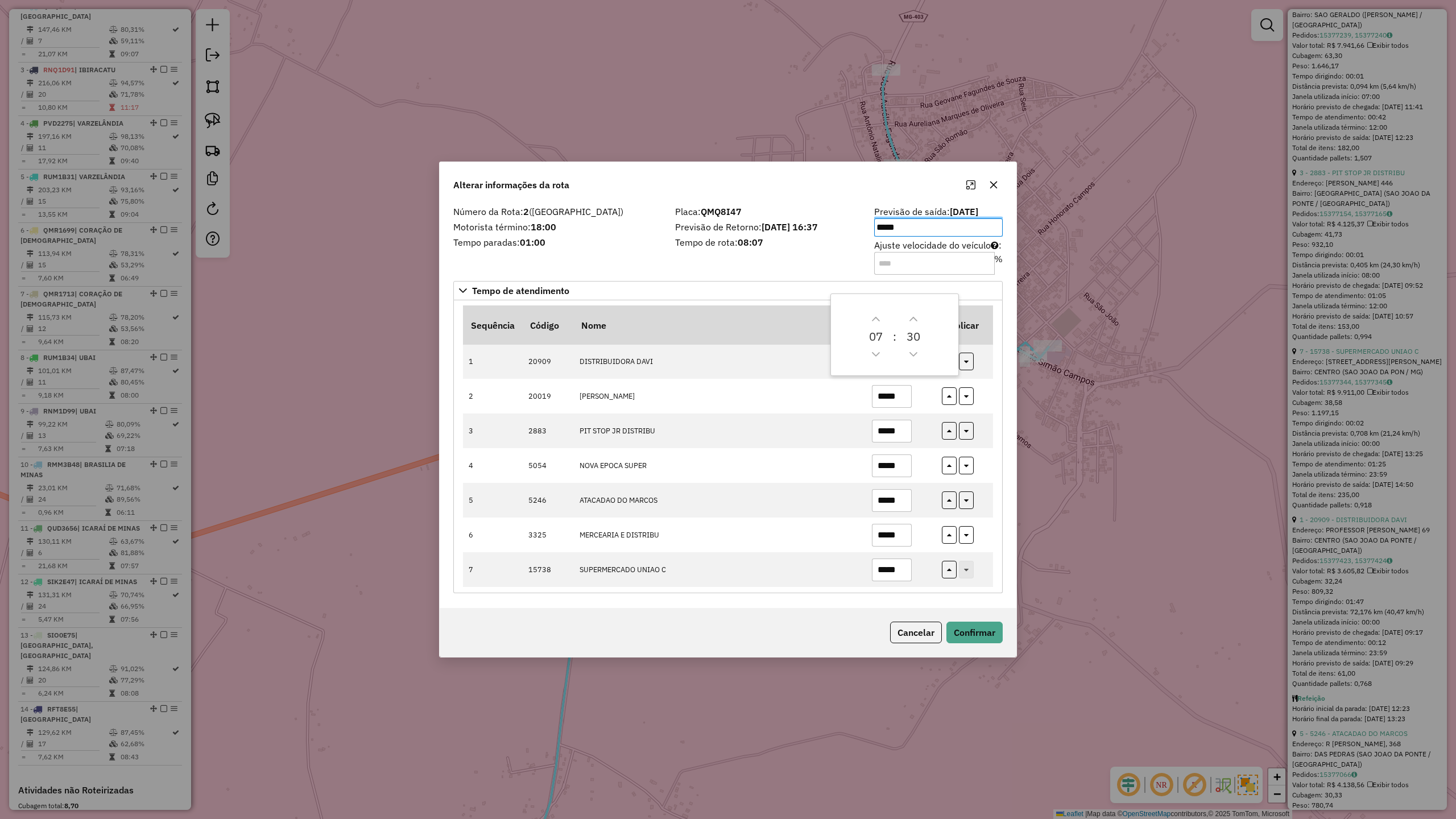
click at [607, 264] on div "Número da Rota: 2 (SÃO JOÃO DA PONTE) Motorista término: 18:00 Tempo paradas: 0…" at bounding box center [557, 240] width 222 height 64
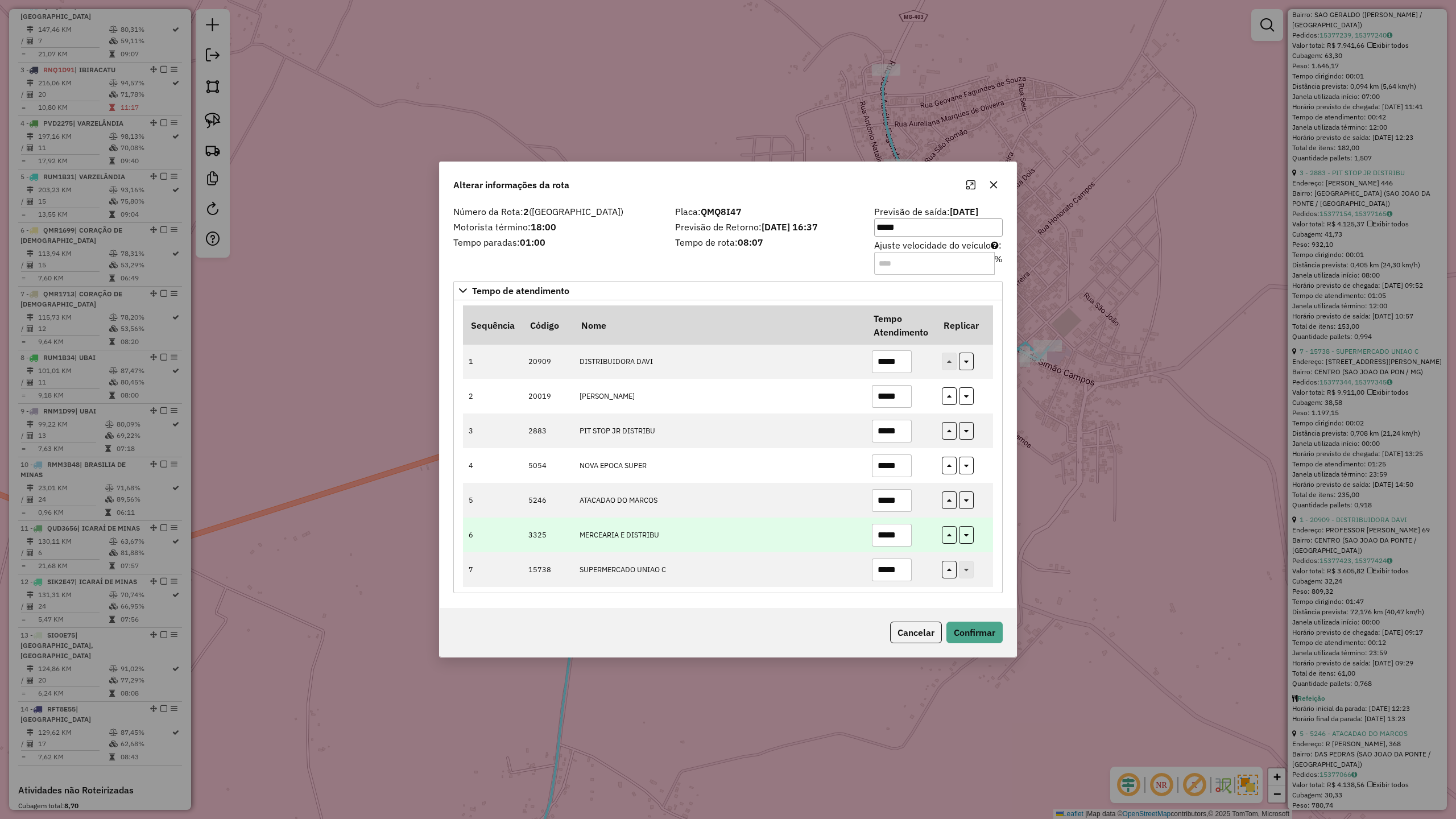
click at [908, 530] on input "*****" at bounding box center [891, 535] width 40 height 23
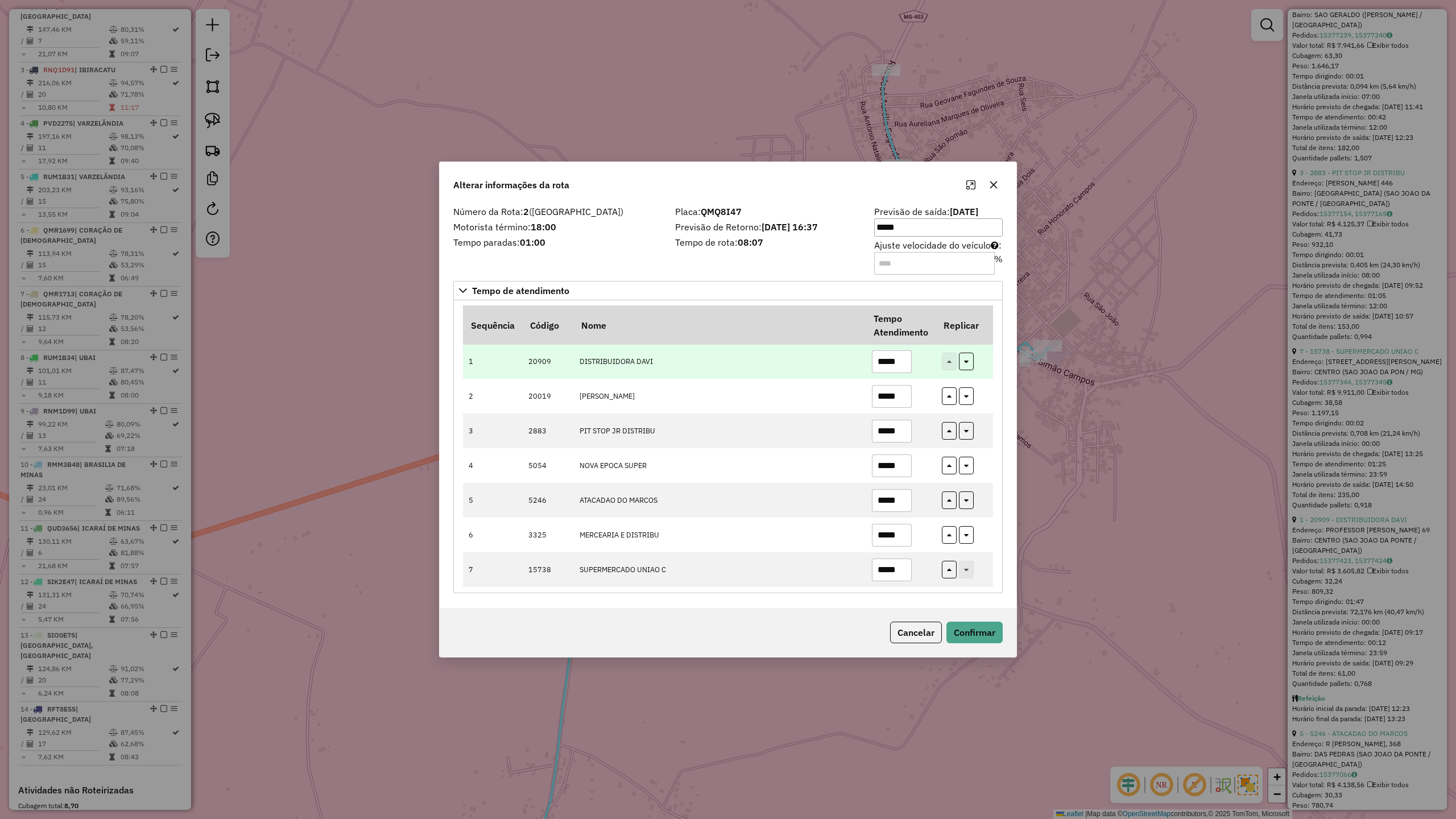
type input "*****"
click at [907, 360] on input "*****" at bounding box center [891, 361] width 40 height 23
type input "*****"
click at [981, 634] on button "Confirmar" at bounding box center [974, 633] width 56 height 22
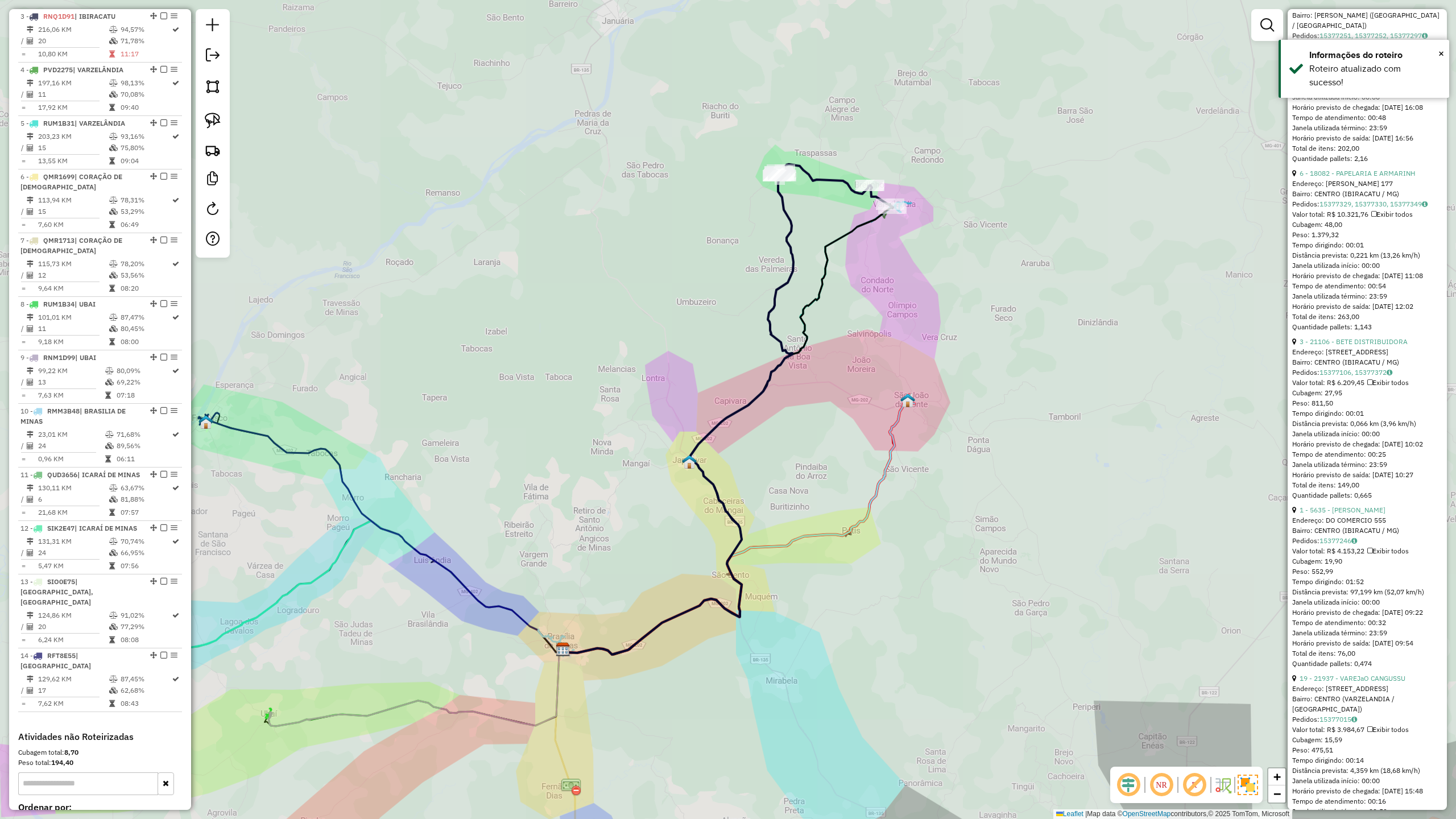
scroll to position [568, 0]
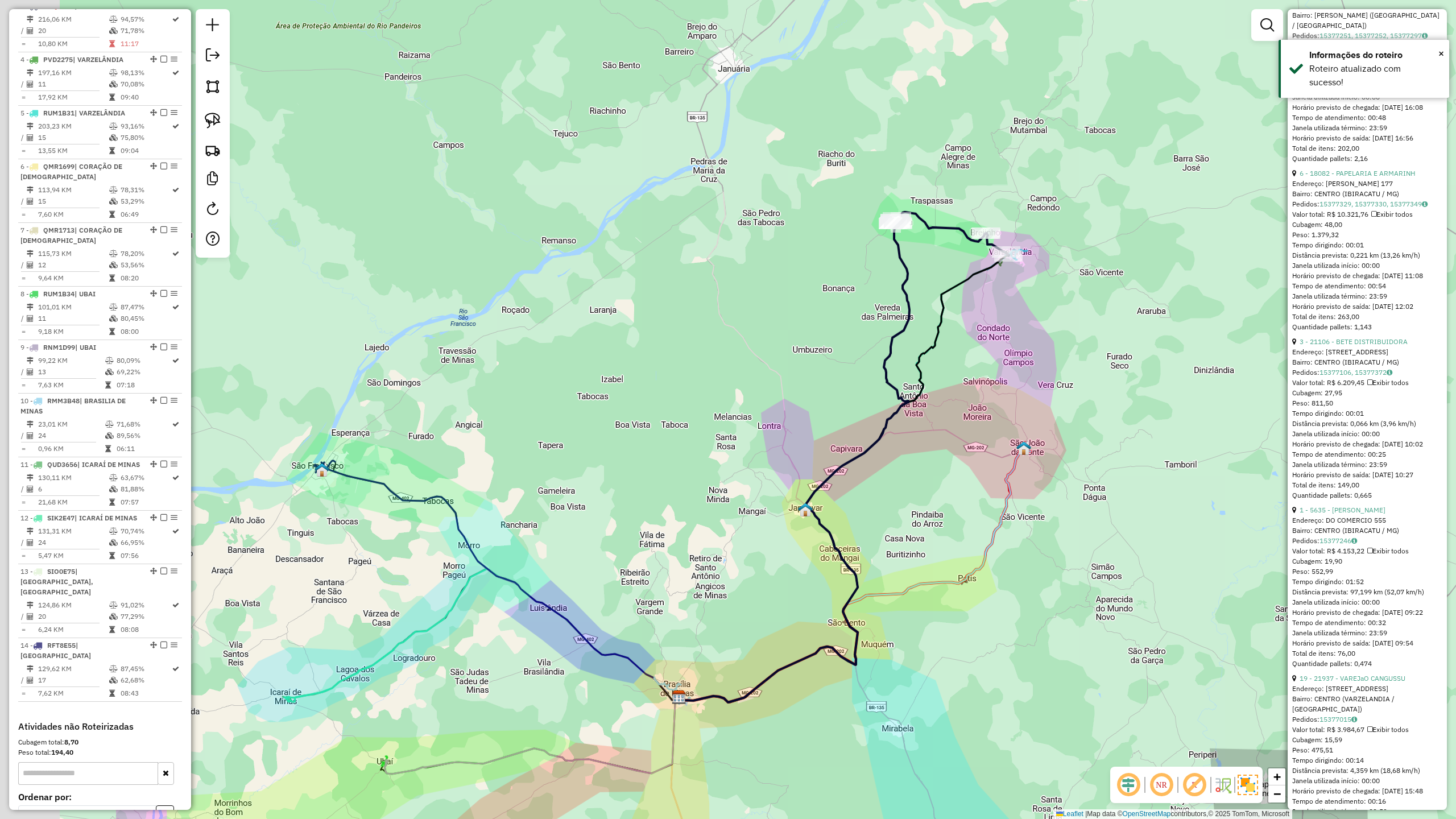
drag, startPoint x: 824, startPoint y: 214, endPoint x: 940, endPoint y: 223, distance: 116.3
click at [940, 224] on div "Janela de atendimento Grade de atendimento Capacidade Transportadoras Veículos …" at bounding box center [728, 410] width 1456 height 819
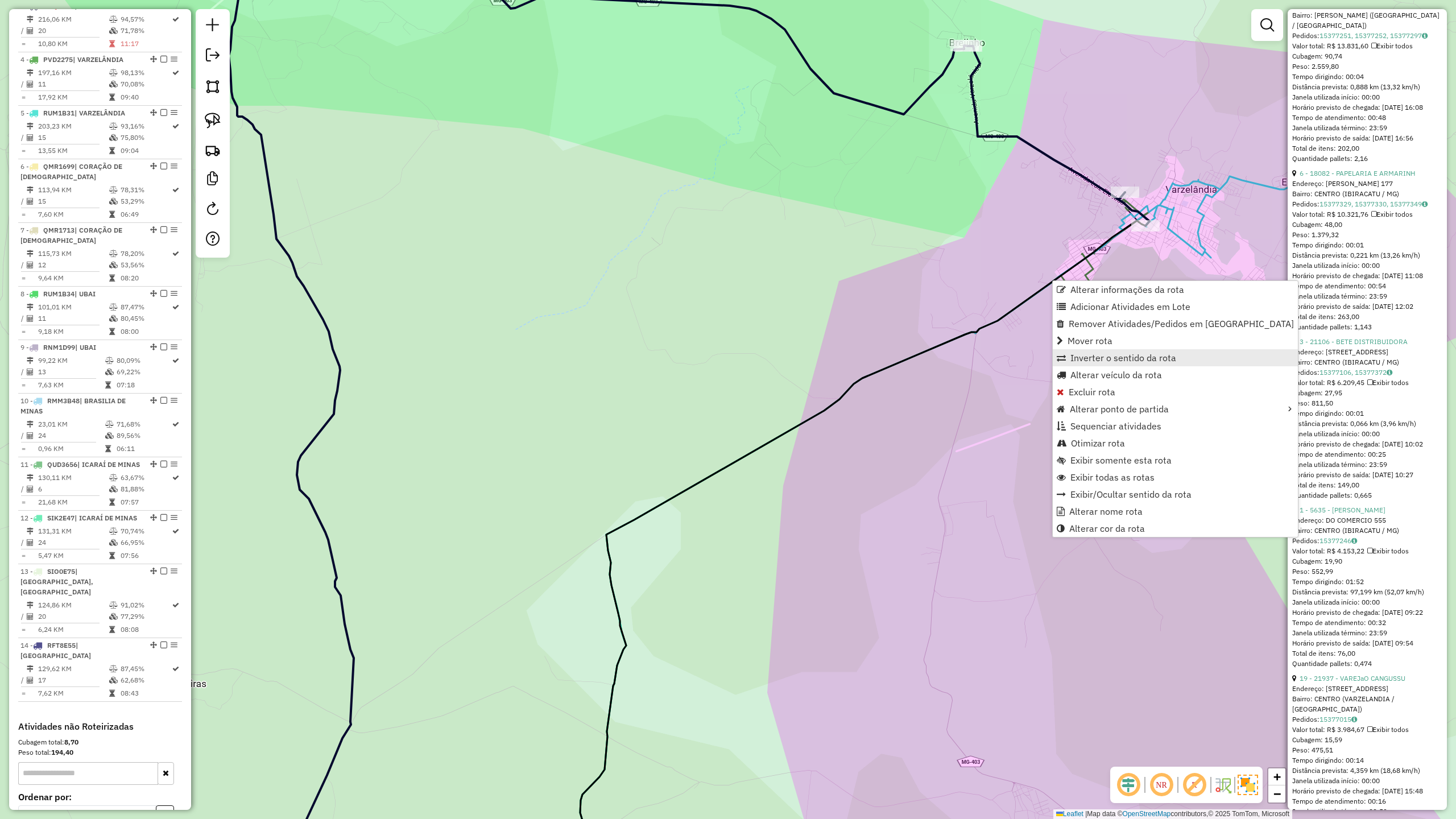
click at [1123, 357] on span "Inverter o sentido da rota" at bounding box center [1123, 357] width 105 height 9
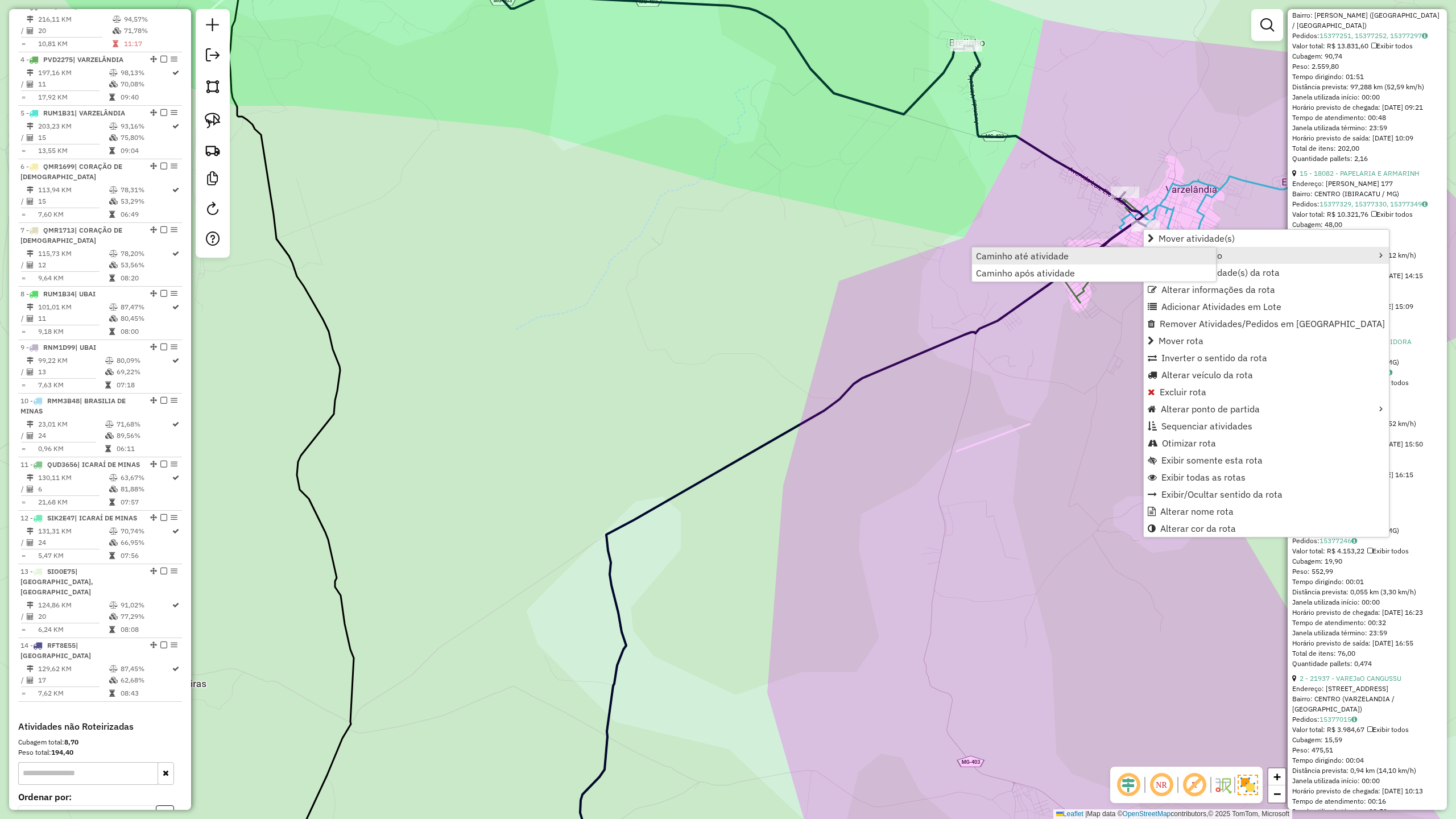
click at [1032, 256] on span "Caminho até atividade" at bounding box center [1022, 256] width 93 height 9
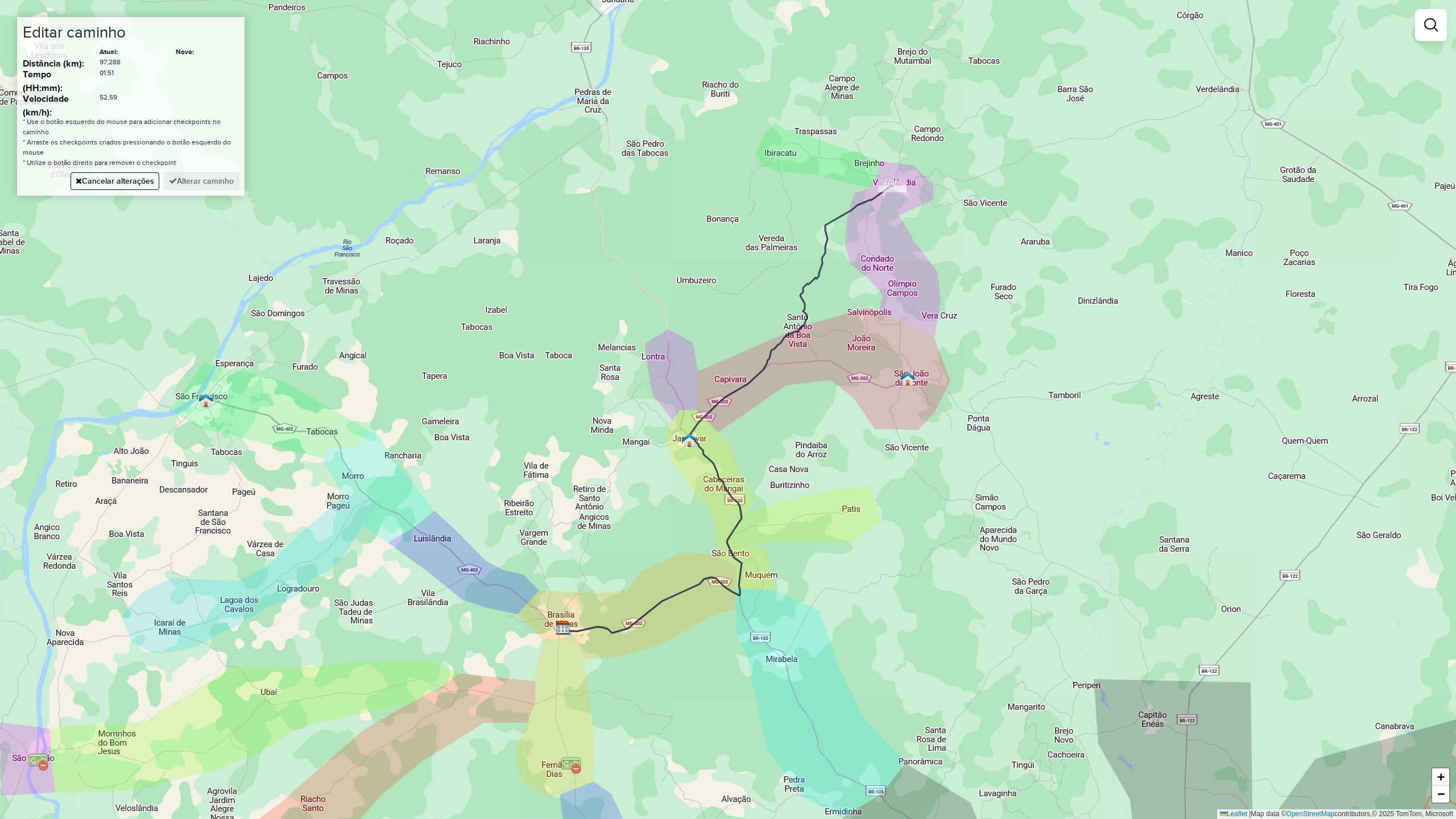
click at [879, 387] on div "Janela de atendimento Grade de atendimento Capacidade Transportadoras Veículos …" at bounding box center [728, 410] width 1456 height 819
click at [218, 177] on button "Alterar caminho" at bounding box center [201, 181] width 75 height 18
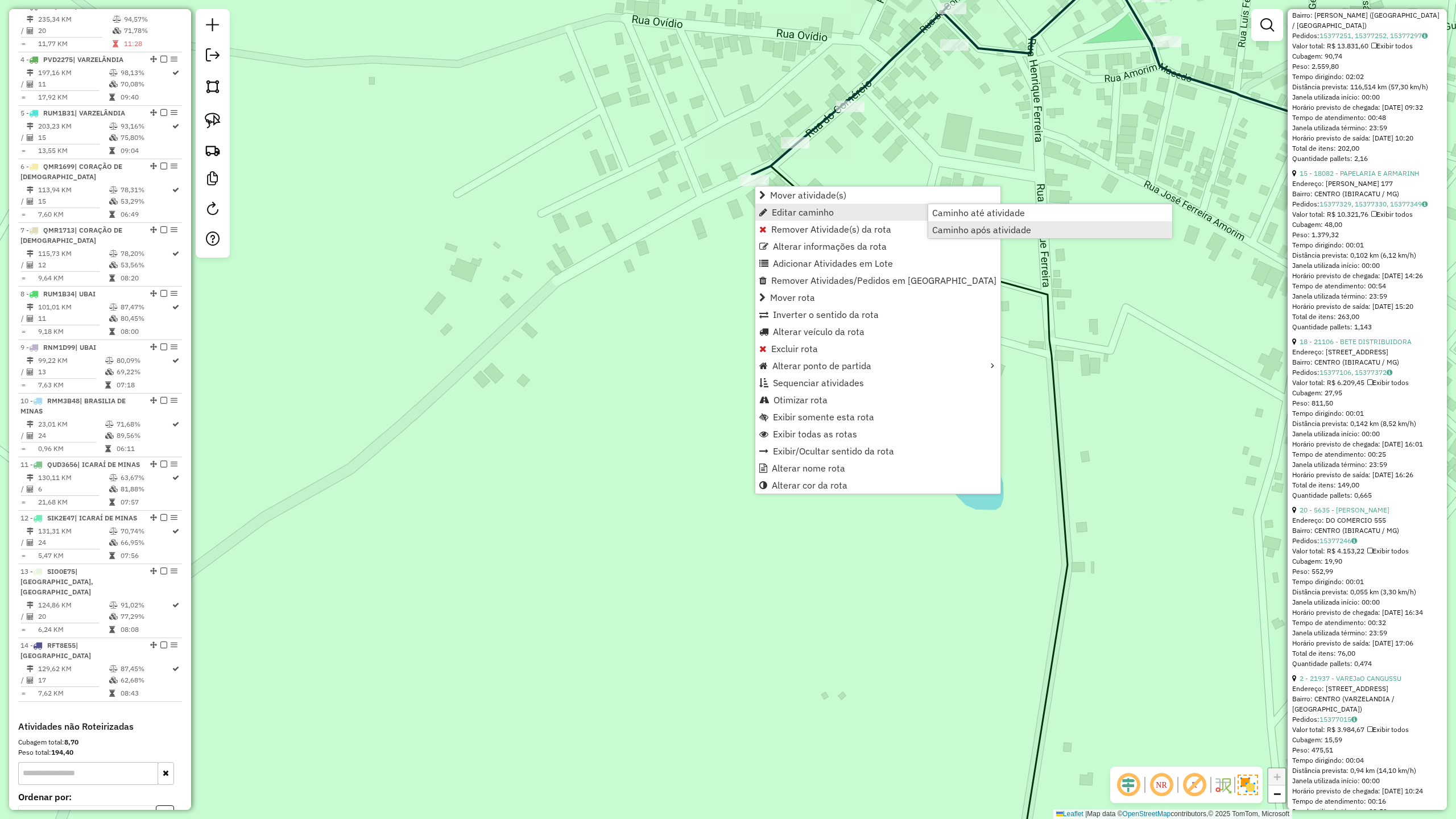
click at [1001, 229] on span "Caminho após atividade" at bounding box center [981, 230] width 99 height 9
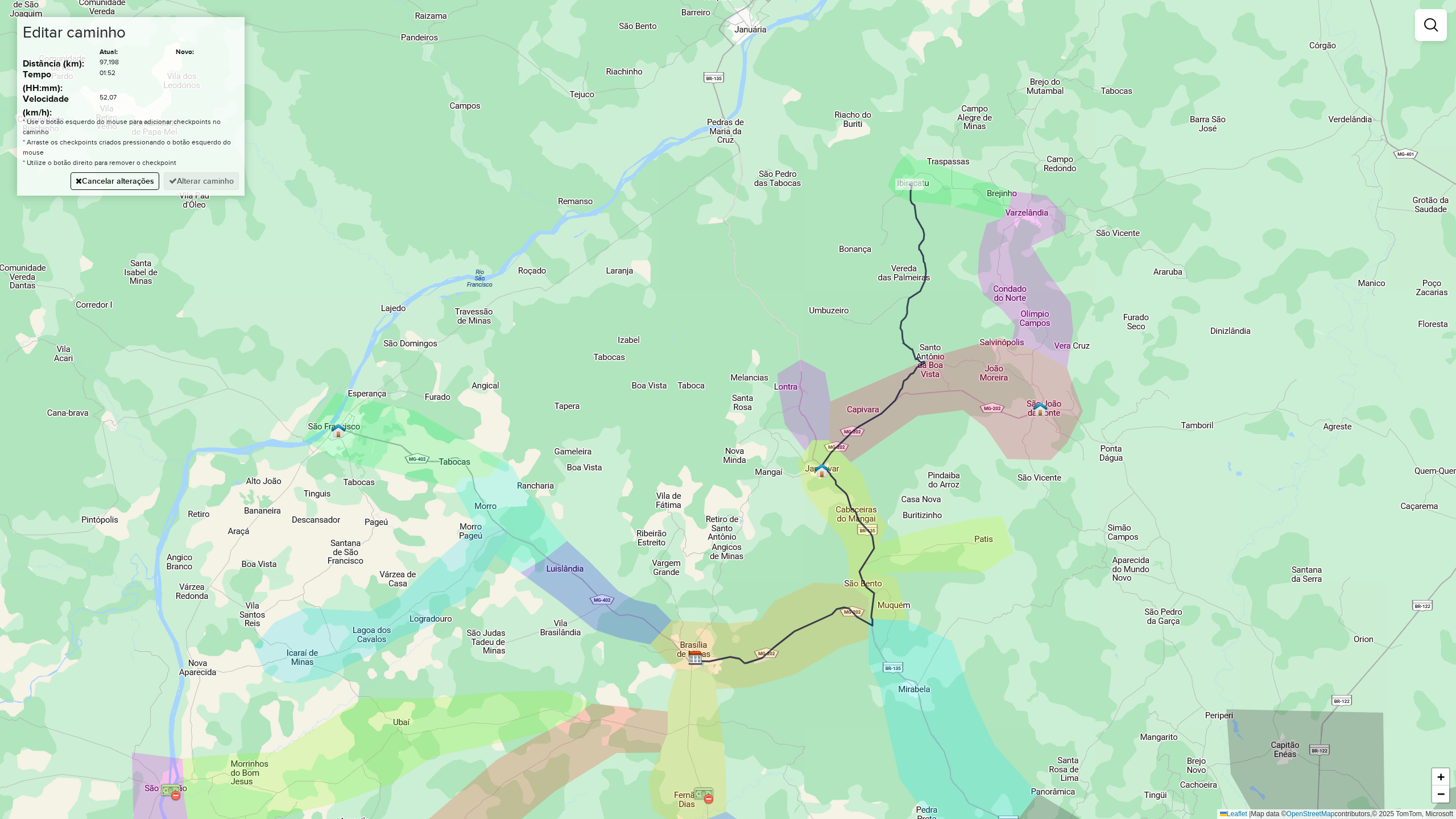
click at [1000, 256] on div "Janela de atendimento Grade de atendimento Capacidade Transportadoras Veículos …" at bounding box center [728, 410] width 1456 height 819
click at [974, 399] on div "Janela de atendimento Grade de atendimento Capacidade Transportadoras Veículos …" at bounding box center [728, 410] width 1456 height 819
click at [204, 182] on button "Alterar caminho" at bounding box center [201, 181] width 75 height 18
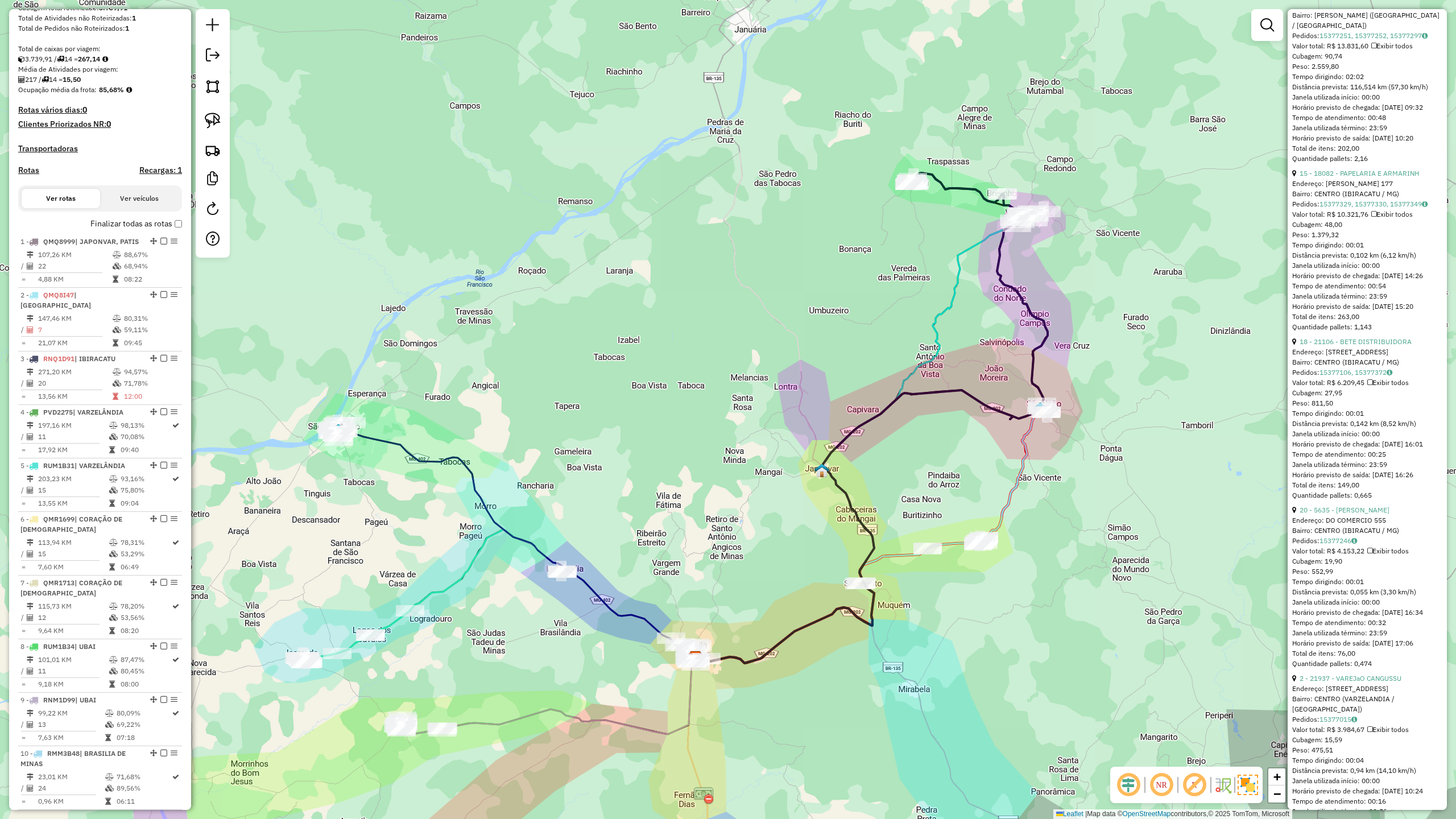
scroll to position [228, 0]
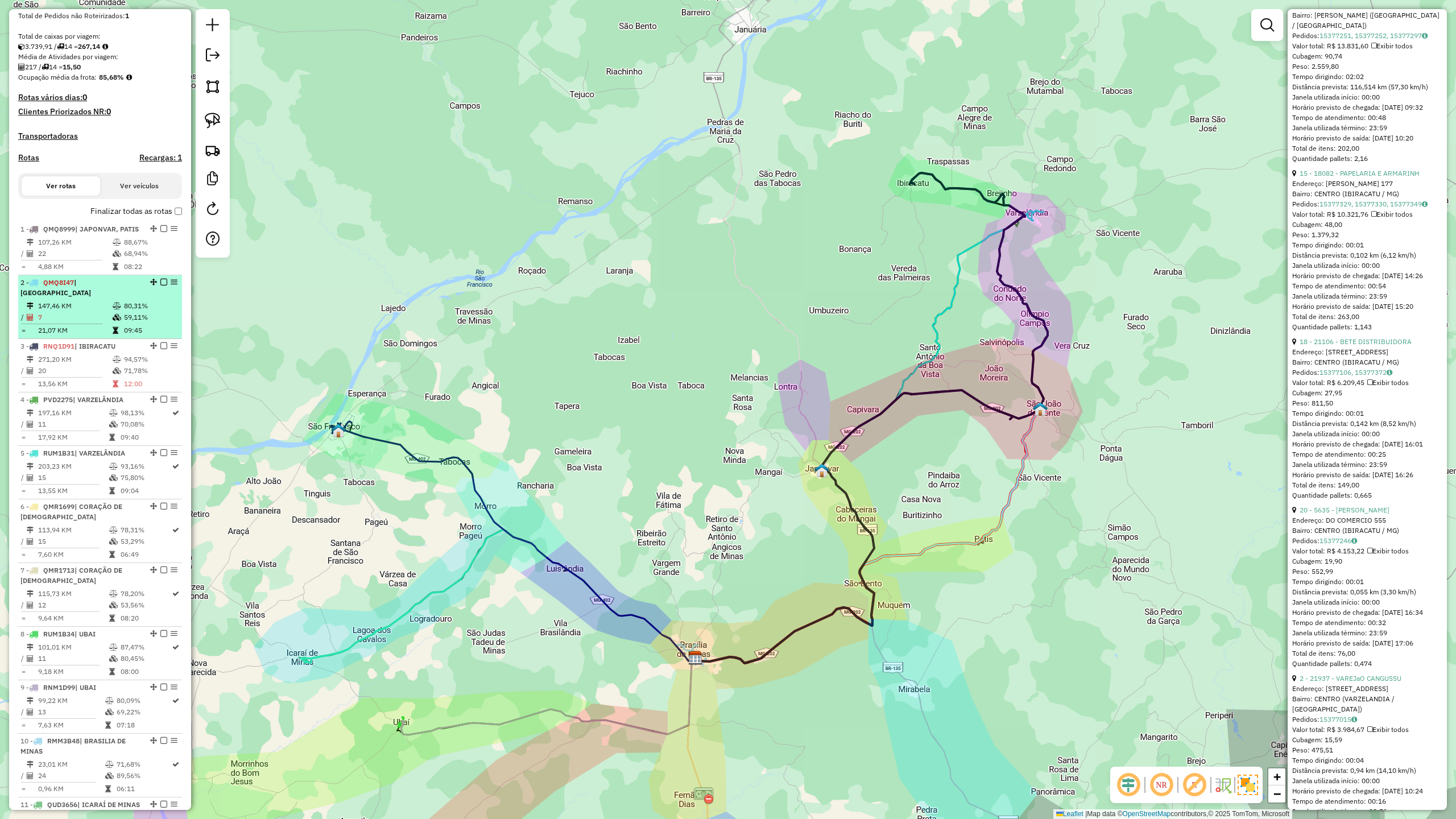
click at [78, 322] on td "7" at bounding box center [75, 318] width 75 height 12
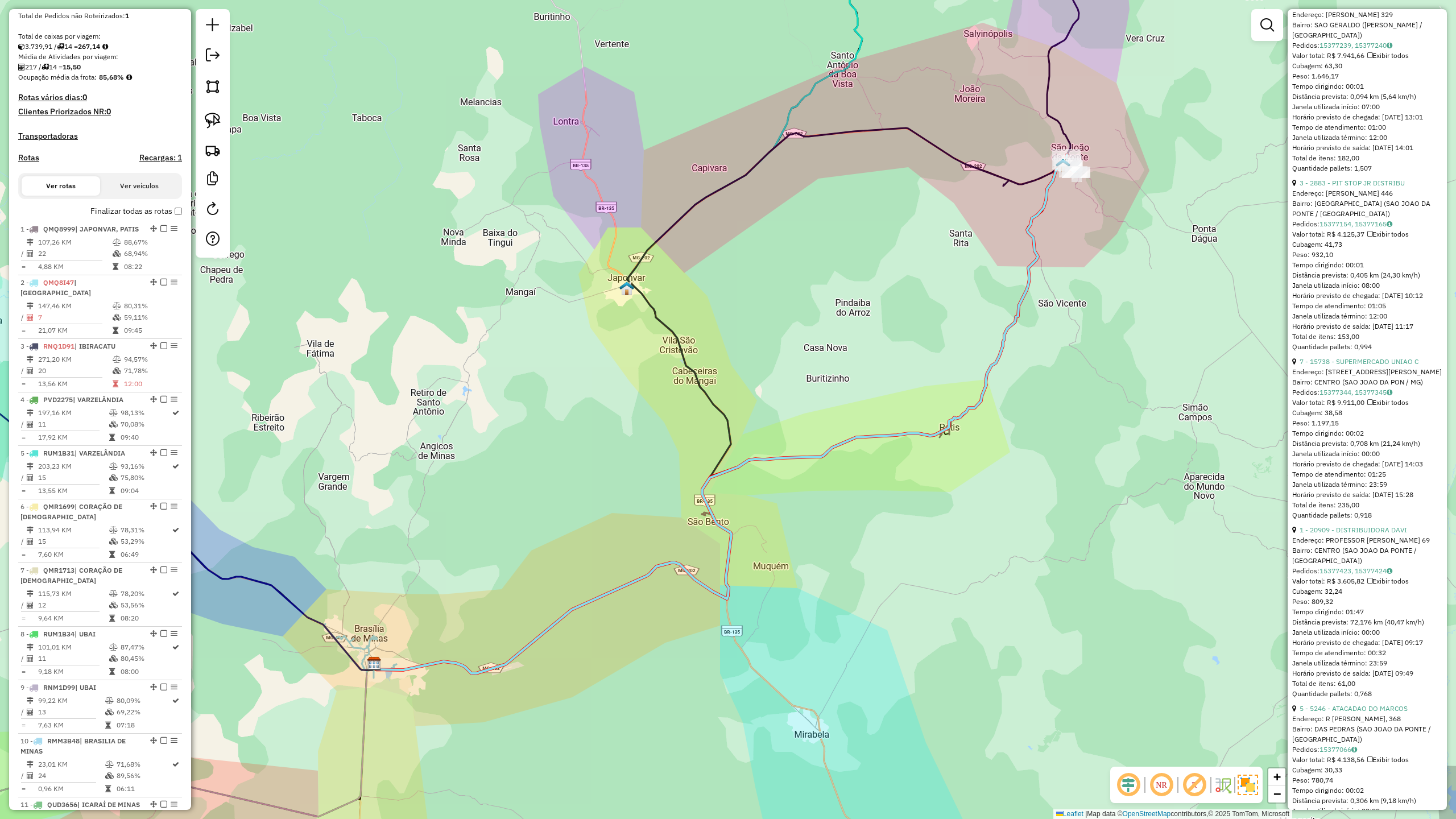
drag, startPoint x: 1068, startPoint y: 212, endPoint x: 1001, endPoint y: 329, distance: 134.8
click at [1001, 329] on div "Janela de atendimento Grade de atendimento Capacidade Transportadoras Veículos …" at bounding box center [728, 410] width 1456 height 819
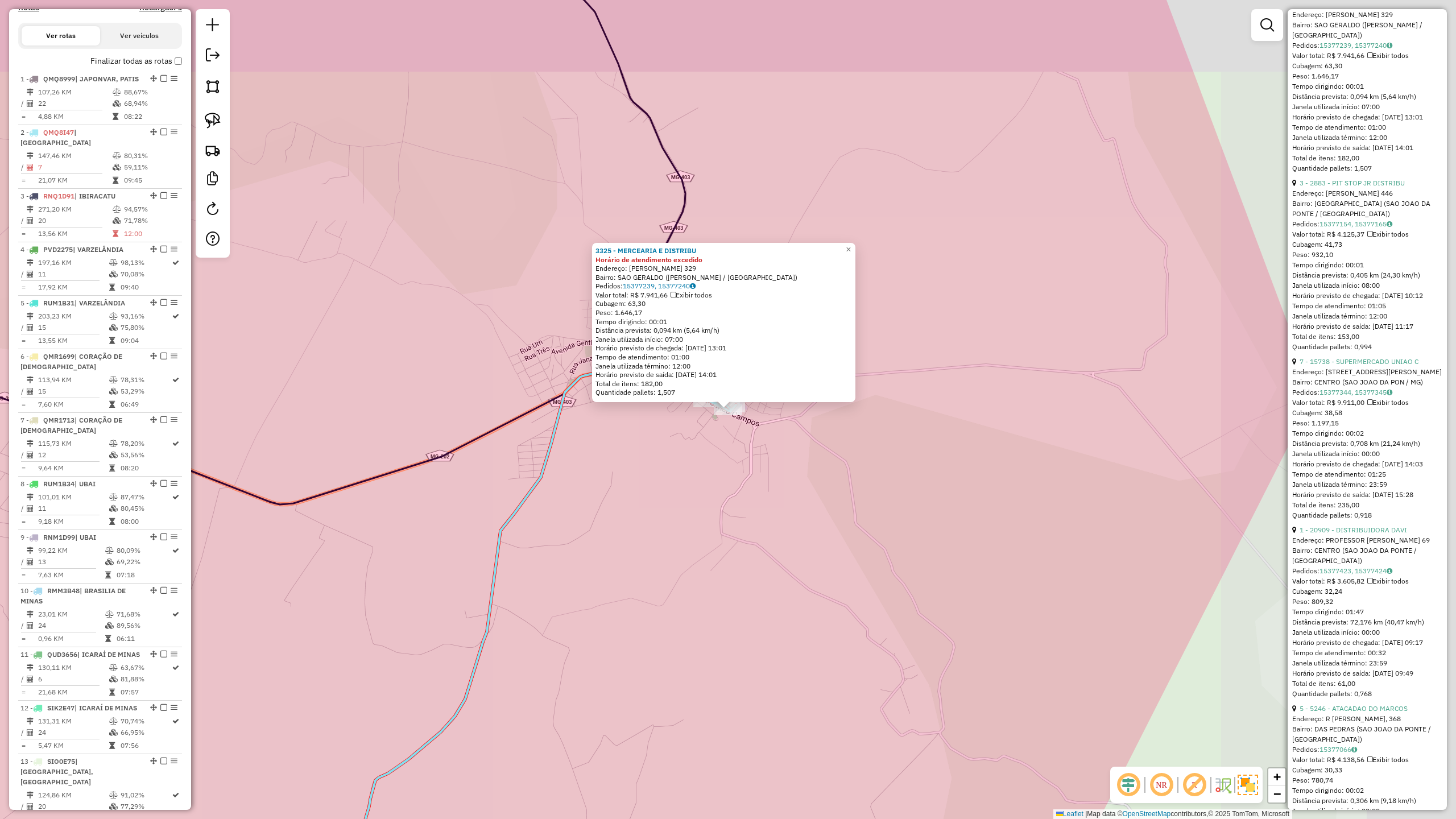
scroll to position [504, 0]
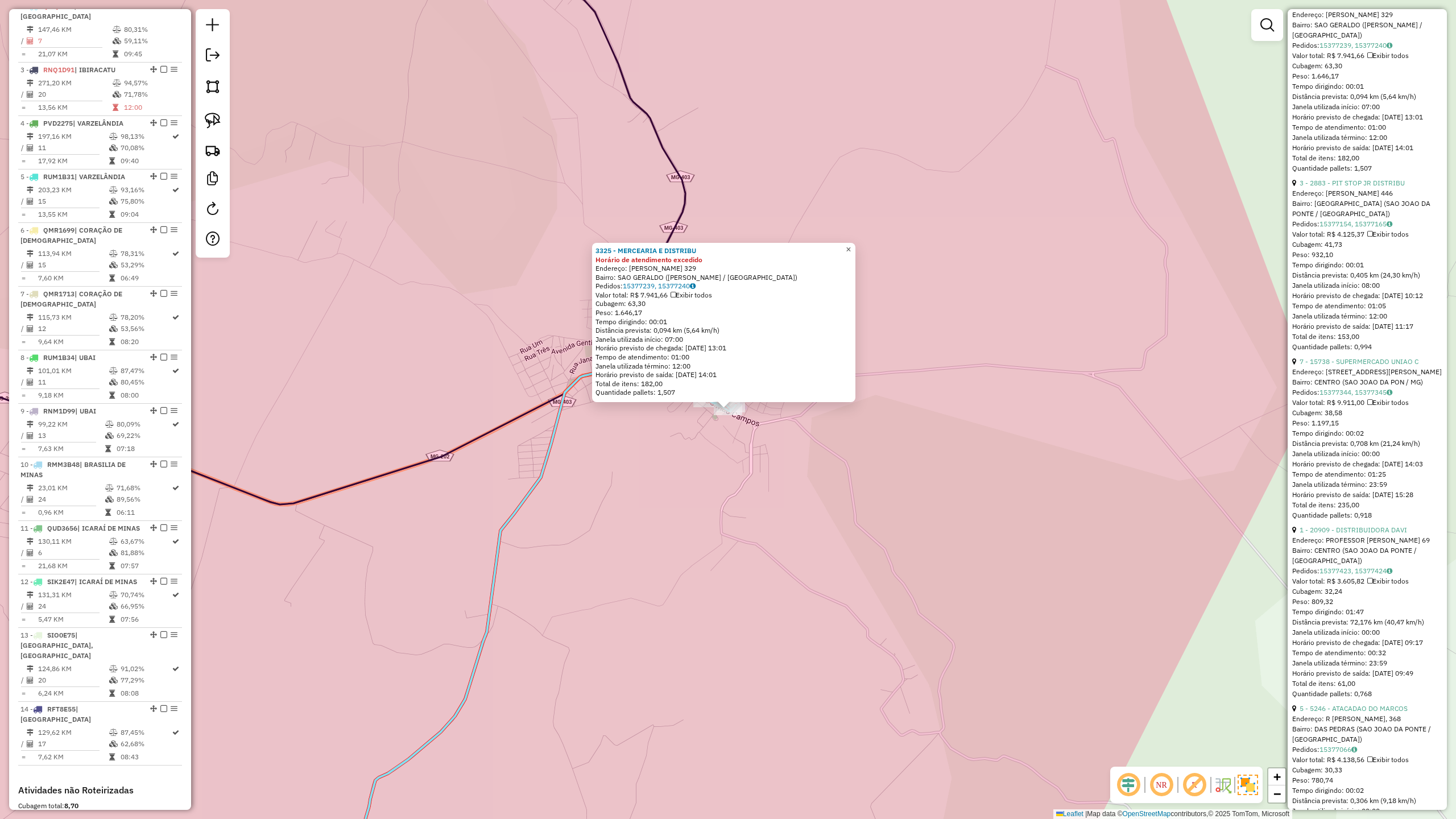
click at [851, 247] on span "×" at bounding box center [848, 249] width 5 height 10
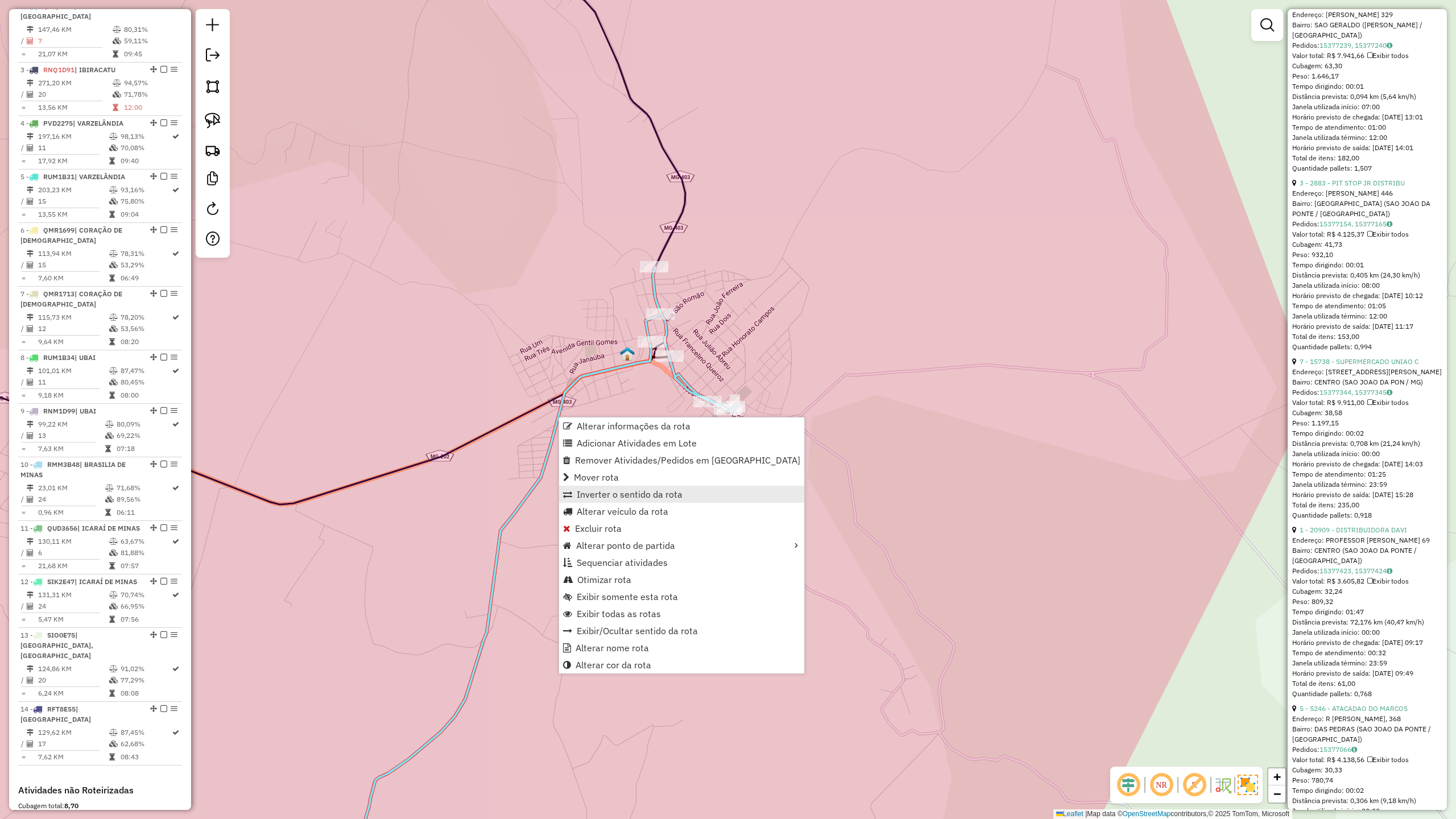
click at [620, 490] on span "Inverter o sentido da rota" at bounding box center [629, 494] width 105 height 9
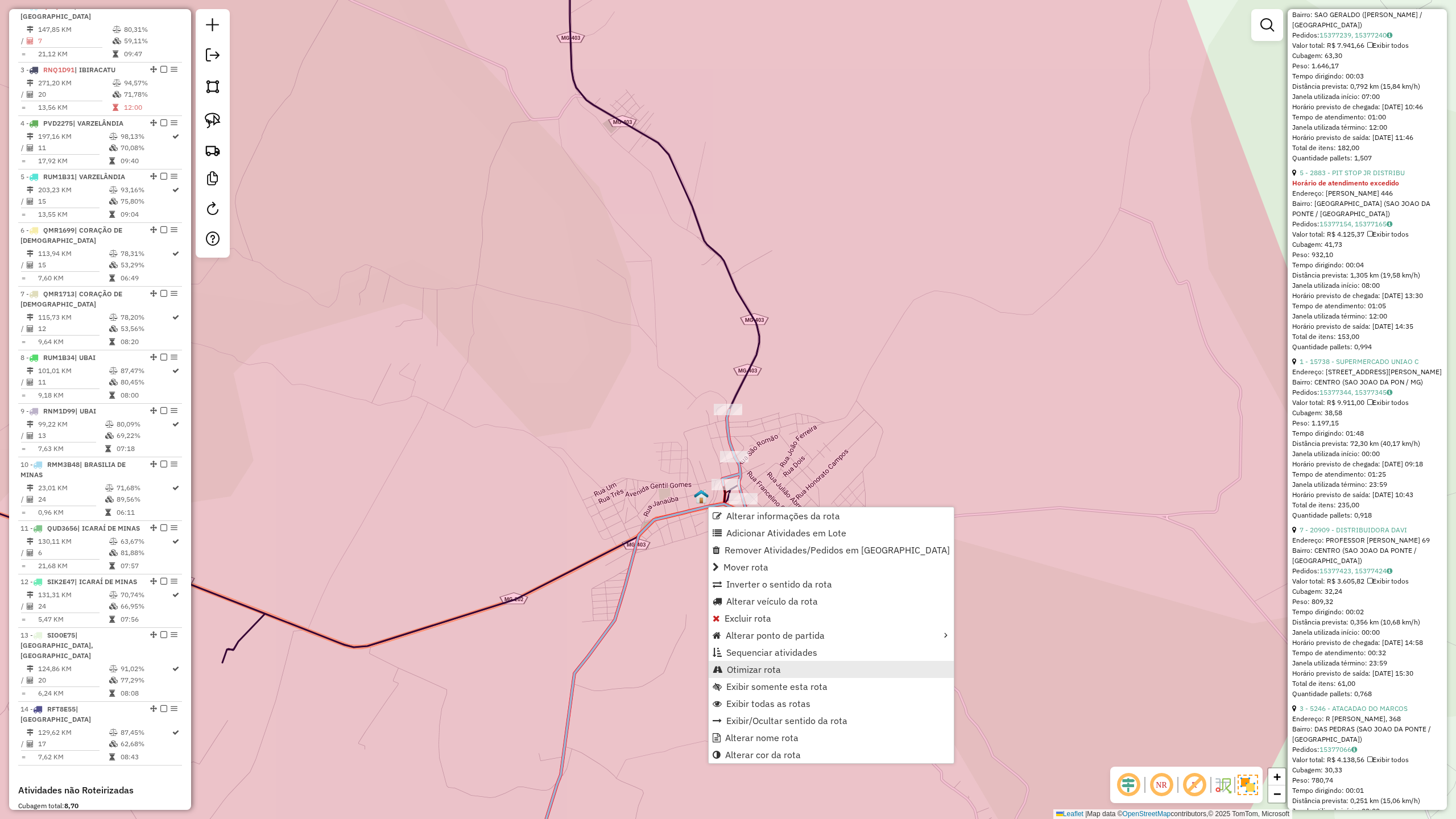
click at [742, 667] on span "Otimizar rota" at bounding box center [754, 670] width 54 height 9
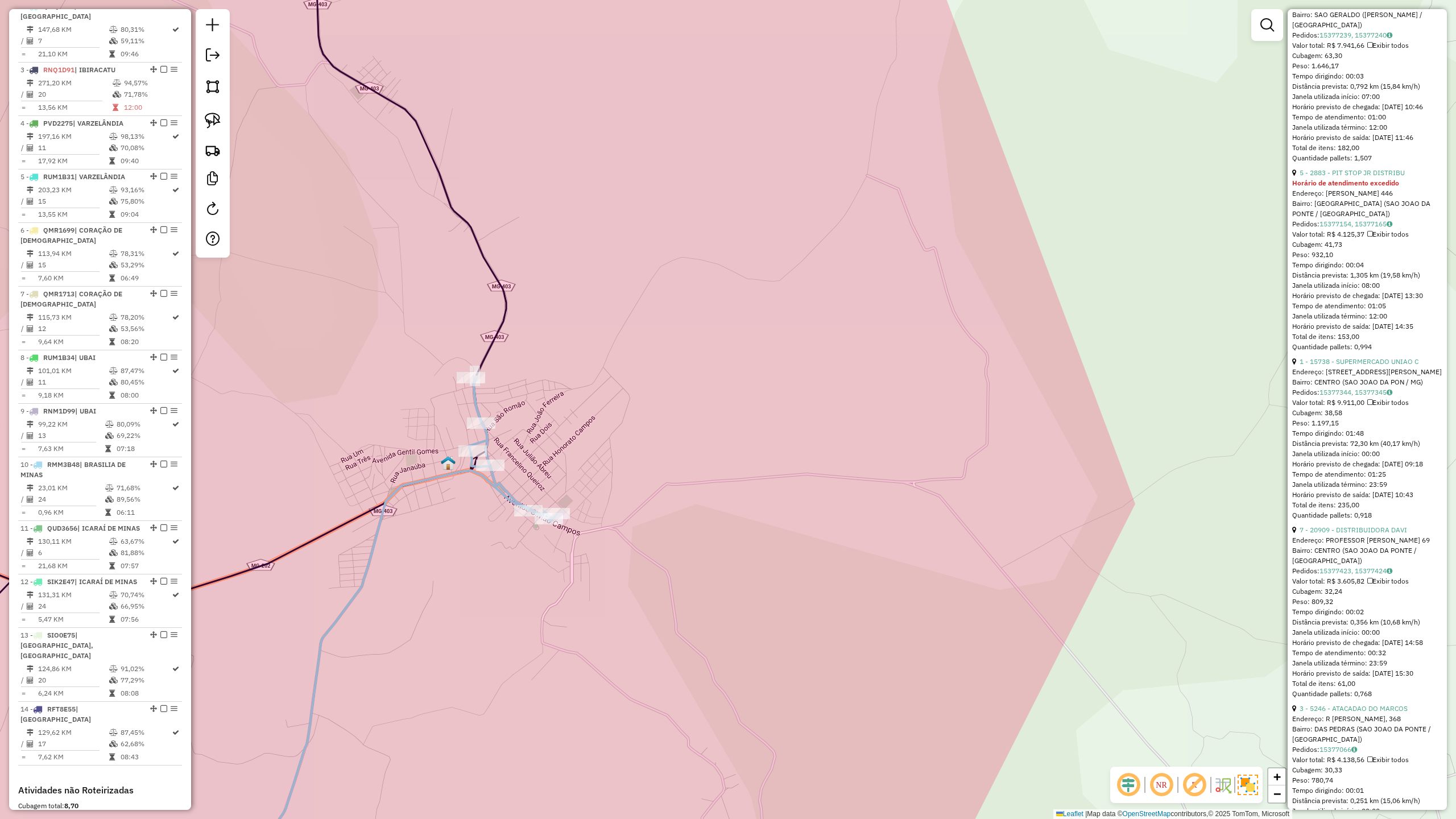
drag, startPoint x: 398, startPoint y: 577, endPoint x: 586, endPoint y: 529, distance: 194.0
click at [581, 531] on div "Janela de atendimento Grade de atendimento Capacidade Transportadoras Veículos …" at bounding box center [728, 410] width 1456 height 819
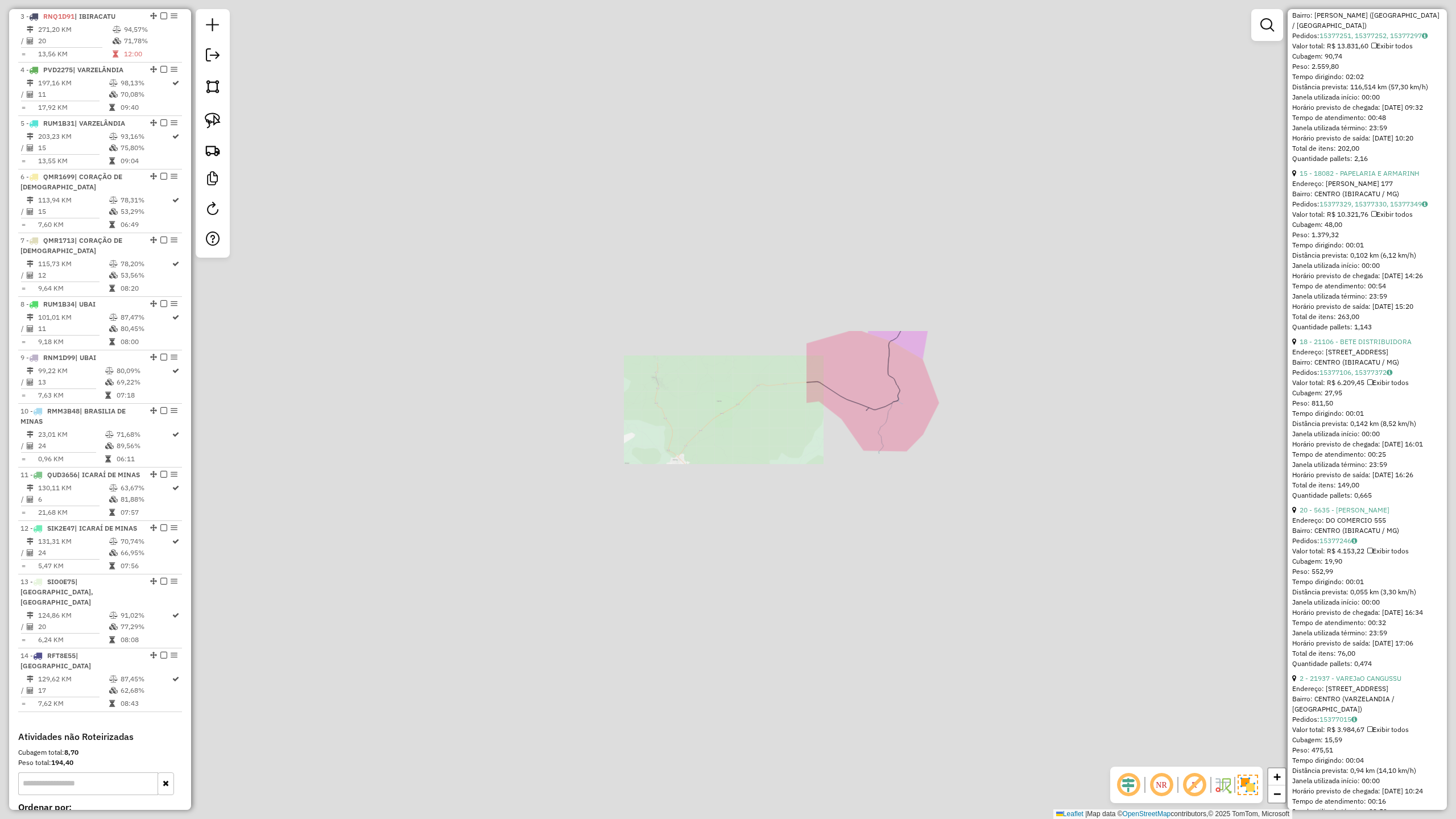
scroll to position [568, 0]
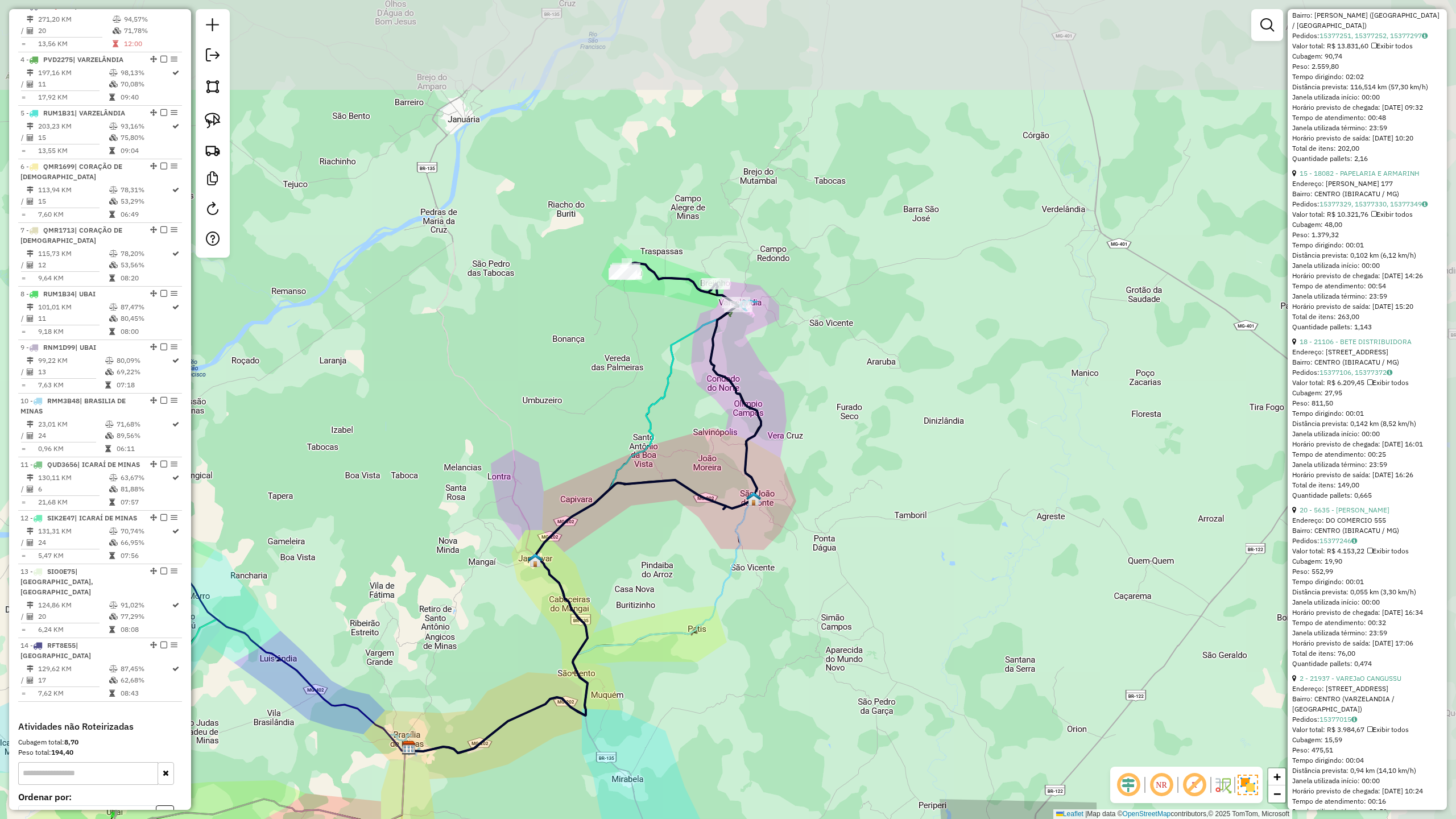
drag, startPoint x: 837, startPoint y: 303, endPoint x: 584, endPoint y: 522, distance: 334.6
click at [588, 520] on div "Janela de atendimento Grade de atendimento Capacidade Transportadoras Veículos …" at bounding box center [728, 410] width 1456 height 819
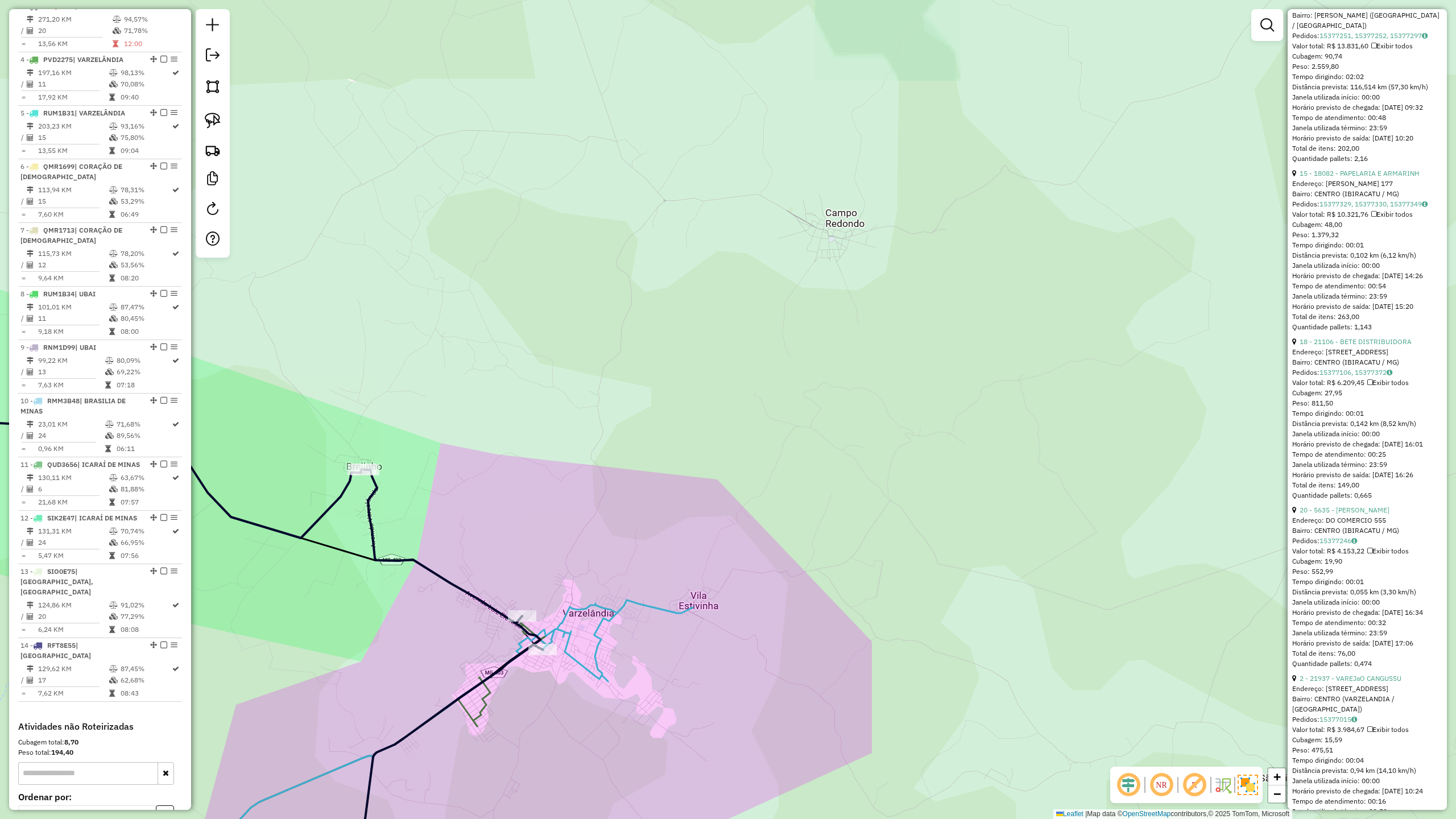
drag, startPoint x: 665, startPoint y: 385, endPoint x: 695, endPoint y: 338, distance: 55.8
click at [683, 355] on div "Janela de atendimento Grade de atendimento Capacidade Transportadoras Veículos …" at bounding box center [728, 410] width 1456 height 819
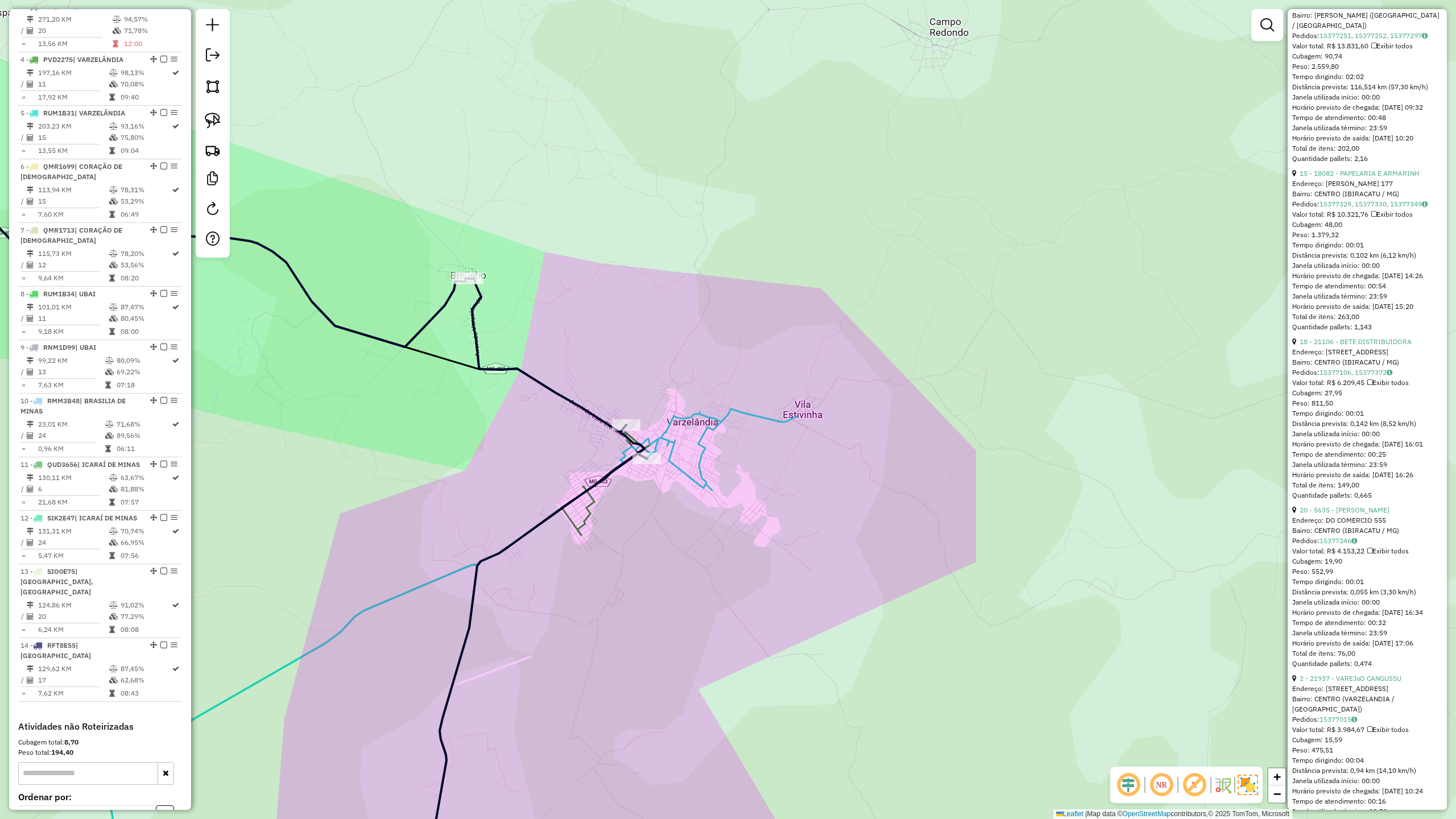
drag, startPoint x: 323, startPoint y: 394, endPoint x: 835, endPoint y: 512, distance: 525.4
click at [819, 512] on div "Janela de atendimento Grade de atendimento Capacidade Transportadoras Veículos …" at bounding box center [728, 410] width 1456 height 819
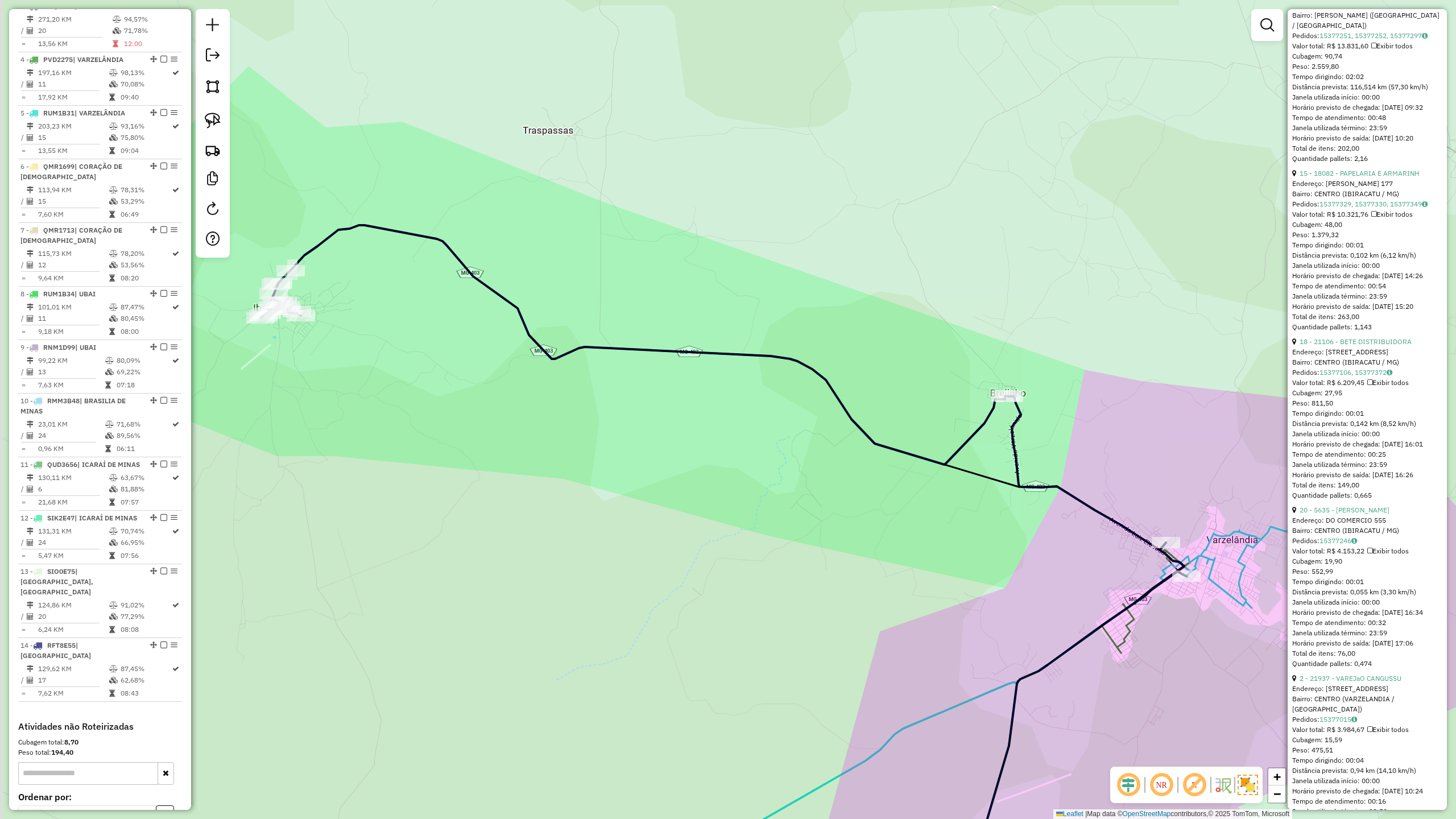
drag, startPoint x: 413, startPoint y: 408, endPoint x: 611, endPoint y: 513, distance: 224.1
click at [611, 513] on div "Janela de atendimento Grade de atendimento Capacidade Transportadoras Veículos …" at bounding box center [728, 410] width 1456 height 819
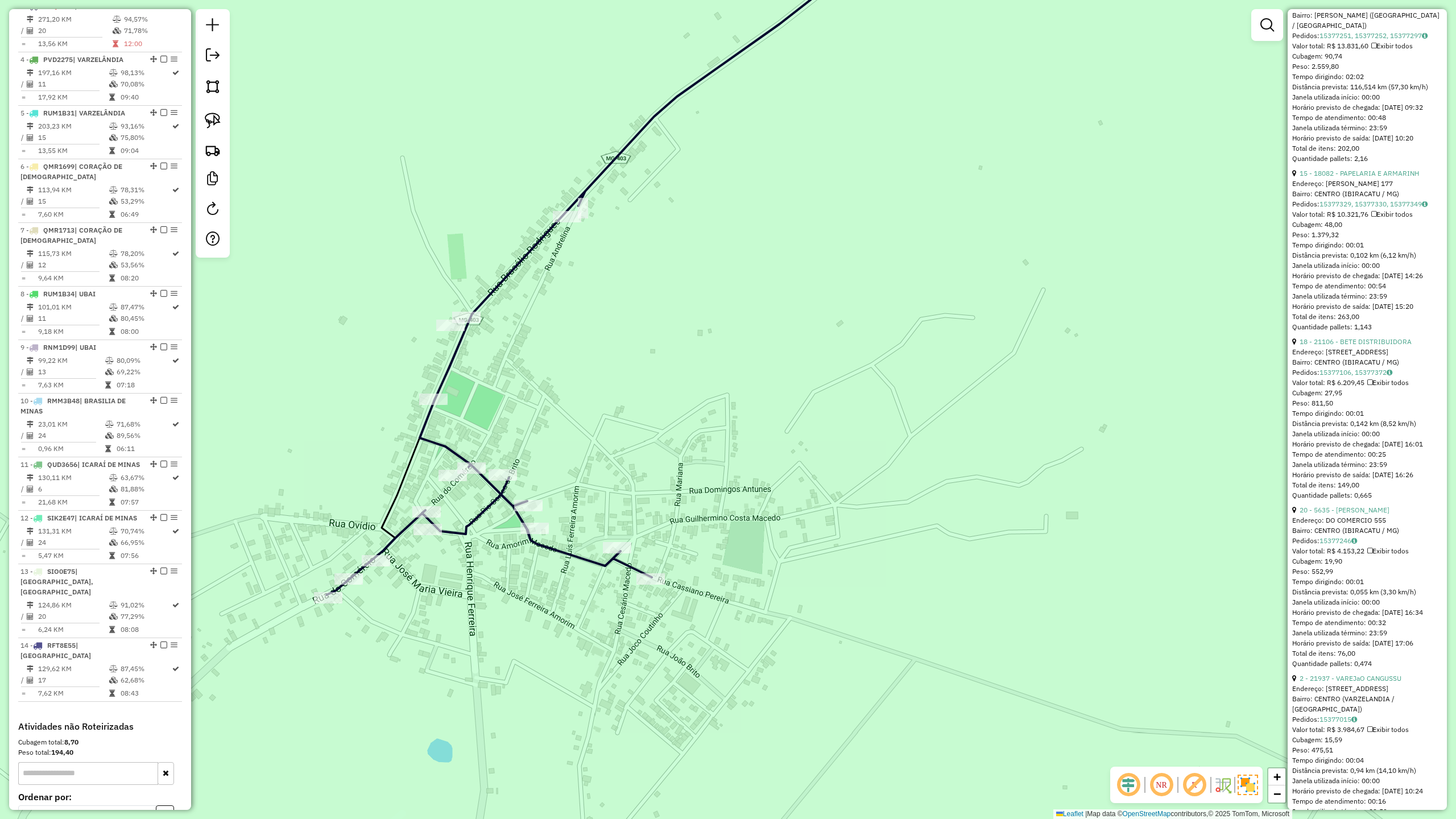
drag, startPoint x: 523, startPoint y: 353, endPoint x: 521, endPoint y: 313, distance: 40.0
click at [521, 321] on div "Rota 3 - Placa RNQ1D91 21008 - LA CASA DA PIZZA E A Janela de atendimento Grade…" at bounding box center [728, 410] width 1456 height 819
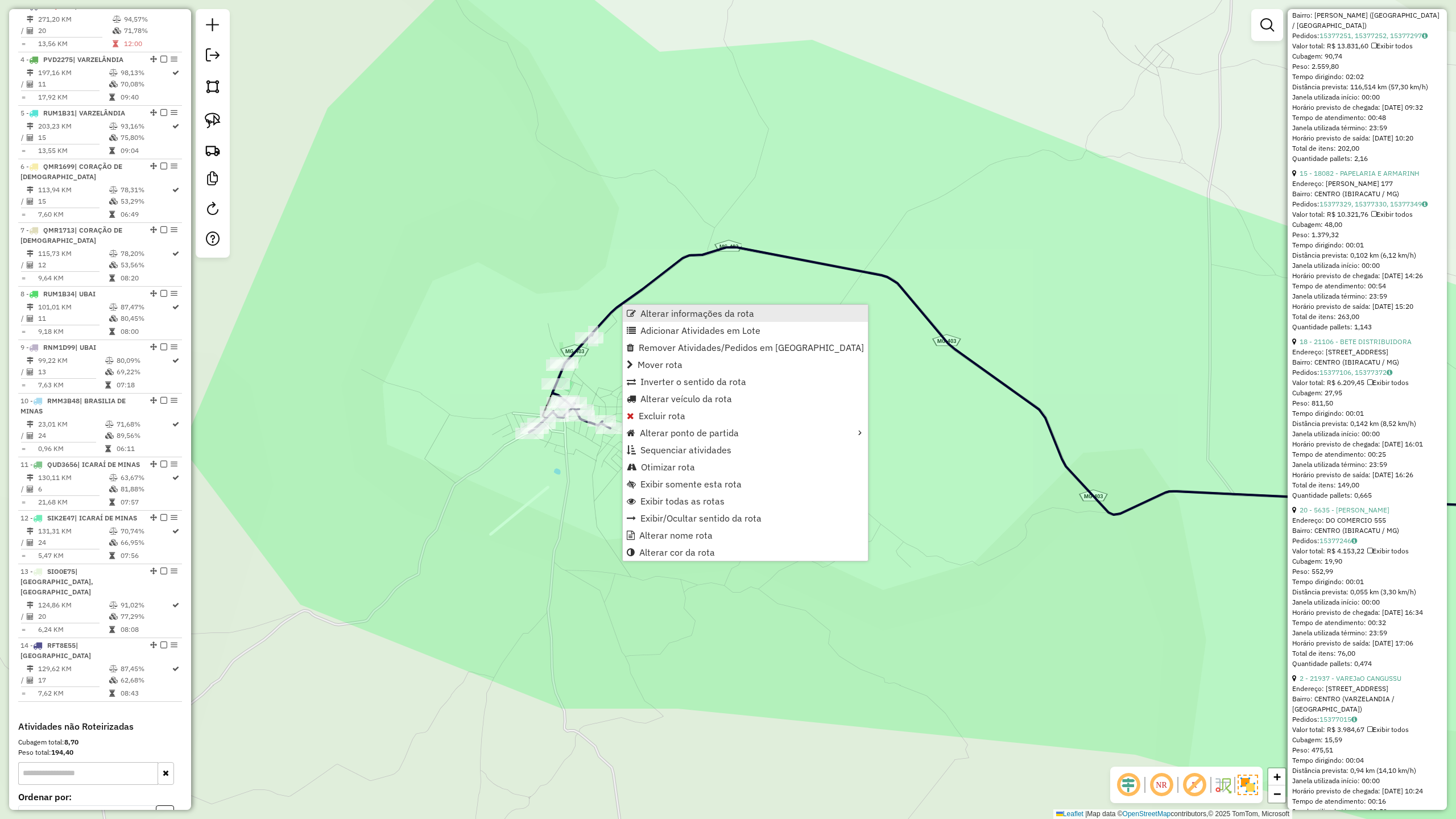
click at [655, 317] on span "Alterar informações da rota" at bounding box center [697, 314] width 114 height 9
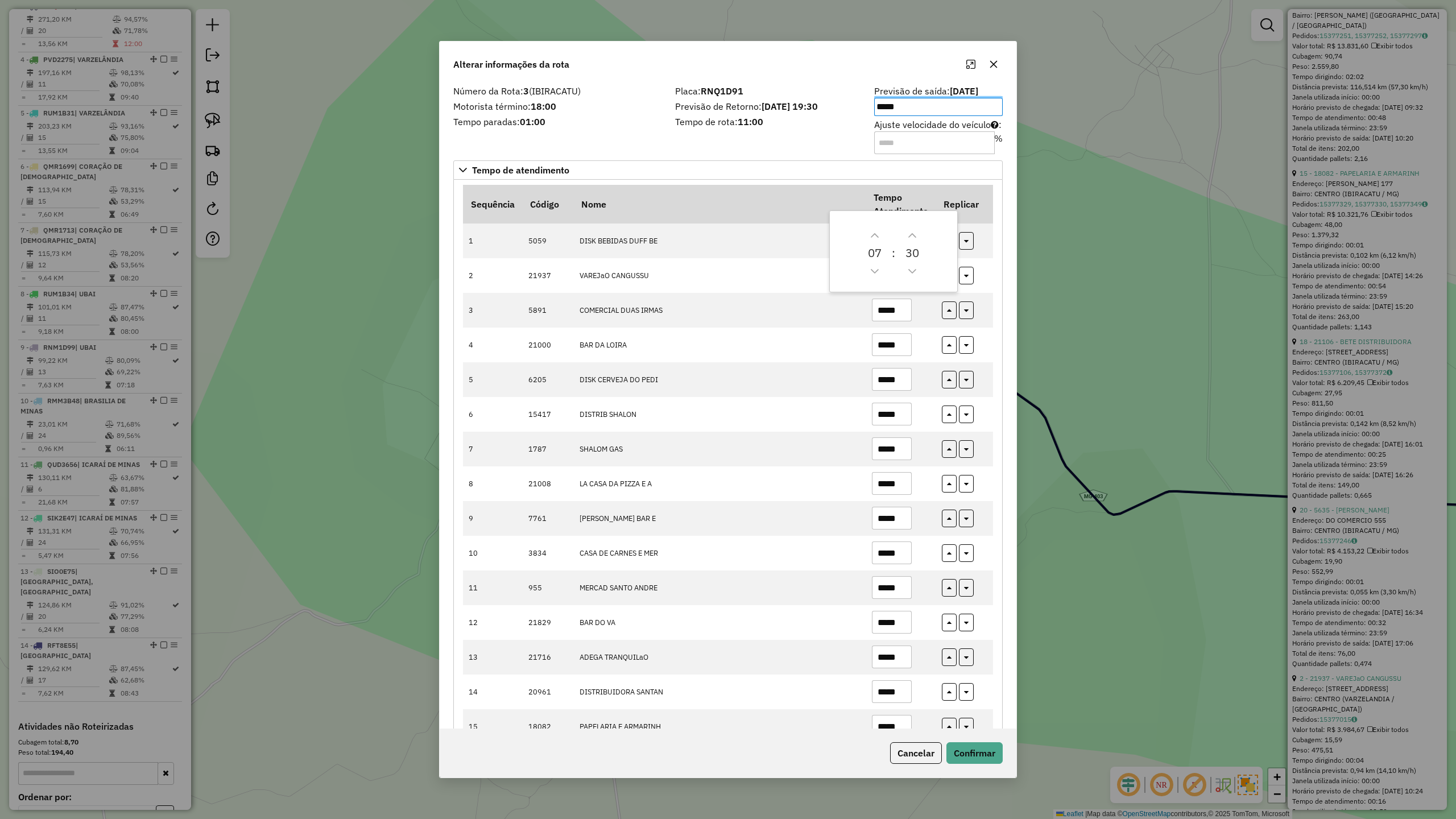
click at [697, 138] on div "Placa: RNQ1D91 Previsão de Retorno: 19/08/2025 19:30 Tempo de rota: 11:00" at bounding box center [768, 119] width 199 height 64
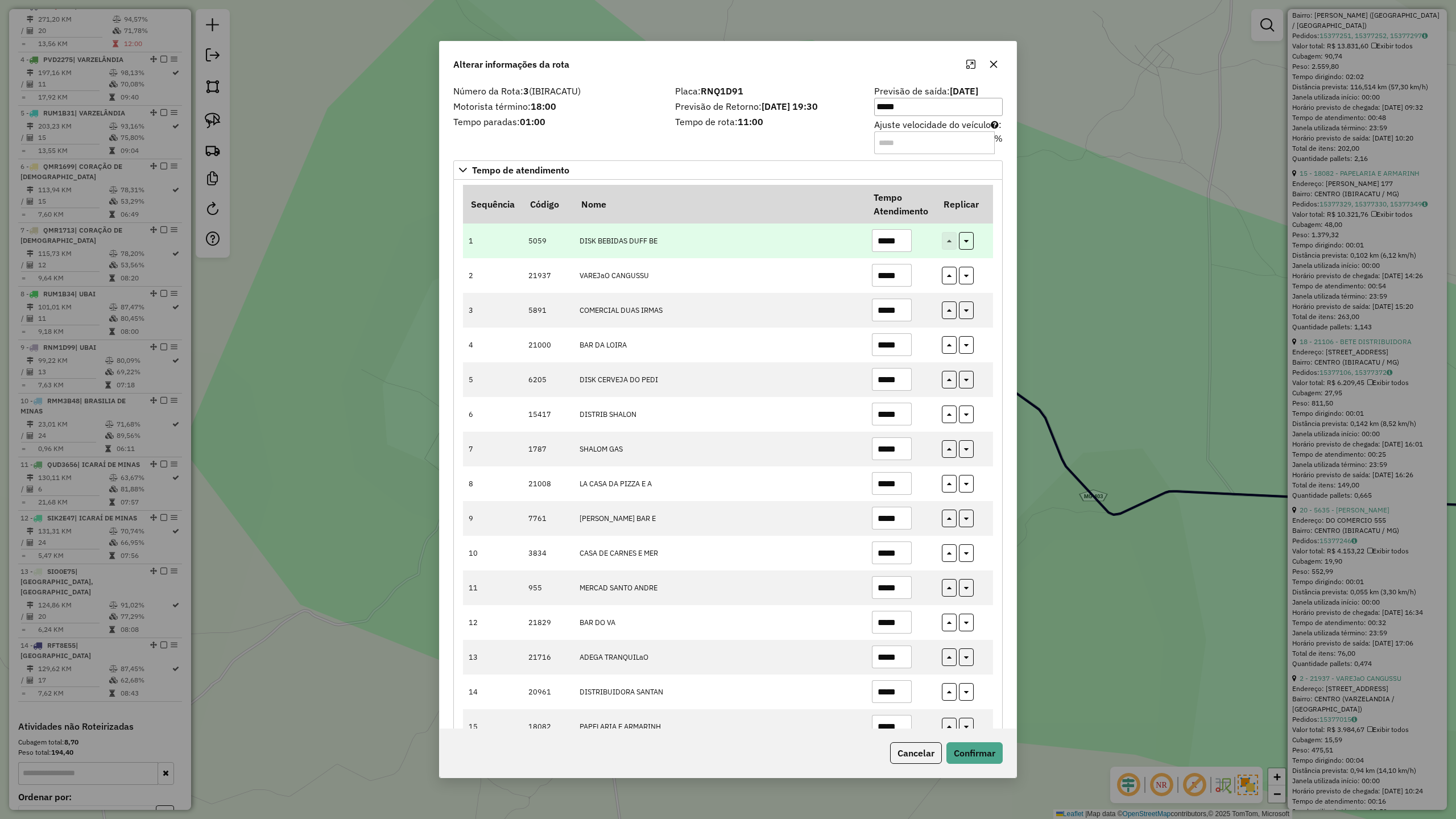
click at [910, 242] on td "*****" at bounding box center [901, 240] width 70 height 34
click at [905, 241] on input "*****" at bounding box center [891, 240] width 40 height 23
type input "*****"
click at [958, 754] on button "Confirmar" at bounding box center [974, 753] width 56 height 22
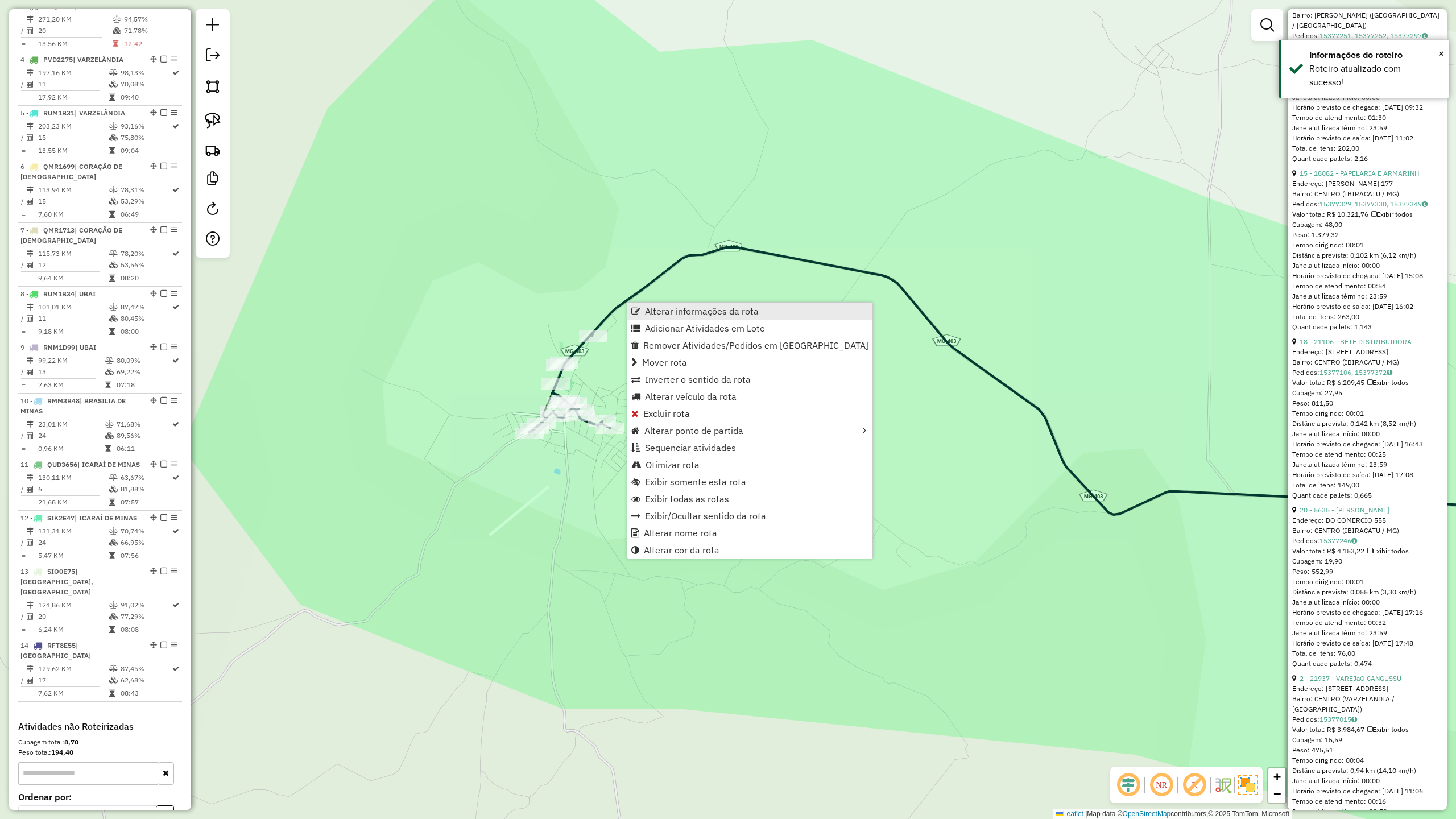
click at [670, 310] on span "Alterar informações da rota" at bounding box center [702, 311] width 114 height 9
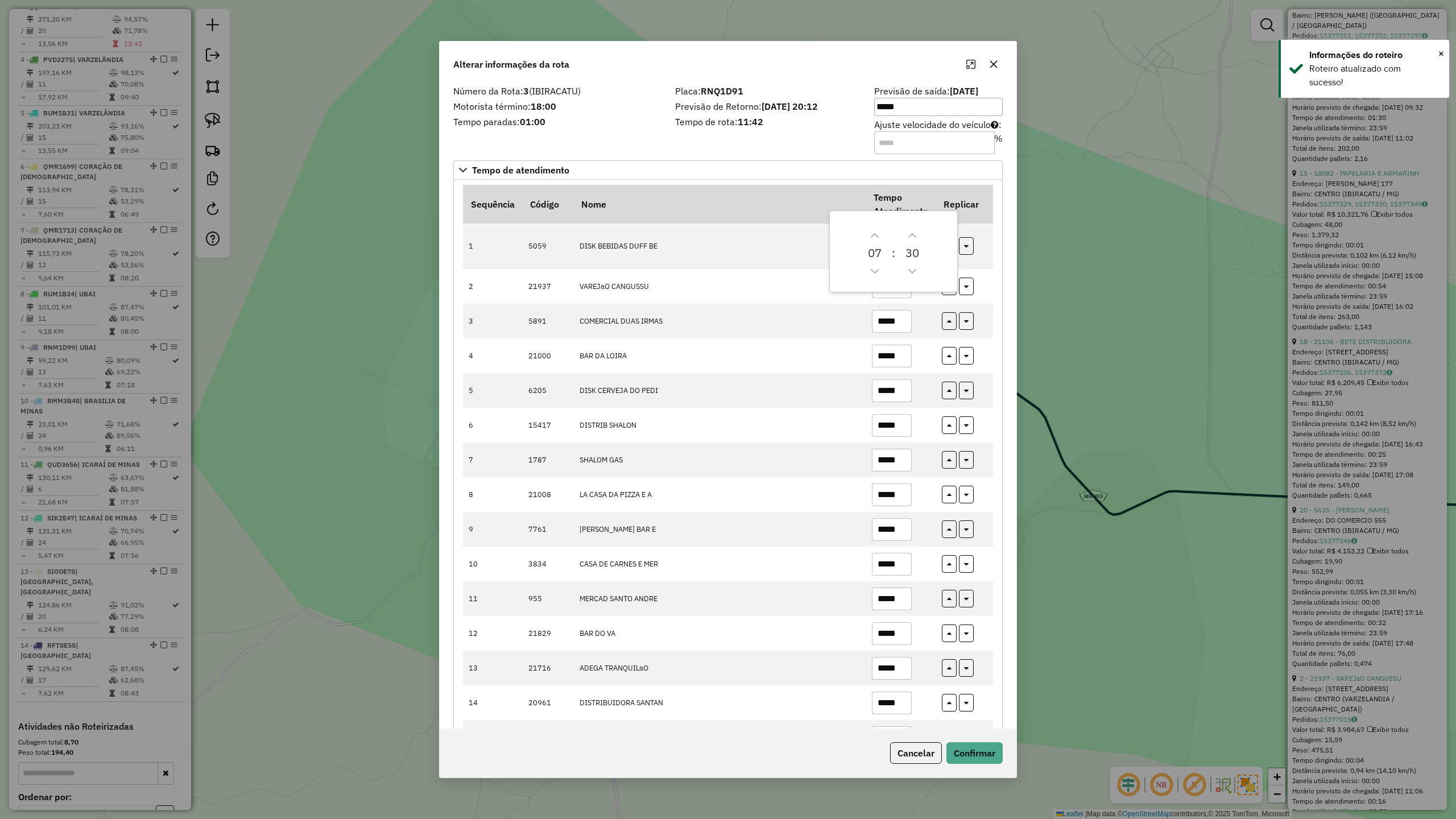
click at [890, 136] on input "Ajuste velocidade do veículo : %" at bounding box center [935, 142] width 121 height 23
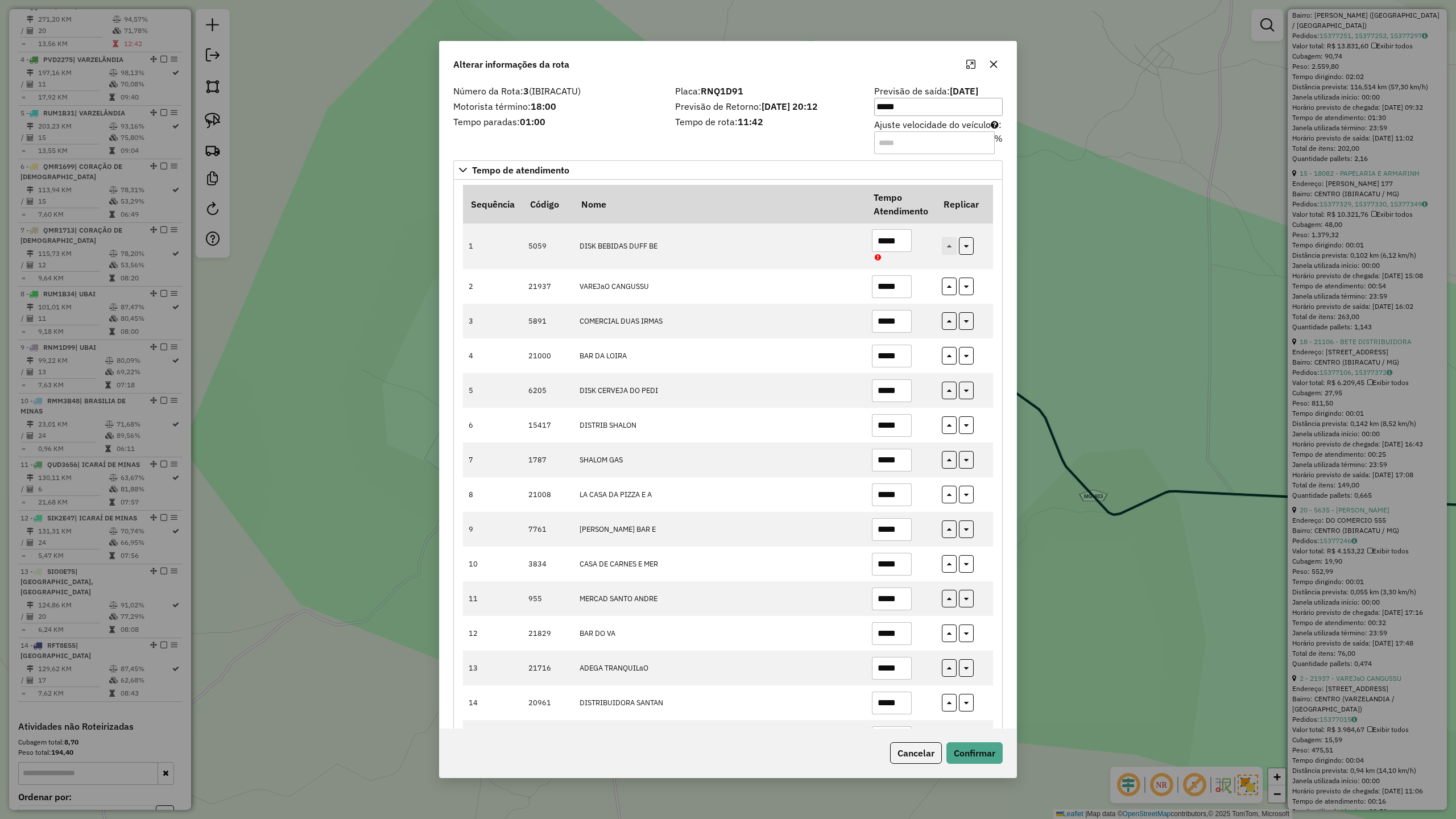
type input "*"
click at [977, 755] on button "Confirmar" at bounding box center [974, 753] width 56 height 22
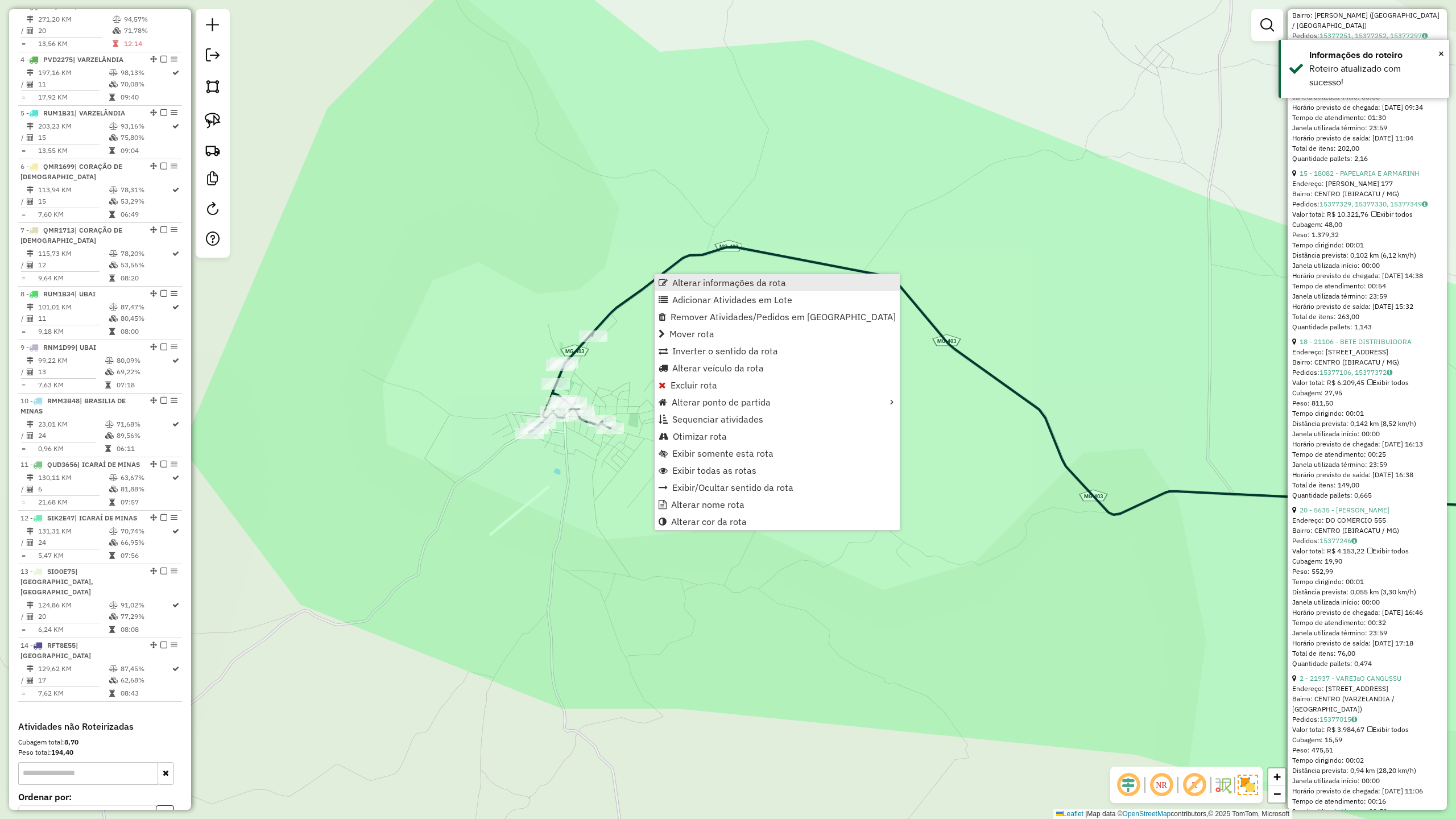
click at [701, 284] on span "Alterar informações da rota" at bounding box center [729, 283] width 114 height 9
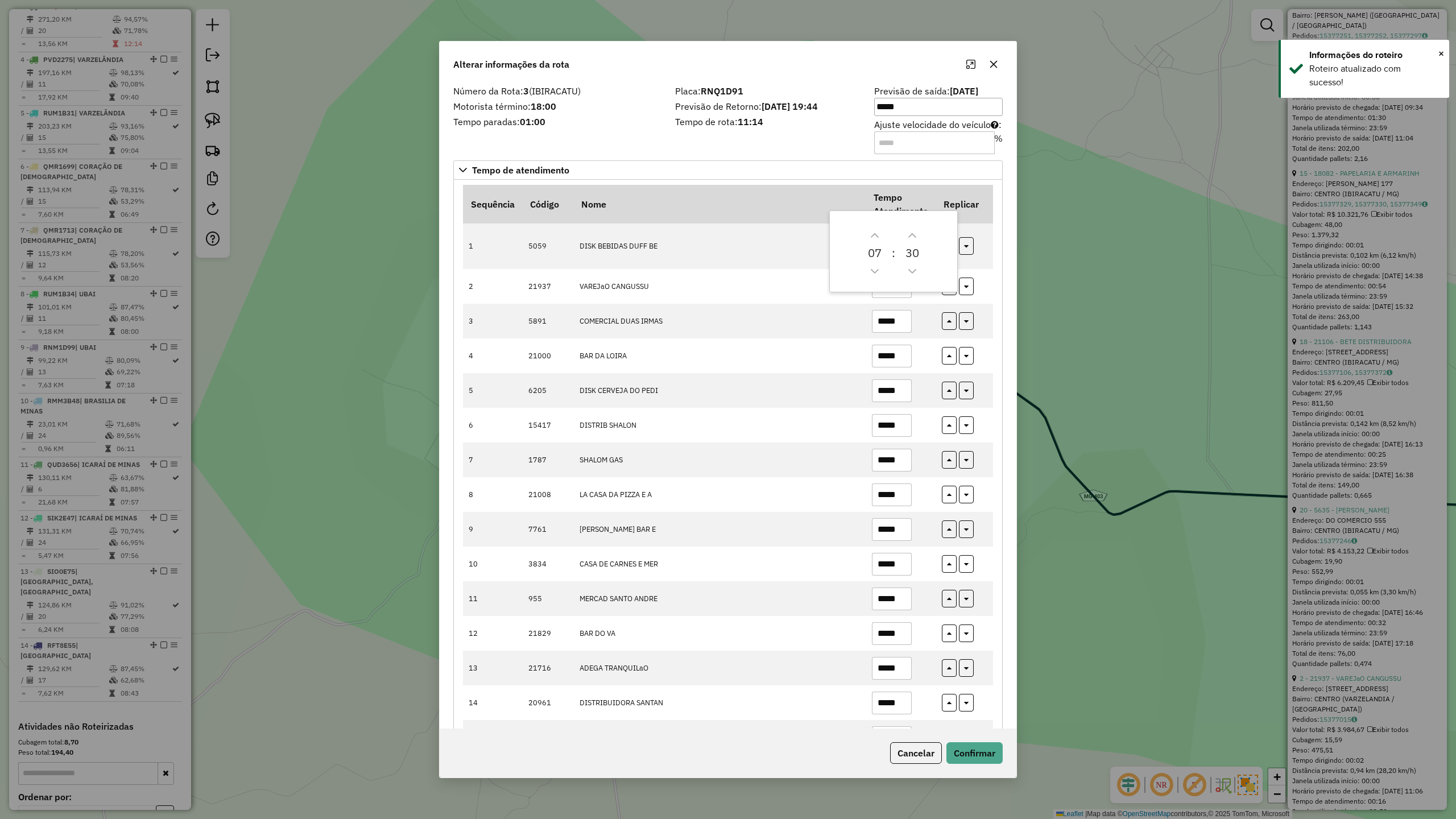
click at [724, 153] on div "Número da Rota: 3 (IBIRACATU) Motorista término: 18:00 Tempo paradas: 01:00 Pla…" at bounding box center [727, 406] width 576 height 646
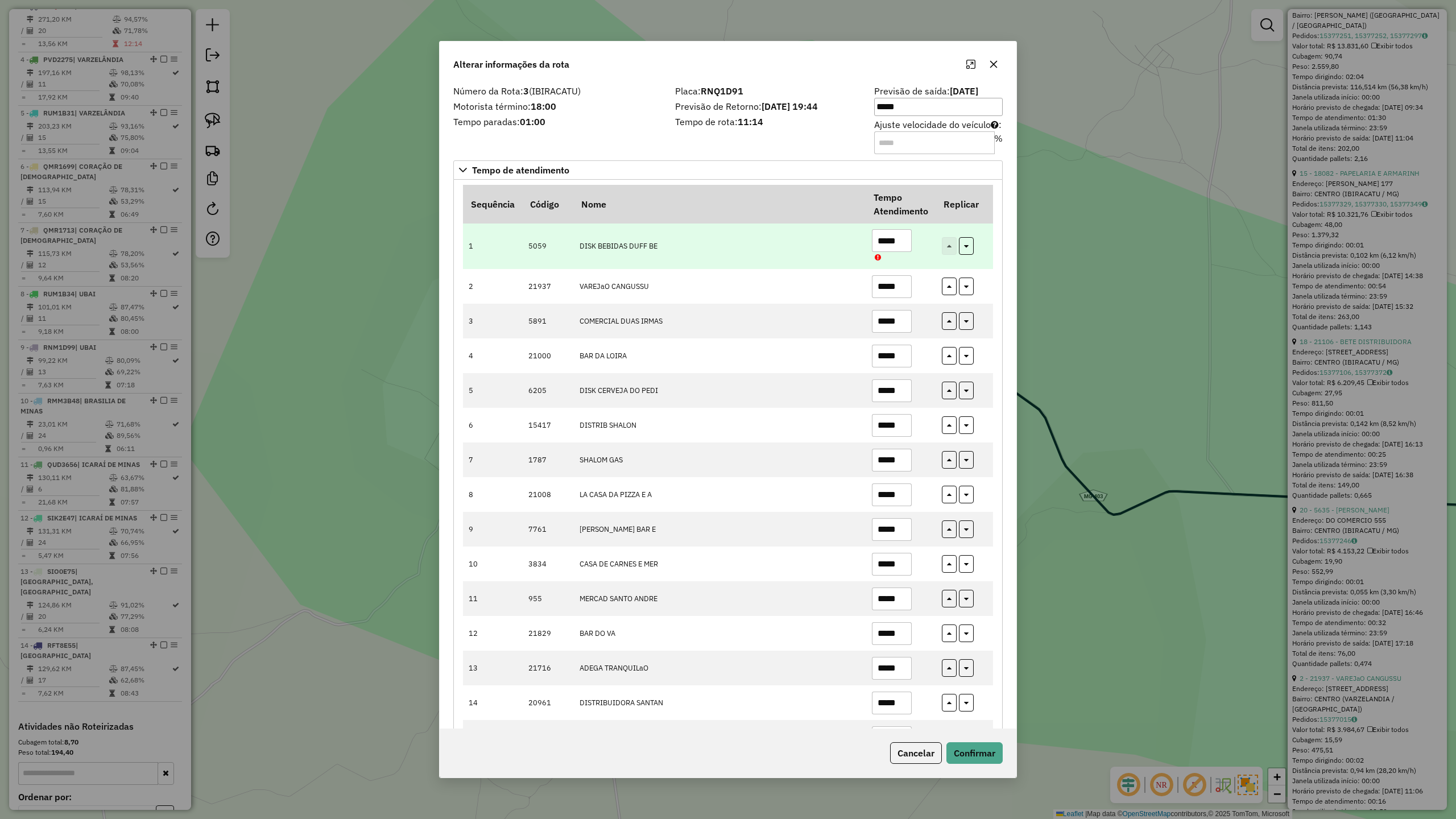
click at [906, 241] on input "*****" at bounding box center [891, 240] width 40 height 23
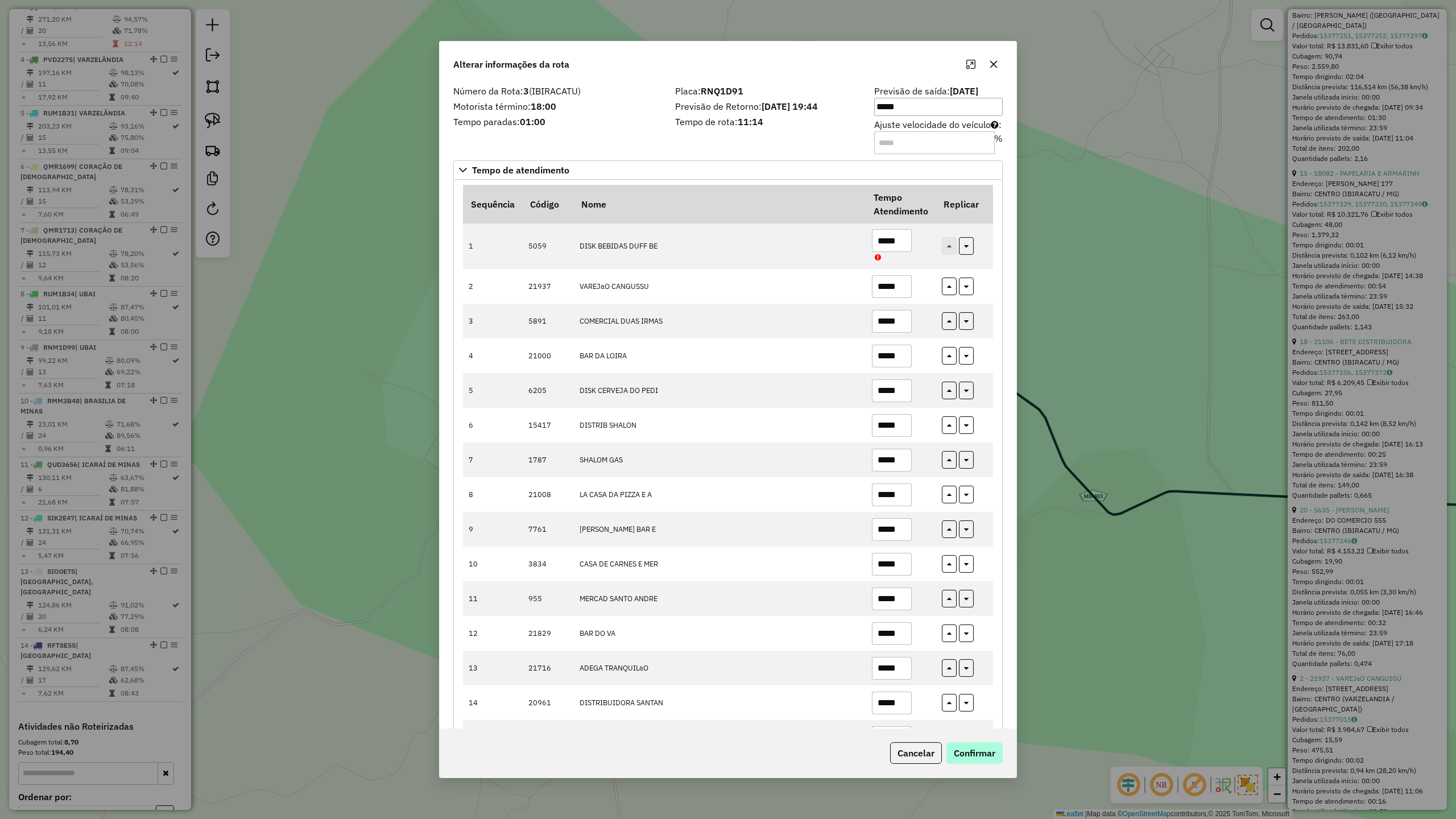
type input "*****"
click at [965, 758] on button "Confirmar" at bounding box center [974, 753] width 56 height 22
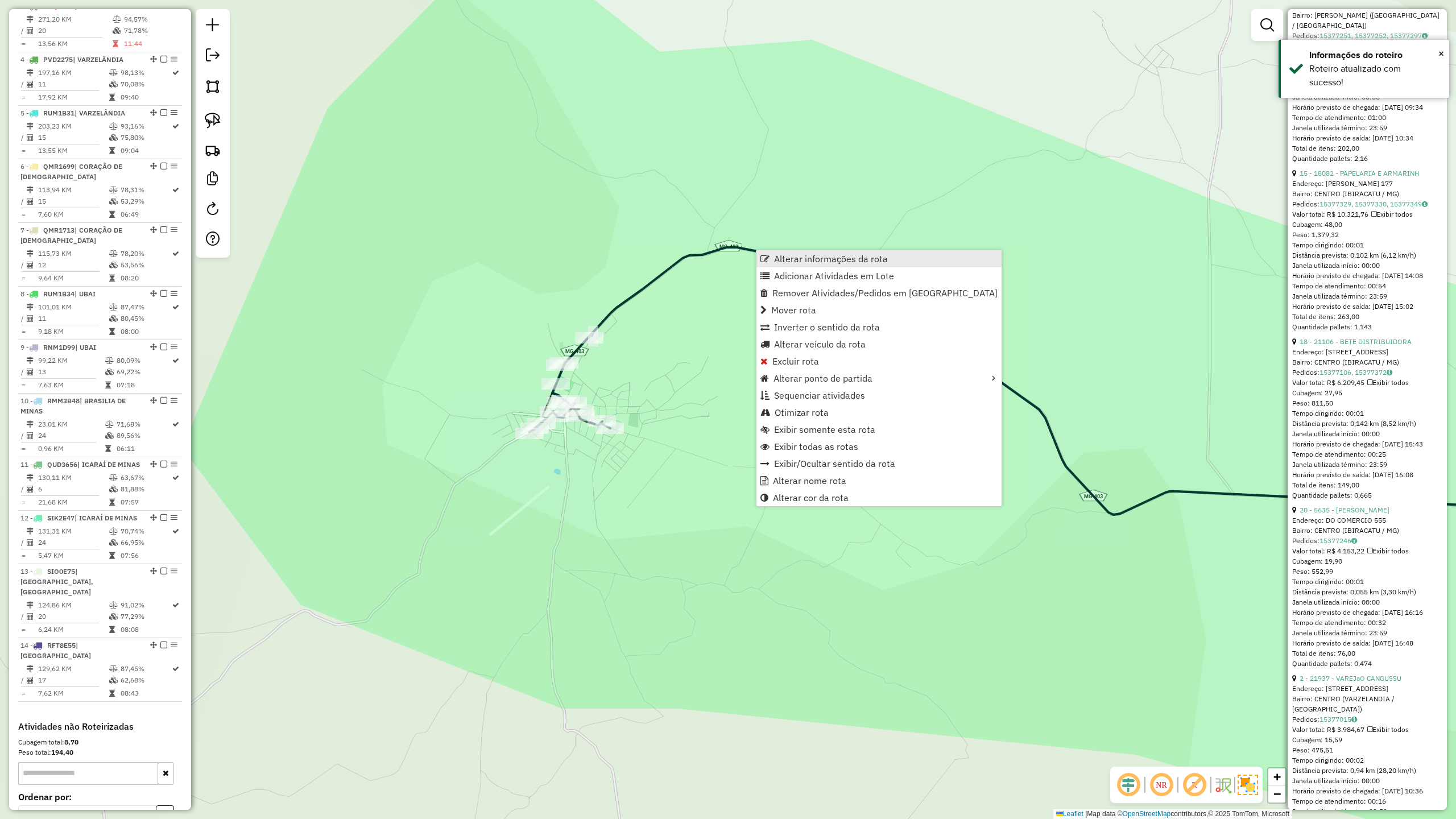
click at [827, 260] on span "Alterar informações da rota" at bounding box center [831, 259] width 114 height 9
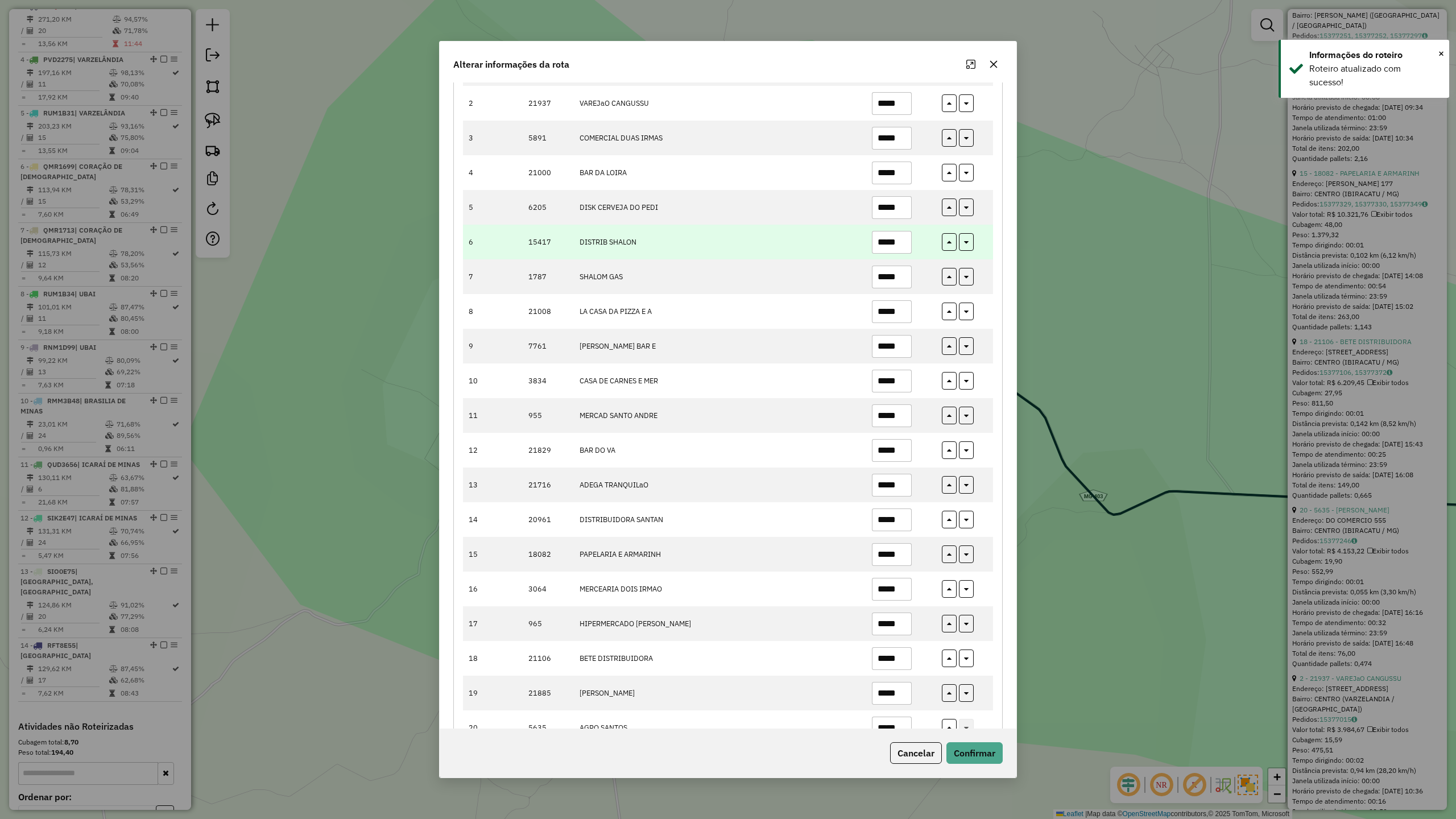
scroll to position [226, 0]
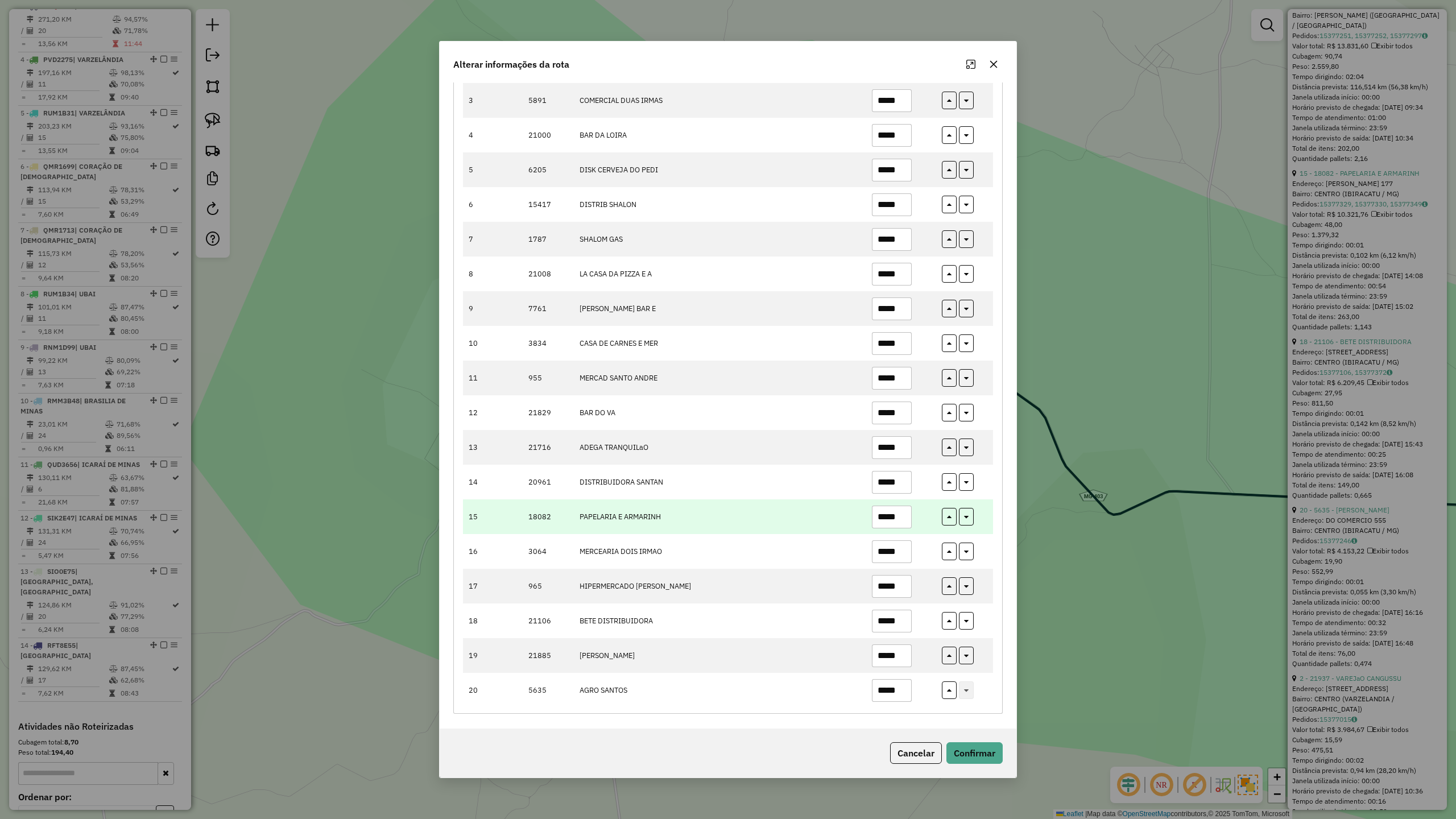
click at [905, 515] on input "*****" at bounding box center [891, 516] width 40 height 23
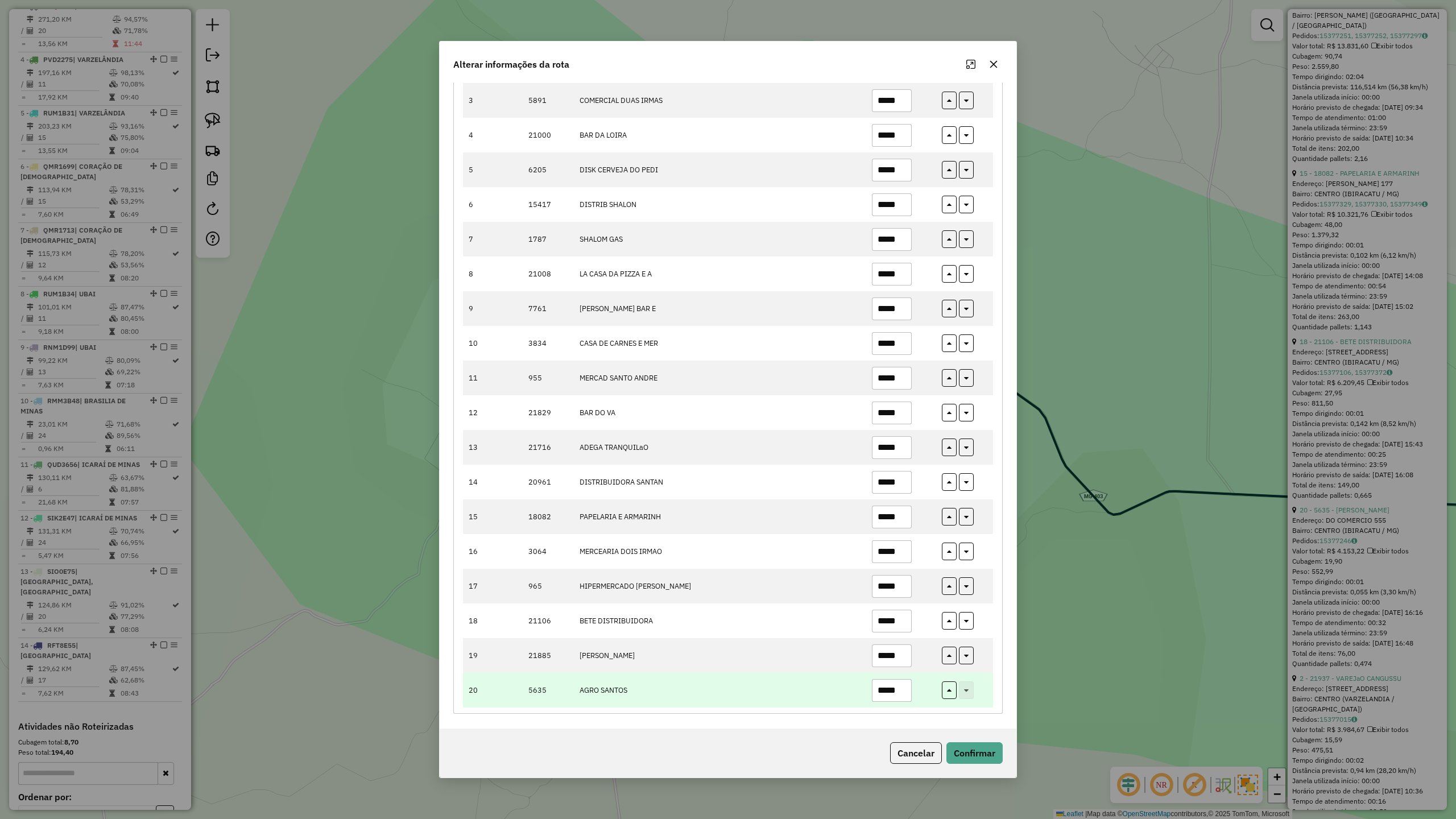
type input "*****"
click at [910, 689] on td "*****" at bounding box center [901, 690] width 70 height 34
click at [901, 690] on input "*****" at bounding box center [891, 690] width 40 height 23
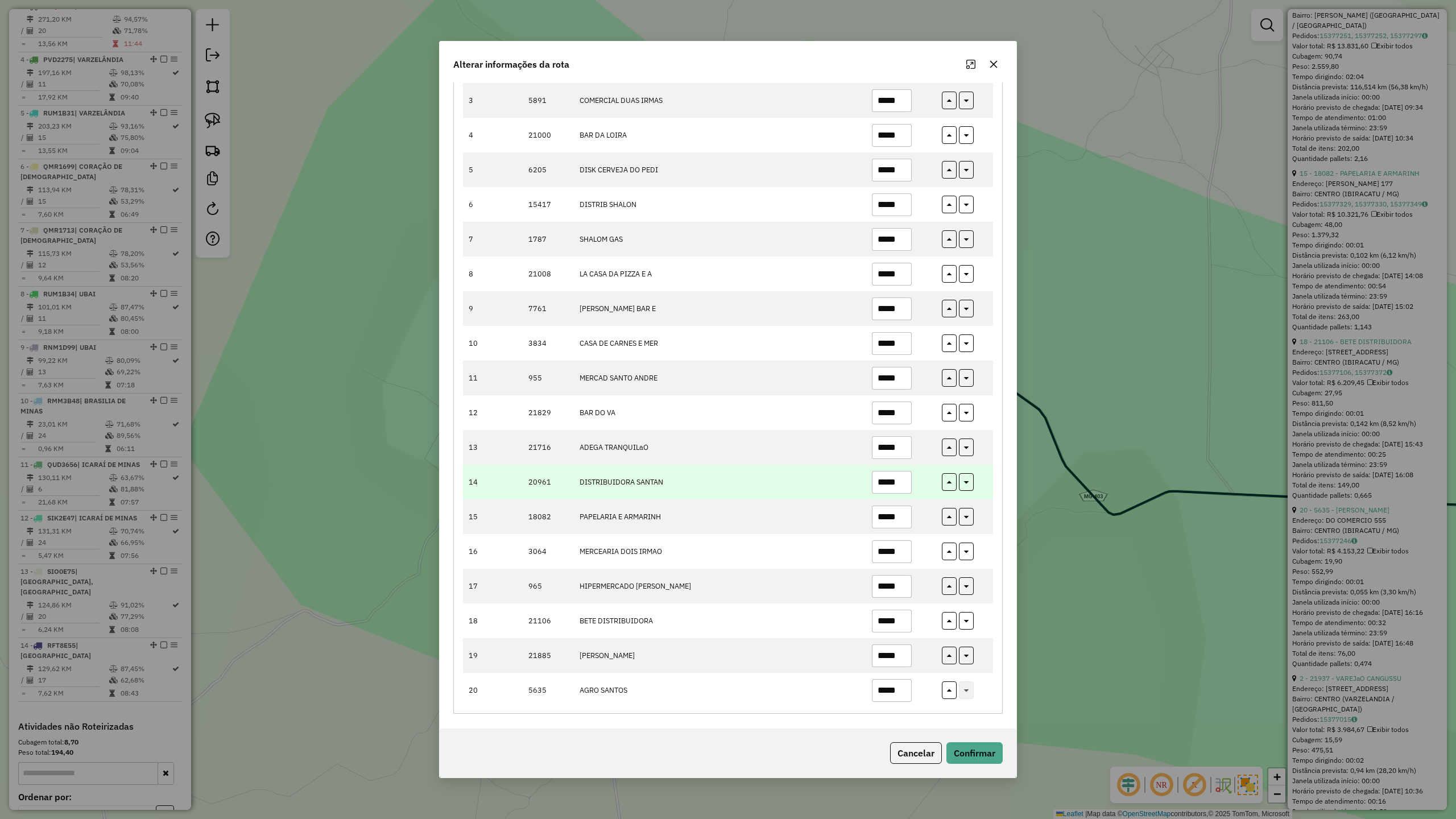
type input "*****"
drag, startPoint x: 897, startPoint y: 480, endPoint x: 909, endPoint y: 492, distance: 17.0
click at [897, 479] on input "*****" at bounding box center [891, 482] width 40 height 23
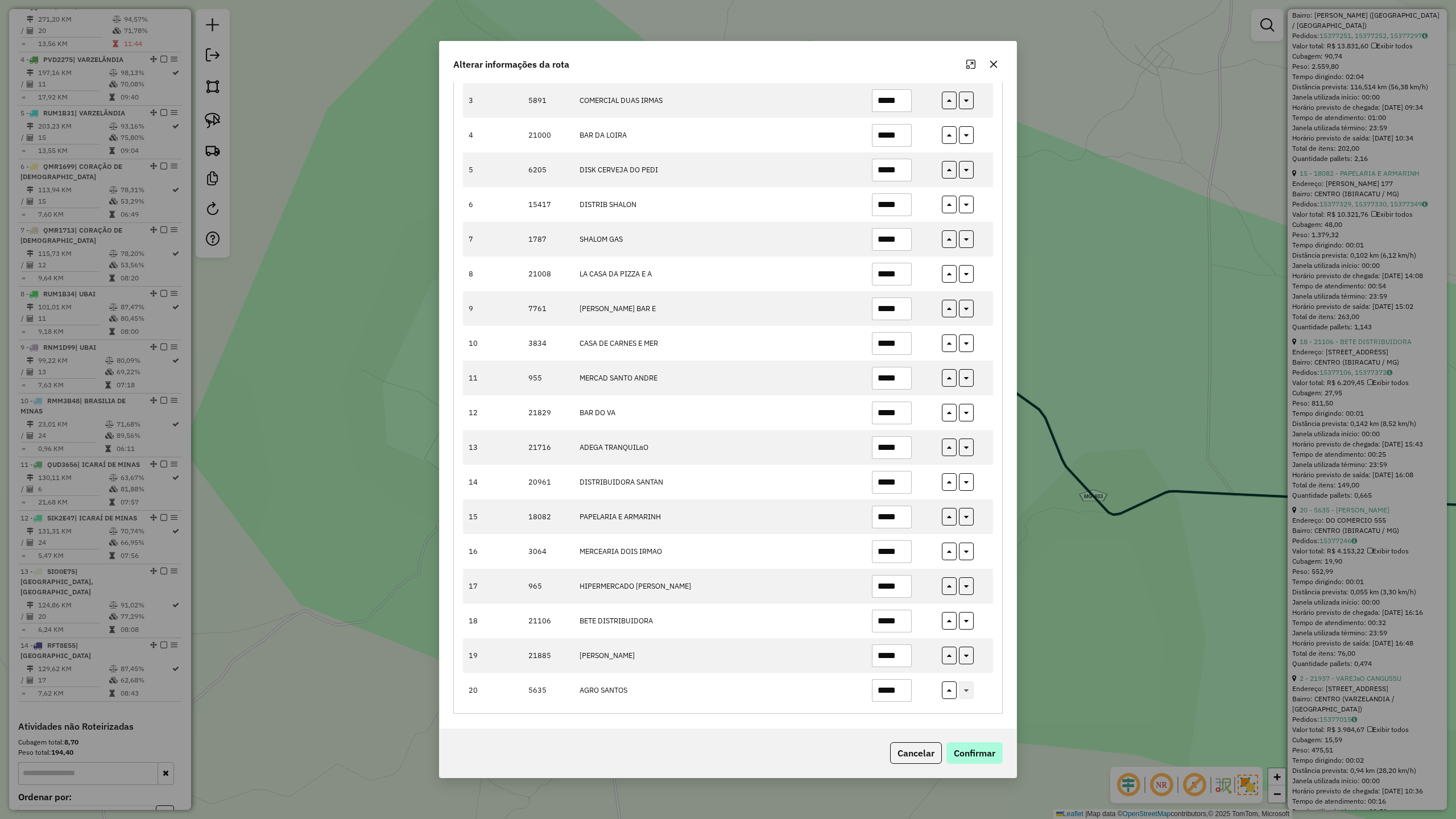
type input "*****"
click at [981, 752] on button "Confirmar" at bounding box center [974, 753] width 56 height 22
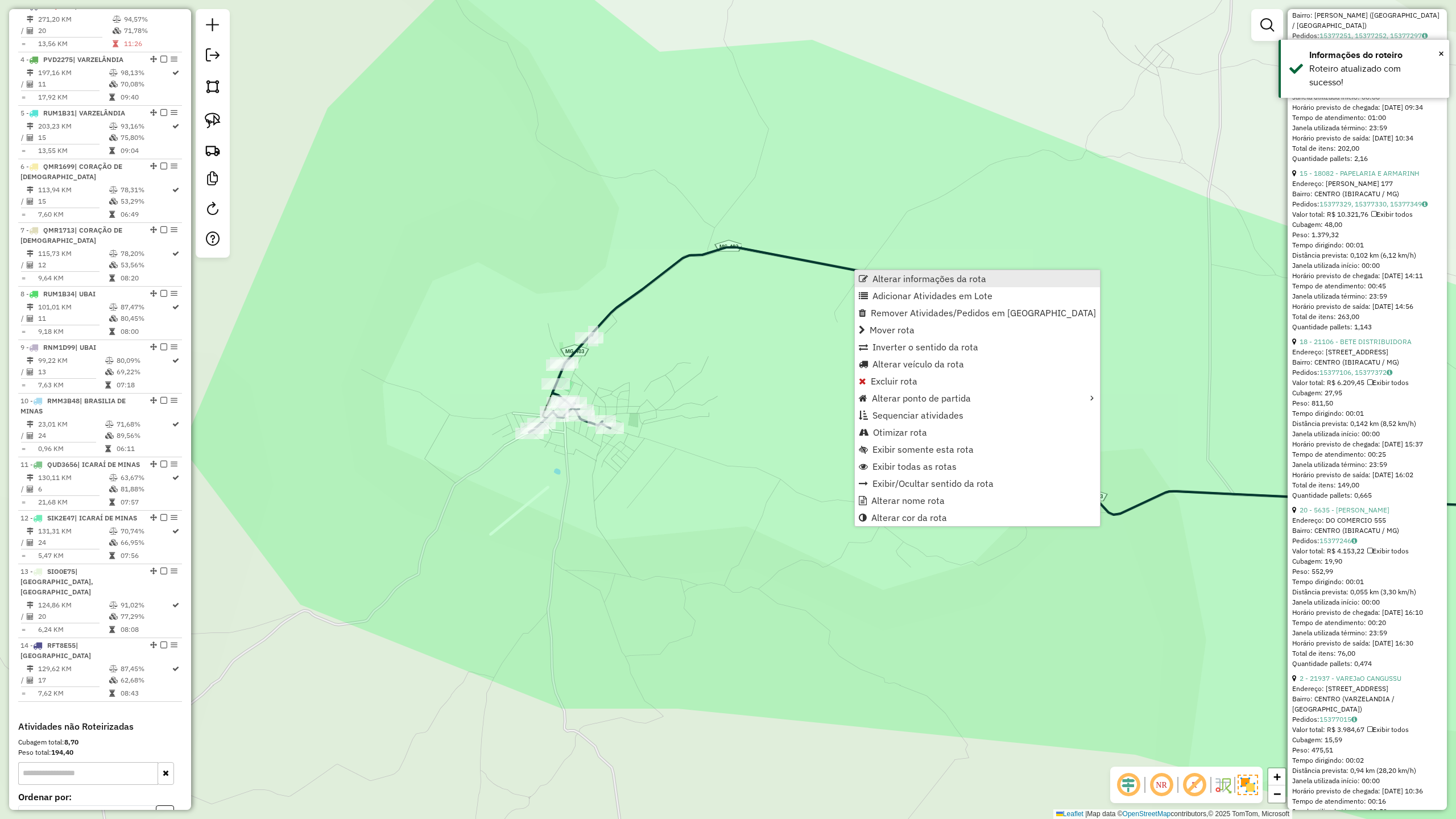
click at [913, 285] on link "Alterar informações da rota" at bounding box center [977, 278] width 245 height 17
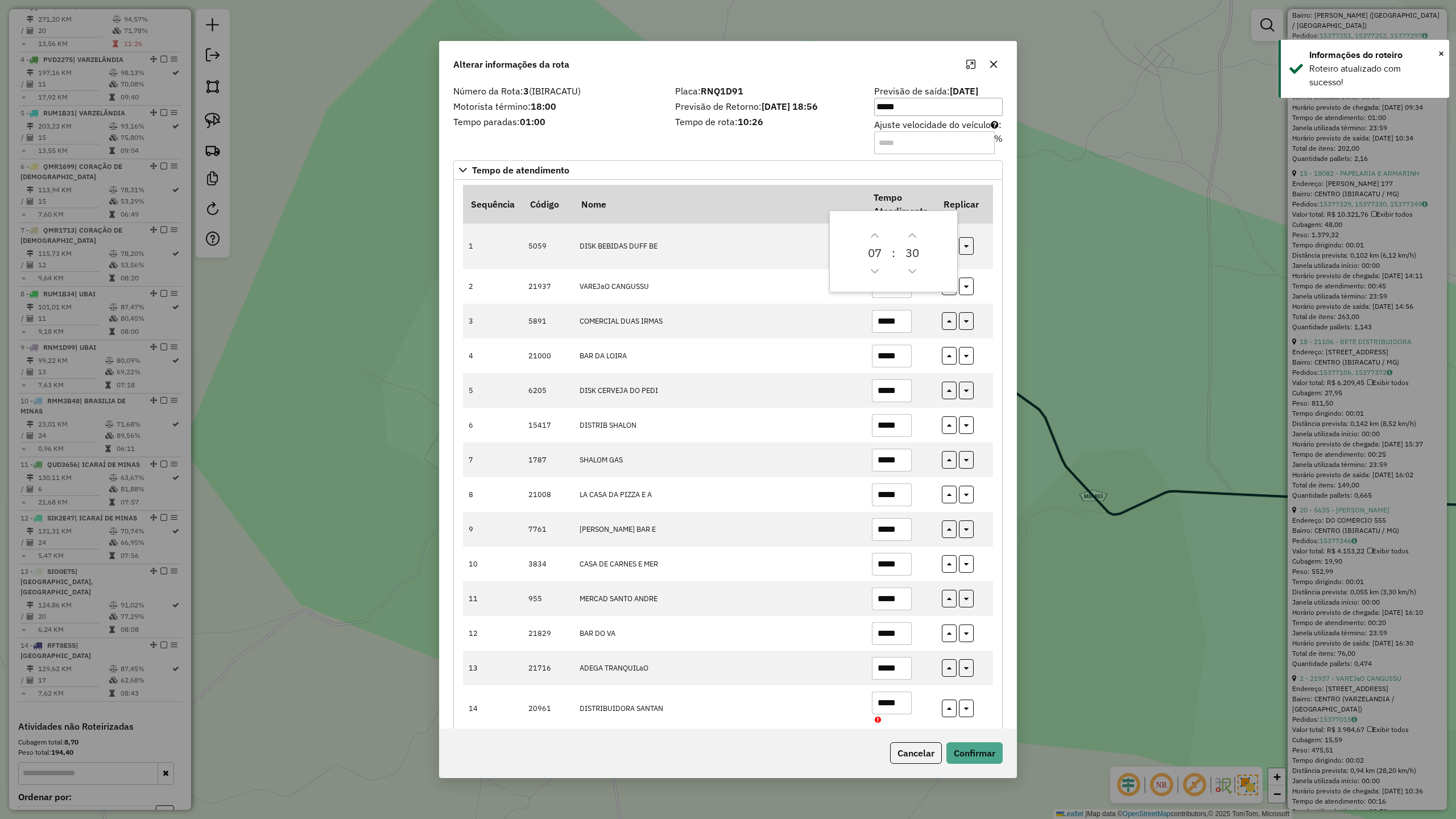
click at [915, 144] on input "*" at bounding box center [935, 142] width 121 height 23
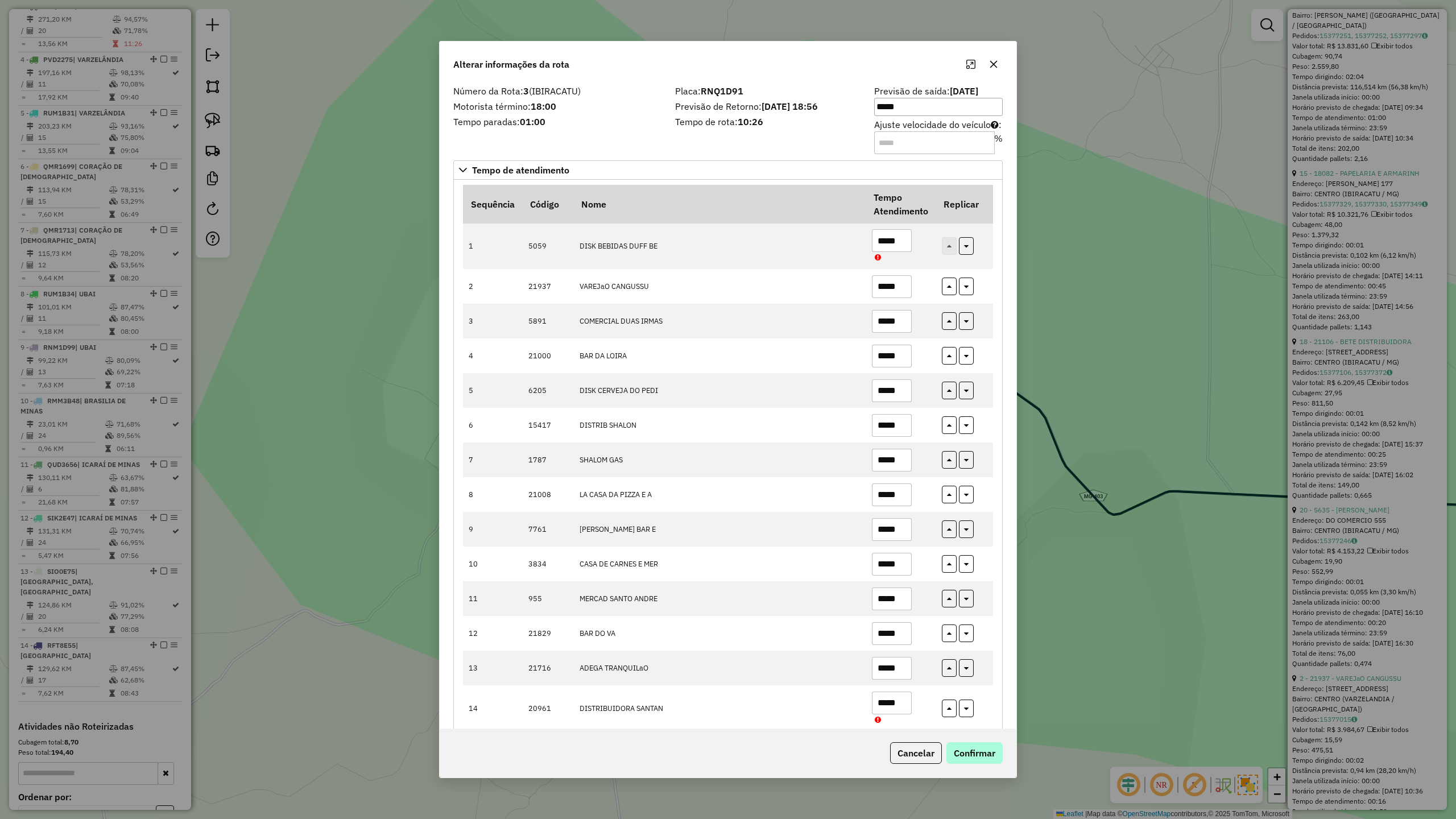
type input "***"
click at [977, 757] on button "Confirmar" at bounding box center [974, 753] width 56 height 22
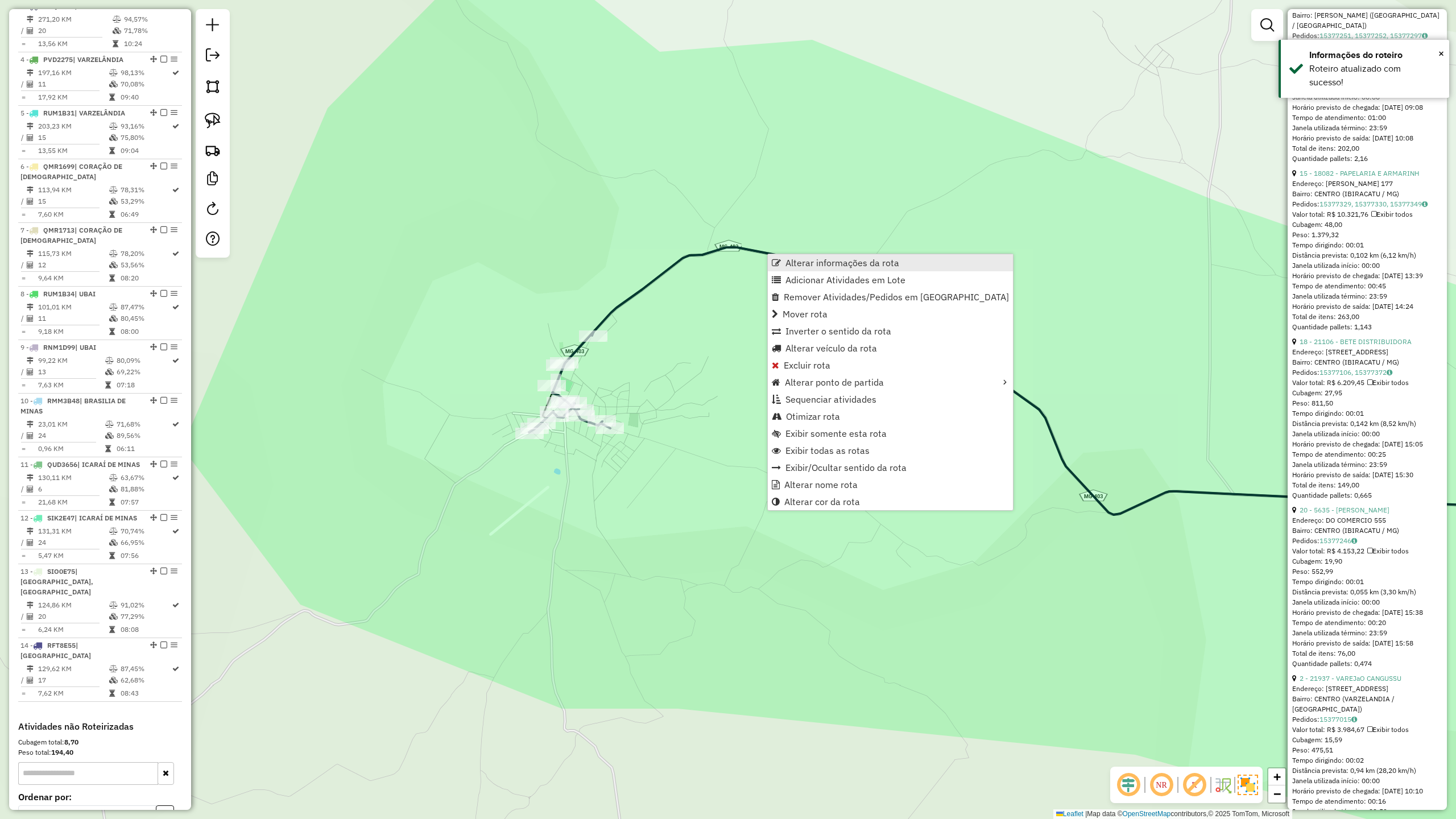
click at [847, 259] on span "Alterar informações da rota" at bounding box center [842, 263] width 114 height 9
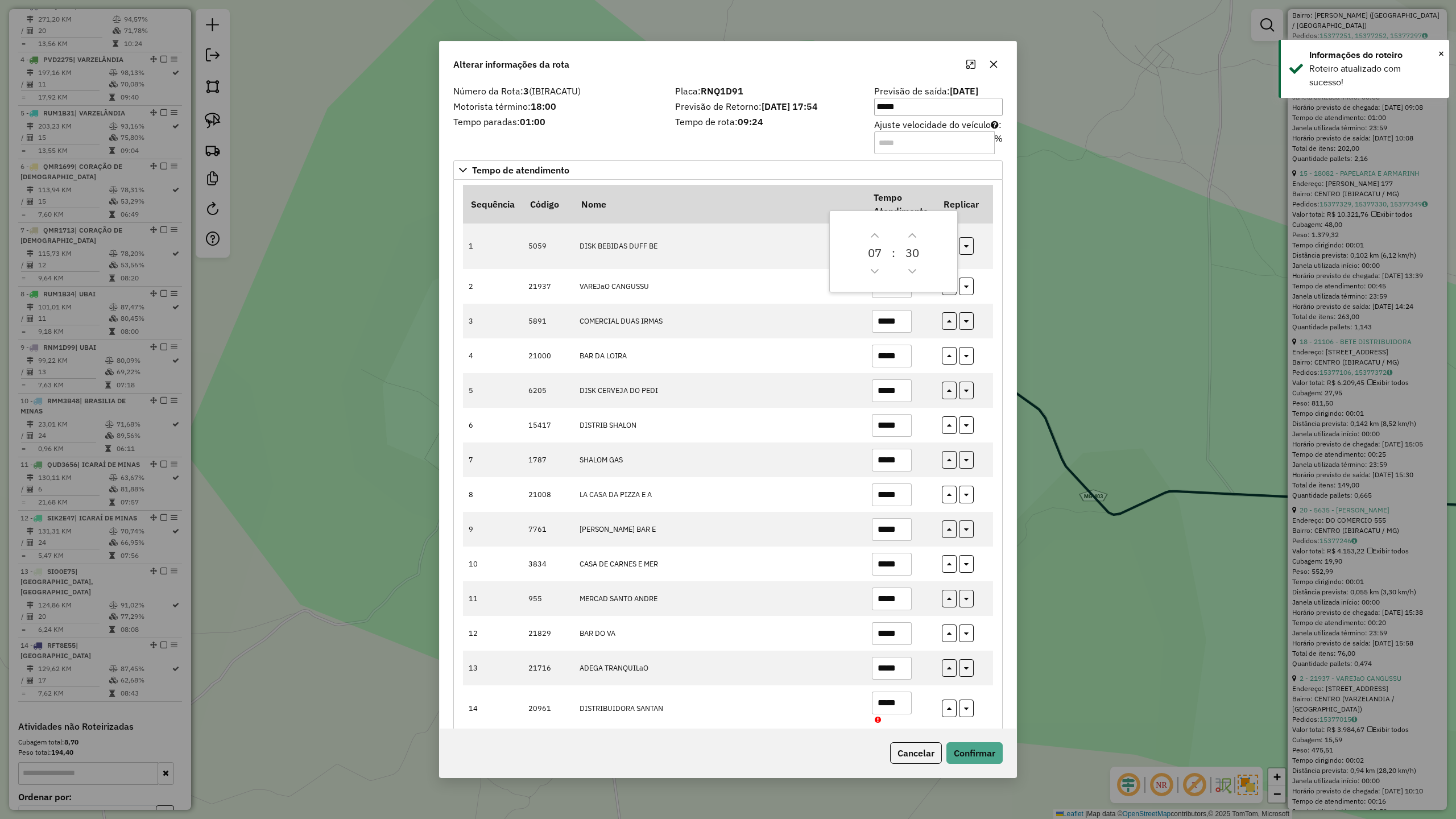
click at [908, 140] on input "***" at bounding box center [935, 142] width 121 height 23
type input "**"
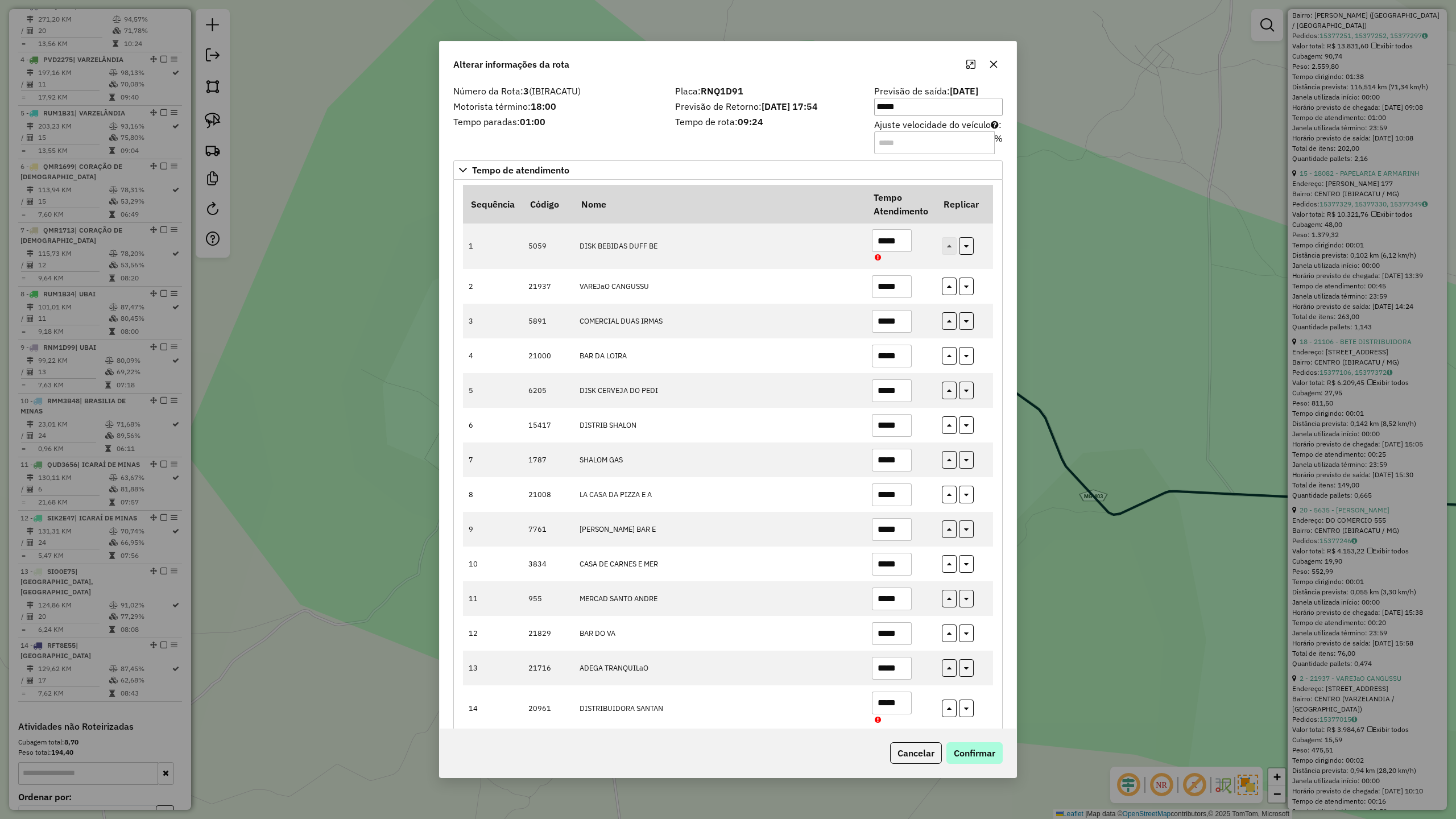
type input "***"
click at [962, 756] on button "Confirmar" at bounding box center [974, 753] width 56 height 22
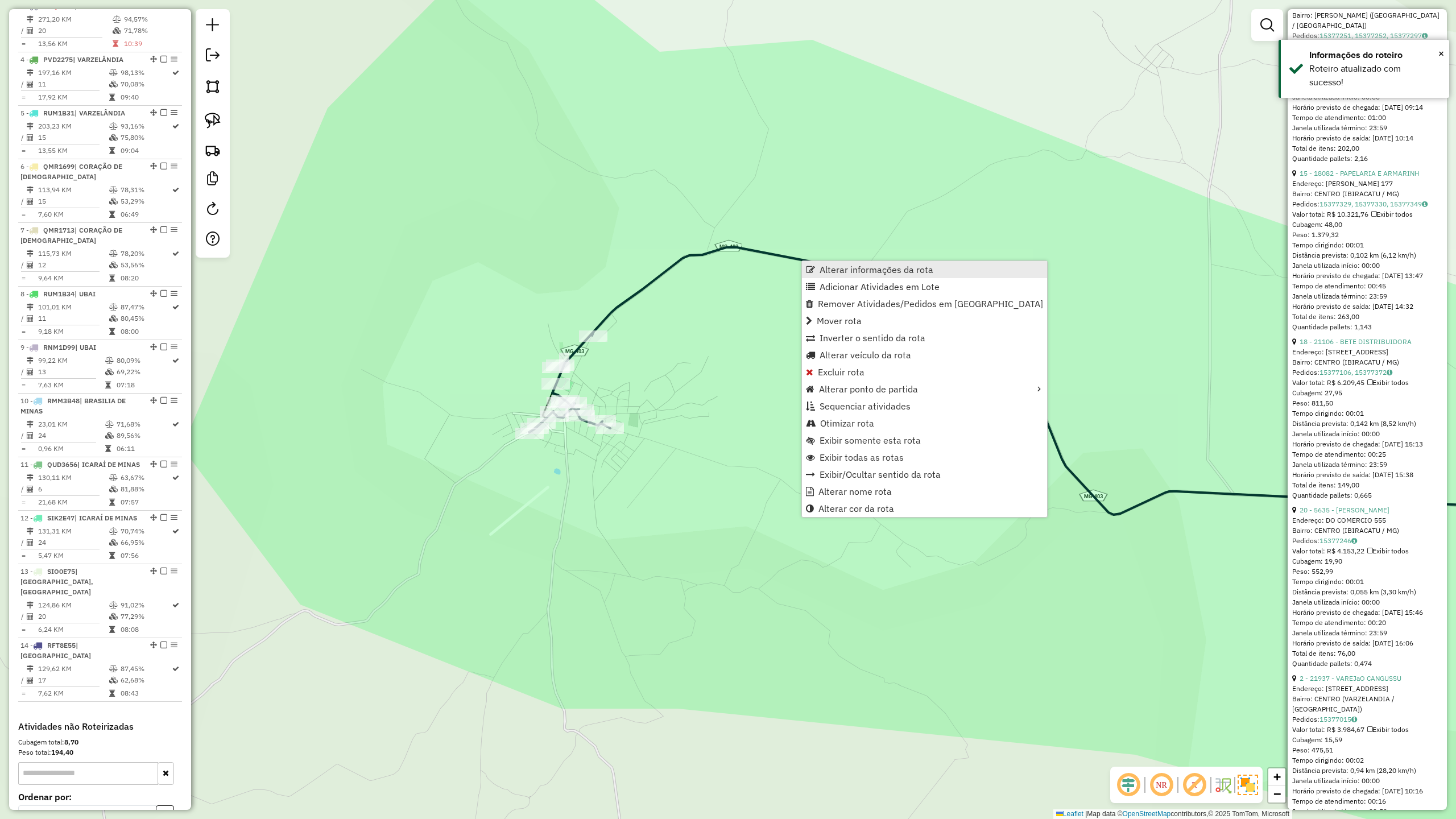
click at [883, 274] on span "Alterar informações da rota" at bounding box center [876, 270] width 114 height 9
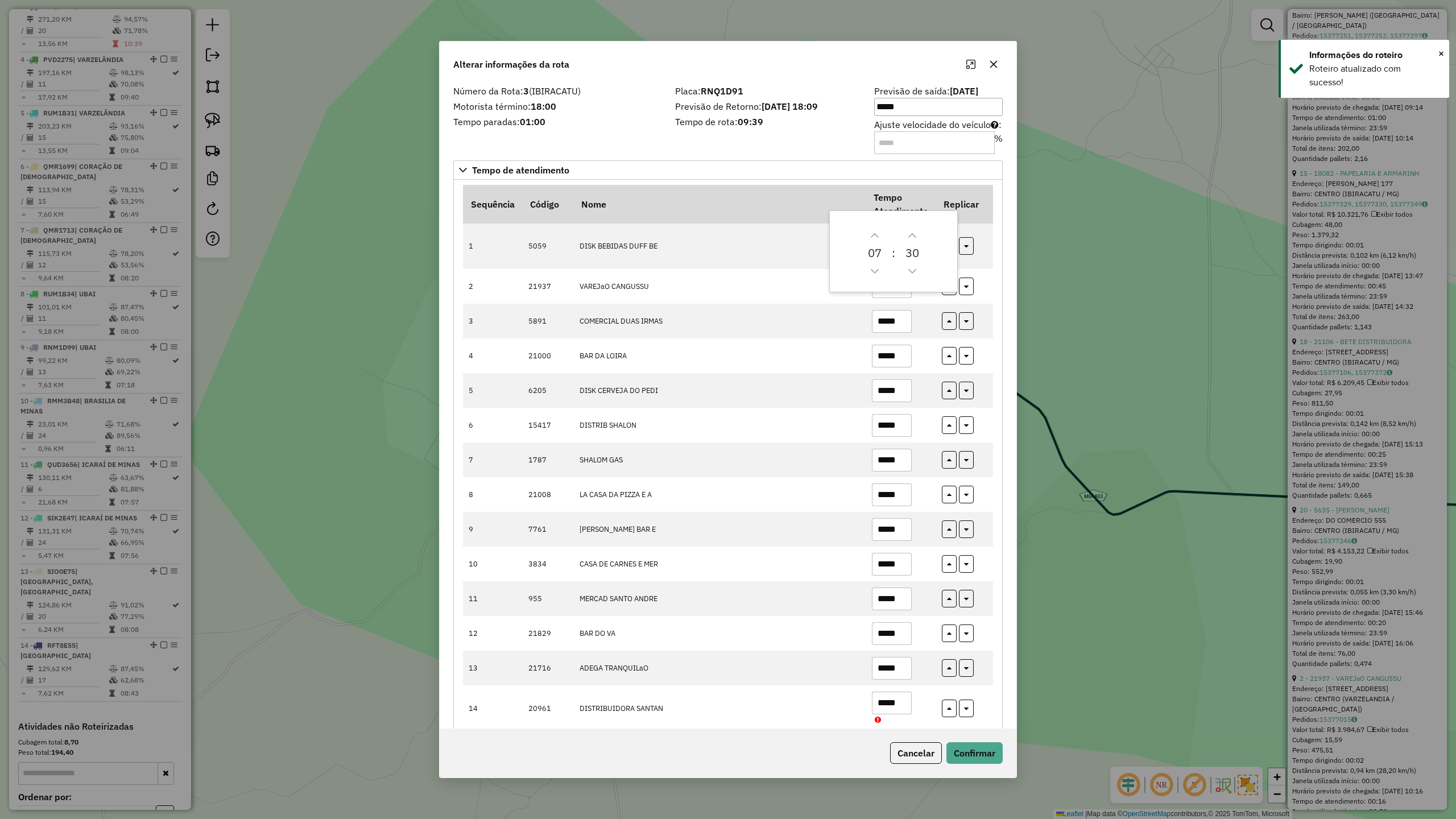
click at [895, 140] on input "***" at bounding box center [935, 142] width 121 height 23
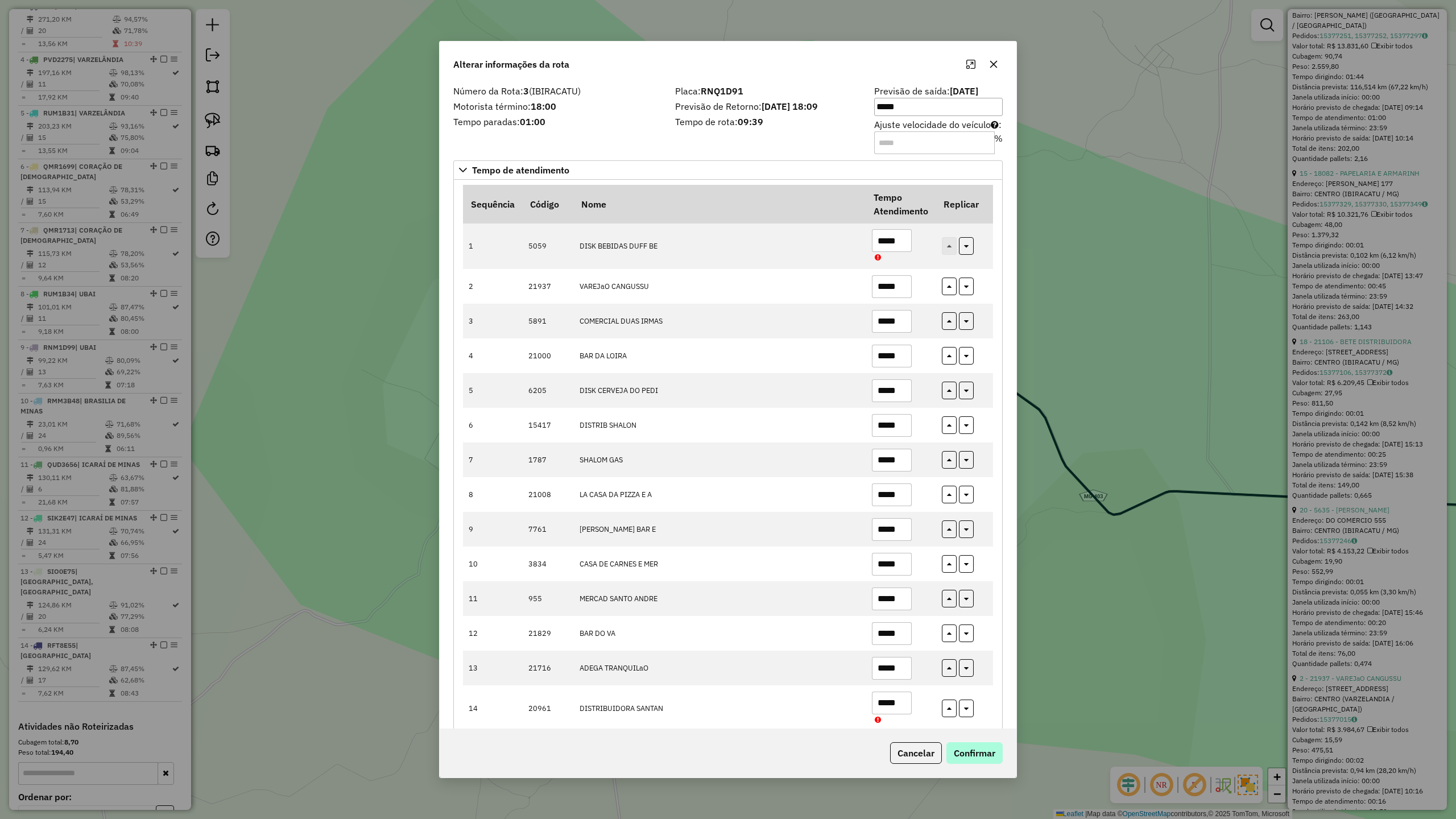
type input "***"
click at [966, 751] on button "Confirmar" at bounding box center [974, 753] width 56 height 22
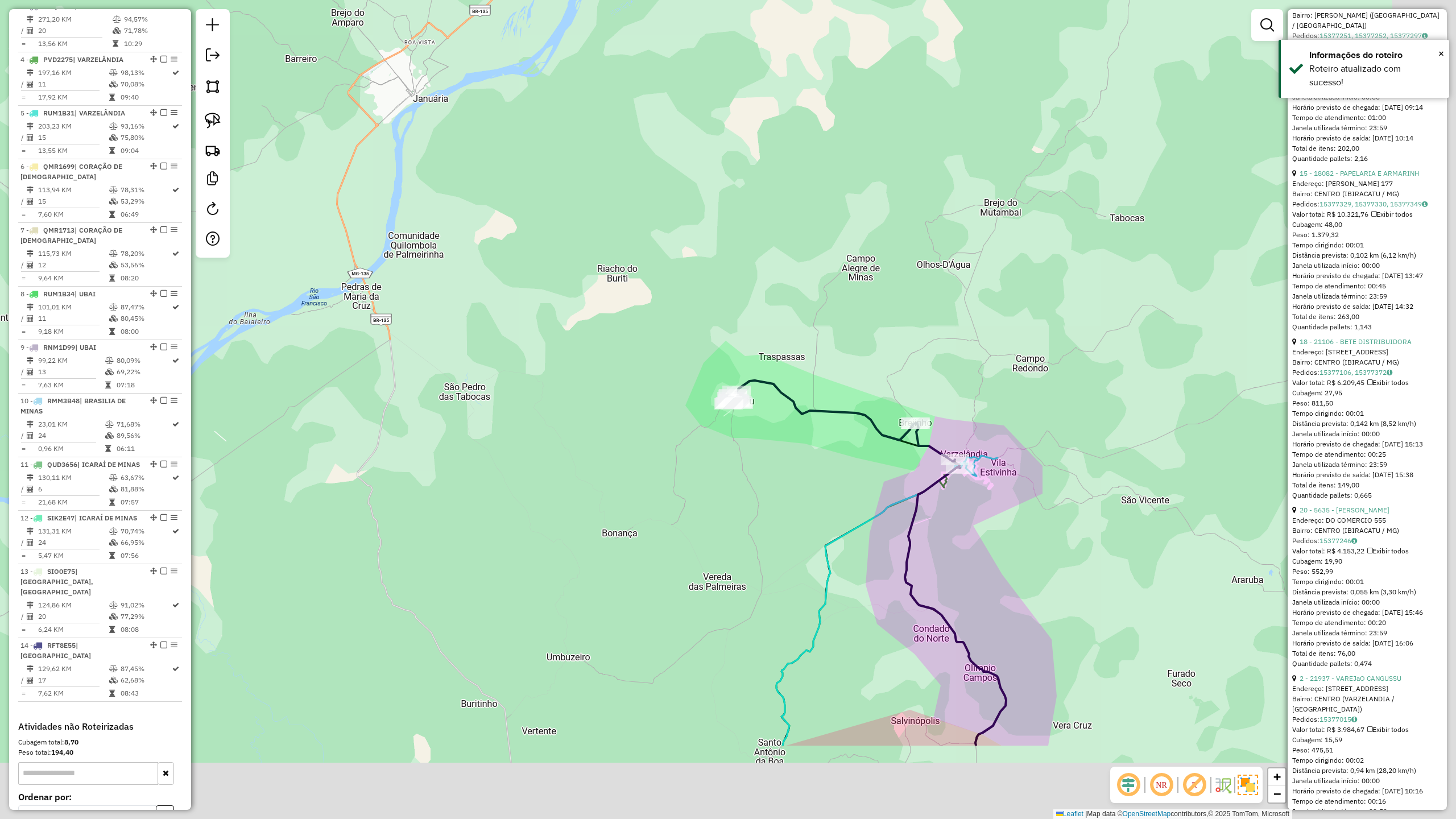
drag, startPoint x: 933, startPoint y: 527, endPoint x: 853, endPoint y: 371, distance: 175.3
click at [853, 371] on div "Janela de atendimento Grade de atendimento Capacidade Transportadoras Veículos …" at bounding box center [728, 410] width 1456 height 819
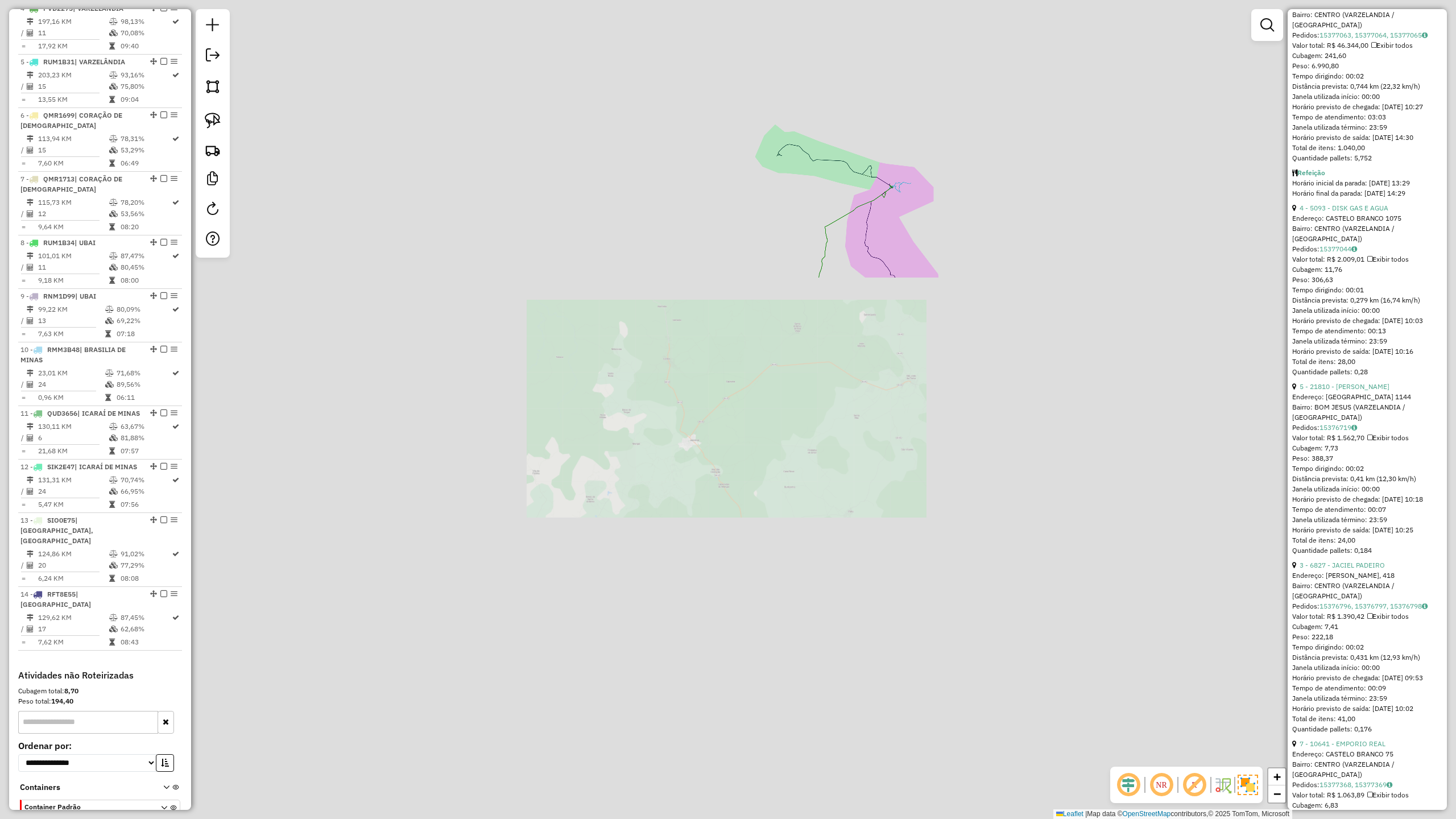
scroll to position [622, 0]
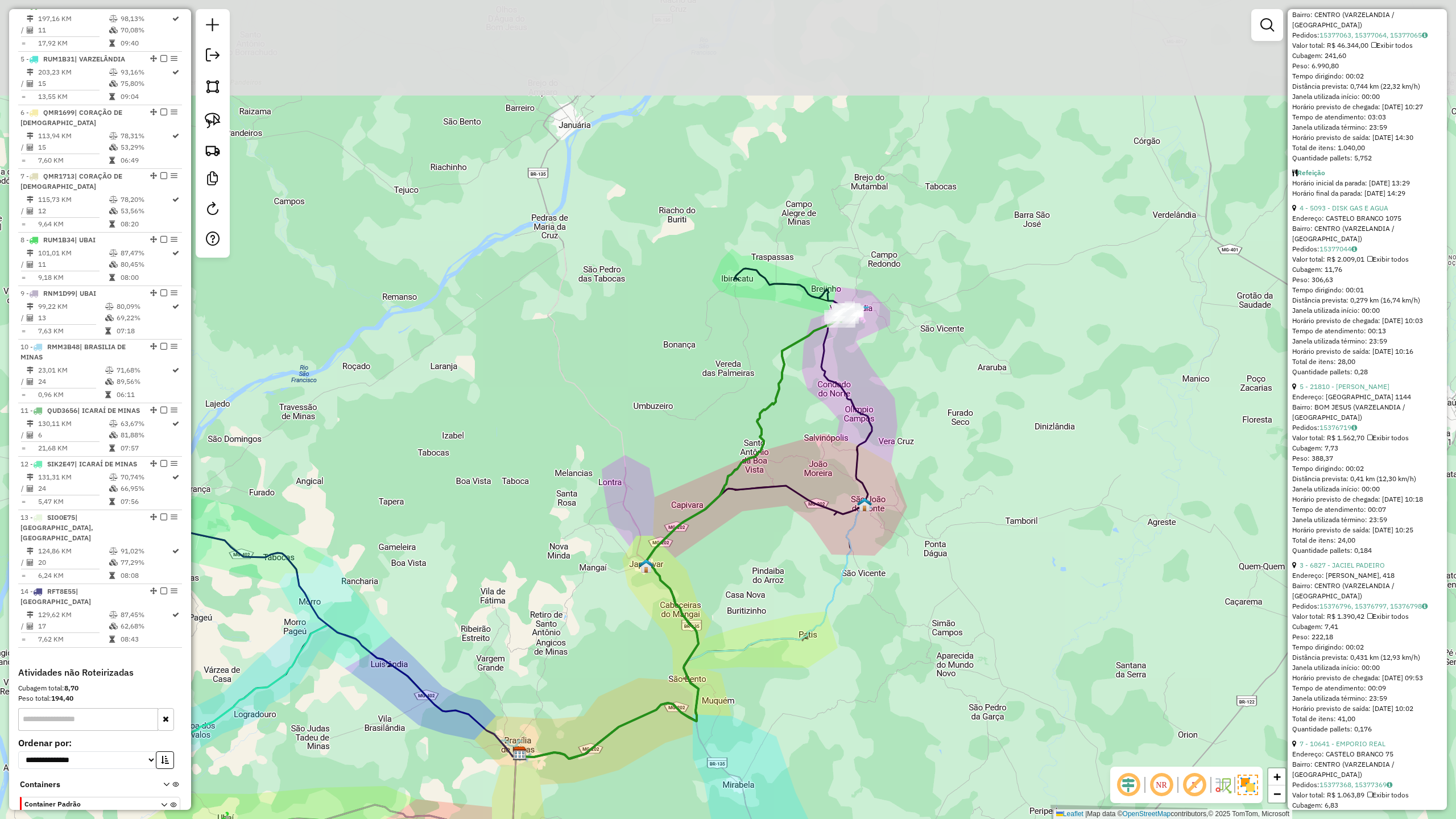
drag, startPoint x: 923, startPoint y: 249, endPoint x: 817, endPoint y: 419, distance: 200.3
click at [861, 406] on div "Janela de atendimento Grade de atendimento Capacidade Transportadoras Veículos …" at bounding box center [728, 410] width 1456 height 819
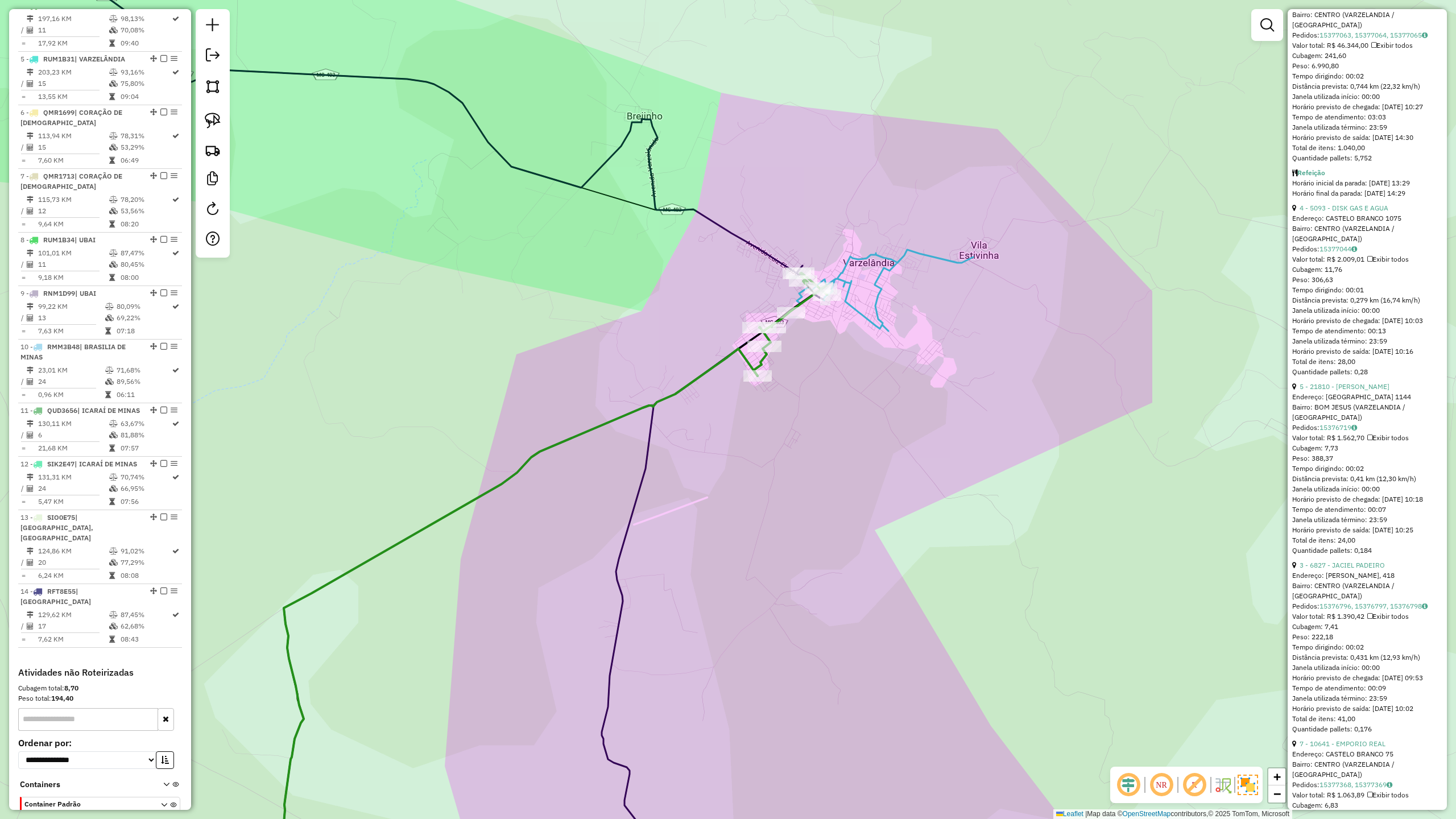
drag, startPoint x: 813, startPoint y: 346, endPoint x: 779, endPoint y: 415, distance: 76.9
click at [780, 412] on div "Janela de atendimento Grade de atendimento Capacidade Transportadoras Veículos …" at bounding box center [728, 410] width 1456 height 819
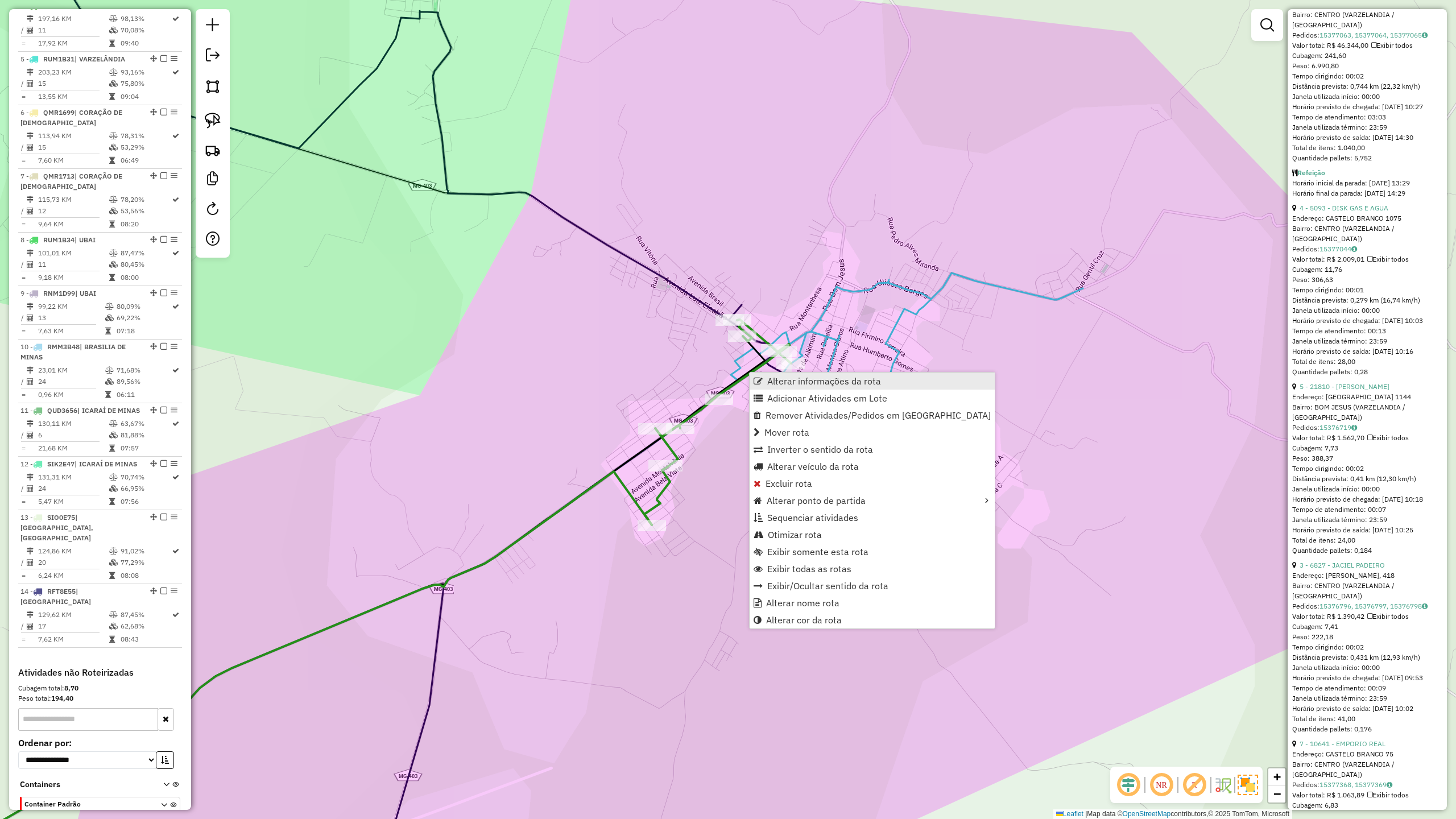
click at [792, 383] on span "Alterar informações da rota" at bounding box center [824, 381] width 114 height 9
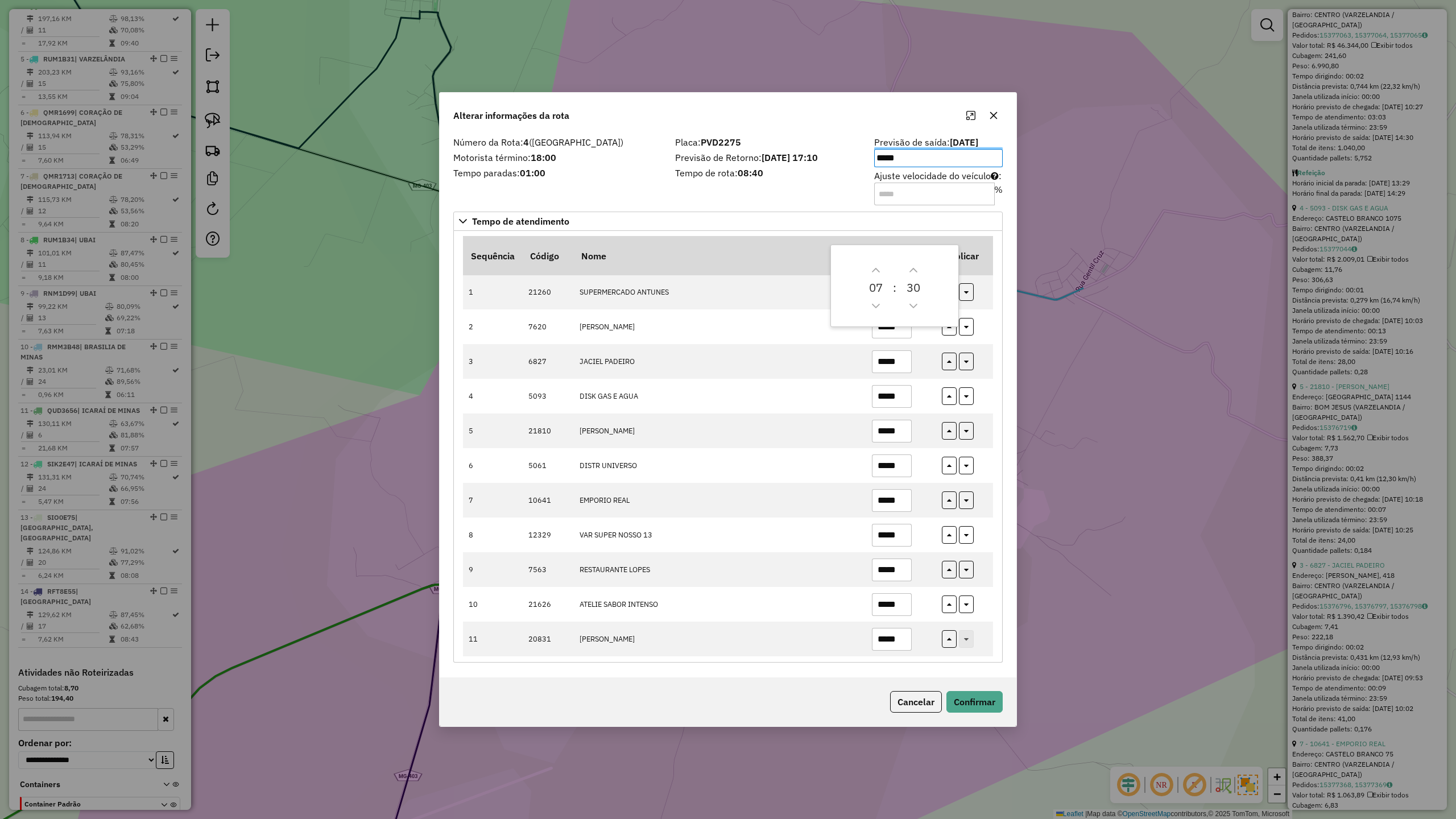
click at [631, 182] on div "Número da Rota: 4 (VARZELÂNDIA) Motorista término: 18:00 Tempo paradas: 01:00" at bounding box center [557, 171] width 222 height 64
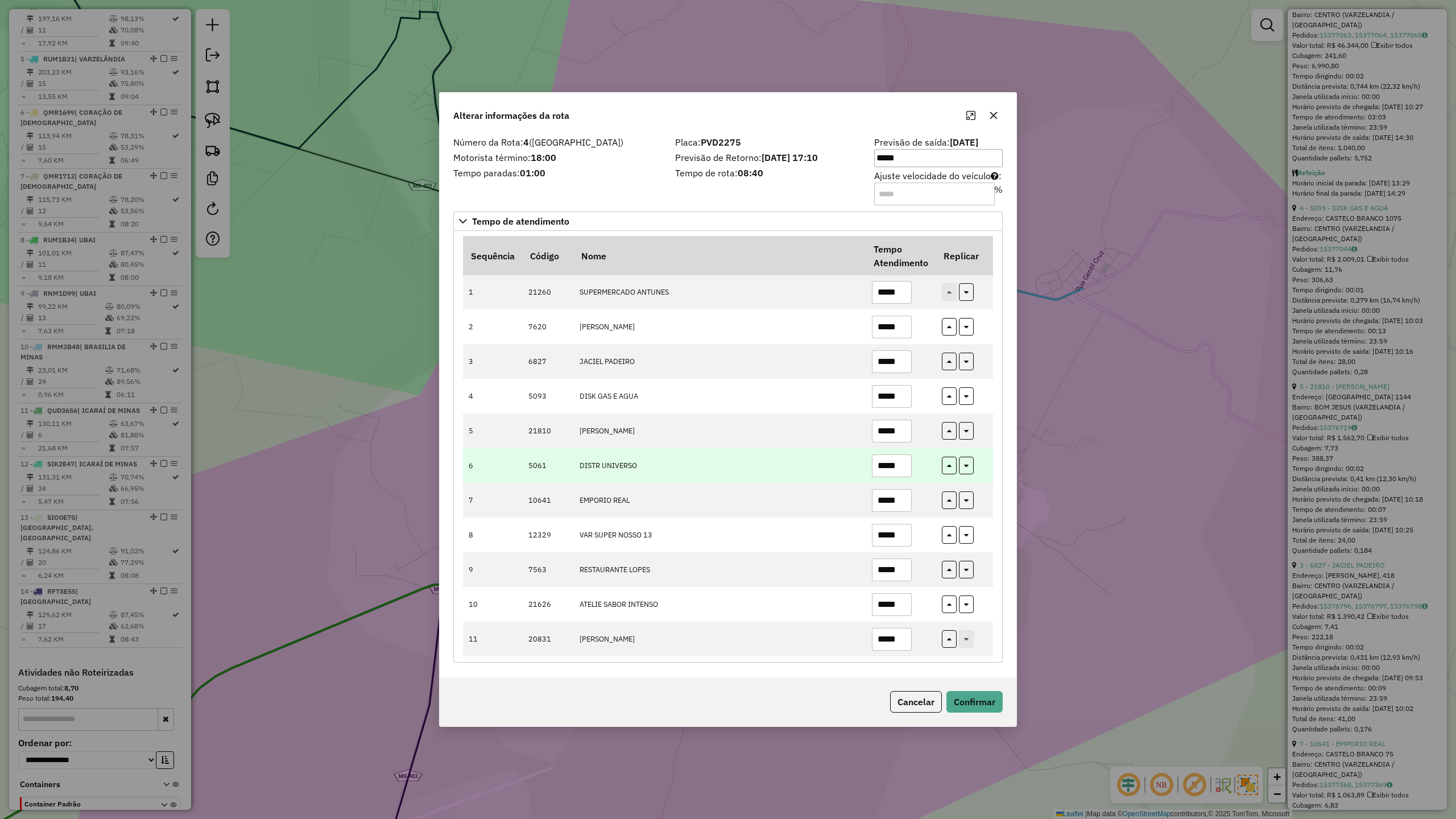
click at [902, 467] on input "*****" at bounding box center [891, 465] width 40 height 23
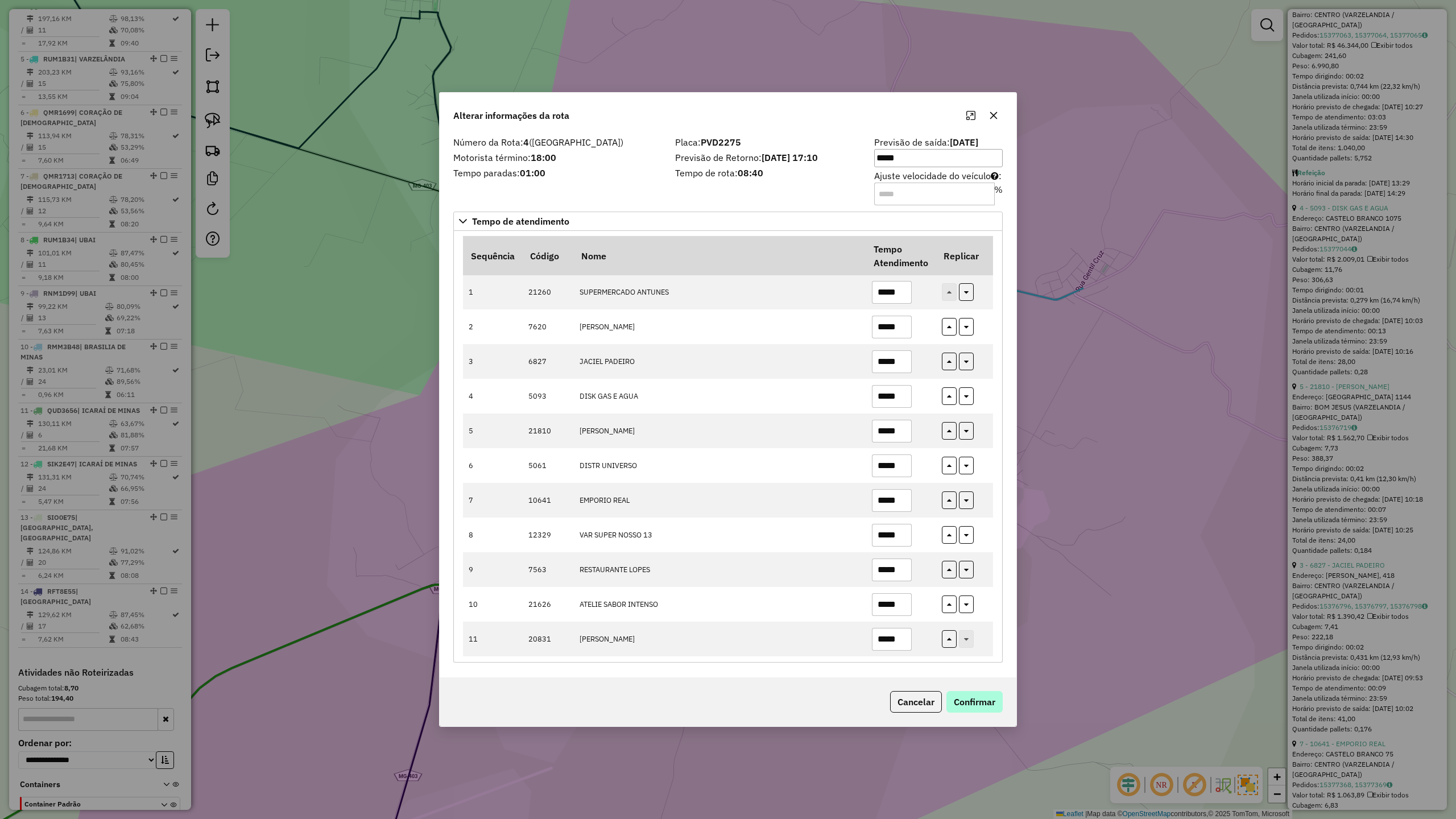
type input "*****"
click at [977, 709] on button "Confirmar" at bounding box center [974, 702] width 56 height 22
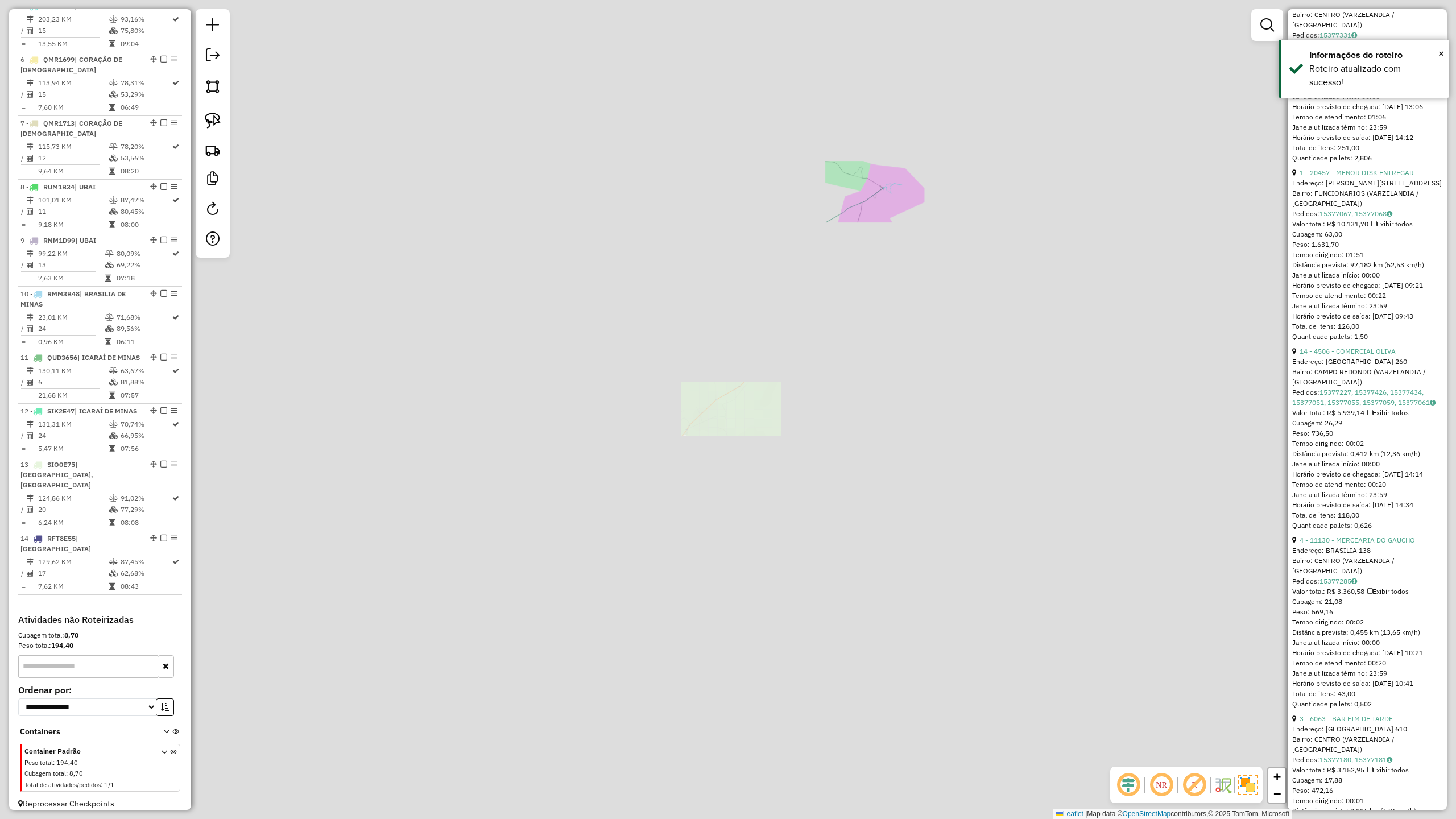
scroll to position [675, 0]
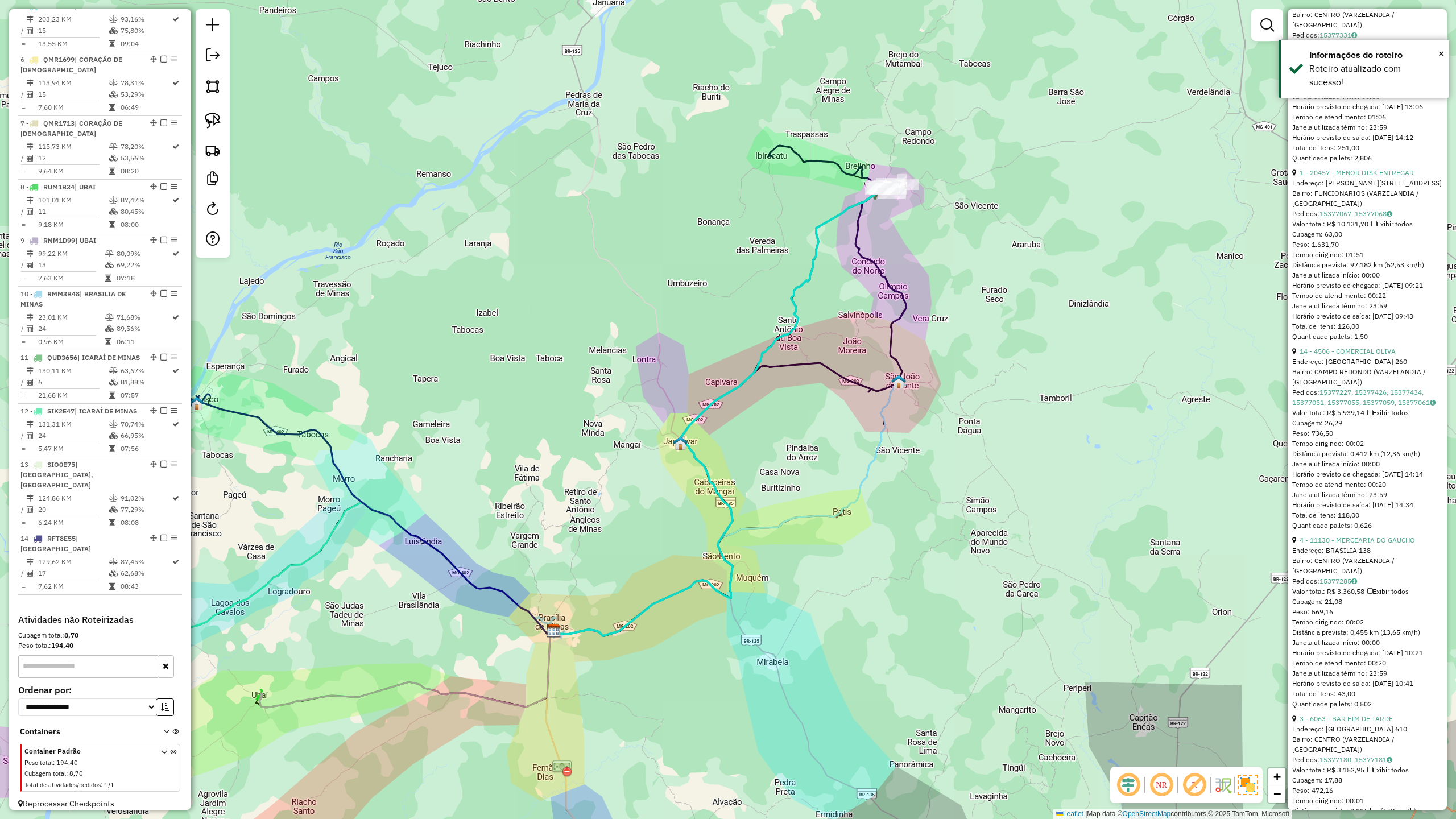
drag, startPoint x: 840, startPoint y: 416, endPoint x: 854, endPoint y: 335, distance: 82.2
click at [854, 338] on div "Janela de atendimento Grade de atendimento Capacidade Transportadoras Veículos …" at bounding box center [728, 410] width 1456 height 819
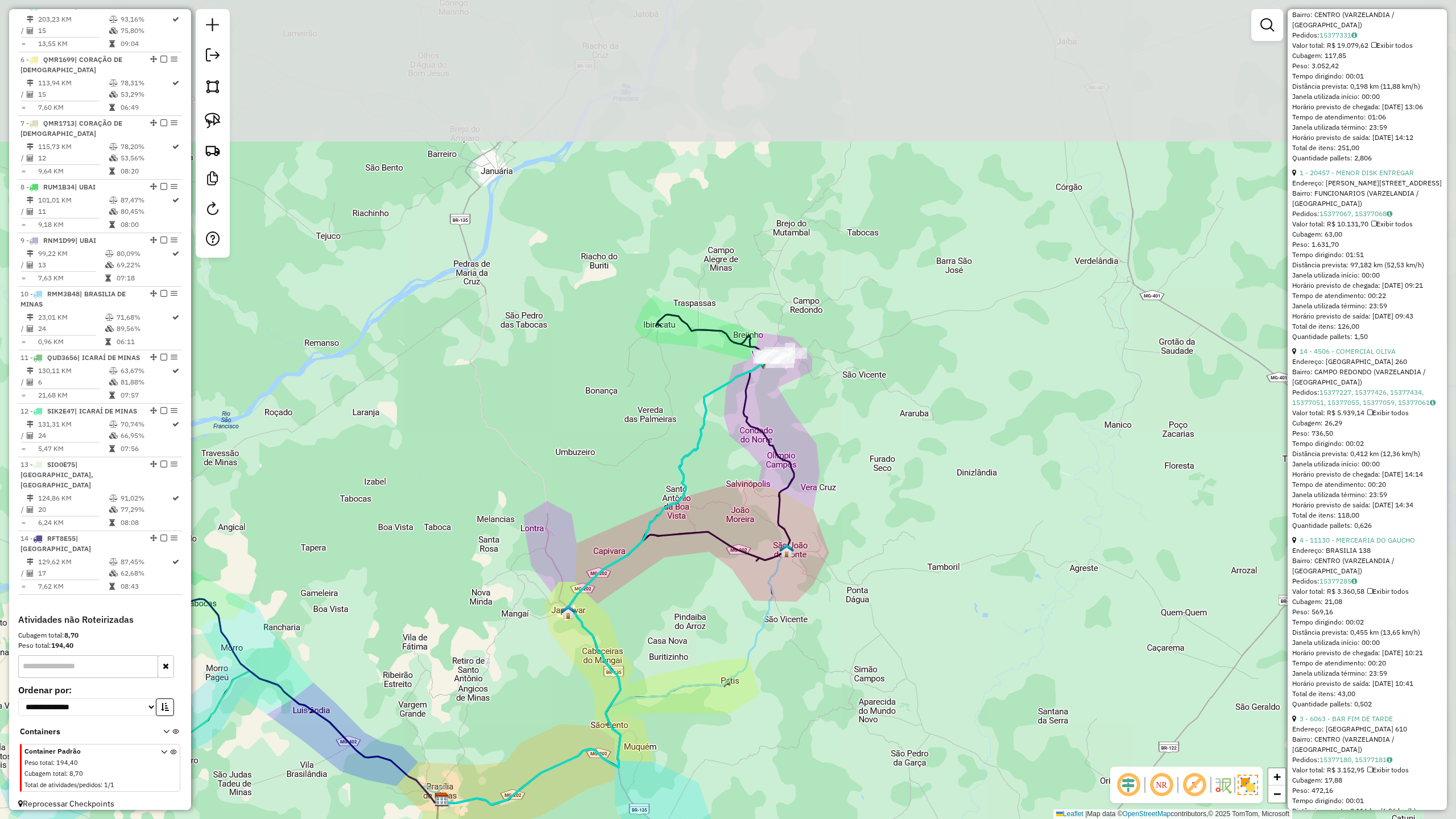
drag, startPoint x: 850, startPoint y: 169, endPoint x: 685, endPoint y: 501, distance: 370.7
click at [685, 500] on div "Janela de atendimento Grade de atendimento Capacidade Transportadoras Veículos …" at bounding box center [728, 410] width 1456 height 819
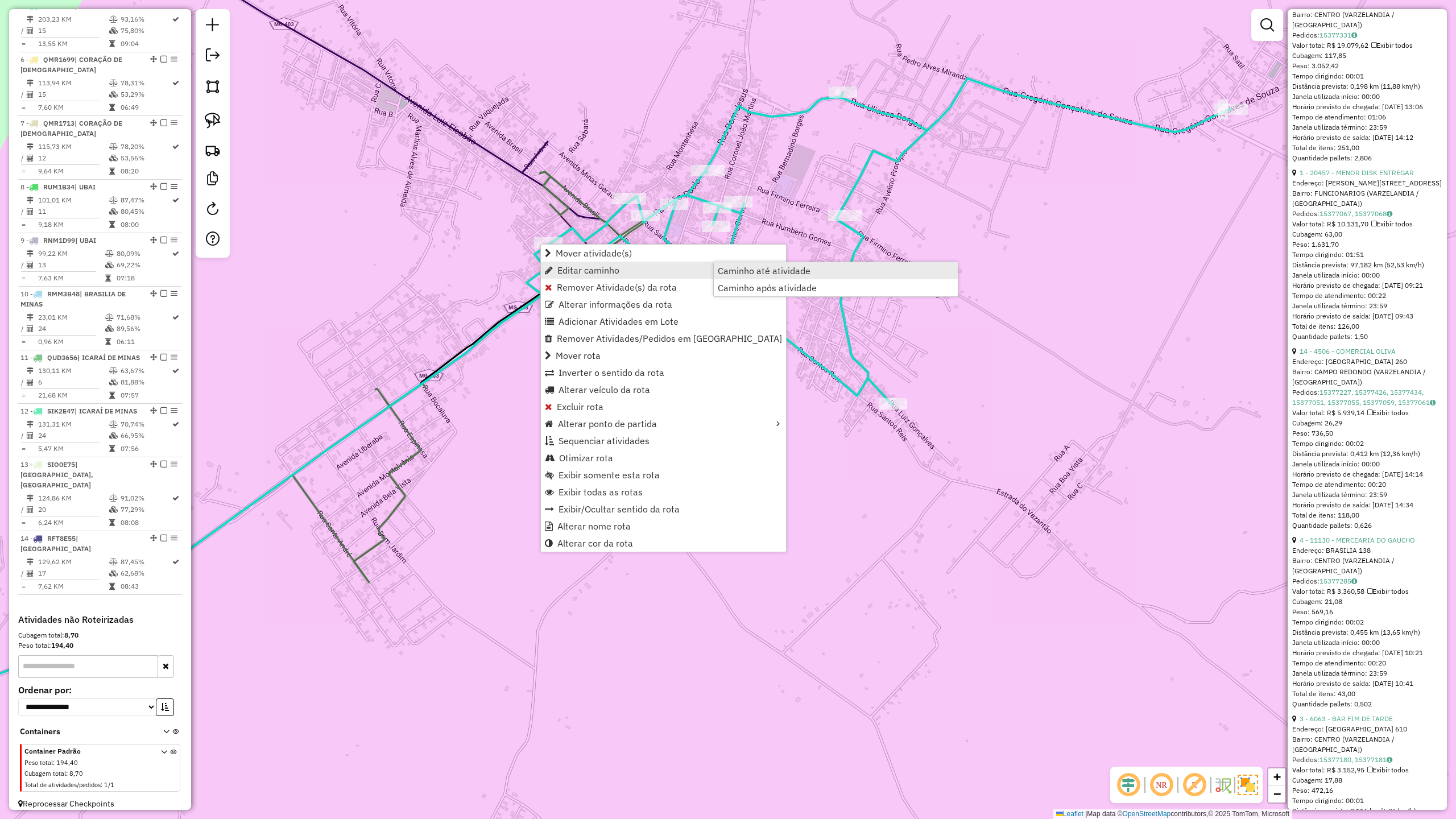
click at [749, 269] on span "Caminho até atividade" at bounding box center [764, 270] width 93 height 9
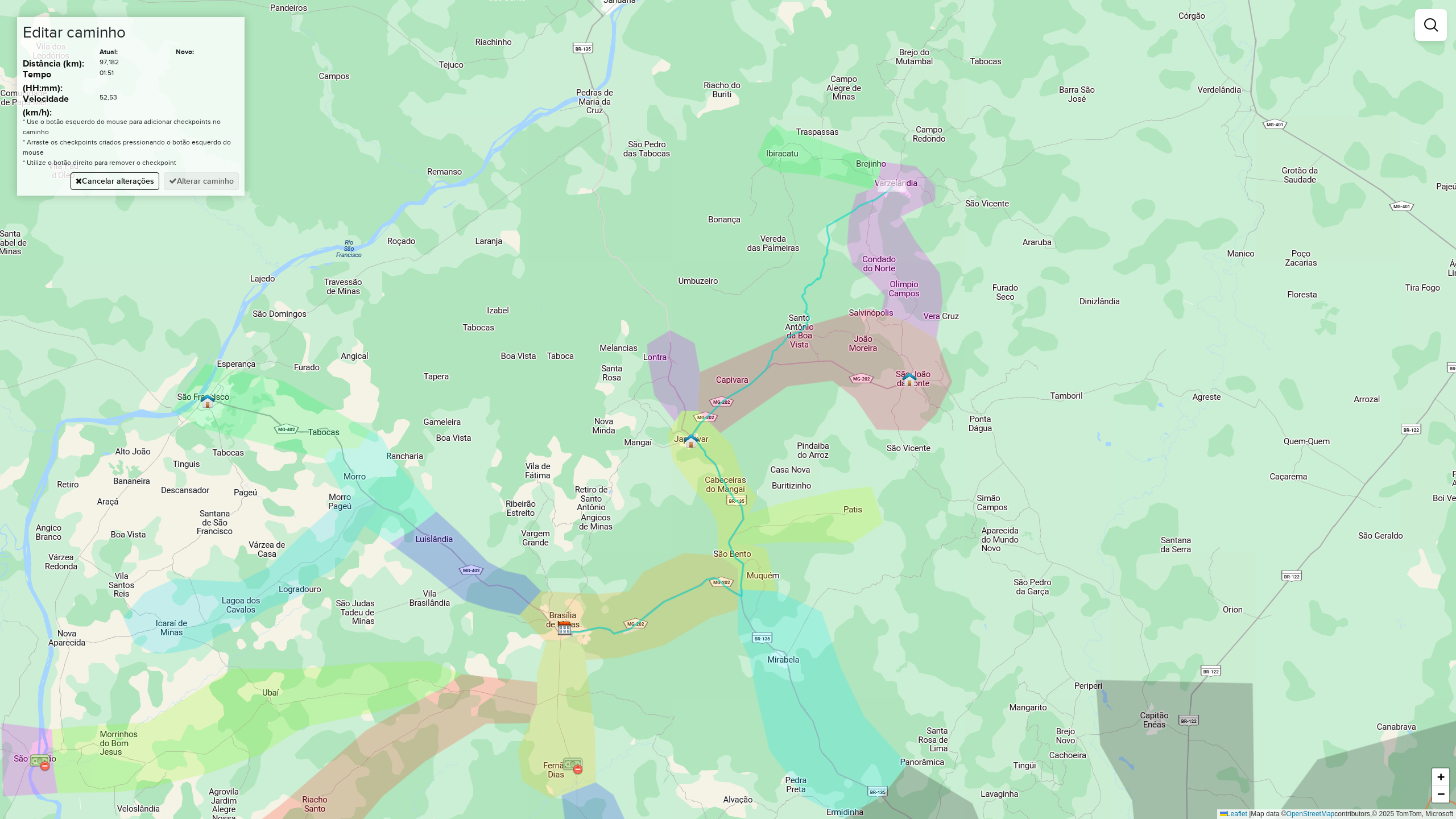
click at [902, 324] on div "Janela de atendimento Grade de atendimento Capacidade Transportadoras Veículos …" at bounding box center [728, 410] width 1456 height 819
click at [811, 365] on div "Janela de atendimento Grade de atendimento Capacidade Transportadoras Veículos …" at bounding box center [728, 410] width 1456 height 819
click at [869, 243] on div "Janela de atendimento Grade de atendimento Capacidade Transportadoras Veículos …" at bounding box center [728, 410] width 1456 height 819
click at [739, 392] on div "Janela de atendimento Grade de atendimento Capacidade Transportadoras Veículos …" at bounding box center [728, 410] width 1456 height 819
click at [917, 304] on div "Janela de atendimento Grade de atendimento Capacidade Transportadoras Veículos …" at bounding box center [728, 410] width 1456 height 819
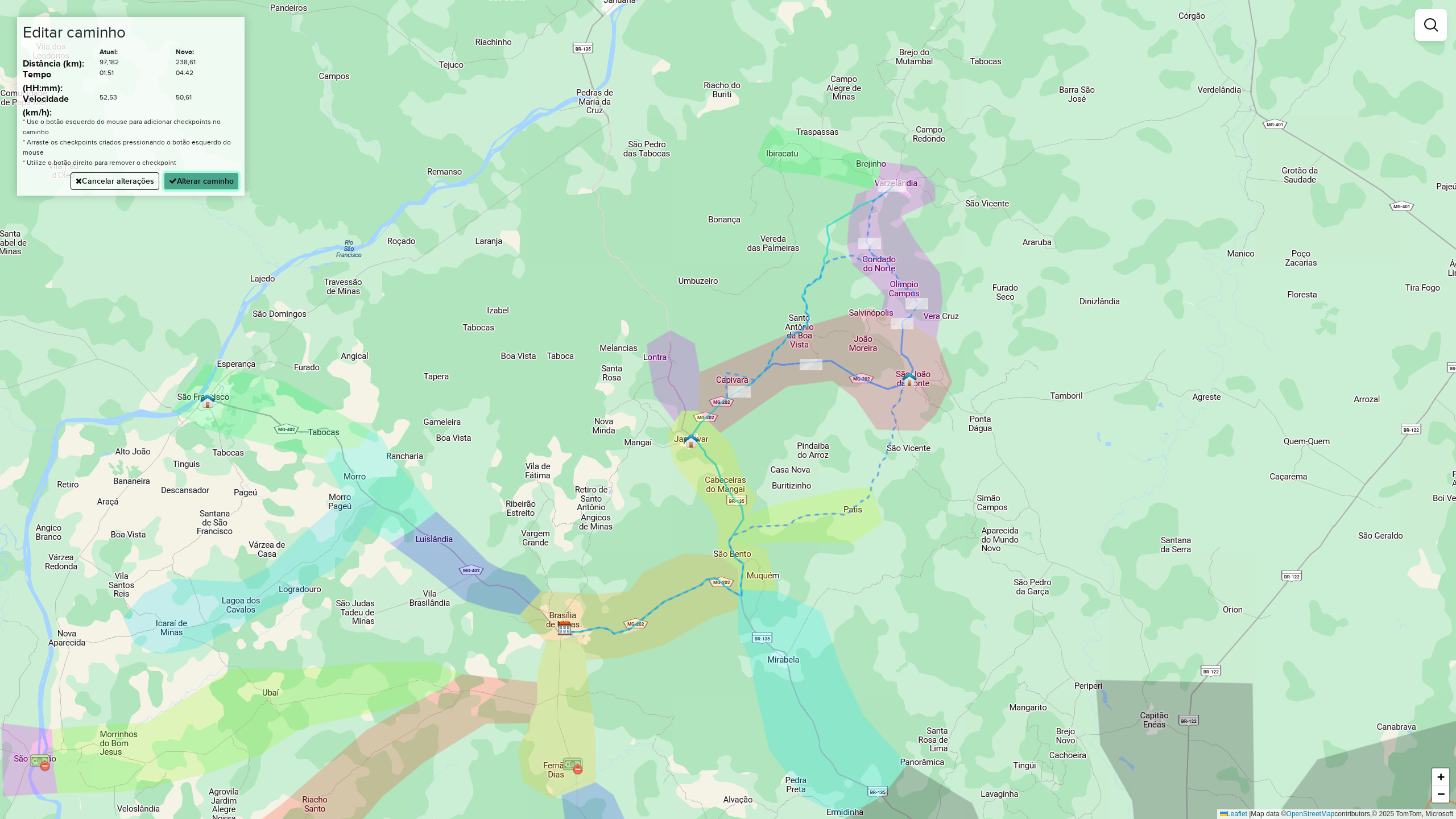
click at [214, 181] on button "Alterar caminho" at bounding box center [201, 181] width 75 height 18
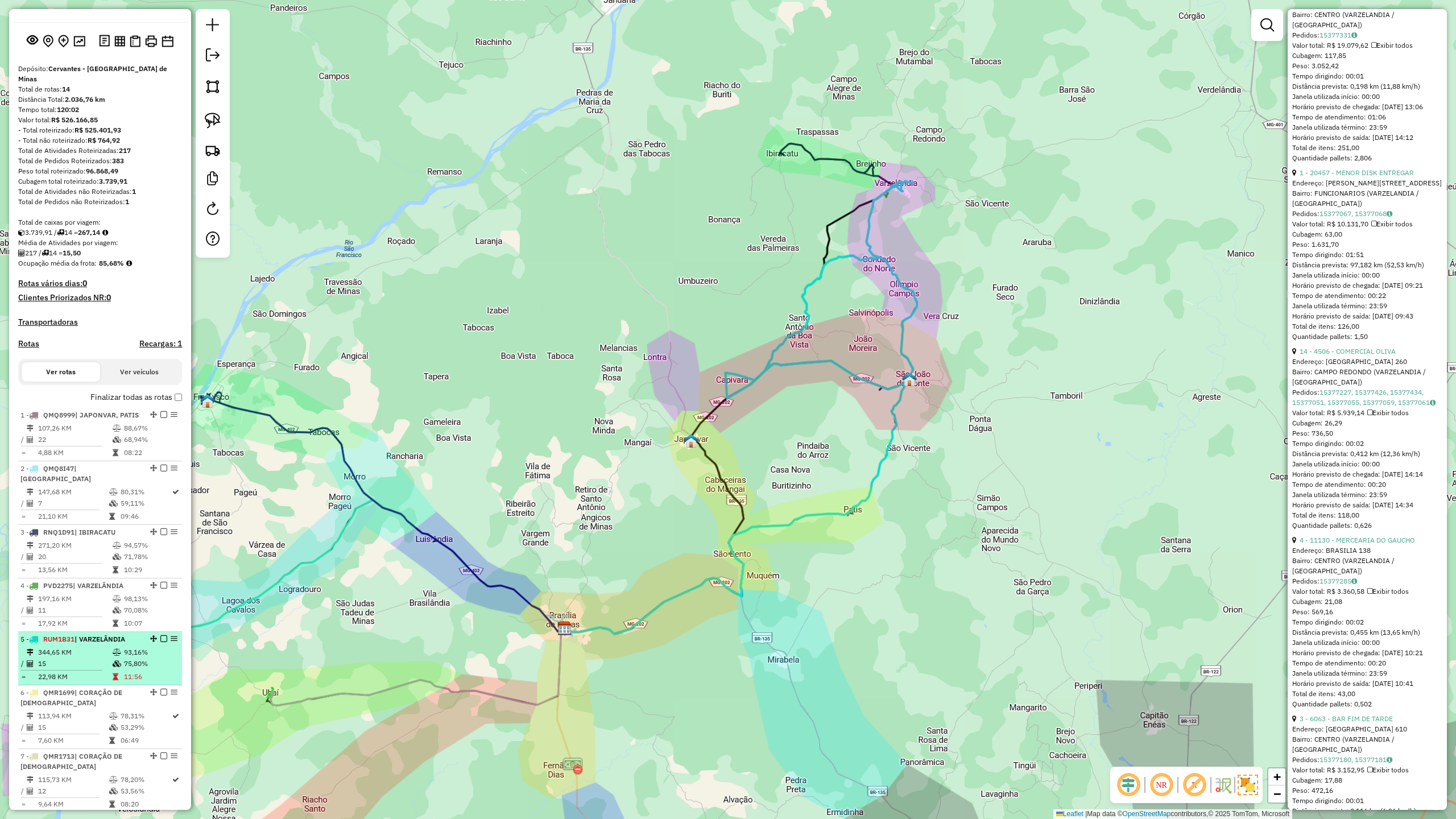
scroll to position [152, 0]
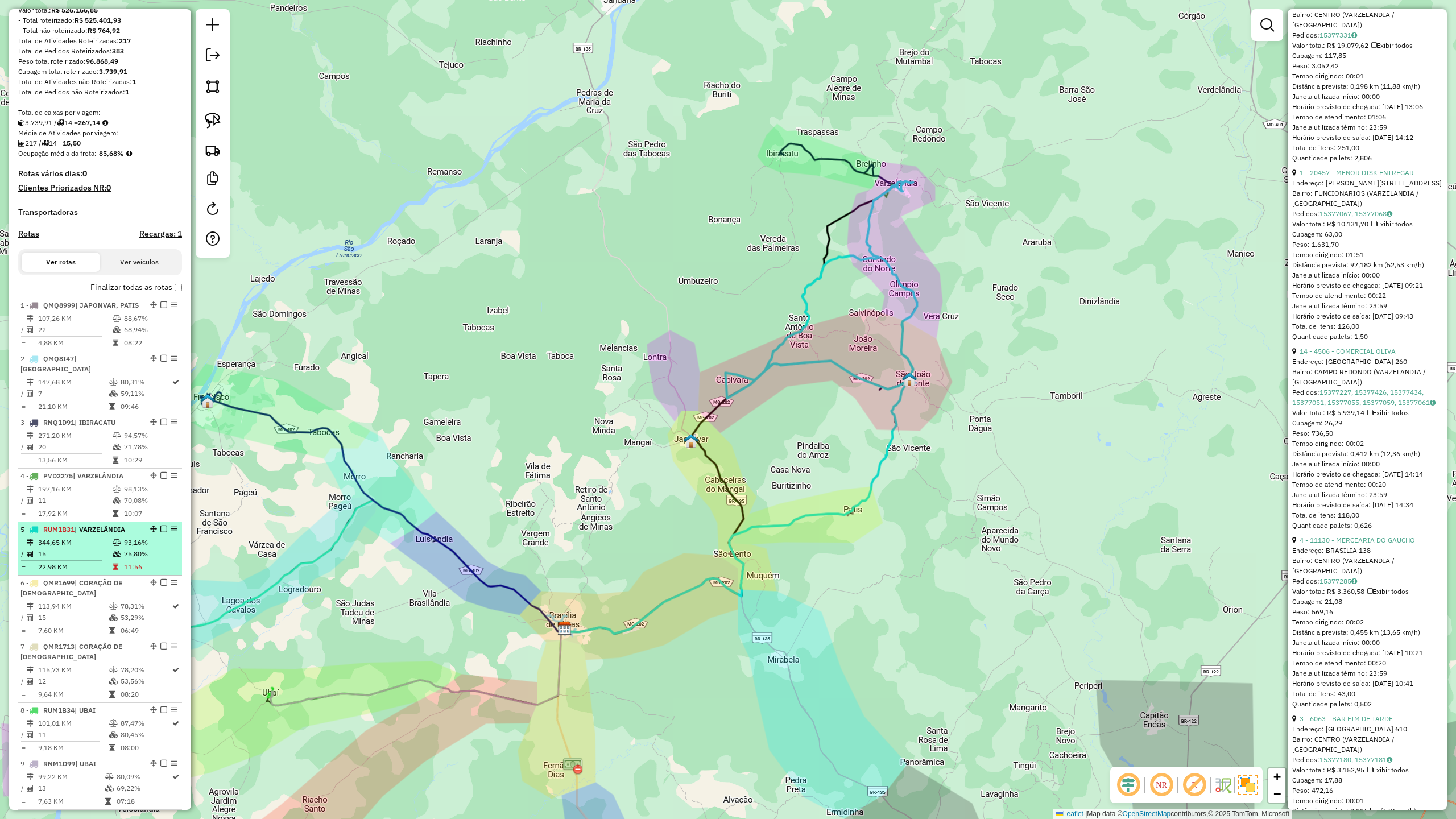
click at [88, 560] on td "15" at bounding box center [75, 555] width 75 height 12
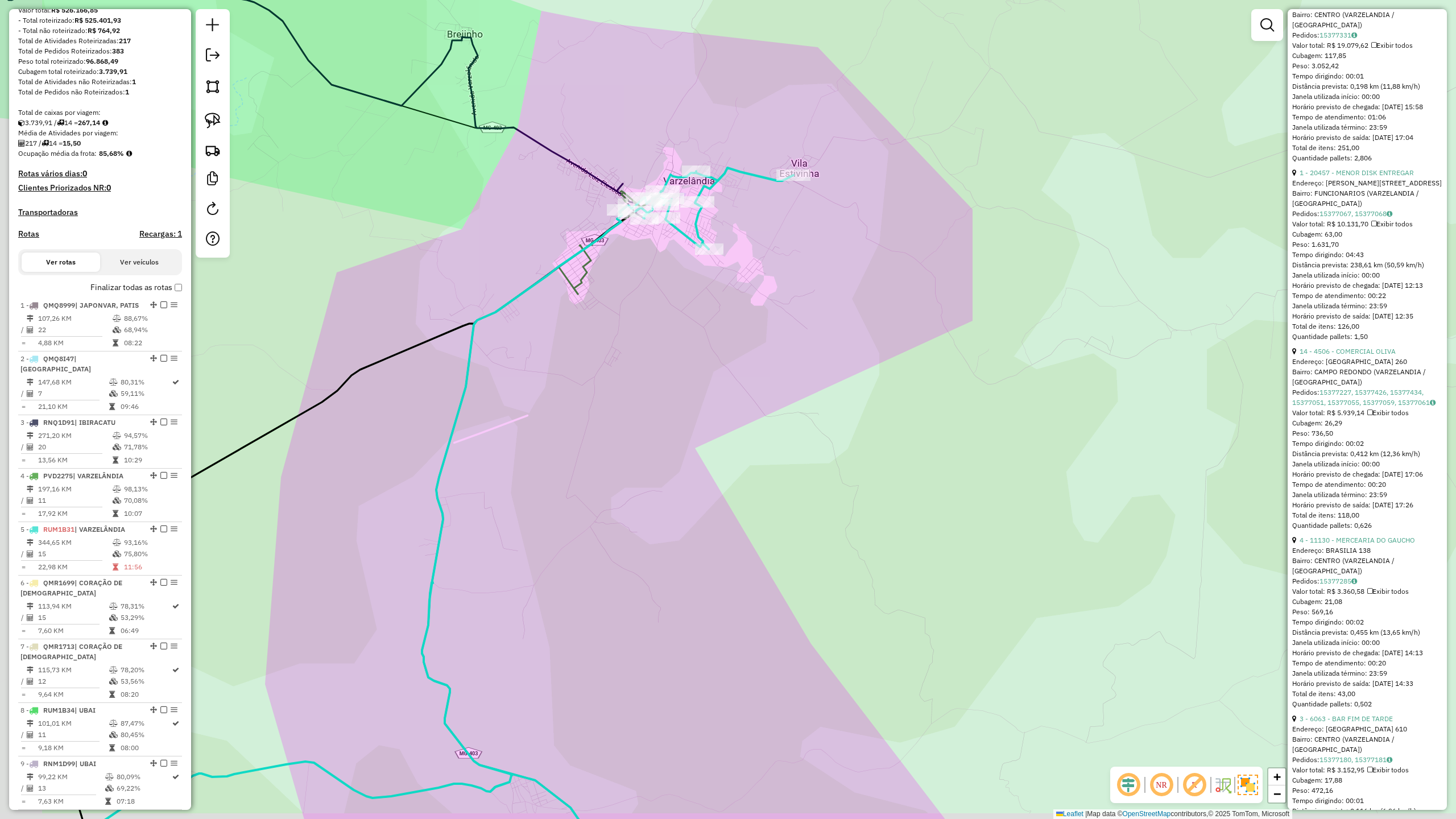
drag, startPoint x: 717, startPoint y: 353, endPoint x: 814, endPoint y: 281, distance: 120.8
click at [821, 285] on div "Janela de atendimento Grade de atendimento Capacidade Transportadoras Veículos …" at bounding box center [728, 410] width 1456 height 819
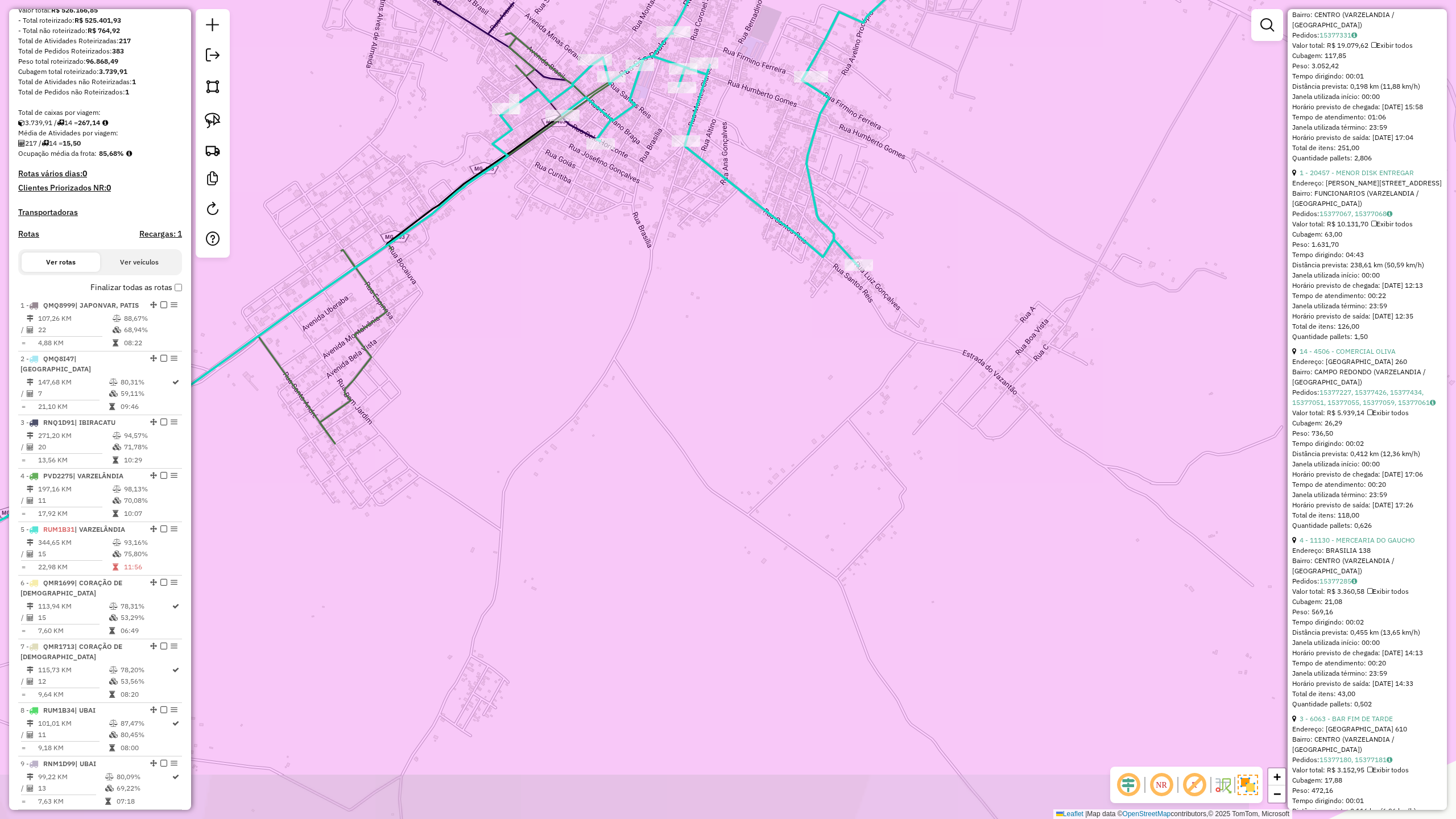
drag, startPoint x: 605, startPoint y: 217, endPoint x: 792, endPoint y: 259, distance: 191.7
click at [792, 265] on div "Janela de atendimento Grade de atendimento Capacidade Transportadoras Veículos …" at bounding box center [728, 410] width 1456 height 819
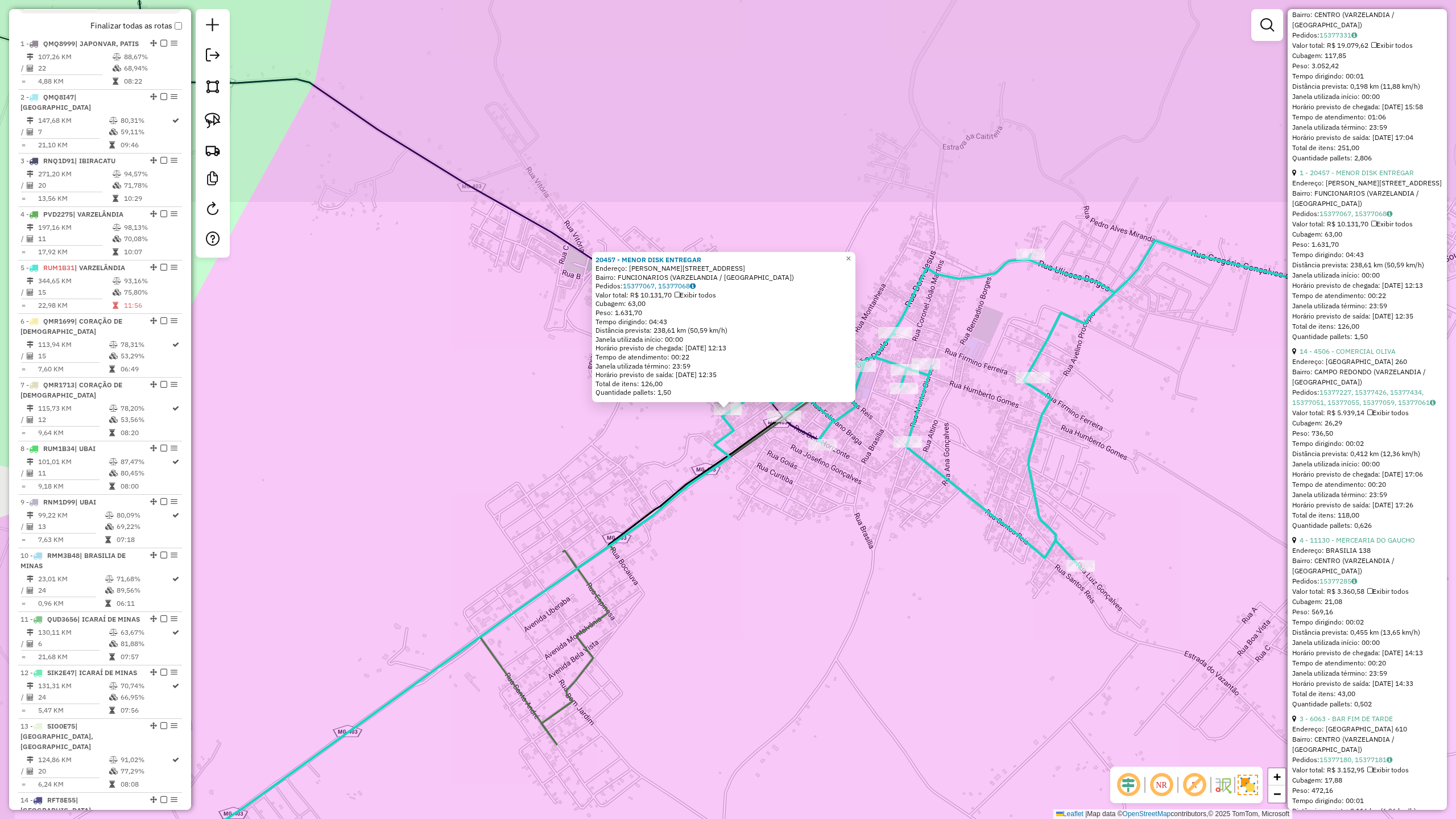
scroll to position [675, 0]
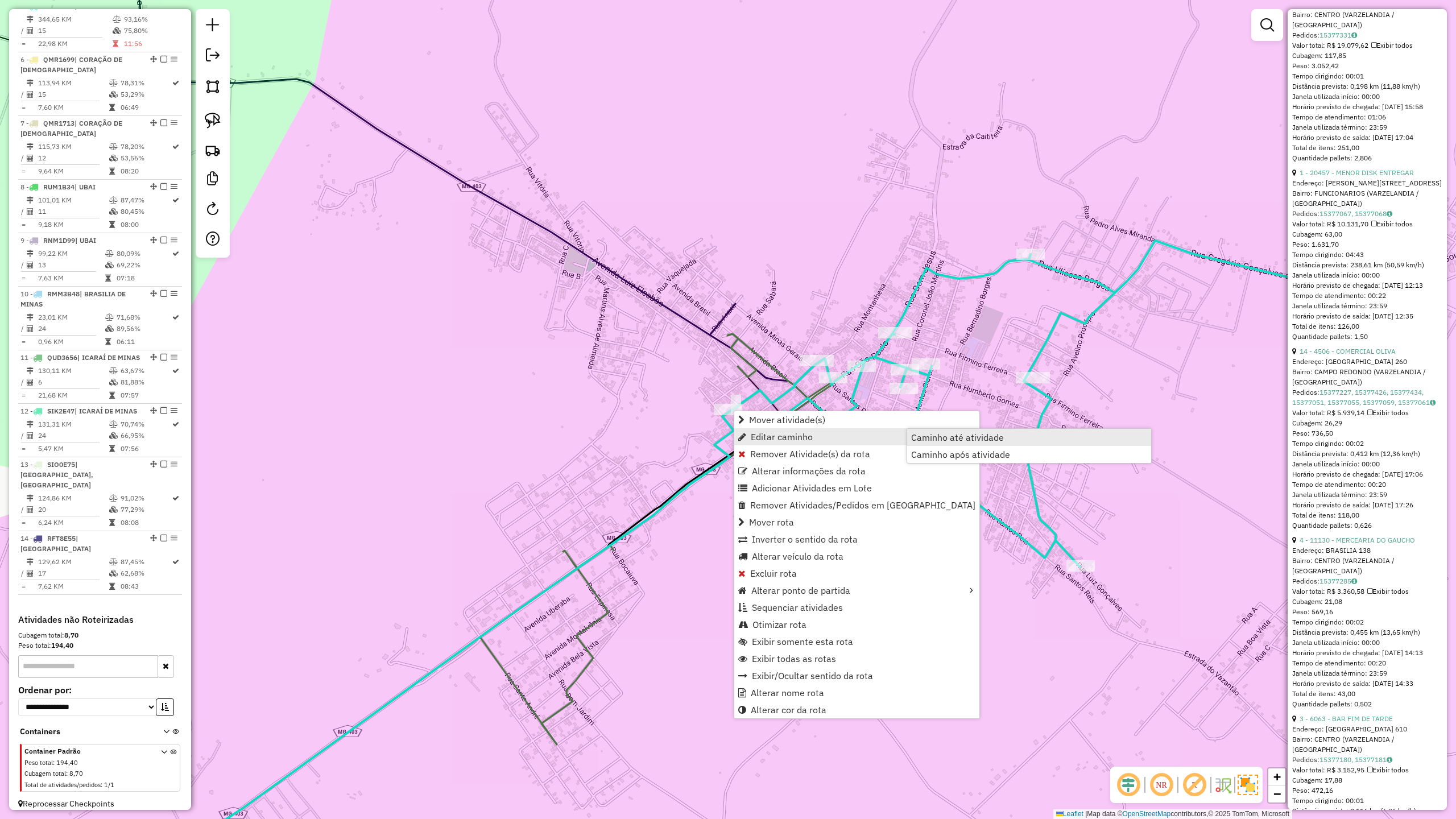
click at [962, 437] on span "Caminho até atividade" at bounding box center [957, 437] width 93 height 9
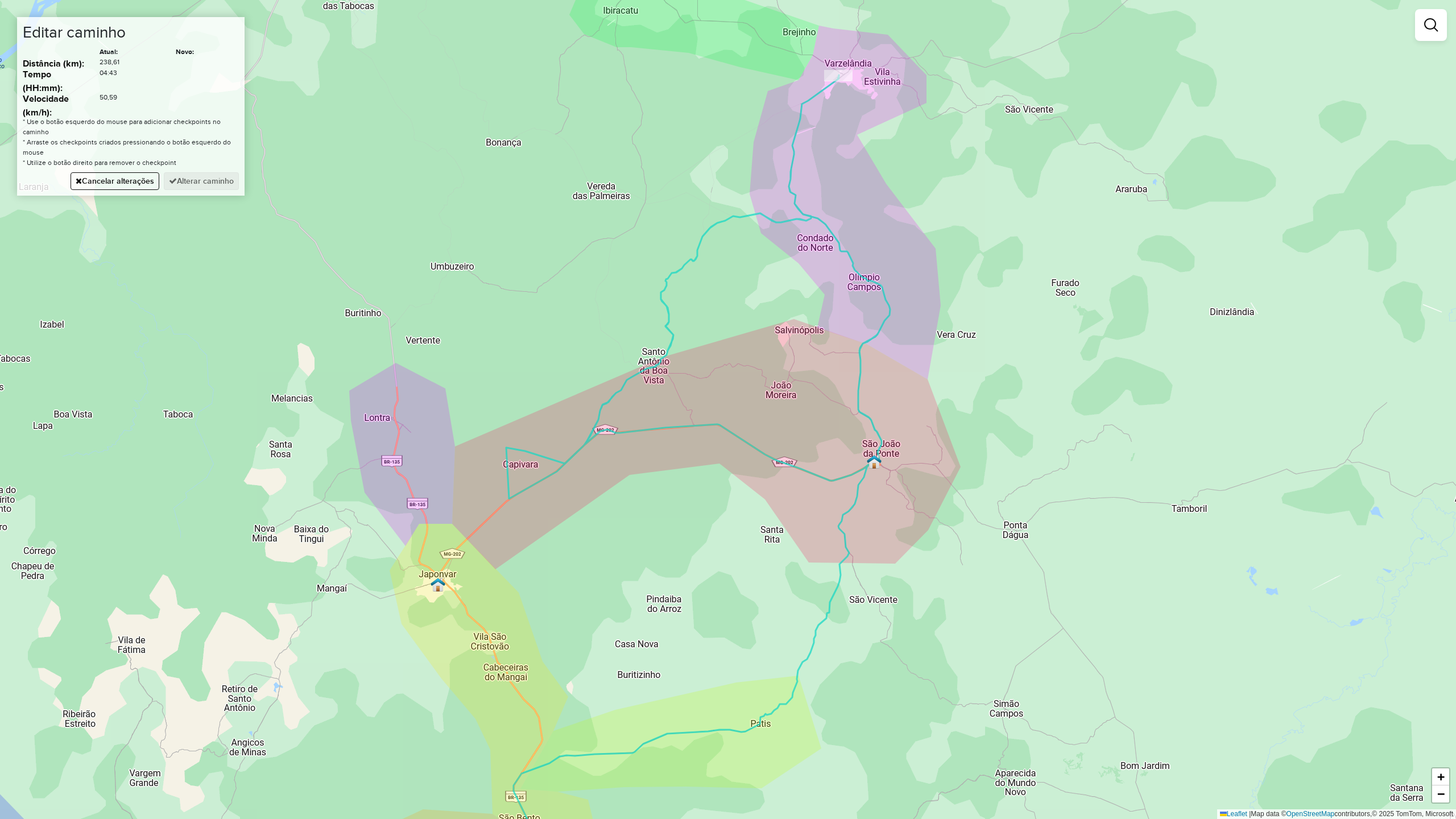
click at [852, 264] on div "Janela de atendimento Grade de atendimento Capacidade Transportadoras Veículos …" at bounding box center [728, 410] width 1456 height 819
click at [755, 449] on div "Janela de atendimento Grade de atendimento Capacidade Transportadoras Veículos …" at bounding box center [728, 410] width 1456 height 819
click at [683, 428] on div "Janela de atendimento Grade de atendimento Capacidade Transportadoras Veículos …" at bounding box center [728, 410] width 1456 height 819
click at [792, 162] on div "Janela de atendimento Grade de atendimento Capacidade Transportadoras Veículos …" at bounding box center [728, 410] width 1456 height 819
click at [204, 178] on button "Alterar caminho" at bounding box center [201, 181] width 75 height 18
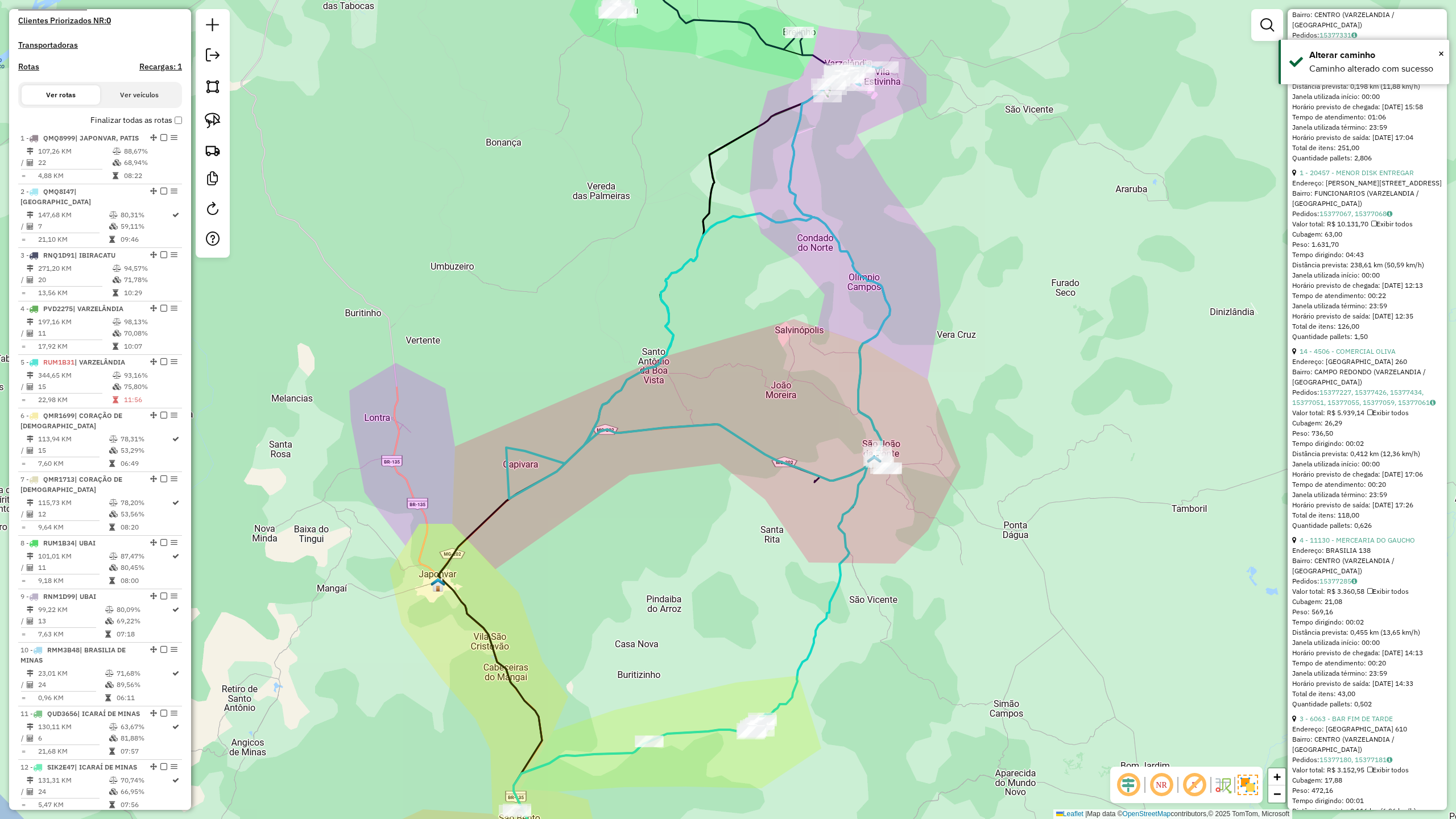
scroll to position [0, 0]
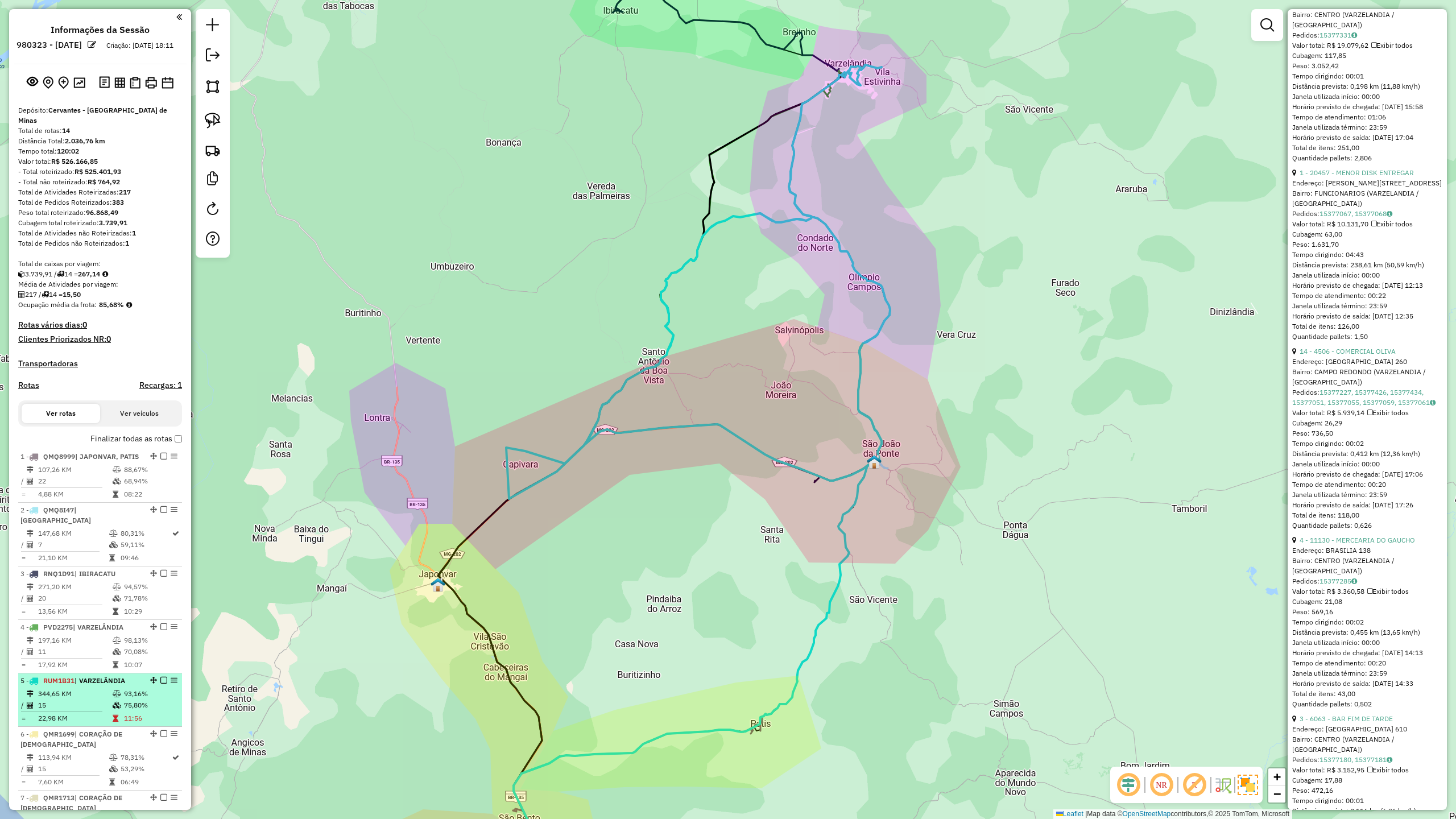
click at [64, 711] on td "15" at bounding box center [75, 705] width 75 height 12
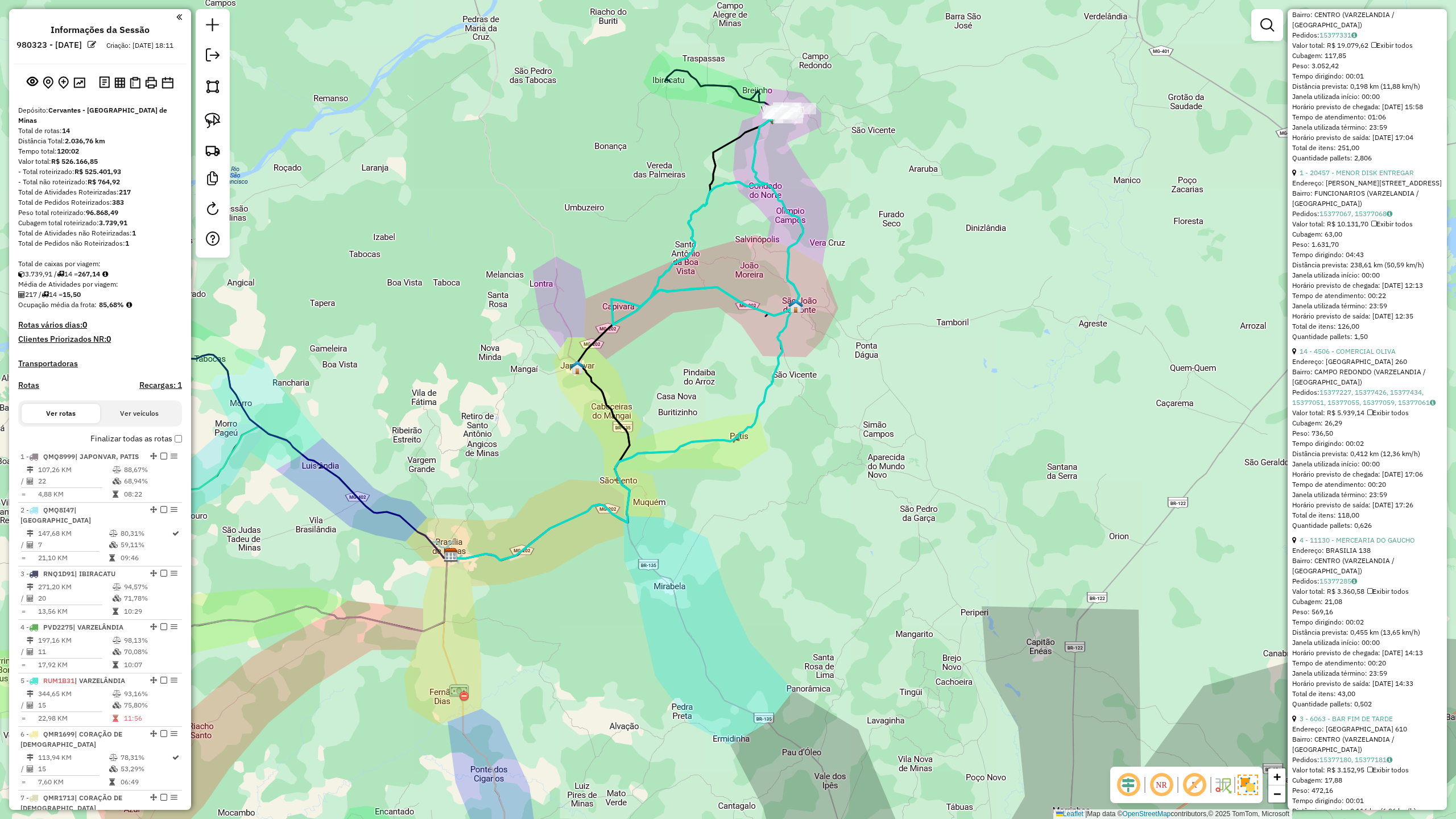
drag, startPoint x: 831, startPoint y: 426, endPoint x: 730, endPoint y: 350, distance: 126.4
click at [730, 350] on div "Janela de atendimento Grade de atendimento Capacidade Transportadoras Veículos …" at bounding box center [728, 410] width 1456 height 819
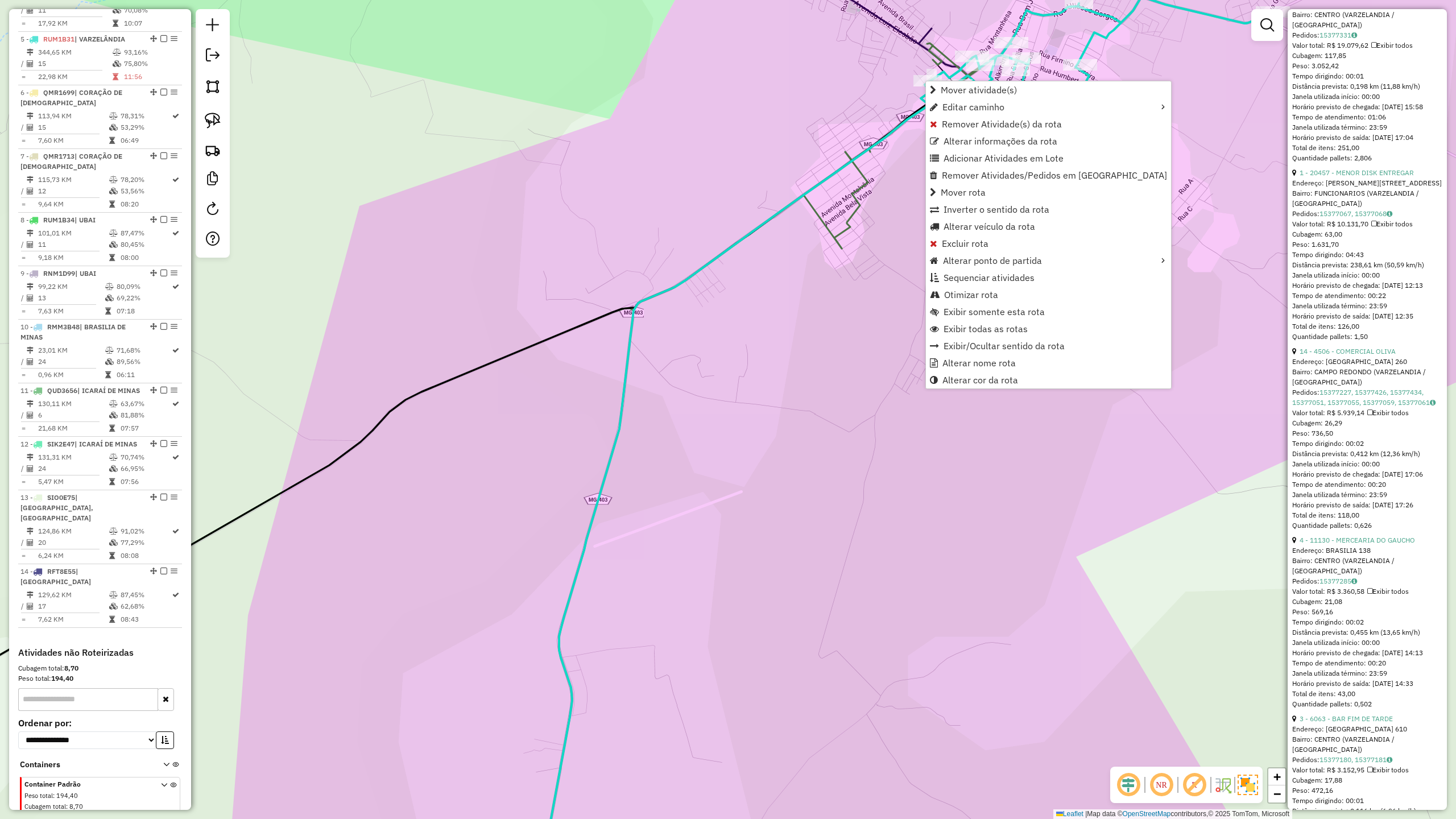
scroll to position [675, 0]
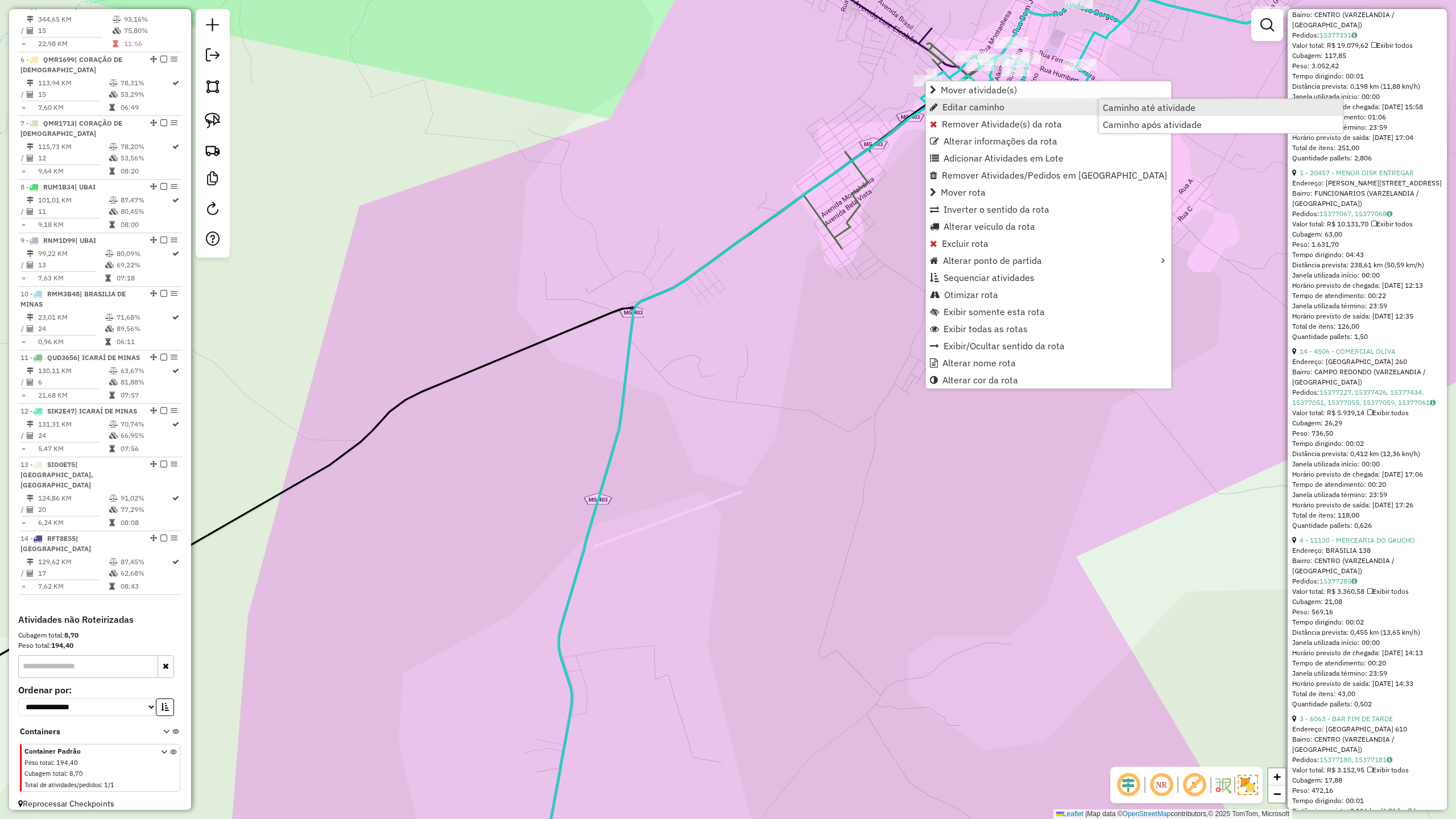
click at [1126, 105] on span "Caminho até atividade" at bounding box center [1149, 108] width 93 height 9
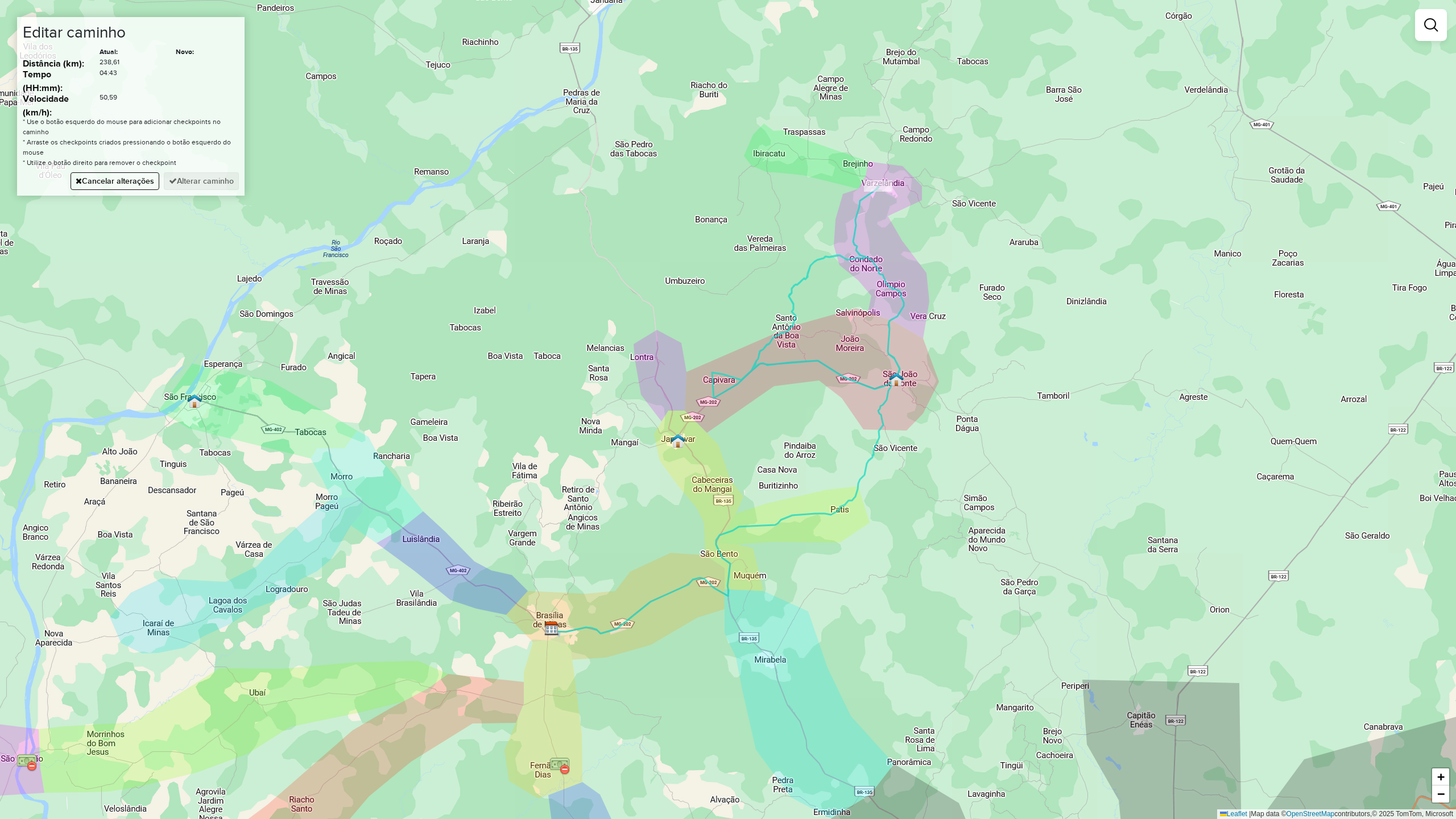
click at [903, 312] on div "Janela de atendimento Grade de atendimento Capacidade Transportadoras Veículos …" at bounding box center [728, 410] width 1456 height 819
click at [221, 183] on button "Alterar caminho" at bounding box center [201, 181] width 75 height 18
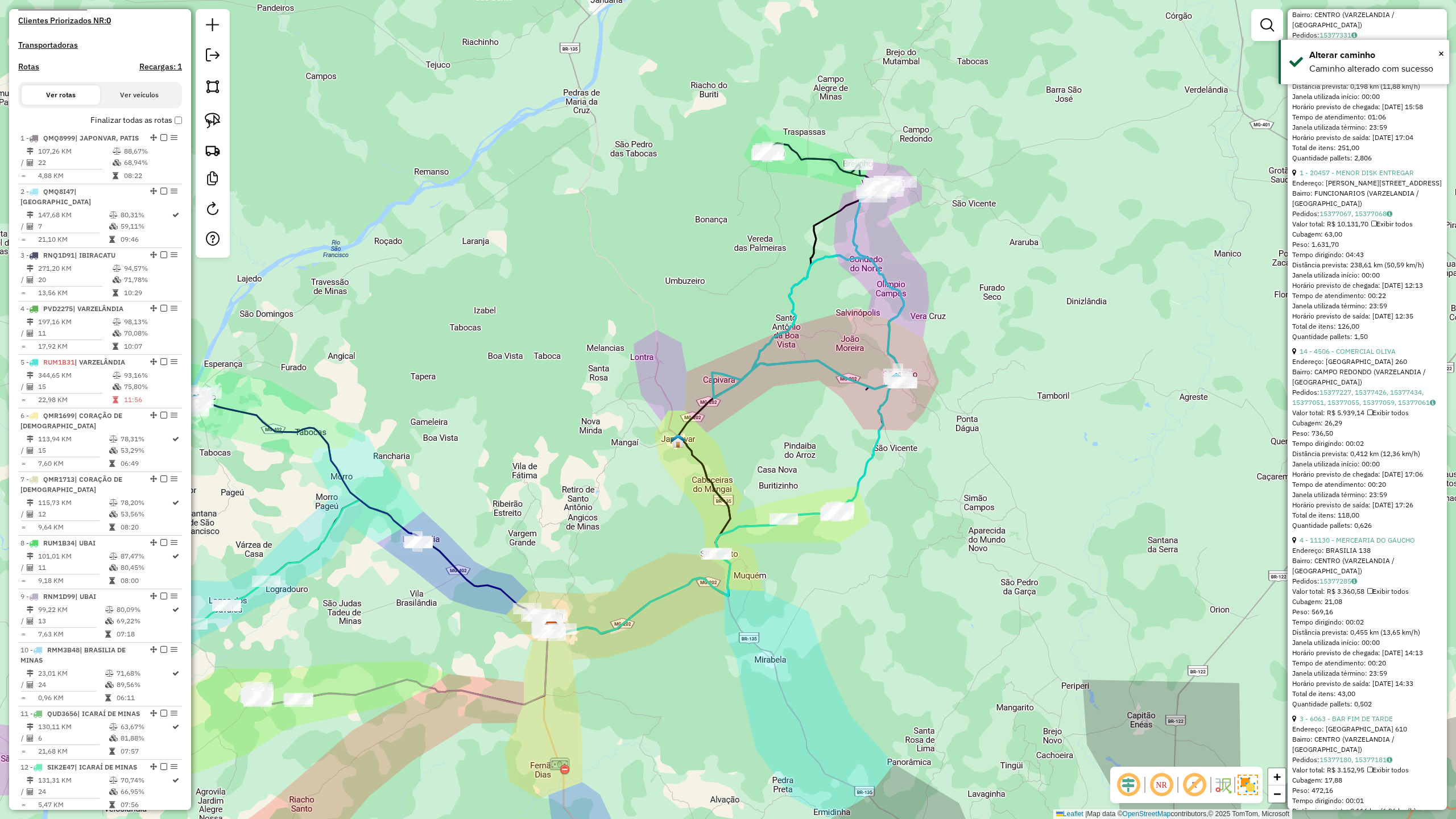
scroll to position [0, 0]
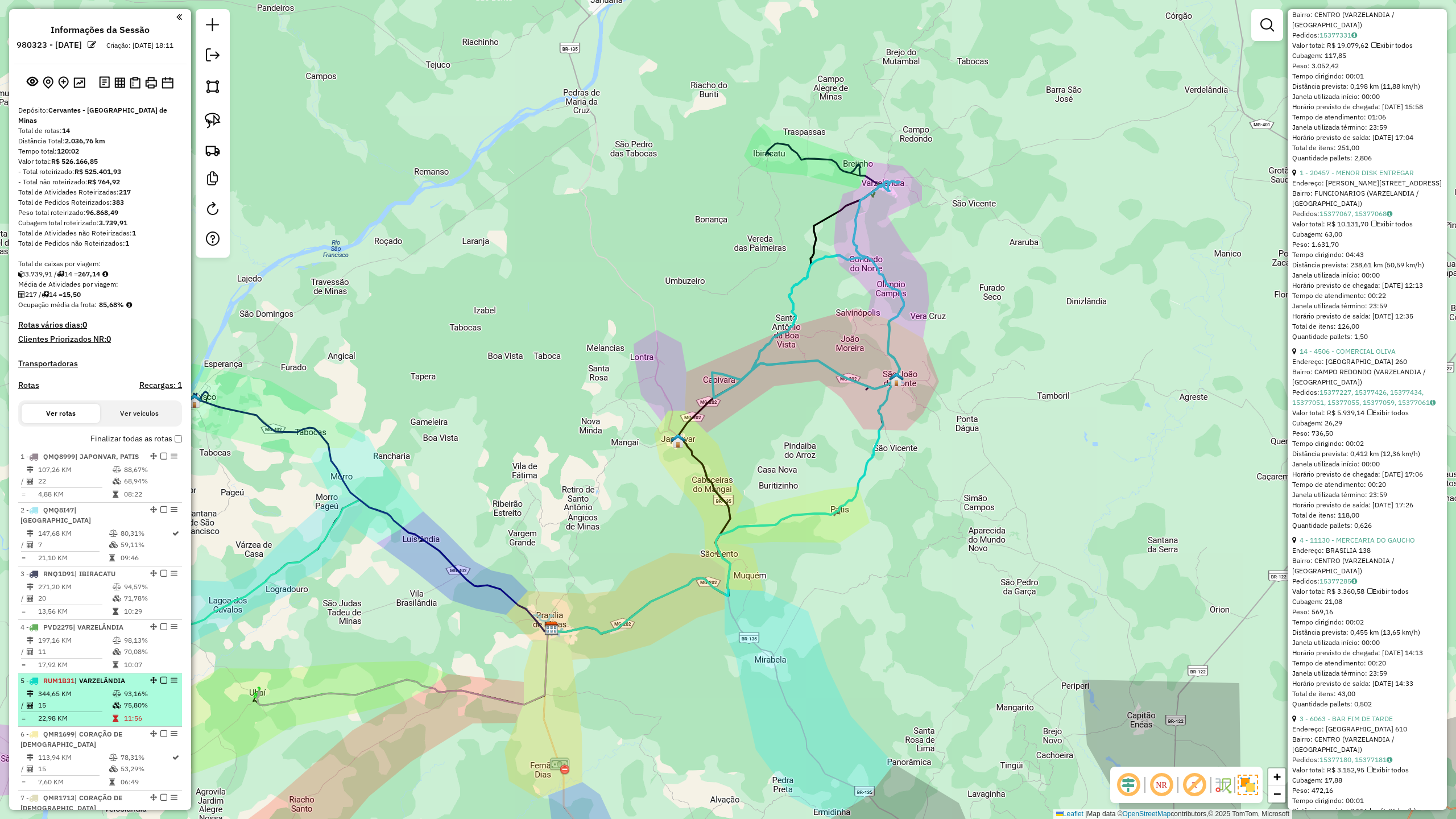
click at [85, 700] on td "344,65 KM" at bounding box center [75, 694] width 75 height 12
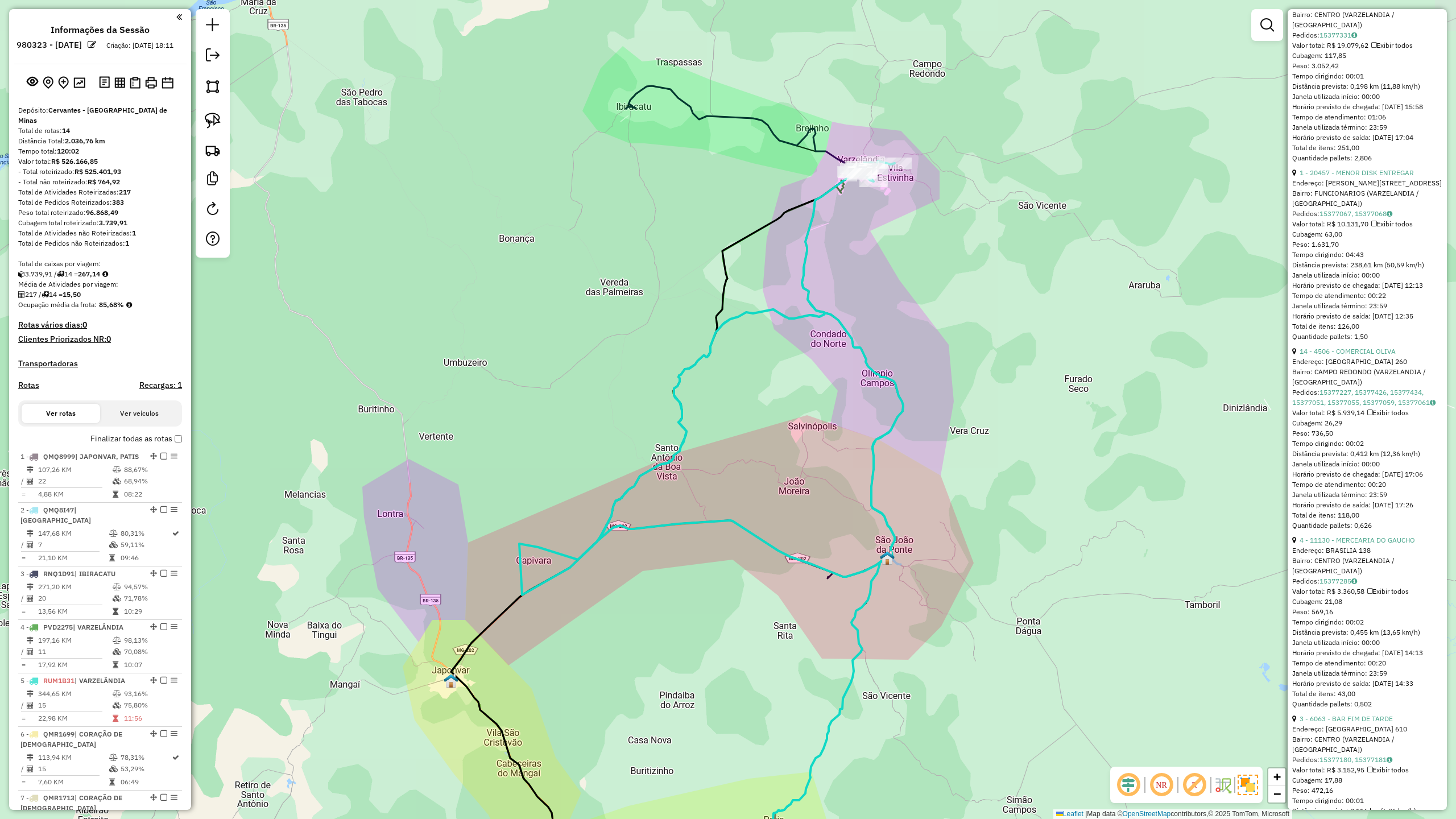
drag, startPoint x: 1027, startPoint y: 299, endPoint x: 929, endPoint y: 308, distance: 98.4
click at [929, 308] on div "Janela de atendimento Grade de atendimento Capacidade Transportadoras Veículos …" at bounding box center [728, 410] width 1456 height 819
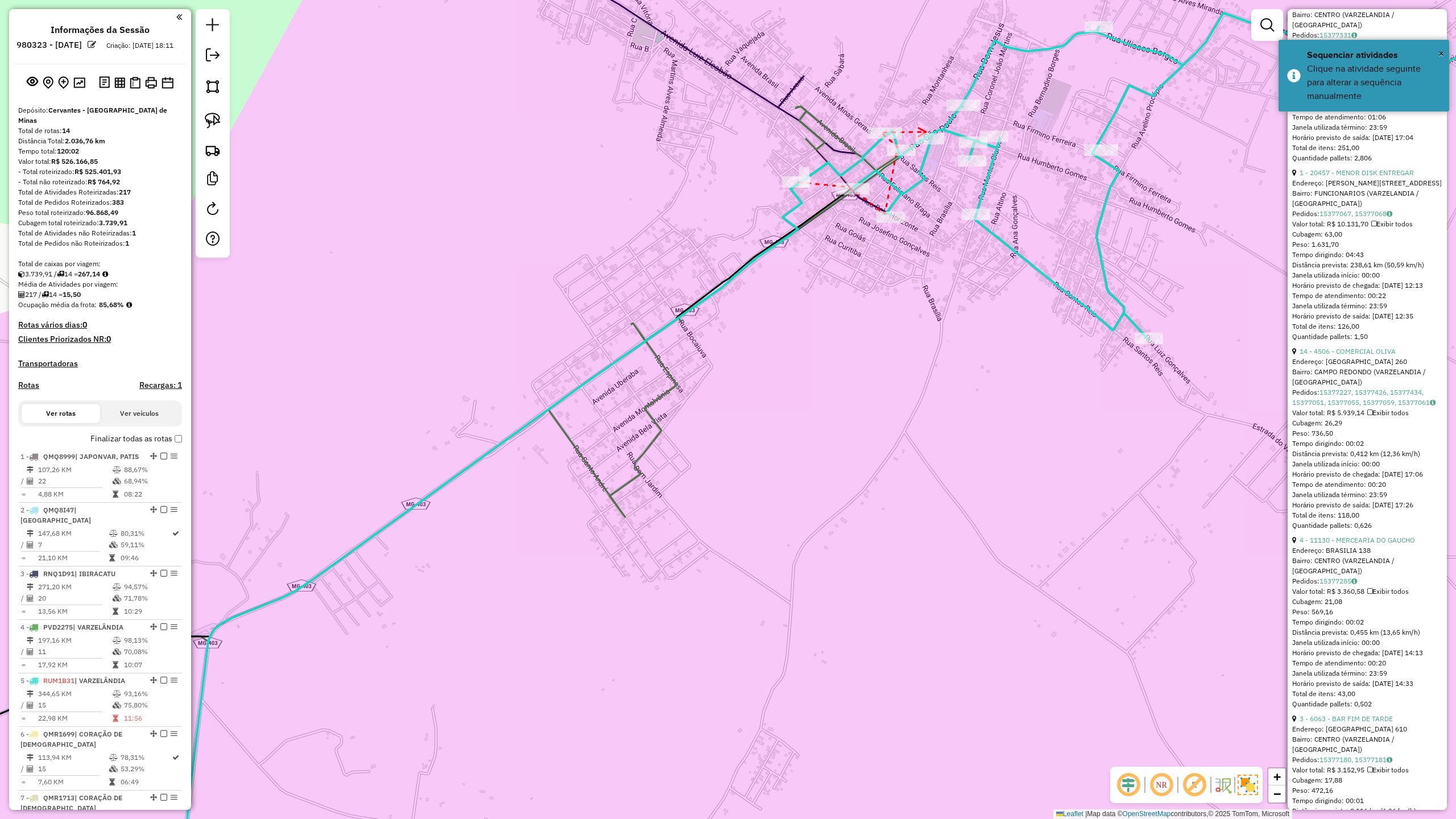
click at [926, 132] on icon at bounding box center [922, 133] width 7 height 9
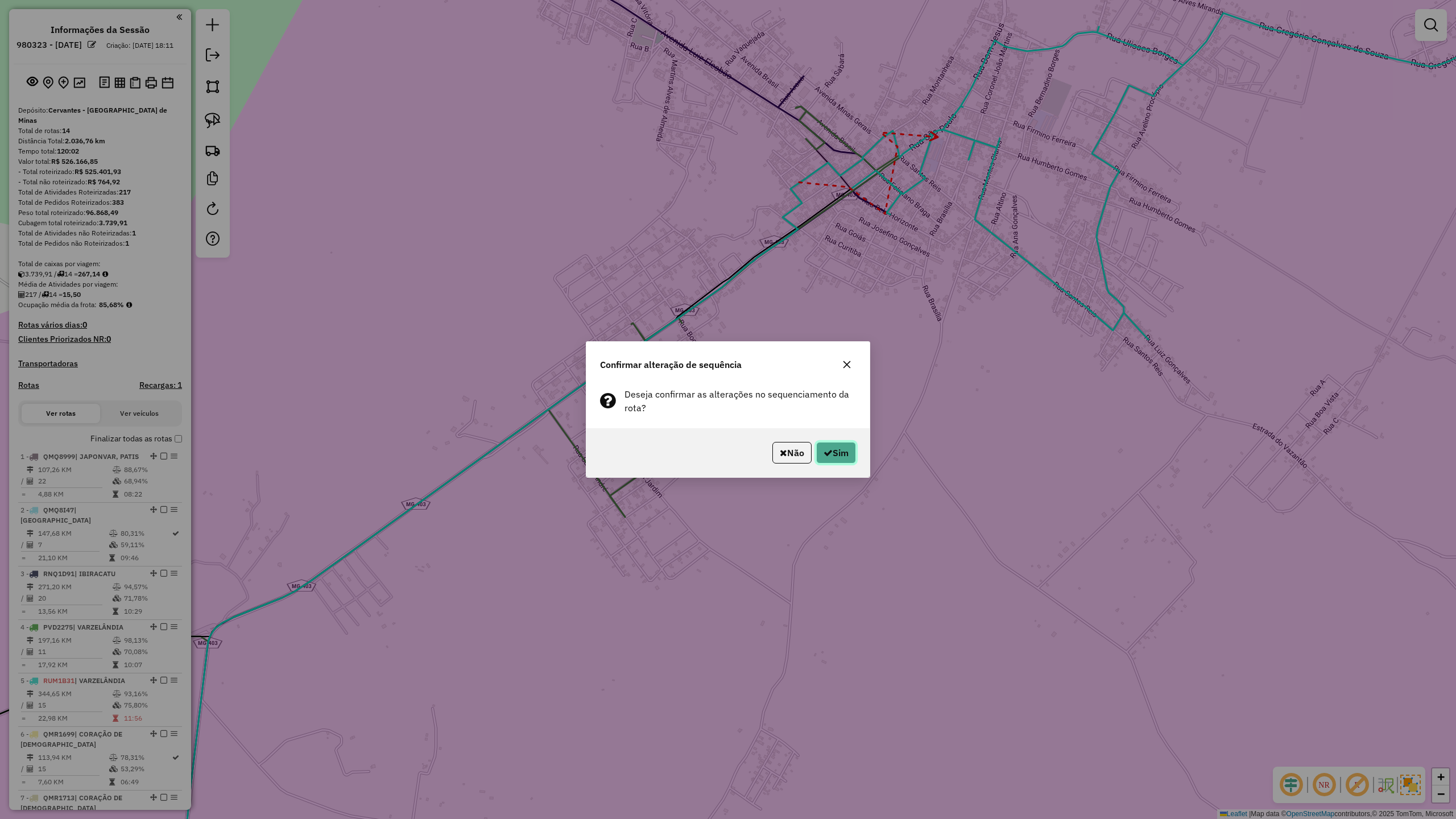
click at [833, 453] on button "Sim" at bounding box center [836, 453] width 40 height 22
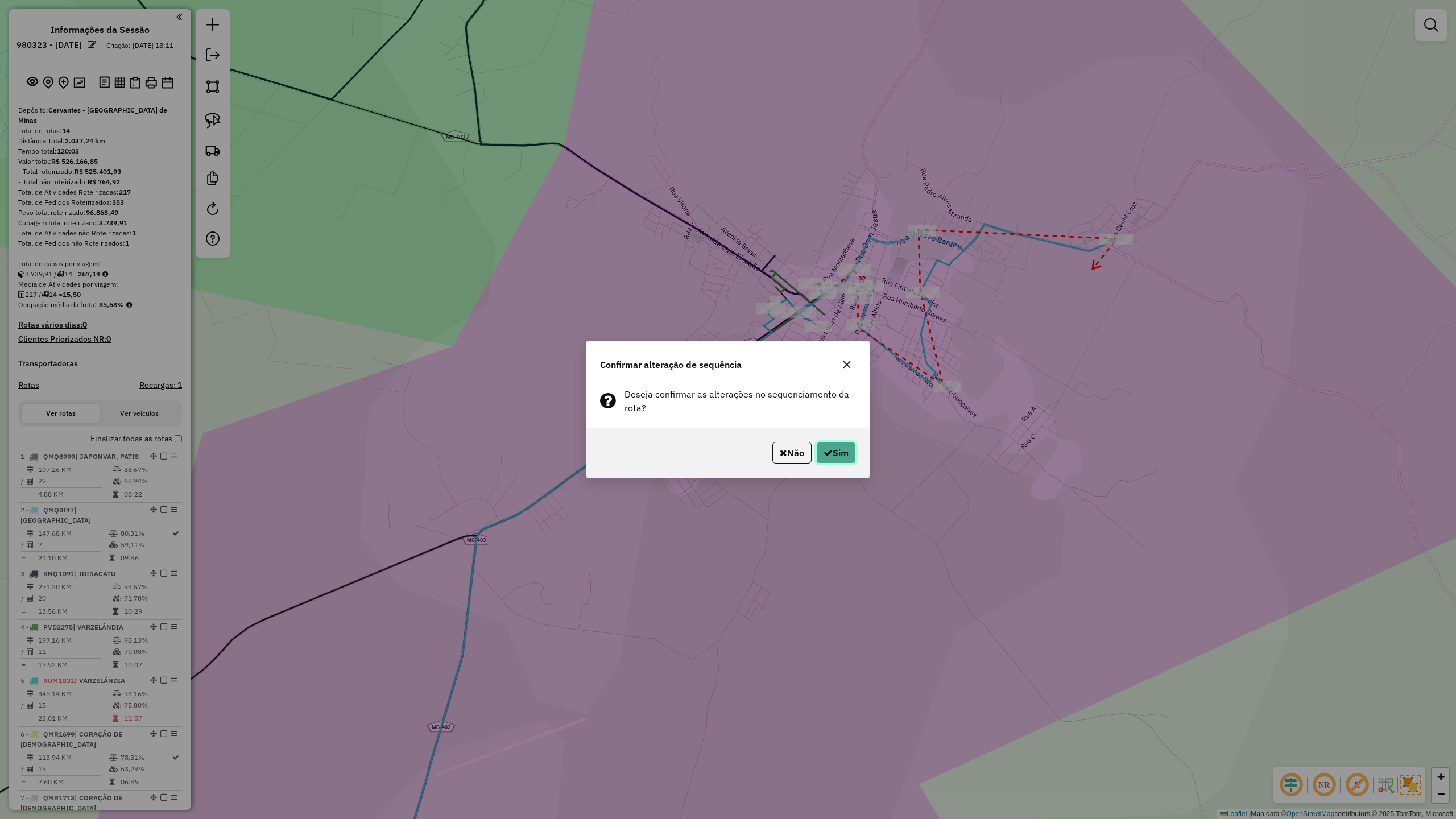
click at [829, 456] on button "Sim" at bounding box center [836, 453] width 40 height 22
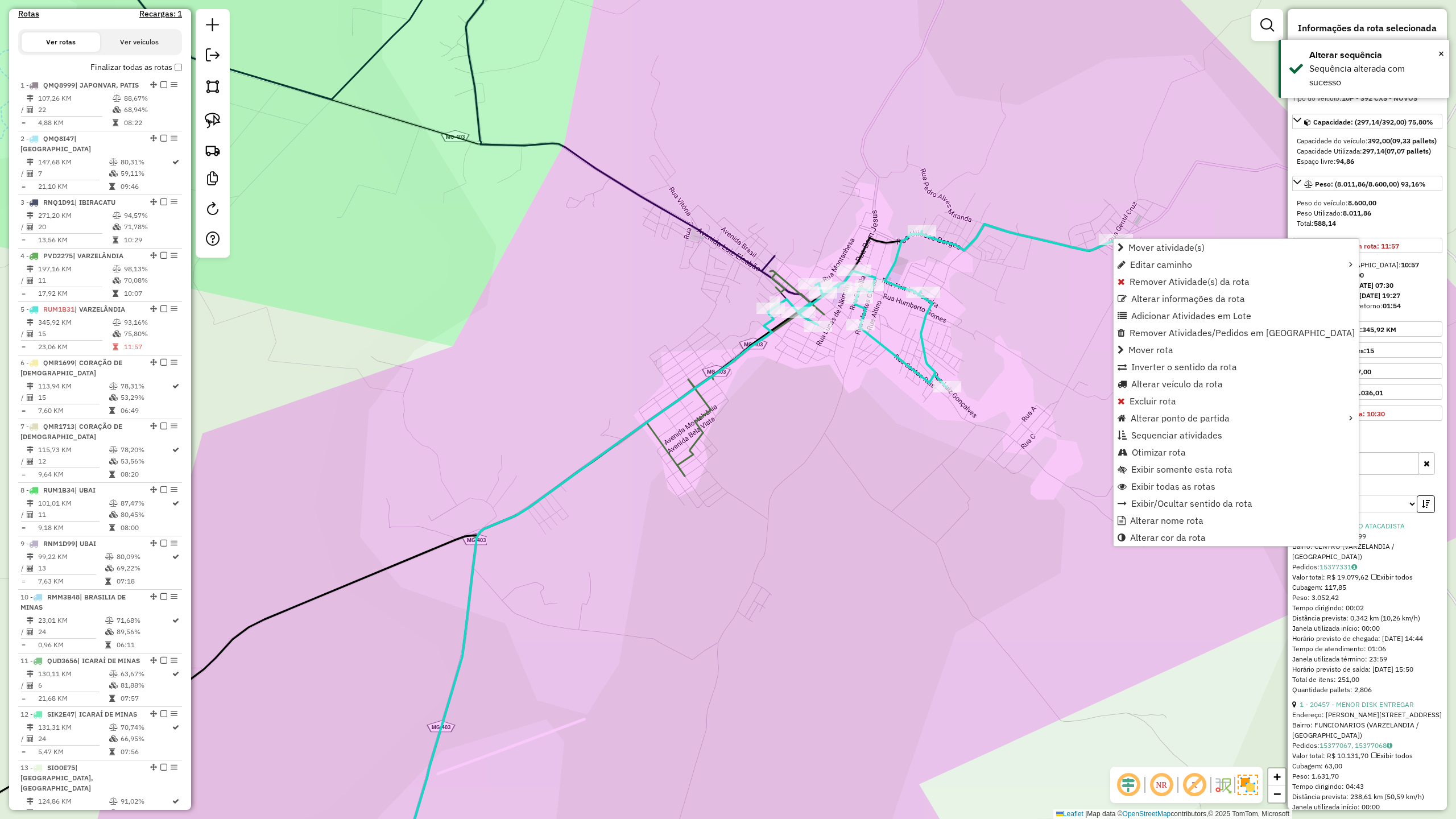
scroll to position [675, 0]
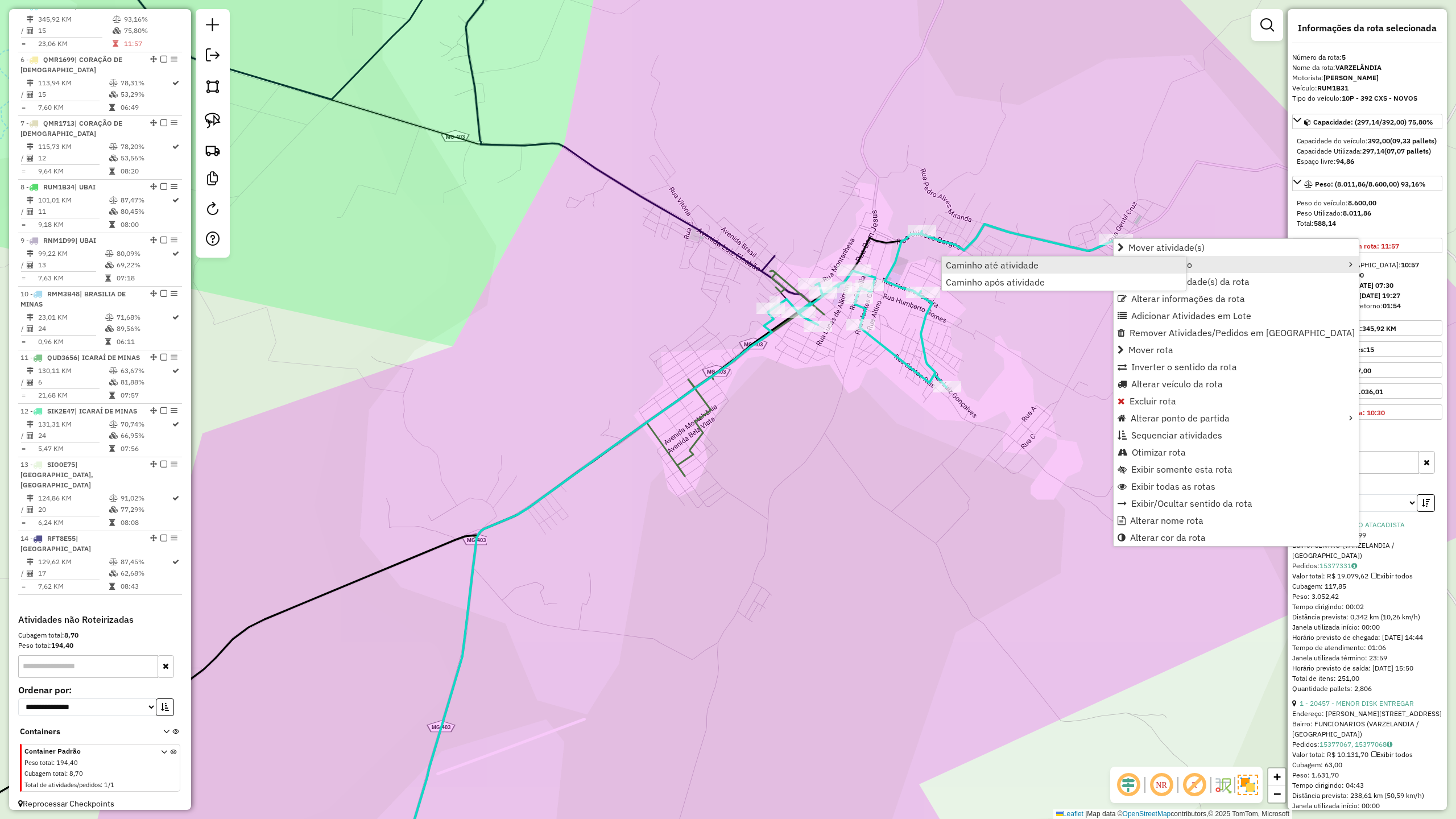
click at [1031, 262] on span "Caminho até atividade" at bounding box center [992, 265] width 93 height 9
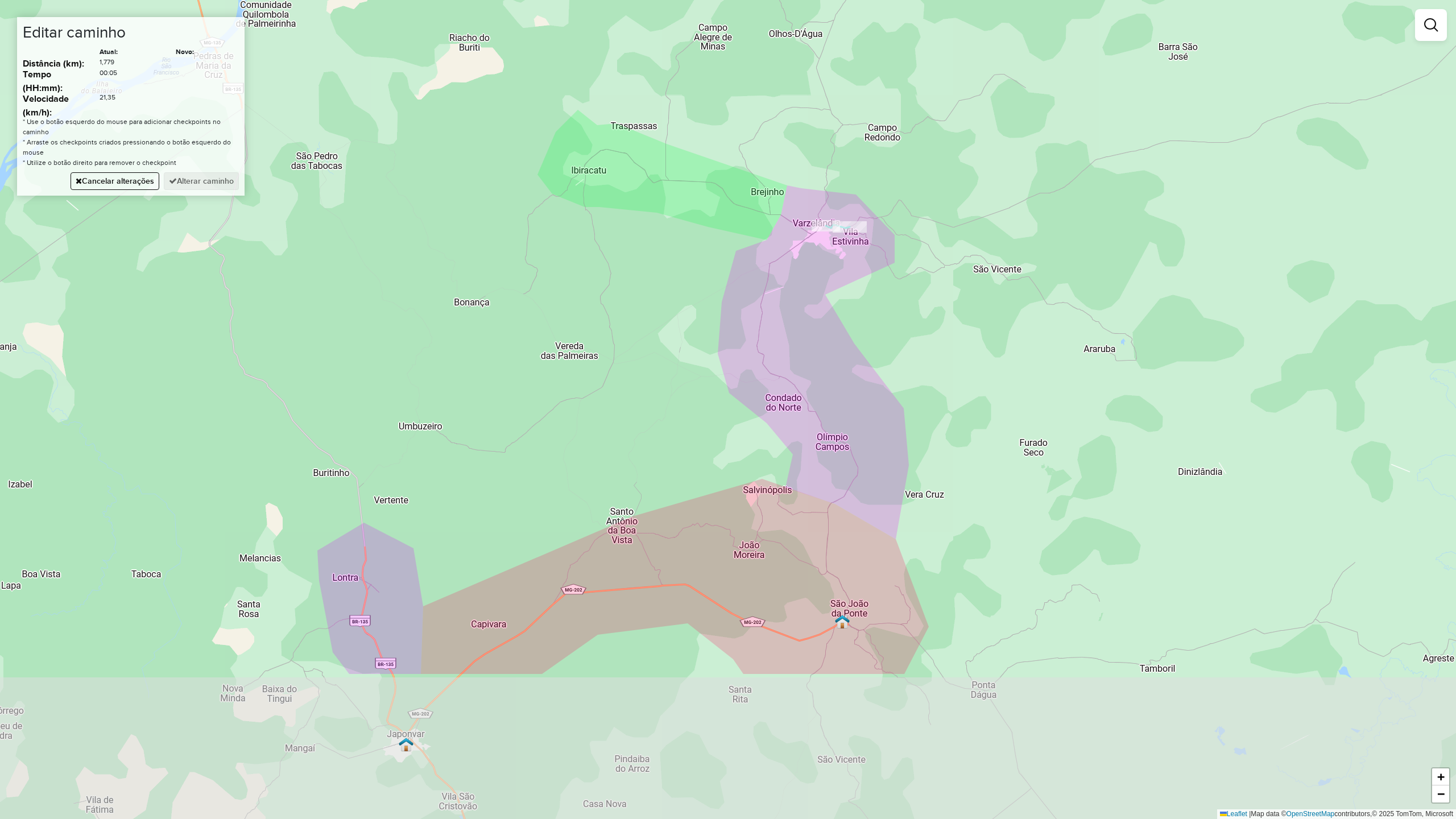
drag, startPoint x: 885, startPoint y: 528, endPoint x: 842, endPoint y: 288, distance: 243.8
click at [842, 288] on div "Janela de atendimento Grade de atendimento Capacidade Transportadoras Veículos …" at bounding box center [728, 410] width 1456 height 819
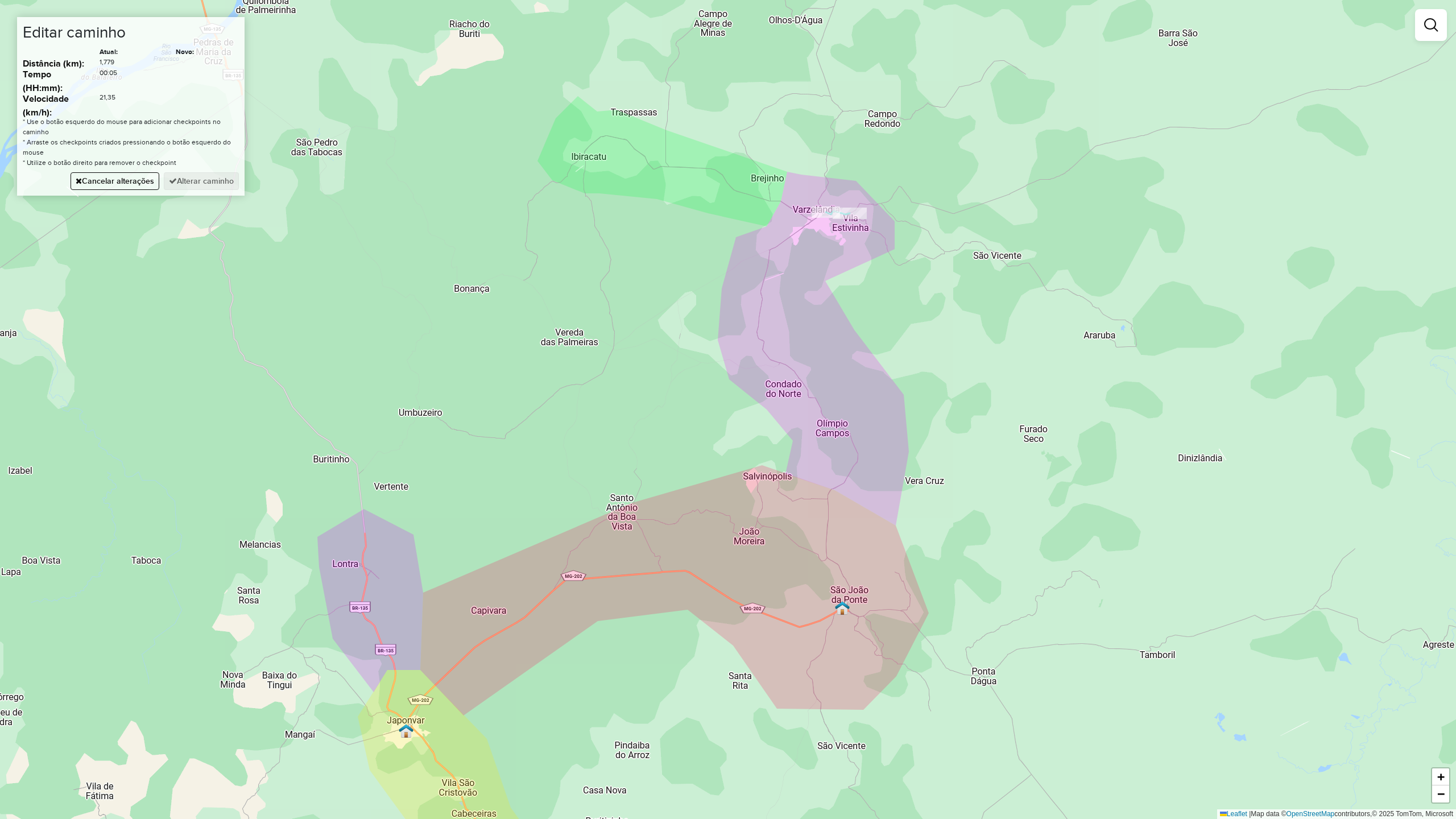
click at [758, 325] on div "Janela de atendimento Grade de atendimento Capacidade Transportadoras Veículos …" at bounding box center [728, 410] width 1456 height 819
click at [846, 479] on div "Janela de atendimento Grade de atendimento Capacidade Transportadoras Veículos …" at bounding box center [728, 410] width 1456 height 819
click at [841, 572] on div "Janela de atendimento Grade de atendimento Capacidade Transportadoras Veículos …" at bounding box center [728, 410] width 1456 height 819
click at [804, 629] on div "Janela de atendimento Grade de atendimento Capacidade Transportadoras Veículos …" at bounding box center [728, 410] width 1456 height 819
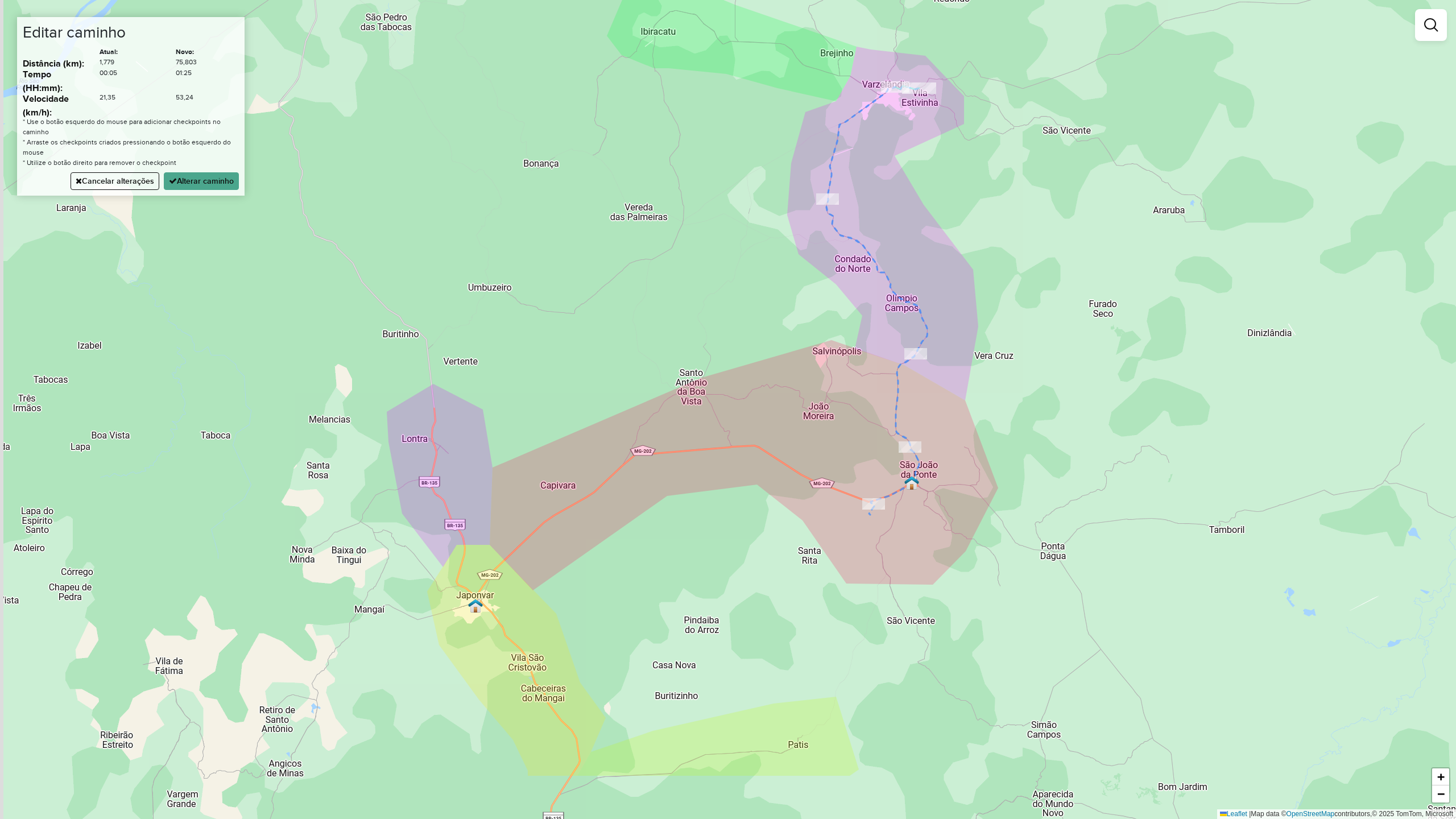
drag, startPoint x: 702, startPoint y: 670, endPoint x: 829, endPoint y: 481, distance: 227.7
click at [827, 483] on div "Janela de atendimento Grade de atendimento Capacidade Transportadoras Veículos …" at bounding box center [728, 410] width 1456 height 819
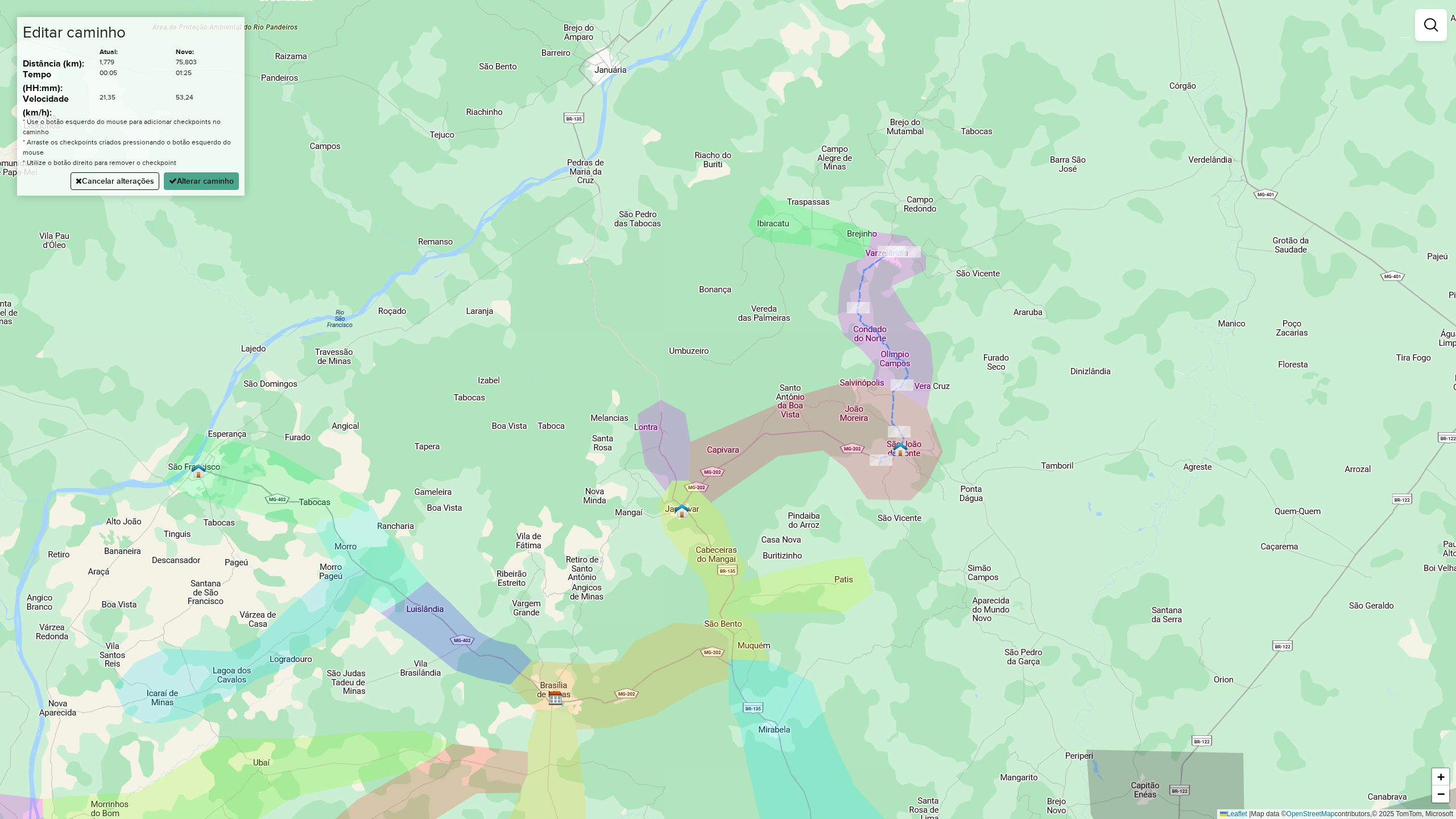
click at [749, 447] on div "Janela de atendimento Grade de atendimento Capacidade Transportadoras Veículos …" at bounding box center [728, 410] width 1456 height 819
click at [699, 528] on div "Janela de atendimento Grade de atendimento Capacidade Transportadoras Veículos …" at bounding box center [728, 410] width 1456 height 819
click at [820, 434] on div "Janela de atendimento Grade de atendimento Capacidade Transportadoras Veículos …" at bounding box center [728, 410] width 1456 height 819
click at [722, 608] on div "Janela de atendimento Grade de atendimento Capacidade Transportadoras Veículos …" at bounding box center [728, 410] width 1456 height 819
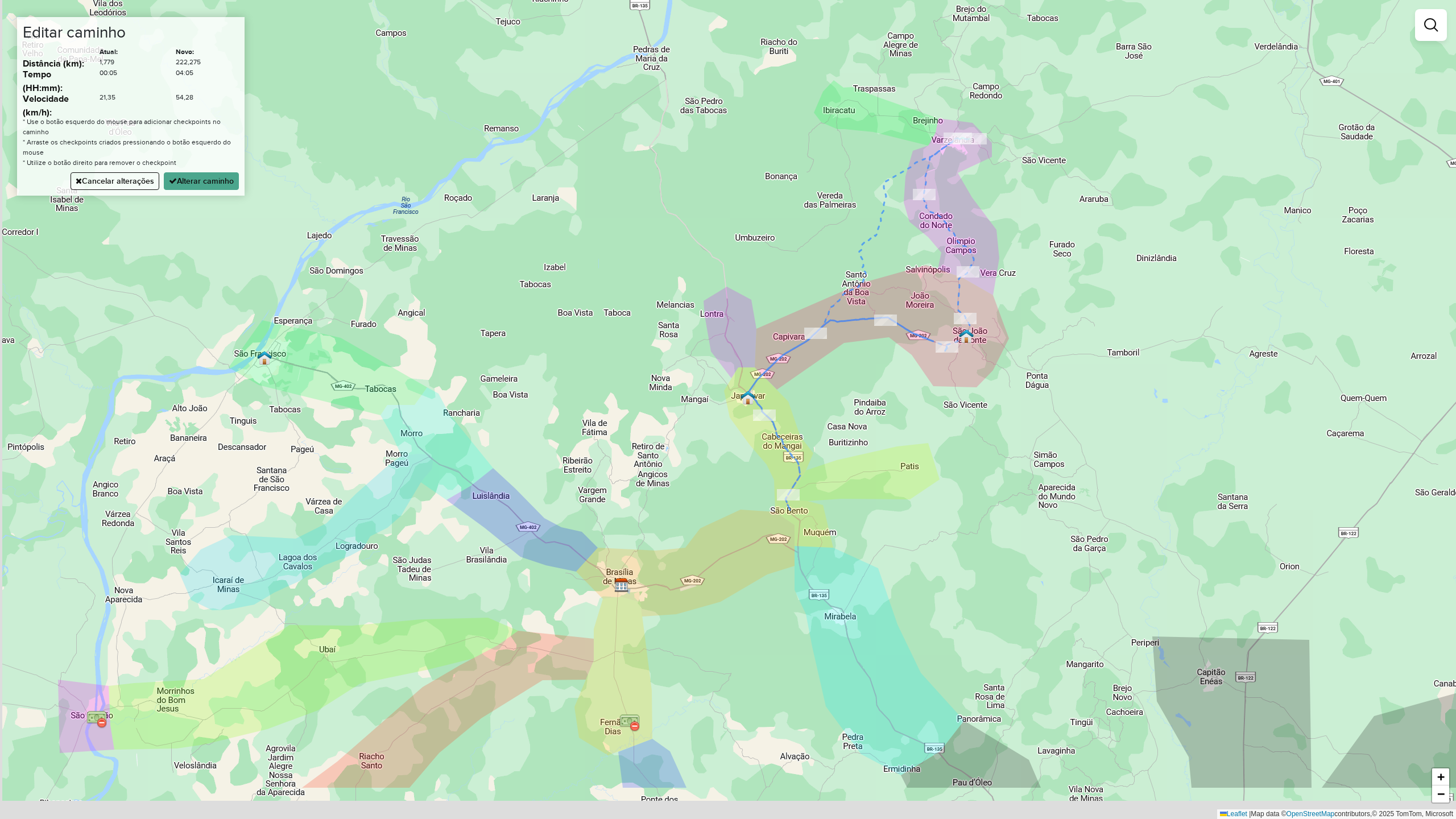
drag, startPoint x: 809, startPoint y: 621, endPoint x: 878, endPoint y: 490, distance: 148.1
click at [877, 497] on div "Janela de atendimento Grade de atendimento Capacidade Transportadoras Veículos …" at bounding box center [728, 410] width 1456 height 819
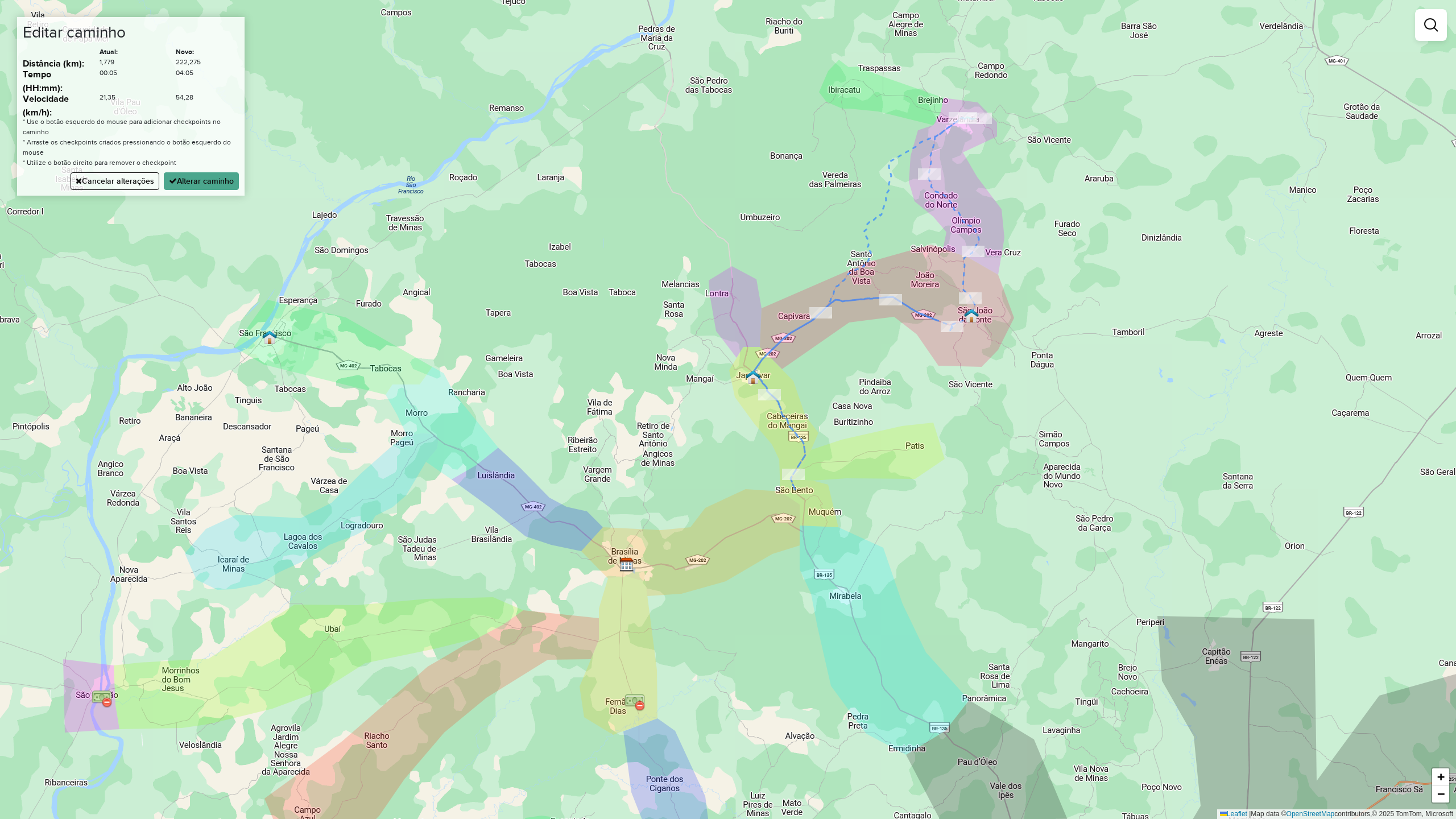
click at [726, 541] on div "Janela de atendimento Grade de atendimento Capacidade Transportadoras Veículos …" at bounding box center [728, 410] width 1456 height 819
click at [661, 566] on div "Janela de atendimento Grade de atendimento Capacidade Transportadoras Veículos …" at bounding box center [728, 410] width 1456 height 819
click at [907, 307] on icon at bounding box center [814, 344] width 327 height 453
click at [214, 178] on button "Alterar caminho" at bounding box center [201, 181] width 75 height 18
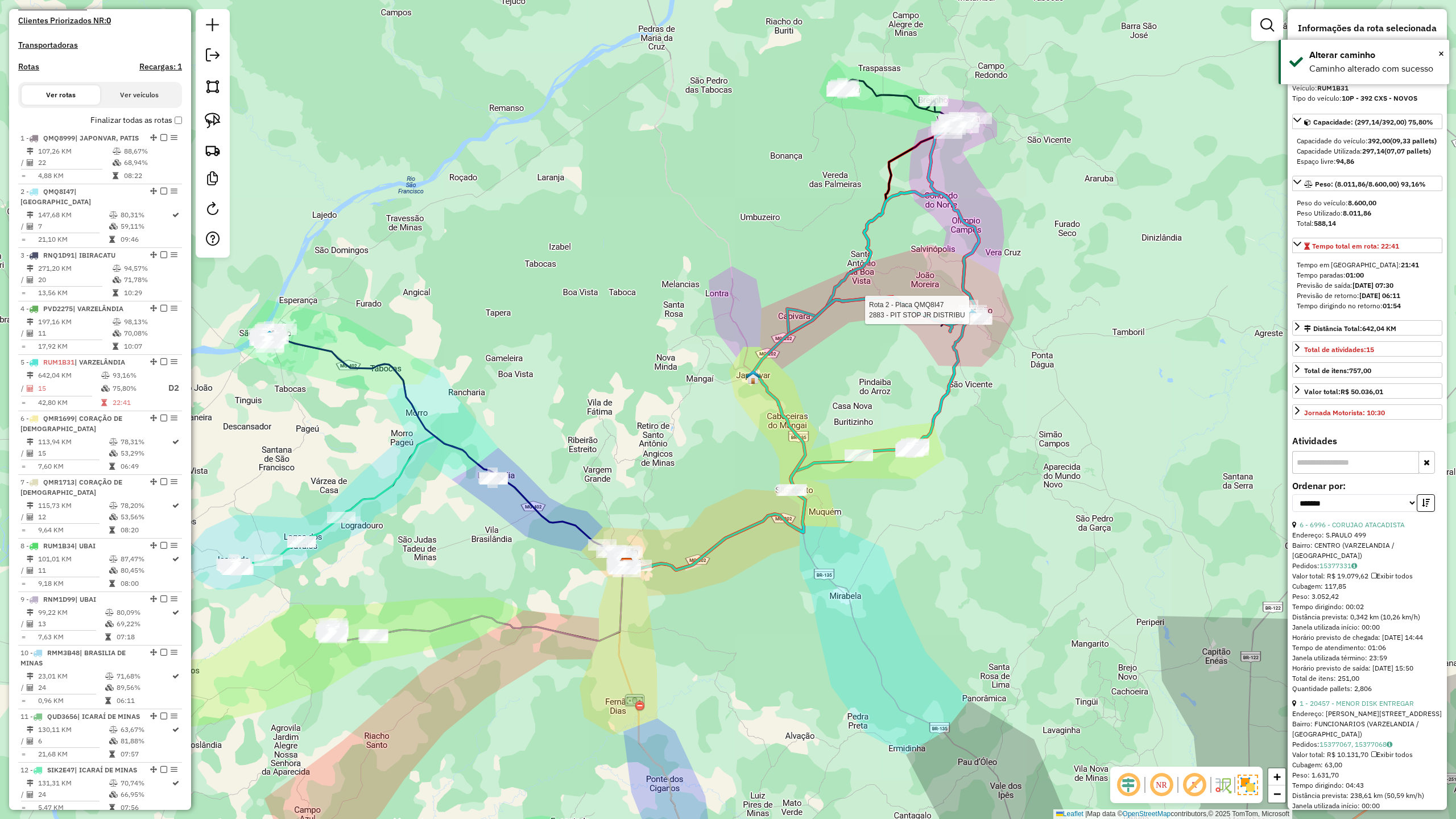
scroll to position [0, 0]
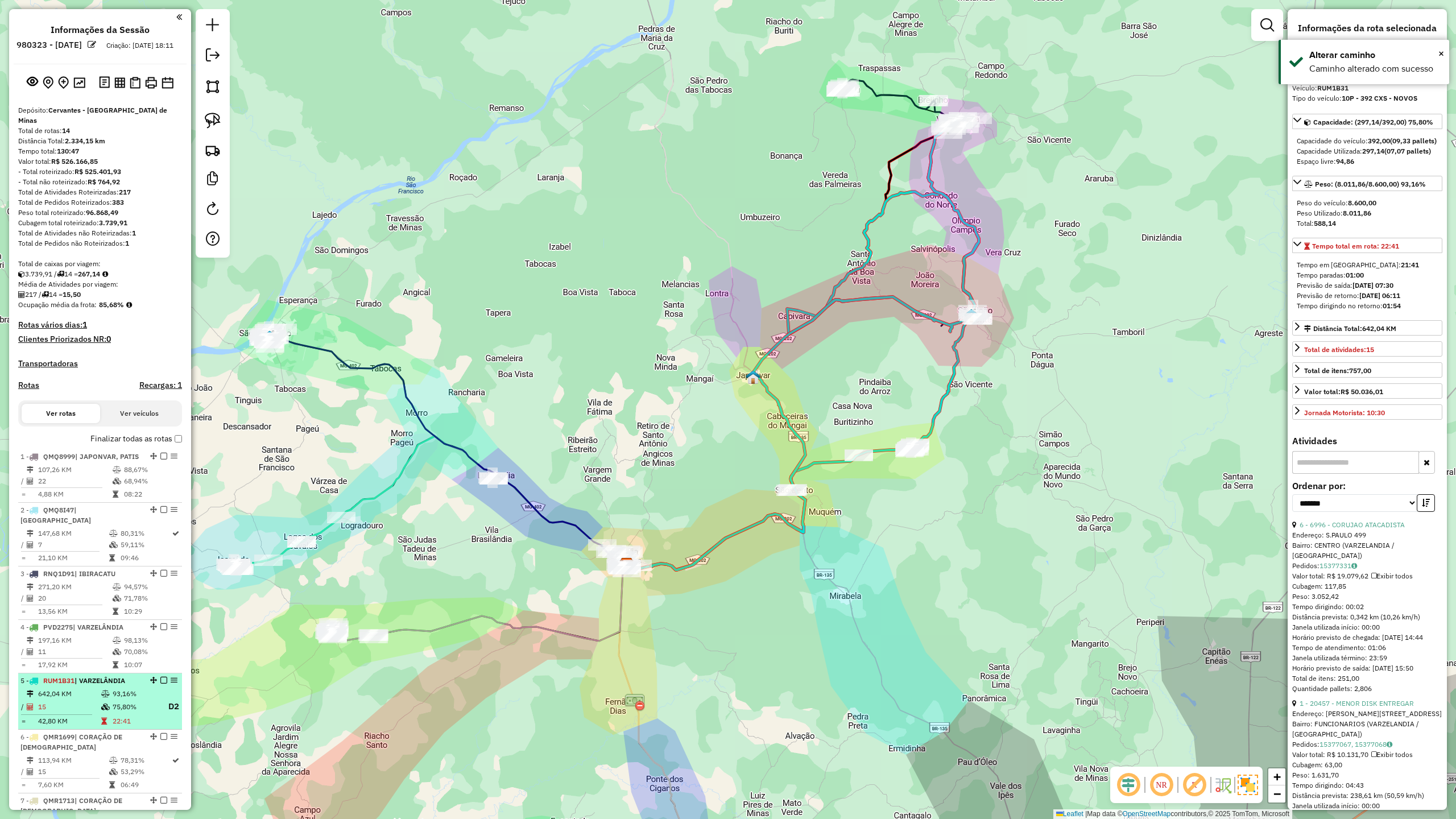
click at [80, 700] on td "642,04 KM" at bounding box center [69, 694] width 63 height 12
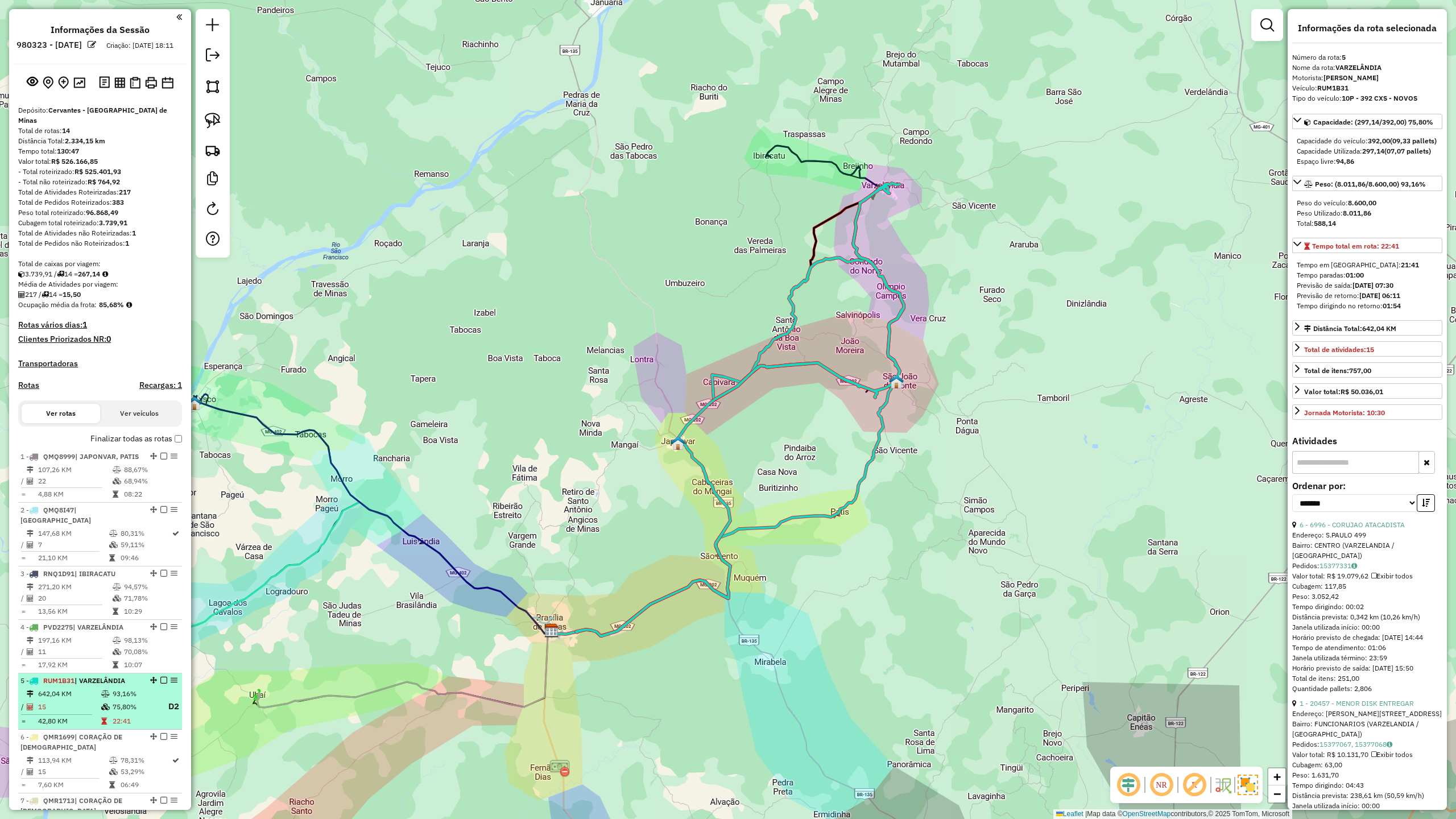
click at [84, 711] on td "15" at bounding box center [69, 706] width 63 height 14
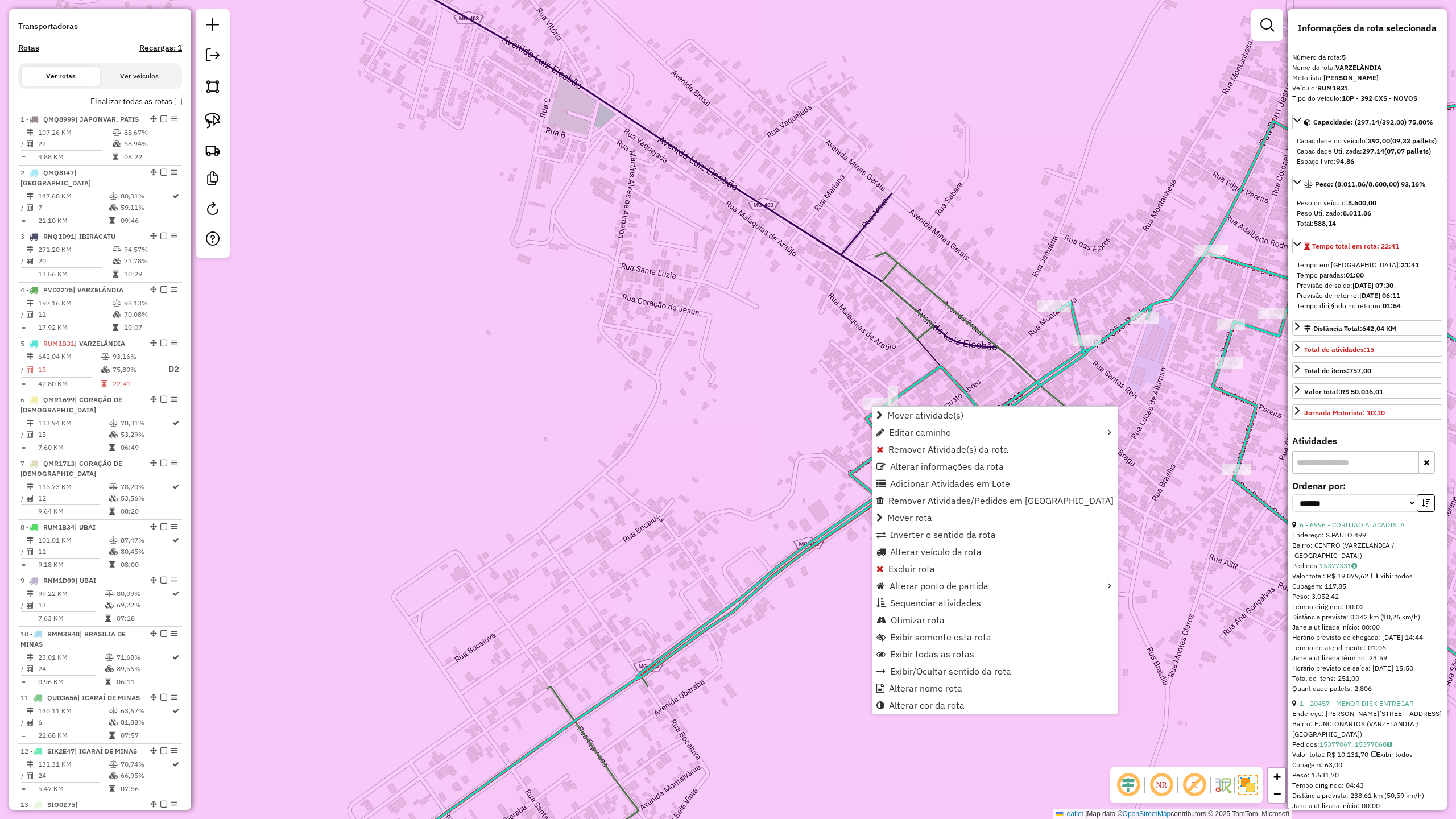
scroll to position [675, 0]
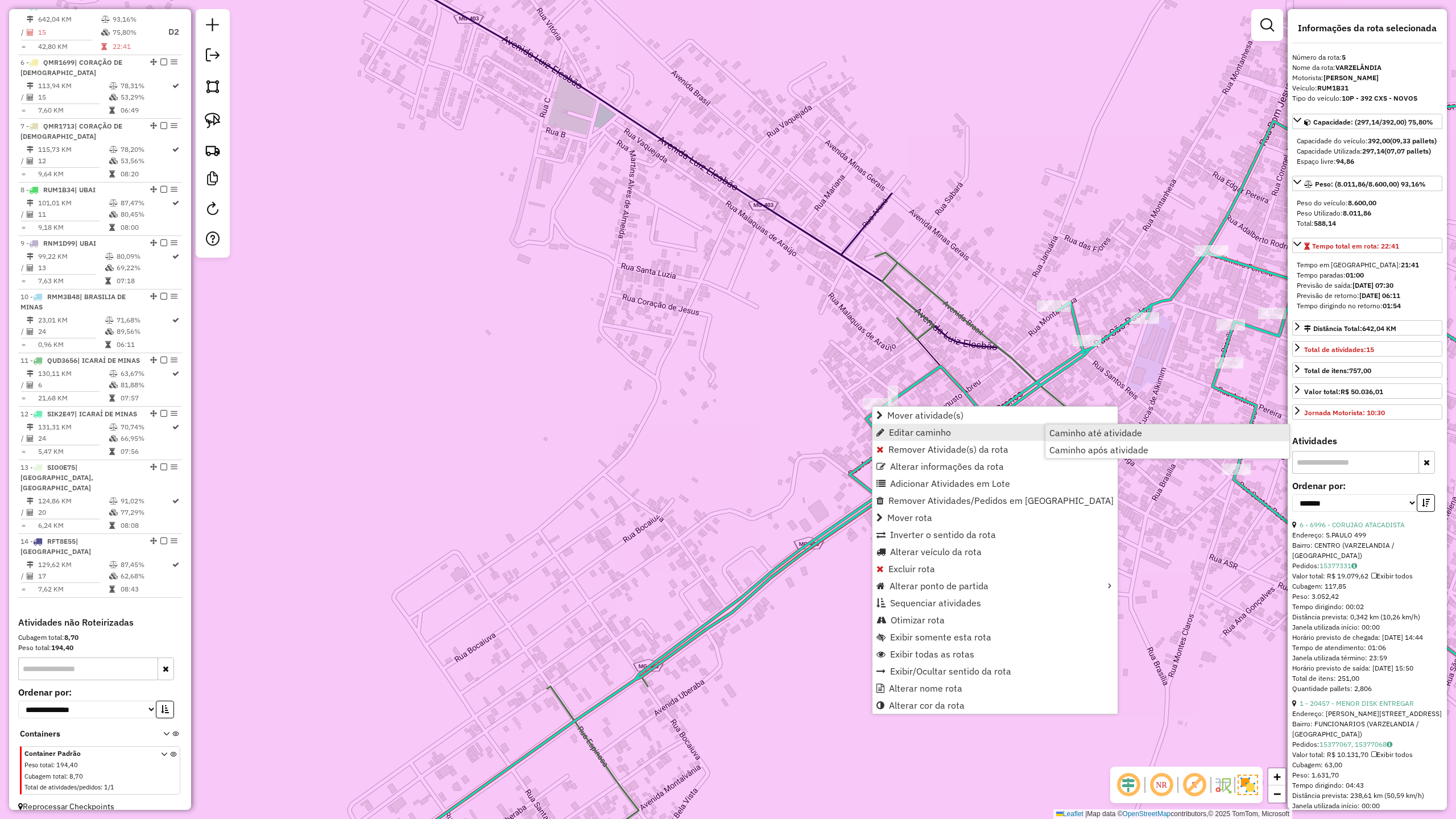
click at [1101, 434] on span "Caminho até atividade" at bounding box center [1096, 433] width 93 height 9
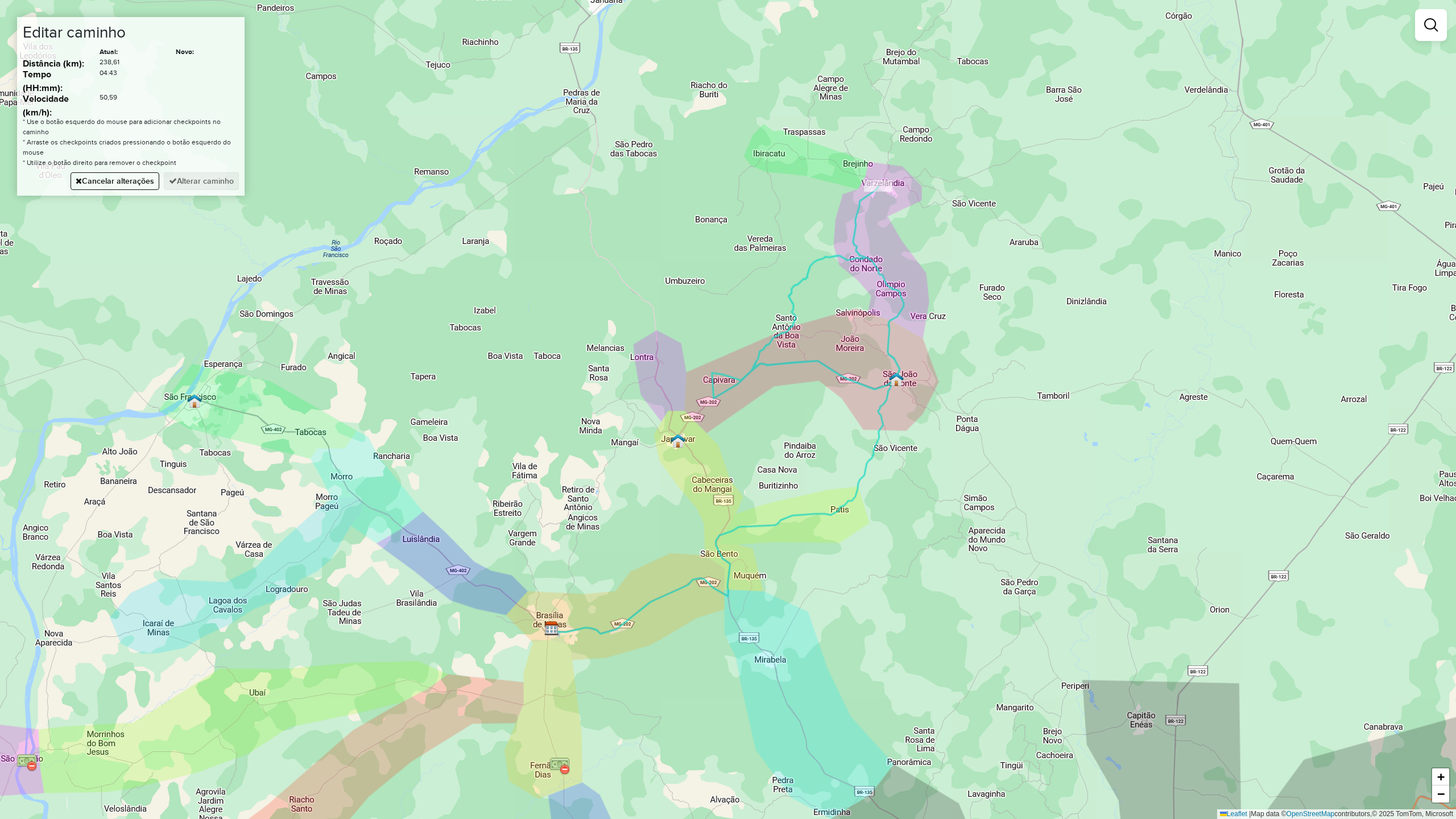
click at [856, 490] on div "Janela de atendimento Grade de atendimento Capacidade Transportadoras Veículos …" at bounding box center [728, 410] width 1456 height 819
click at [201, 181] on button "Alterar caminho" at bounding box center [201, 181] width 75 height 18
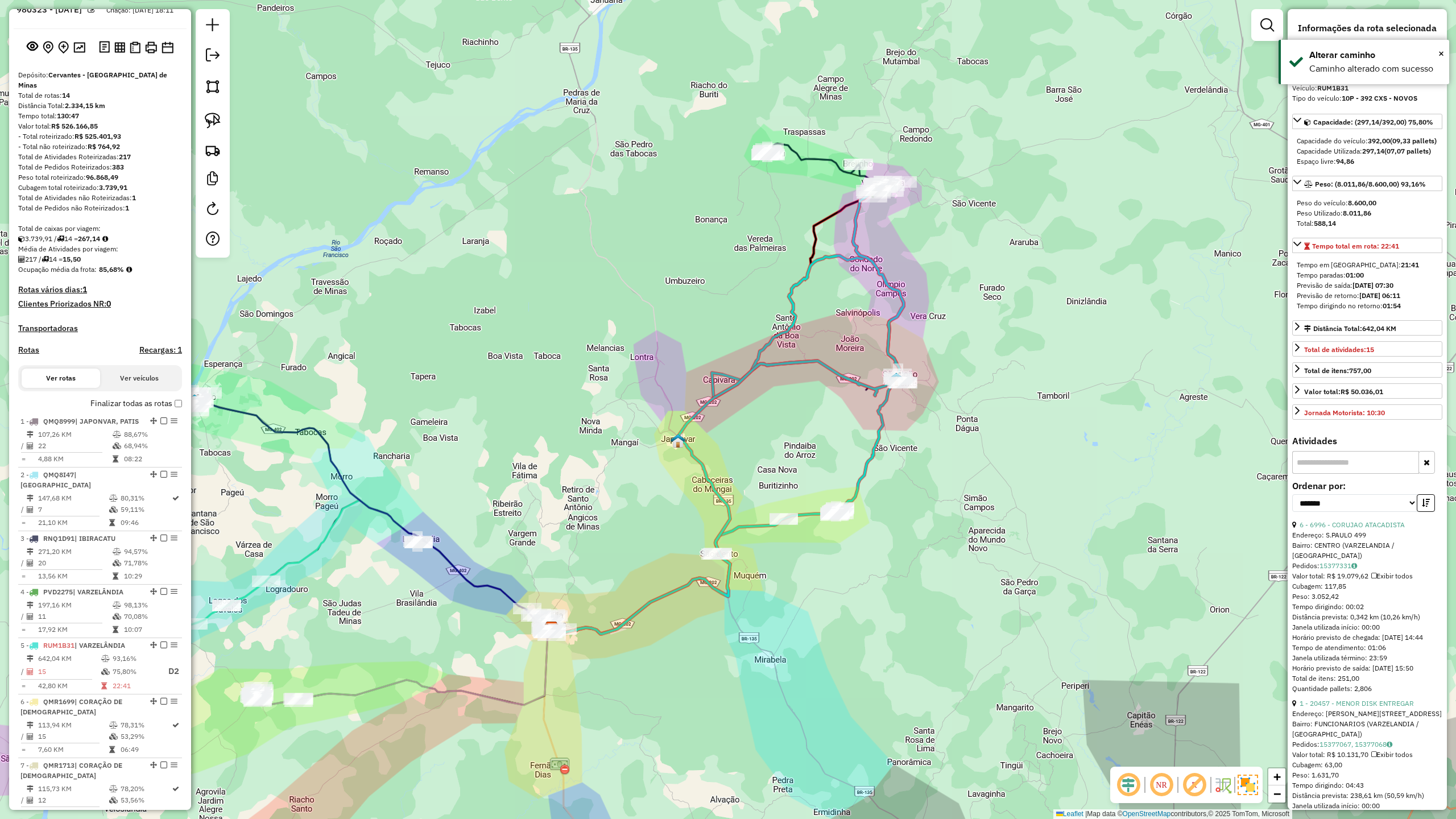
scroll to position [0, 0]
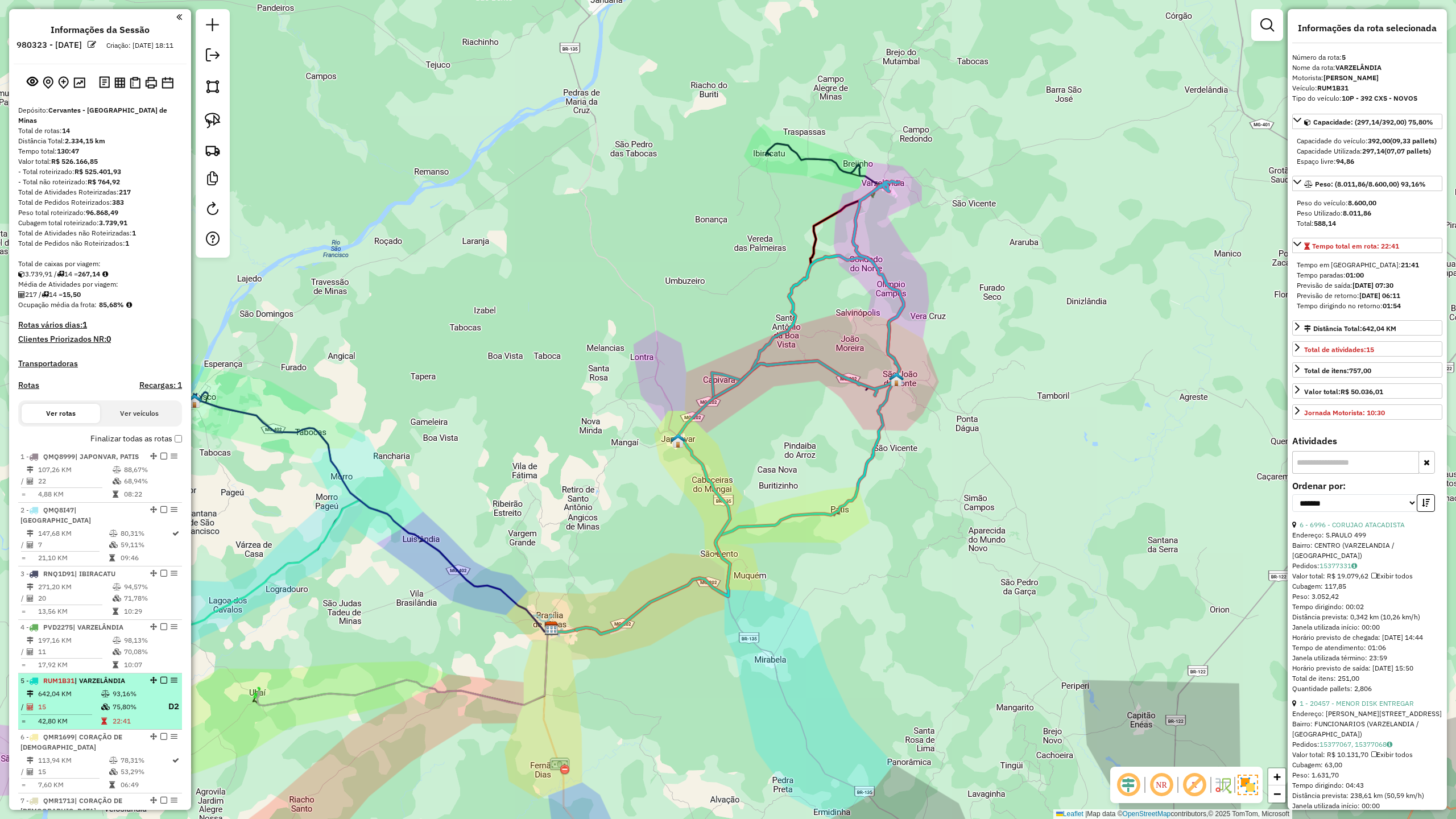
click at [103, 697] on icon at bounding box center [105, 694] width 9 height 7
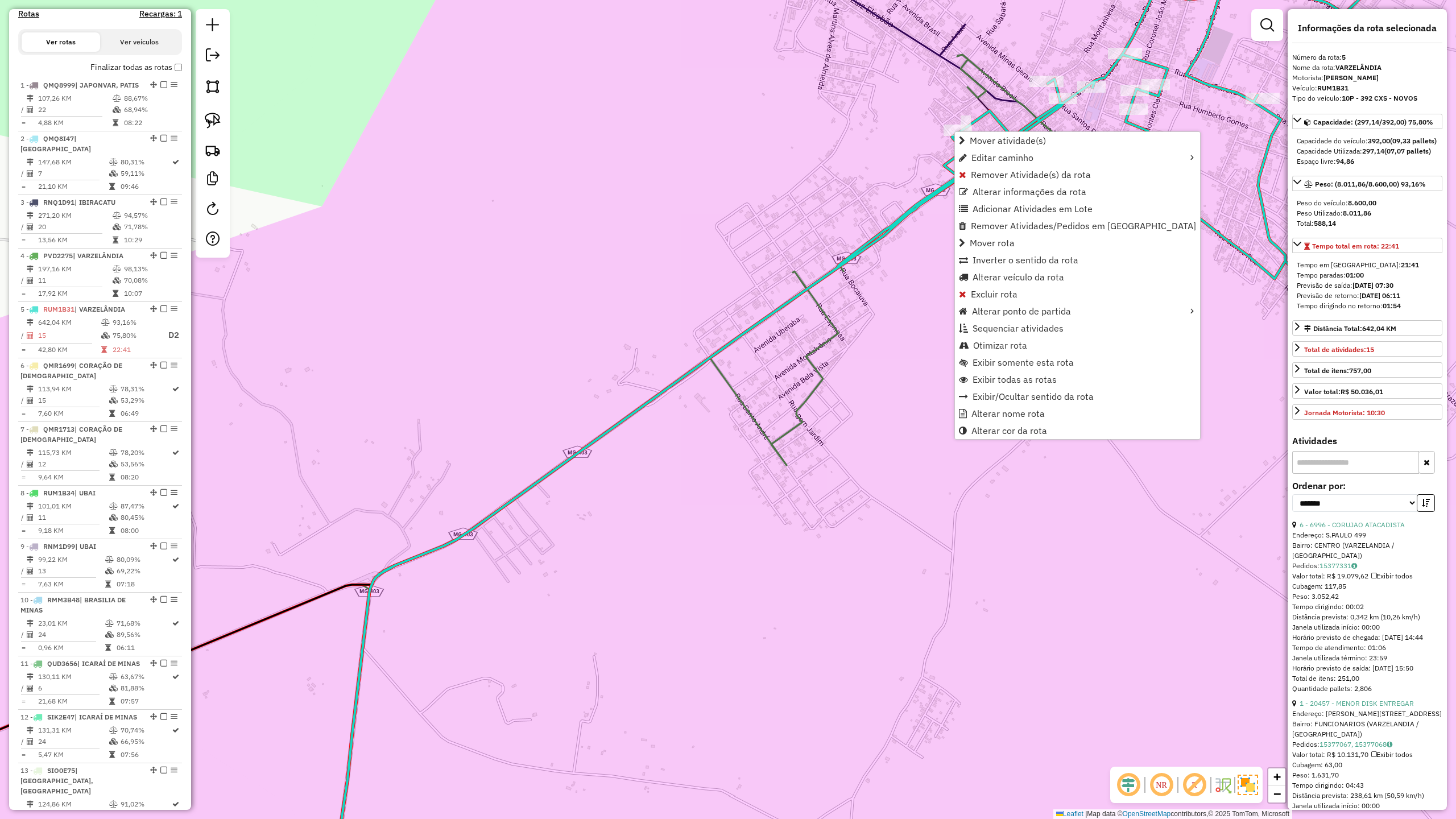
scroll to position [675, 0]
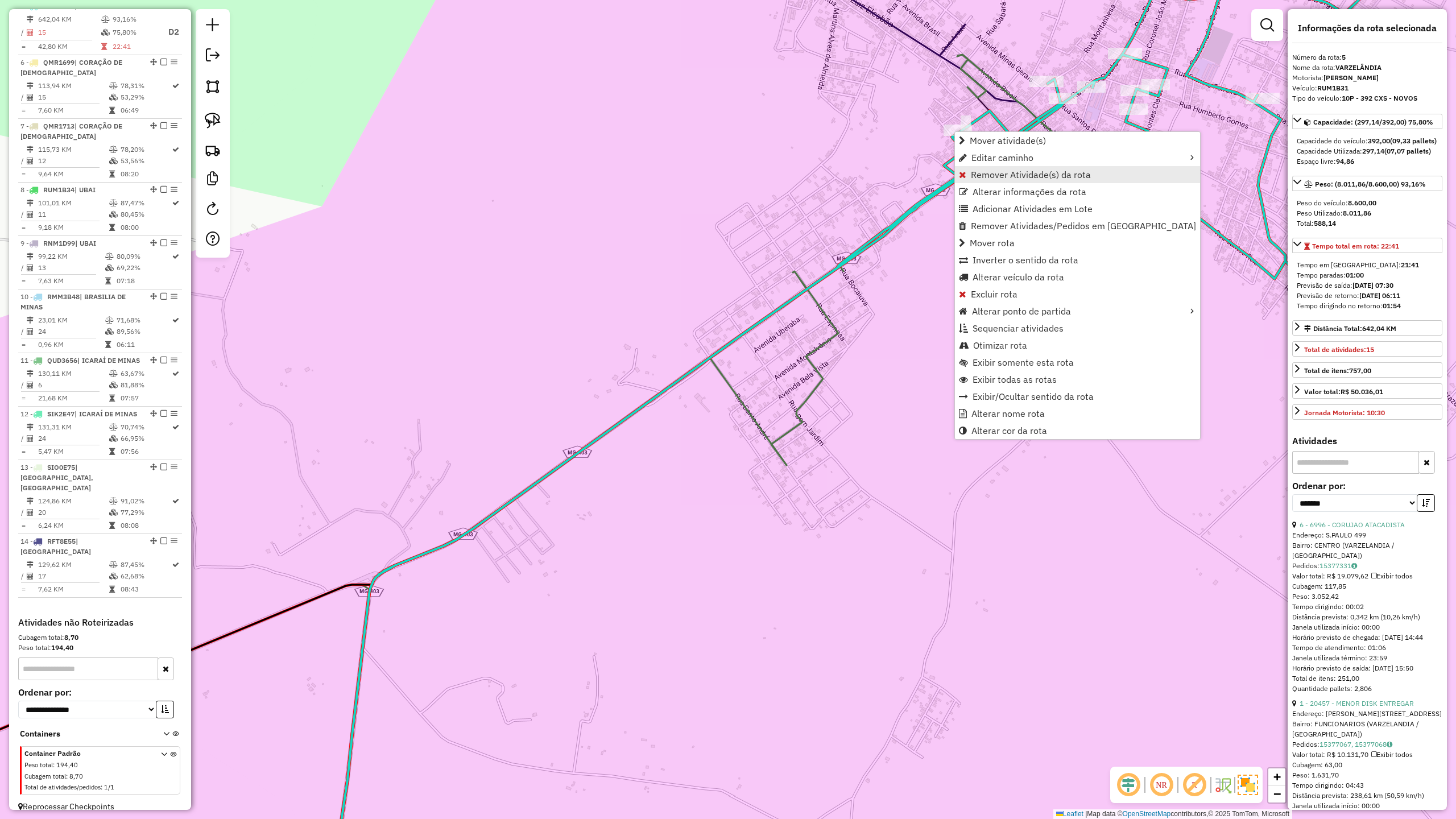
click at [1001, 179] on span "Remover Atividade(s) da rota" at bounding box center [1031, 174] width 120 height 9
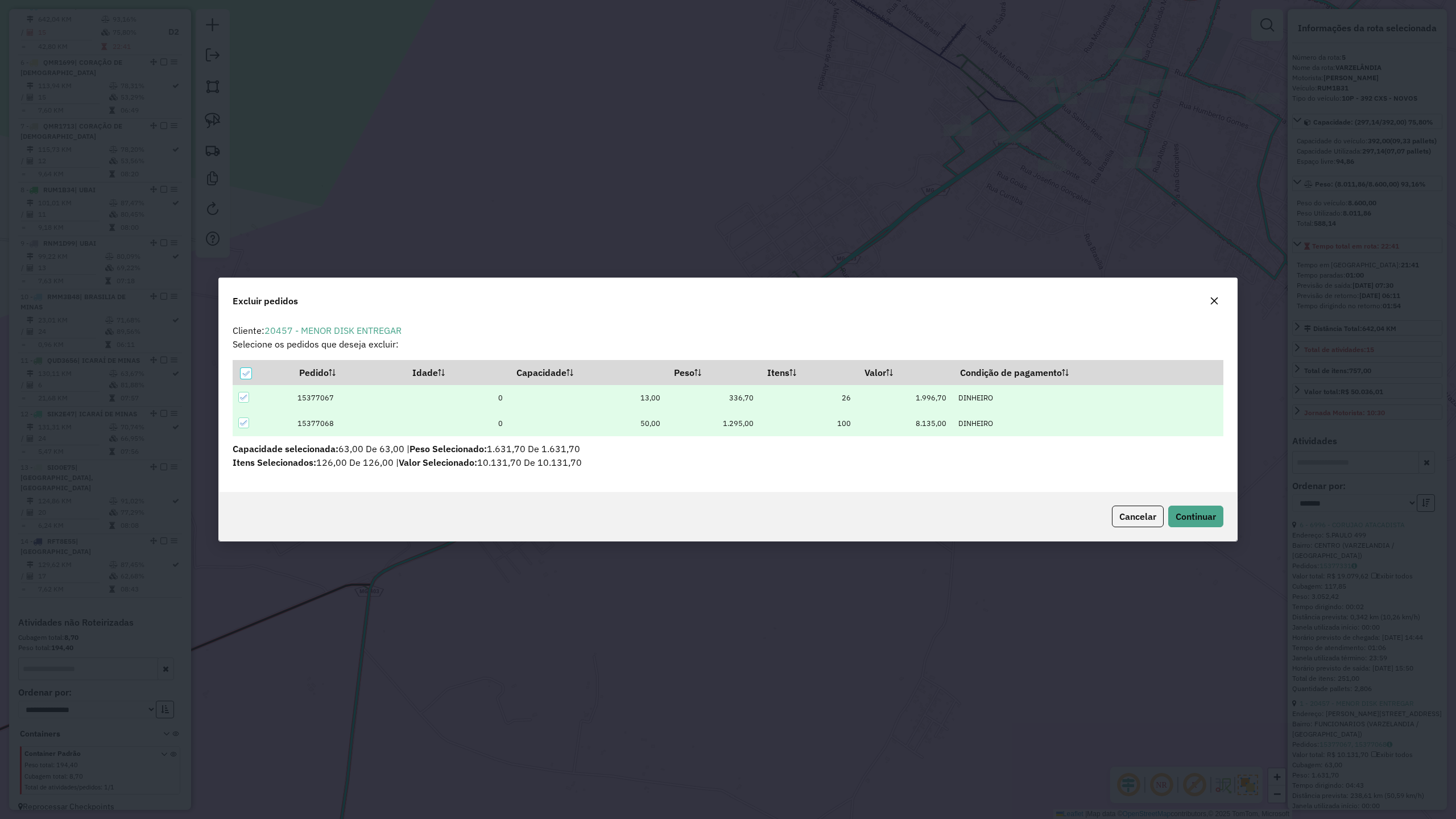
scroll to position [0, 0]
click at [1192, 516] on span "Continuar" at bounding box center [1195, 516] width 40 height 12
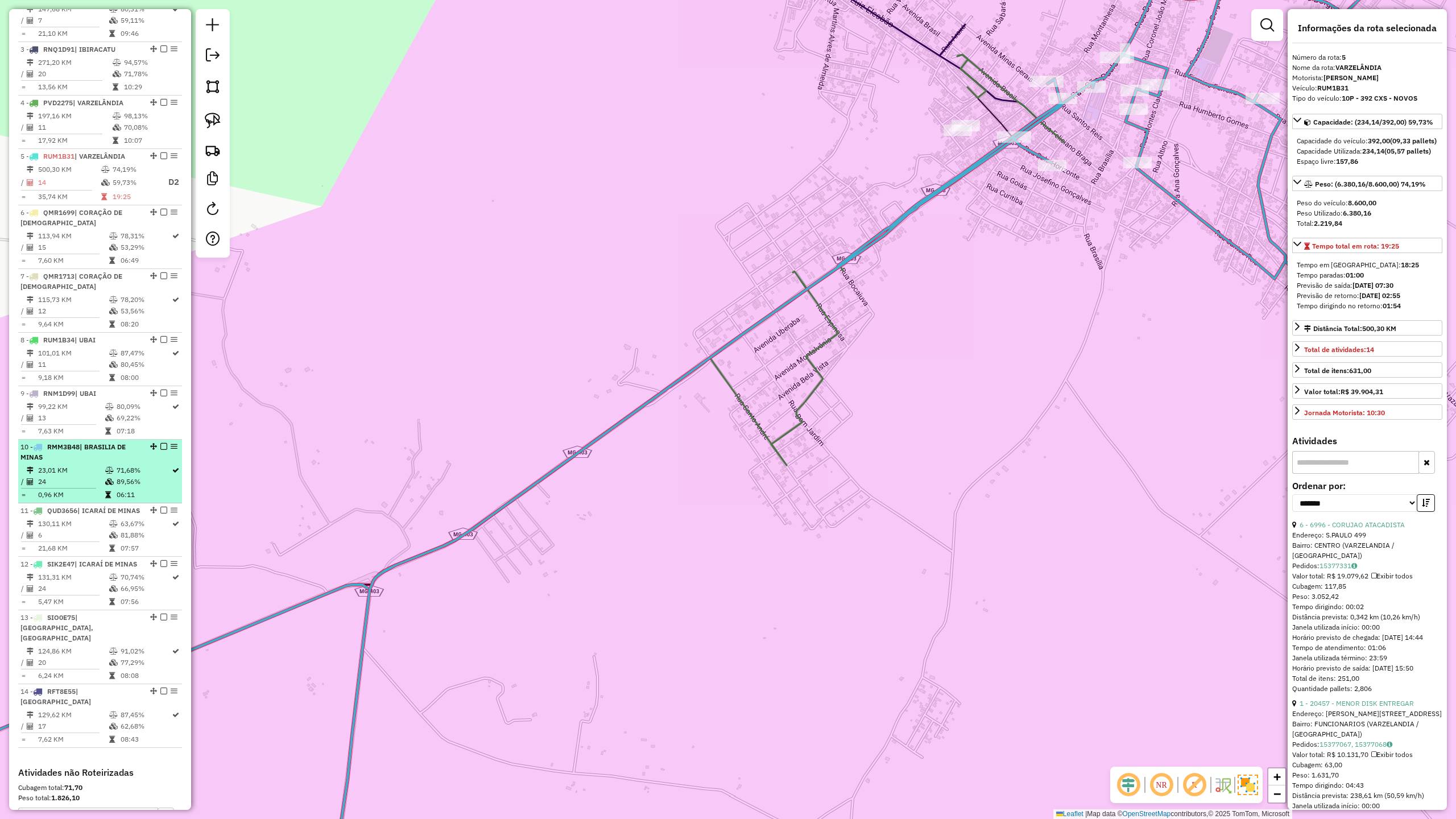
scroll to position [523, 0]
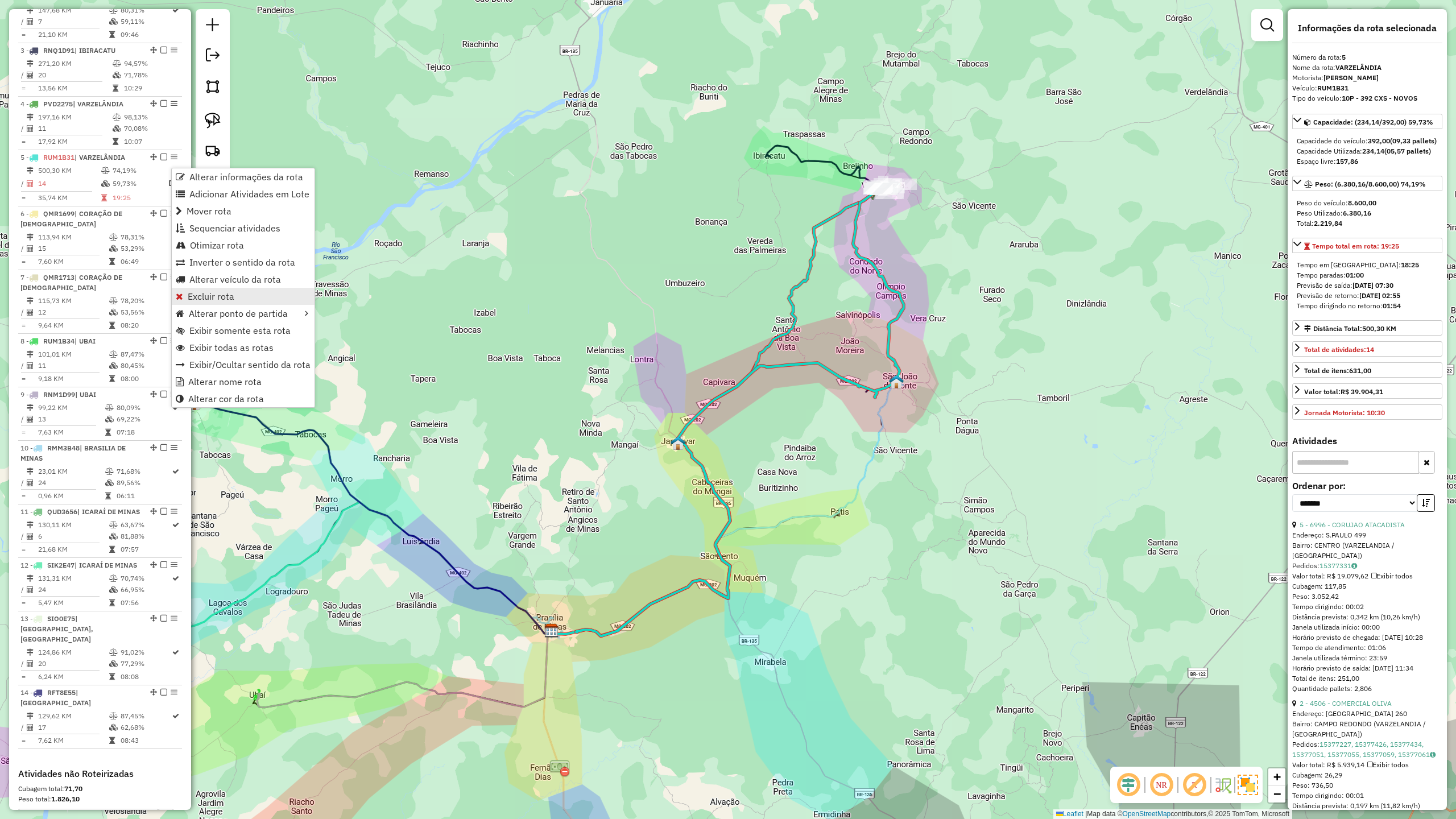
click at [220, 297] on span "Excluir rota" at bounding box center [211, 296] width 47 height 9
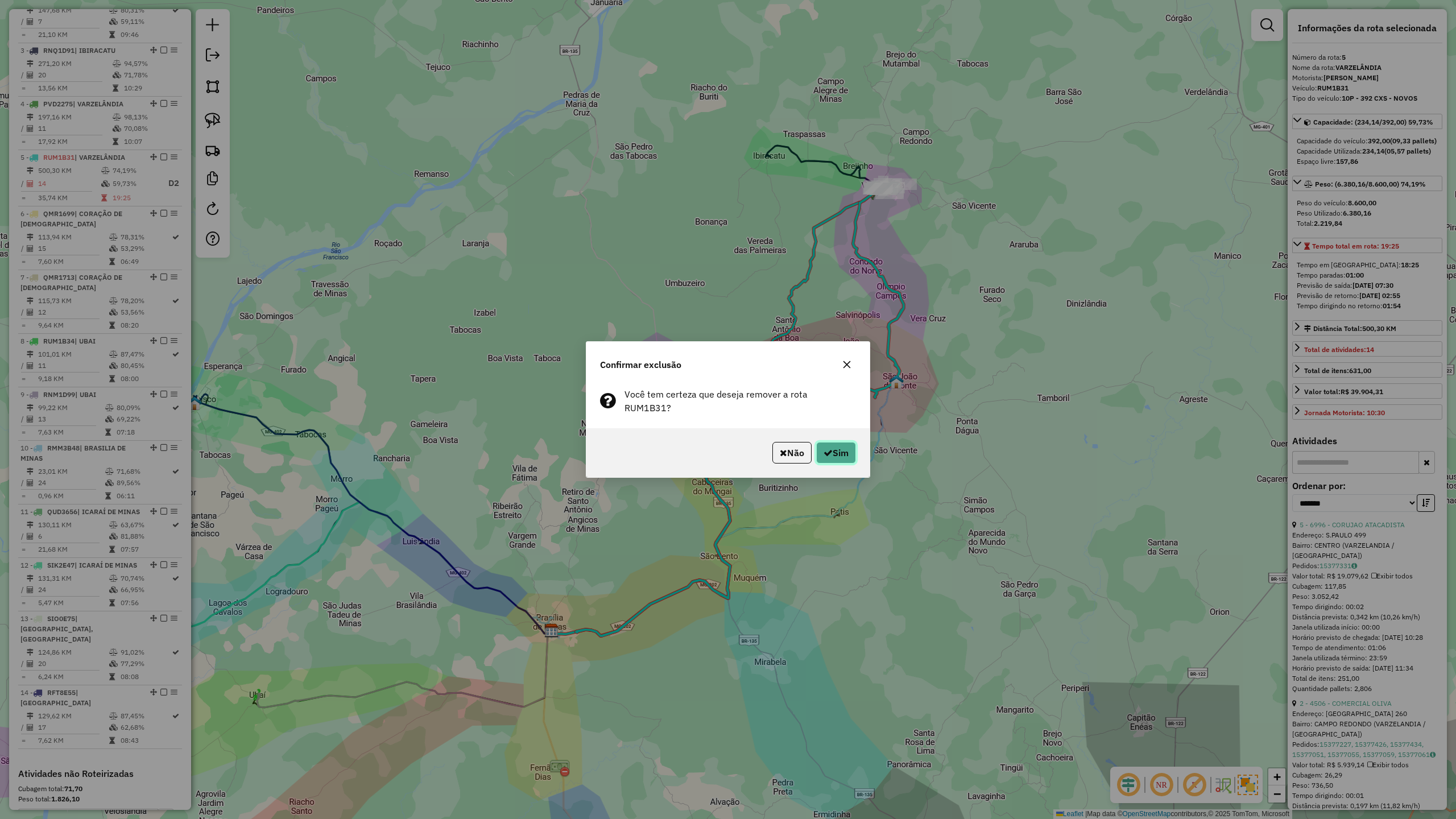
click at [835, 452] on button "Sim" at bounding box center [836, 453] width 40 height 22
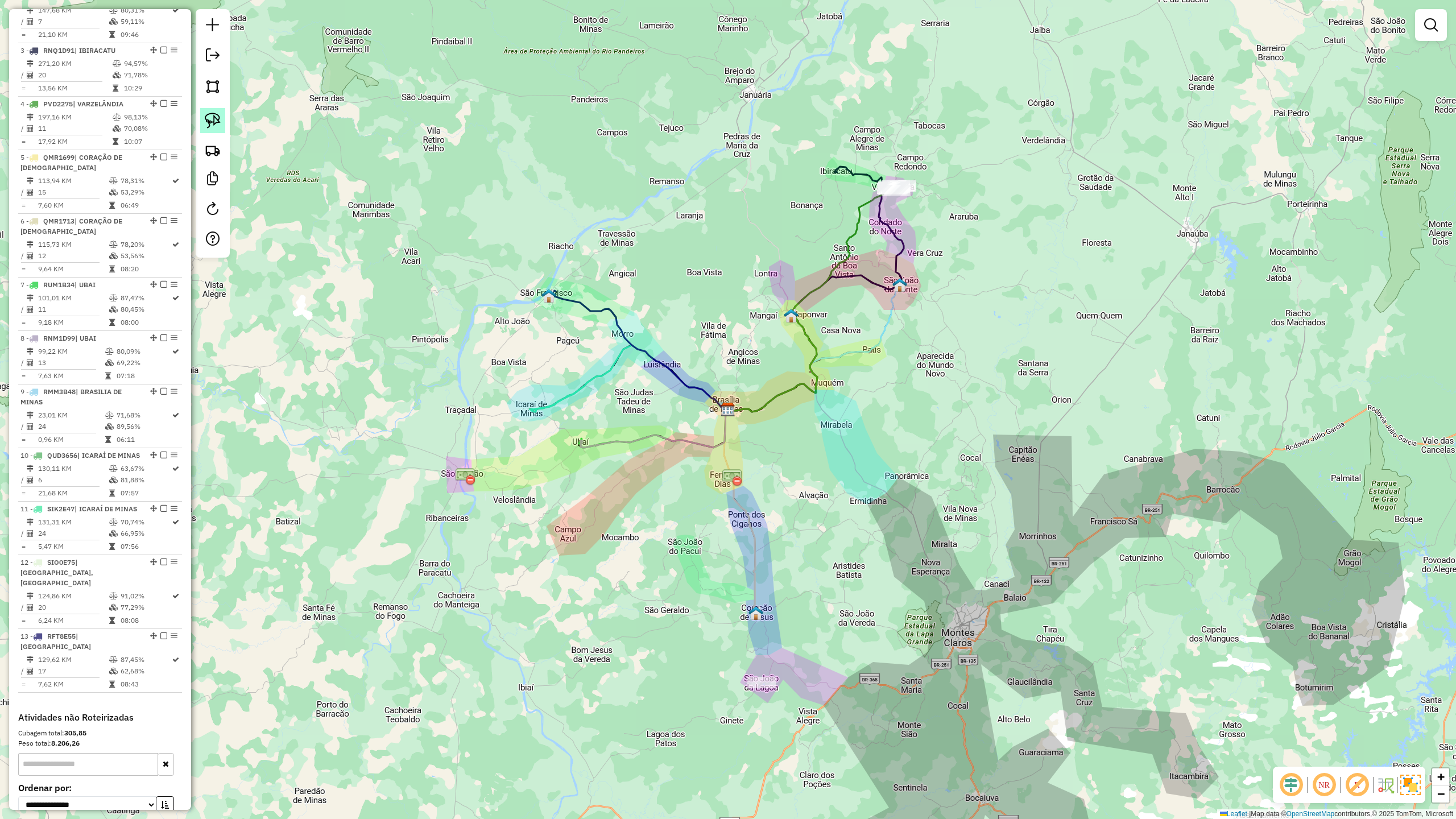
click at [205, 119] on img at bounding box center [213, 121] width 16 height 16
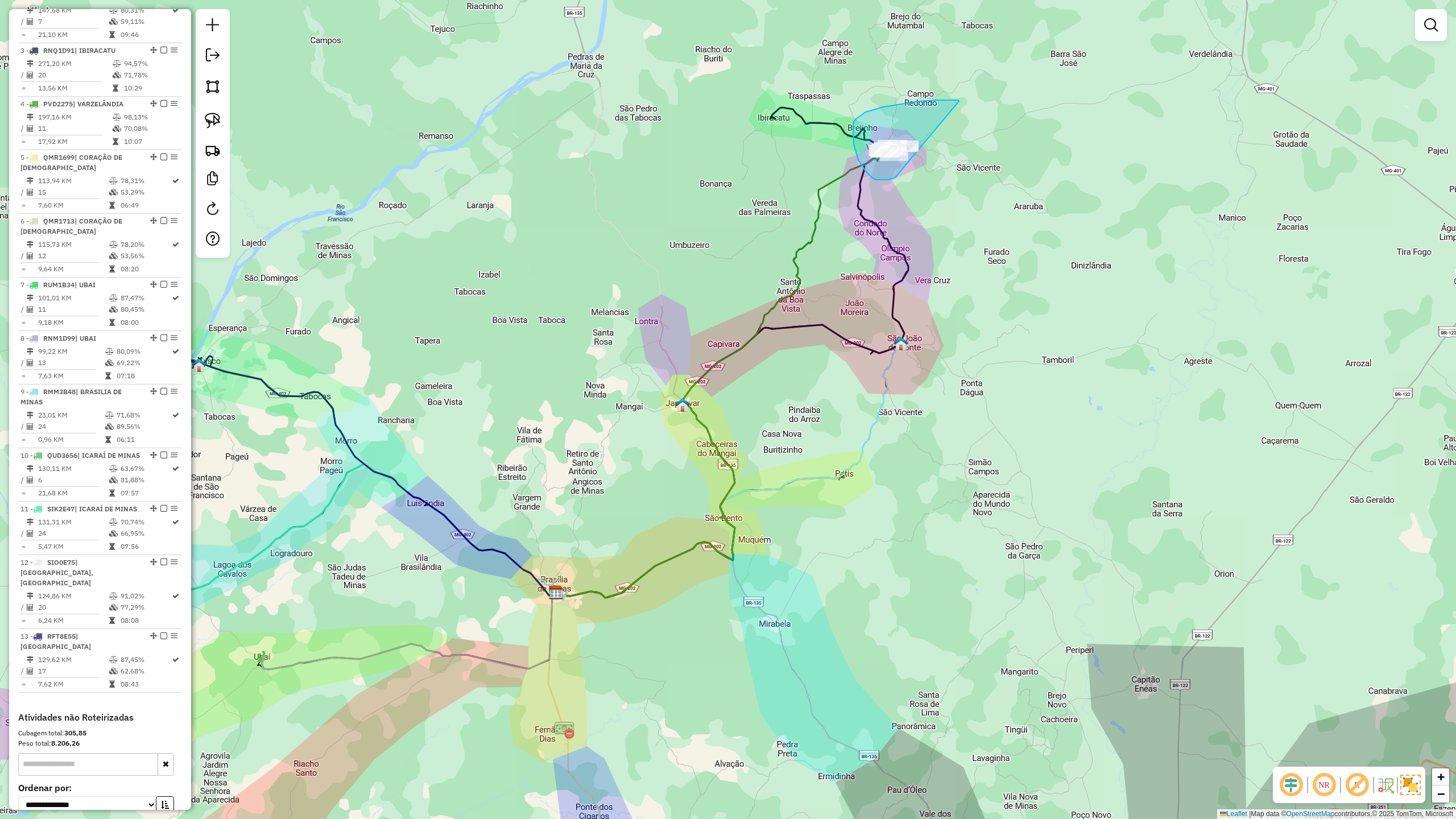
drag, startPoint x: 882, startPoint y: 179, endPoint x: 919, endPoint y: 208, distance: 47.0
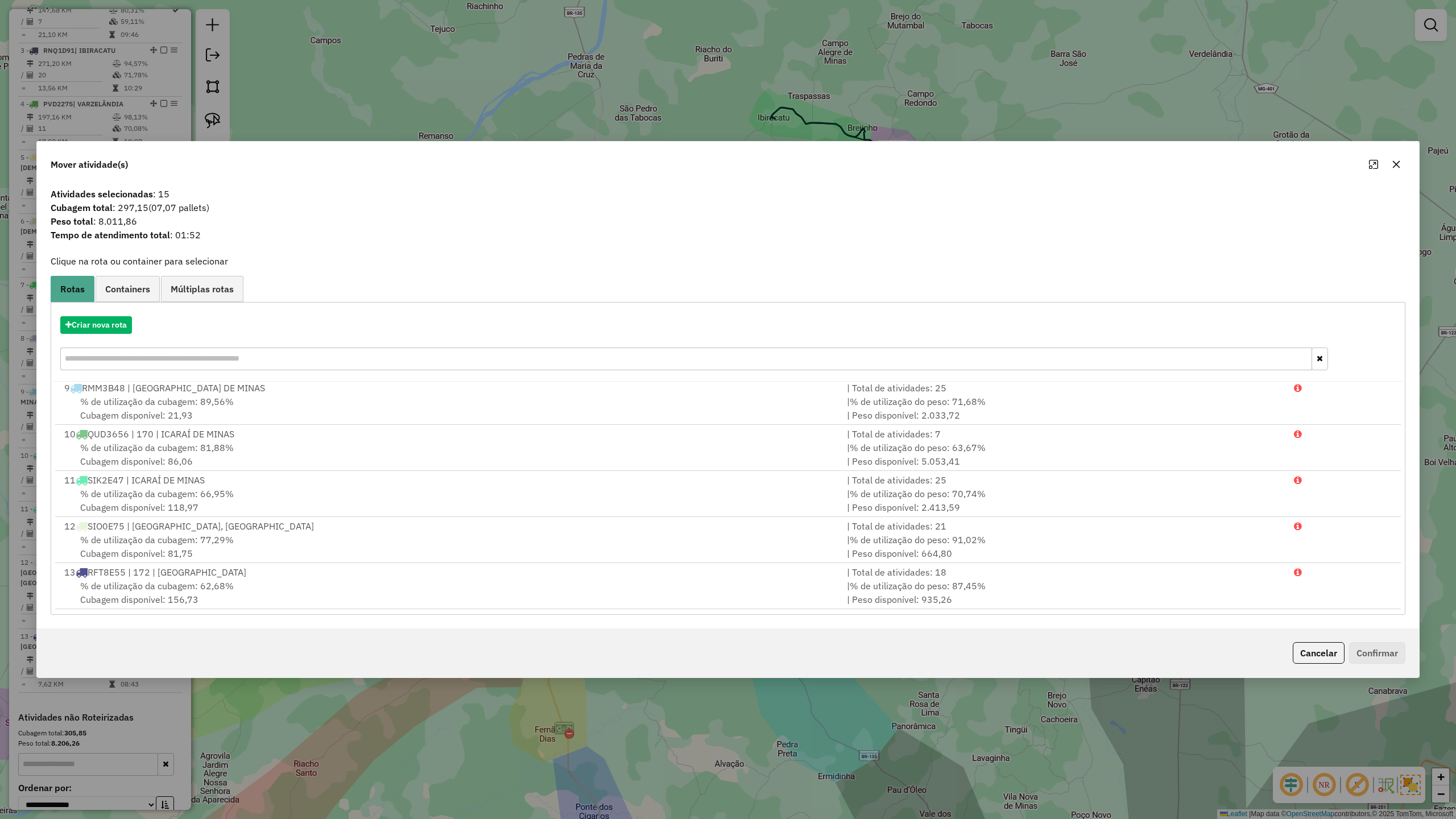
scroll to position [0, 0]
click at [114, 327] on button "Criar nova rota" at bounding box center [96, 325] width 72 height 18
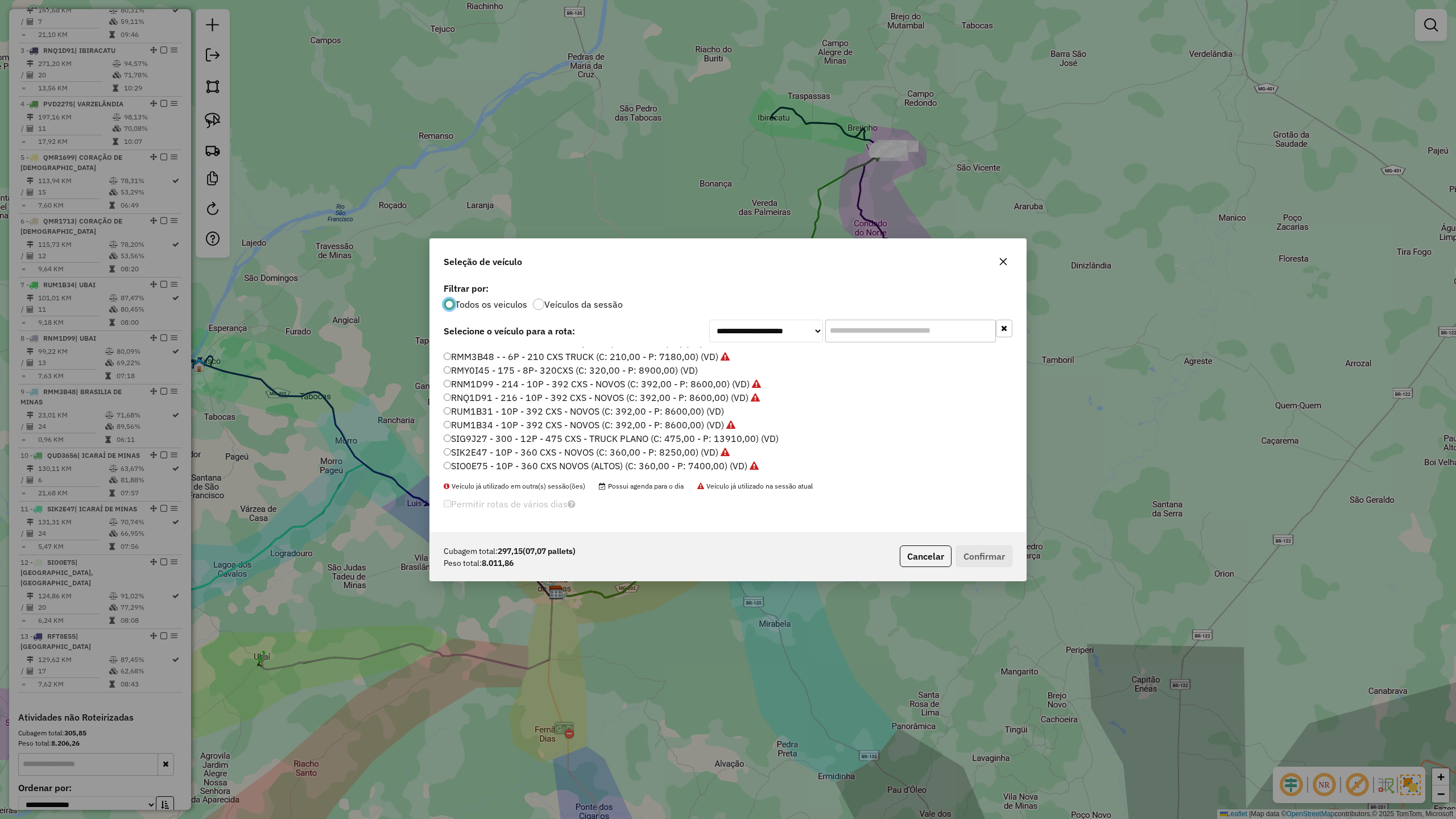
scroll to position [93, 0]
click at [482, 409] on label "RUM1B31 - 10P - 392 CXS - NOVOS (C: 392,00 - P: 8600,00) (VD)" at bounding box center [584, 410] width 281 height 14
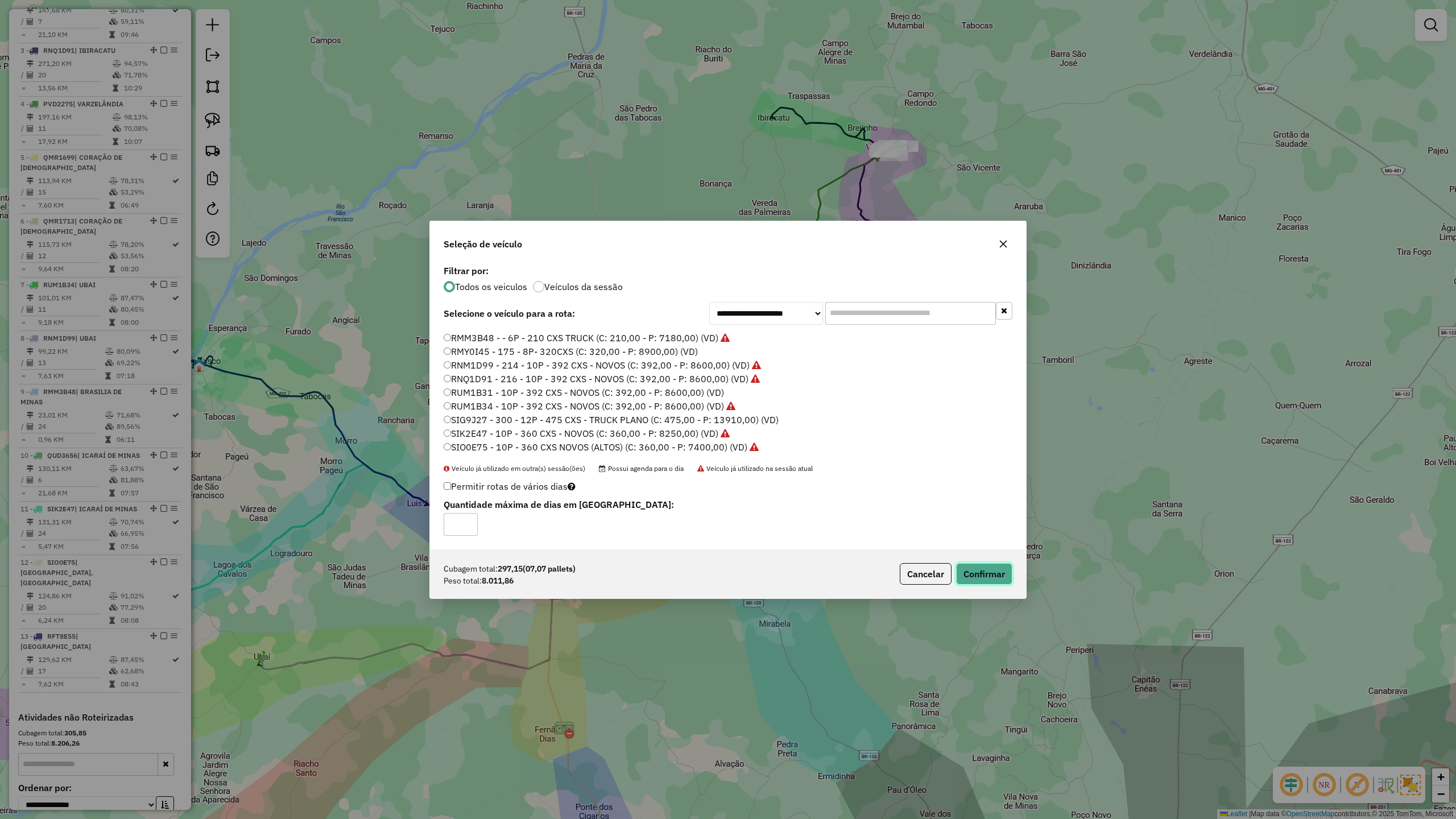
click at [997, 570] on button "Confirmar" at bounding box center [984, 574] width 56 height 22
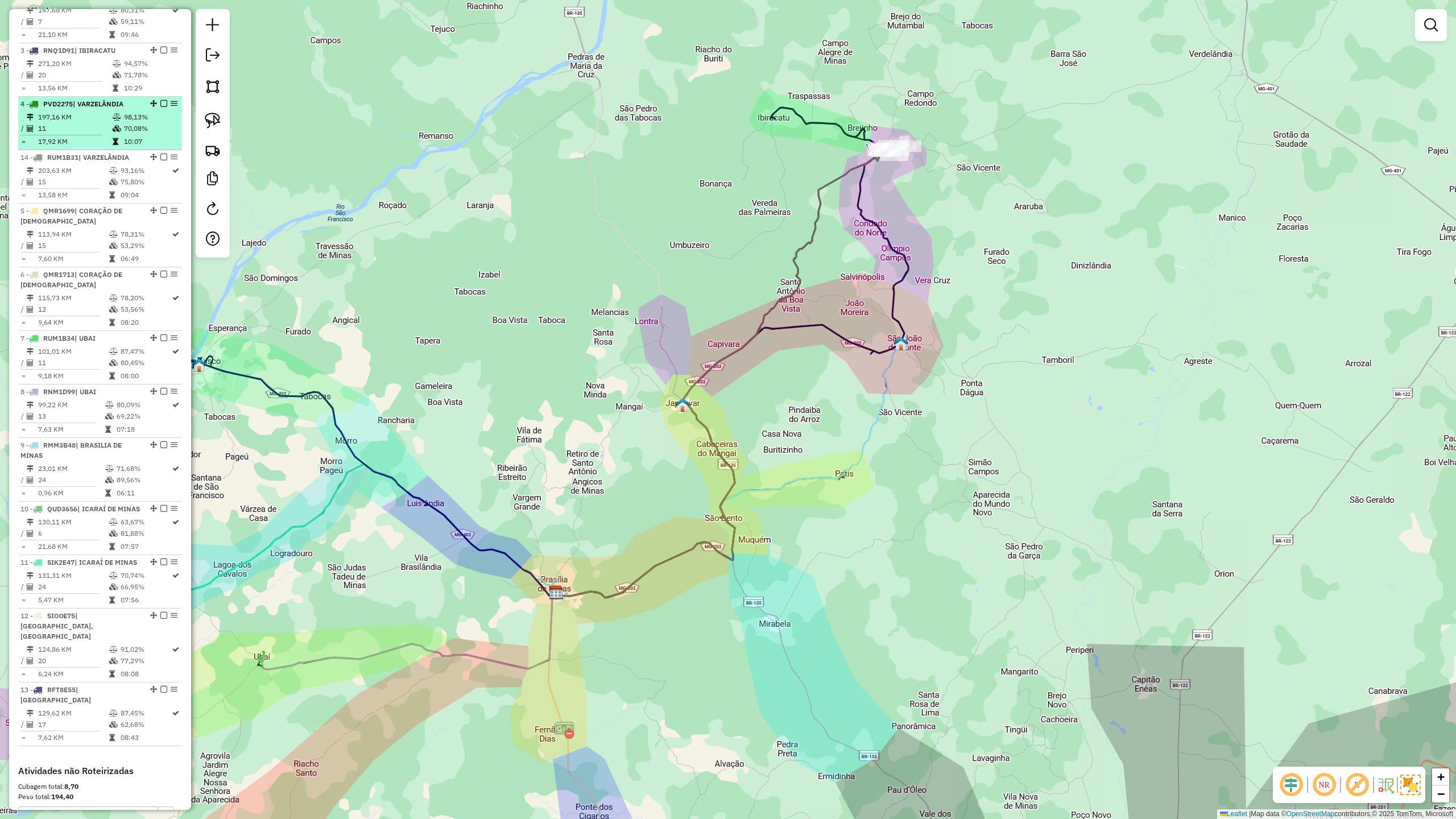
drag, startPoint x: 152, startPoint y: 714, endPoint x: 107, endPoint y: 154, distance: 561.8
click at [71, 123] on td "197,16 KM" at bounding box center [75, 117] width 75 height 12
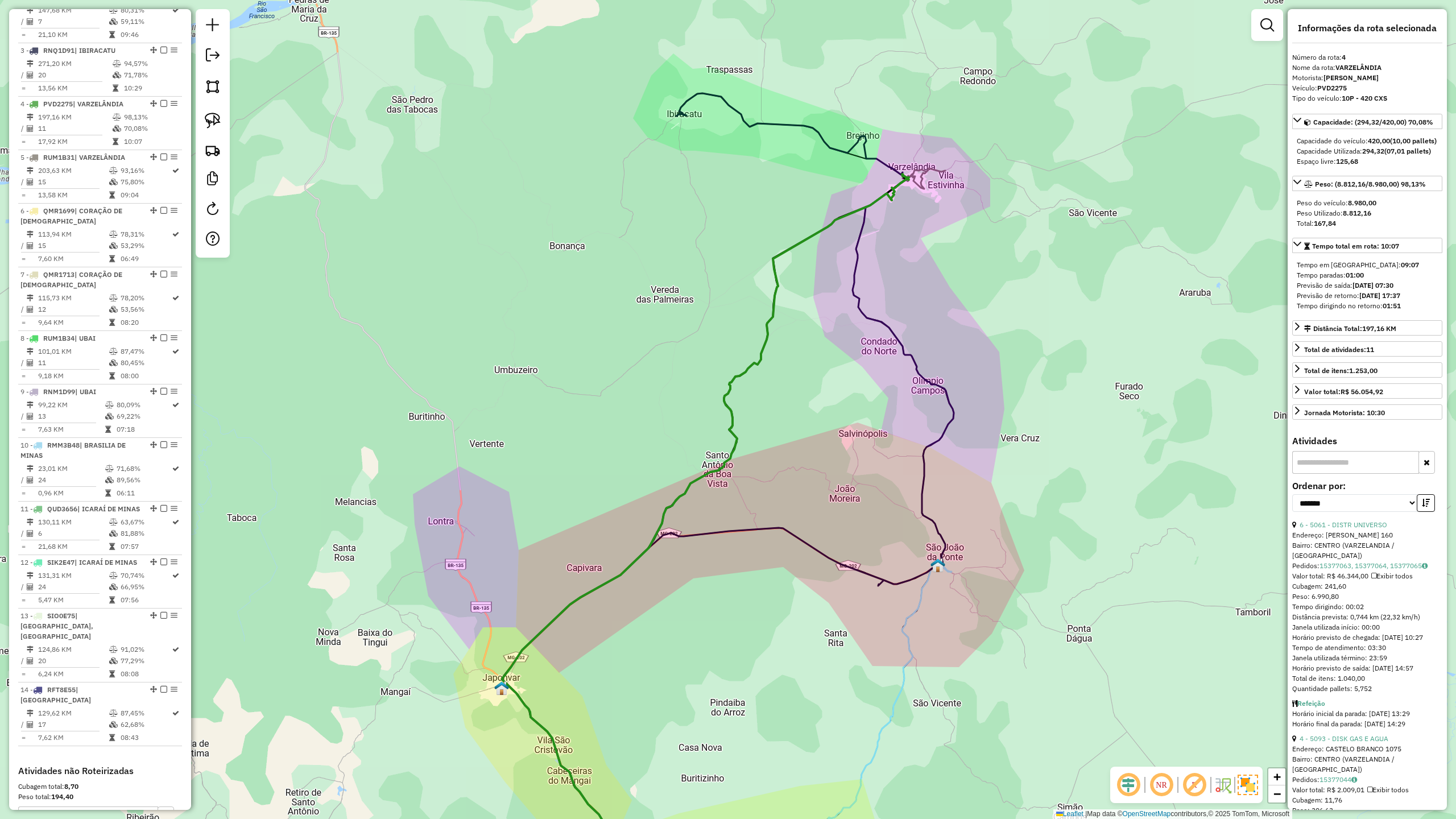
click at [762, 325] on icon at bounding box center [697, 547] width 390 height 708
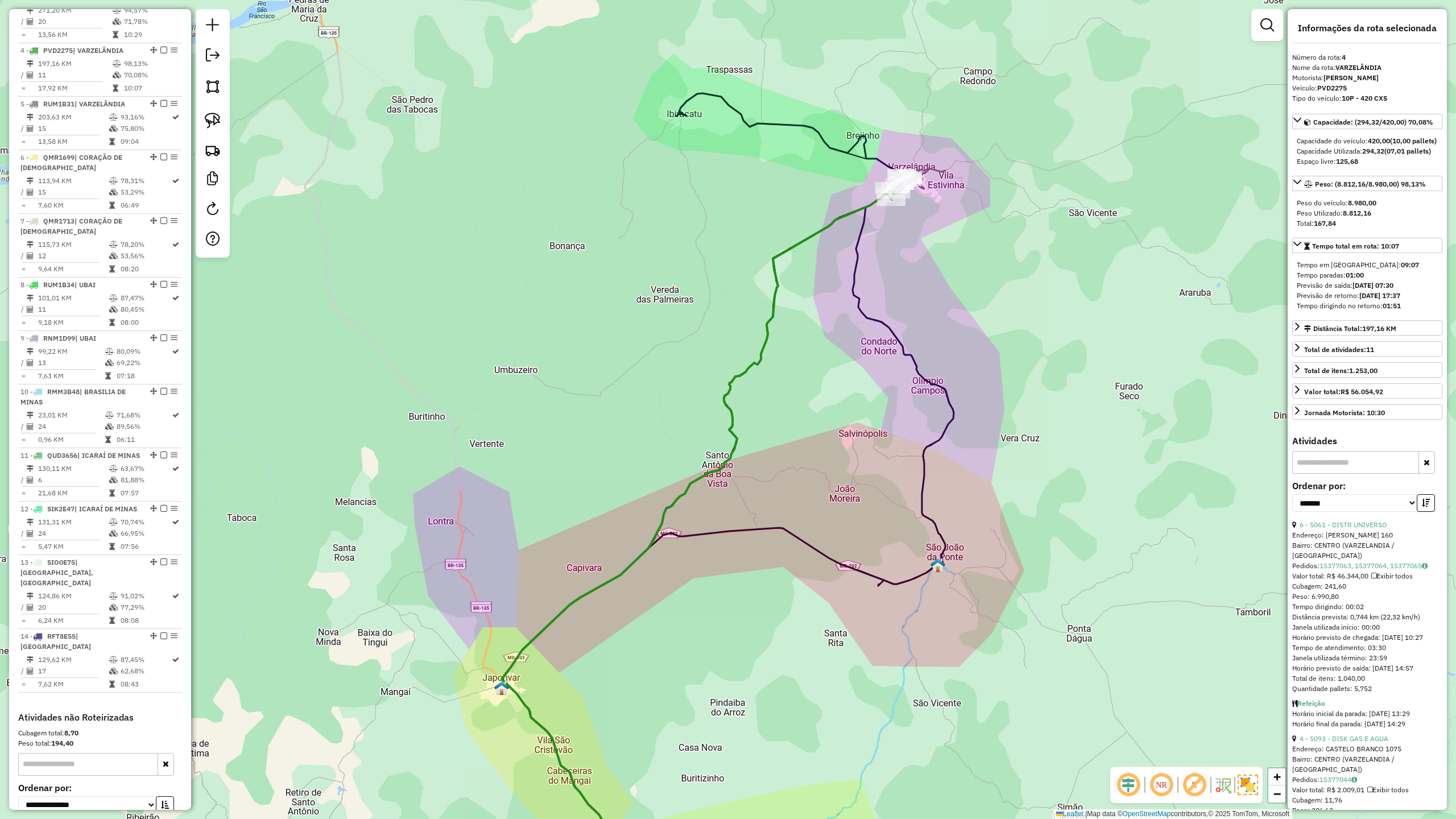
scroll to position [622, 0]
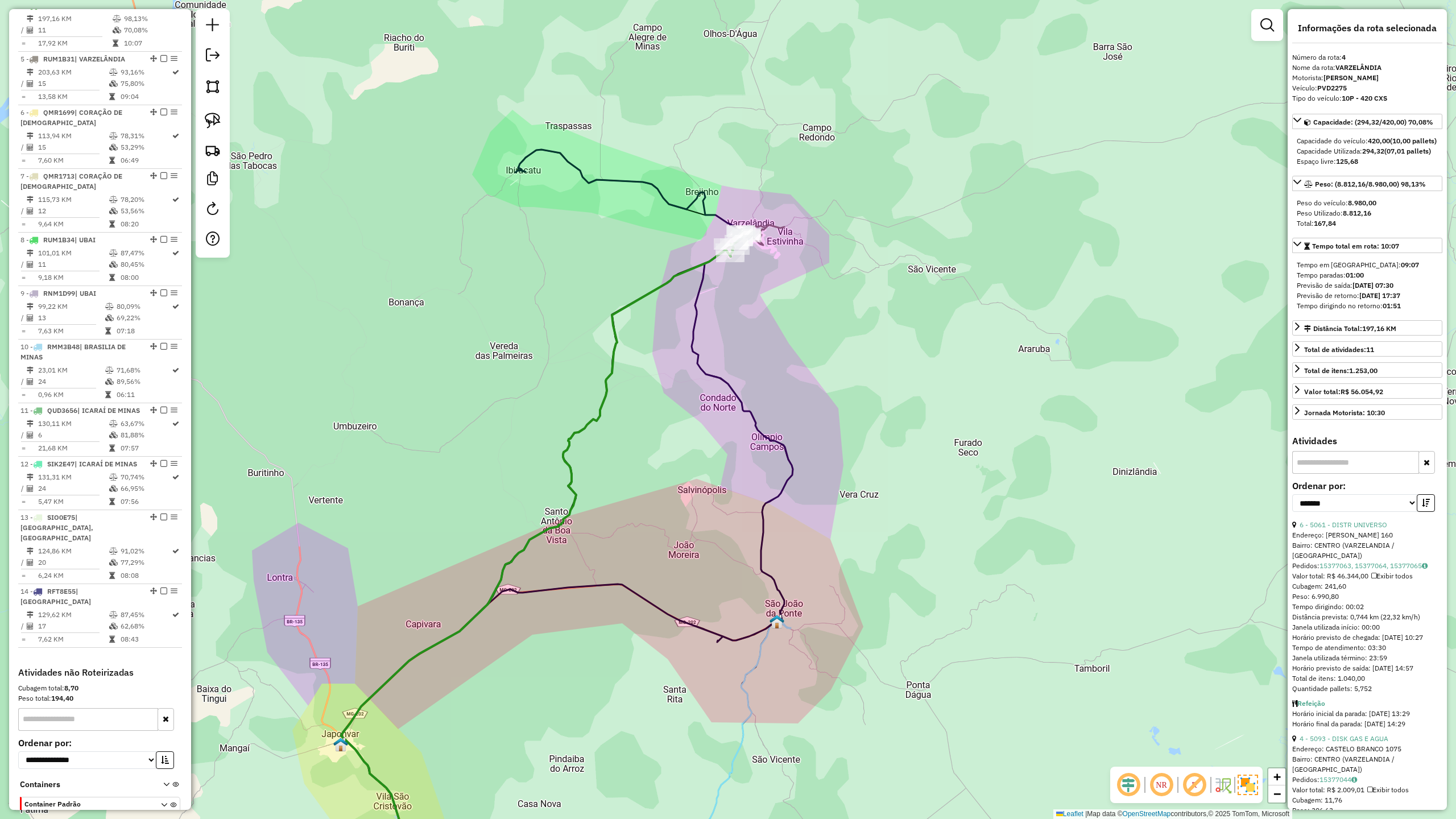
drag, startPoint x: 815, startPoint y: 380, endPoint x: 654, endPoint y: 437, distance: 170.8
click at [654, 437] on div "Janela de atendimento Grade de atendimento Capacidade Transportadoras Veículos …" at bounding box center [728, 410] width 1456 height 819
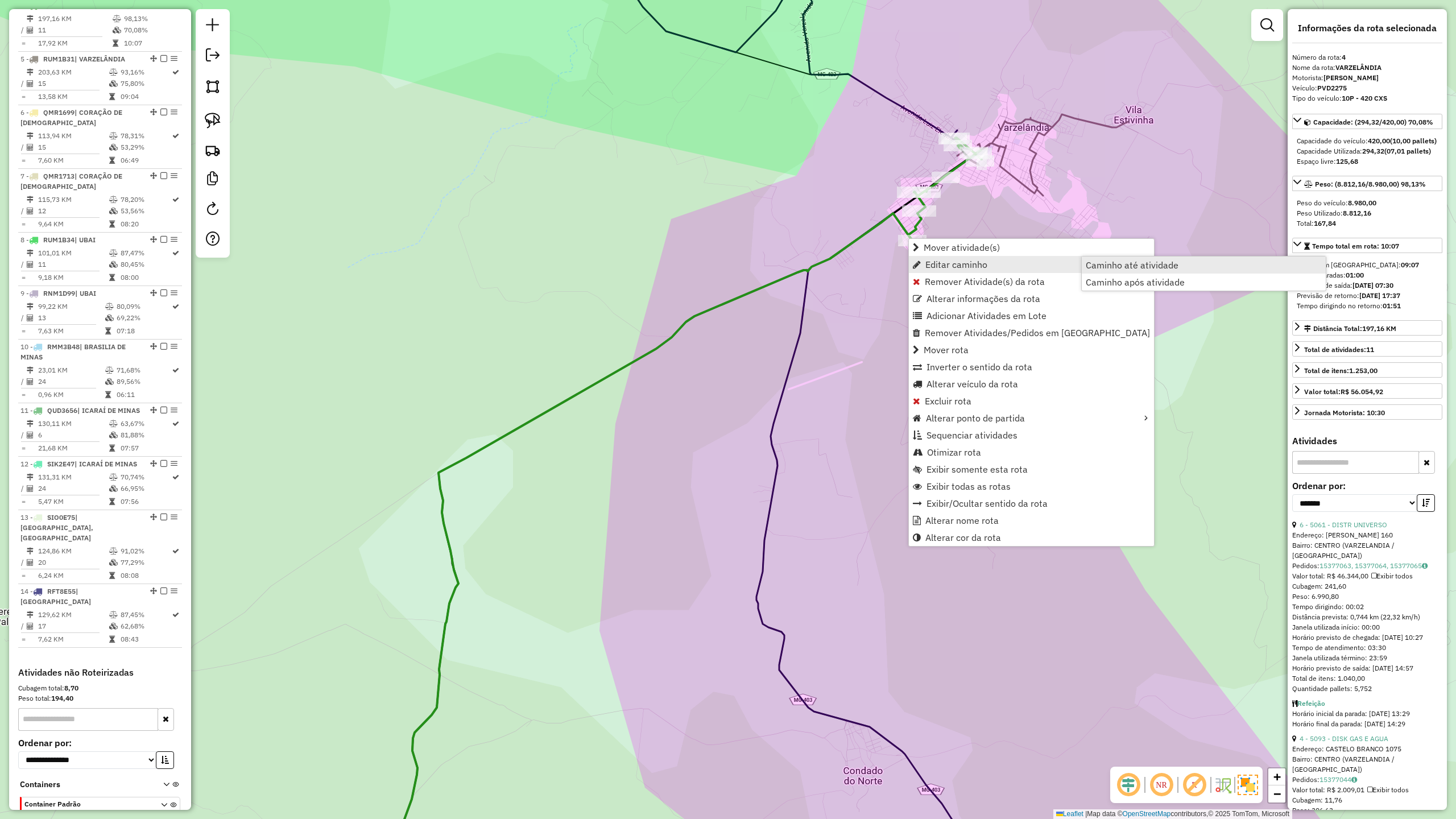
click at [1110, 263] on span "Caminho até atividade" at bounding box center [1132, 265] width 93 height 9
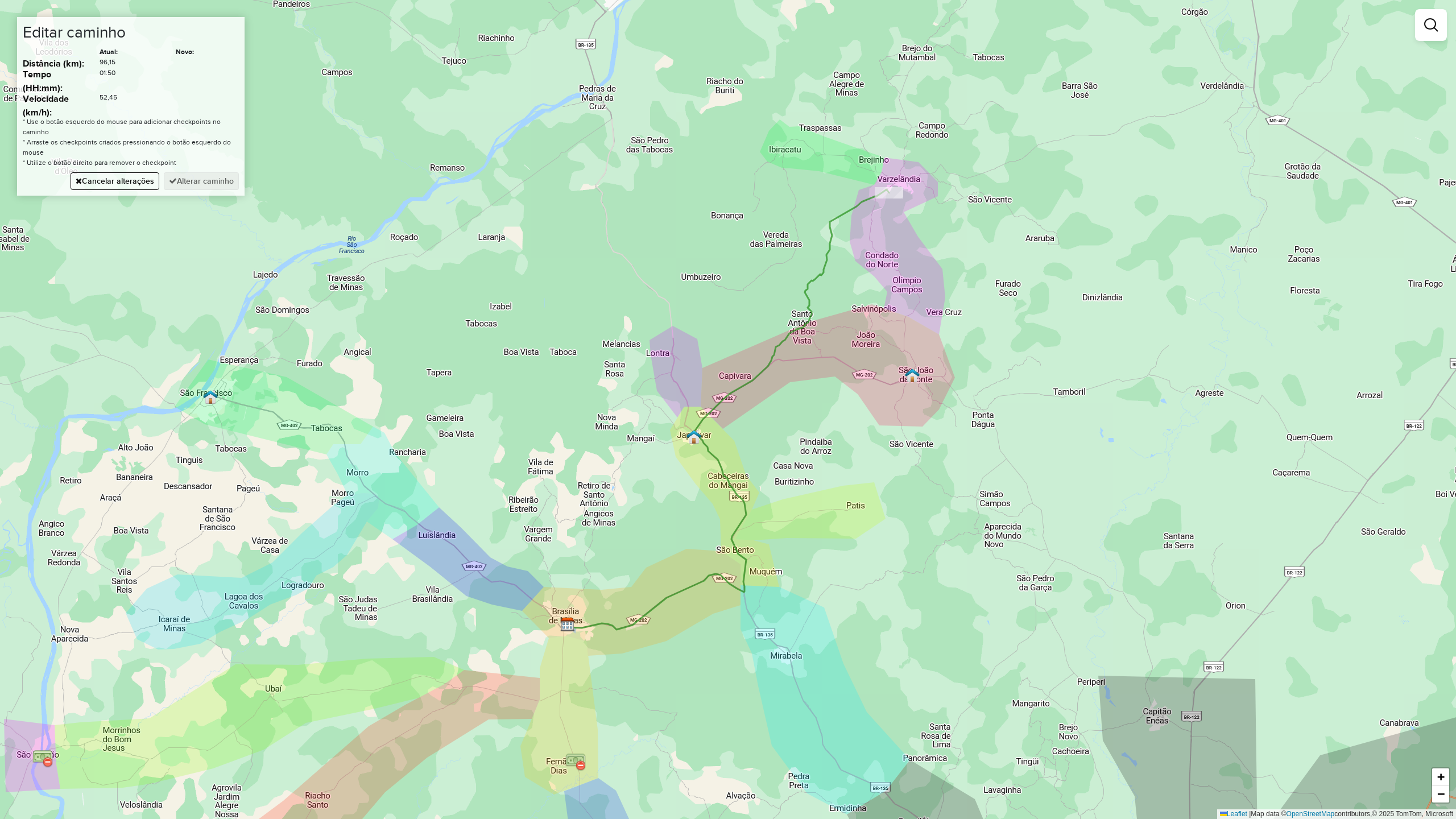
click at [874, 243] on div "Janela de atendimento Grade de atendimento Capacidade Transportadoras Veículos …" at bounding box center [728, 410] width 1456 height 819
click at [911, 311] on div "Janela de atendimento Grade de atendimento Capacidade Transportadoras Veículos …" at bounding box center [728, 410] width 1456 height 819
click at [891, 388] on div "Janela de atendimento Grade de atendimento Capacidade Transportadoras Veículos …" at bounding box center [728, 410] width 1456 height 819
click at [831, 360] on div "Janela de atendimento Grade de atendimento Capacidade Transportadoras Veículos …" at bounding box center [728, 410] width 1456 height 819
click at [786, 365] on div "Janela de atendimento Grade de atendimento Capacidade Transportadoras Veículos …" at bounding box center [728, 410] width 1456 height 819
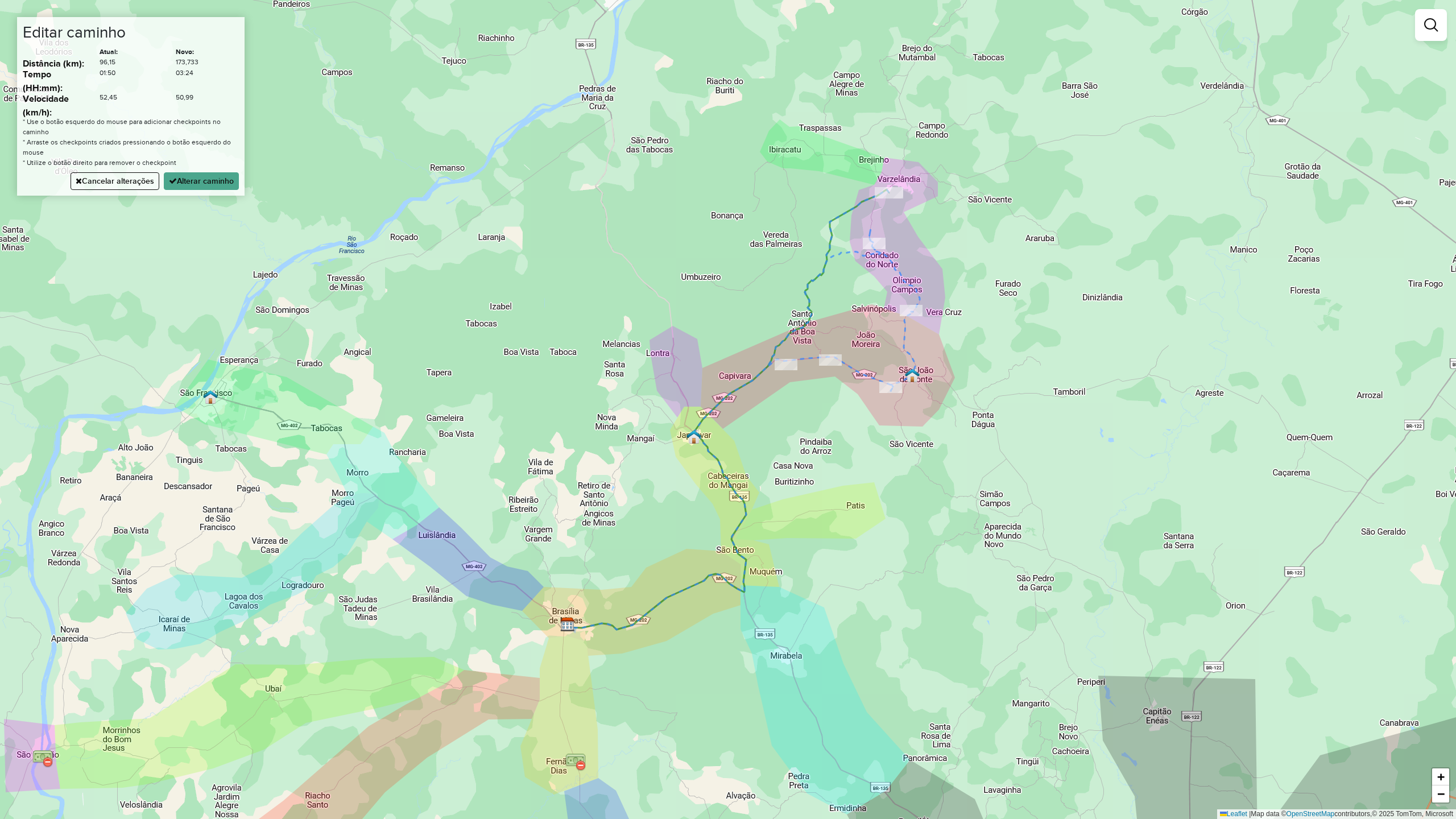
click at [746, 385] on div "Janela de atendimento Grade de atendimento Capacidade Transportadoras Veículos …" at bounding box center [728, 410] width 1456 height 819
click at [119, 181] on button "Cancelar alterações" at bounding box center [114, 181] width 89 height 18
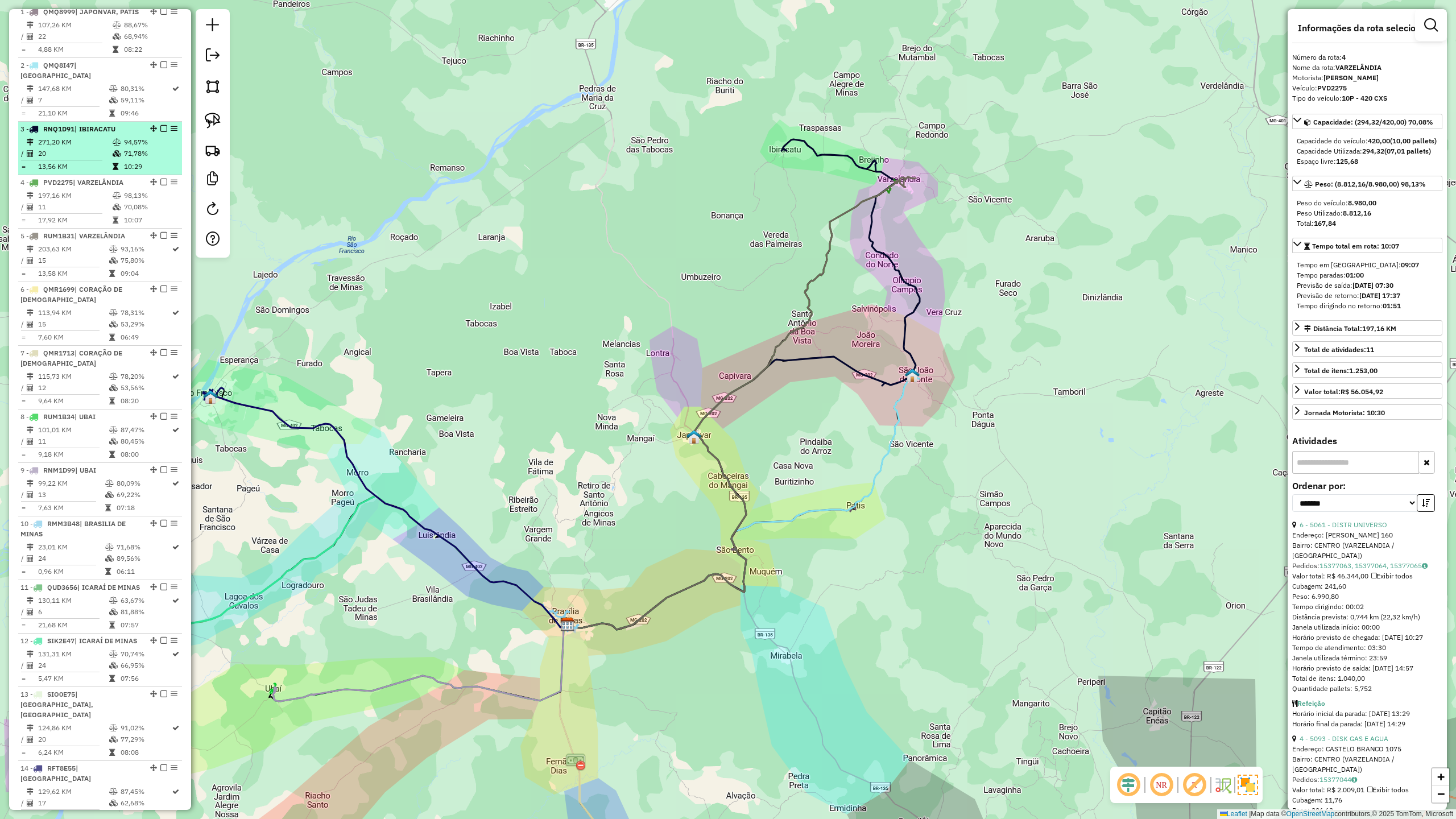
scroll to position [470, 0]
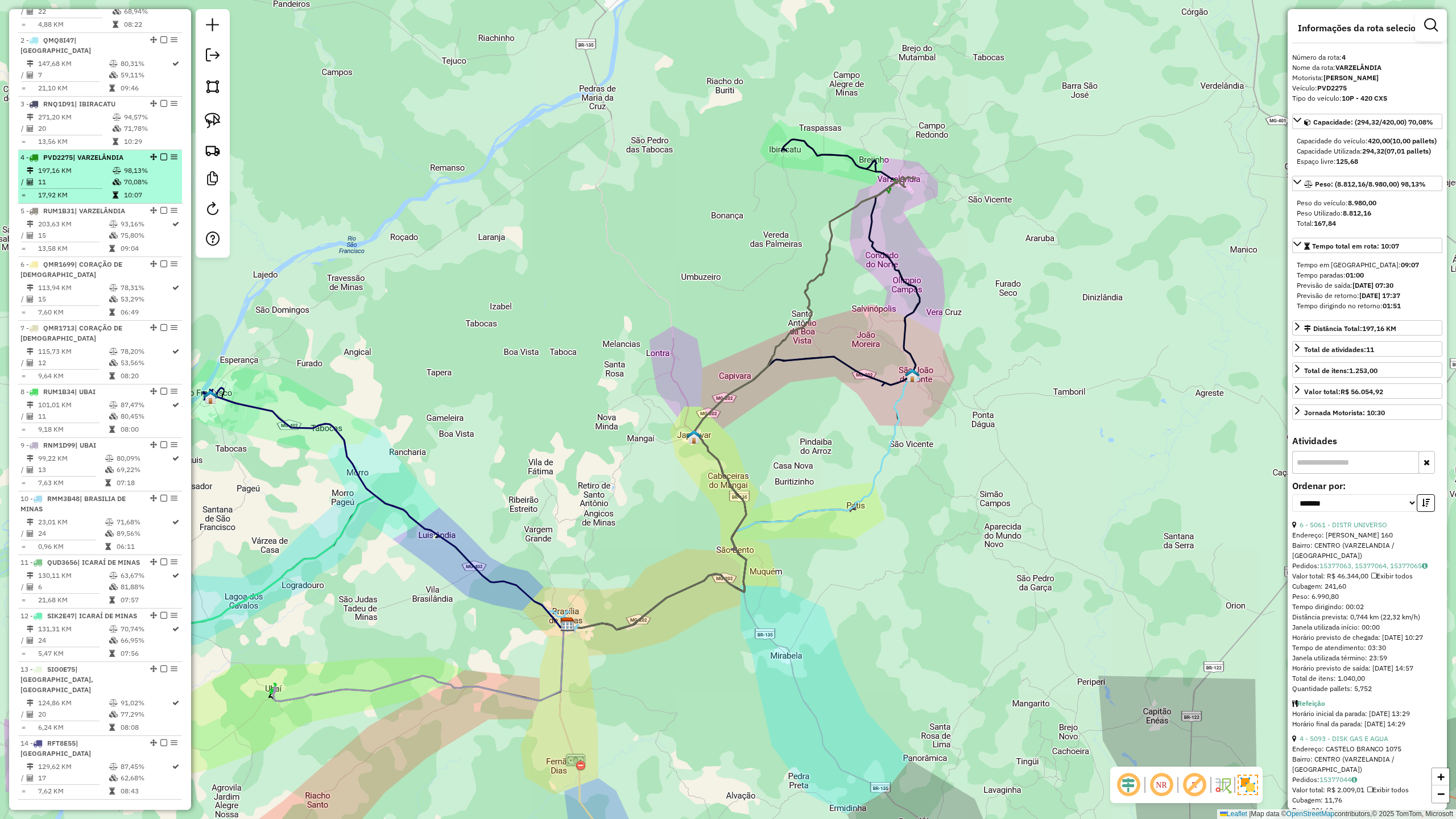
click at [66, 162] on span "PVD2275" at bounding box center [58, 158] width 29 height 9
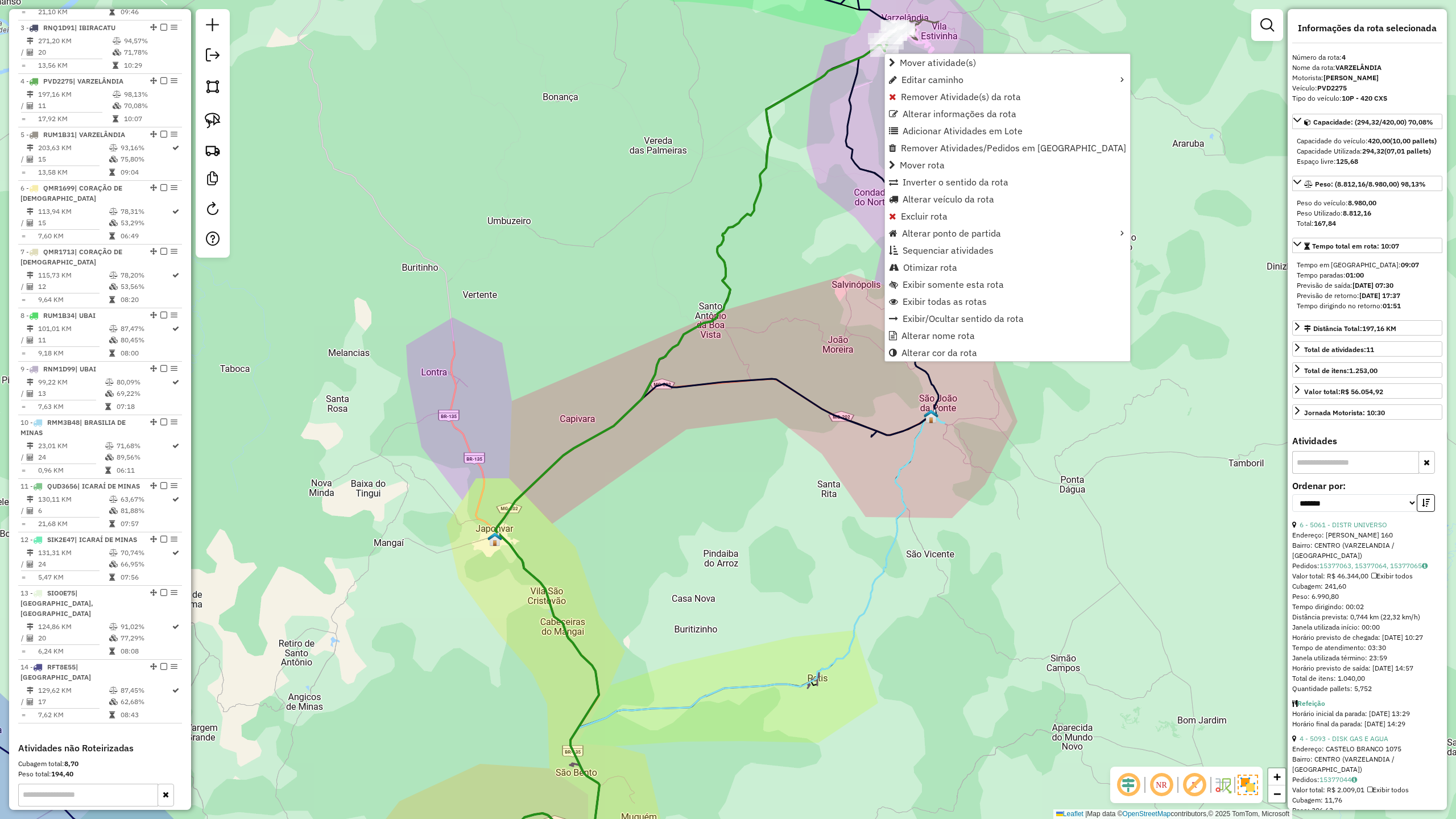
scroll to position [622, 0]
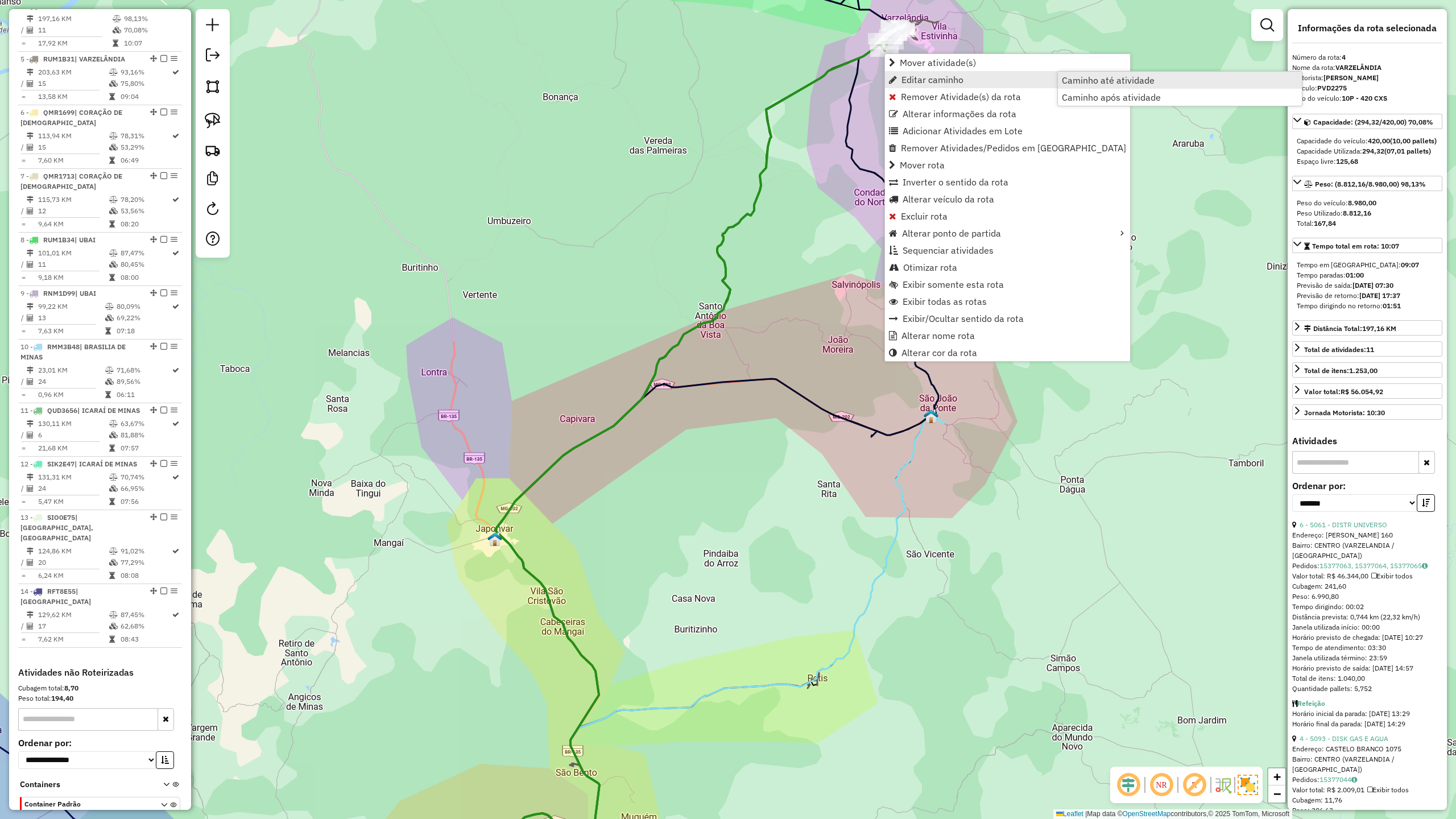
click at [1102, 81] on span "Caminho até atividade" at bounding box center [1108, 80] width 93 height 9
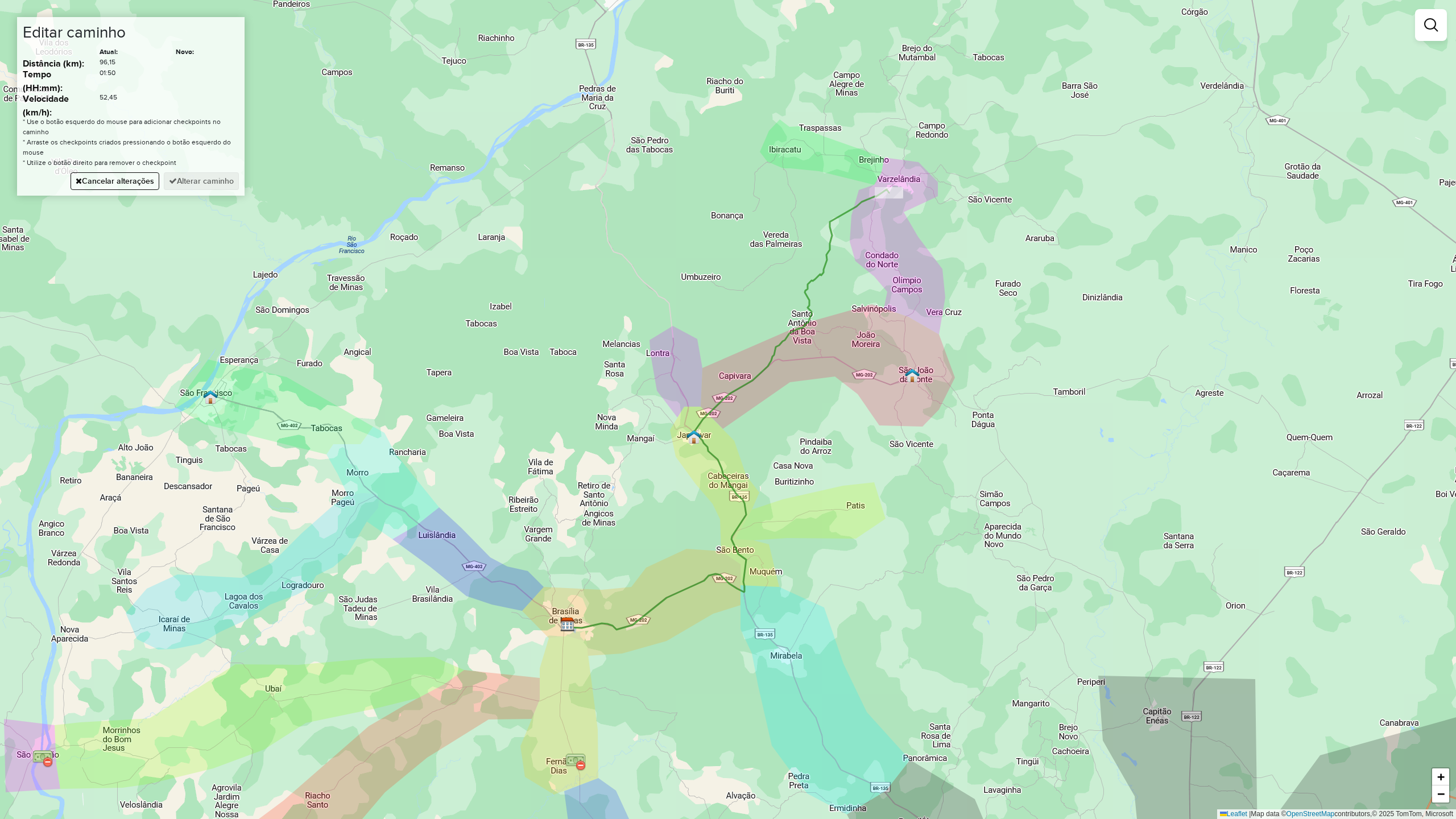
click at [904, 337] on div "Janela de atendimento Grade de atendimento Capacidade Transportadoras Veículos …" at bounding box center [728, 410] width 1456 height 819
click at [833, 358] on div "Janela de atendimento Grade de atendimento Capacidade Transportadoras Veículos …" at bounding box center [728, 410] width 1456 height 819
click at [893, 263] on div "Janela de atendimento Grade de atendimento Capacidade Transportadoras Veículos …" at bounding box center [728, 410] width 1456 height 819
click at [915, 362] on div "Janela de atendimento Grade de atendimento Capacidade Transportadoras Veículos …" at bounding box center [728, 410] width 1456 height 819
click at [906, 393] on div "Janela de atendimento Grade de atendimento Capacidade Transportadoras Veículos …" at bounding box center [728, 410] width 1456 height 819
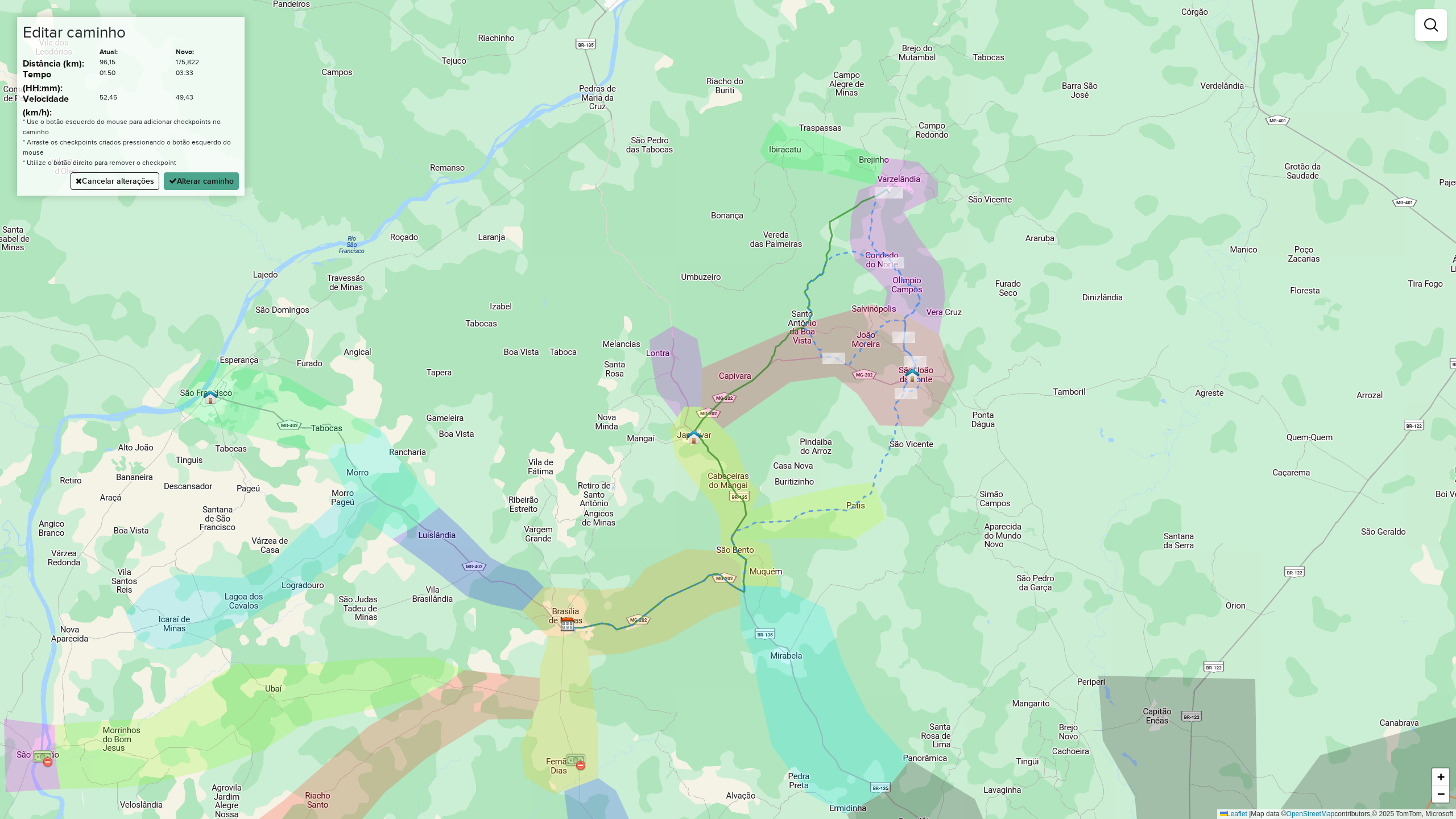
click at [790, 362] on div "Janela de atendimento Grade de atendimento Capacidade Transportadoras Veículos …" at bounding box center [728, 410] width 1456 height 819
click at [116, 190] on button "Cancelar alterações" at bounding box center [114, 181] width 89 height 18
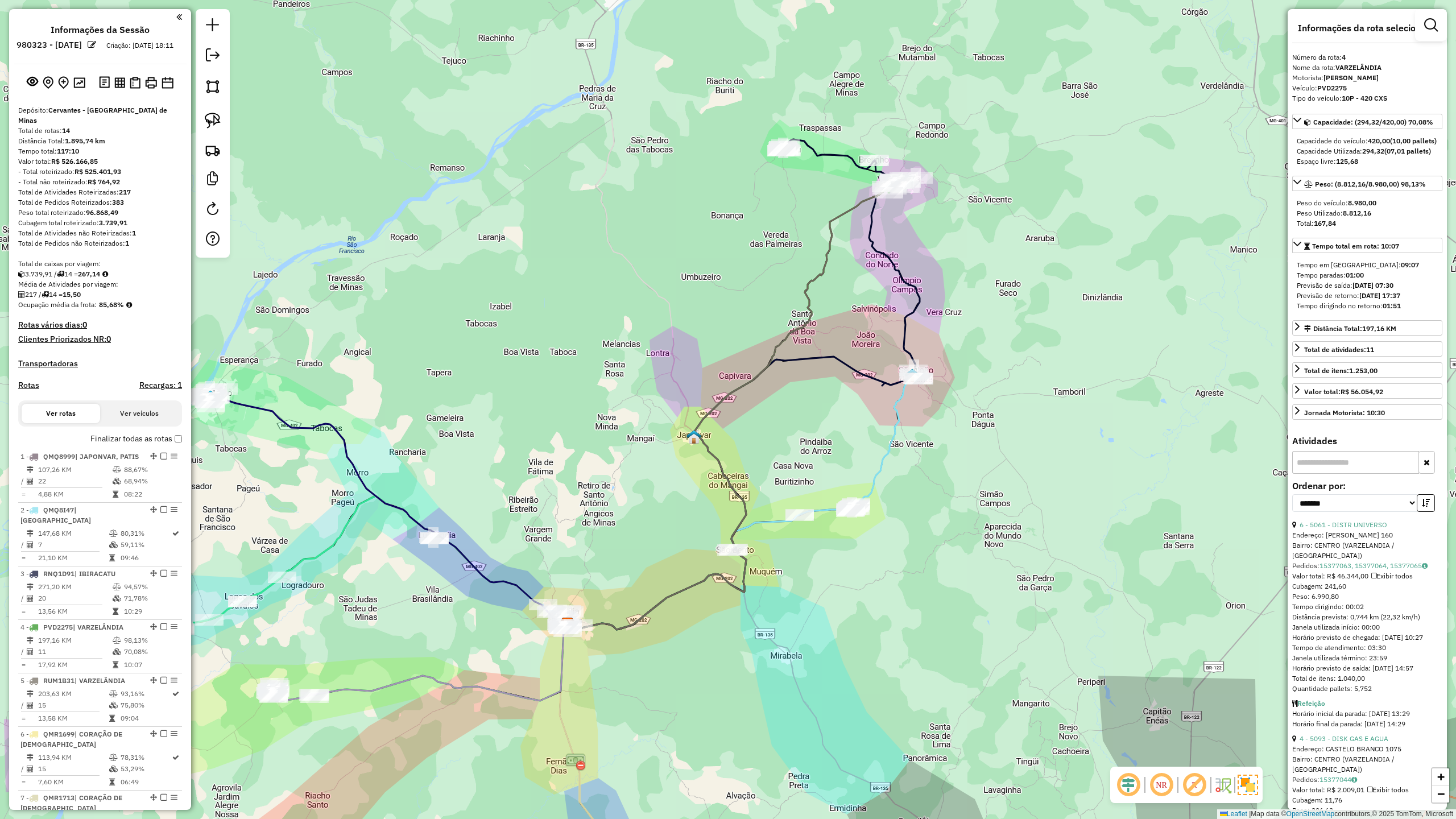
scroll to position [622, 0]
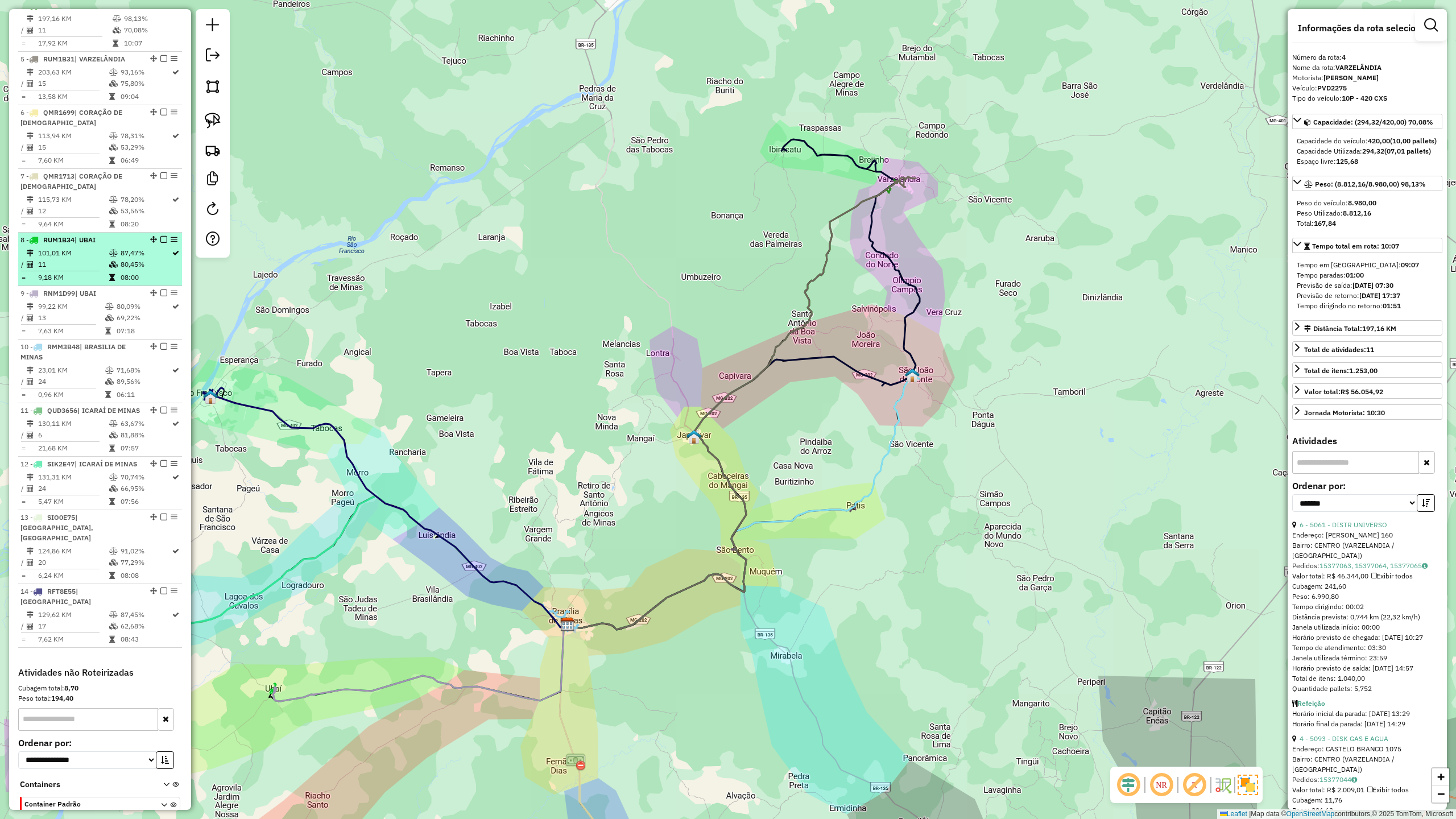
click at [78, 259] on td "101,01 KM" at bounding box center [73, 253] width 71 height 12
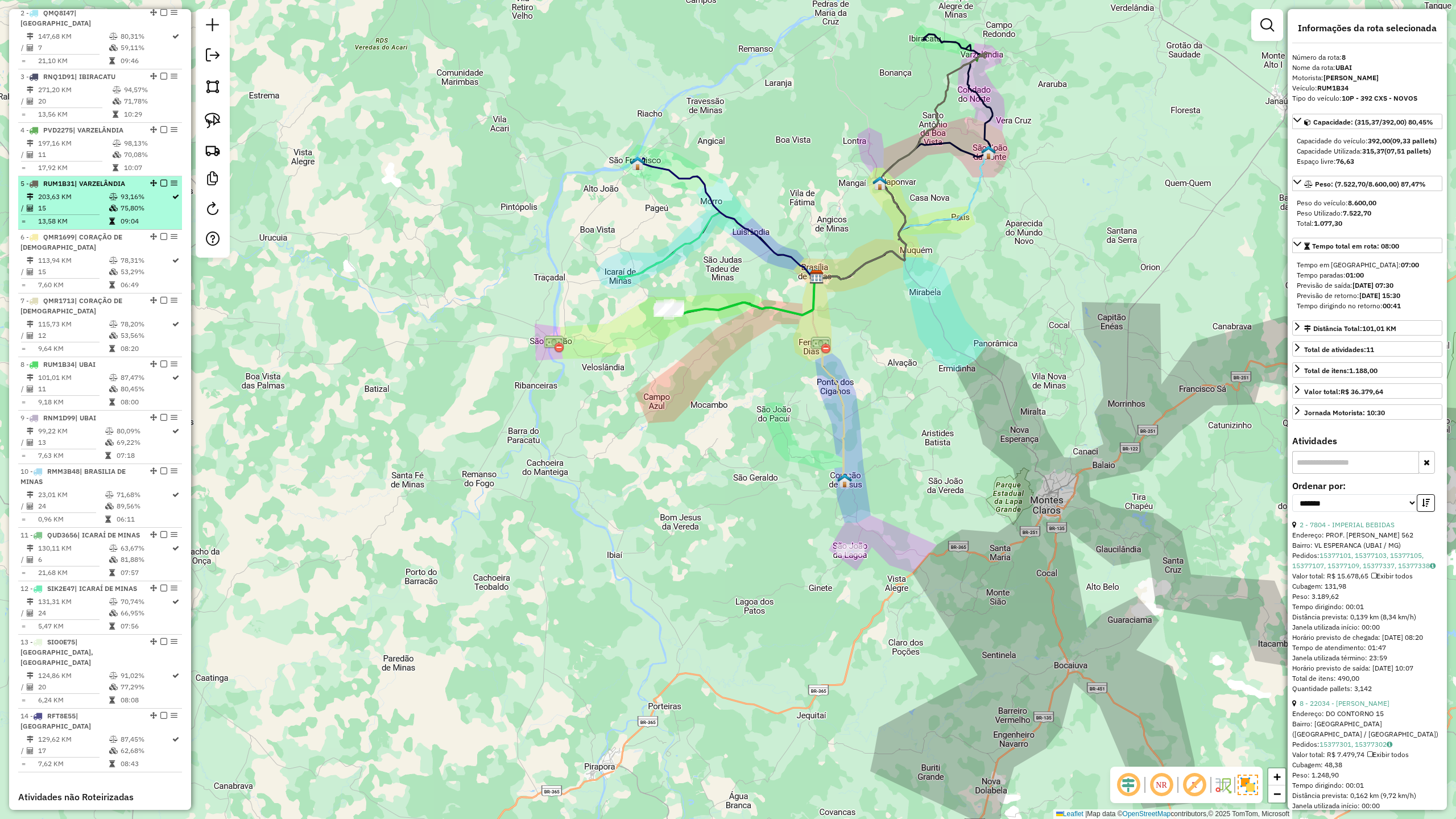
scroll to position [470, 0]
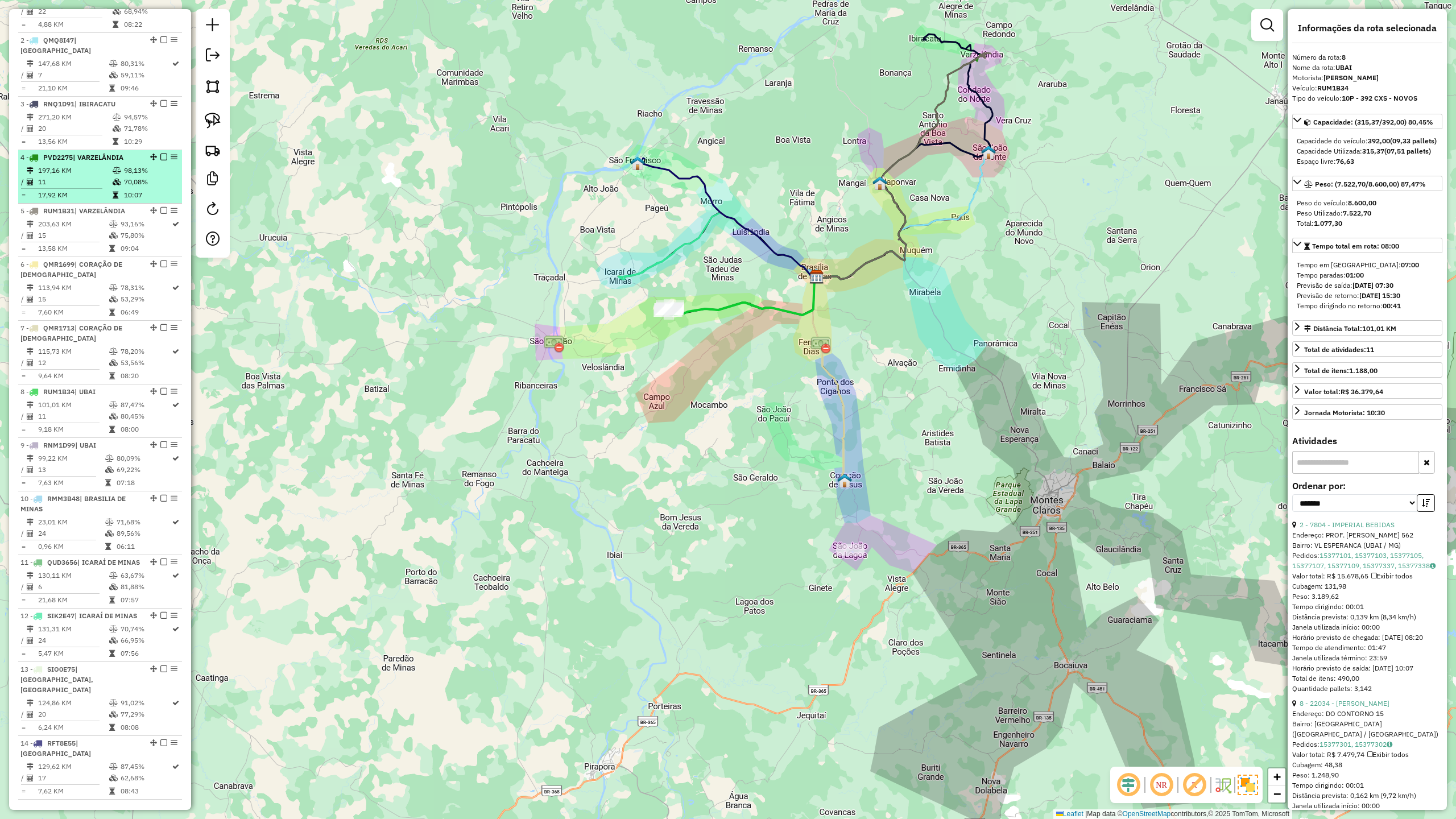
click at [81, 188] on td "11" at bounding box center [75, 182] width 75 height 12
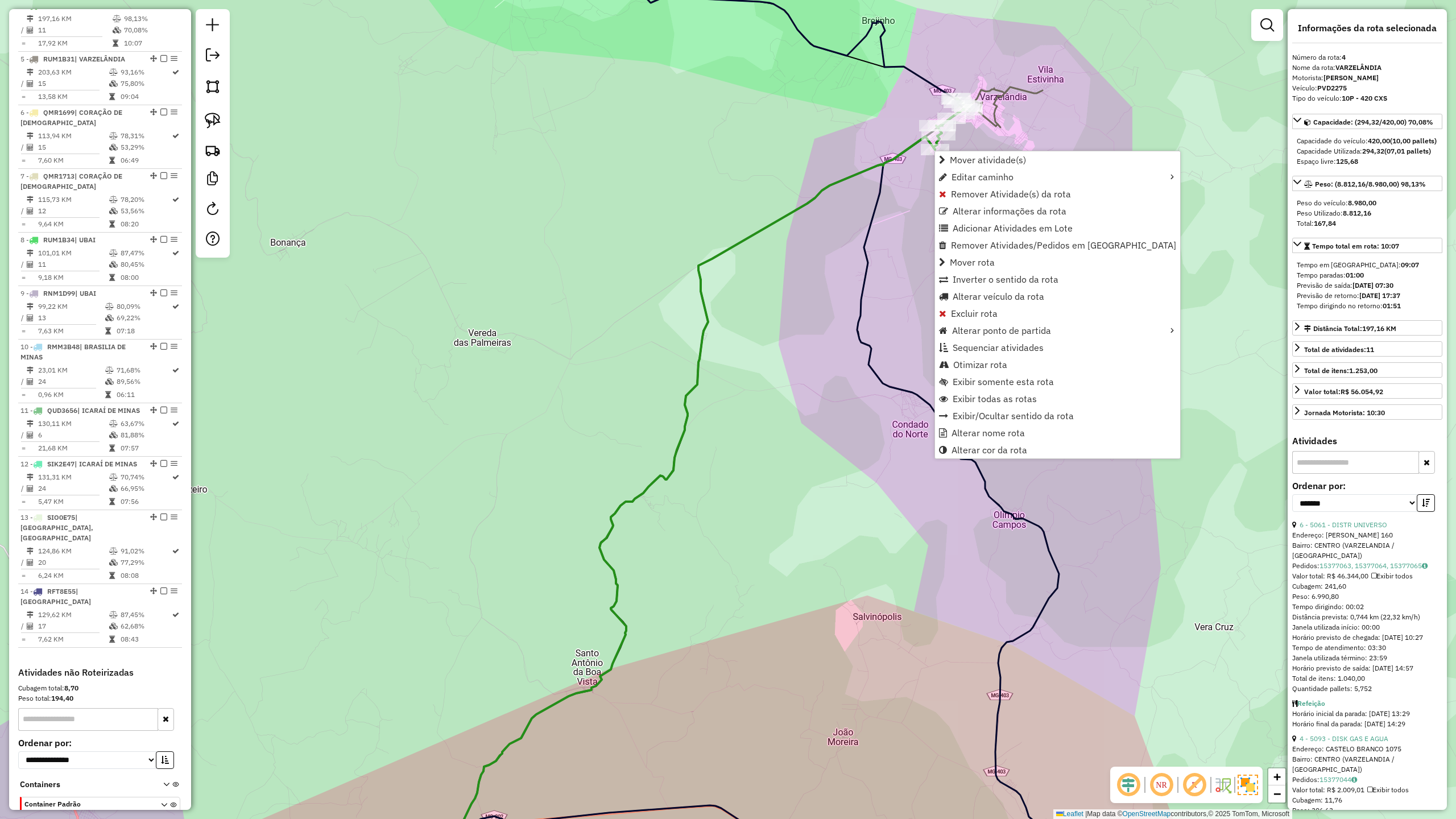
scroll to position [622, 0]
click at [1139, 177] on span "Caminho até atividade" at bounding box center [1158, 177] width 93 height 9
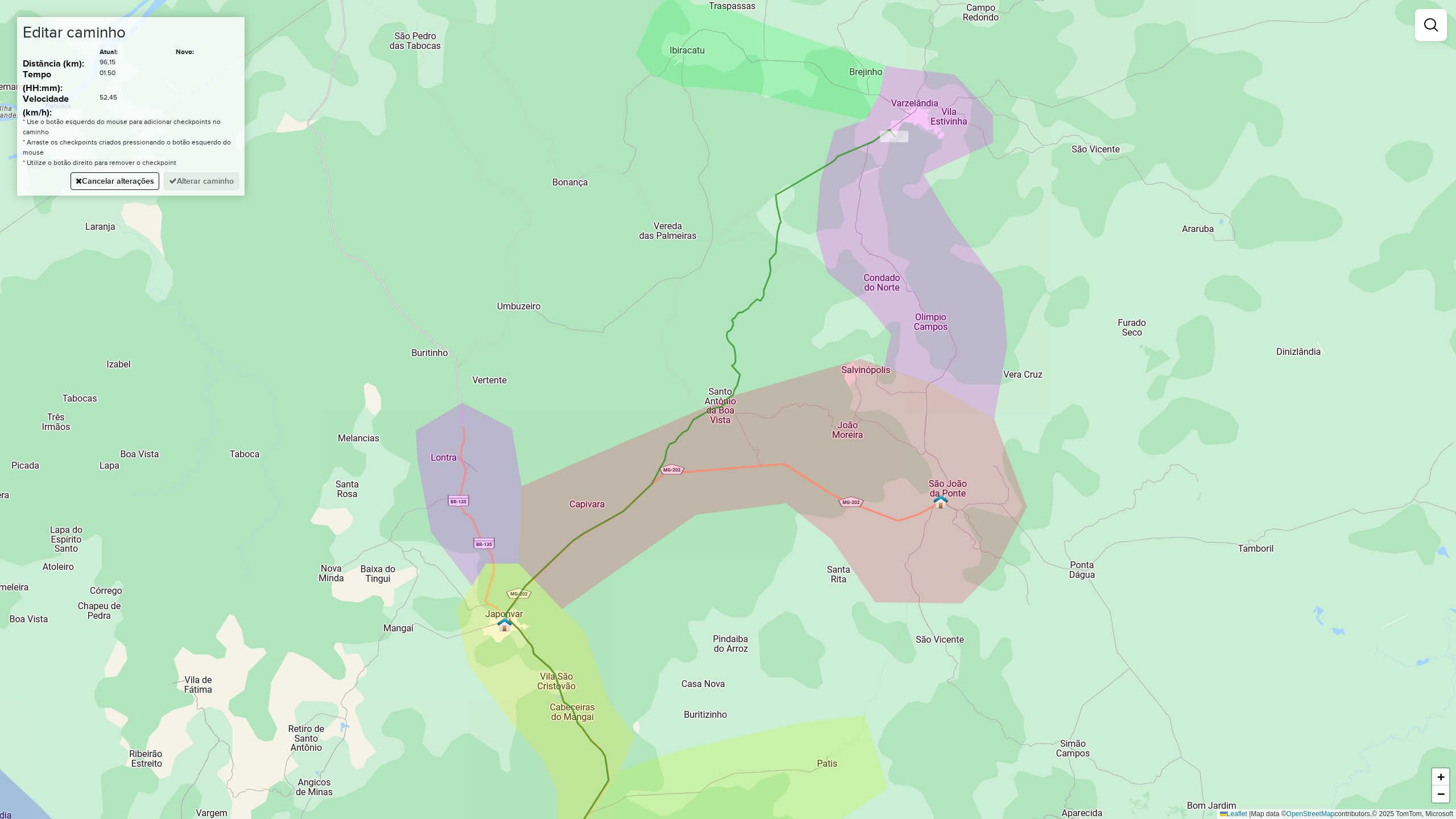
click at [859, 230] on div "Janela de atendimento Grade de atendimento Capacidade Transportadoras Veículos …" at bounding box center [728, 410] width 1456 height 819
click at [913, 298] on div "Janela de atendimento Grade de atendimento Capacidade Transportadoras Veículos …" at bounding box center [728, 410] width 1456 height 819
click at [944, 374] on div "Janela de atendimento Grade de atendimento Capacidade Transportadoras Veículos …" at bounding box center [728, 410] width 1456 height 819
click at [935, 460] on div "Janela de atendimento Grade de atendimento Capacidade Transportadoras Veículos …" at bounding box center [728, 410] width 1456 height 819
click at [920, 515] on div "Janela de atendimento Grade de atendimento Capacidade Transportadoras Veículos …" at bounding box center [728, 410] width 1456 height 819
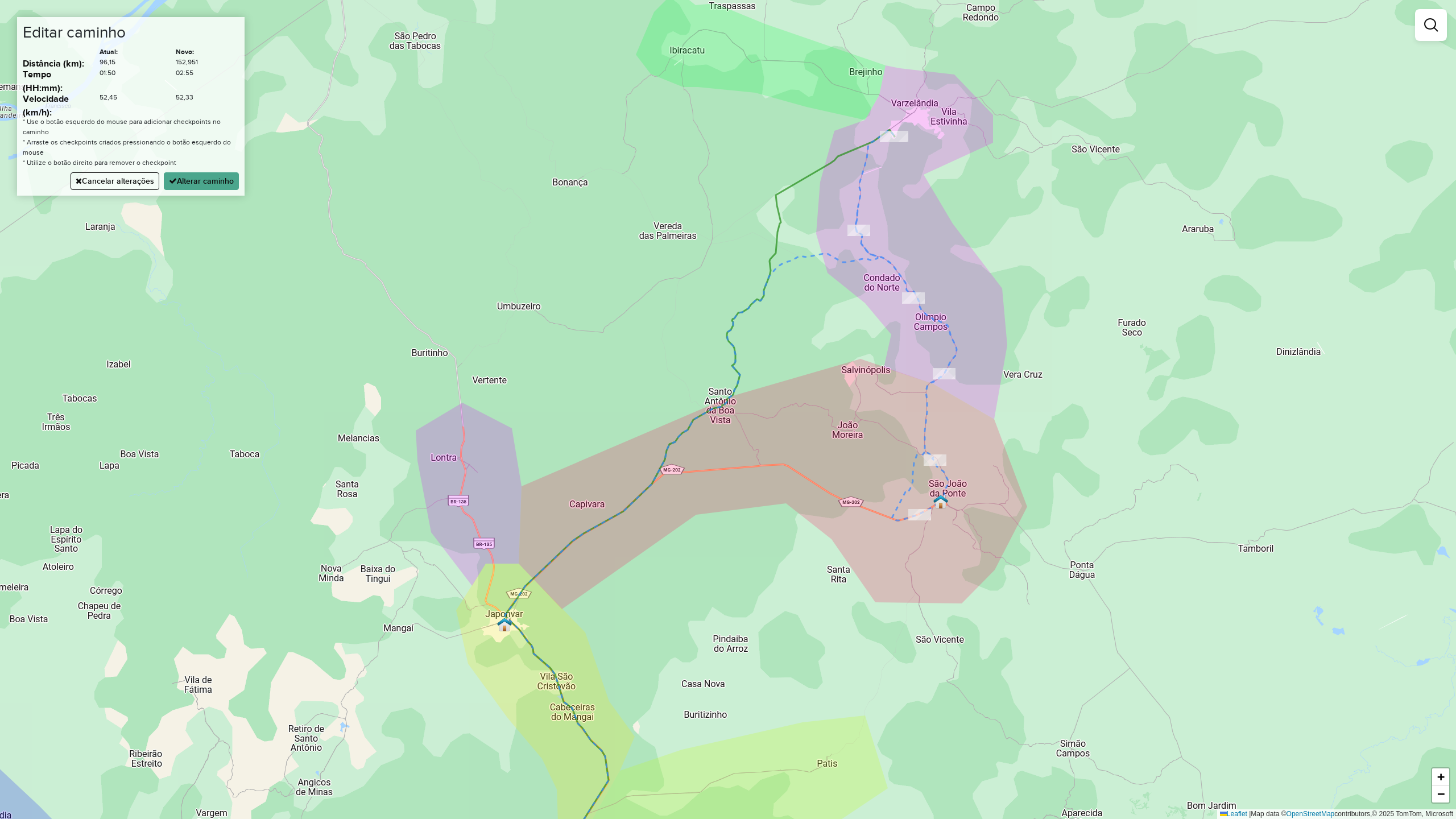
click at [833, 497] on div "Janela de atendimento Grade de atendimento Capacidade Transportadoras Veículos …" at bounding box center [728, 410] width 1456 height 819
click at [719, 473] on div "Janela de atendimento Grade de atendimento Capacidade Transportadoras Veículos …" at bounding box center [728, 410] width 1456 height 819
click at [627, 505] on div "Janela de atendimento Grade de atendimento Capacidade Transportadoras Veículos …" at bounding box center [728, 410] width 1456 height 819
click at [862, 182] on div "Janela de atendimento Grade de atendimento Capacidade Transportadoras Veículos …" at bounding box center [728, 410] width 1456 height 819
click at [956, 357] on div "Janela de atendimento Grade de atendimento Capacidade Transportadoras Veículos …" at bounding box center [728, 410] width 1456 height 819
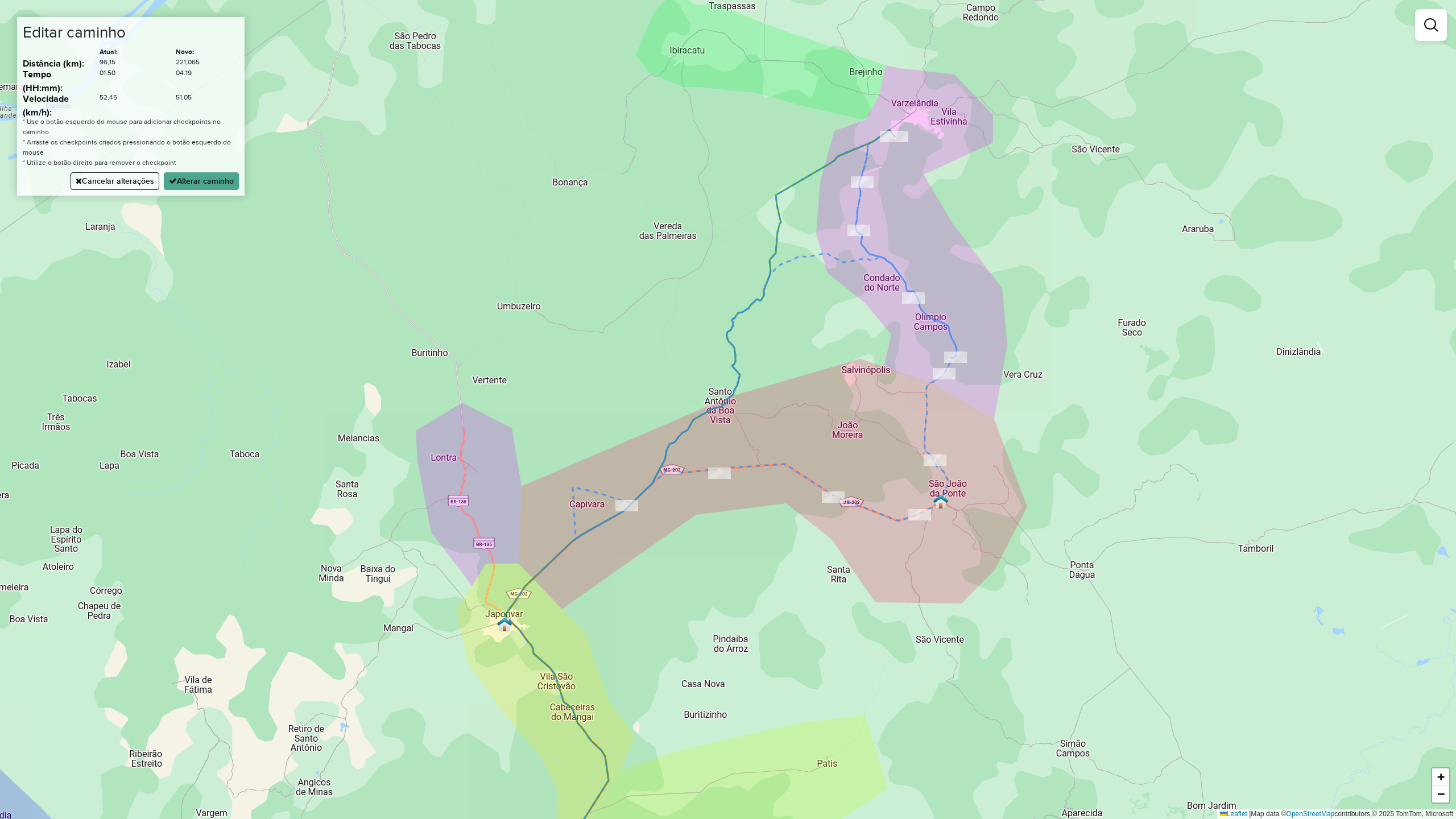
click at [896, 274] on div "Janela de atendimento Grade de atendimento Capacidade Transportadoras Veículos …" at bounding box center [728, 410] width 1456 height 819
click at [89, 181] on button "Cancelar alterações" at bounding box center [114, 181] width 89 height 18
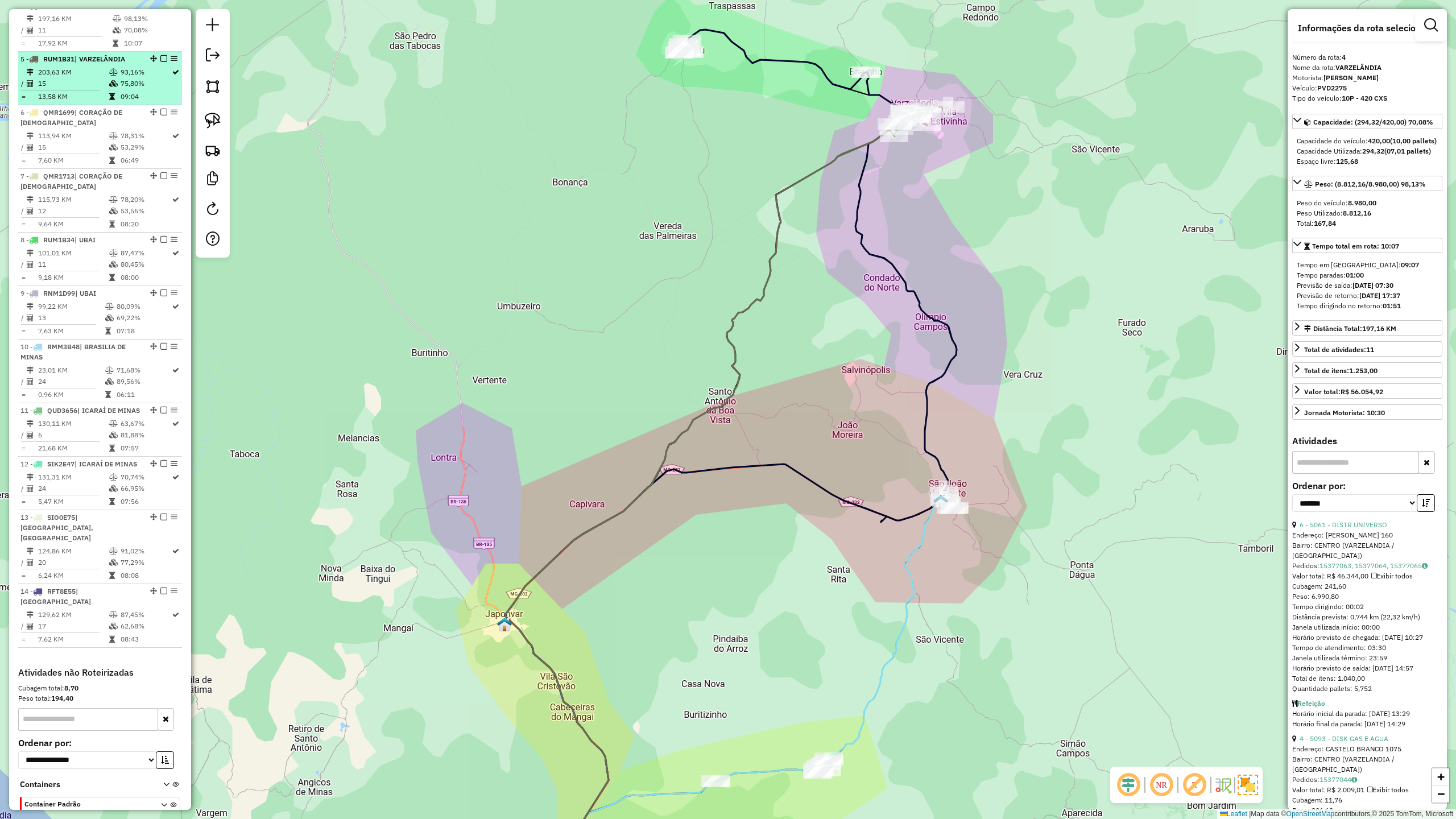
click at [74, 89] on td "15" at bounding box center [73, 84] width 71 height 12
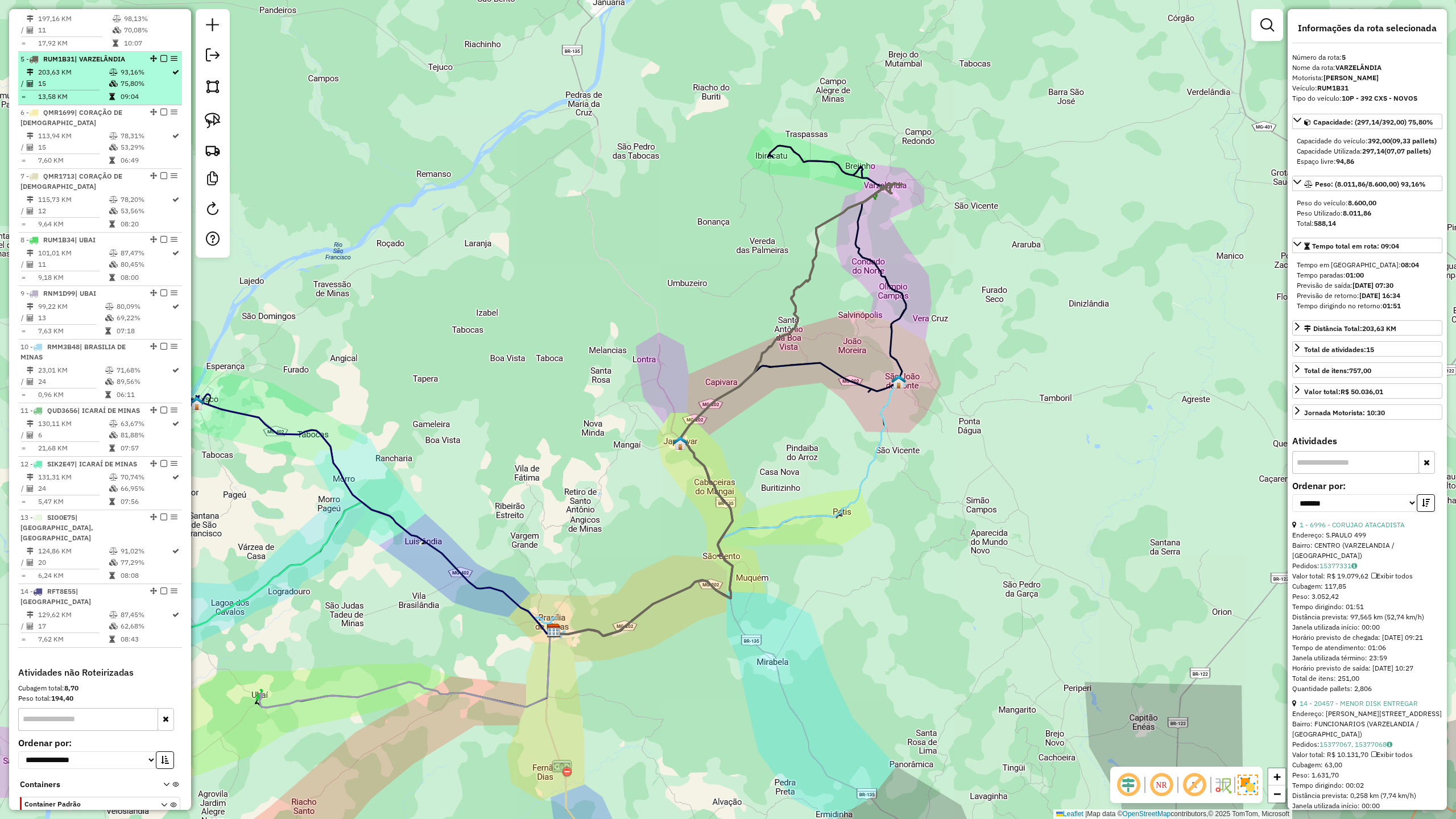
click at [56, 78] on td "203,63 KM" at bounding box center [73, 73] width 71 height 12
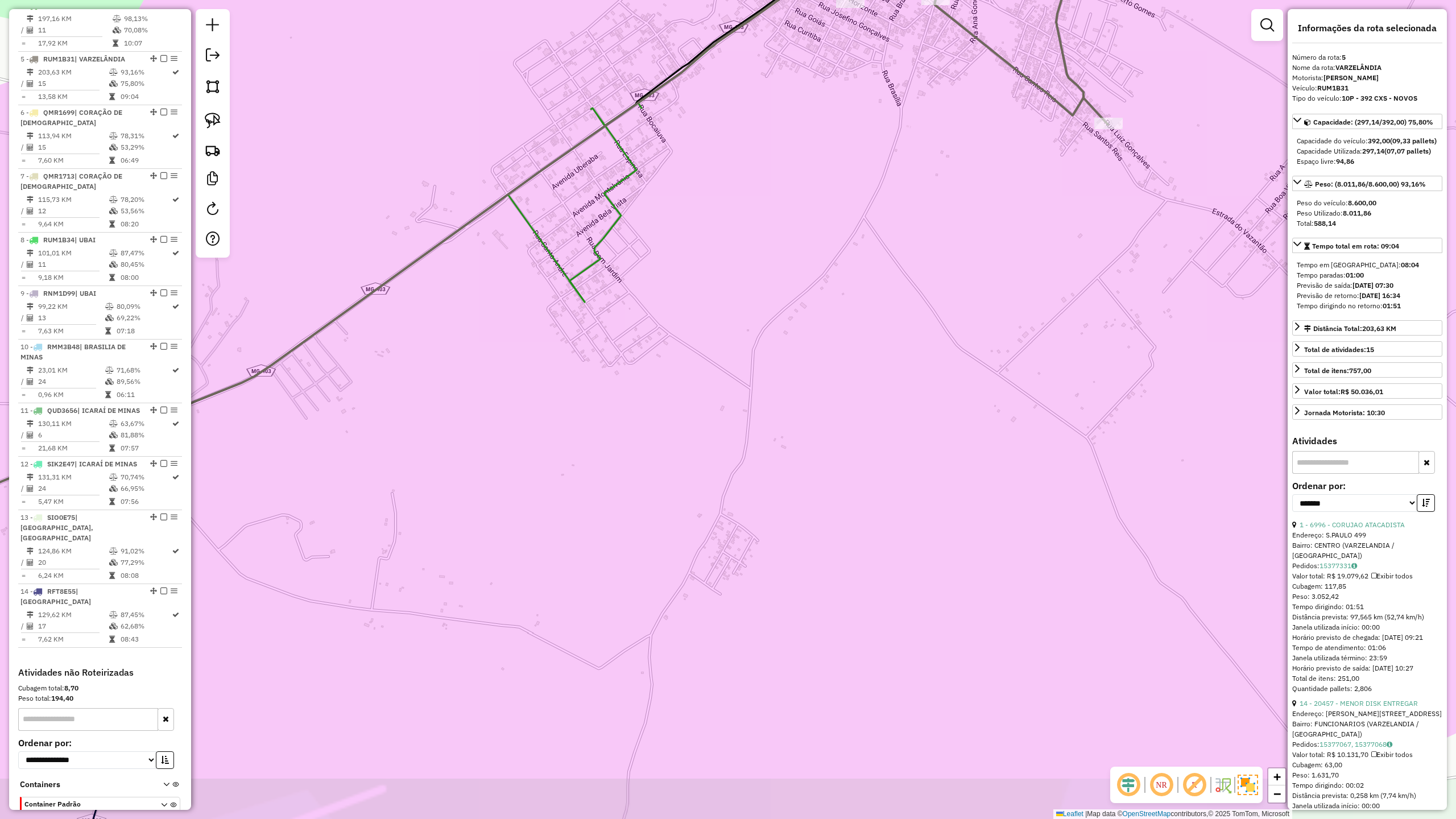
drag, startPoint x: 851, startPoint y: 149, endPoint x: 862, endPoint y: 413, distance: 264.2
click at [861, 412] on div "Janela de atendimento Grade de atendimento Capacidade Transportadoras Veículos …" at bounding box center [728, 410] width 1456 height 819
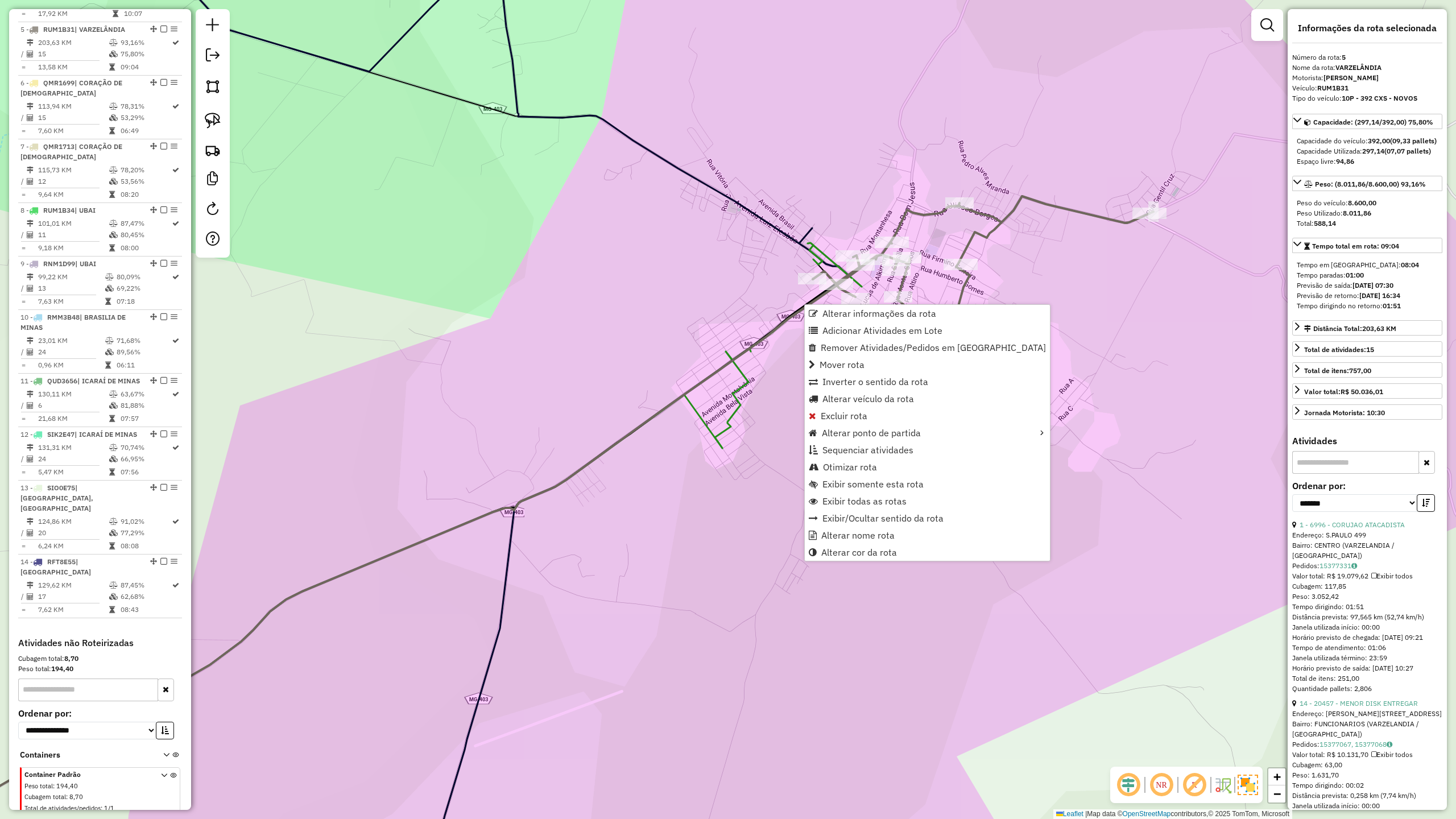
scroll to position [675, 0]
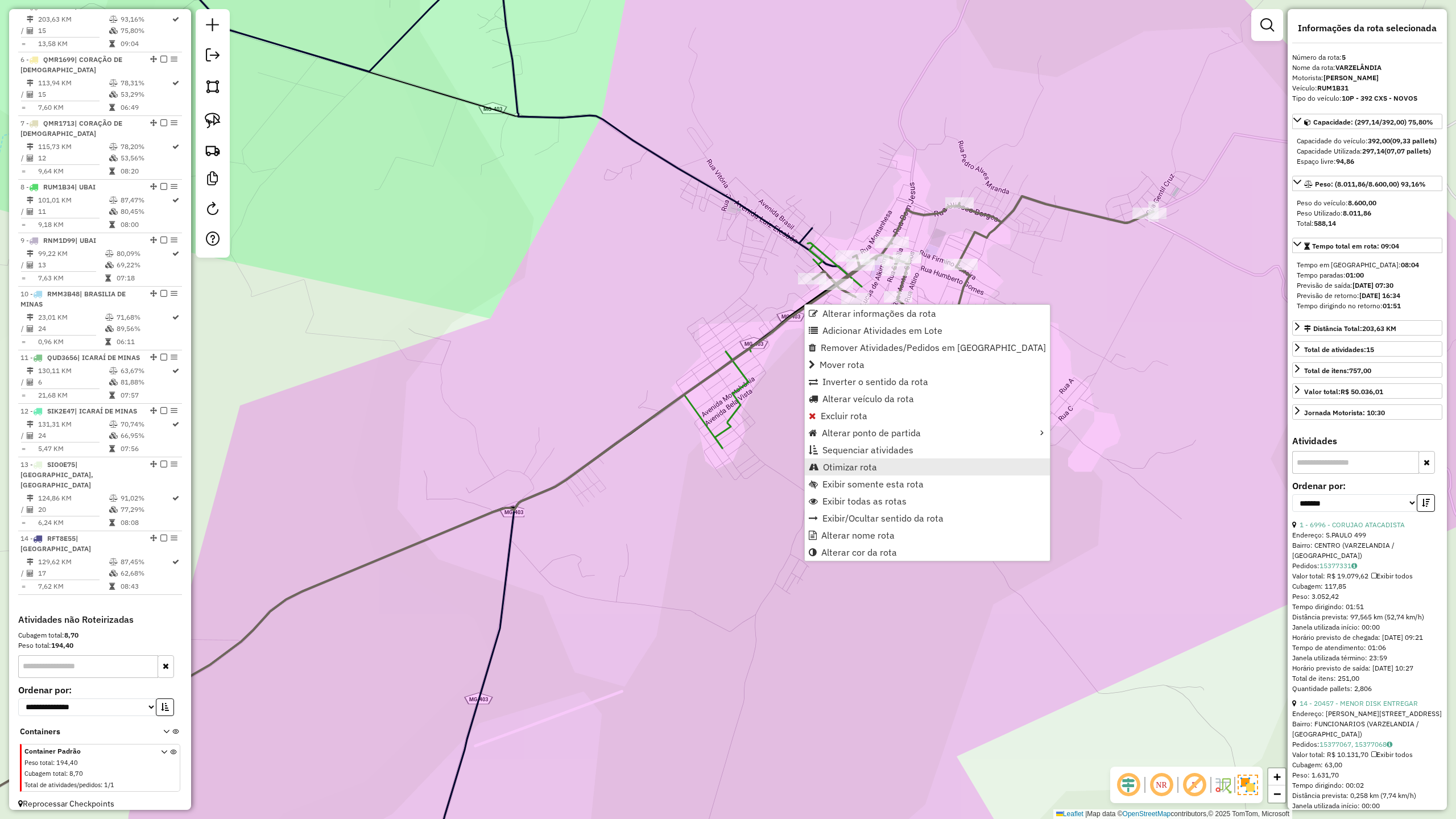
click at [850, 470] on span "Otimizar rota" at bounding box center [850, 467] width 54 height 9
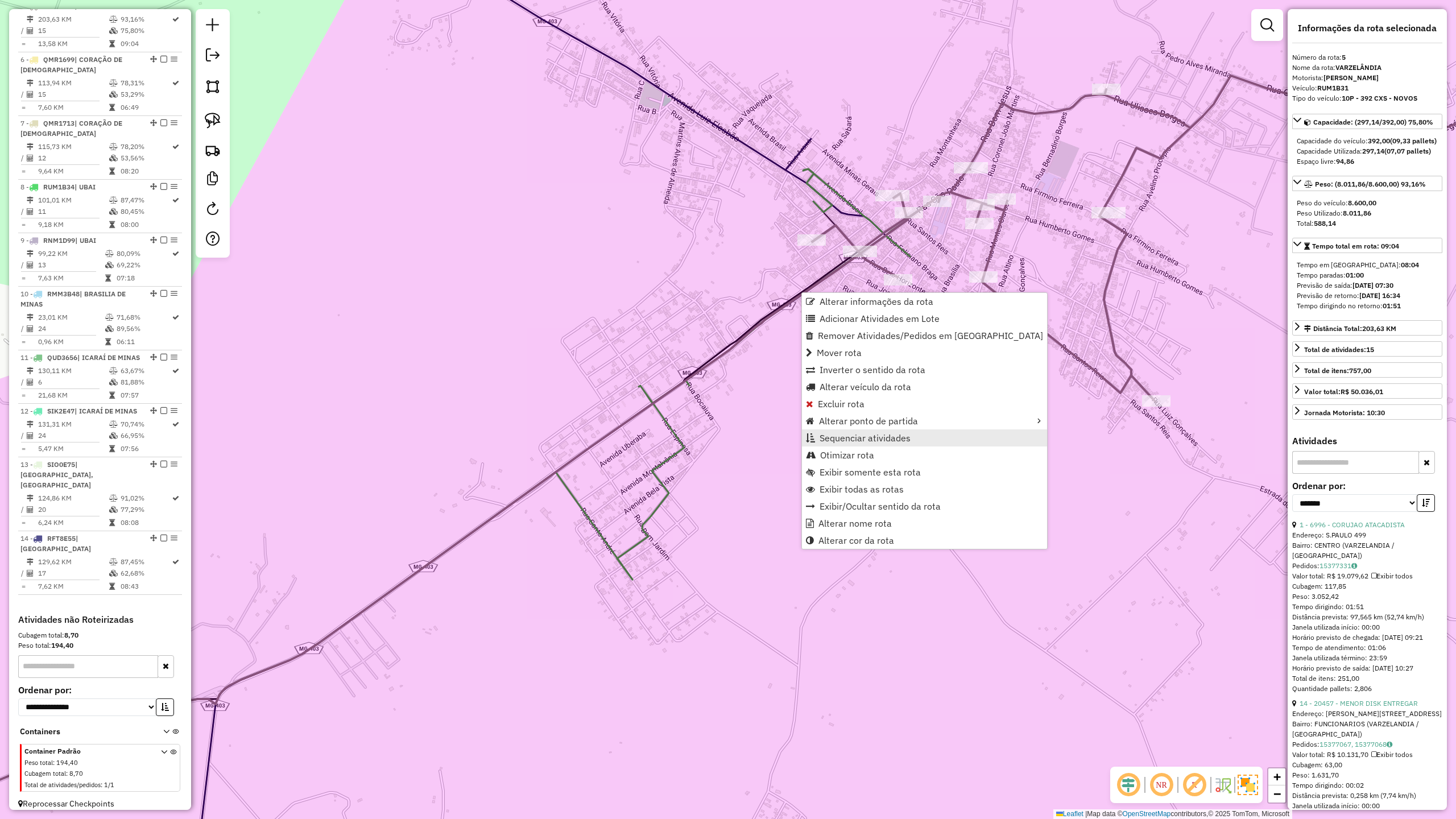
click at [863, 442] on span "Sequenciar atividades" at bounding box center [865, 438] width 91 height 9
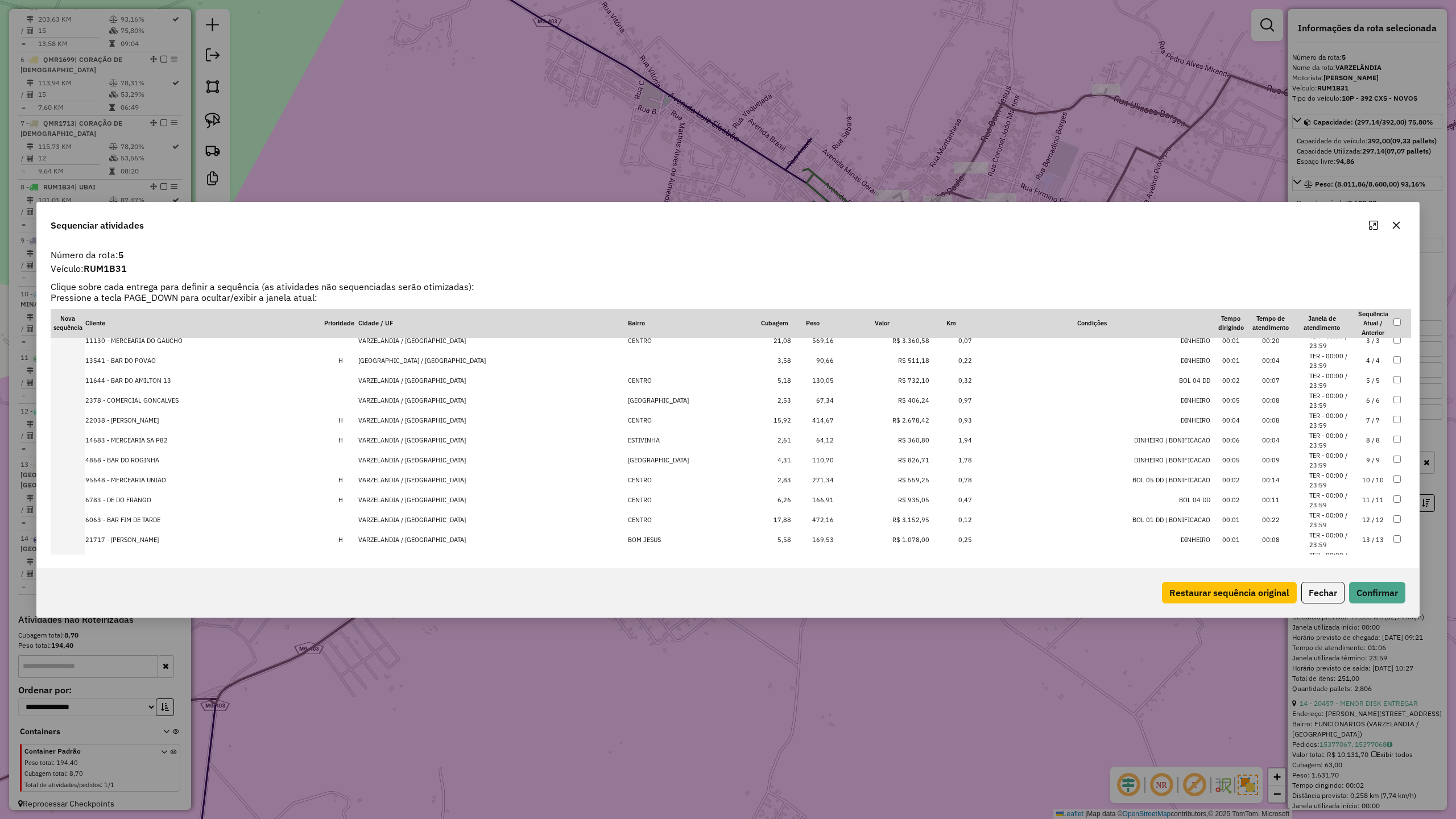
scroll to position [92, 0]
click at [1318, 508] on li "TER - 00:00 / 23:59" at bounding box center [1331, 515] width 43 height 19
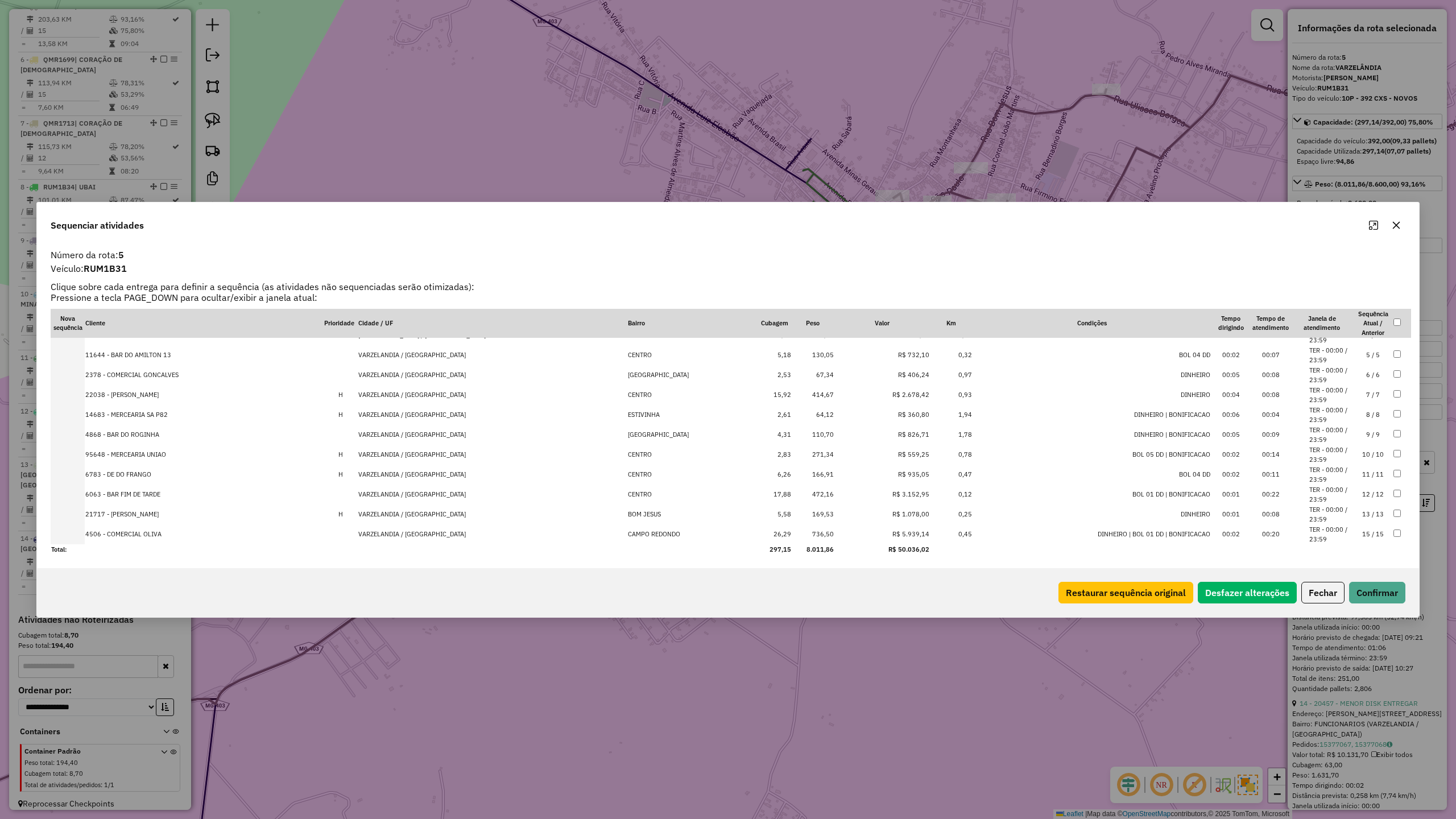
click at [1321, 513] on li "TER - 00:00 / 23:59" at bounding box center [1331, 515] width 43 height 19
click at [1375, 590] on button "Confirmar" at bounding box center [1377, 593] width 56 height 22
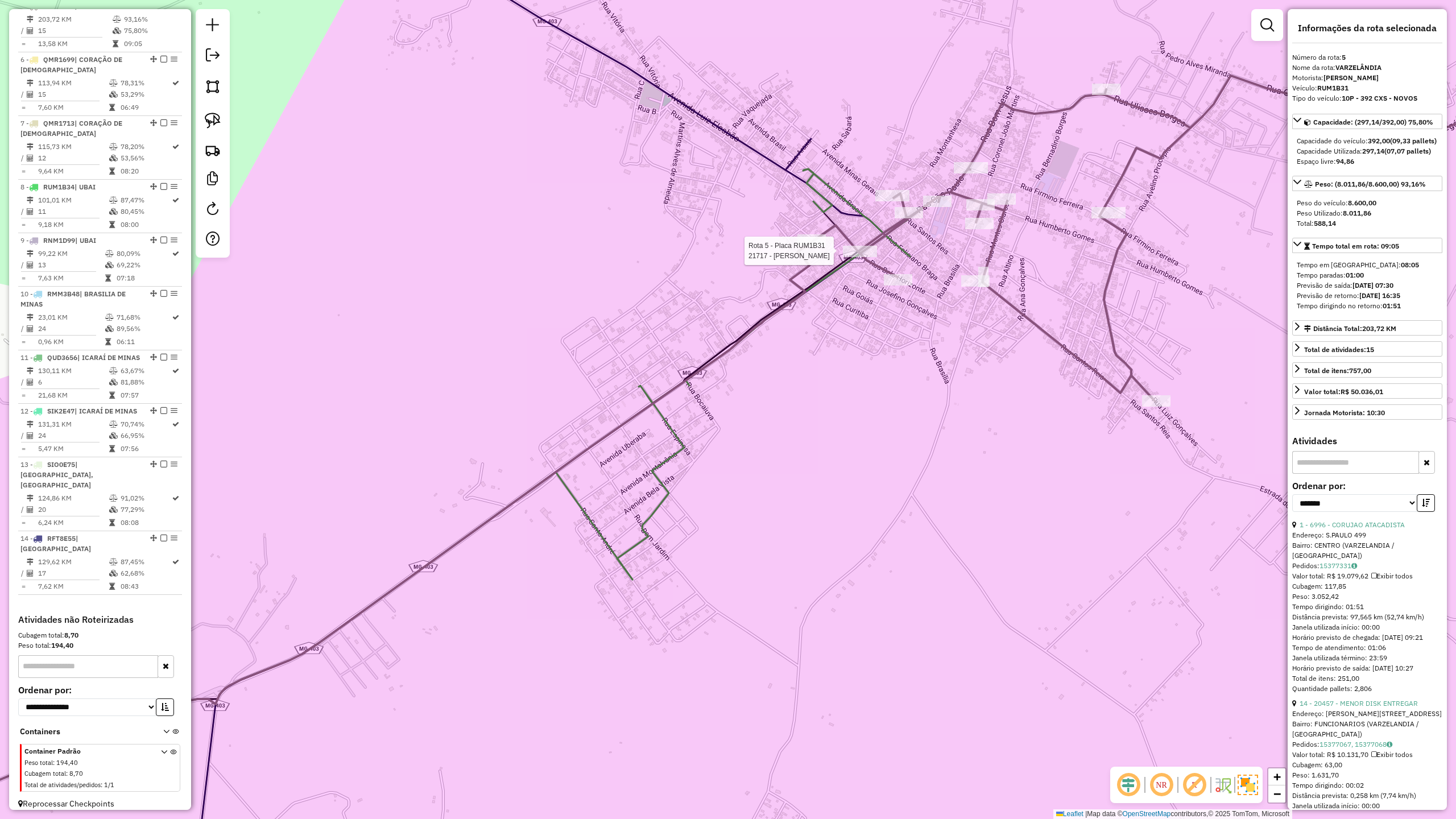
click at [852, 257] on div at bounding box center [860, 251] width 34 height 12
click at [1106, 83] on icon at bounding box center [1106, 86] width 9 height 7
drag, startPoint x: 1176, startPoint y: 113, endPoint x: 1131, endPoint y: 119, distance: 45.4
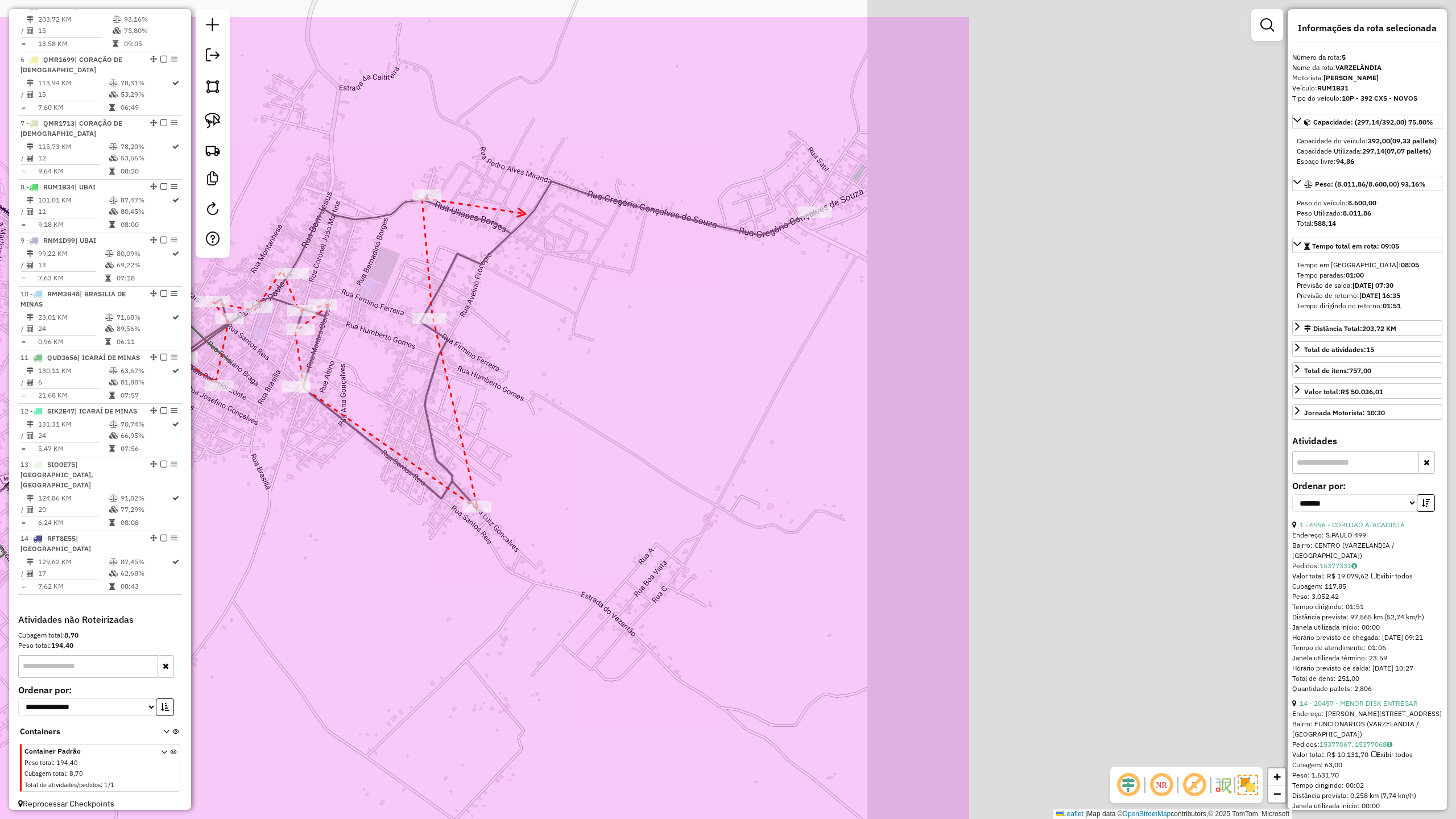
drag, startPoint x: 1159, startPoint y: 115, endPoint x: 527, endPoint y: 214, distance: 639.7
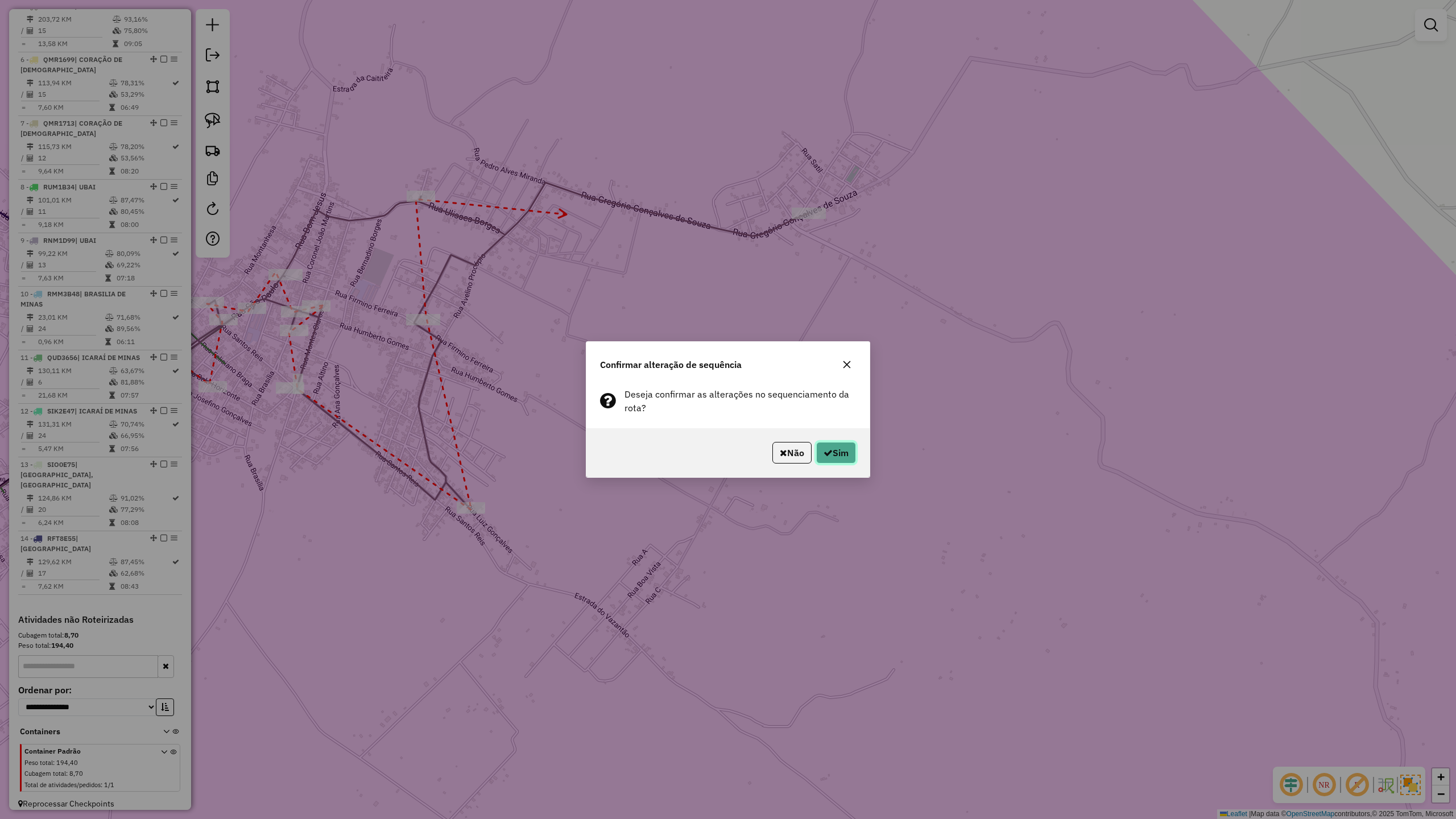
click at [844, 451] on button "Sim" at bounding box center [836, 453] width 40 height 22
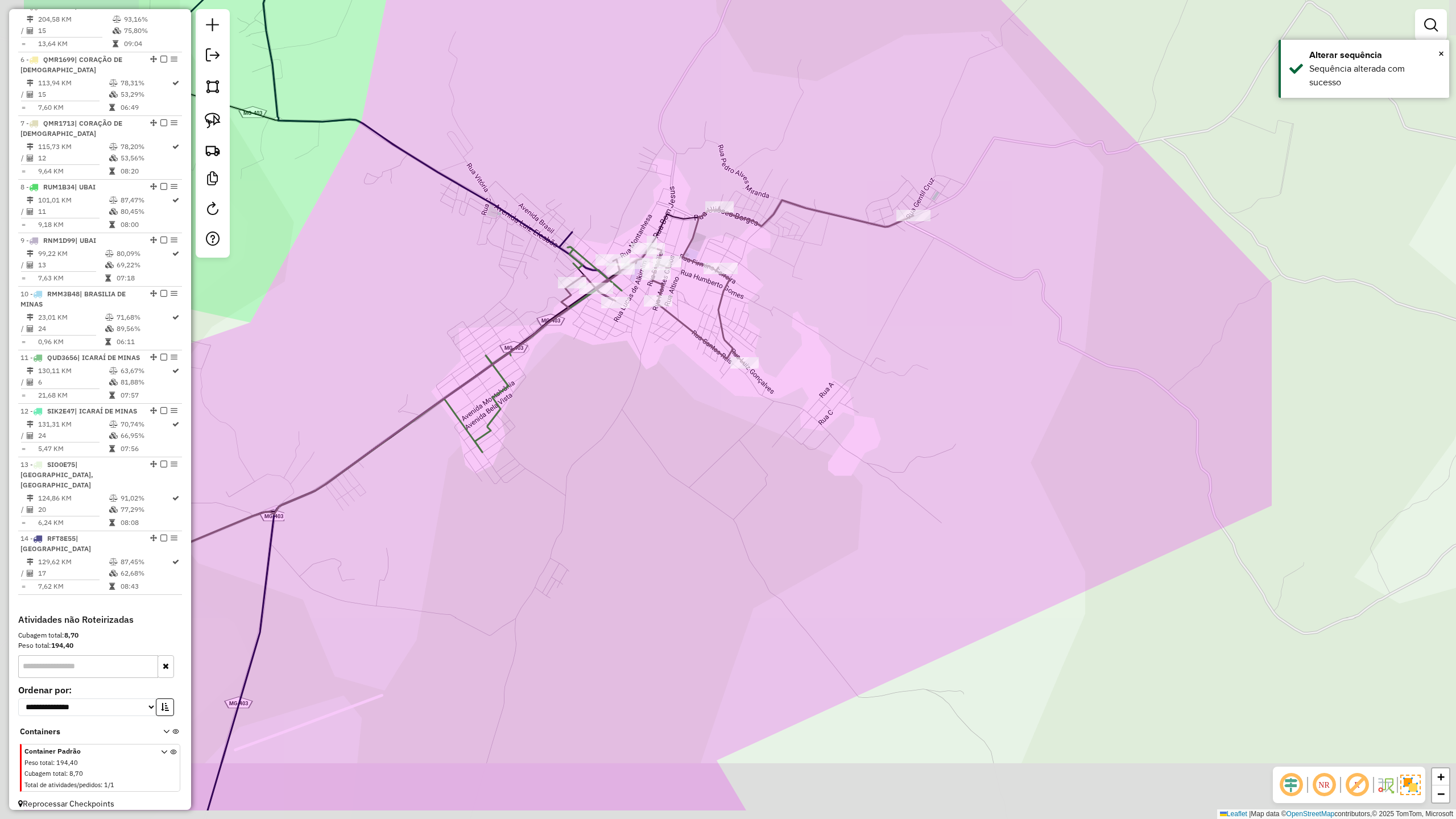
drag, startPoint x: 675, startPoint y: 410, endPoint x: 902, endPoint y: 310, distance: 248.1
click at [851, 319] on div "Janela de atendimento Grade de atendimento Capacidade Transportadoras Veículos …" at bounding box center [728, 410] width 1456 height 819
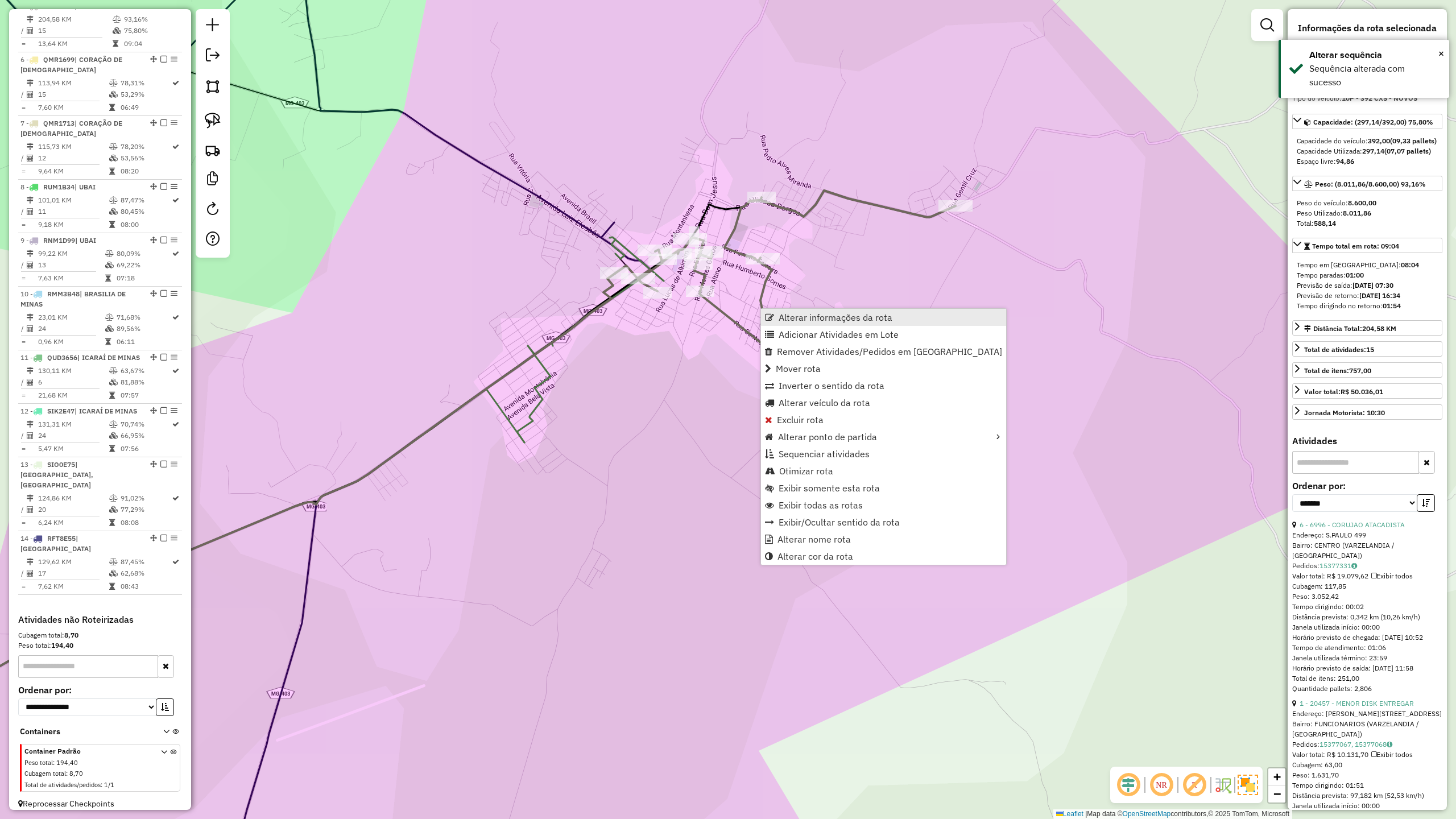
click at [768, 309] on link "Alterar informações da rota" at bounding box center [883, 317] width 245 height 17
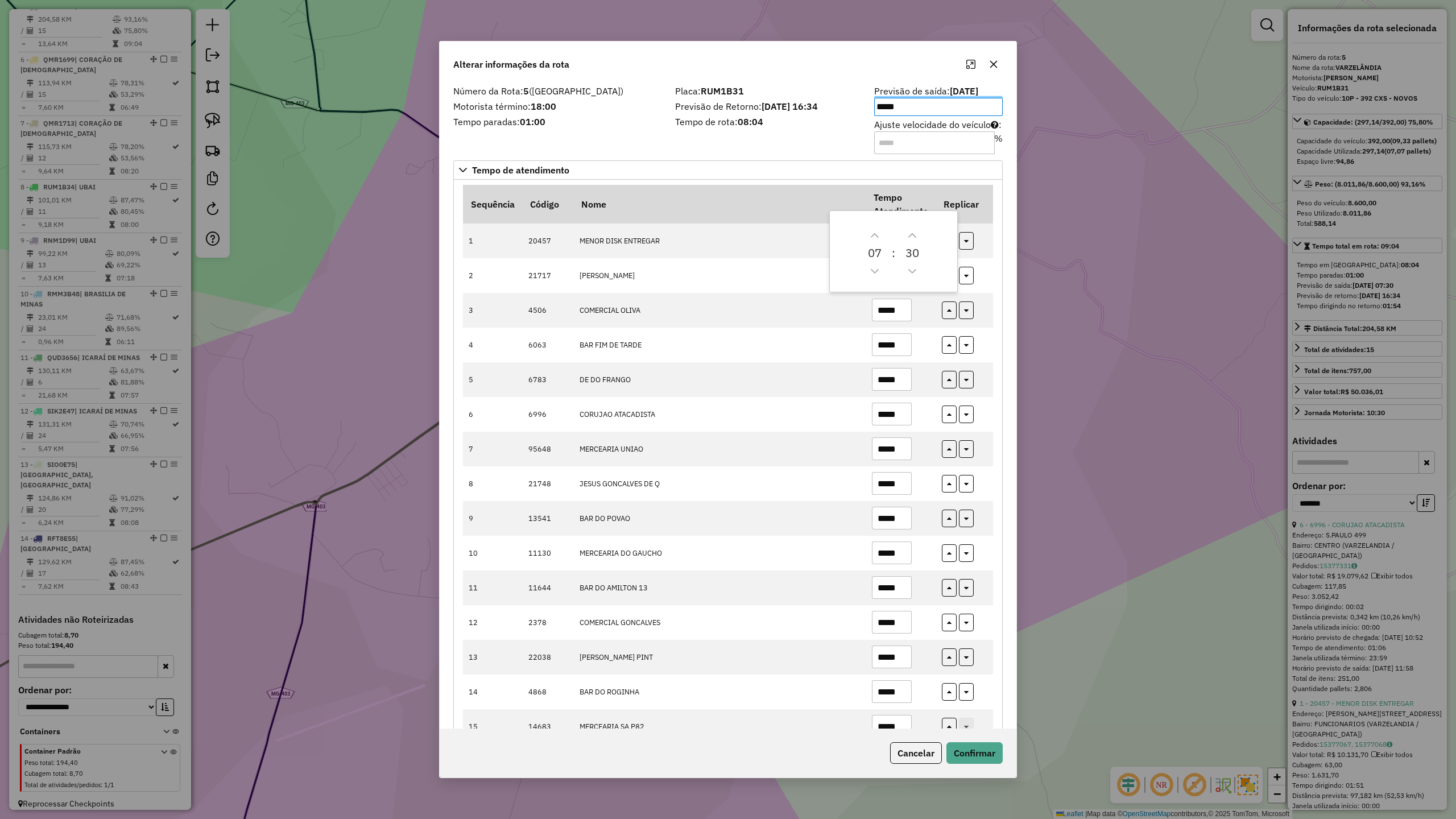
drag, startPoint x: 926, startPoint y: 749, endPoint x: 960, endPoint y: 741, distance: 34.9
click at [929, 749] on button "Cancelar" at bounding box center [915, 753] width 52 height 22
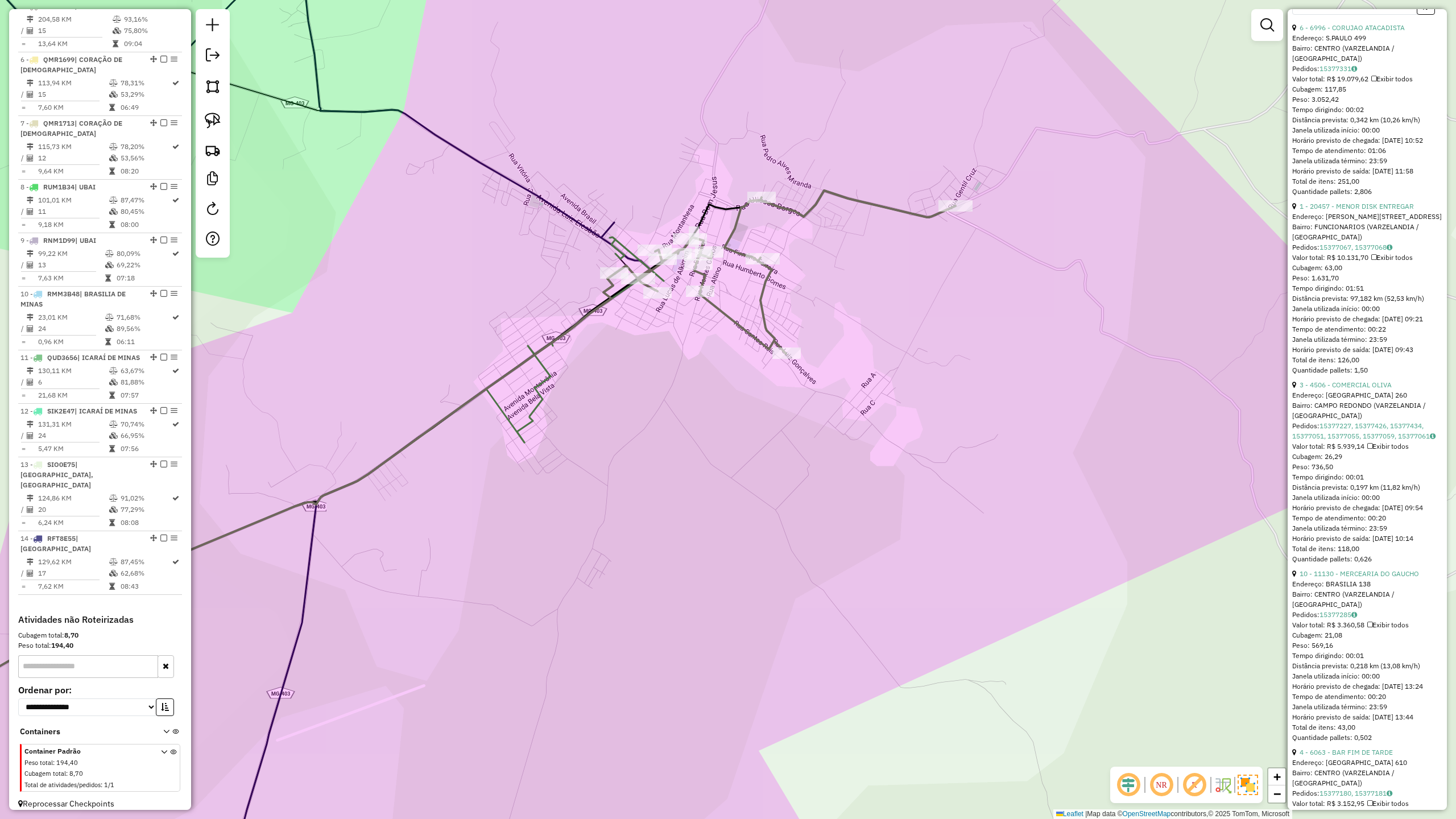
scroll to position [530, 0]
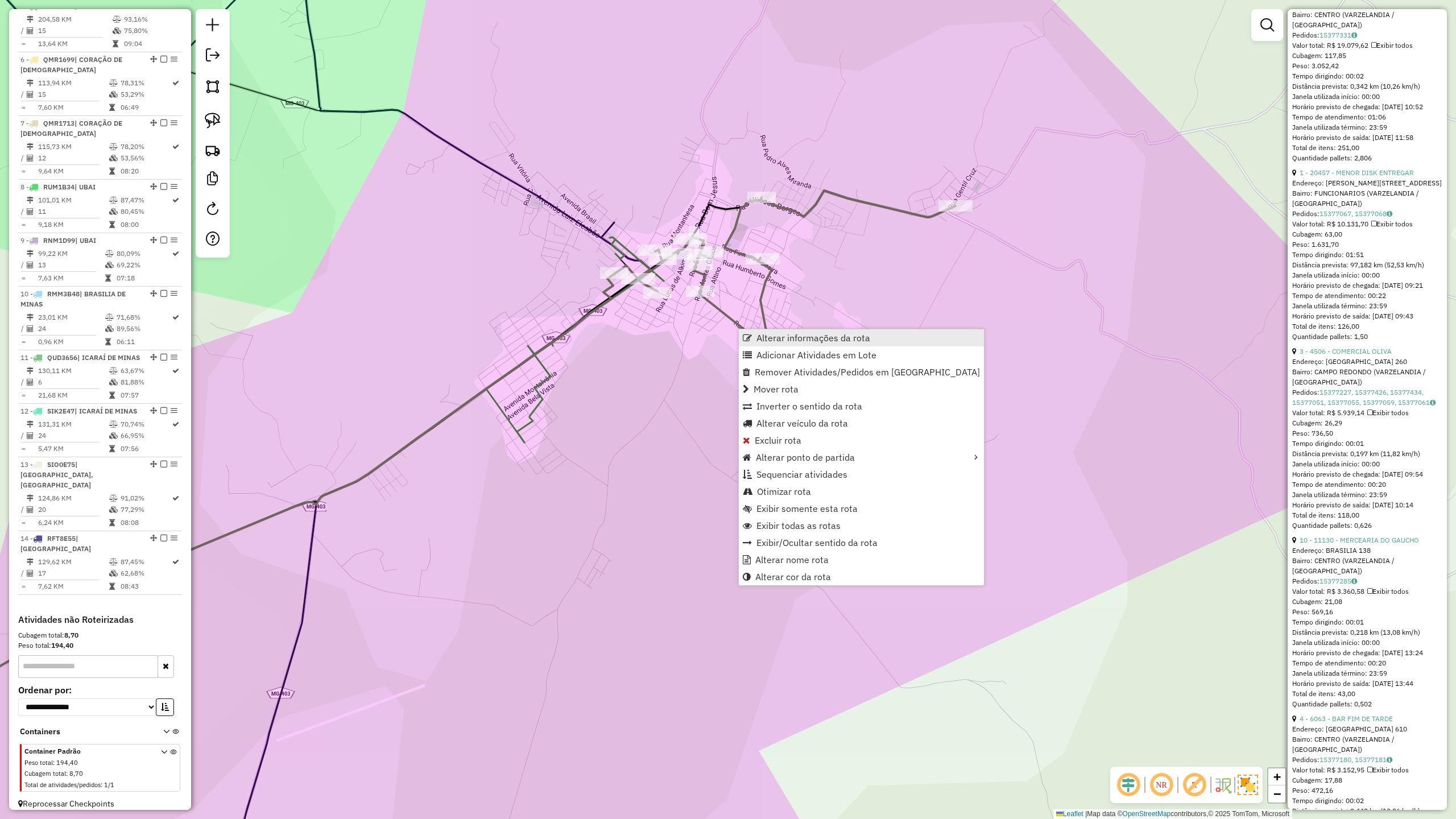
click at [795, 341] on span "Alterar informações da rota" at bounding box center [813, 338] width 114 height 9
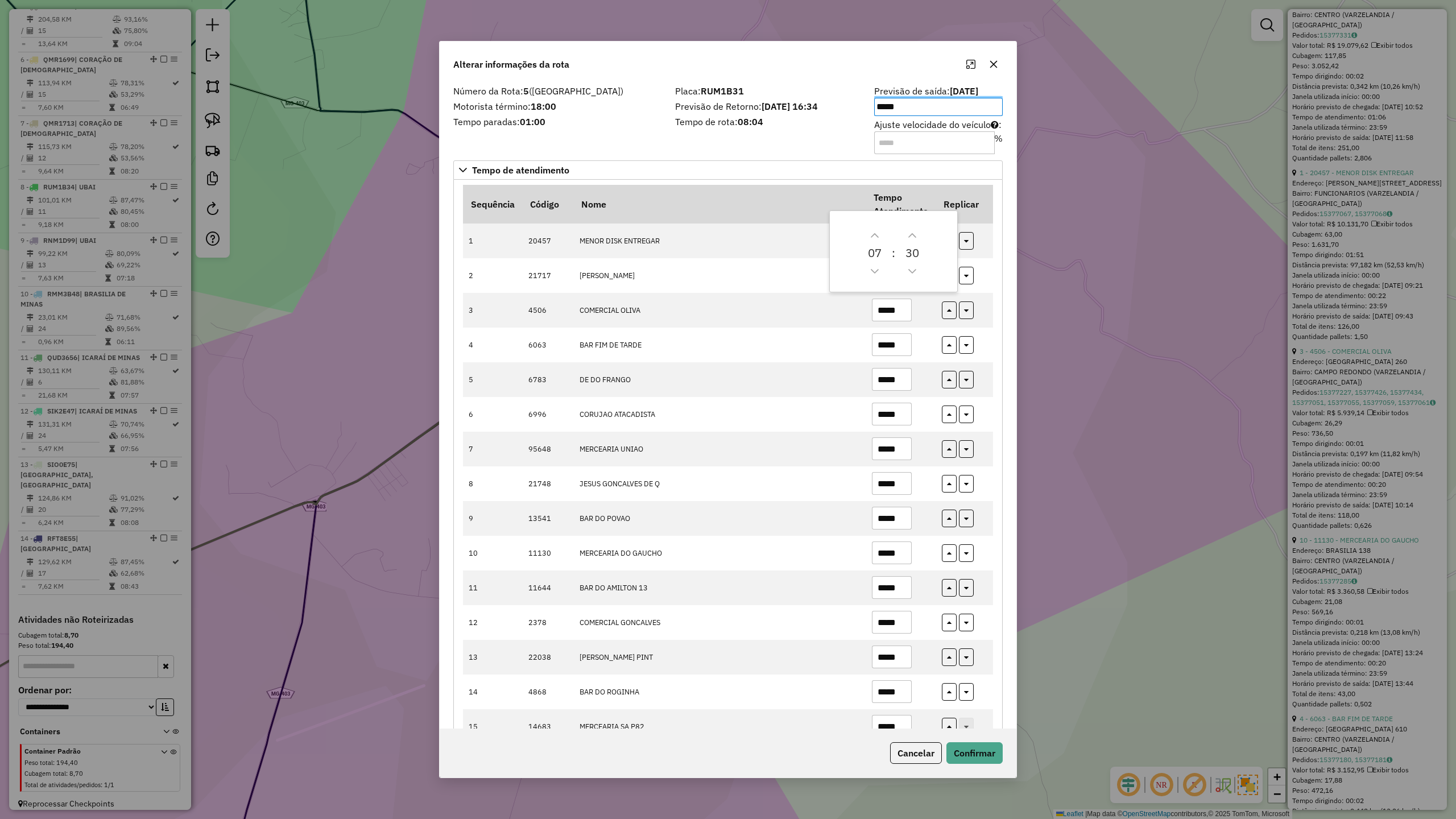
click at [606, 138] on div "Número da Rota: 5 (VARZELÂNDIA) Motorista término: 18:00 Tempo paradas: 01:00" at bounding box center [557, 119] width 222 height 64
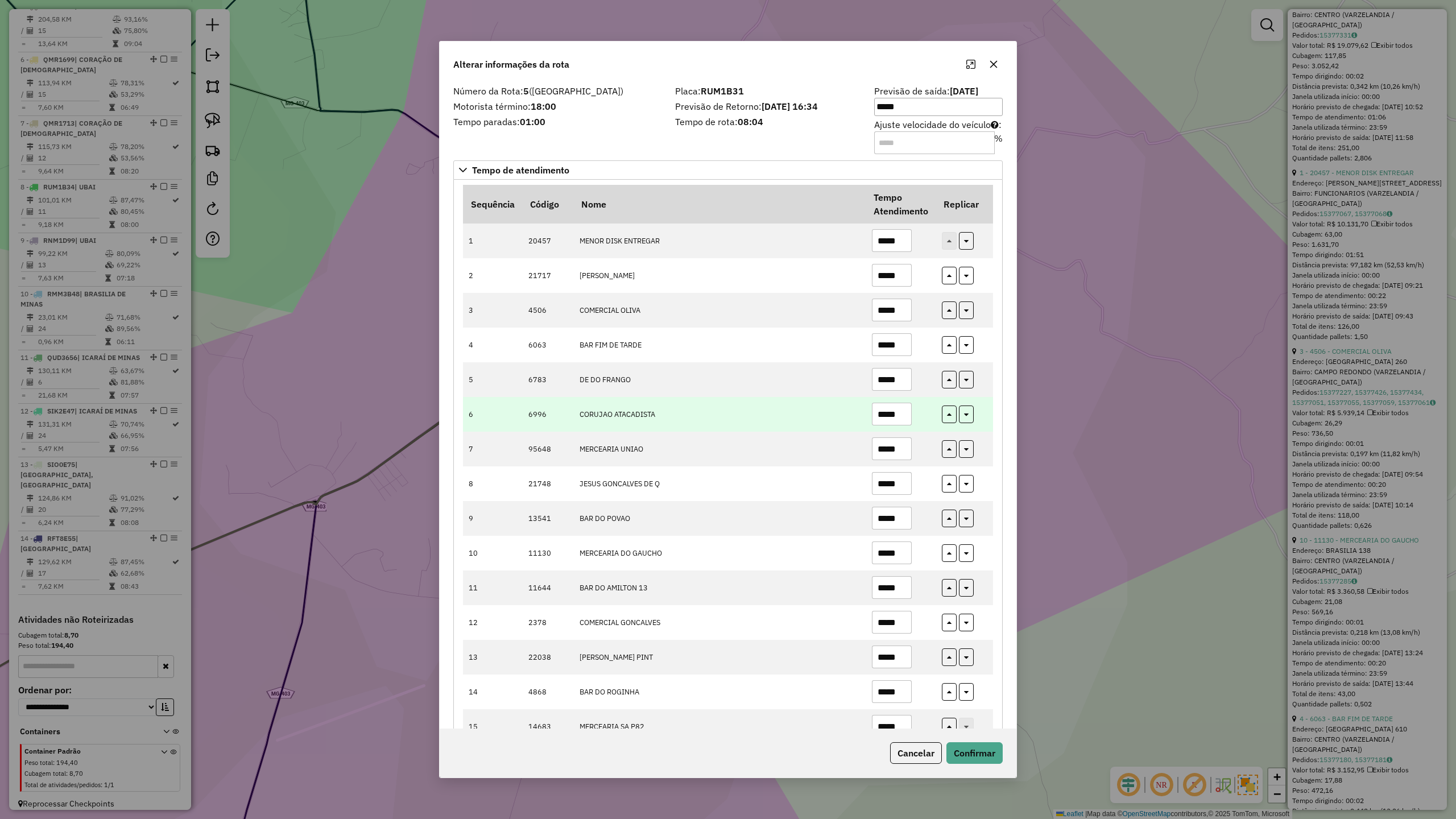
click at [904, 421] on input "*****" at bounding box center [891, 414] width 40 height 23
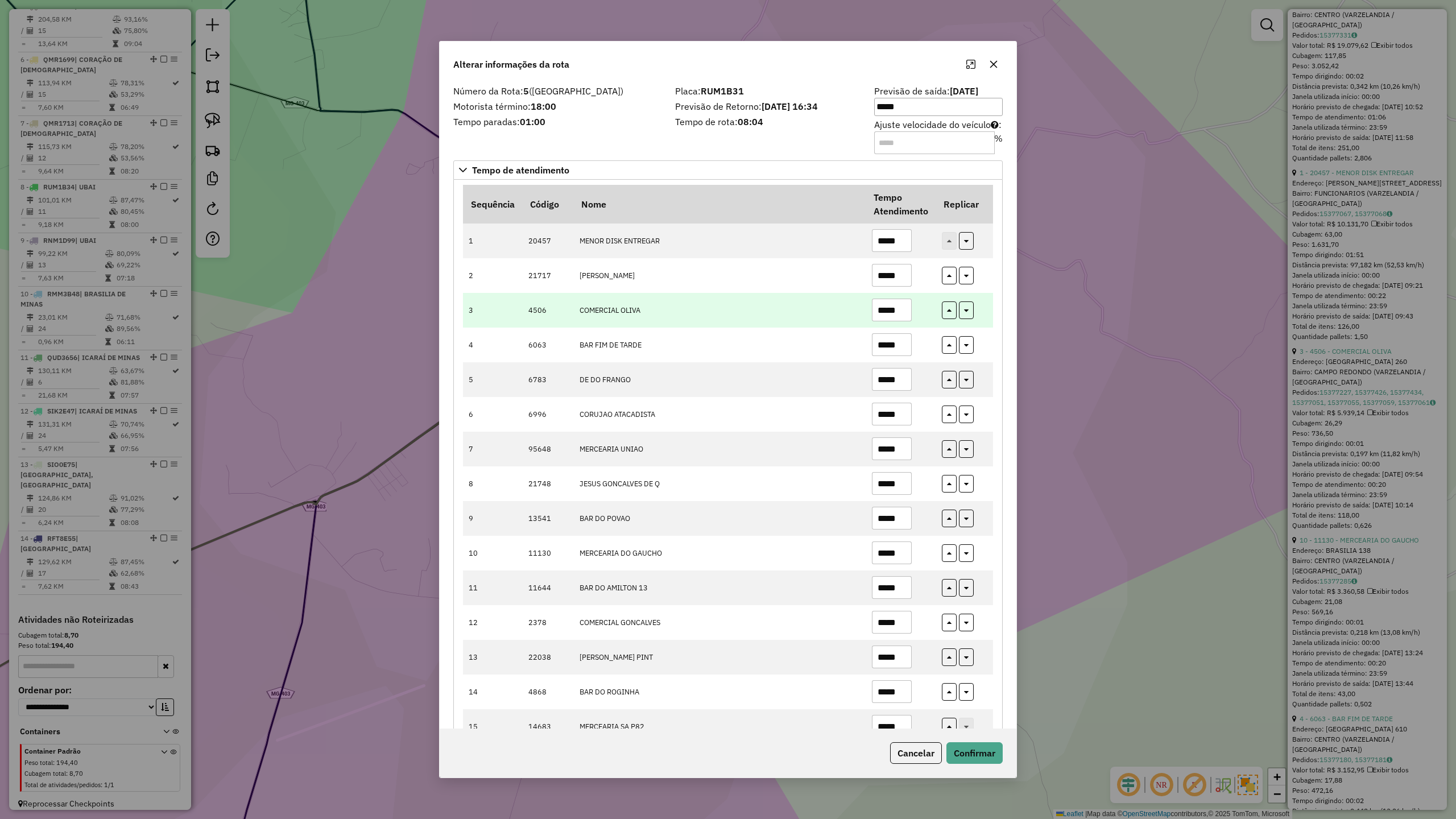
type input "*****"
click at [907, 307] on input "*****" at bounding box center [891, 310] width 40 height 23
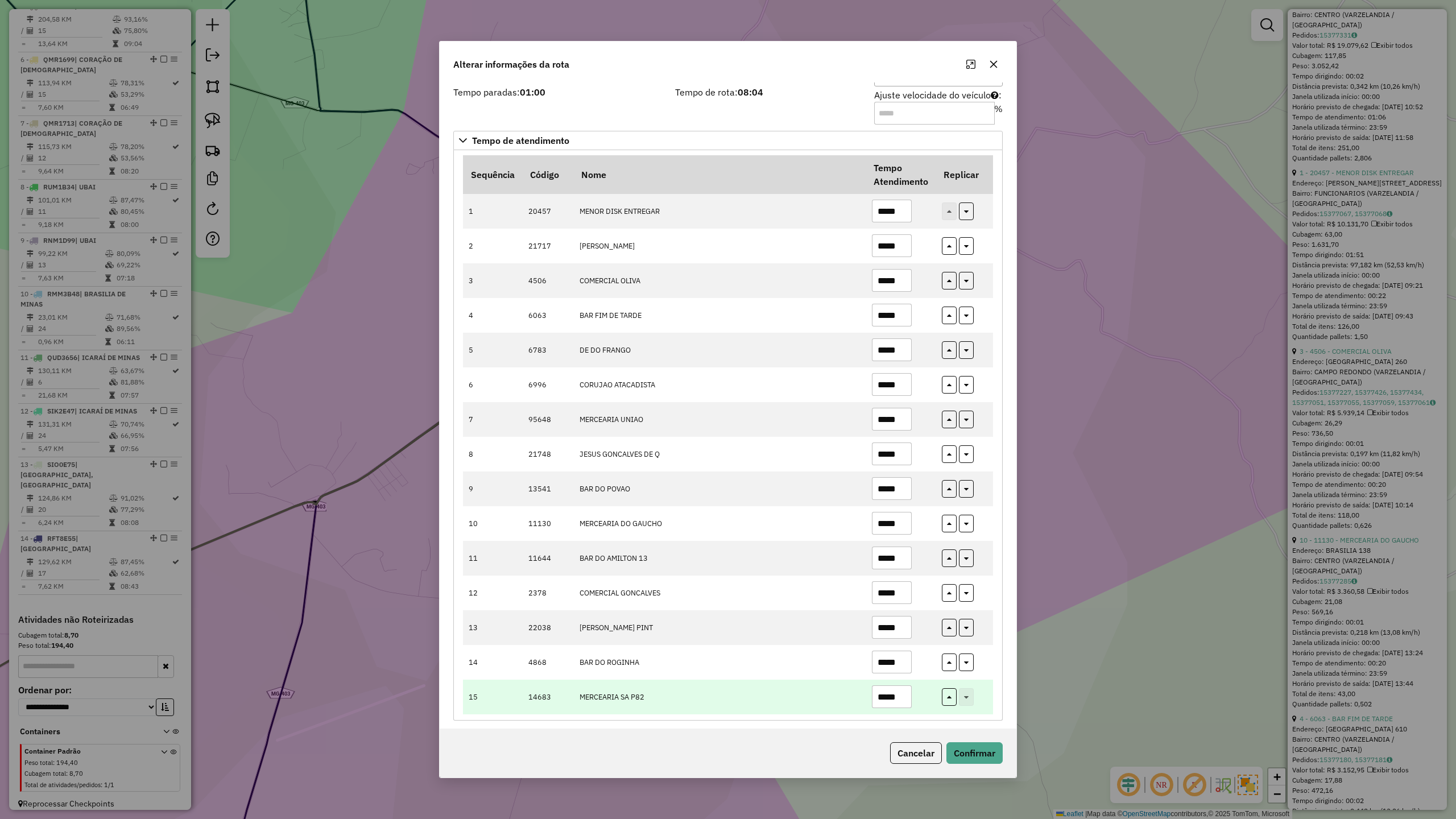
scroll to position [41, 0]
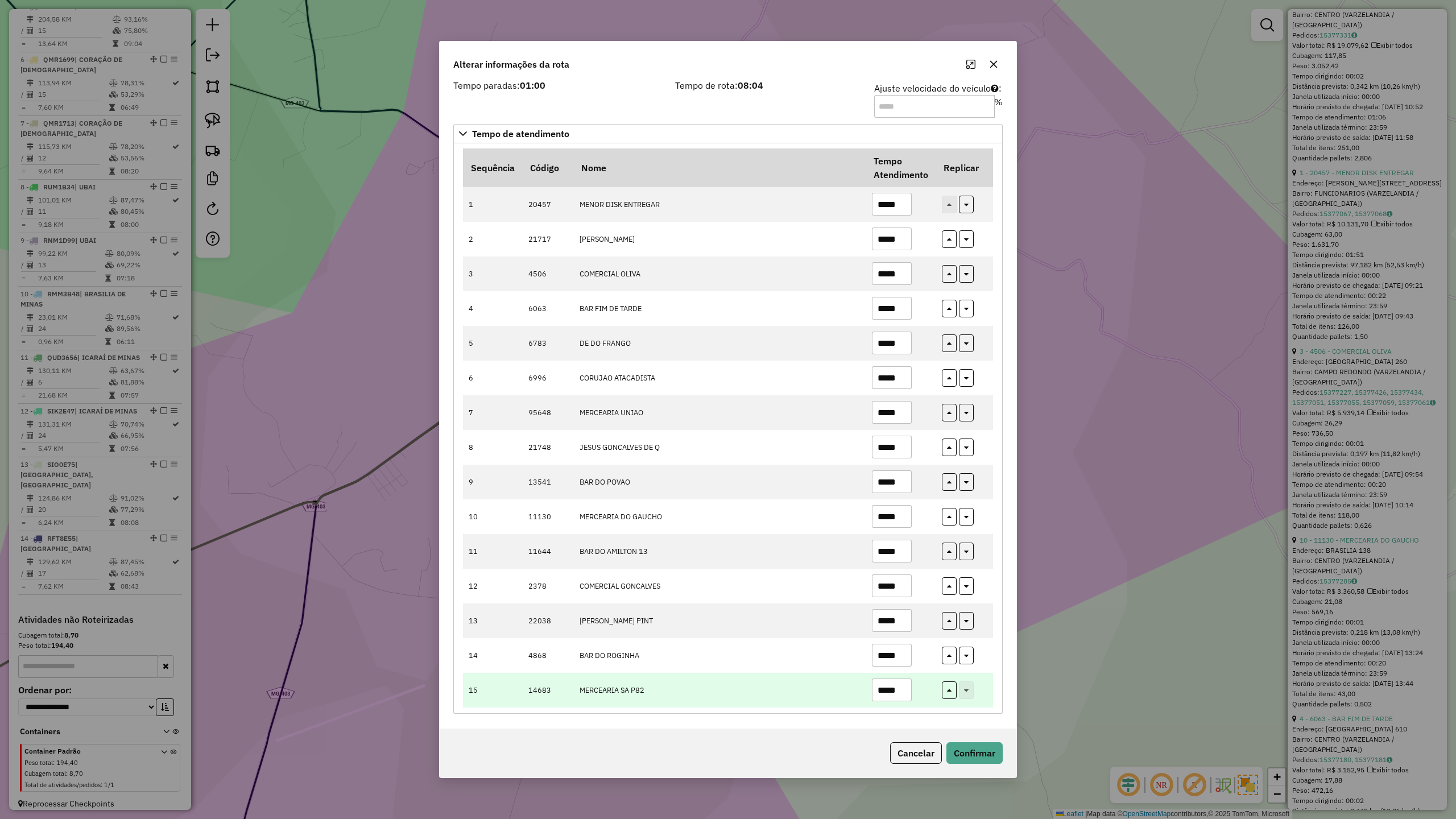
type input "*****"
click at [907, 692] on input "*****" at bounding box center [891, 689] width 40 height 23
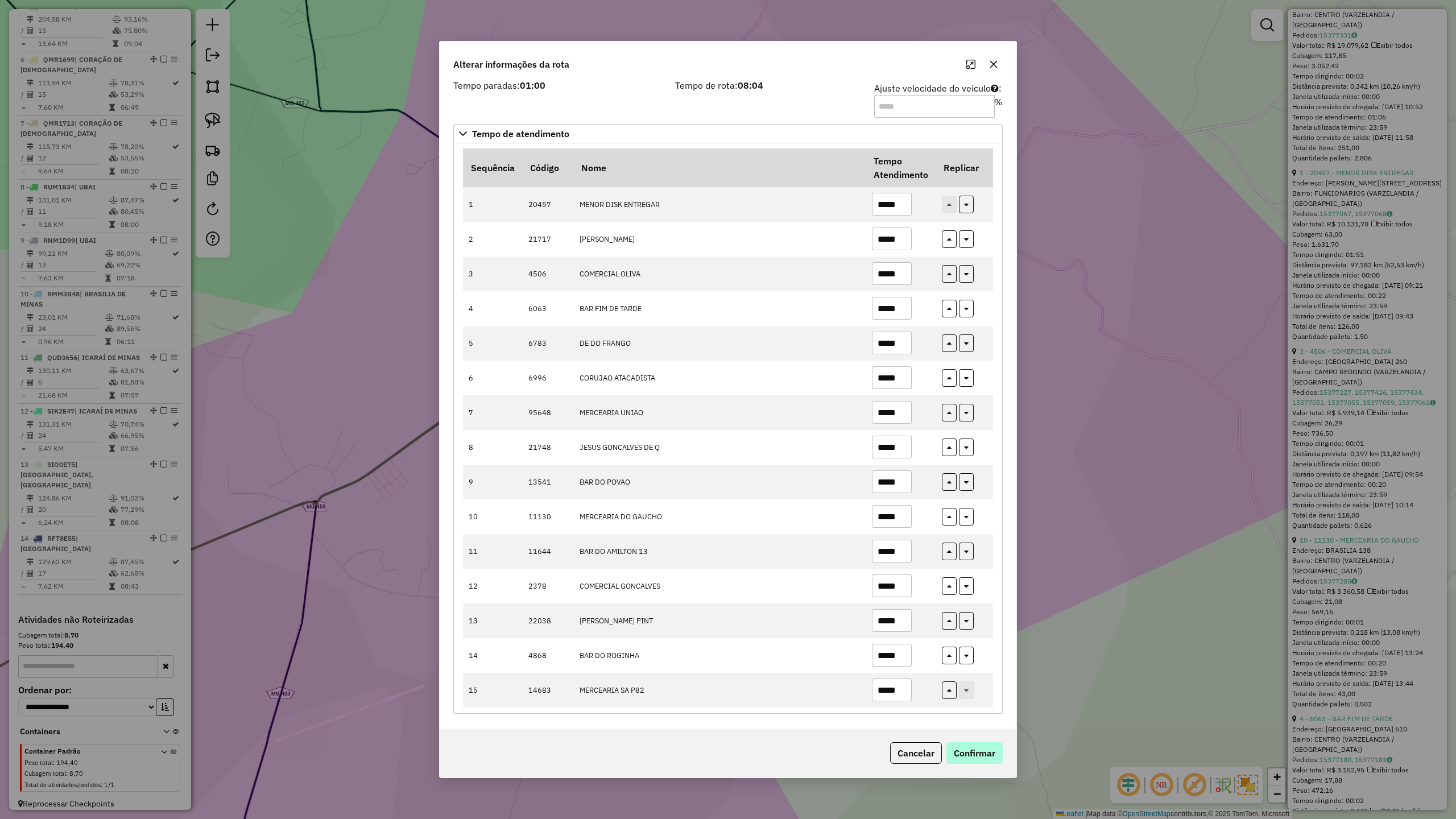
type input "*****"
click at [967, 755] on button "Confirmar" at bounding box center [974, 753] width 56 height 22
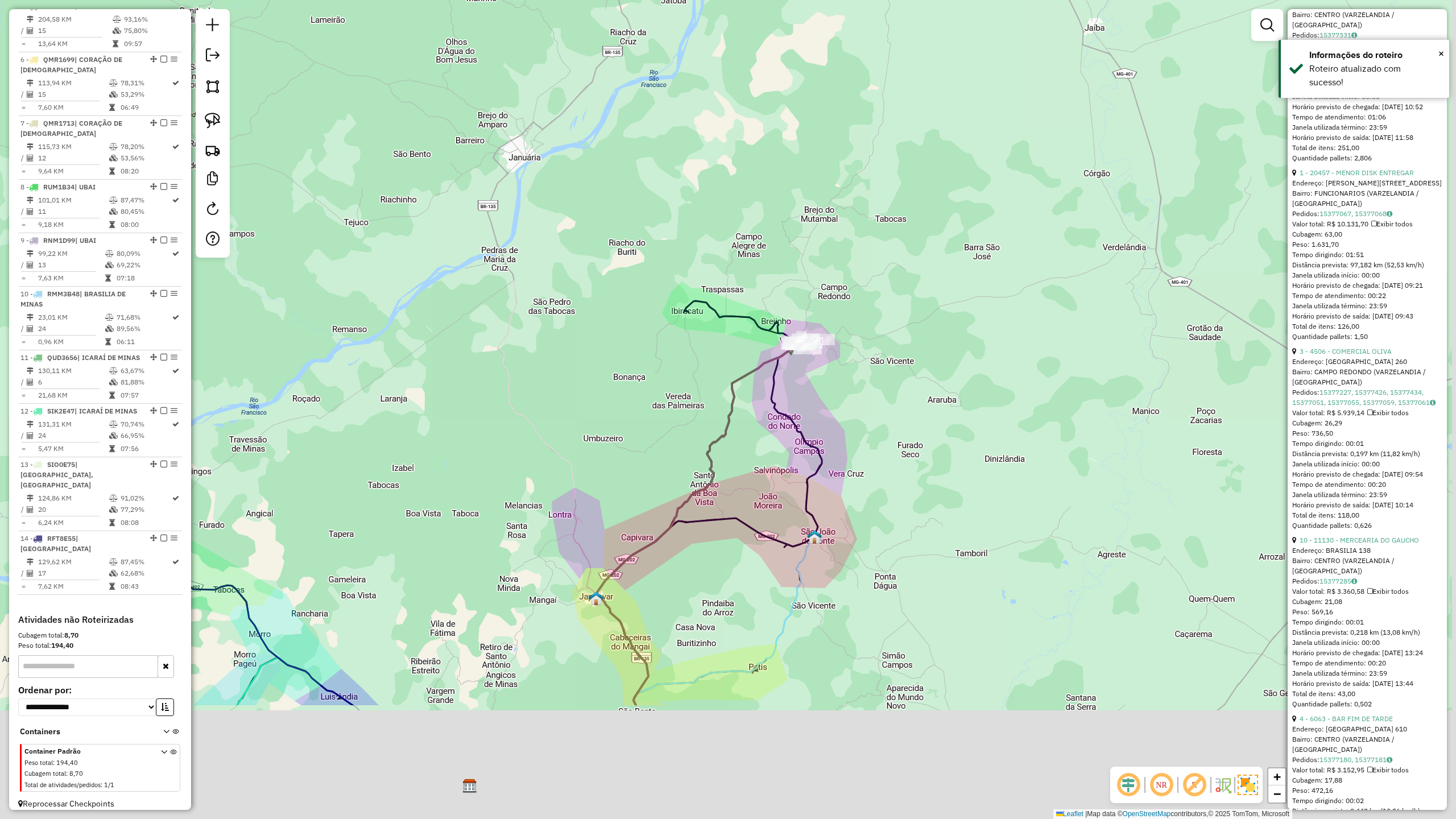
drag, startPoint x: 868, startPoint y: 594, endPoint x: 820, endPoint y: 362, distance: 236.9
click at [820, 380] on div "Janela de atendimento Grade de atendimento Capacidade Transportadoras Veículos …" at bounding box center [728, 410] width 1456 height 819
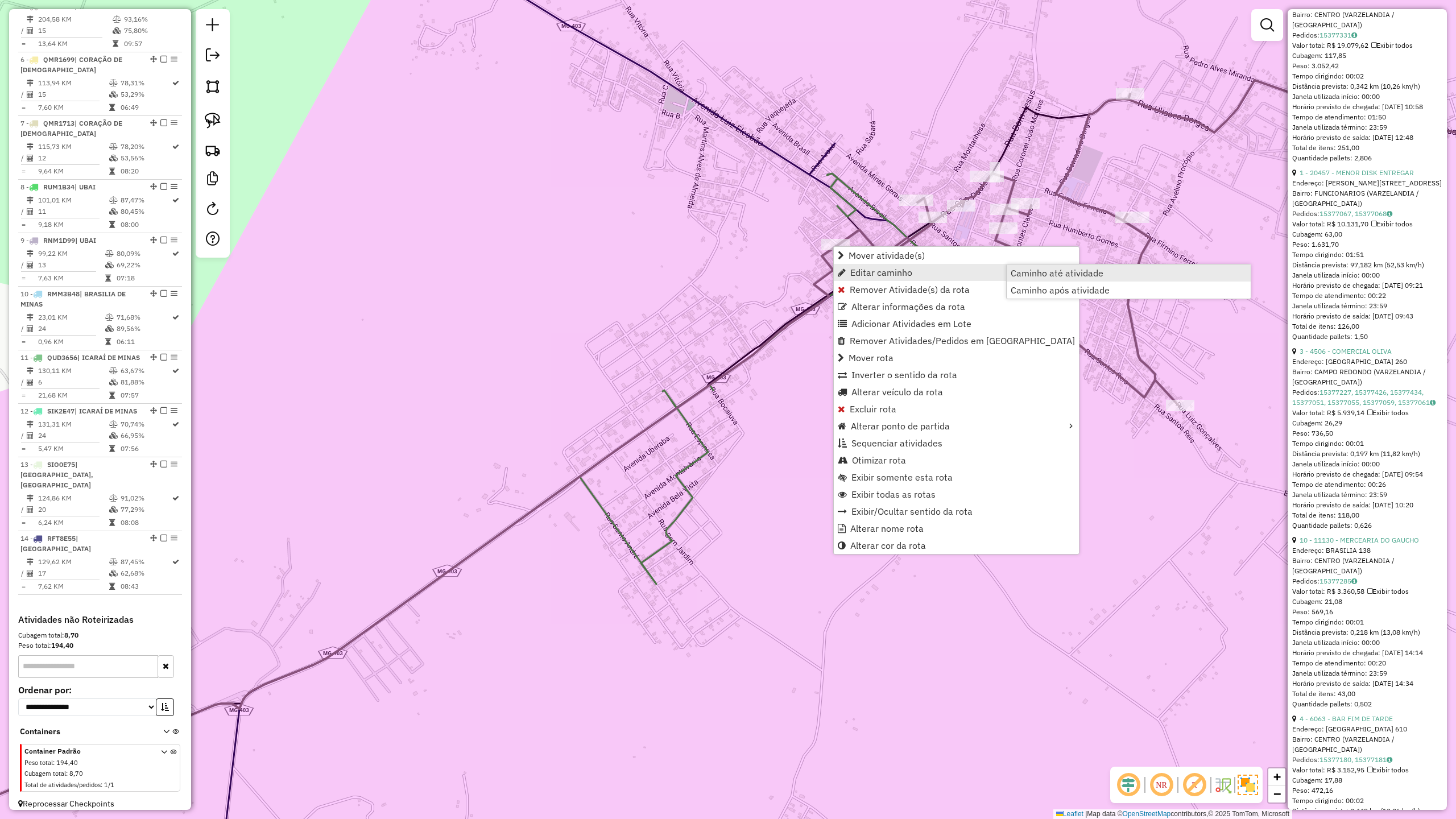
click at [1042, 274] on span "Caminho até atividade" at bounding box center [1057, 273] width 93 height 9
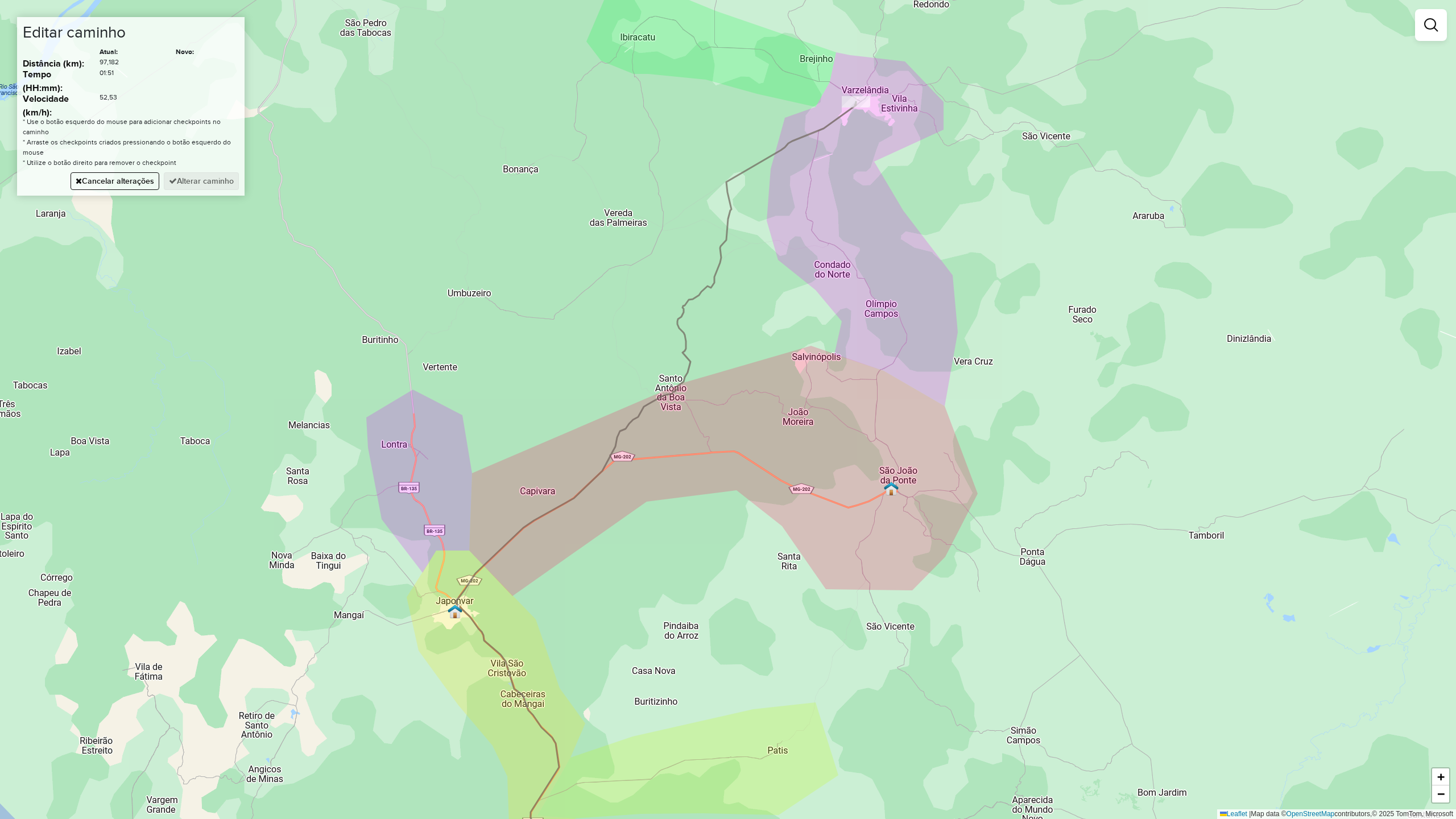
click at [774, 475] on div "Janela de atendimento Grade de atendimento Capacidade Transportadoras Veículos …" at bounding box center [728, 410] width 1456 height 819
click at [196, 179] on button "Alterar caminho" at bounding box center [201, 181] width 75 height 18
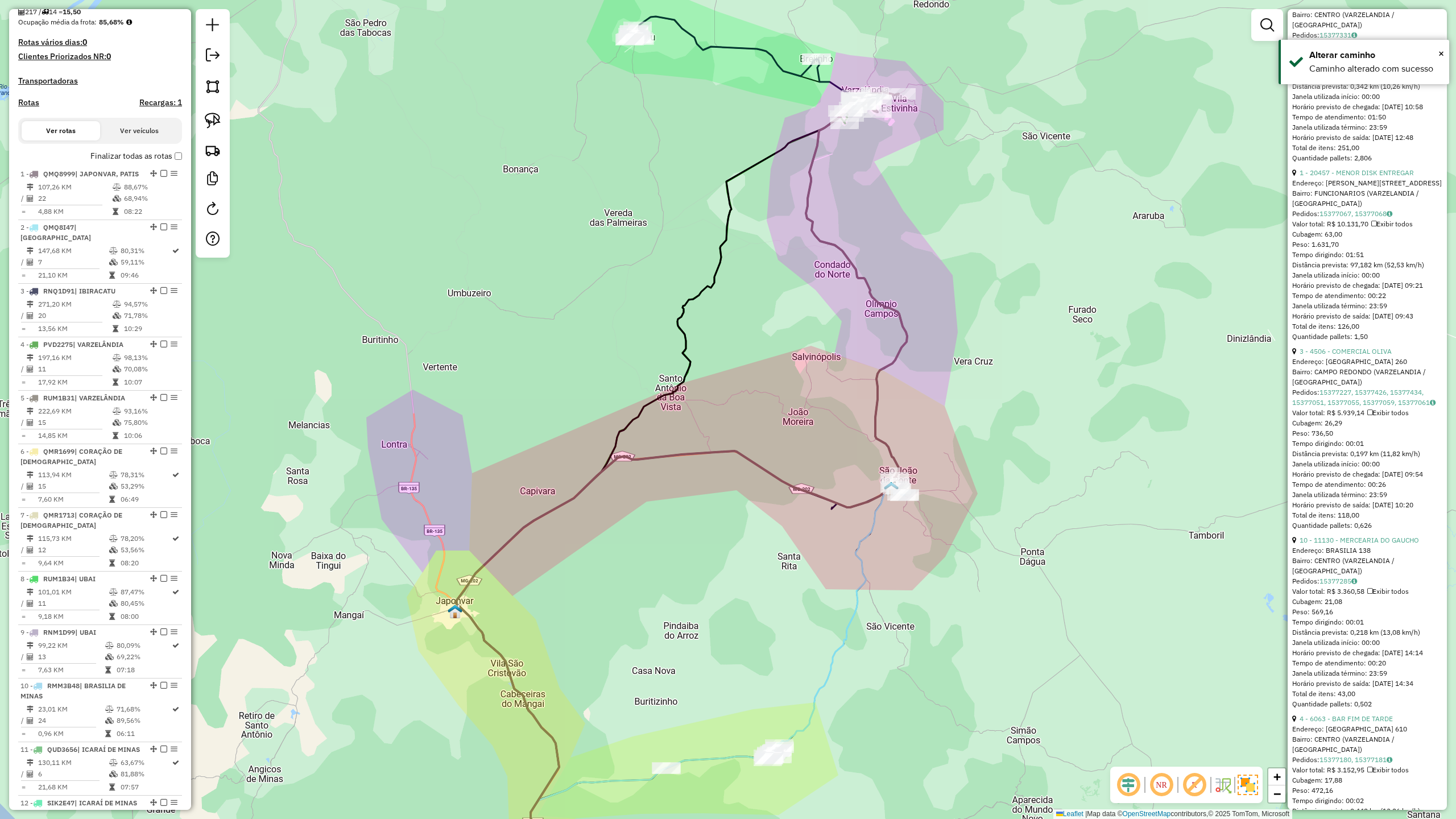
scroll to position [0, 0]
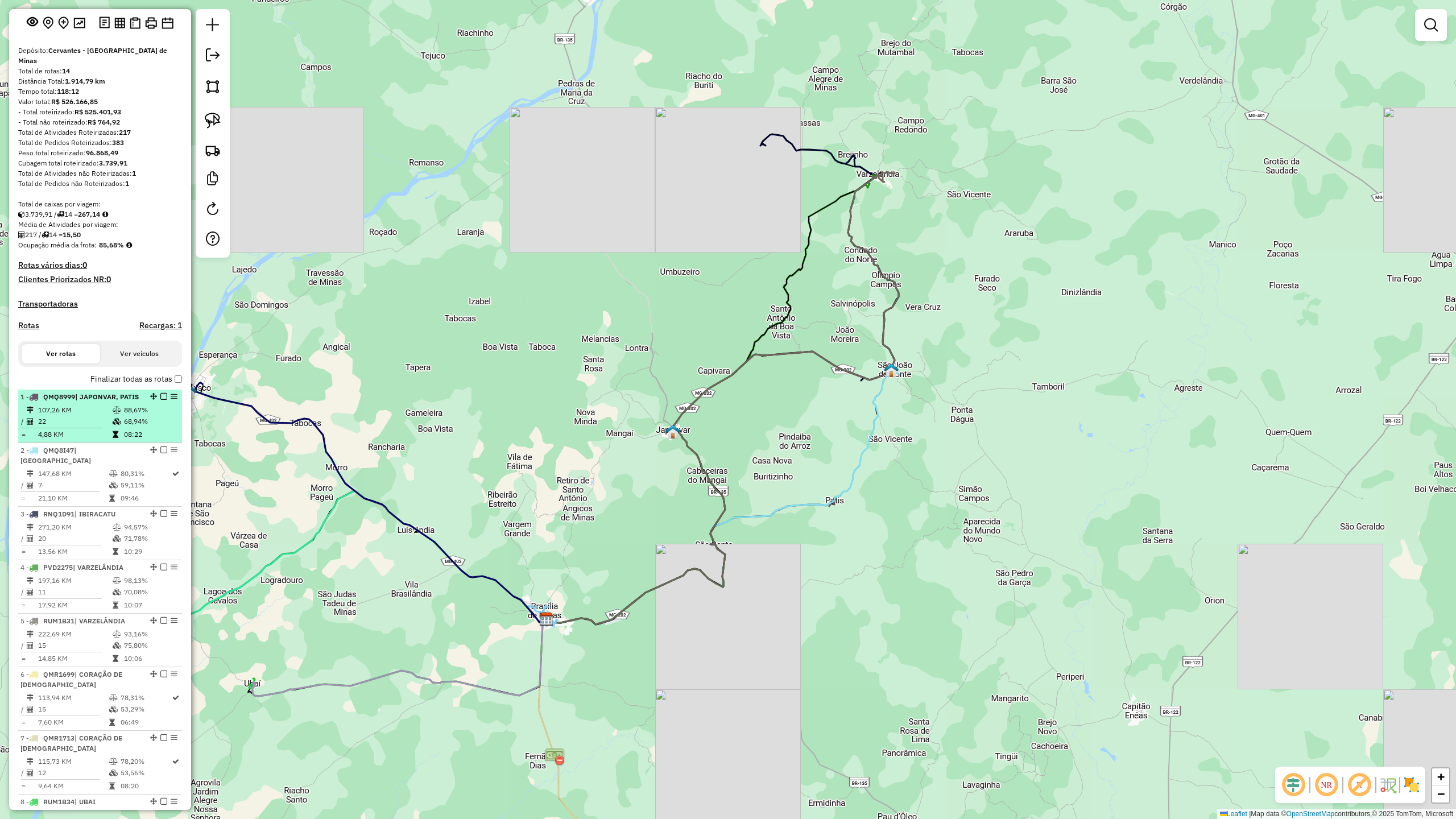
scroll to position [152, 0]
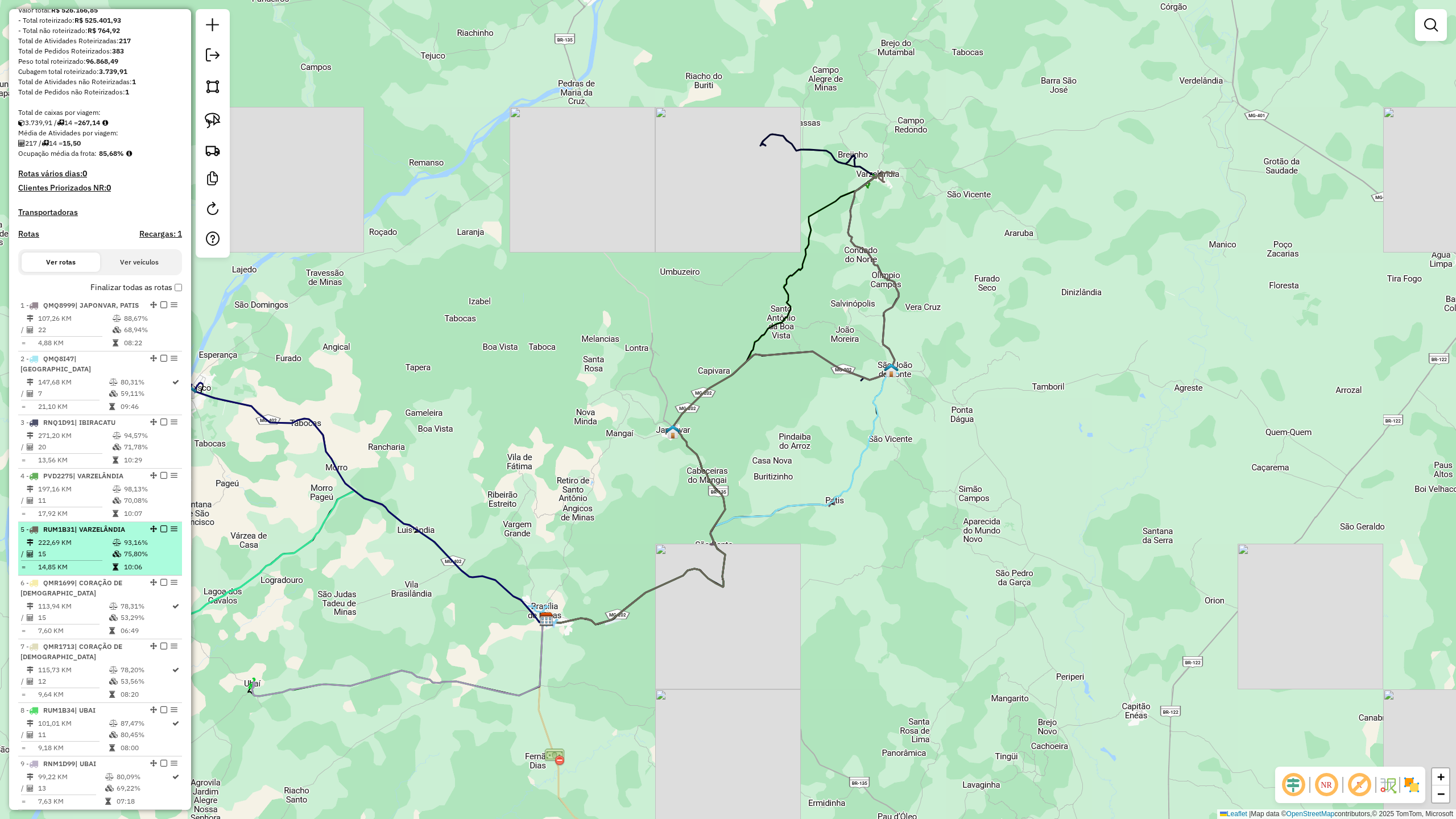
click at [85, 560] on td "15" at bounding box center [75, 555] width 75 height 12
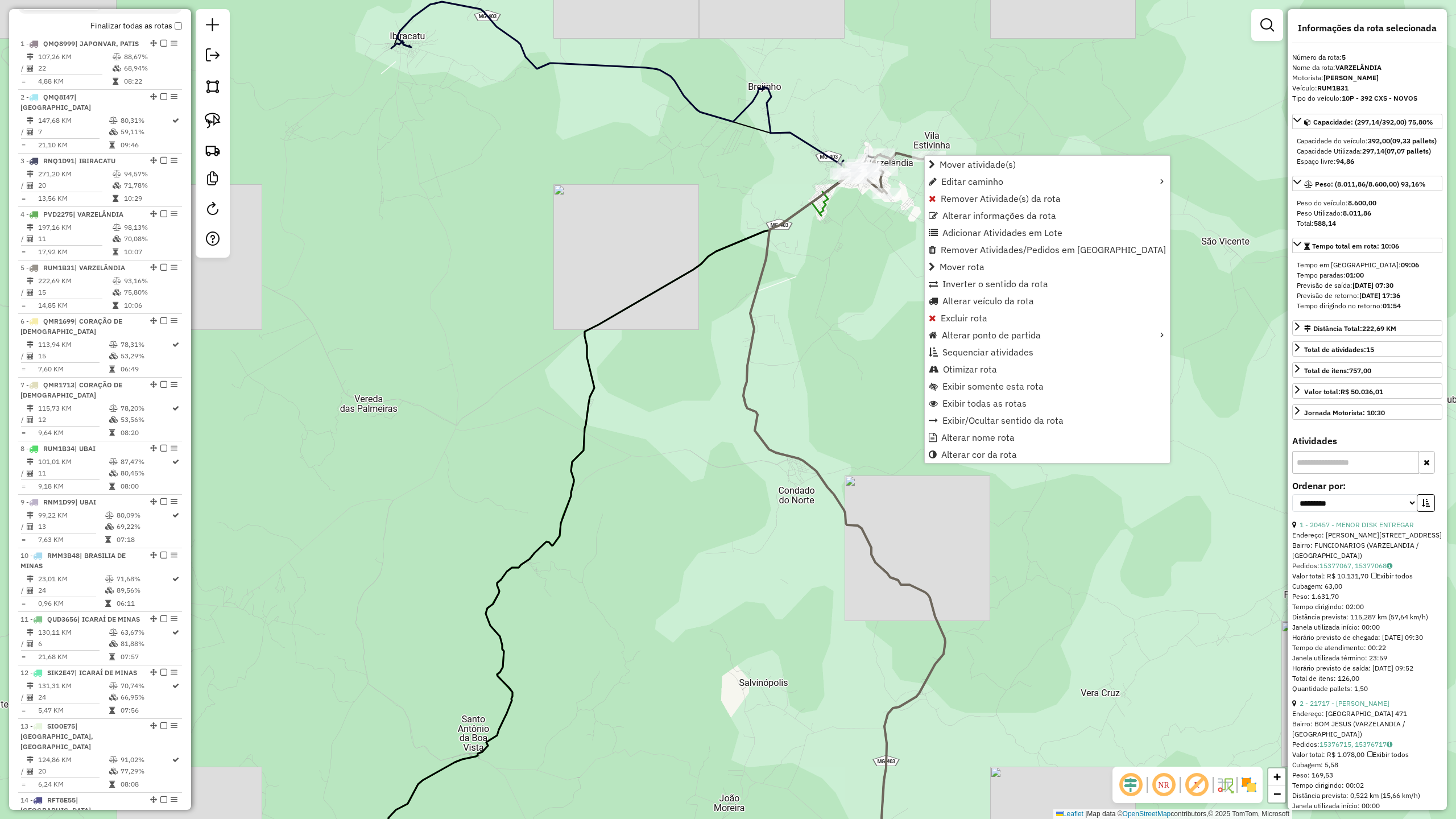
scroll to position [675, 0]
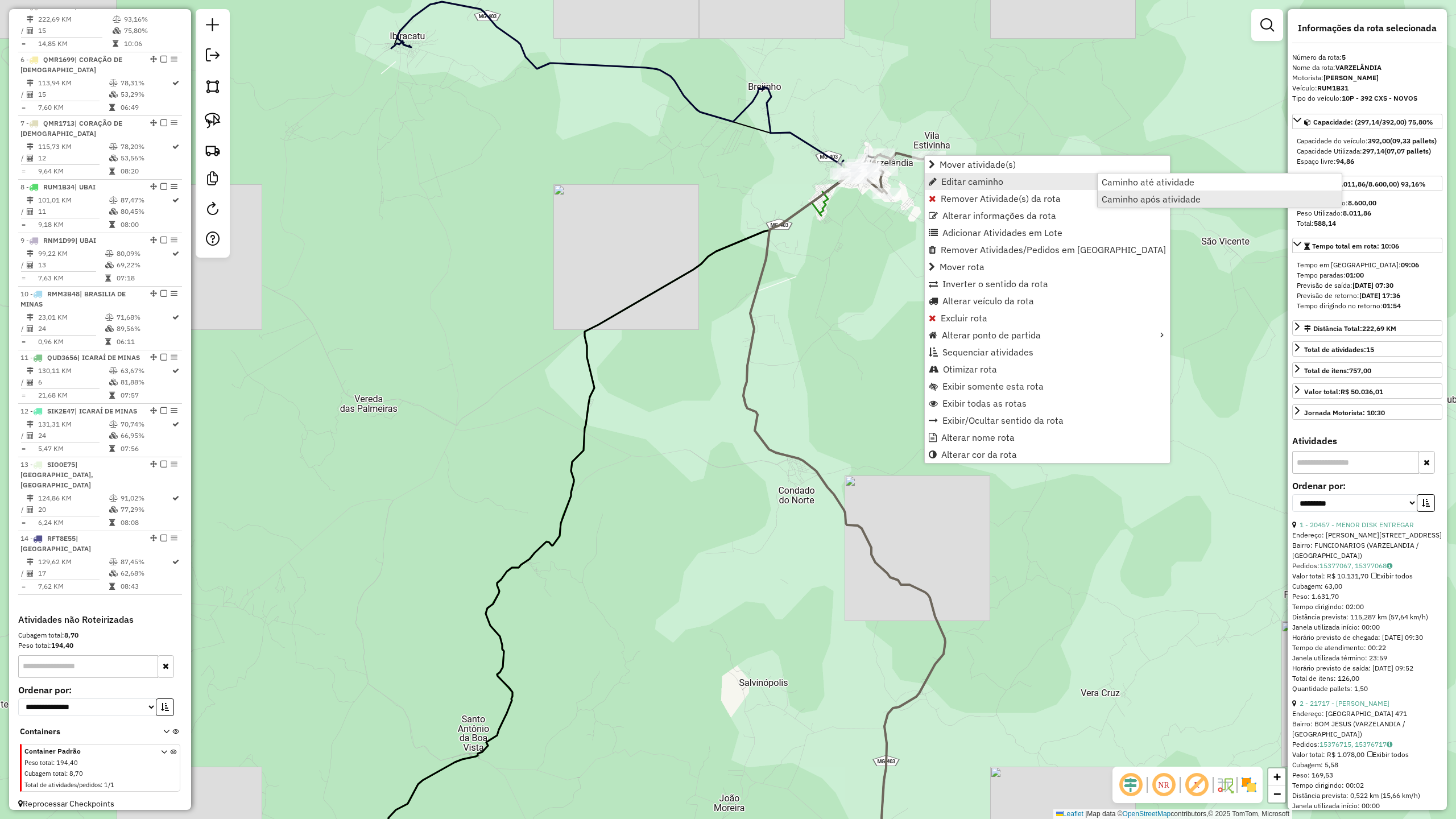
click at [1140, 198] on span "Caminho após atividade" at bounding box center [1151, 199] width 99 height 9
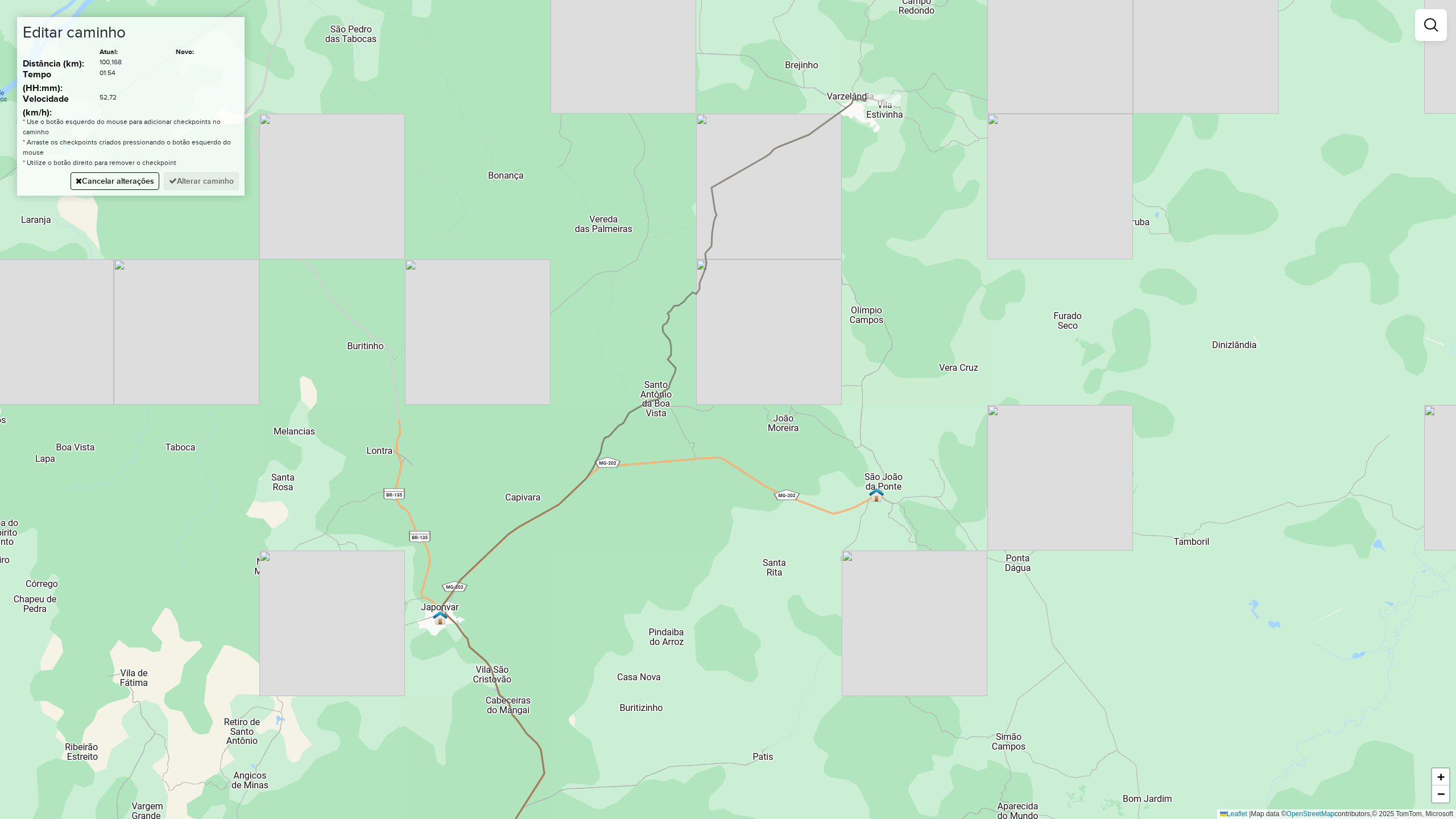
click at [754, 480] on div "Janela de atendimento Grade de atendimento Capacidade Transportadoras Veículos …" at bounding box center [728, 410] width 1456 height 819
click at [204, 179] on button "Alterar caminho" at bounding box center [201, 181] width 75 height 18
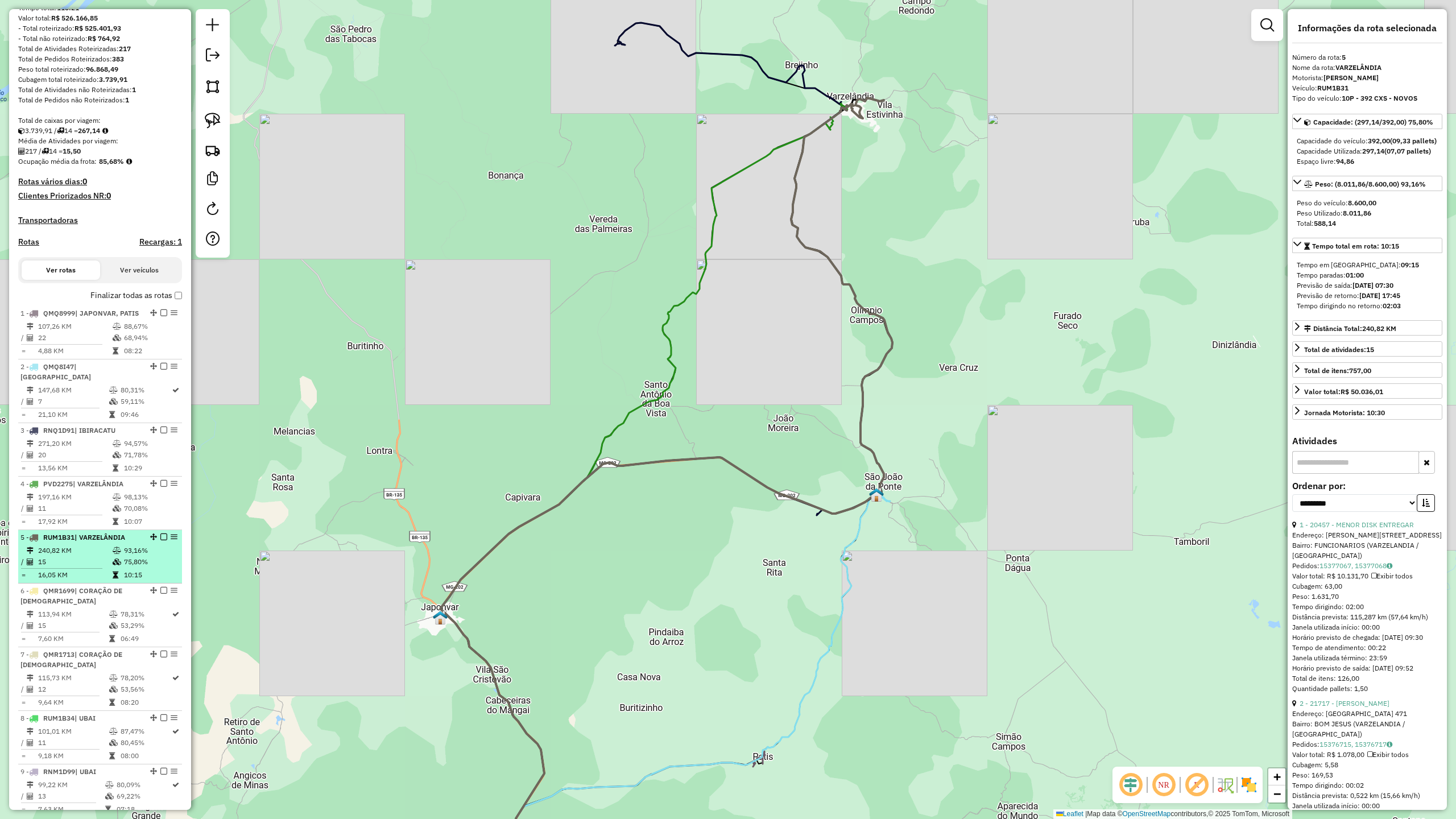
scroll to position [152, 0]
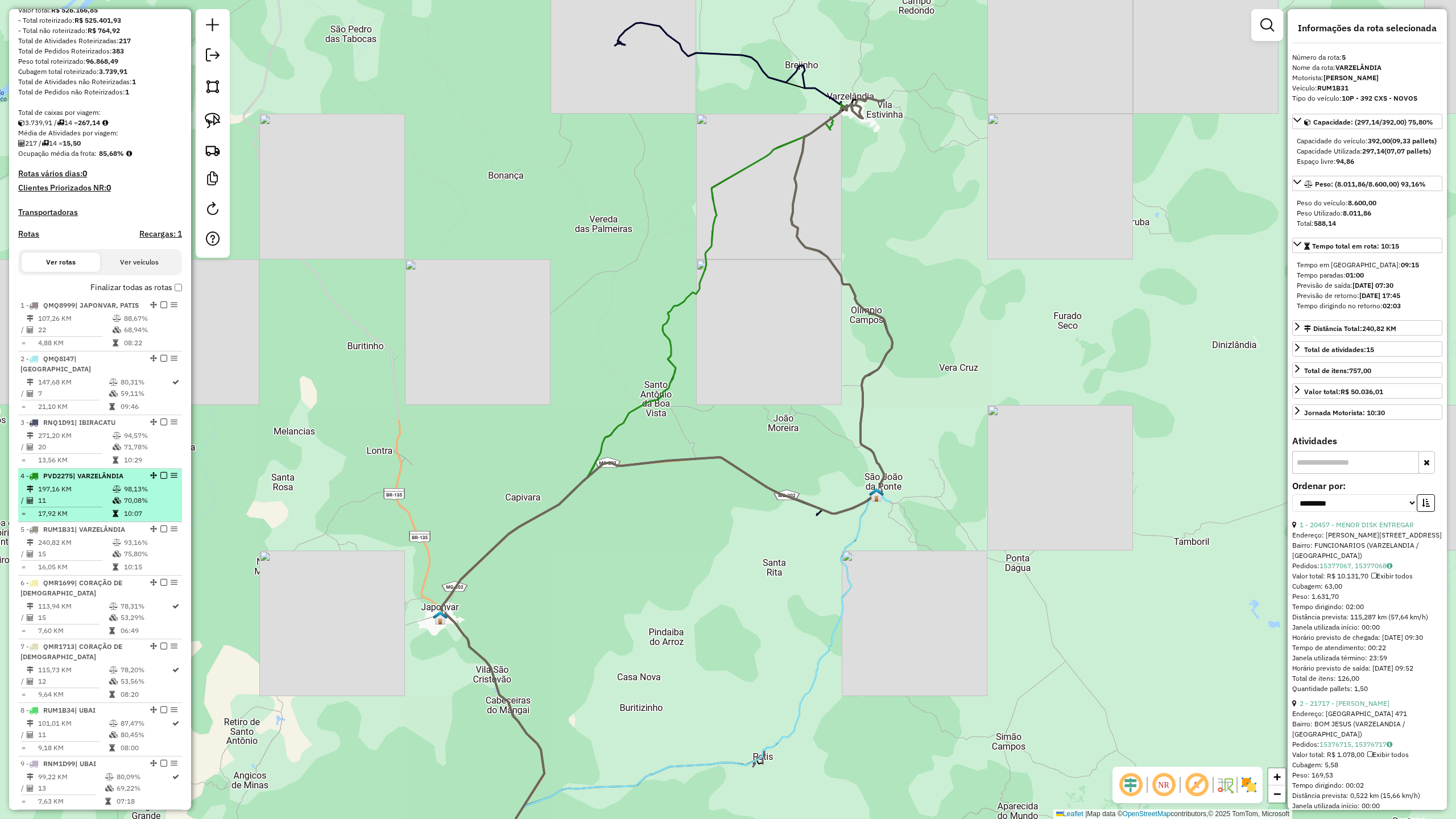
click at [73, 506] on td "11" at bounding box center [75, 501] width 75 height 12
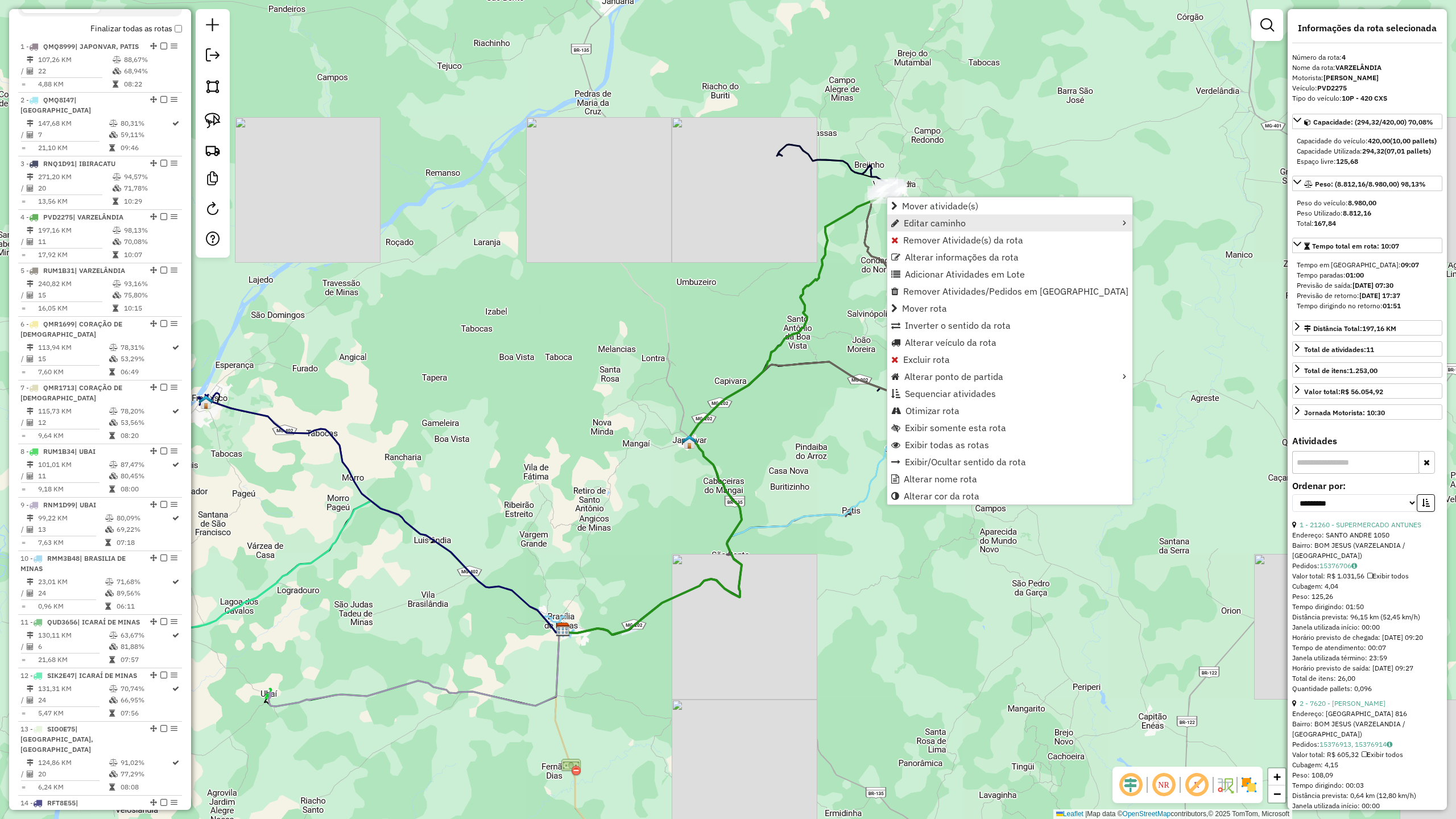
scroll to position [622, 0]
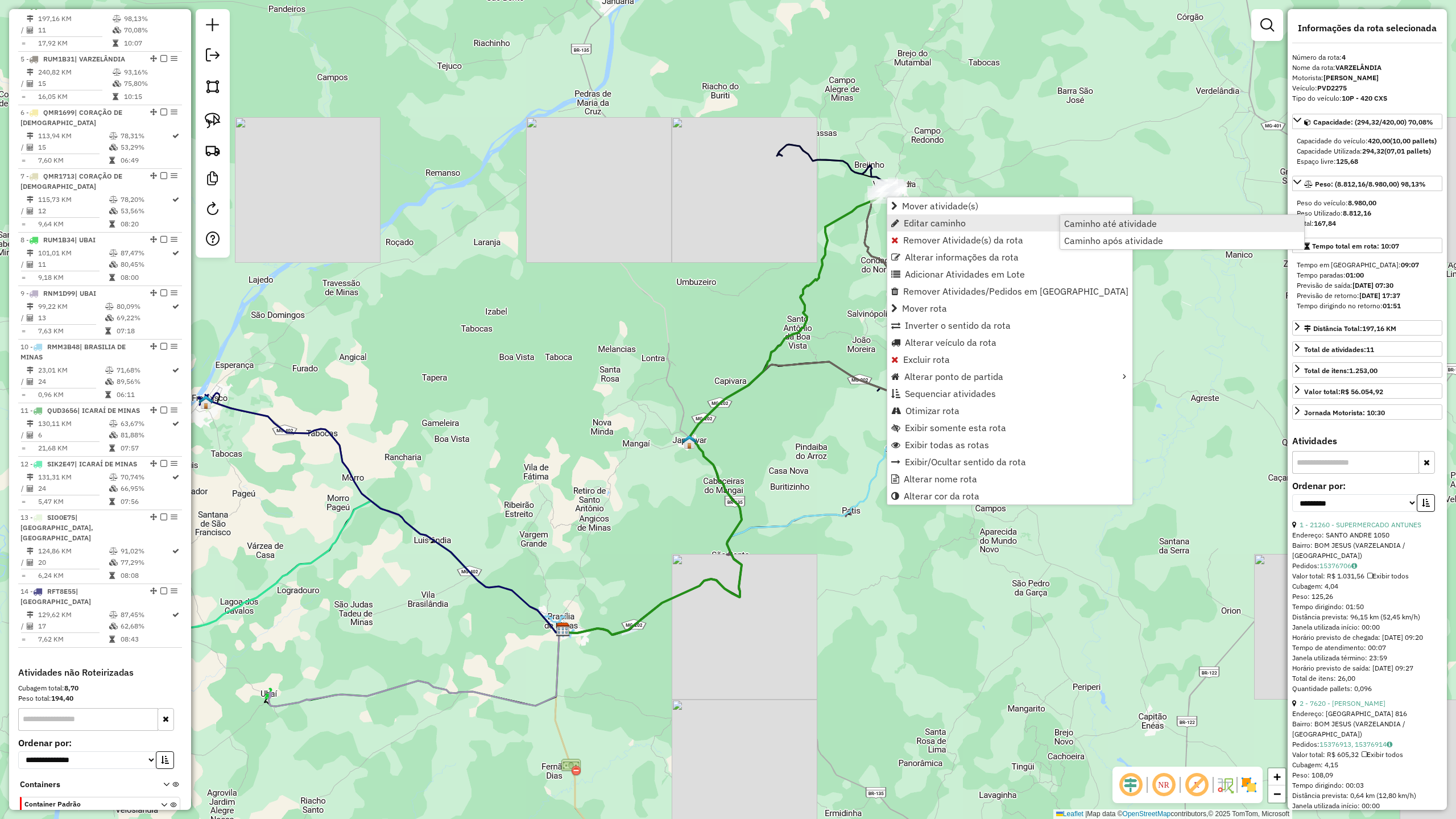
click at [1104, 219] on span "Caminho até atividade" at bounding box center [1110, 223] width 93 height 9
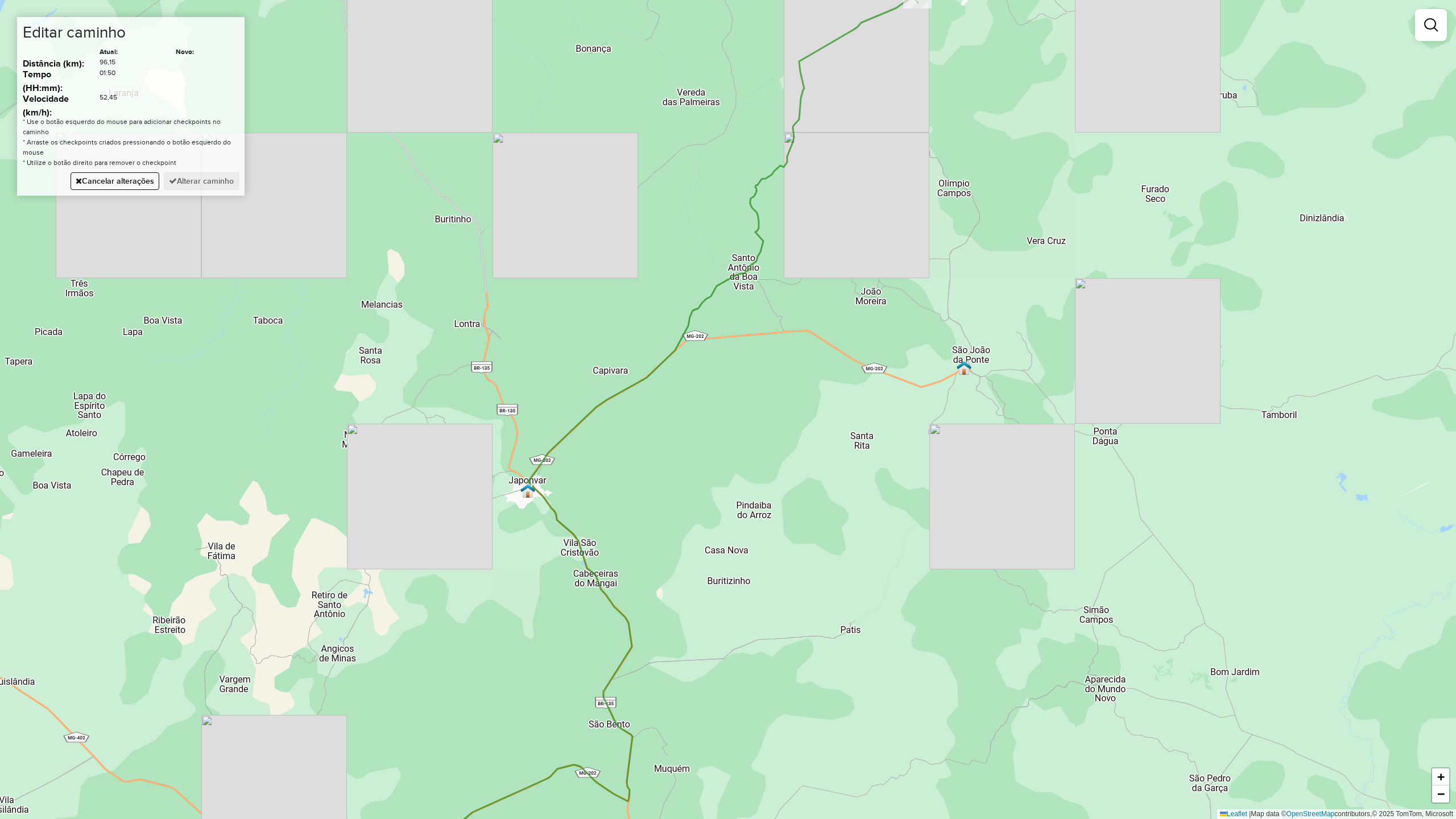
click at [826, 345] on div "Janela de atendimento Grade de atendimento Capacidade Transportadoras Veículos …" at bounding box center [728, 410] width 1456 height 819
click at [214, 179] on button "Alterar caminho" at bounding box center [201, 181] width 75 height 18
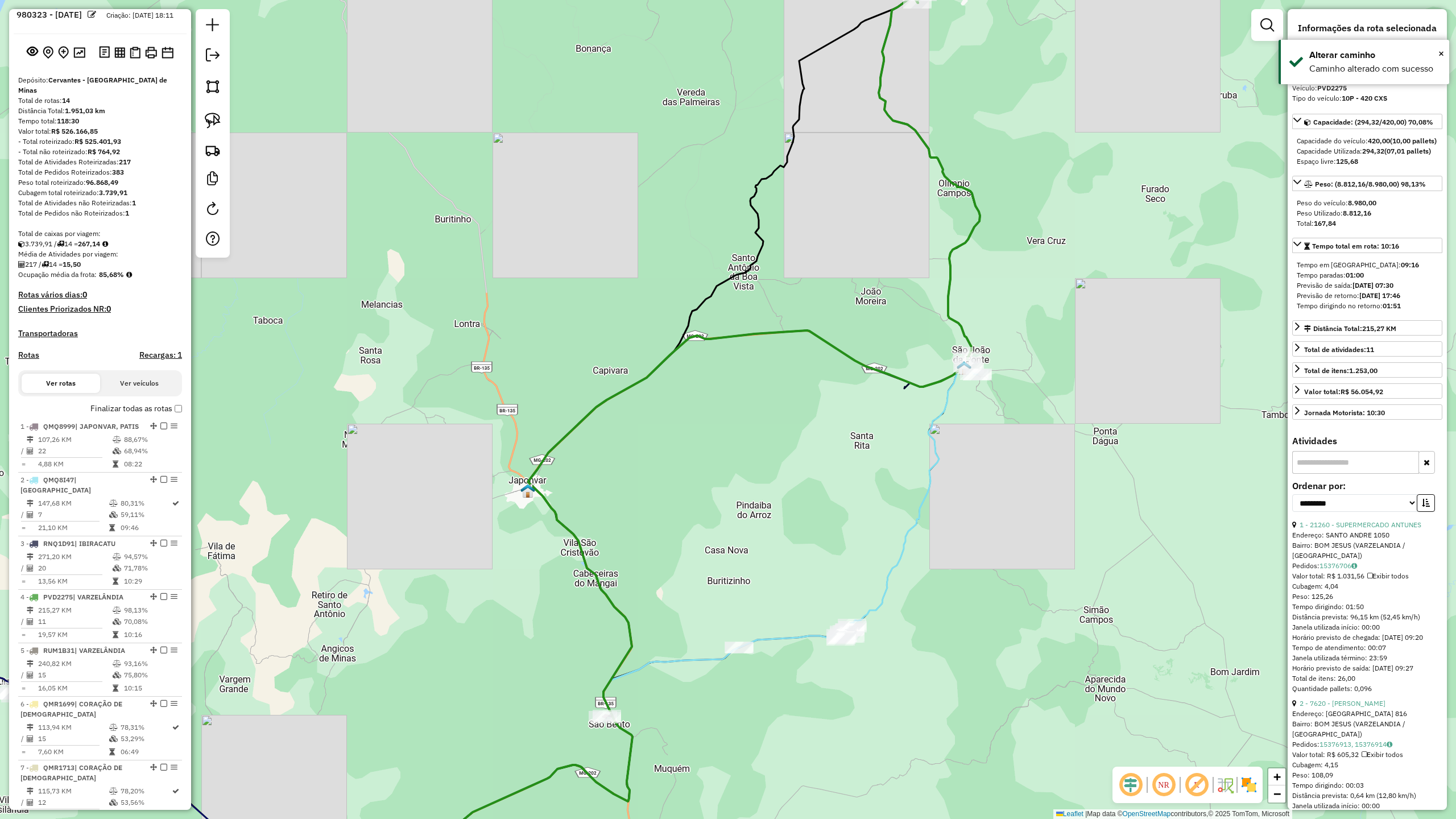
scroll to position [0, 0]
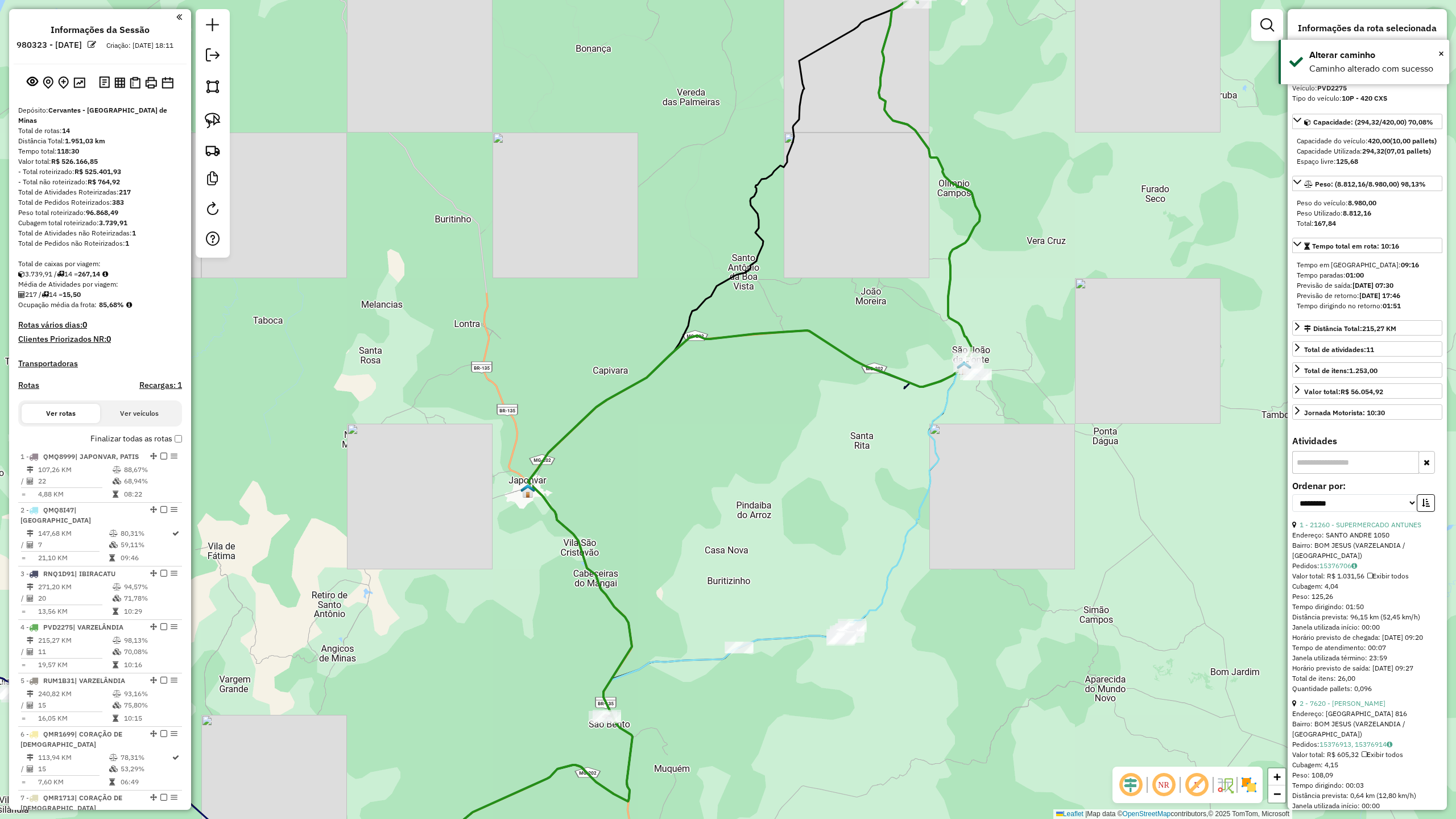
click at [1249, 785] on img at bounding box center [1249, 785] width 18 height 18
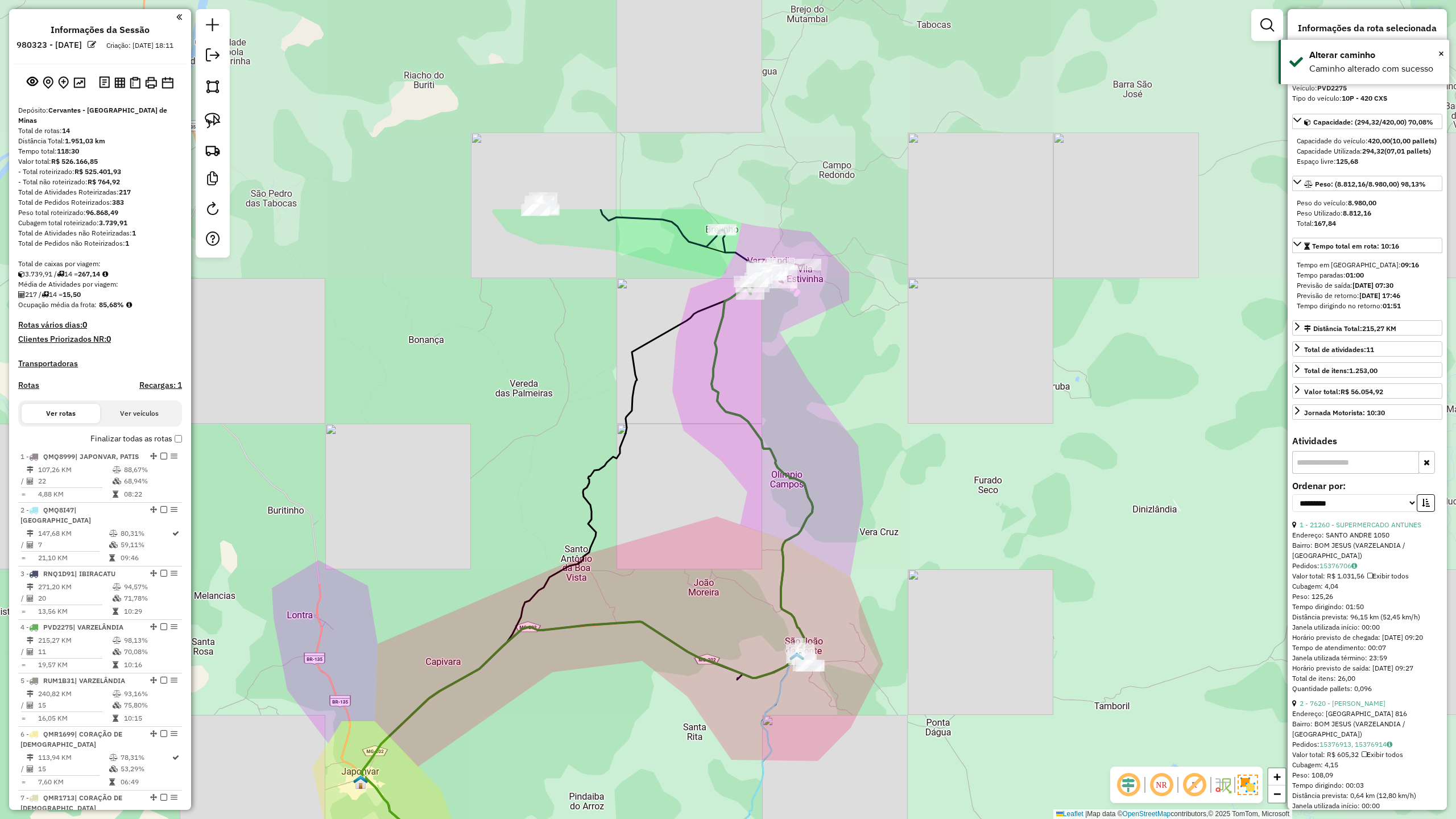
drag, startPoint x: 995, startPoint y: 107, endPoint x: 826, endPoint y: 399, distance: 337.4
click at [826, 399] on div "Janela de atendimento Grade de atendimento Capacidade Transportadoras Veículos …" at bounding box center [728, 410] width 1456 height 819
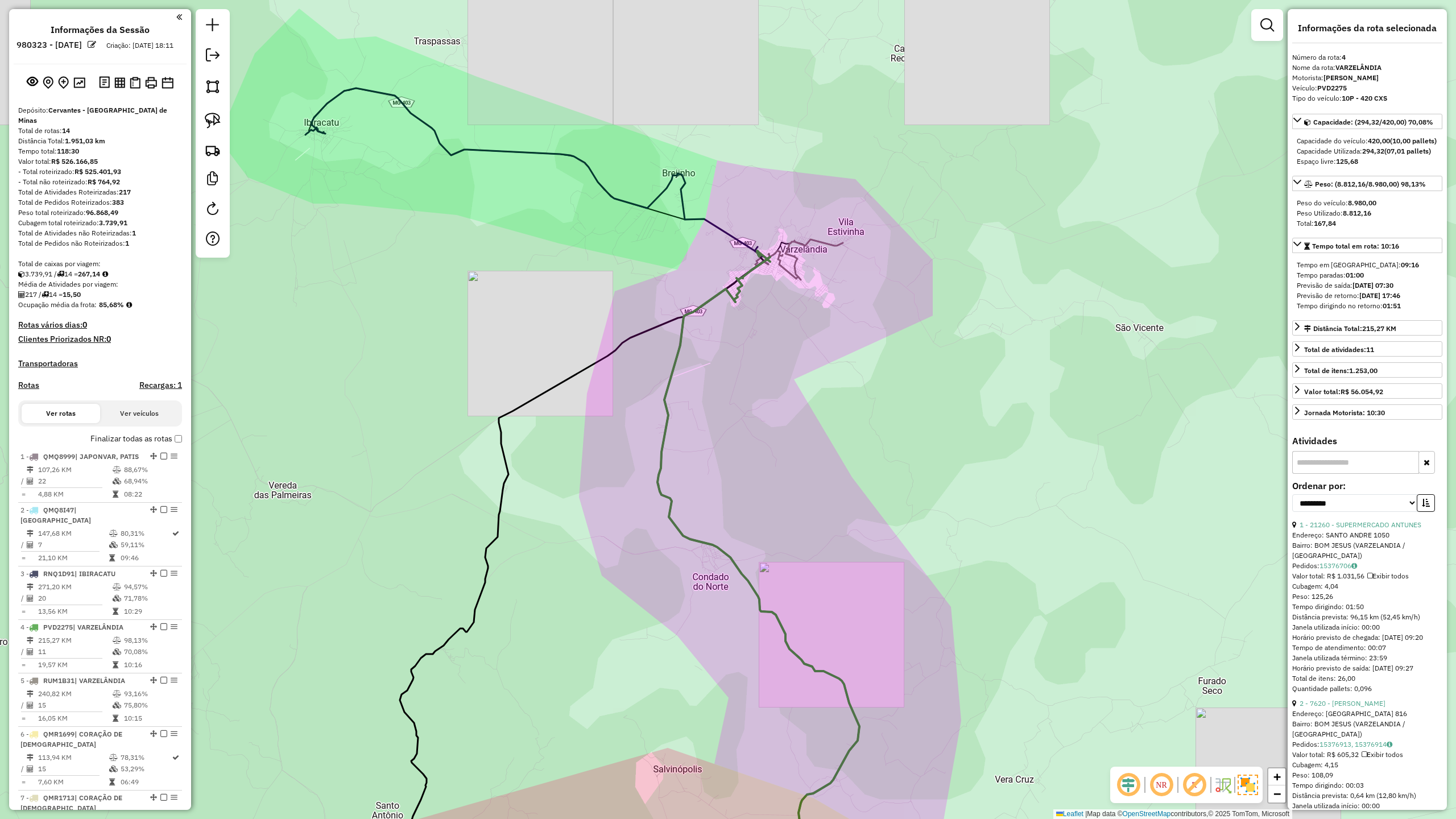
click at [734, 292] on icon at bounding box center [752, 276] width 37 height 51
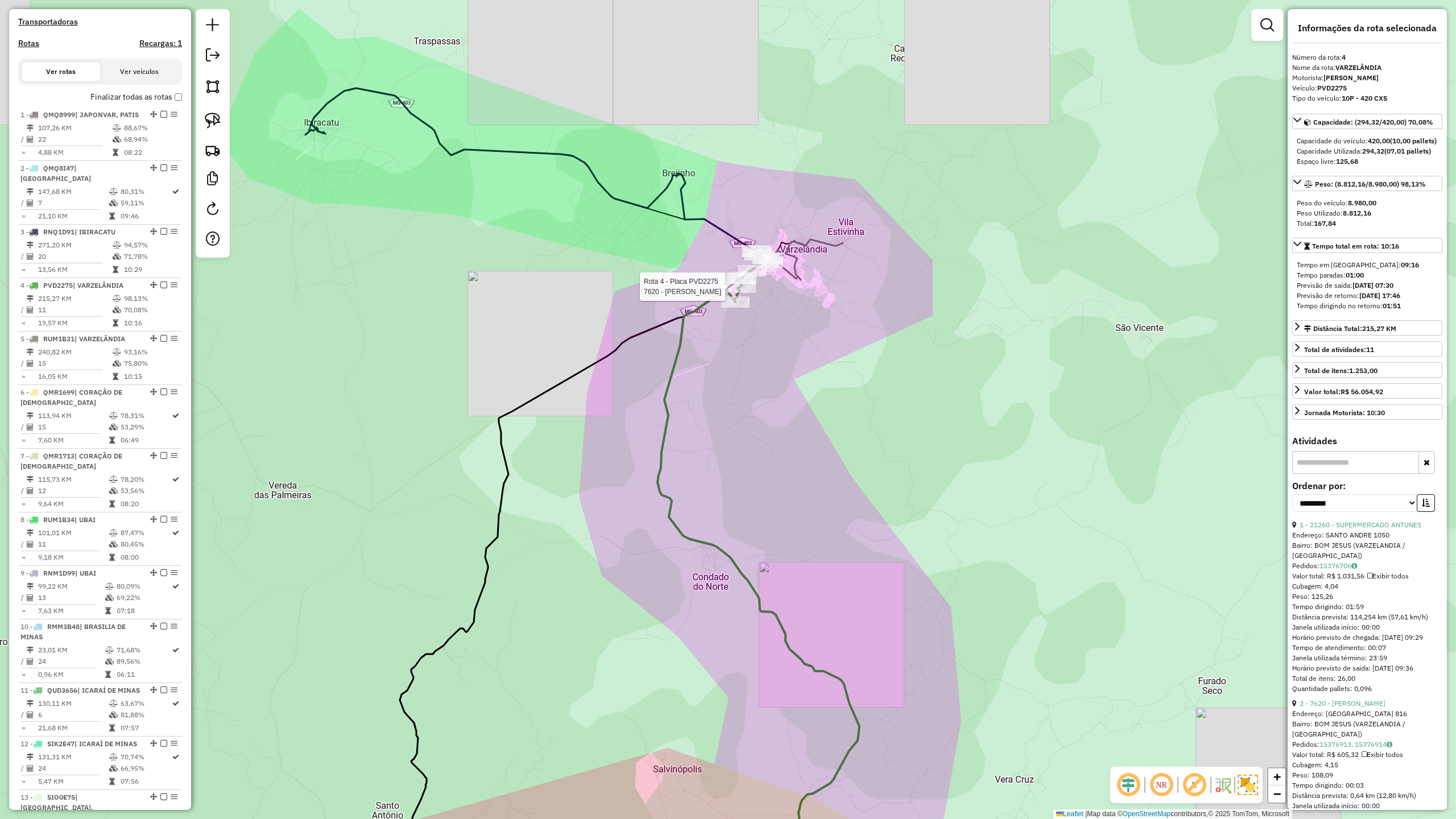
scroll to position [622, 0]
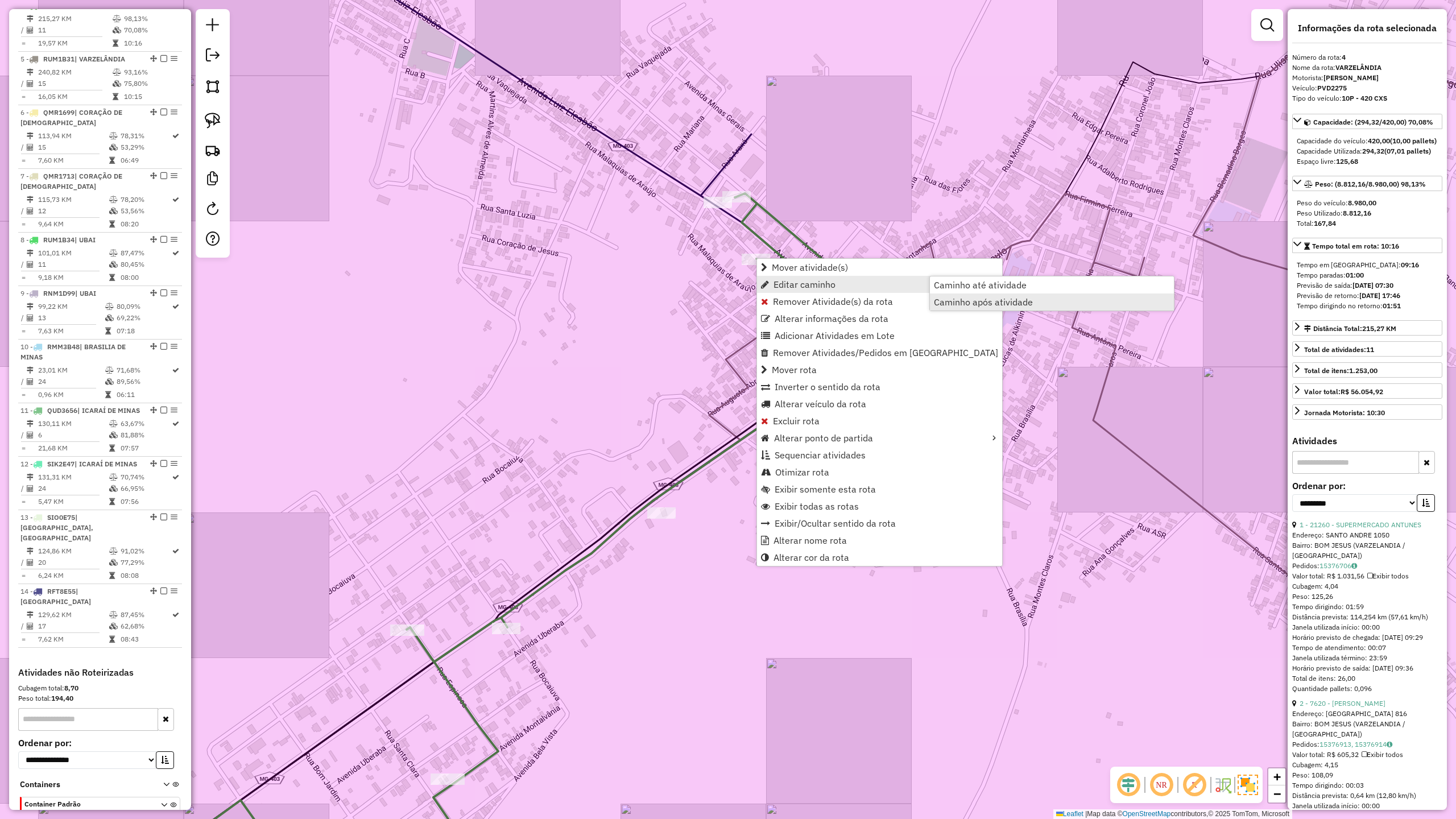
click at [981, 305] on span "Caminho após atividade" at bounding box center [983, 302] width 99 height 9
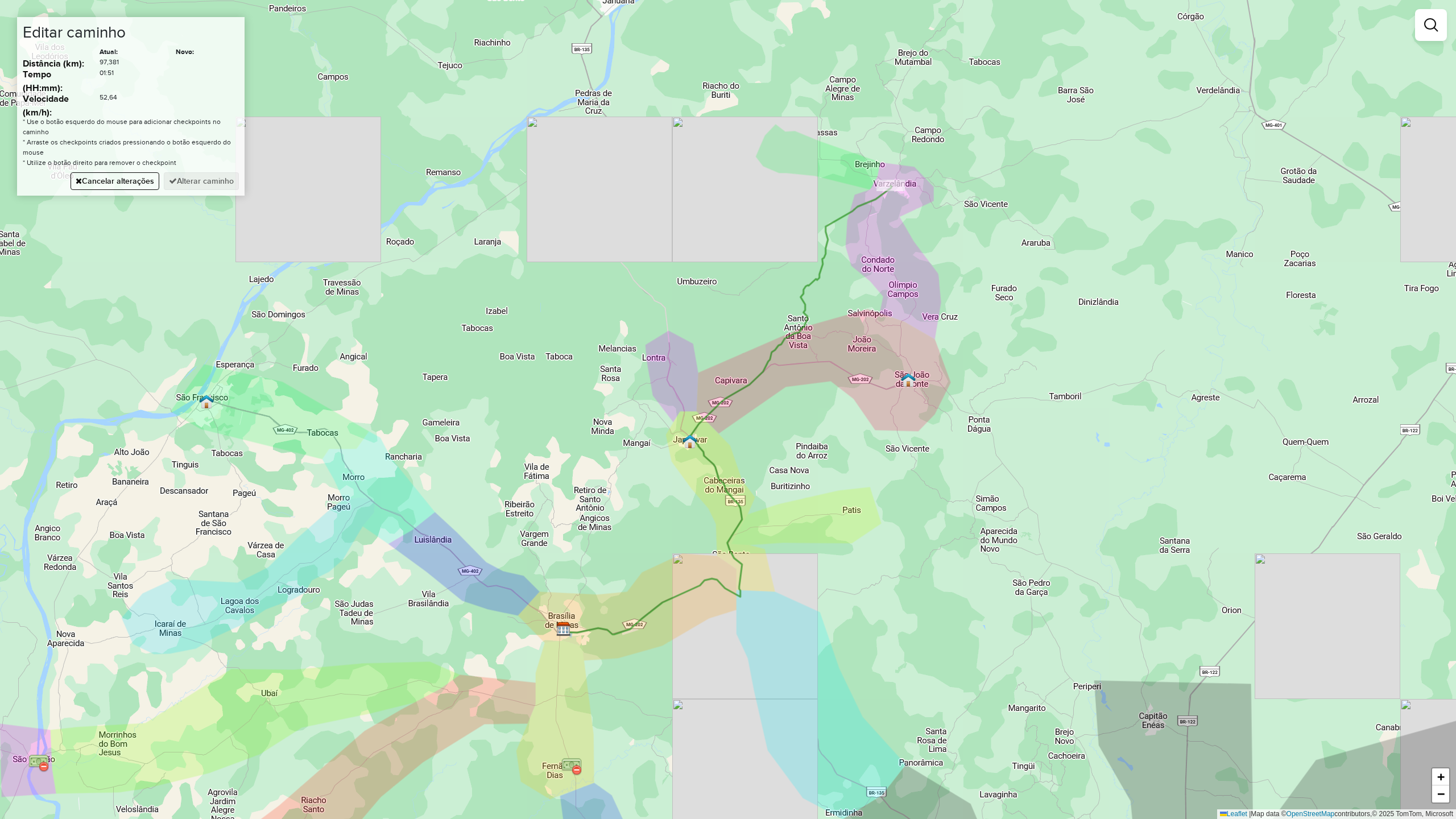
click at [840, 371] on div "Janela de atendimento Grade de atendimento Capacidade Transportadoras Veículos …" at bounding box center [728, 410] width 1456 height 819
click at [229, 185] on button "Alterar caminho" at bounding box center [201, 181] width 75 height 18
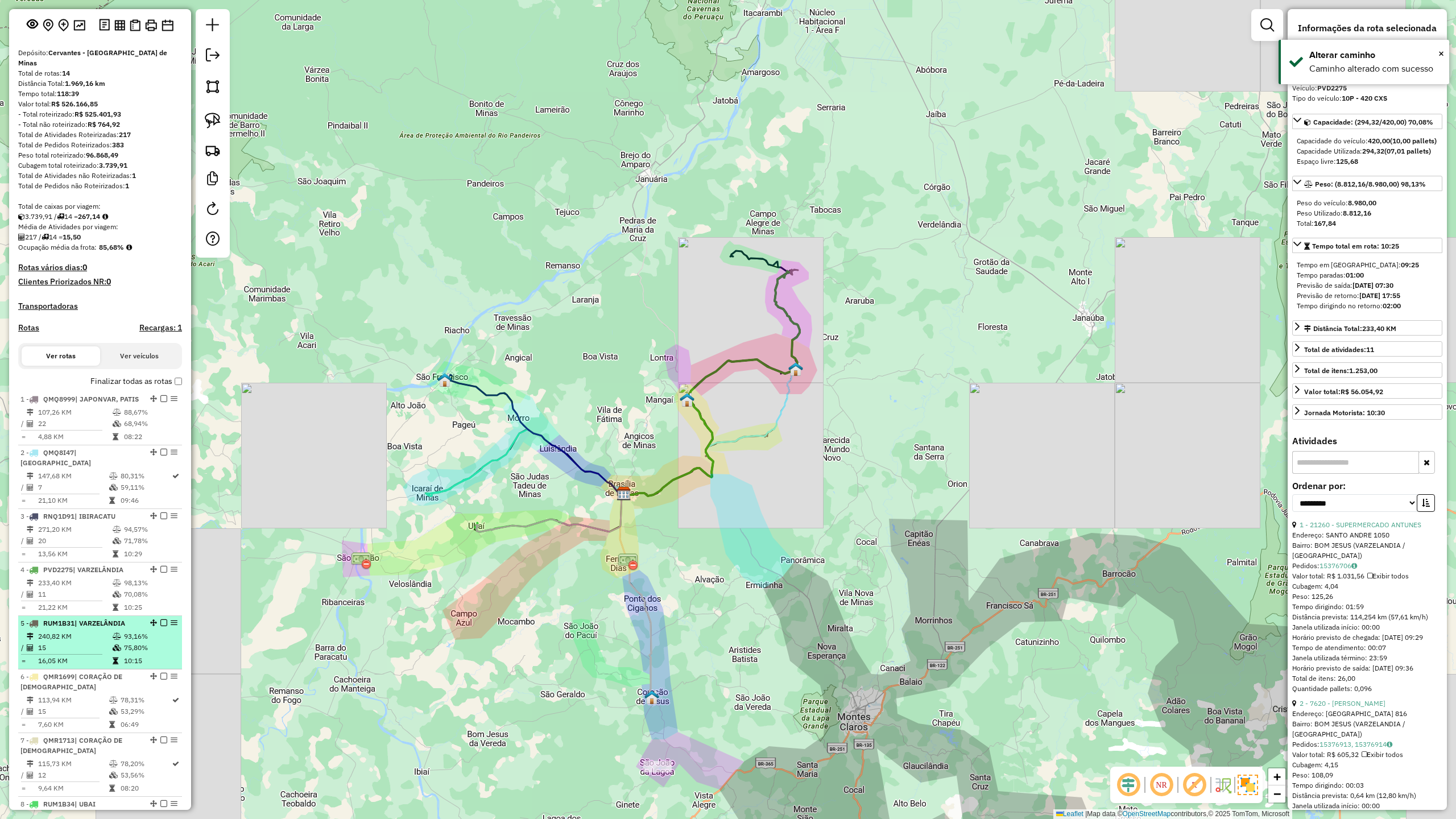
scroll to position [228, 0]
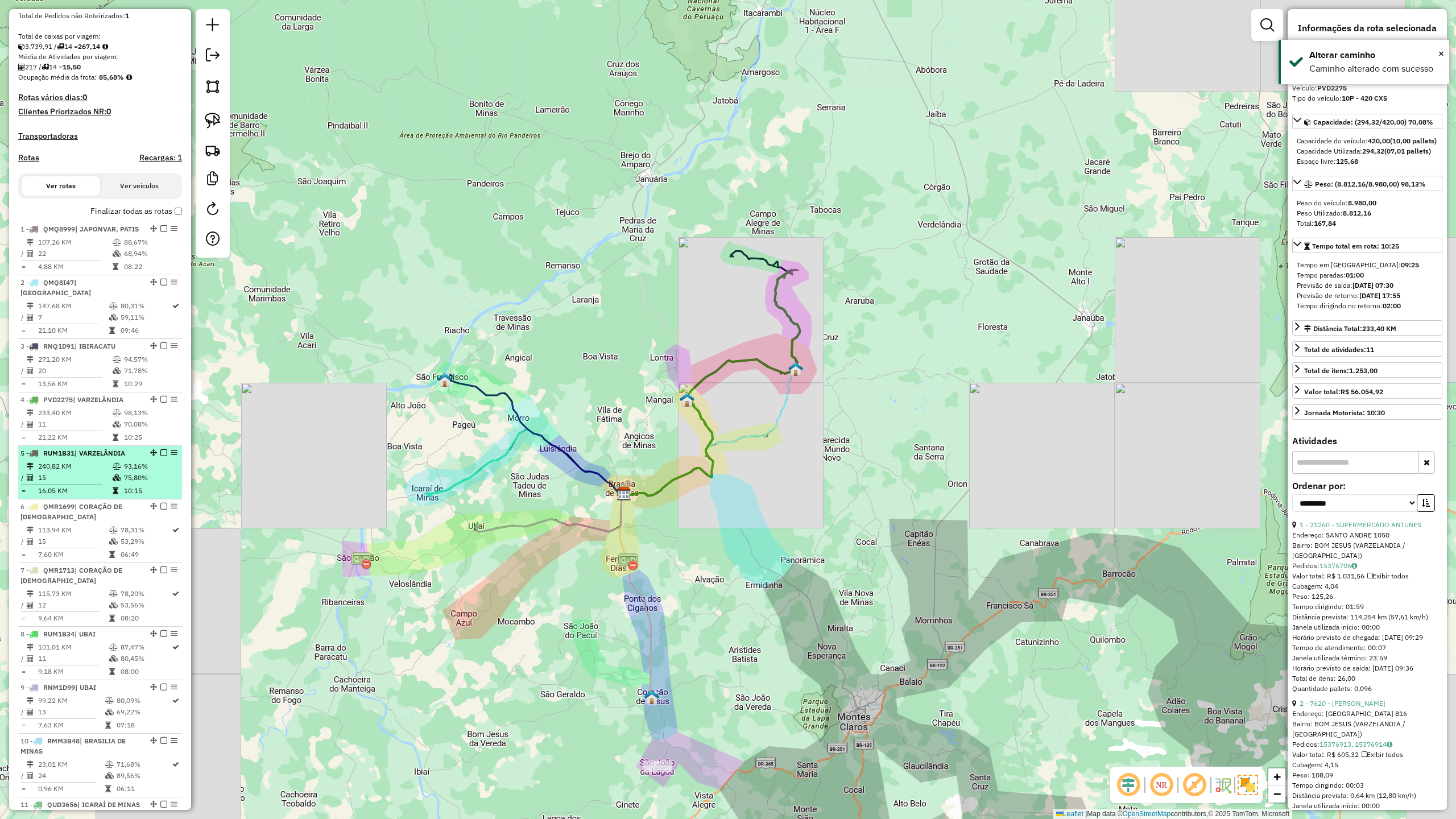
click at [87, 472] on td "240,82 KM" at bounding box center [75, 467] width 75 height 12
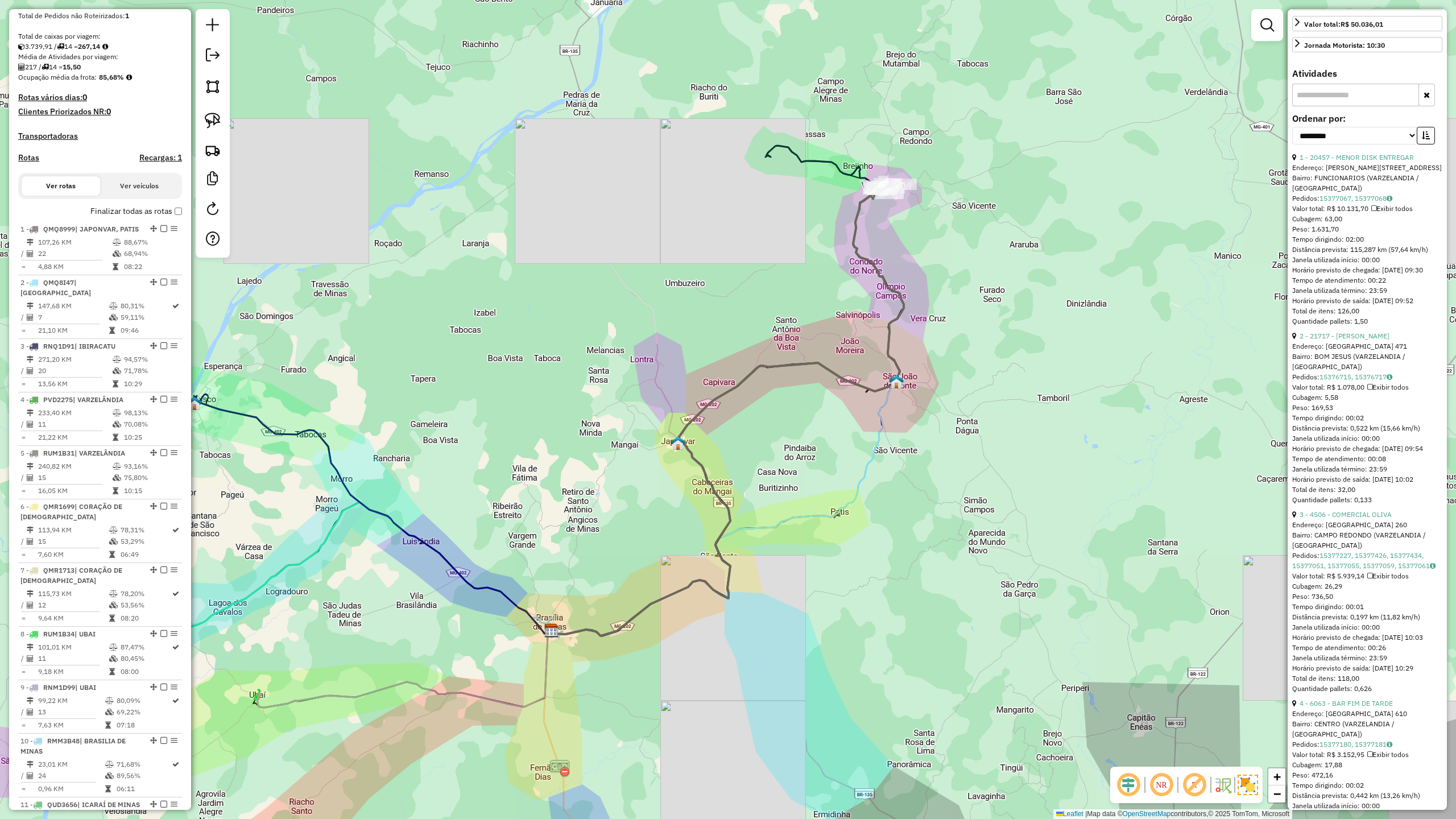
scroll to position [379, 0]
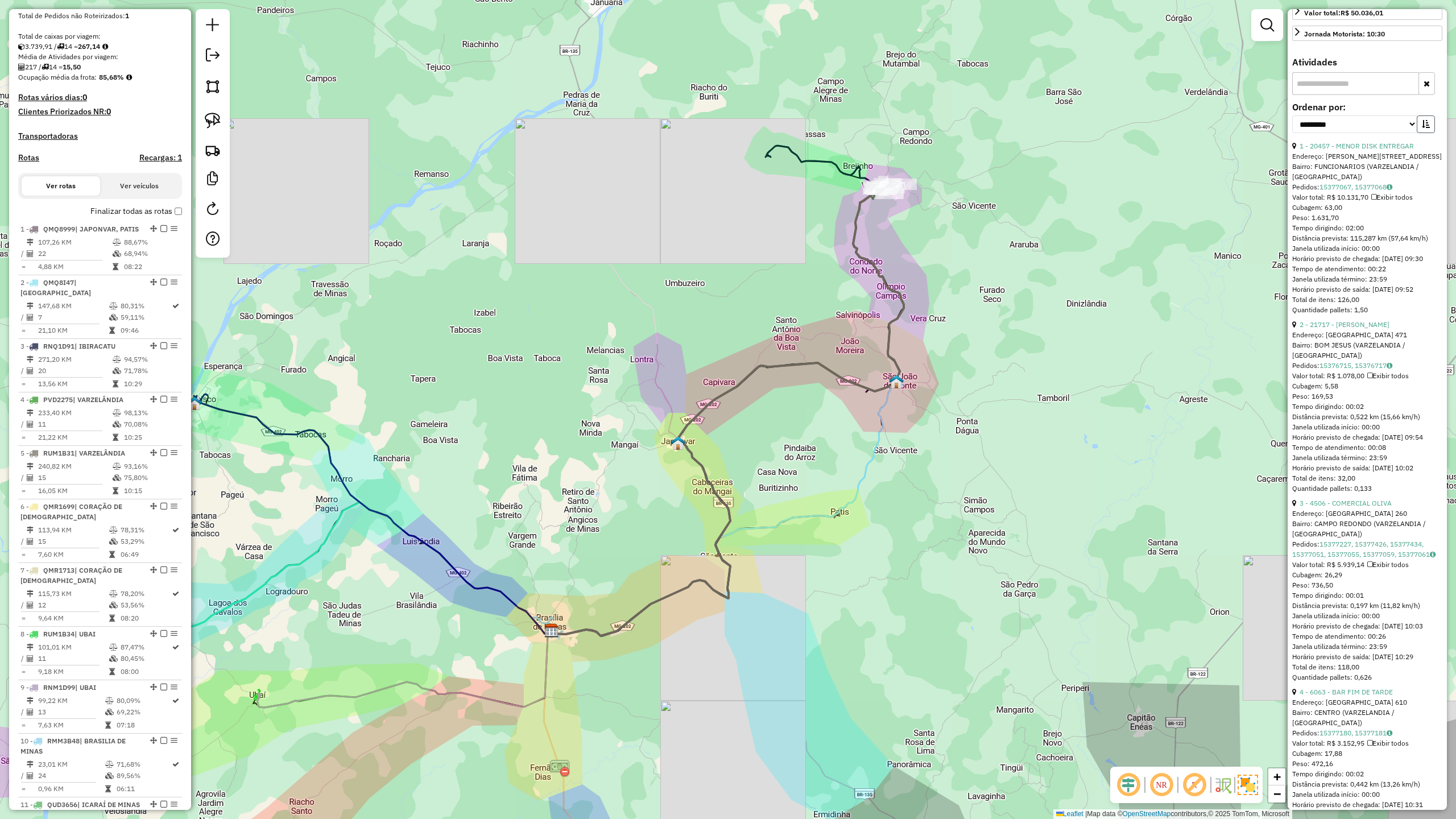
click at [1422, 128] on icon "button" at bounding box center [1425, 124] width 8 height 8
click at [1374, 133] on select "**********" at bounding box center [1354, 125] width 125 height 18
select select "**********"
click at [1292, 133] on select "**********" at bounding box center [1354, 125] width 125 height 18
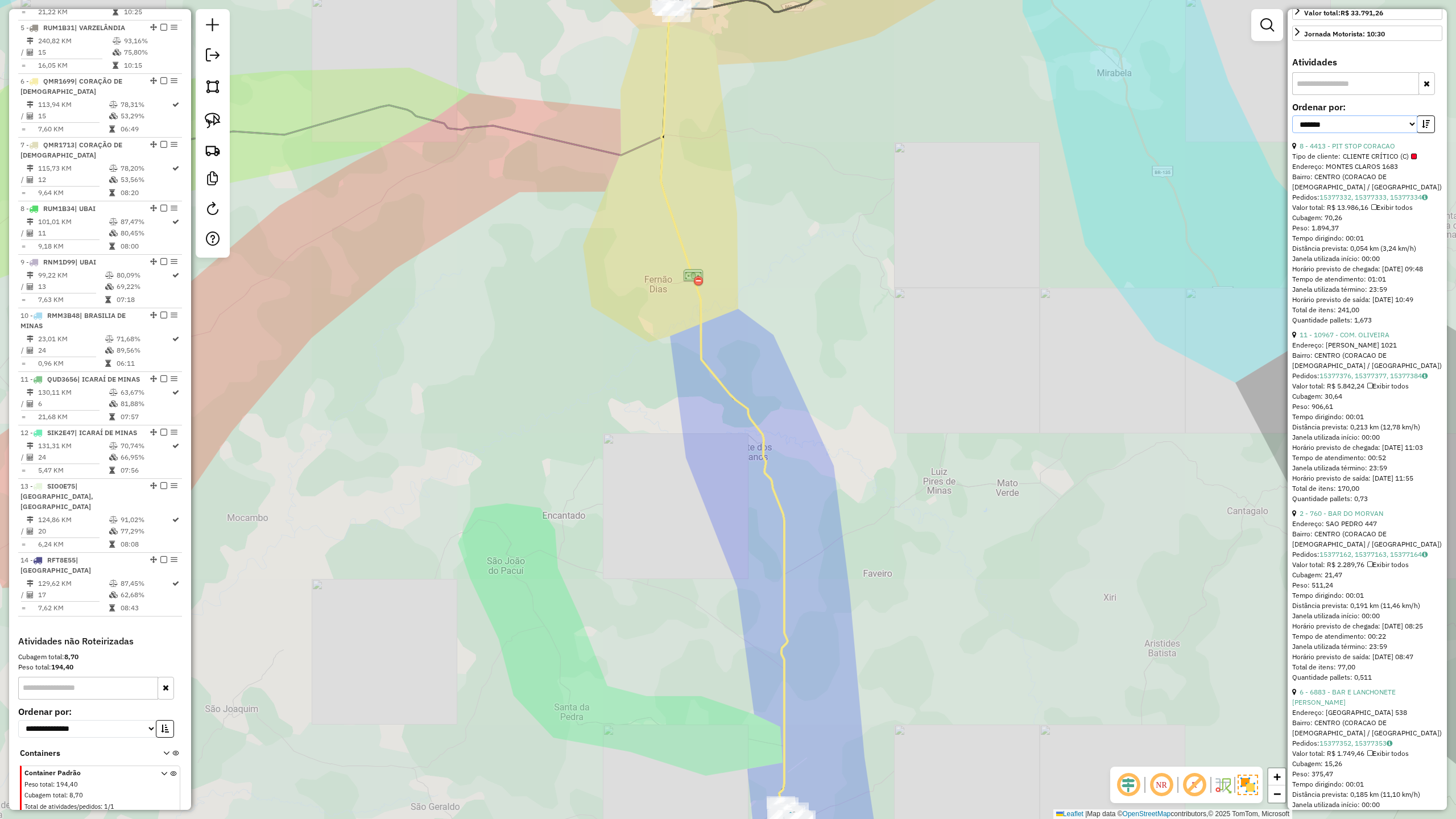
scroll to position [697, 0]
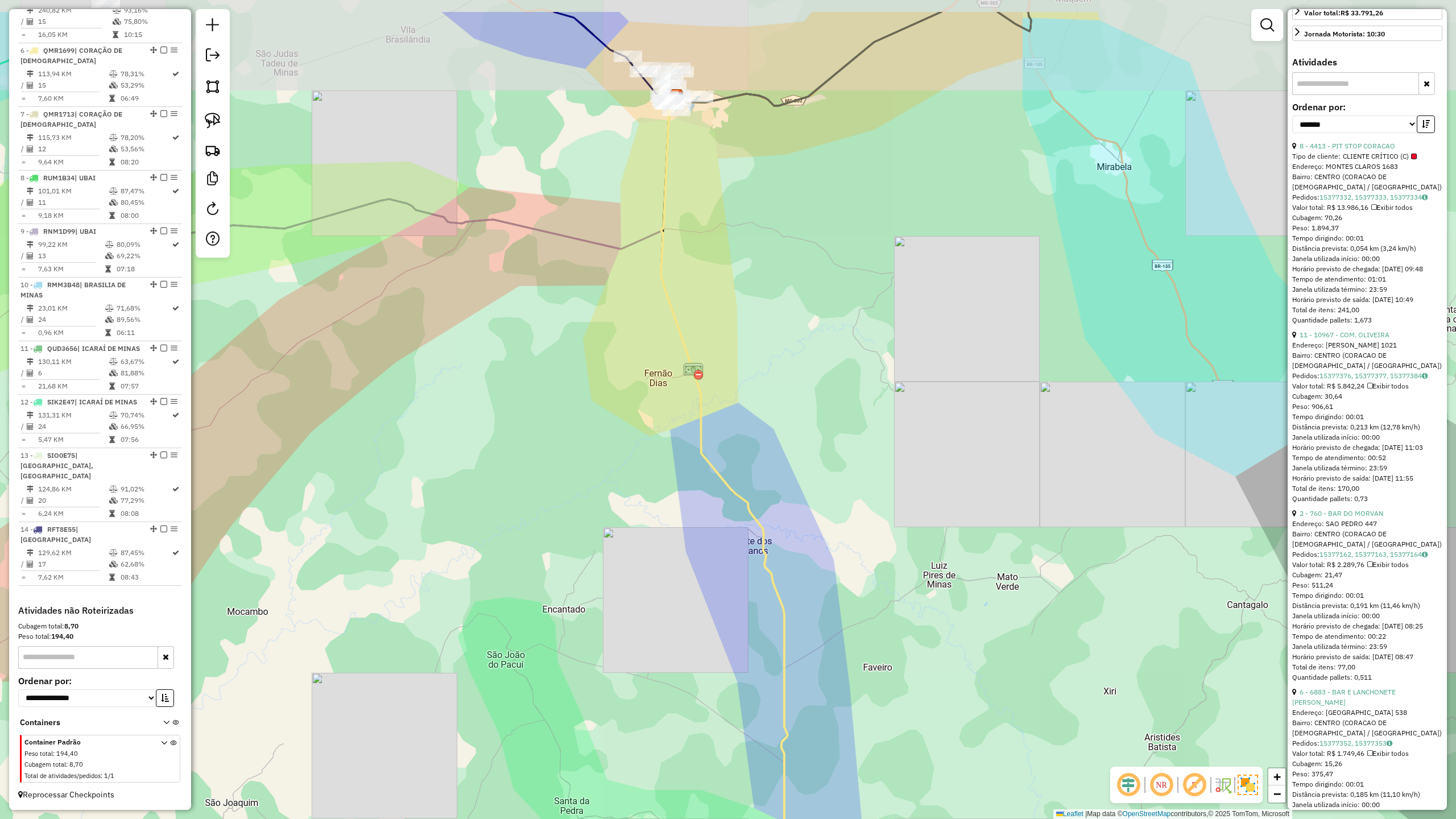
drag, startPoint x: 798, startPoint y: 271, endPoint x: 815, endPoint y: 583, distance: 312.5
click at [820, 577] on div "Janela de atendimento Grade de atendimento Capacidade Transportadoras Veículos …" at bounding box center [728, 410] width 1456 height 819
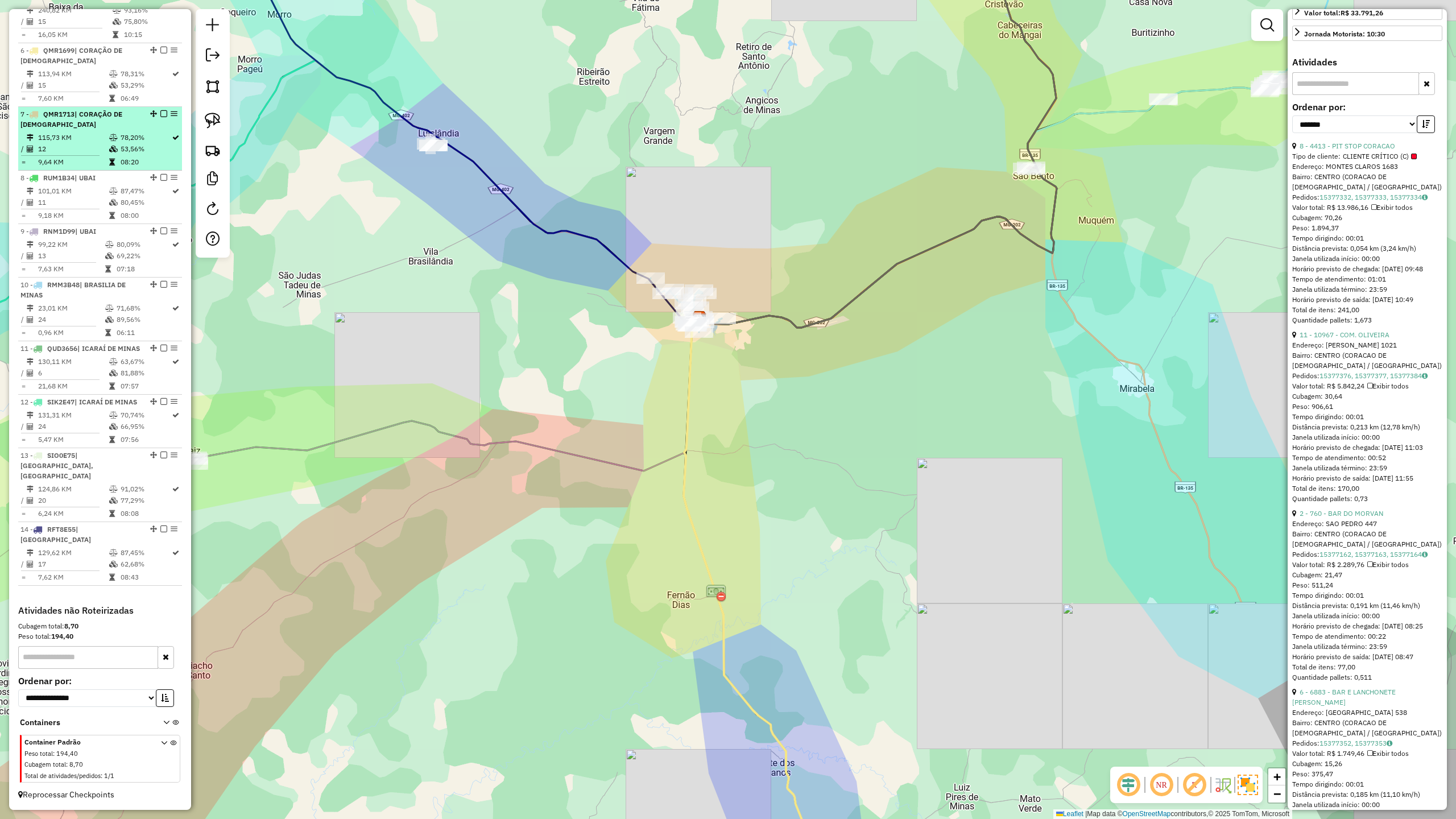
scroll to position [621, 0]
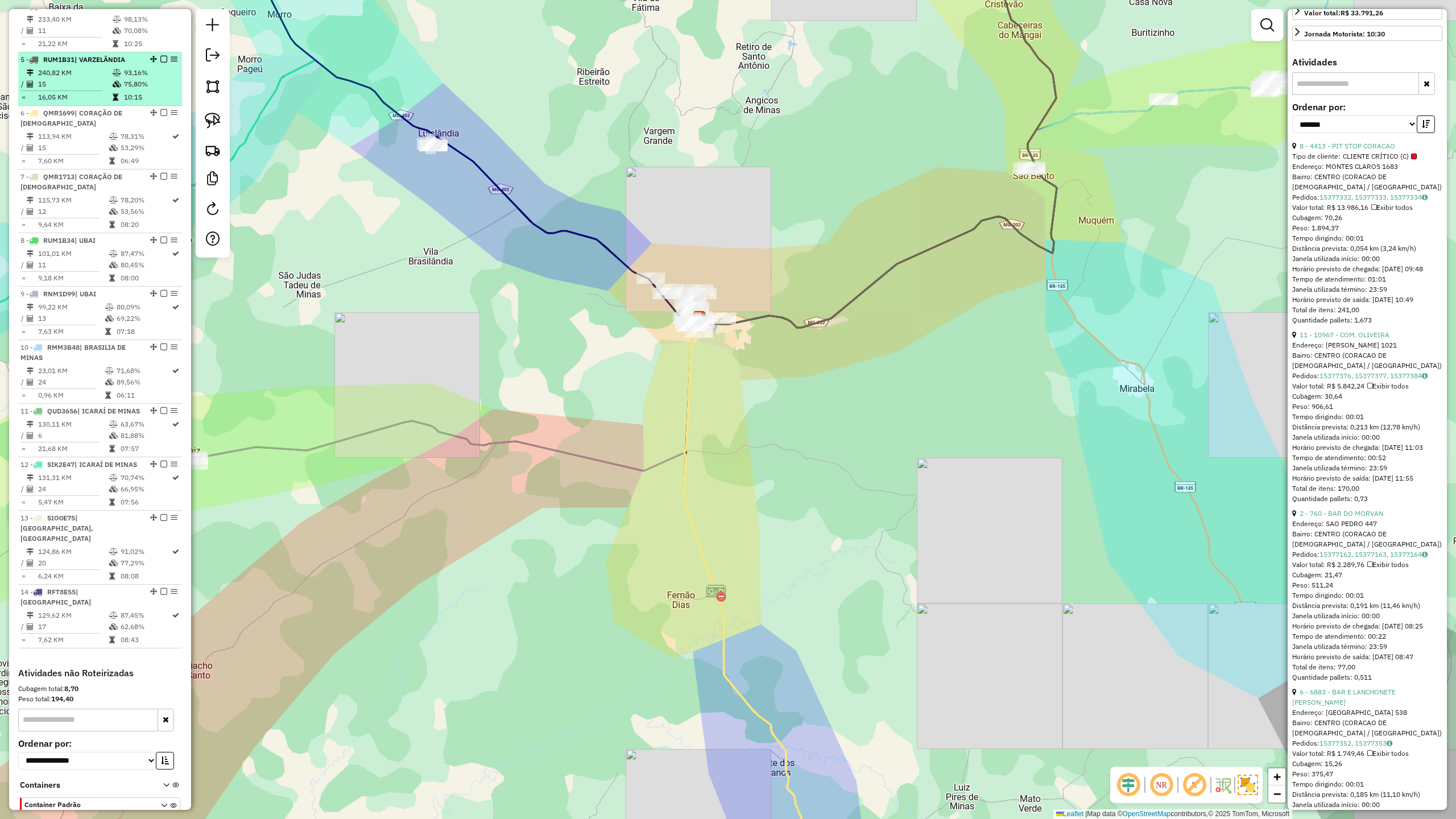
click at [75, 78] on td "240,82 KM" at bounding box center [75, 73] width 75 height 12
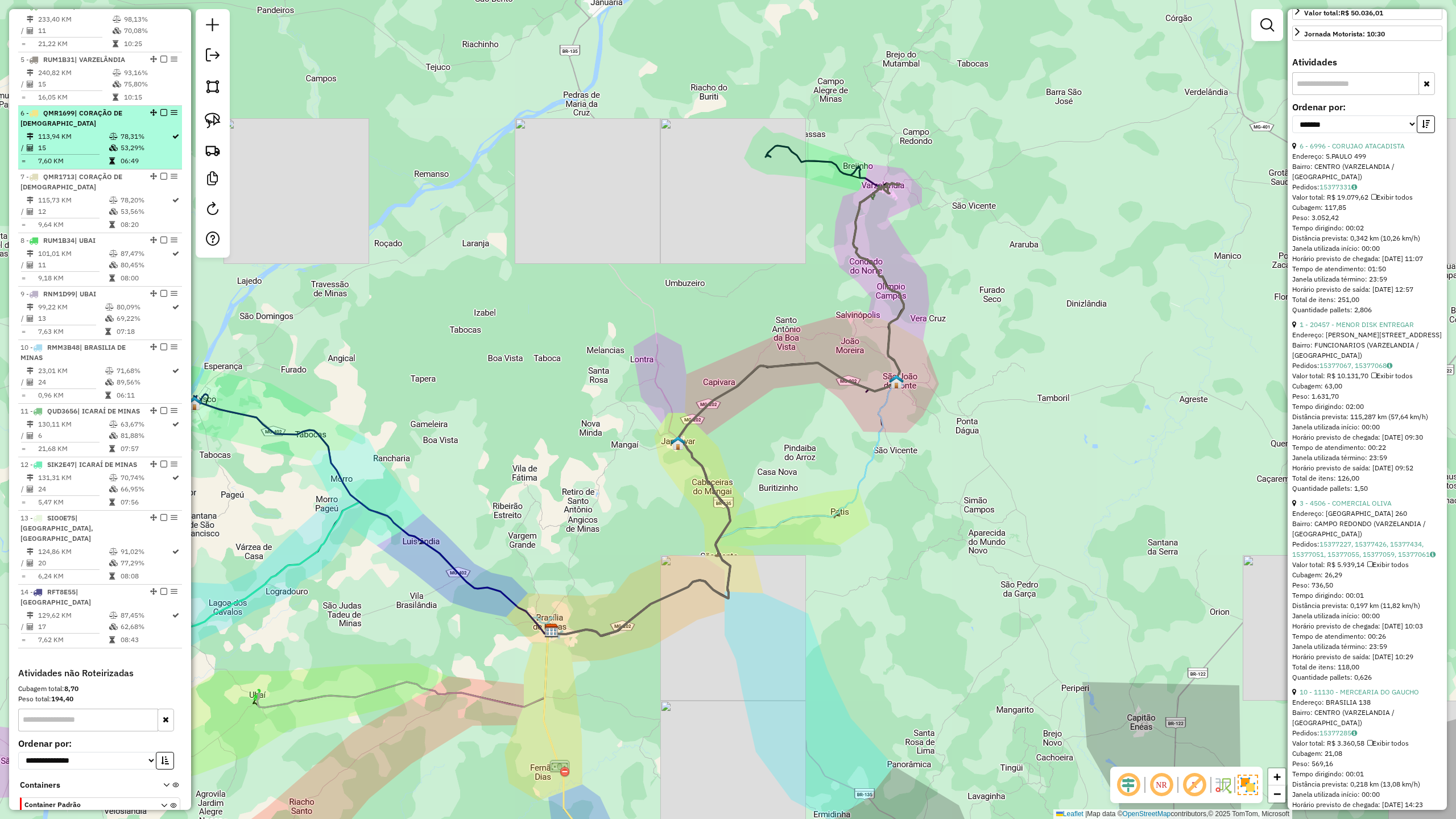
click at [94, 128] on div "6 - QMR1699 | CORAÇÃO DE JESUS" at bounding box center [81, 119] width 121 height 21
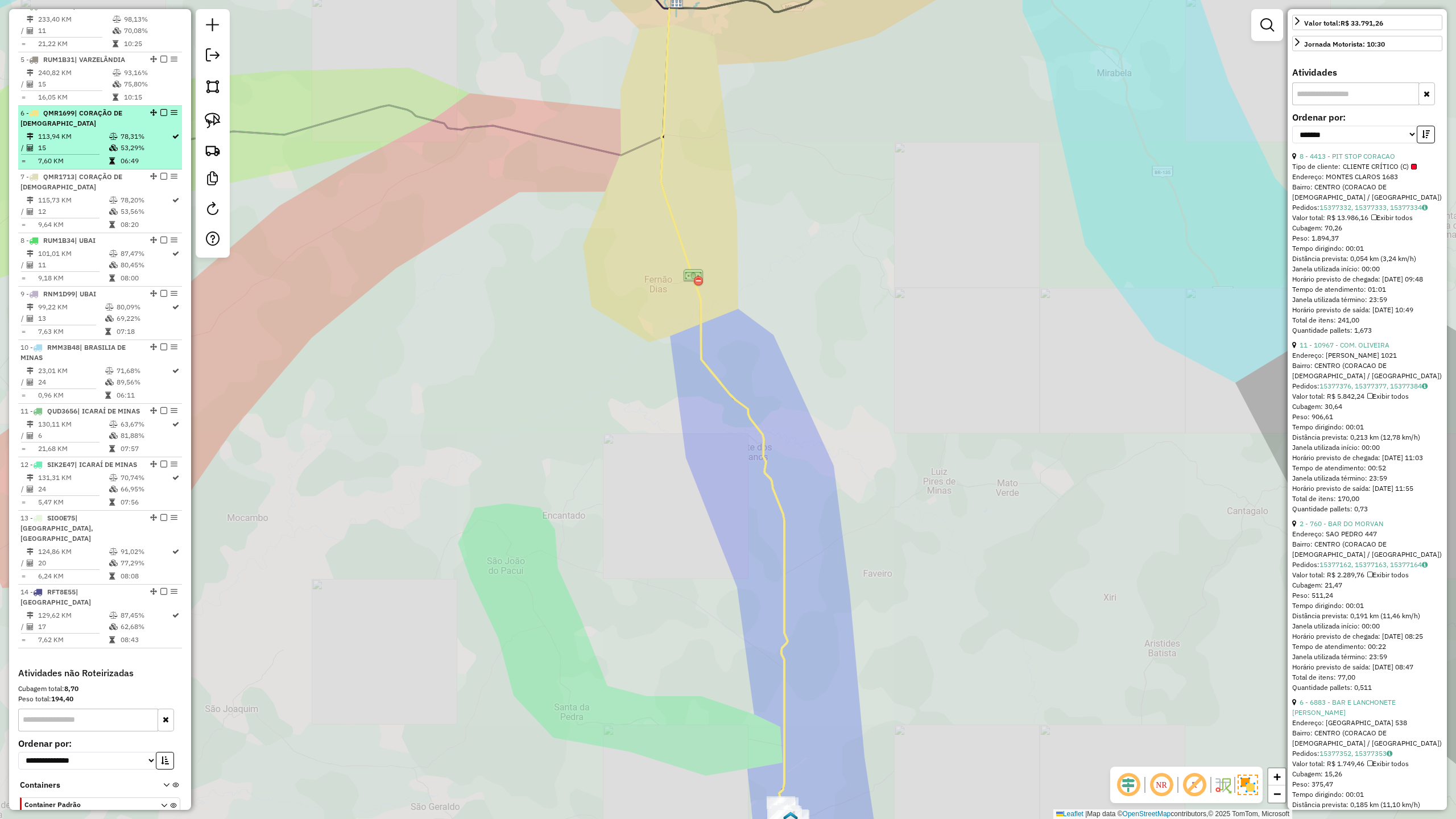
scroll to position [389, 0]
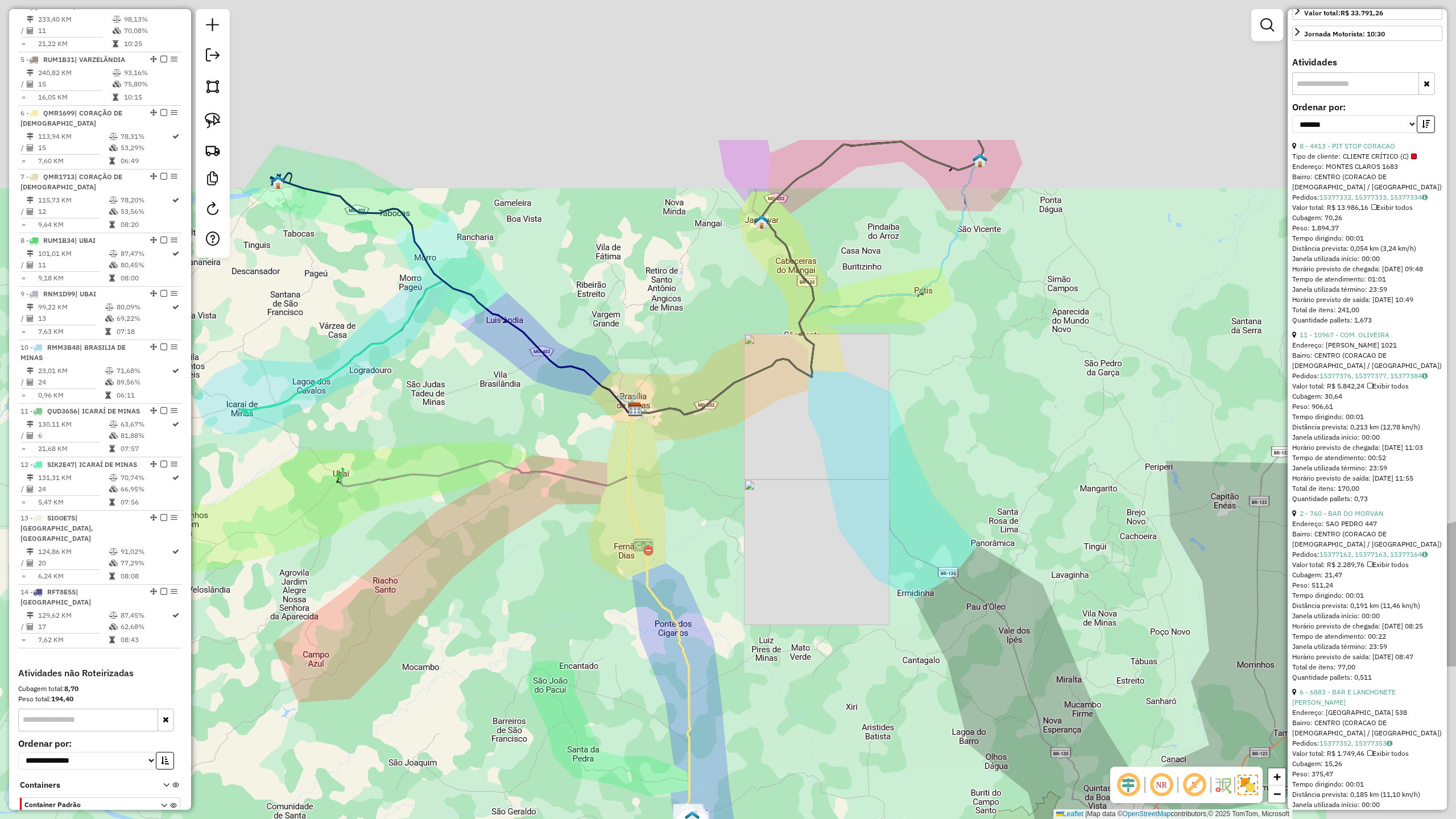
drag, startPoint x: 880, startPoint y: 304, endPoint x: 676, endPoint y: 544, distance: 315.0
click at [732, 541] on div "Janela de atendimento Grade de atendimento Capacidade Transportadoras Veículos …" at bounding box center [728, 410] width 1456 height 819
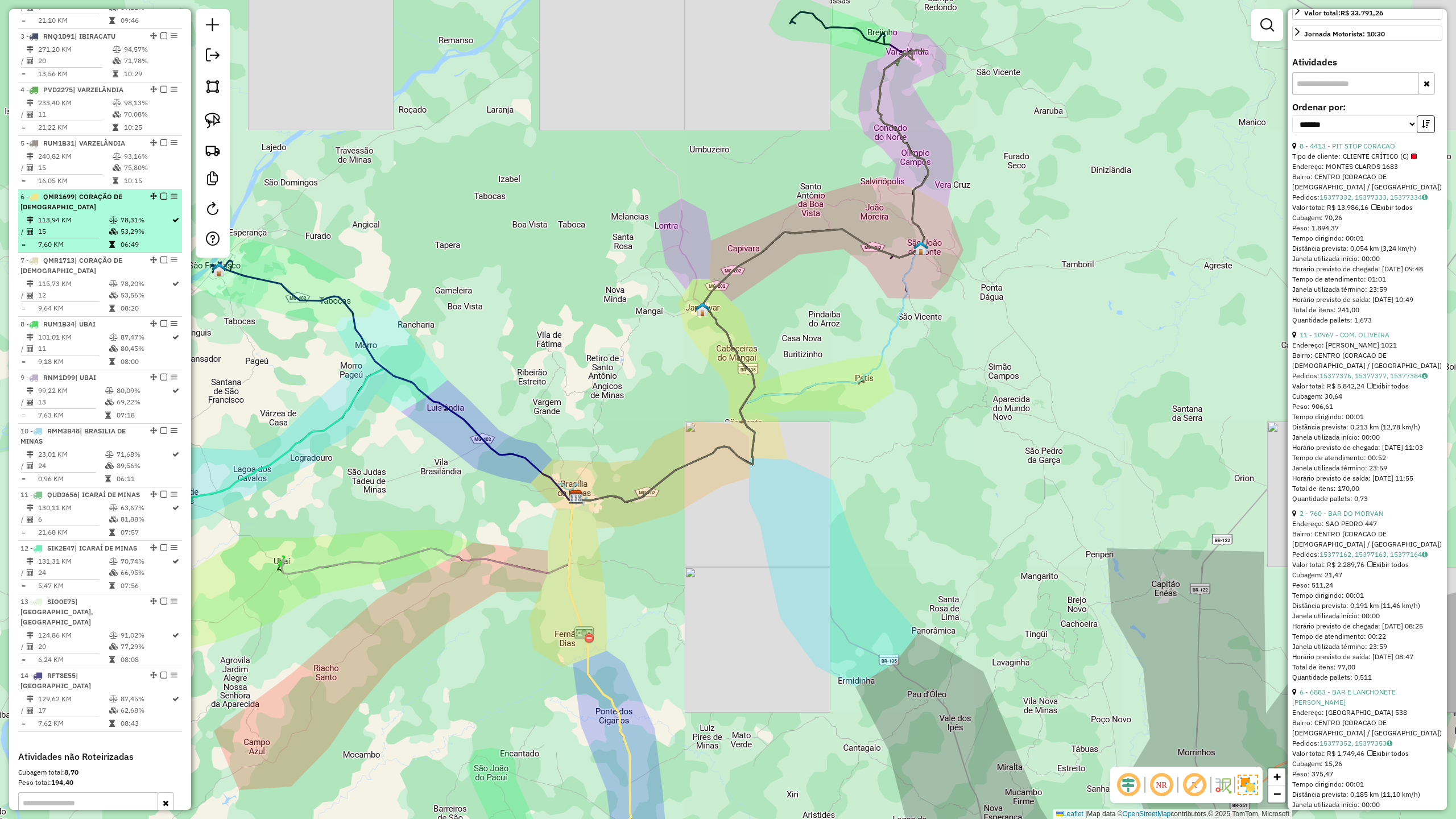
scroll to position [470, 0]
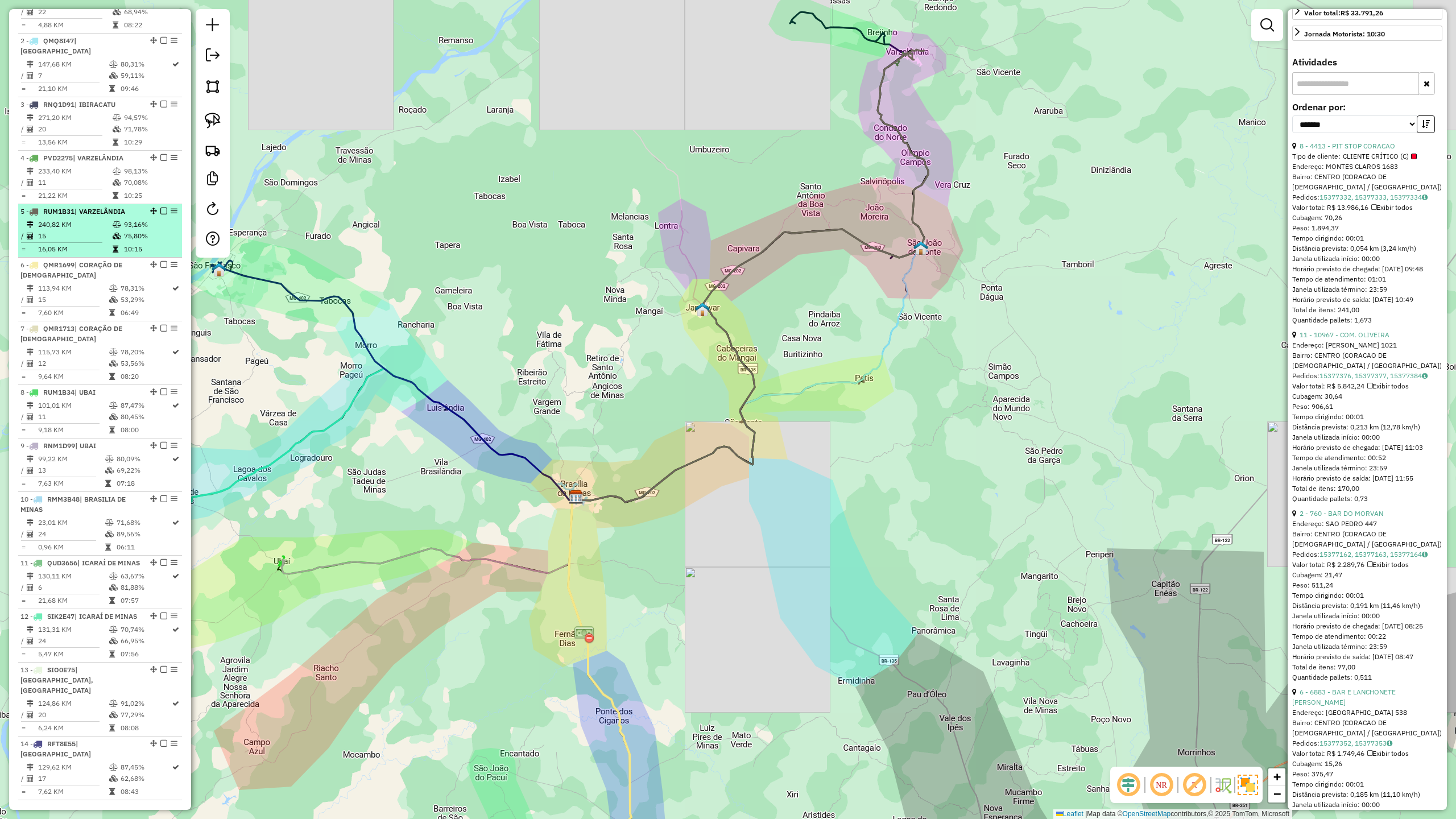
click at [67, 230] on td "240,82 KM" at bounding box center [75, 225] width 75 height 12
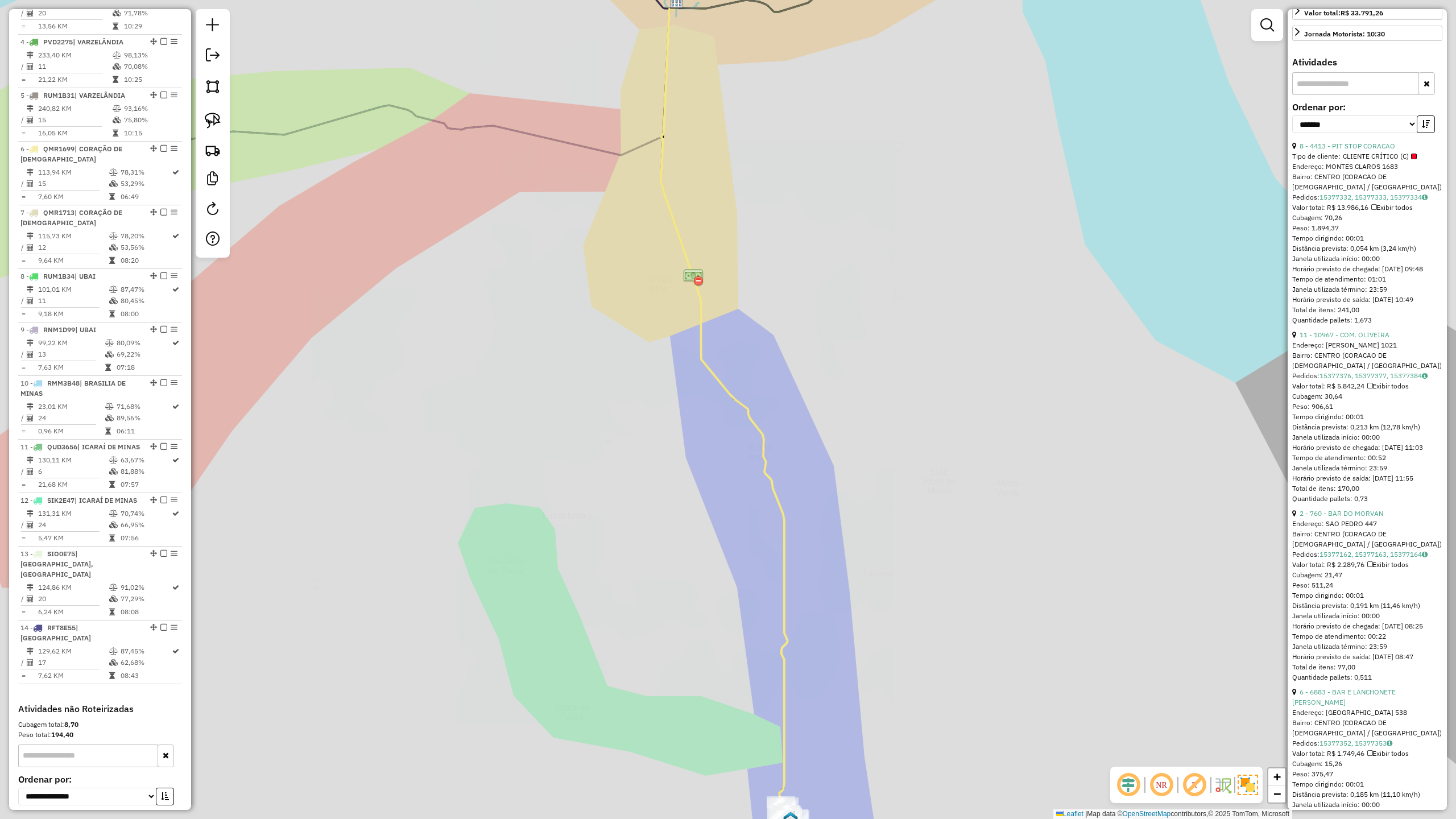
scroll to position [697, 0]
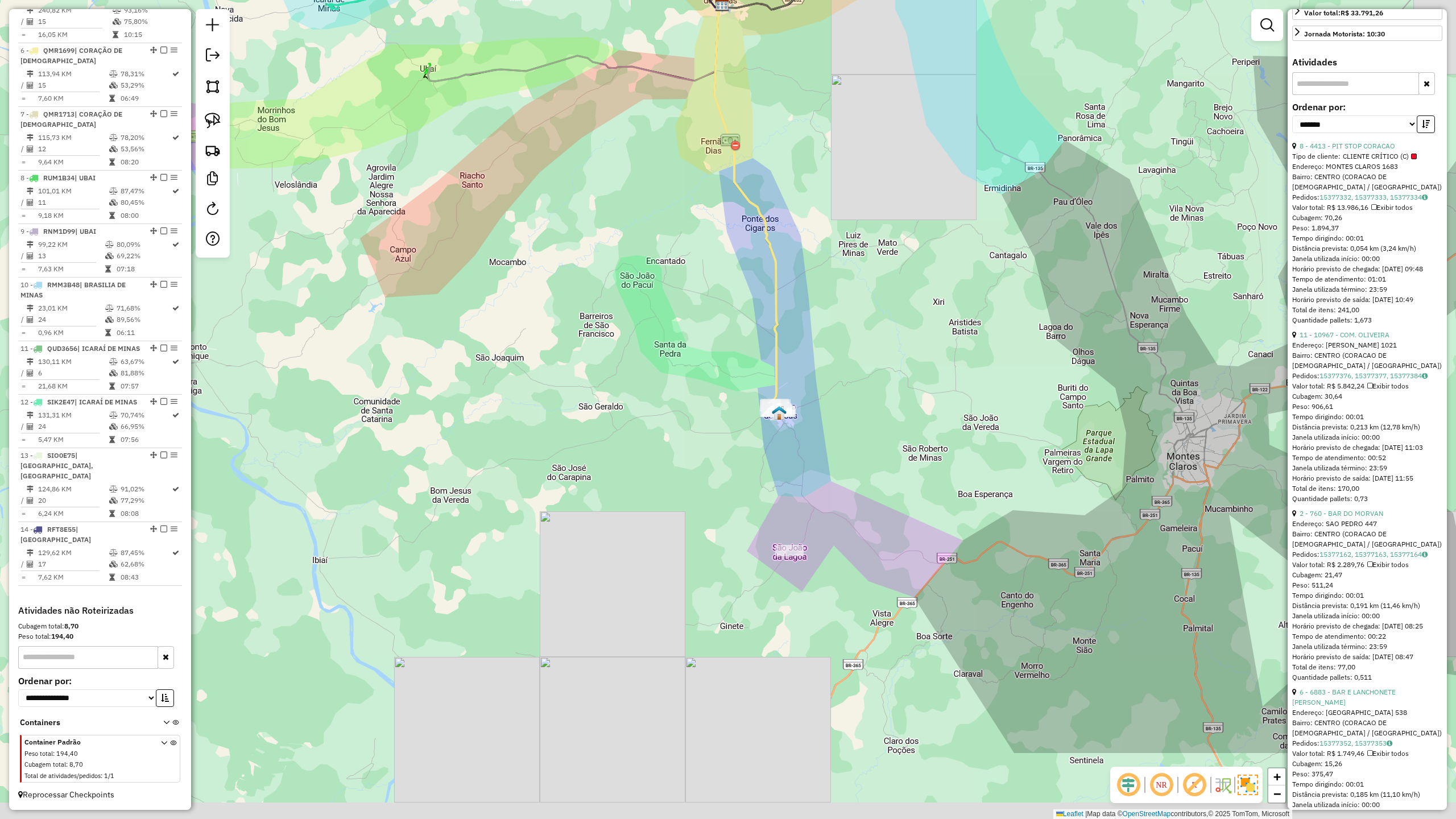
drag, startPoint x: 882, startPoint y: 504, endPoint x: 888, endPoint y: 303, distance: 201.1
click at [888, 308] on div "Janela de atendimento Grade de atendimento Capacidade Transportadoras Veículos …" at bounding box center [728, 410] width 1456 height 819
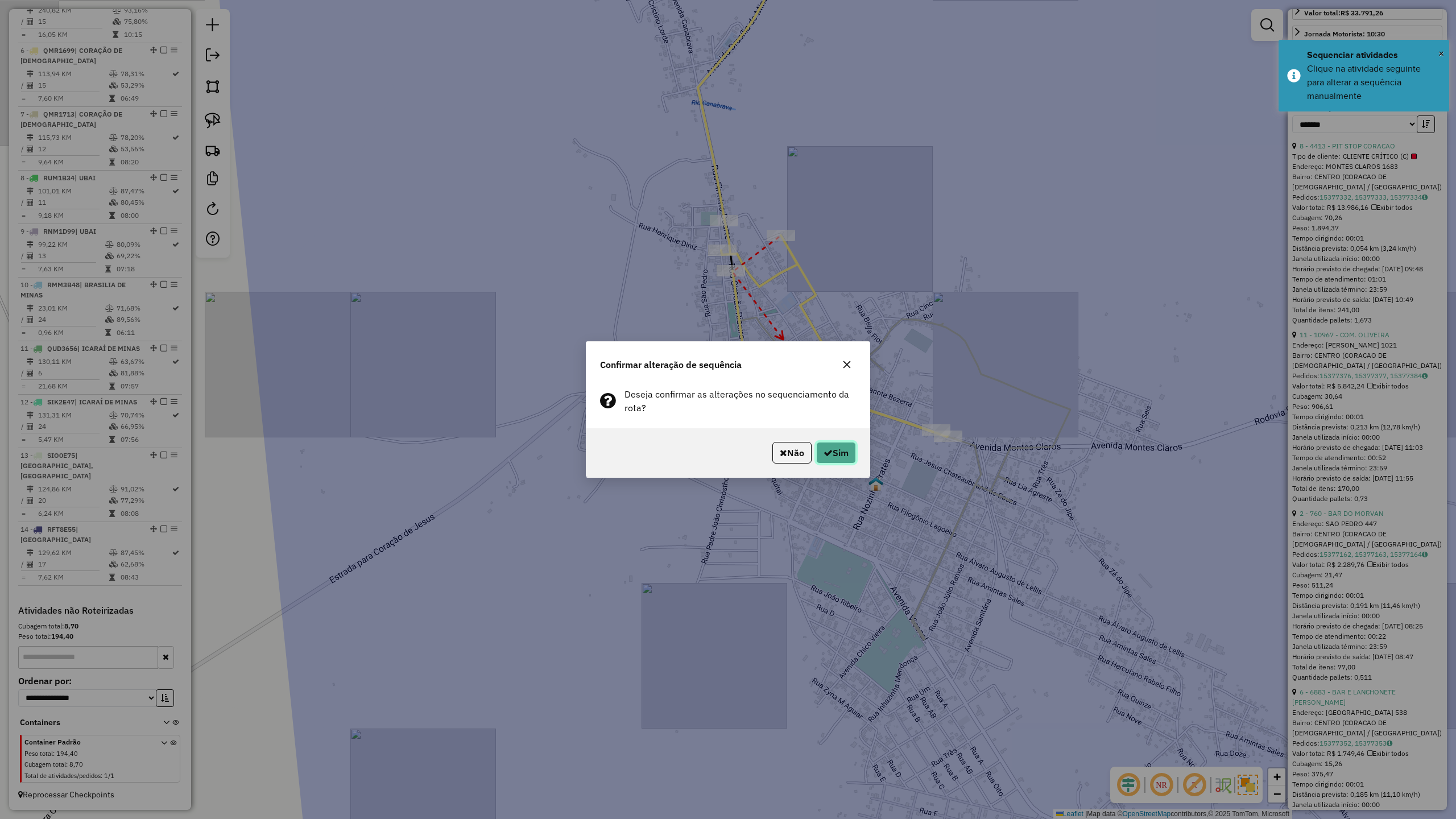
click at [828, 449] on icon "button" at bounding box center [828, 453] width 9 height 9
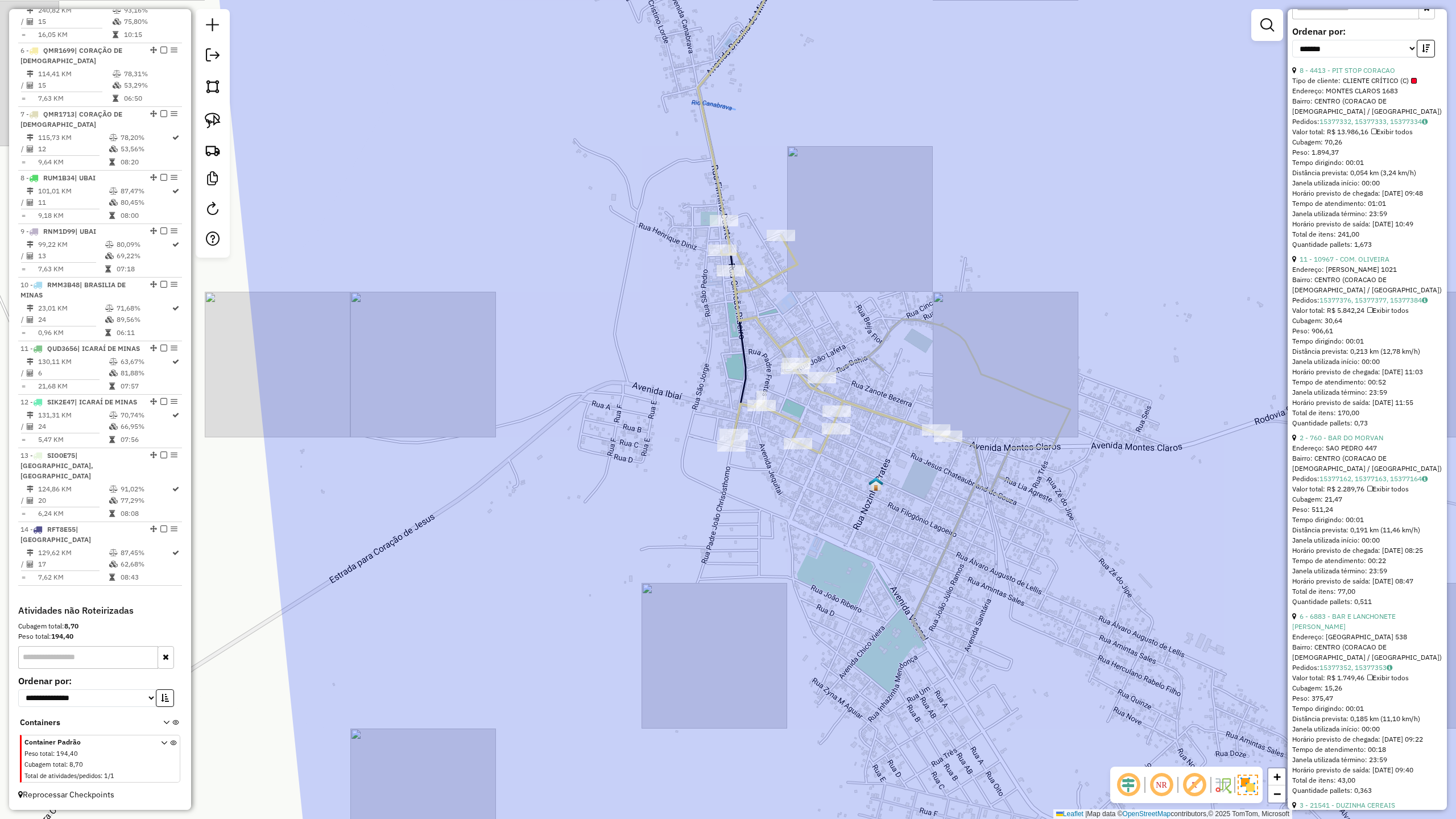
scroll to position [541, 0]
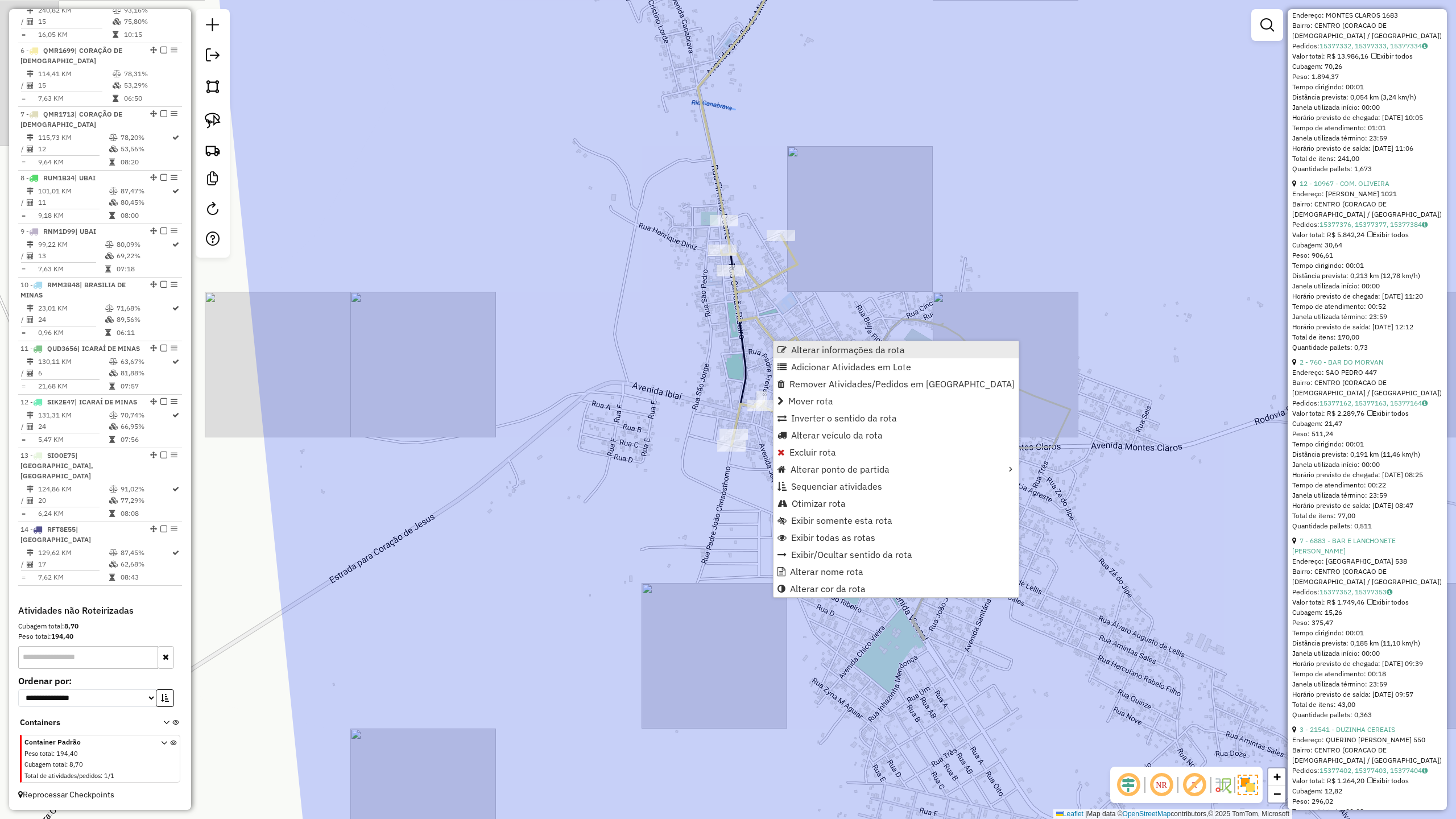
click at [803, 348] on span "Alterar informações da rota" at bounding box center [847, 349] width 114 height 9
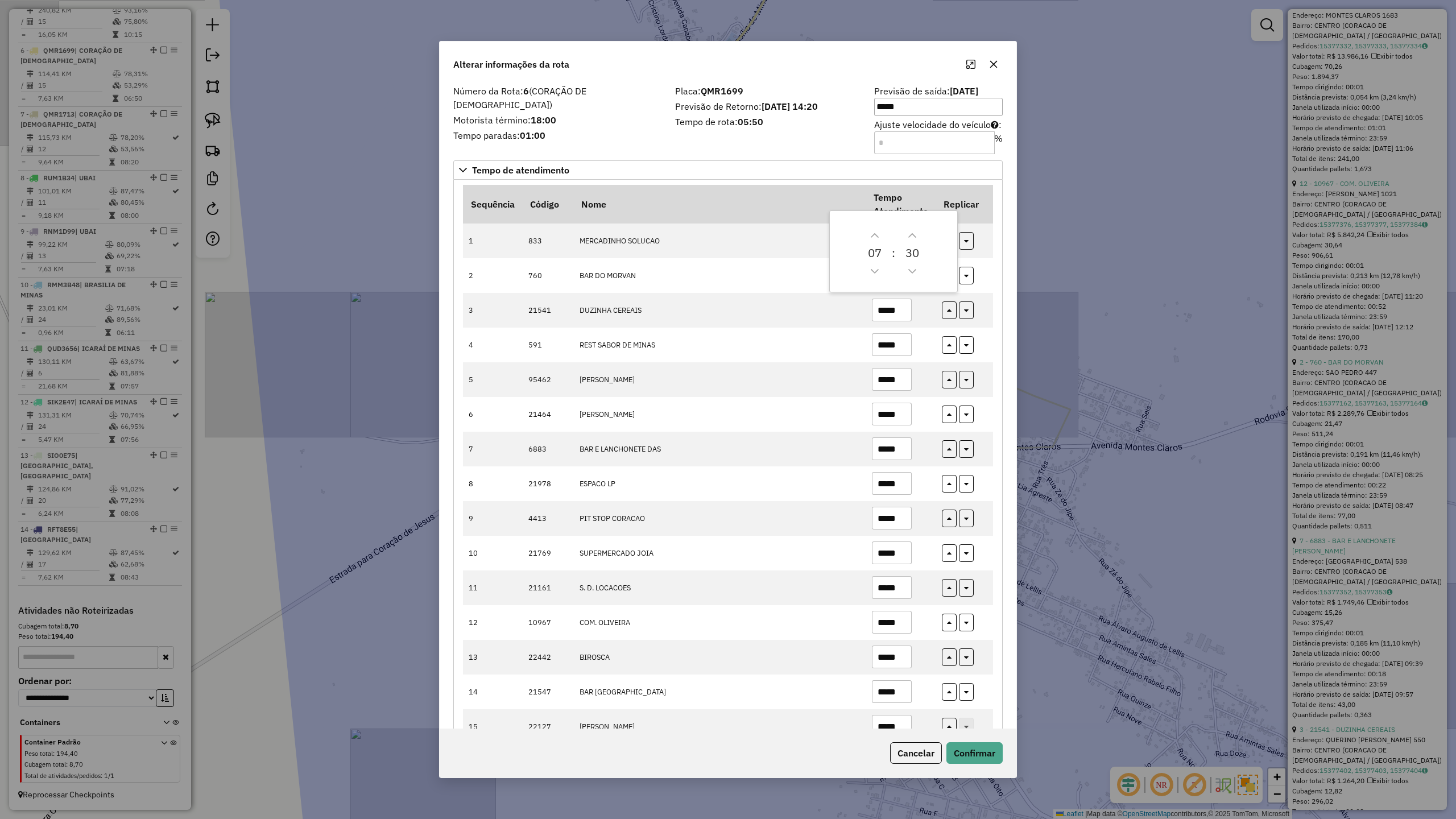
click at [632, 133] on div "Número da Rota: 6 (CORAÇÃO DE JESUS) Motorista término: 18:00 Tempo paradas: 01…" at bounding box center [557, 119] width 222 height 64
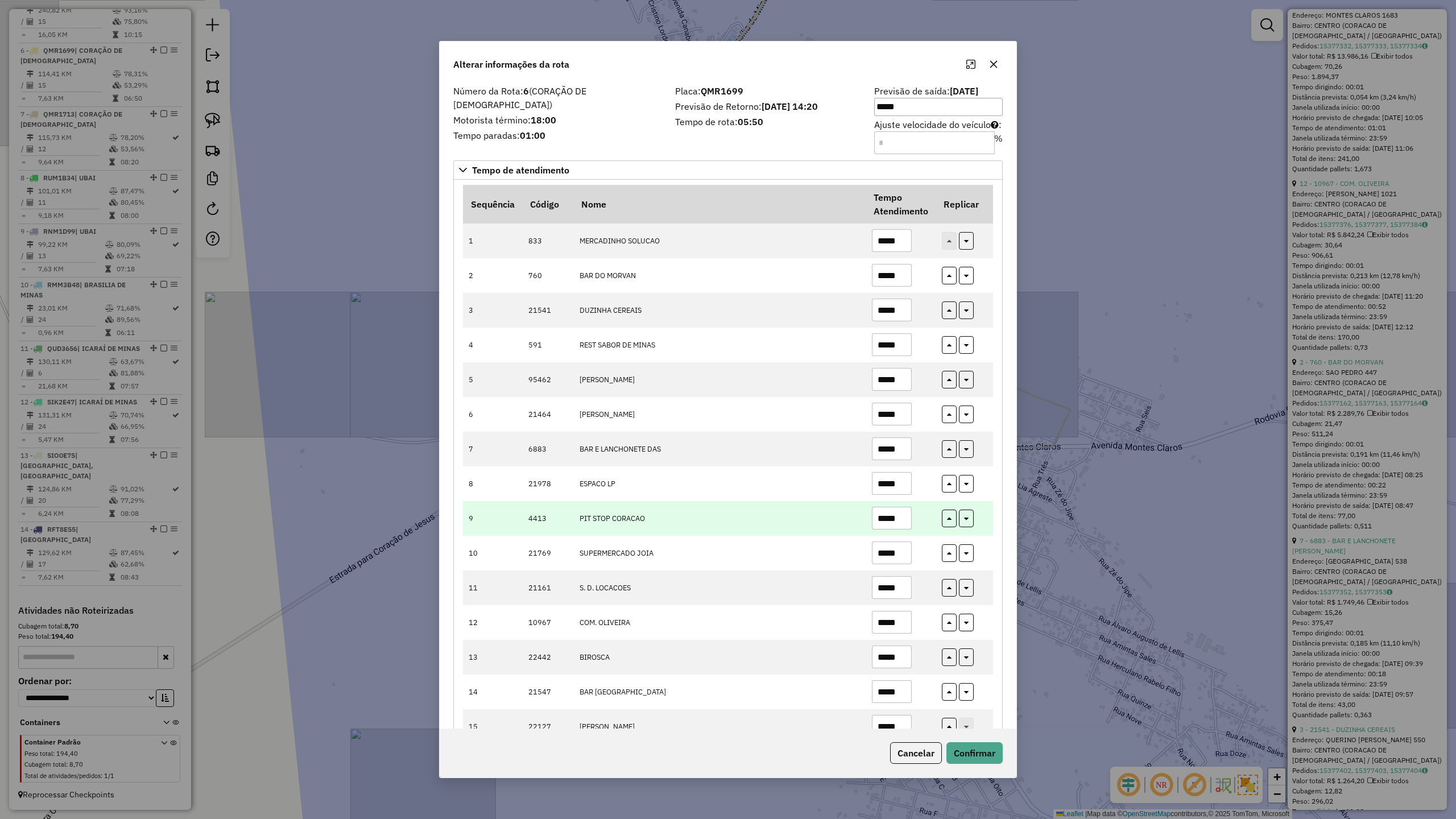
click at [903, 527] on input "*****" at bounding box center [891, 518] width 40 height 23
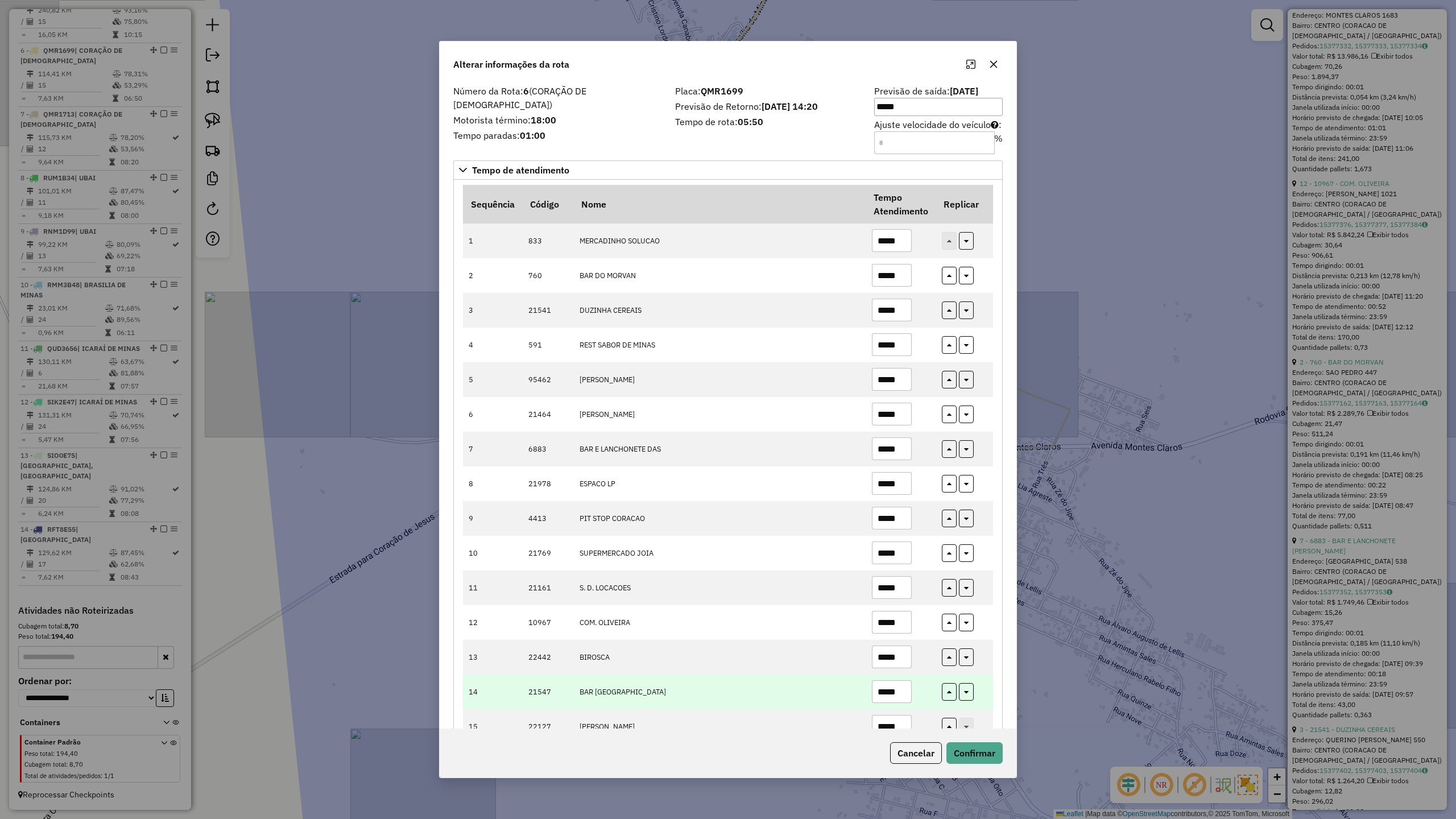
type input "*****"
click at [905, 695] on input "*****" at bounding box center [891, 692] width 40 height 23
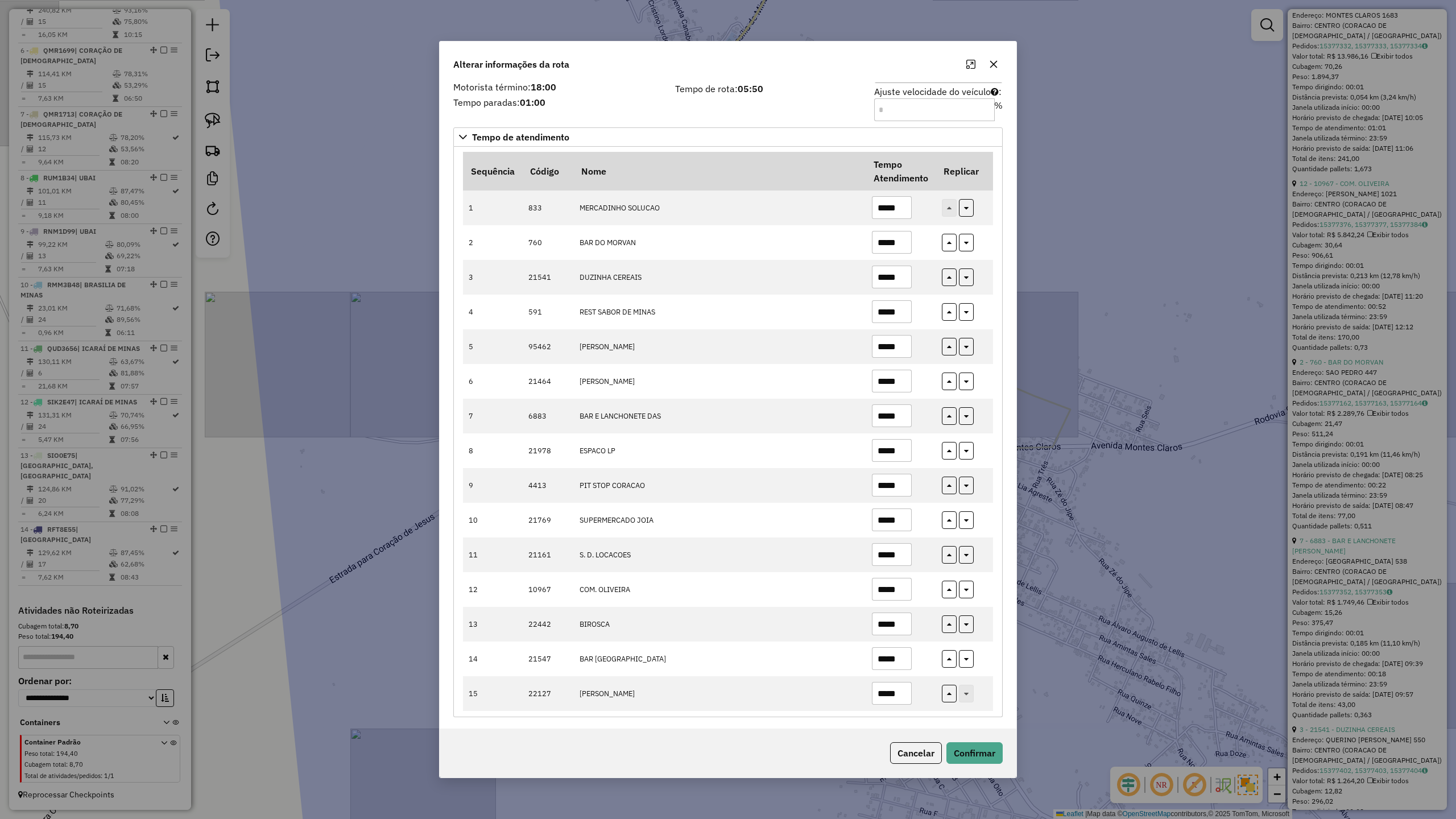
scroll to position [41, 0]
type input "*****"
click at [973, 754] on button "Confirmar" at bounding box center [974, 753] width 56 height 22
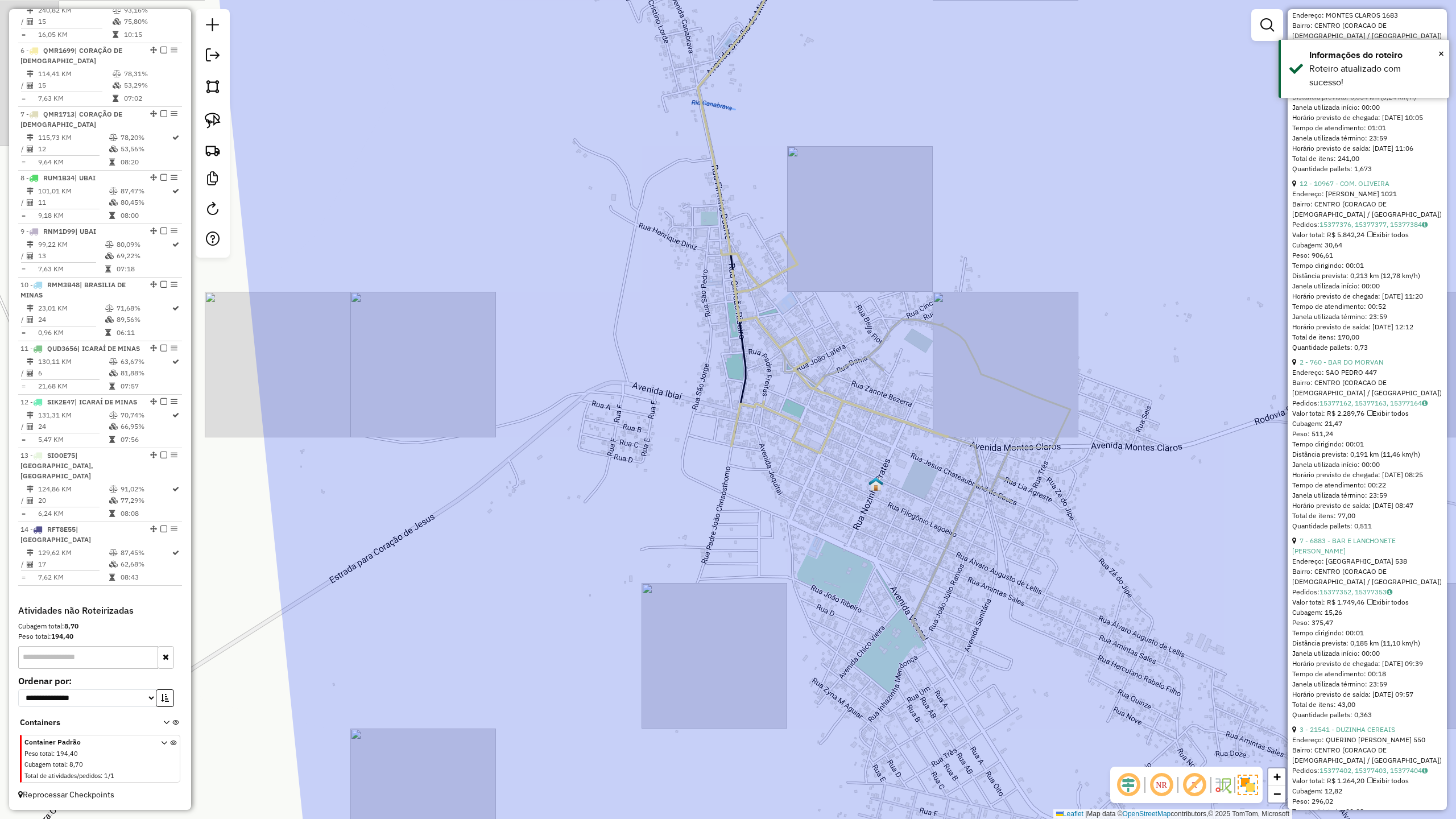
scroll to position [530, 0]
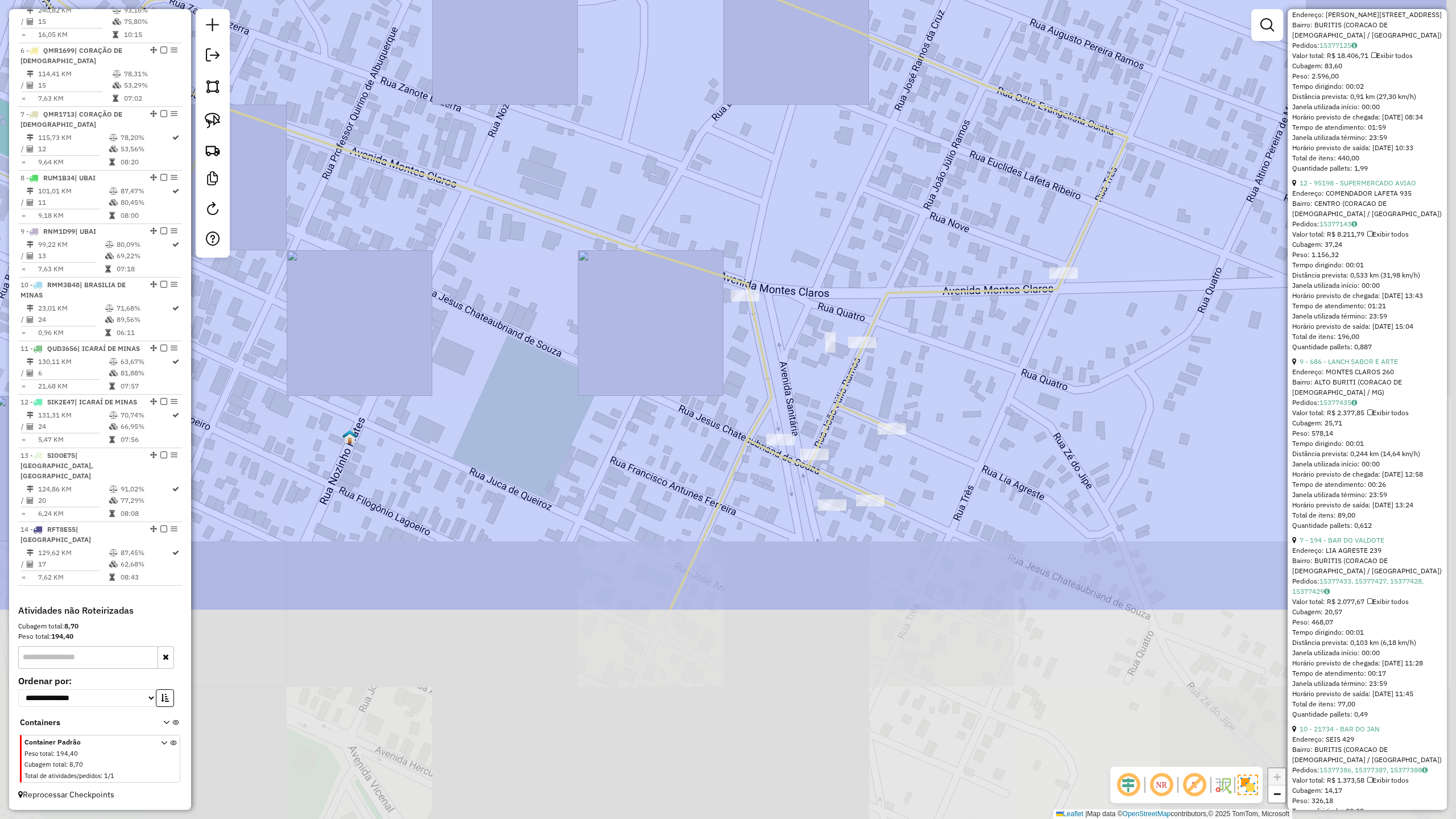
drag, startPoint x: 926, startPoint y: 656, endPoint x: 956, endPoint y: 566, distance: 94.9
click at [940, 554] on icon at bounding box center [549, 193] width 1156 height 831
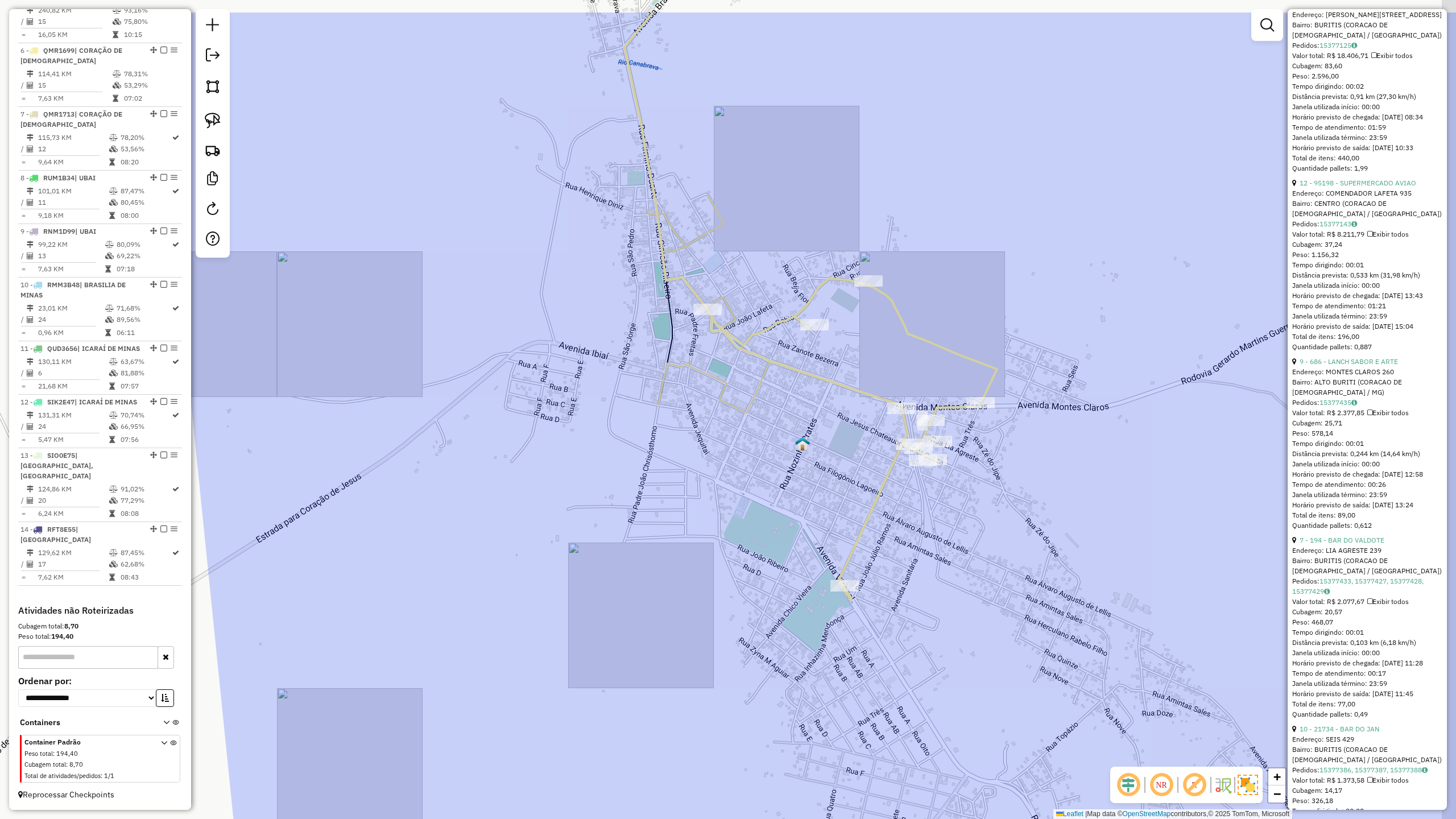
drag, startPoint x: 727, startPoint y: 390, endPoint x: 665, endPoint y: 536, distance: 158.6
click at [671, 533] on div "Janela de atendimento Grade de atendimento Capacidade Transportadoras Veículos …" at bounding box center [728, 410] width 1456 height 819
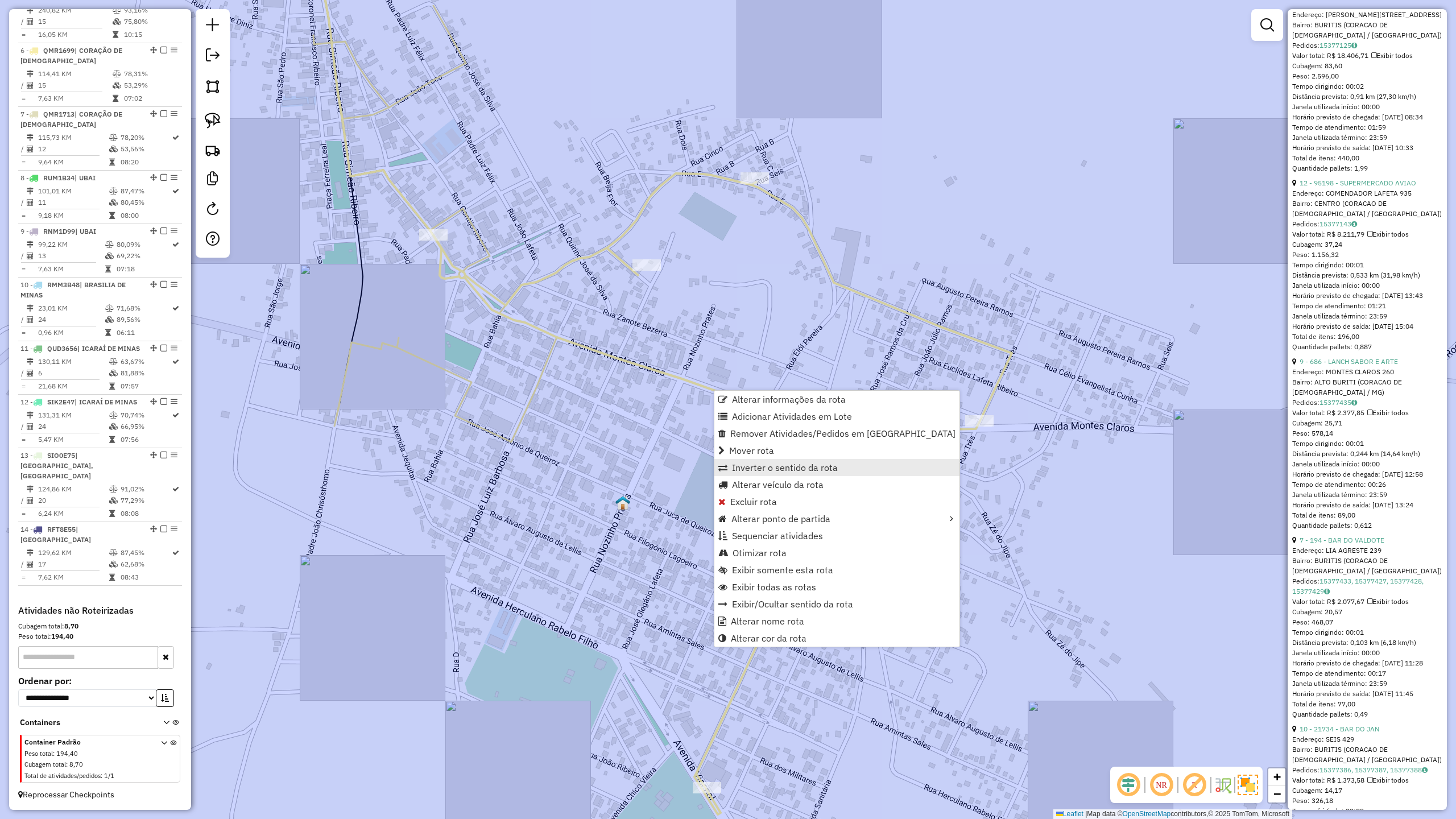
click at [772, 467] on span "Inverter o sentido da rota" at bounding box center [784, 467] width 105 height 9
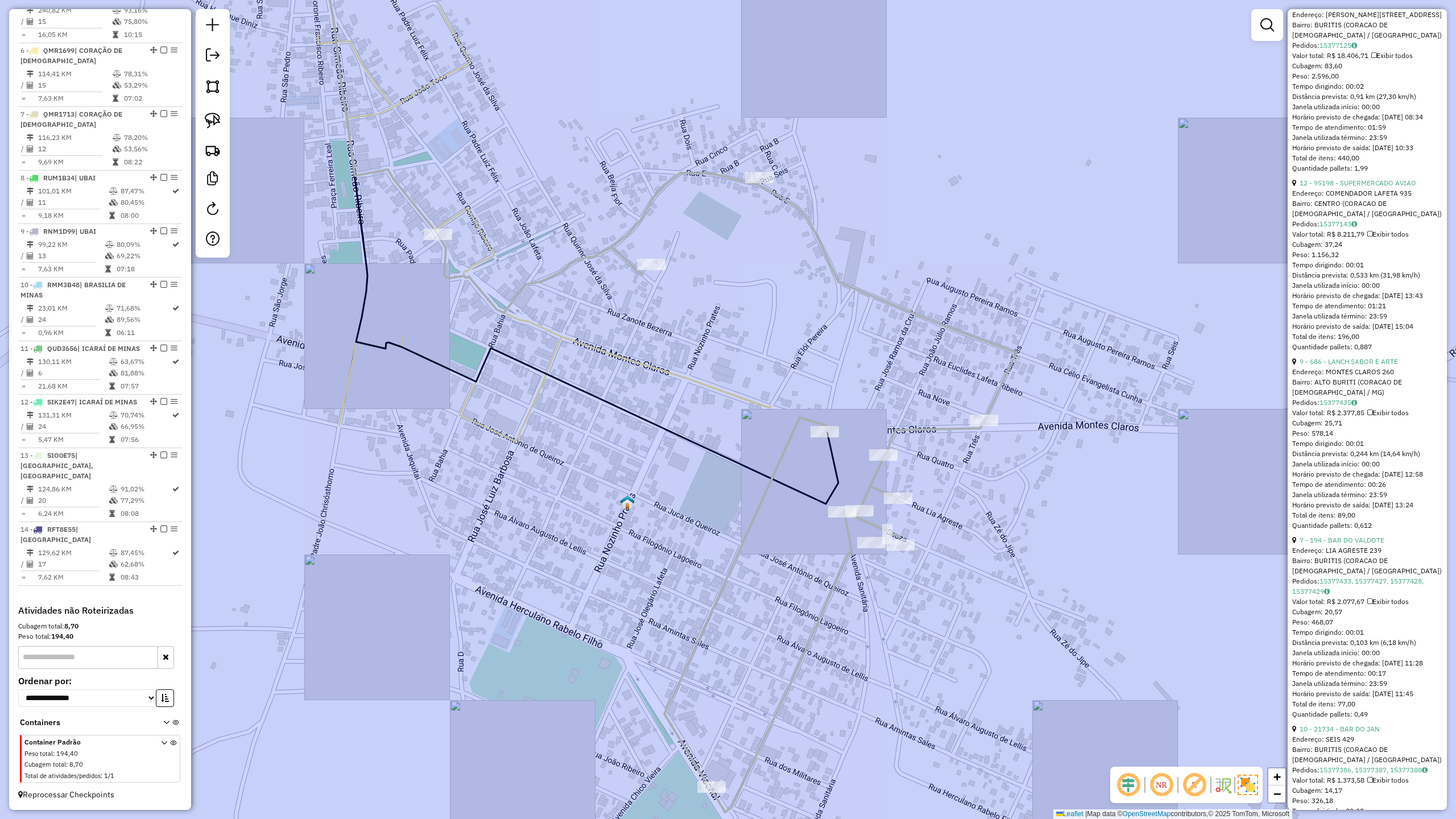
drag, startPoint x: 627, startPoint y: 530, endPoint x: 694, endPoint y: 366, distance: 177.2
click at [688, 380] on div "Janela de atendimento Grade de atendimento Capacidade Transportadoras Veículos …" at bounding box center [728, 410] width 1456 height 819
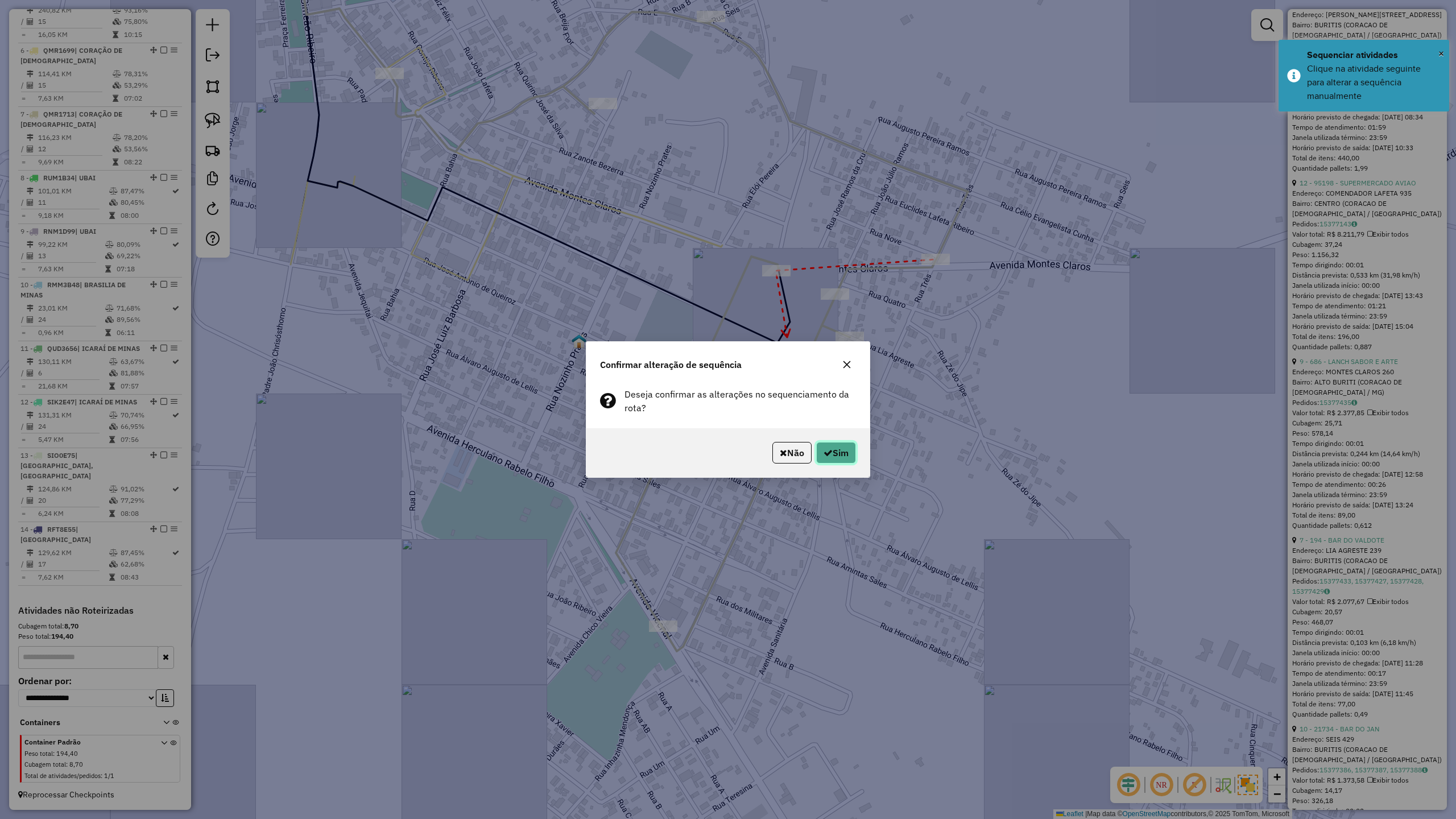
click at [831, 460] on button "Sim" at bounding box center [836, 453] width 40 height 22
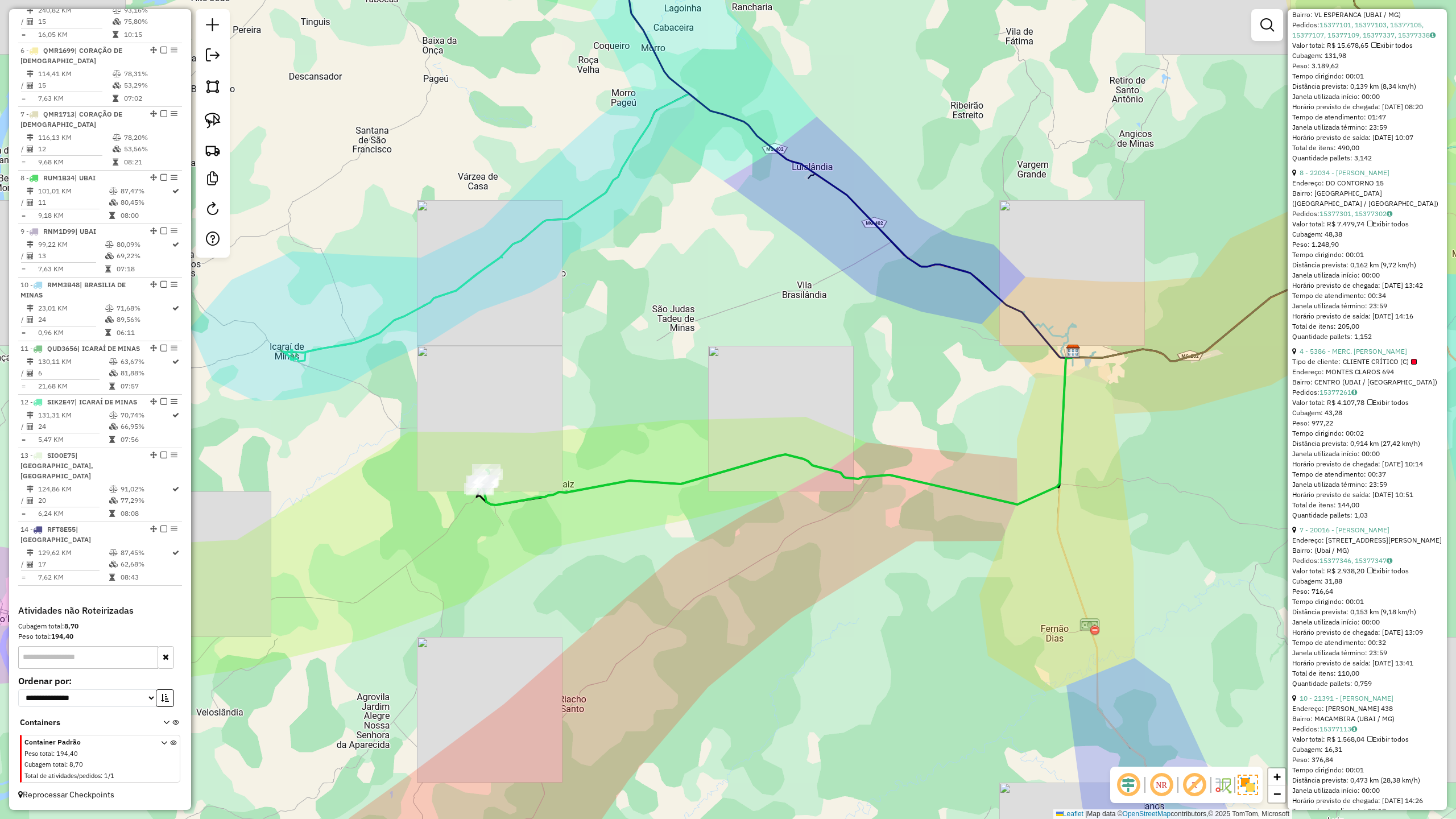
drag, startPoint x: 472, startPoint y: 541, endPoint x: 693, endPoint y: 608, distance: 230.9
click at [692, 609] on div "Janela de atendimento Grade de atendimento Capacidade Transportadoras Veículos …" at bounding box center [728, 410] width 1456 height 819
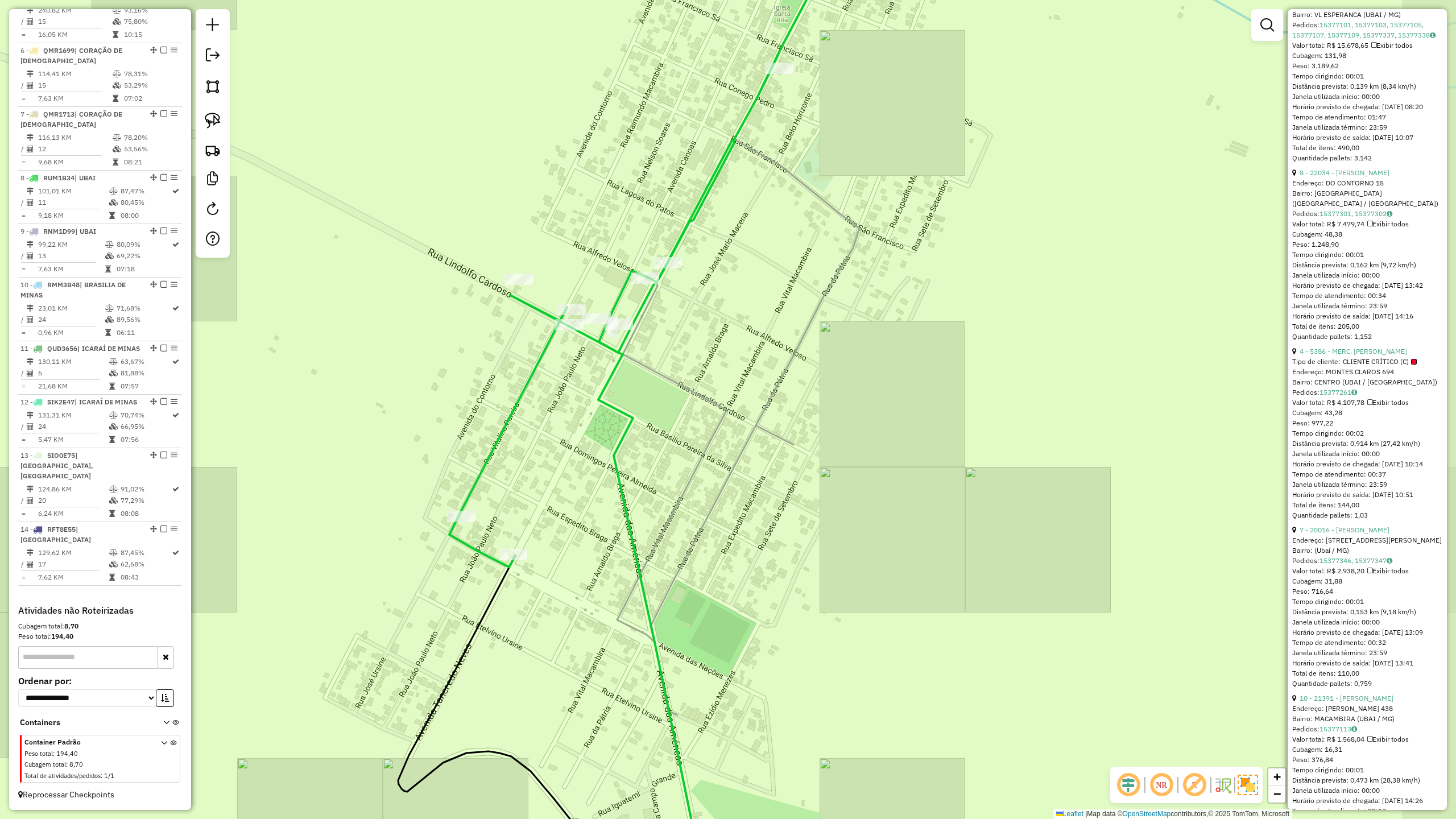
drag, startPoint x: 798, startPoint y: 395, endPoint x: 637, endPoint y: 319, distance: 178.0
click at [640, 327] on icon at bounding box center [738, 524] width 242 height 770
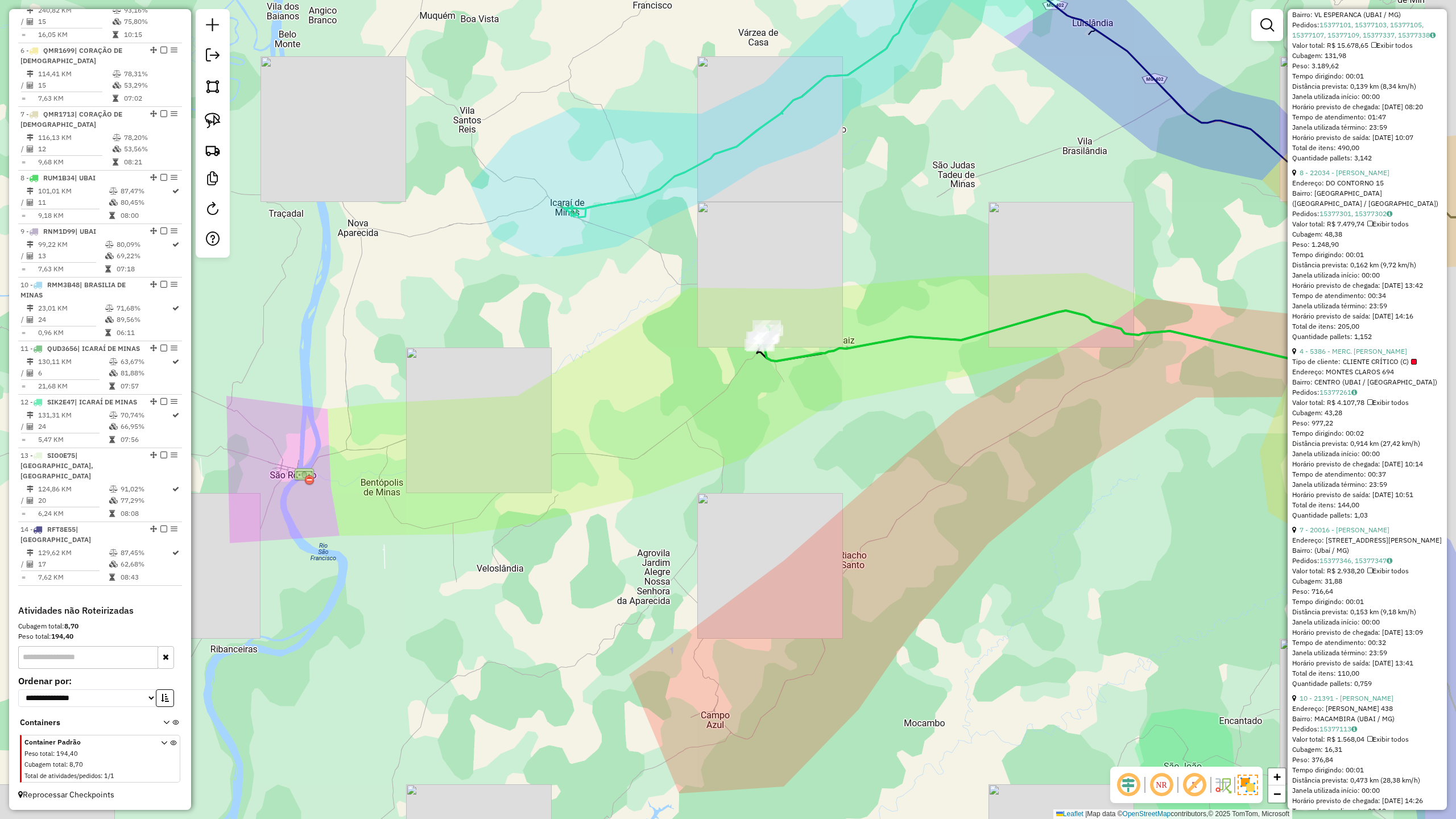
drag, startPoint x: 1038, startPoint y: 434, endPoint x: 639, endPoint y: 399, distance: 400.5
click at [658, 403] on div "Janela de atendimento Grade de atendimento Capacidade Transportadoras Veículos …" at bounding box center [728, 410] width 1456 height 819
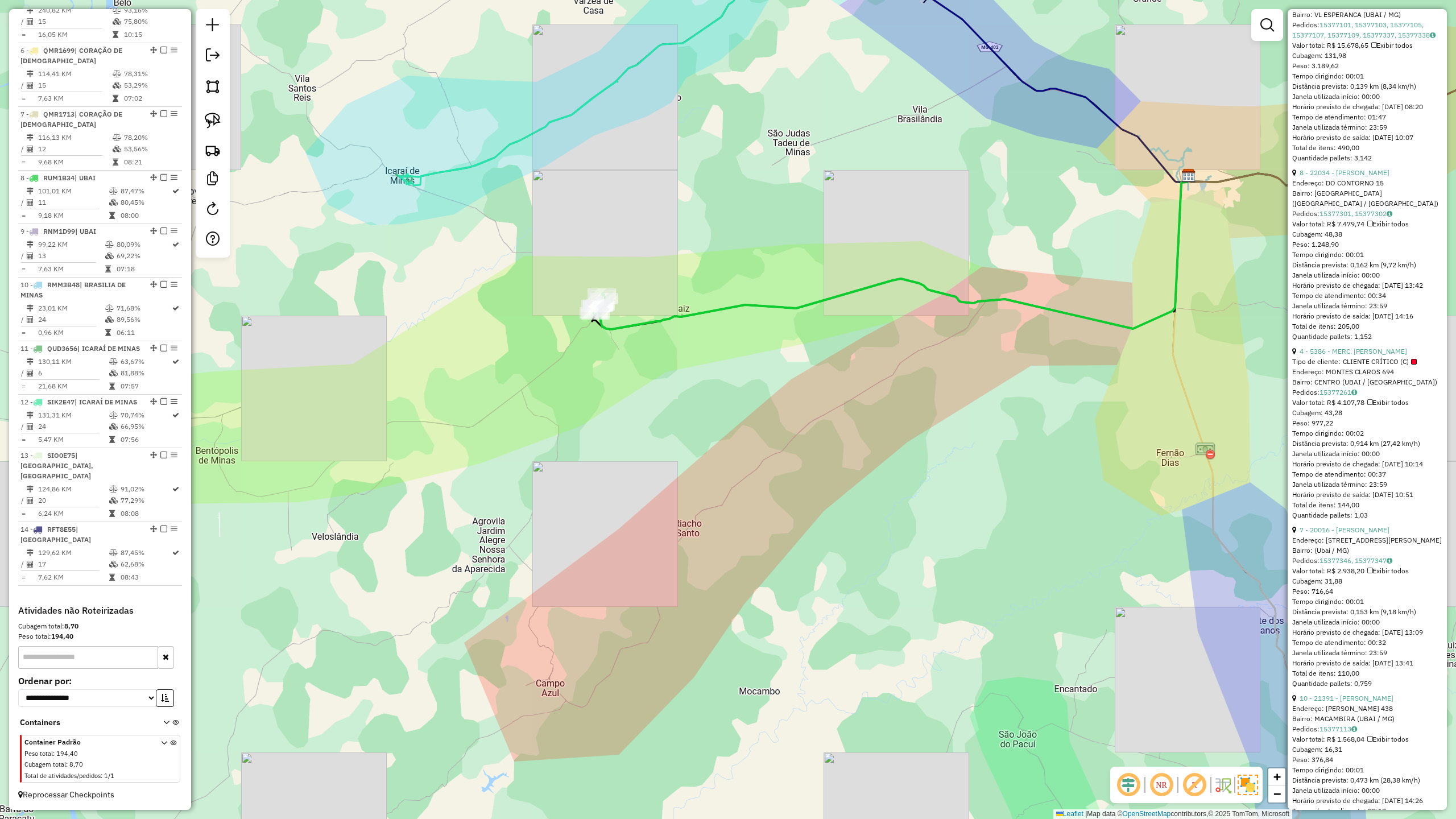
drag, startPoint x: 554, startPoint y: 436, endPoint x: 779, endPoint y: 549, distance: 251.8
click at [779, 549] on div "Janela de atendimento Grade de atendimento Capacidade Transportadoras Veículos …" at bounding box center [728, 410] width 1456 height 819
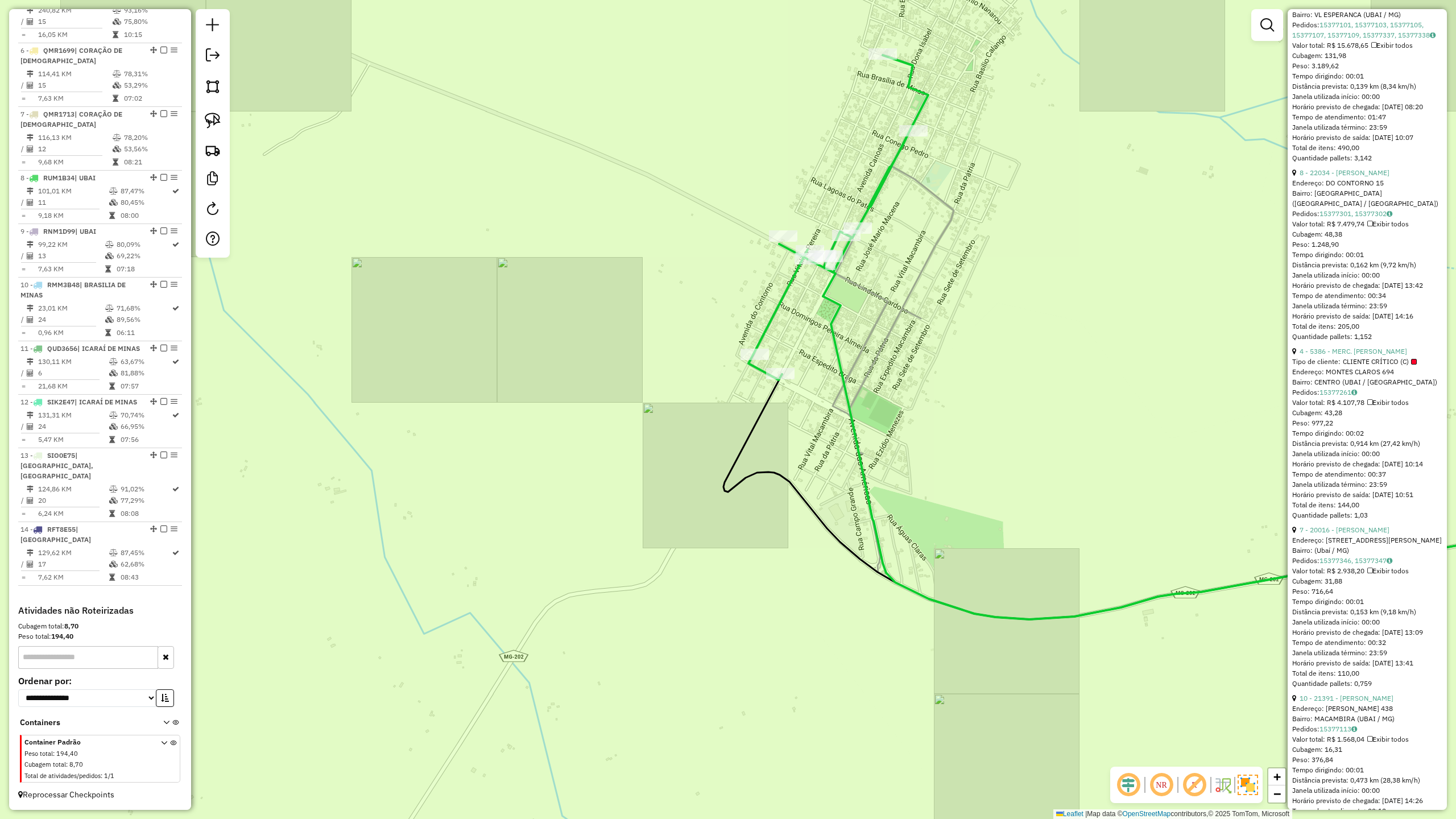
drag, startPoint x: 869, startPoint y: 253, endPoint x: 820, endPoint y: 305, distance: 71.4
click at [821, 324] on div "Janela de atendimento Grade de atendimento Capacidade Transportadoras Veículos …" at bounding box center [728, 410] width 1456 height 819
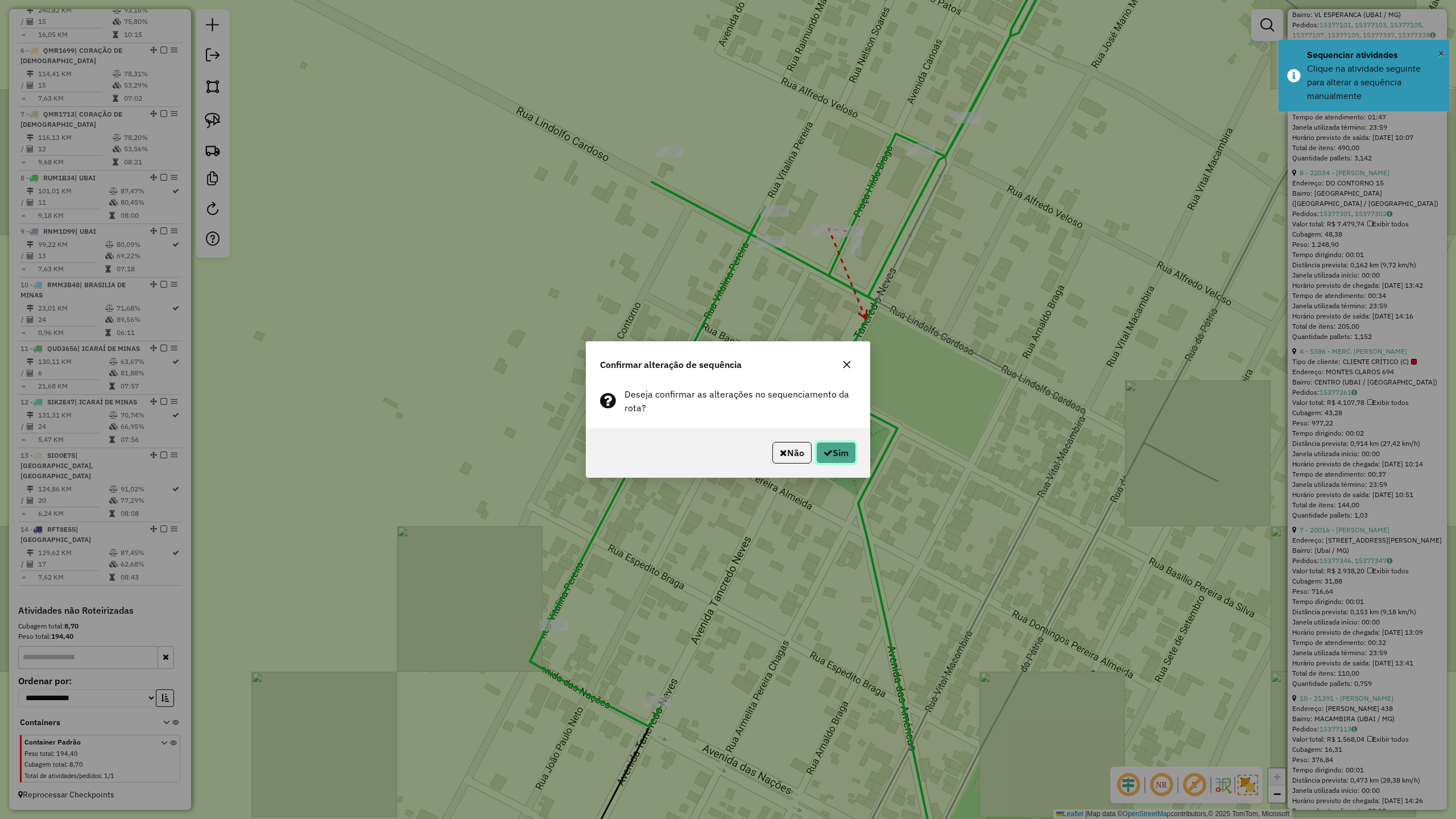
click at [839, 447] on button "Sim" at bounding box center [836, 453] width 40 height 22
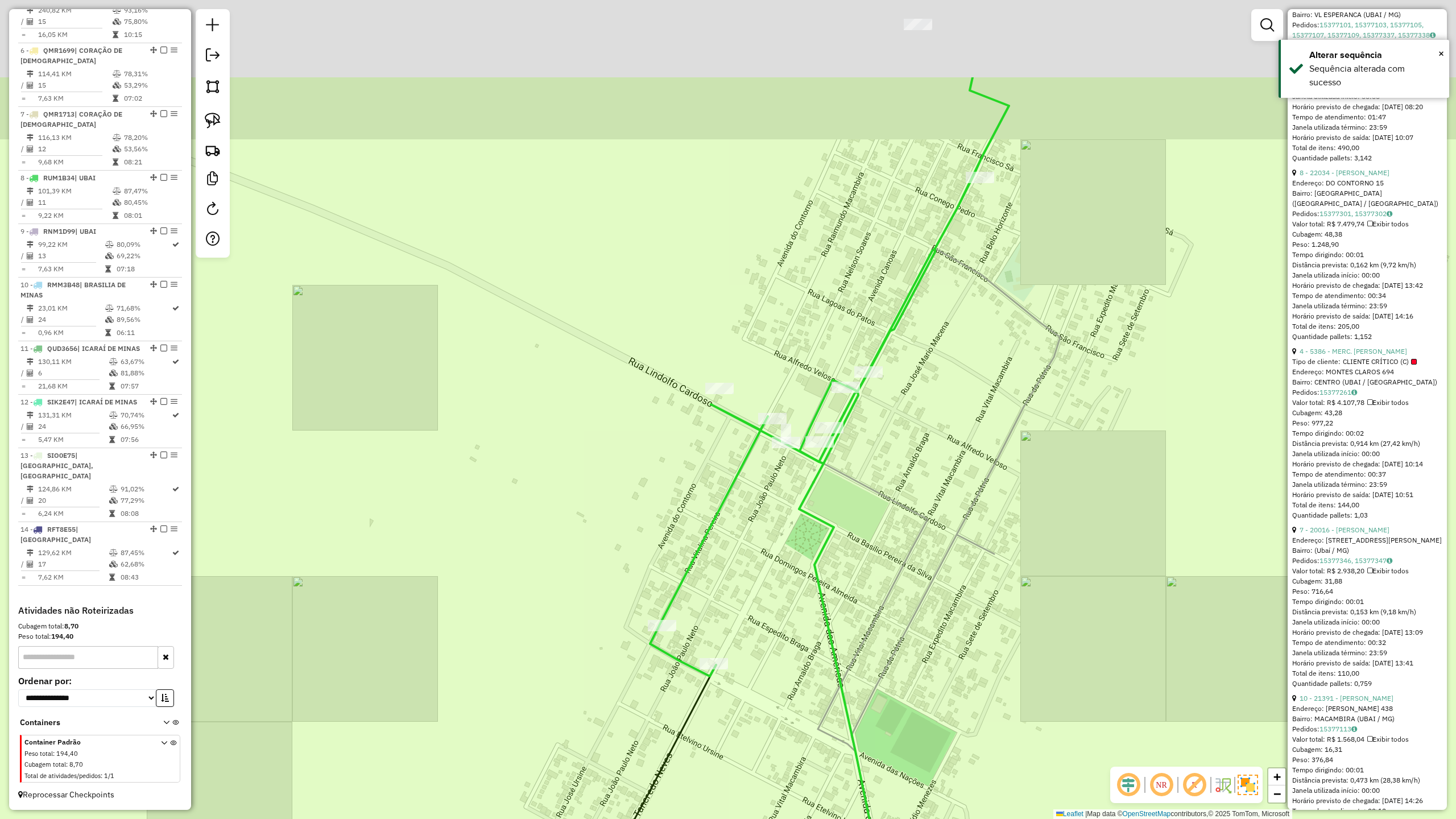
drag, startPoint x: 1022, startPoint y: 355, endPoint x: 994, endPoint y: 424, distance: 74.5
click at [994, 424] on div "Janela de atendimento Grade de atendimento Capacidade Transportadoras Veículos …" at bounding box center [728, 410] width 1456 height 819
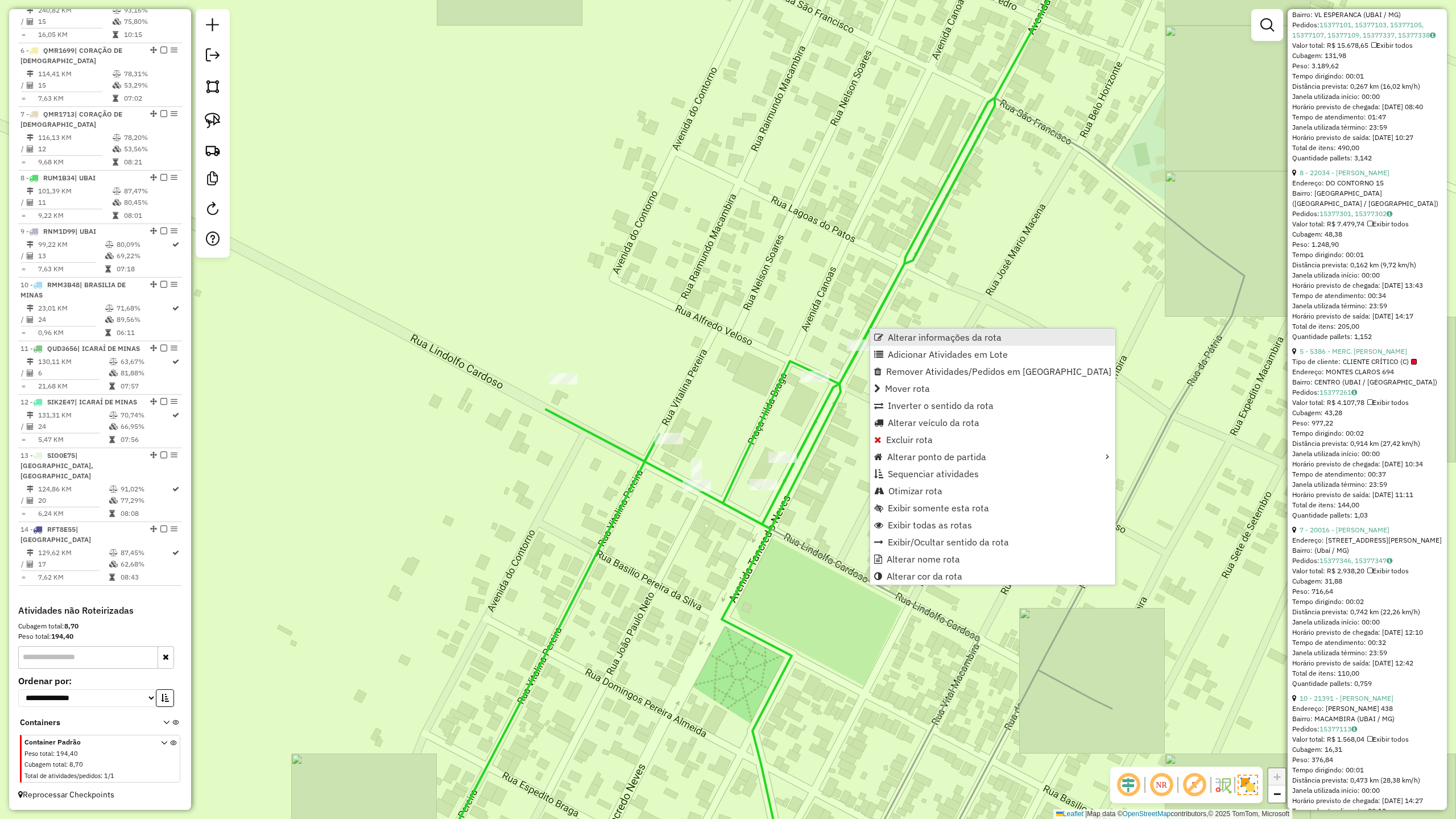
click at [899, 333] on span "Alterar informações da rota" at bounding box center [944, 337] width 114 height 9
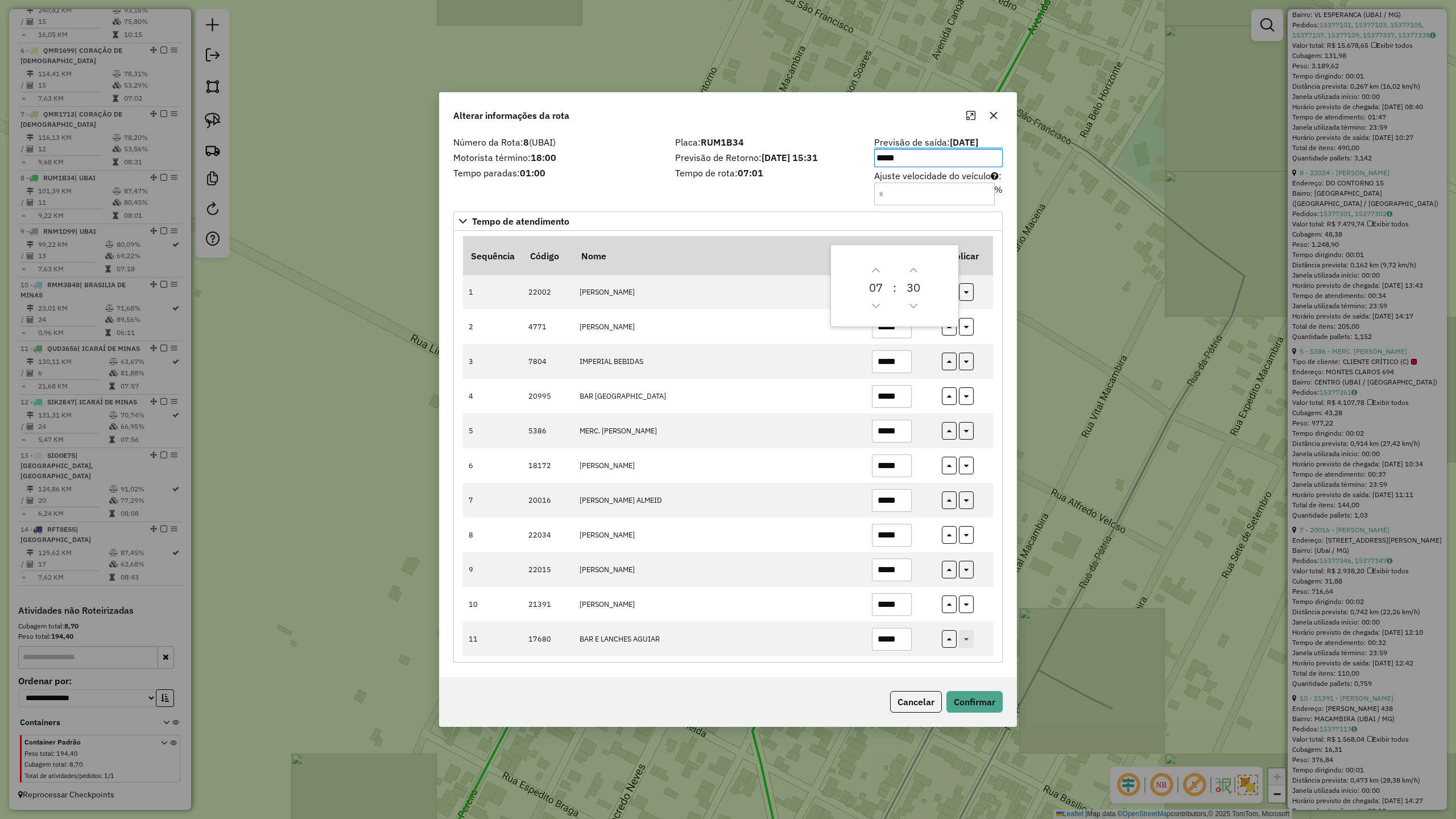
click at [792, 199] on div "Placa: RUM1B34 Previsão de Retorno: [DATE] 15:31 Tempo de rota: 07:01" at bounding box center [768, 171] width 199 height 64
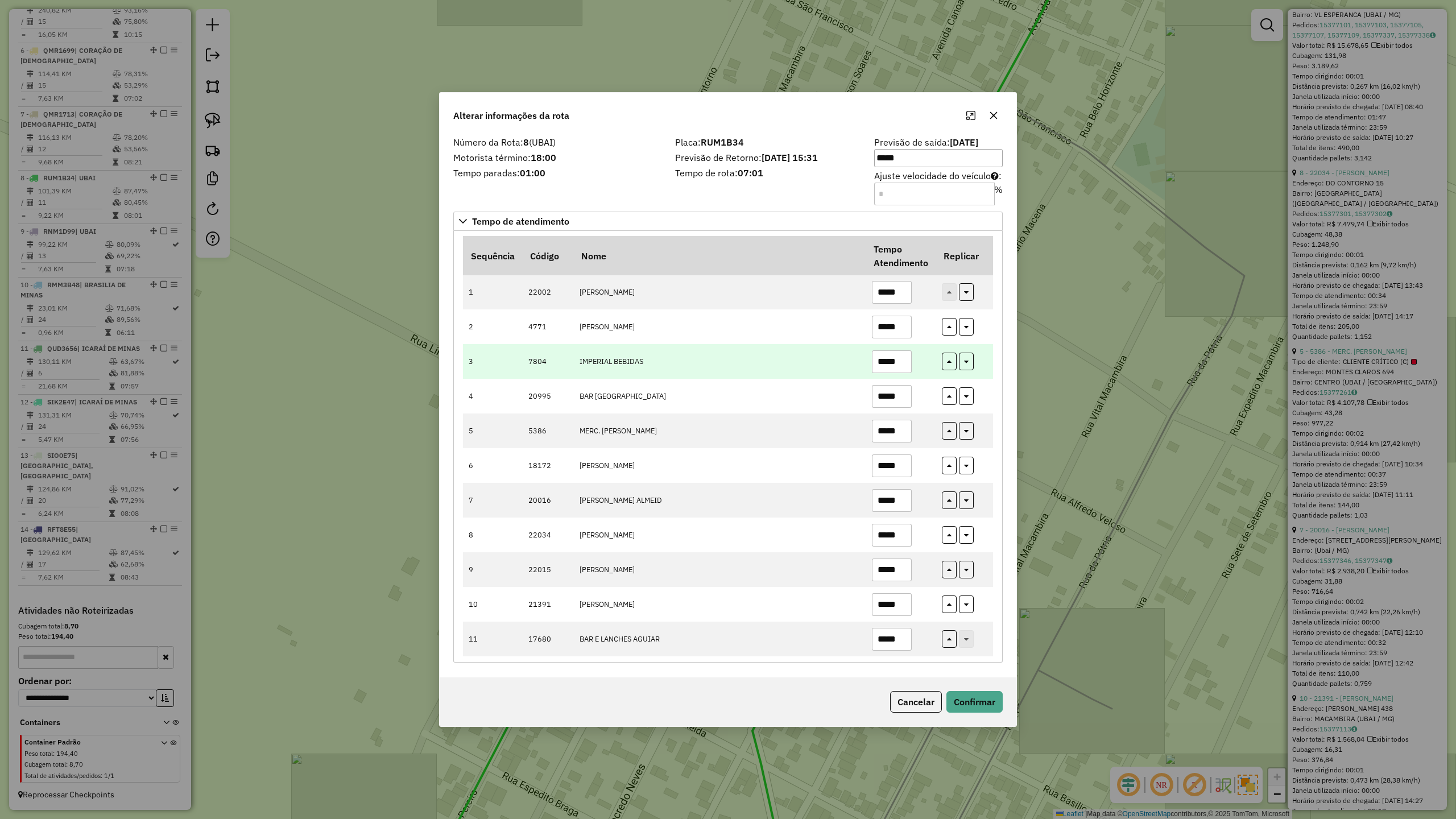
click at [905, 362] on input "*****" at bounding box center [891, 361] width 40 height 23
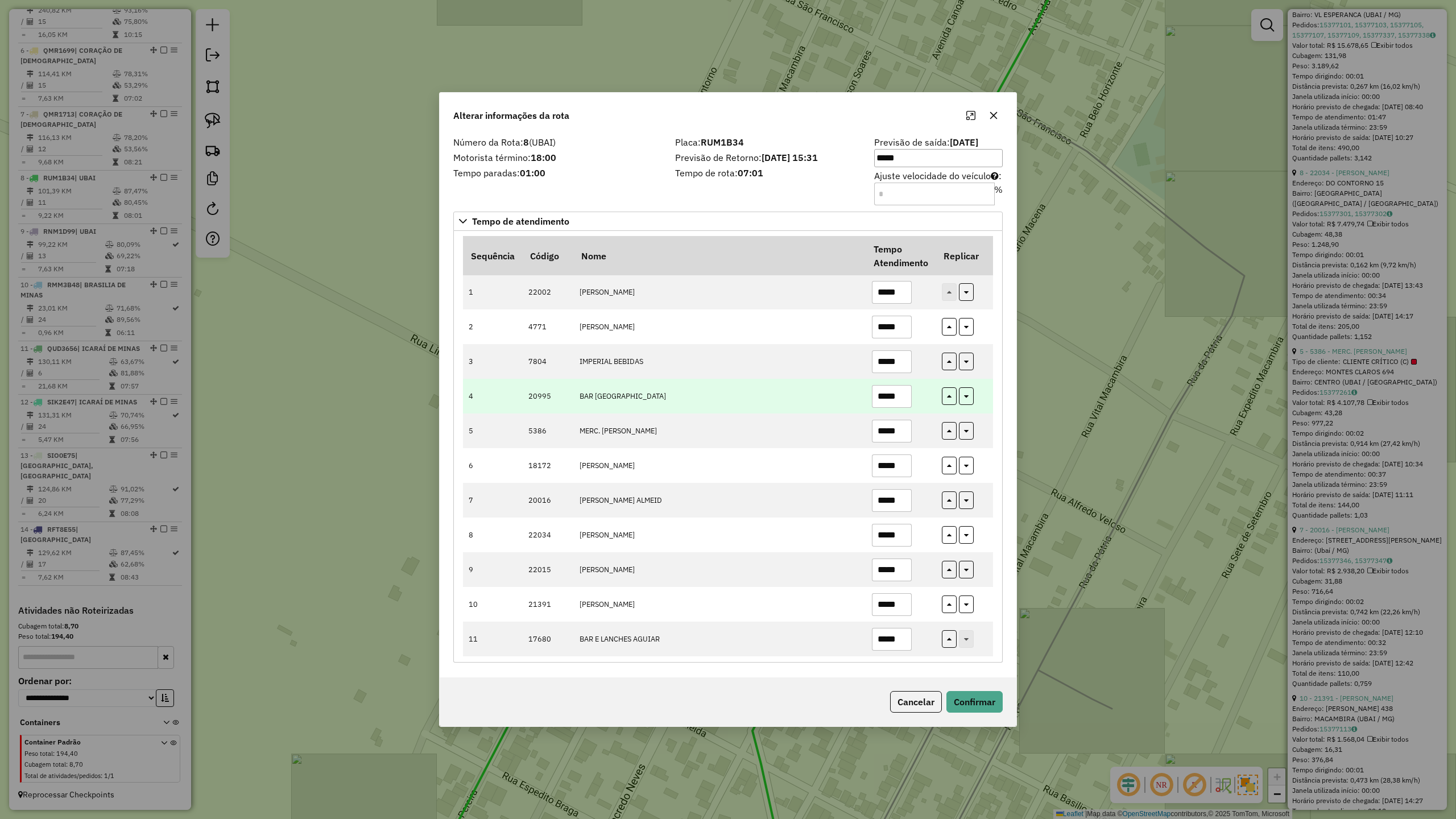
type input "*****"
click at [906, 394] on input "*****" at bounding box center [891, 396] width 40 height 23
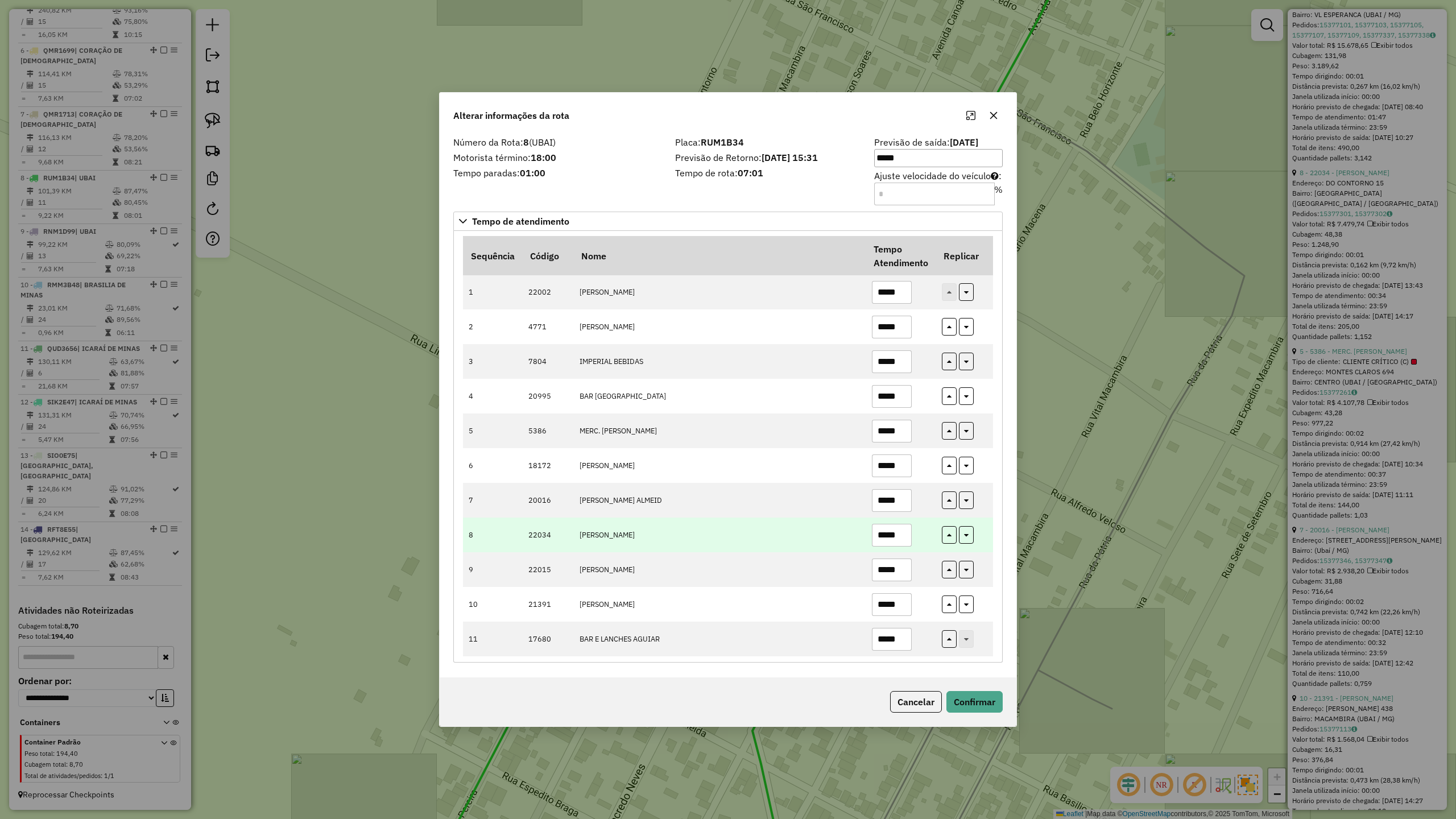
type input "*****"
click at [904, 535] on input "*****" at bounding box center [891, 535] width 40 height 23
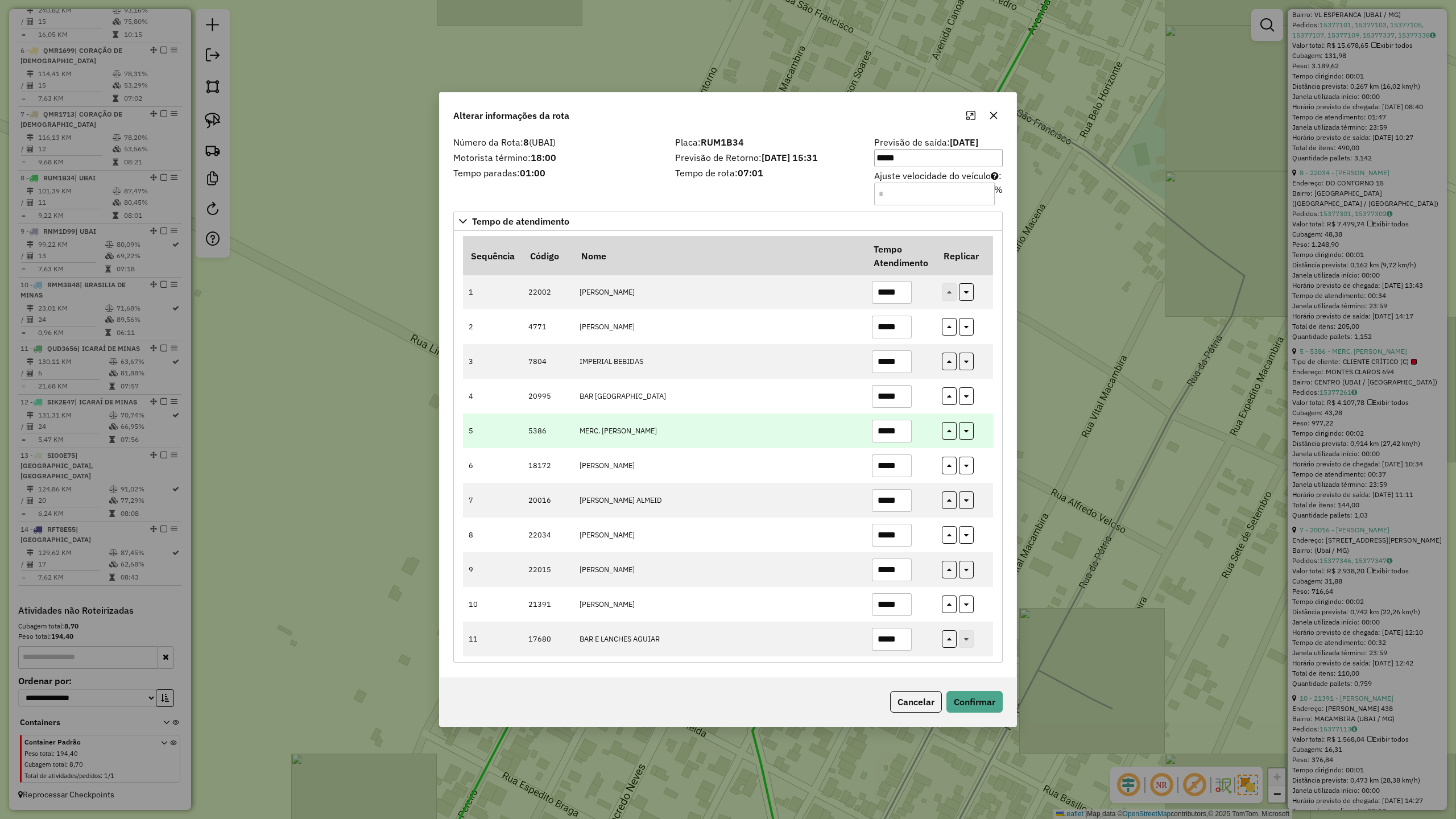
type input "*****"
click at [907, 421] on input "*****" at bounding box center [891, 431] width 40 height 23
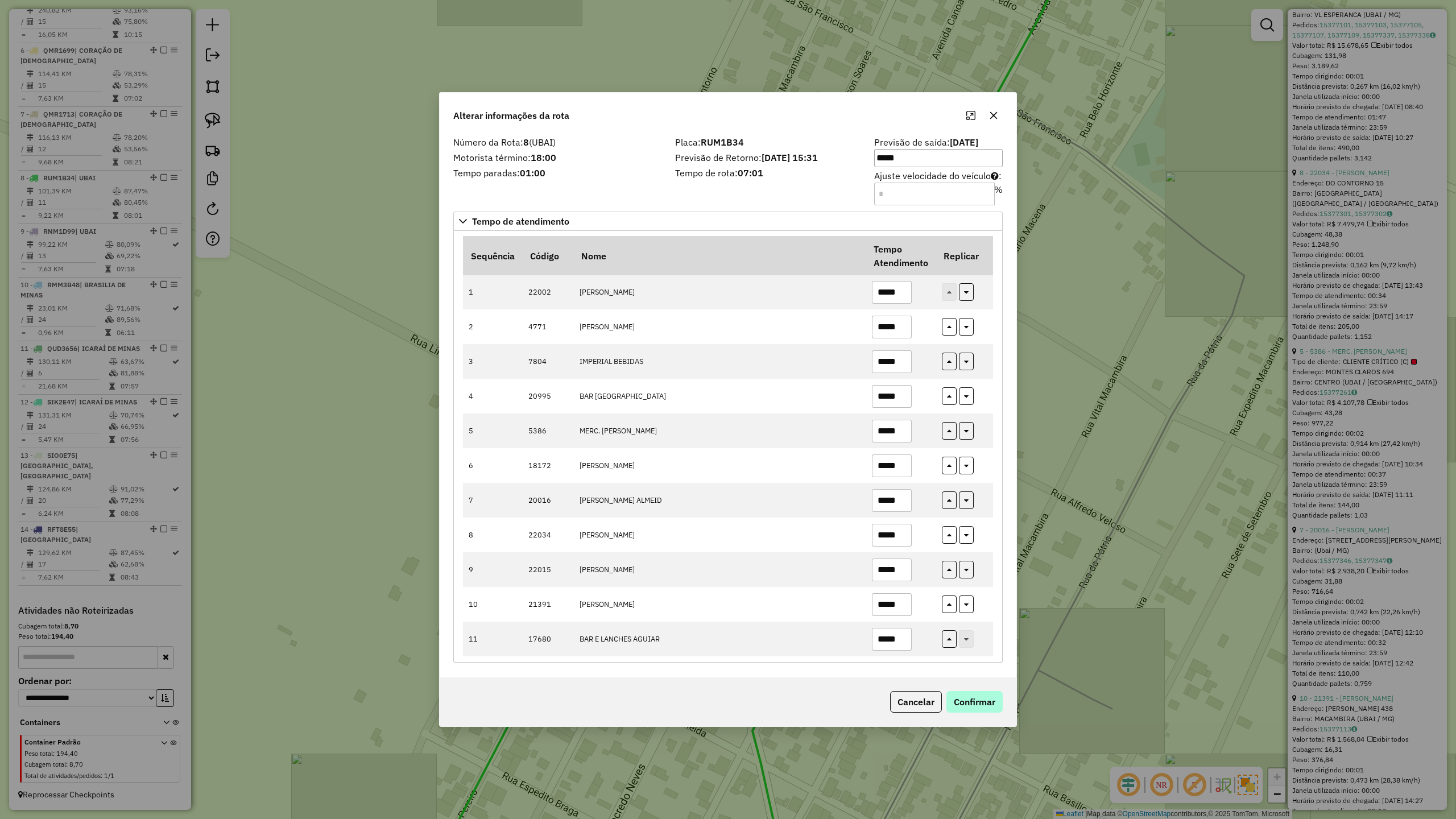
type input "*****"
click at [978, 699] on button "Confirmar" at bounding box center [974, 702] width 56 height 22
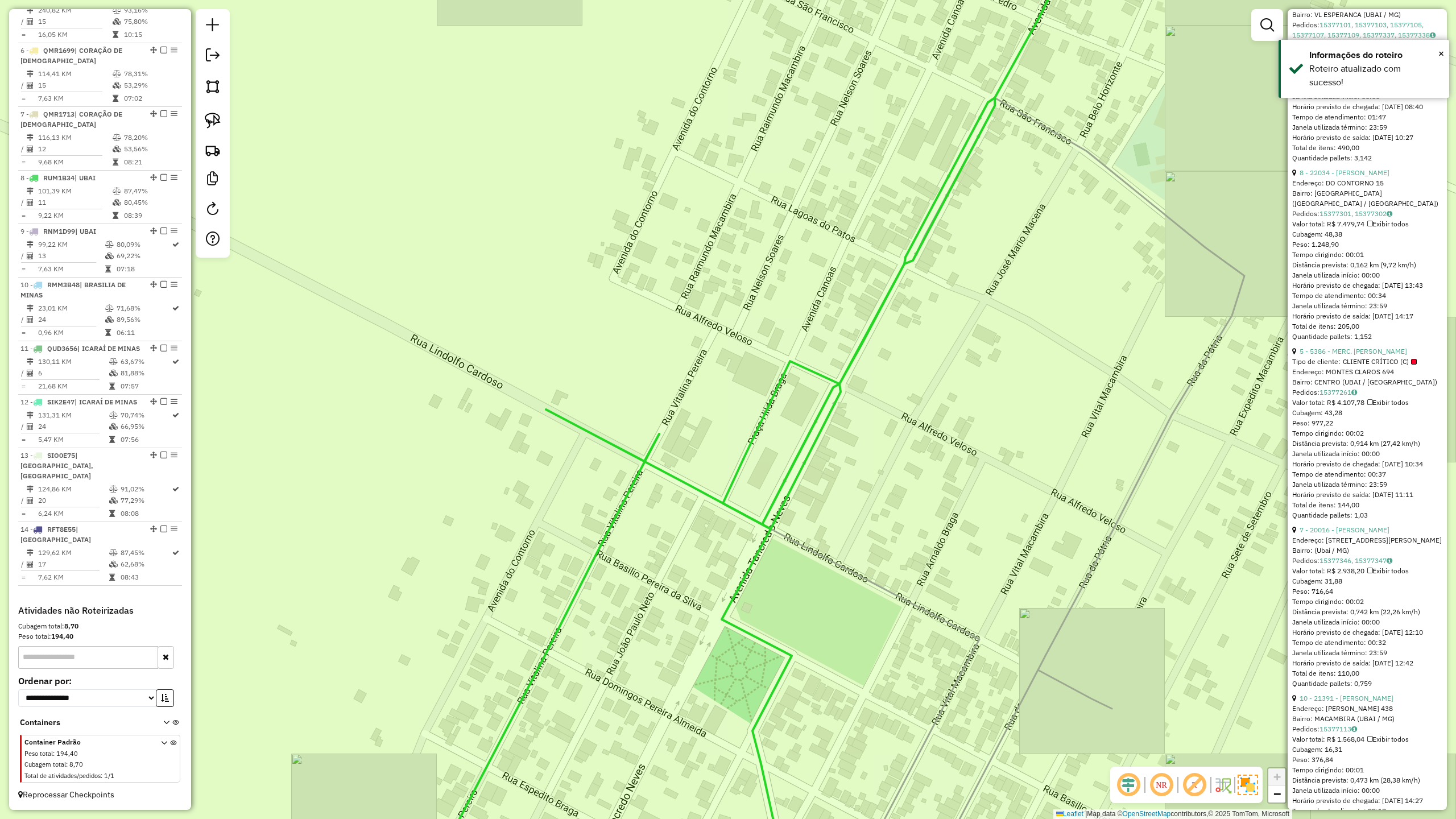
scroll to position [541, 0]
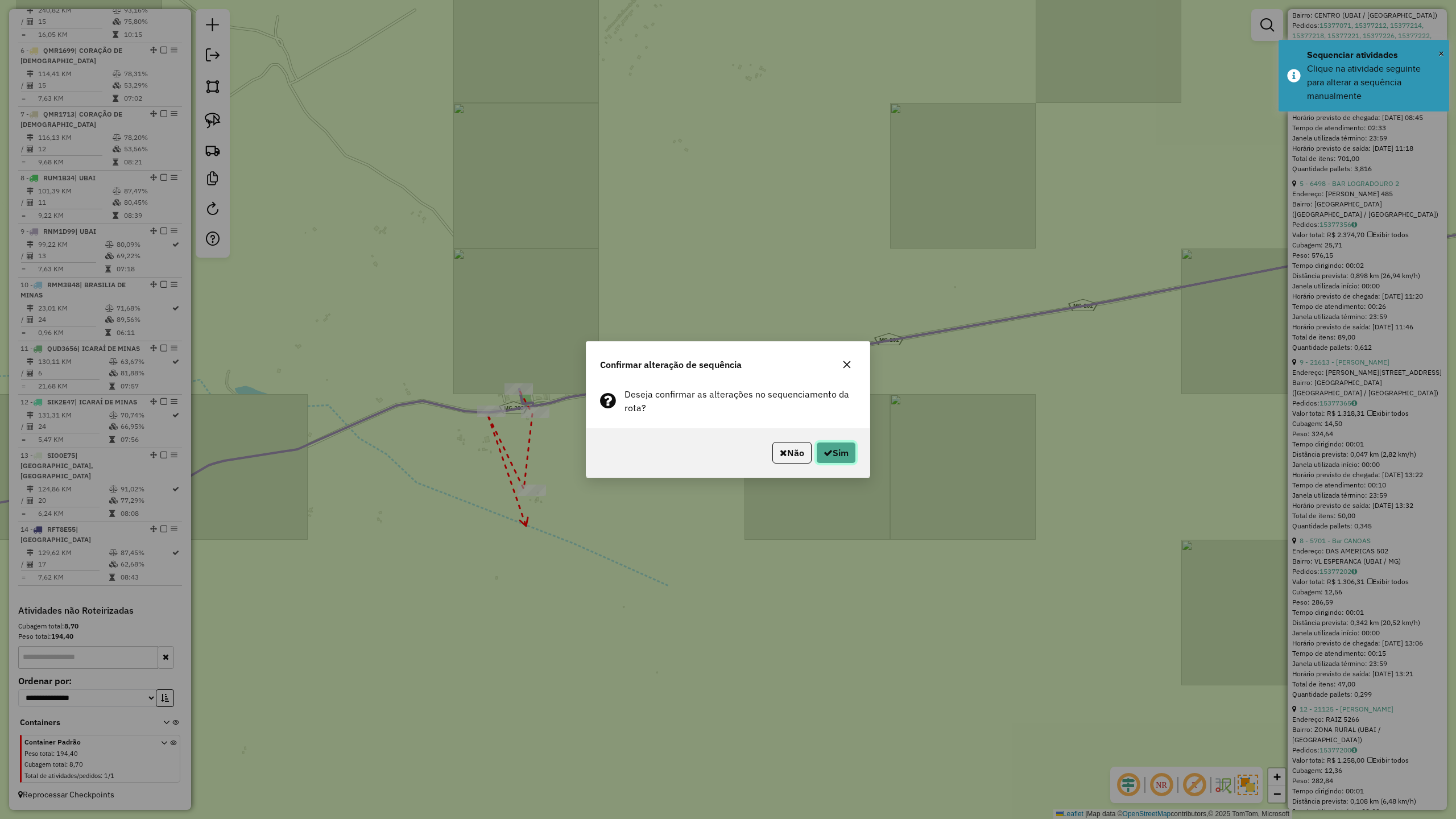
click at [835, 453] on button "Sim" at bounding box center [836, 453] width 40 height 22
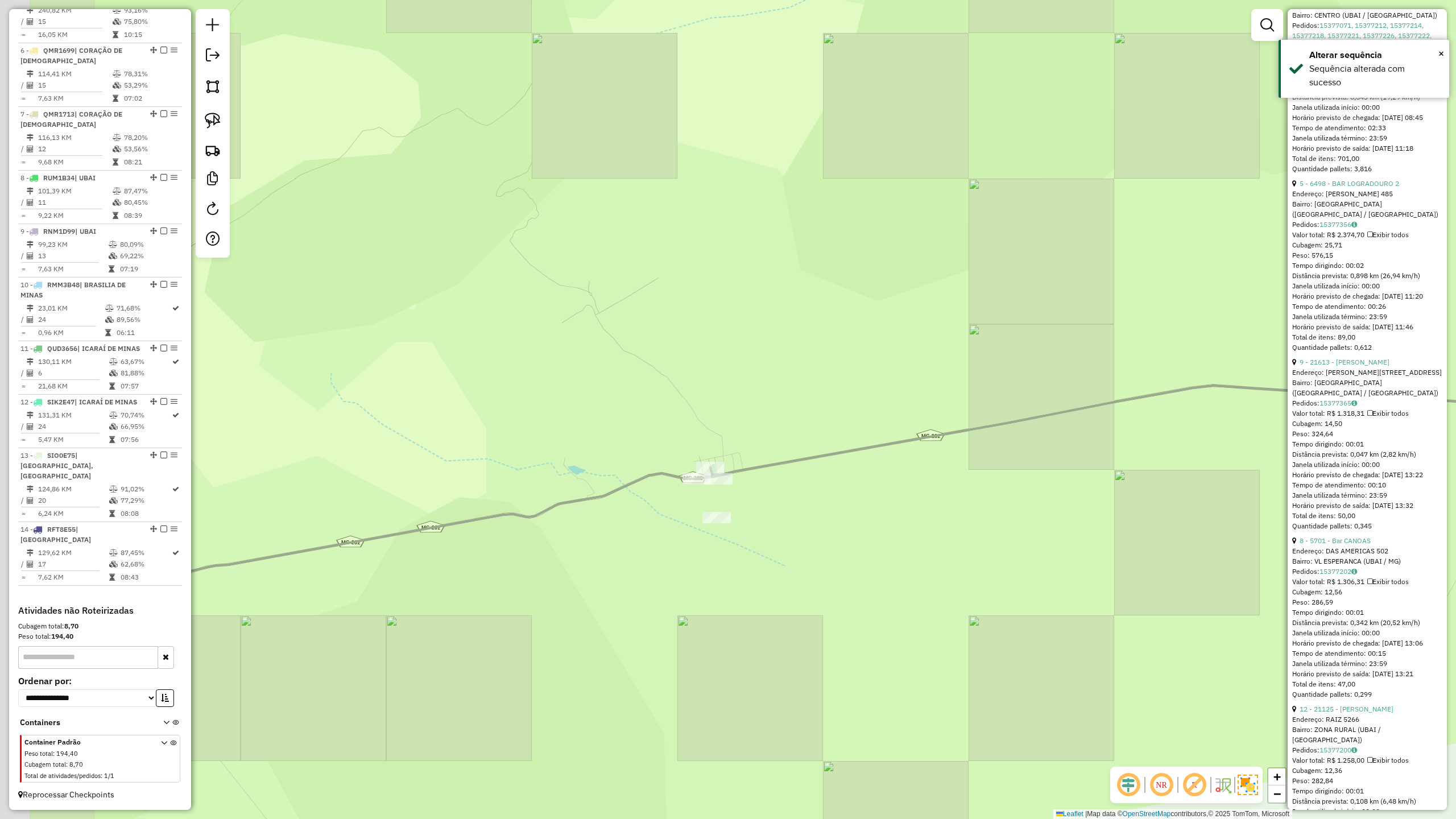
drag, startPoint x: 483, startPoint y: 513, endPoint x: 679, endPoint y: 541, distance: 198.0
click at [669, 543] on div "Janela de atendimento Grade de atendimento Capacidade Transportadoras Veículos …" at bounding box center [728, 410] width 1456 height 819
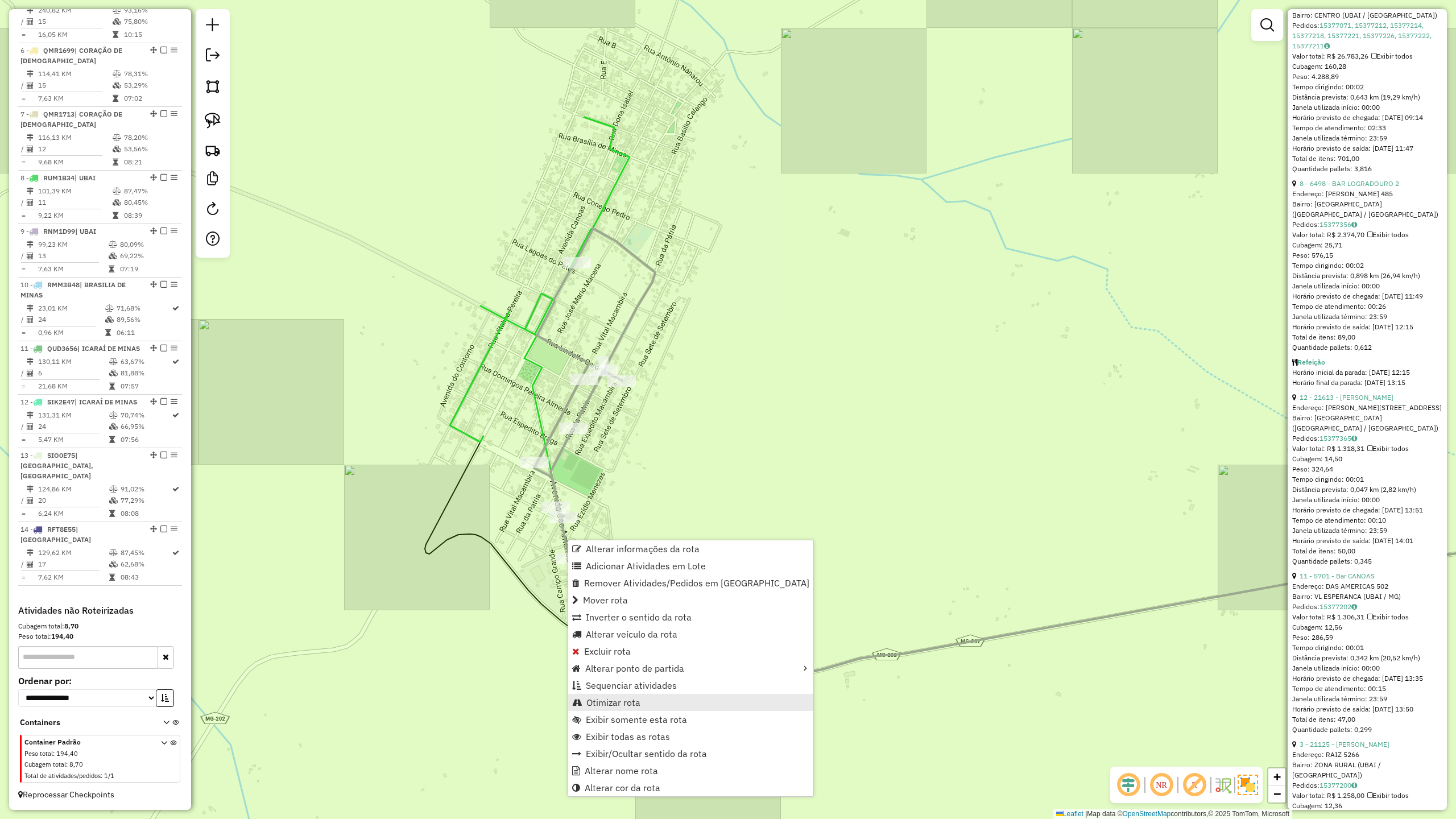
click at [610, 705] on span "Otimizar rota" at bounding box center [614, 703] width 54 height 9
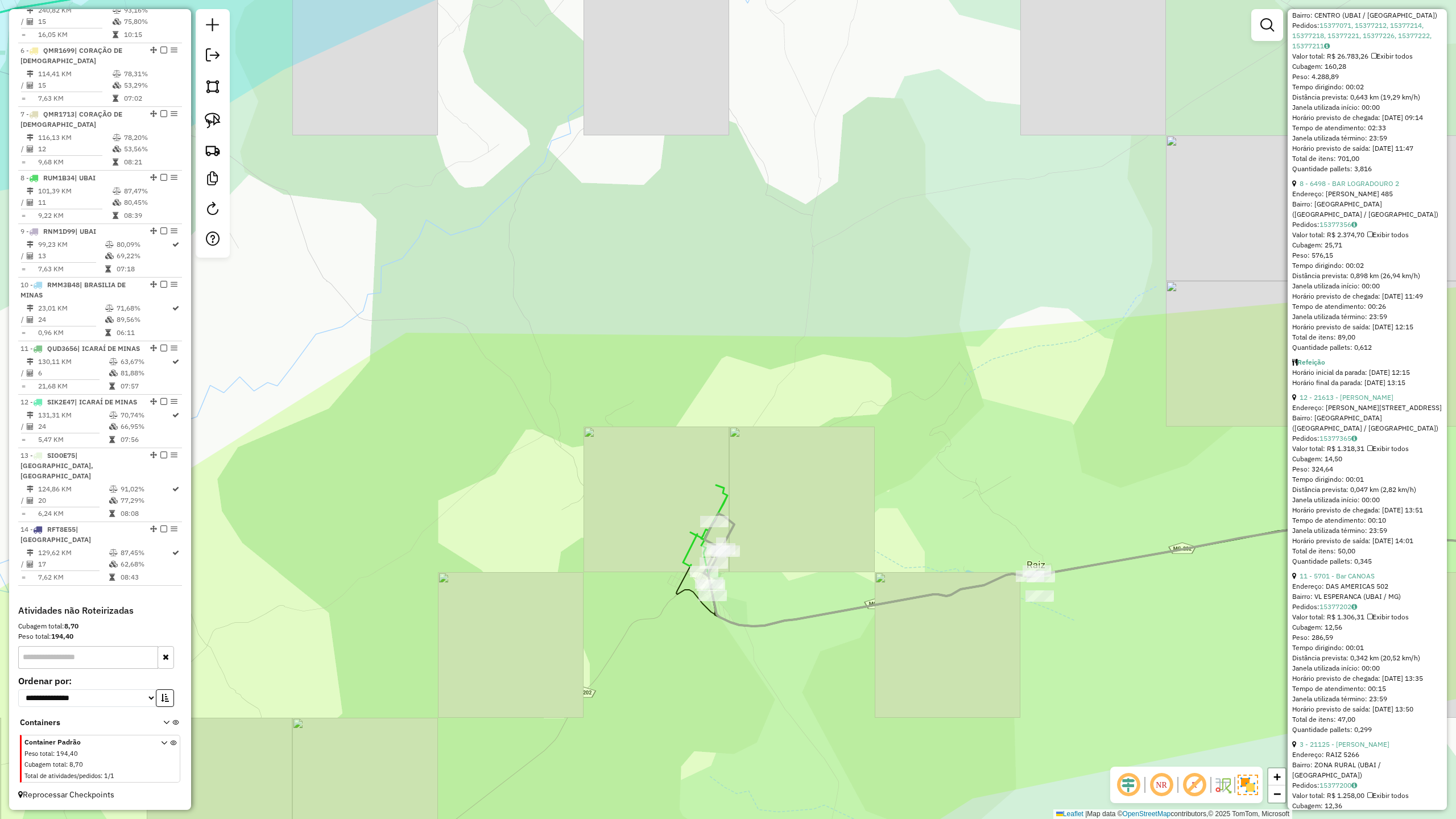
drag, startPoint x: 1041, startPoint y: 661, endPoint x: 863, endPoint y: 661, distance: 178.0
click at [863, 661] on div "Janela de atendimento Grade de atendimento Capacidade Transportadoras Veículos …" at bounding box center [728, 410] width 1456 height 819
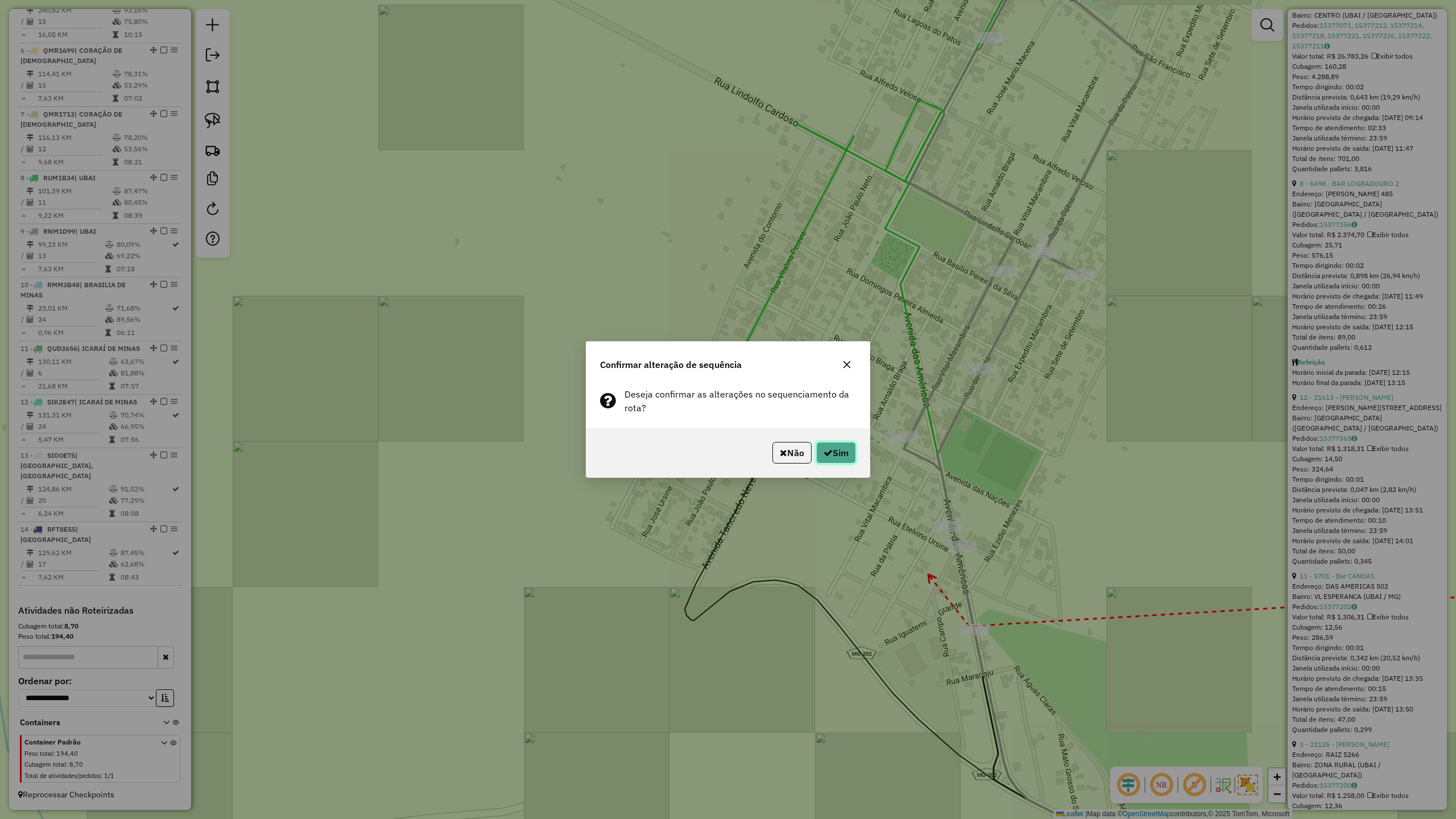
click at [841, 451] on button "Sim" at bounding box center [836, 453] width 40 height 22
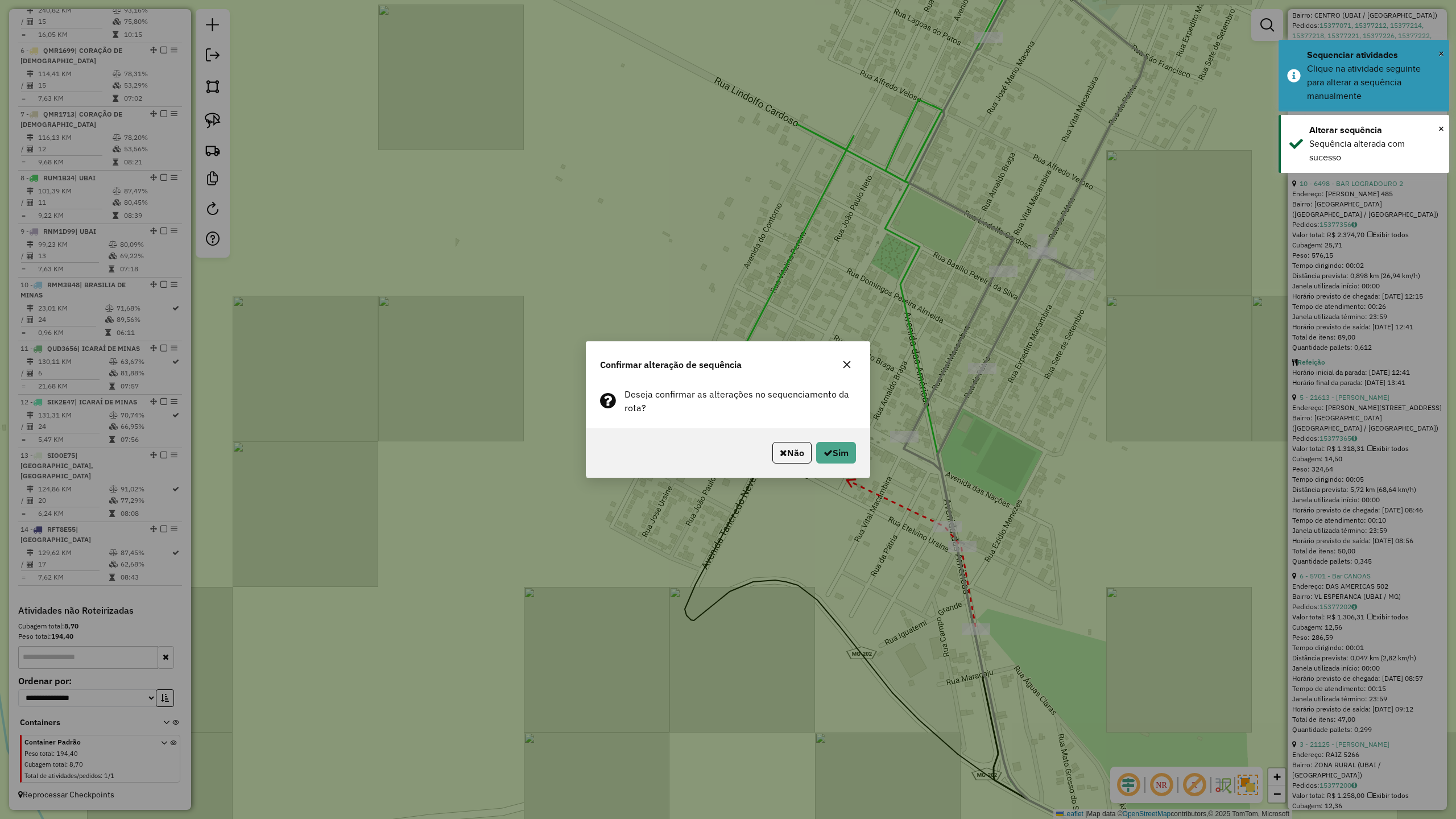
click at [811, 440] on div "Não Sim" at bounding box center [728, 453] width 283 height 49
click at [842, 446] on button "Sim" at bounding box center [836, 453] width 40 height 22
click at [835, 452] on button "Sim" at bounding box center [836, 453] width 40 height 22
click at [841, 451] on button "Sim" at bounding box center [836, 453] width 40 height 22
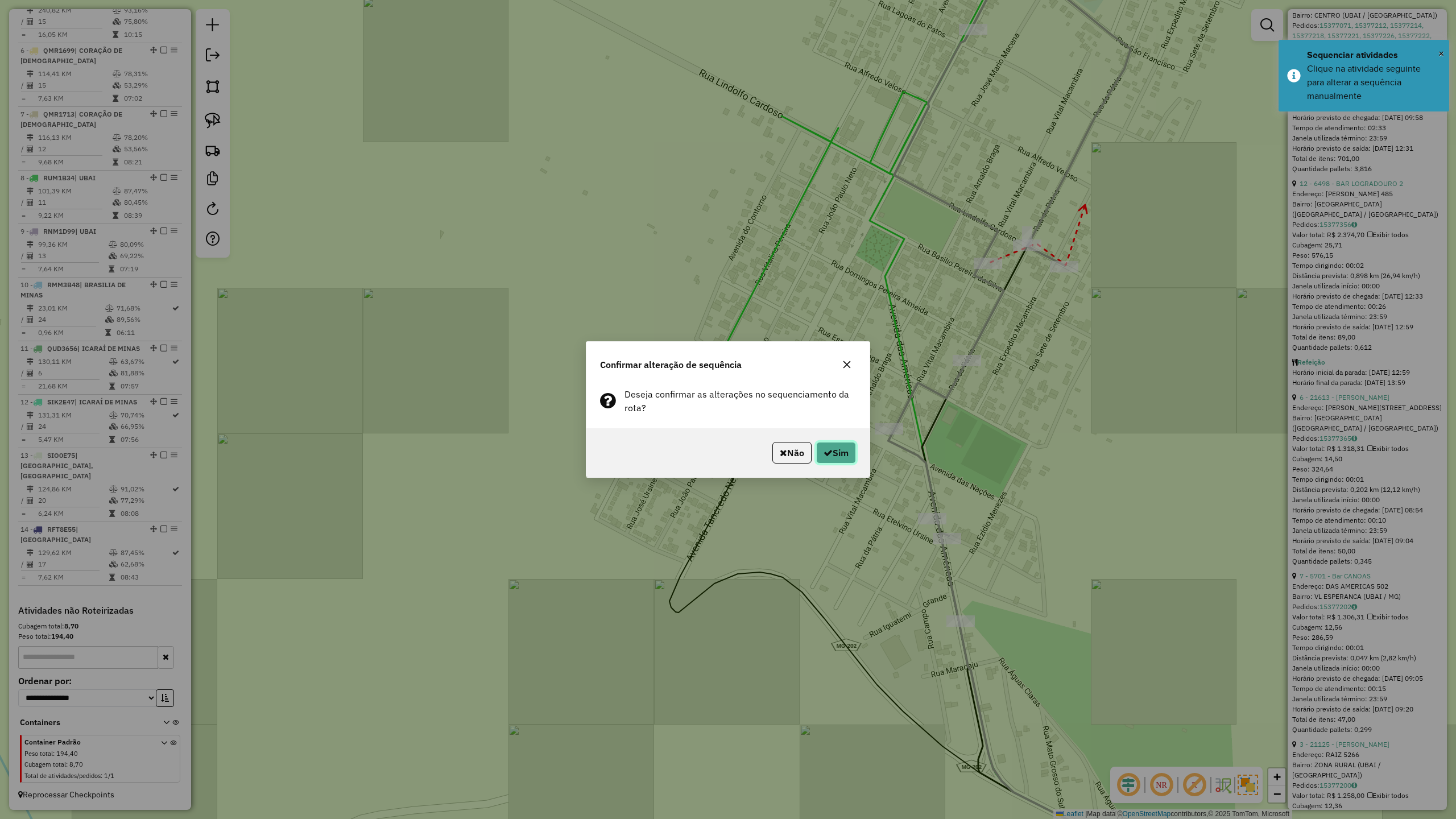
click at [846, 453] on button "Sim" at bounding box center [836, 453] width 40 height 22
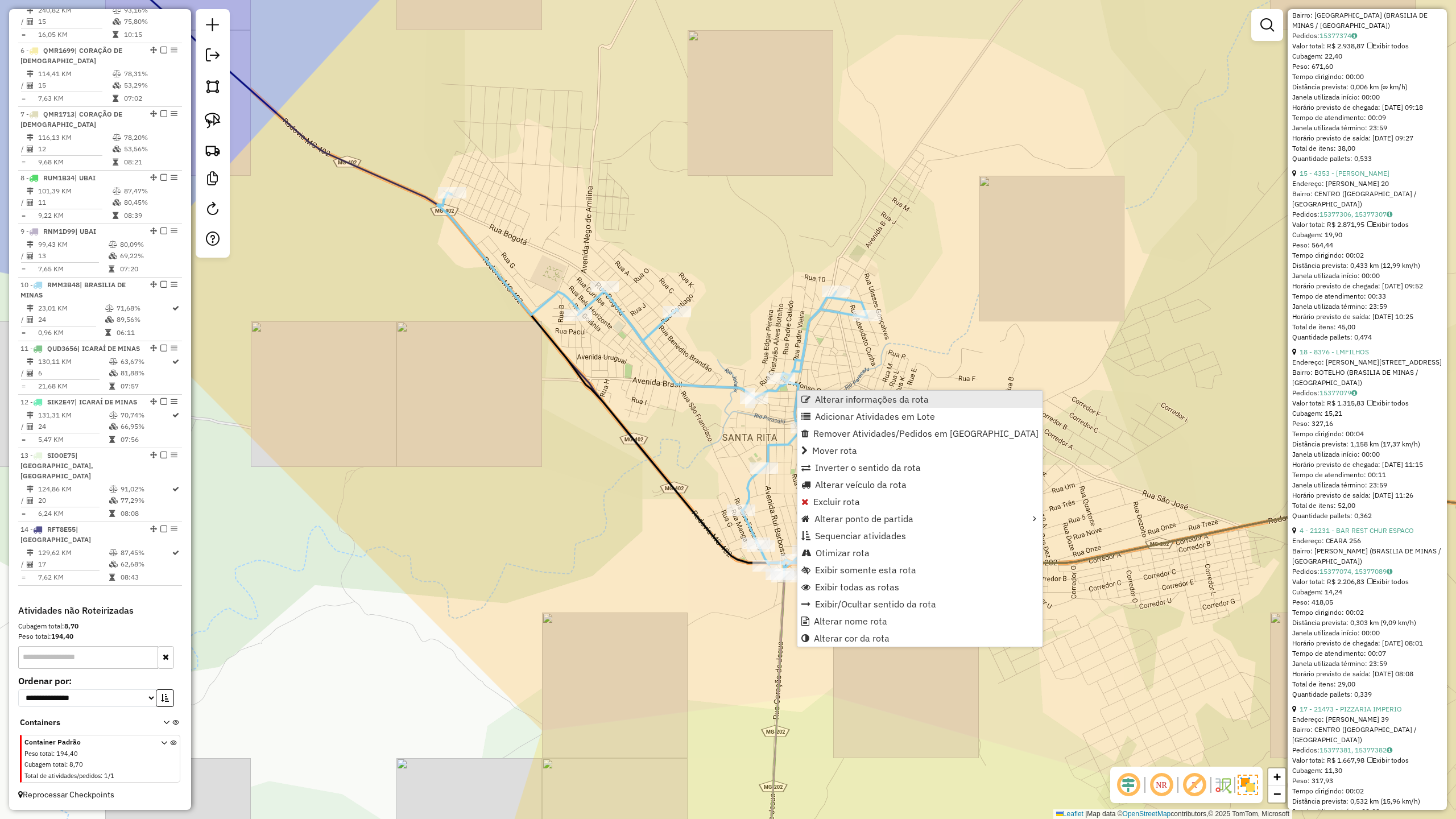
click at [866, 404] on span "Alterar informações da rota" at bounding box center [872, 399] width 114 height 9
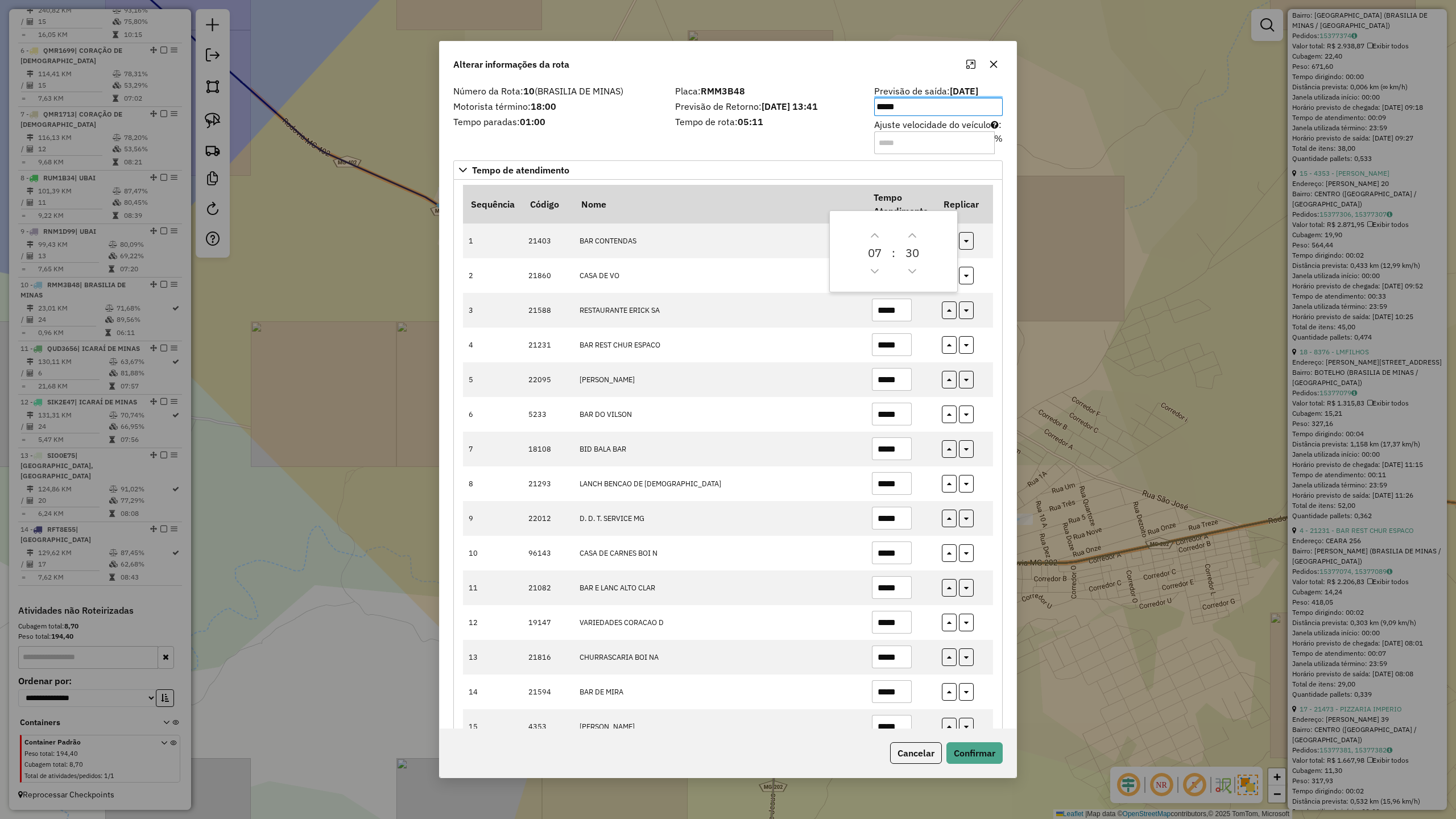
click at [681, 134] on div "Placa: RMM3B48 Previsão de Retorno: 19/08/2025 13:41 Tempo de rota: 05:11" at bounding box center [768, 119] width 199 height 64
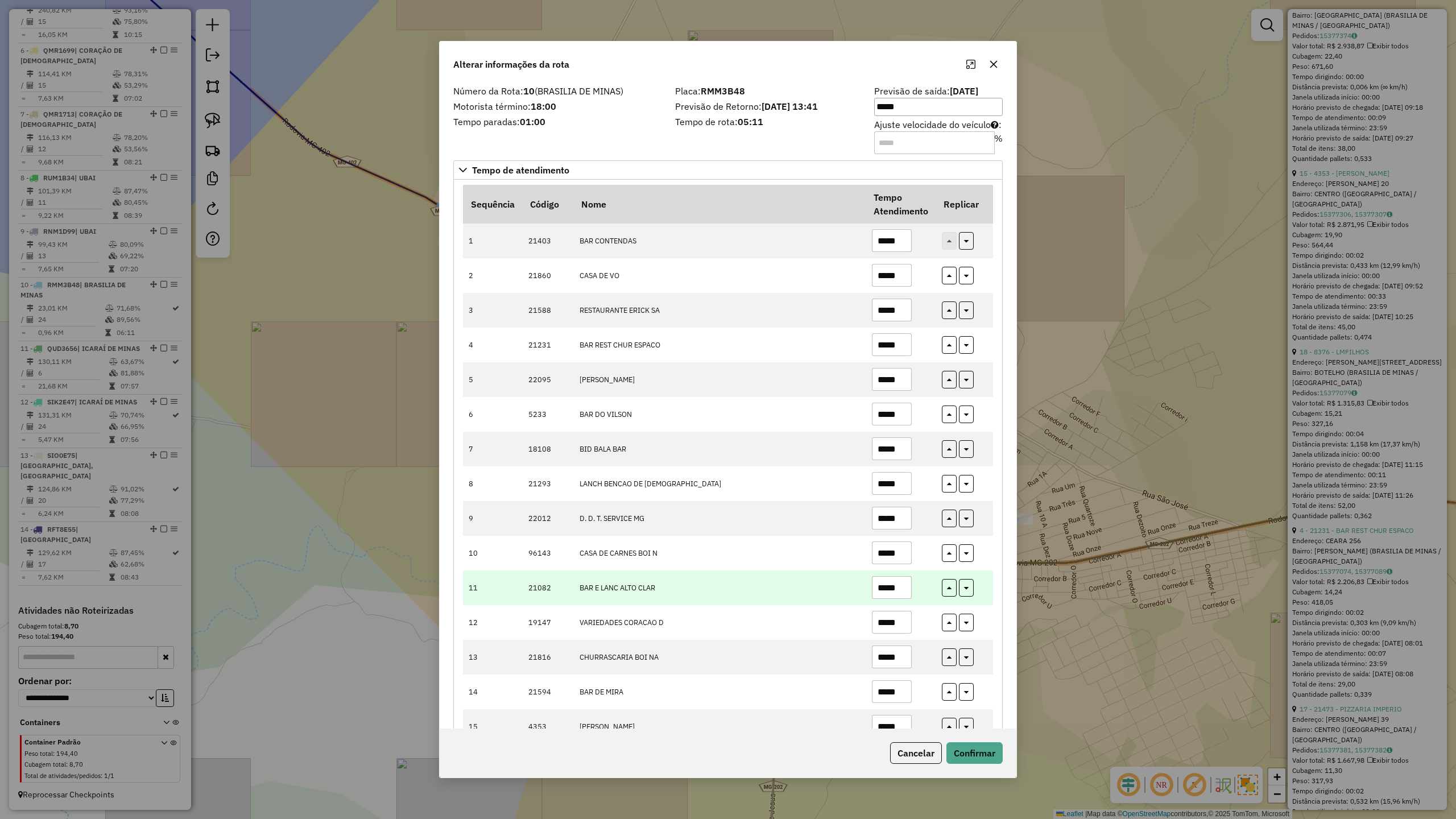
click at [906, 589] on input "*****" at bounding box center [891, 588] width 40 height 23
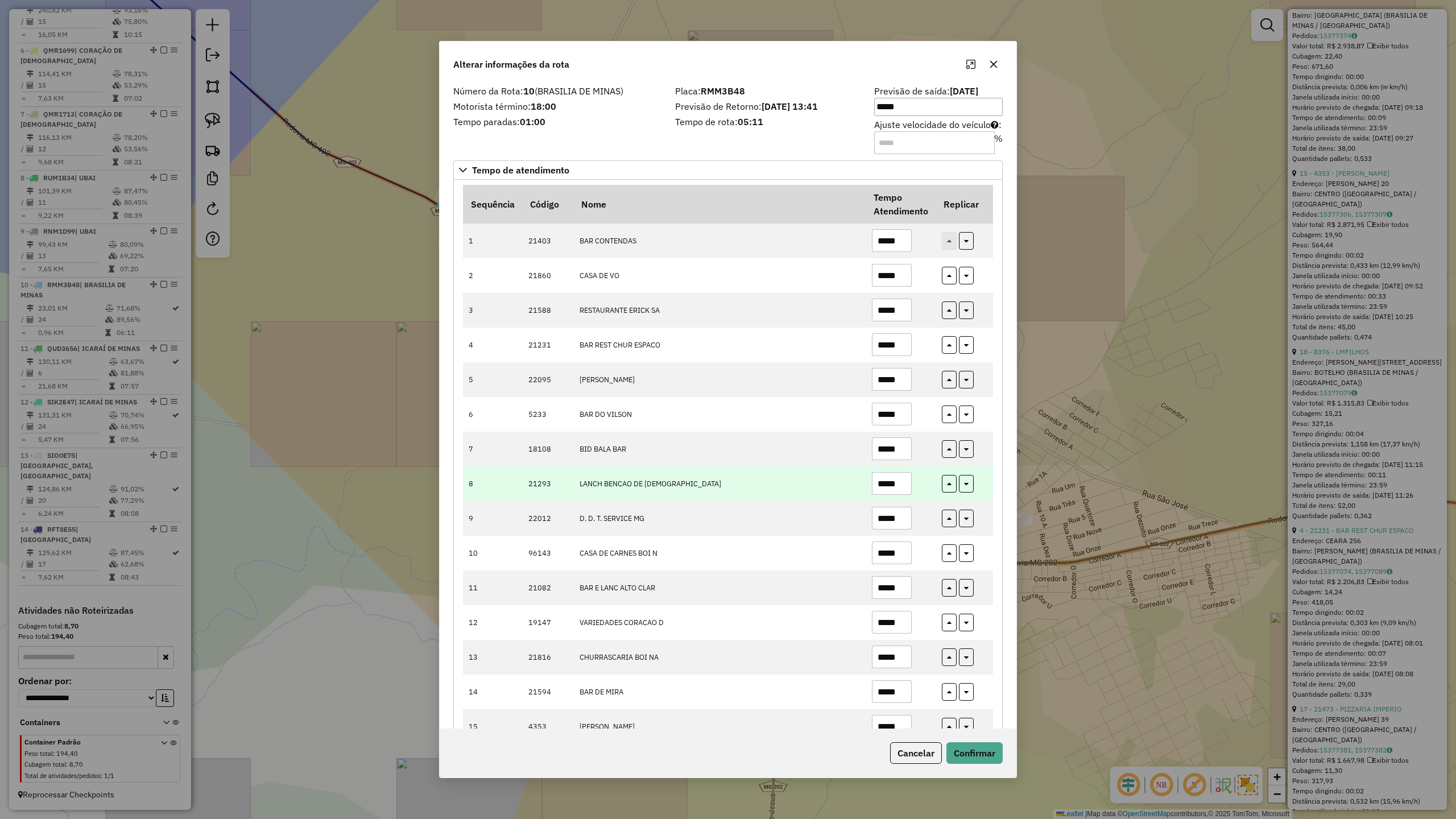
type input "*****"
click at [902, 487] on input "*****" at bounding box center [891, 483] width 40 height 23
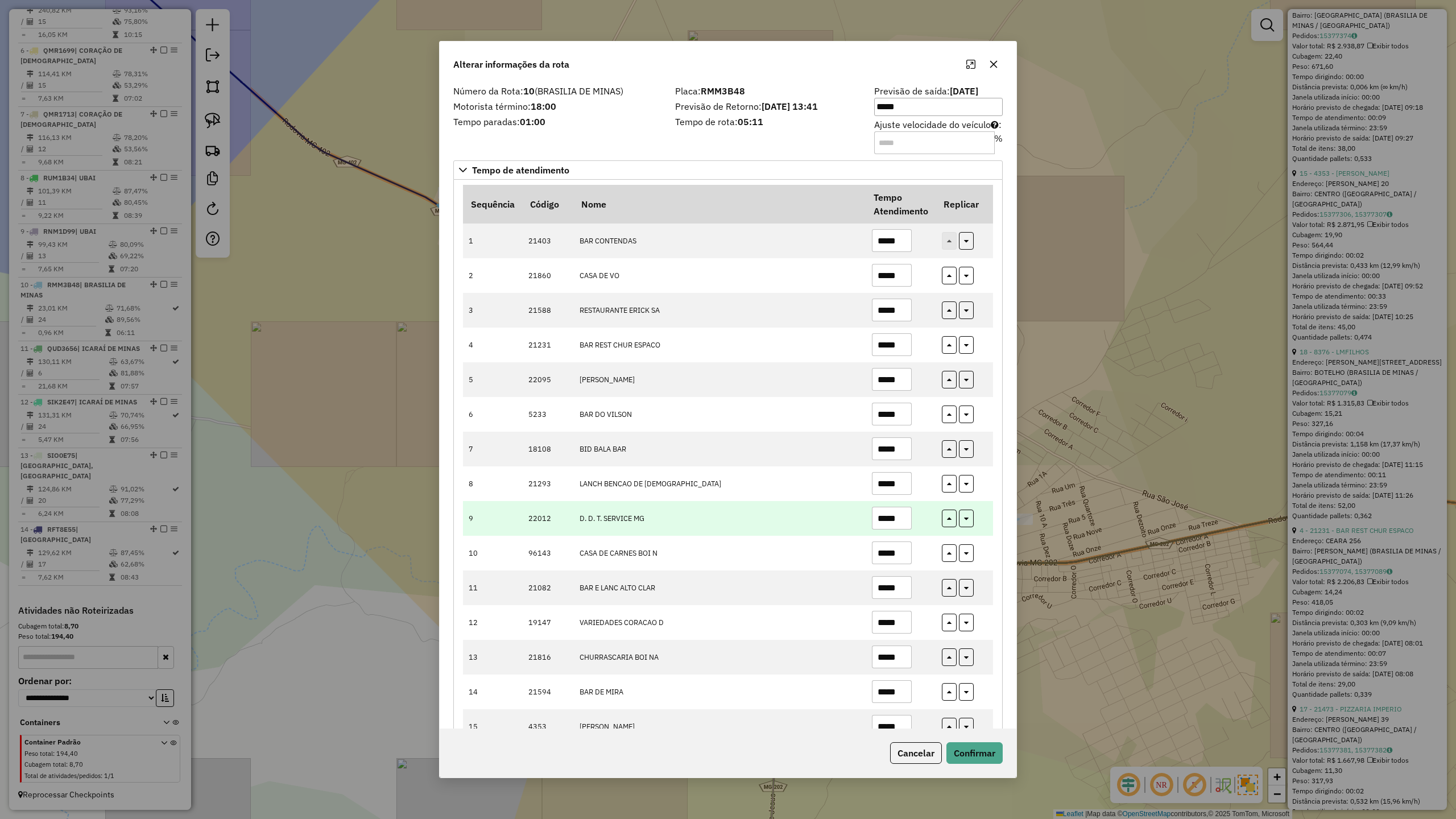
type input "*****"
click at [906, 526] on input "*****" at bounding box center [891, 518] width 40 height 23
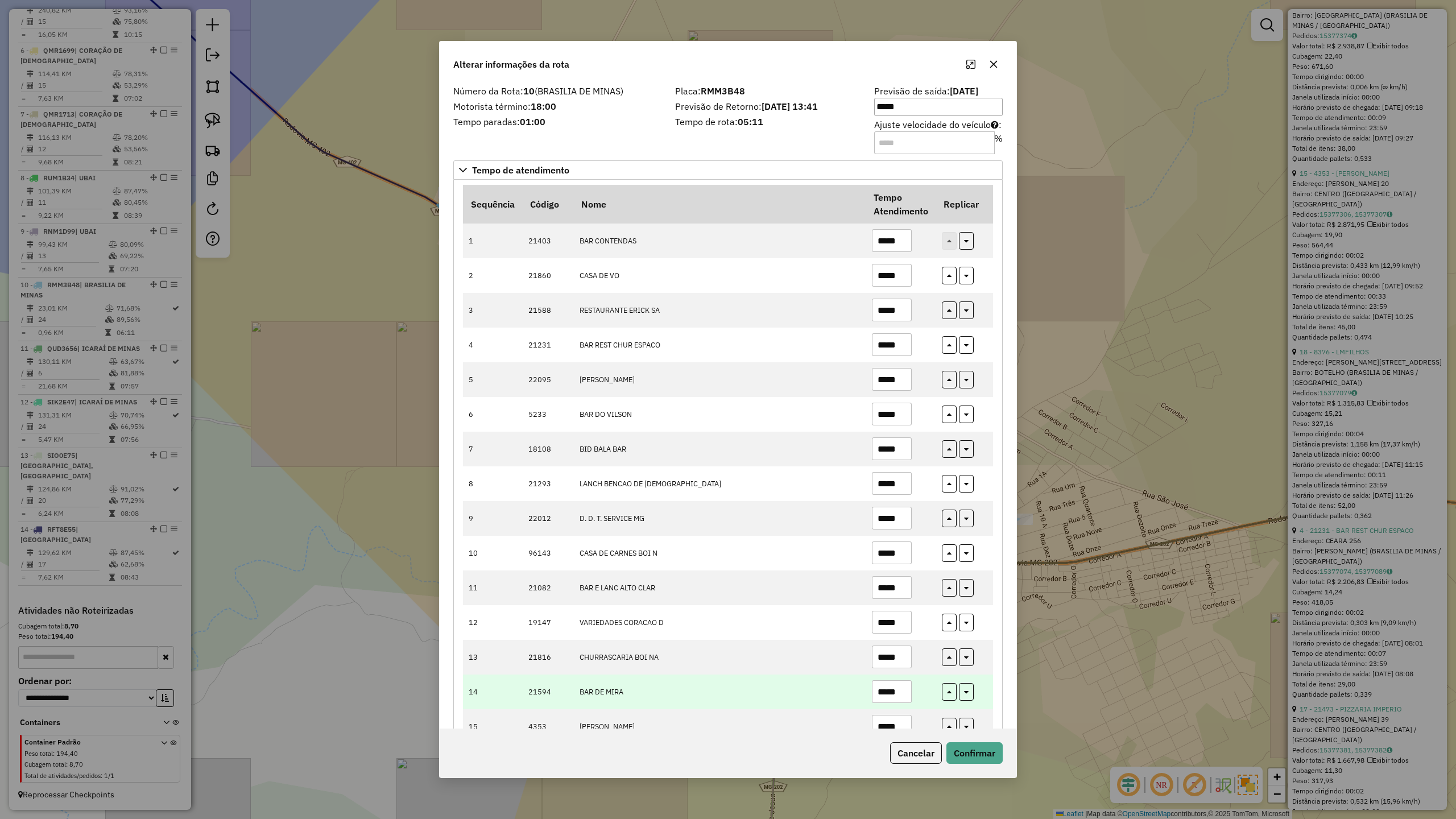
type input "*****"
click at [904, 692] on input "*****" at bounding box center [891, 692] width 40 height 23
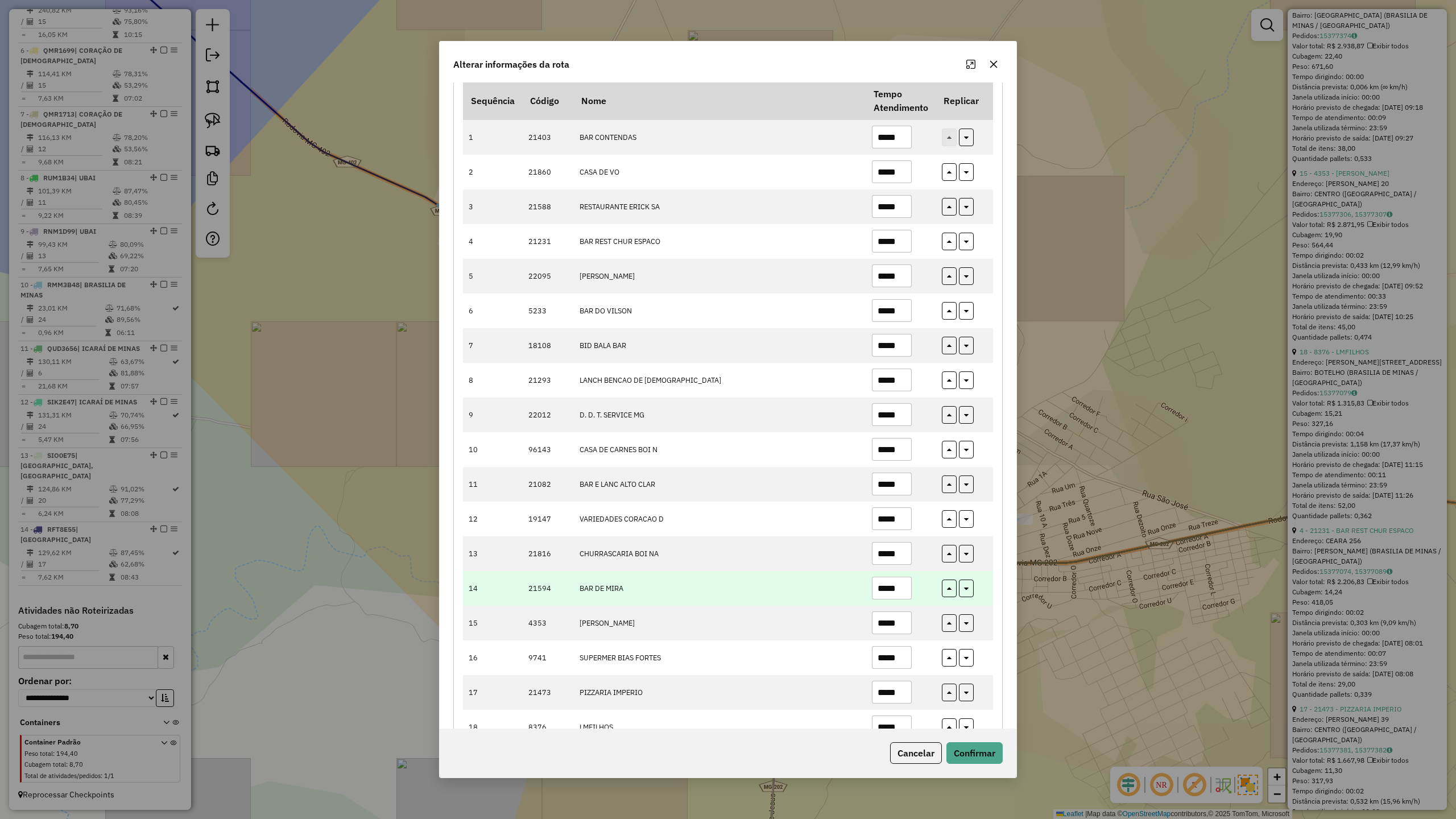
scroll to position [228, 0]
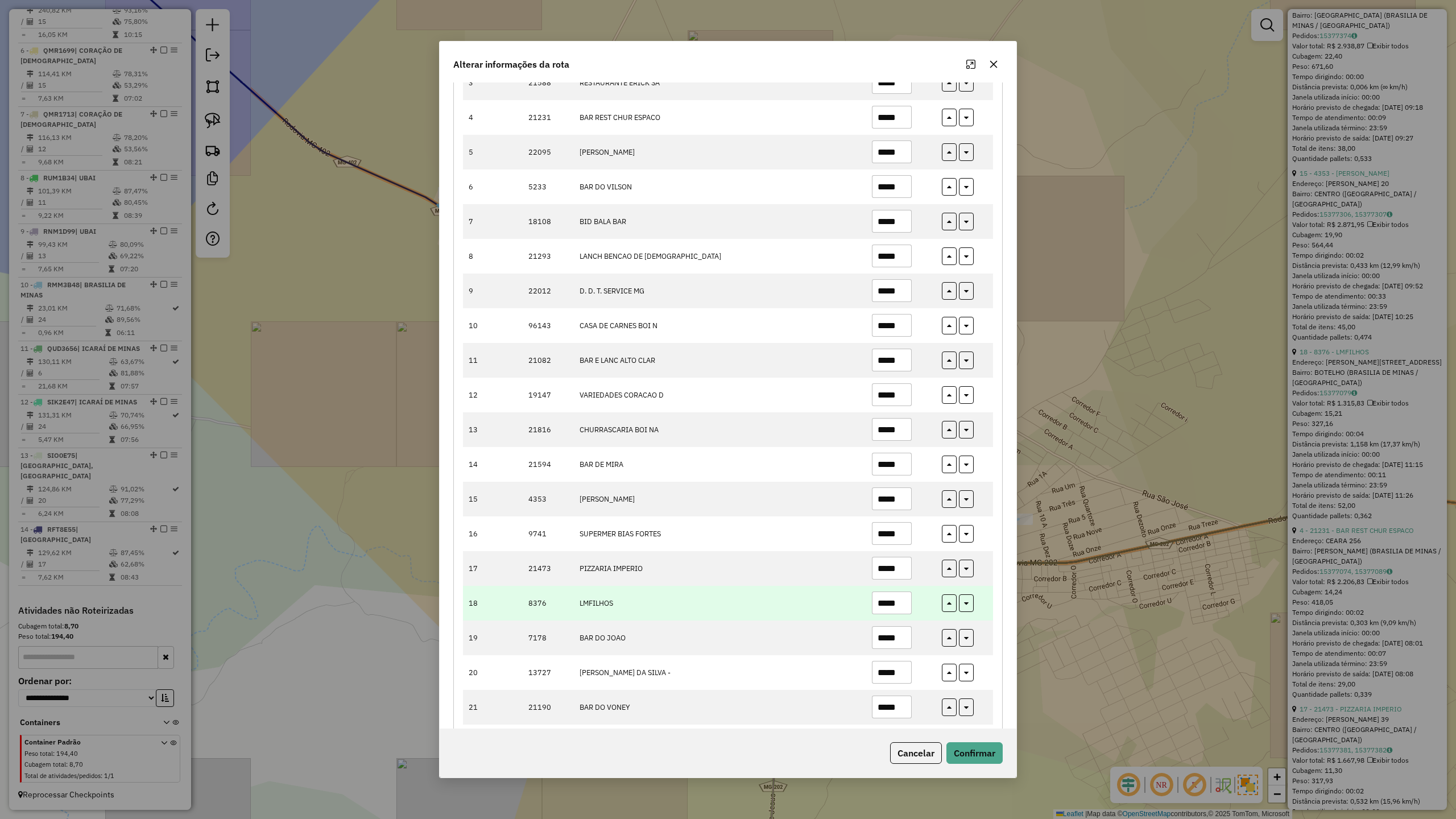
type input "*****"
click at [899, 607] on input "*****" at bounding box center [891, 603] width 40 height 23
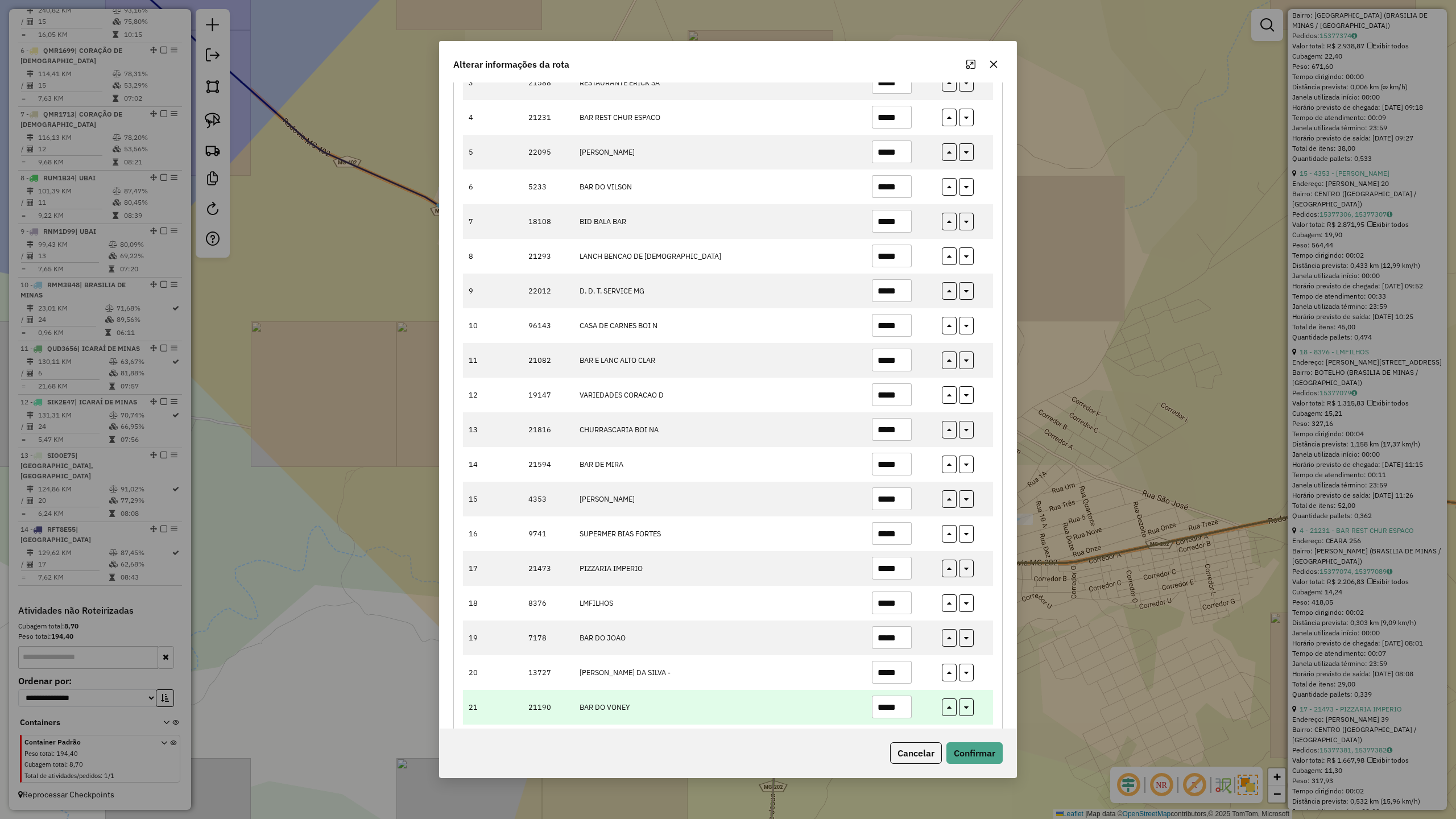
type input "*****"
click at [899, 717] on input "*****" at bounding box center [891, 707] width 40 height 23
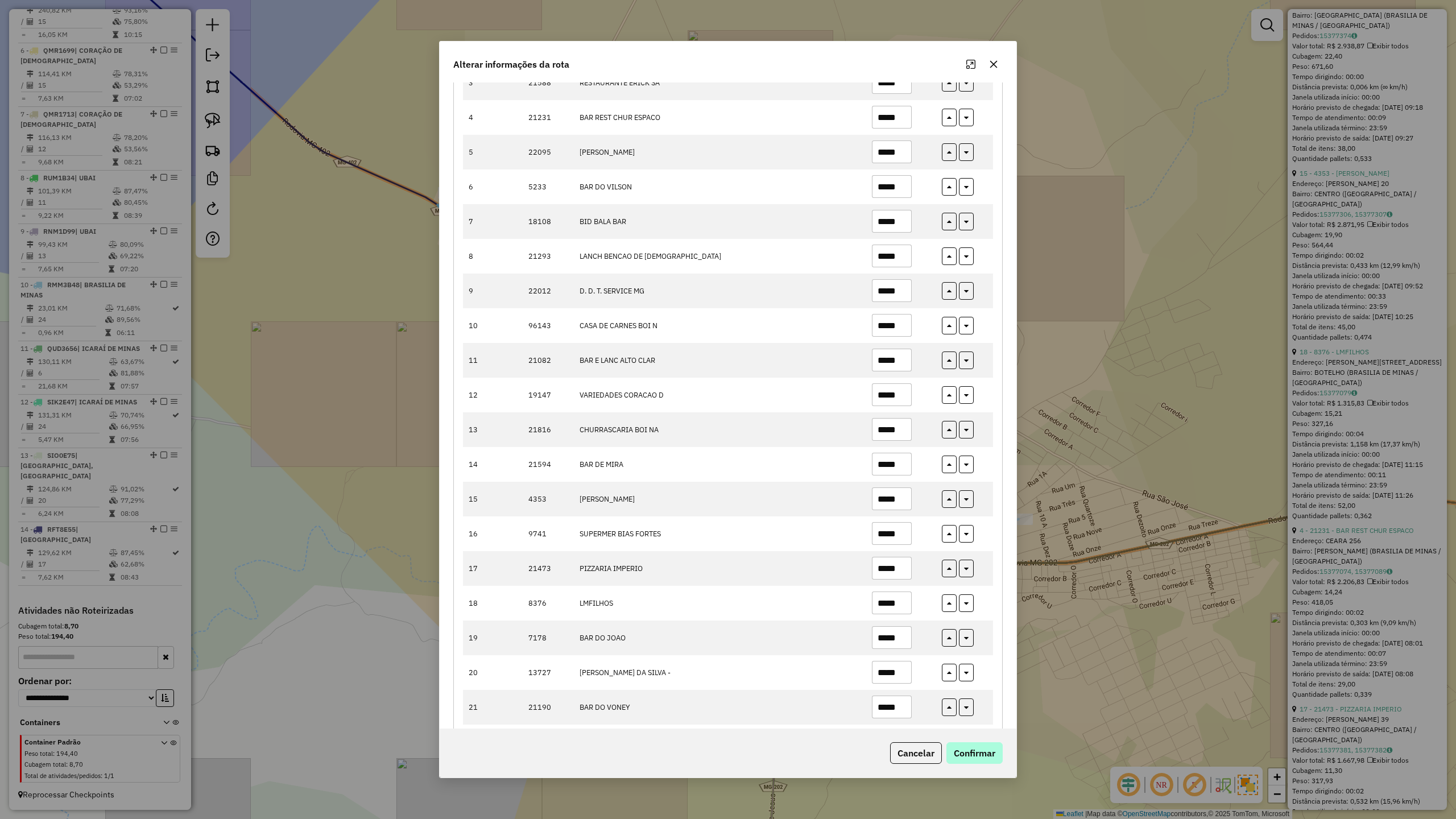
type input "*****"
click at [993, 747] on button "Confirmar" at bounding box center [974, 753] width 56 height 22
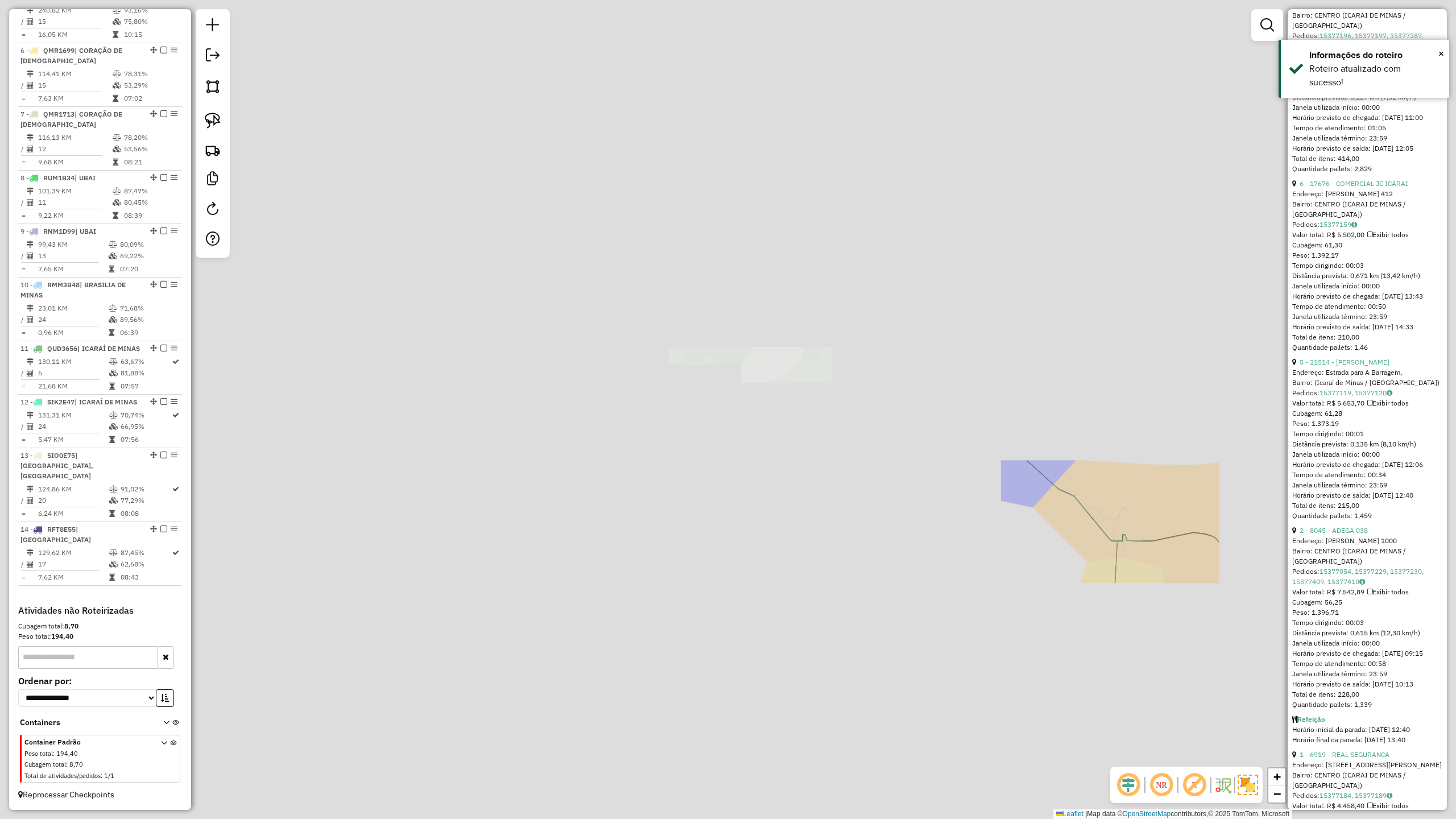
scroll to position [551, 0]
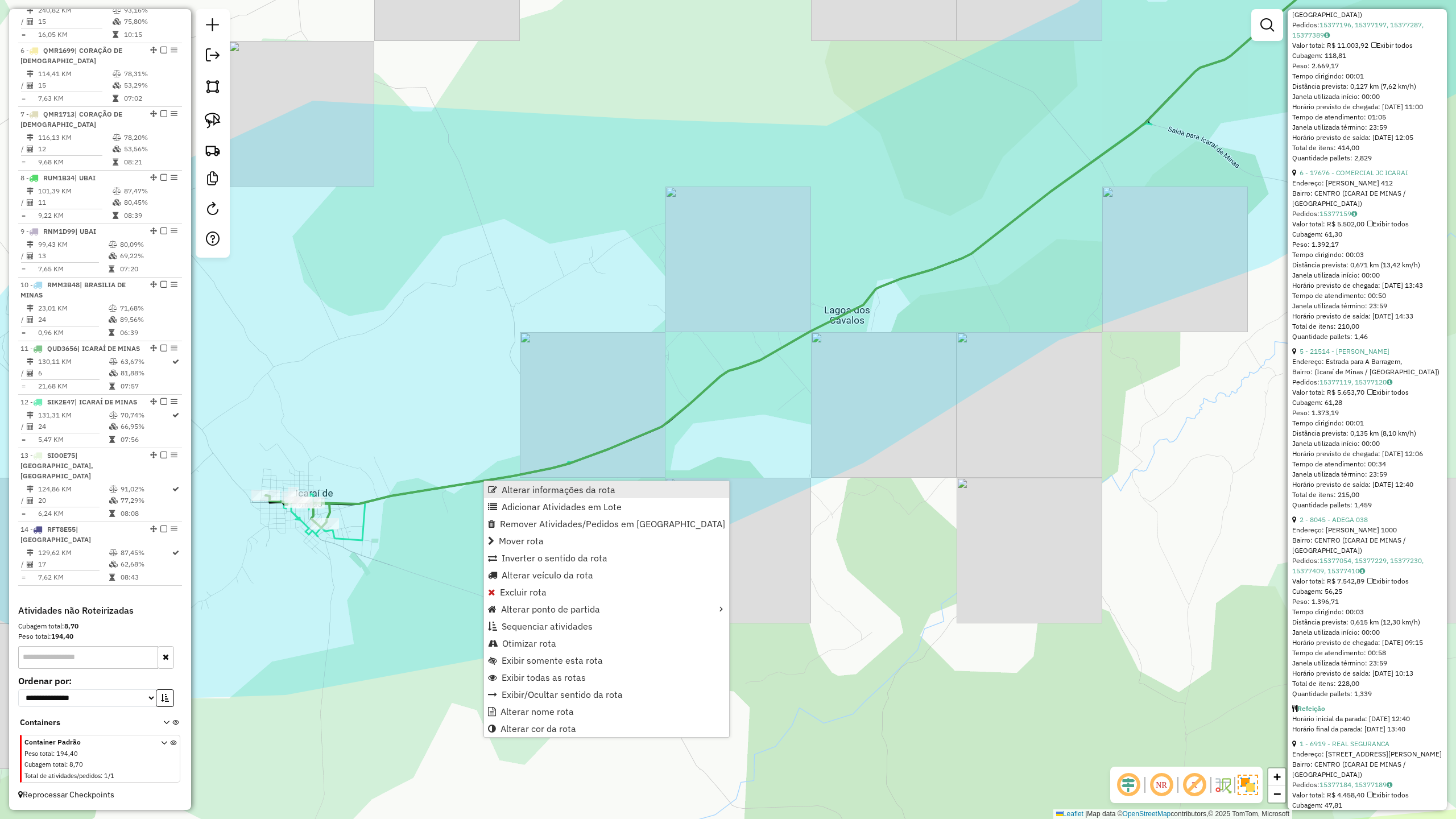
click at [529, 485] on span "Alterar informações da rota" at bounding box center [558, 489] width 114 height 9
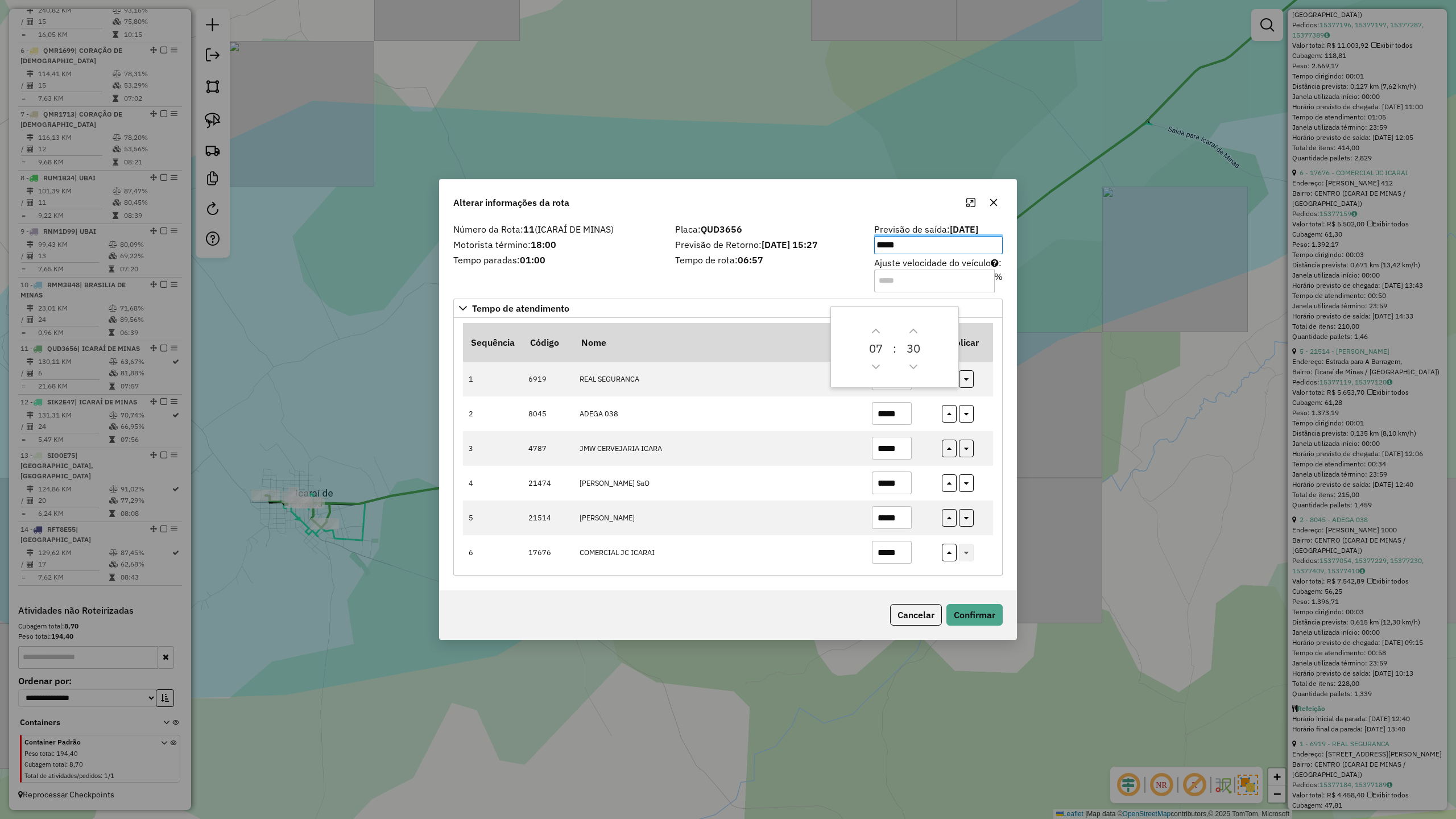
click at [625, 251] on div "Número da Rota: 11 (ICARAÍ DE MINAS) Motorista término: 18:00 Tempo paradas: 01…" at bounding box center [557, 258] width 222 height 64
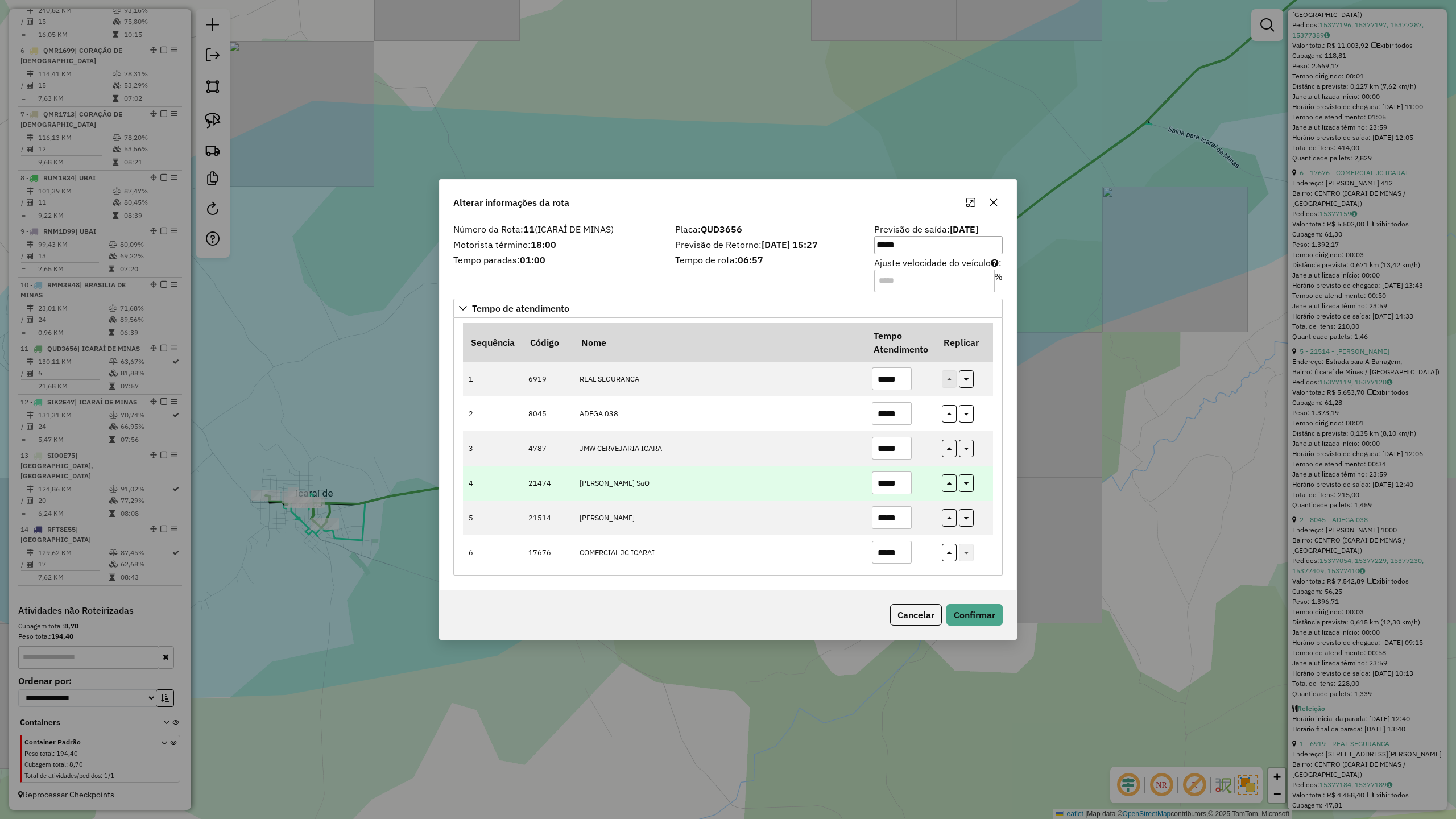
click at [906, 485] on input "*****" at bounding box center [891, 483] width 40 height 23
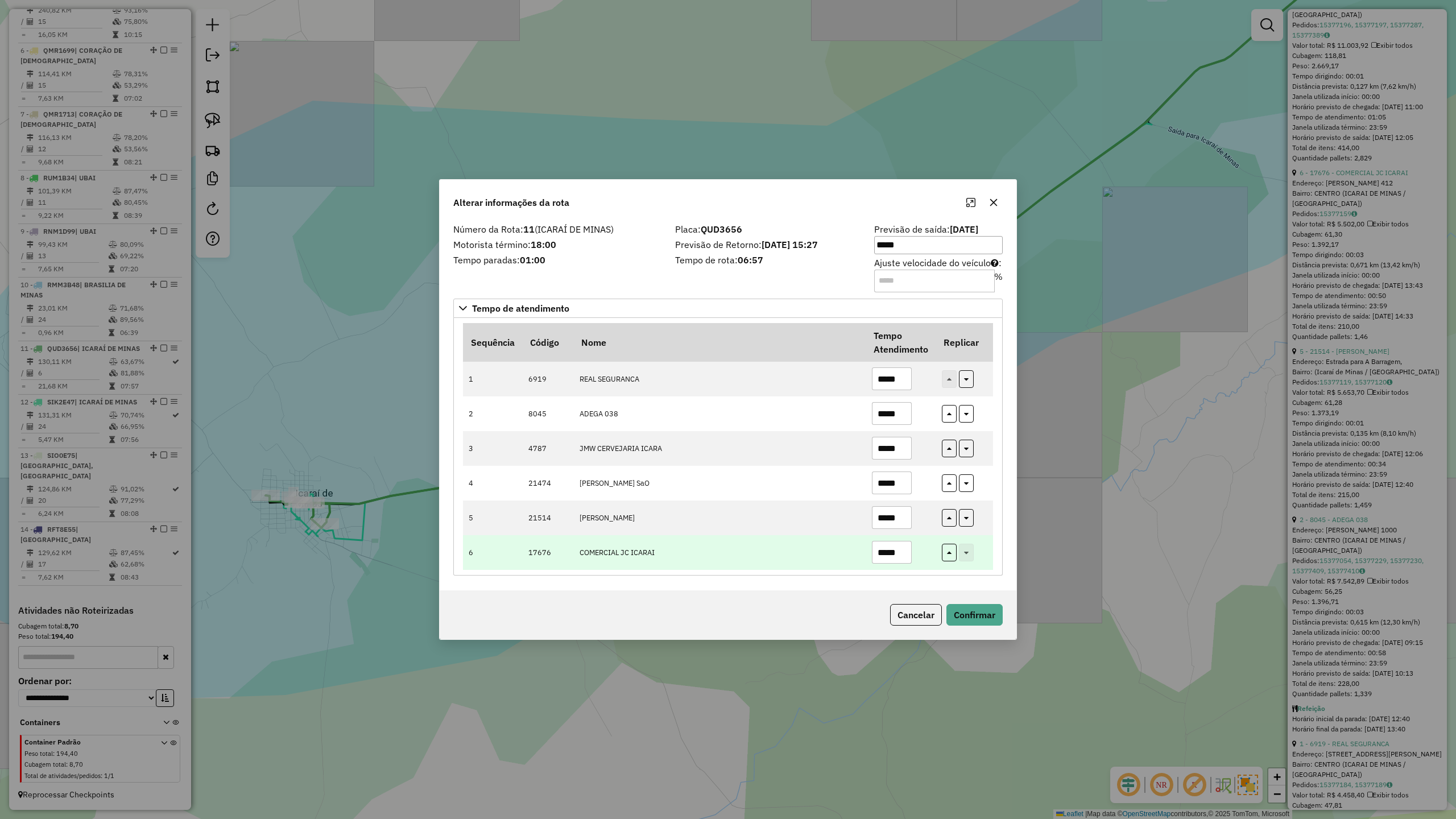
type input "*****"
click at [907, 555] on input "*****" at bounding box center [891, 552] width 40 height 23
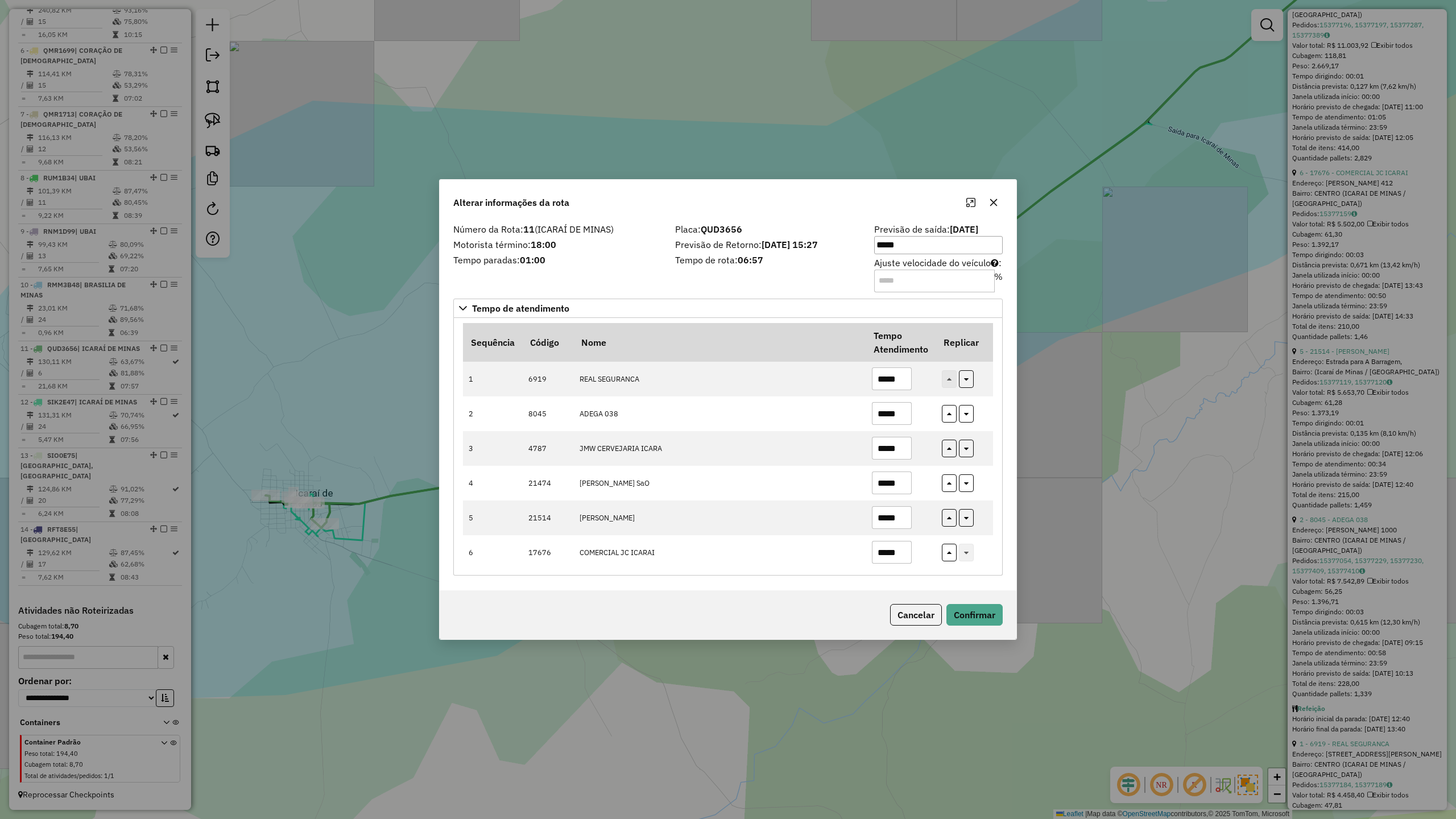
type input "*****"
click at [765, 612] on div "Cancelar Confirmar" at bounding box center [727, 615] width 576 height 49
click at [958, 609] on button "Confirmar" at bounding box center [974, 615] width 56 height 22
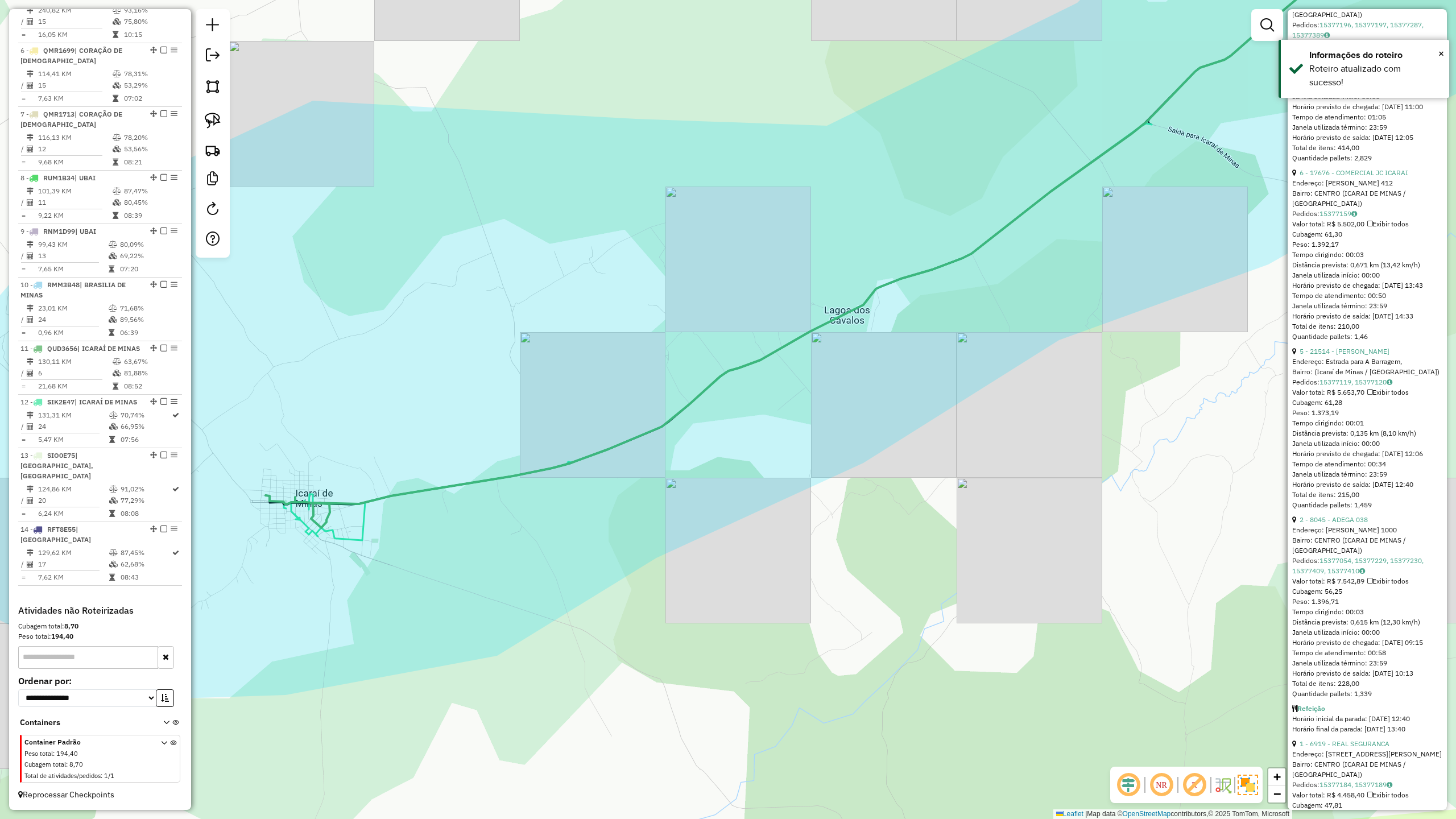
scroll to position [541, 0]
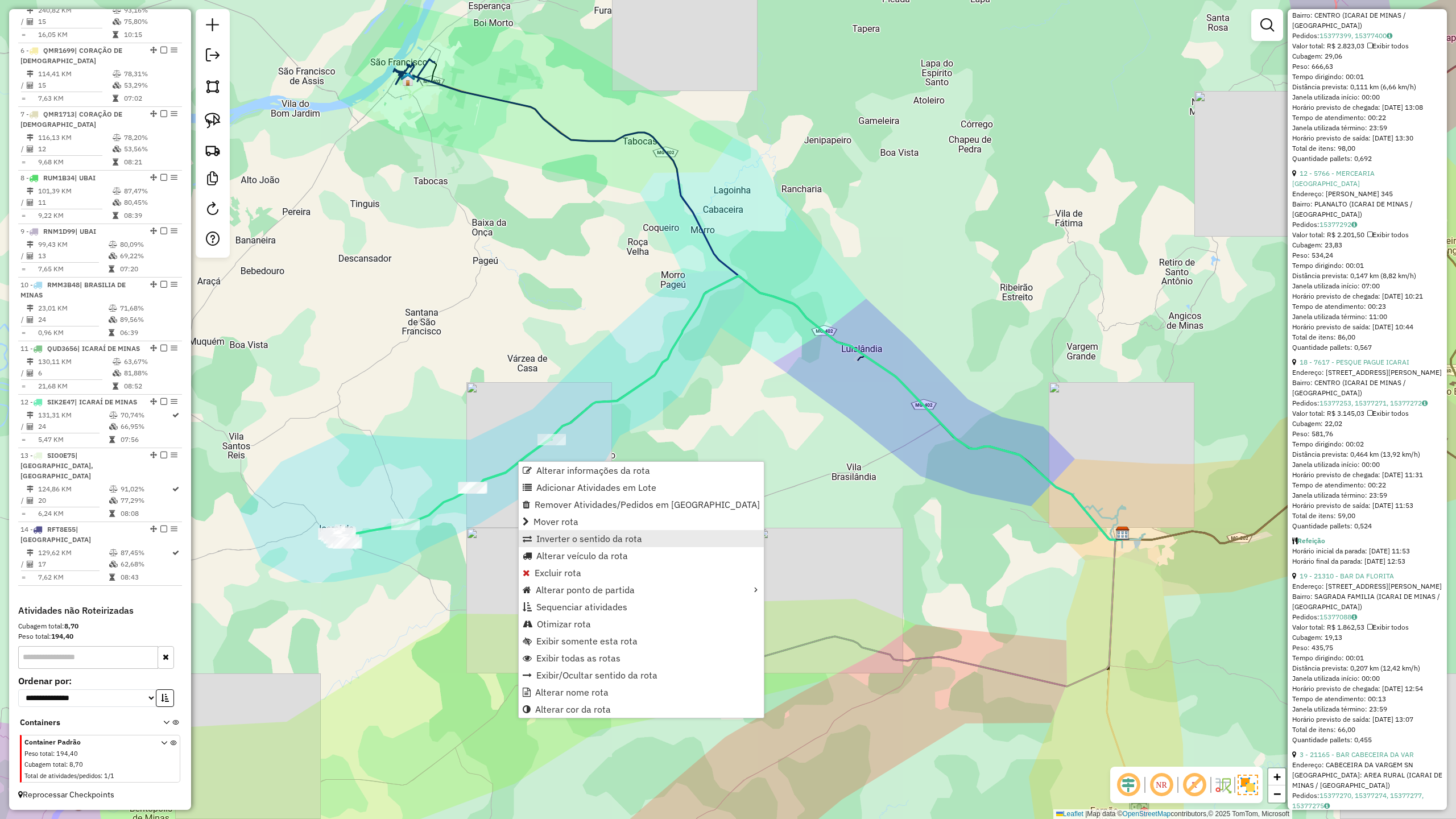
click at [582, 544] on span "Inverter o sentido da rota" at bounding box center [589, 538] width 105 height 9
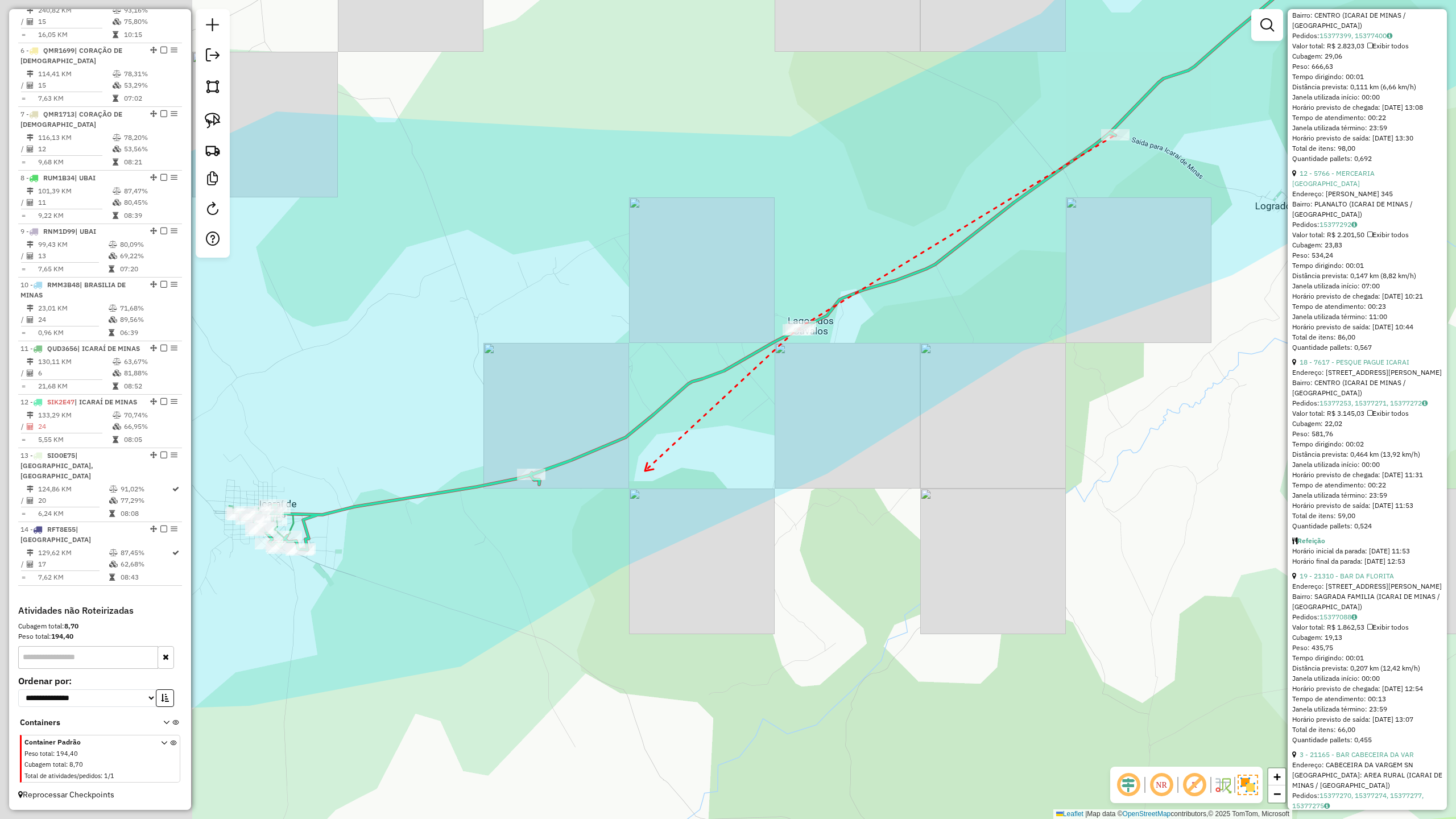
drag, startPoint x: 431, startPoint y: 515, endPoint x: 703, endPoint y: 442, distance: 281.6
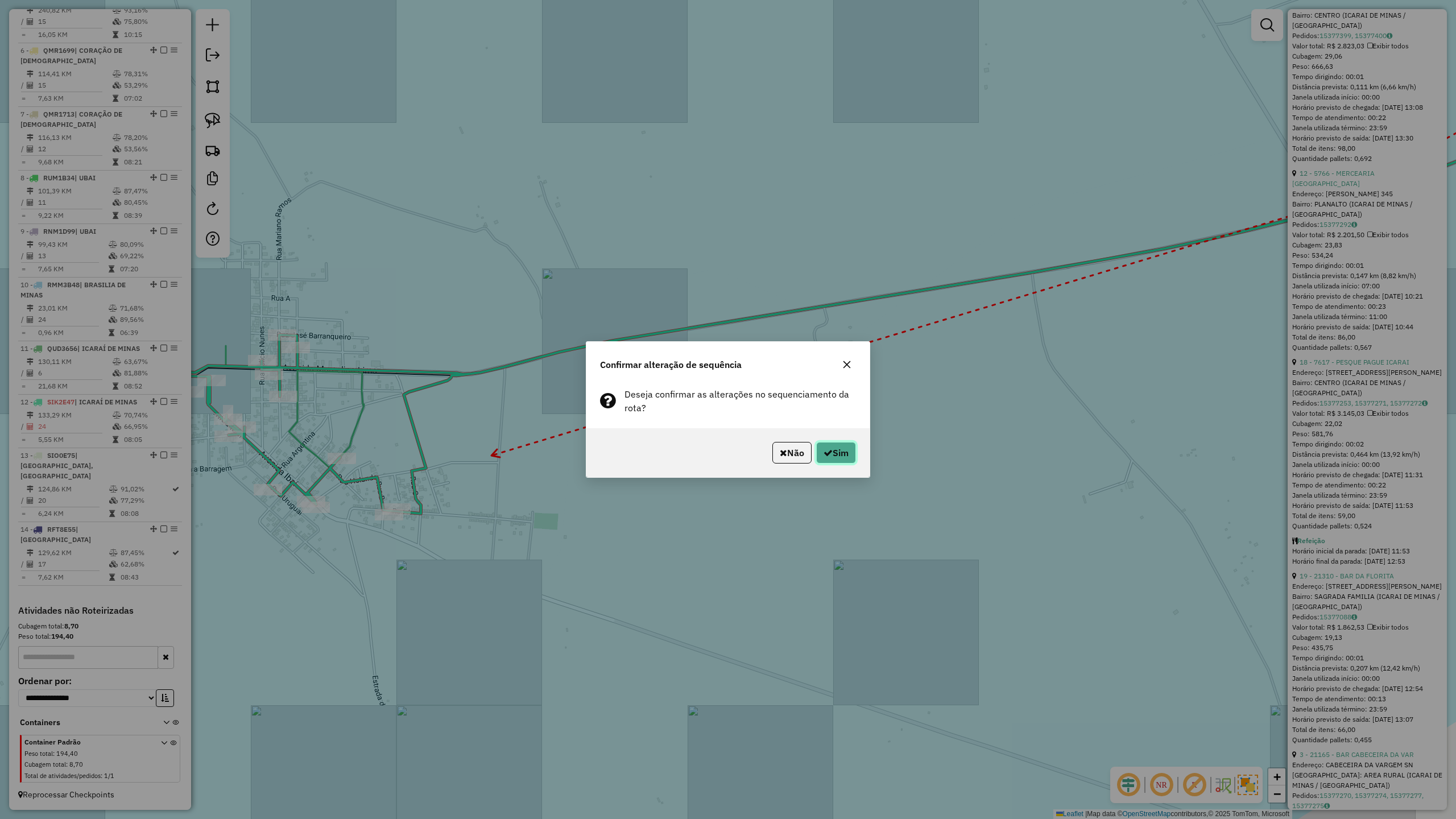
click at [831, 451] on button "Sim" at bounding box center [836, 453] width 40 height 22
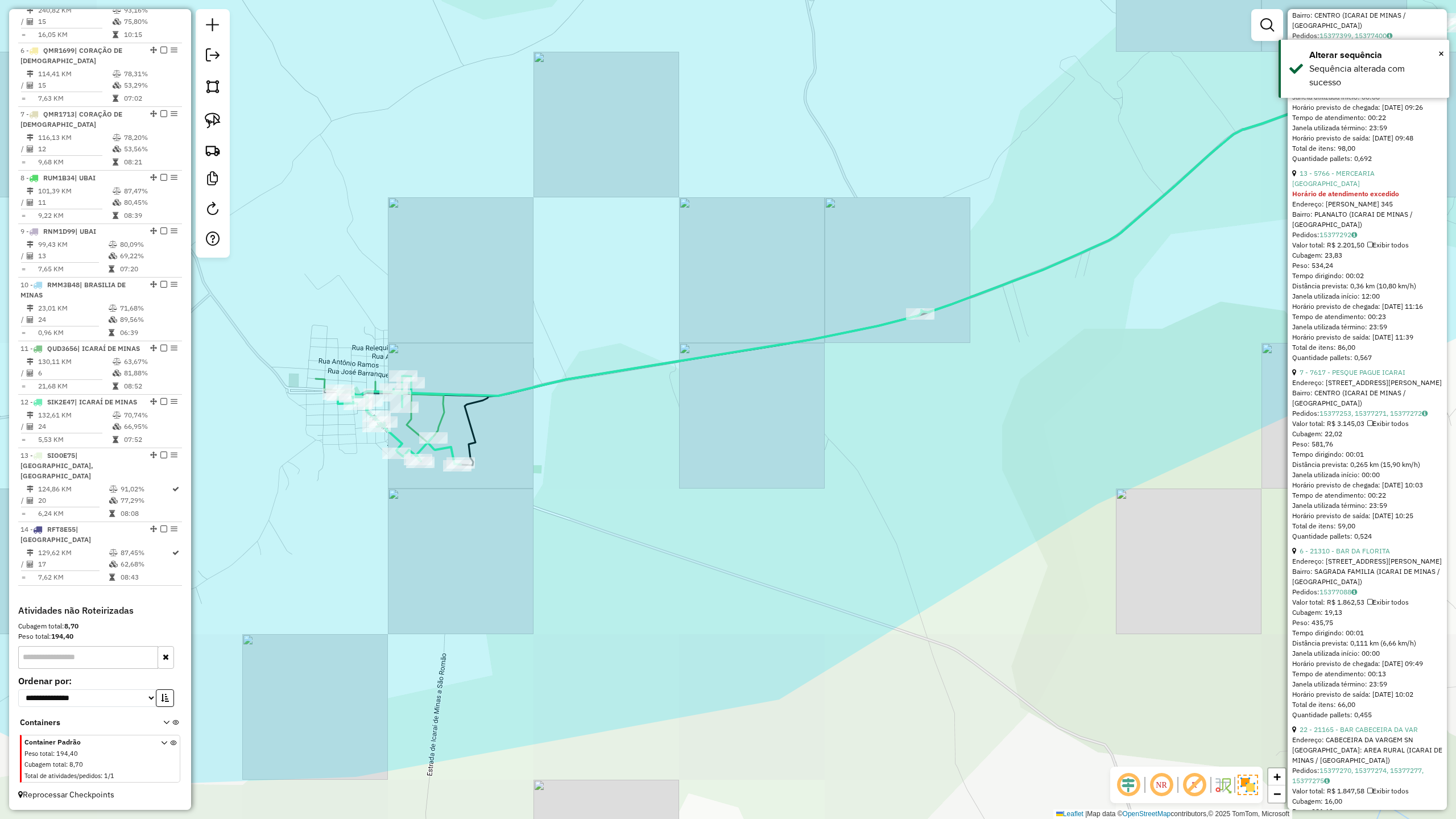
drag, startPoint x: 538, startPoint y: 472, endPoint x: 587, endPoint y: 475, distance: 49.1
click at [586, 475] on div "Janela de atendimento Grade de atendimento Capacidade Transportadoras Veículos …" at bounding box center [728, 410] width 1456 height 819
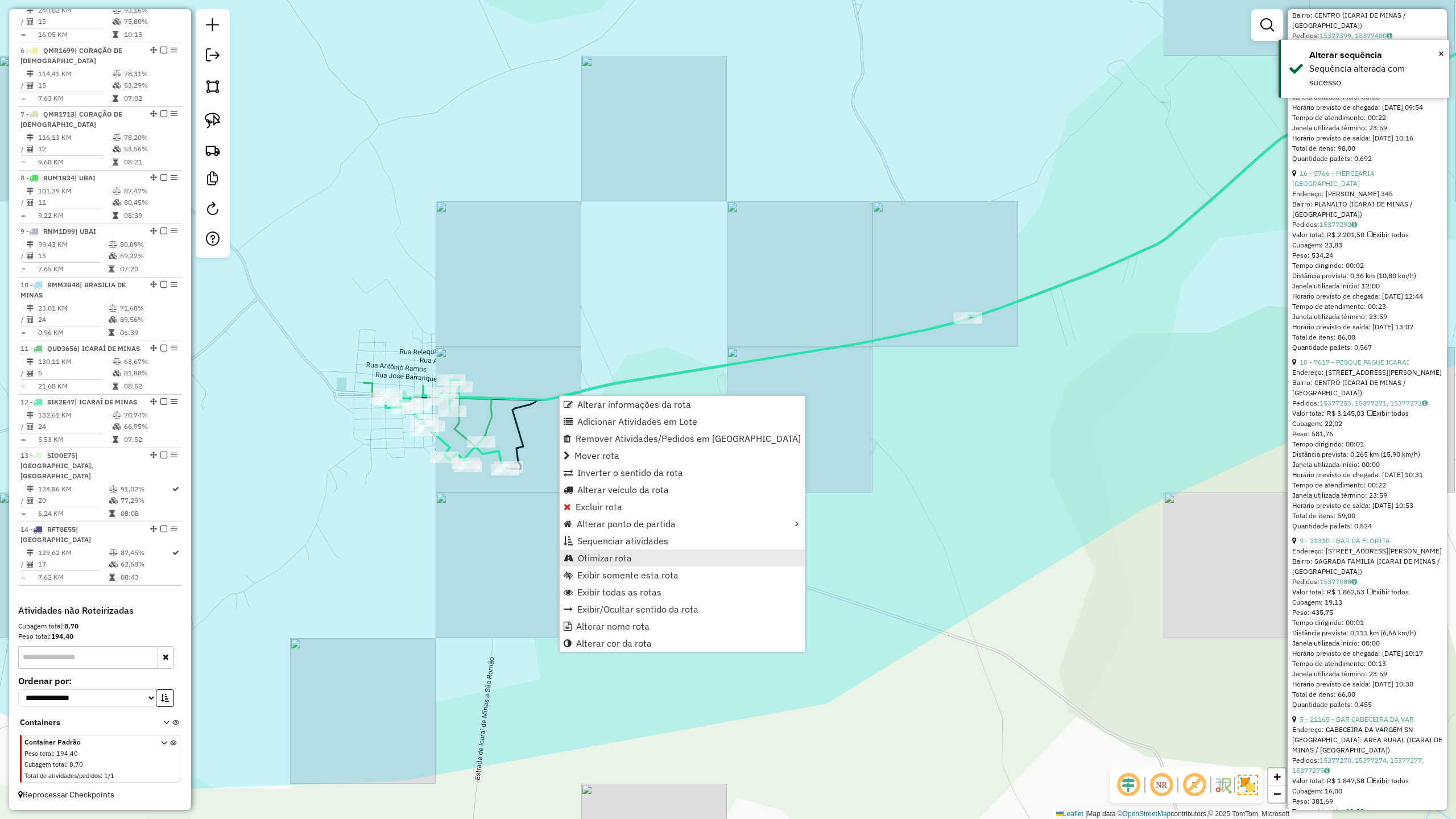
click at [601, 555] on span "Otimizar rota" at bounding box center [605, 558] width 54 height 9
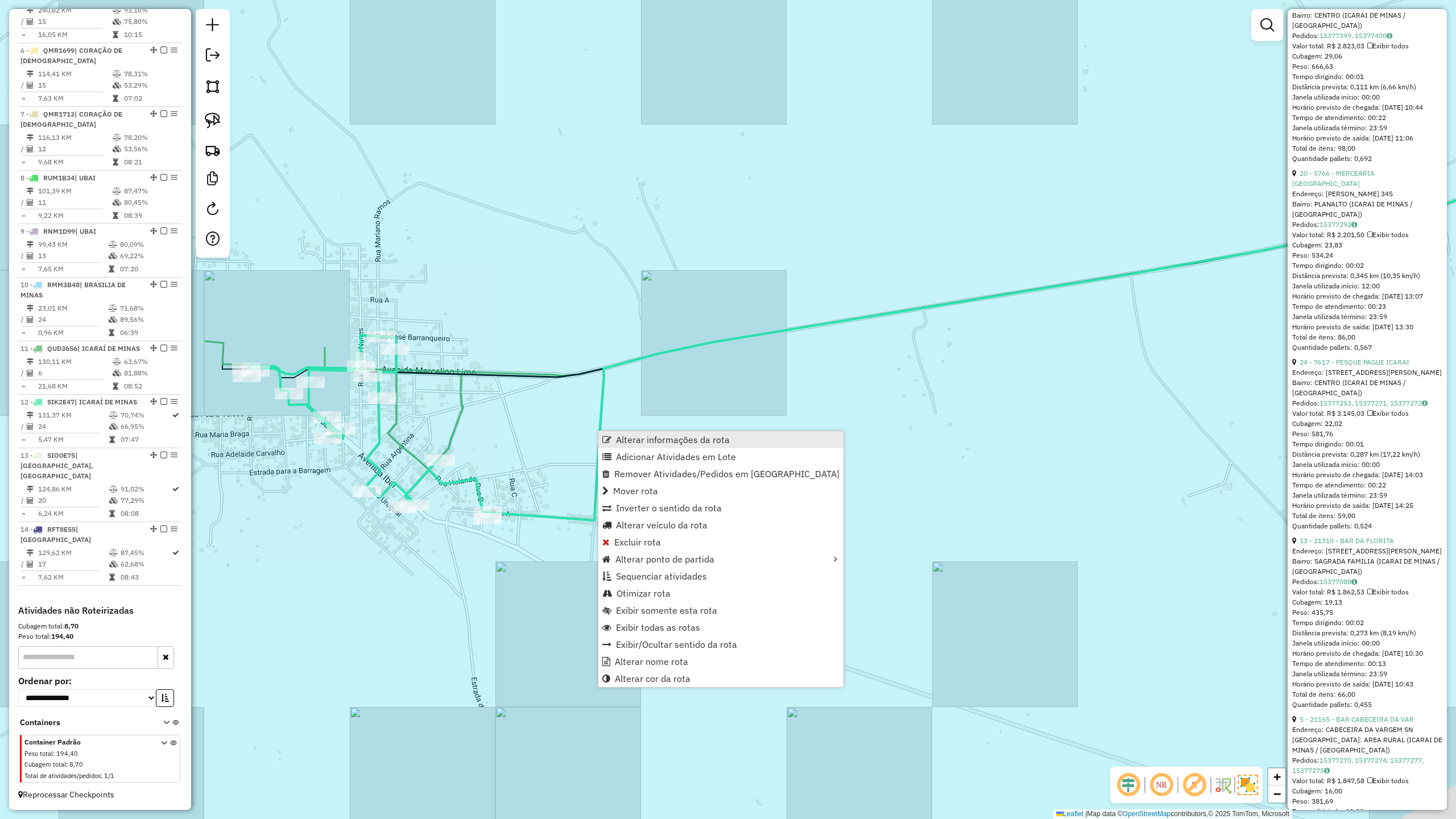
click at [646, 438] on span "Alterar informações da rota" at bounding box center [672, 440] width 114 height 9
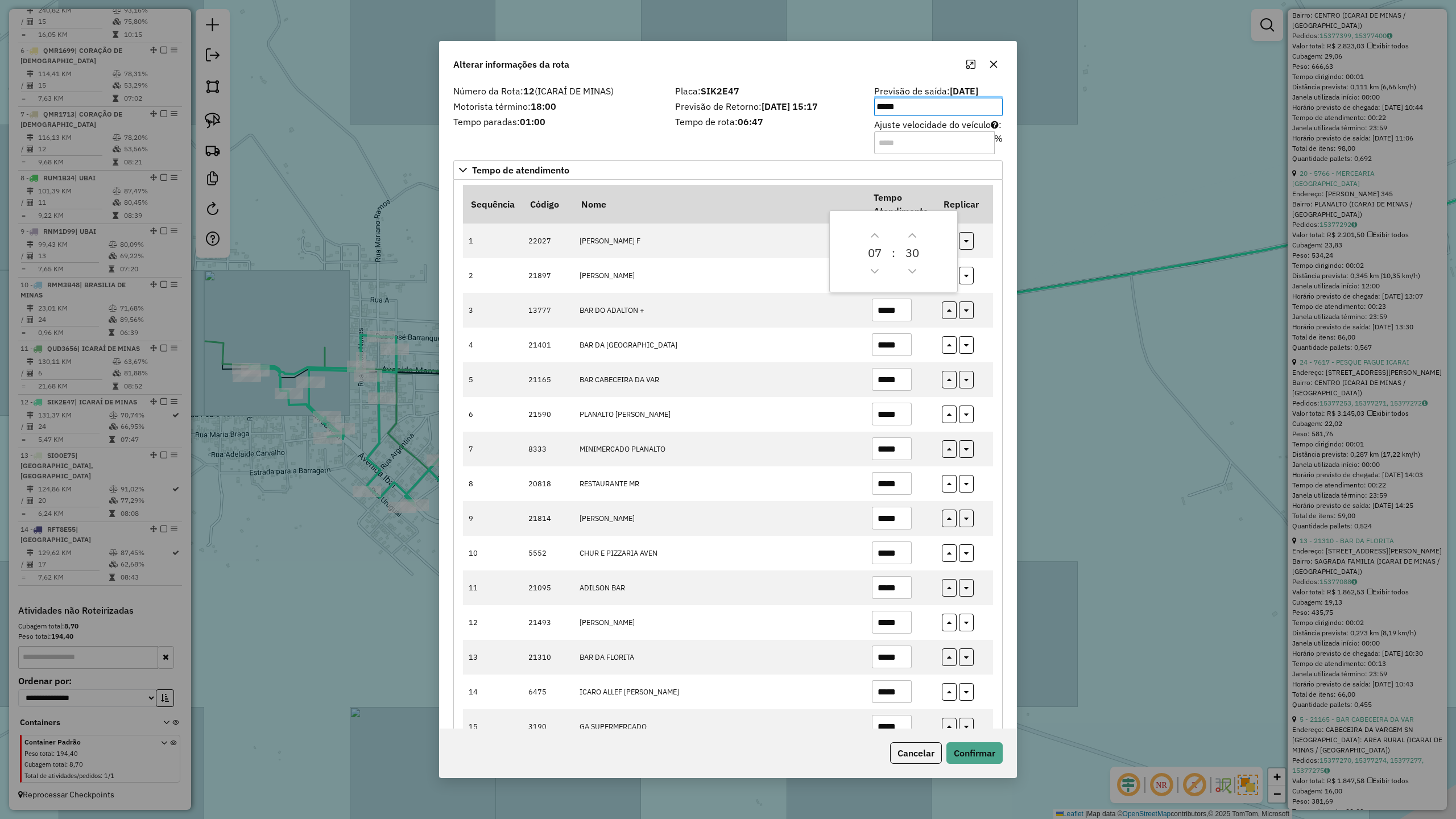
click at [593, 141] on div "Número da Rota: 12 (ICARAÍ DE MINAS) Motorista término: 18:00 Tempo paradas: 01…" at bounding box center [557, 119] width 222 height 64
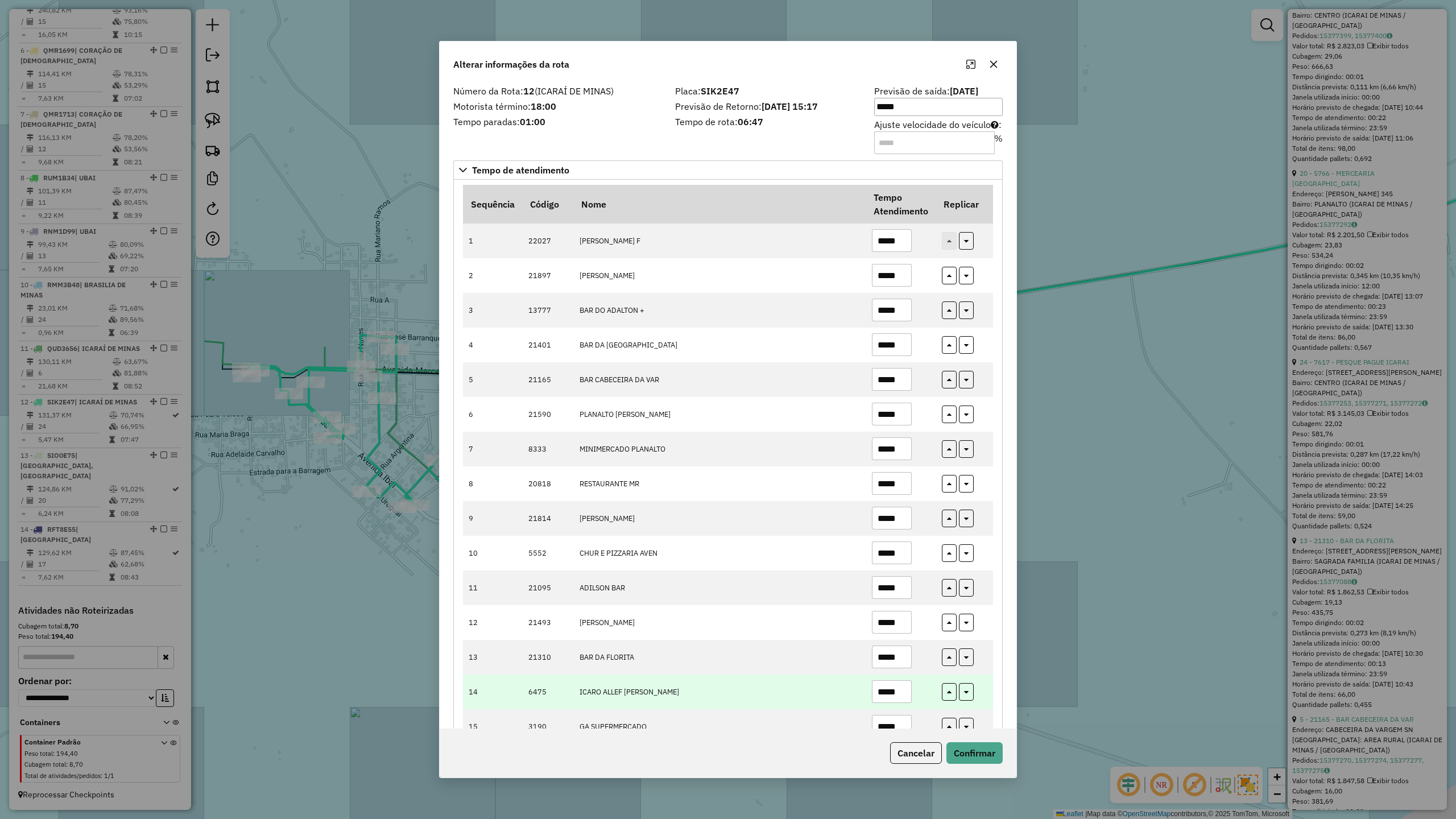
click at [904, 697] on input "*****" at bounding box center [891, 692] width 40 height 23
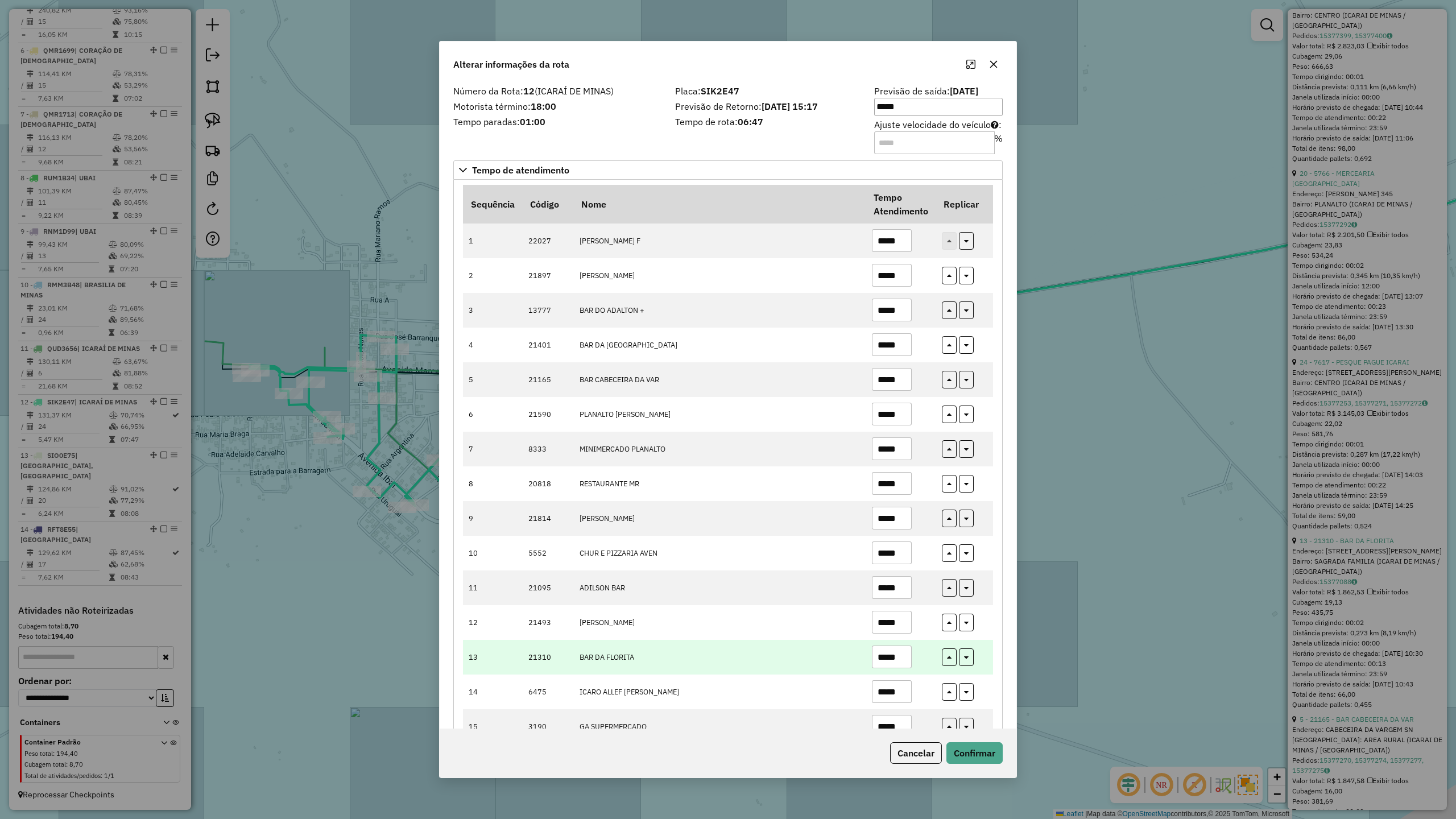
type input "*****"
click at [907, 660] on input "*****" at bounding box center [891, 656] width 40 height 23
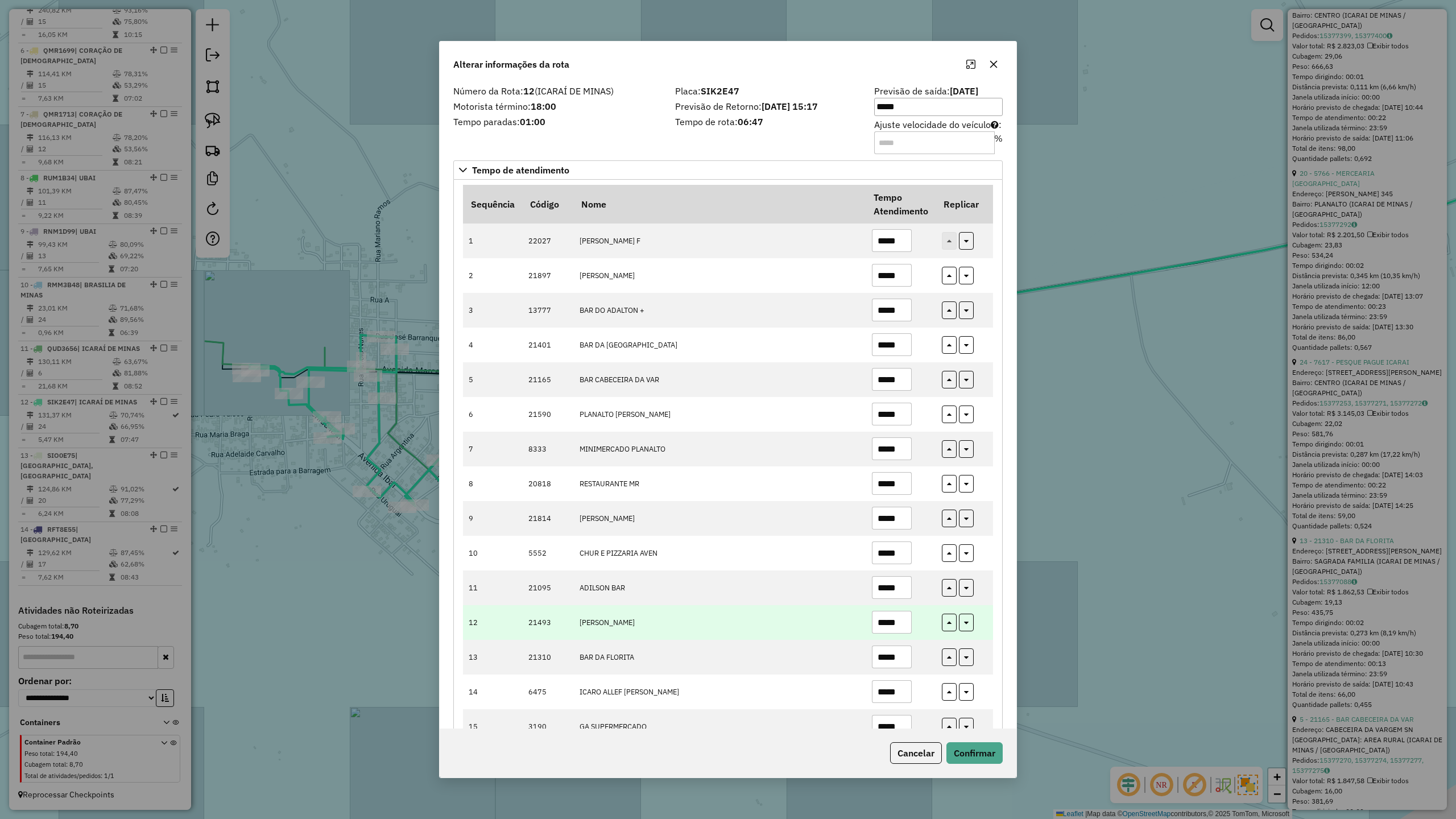
type input "*****"
click at [905, 627] on input "*****" at bounding box center [891, 622] width 40 height 23
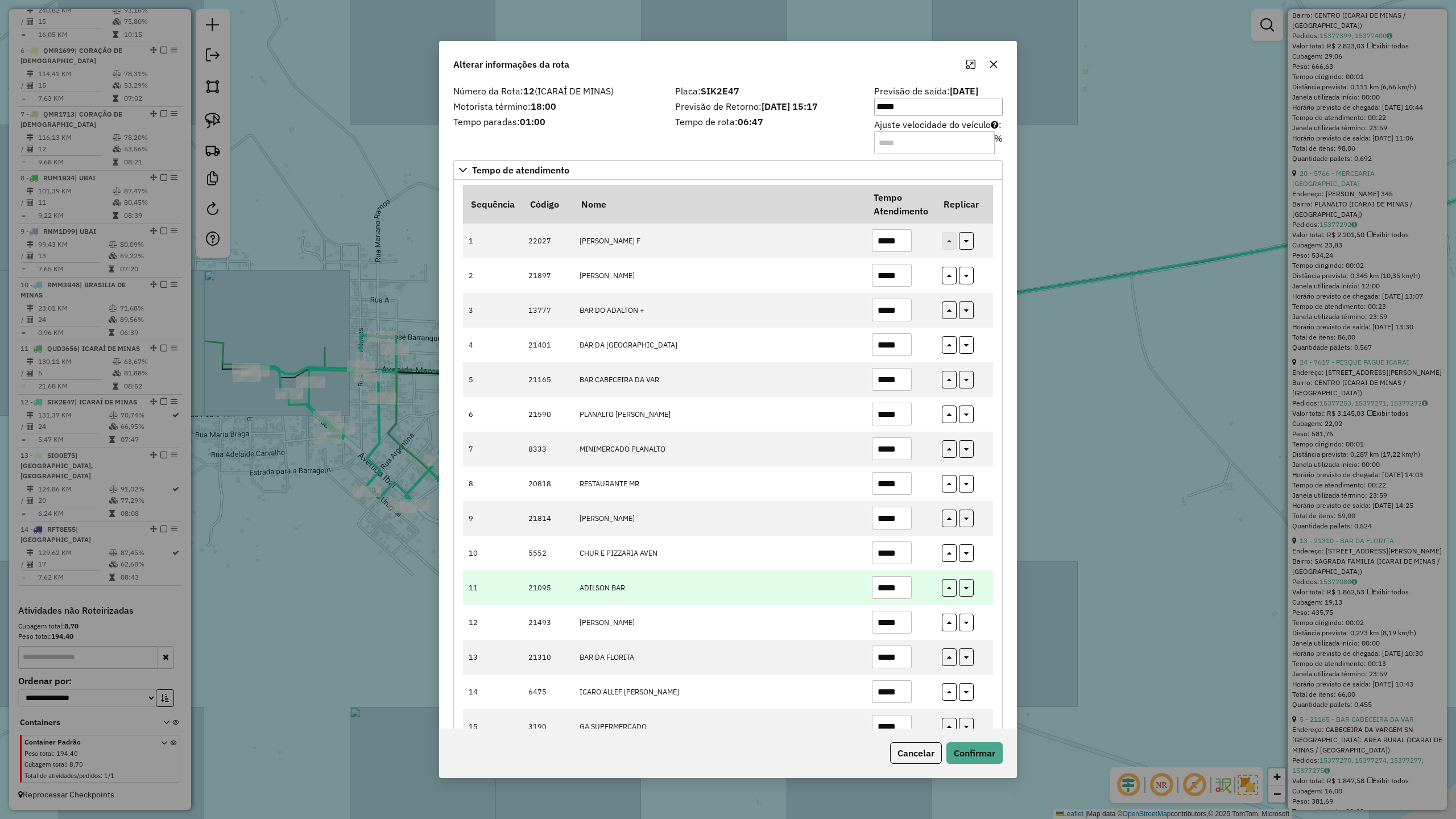
type input "*****"
click at [908, 593] on input "*****" at bounding box center [891, 588] width 40 height 23
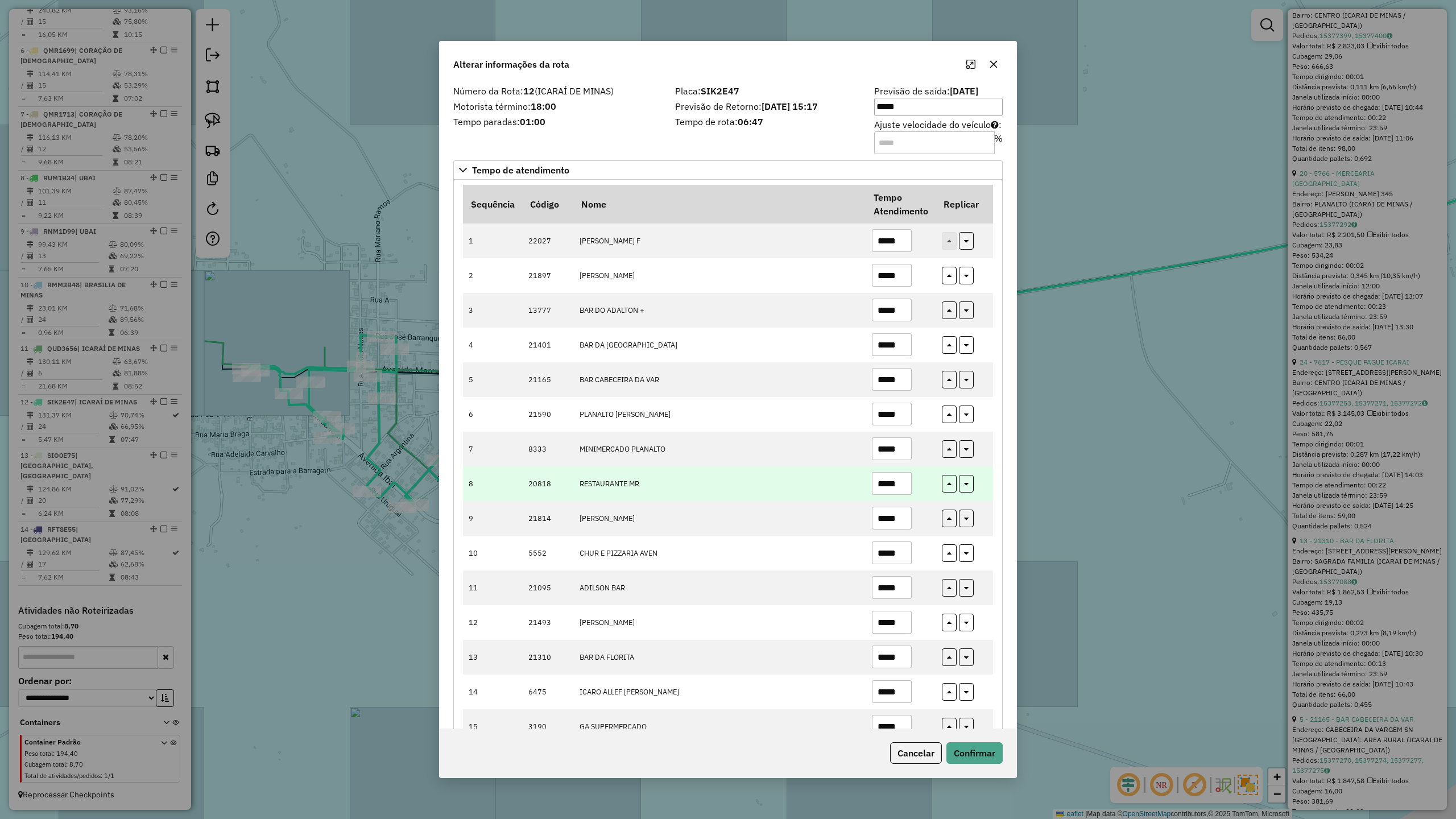
type input "*****"
click at [899, 485] on input "*****" at bounding box center [891, 483] width 40 height 23
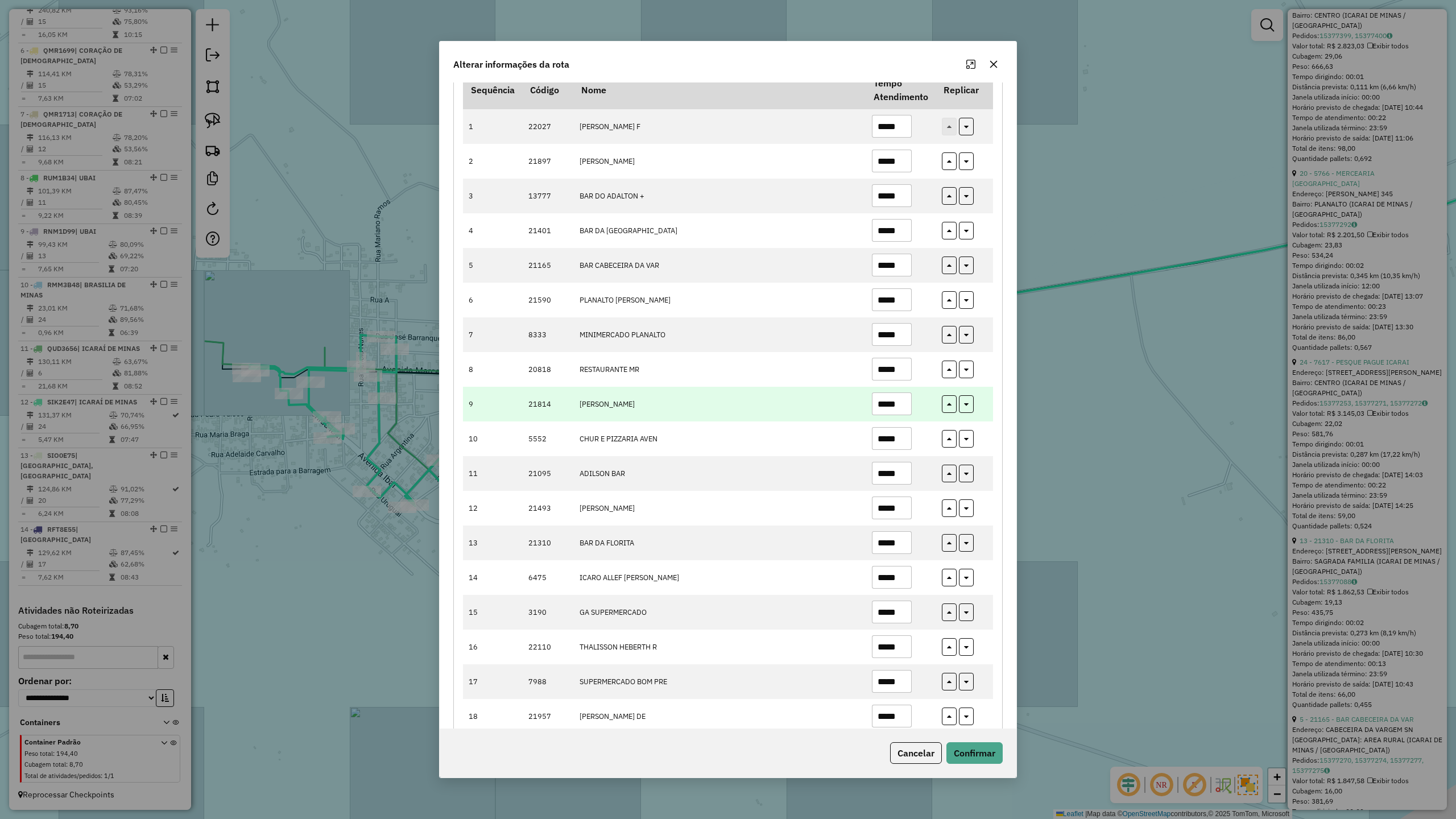
scroll to position [152, 0]
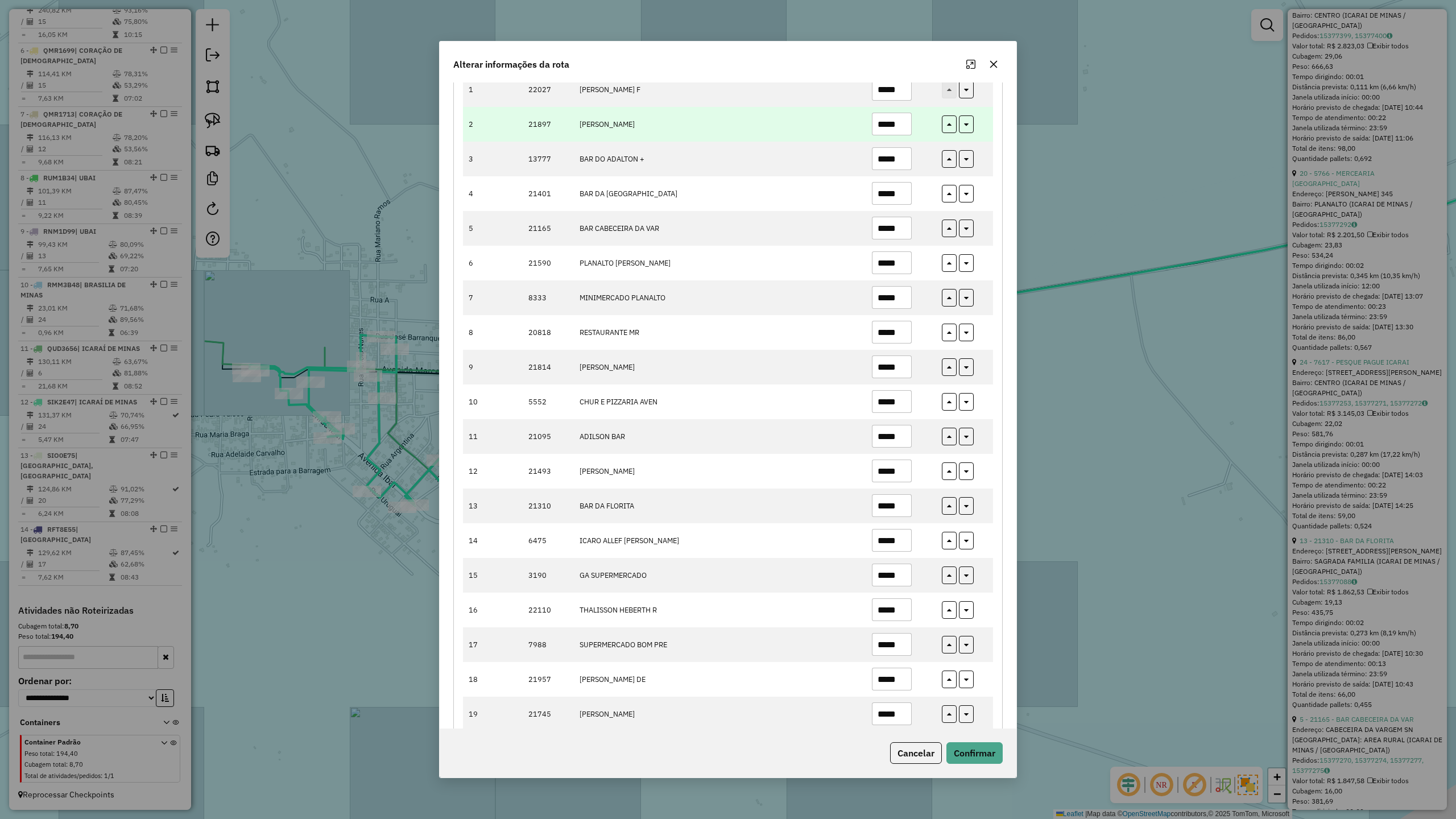
type input "*****"
click at [902, 131] on input "*****" at bounding box center [891, 124] width 40 height 23
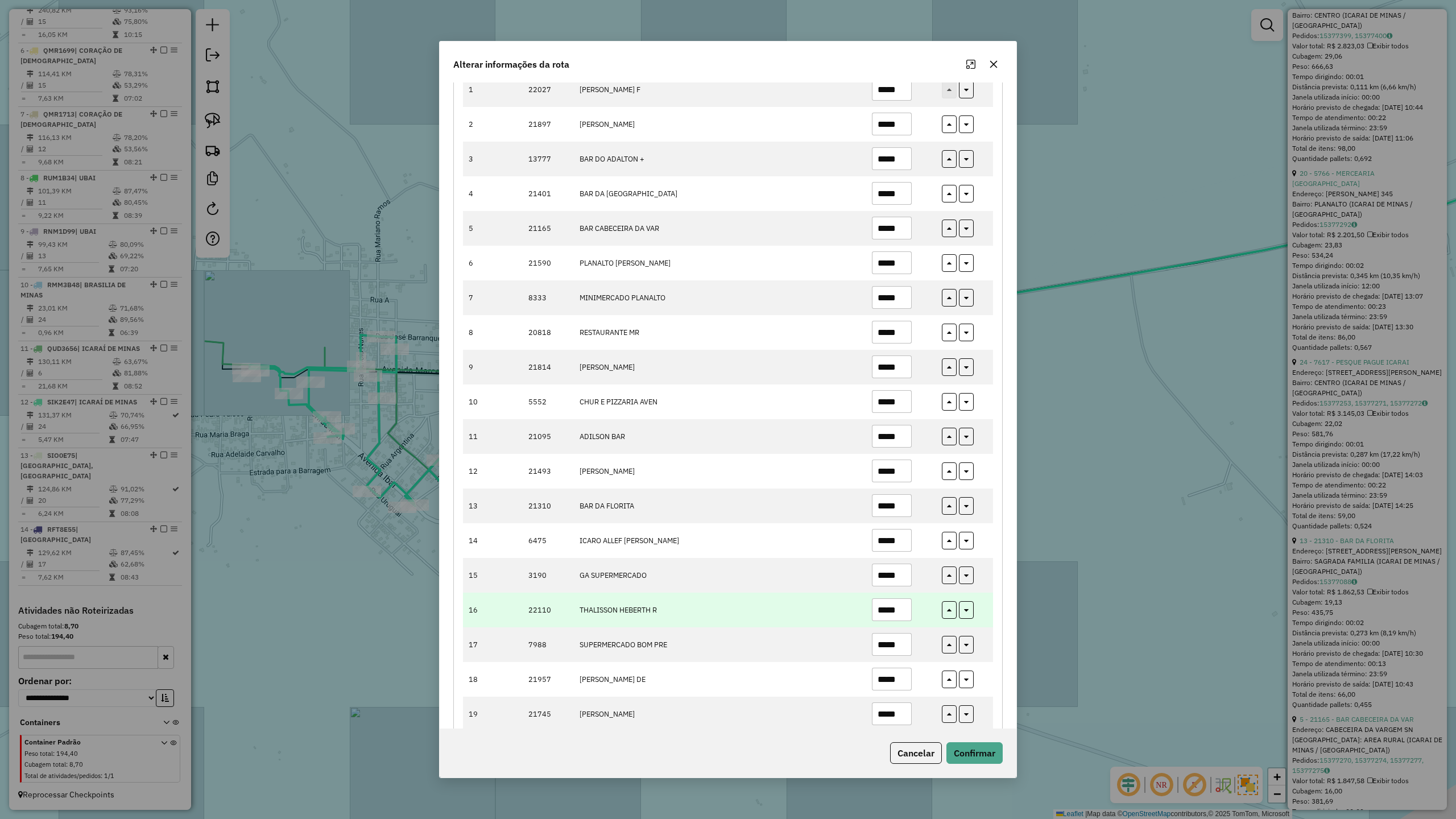
type input "*****"
click at [899, 613] on input "*****" at bounding box center [891, 609] width 40 height 23
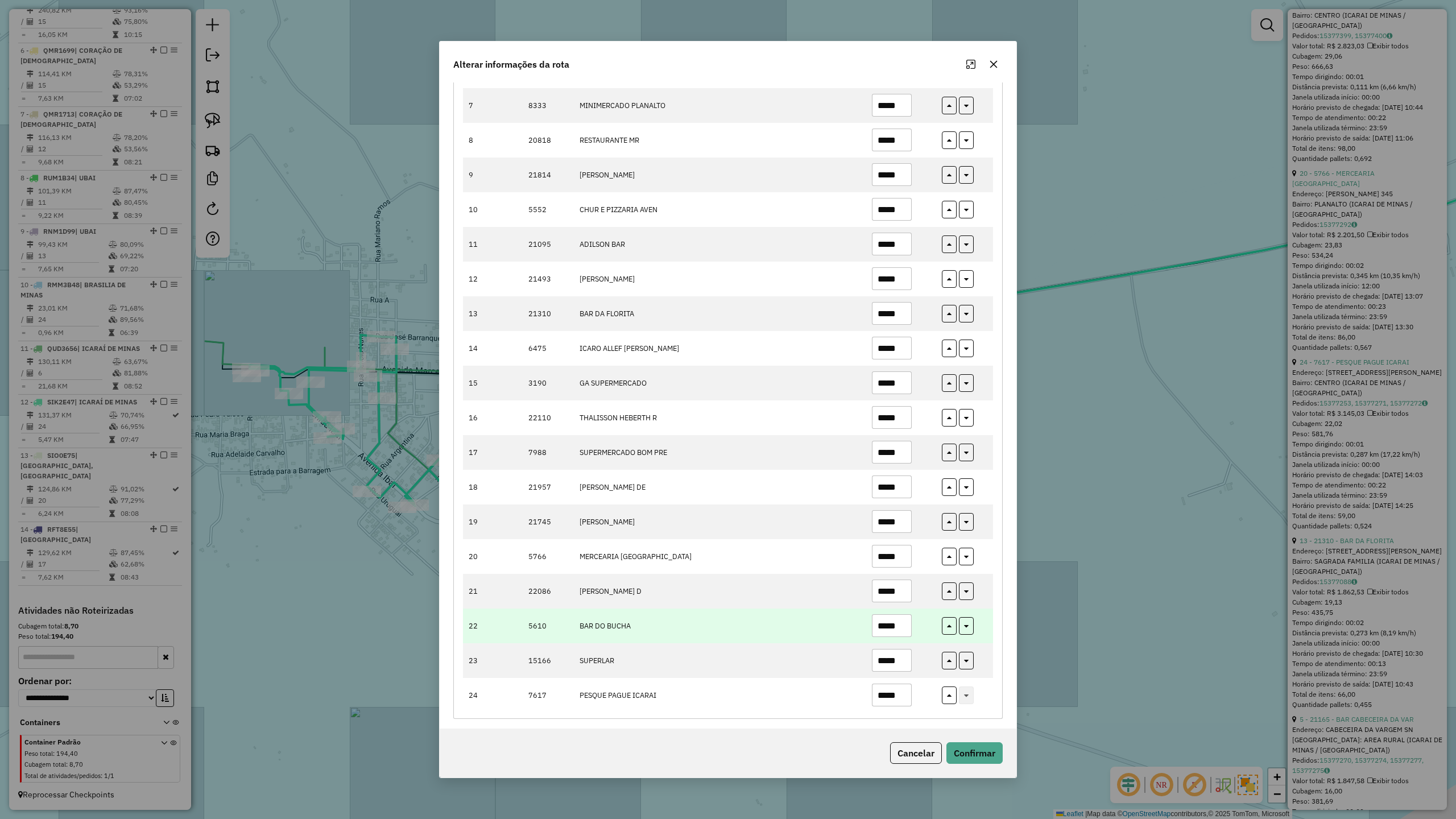
scroll to position [355, 0]
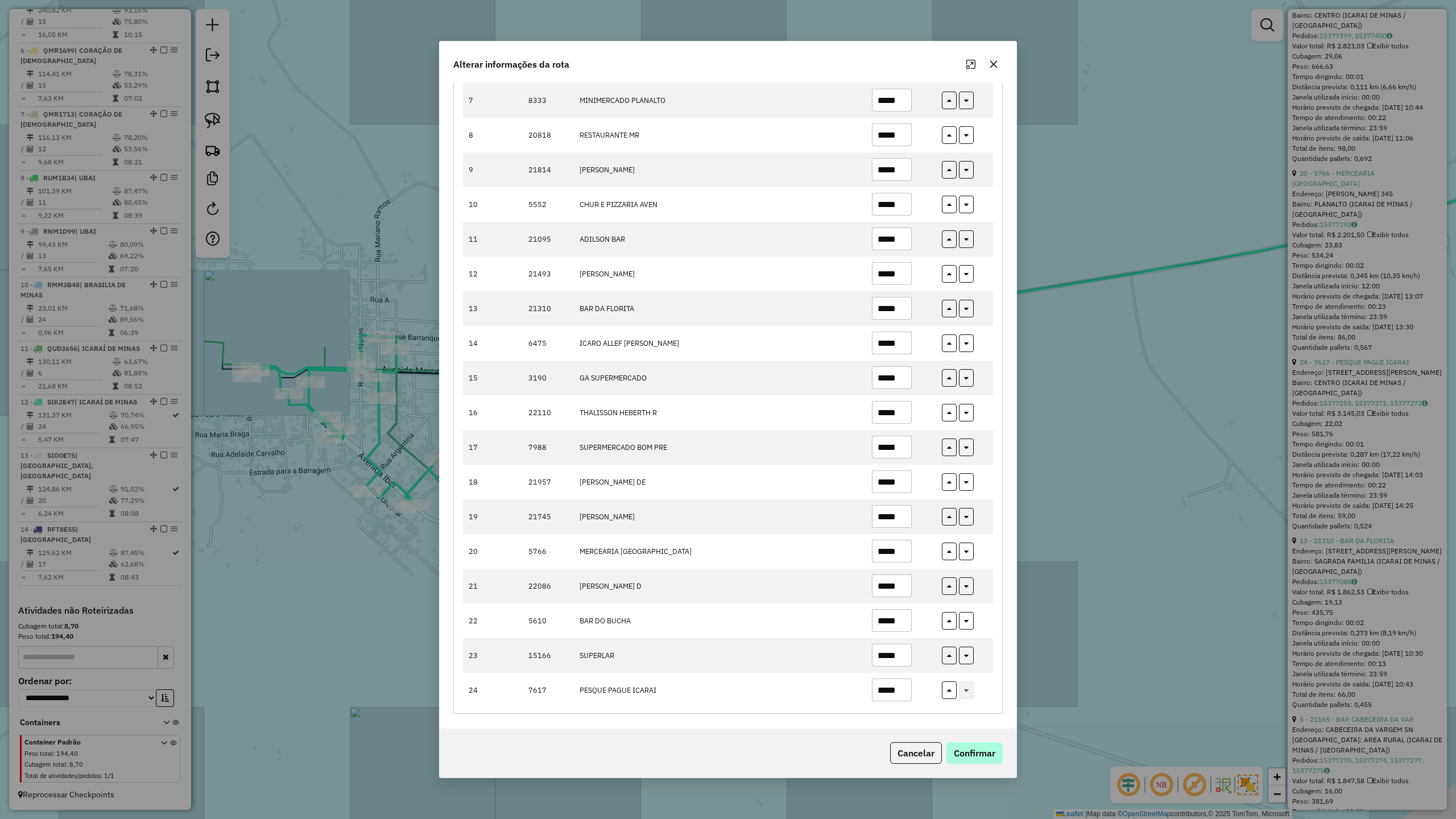
type input "*****"
click at [990, 755] on button "Confirmar" at bounding box center [974, 753] width 56 height 22
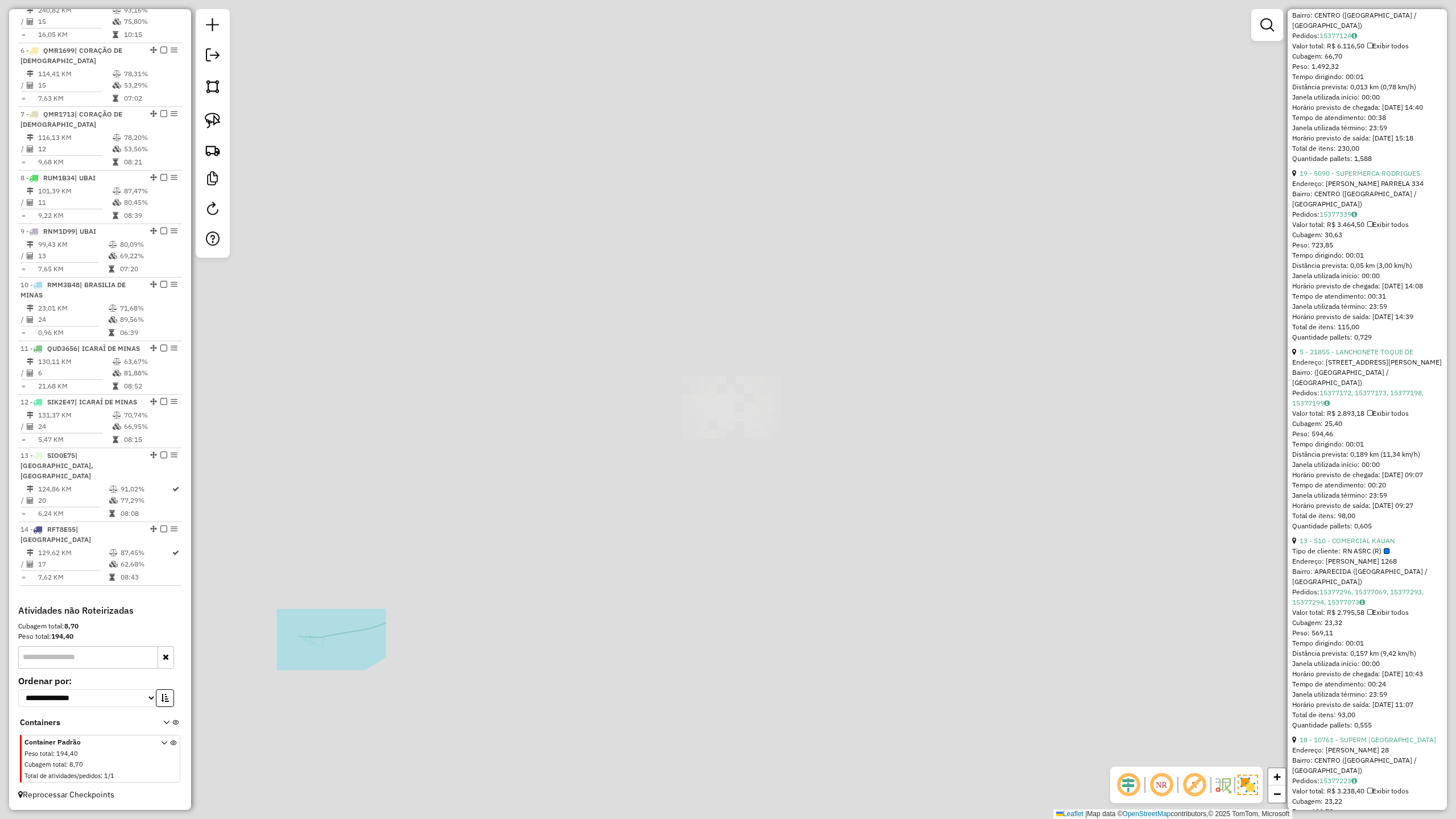
scroll to position [530, 0]
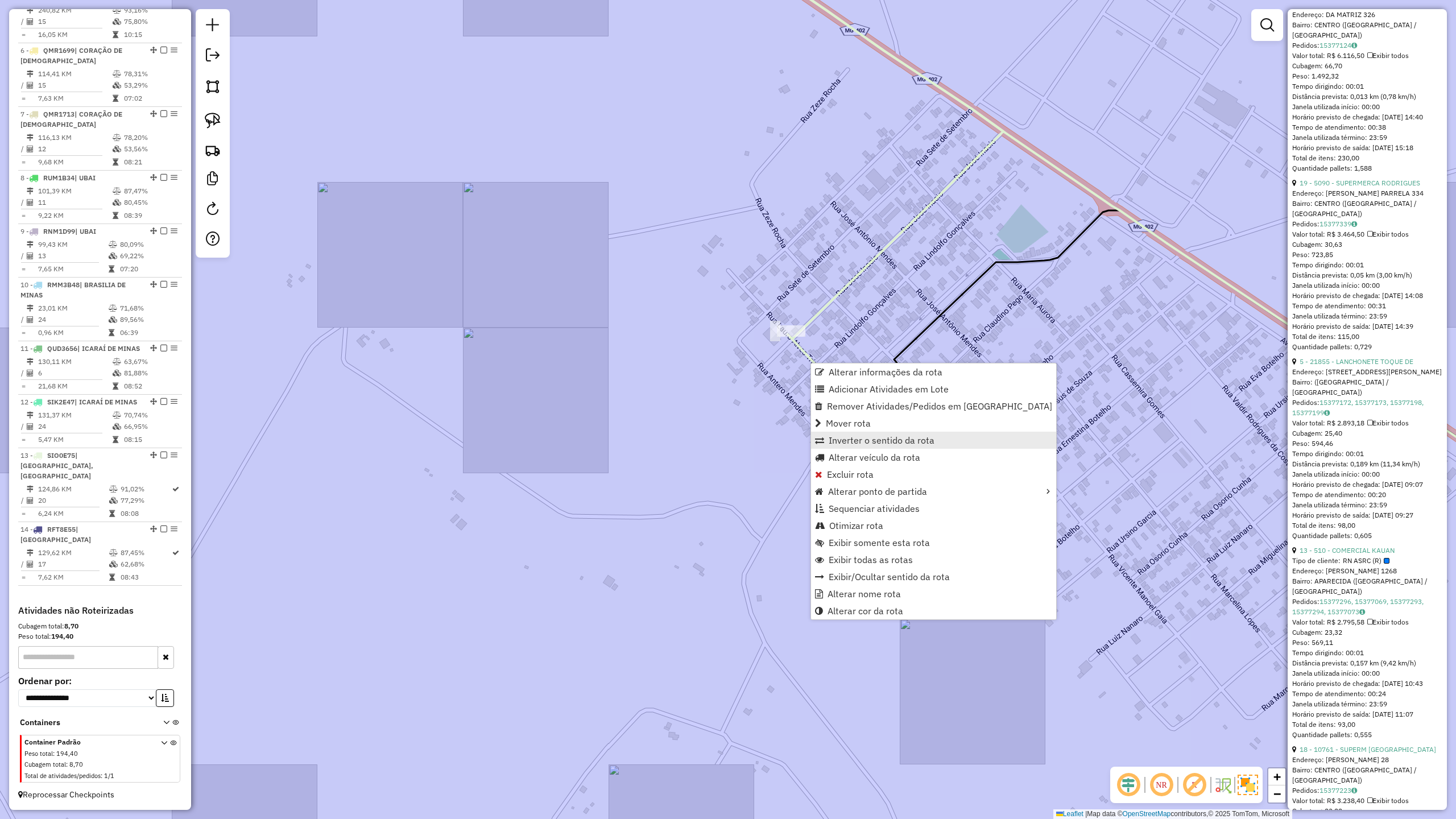
click at [897, 444] on span "Inverter o sentido da rota" at bounding box center [881, 440] width 105 height 9
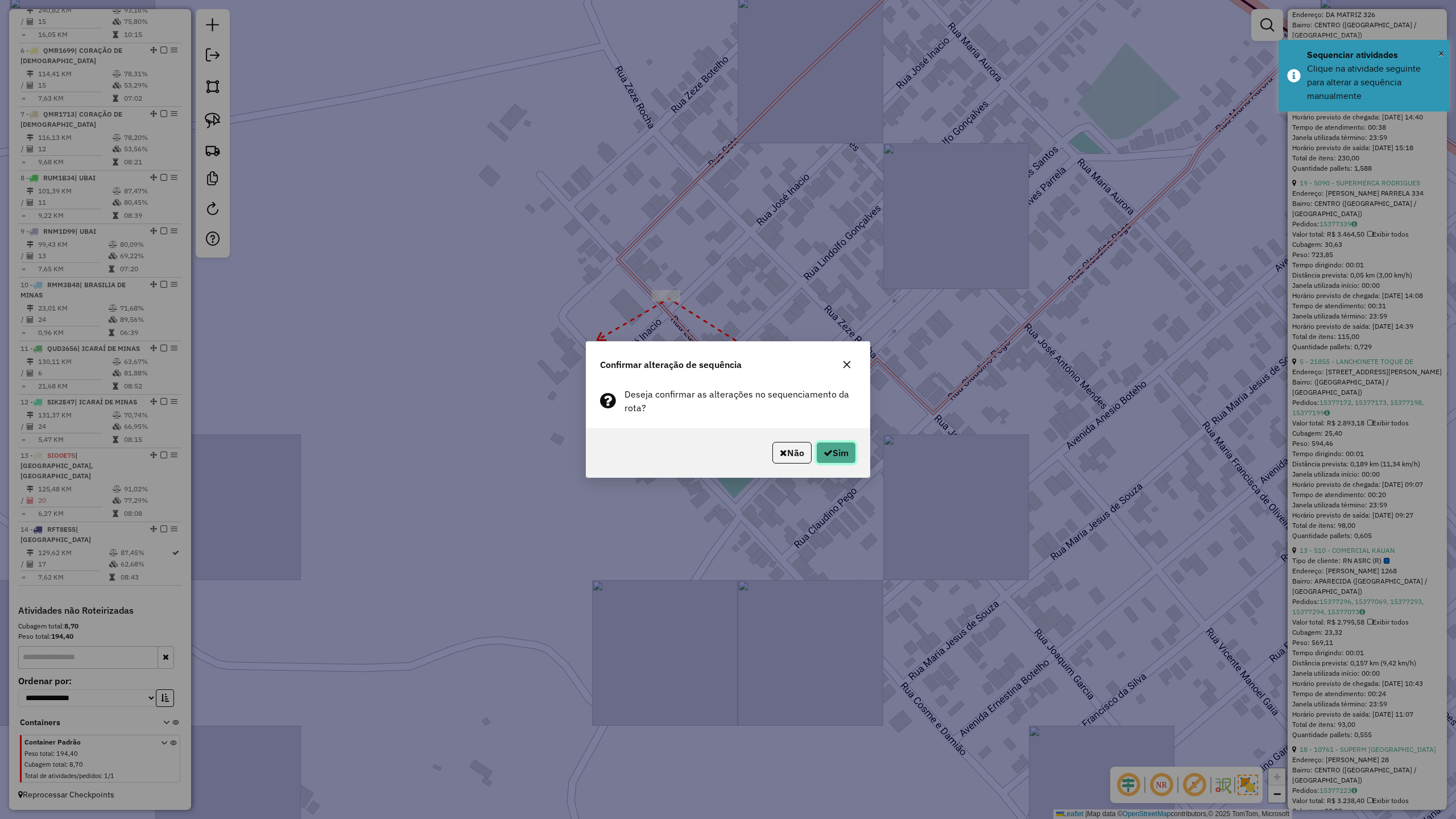
click at [833, 453] on button "Sim" at bounding box center [836, 453] width 40 height 22
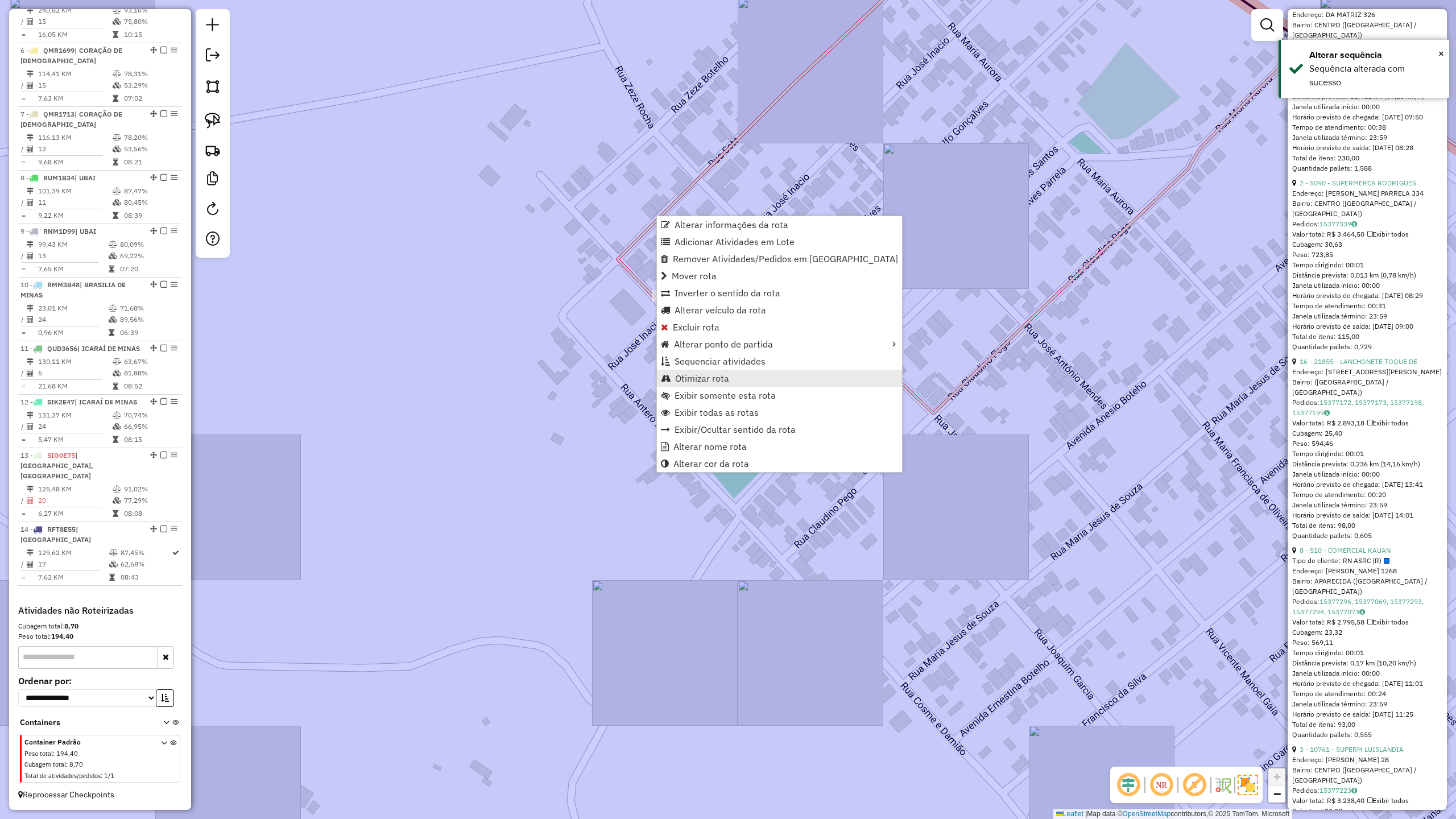
click at [692, 378] on span "Otimizar rota" at bounding box center [702, 378] width 54 height 9
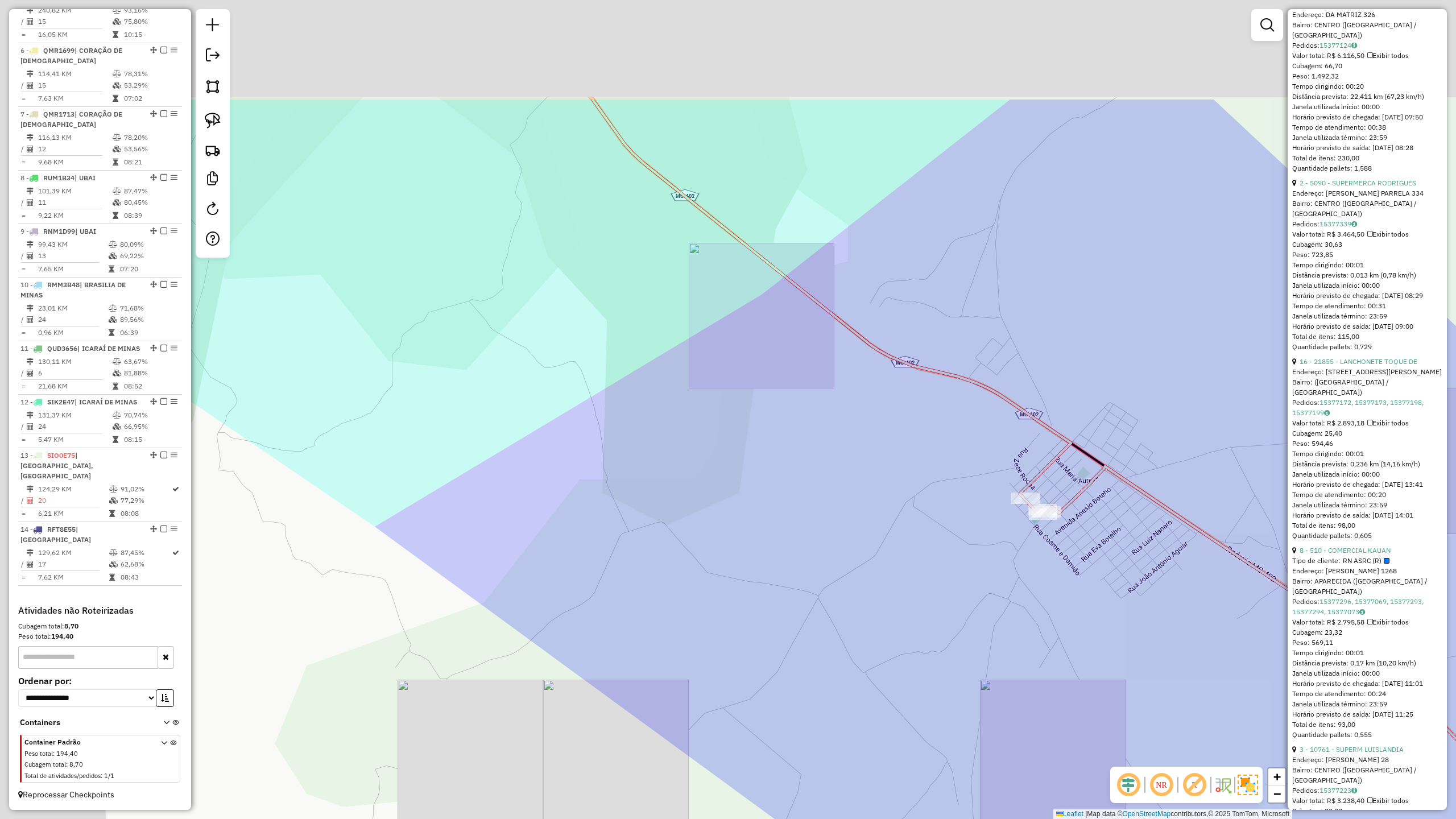
drag, startPoint x: 524, startPoint y: 287, endPoint x: 757, endPoint y: 471, distance: 296.9
click at [768, 492] on div "Janela de atendimento Grade de atendimento Capacidade Transportadoras Veículos …" at bounding box center [728, 410] width 1456 height 819
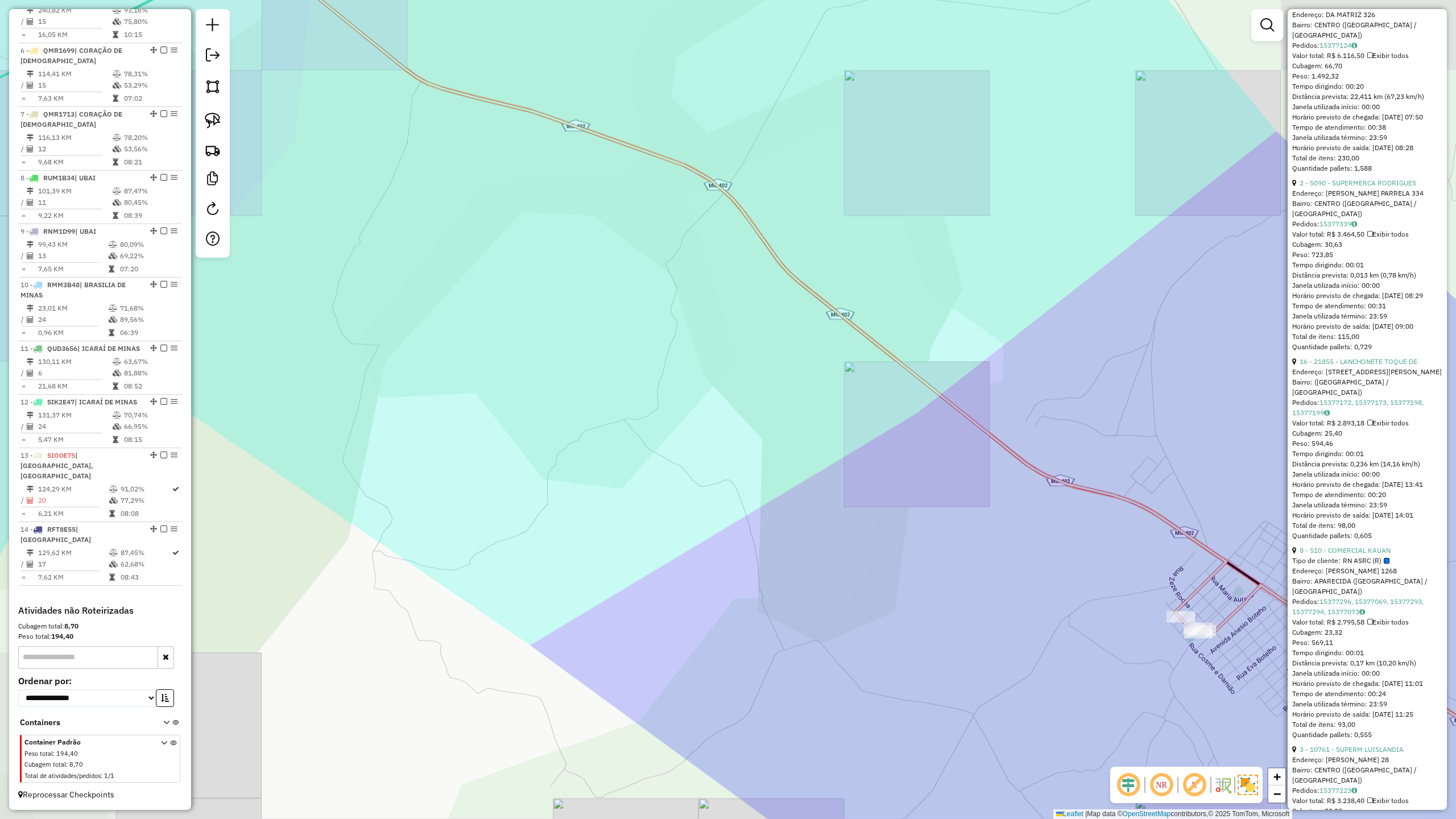
drag, startPoint x: 615, startPoint y: 336, endPoint x: 880, endPoint y: 547, distance: 338.7
click at [874, 543] on div "Janela de atendimento Grade de atendimento Capacidade Transportadoras Veículos …" at bounding box center [728, 410] width 1456 height 819
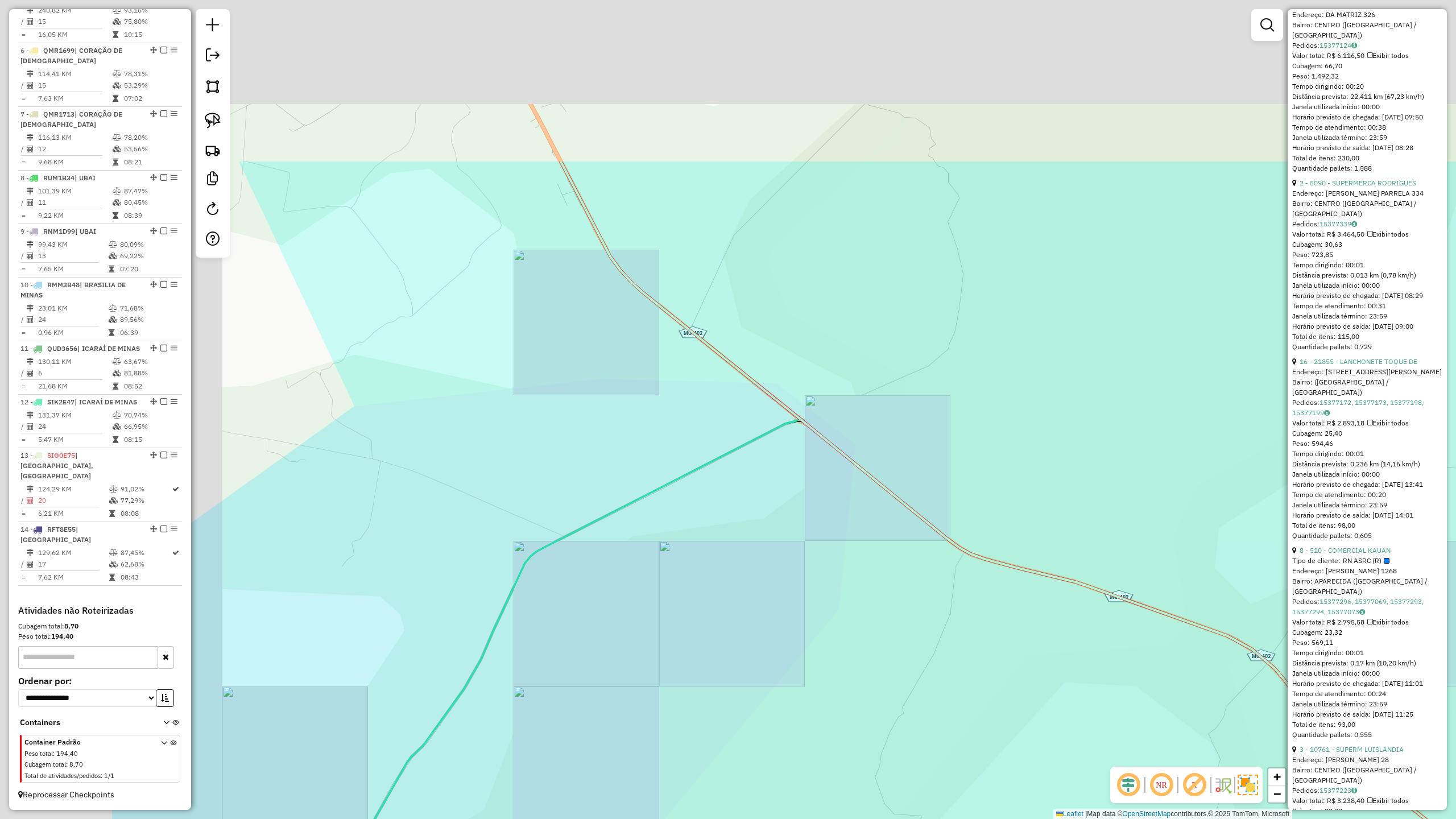
drag, startPoint x: 668, startPoint y: 467, endPoint x: 833, endPoint y: 612, distance: 219.7
click at [823, 606] on div "Janela de atendimento Grade de atendimento Capacidade Transportadoras Veículos …" at bounding box center [728, 410] width 1456 height 819
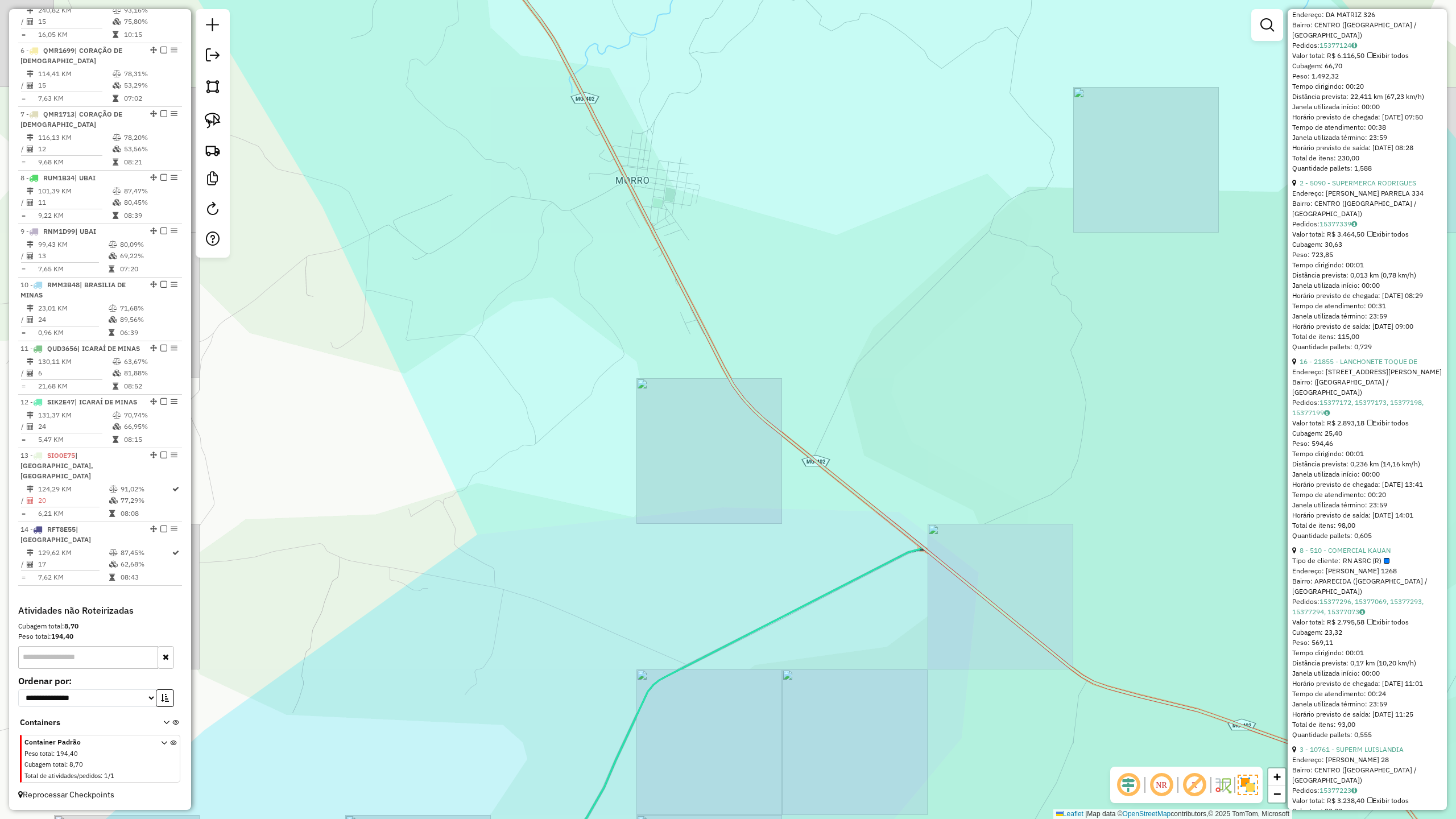
drag, startPoint x: 625, startPoint y: 396, endPoint x: 792, endPoint y: 686, distance: 334.6
click at [784, 670] on div "Janela de atendimento Grade de atendimento Capacidade Transportadoras Veículos …" at bounding box center [728, 410] width 1456 height 819
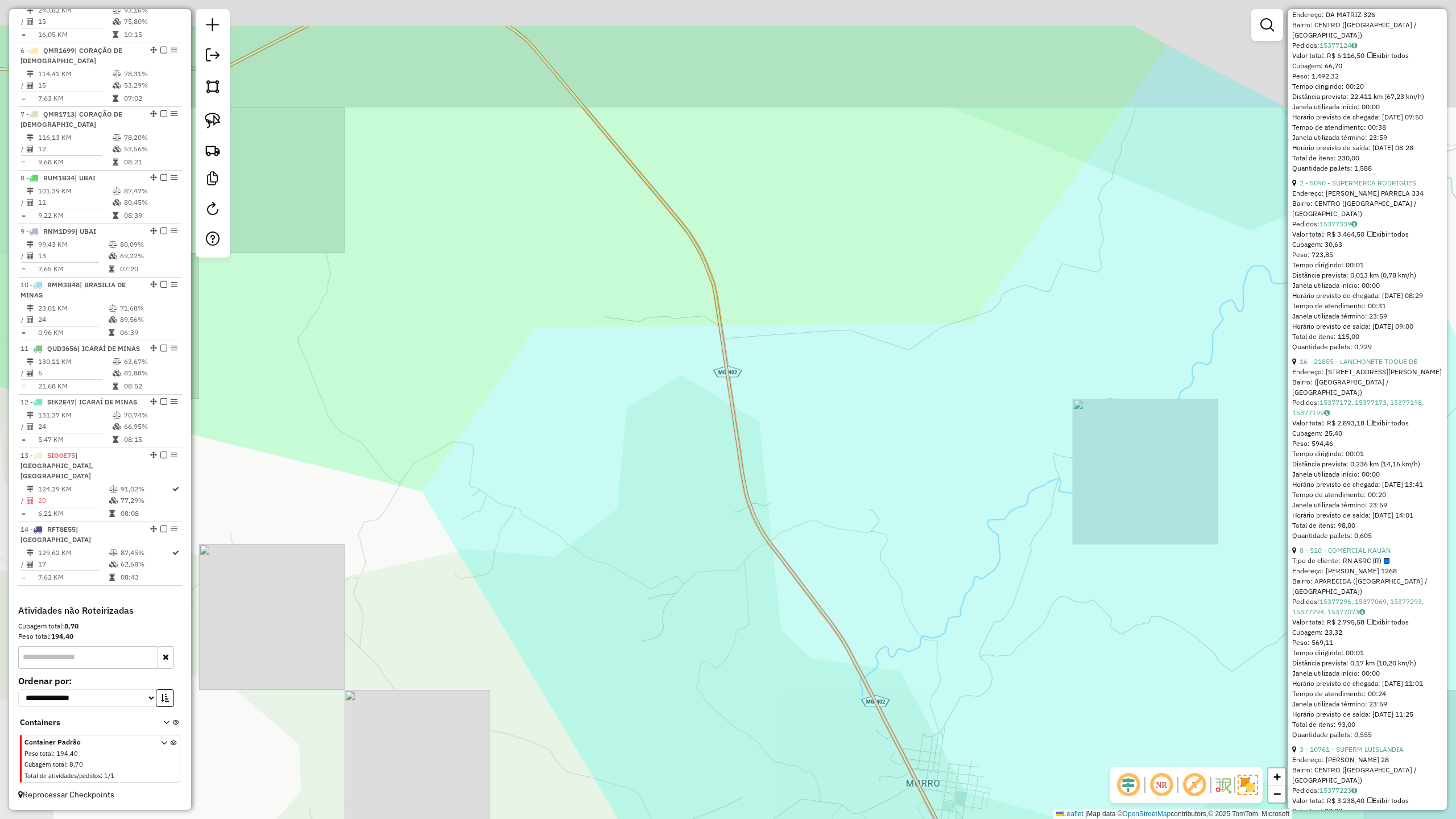
drag, startPoint x: 611, startPoint y: 481, endPoint x: 680, endPoint y: 675, distance: 205.9
click at [672, 660] on div "Janela de atendimento Grade de atendimento Capacidade Transportadoras Veículos …" at bounding box center [728, 410] width 1456 height 819
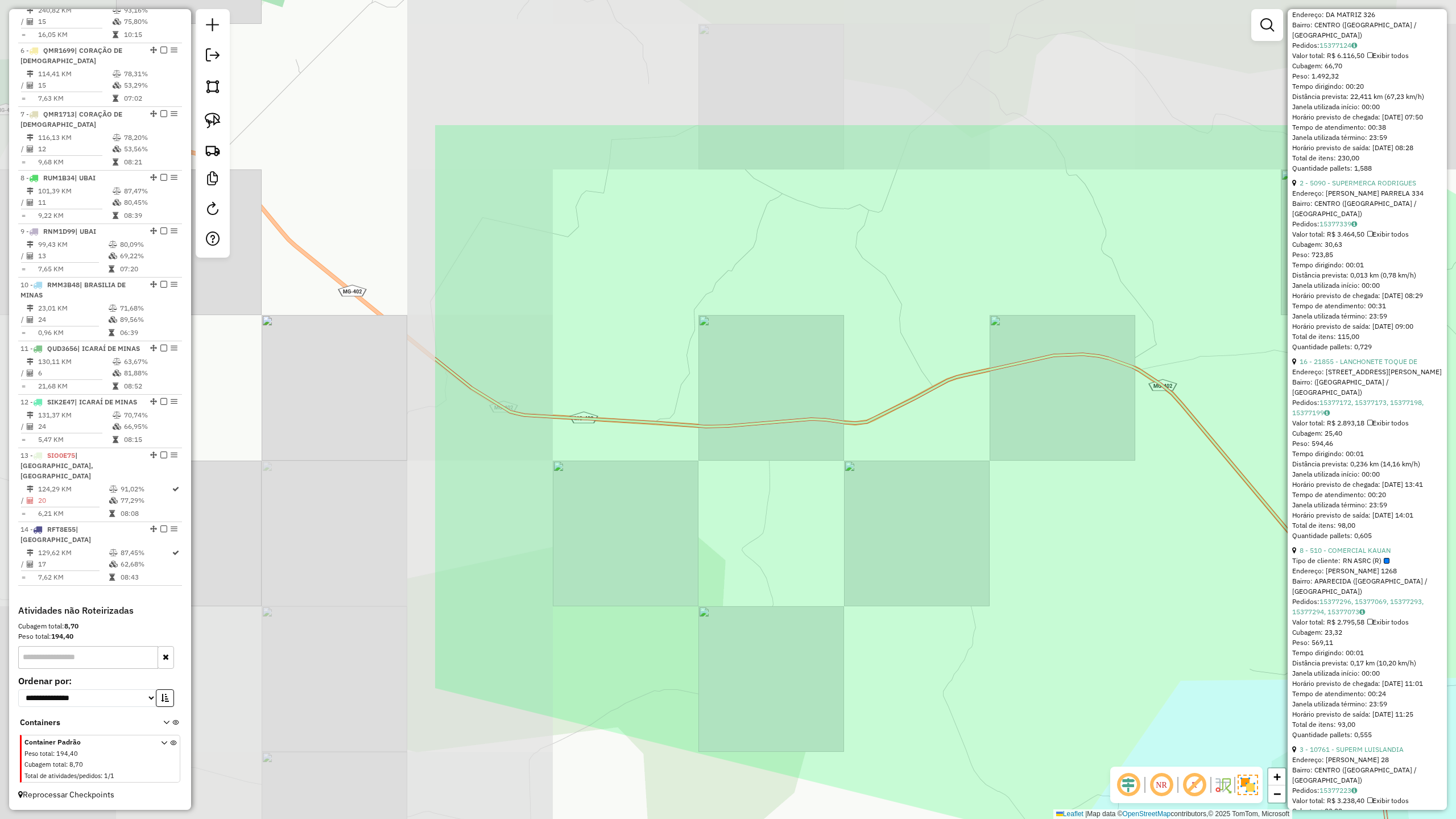
drag, startPoint x: 469, startPoint y: 431, endPoint x: 1094, endPoint y: 613, distance: 651.0
click at [1076, 613] on div "Janela de atendimento Grade de atendimento Capacidade Transportadoras Veículos …" at bounding box center [728, 410] width 1456 height 819
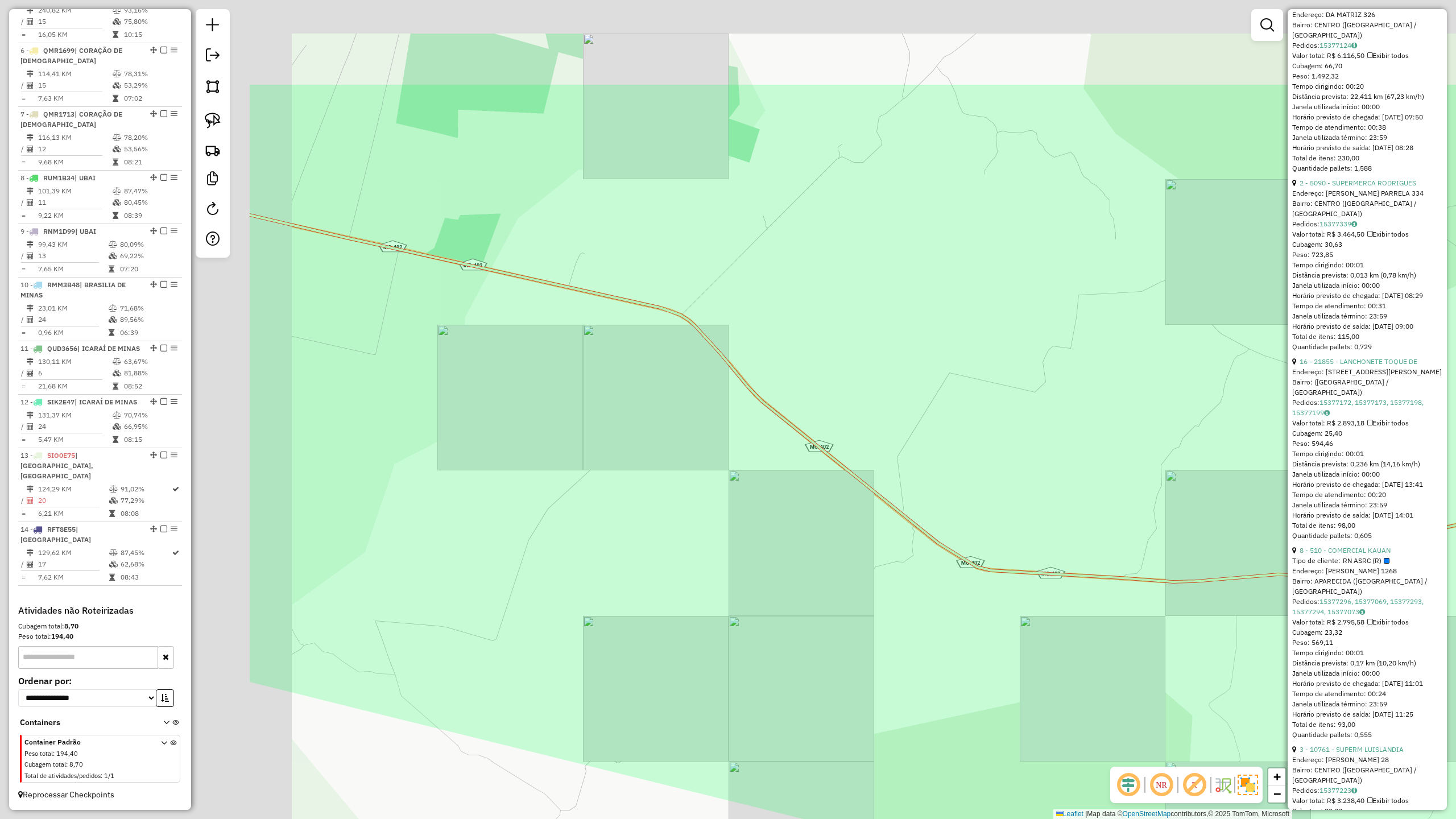
drag, startPoint x: 442, startPoint y: 464, endPoint x: 951, endPoint y: 690, distance: 556.9
click at [872, 647] on div "Janela de atendimento Grade de atendimento Capacidade Transportadoras Veículos …" at bounding box center [728, 410] width 1456 height 819
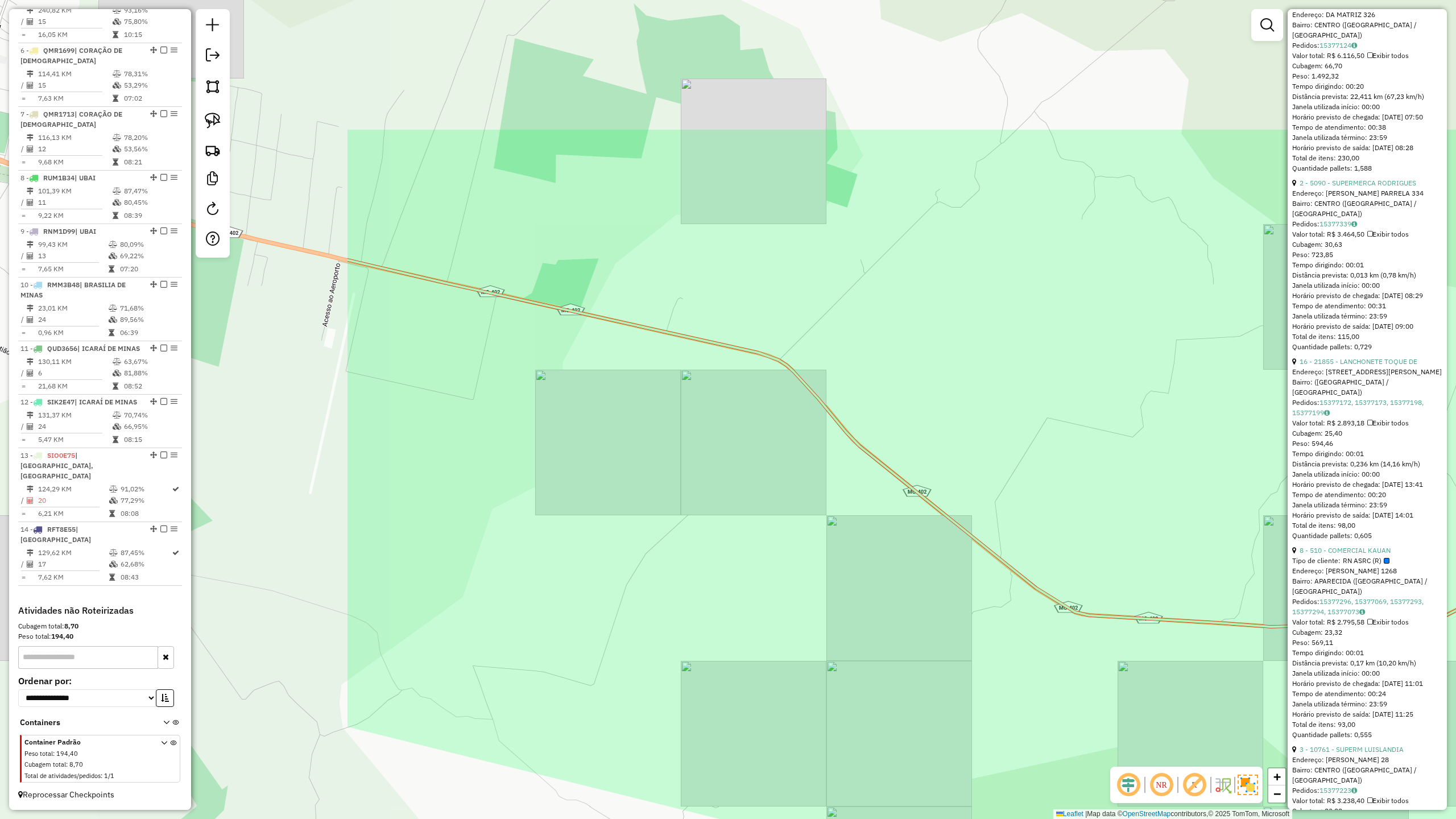
drag, startPoint x: 458, startPoint y: 479, endPoint x: 841, endPoint y: 543, distance: 388.3
click at [825, 538] on div "Janela de atendimento Grade de atendimento Capacidade Transportadoras Veículos …" at bounding box center [728, 410] width 1456 height 819
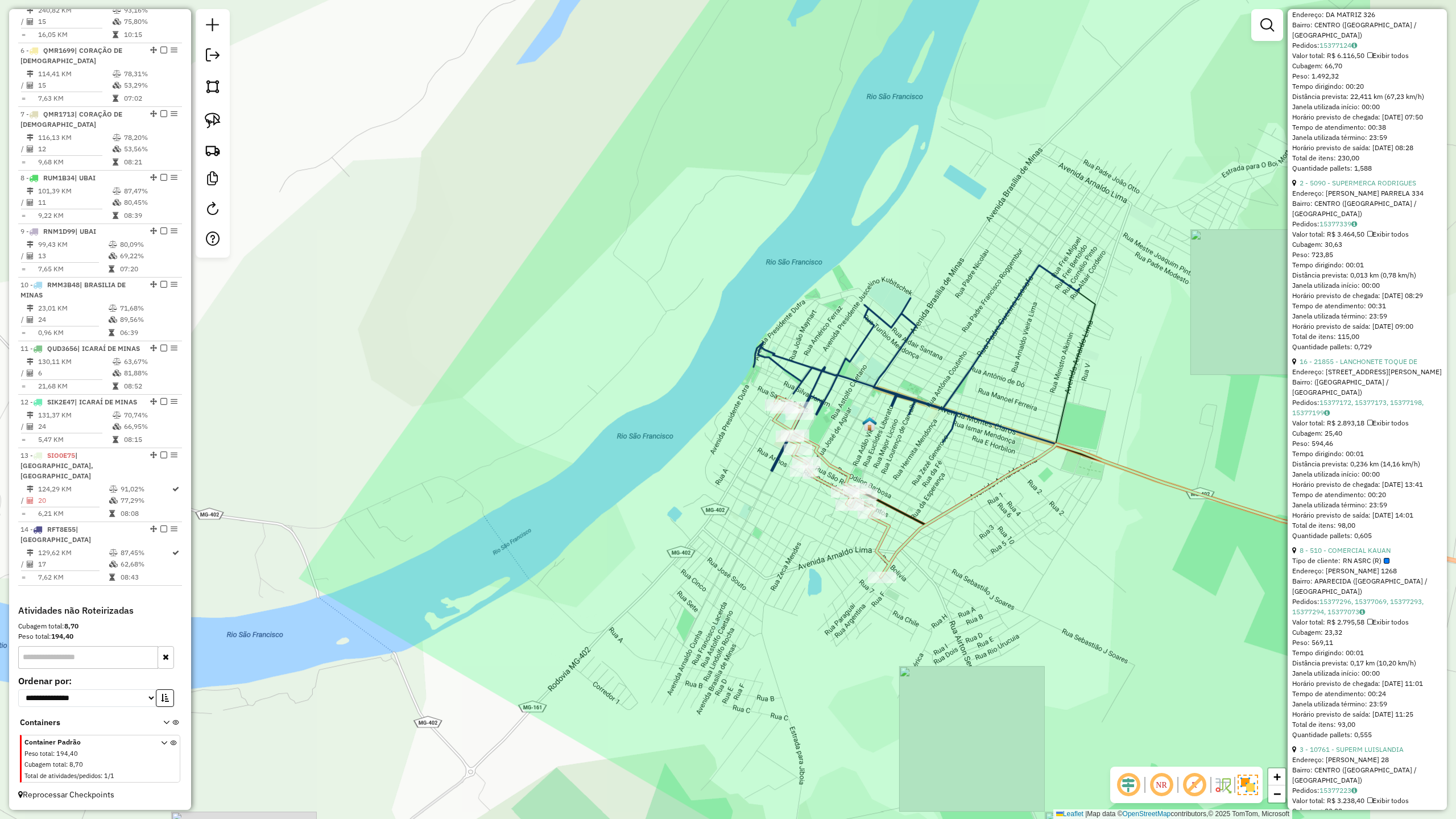
drag, startPoint x: 1060, startPoint y: 608, endPoint x: 838, endPoint y: 632, distance: 223.3
click at [840, 632] on div "Janela de atendimento Grade de atendimento Capacidade Transportadoras Veículos …" at bounding box center [728, 410] width 1456 height 819
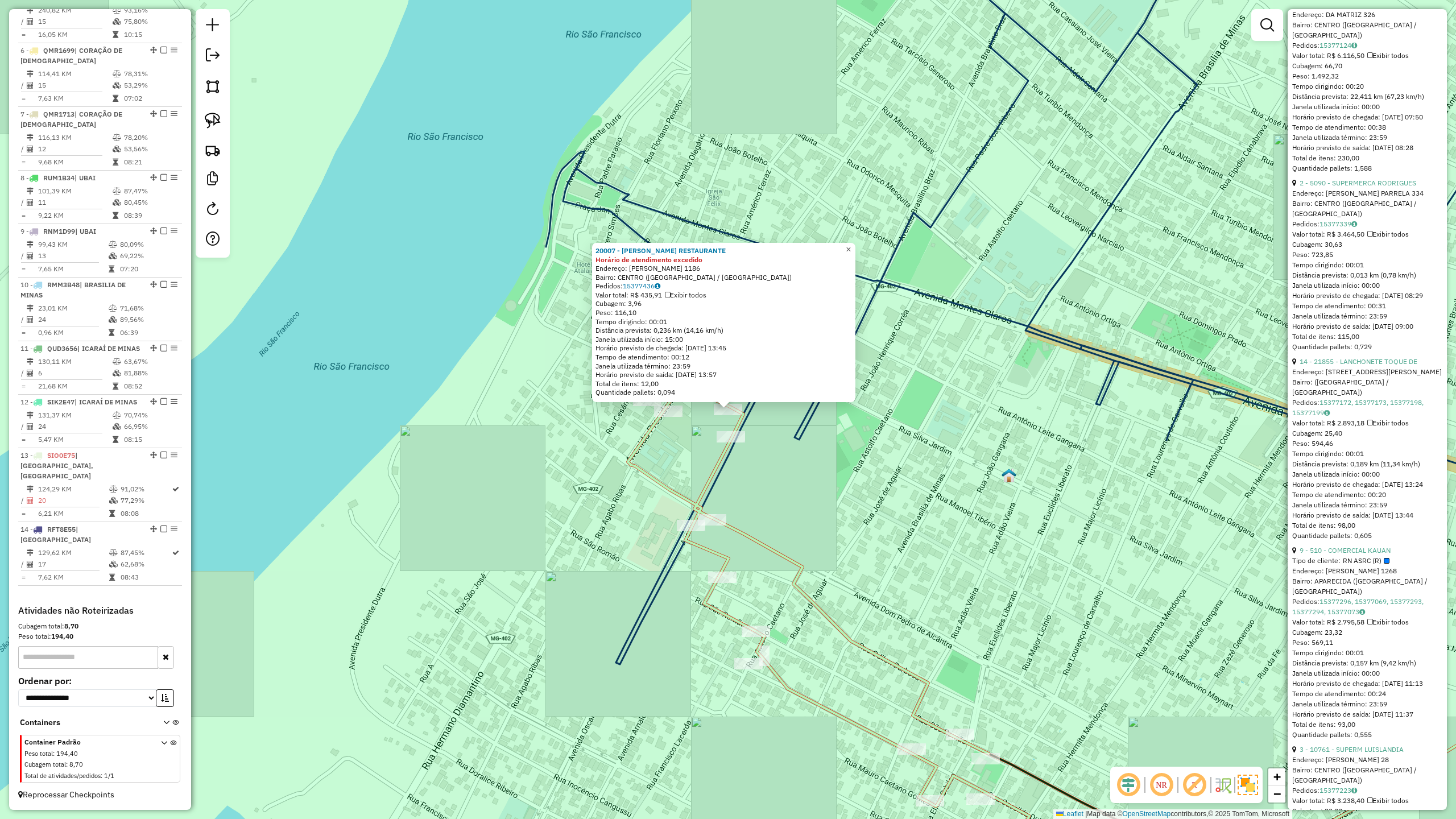
click at [851, 245] on span "×" at bounding box center [848, 249] width 5 height 10
click at [851, 246] on span "×" at bounding box center [848, 249] width 5 height 10
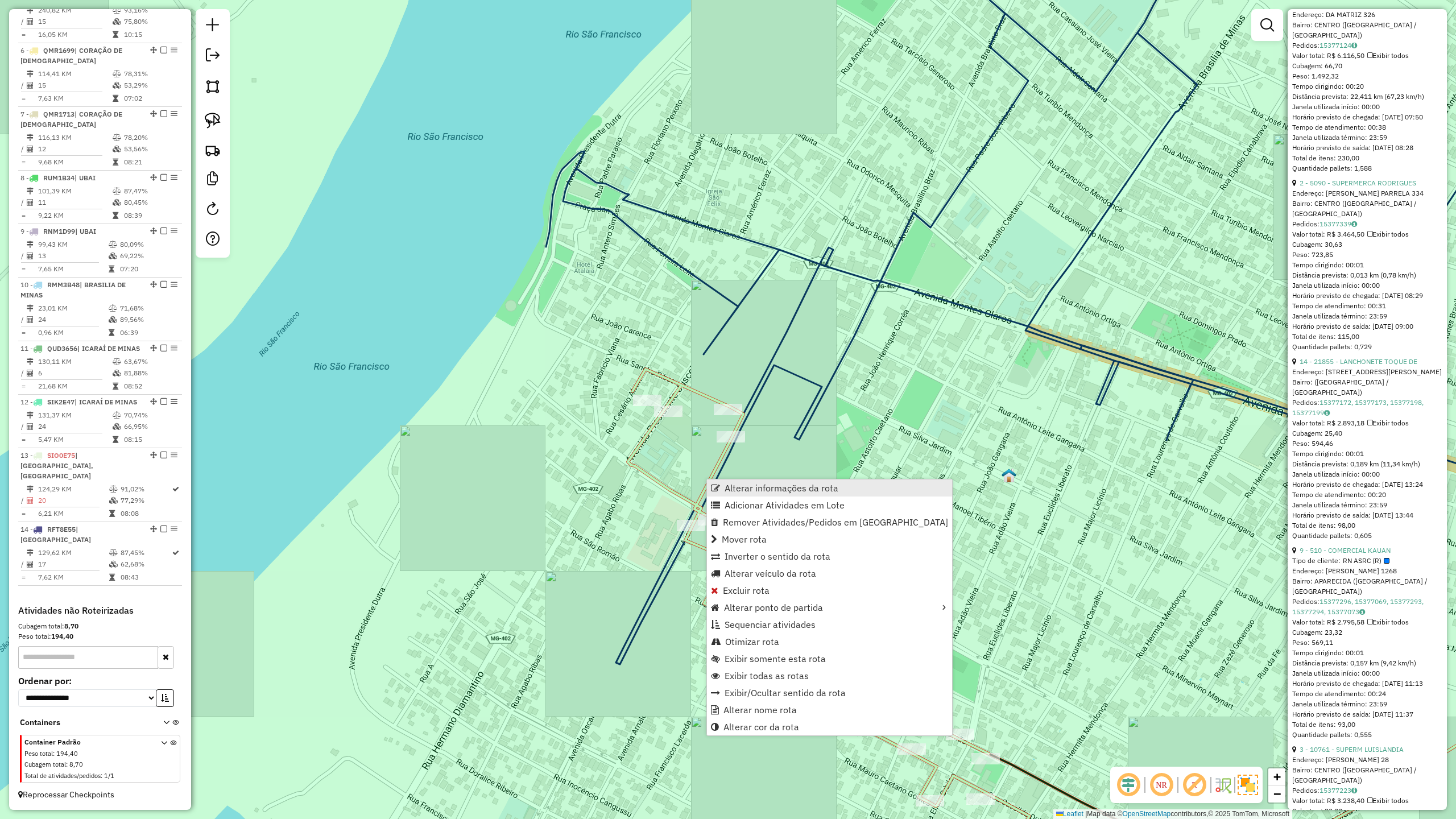
click at [738, 483] on span "Alterar informações da rota" at bounding box center [781, 488] width 114 height 9
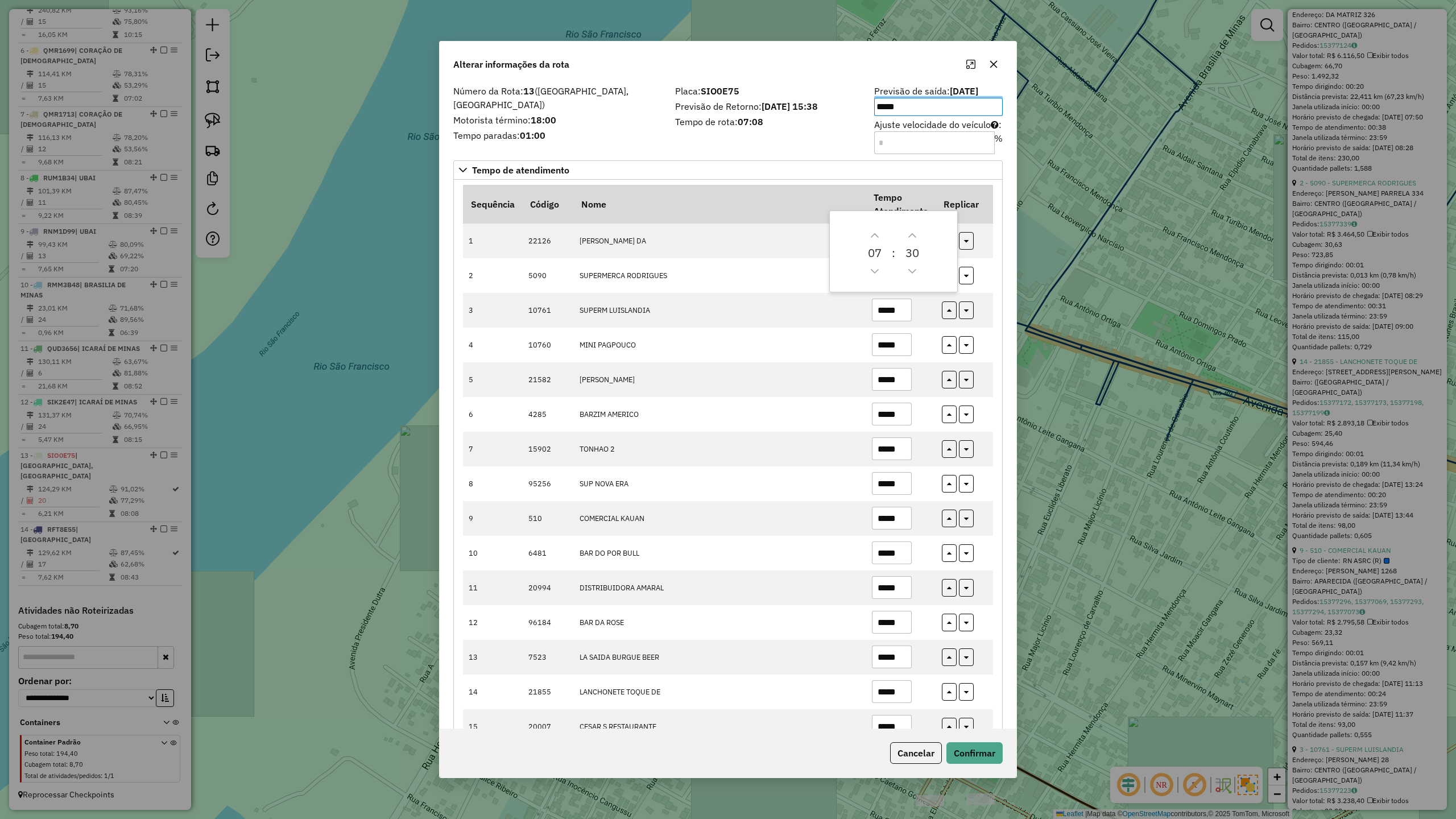
click at [605, 119] on label "Motorista término: 18:00" at bounding box center [557, 120] width 208 height 14
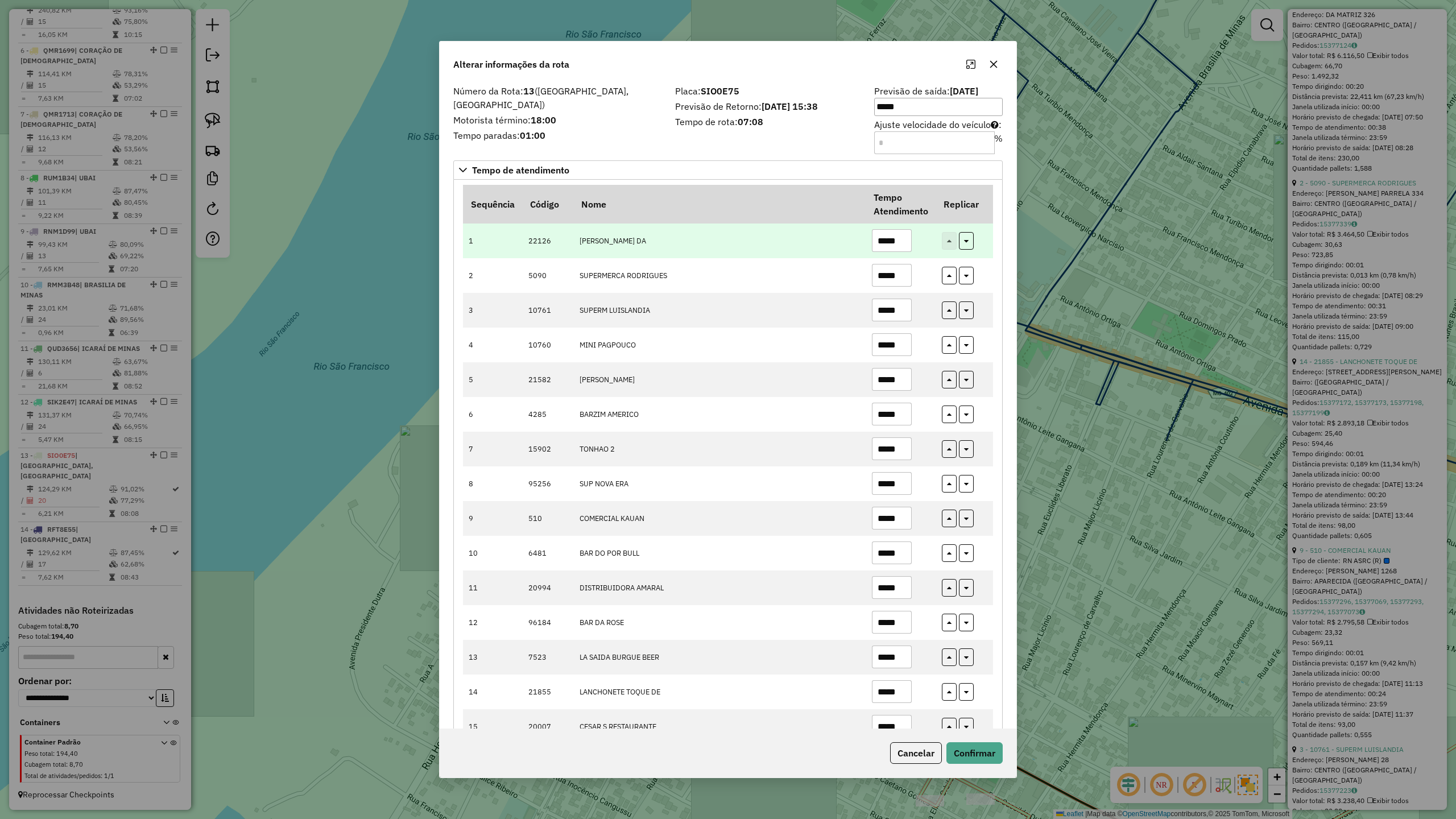
click at [902, 242] on input "*****" at bounding box center [891, 240] width 40 height 23
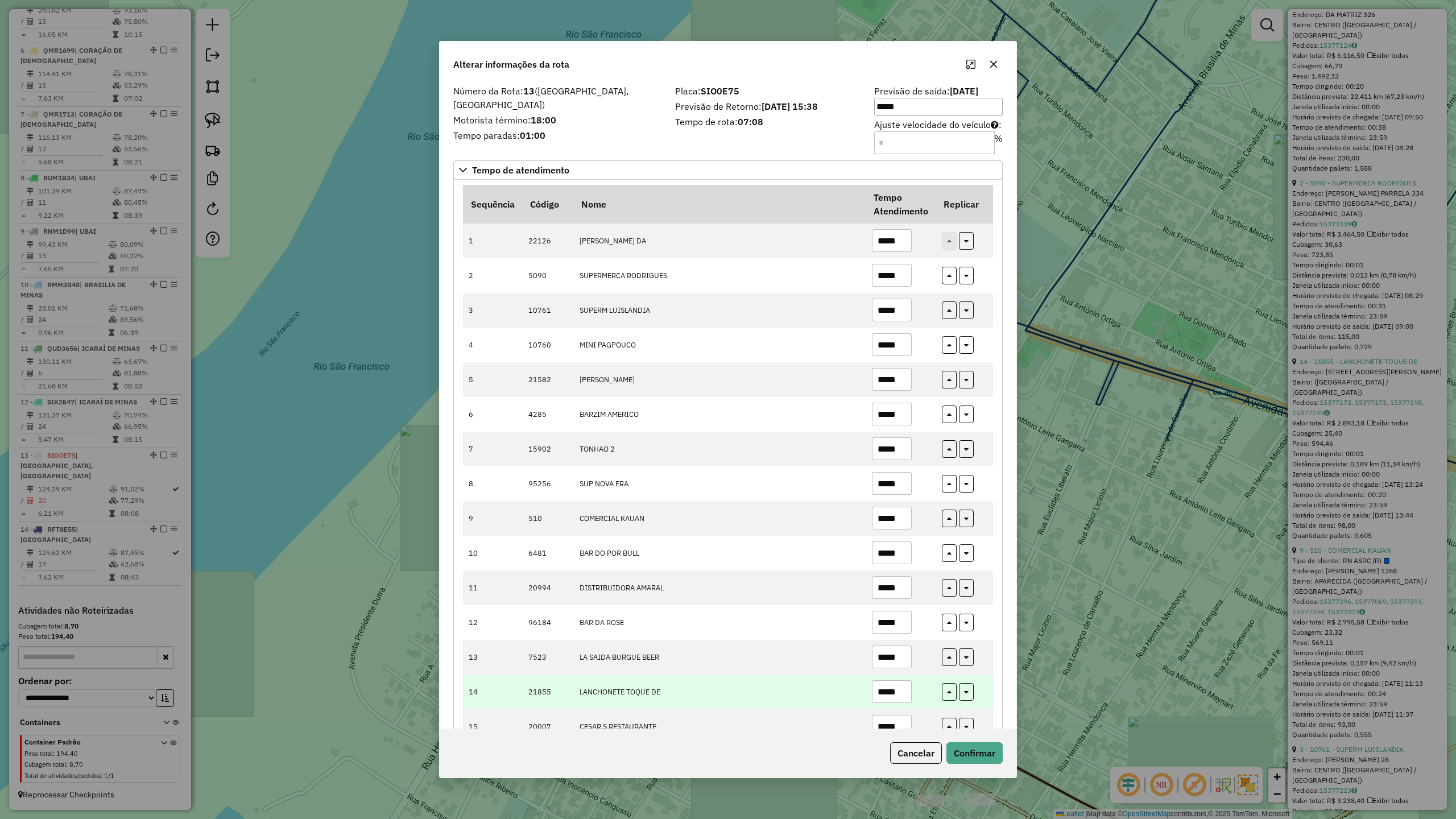
type input "*****"
click at [913, 704] on td "*****" at bounding box center [901, 692] width 70 height 34
click at [901, 687] on input "*****" at bounding box center [891, 692] width 40 height 23
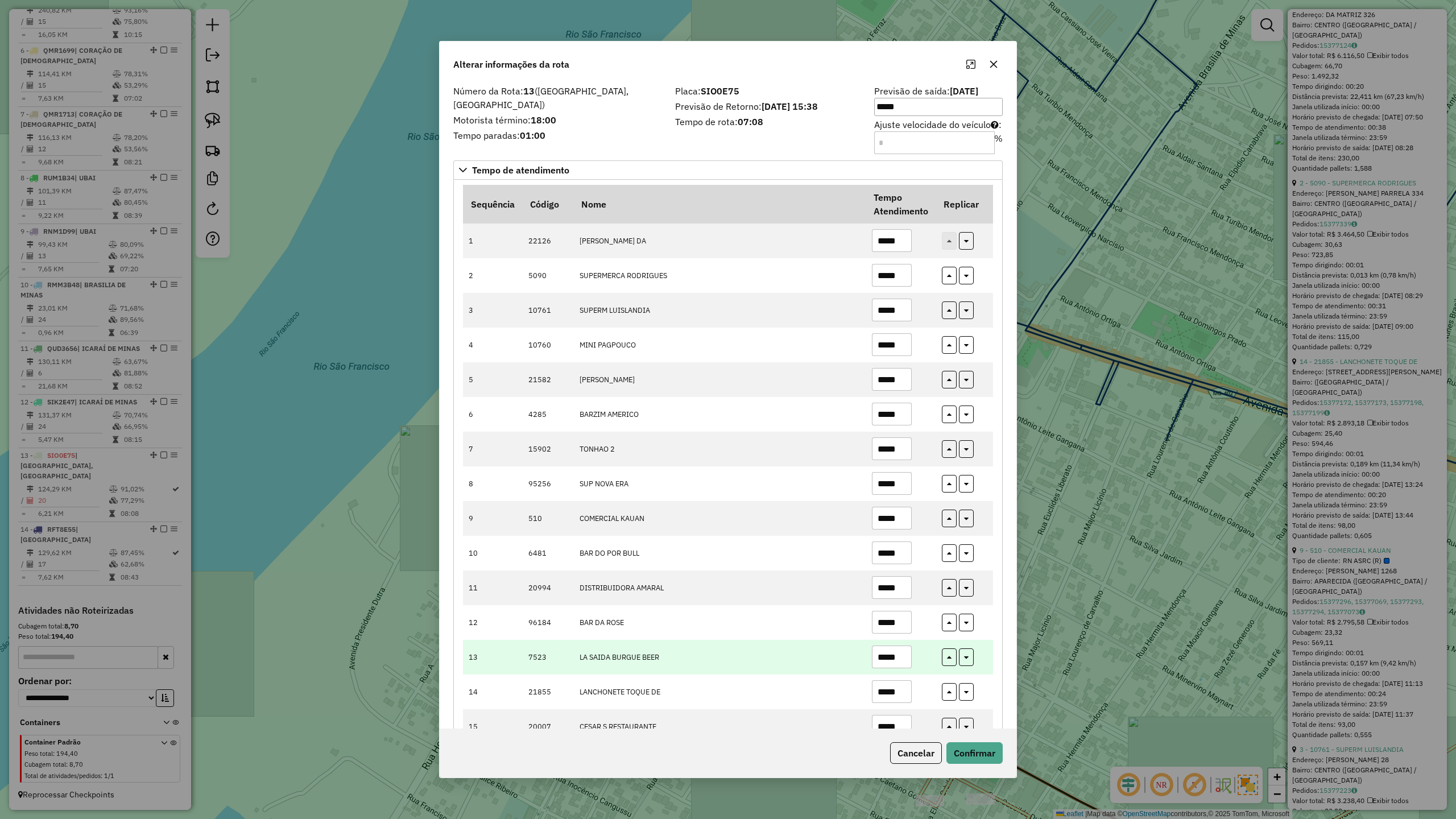
type input "*****"
click at [910, 666] on td "*****" at bounding box center [901, 657] width 70 height 34
click at [904, 661] on input "*****" at bounding box center [891, 656] width 40 height 23
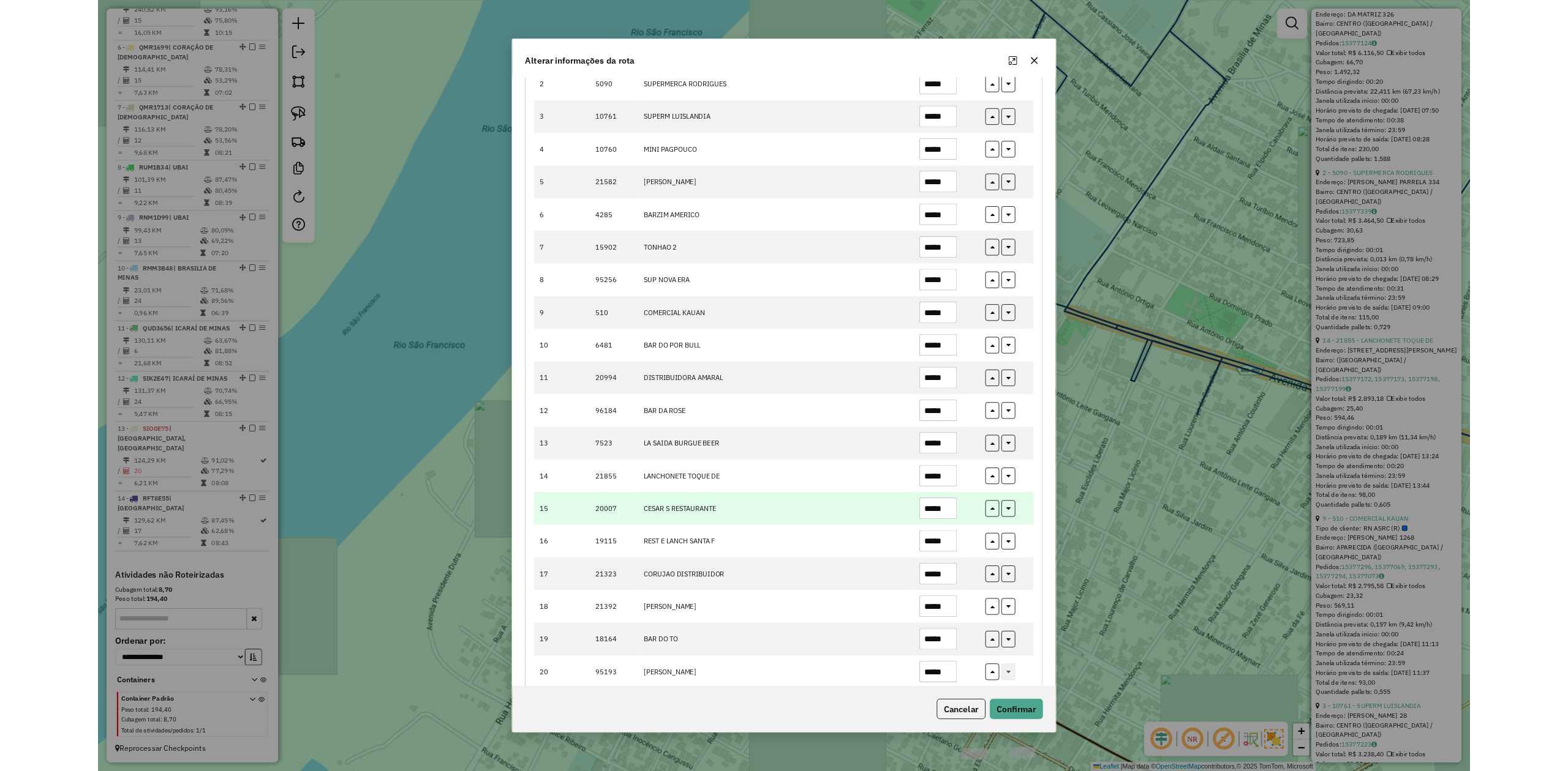
scroll to position [232, 0]
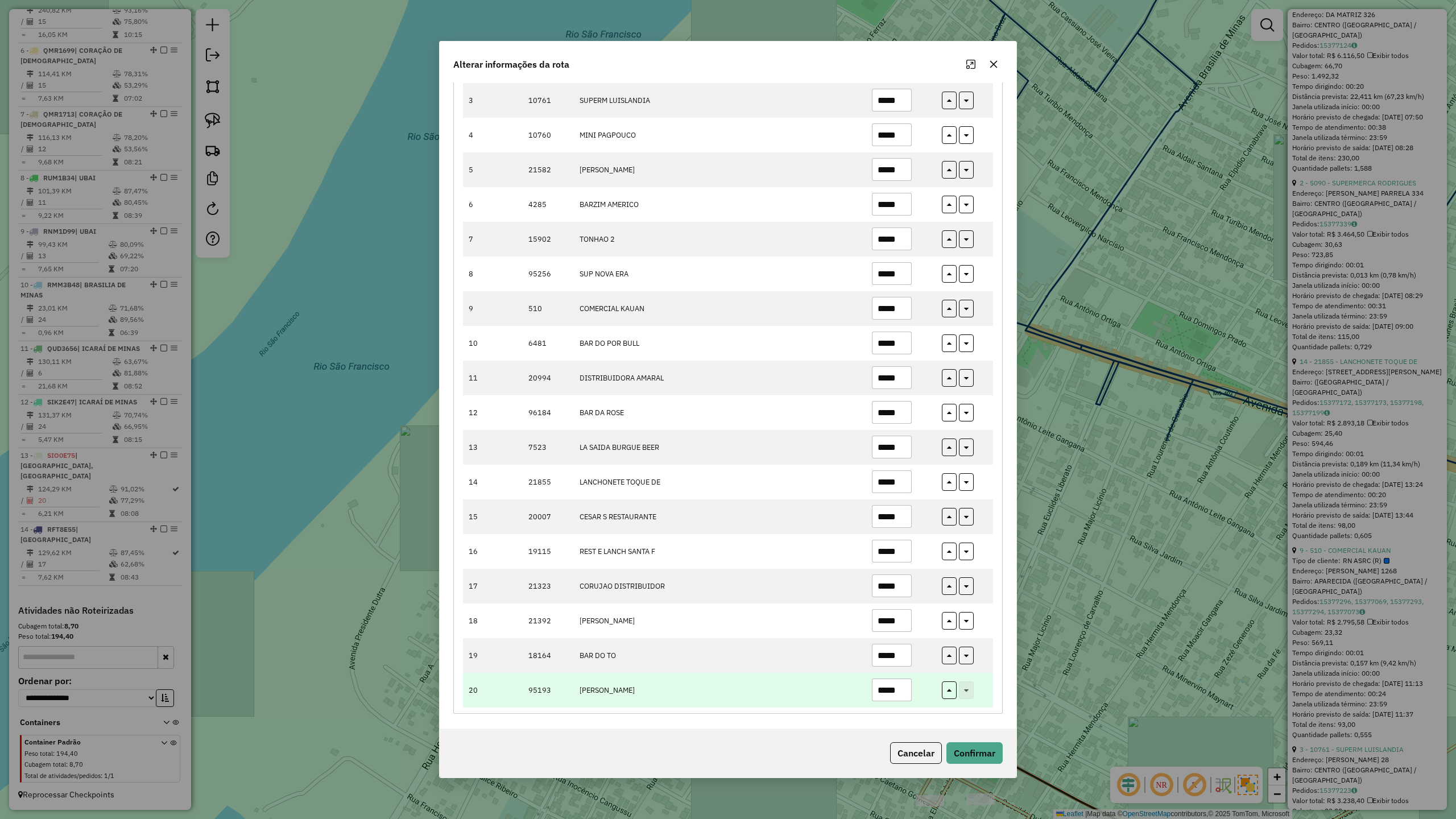
type input "*****"
click at [903, 694] on input "*****" at bounding box center [891, 689] width 40 height 23
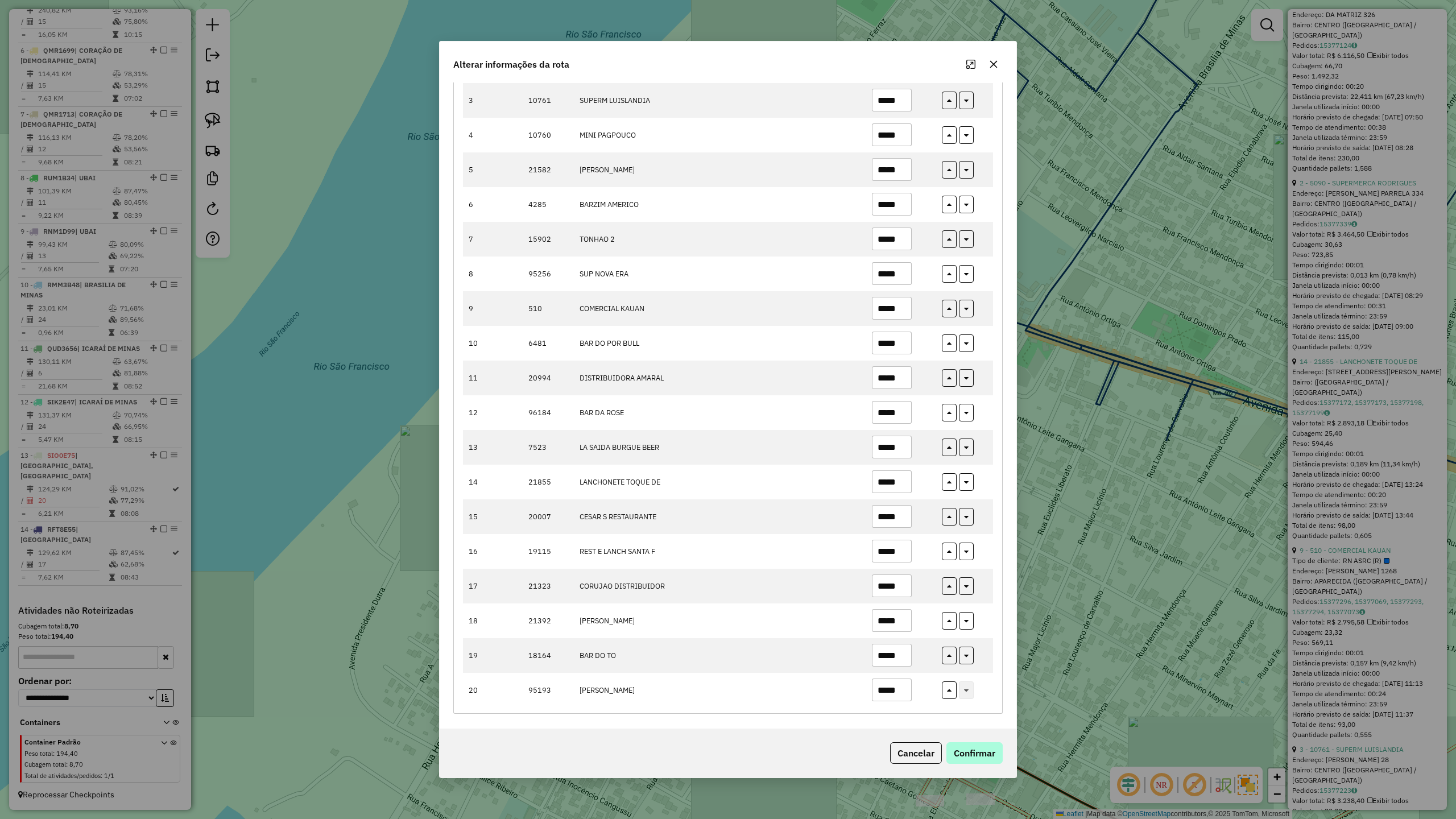
type input "*****"
click at [981, 752] on button "Confirmar" at bounding box center [974, 753] width 56 height 22
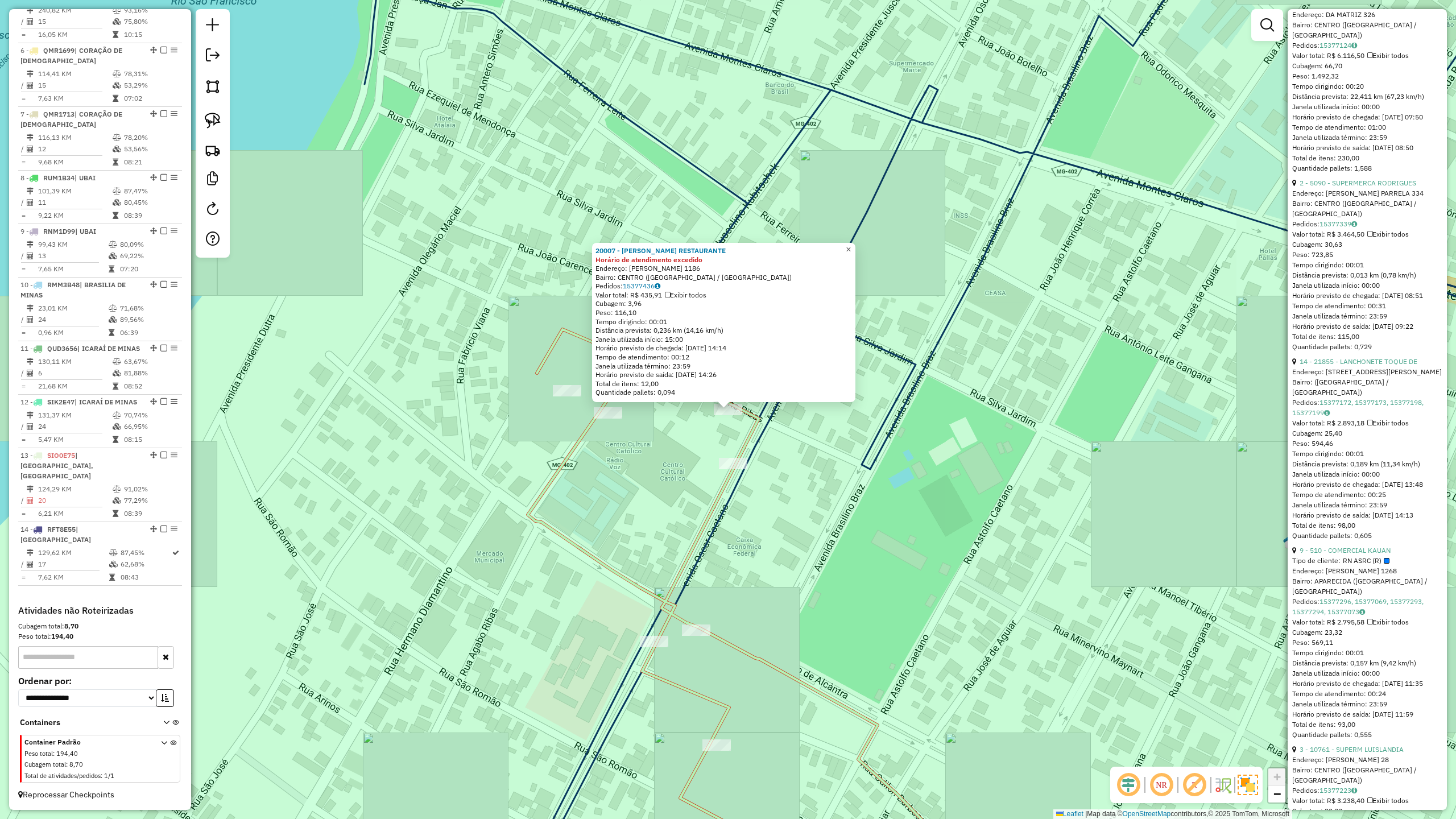
click at [851, 245] on span "×" at bounding box center [848, 249] width 5 height 10
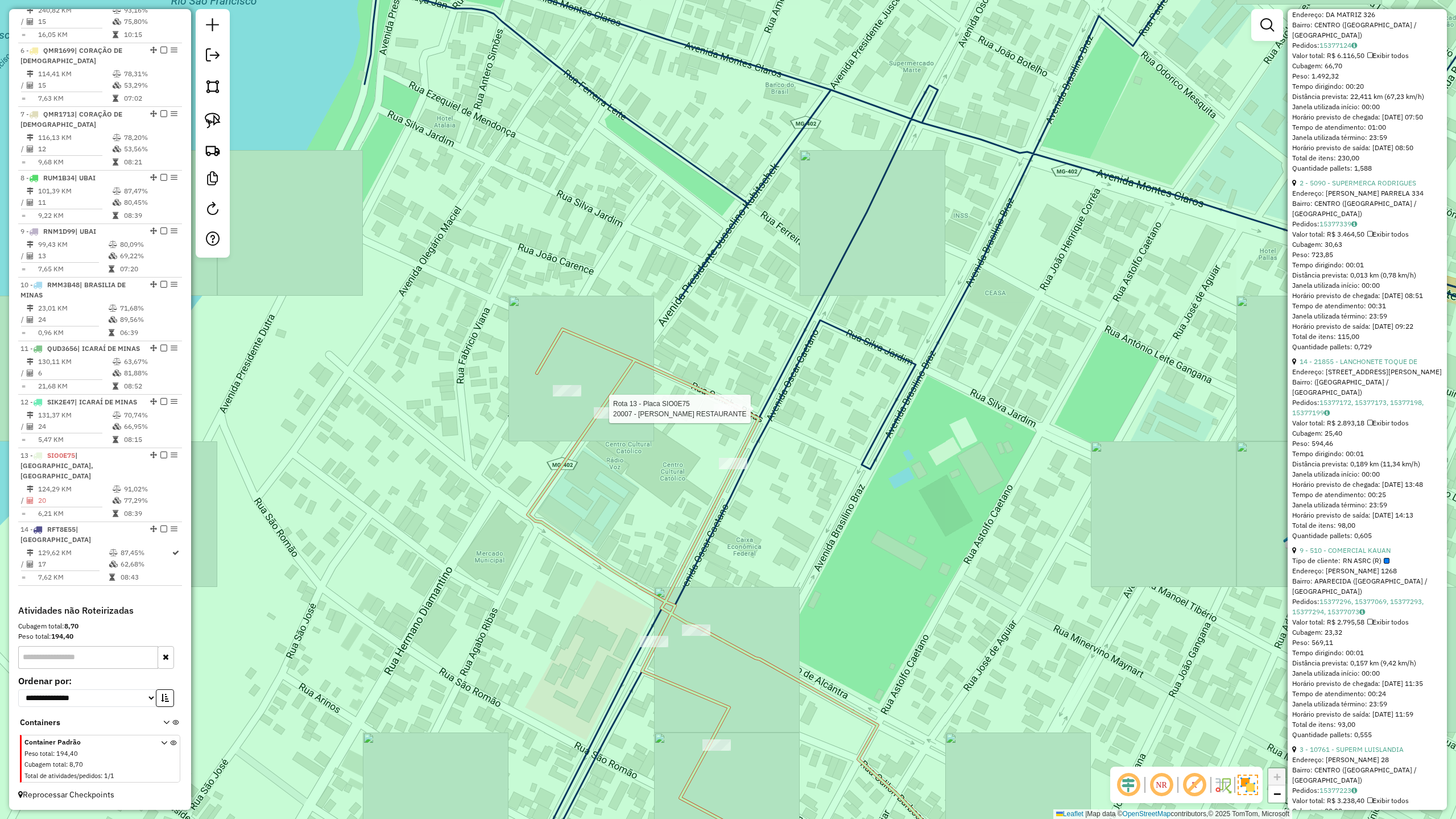
click at [726, 415] on div at bounding box center [728, 410] width 29 height 12
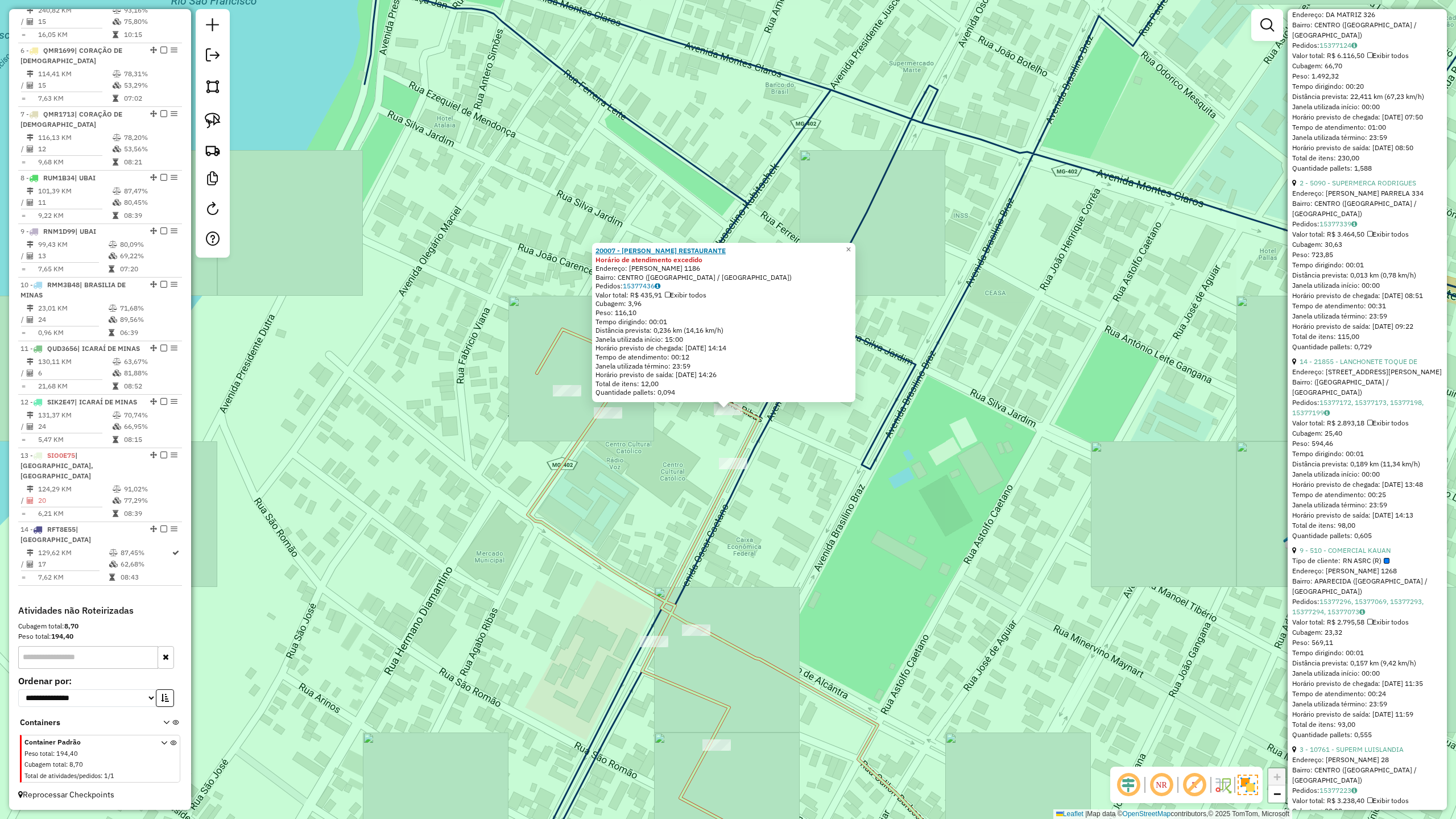
click at [675, 253] on strong "20007 - CESAR S RESTAURANTE" at bounding box center [661, 251] width 130 height 9
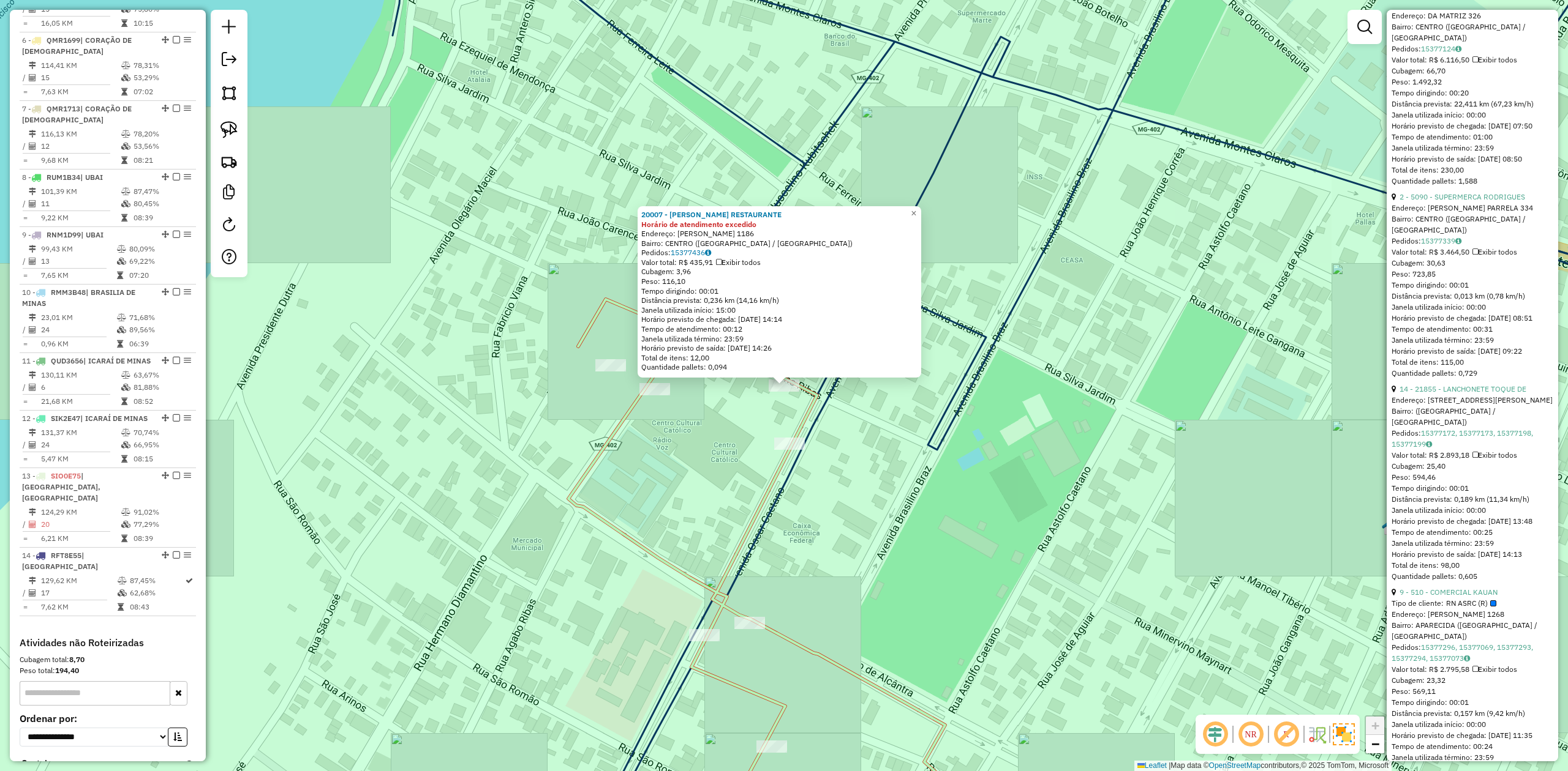
click at [1054, 289] on div "20007 - CESAR S RESTAURANTE Horário de atendimento excedido Endereço: OSCAR CAE…" at bounding box center [784, 386] width 1568 height 771
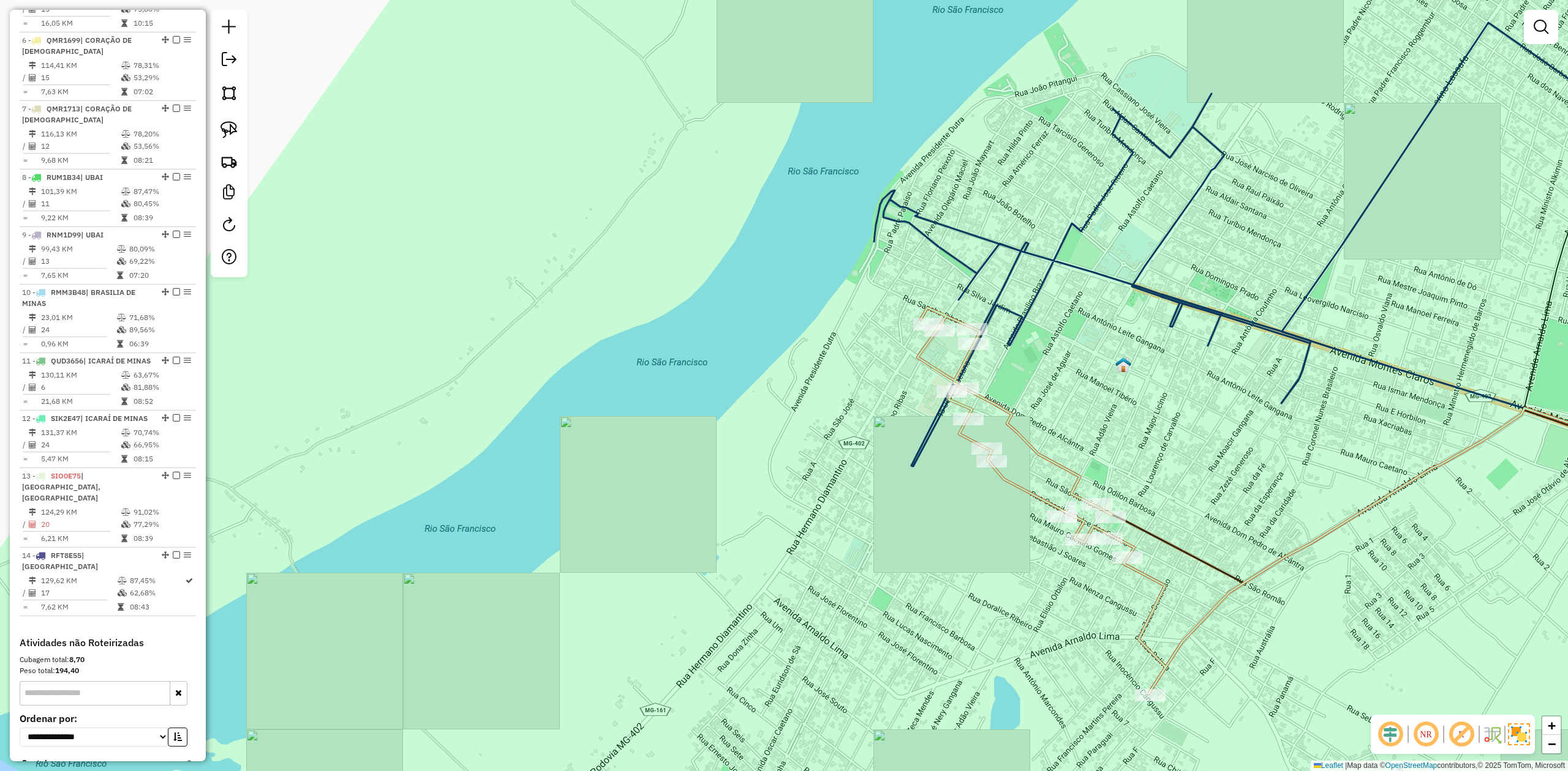
scroll to position [860, 0]
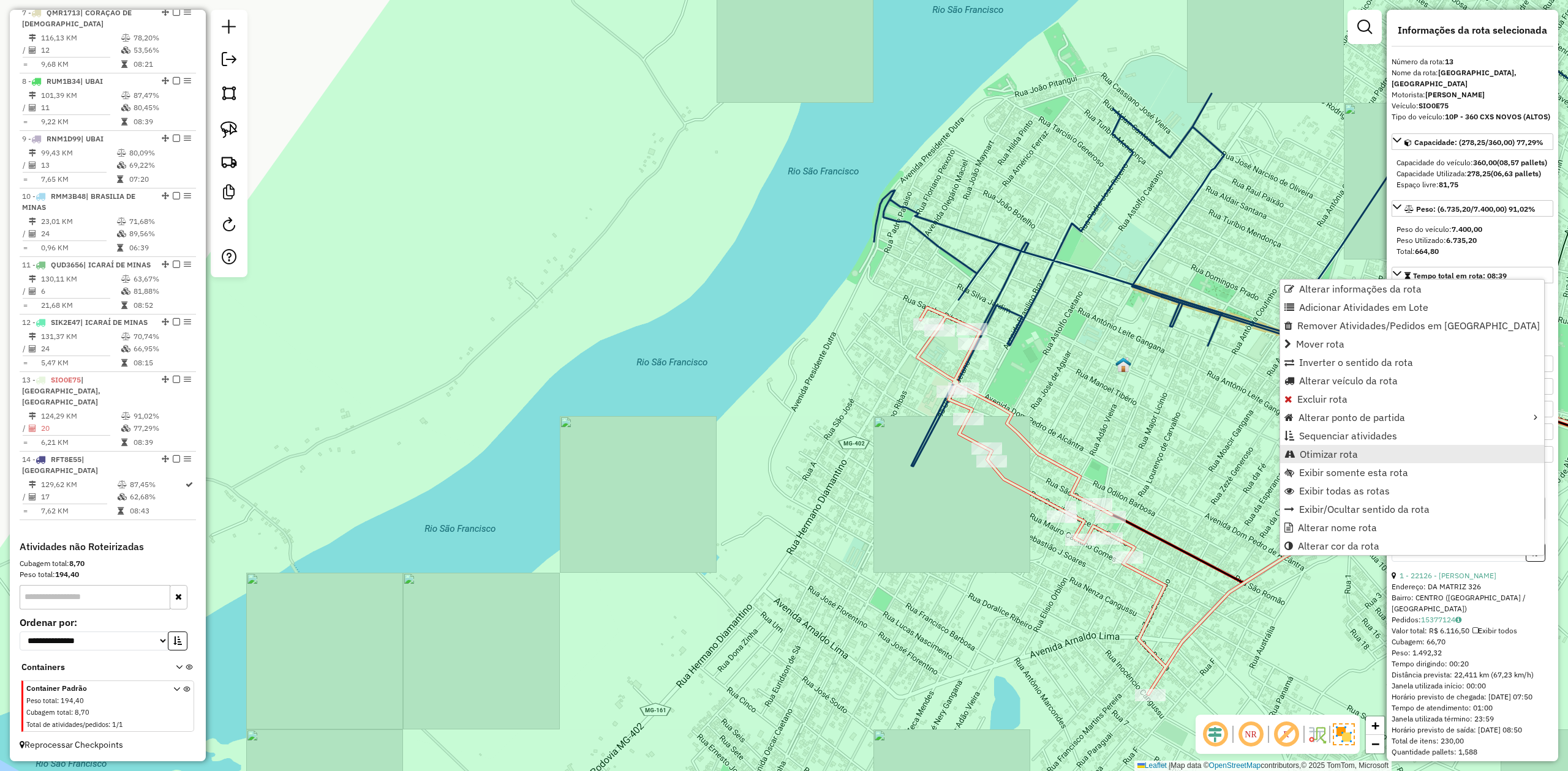
click at [1346, 453] on span "Otimizar rota" at bounding box center [1329, 454] width 58 height 9
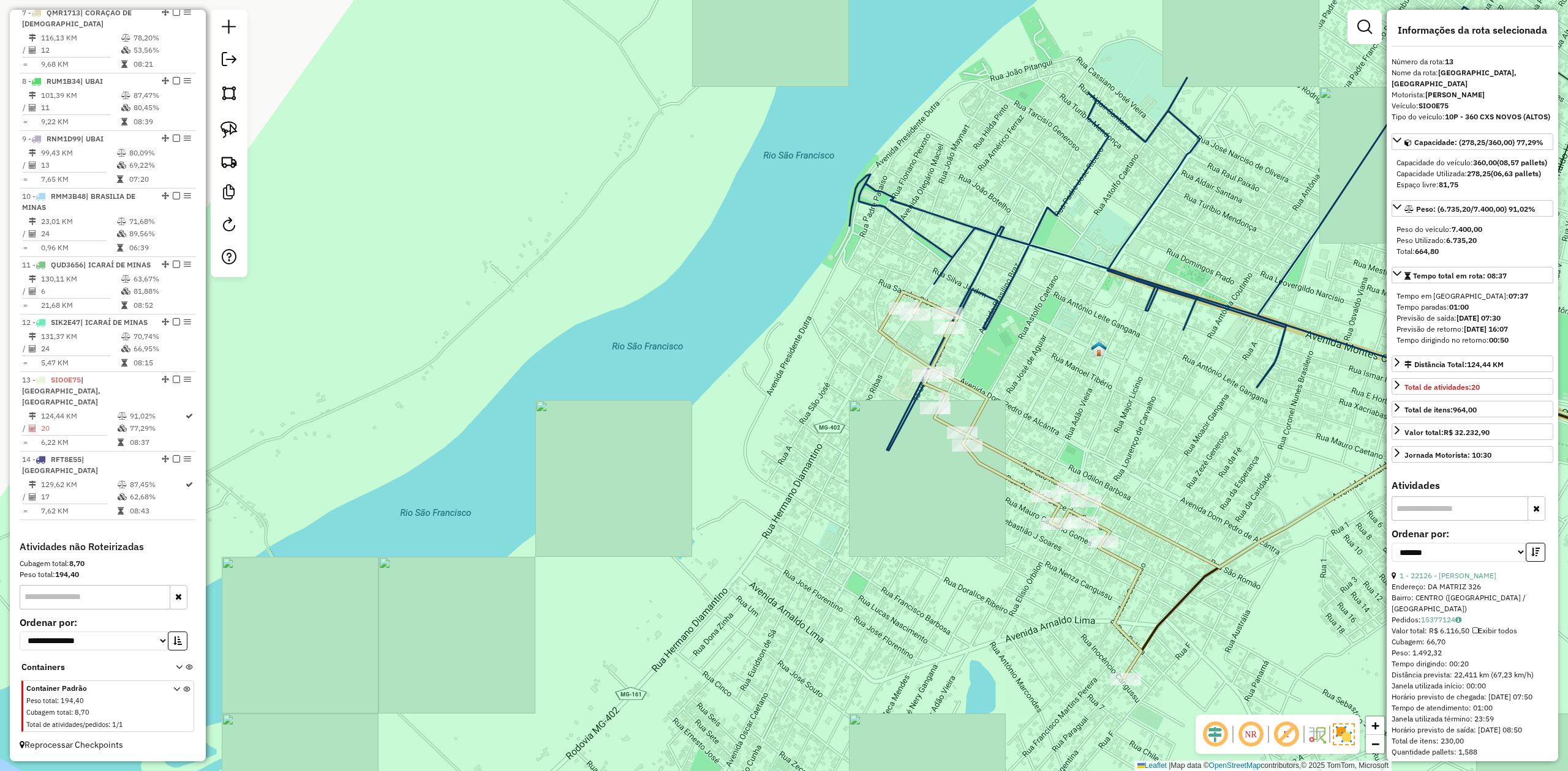
drag, startPoint x: 1177, startPoint y: 412, endPoint x: 633, endPoint y: 223, distance: 575.9
click at [719, 252] on div "Janela de atendimento Grade de atendimento Capacidade Transportadoras Veículos …" at bounding box center [784, 386] width 1568 height 771
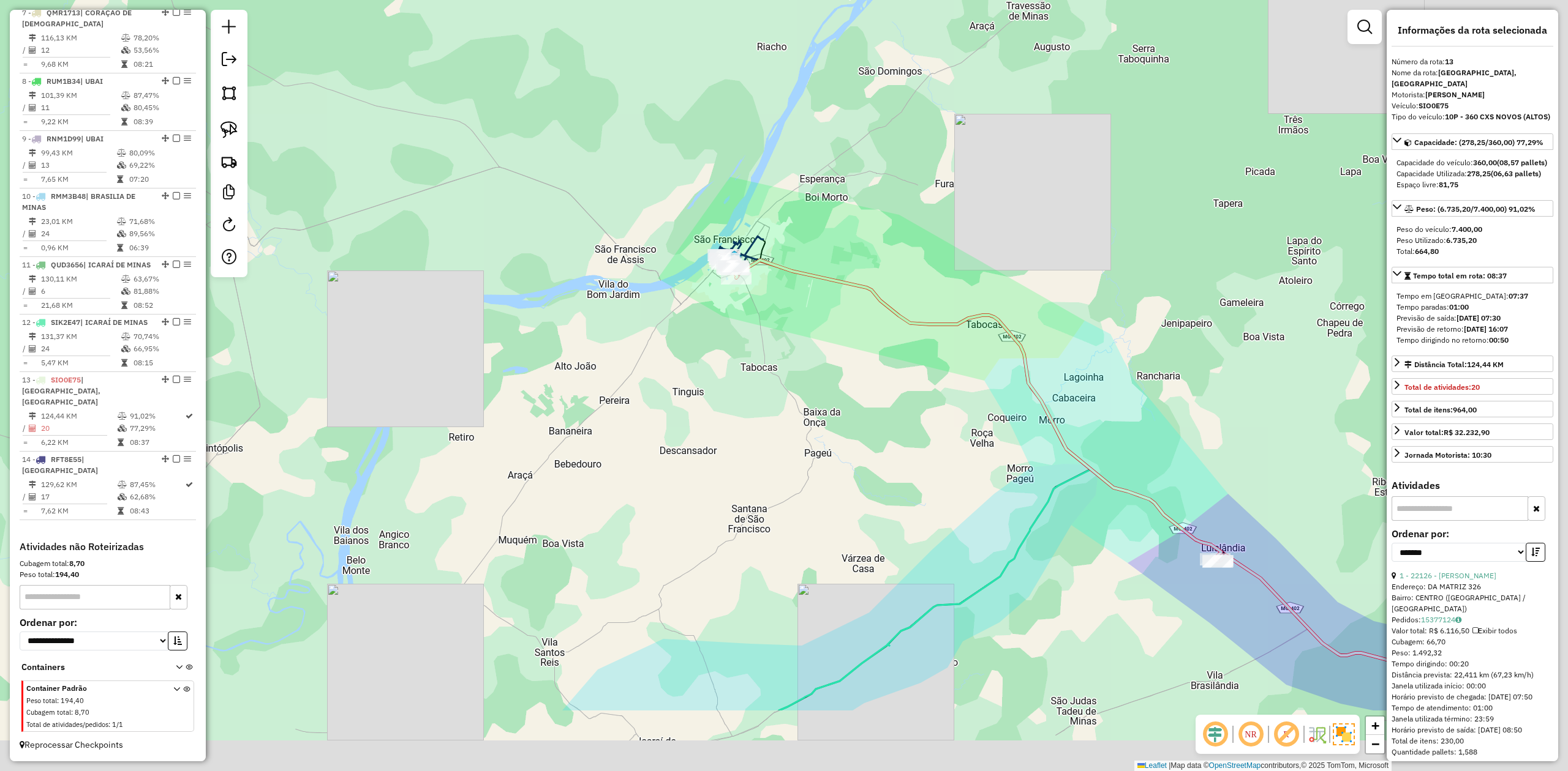
drag, startPoint x: 1143, startPoint y: 632, endPoint x: 870, endPoint y: 459, distance: 323.2
click at [851, 445] on div "Janela de atendimento Grade de atendimento Capacidade Transportadoras Veículos …" at bounding box center [784, 386] width 1568 height 771
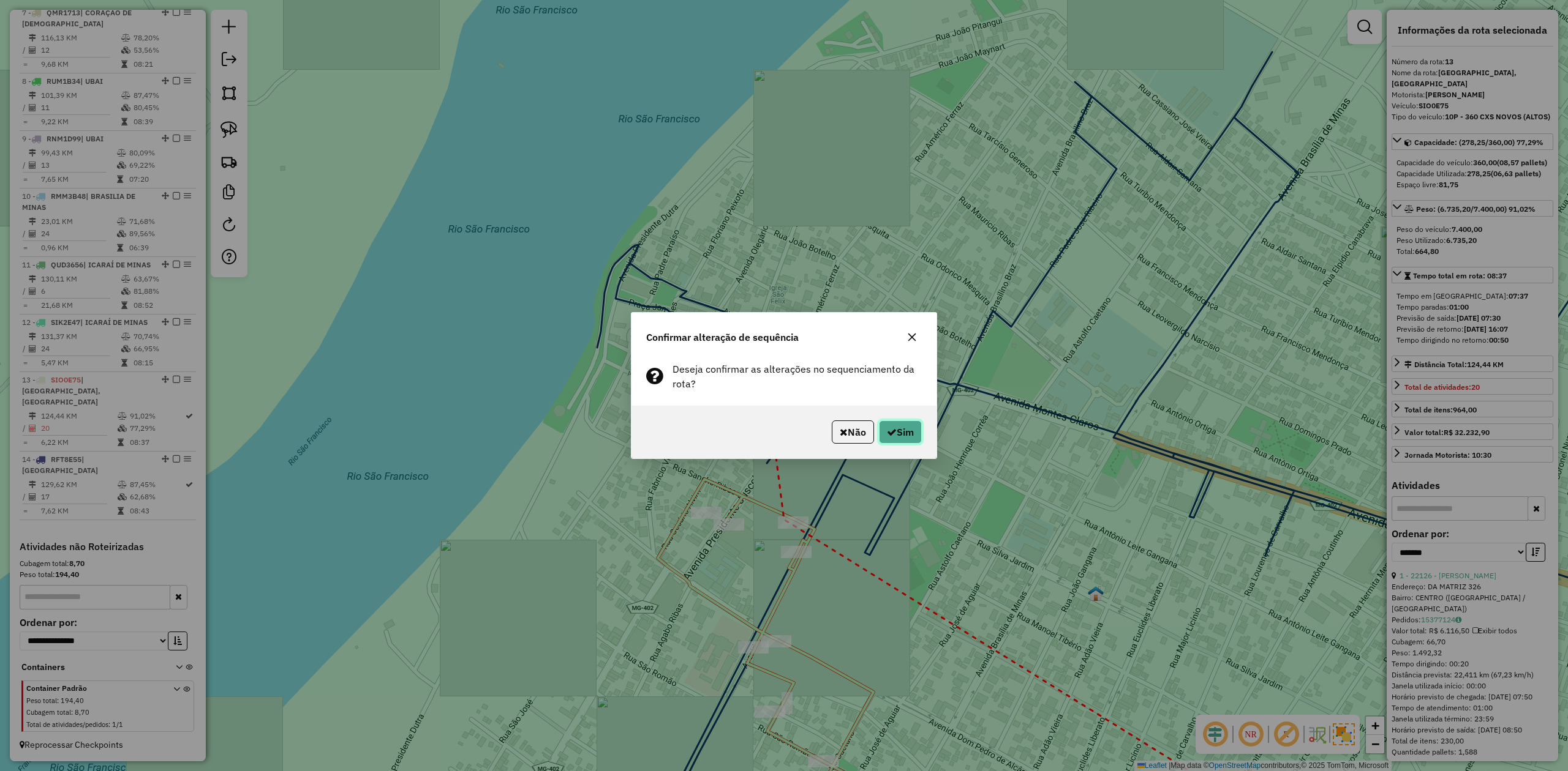
click at [897, 434] on button "Sim" at bounding box center [900, 432] width 43 height 24
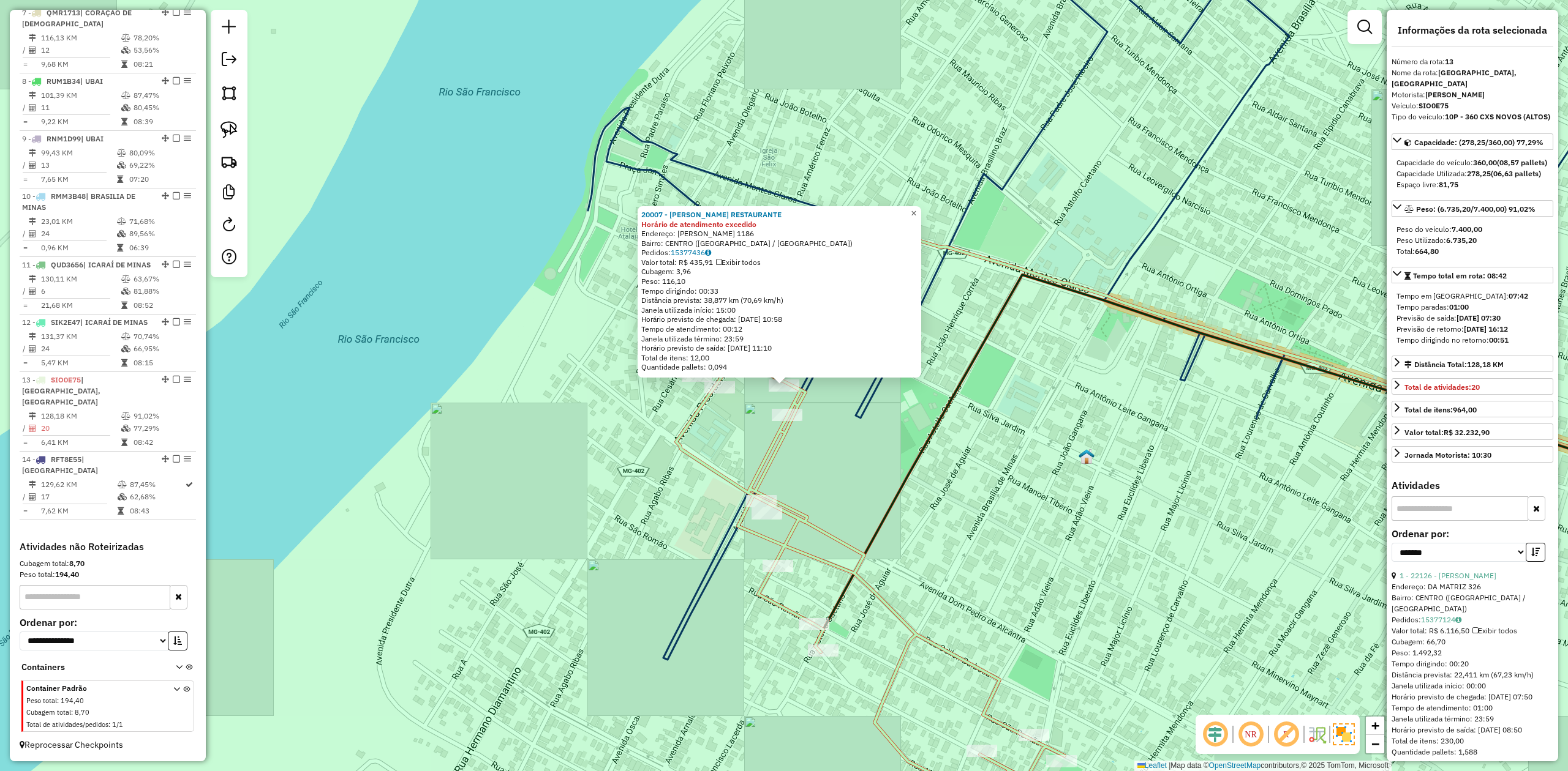
click at [917, 213] on span "×" at bounding box center [913, 213] width 6 height 10
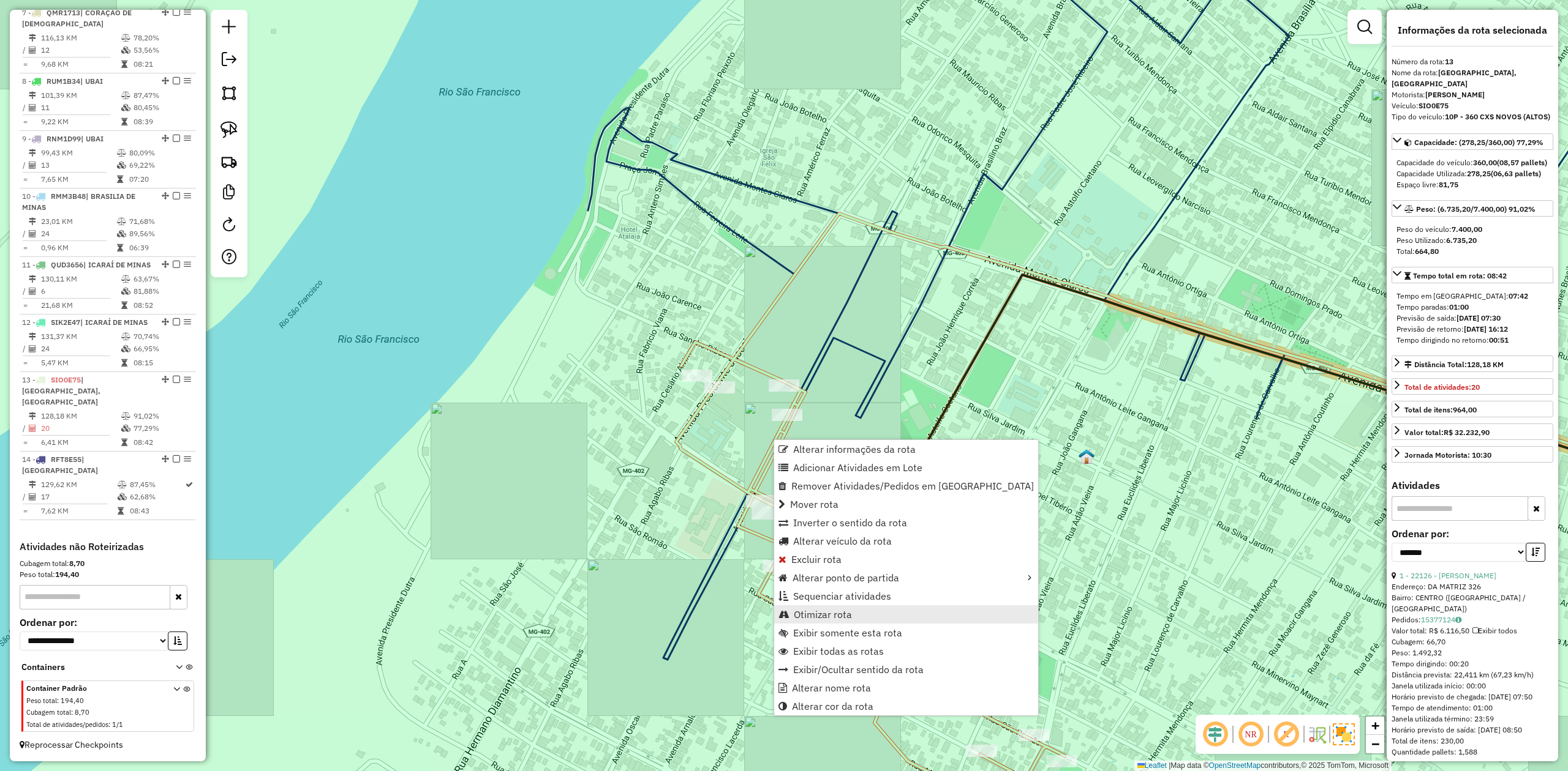
click at [833, 618] on span "Otimizar rota" at bounding box center [823, 614] width 58 height 9
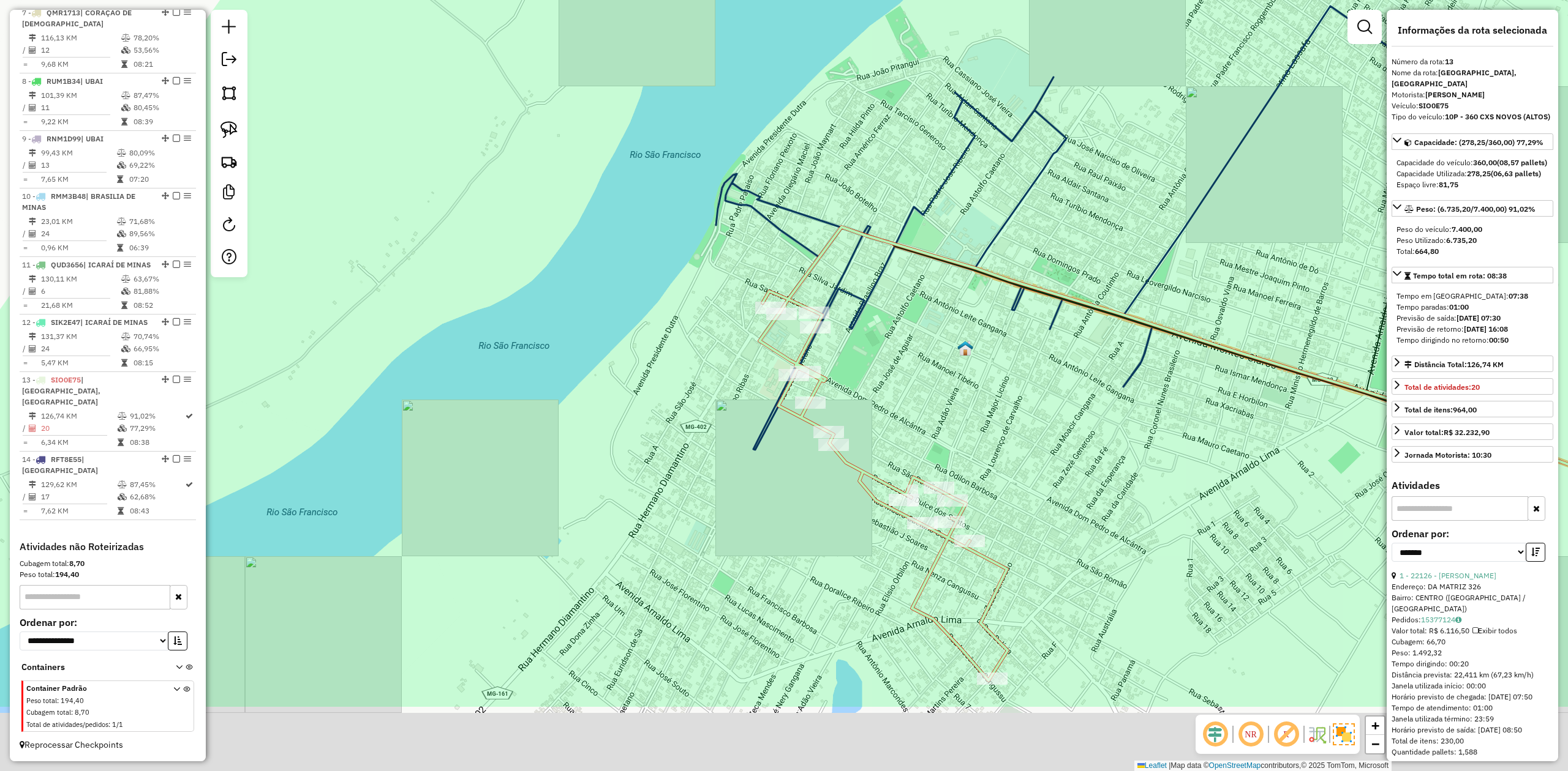
drag, startPoint x: 1028, startPoint y: 579, endPoint x: 922, endPoint y: 348, distance: 254.2
click at [929, 358] on div "Janela de atendimento Grade de atendimento Capacidade Transportadoras Veículos …" at bounding box center [784, 386] width 1568 height 771
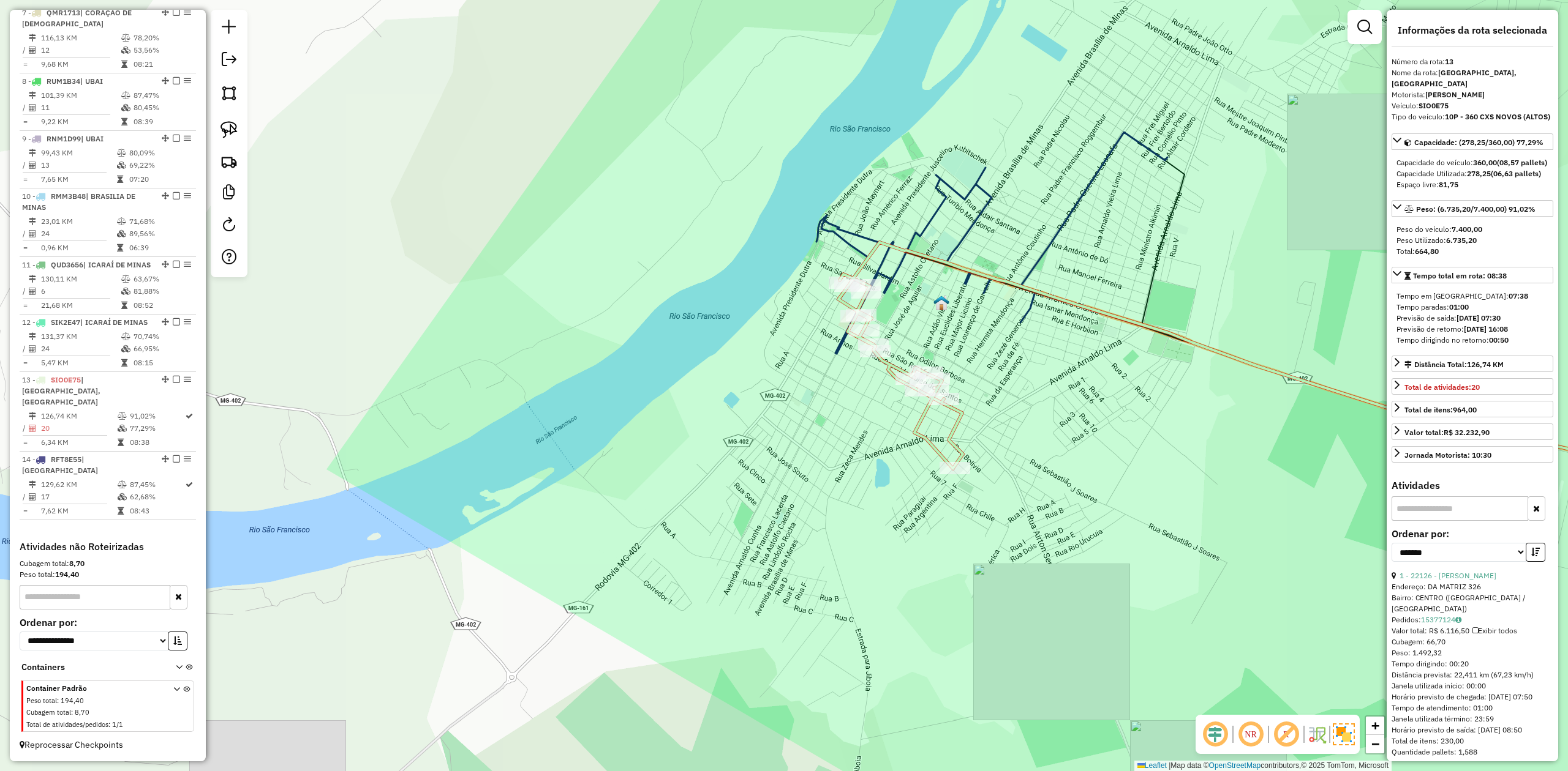
drag, startPoint x: 1130, startPoint y: 415, endPoint x: 835, endPoint y: 359, distance: 300.3
click at [850, 361] on div "Janela de atendimento Grade de atendimento Capacidade Transportadoras Veículos …" at bounding box center [784, 386] width 1568 height 771
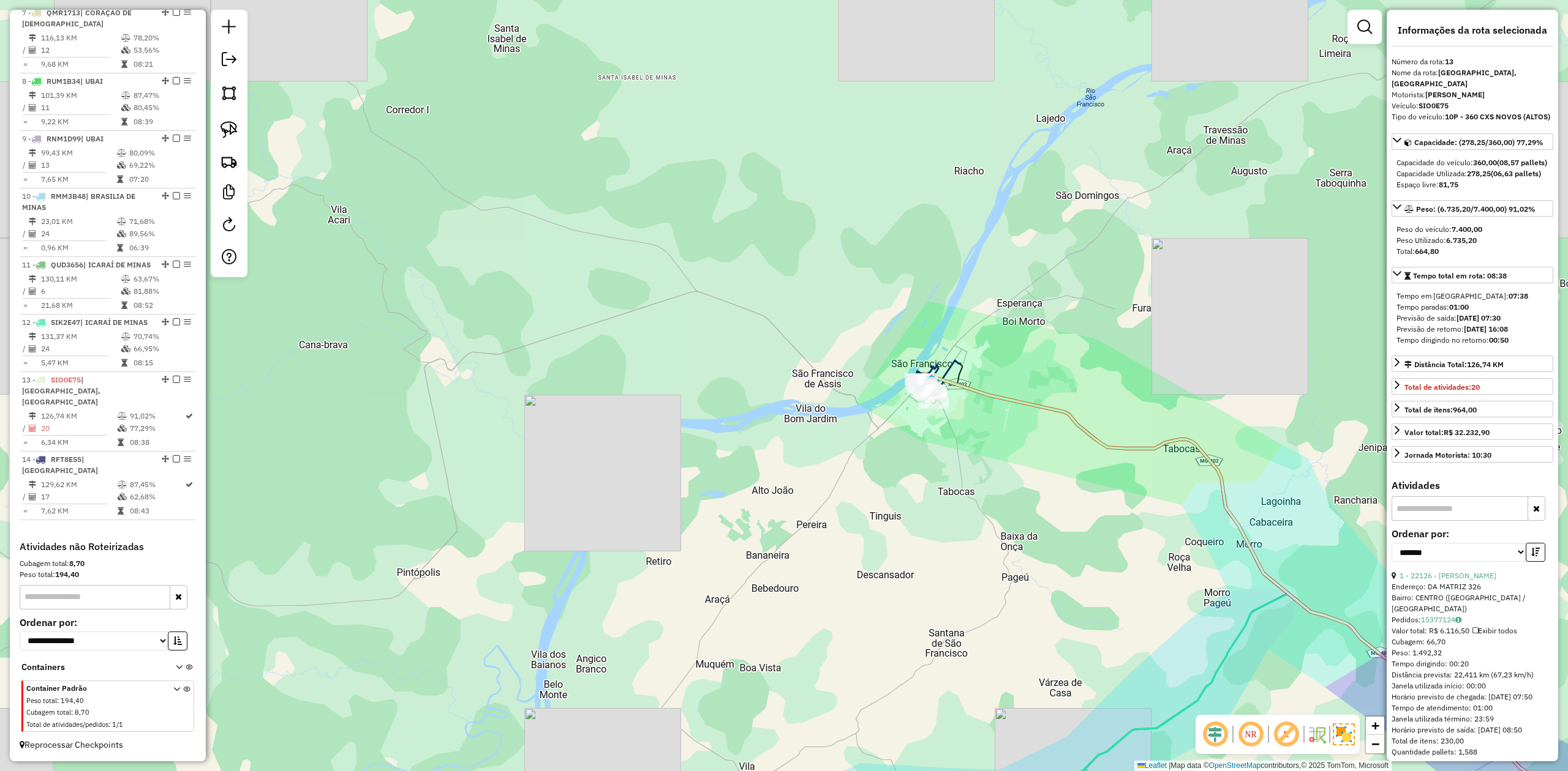
drag, startPoint x: 1215, startPoint y: 426, endPoint x: 957, endPoint y: 270, distance: 301.5
click at [959, 272] on div "Janela de atendimento Grade de atendimento Capacidade Transportadoras Veículos …" at bounding box center [784, 386] width 1568 height 771
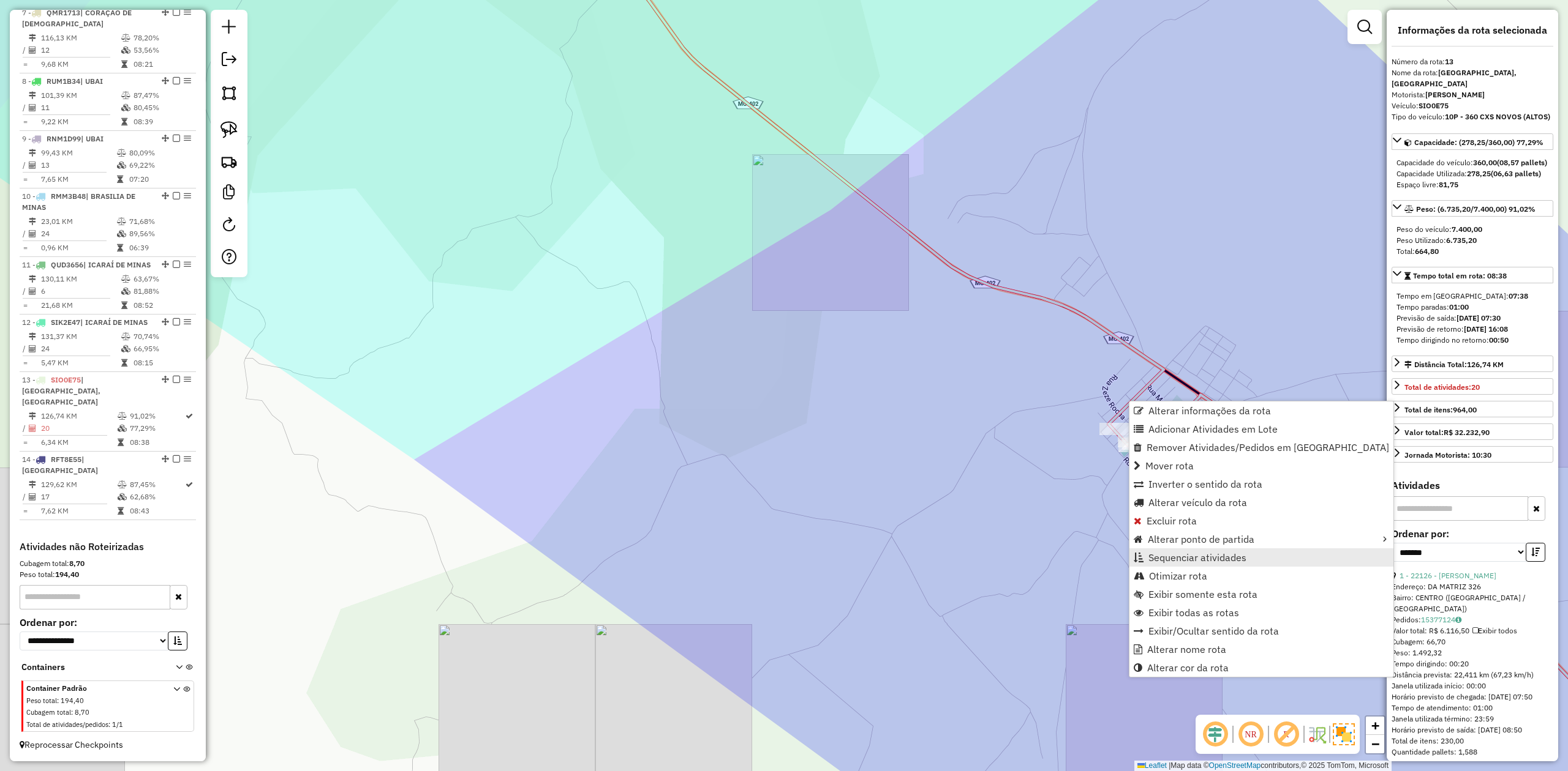
click at [1186, 562] on span "Sequenciar atividades" at bounding box center [1197, 557] width 98 height 9
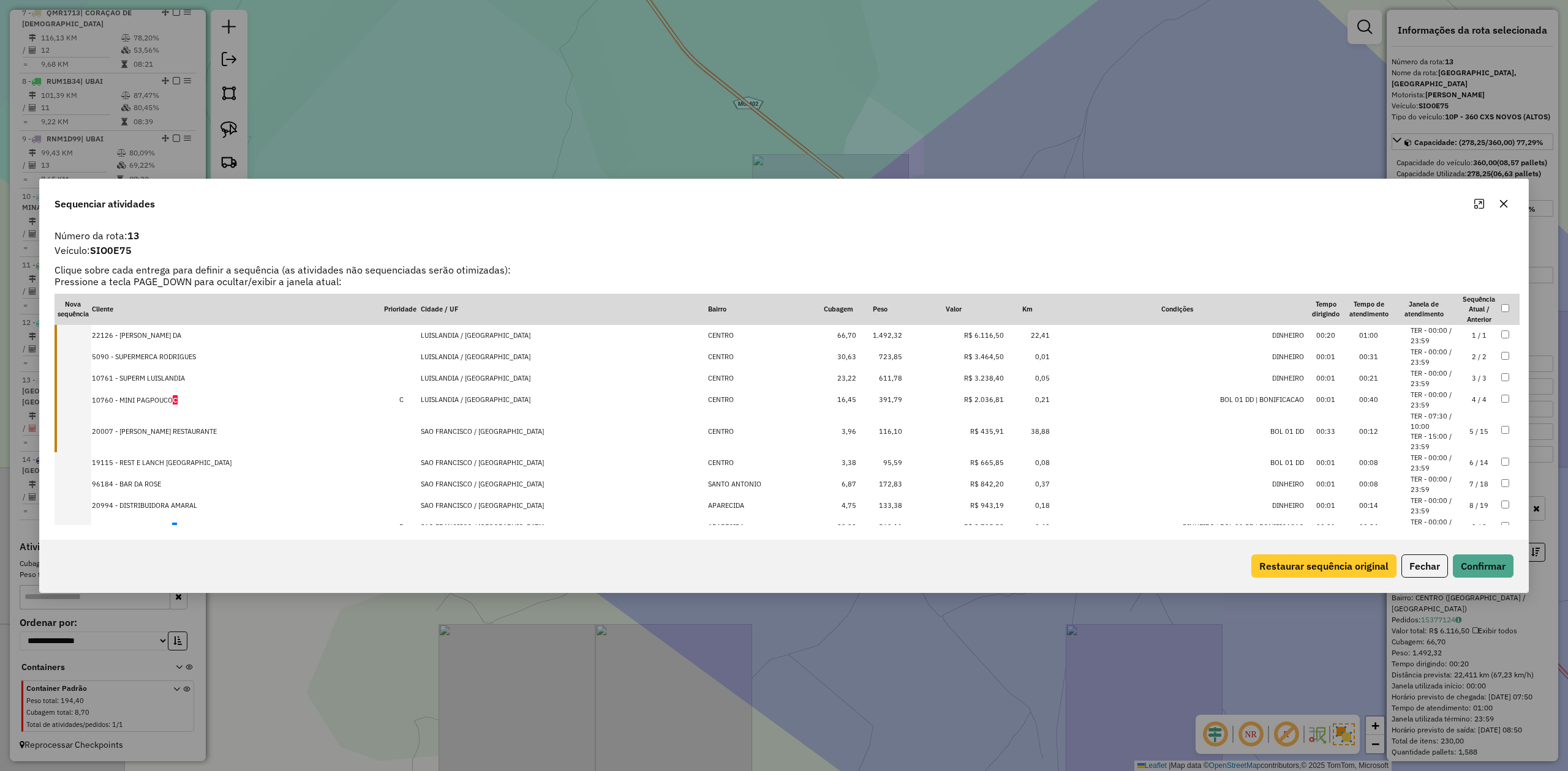
click at [1306, 561] on button "Restaurar sequência original" at bounding box center [1323, 567] width 145 height 24
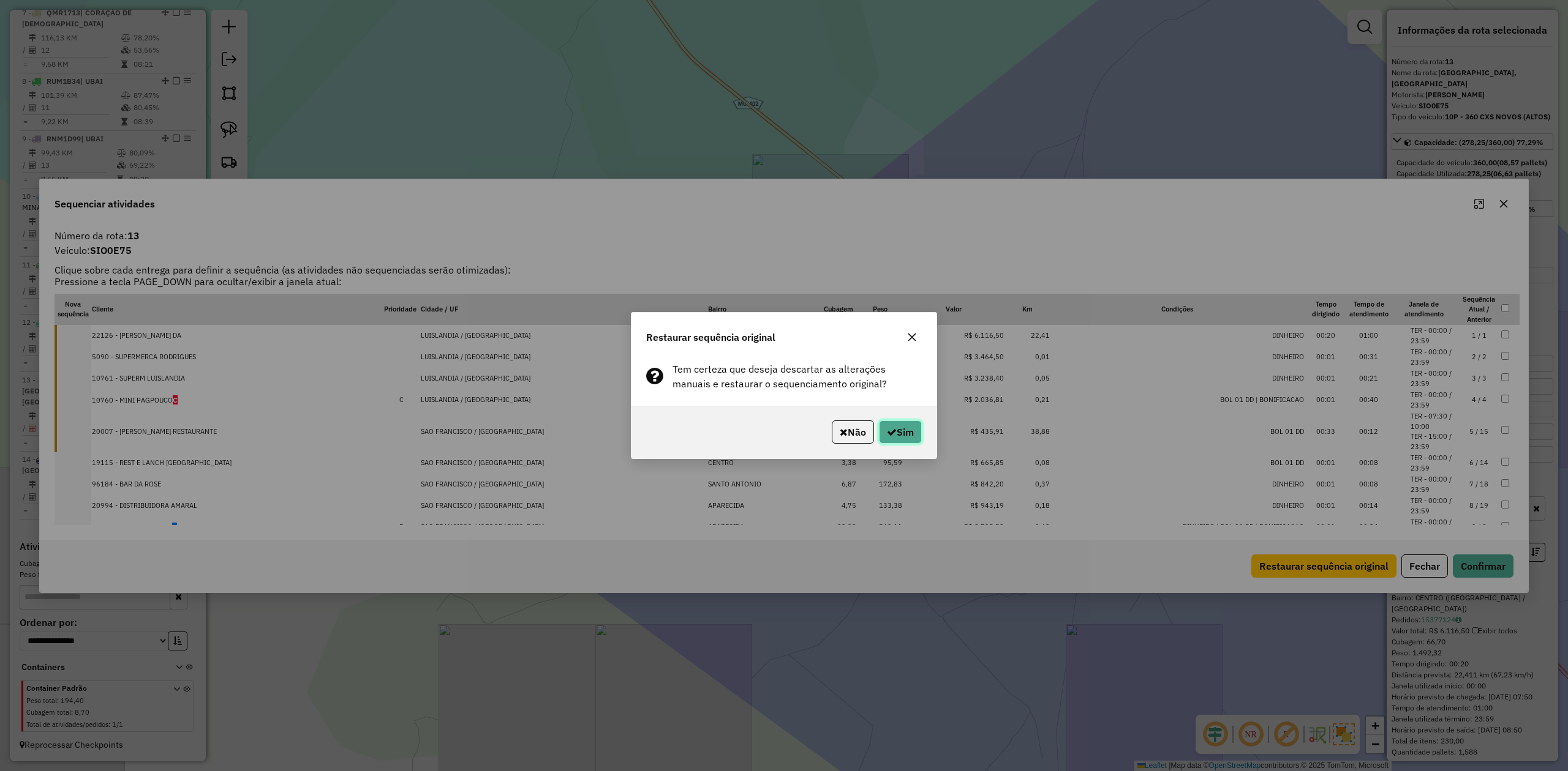
click at [910, 439] on button "Sim" at bounding box center [900, 432] width 43 height 24
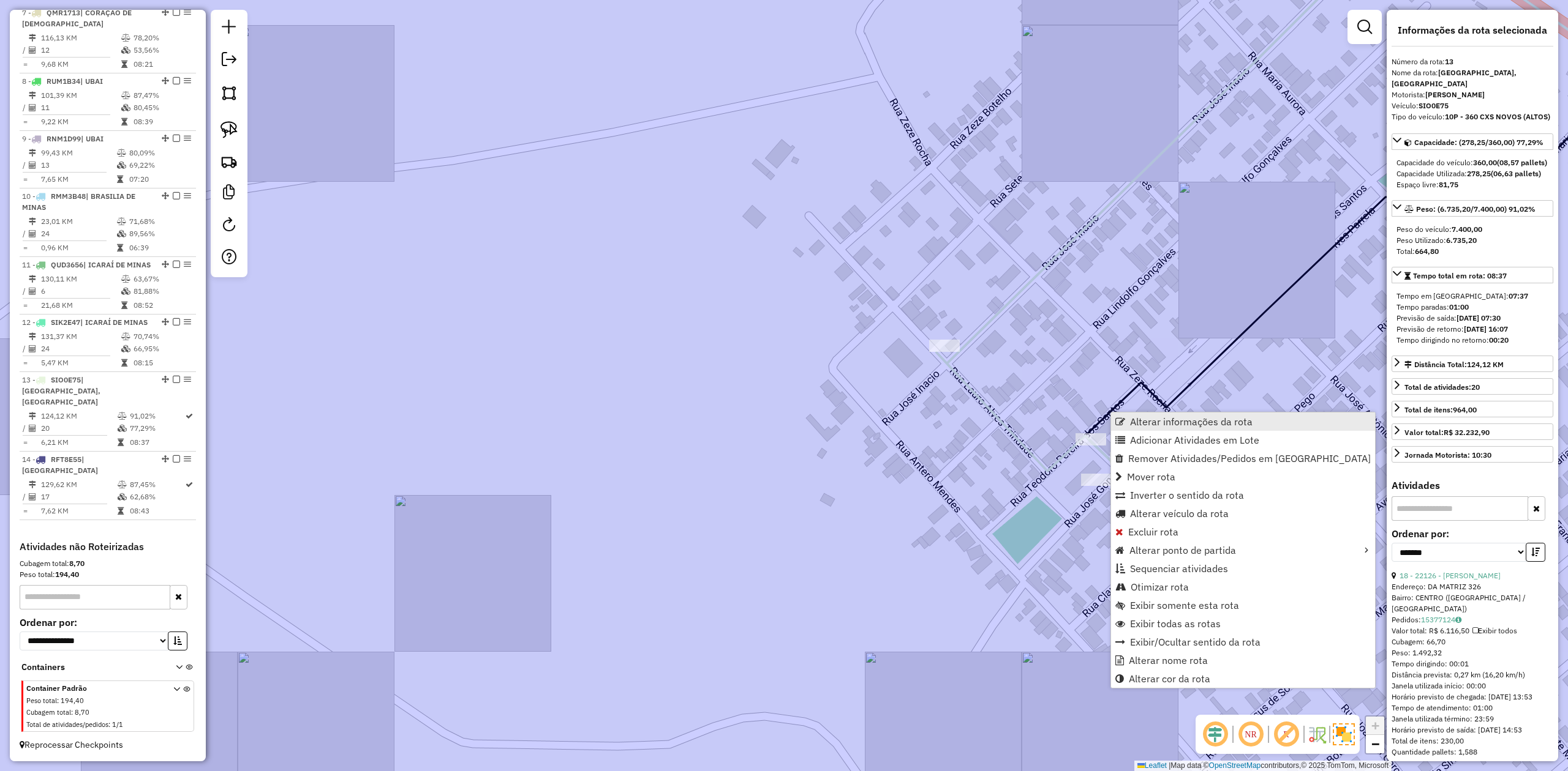
click at [1145, 417] on span "Alterar informações da rota" at bounding box center [1191, 422] width 122 height 9
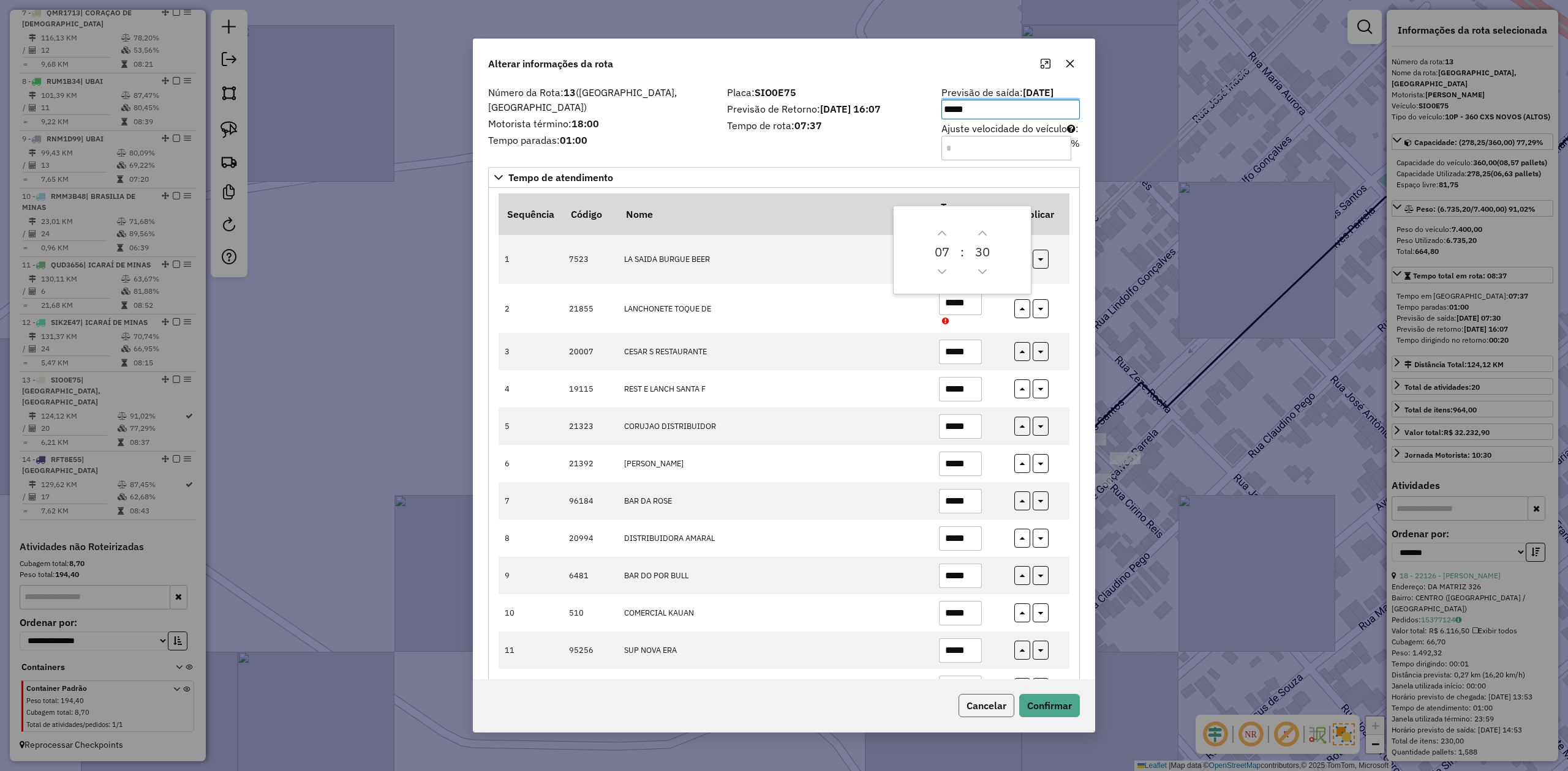
click at [985, 695] on button "Cancelar" at bounding box center [986, 706] width 56 height 24
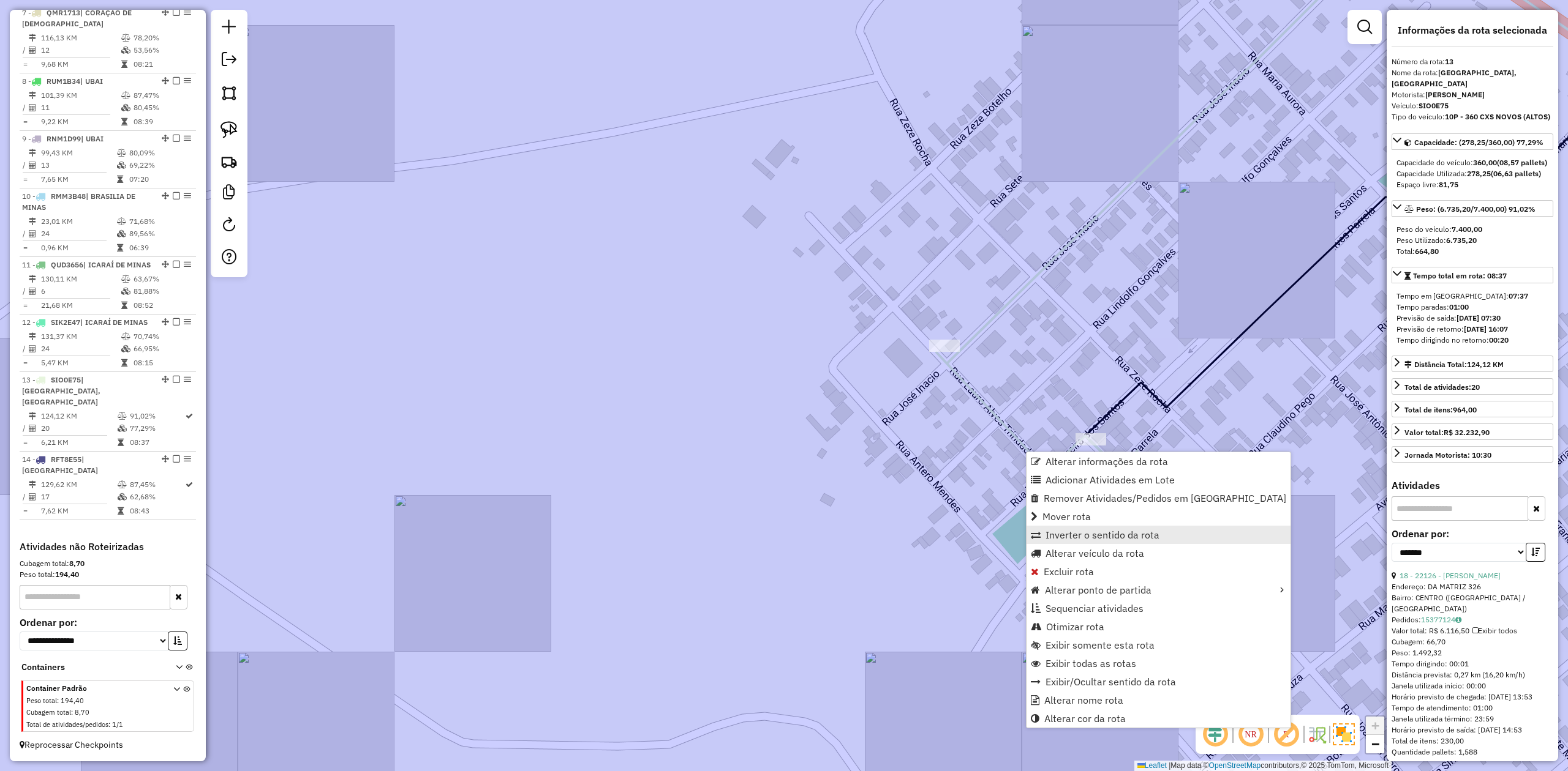
click at [1096, 534] on span "Inverter o sentido da rota" at bounding box center [1103, 534] width 114 height 9
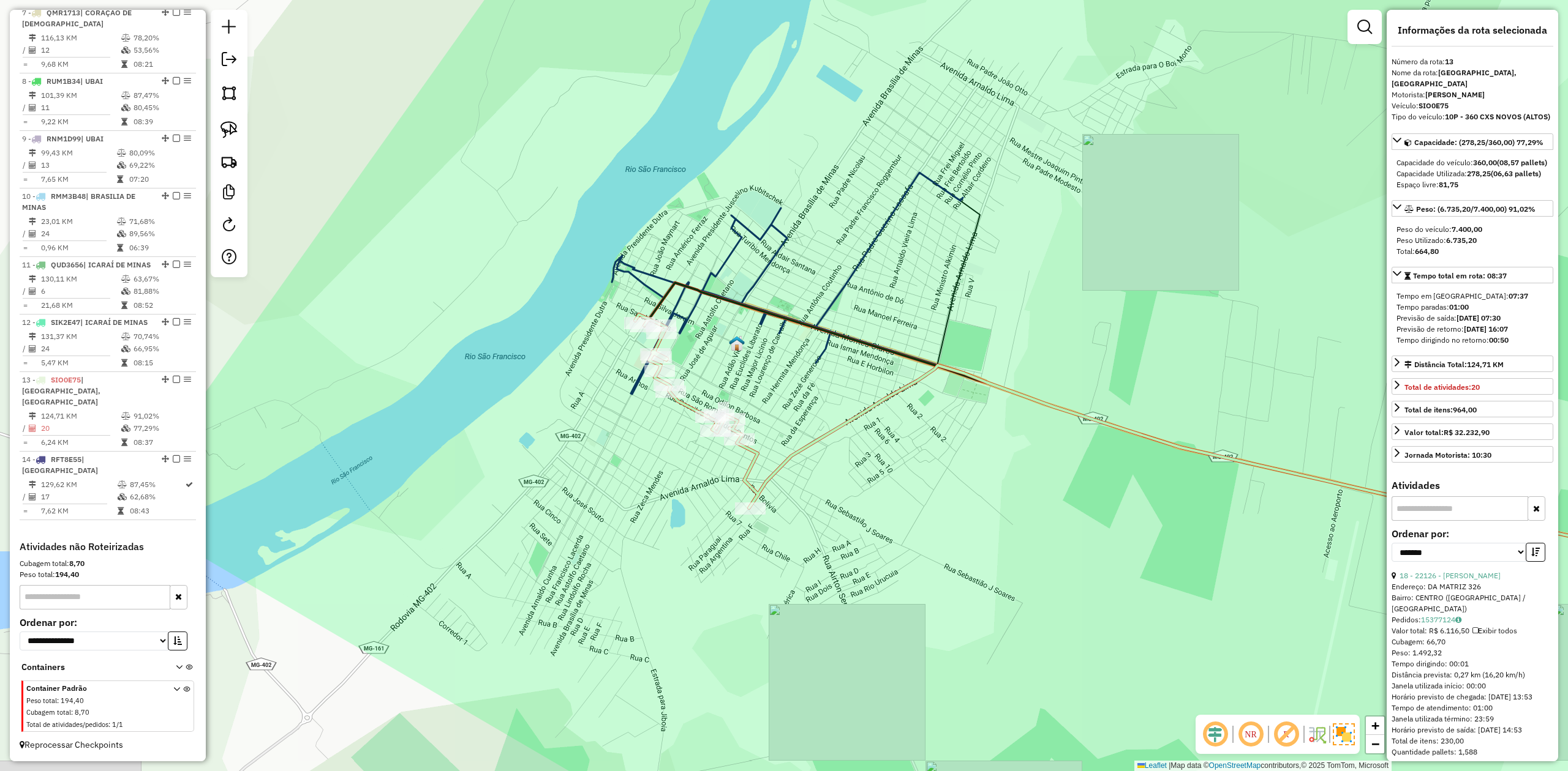
drag, startPoint x: 734, startPoint y: 394, endPoint x: 801, endPoint y: 443, distance: 83.0
click at [800, 425] on div "Janela de atendimento Grade de atendimento Capacidade Transportadoras Veículos …" at bounding box center [784, 386] width 1568 height 771
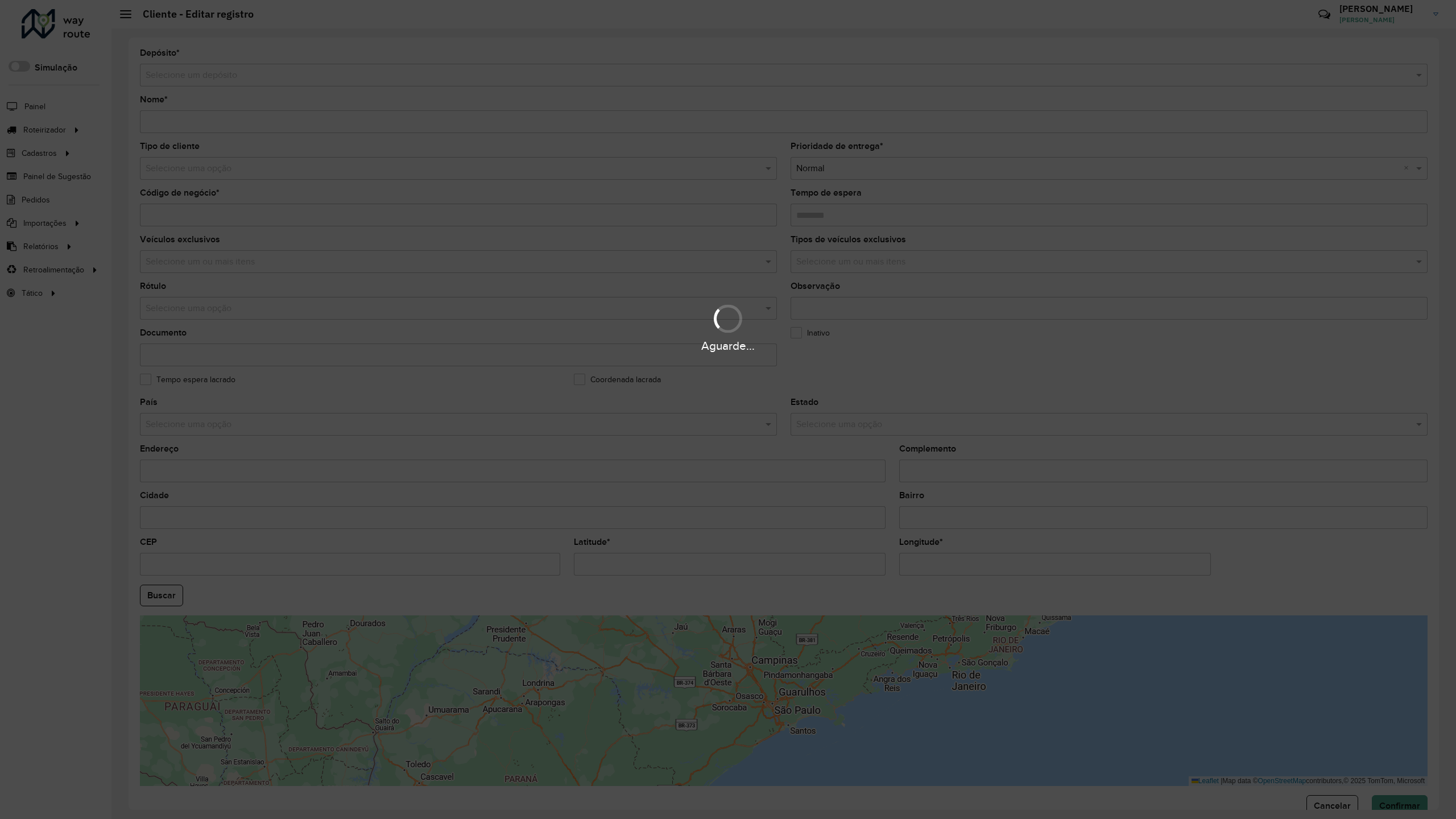
type input "**********"
type input "*****"
type input "********"
type input "**********"
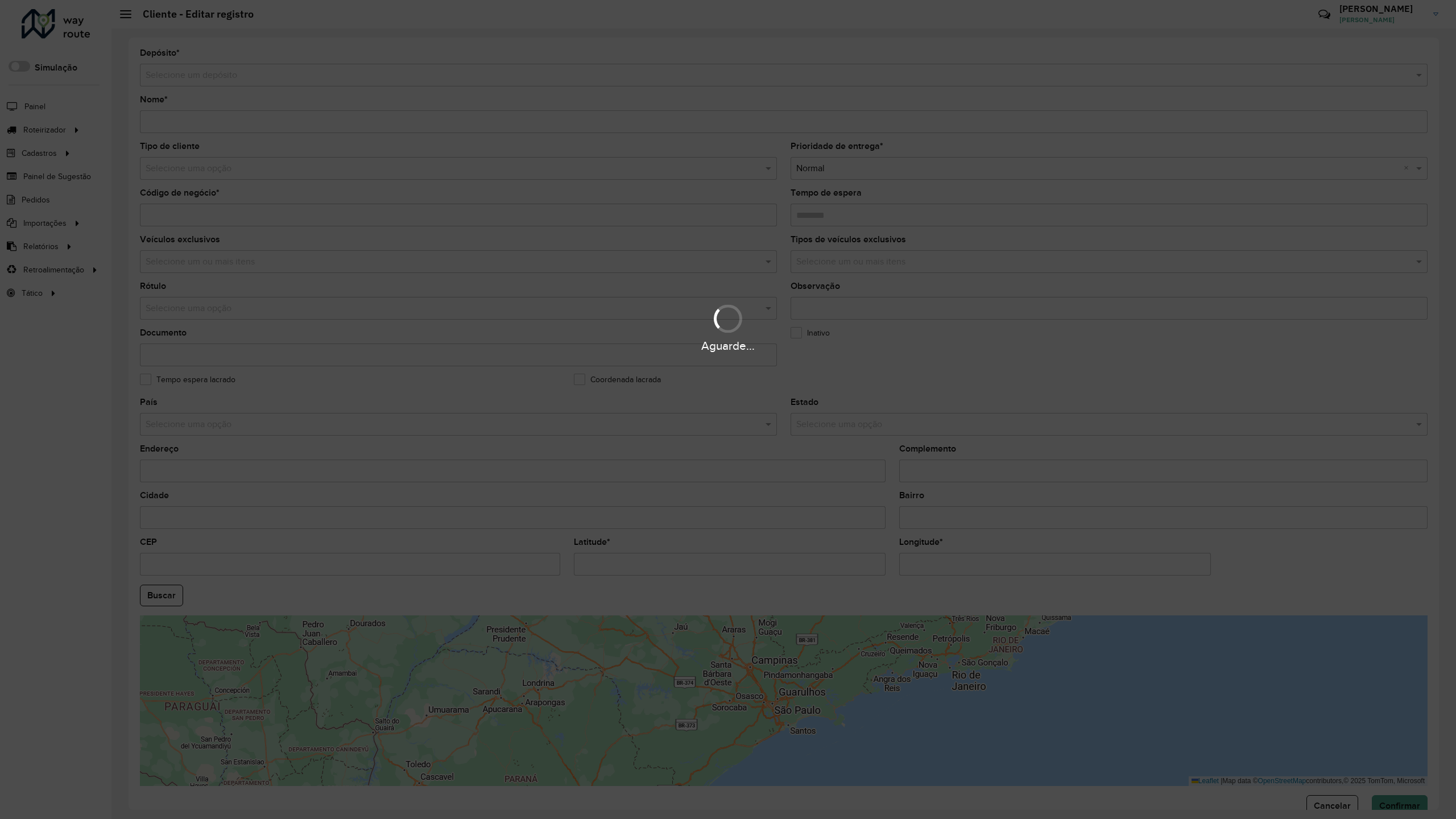
type input "******"
type input "**********"
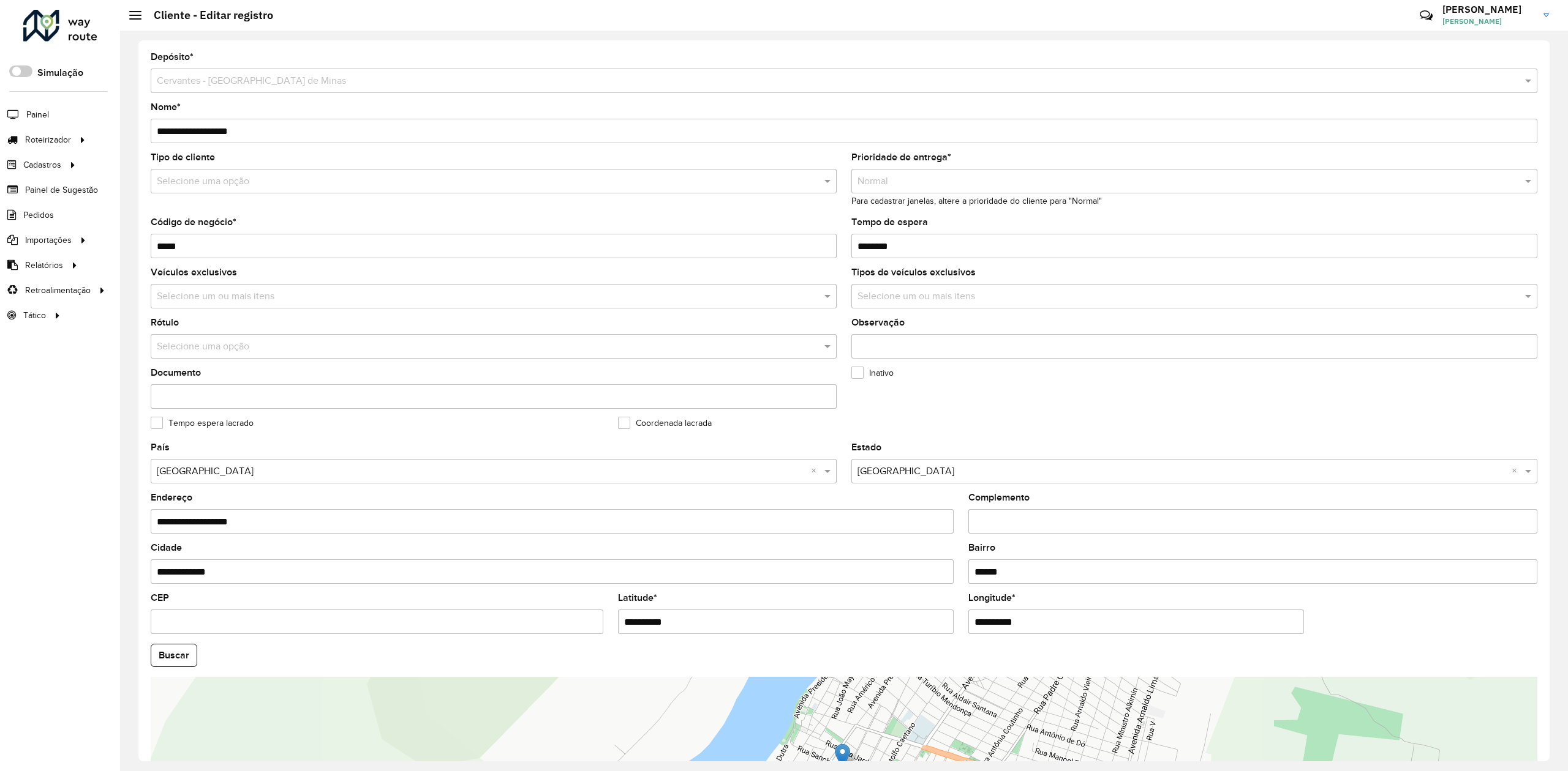
drag, startPoint x: 192, startPoint y: 240, endPoint x: 129, endPoint y: 248, distance: 63.5
click at [129, 248] on div "**********" at bounding box center [844, 401] width 1448 height 741
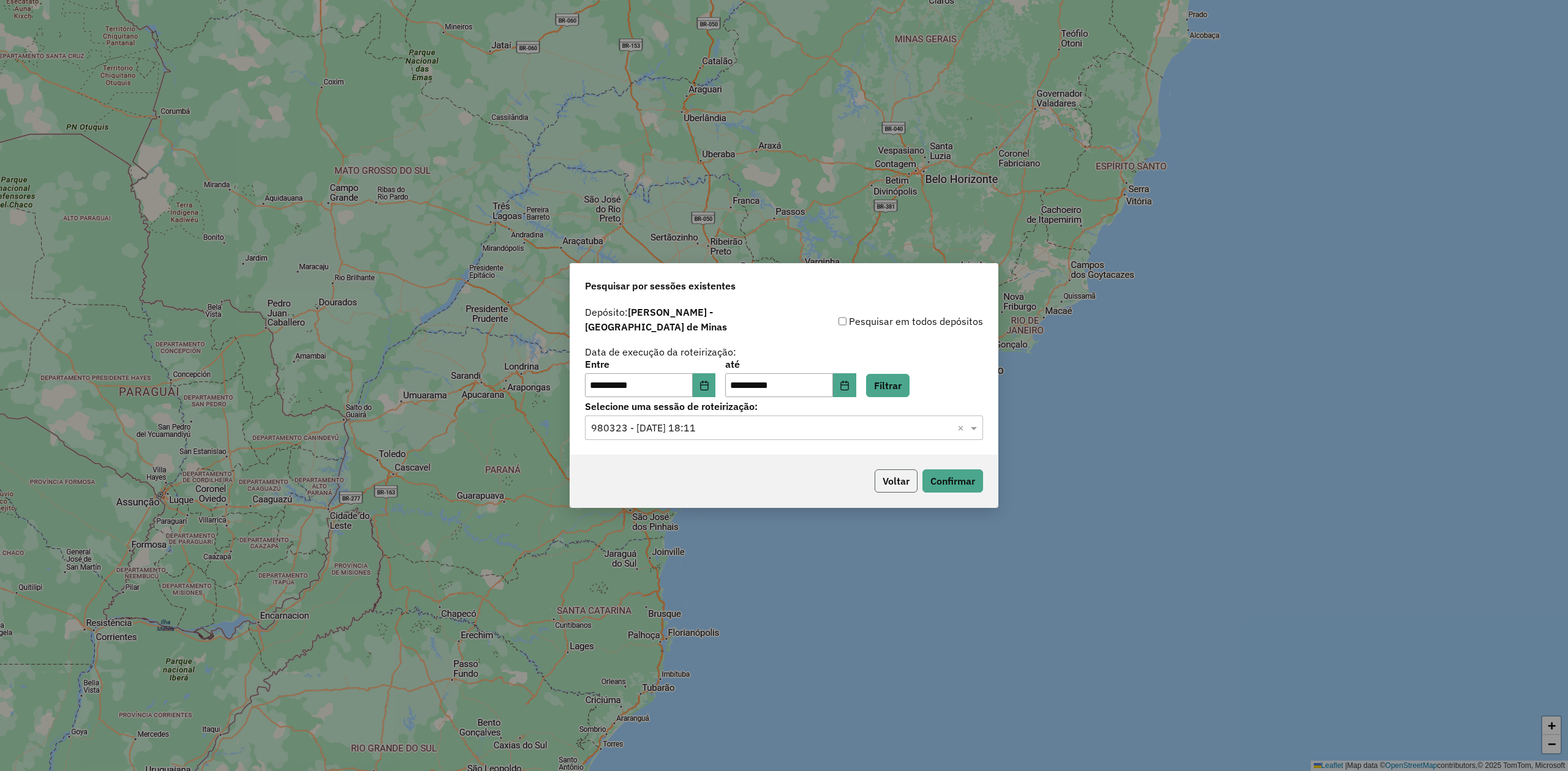
click at [895, 479] on button "Voltar" at bounding box center [896, 482] width 43 height 24
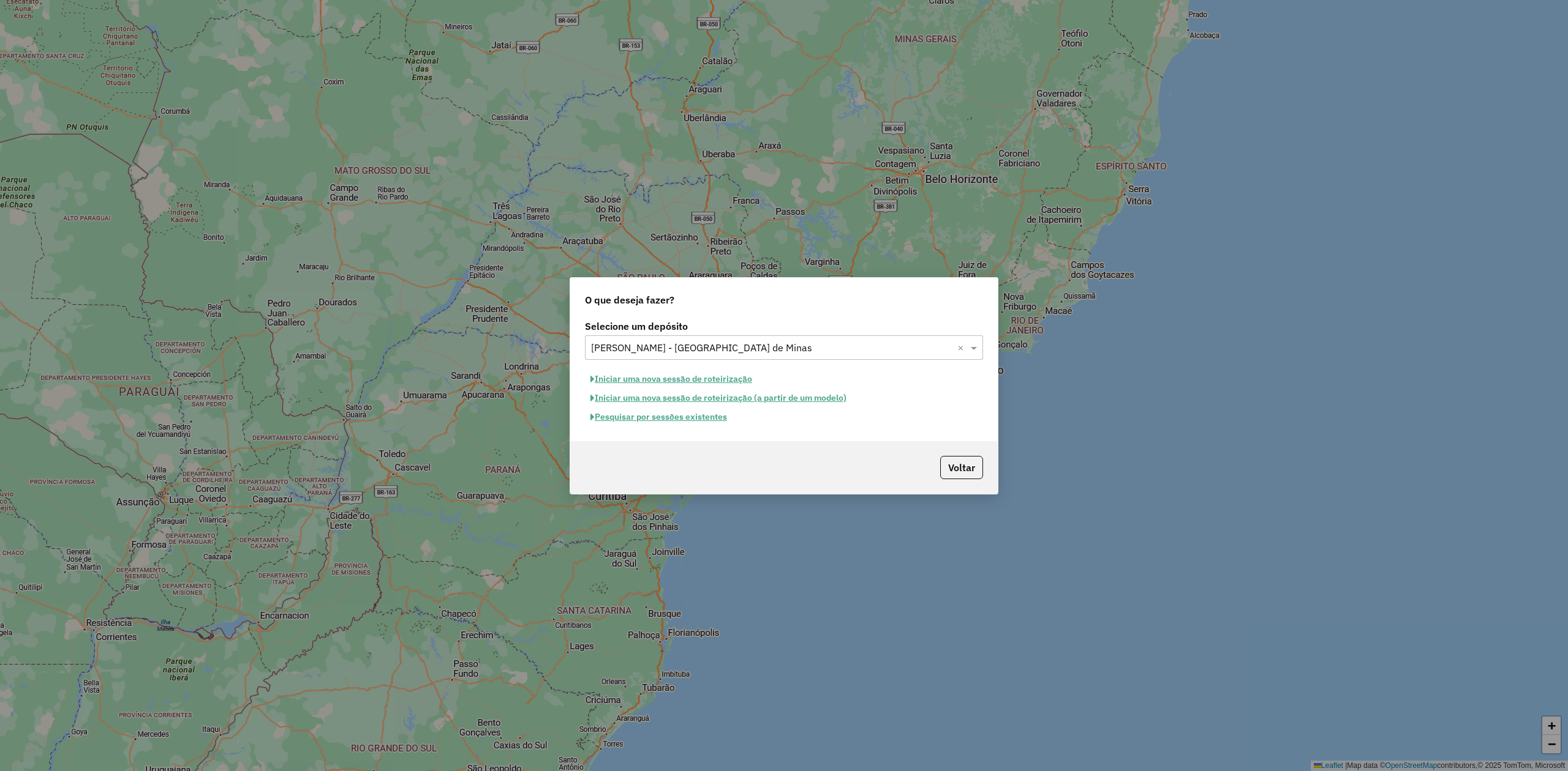
click at [834, 350] on input "text" at bounding box center [771, 348] width 361 height 15
click at [607, 383] on span "Cervantes" at bounding box center [612, 382] width 43 height 10
click at [635, 379] on button "Iniciar uma nova sessão de roteirização" at bounding box center [671, 379] width 173 height 19
select select "*"
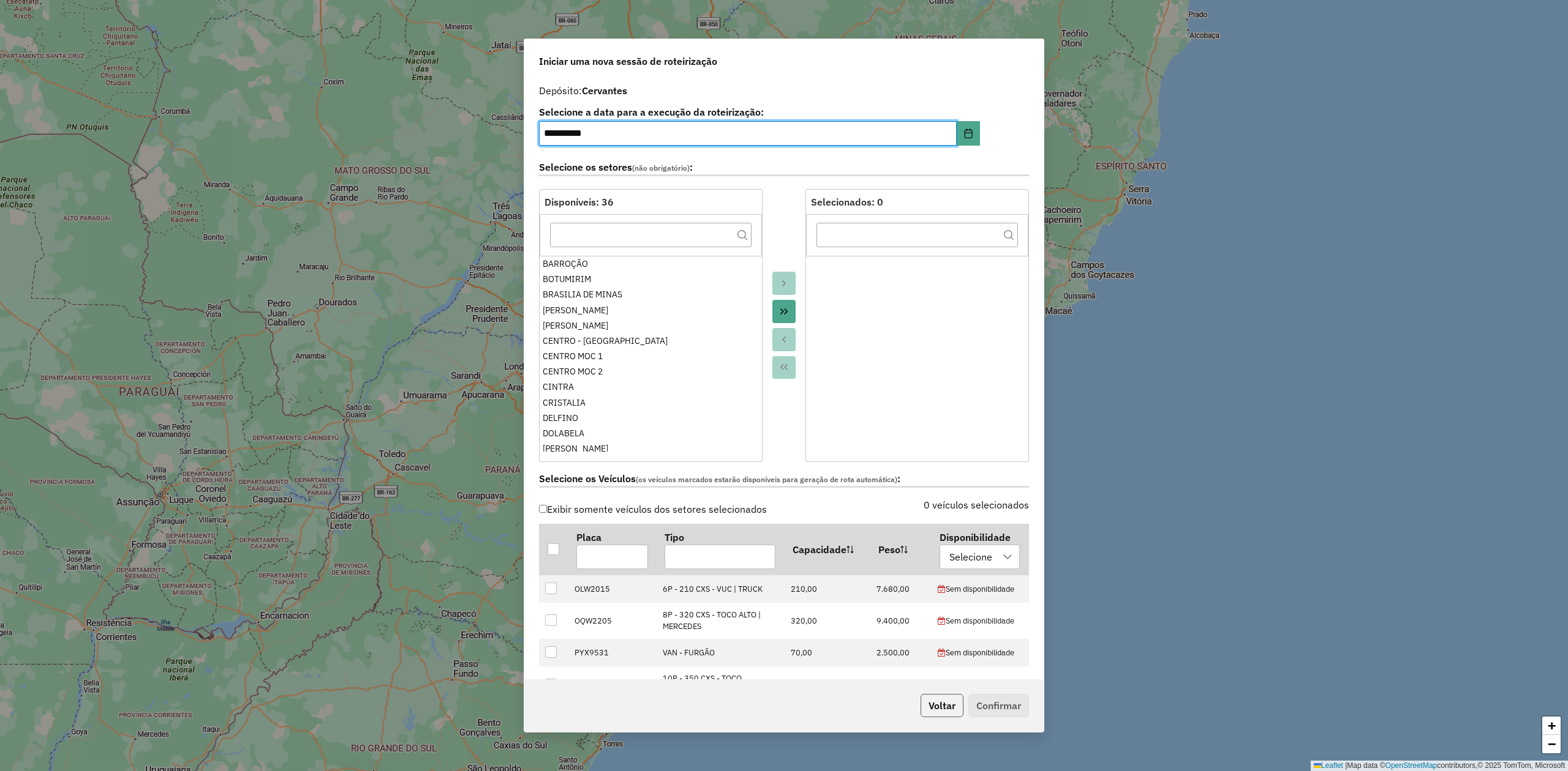
click at [939, 716] on button "Voltar" at bounding box center [942, 706] width 43 height 24
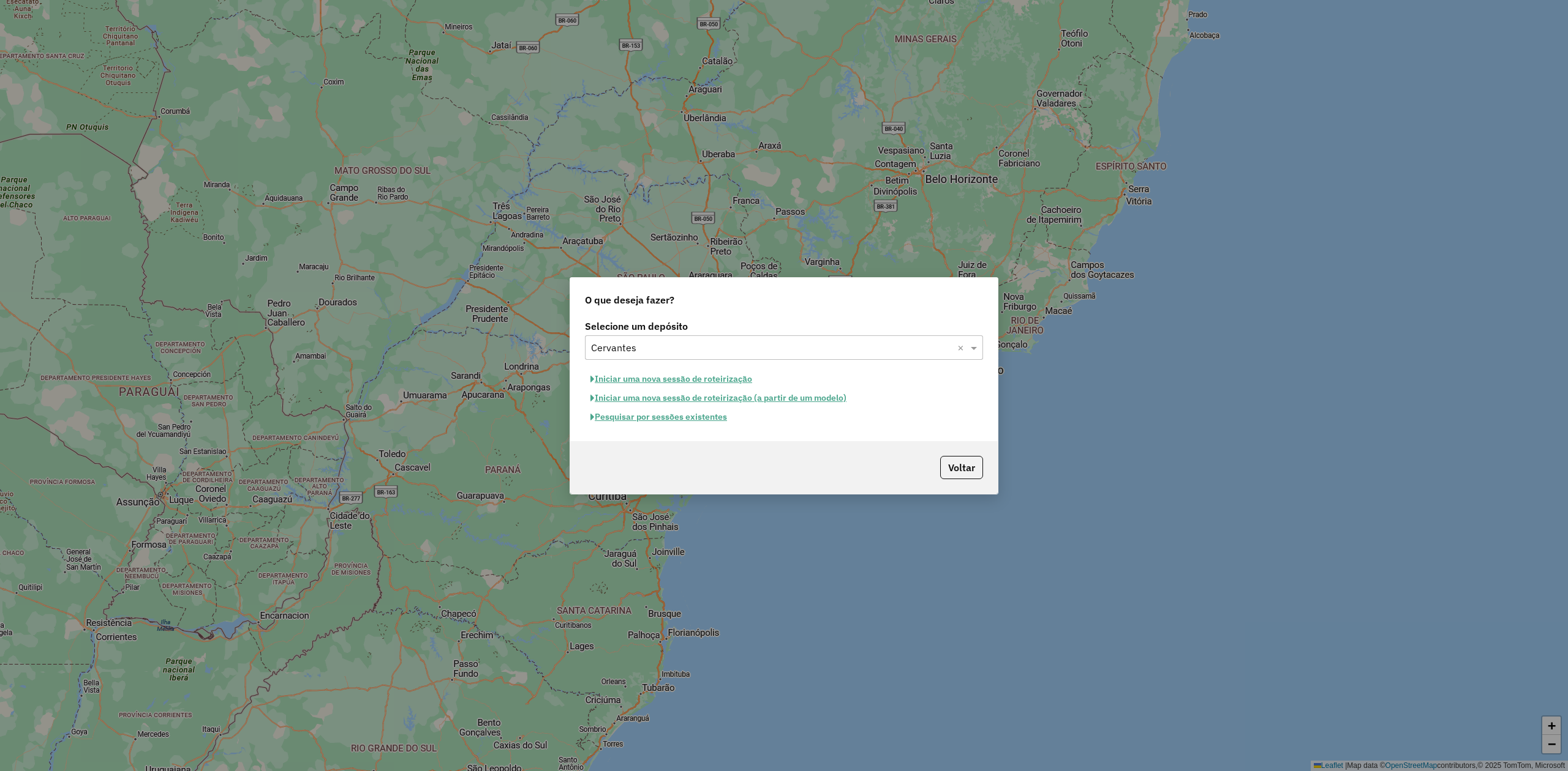
click at [674, 415] on button "Pesquisar por sessões existentes" at bounding box center [659, 417] width 147 height 19
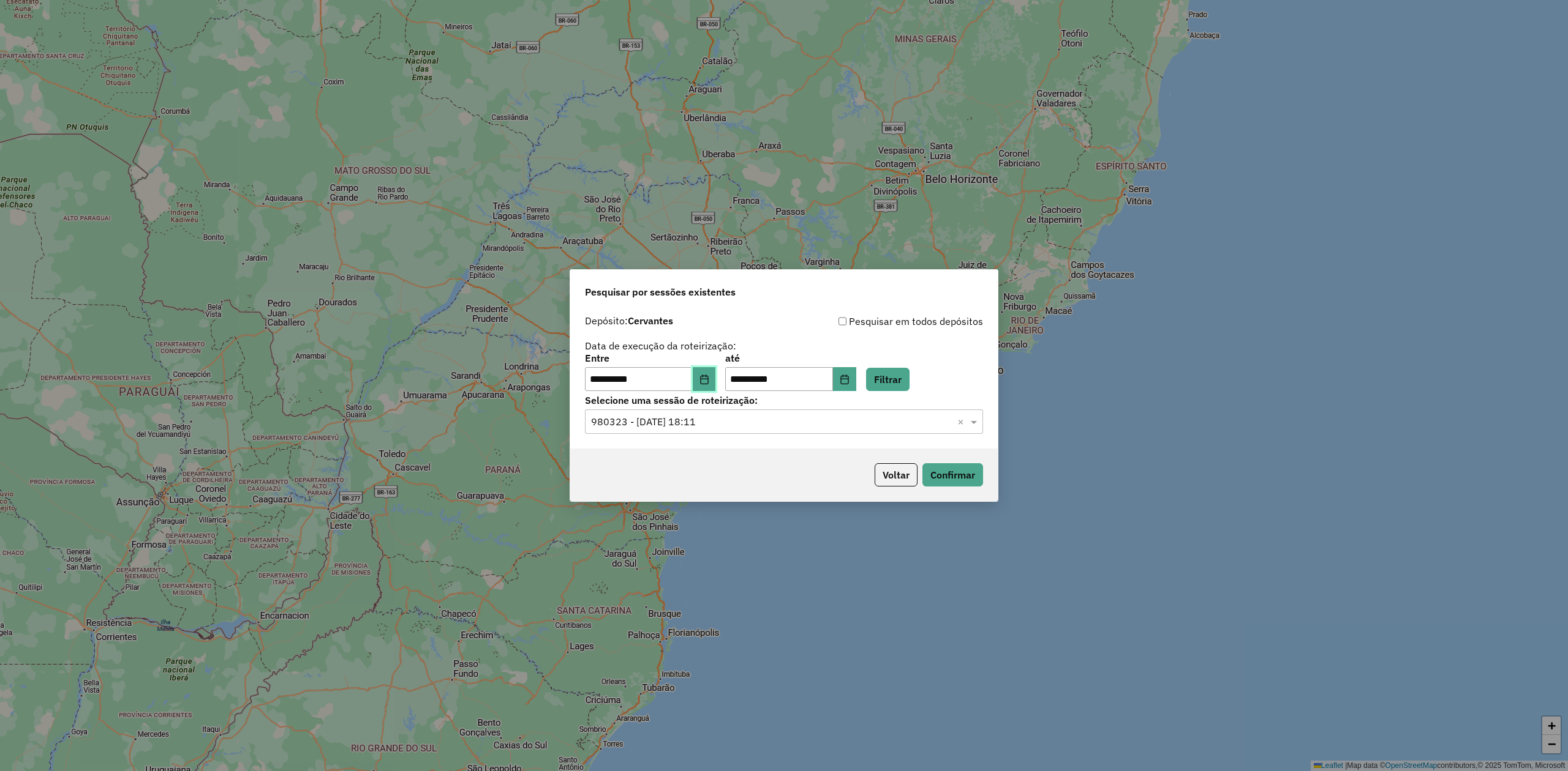
click at [706, 382] on button "Choose Date" at bounding box center [704, 379] width 24 height 24
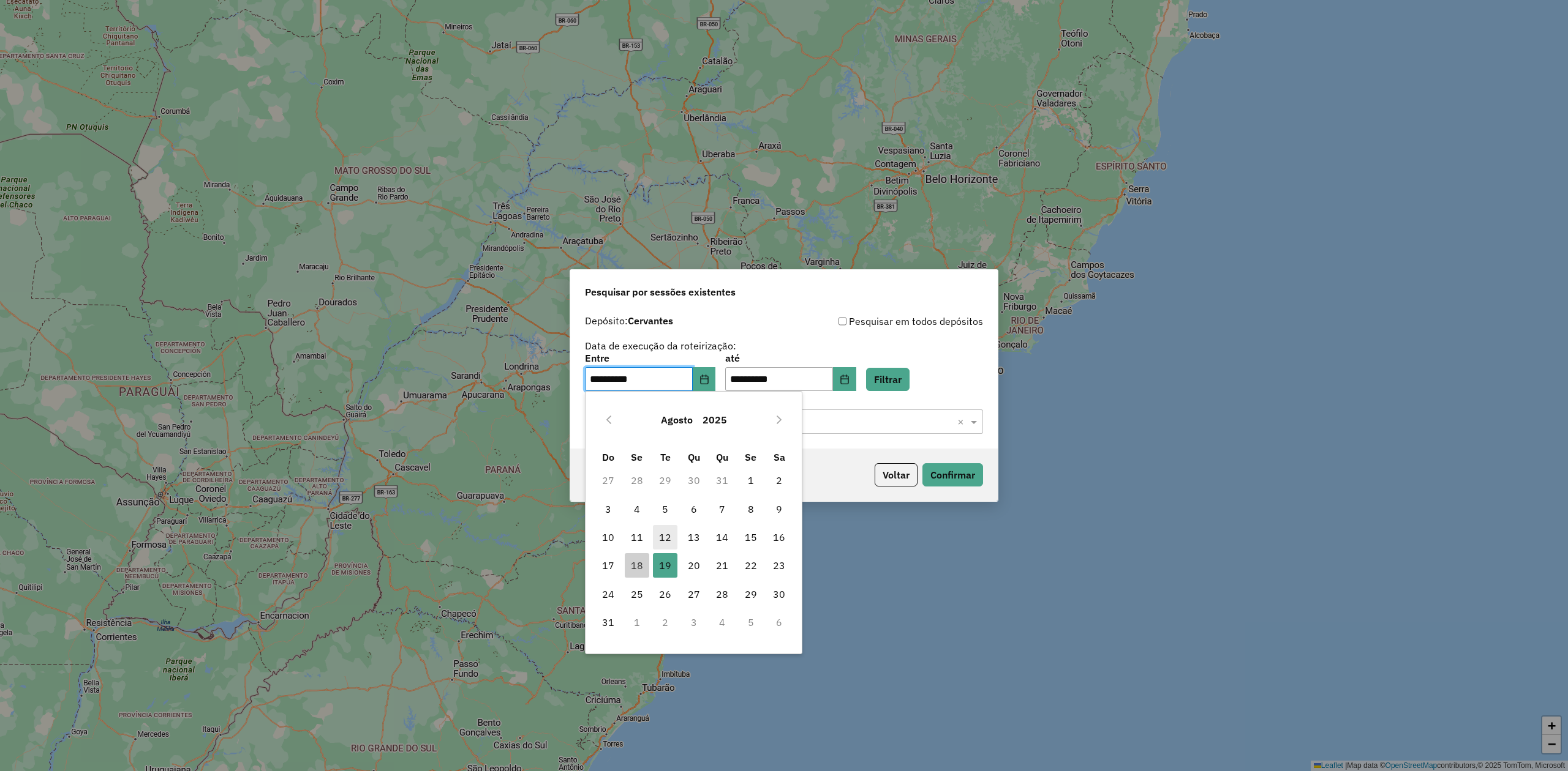
click at [669, 537] on span "12" at bounding box center [665, 537] width 24 height 24
type input "**********"
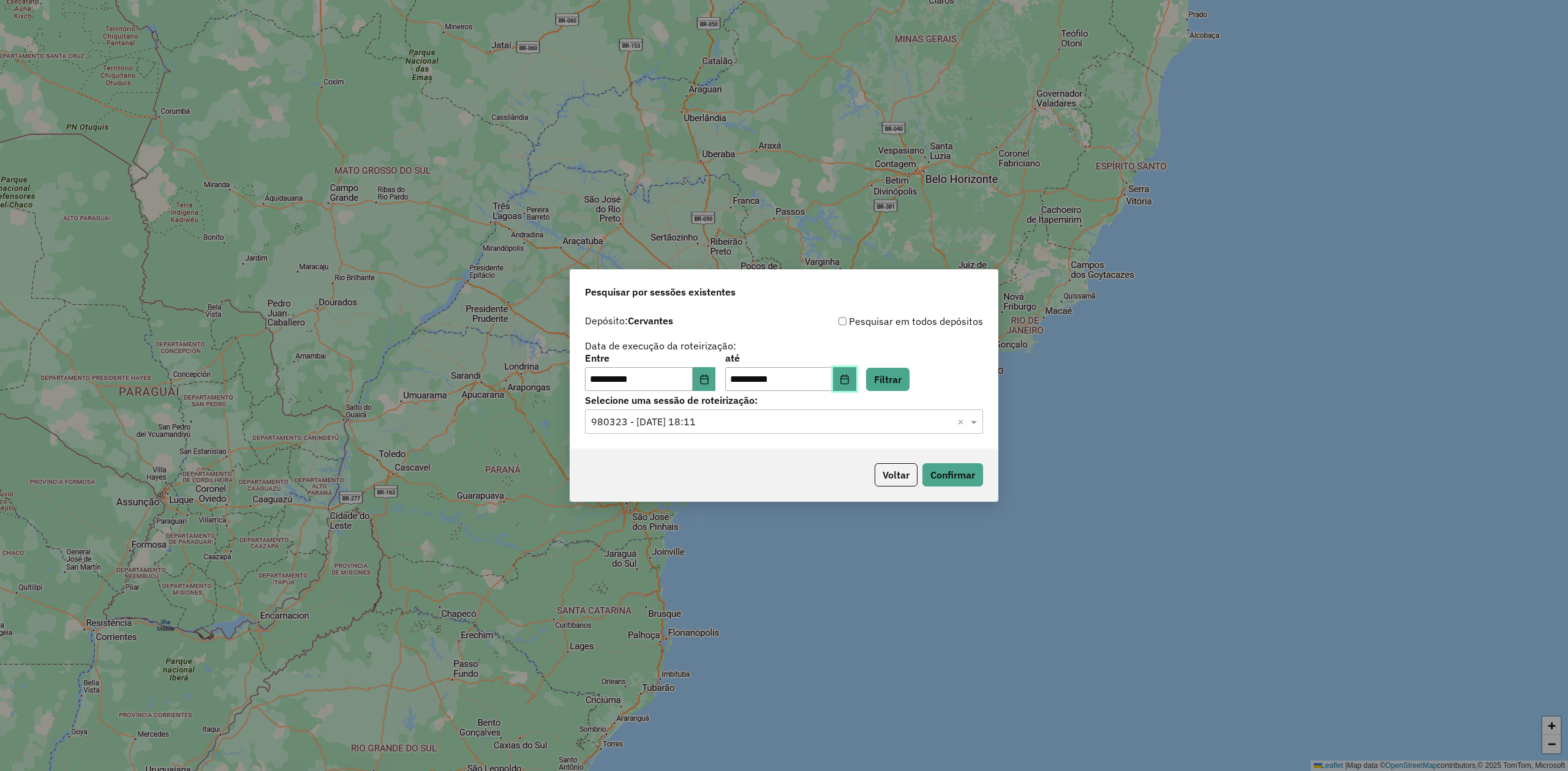
click at [848, 382] on icon "Choose Date" at bounding box center [844, 379] width 8 height 9
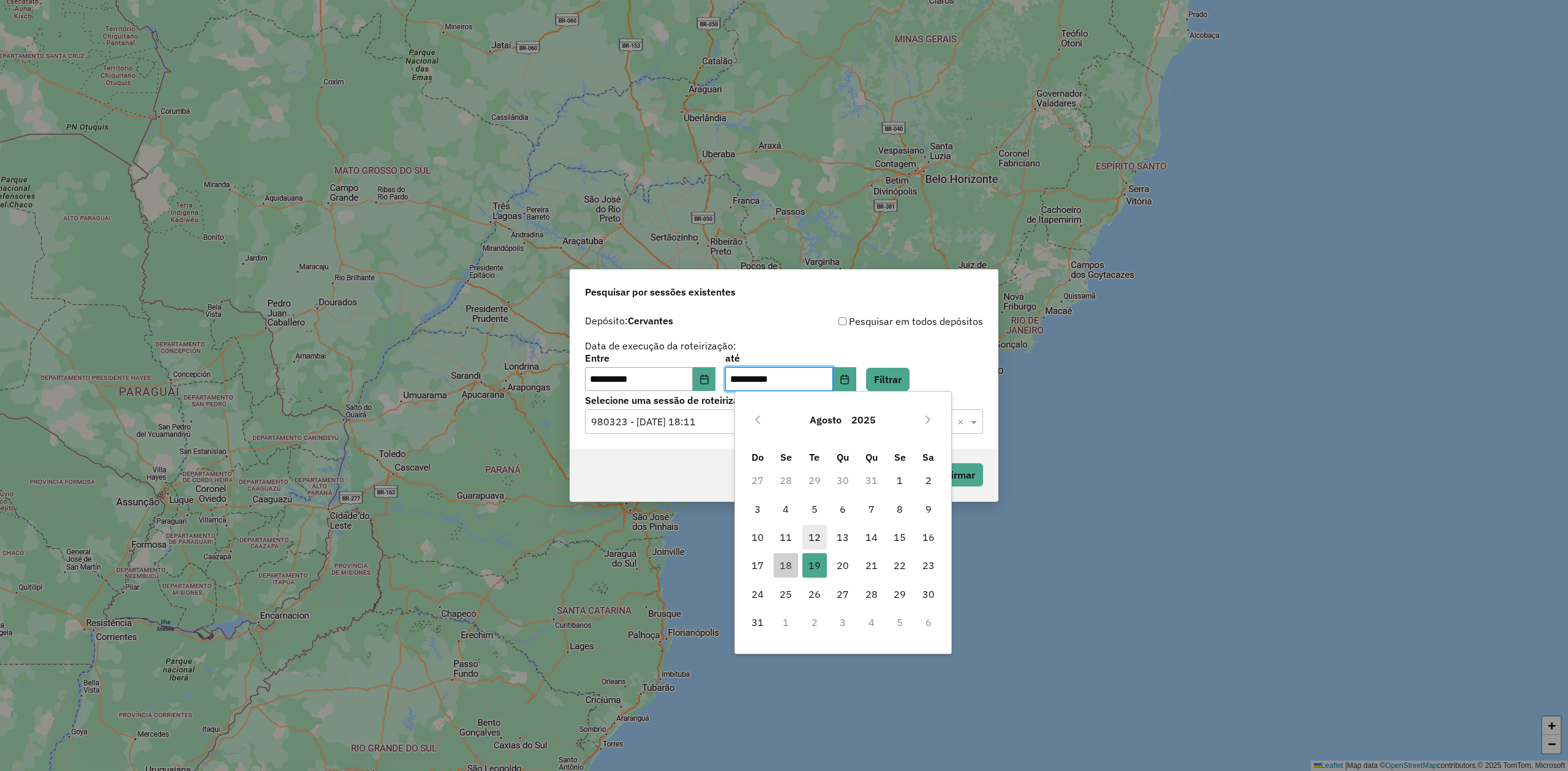
click at [812, 530] on span "12" at bounding box center [814, 537] width 24 height 24
type input "**********"
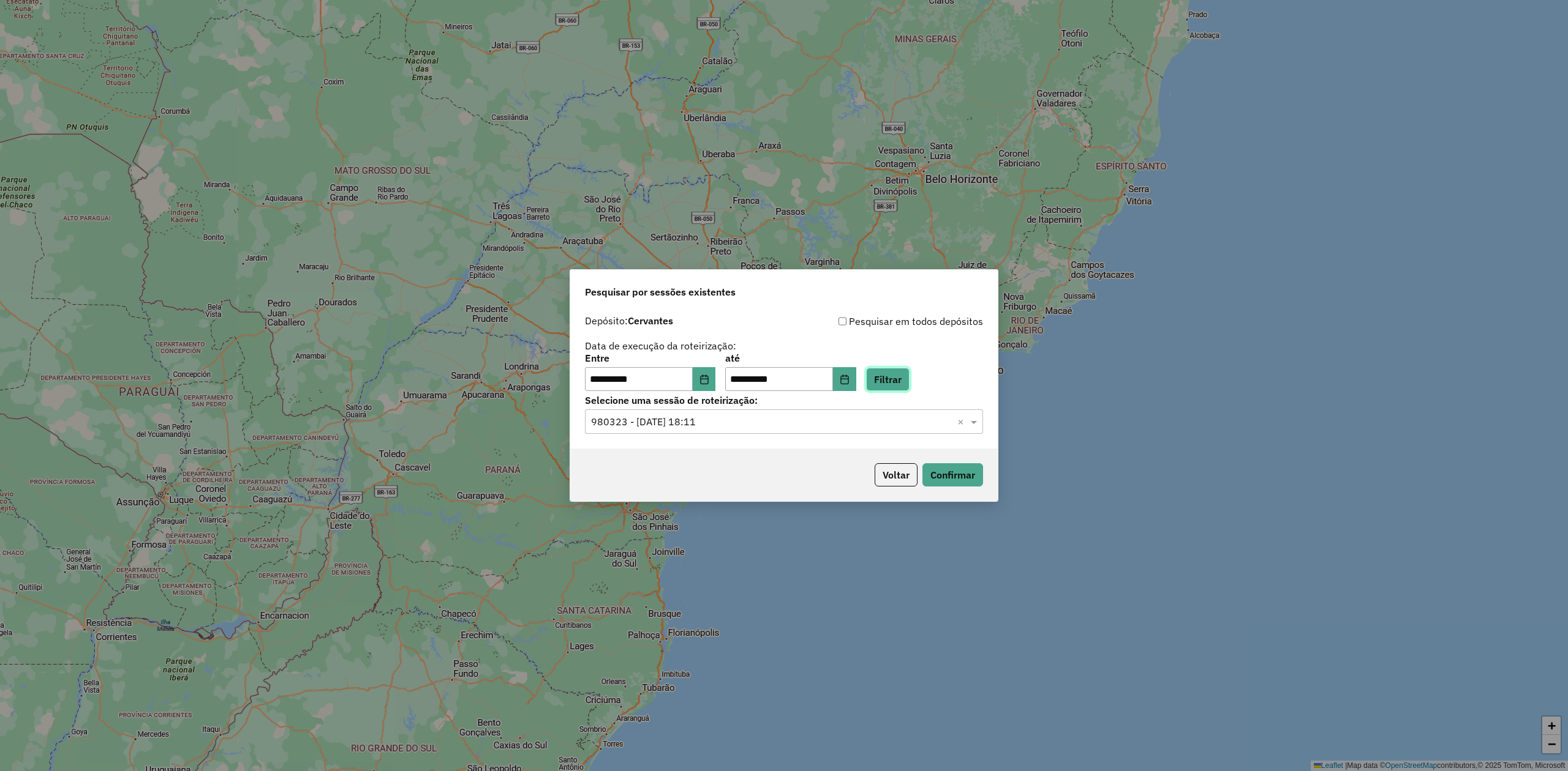
click at [906, 378] on button "Filtrar" at bounding box center [887, 380] width 43 height 24
click at [777, 423] on input "text" at bounding box center [771, 422] width 361 height 15
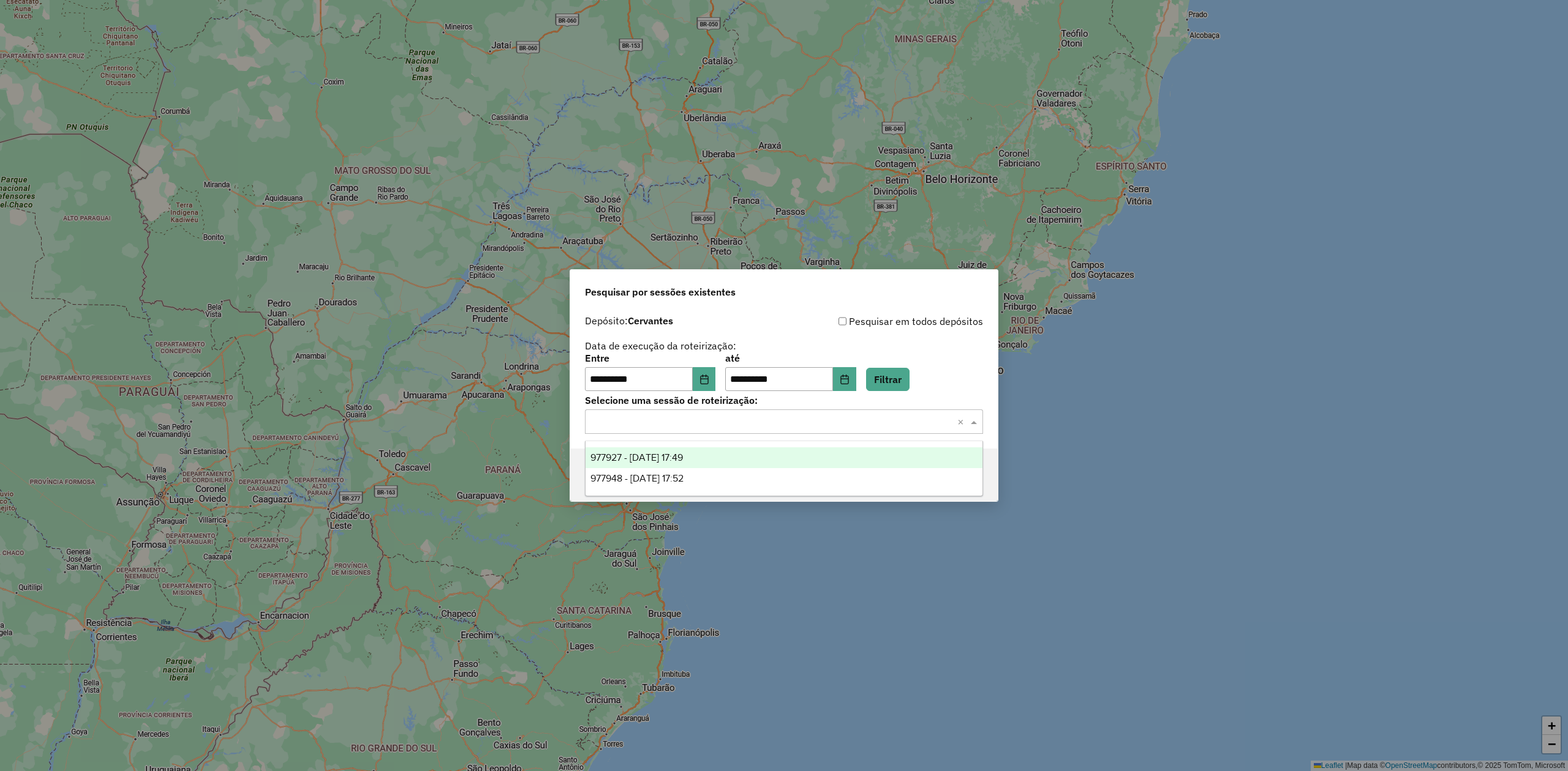
click at [681, 460] on span "977927 - [DATE] 17:49" at bounding box center [637, 457] width 92 height 10
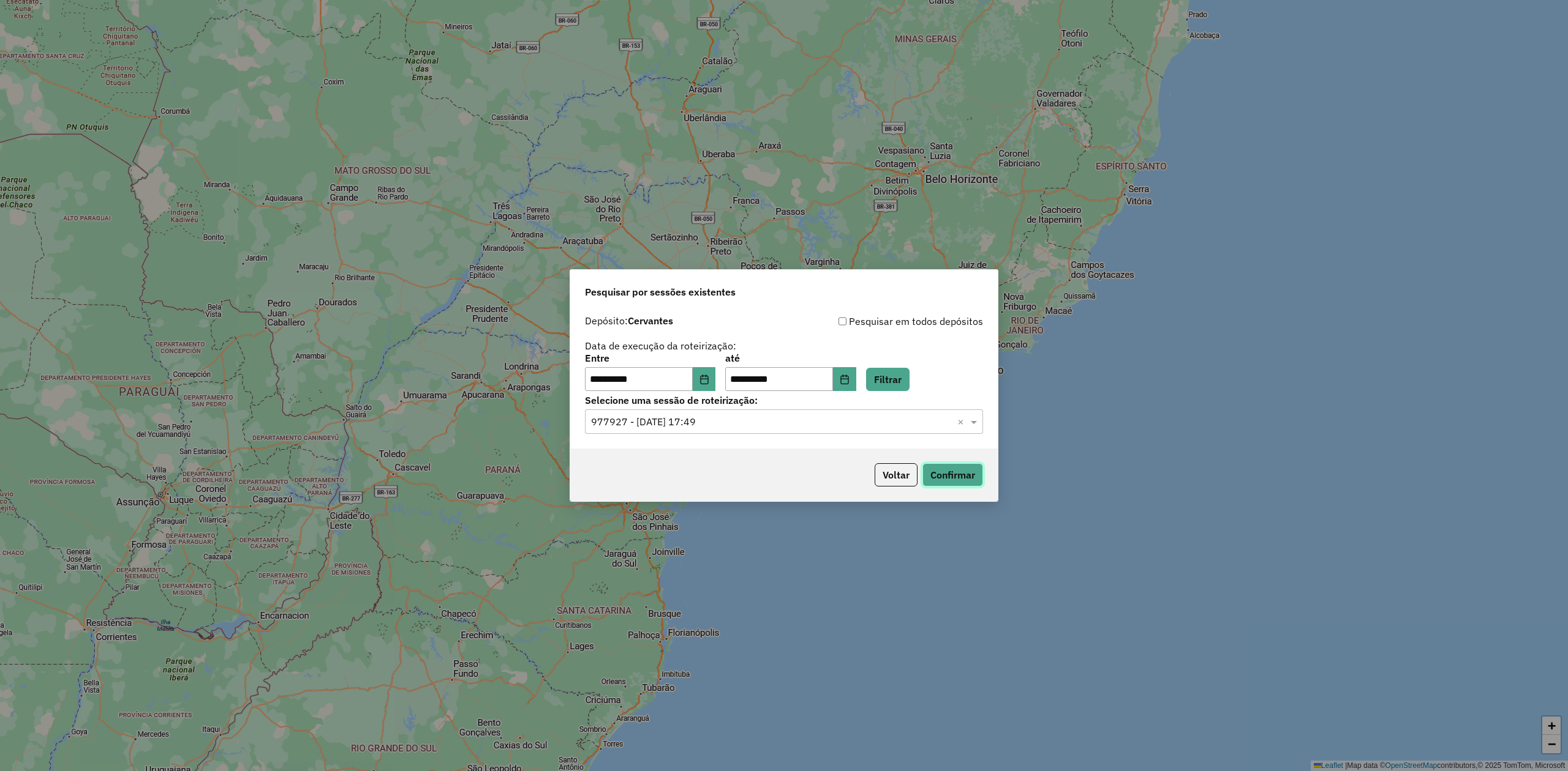
click at [954, 475] on button "Confirmar" at bounding box center [952, 475] width 61 height 24
click at [716, 375] on button "Choose Date" at bounding box center [704, 379] width 24 height 24
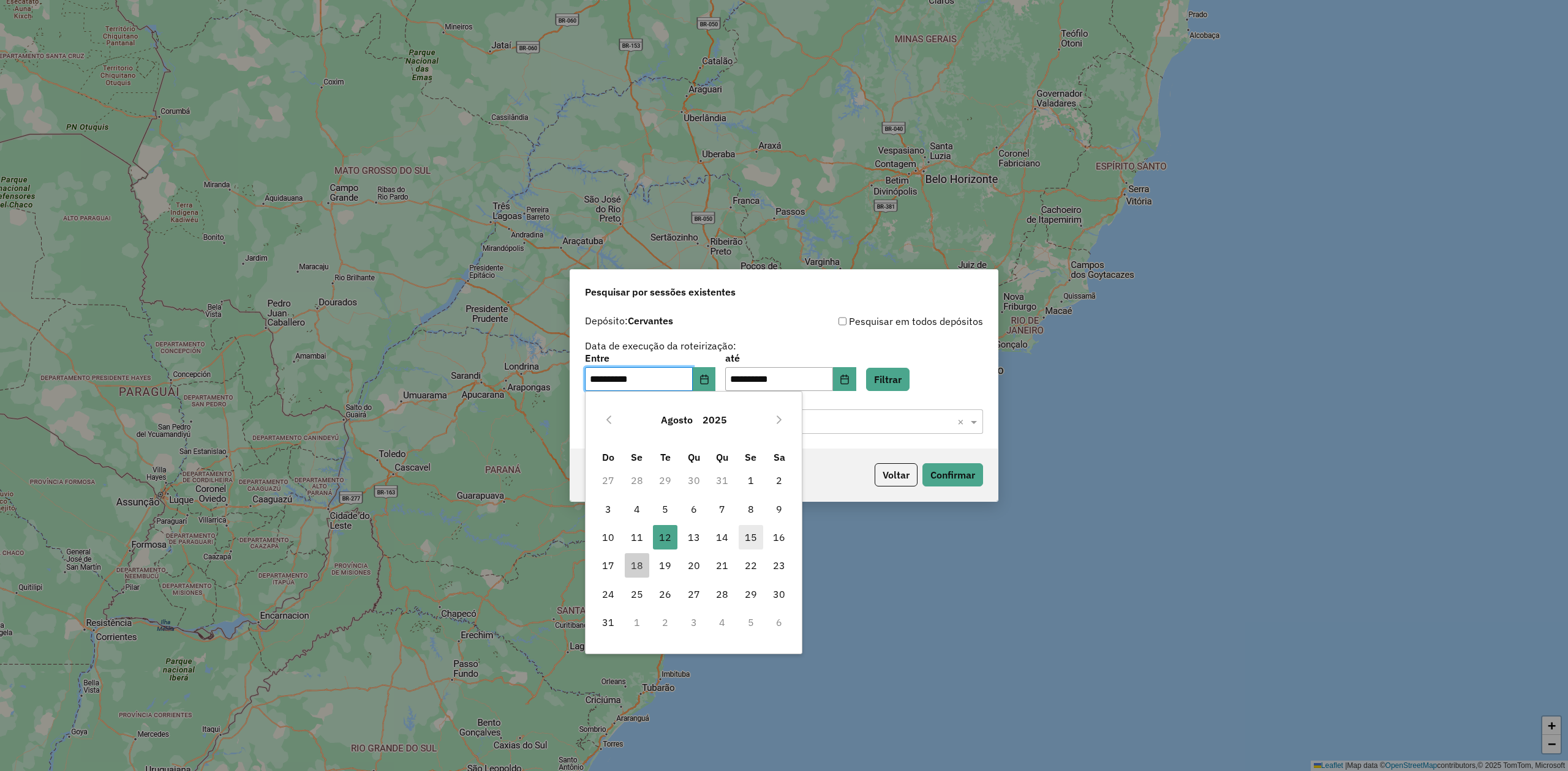
click at [752, 539] on span "15" at bounding box center [750, 537] width 24 height 24
type input "**********"
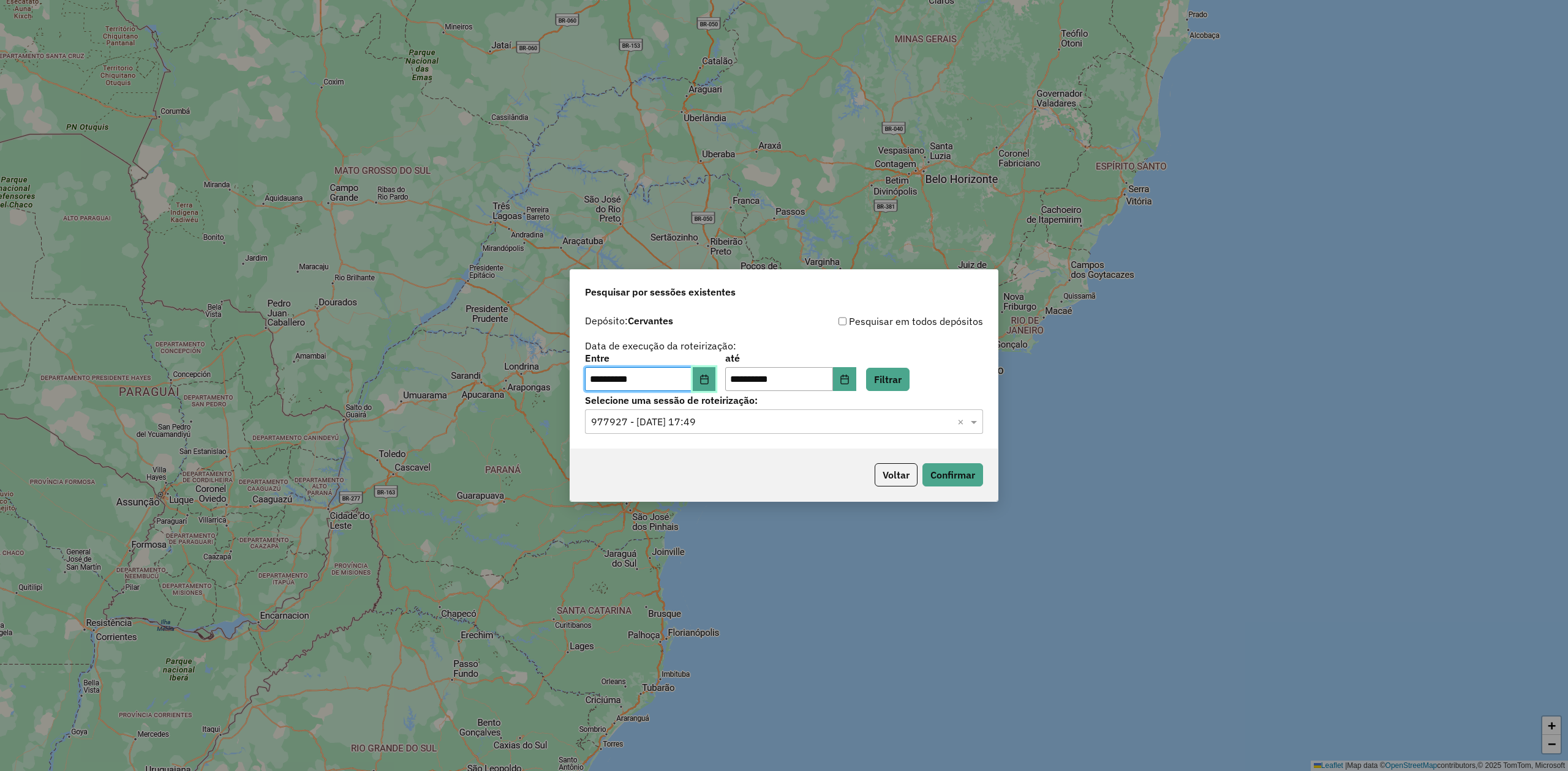
click at [708, 376] on icon "Choose Date" at bounding box center [704, 379] width 9 height 9
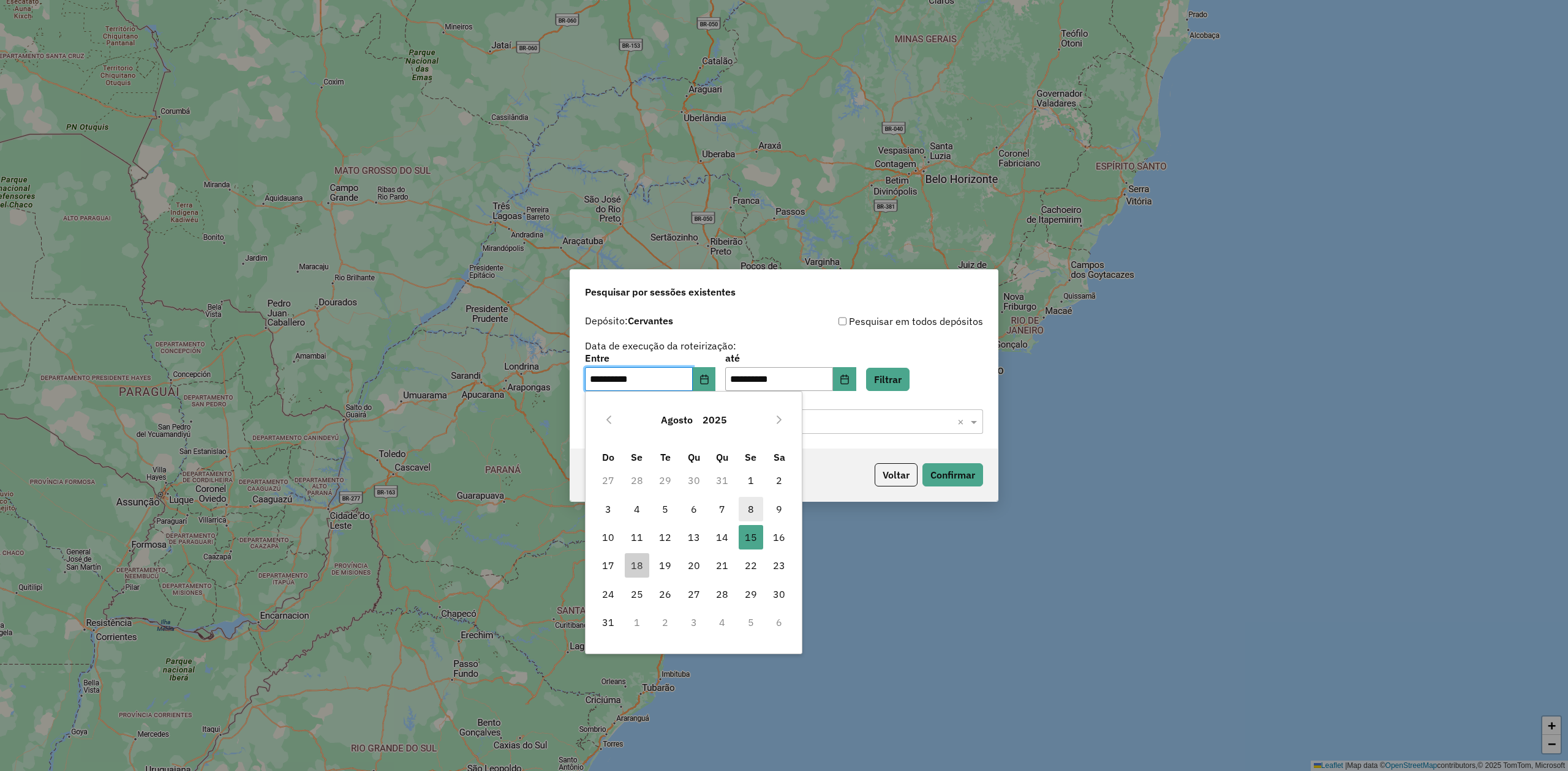
click at [749, 513] on span "8" at bounding box center [750, 509] width 24 height 24
type input "**********"
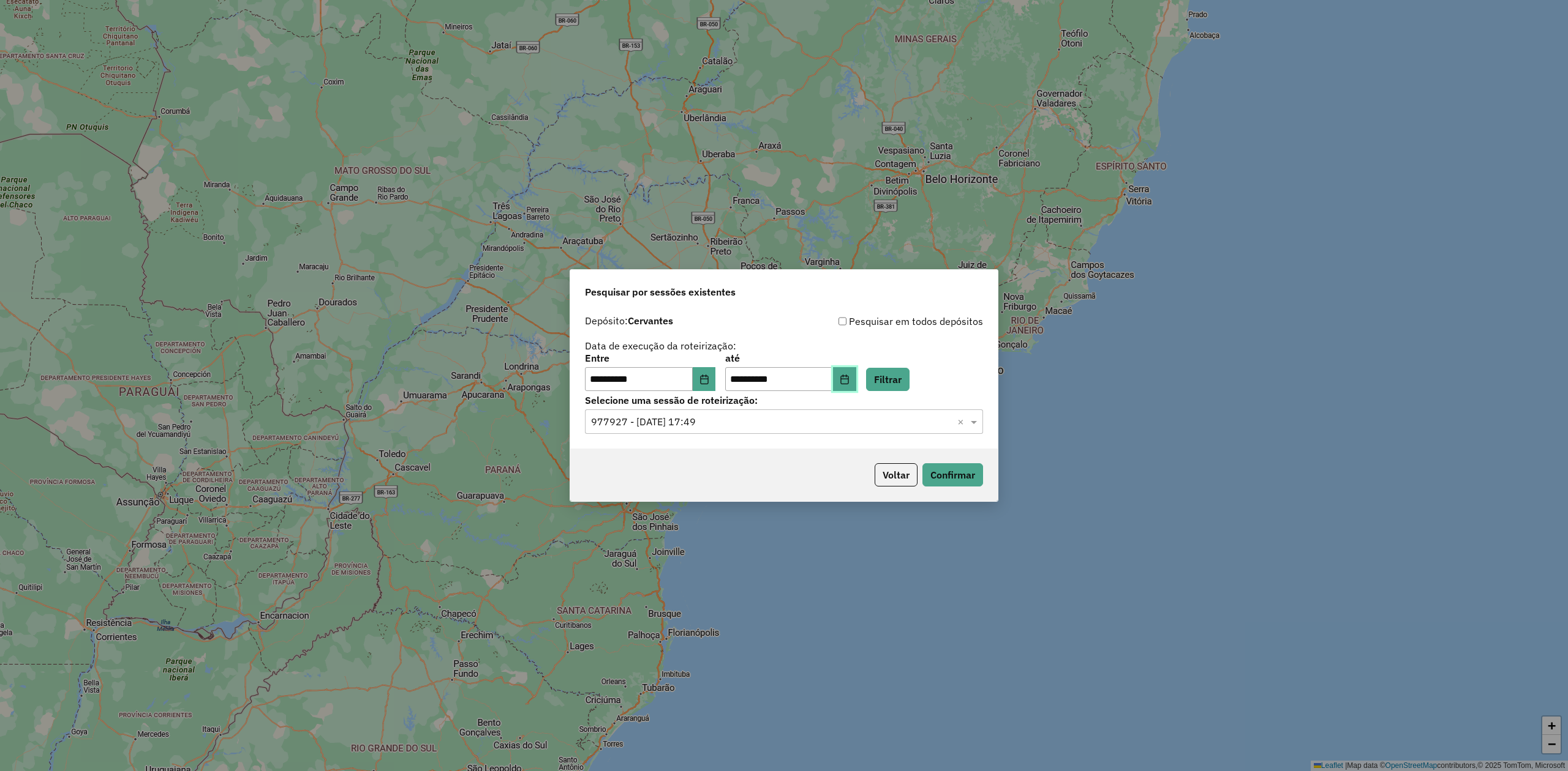
click at [857, 373] on button "Choose Date" at bounding box center [845, 379] width 24 height 24
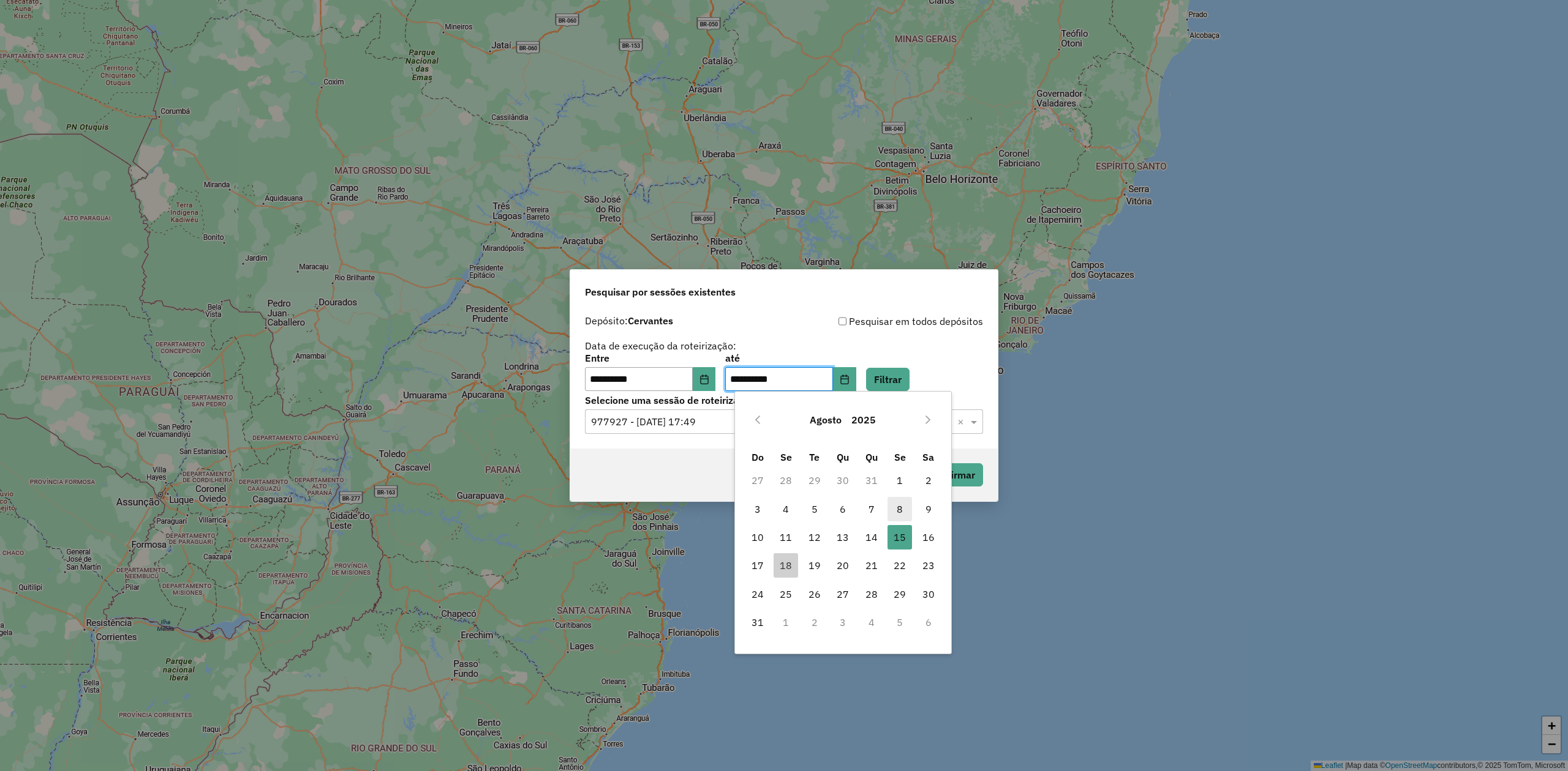
click at [902, 508] on span "8" at bounding box center [899, 509] width 24 height 24
type input "**********"
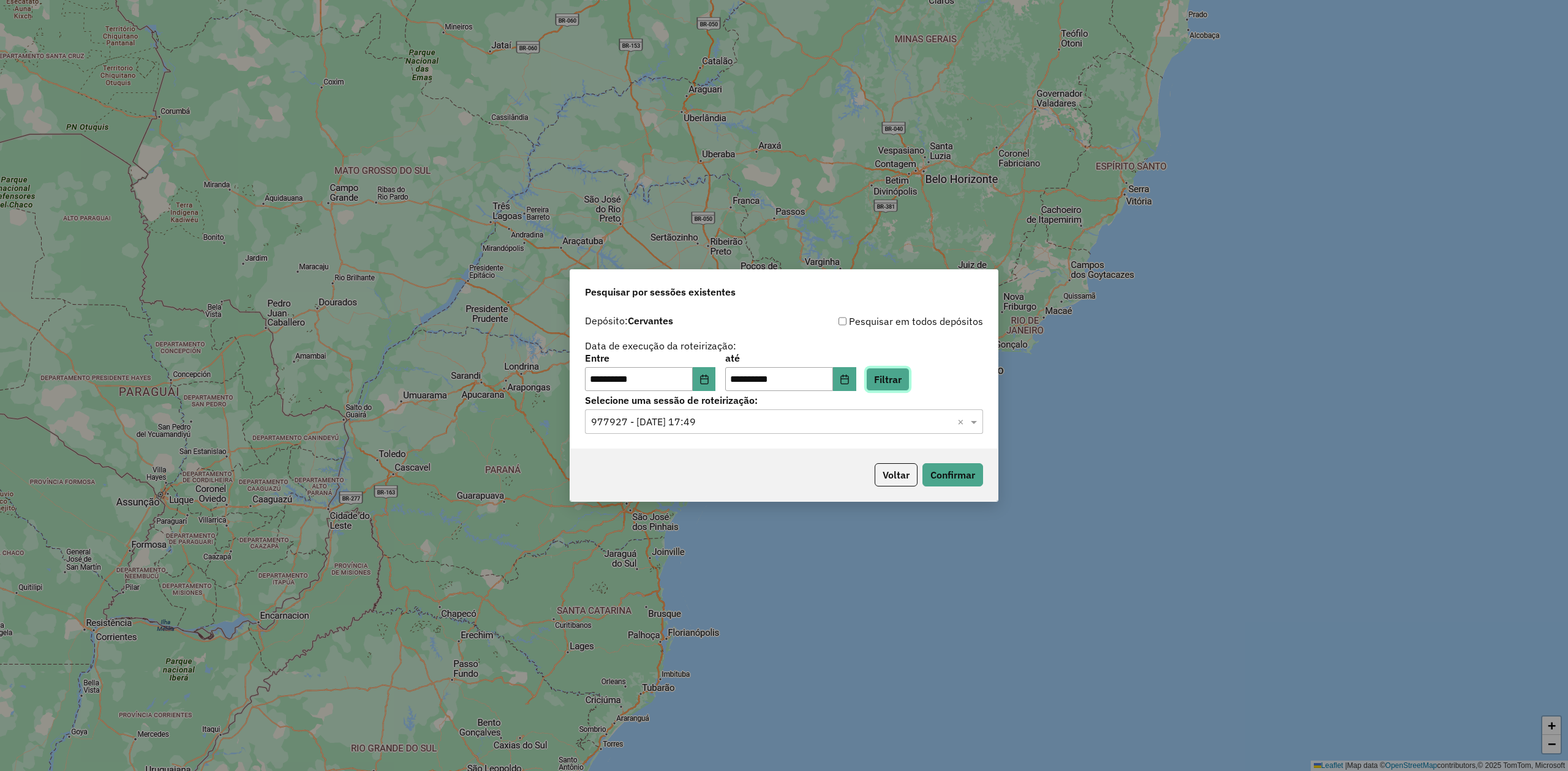
click at [895, 372] on button "Filtrar" at bounding box center [887, 380] width 43 height 24
click at [792, 422] on input "text" at bounding box center [771, 422] width 361 height 15
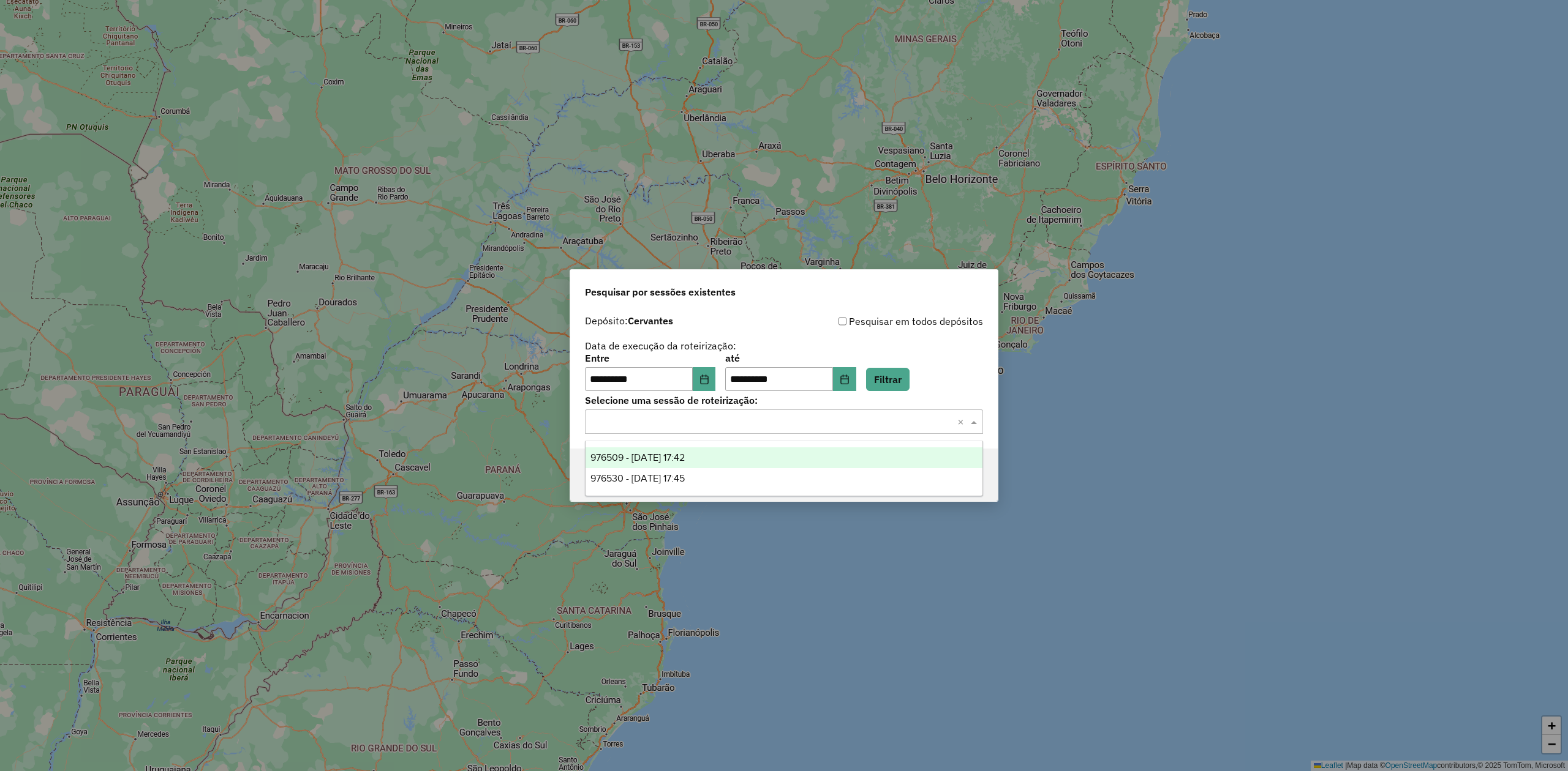
click at [665, 459] on span "976509 - [DATE] 17:42" at bounding box center [638, 457] width 95 height 10
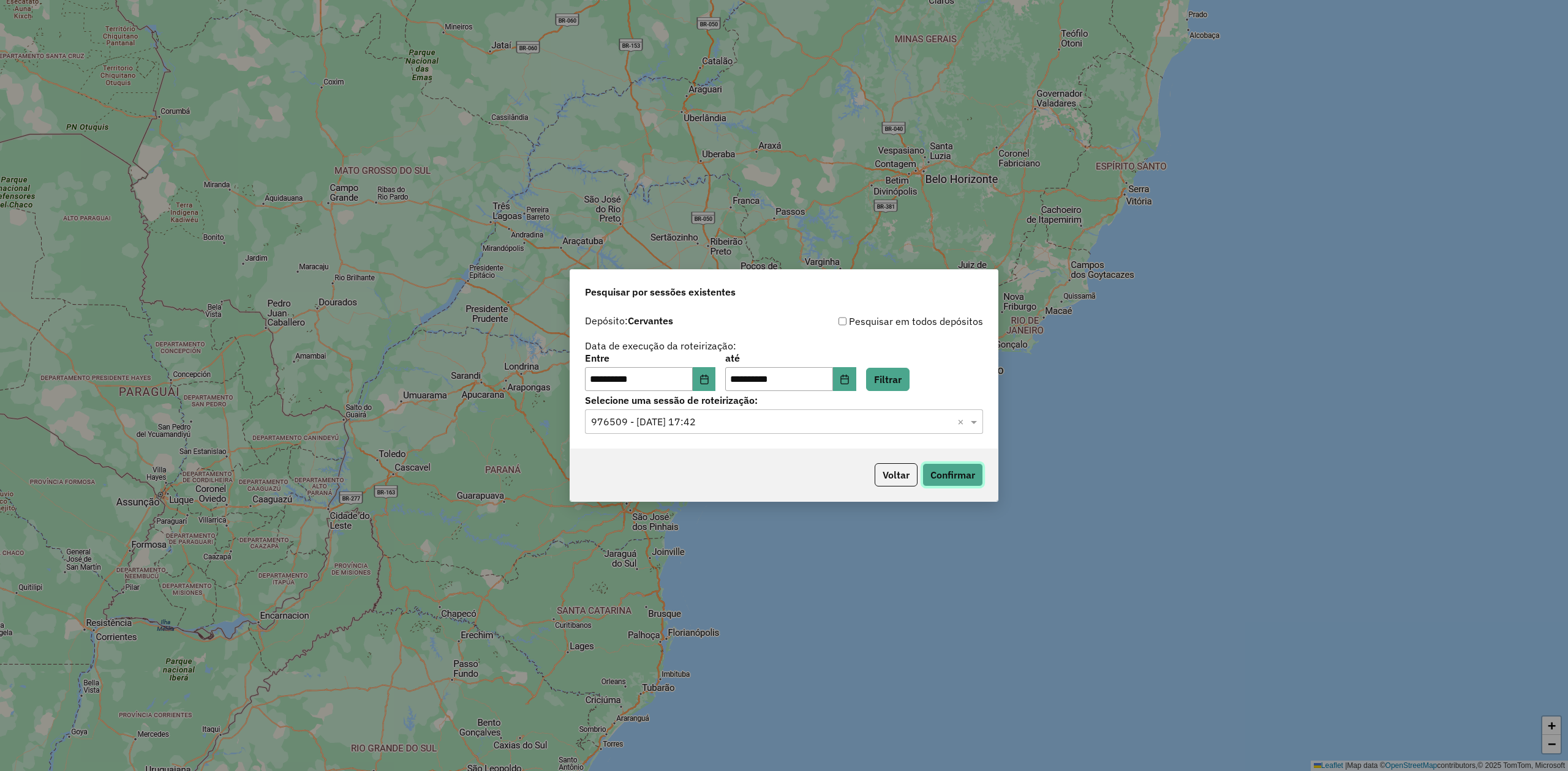
click at [946, 475] on button "Confirmar" at bounding box center [952, 475] width 61 height 24
click at [709, 380] on icon "Choose Date" at bounding box center [704, 379] width 9 height 9
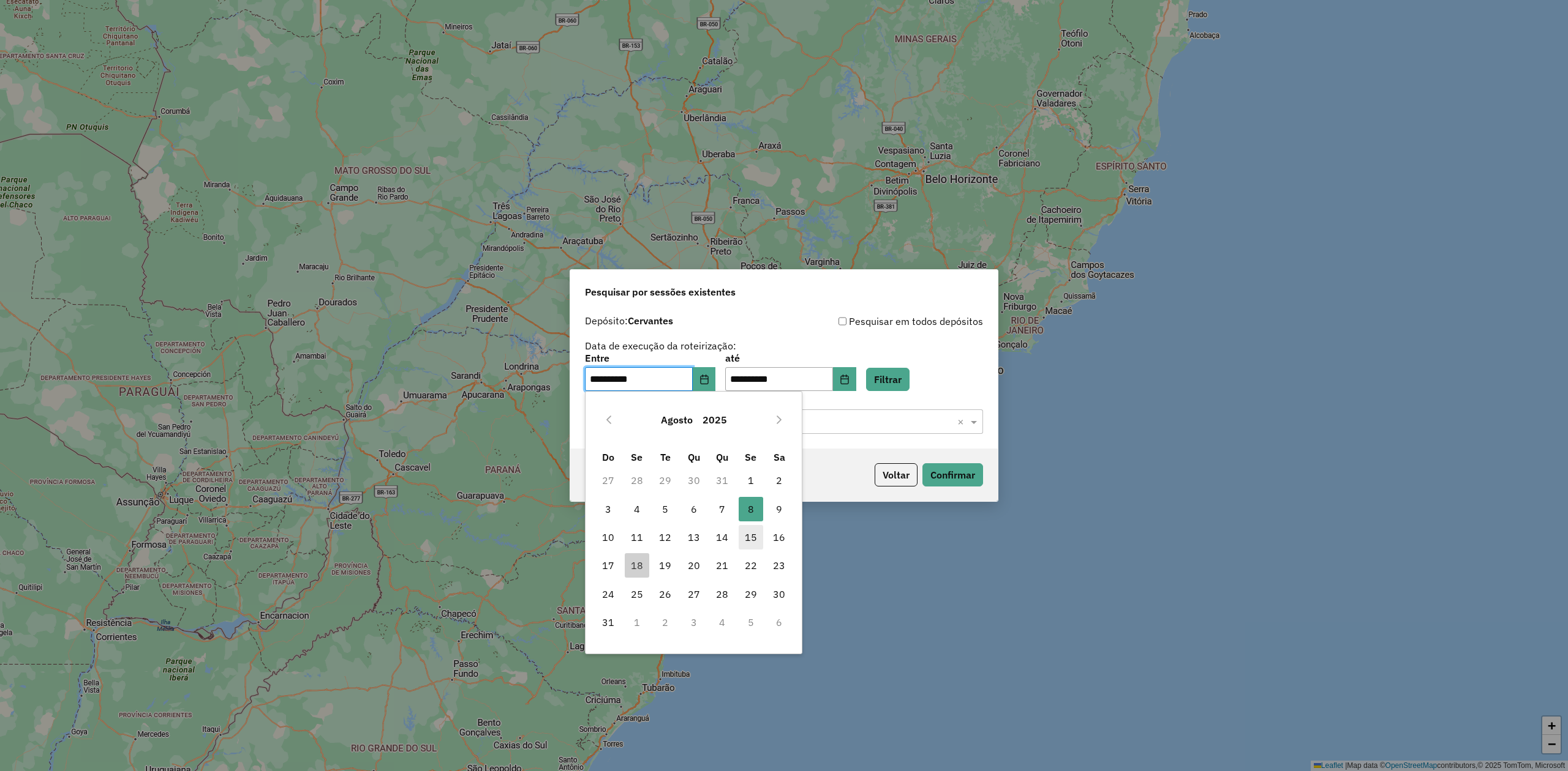
click at [755, 544] on span "15" at bounding box center [750, 537] width 24 height 24
type input "**********"
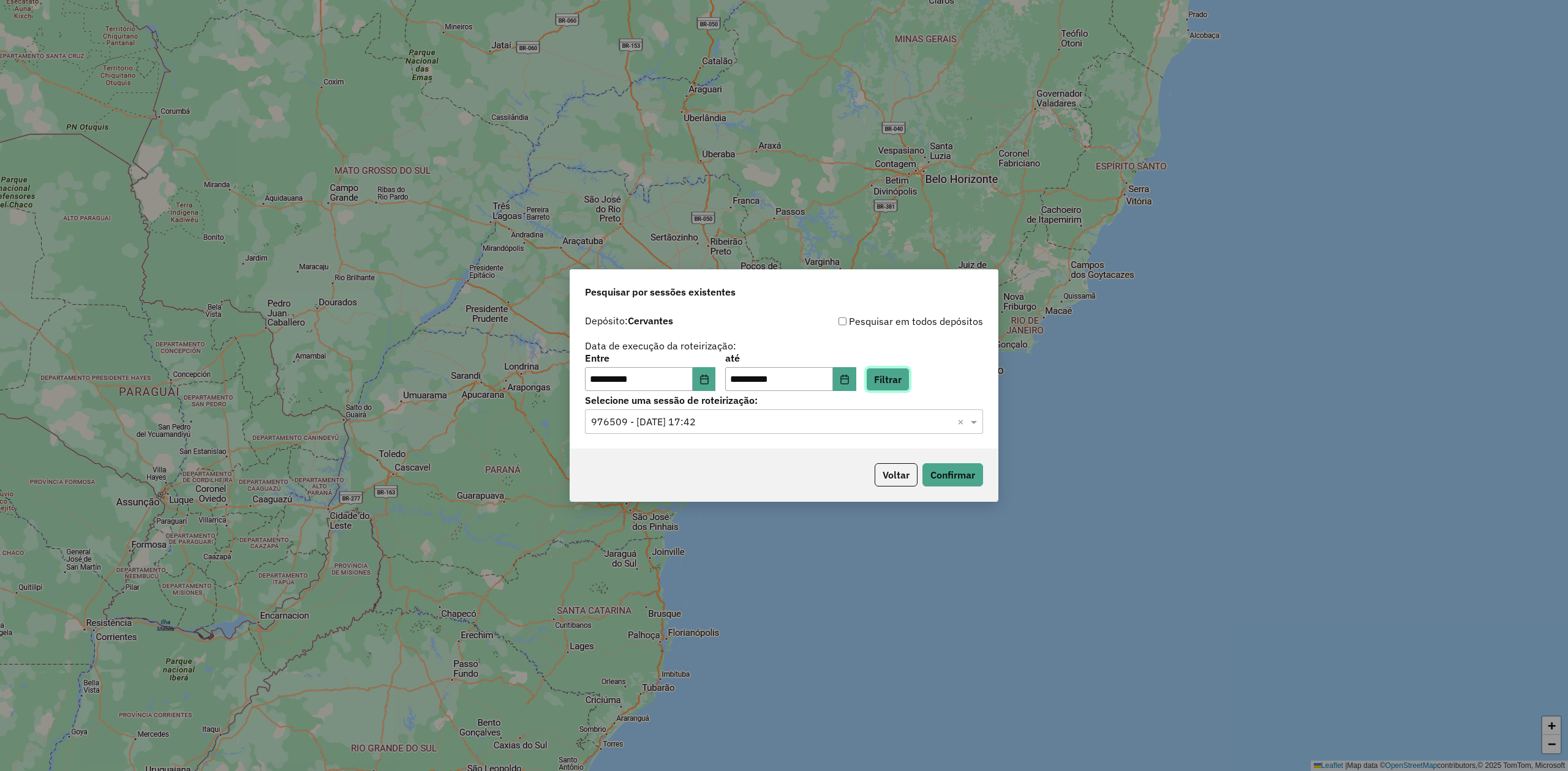
click at [900, 377] on button "Filtrar" at bounding box center [887, 380] width 43 height 24
click at [711, 421] on input "text" at bounding box center [771, 422] width 361 height 15
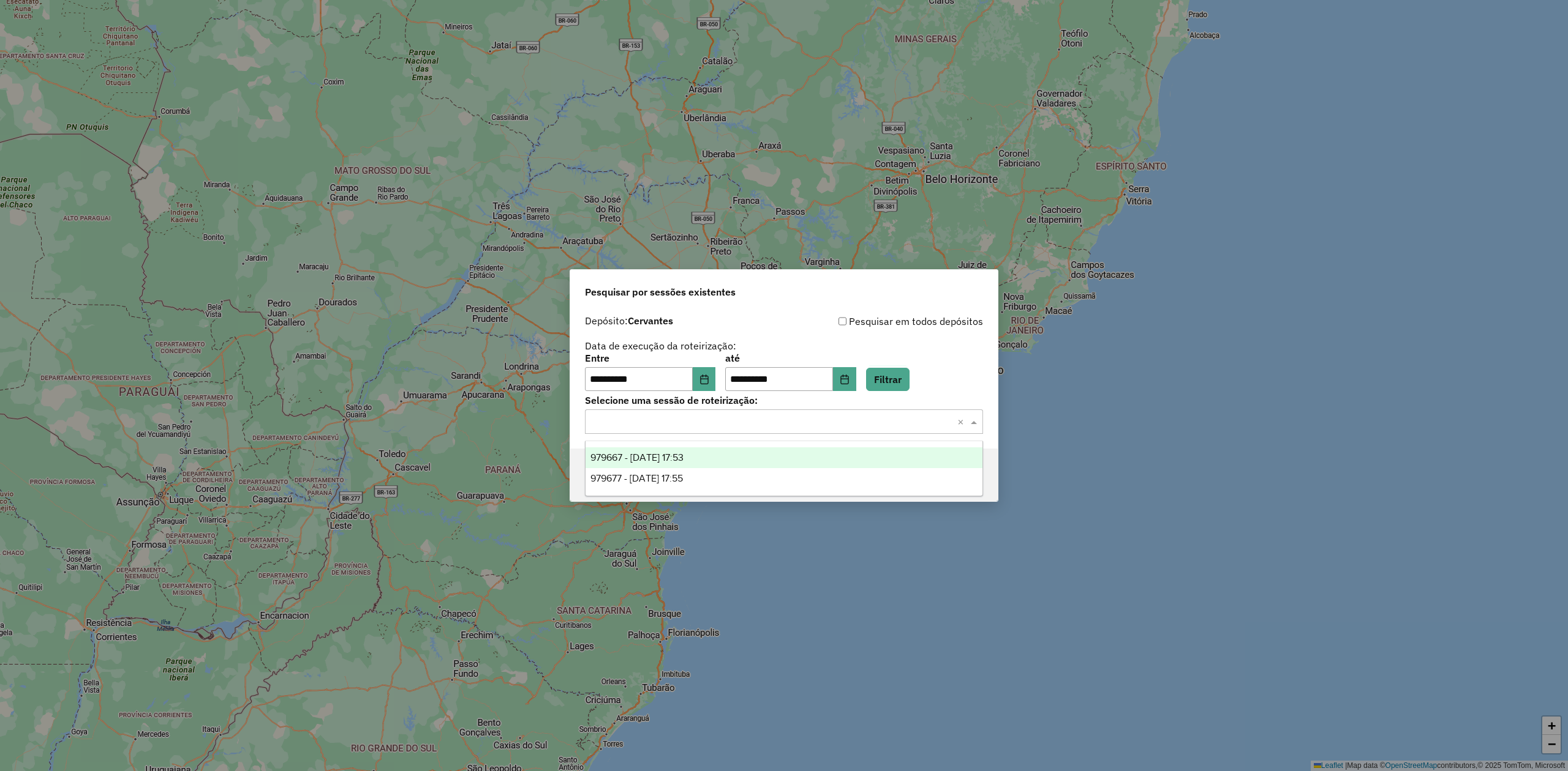
click at [663, 458] on span "979667 - [DATE] 17:53" at bounding box center [637, 457] width 93 height 10
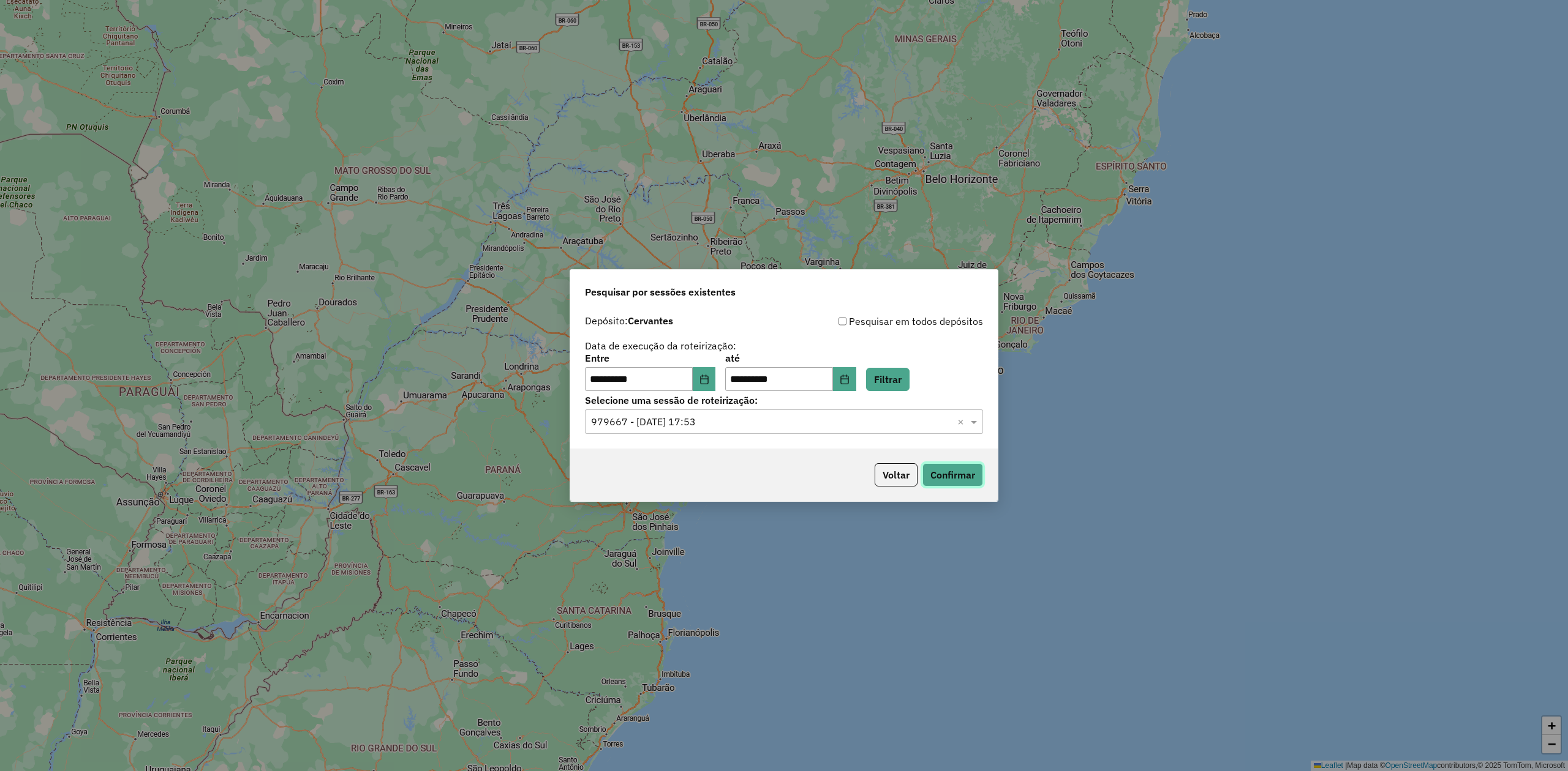
click at [950, 473] on button "Confirmar" at bounding box center [952, 475] width 61 height 24
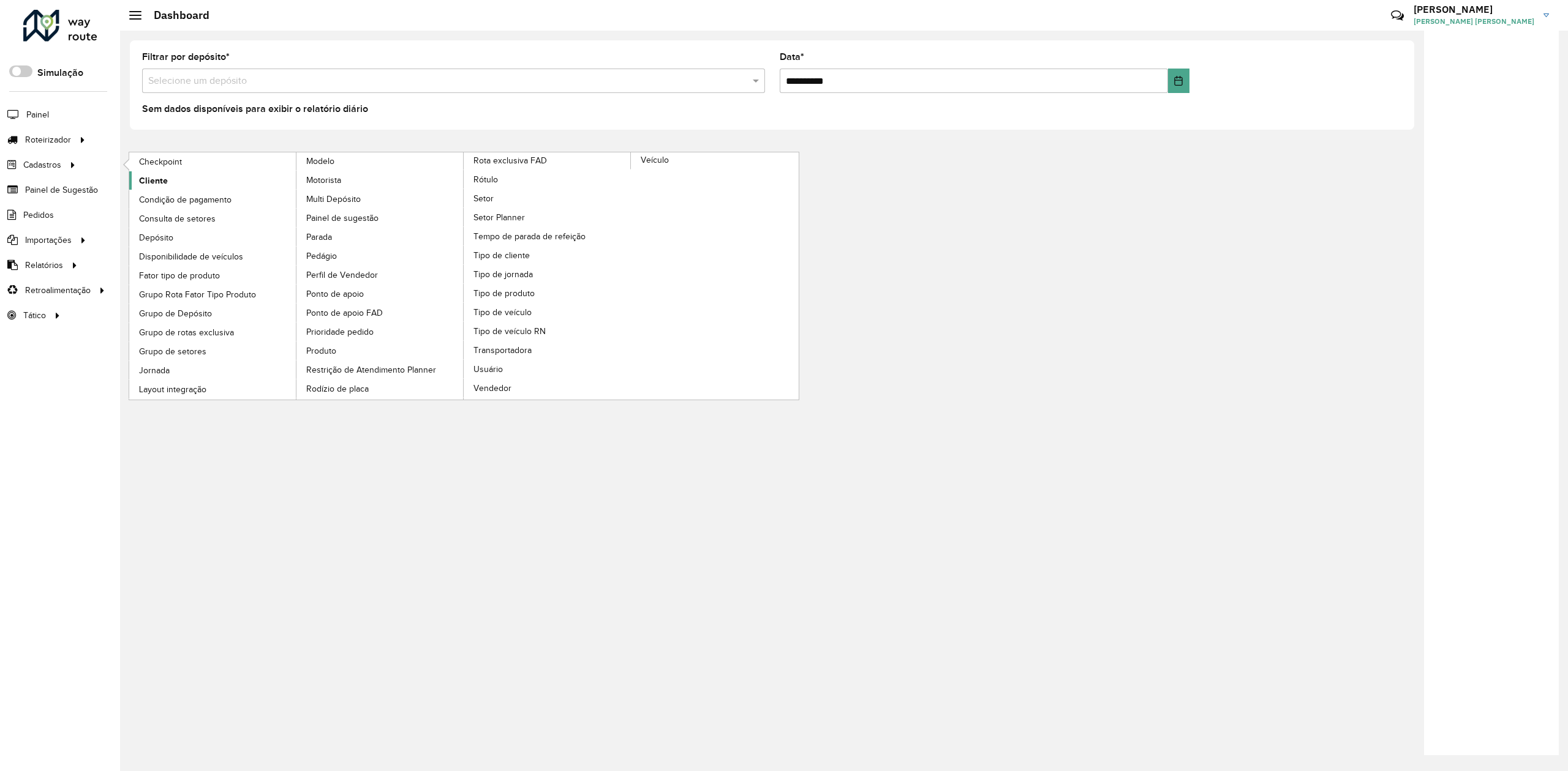
click at [155, 182] on span "Cliente" at bounding box center [153, 181] width 28 height 13
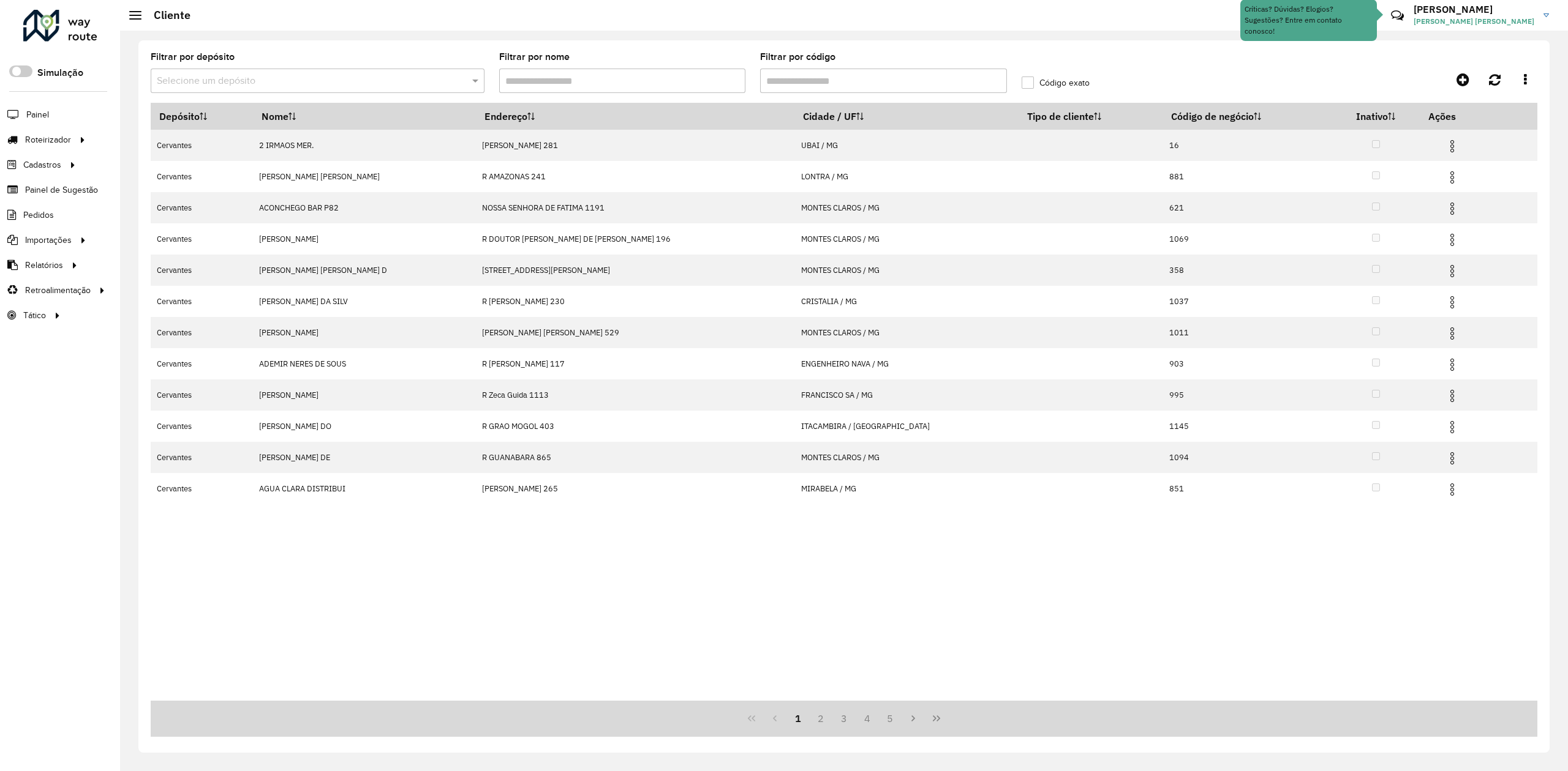
click at [850, 84] on input "Filtrar por código" at bounding box center [883, 80] width 247 height 24
paste input "*****"
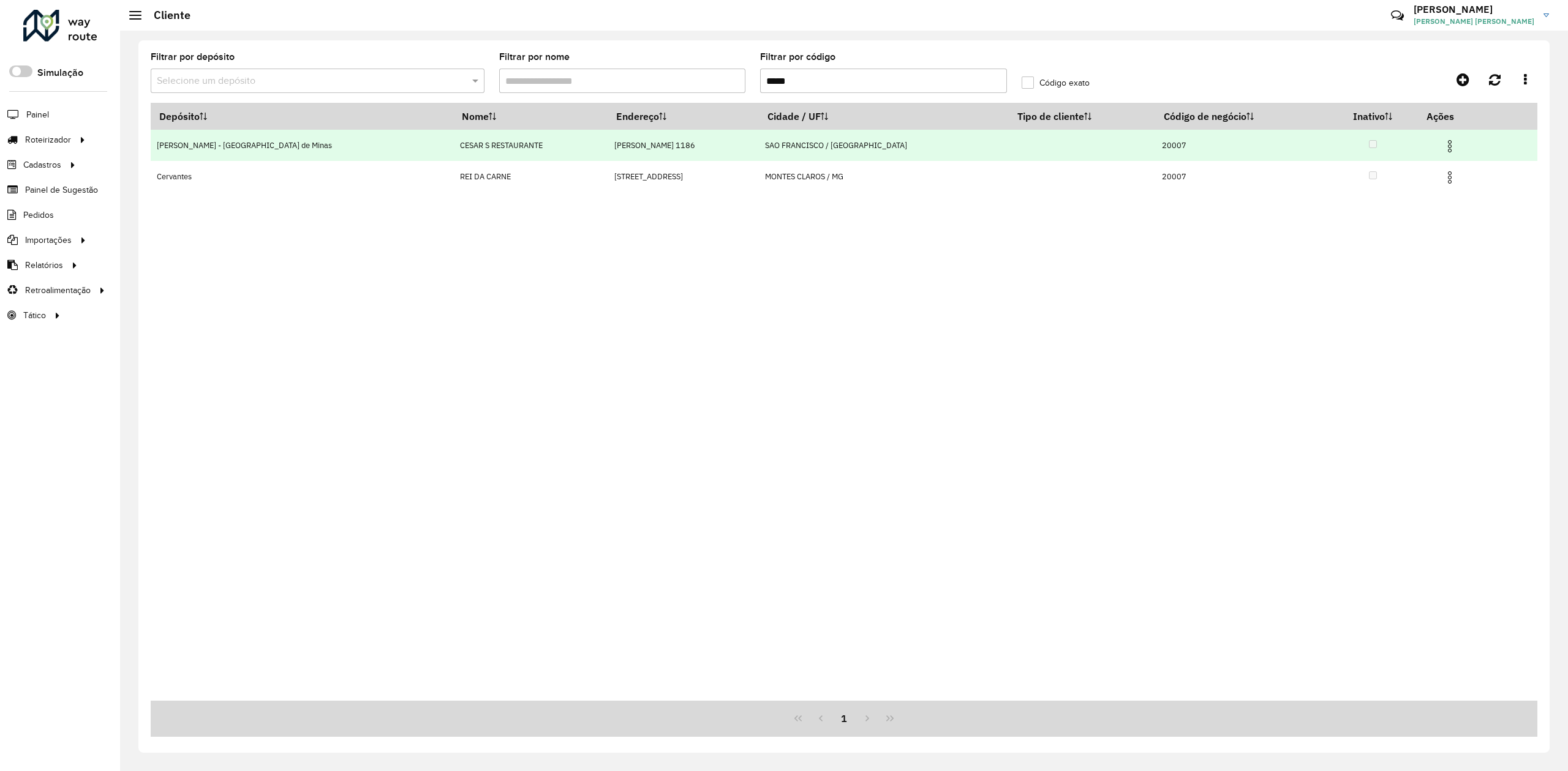
type input "*****"
click at [230, 146] on td "[PERSON_NAME] - [GEOGRAPHIC_DATA] de Minas" at bounding box center [302, 146] width 303 height 32
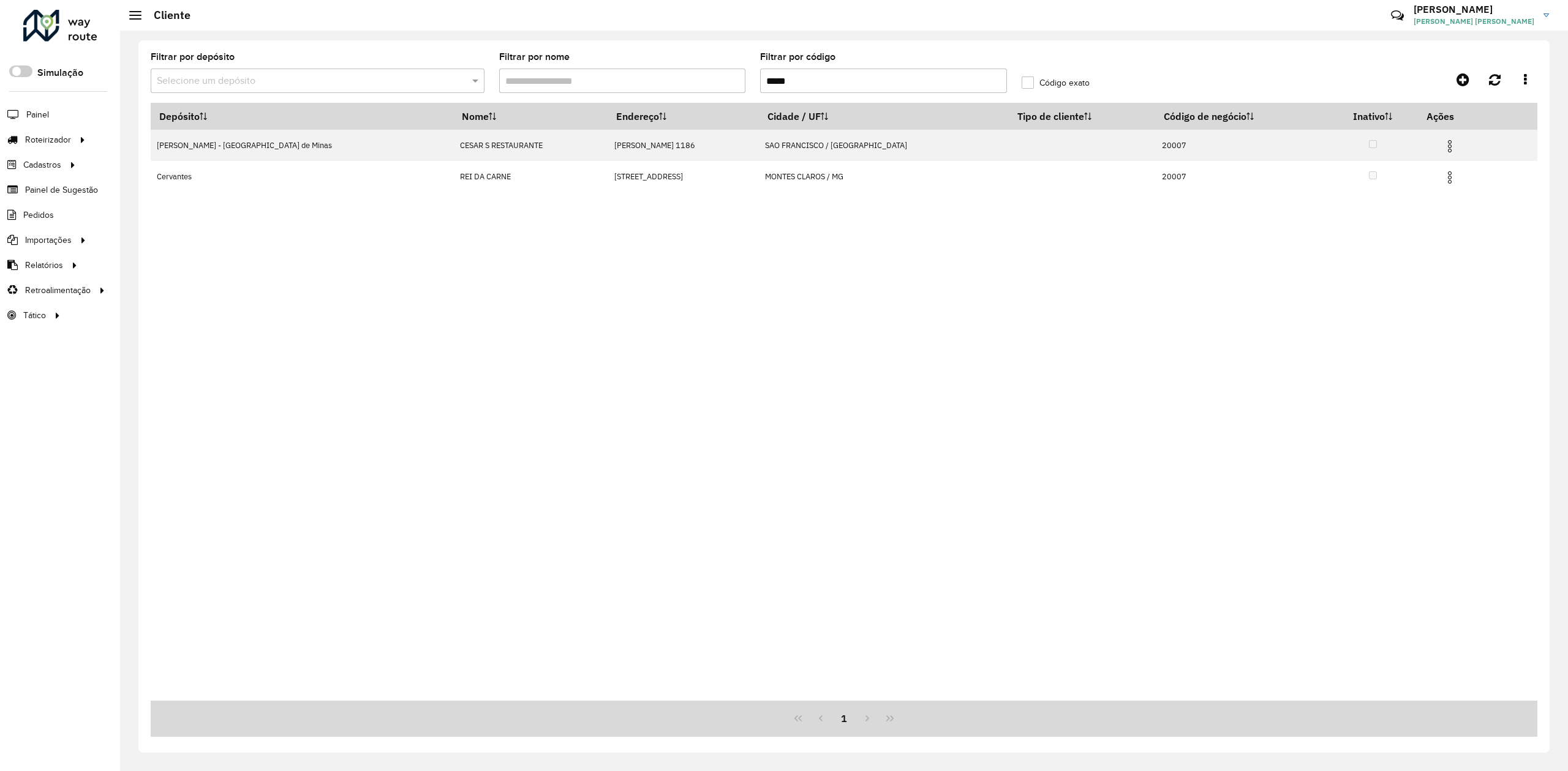
click at [1028, 84] on label "Código exato" at bounding box center [1055, 83] width 68 height 13
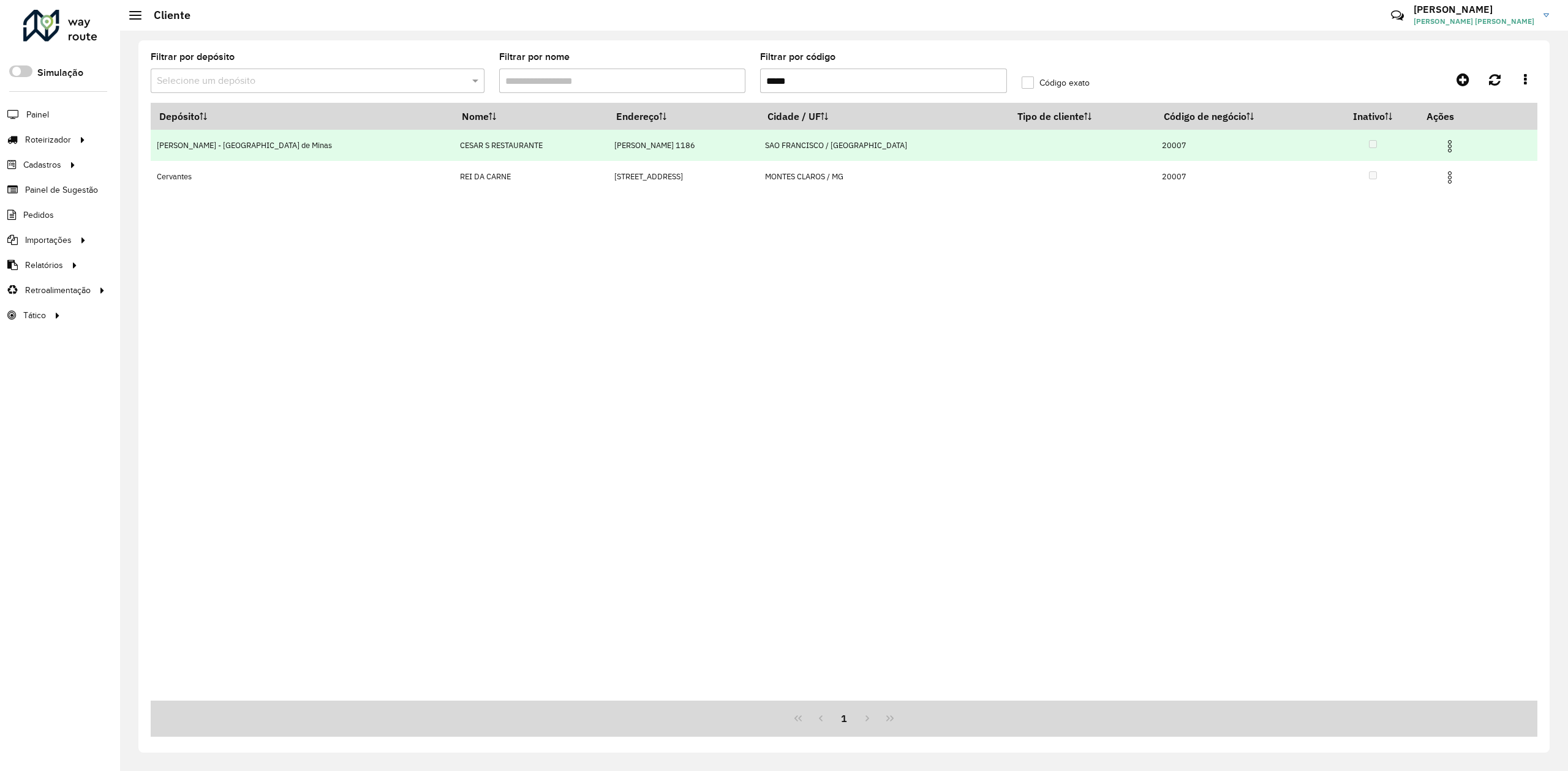
click at [1443, 143] on img at bounding box center [1450, 146] width 15 height 15
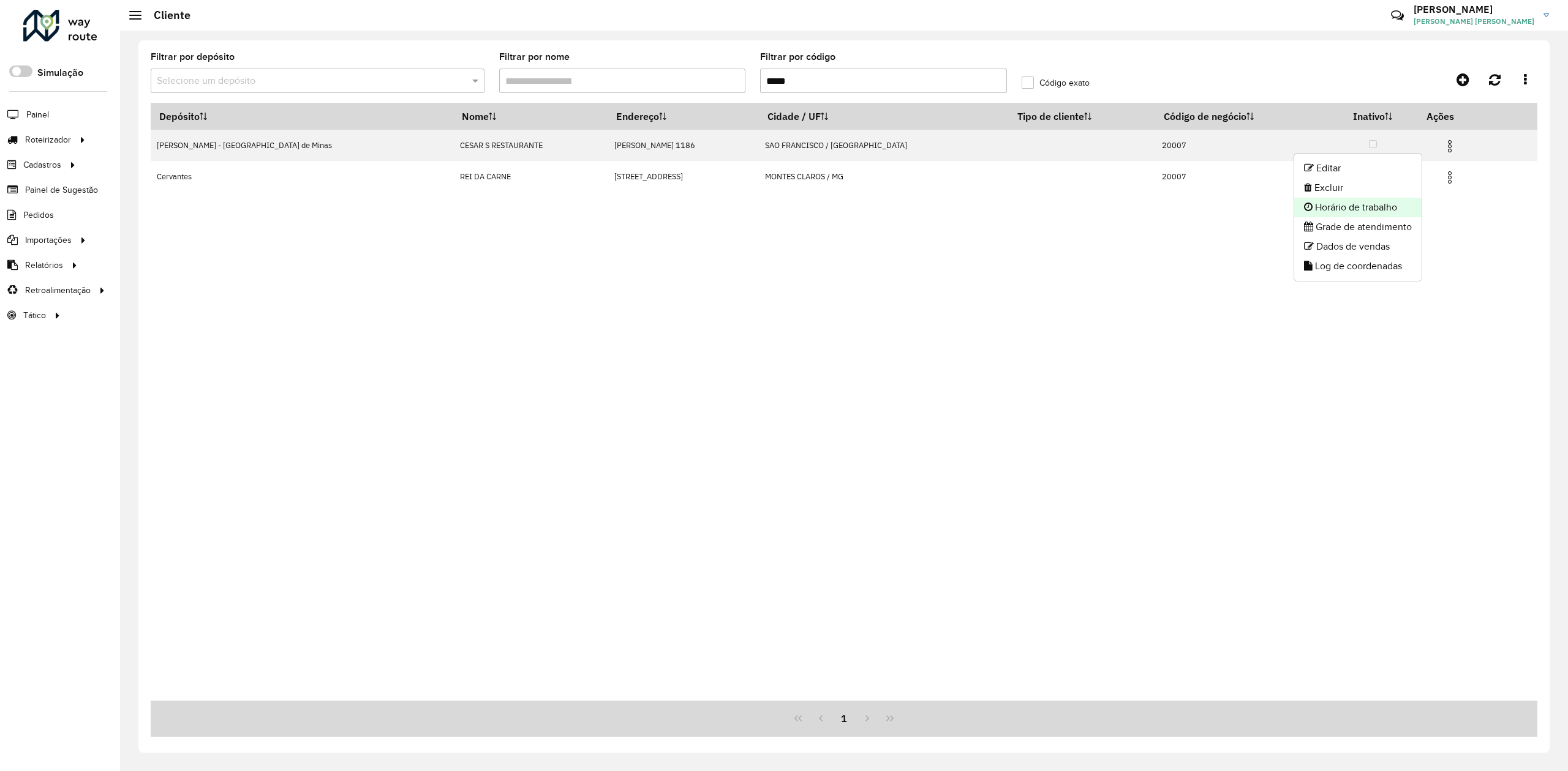
click at [1360, 208] on li "Horário de trabalho" at bounding box center [1358, 207] width 128 height 20
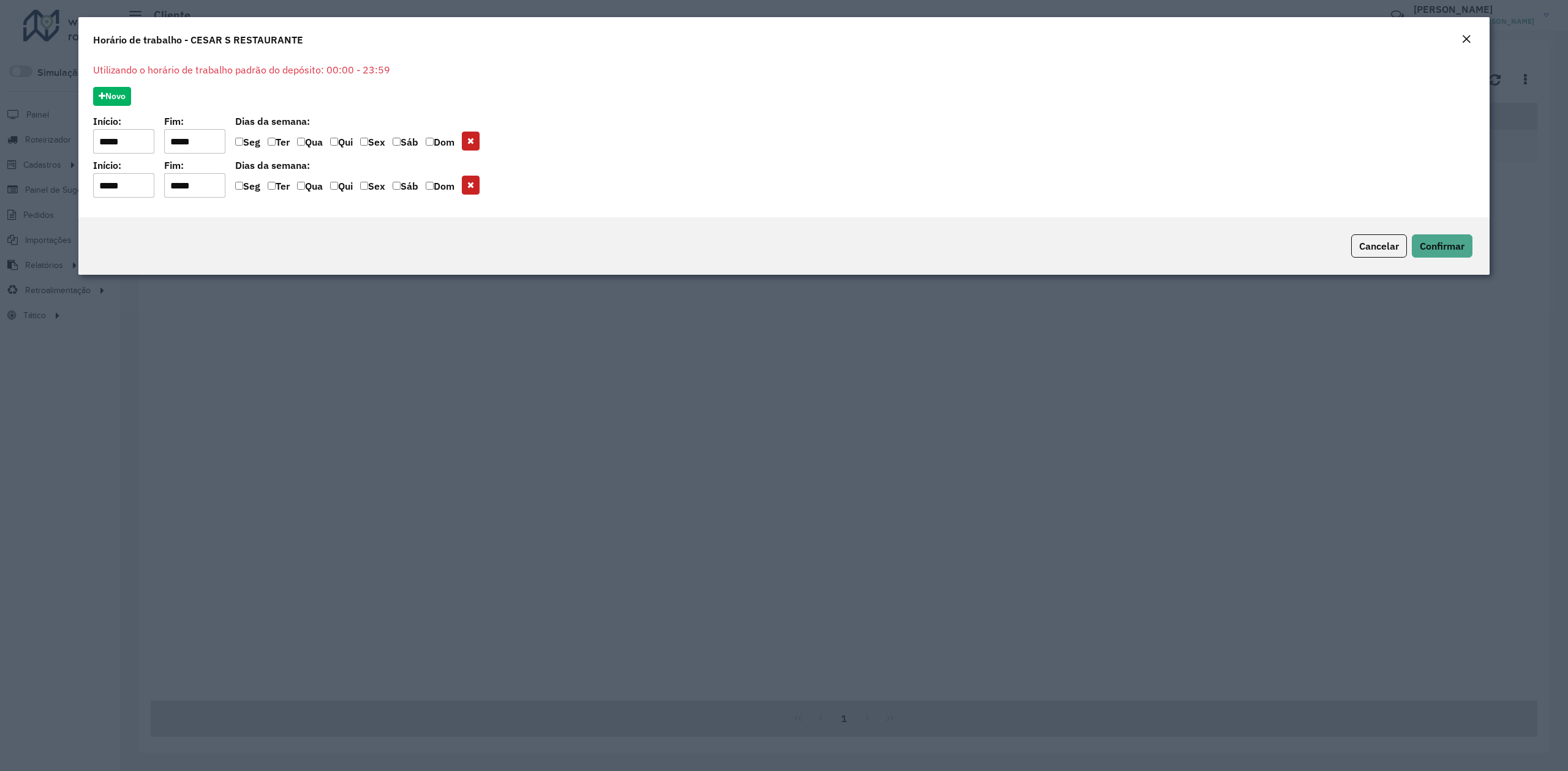
click at [1462, 34] on em "Close" at bounding box center [1466, 39] width 9 height 9
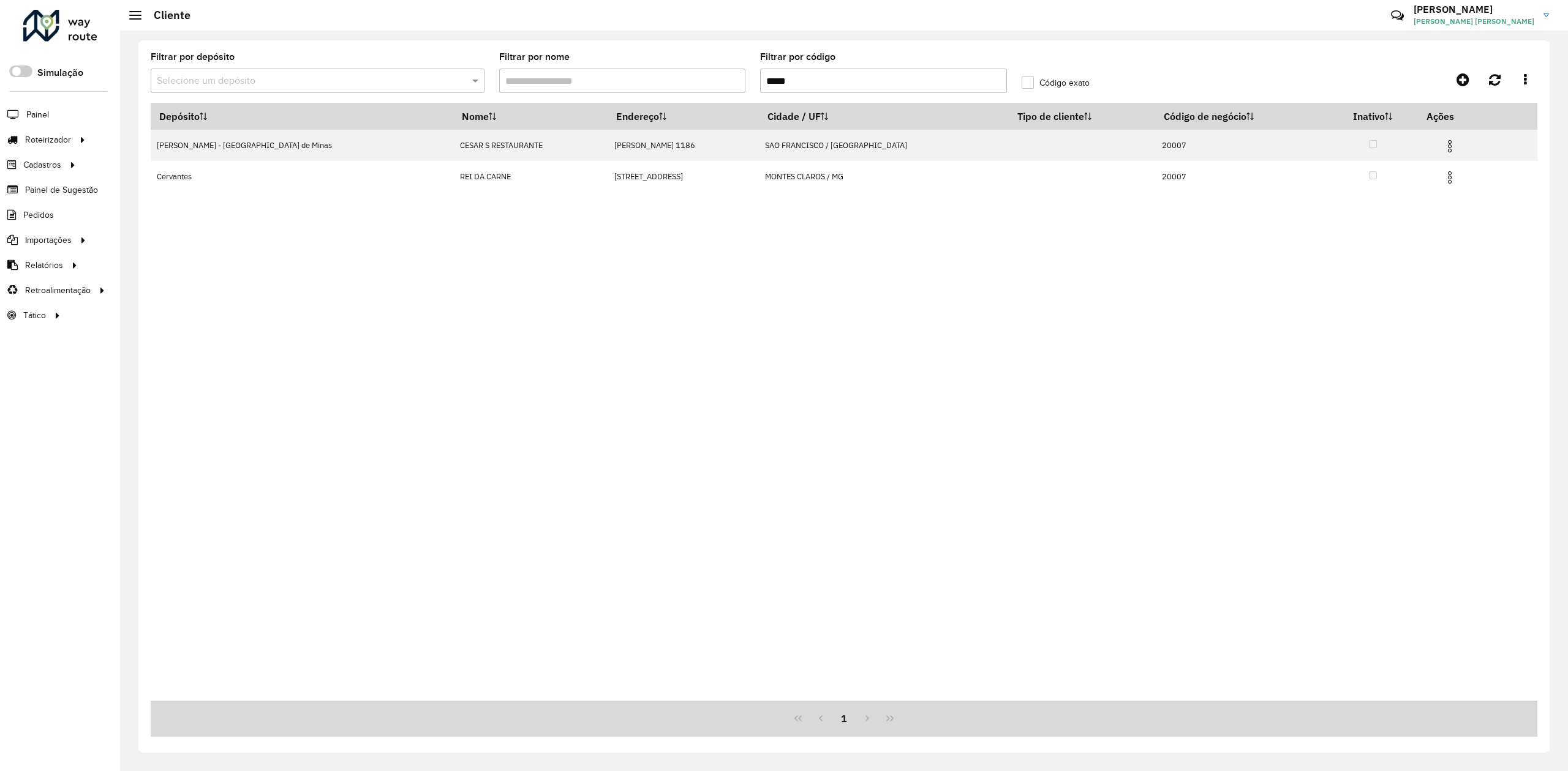
drag, startPoint x: 842, startPoint y: 71, endPoint x: 719, endPoint y: 71, distance: 123.0
click at [722, 71] on formly-group "Filtrar por depósito Selecione um depósito Filtrar por nome Filtrar por código …" at bounding box center [666, 78] width 1045 height 50
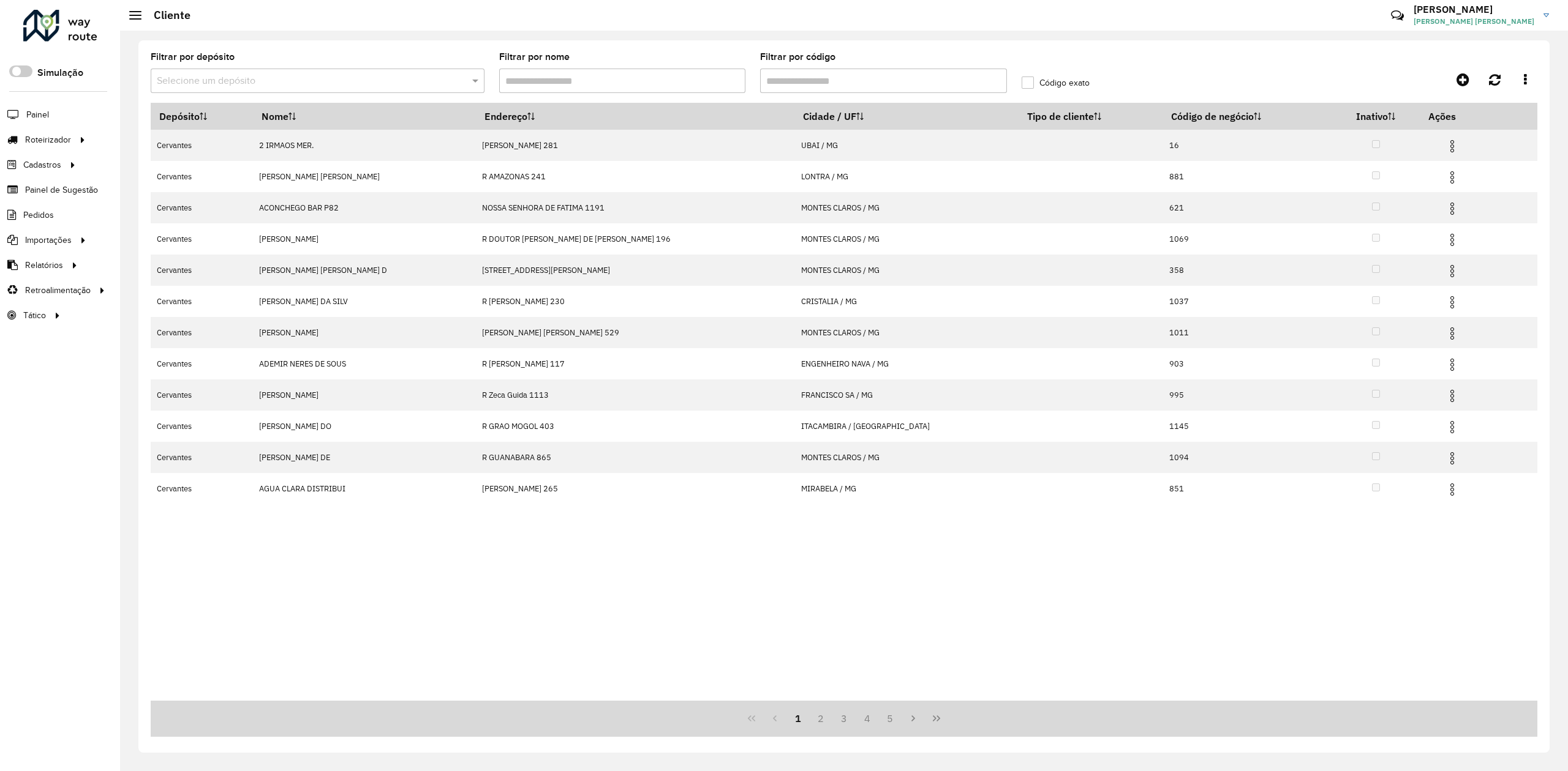
click at [843, 77] on input "Filtrar por código" at bounding box center [883, 80] width 247 height 24
paste input "*****"
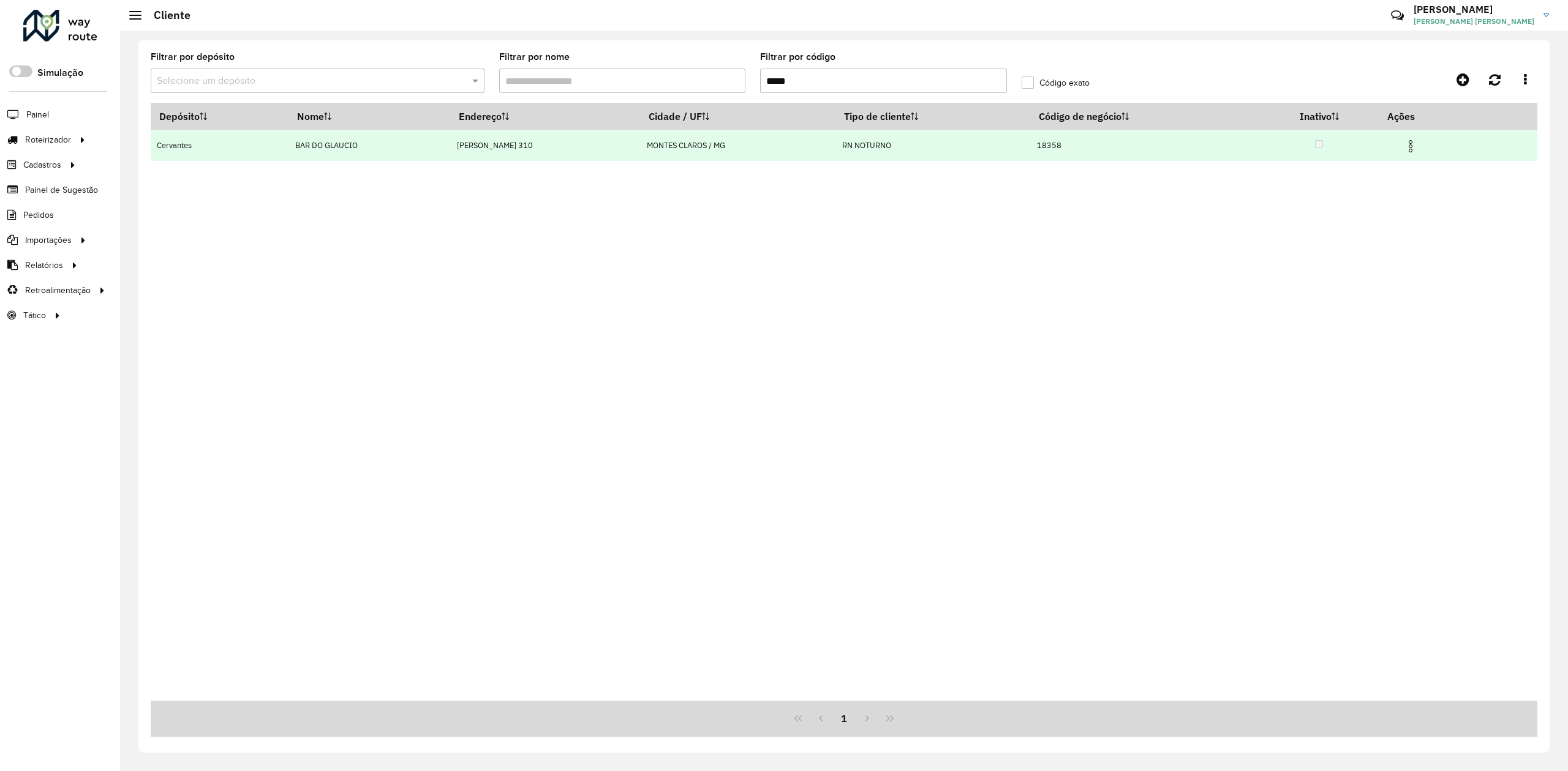
type input "*****"
click at [1412, 142] on img at bounding box center [1410, 146] width 15 height 15
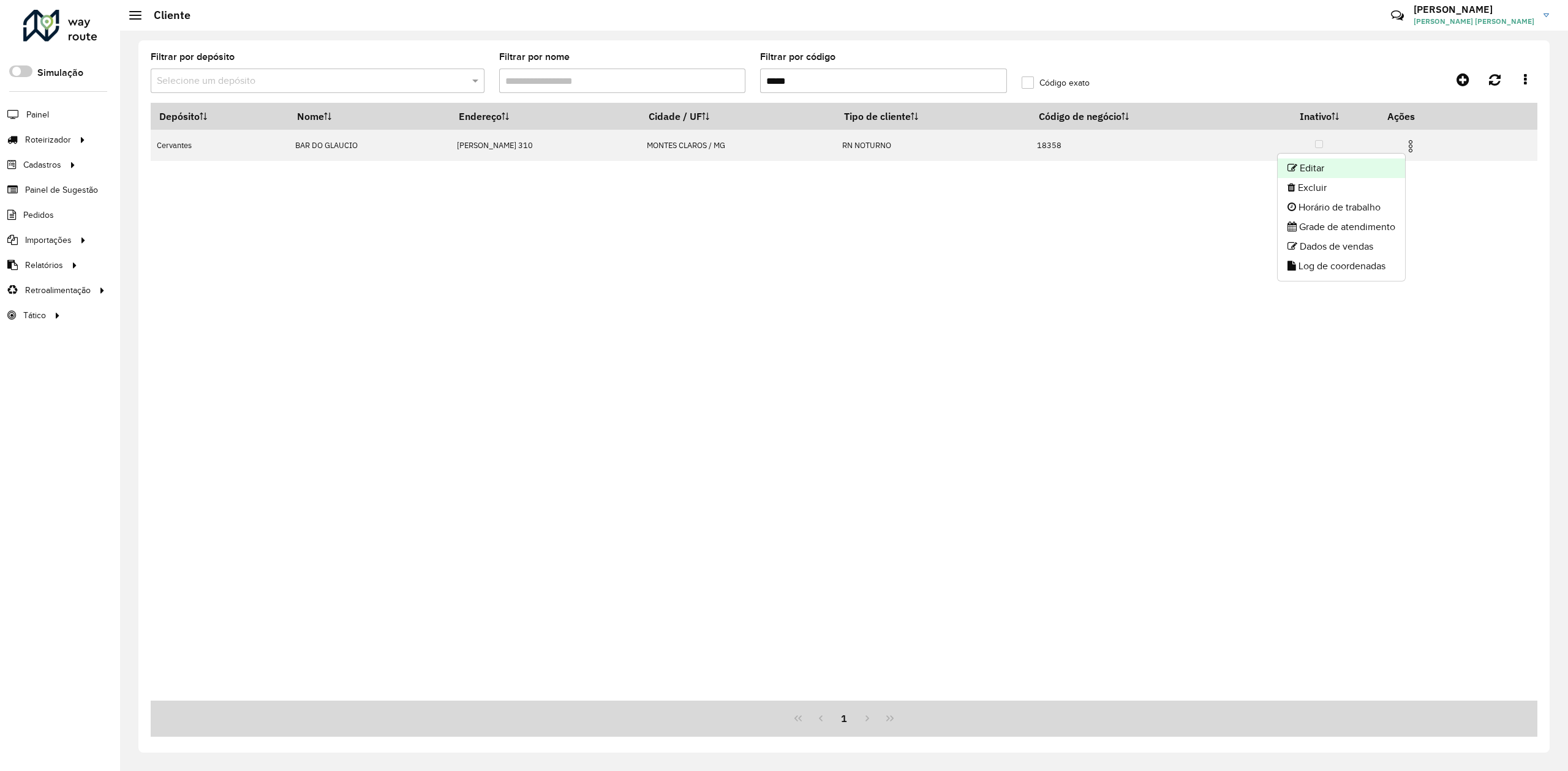
click at [1331, 174] on li "Editar" at bounding box center [1342, 168] width 128 height 20
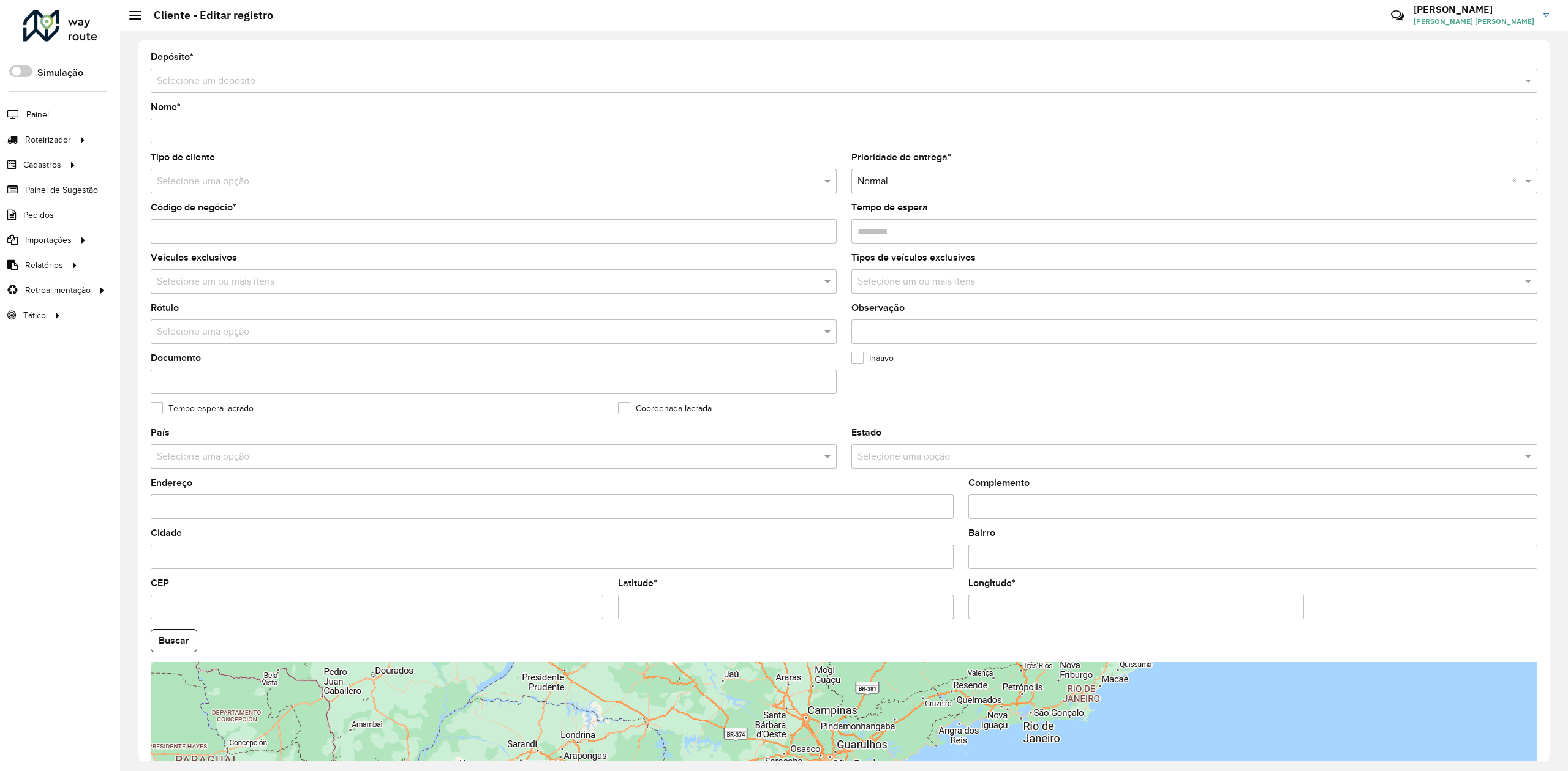
type input "**********"
type input "*****"
type input "********"
type input "**********"
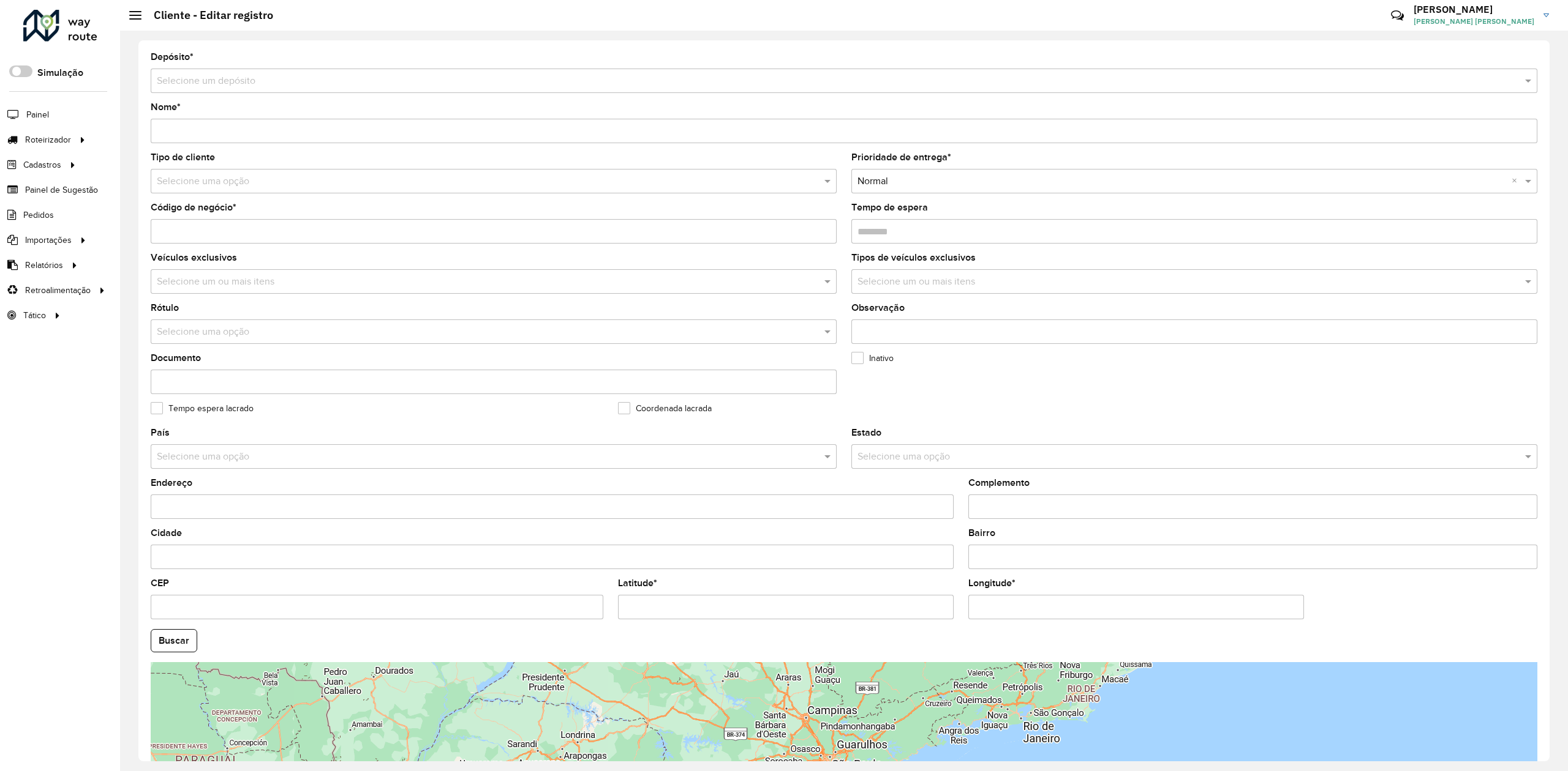
type input "**********"
type input "*********"
type input "********"
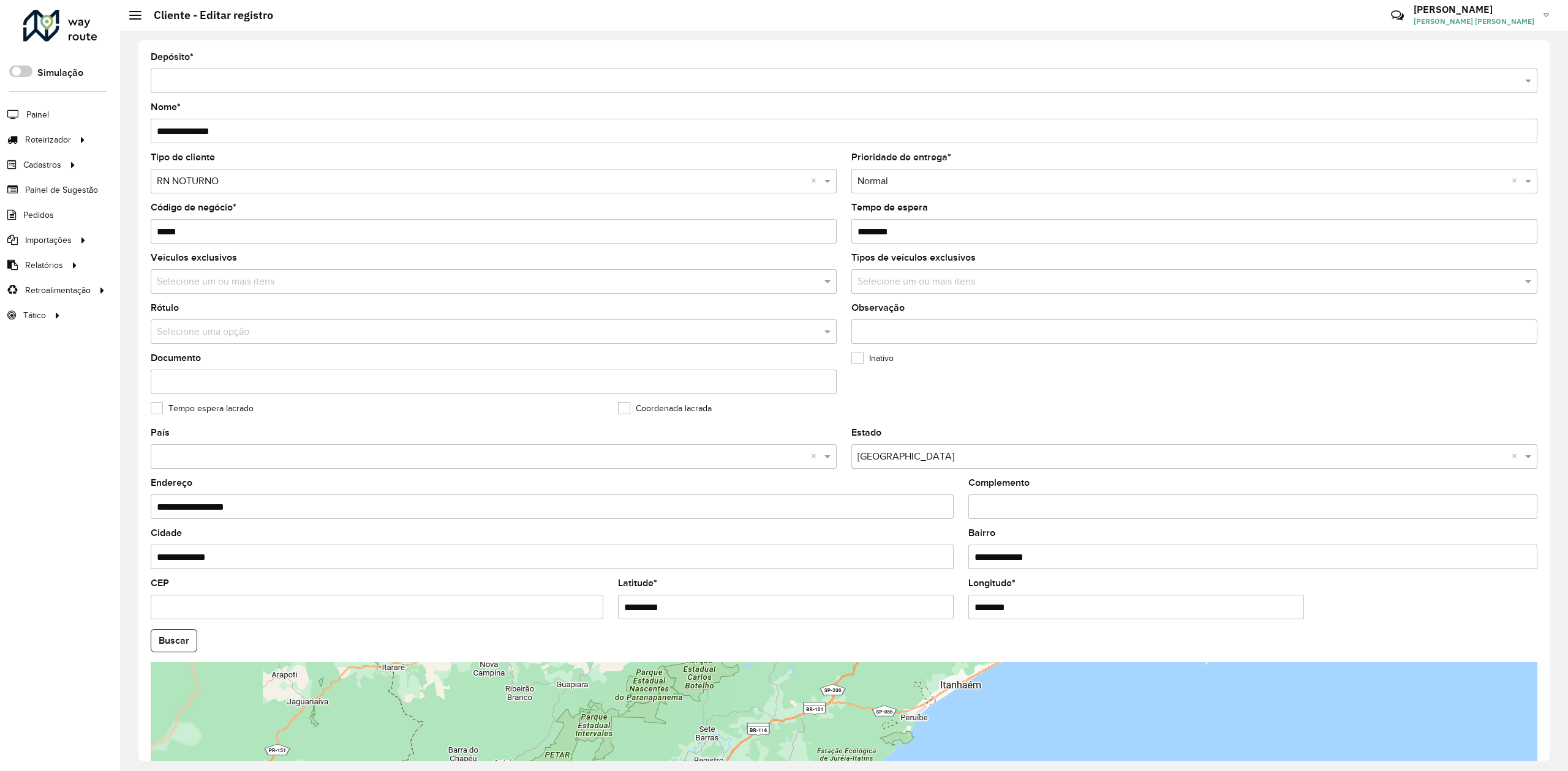
scroll to position [82, 0]
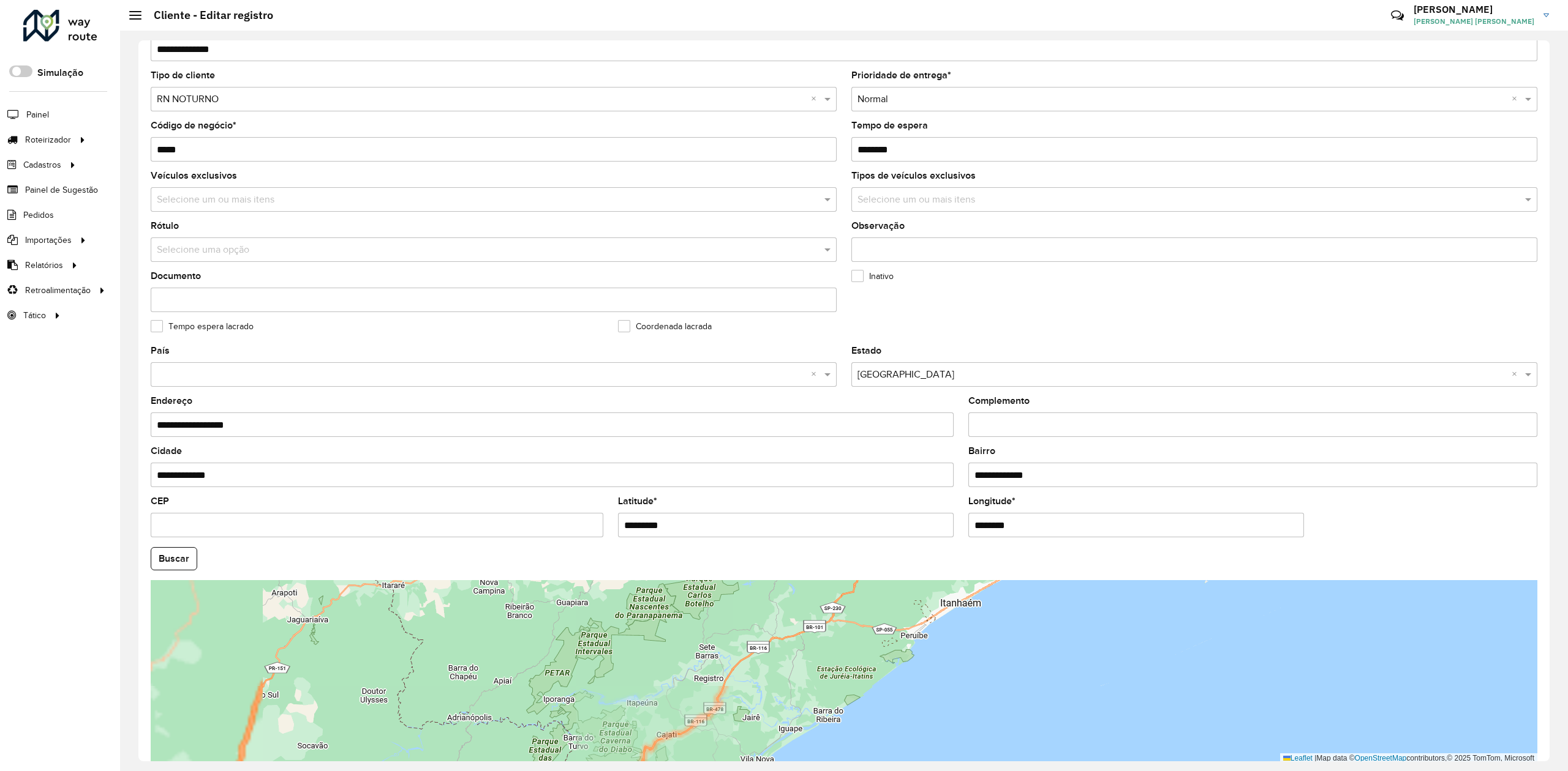
drag, startPoint x: 892, startPoint y: 696, endPoint x: 922, endPoint y: 793, distance: 101.5
click at [922, 771] on html "Aguarde... Pop-up bloqueado! Seu navegador bloqueou automáticamente a abertura …" at bounding box center [784, 386] width 1568 height 771
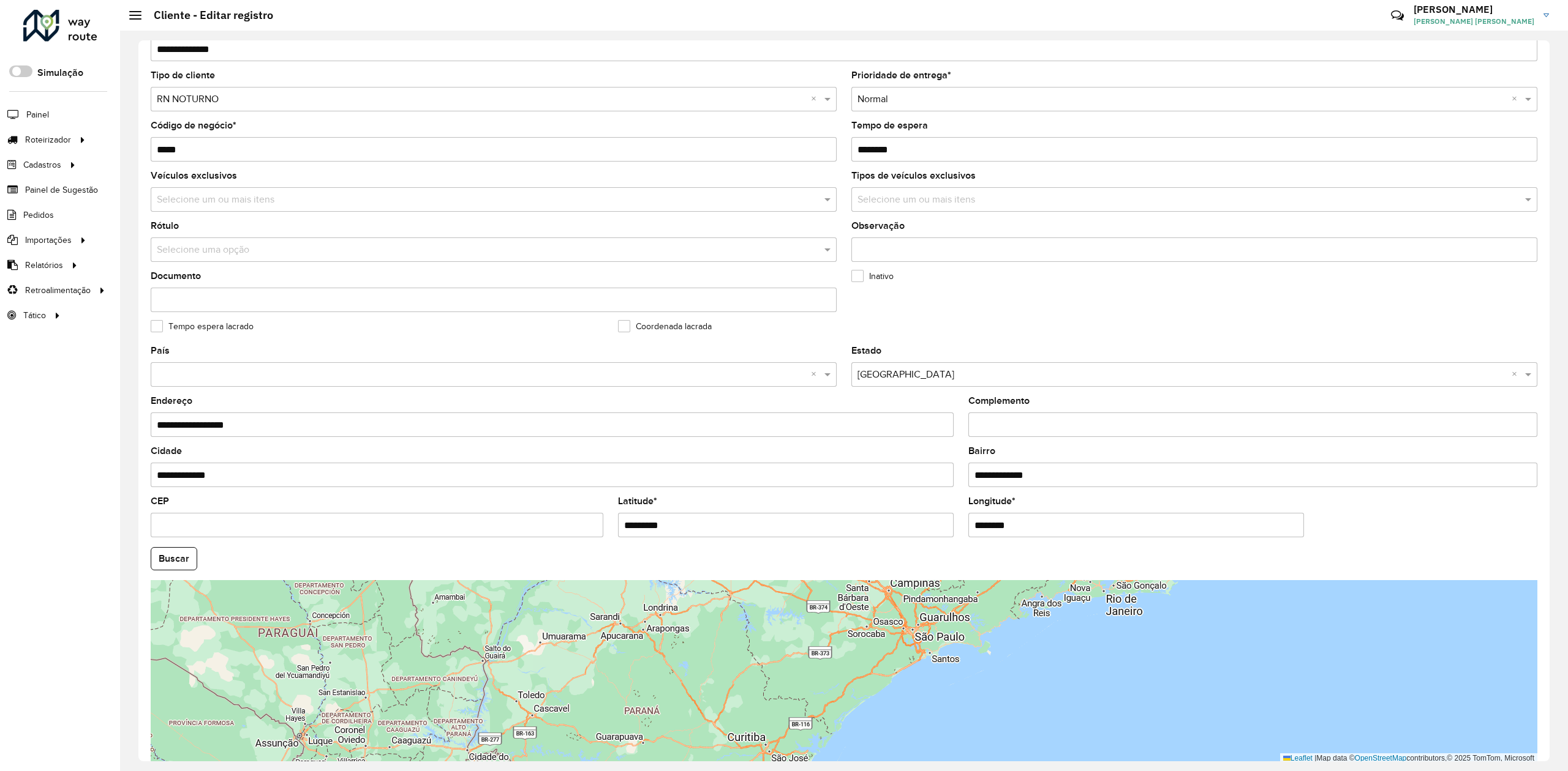
drag, startPoint x: 868, startPoint y: 645, endPoint x: 870, endPoint y: 726, distance: 81.0
click at [870, 726] on div "Leaflet | Map data © OpenStreetMap contributors,© 2025 TomTom, Microsoft" at bounding box center [844, 672] width 1387 height 184
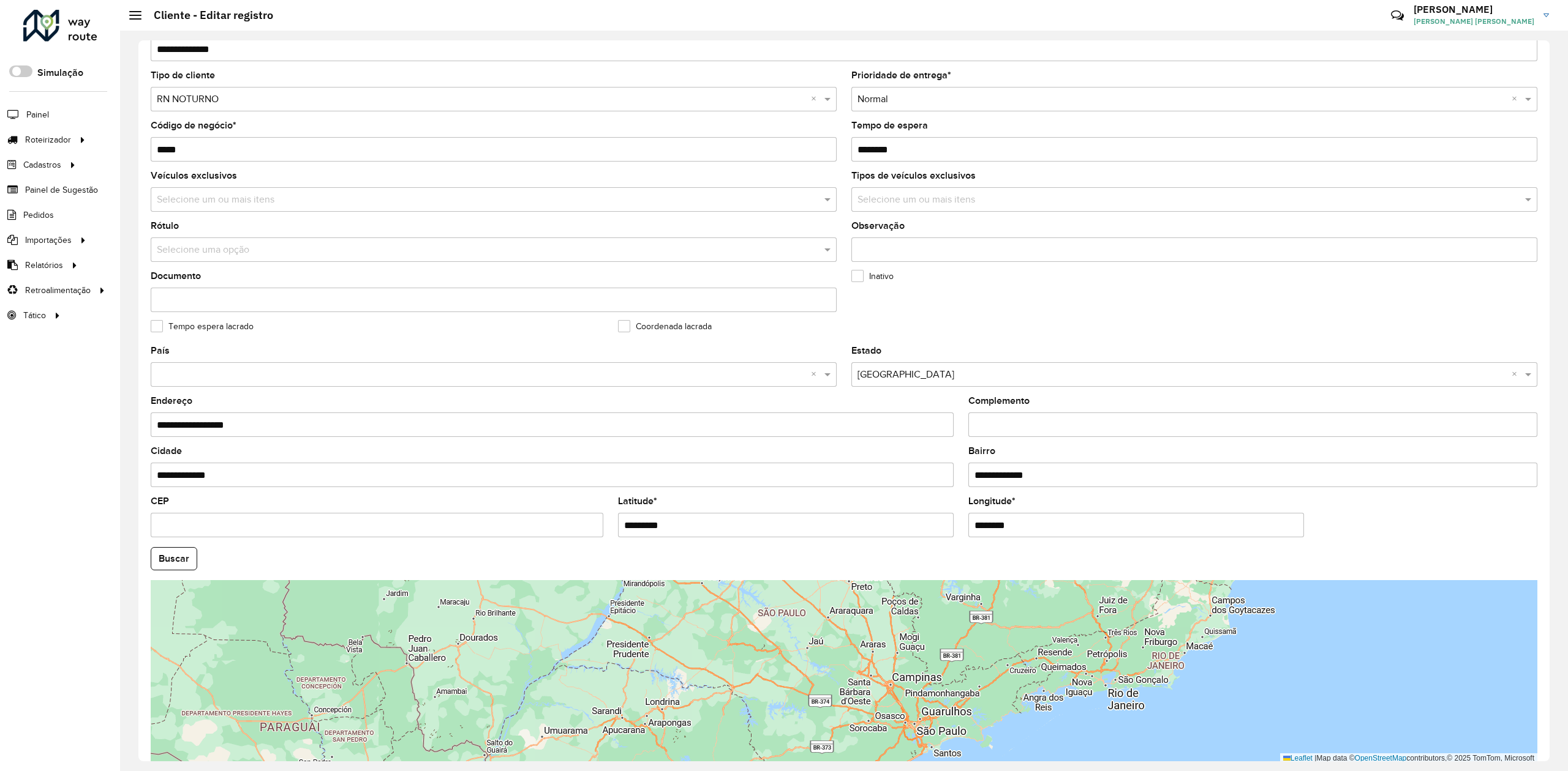
drag, startPoint x: 890, startPoint y: 666, endPoint x: 881, endPoint y: 733, distance: 67.6
click at [882, 732] on div "Leaflet | Map data © OpenStreetMap contributors,© 2025 TomTom, Microsoft" at bounding box center [844, 672] width 1387 height 184
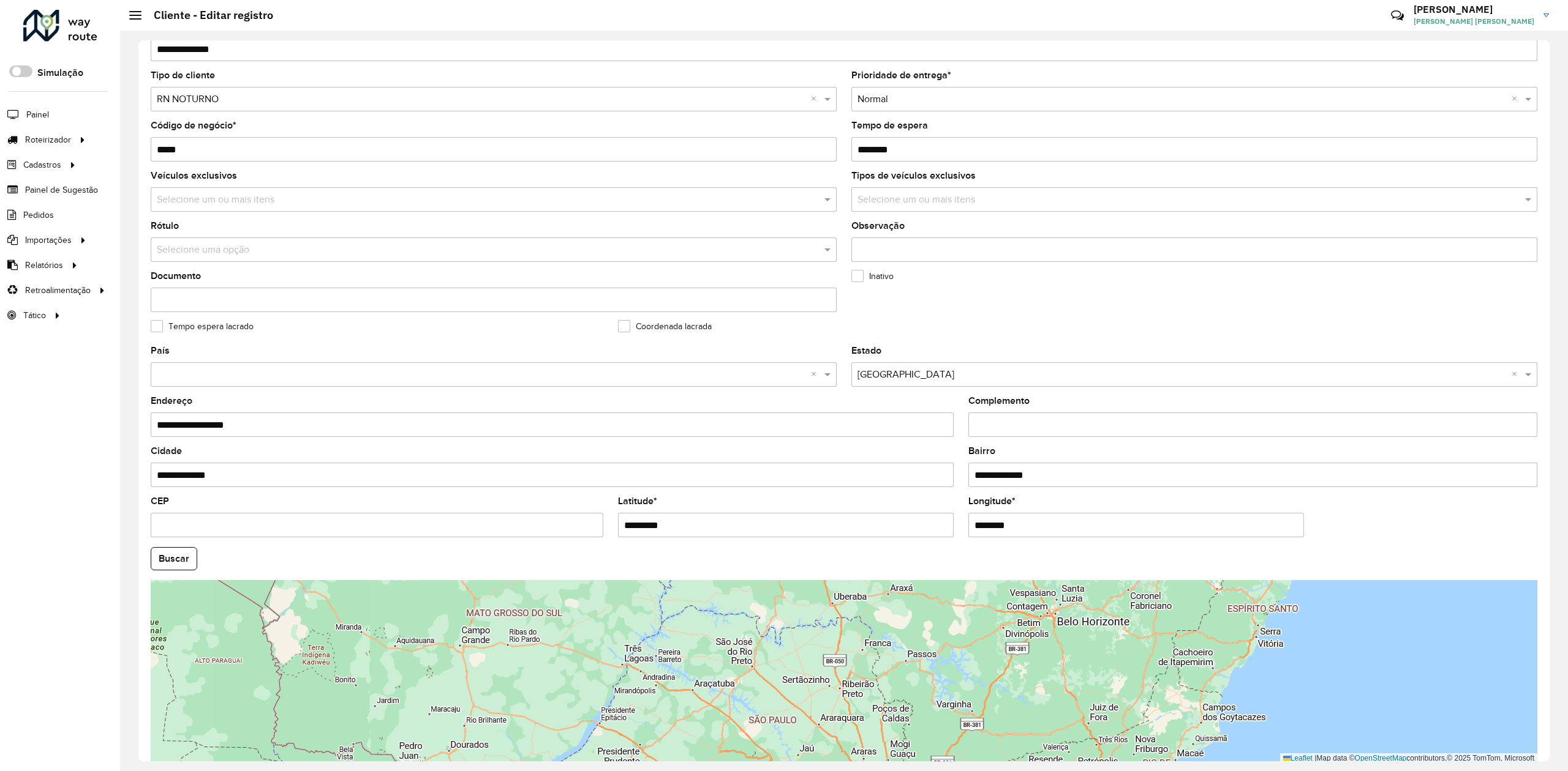
drag, startPoint x: 898, startPoint y: 654, endPoint x: 892, endPoint y: 744, distance: 90.2
click at [895, 743] on div "Leaflet | Map data © OpenStreetMap contributors,© 2025 TomTom, Microsoft" at bounding box center [844, 672] width 1387 height 184
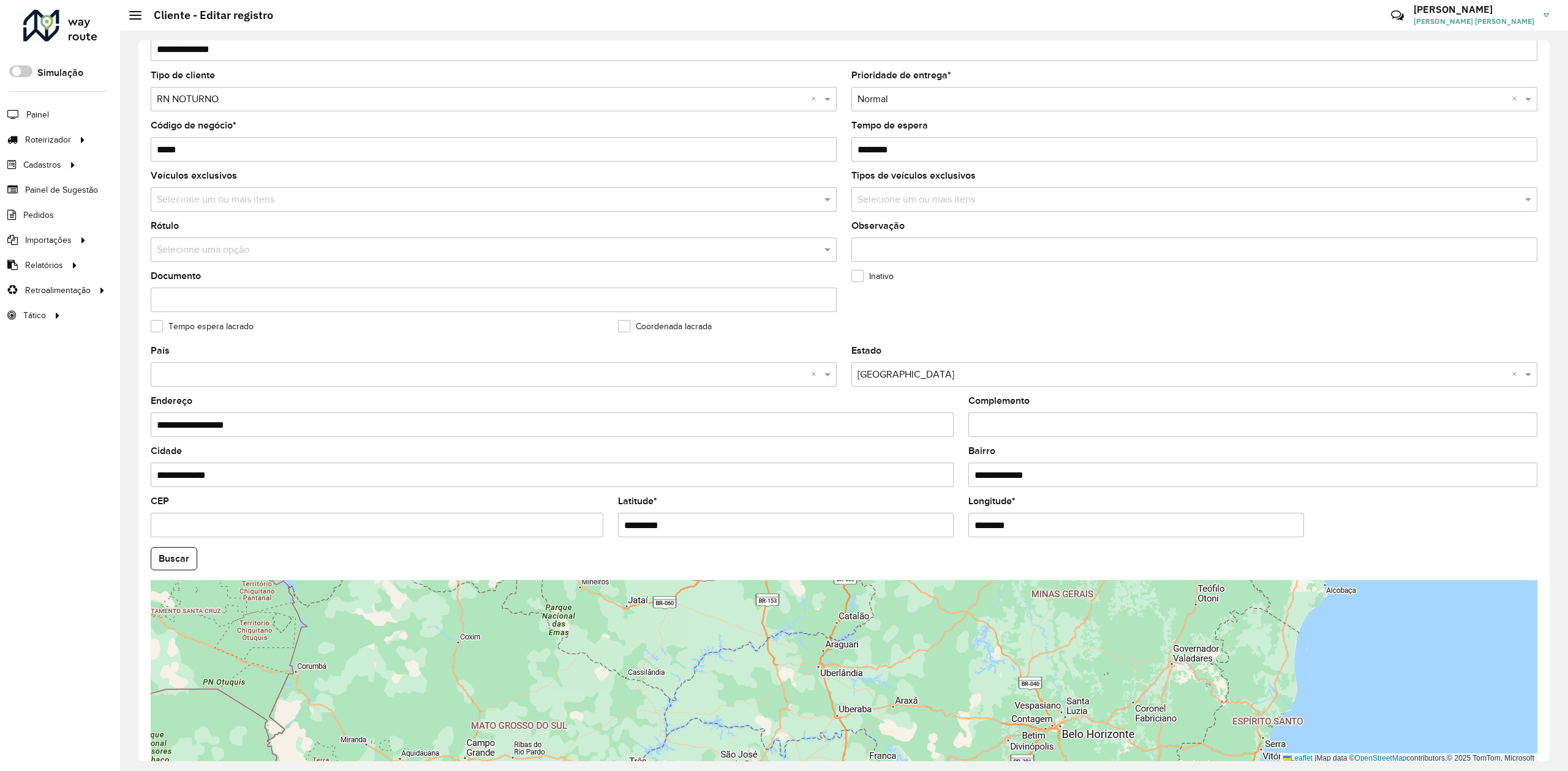
drag, startPoint x: 892, startPoint y: 673, endPoint x: 897, endPoint y: 708, distance: 35.4
click at [897, 708] on div "Leaflet | Map data © OpenStreetMap contributors,© 2025 TomTom, Microsoft" at bounding box center [844, 672] width 1387 height 184
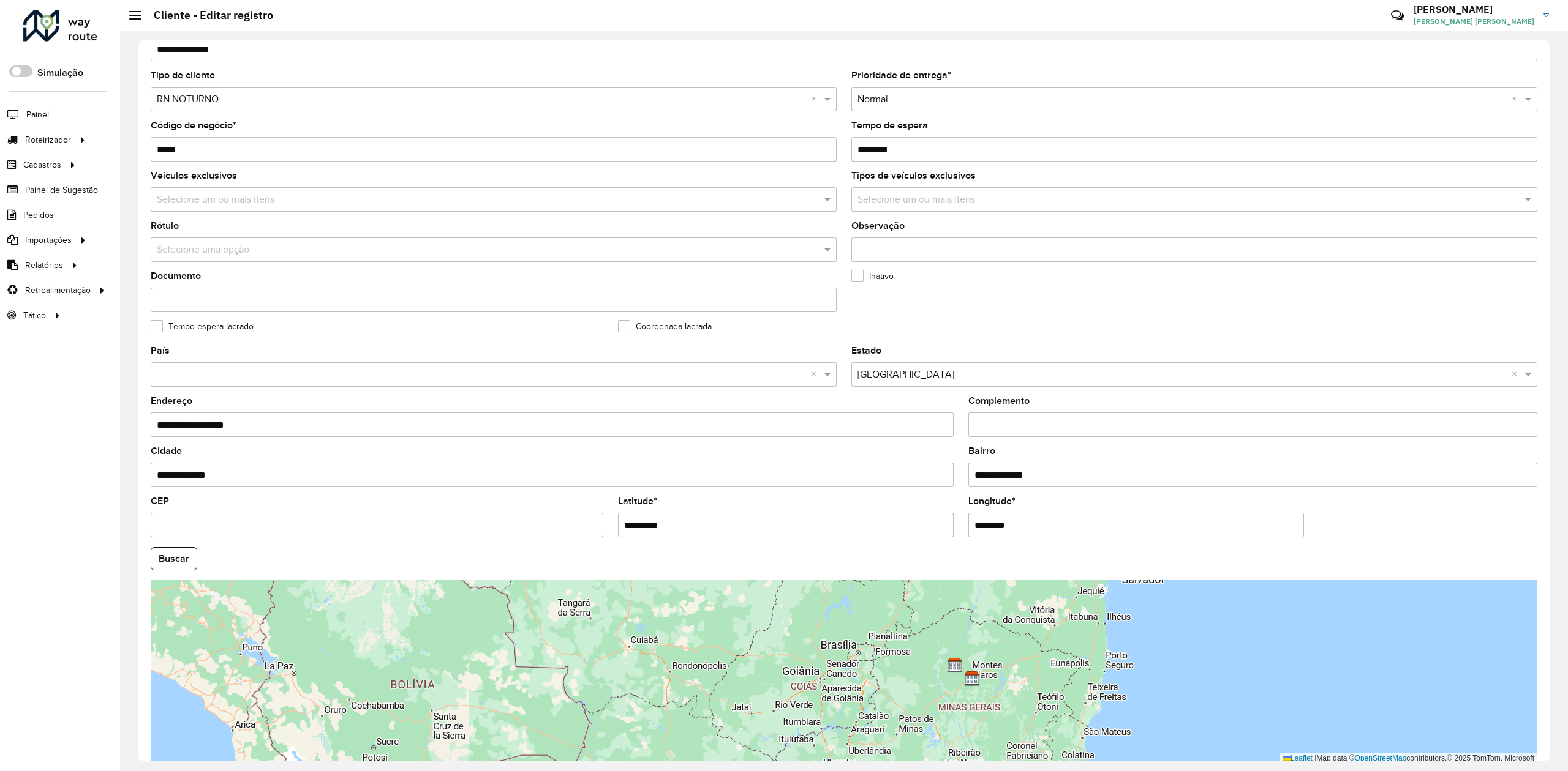
drag, startPoint x: 946, startPoint y: 670, endPoint x: 933, endPoint y: 738, distance: 69.2
click at [933, 738] on div "Leaflet | Map data © OpenStreetMap contributors,© 2025 TomTom, Microsoft" at bounding box center [844, 672] width 1387 height 184
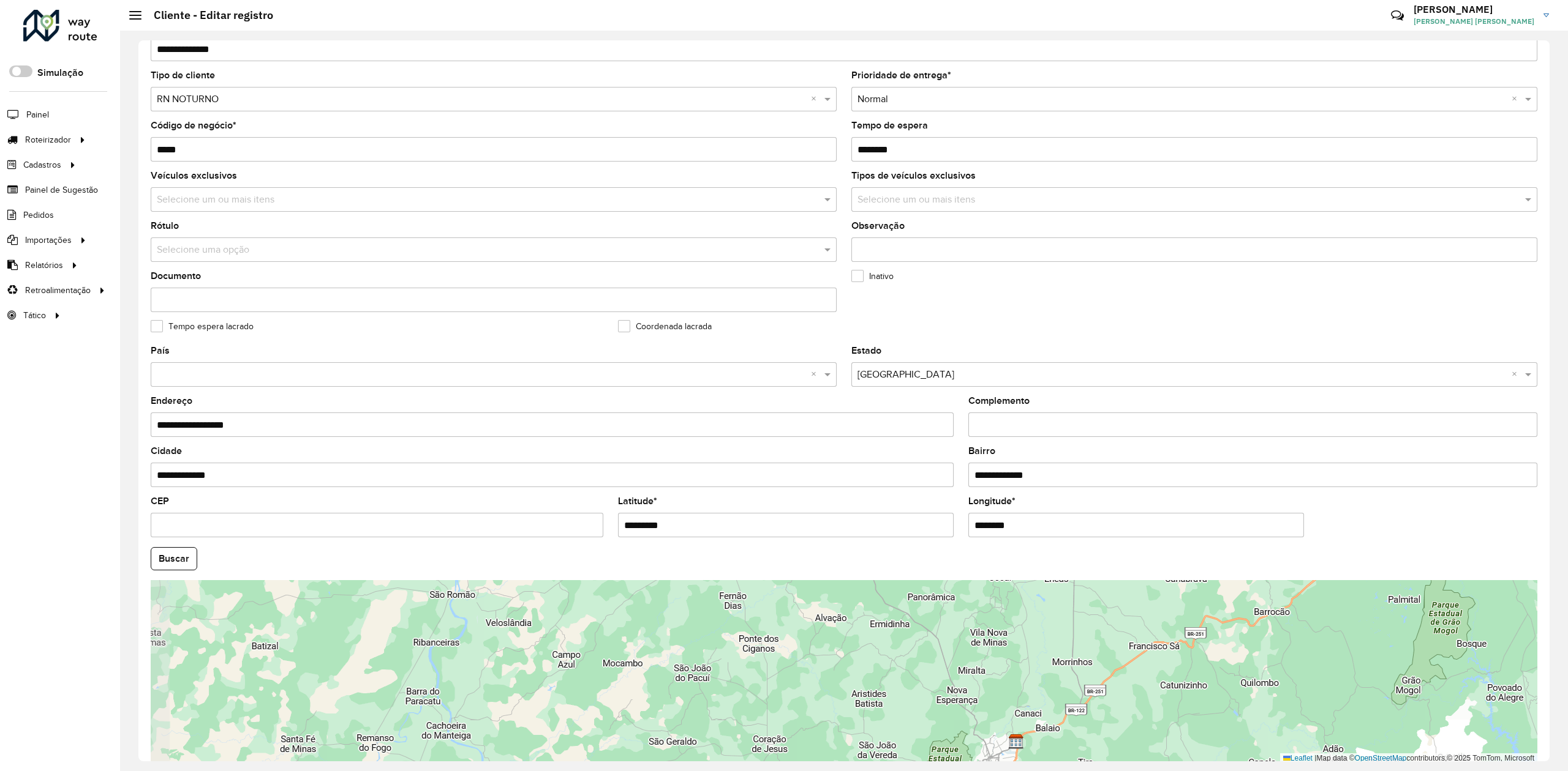
drag, startPoint x: 816, startPoint y: 676, endPoint x: 793, endPoint y: 629, distance: 52.3
click at [796, 633] on div "Leaflet | Map data © OpenStreetMap contributors,© 2025 TomTom, Microsoft" at bounding box center [844, 672] width 1387 height 184
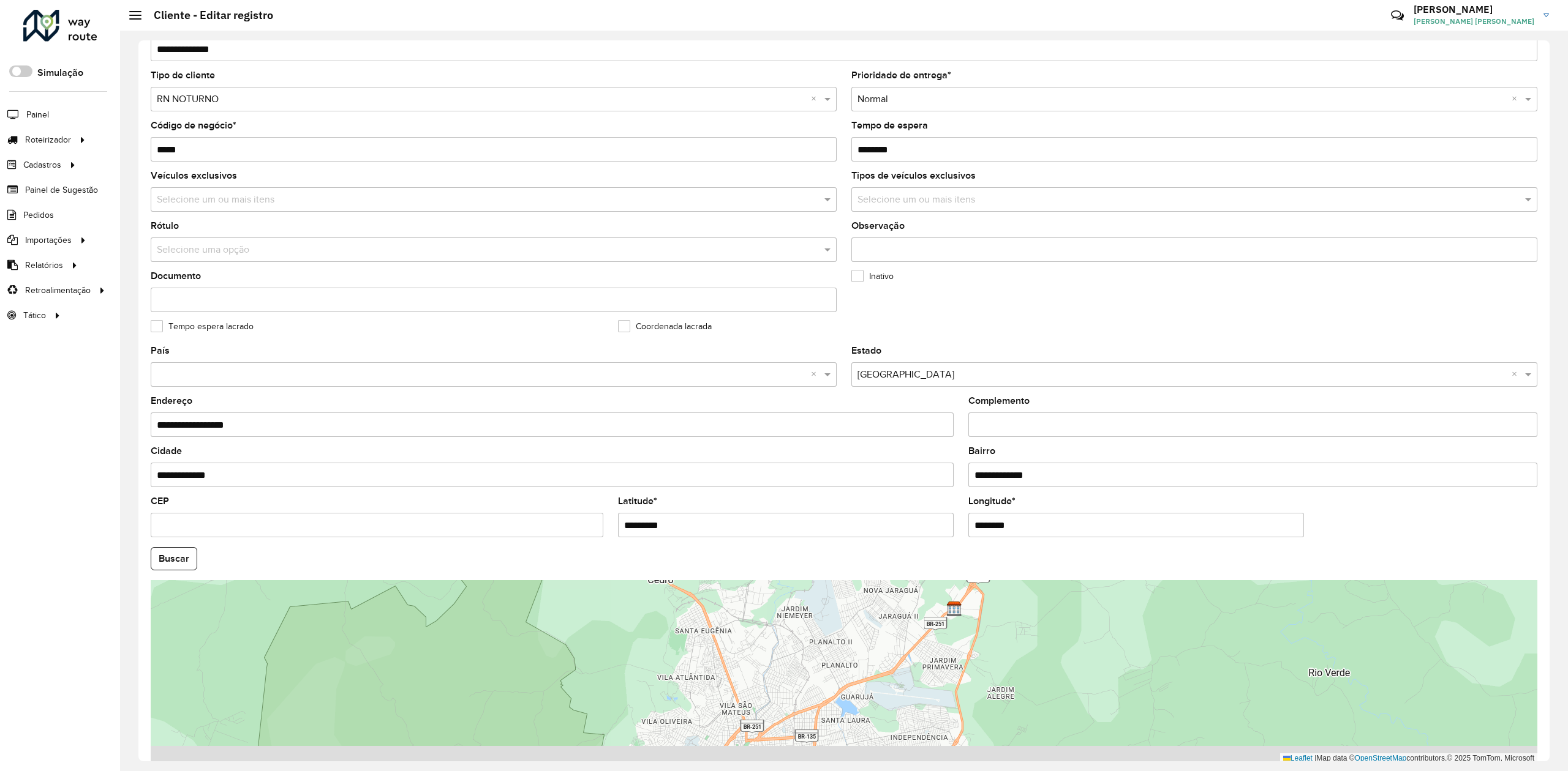
drag, startPoint x: 926, startPoint y: 709, endPoint x: 970, endPoint y: 610, distance: 108.3
click at [958, 618] on div "Leaflet | Map data © OpenStreetMap contributors,© 2025 TomTom, Microsoft" at bounding box center [844, 672] width 1387 height 184
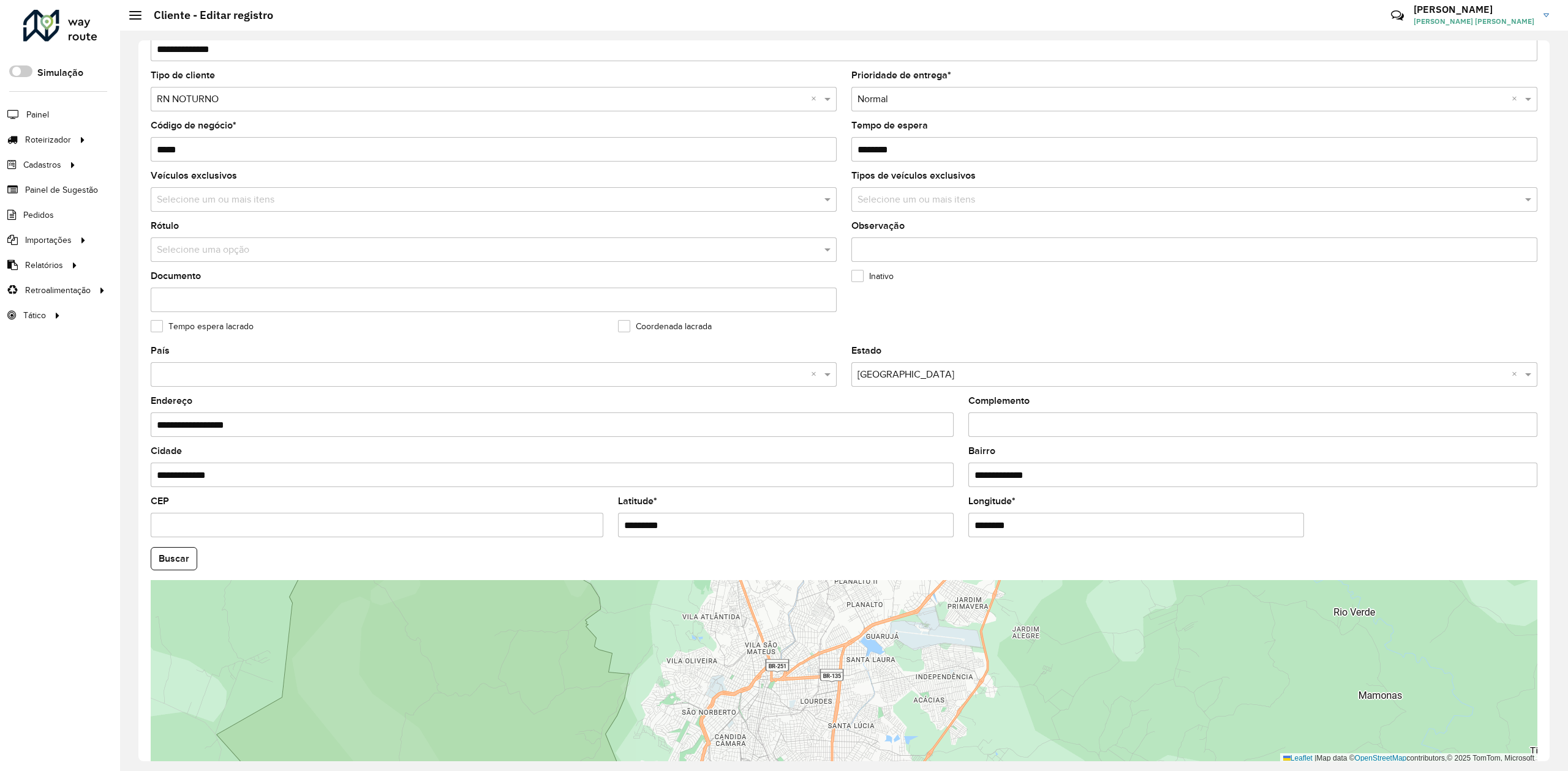
drag, startPoint x: 921, startPoint y: 676, endPoint x: 937, endPoint y: 616, distance: 62.1
click at [934, 620] on div "Leaflet | Map data © OpenStreetMap contributors,© 2025 TomTom, Microsoft" at bounding box center [844, 672] width 1387 height 184
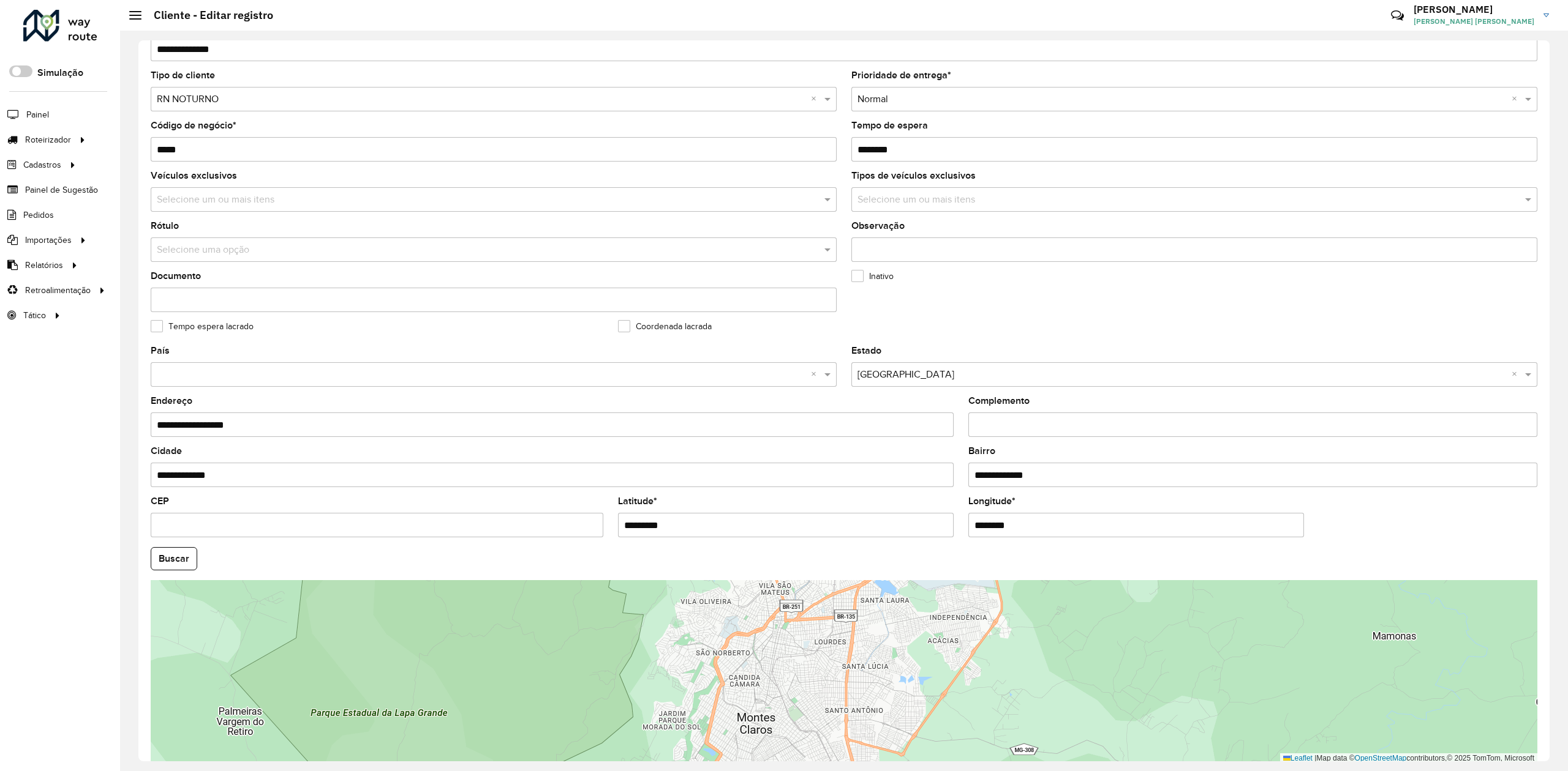
drag, startPoint x: 931, startPoint y: 676, endPoint x: 949, endPoint y: 595, distance: 83.0
click at [942, 610] on div "Leaflet | Map data © OpenStreetMap contributors,© 2025 TomTom, Microsoft" at bounding box center [844, 672] width 1387 height 184
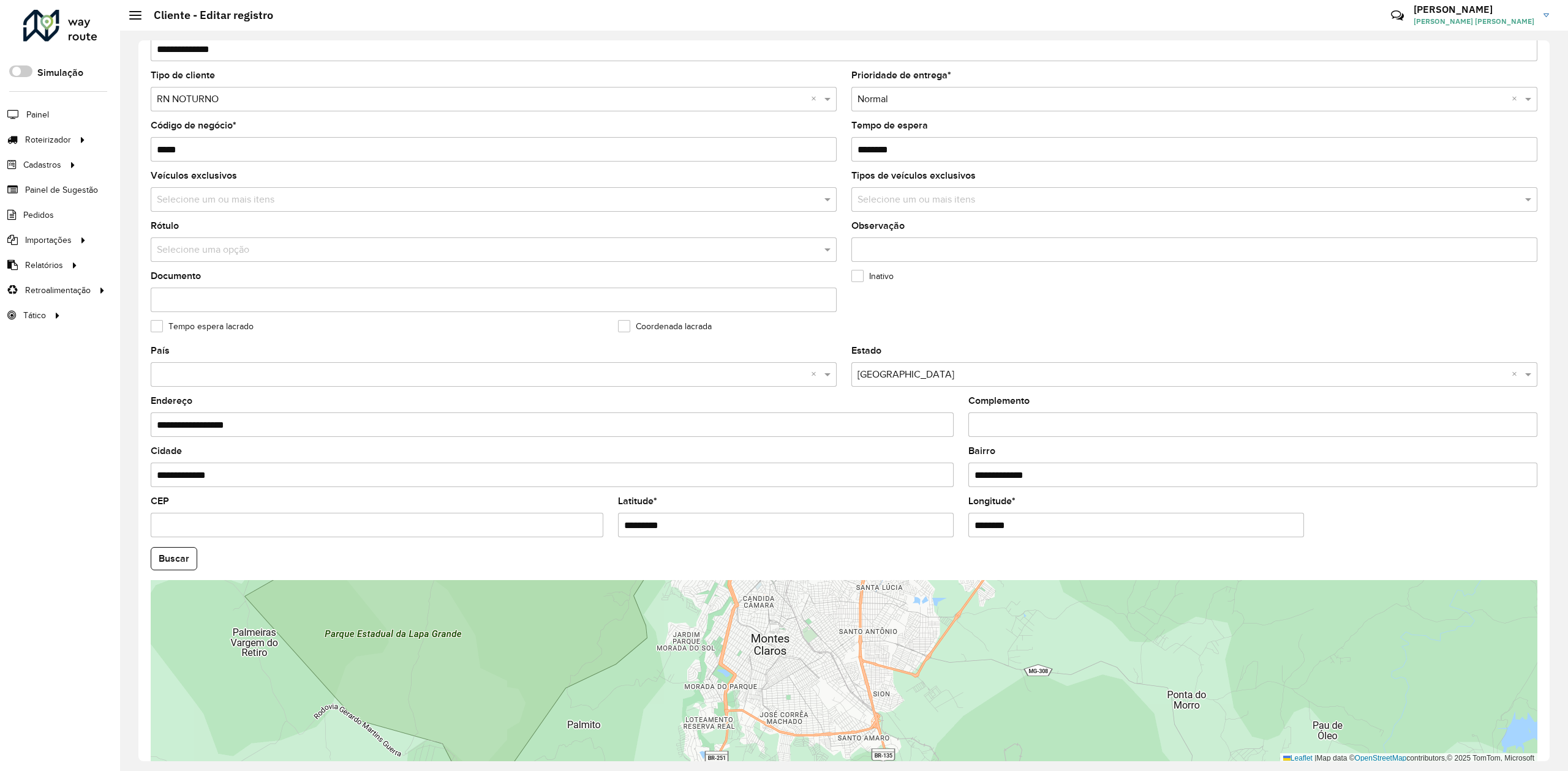
drag, startPoint x: 944, startPoint y: 669, endPoint x: 946, endPoint y: 609, distance: 60.0
click at [942, 615] on div "Leaflet | Map data © OpenStreetMap contributors,© 2025 TomTom, Microsoft" at bounding box center [844, 672] width 1387 height 184
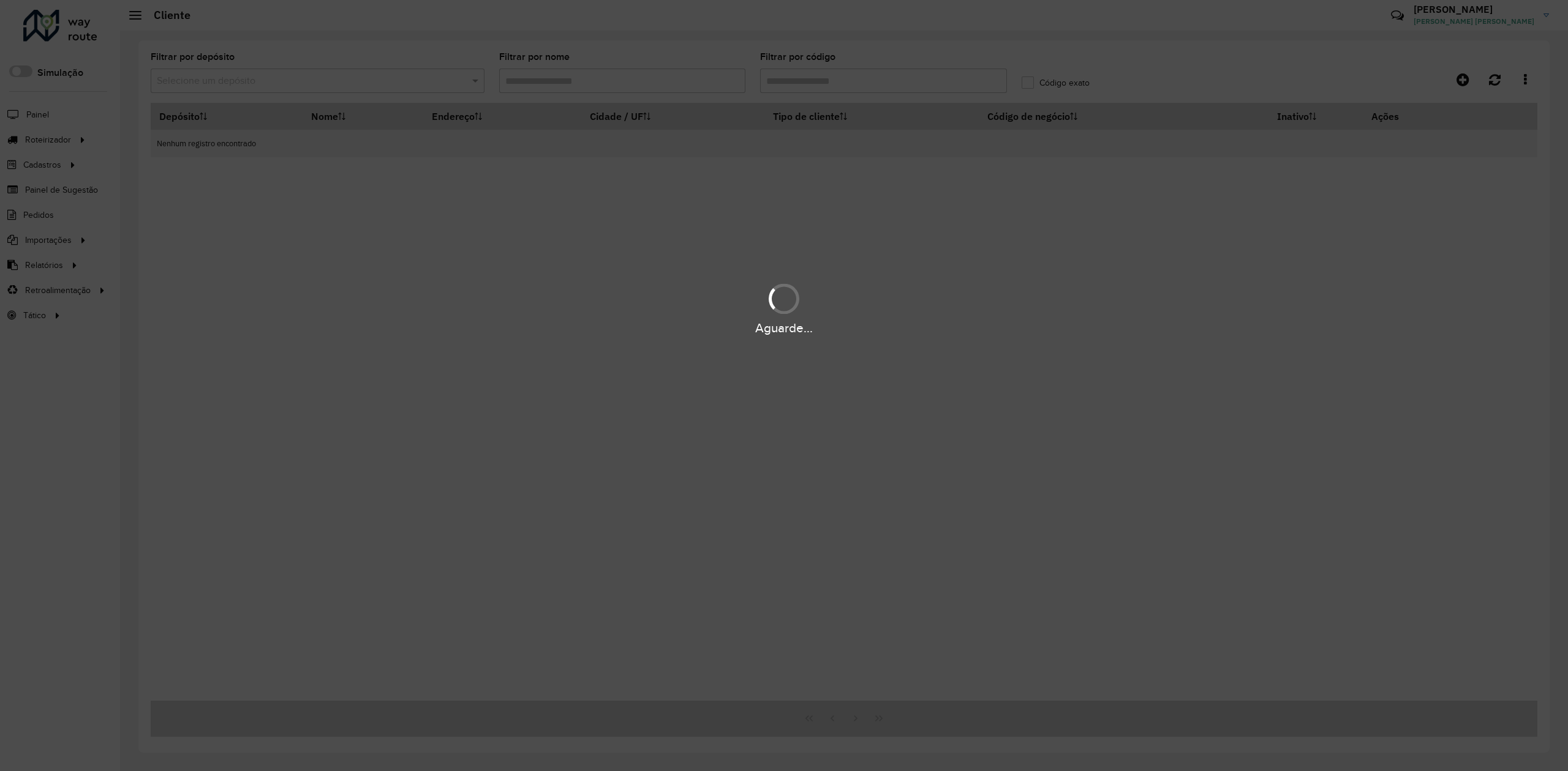
type input "*****"
click at [849, 82] on div "Aguarde..." at bounding box center [784, 386] width 1568 height 771
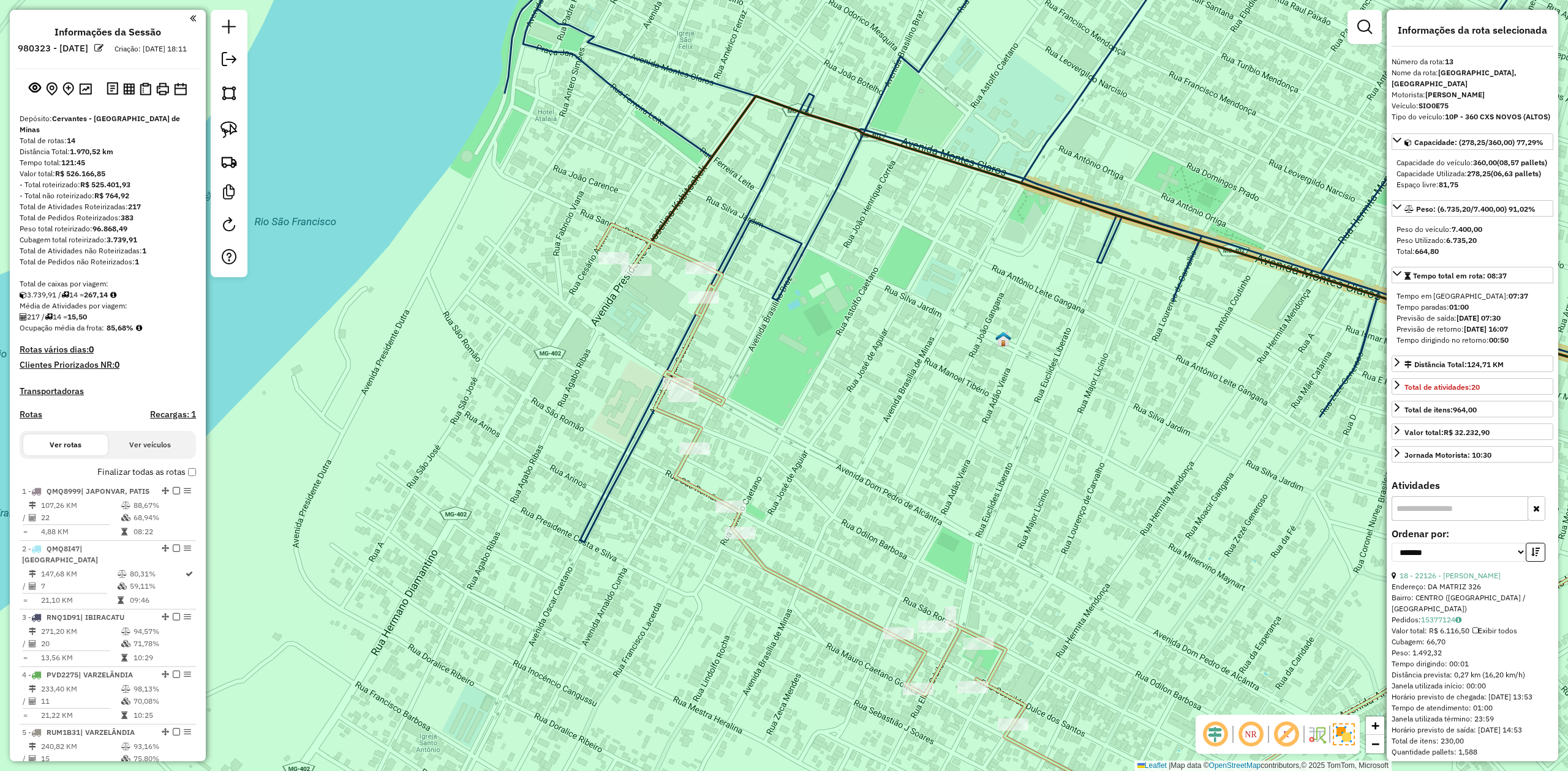
scroll to position [860, 0]
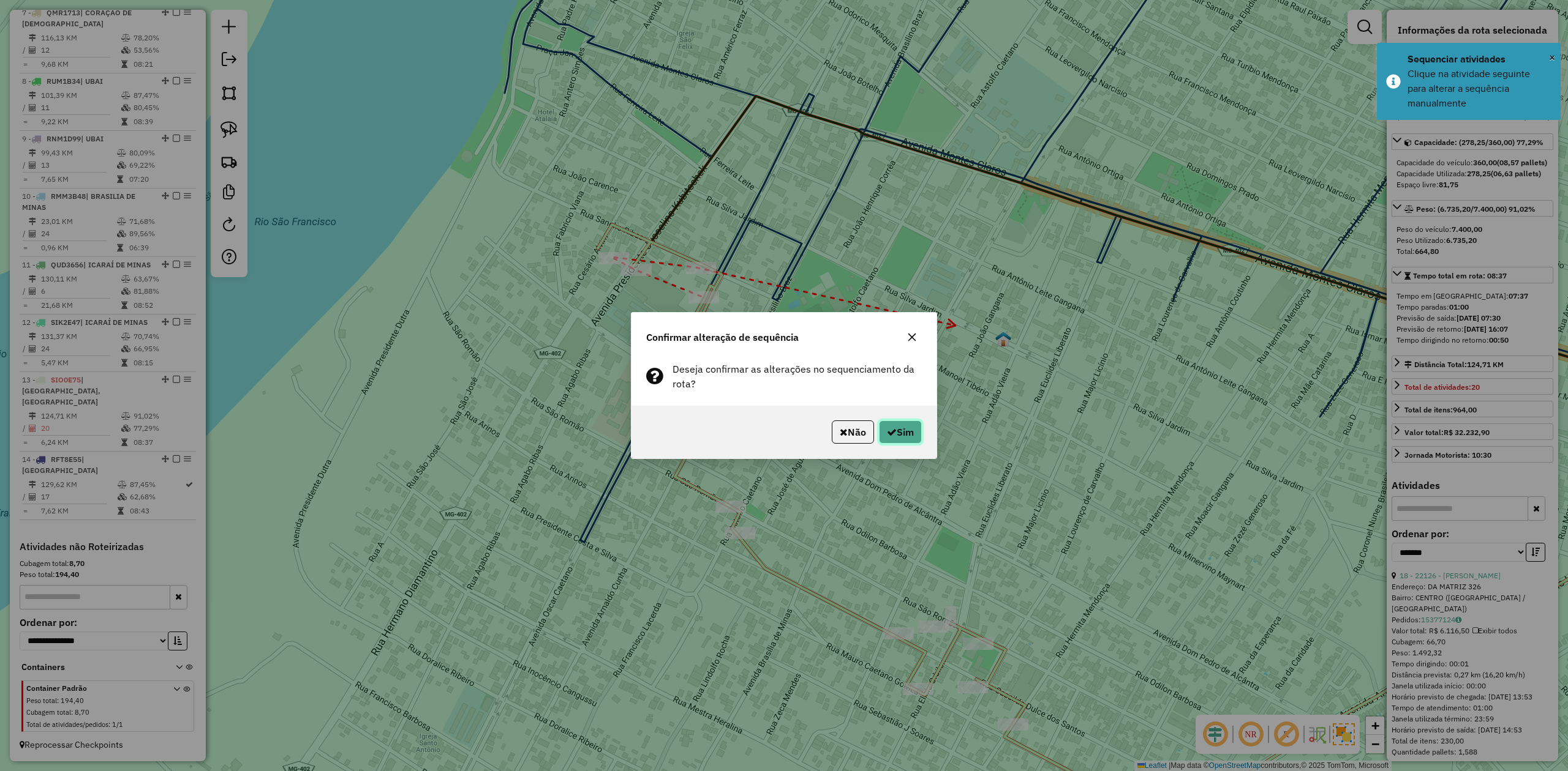
click at [908, 429] on button "Sim" at bounding box center [900, 432] width 43 height 24
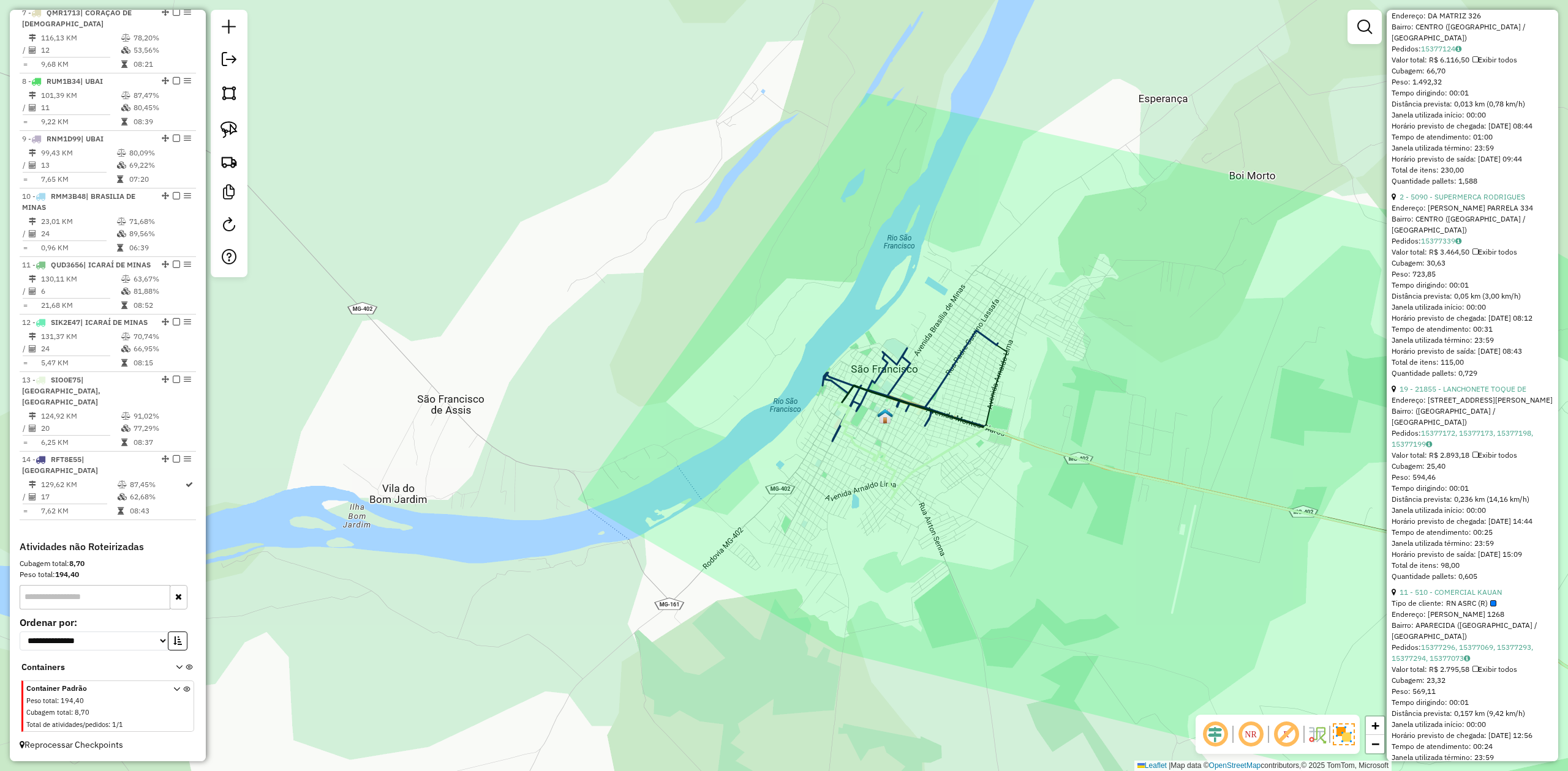
scroll to position [582, 0]
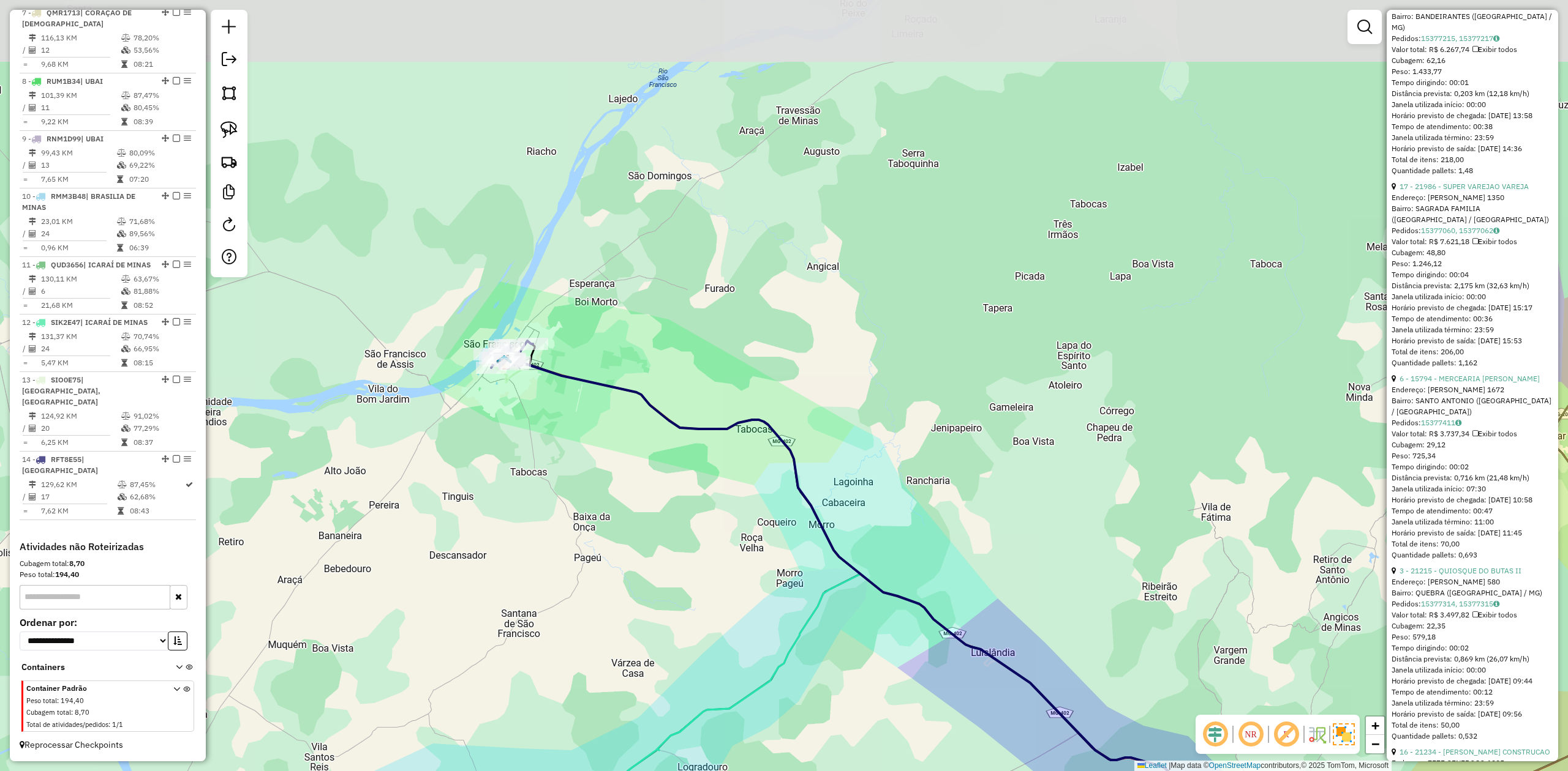
drag, startPoint x: 437, startPoint y: 539, endPoint x: 459, endPoint y: 596, distance: 61.1
click at [456, 595] on div "Janela de atendimento Grade de atendimento Capacidade Transportadoras Veículos …" at bounding box center [784, 386] width 1568 height 771
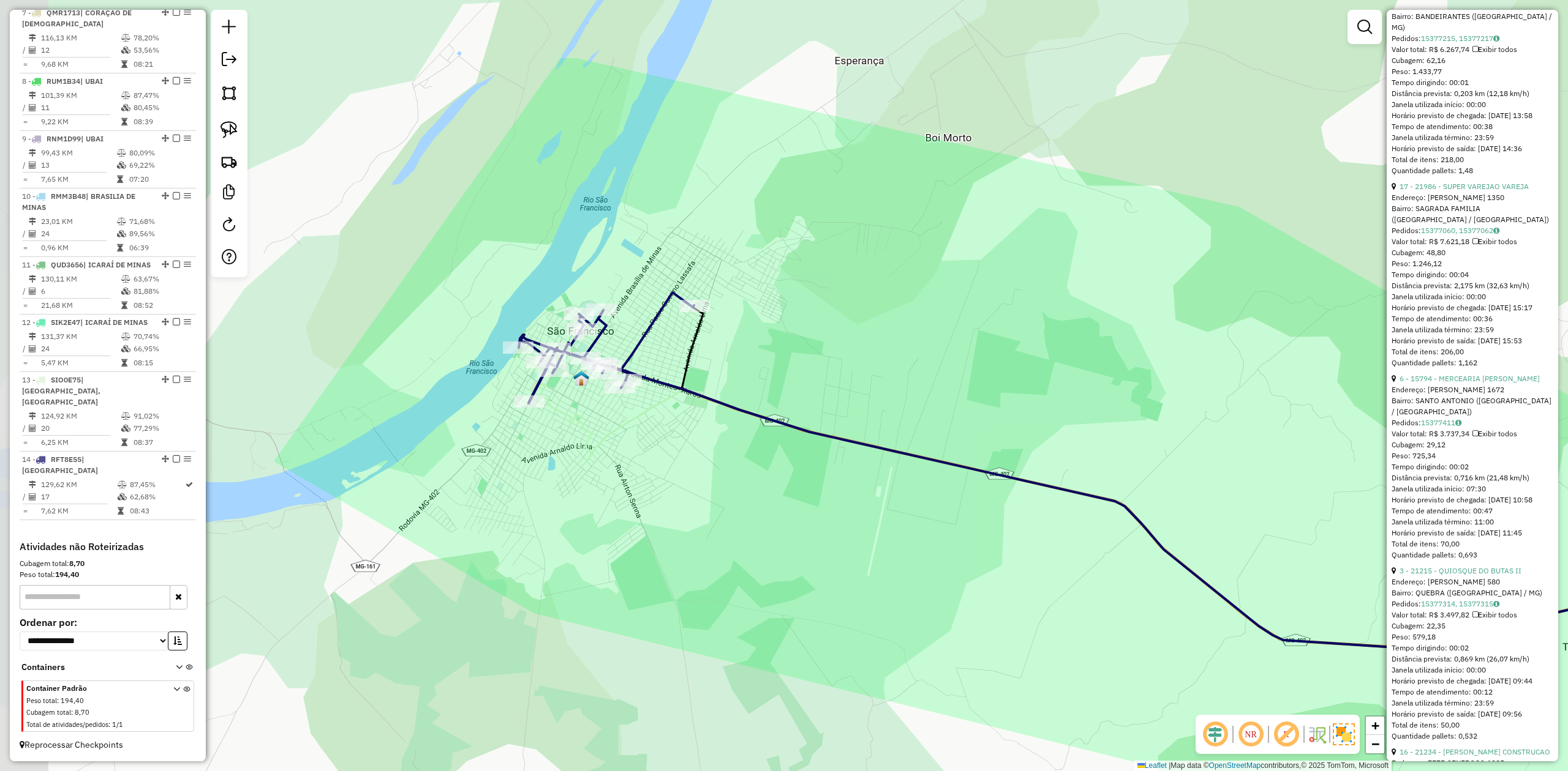
drag, startPoint x: 472, startPoint y: 330, endPoint x: 621, endPoint y: 441, distance: 185.8
click at [618, 452] on div "Janela de atendimento Grade de atendimento Capacidade Transportadoras Veículos …" at bounding box center [784, 386] width 1568 height 771
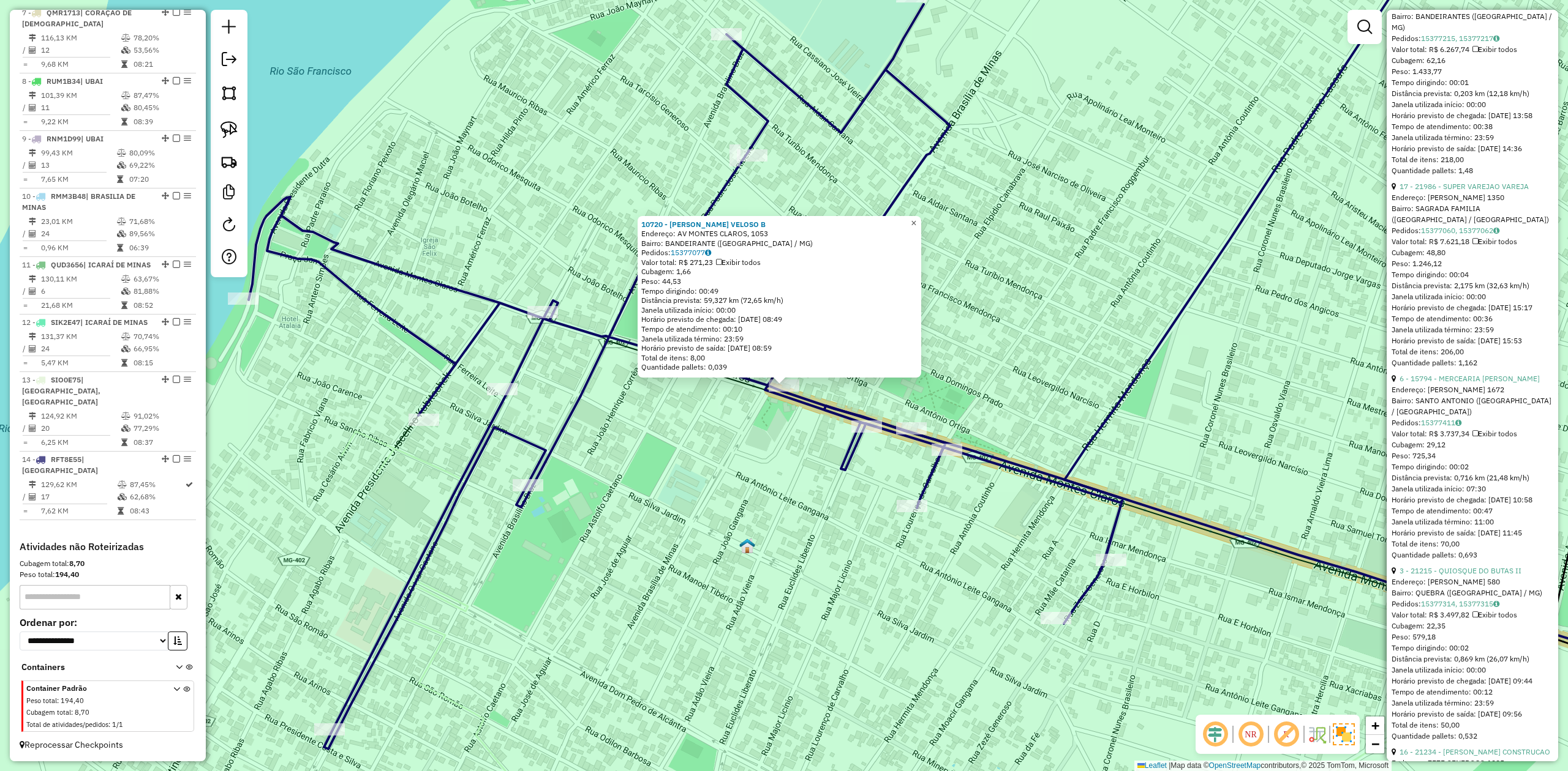
click at [921, 219] on link "×" at bounding box center [913, 223] width 15 height 15
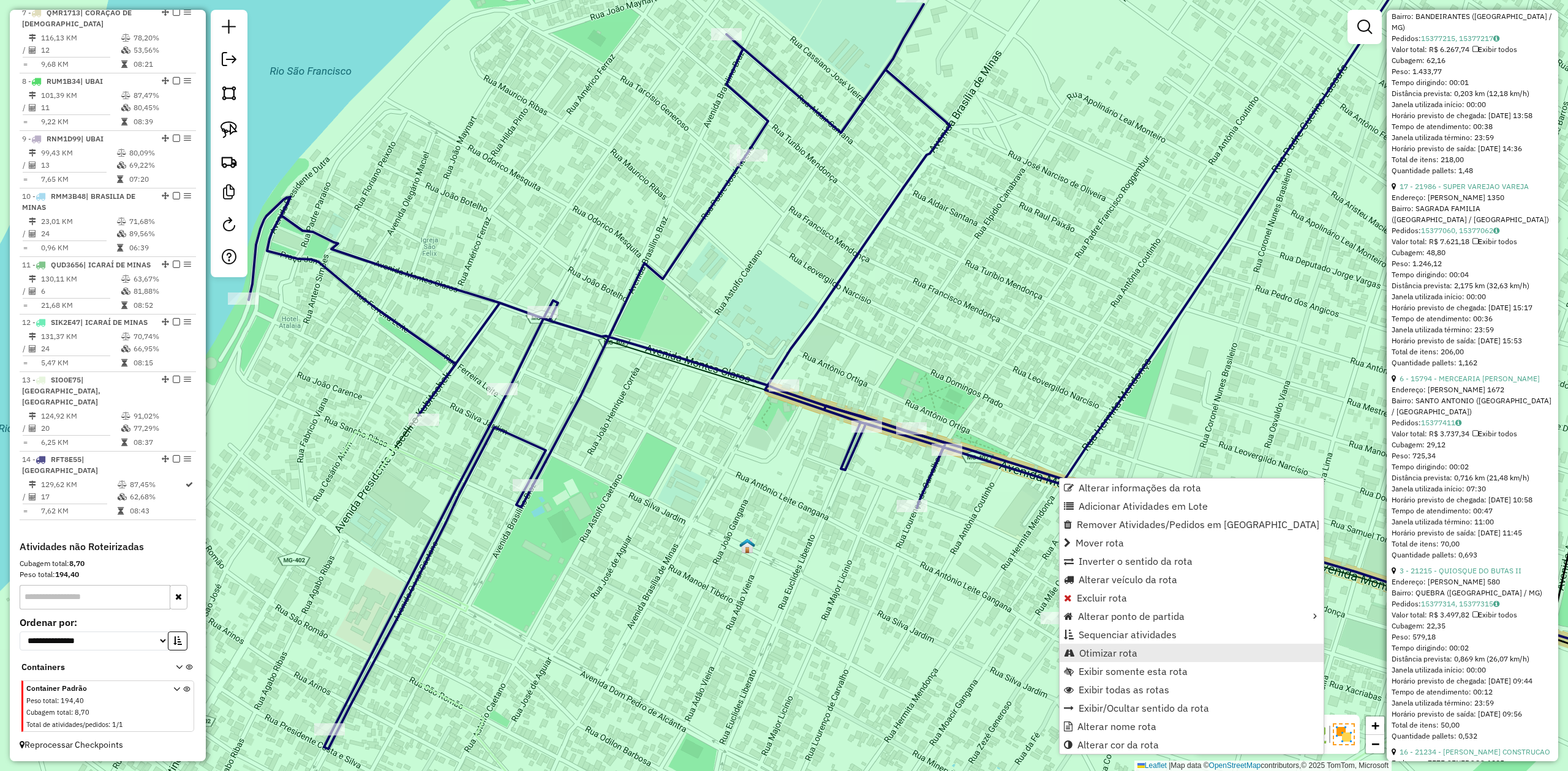
click at [1112, 651] on span "Otimizar rota" at bounding box center [1108, 653] width 58 height 9
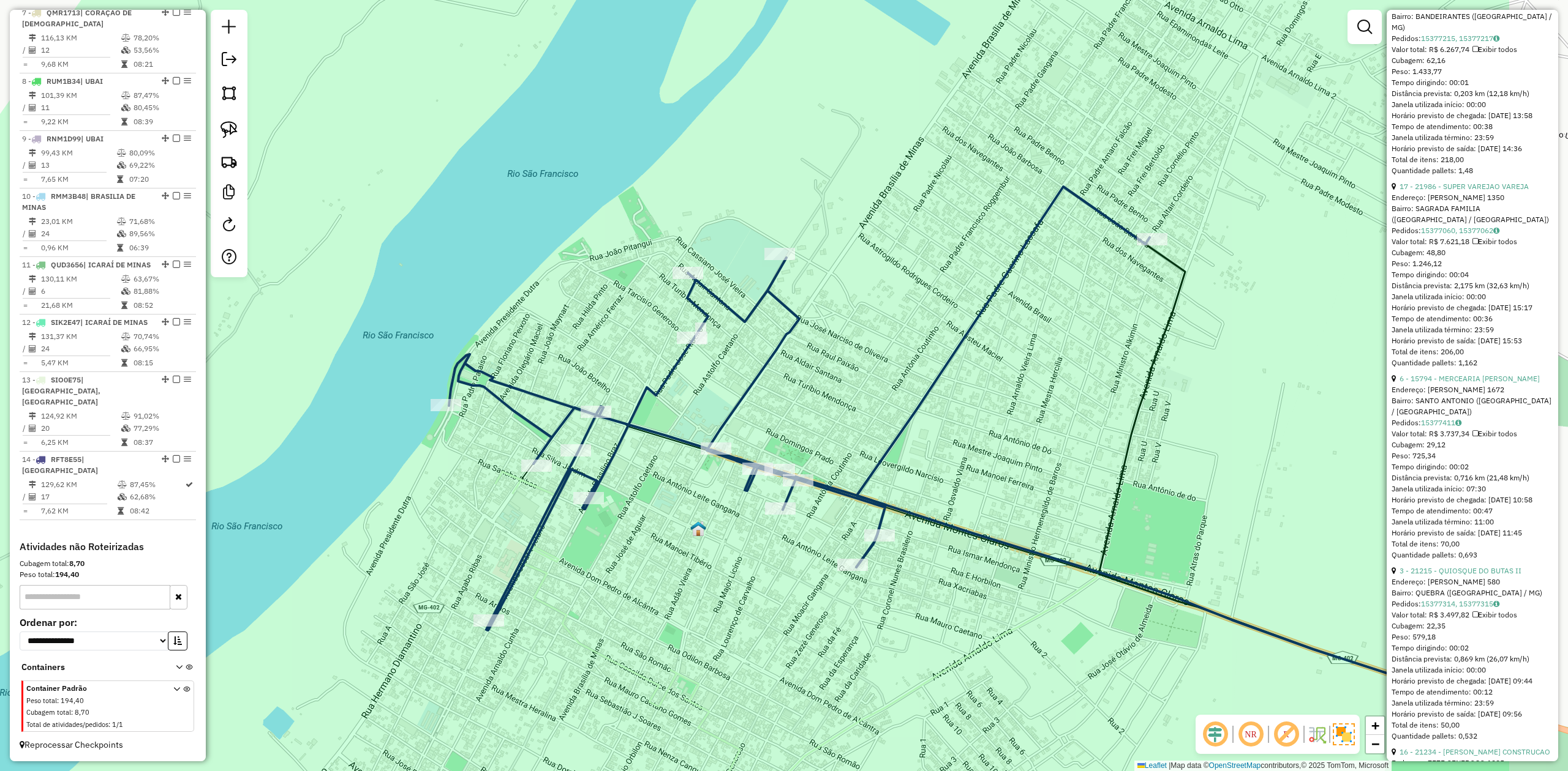
drag, startPoint x: 1171, startPoint y: 448, endPoint x: 954, endPoint y: 459, distance: 217.3
click at [955, 460] on div "Janela de atendimento Grade de atendimento Capacidade Transportadoras Veículos …" at bounding box center [784, 386] width 1568 height 771
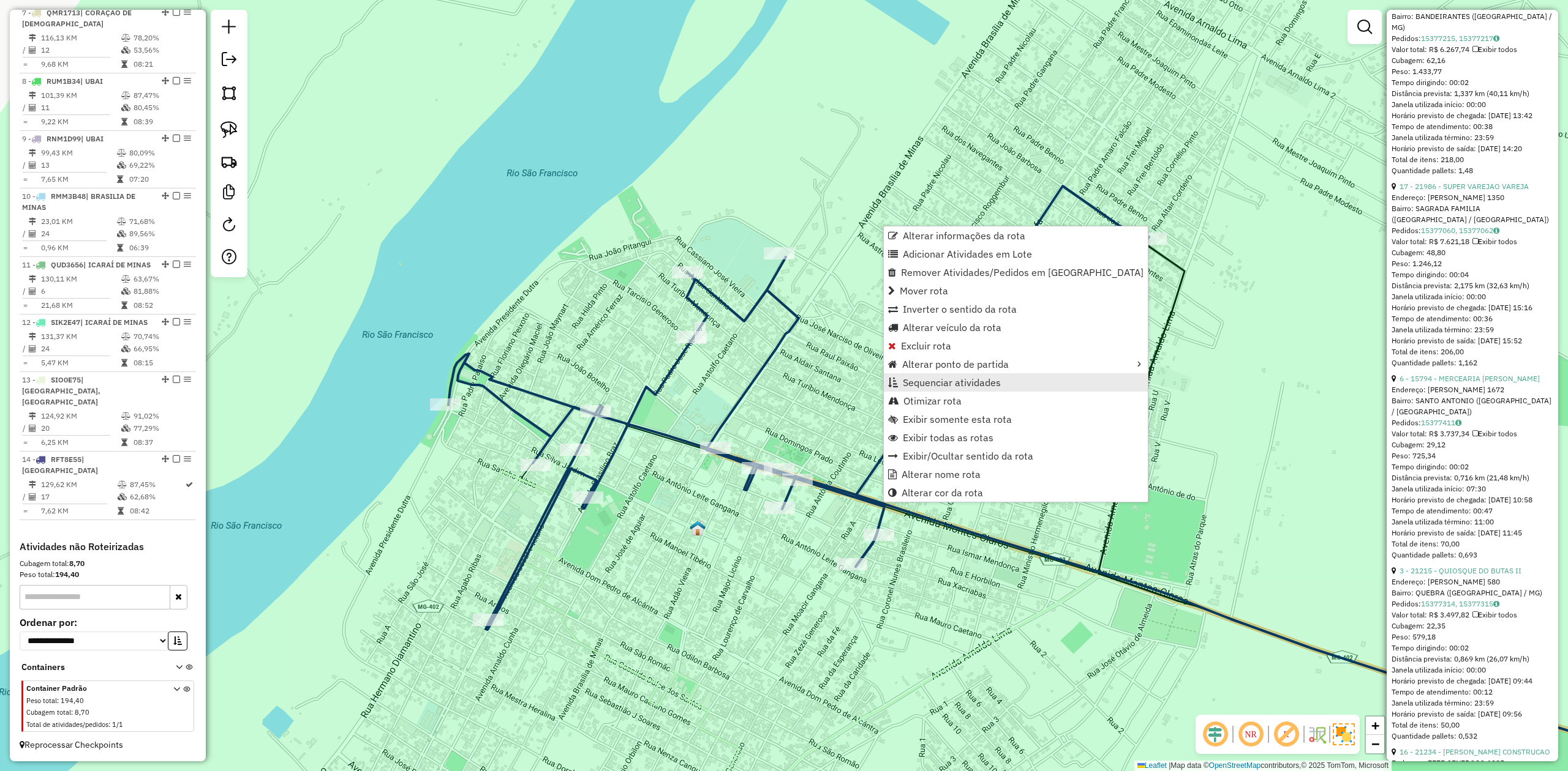
click at [941, 390] on link "Sequenciar atividades" at bounding box center [1016, 382] width 264 height 18
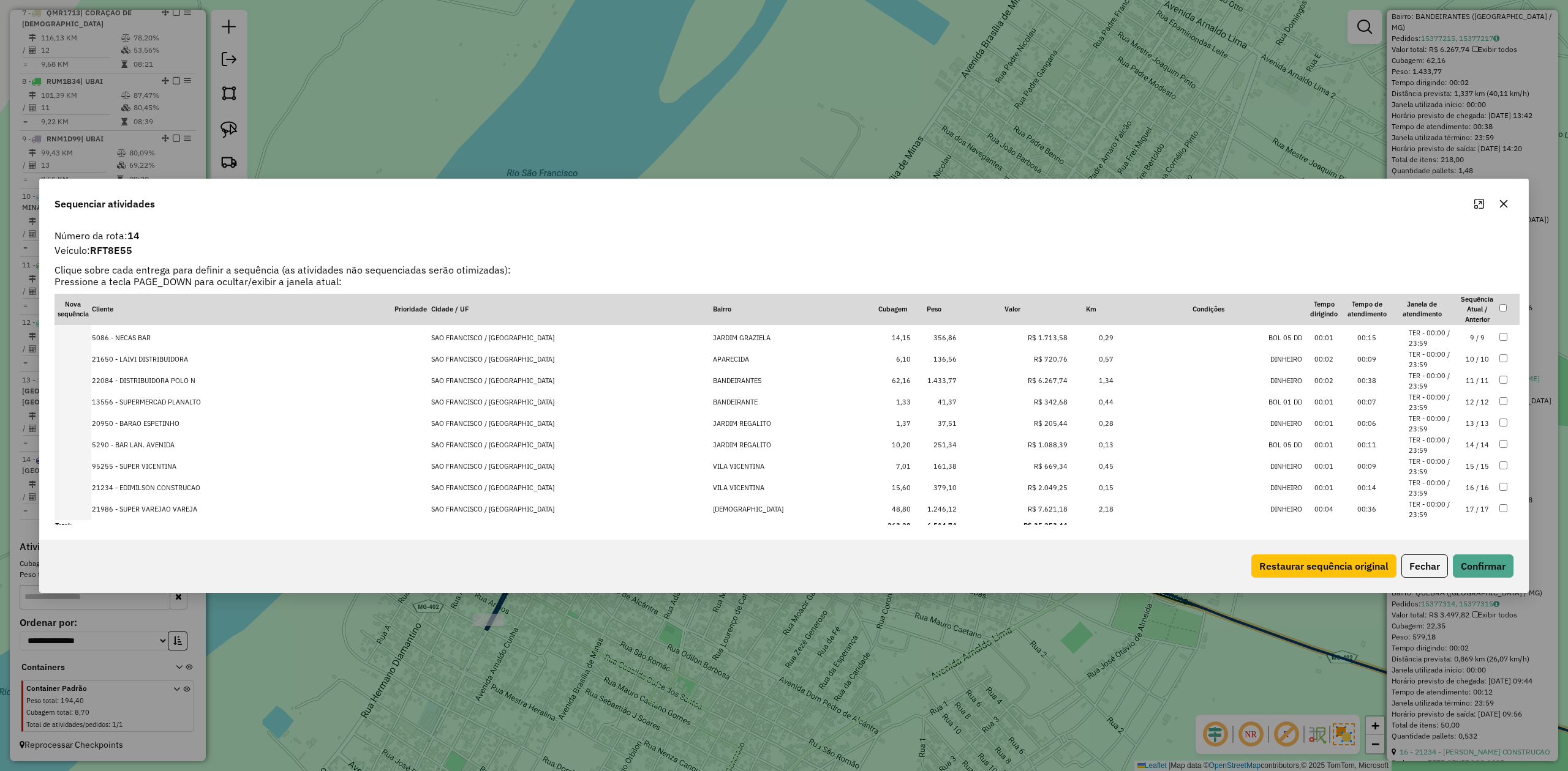
scroll to position [196, 0]
click at [1462, 482] on td "16 / 16" at bounding box center [1477, 481] width 43 height 21
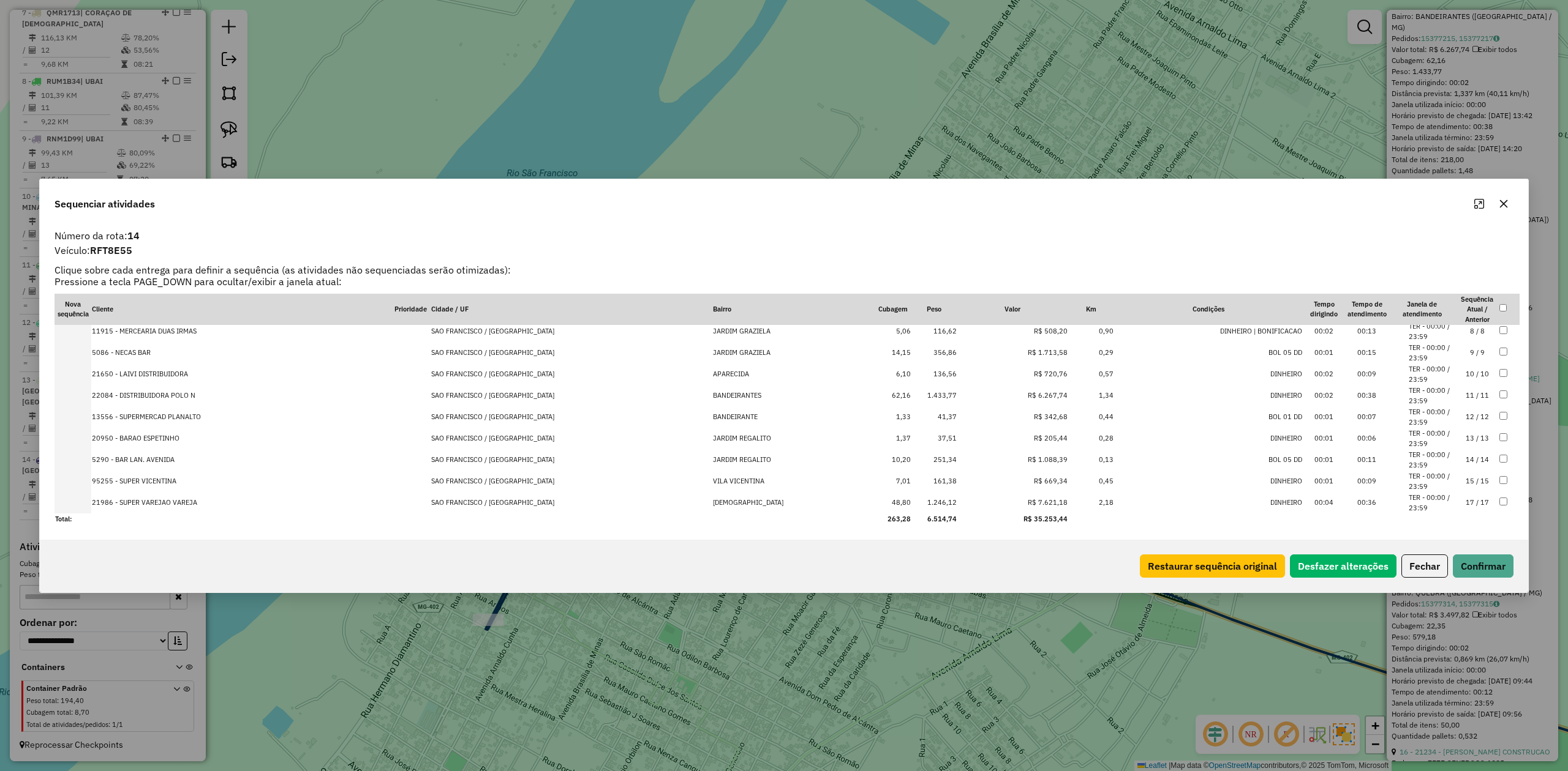
click at [1483, 596] on div "Sequenciar atividades Número da rota: 14 Veículo: RFT8E55 Clique sobre cada ent…" at bounding box center [784, 386] width 1568 height 771
click at [1488, 575] on button "Confirmar" at bounding box center [1483, 567] width 61 height 24
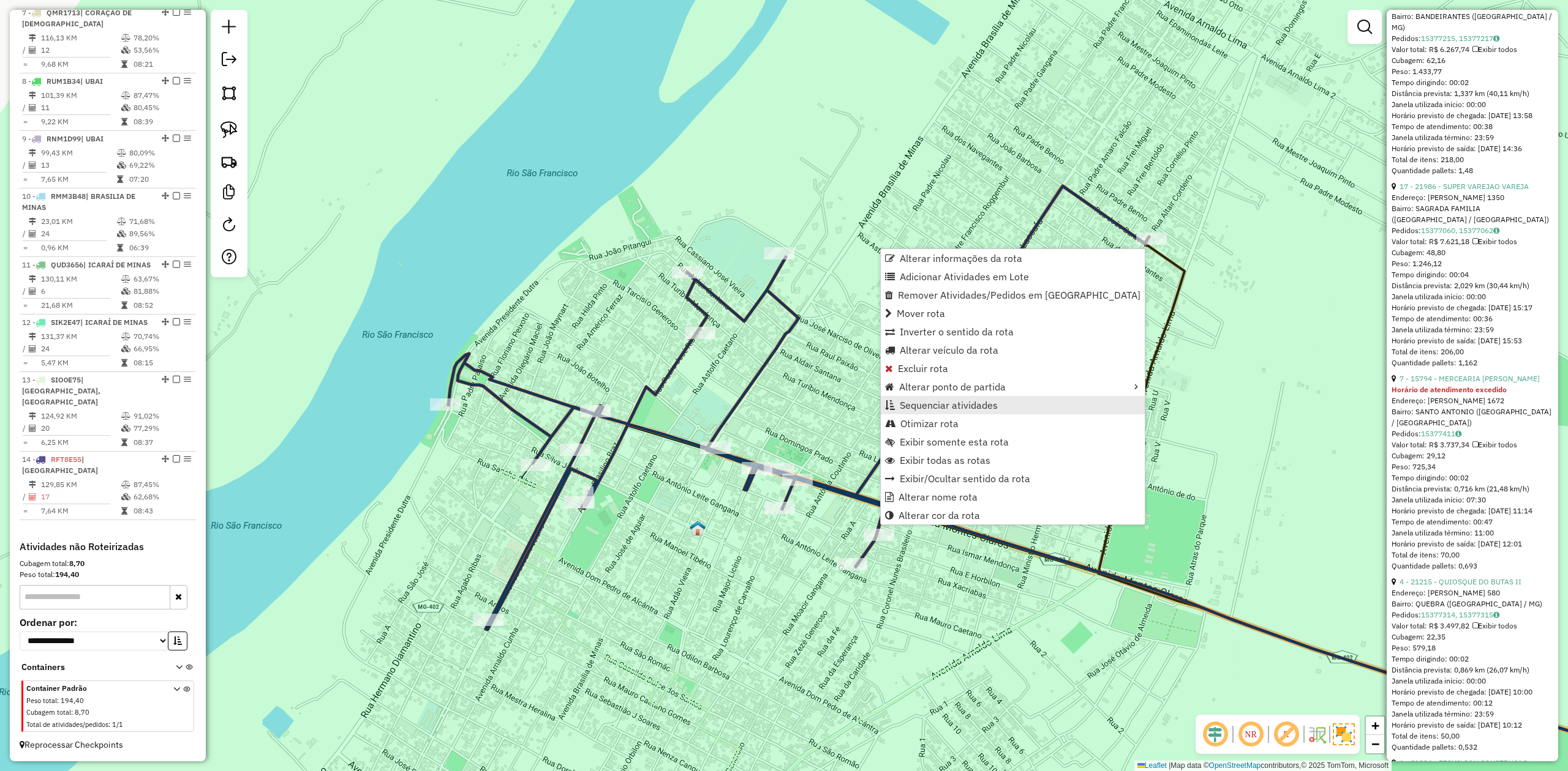
click at [934, 407] on span "Sequenciar atividades" at bounding box center [949, 405] width 98 height 9
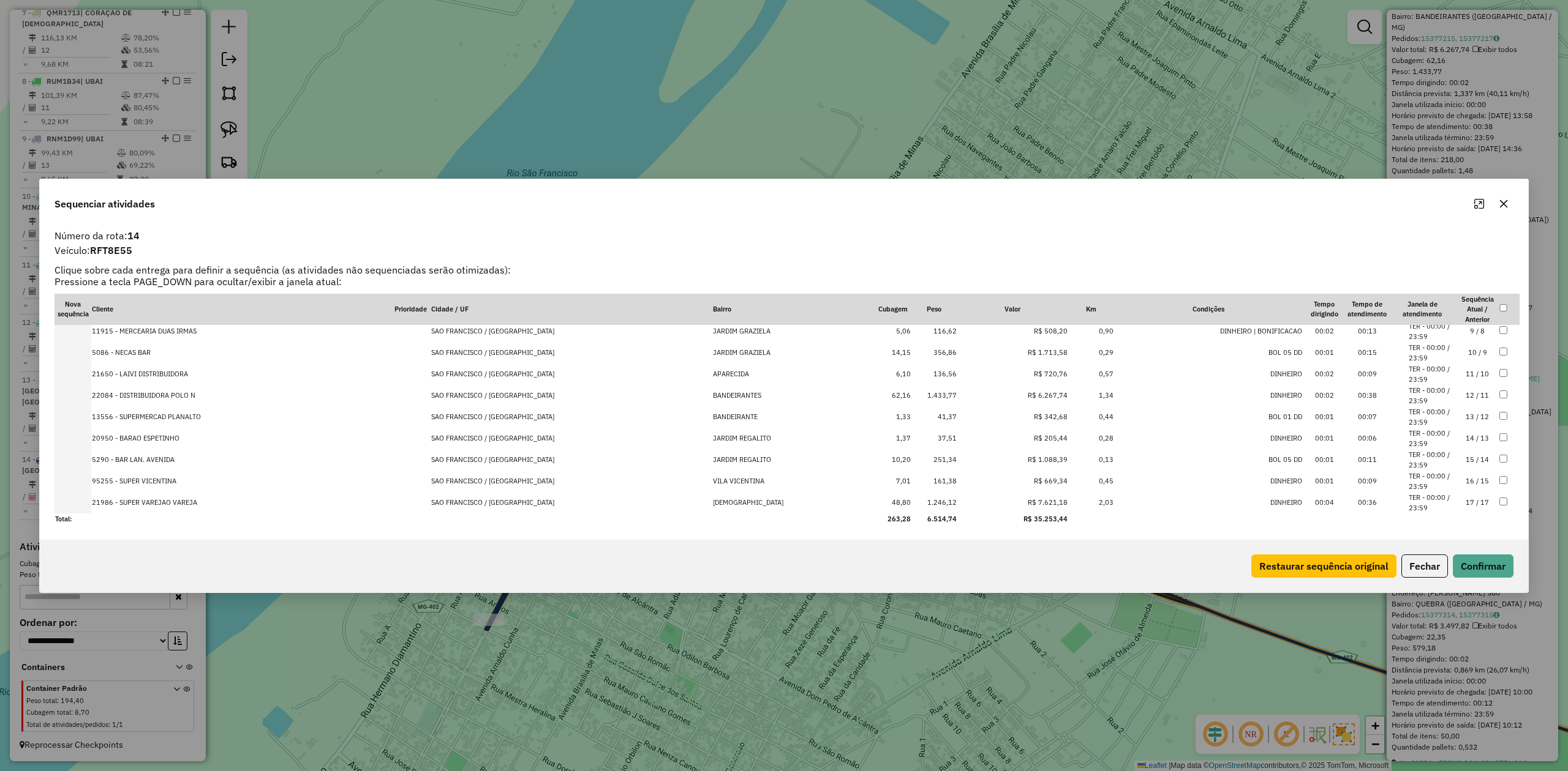
click at [1468, 481] on td "16 / 15" at bounding box center [1477, 481] width 43 height 21
click at [1481, 571] on button "Confirmar" at bounding box center [1483, 567] width 61 height 24
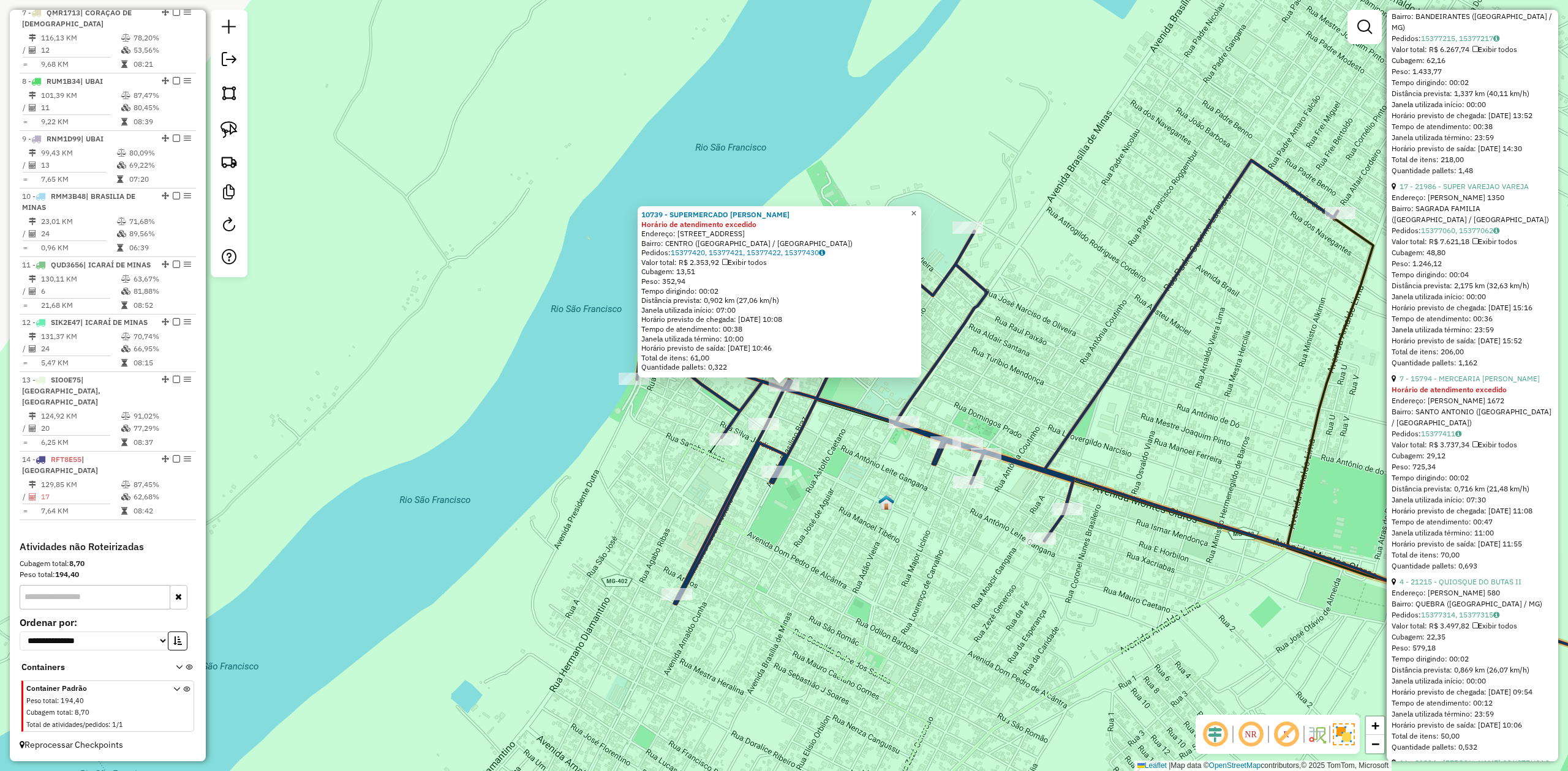
click at [917, 210] on span "×" at bounding box center [913, 213] width 6 height 10
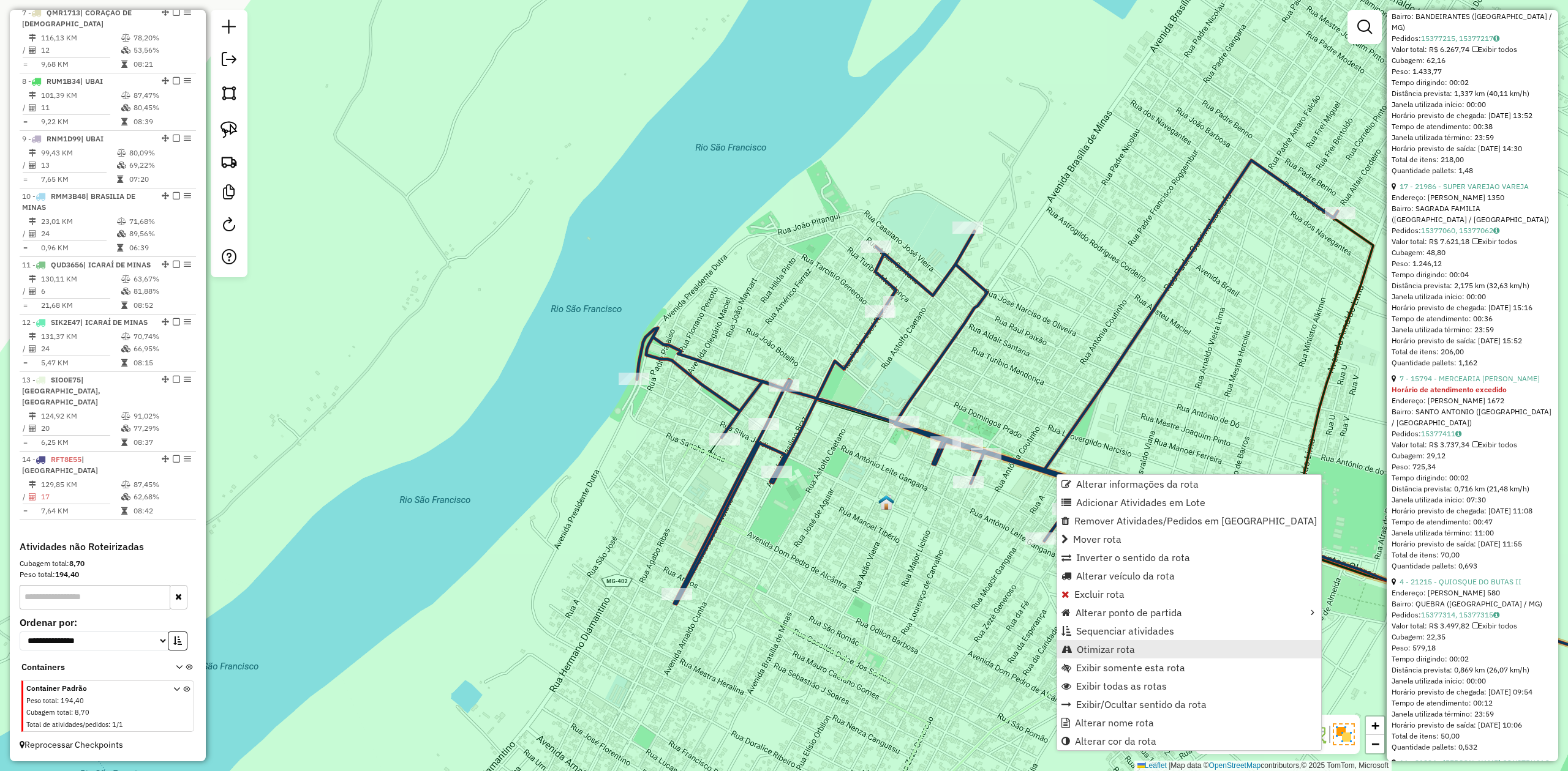
click at [1100, 648] on span "Otimizar rota" at bounding box center [1106, 650] width 58 height 9
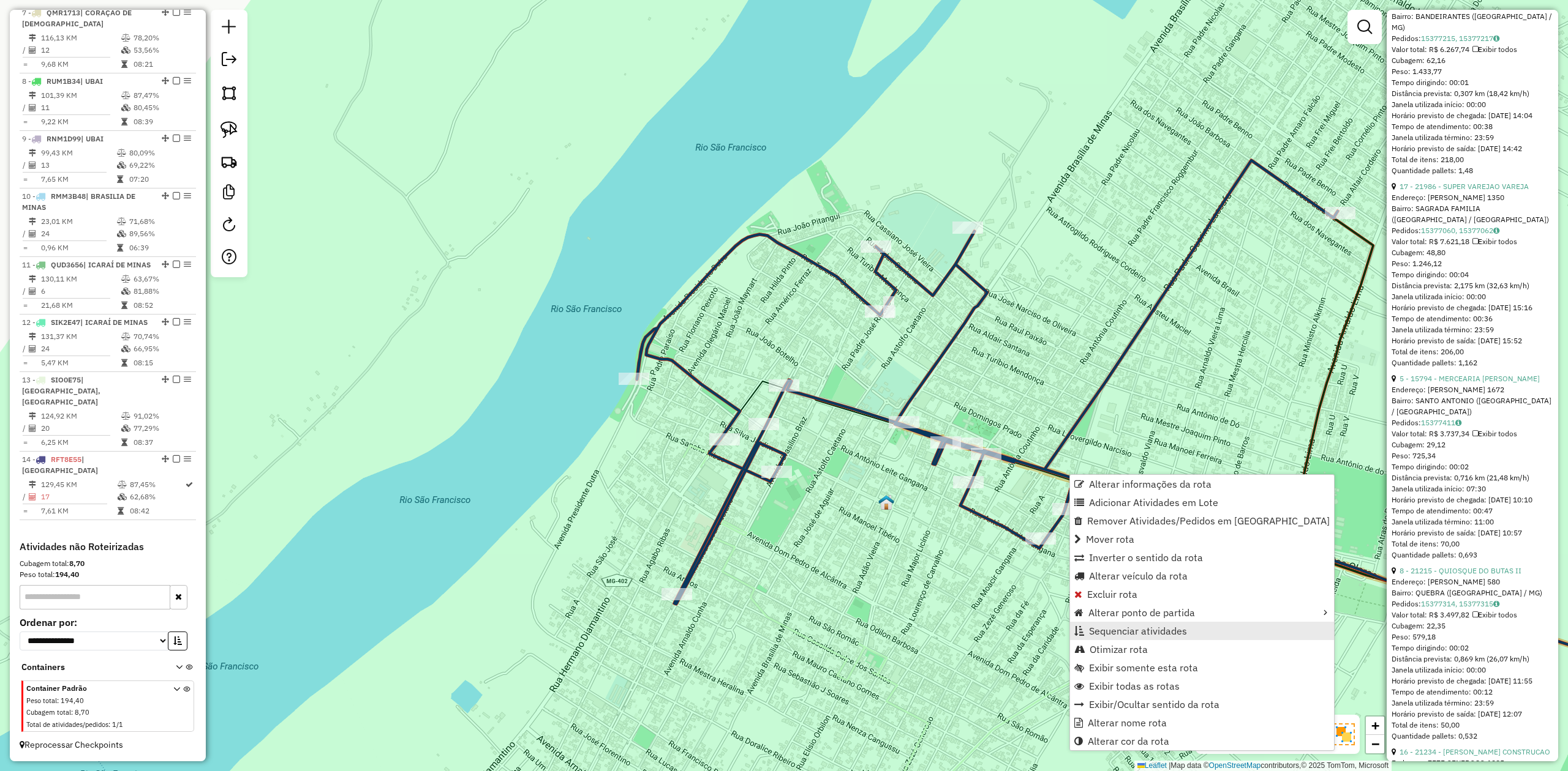
click at [1128, 634] on span "Sequenciar atividades" at bounding box center [1138, 631] width 98 height 9
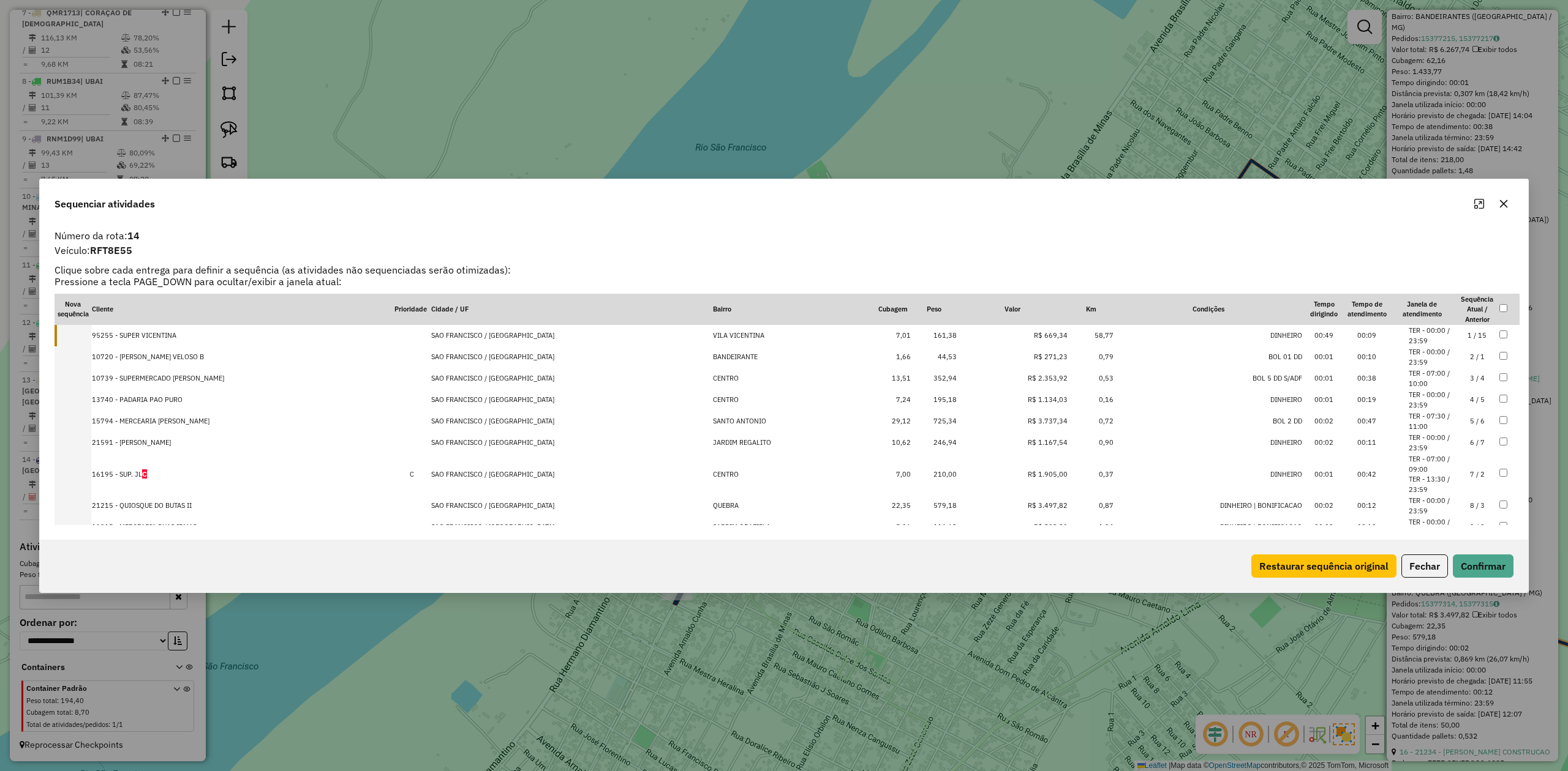
click at [1306, 571] on button "Restaurar sequência original" at bounding box center [1323, 567] width 145 height 24
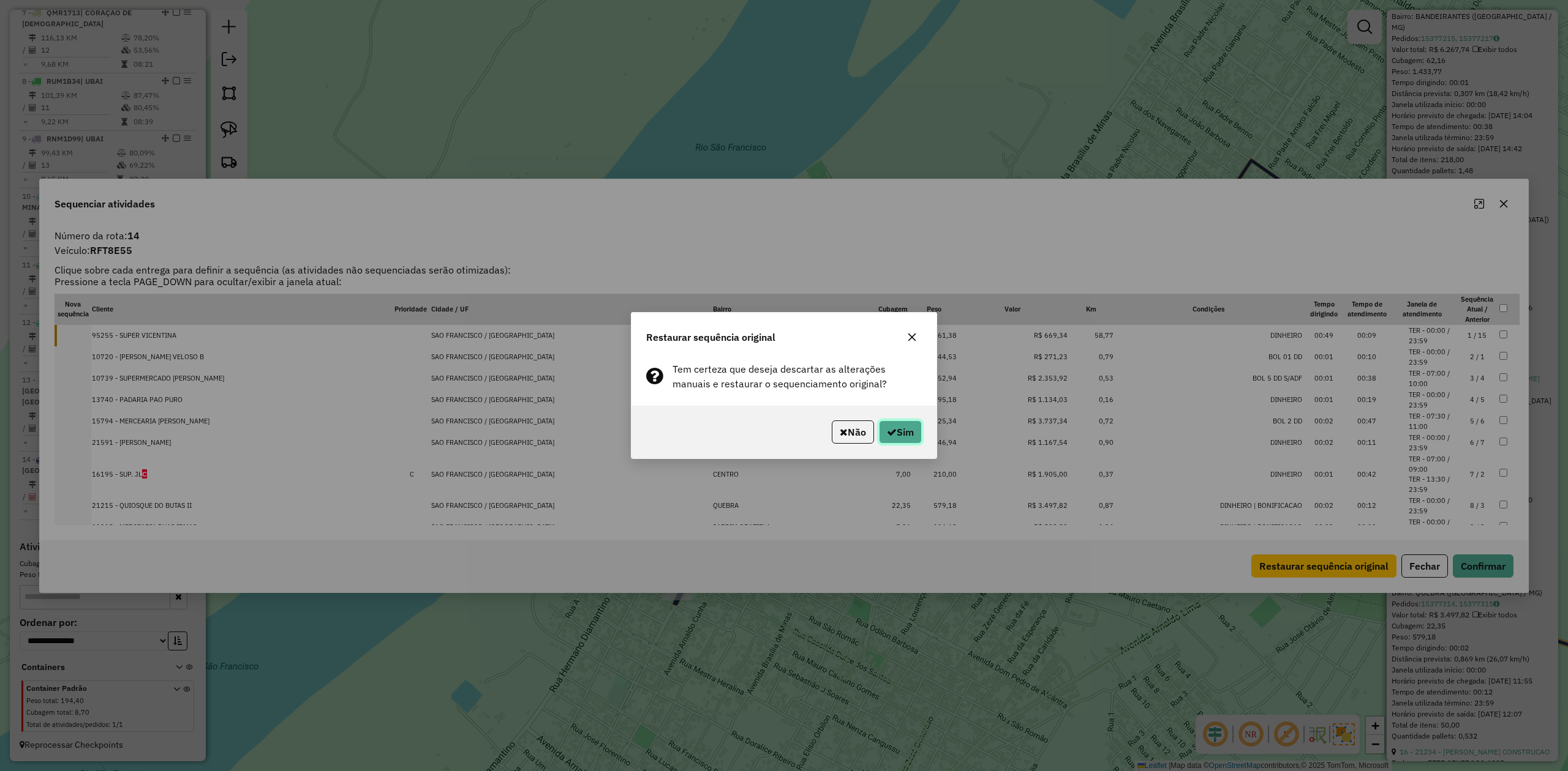
click at [898, 430] on button "Sim" at bounding box center [900, 432] width 43 height 24
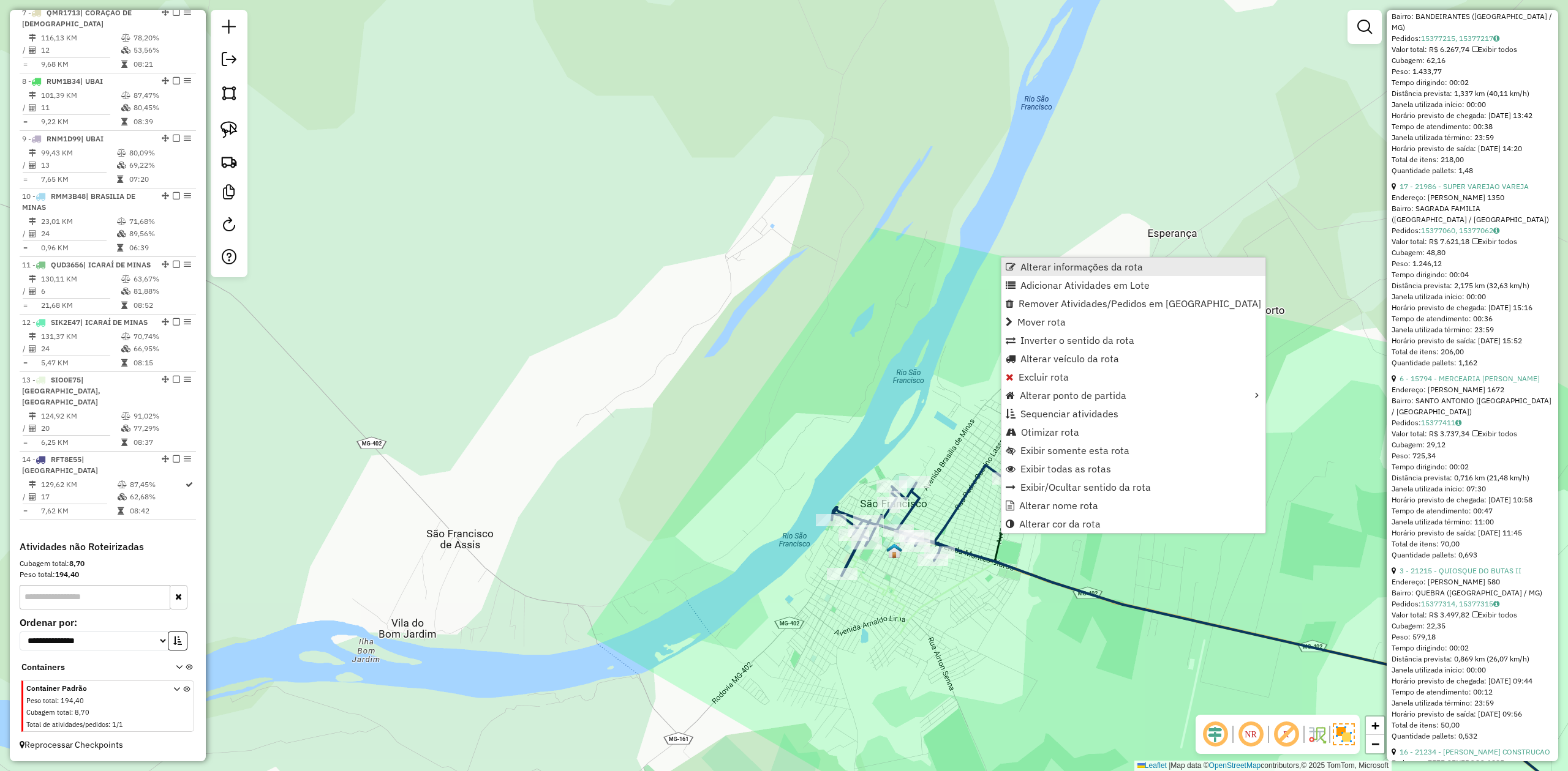
click at [1068, 268] on span "Alterar informações da rota" at bounding box center [1081, 266] width 122 height 9
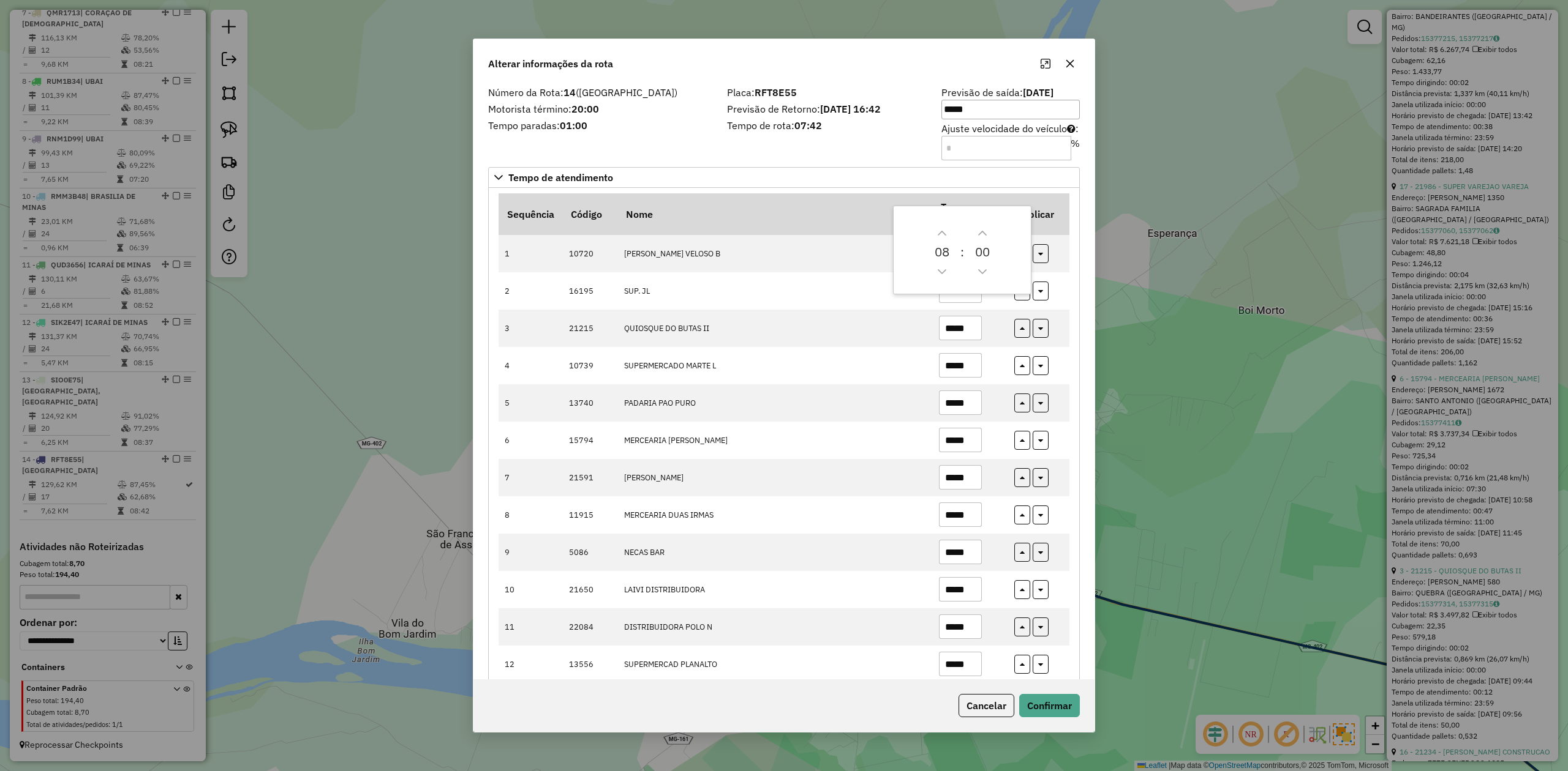
click at [853, 141] on div "Placa: RFT8E55 Previsão de Retorno: 19/08/2025 16:42 Tempo de rota: 07:42" at bounding box center [827, 123] width 215 height 69
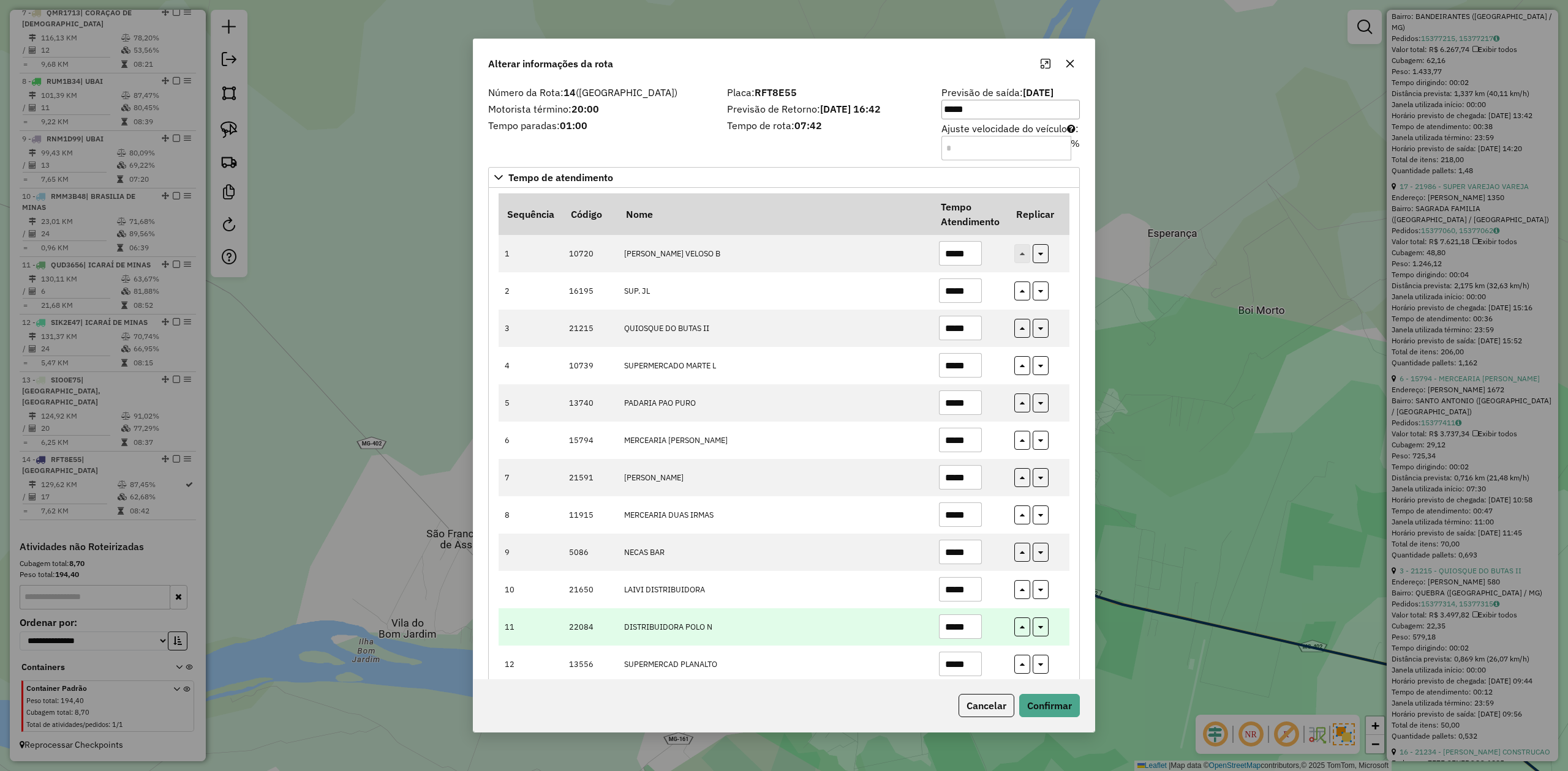
click at [971, 626] on input "*****" at bounding box center [960, 627] width 43 height 24
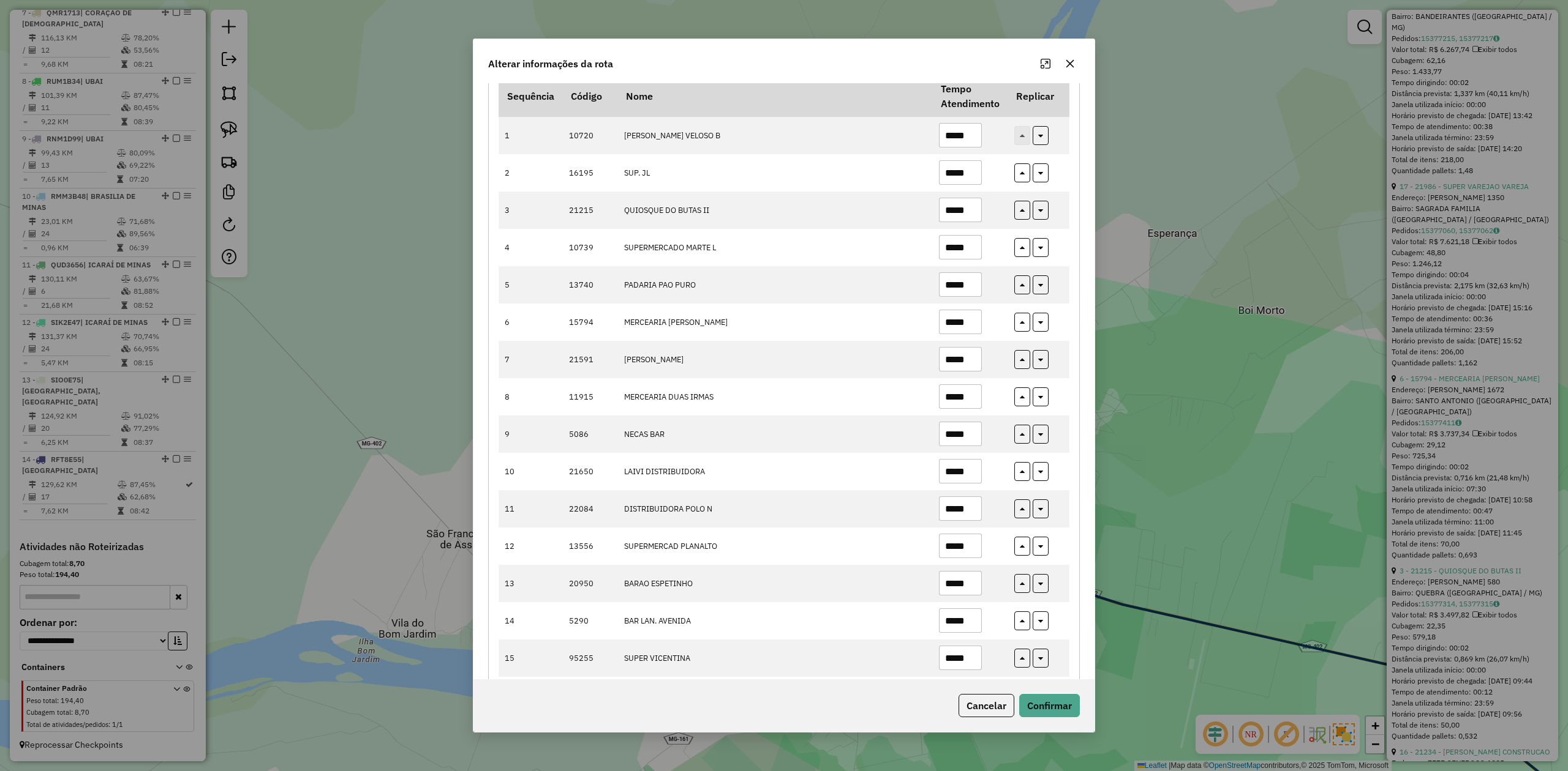
scroll to position [218, 0]
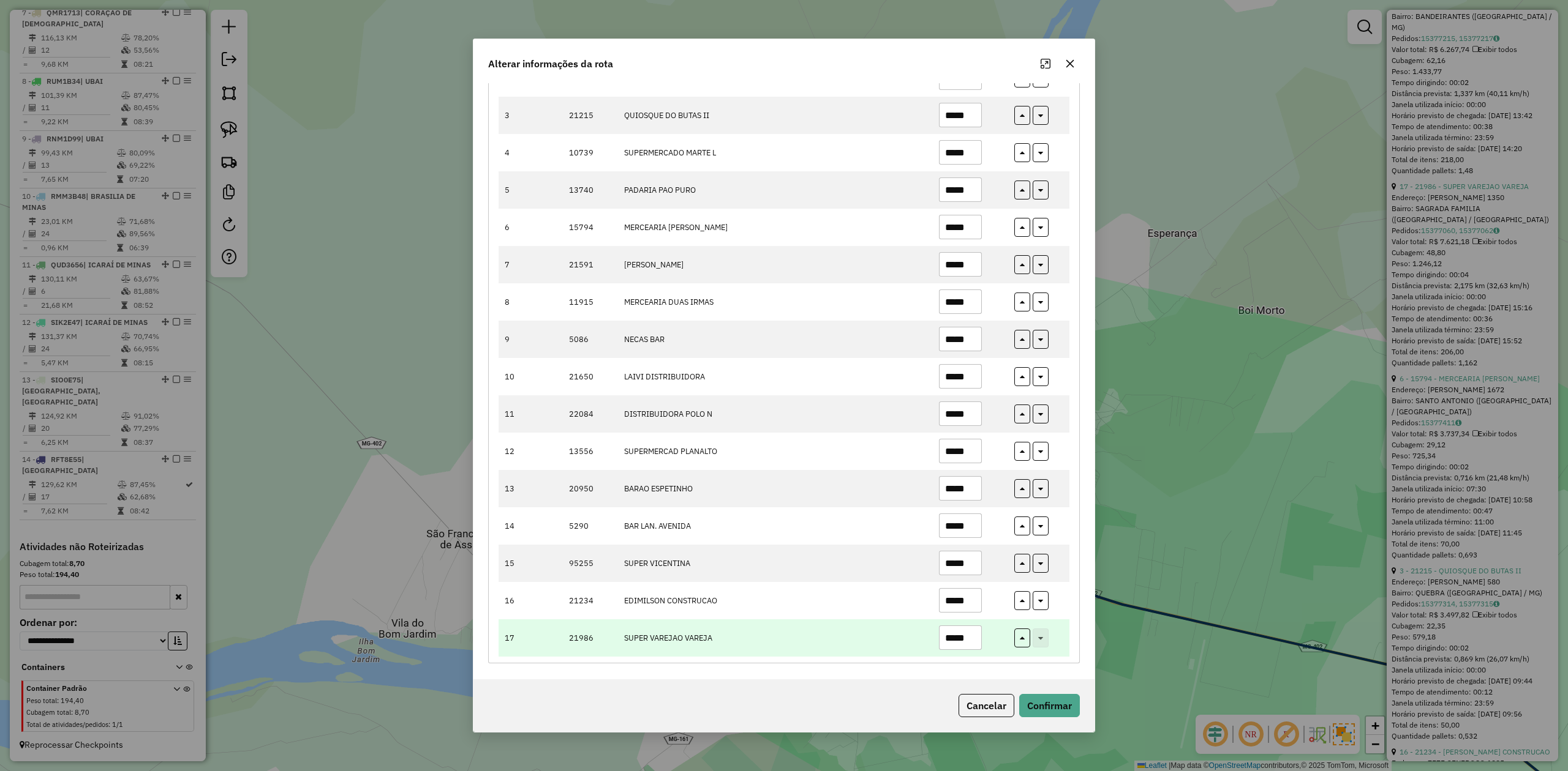
type input "*****"
click at [972, 635] on input "*****" at bounding box center [960, 638] width 43 height 24
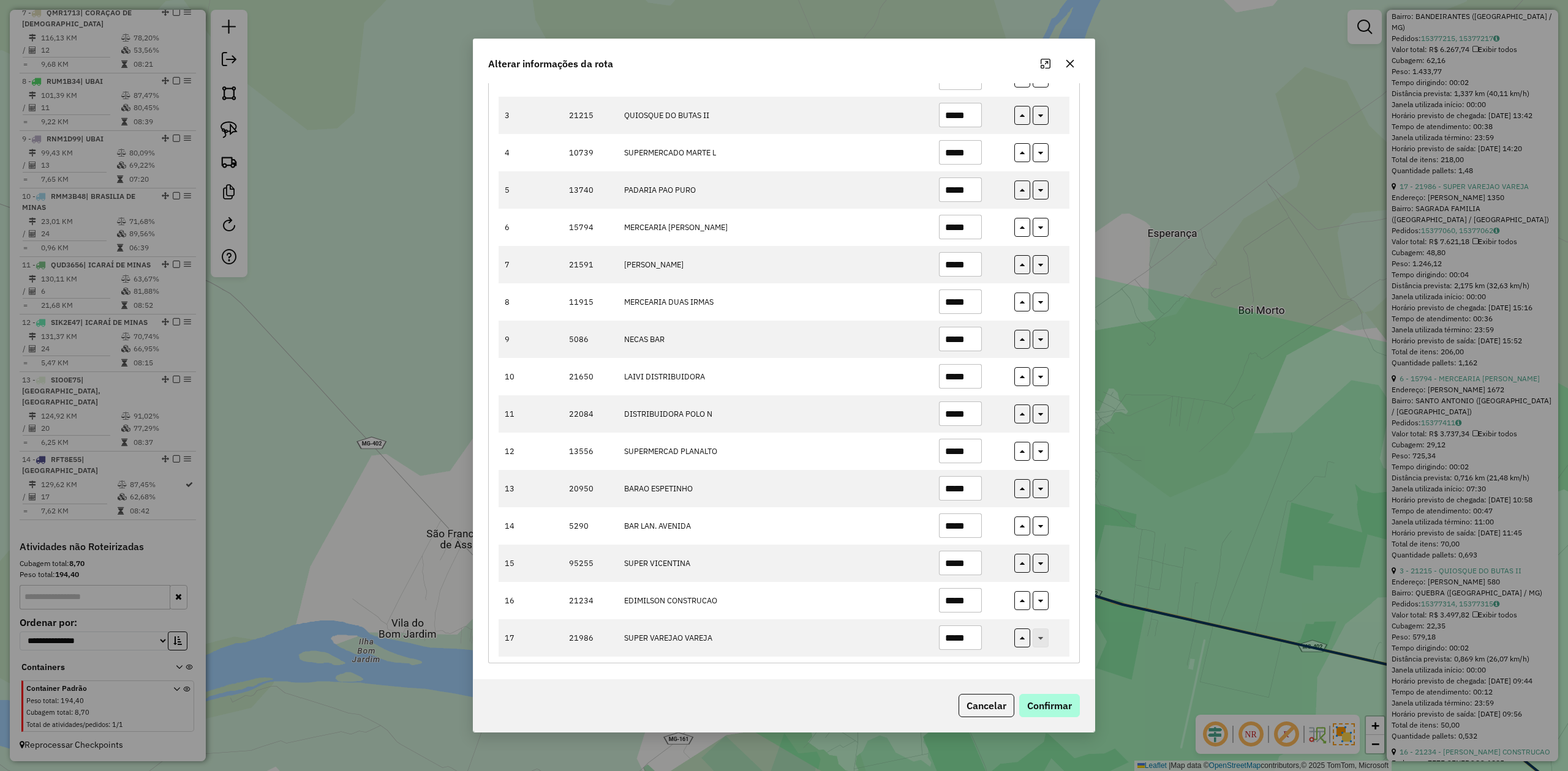
type input "*****"
click at [1049, 698] on button "Confirmar" at bounding box center [1049, 706] width 61 height 24
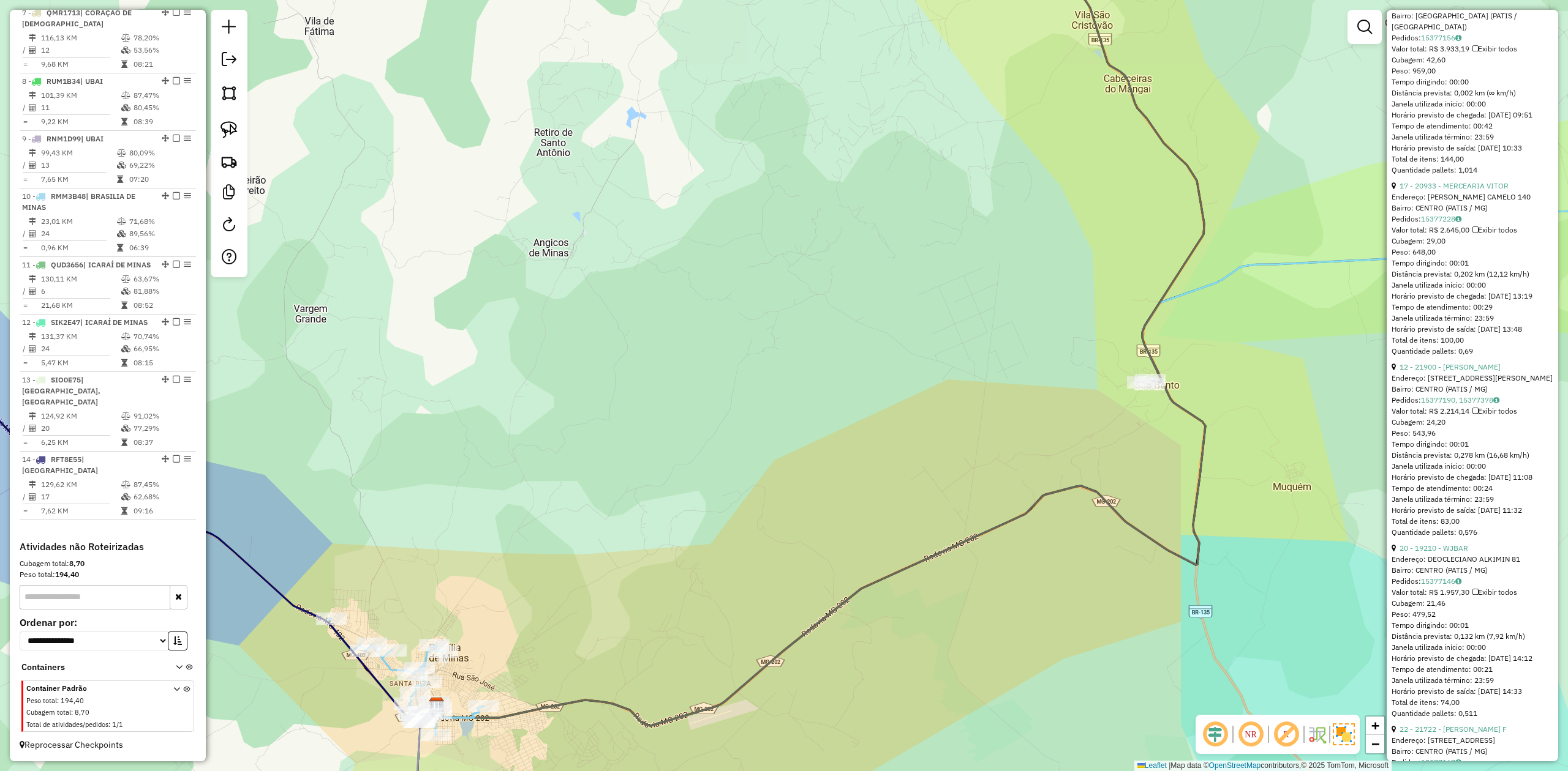
scroll to position [860, 0]
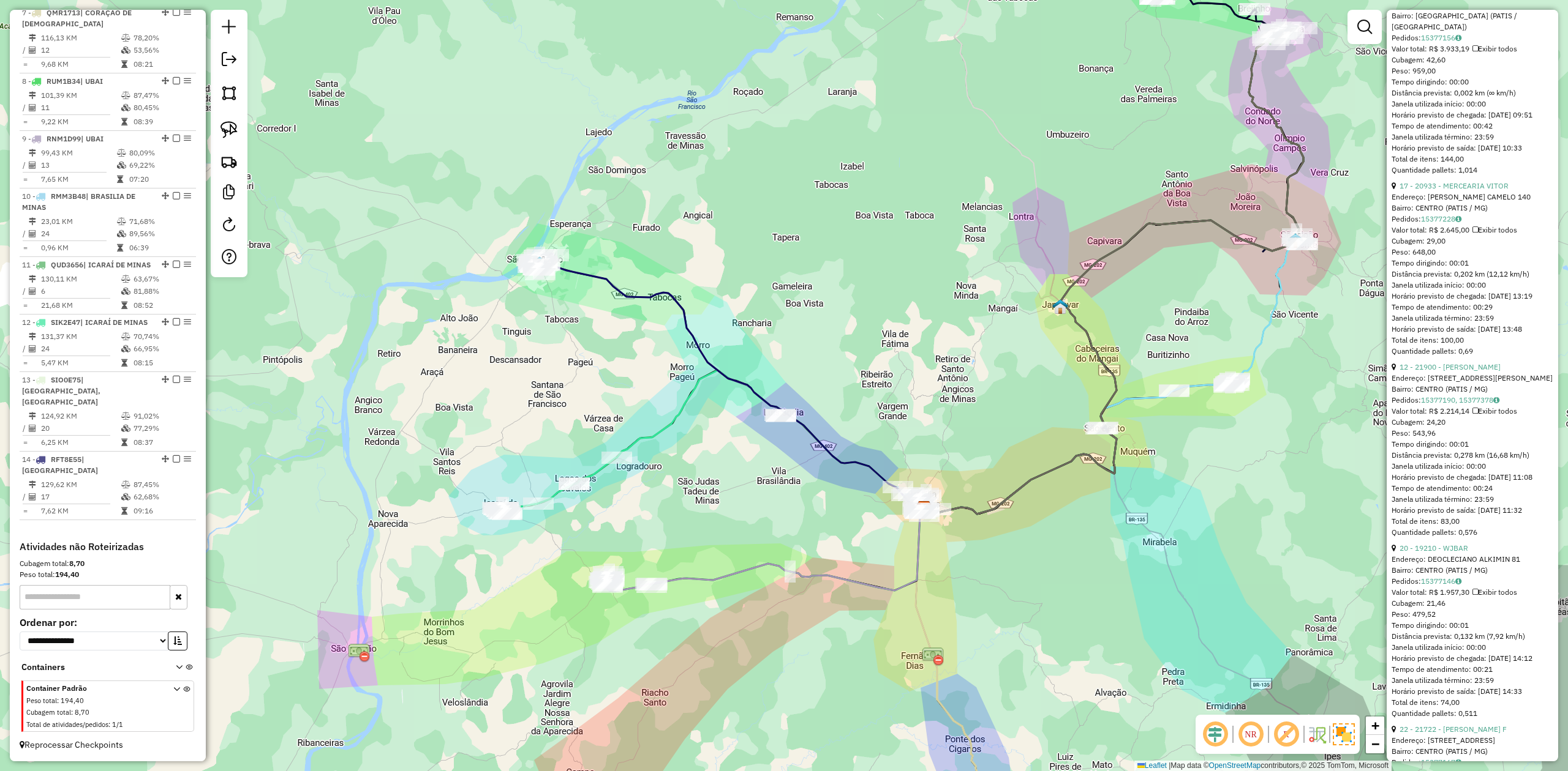
drag, startPoint x: 689, startPoint y: 426, endPoint x: 771, endPoint y: 478, distance: 97.1
click at [777, 476] on div "Janela de atendimento Grade de atendimento Capacidade Transportadoras Veículos …" at bounding box center [784, 386] width 1568 height 771
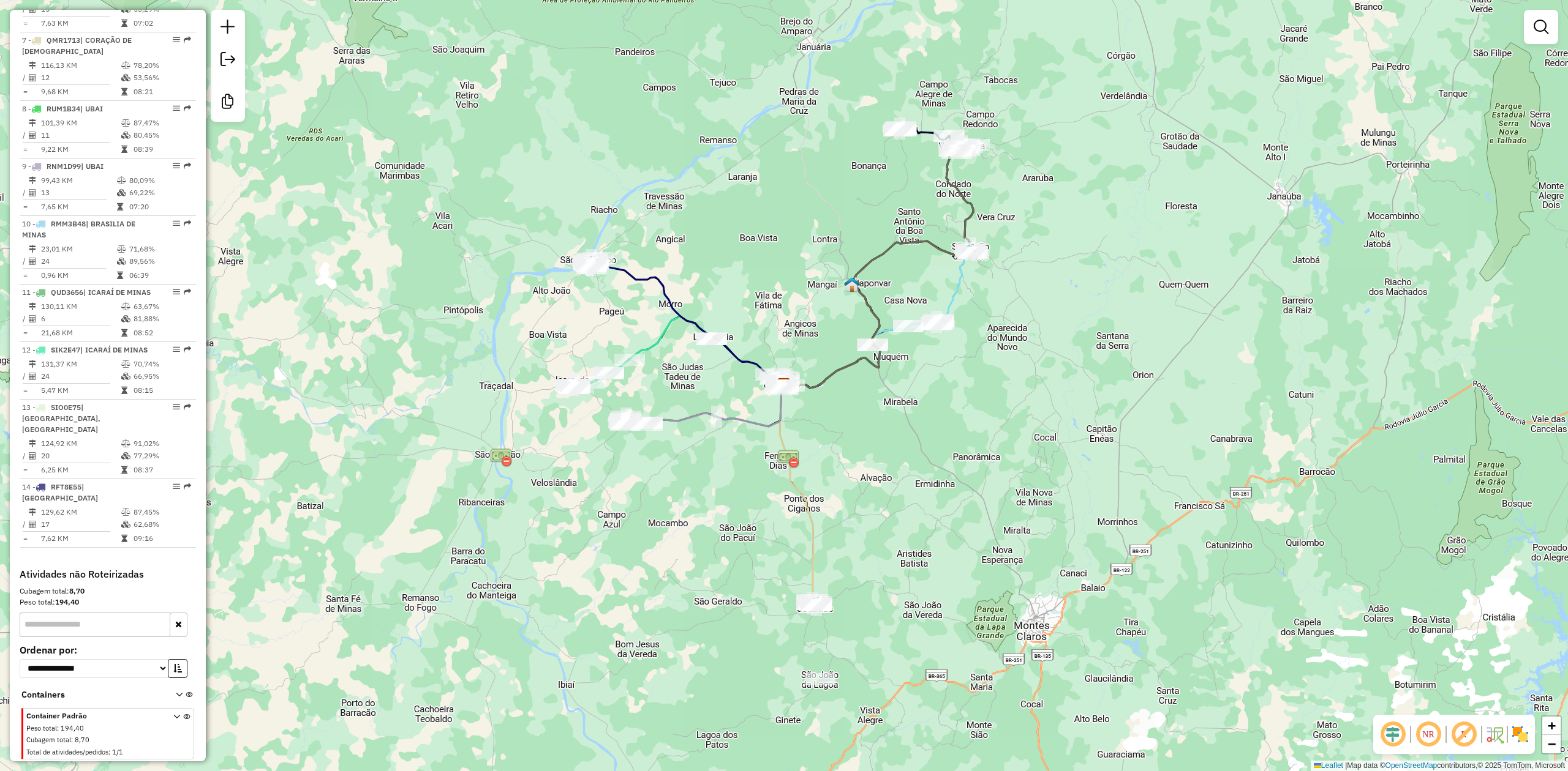
scroll to position [841, 0]
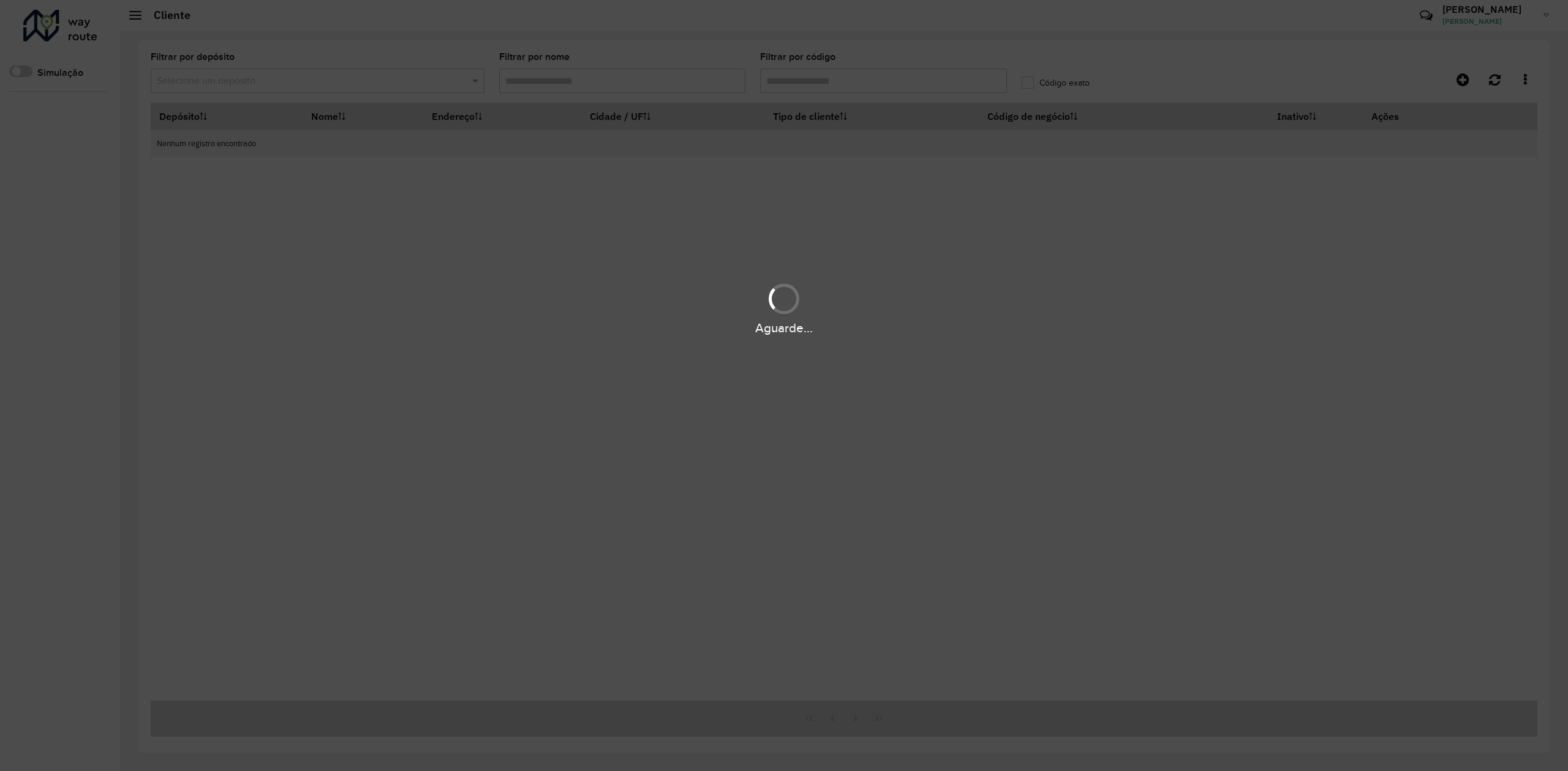
type input "*****"
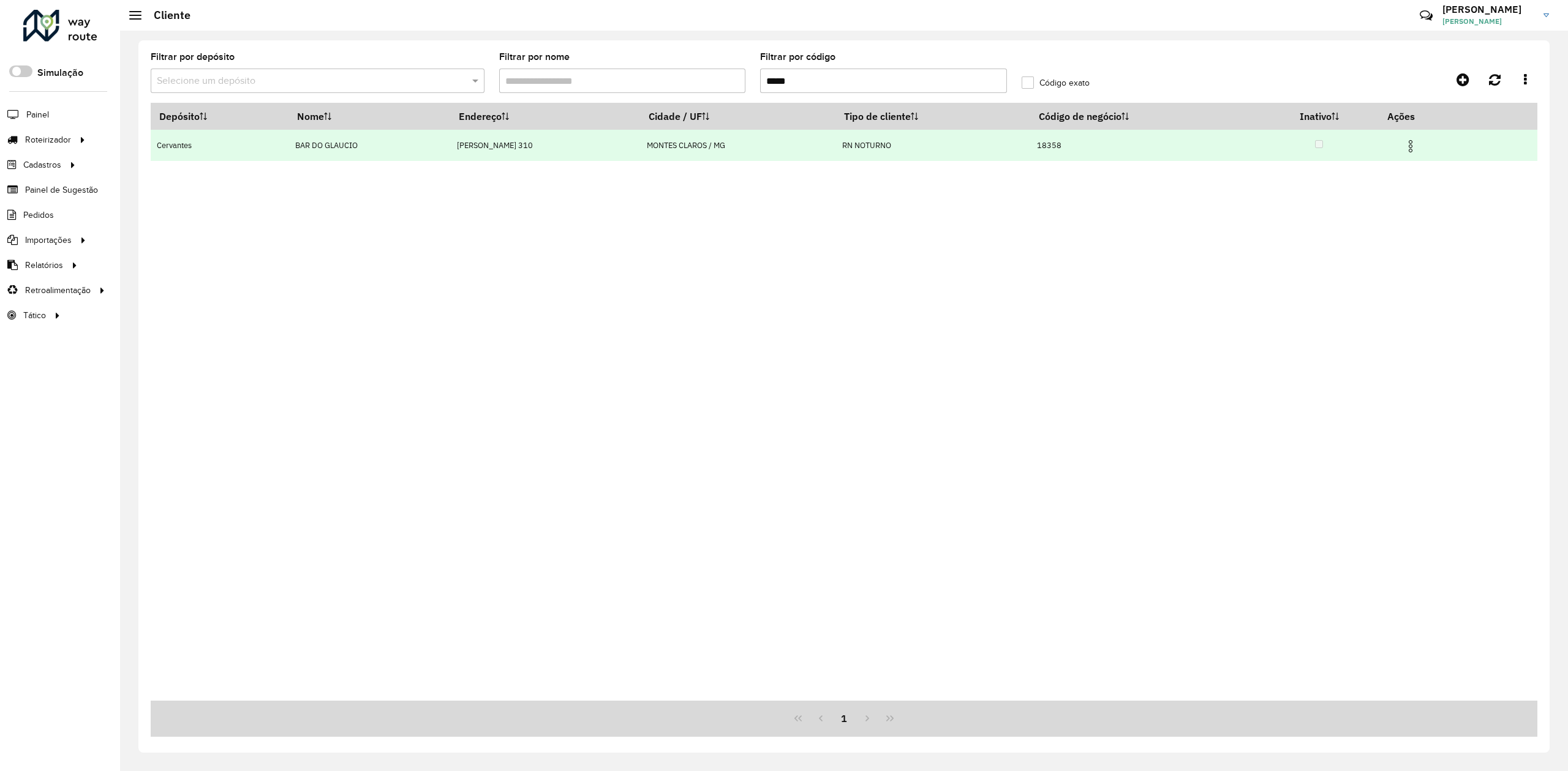
click at [1413, 146] on img at bounding box center [1410, 146] width 15 height 15
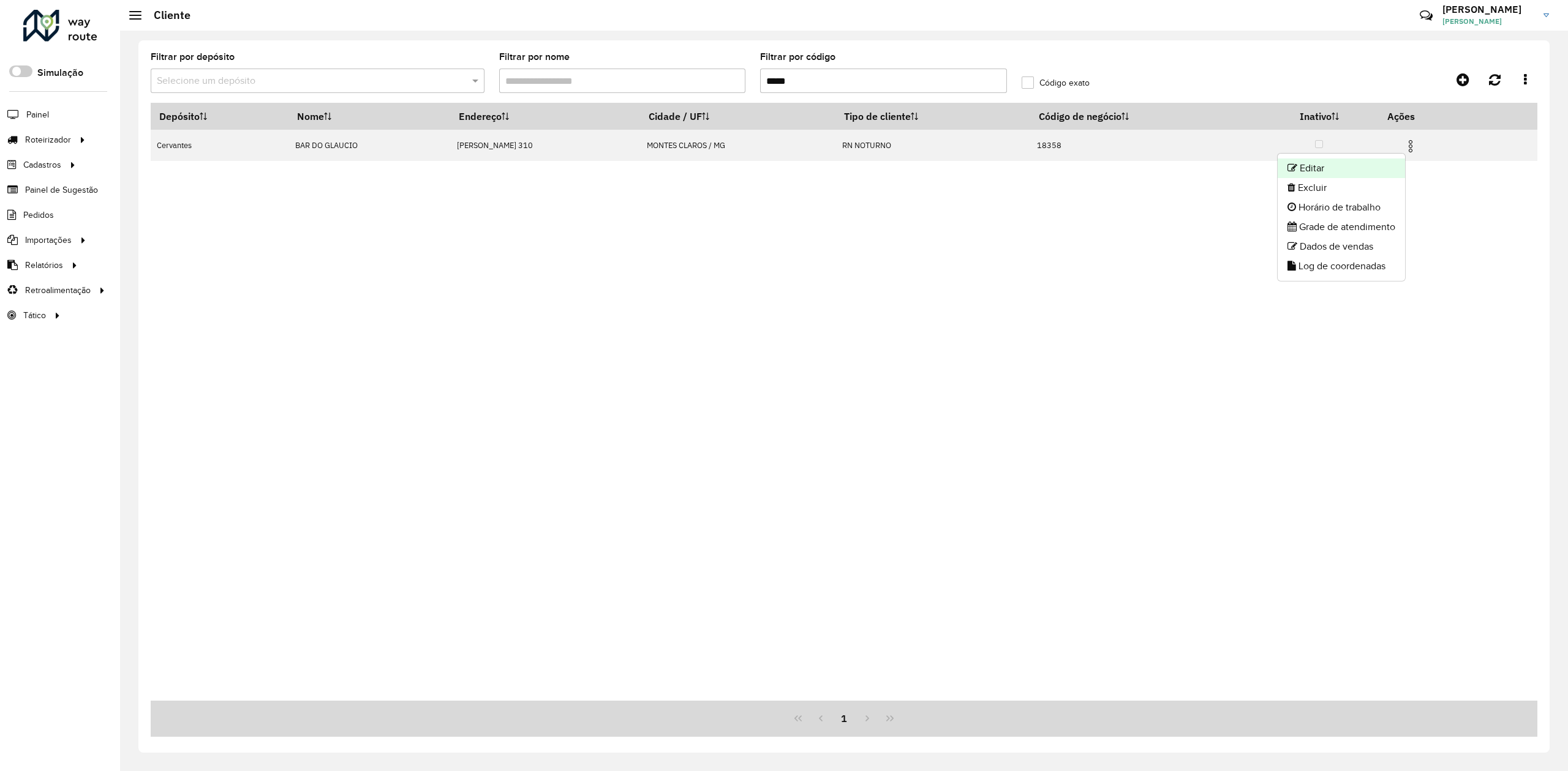
click at [1305, 167] on li "Editar" at bounding box center [1342, 168] width 128 height 20
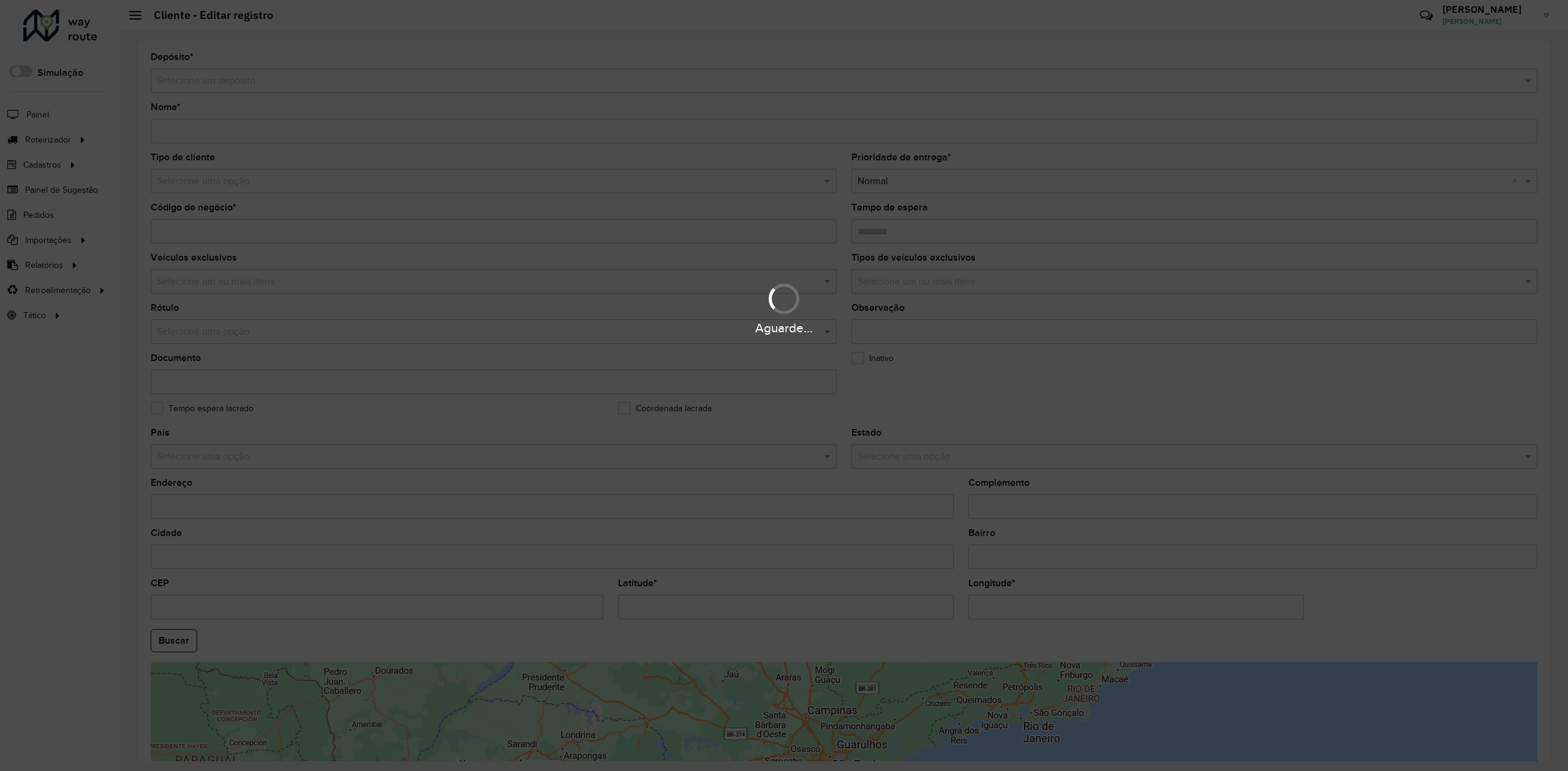
type input "**********"
type input "*****"
type input "********"
type input "**********"
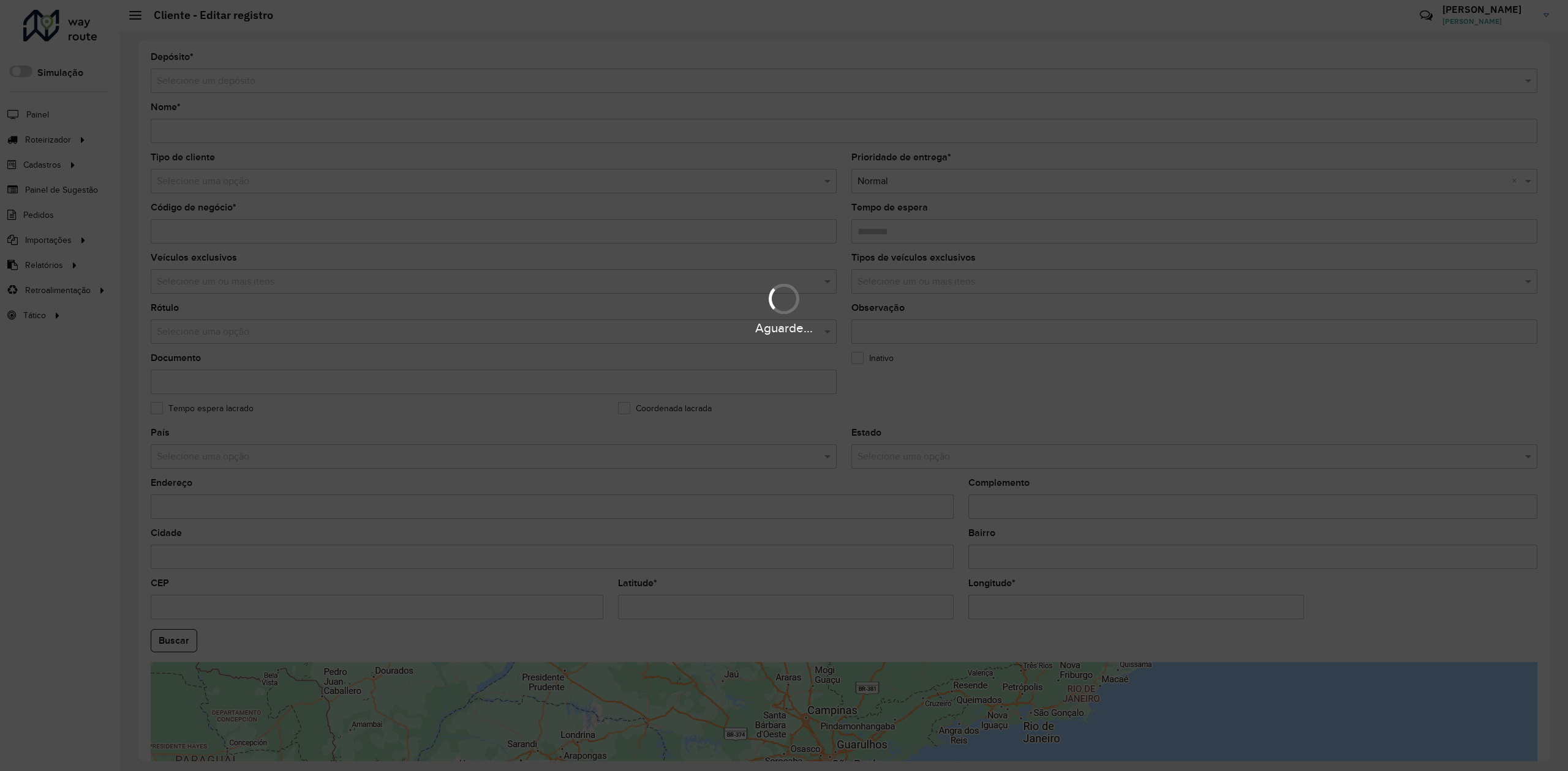
type input "**********"
type input "*********"
type input "********"
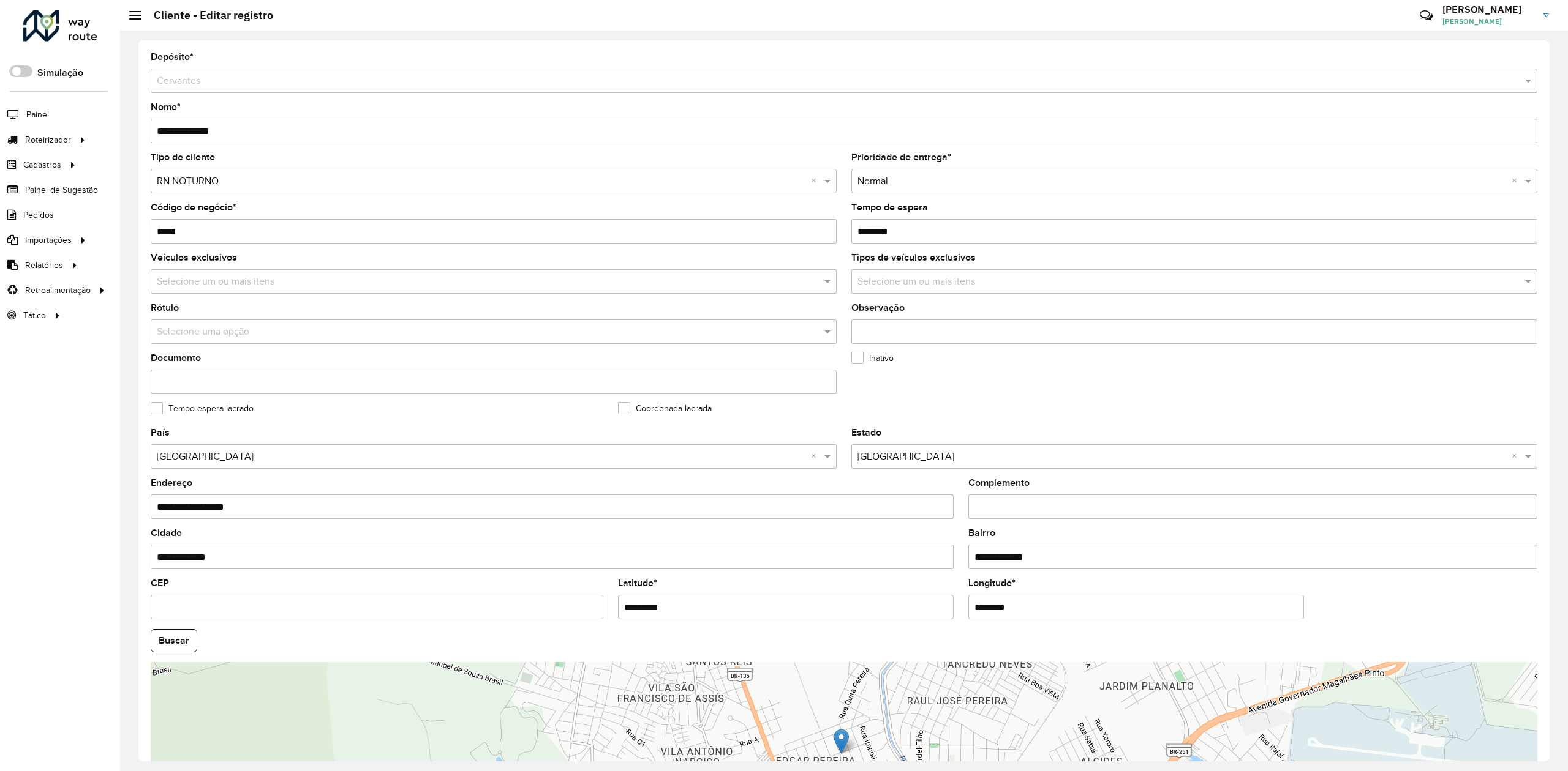
scroll to position [82, 0]
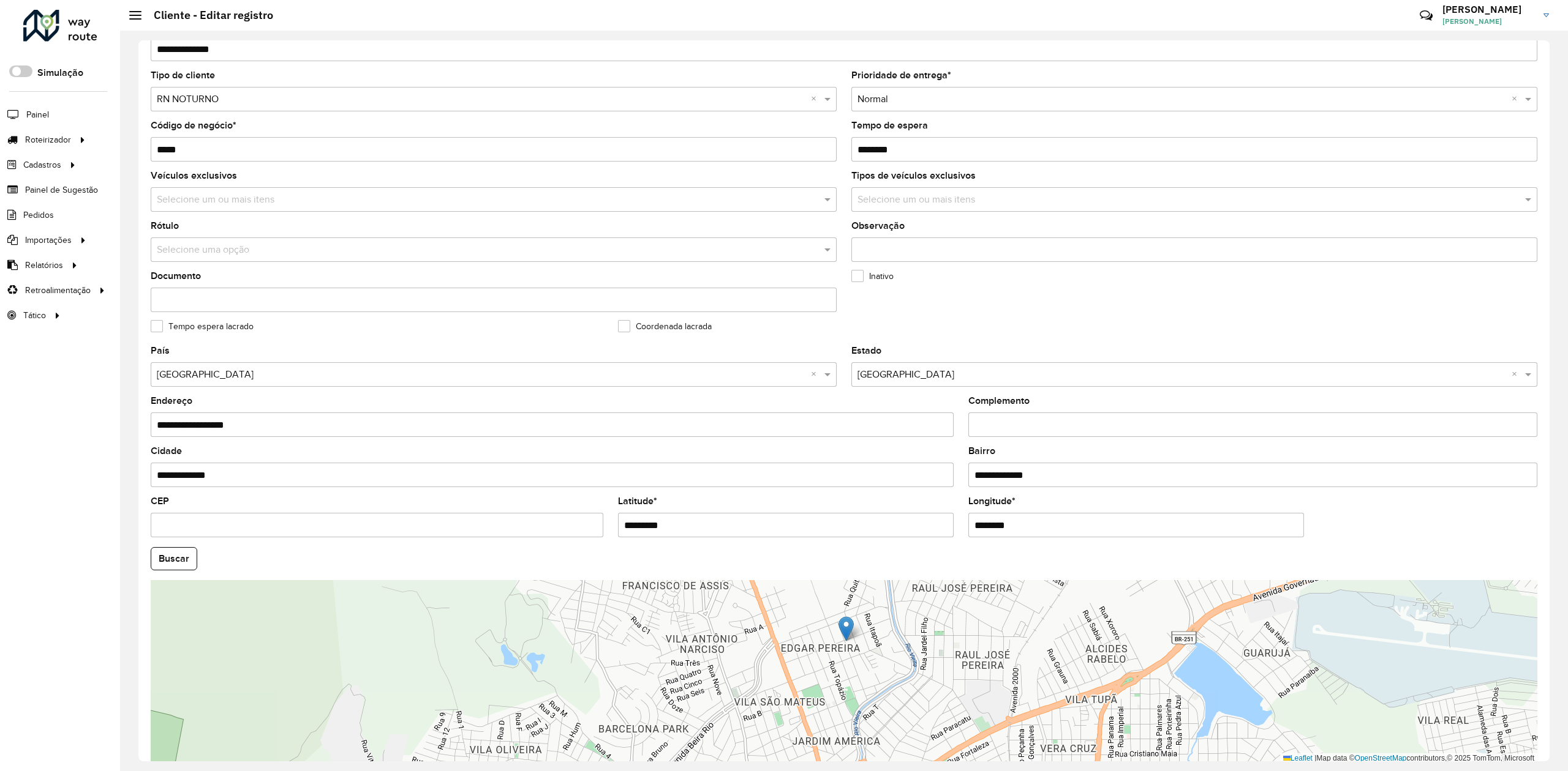
drag, startPoint x: 887, startPoint y: 737, endPoint x: 893, endPoint y: 689, distance: 48.4
click at [893, 696] on div "Leaflet | Map data © OpenStreetMap contributors,© 2025 TomTom, Microsoft" at bounding box center [844, 672] width 1387 height 184
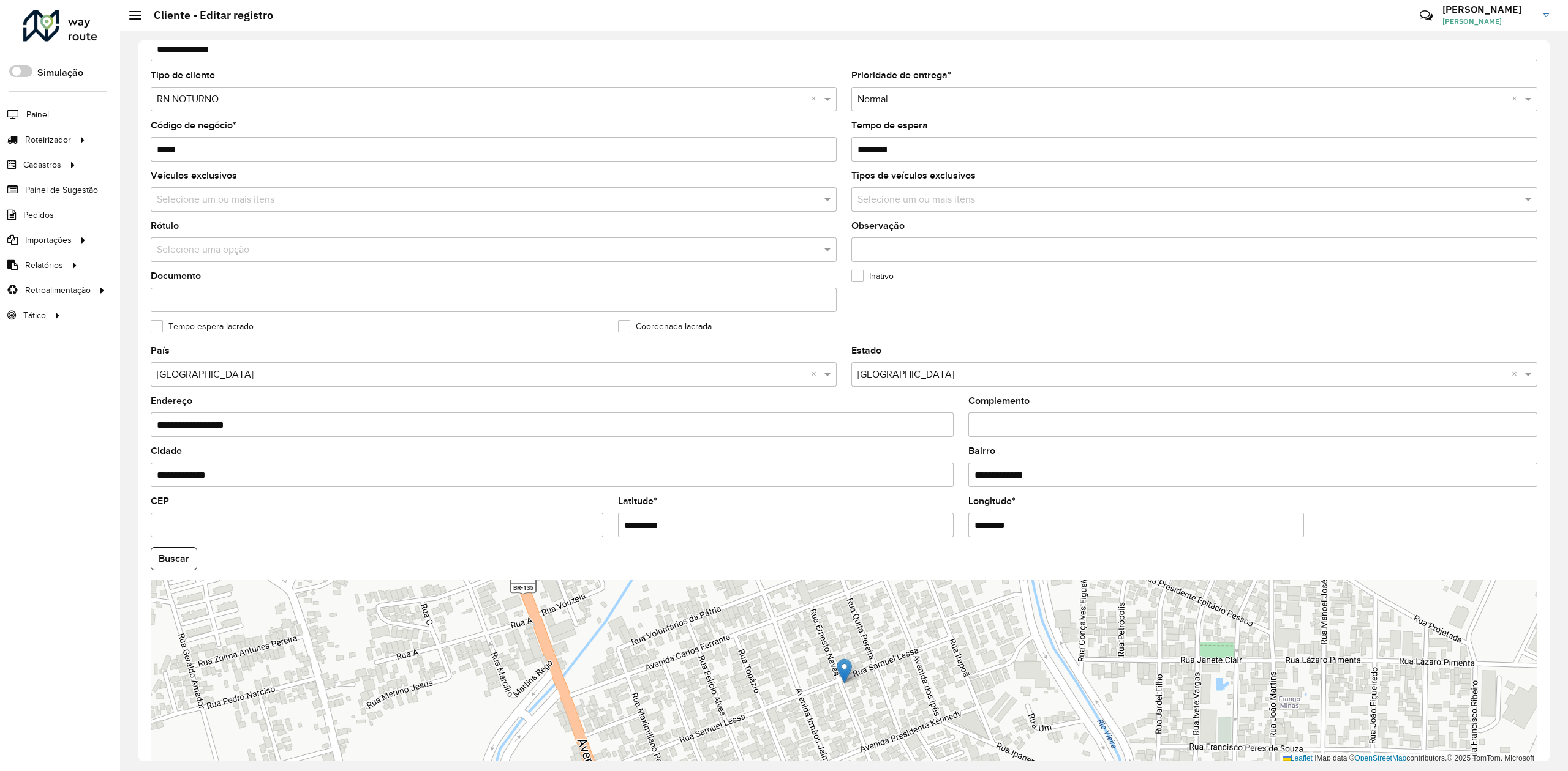
drag, startPoint x: 833, startPoint y: 624, endPoint x: 871, endPoint y: 660, distance: 52.3
click at [871, 660] on div "Leaflet | Map data © OpenStreetMap contributors,© 2025 TomTom, Microsoft" at bounding box center [844, 672] width 1387 height 184
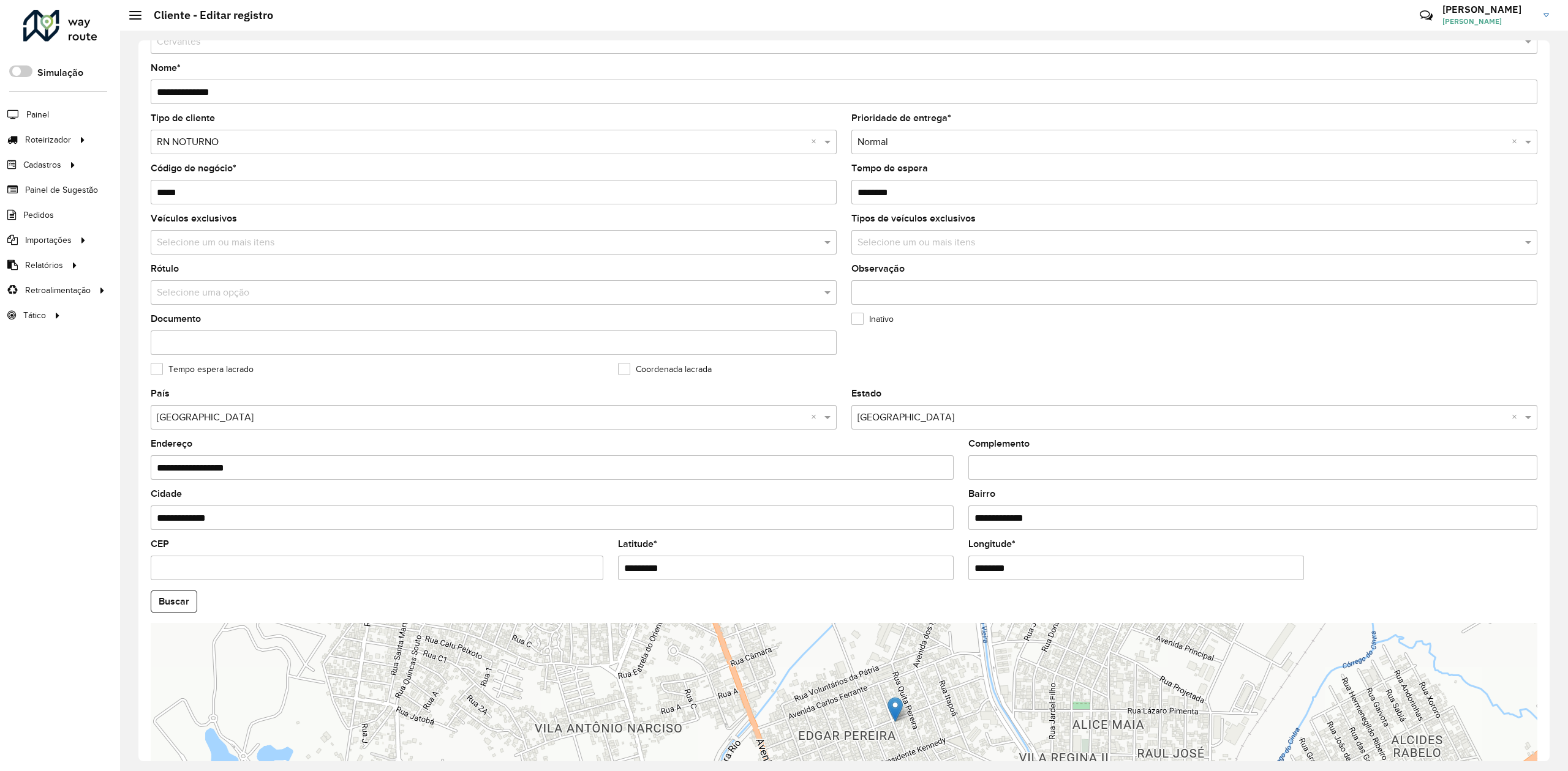
scroll to position [0, 0]
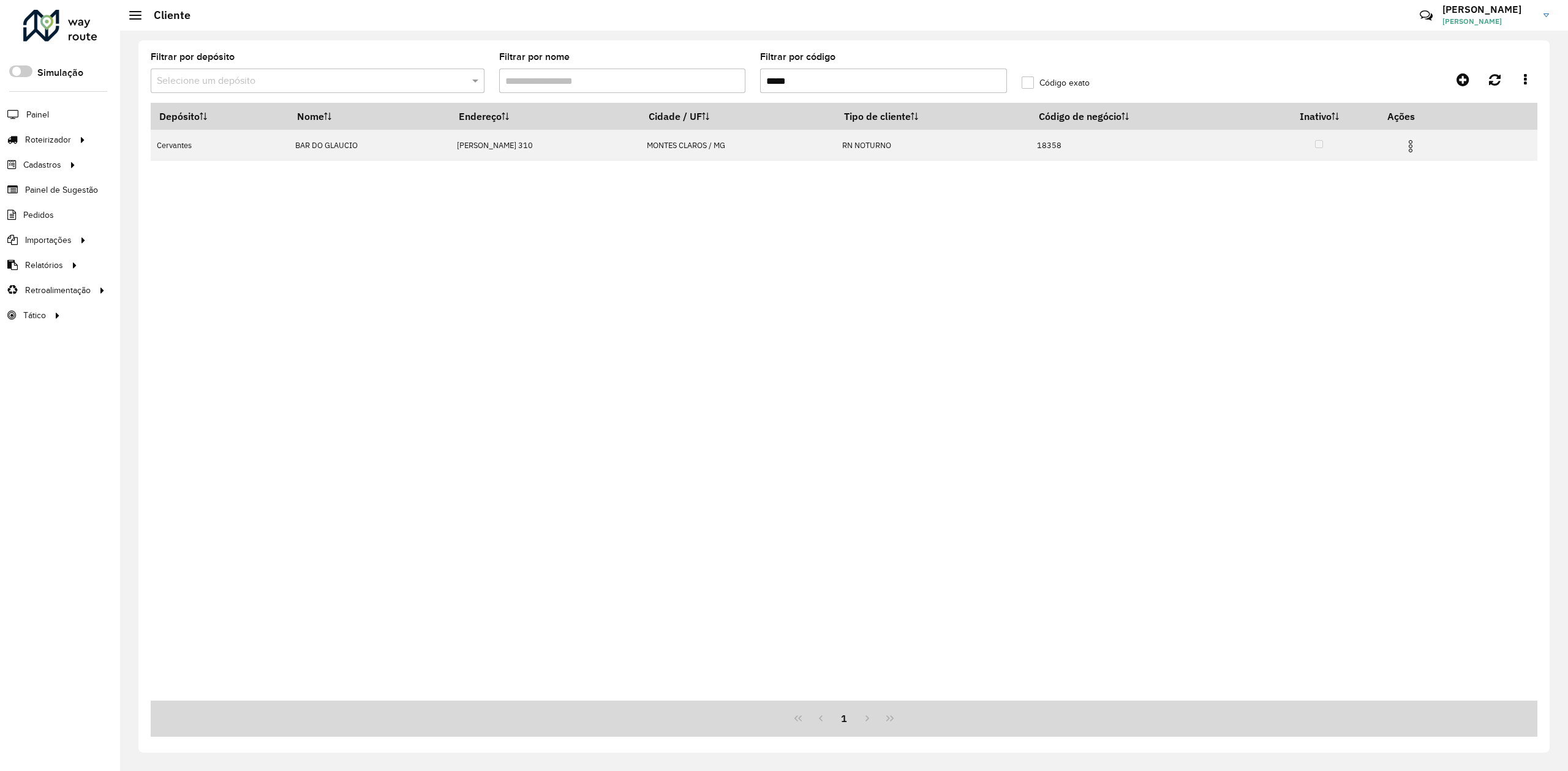
drag, startPoint x: 810, startPoint y: 79, endPoint x: 751, endPoint y: 79, distance: 59.0
click at [751, 79] on formly-group "Filtrar por depósito Selecione um depósito Filtrar por nome Filtrar por código …" at bounding box center [666, 78] width 1045 height 50
paste input "******"
type input "**********"
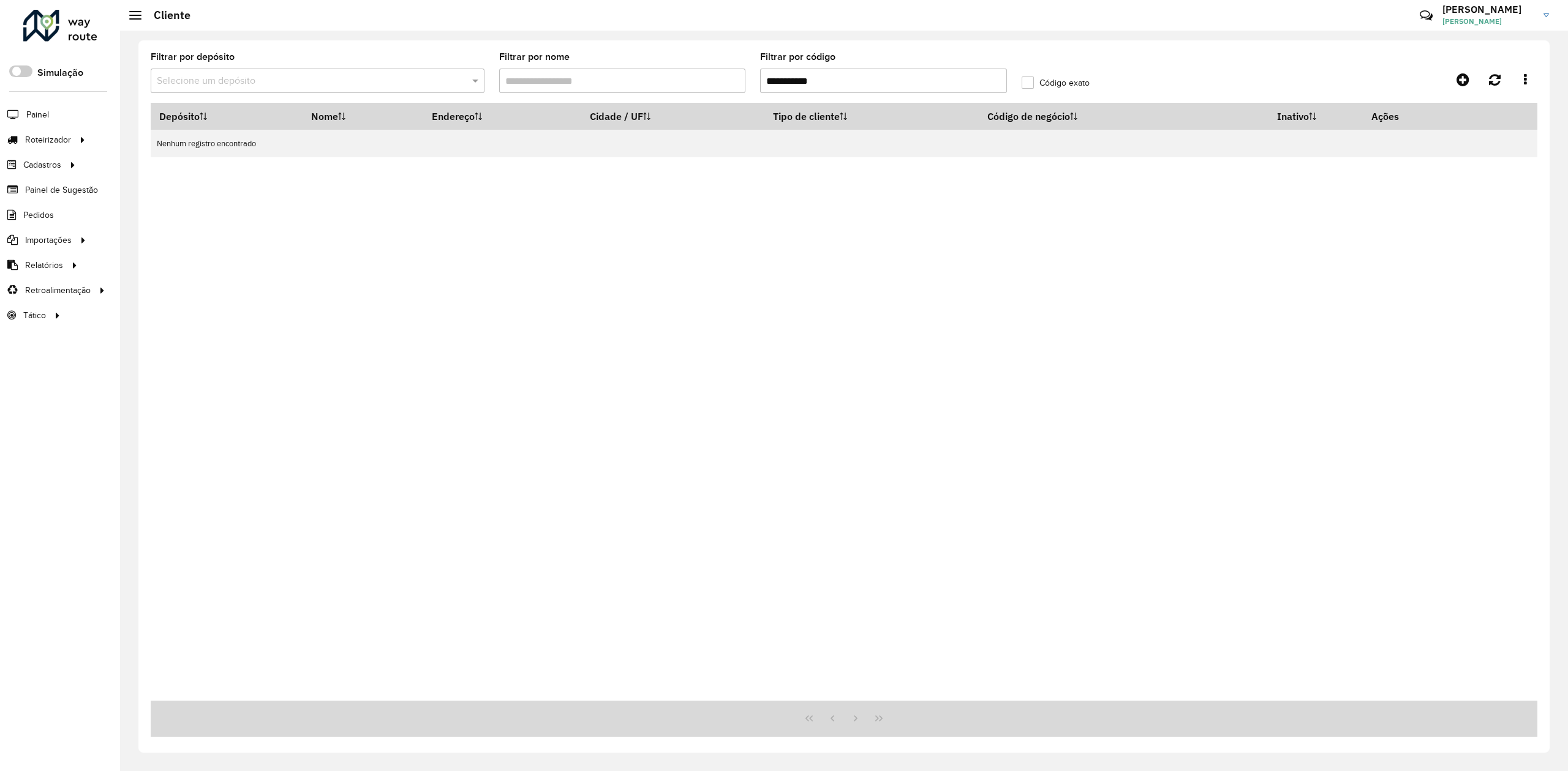
drag, startPoint x: 861, startPoint y: 77, endPoint x: 733, endPoint y: 84, distance: 128.2
click at [735, 84] on formly-group "**********" at bounding box center [666, 78] width 1045 height 50
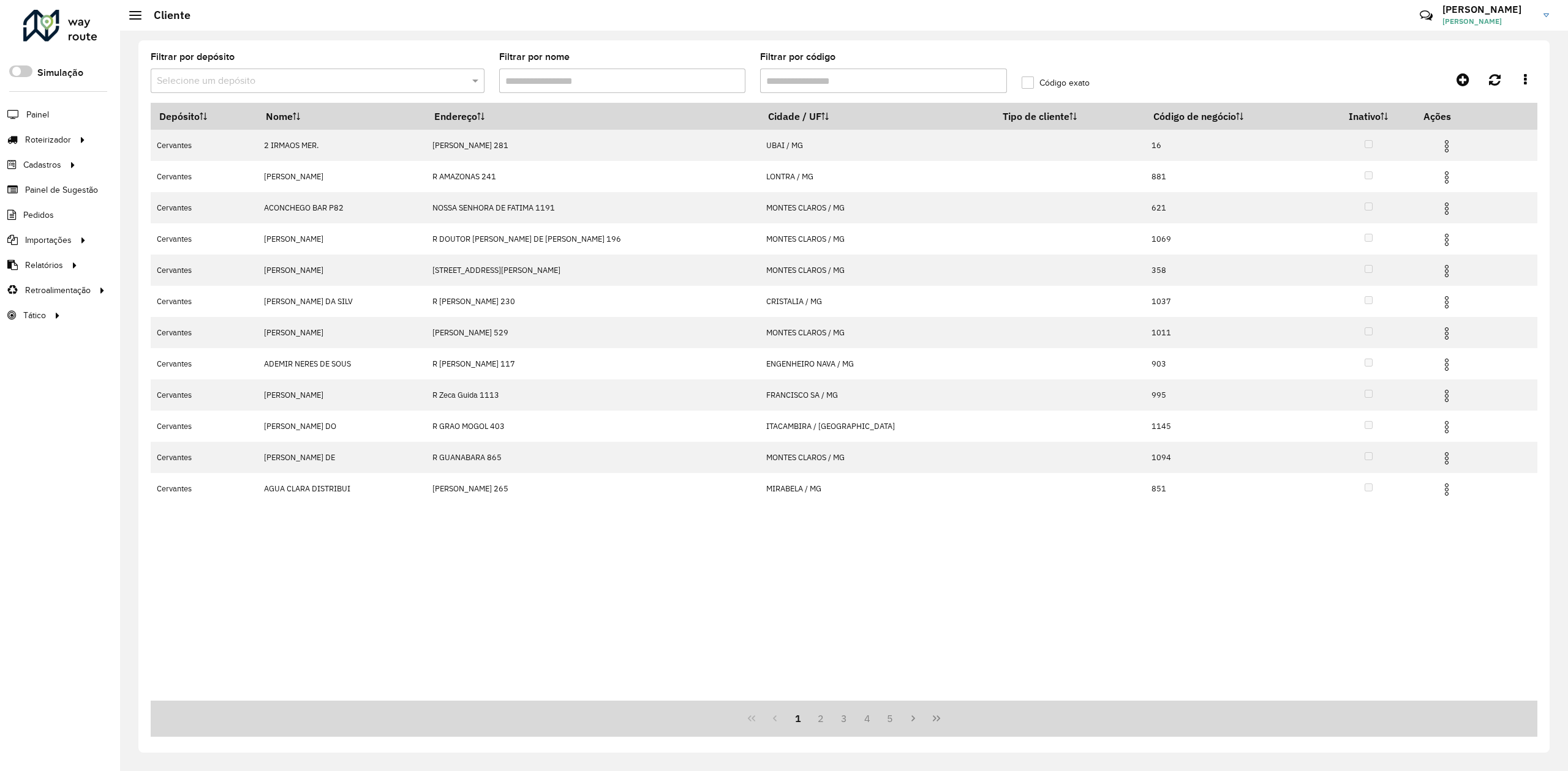
click at [857, 80] on input "Filtrar por código" at bounding box center [883, 80] width 247 height 24
paste input "*****"
type input "*****"
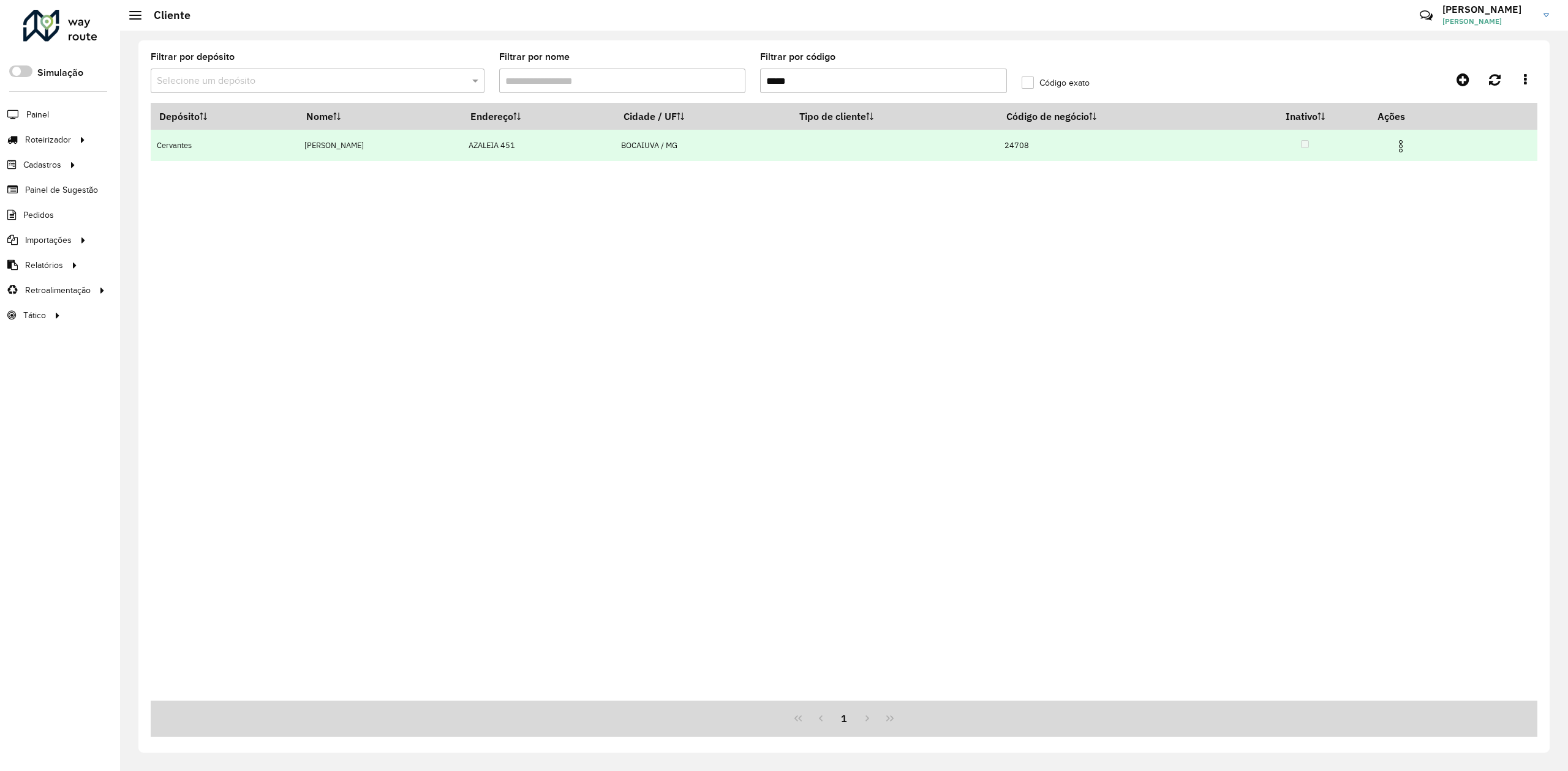
click at [1408, 146] on img at bounding box center [1401, 146] width 15 height 15
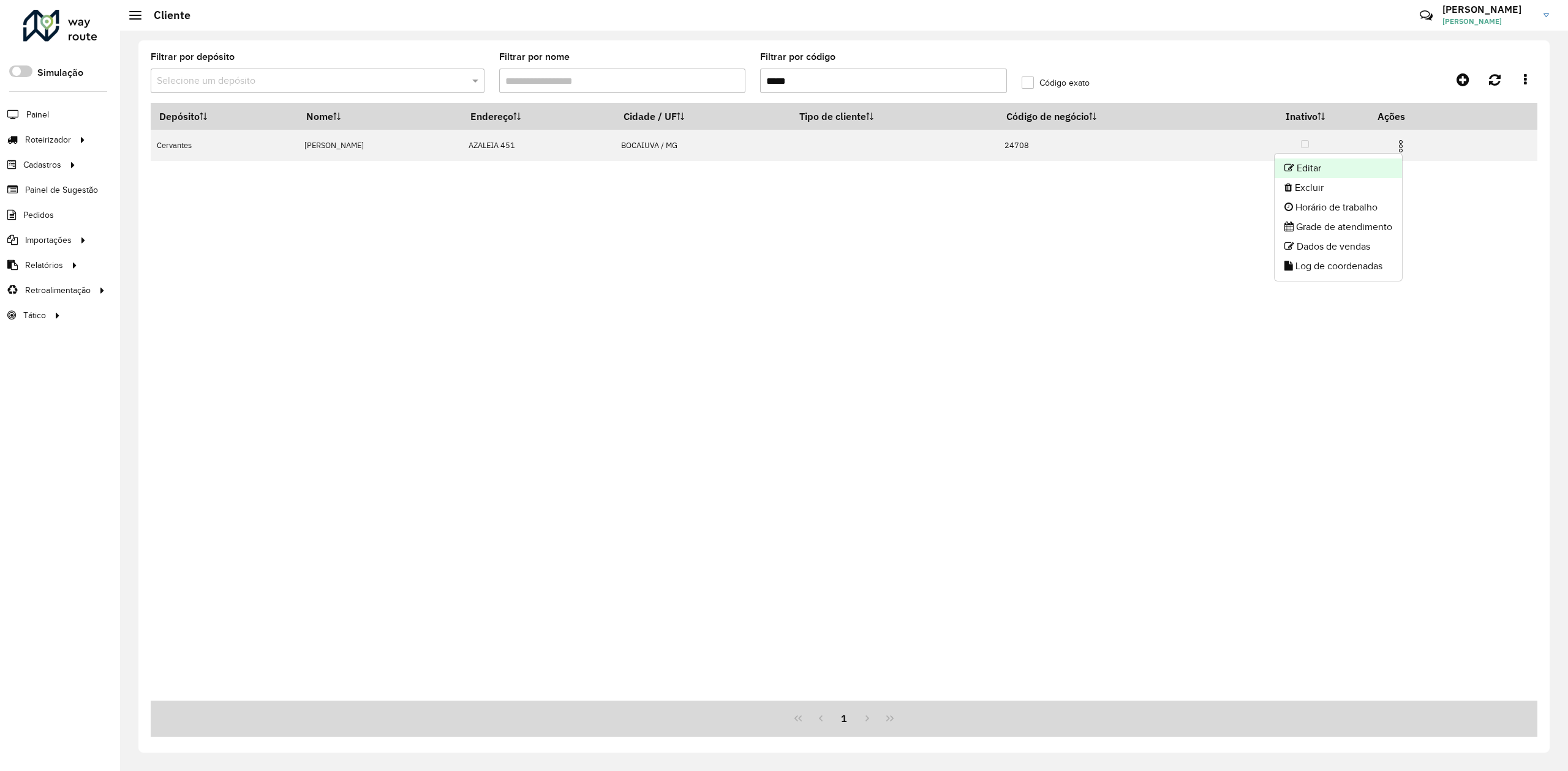
click at [1311, 166] on li "Editar" at bounding box center [1338, 168] width 128 height 20
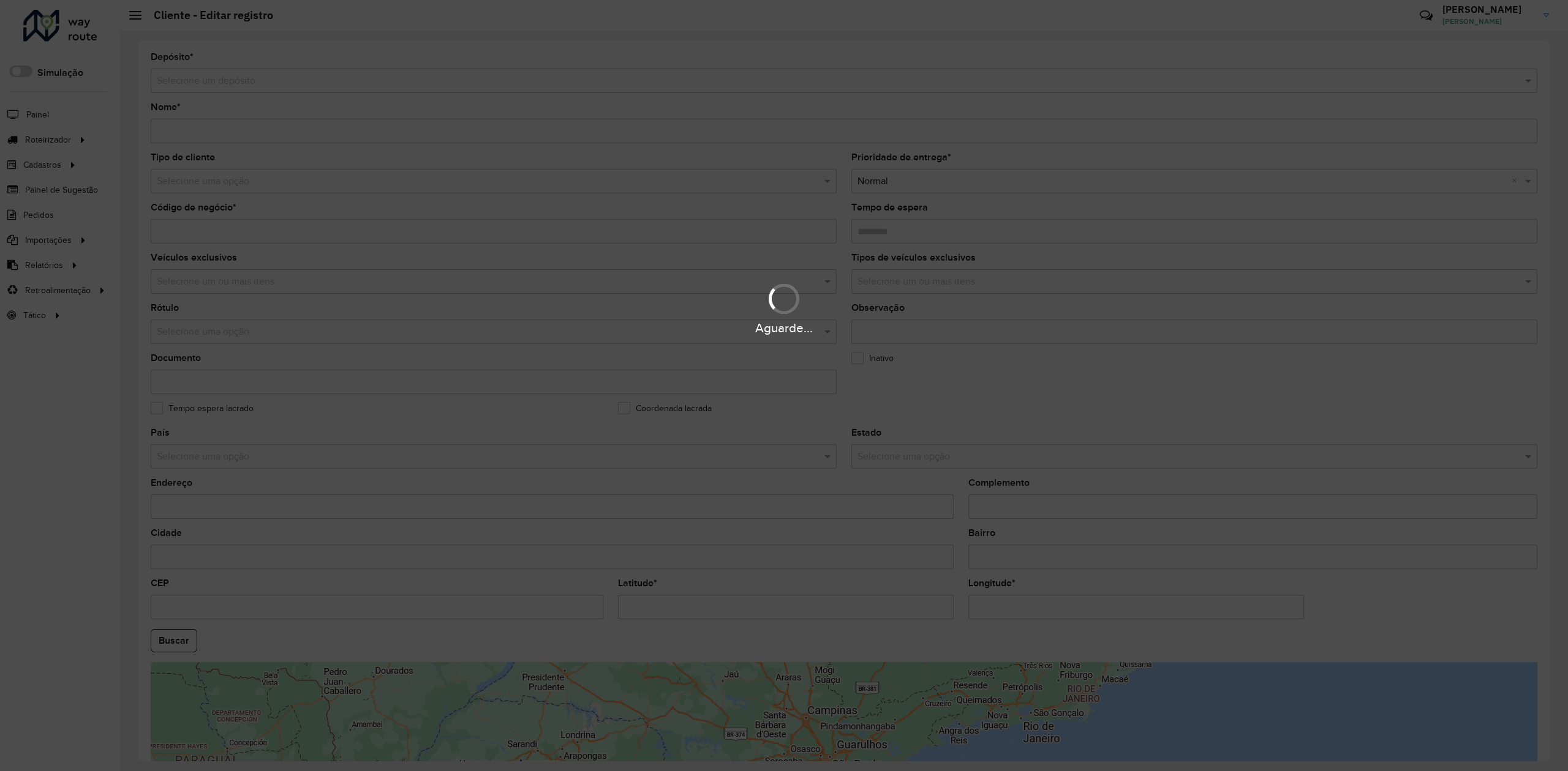
type input "**********"
type input "*****"
type input "********"
type input "**********"
type input "********"
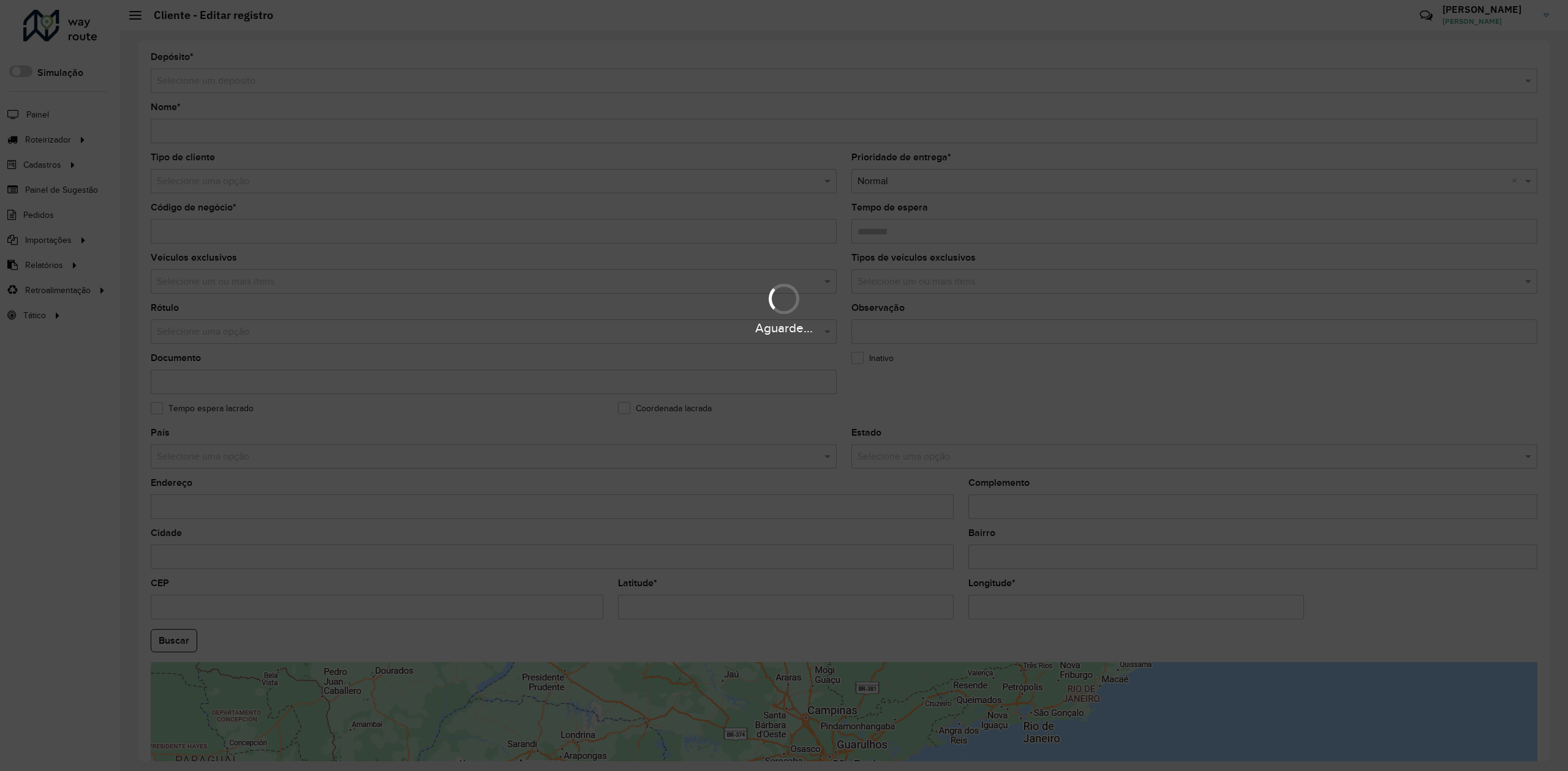
type input "*********"
type input "**********"
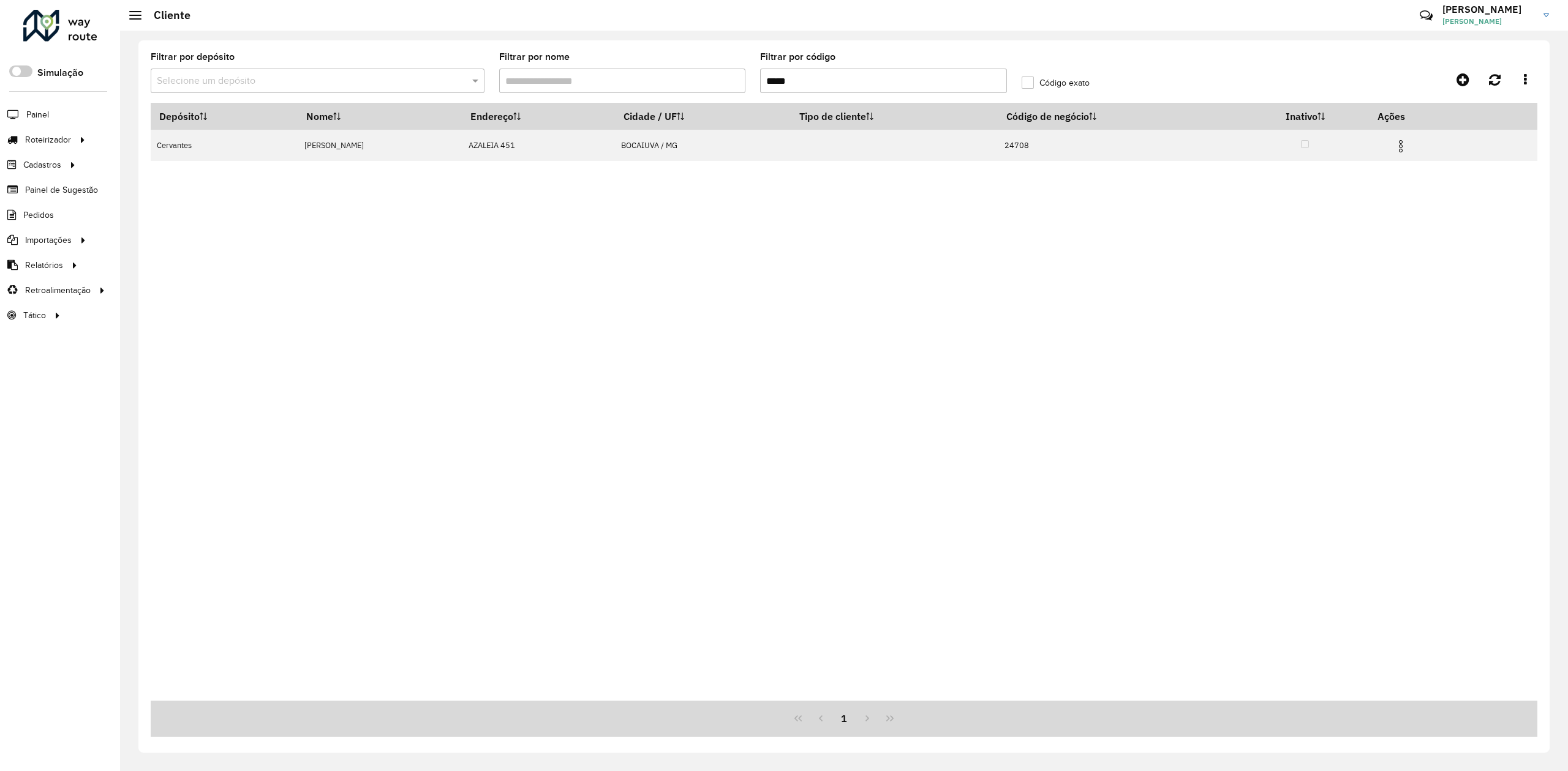
drag, startPoint x: 770, startPoint y: 81, endPoint x: 722, endPoint y: 86, distance: 48.3
click at [722, 86] on formly-group "Filtrar por depósito Selecione um depósito Filtrar por nome Filtrar por código …" at bounding box center [666, 78] width 1045 height 50
paste input "text"
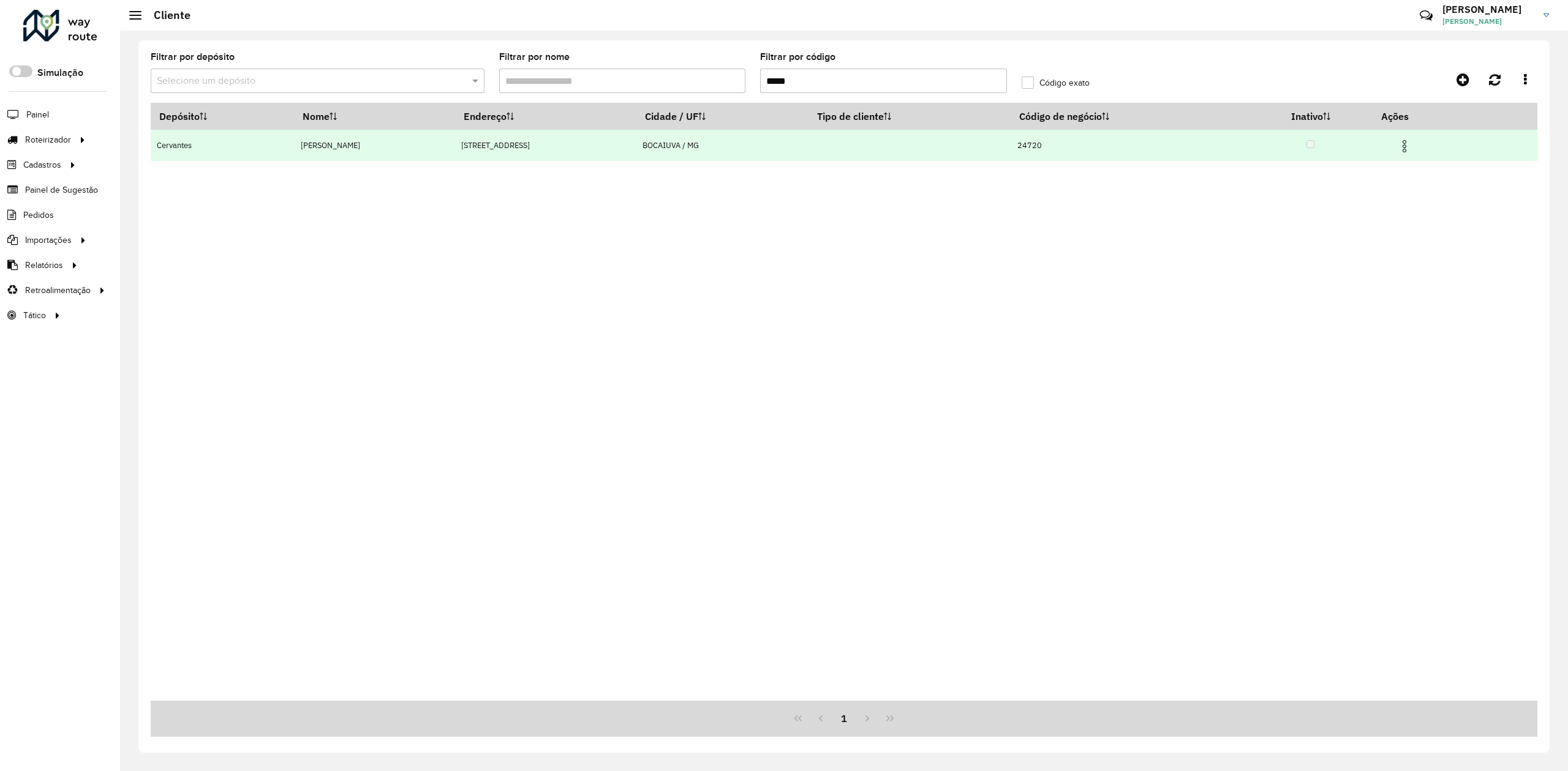
type input "*****"
click at [1405, 147] on img at bounding box center [1404, 146] width 15 height 15
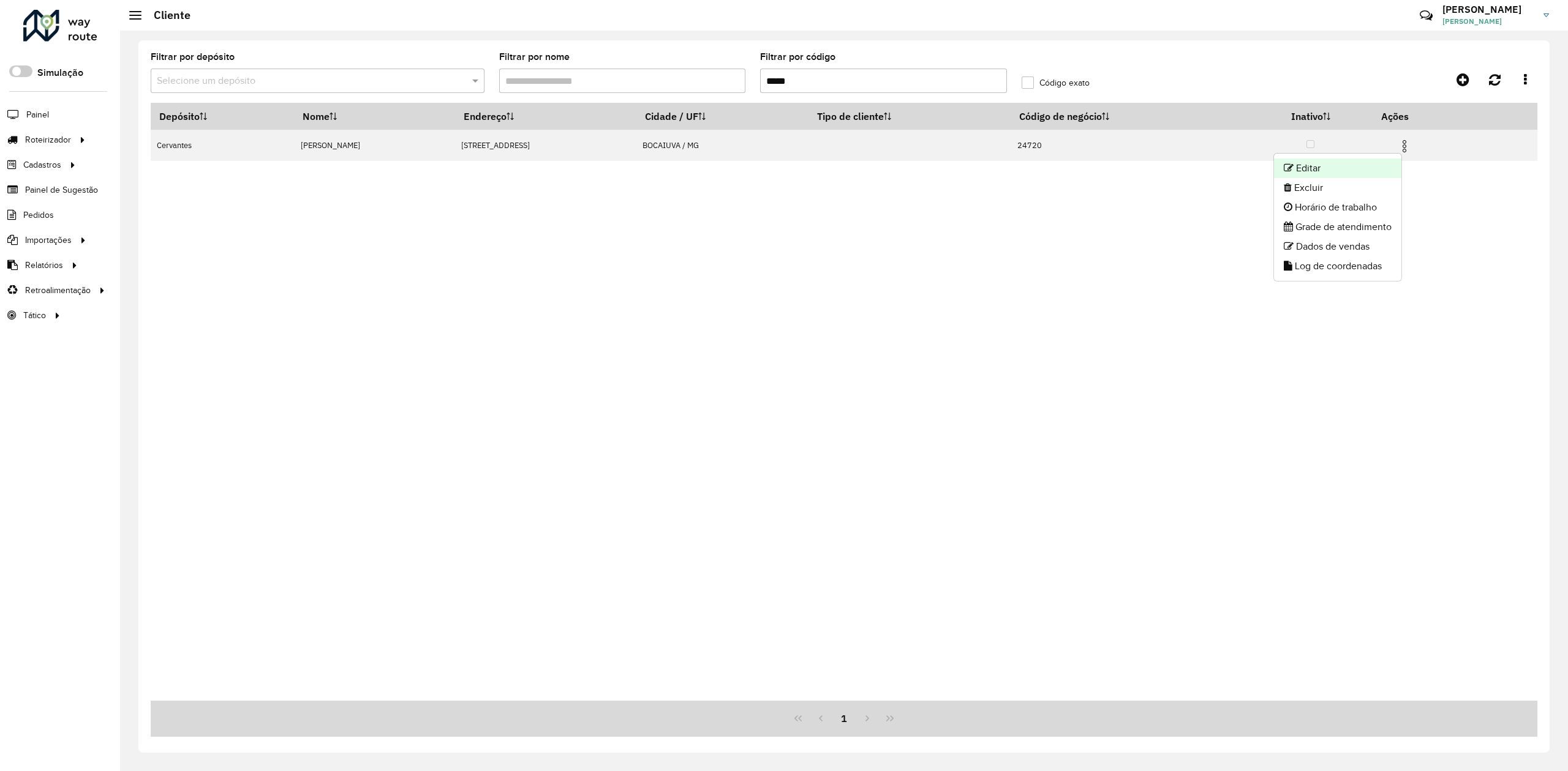
click at [1316, 172] on li "Editar" at bounding box center [1338, 168] width 128 height 20
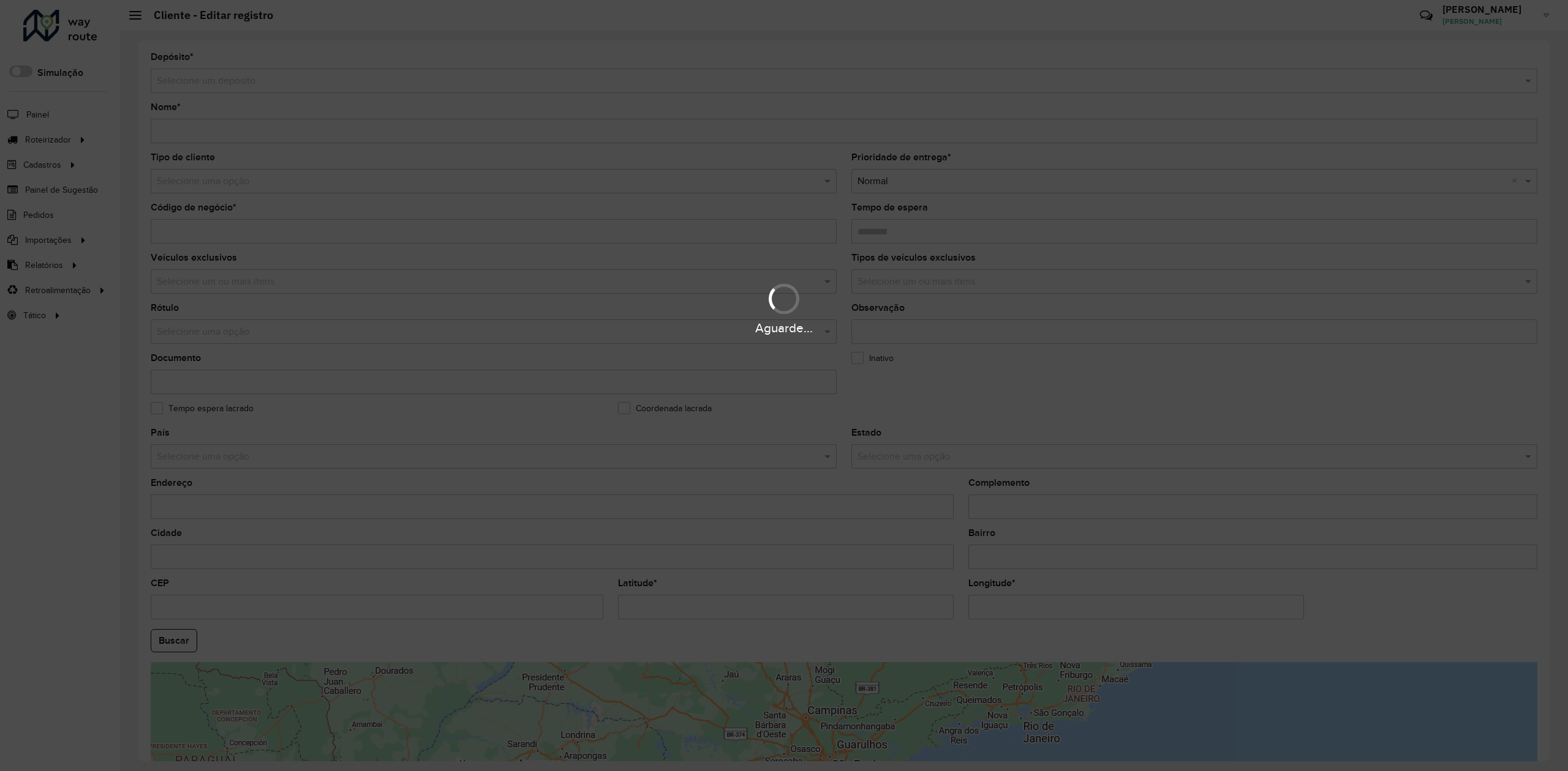
type input "**********"
type input "*****"
type input "********"
type input "**********"
type input "********"
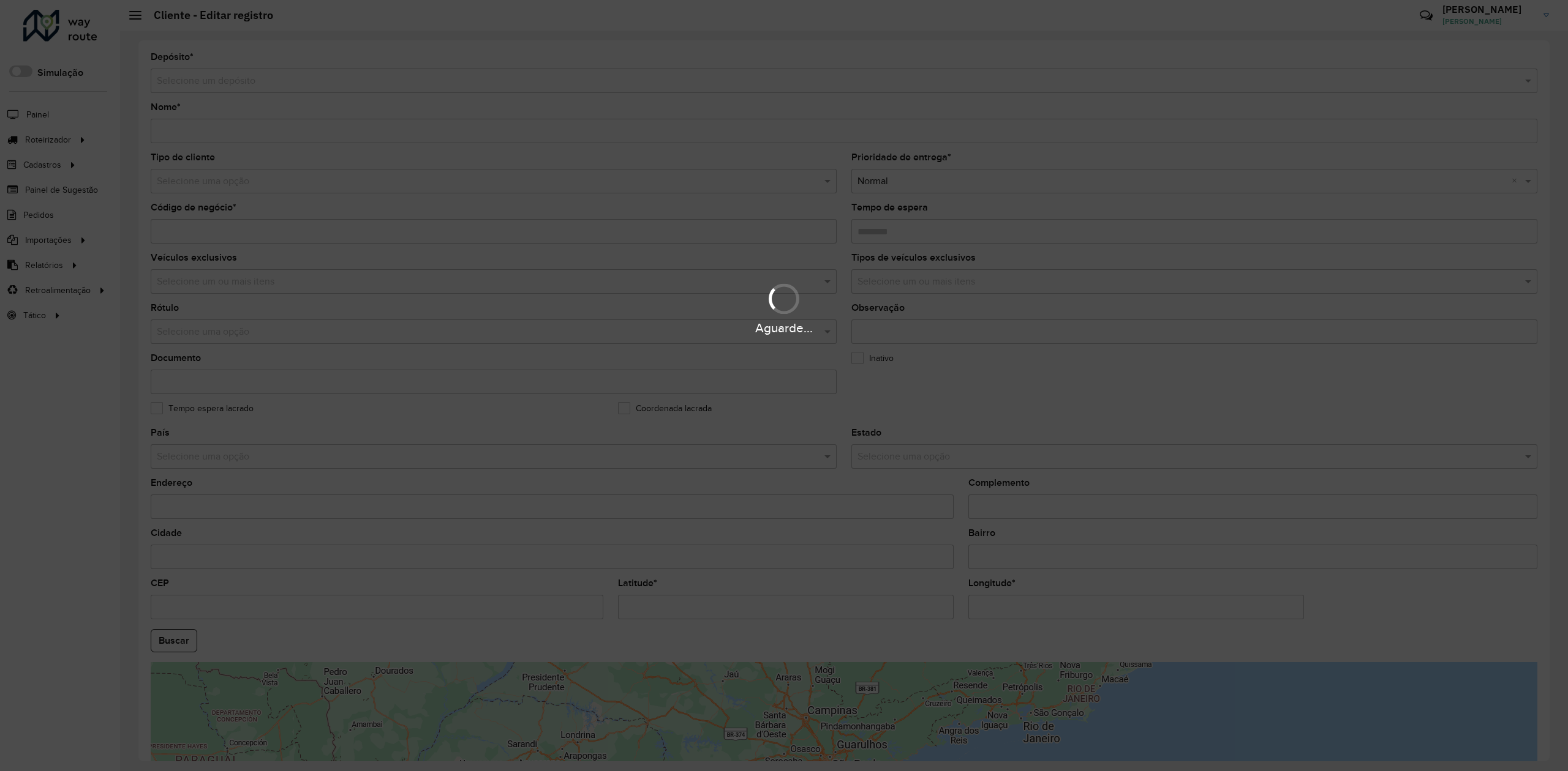
type input "******"
type input "**********"
type input "*********"
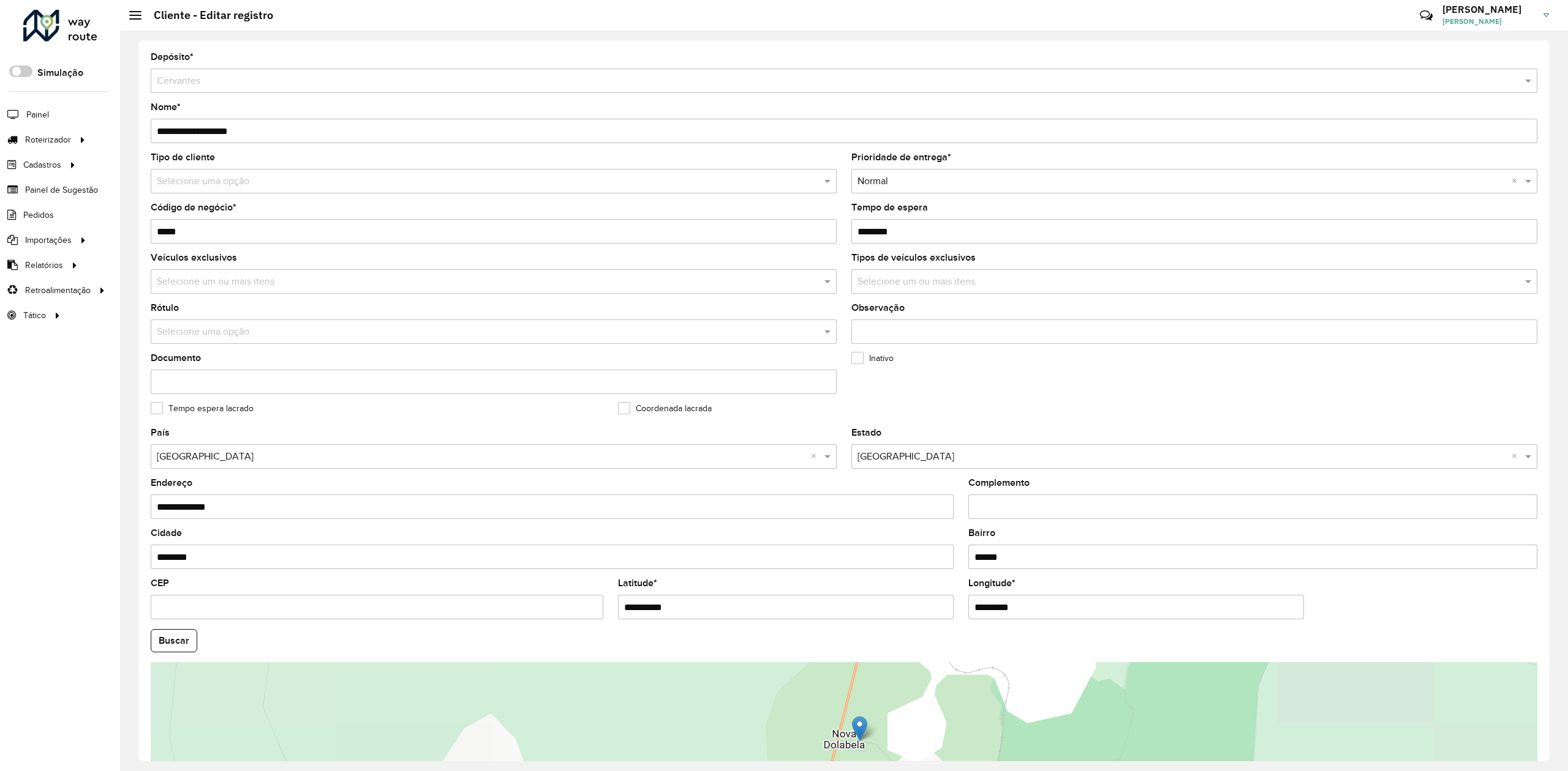
scroll to position [82, 0]
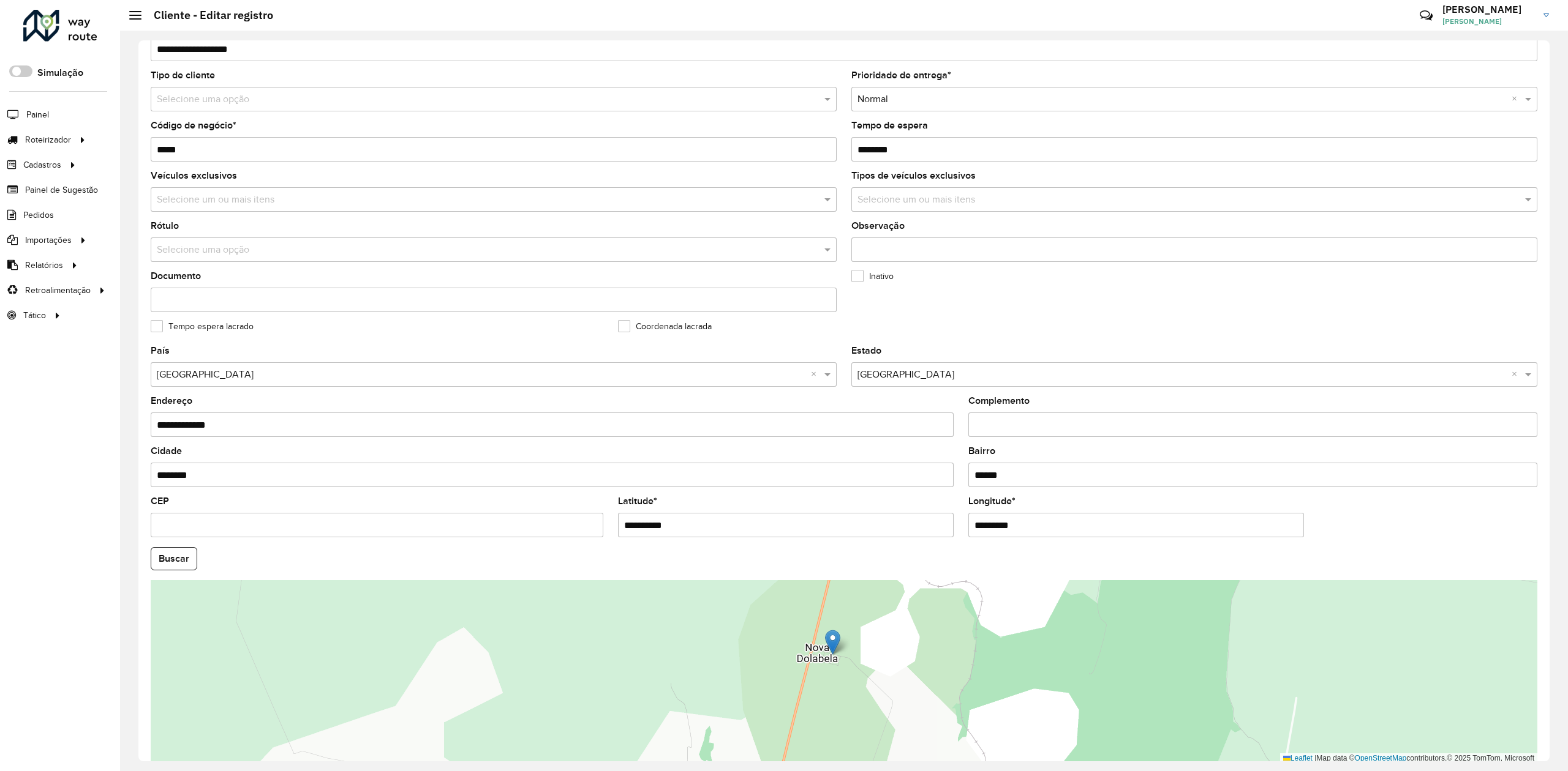
drag, startPoint x: 900, startPoint y: 732, endPoint x: 857, endPoint y: 752, distance: 47.4
click at [857, 752] on div "Leaflet | Map data © OpenStreetMap contributors,© 2025 TomTom, Microsoft" at bounding box center [844, 672] width 1387 height 184
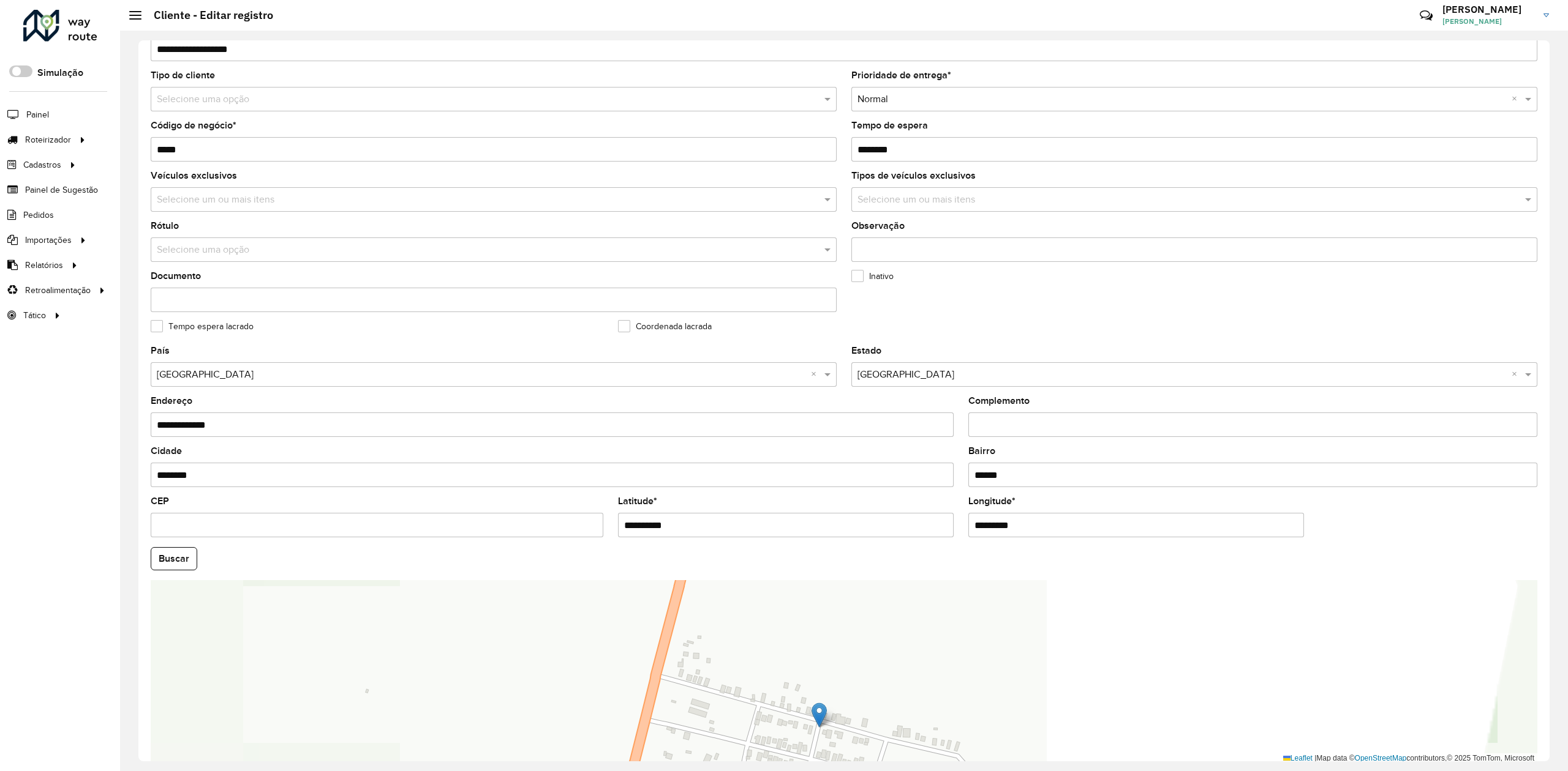
drag, startPoint x: 902, startPoint y: 657, endPoint x: 905, endPoint y: 608, distance: 49.1
click at [905, 609] on div "Leaflet | Map data © OpenStreetMap contributors,© 2025 TomTom, Microsoft" at bounding box center [844, 672] width 1387 height 184
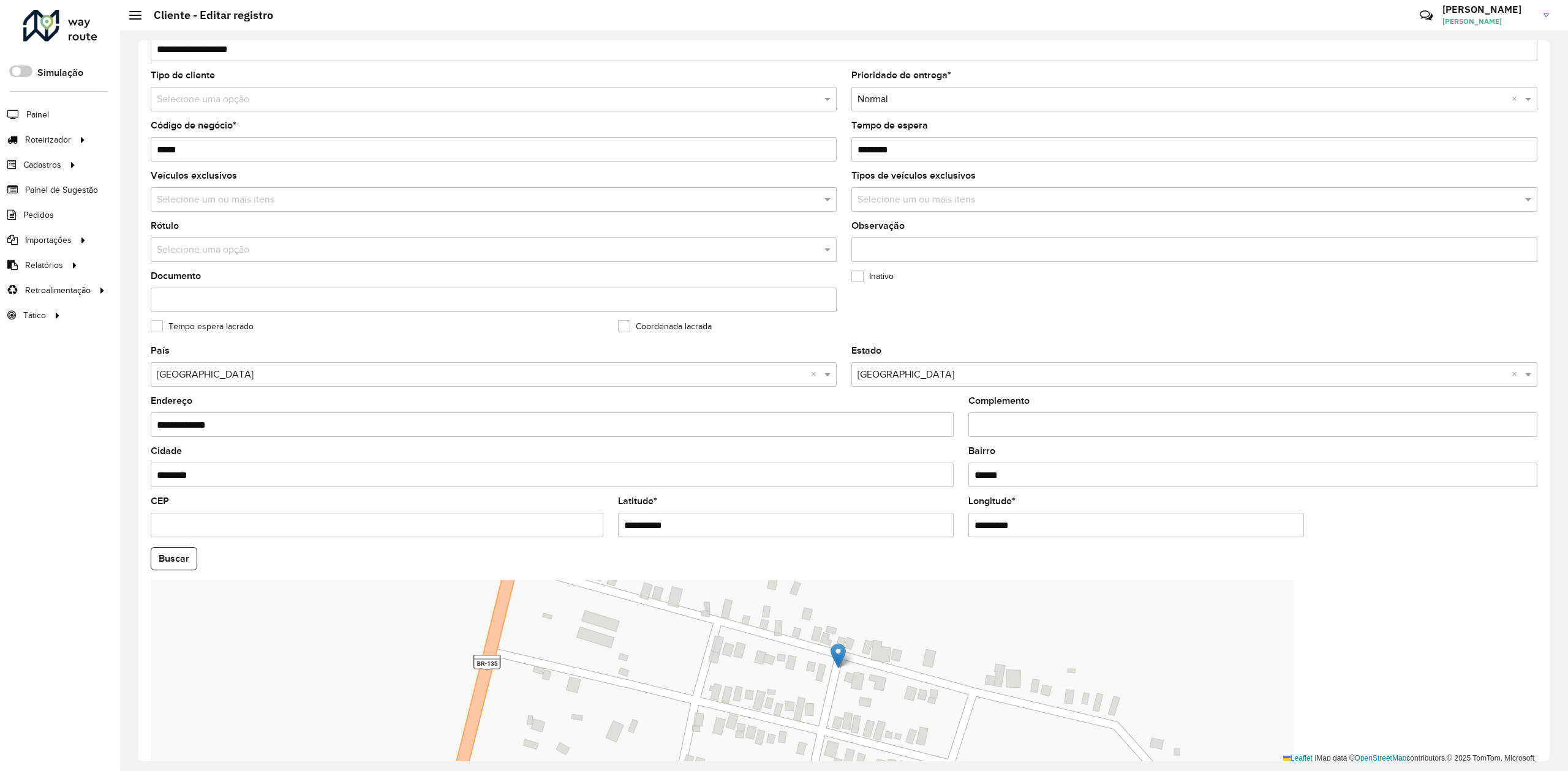
click at [1270, 615] on div "Leaflet | Map data © OpenStreetMap contributors,© 2025 TomTom, Microsoft" at bounding box center [844, 672] width 1387 height 184
drag, startPoint x: 201, startPoint y: 150, endPoint x: 146, endPoint y: 143, distance: 55.4
click at [146, 143] on formly-field "Código de negócio * *****" at bounding box center [494, 147] width 700 height 50
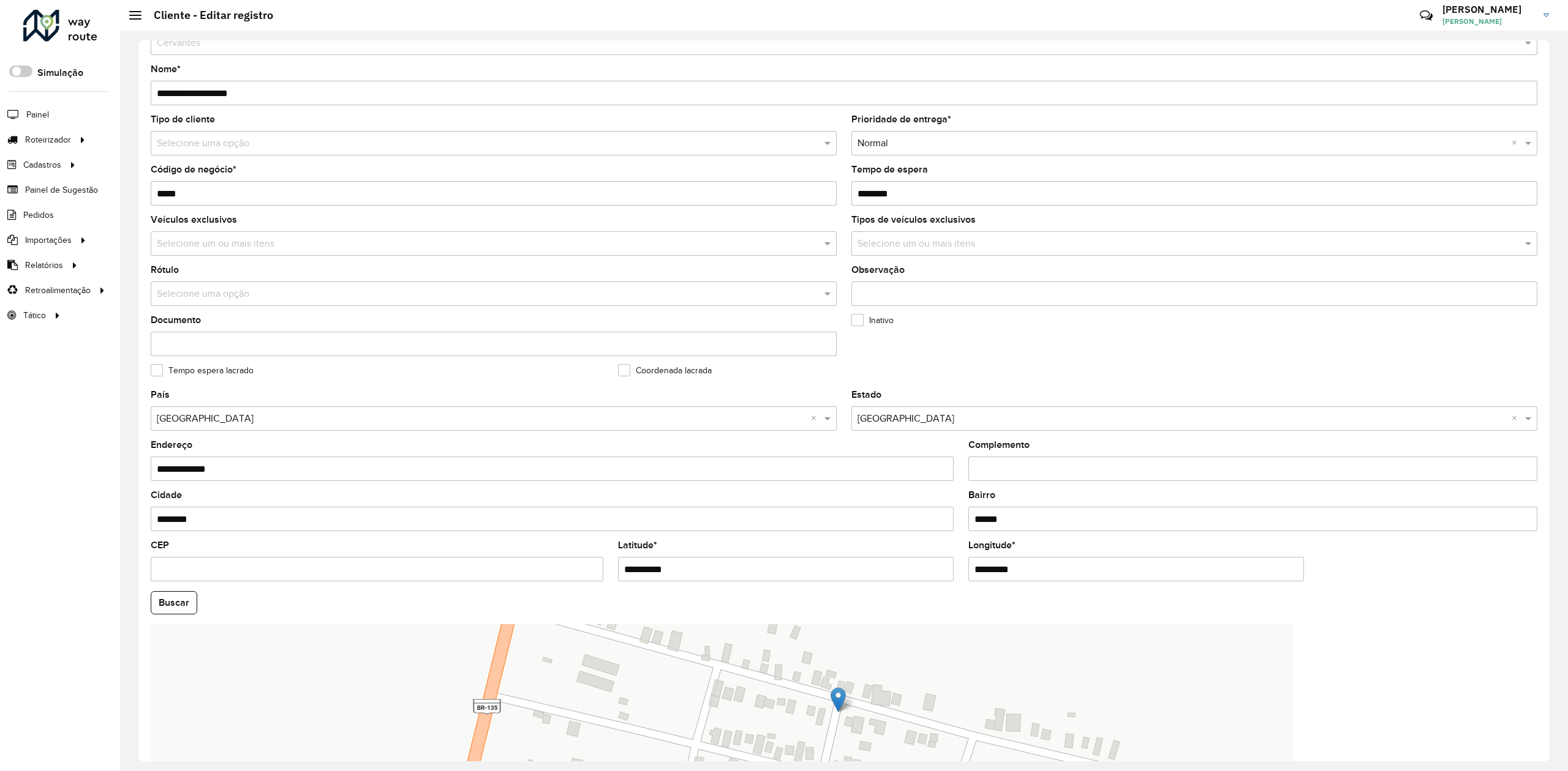
scroll to position [34, 0]
drag, startPoint x: 263, startPoint y: 48, endPoint x: 137, endPoint y: 82, distance: 130.5
click at [140, 79] on div "**********" at bounding box center [843, 400] width 1411 height 721
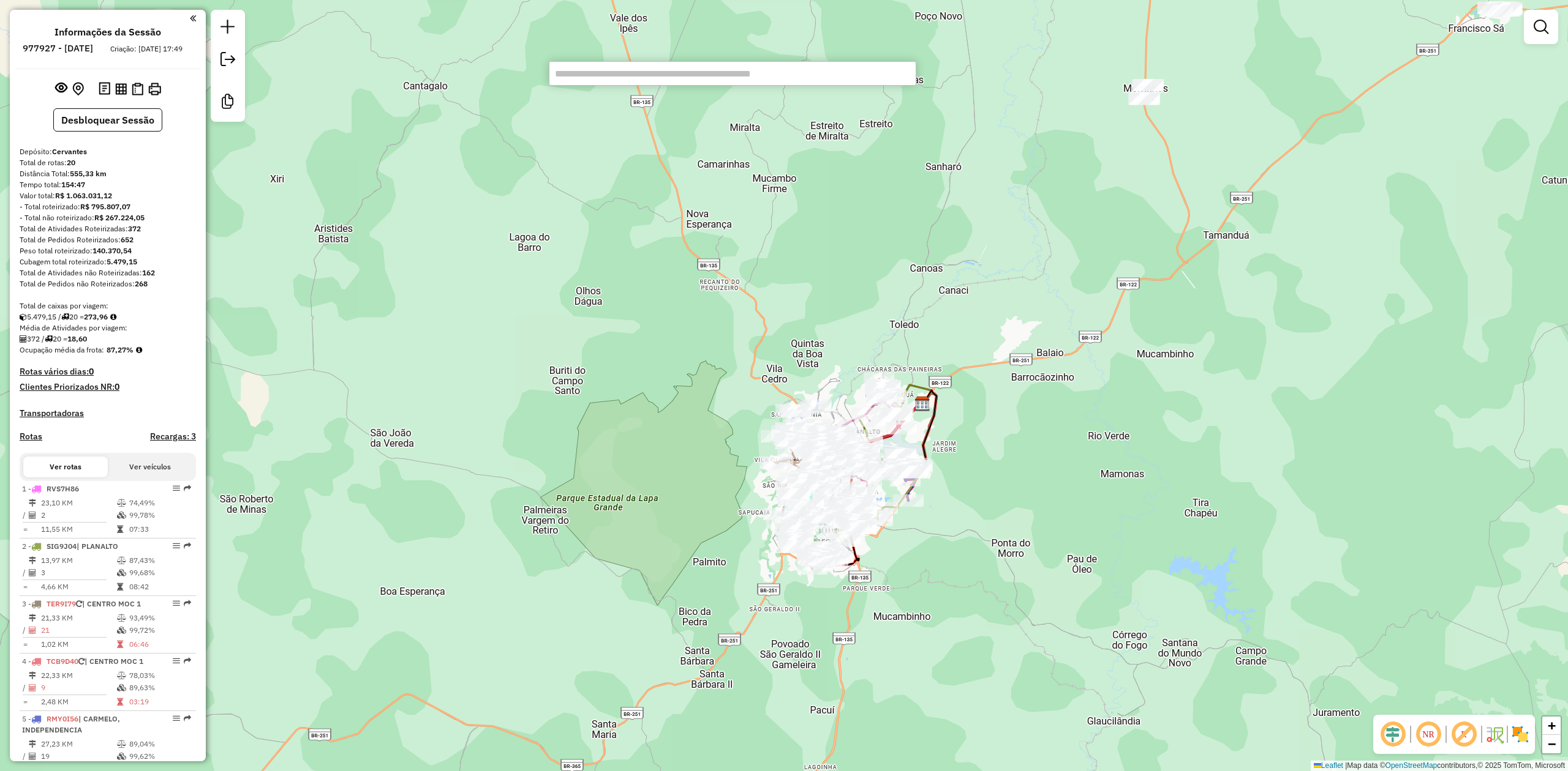
paste input "*****"
type input "*****"
click at [640, 97] on li "18358 - BAR DO GLAUCIO (Rota: 10 - Sequência: 2)" at bounding box center [733, 95] width 366 height 18
select select "**********"
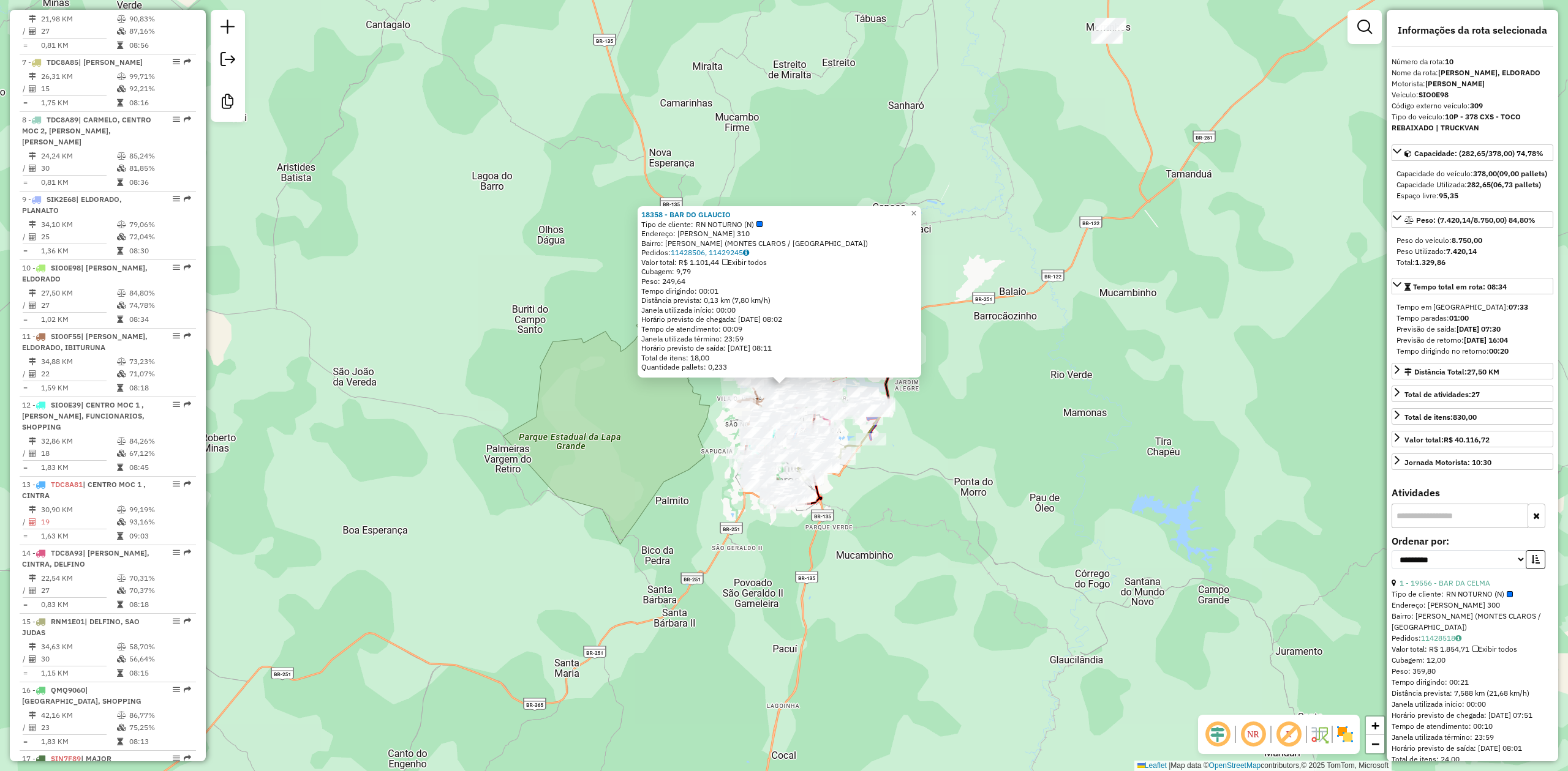
scroll to position [1056, 0]
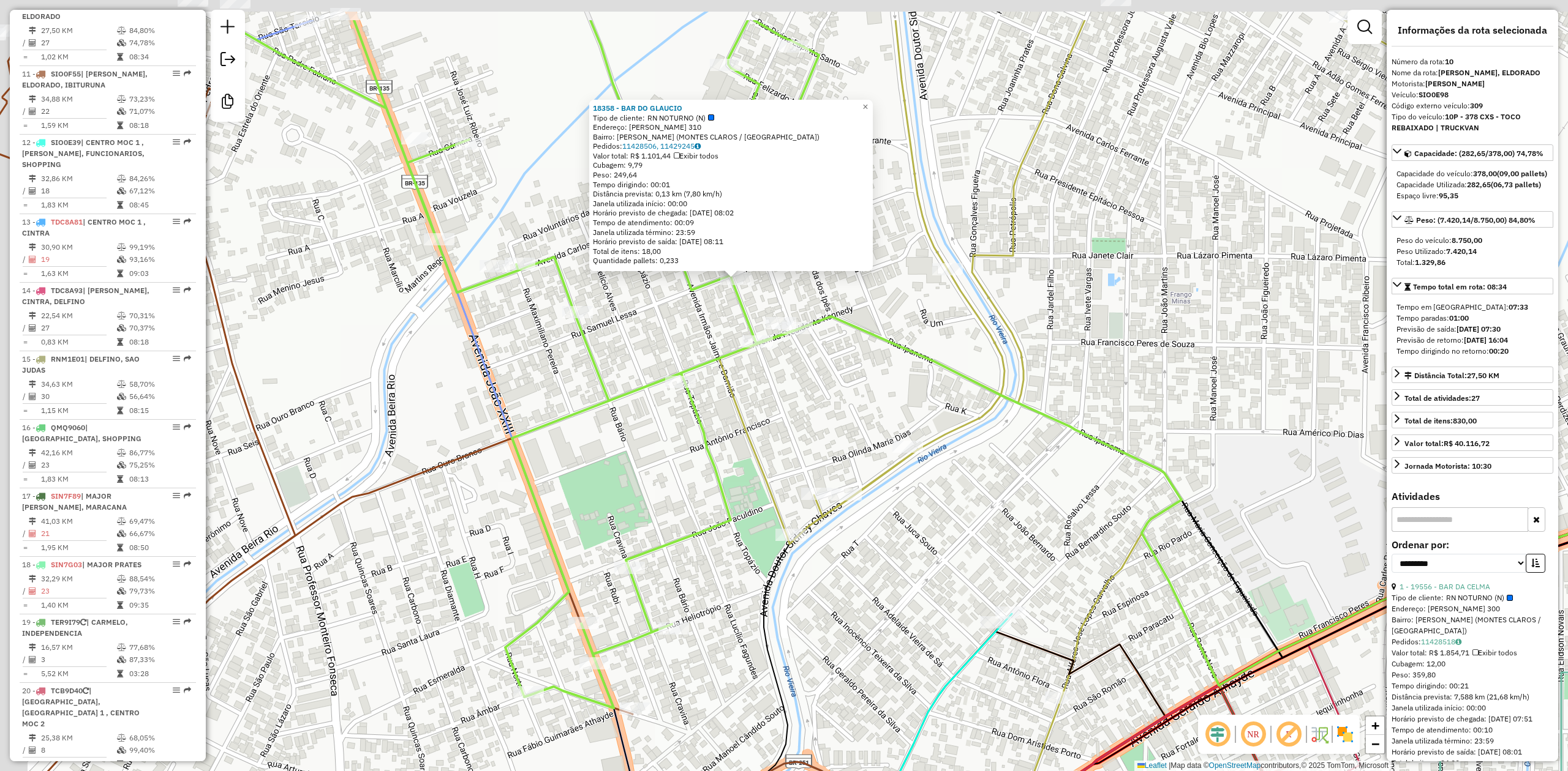
drag, startPoint x: 748, startPoint y: 278, endPoint x: 835, endPoint y: 416, distance: 163.1
click at [843, 415] on div "18358 - BAR DO GLAUCIO Tipo de cliente: RN NOTURNO (N) Endereço: ERNESTO NEVES …" at bounding box center [784, 386] width 1568 height 771
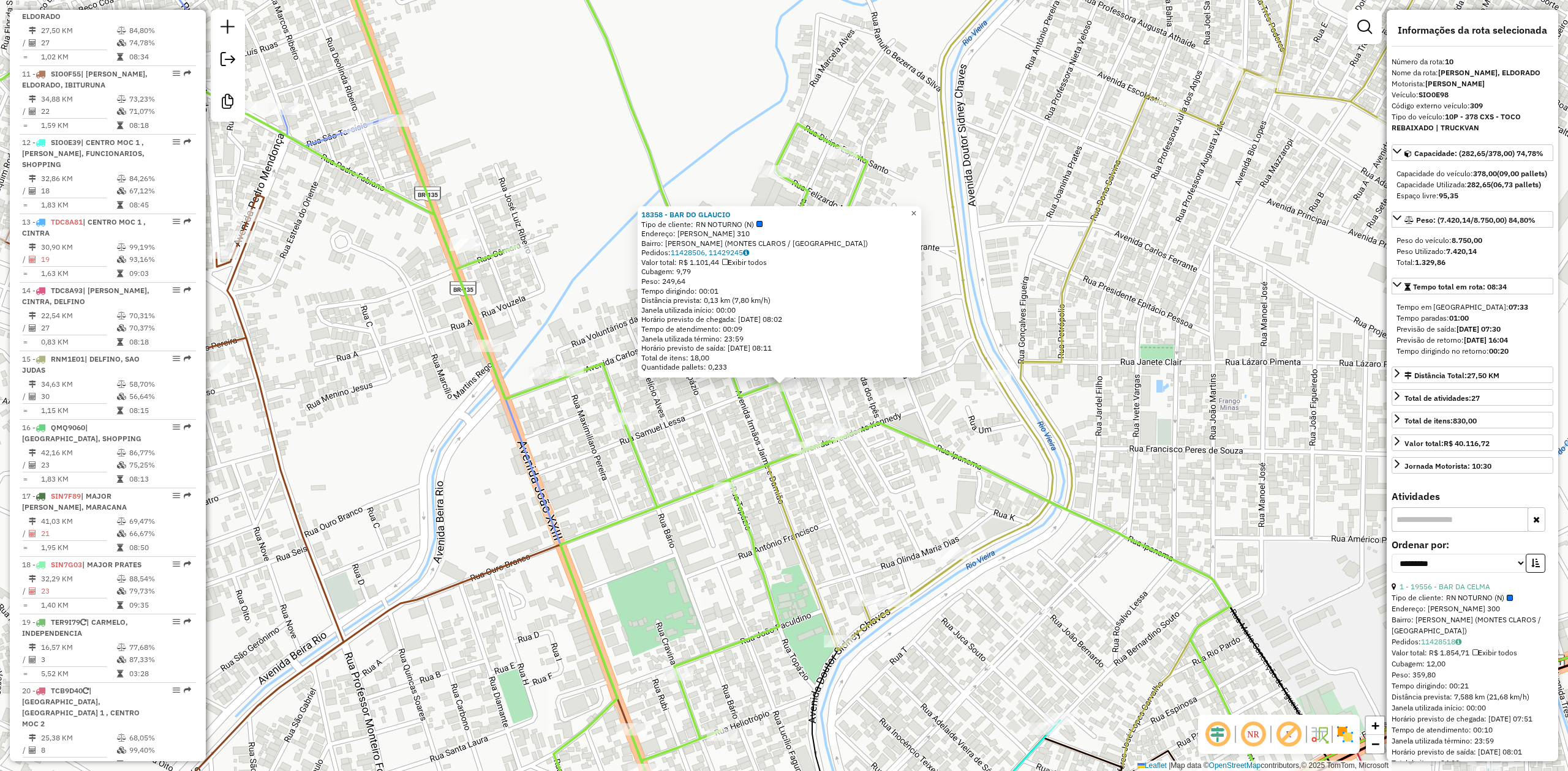
click at [917, 209] on span "×" at bounding box center [913, 213] width 6 height 10
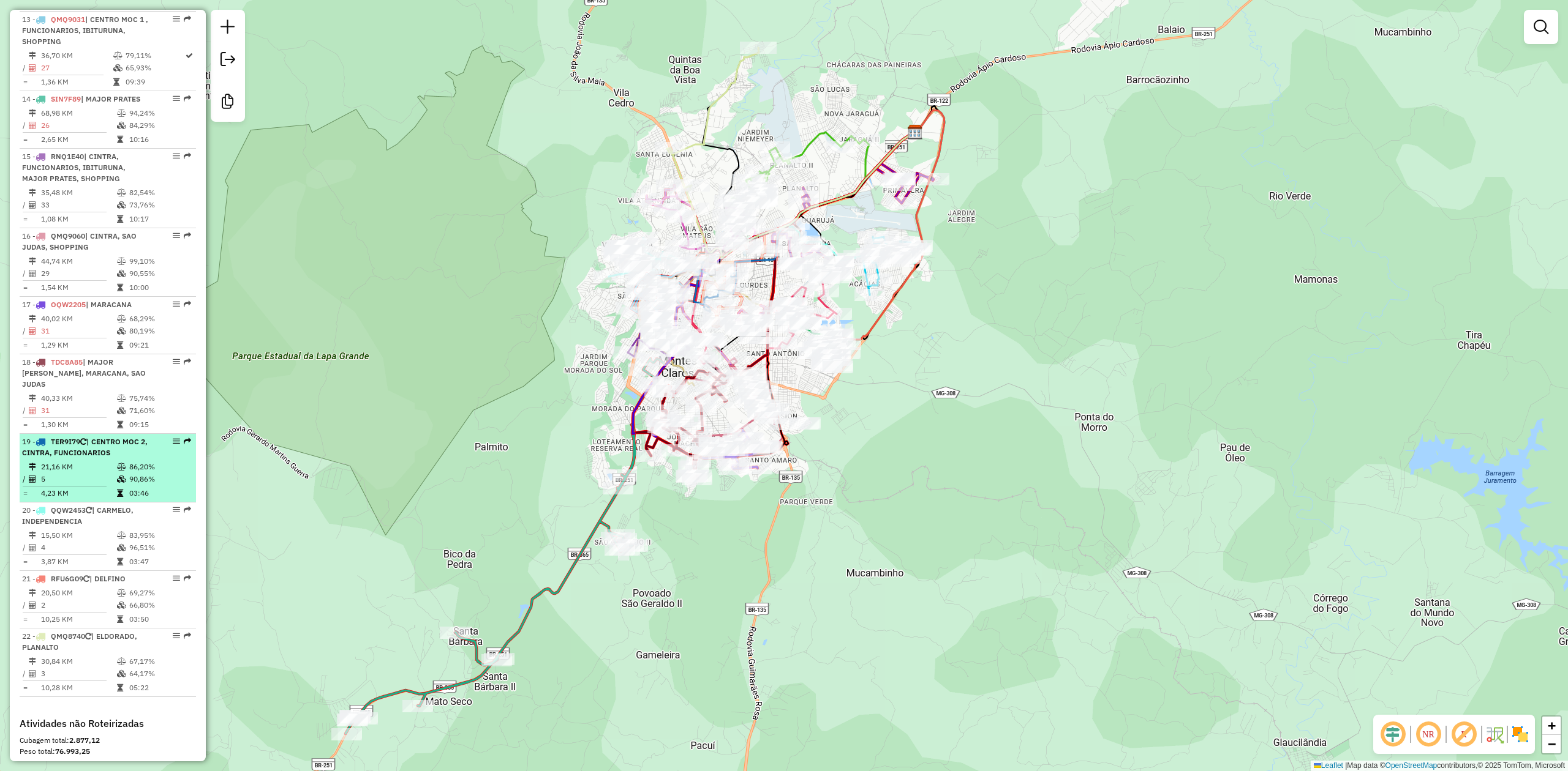
scroll to position [1305, 0]
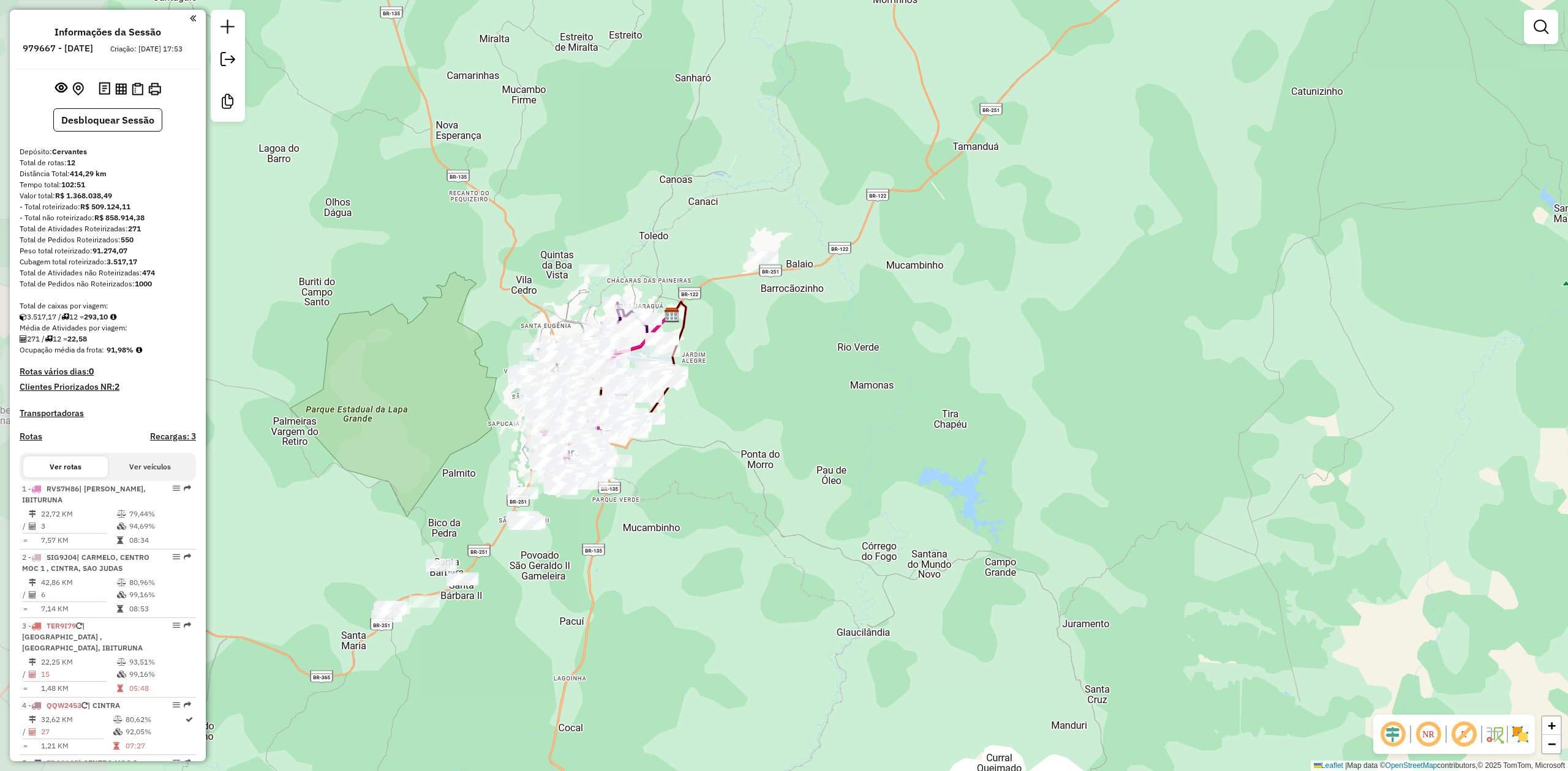
drag, startPoint x: 551, startPoint y: 586, endPoint x: 782, endPoint y: 460, distance: 263.1
click at [782, 460] on div "Janela de atendimento Grade de atendimento Capacidade Transportadoras Veículos …" at bounding box center [784, 386] width 1568 height 771
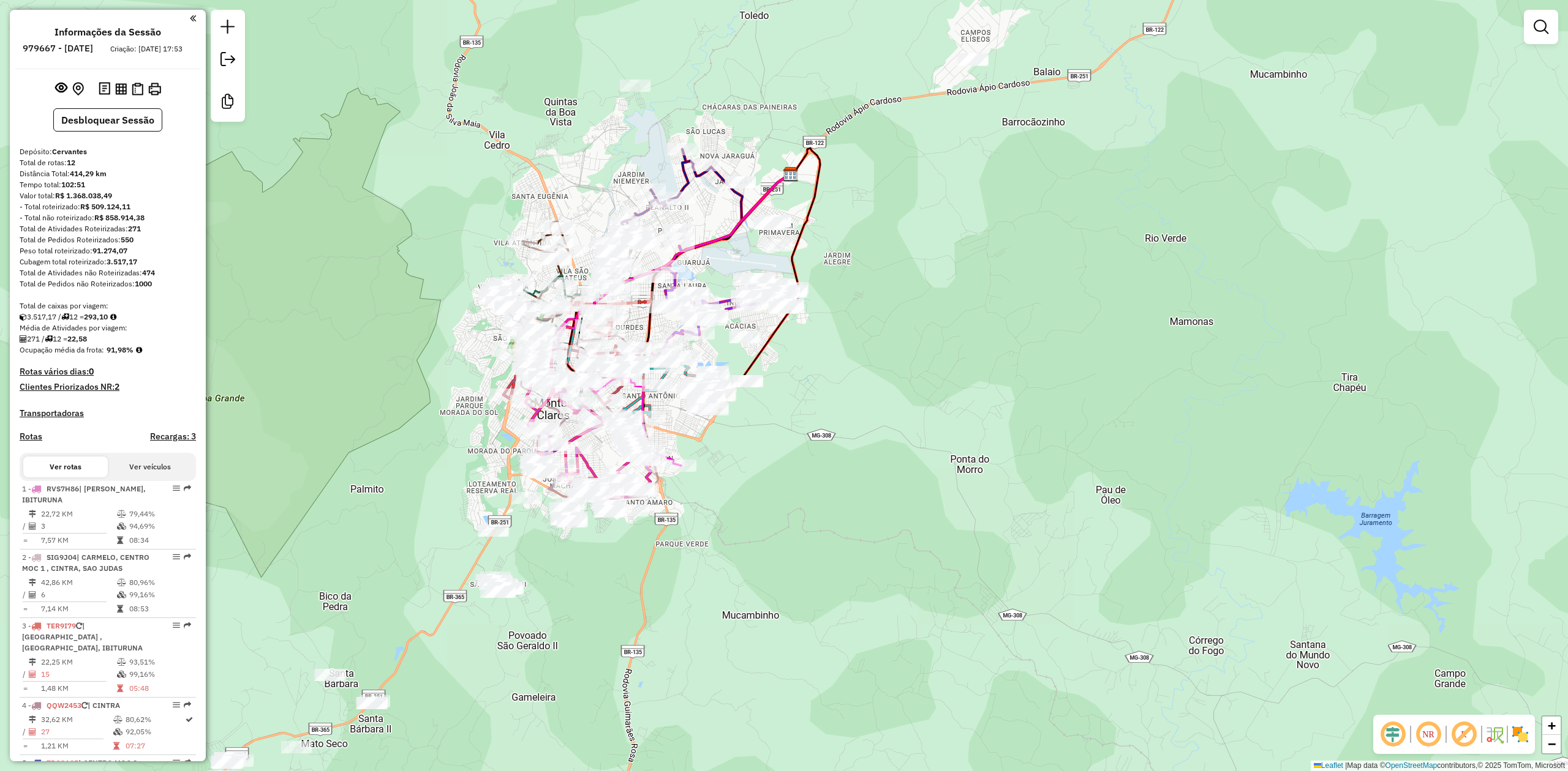
drag, startPoint x: 778, startPoint y: 464, endPoint x: 799, endPoint y: 429, distance: 40.8
click at [793, 437] on div "Janela de atendimento Grade de atendimento Capacidade Transportadoras Veículos …" at bounding box center [784, 386] width 1568 height 771
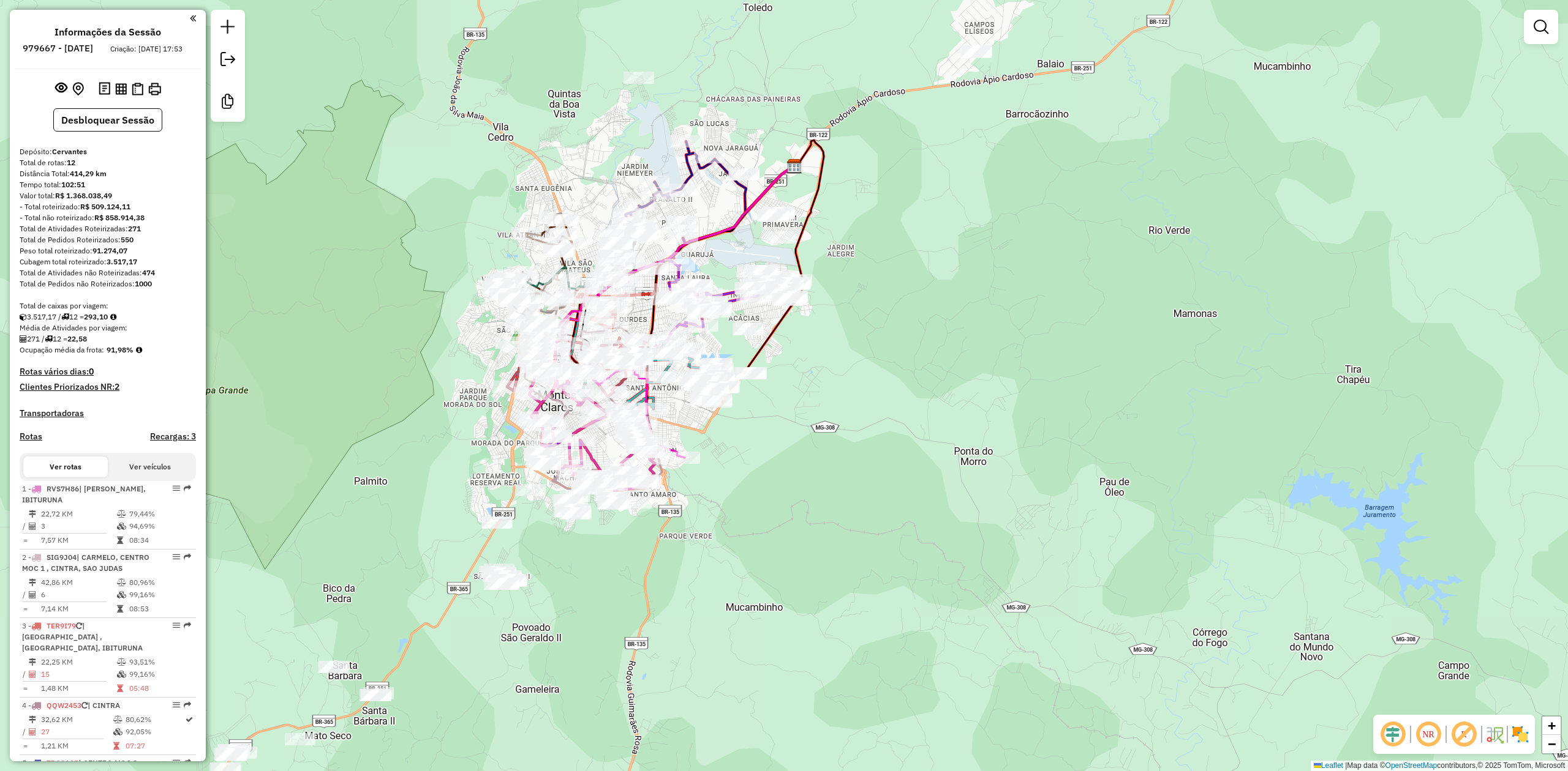
click at [1520, 728] on img at bounding box center [1520, 734] width 20 height 20
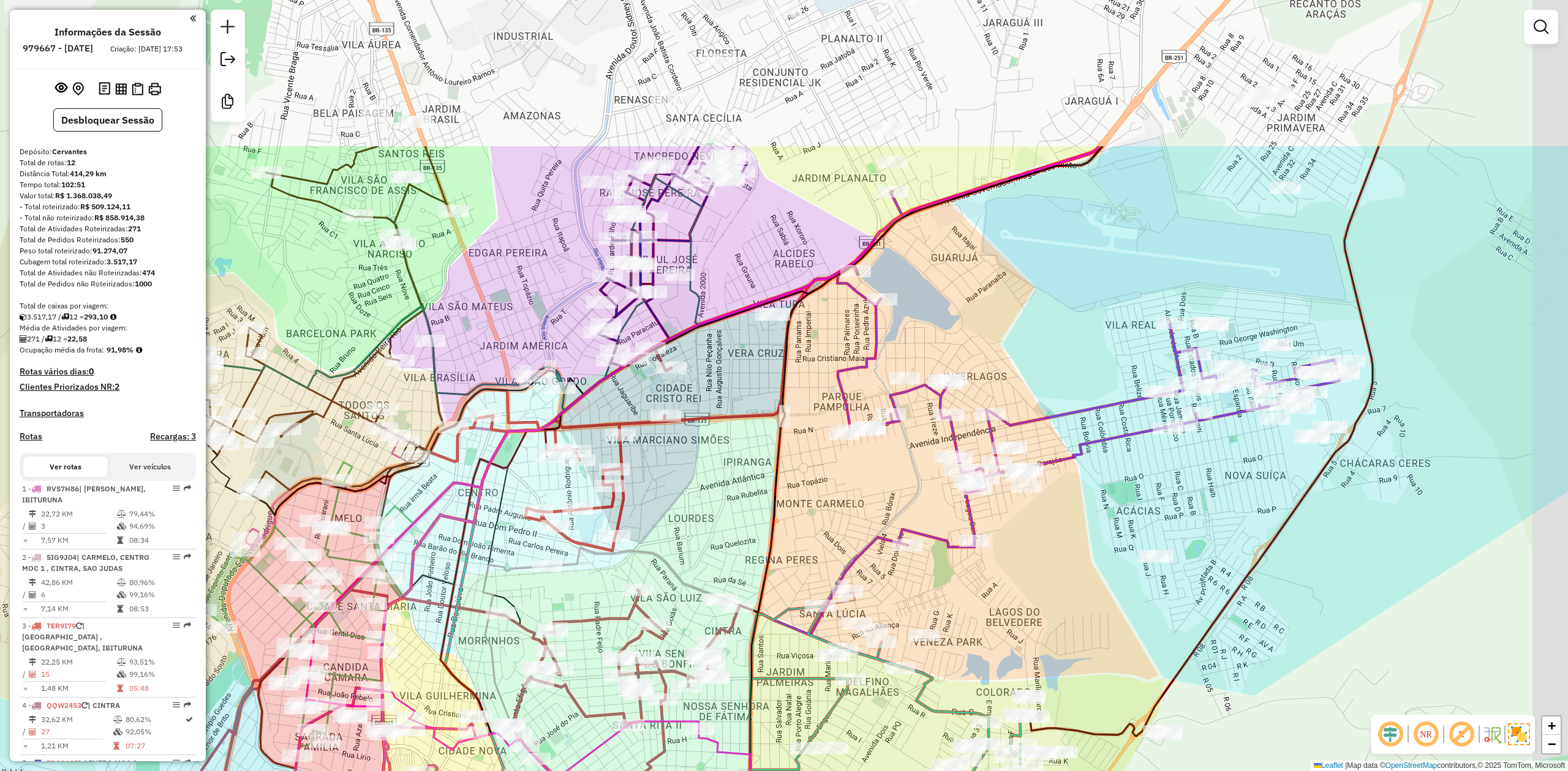
drag, startPoint x: 587, startPoint y: 259, endPoint x: 472, endPoint y: 483, distance: 251.8
click at [466, 496] on icon at bounding box center [701, 428] width 796 height 563
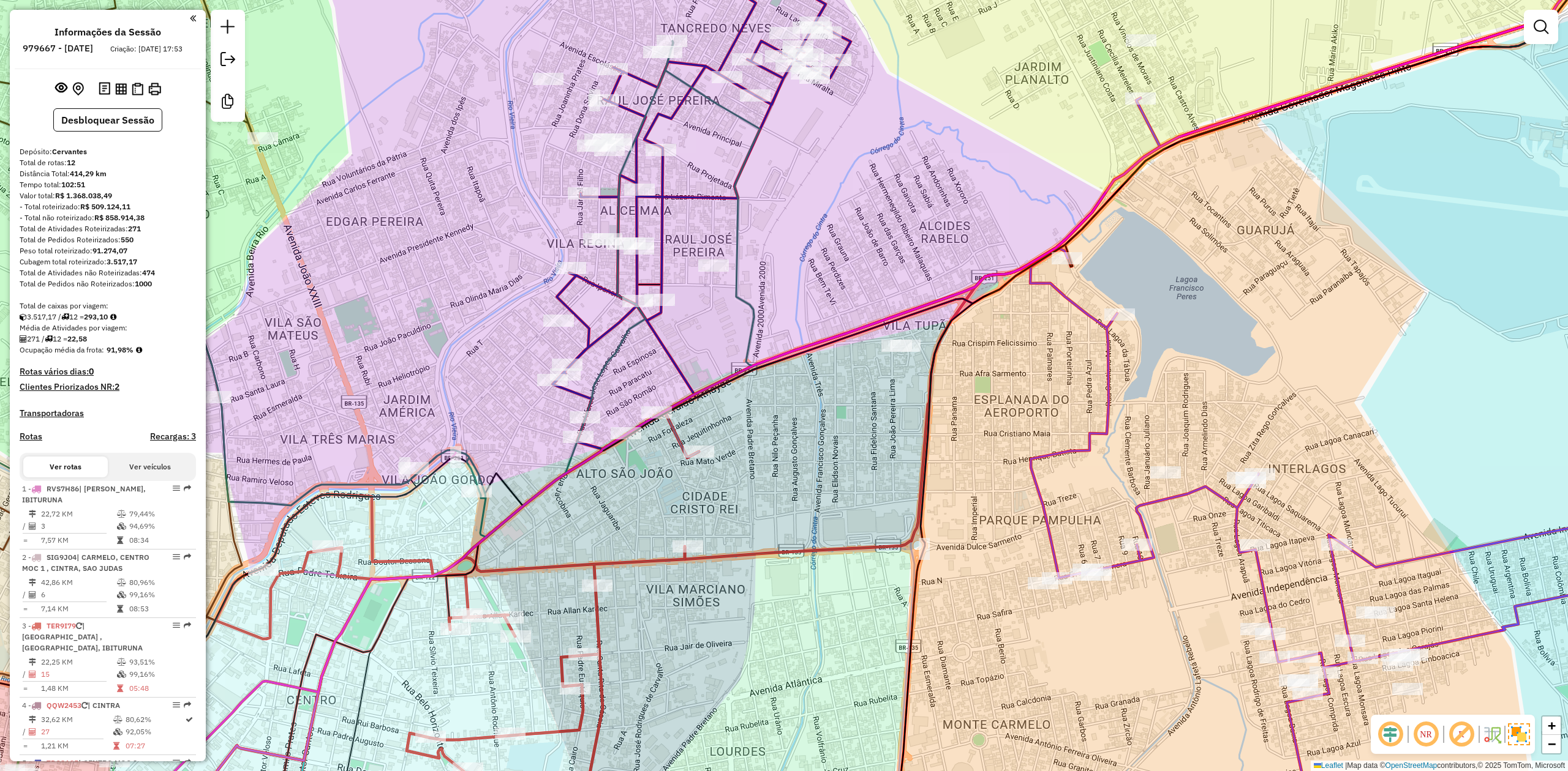
drag, startPoint x: 511, startPoint y: 382, endPoint x: 662, endPoint y: 244, distance: 204.6
click at [657, 248] on div "Janela de atendimento Grade de atendimento Capacidade Transportadoras Veículos …" at bounding box center [784, 386] width 1568 height 771
